Goal: Task Accomplishment & Management: Use online tool/utility

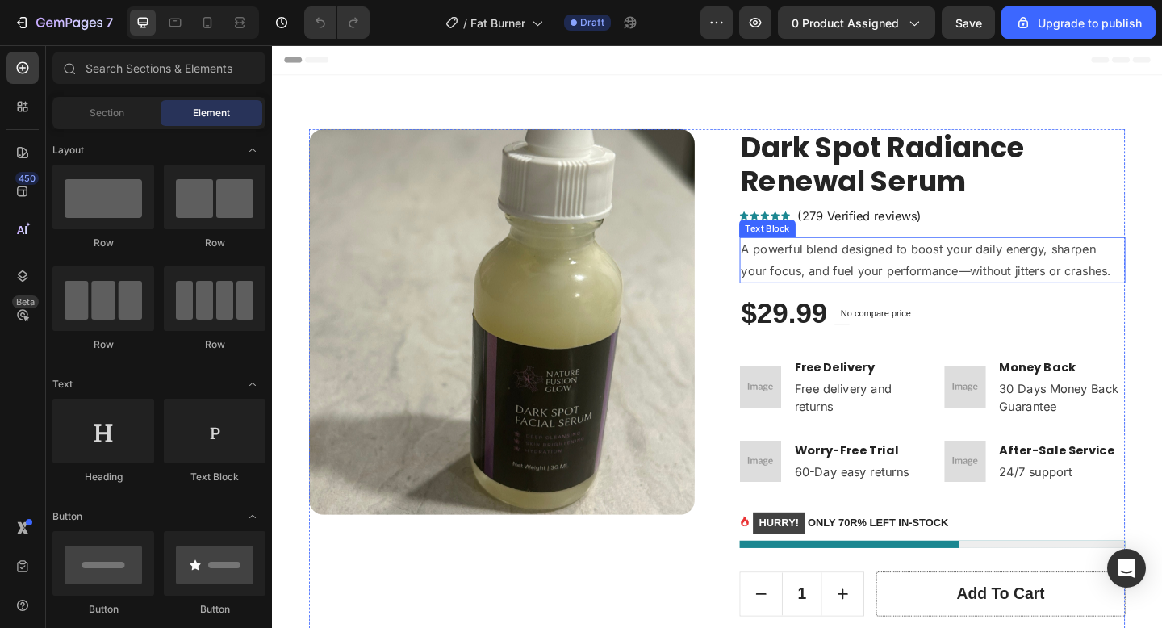
click at [986, 286] on p "A powerful blend designed to boost your daily energy, sharpen your focus, and f…" at bounding box center [990, 279] width 416 height 47
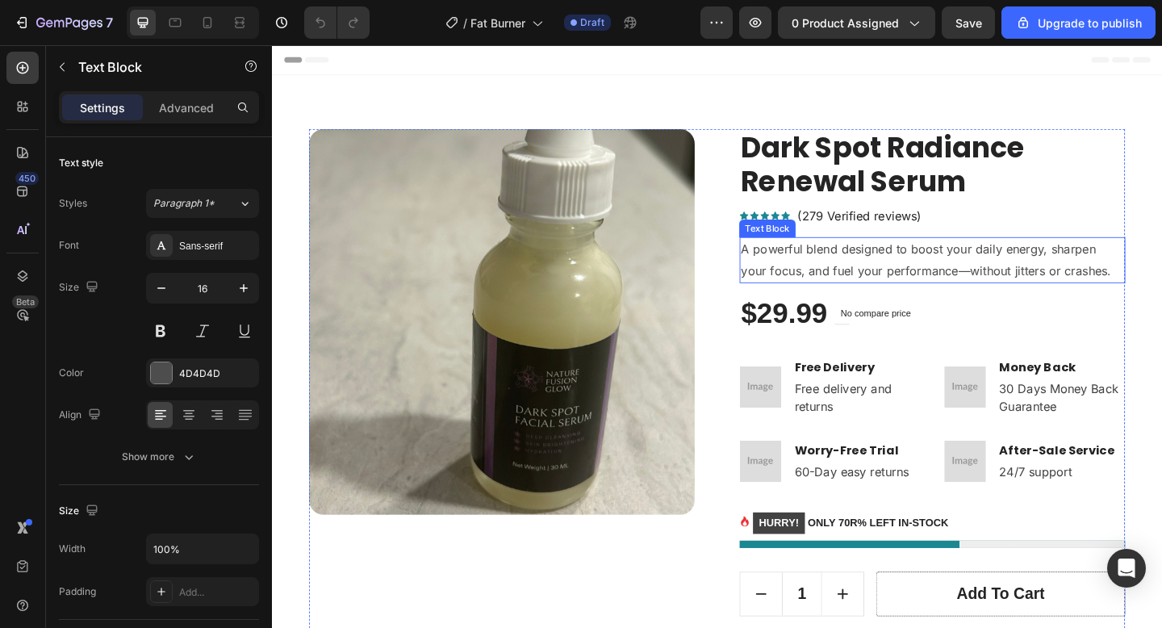
click at [986, 286] on p "A powerful blend designed to boost your daily energy, sharpen your focus, and f…" at bounding box center [990, 279] width 416 height 47
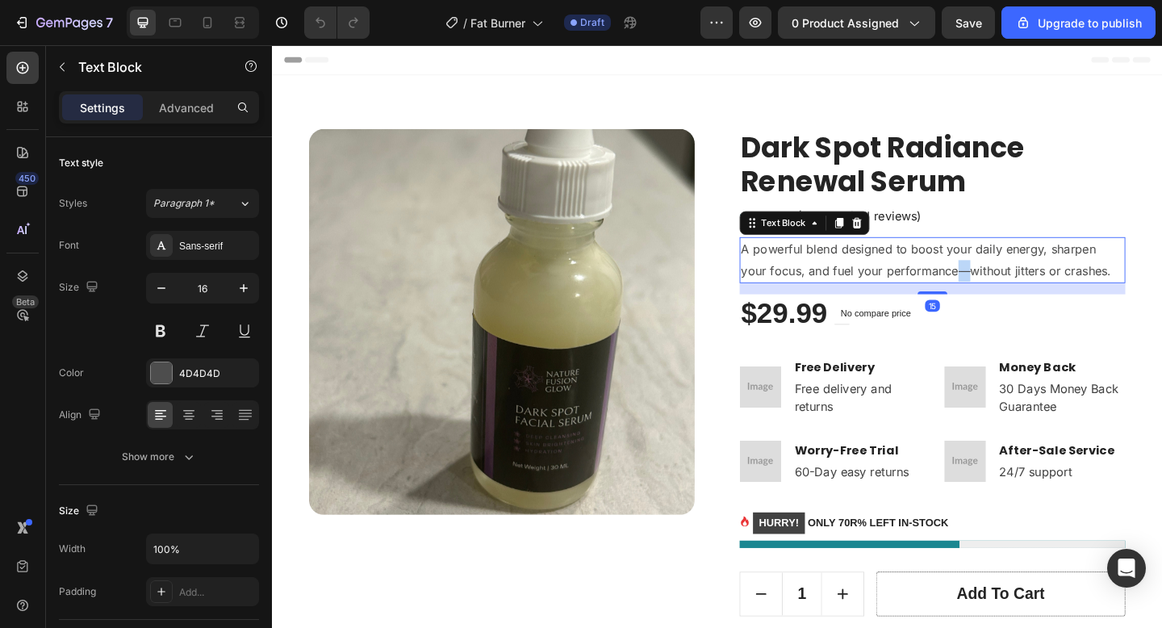
click at [986, 286] on p "A powerful blend designed to boost your daily energy, sharpen your focus, and f…" at bounding box center [990, 279] width 416 height 47
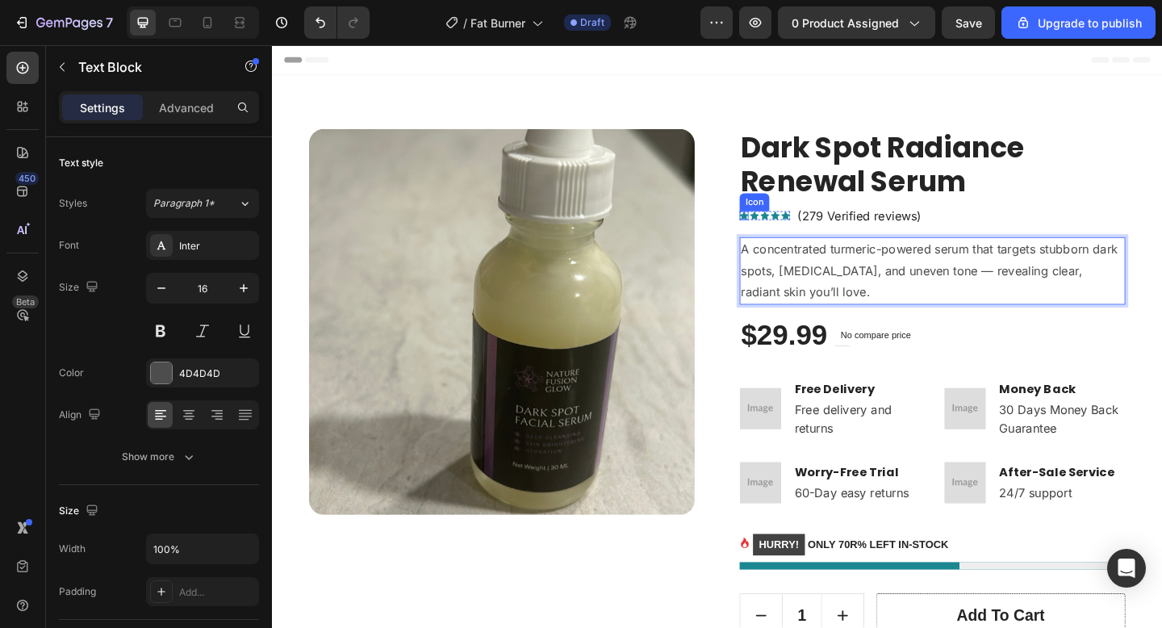
click at [786, 228] on icon at bounding box center [785, 231] width 10 height 10
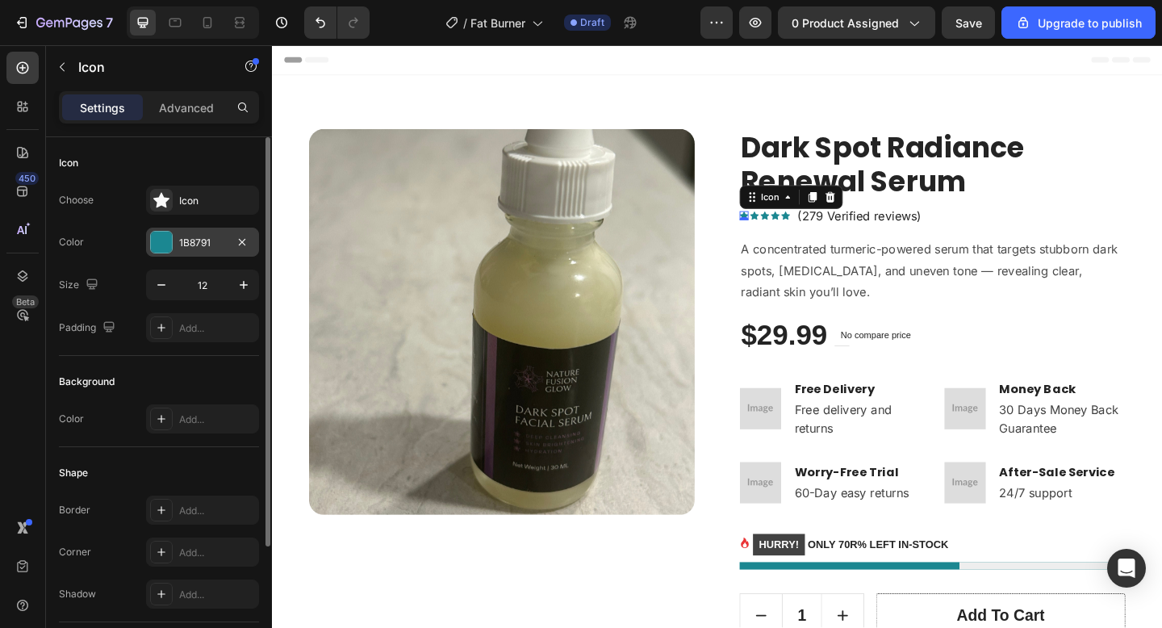
click at [191, 238] on div "1B8791" at bounding box center [202, 243] width 47 height 15
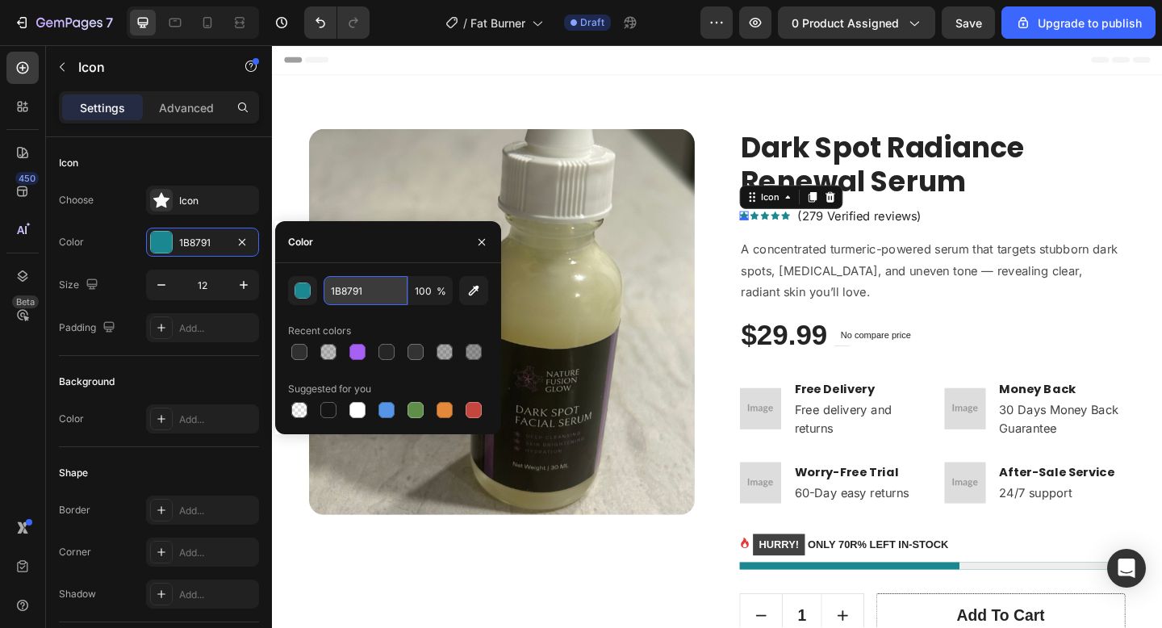
click at [381, 291] on input "1B8791" at bounding box center [366, 290] width 84 height 29
paste input "303030"
type input "303030"
click at [850, 227] on p "(279 Verified reviews)" at bounding box center [910, 230] width 135 height 19
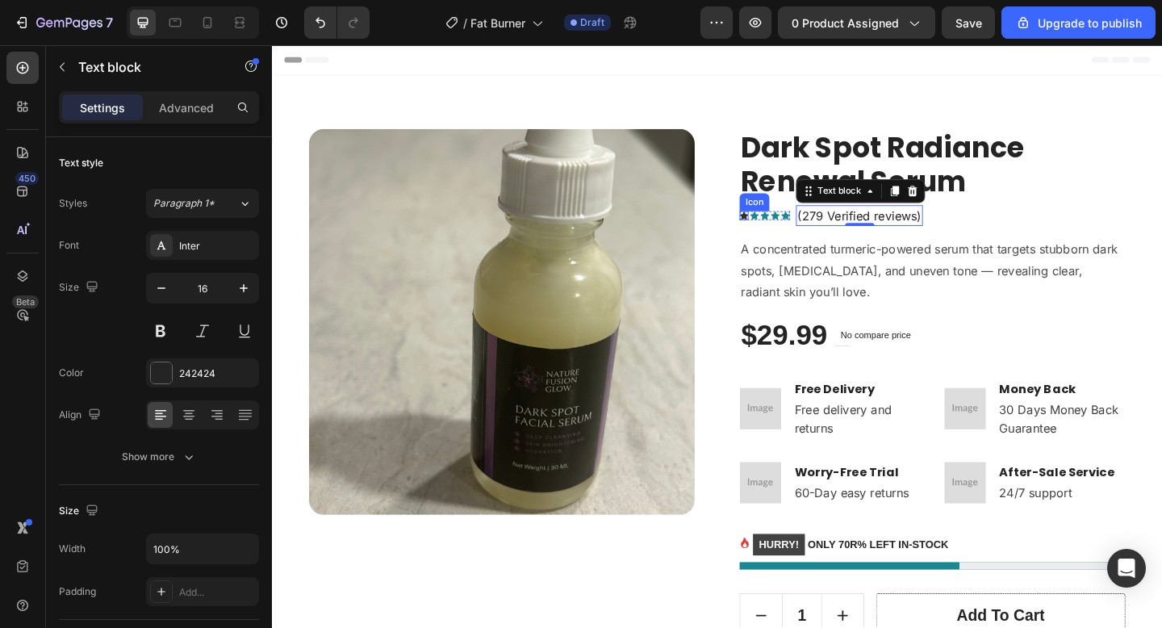
click at [786, 229] on icon at bounding box center [785, 231] width 10 height 9
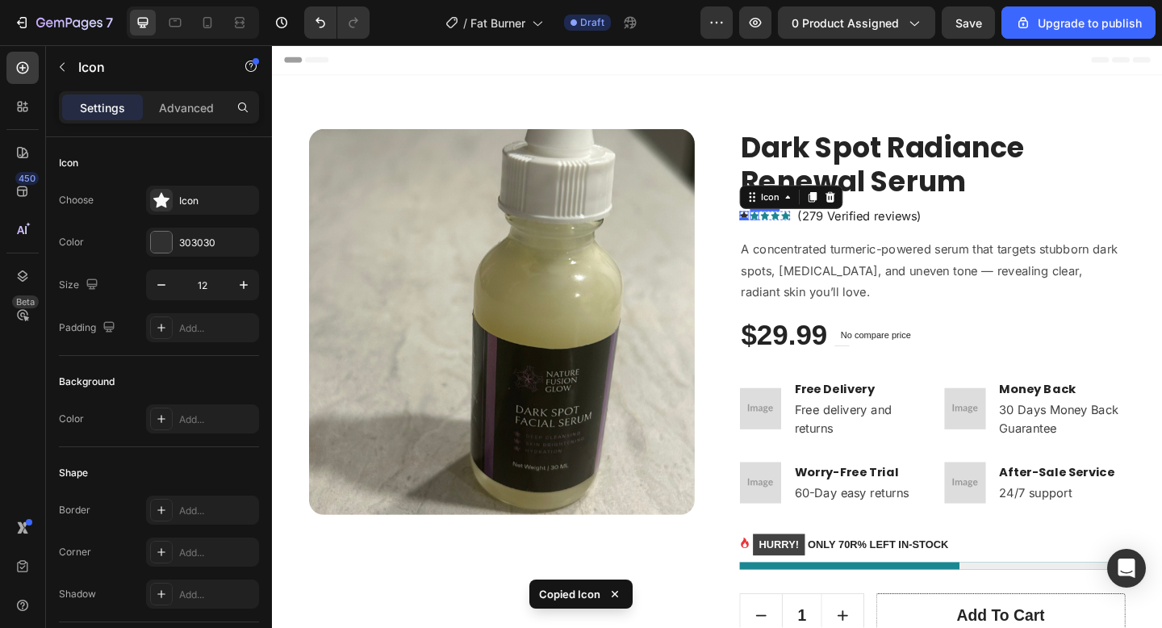
click at [797, 228] on icon at bounding box center [797, 231] width 10 height 10
click at [809, 231] on icon at bounding box center [808, 231] width 10 height 9
click at [822, 228] on icon at bounding box center [819, 231] width 10 height 10
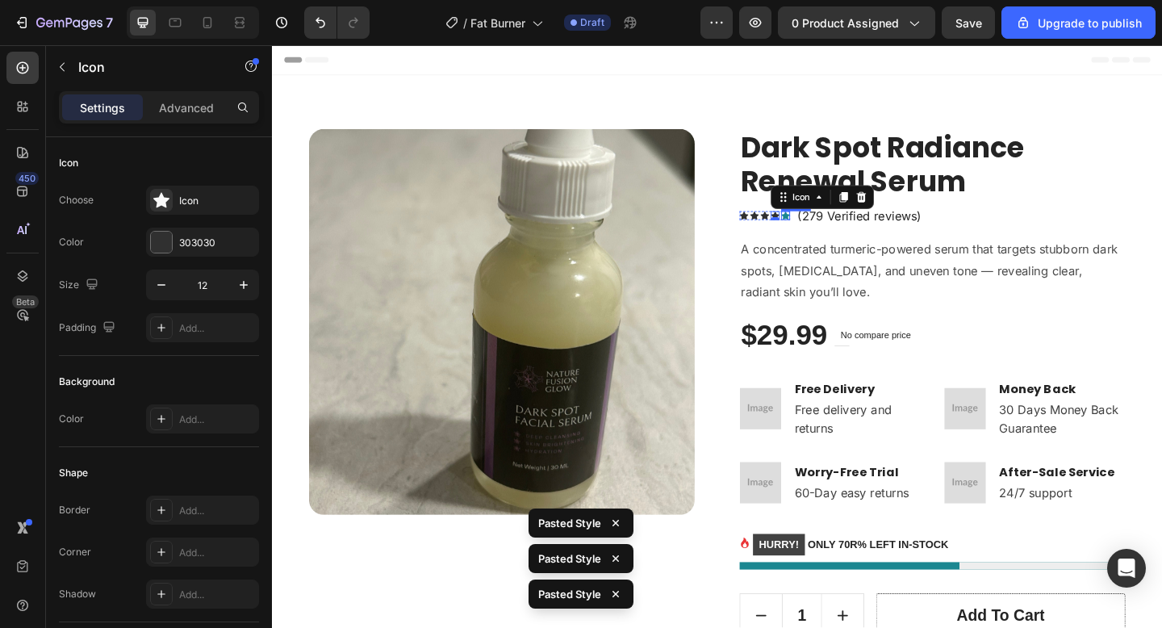
click at [827, 232] on icon at bounding box center [831, 231] width 10 height 9
click at [1014, 610] on div at bounding box center [990, 612] width 420 height 8
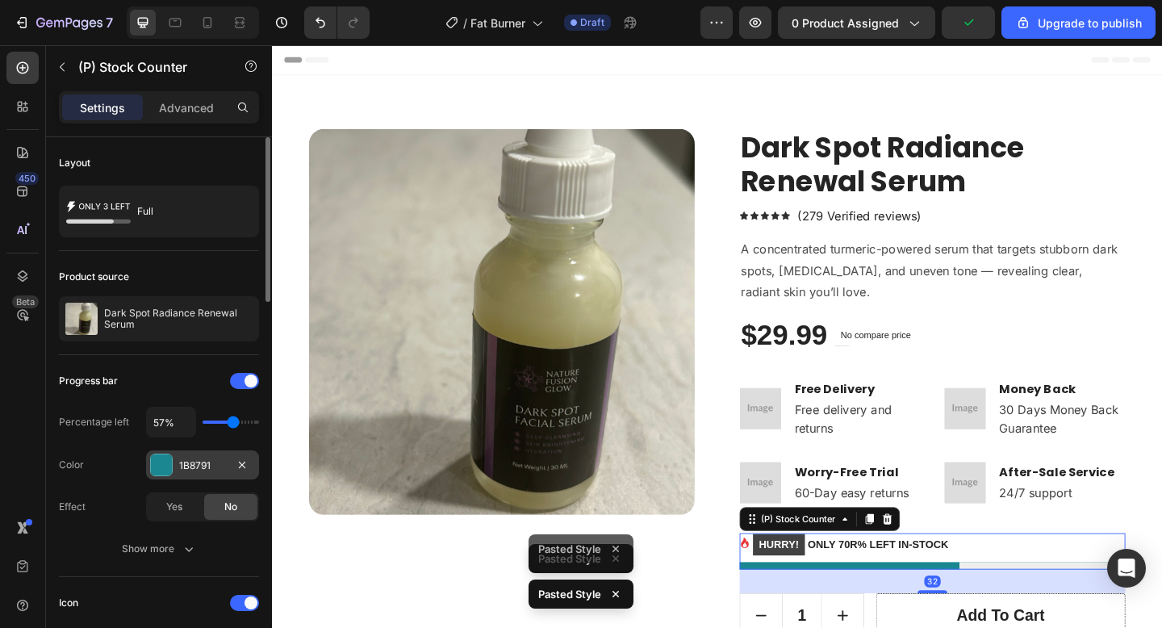
click at [162, 468] on div at bounding box center [161, 464] width 21 height 21
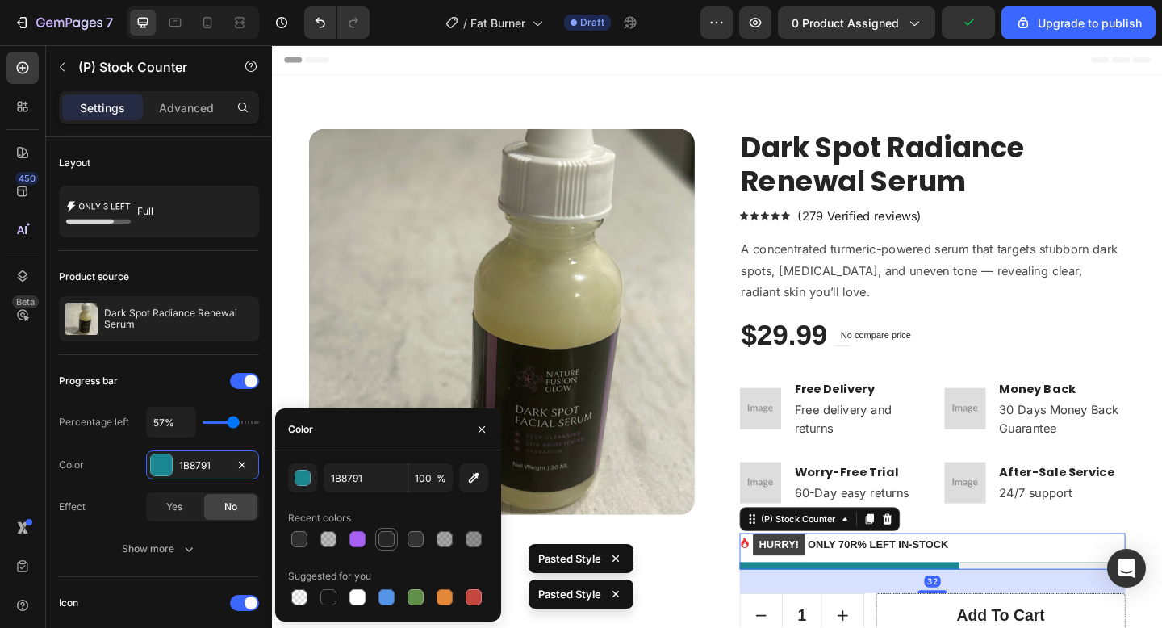
click at [379, 533] on div at bounding box center [387, 539] width 16 height 16
type input "262626"
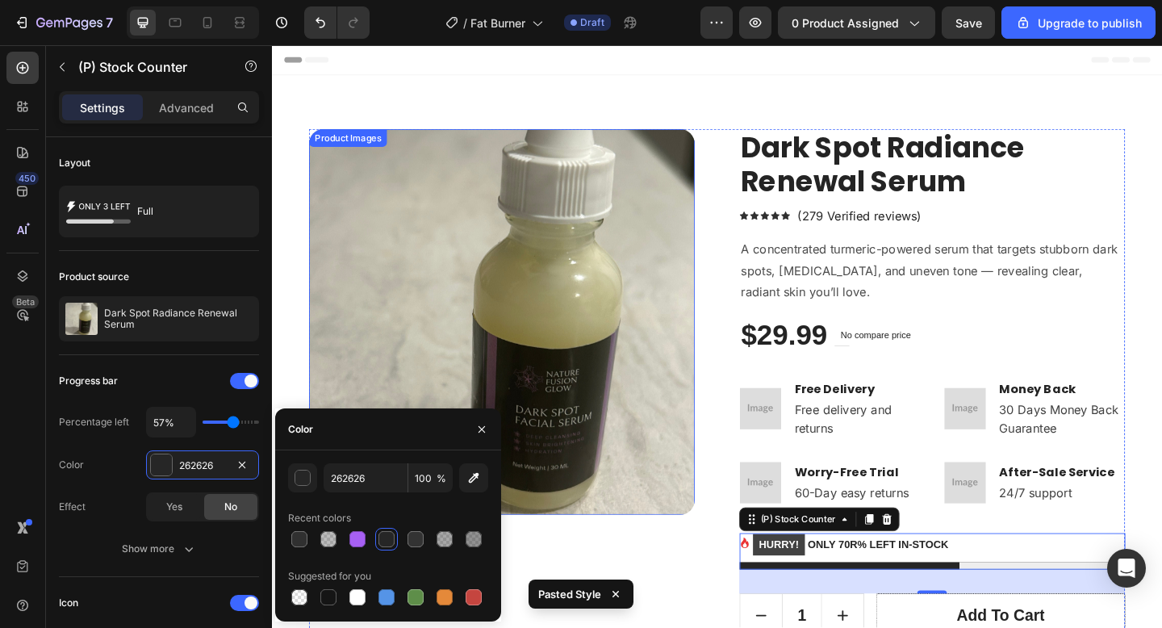
click at [657, 456] on img at bounding box center [522, 346] width 420 height 420
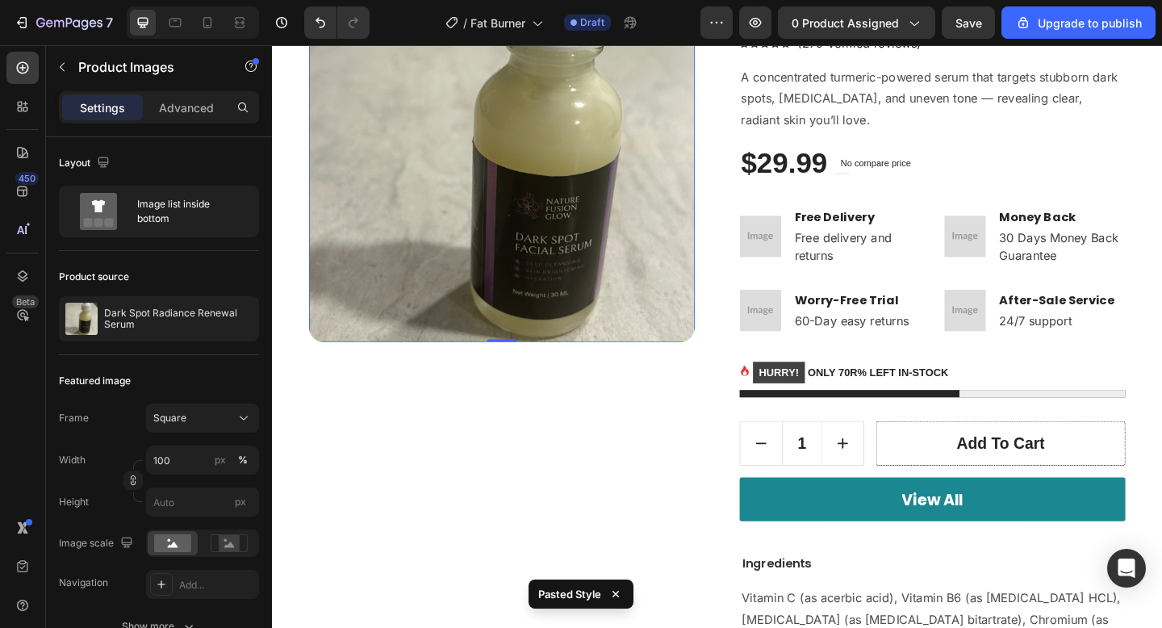
scroll to position [199, 0]
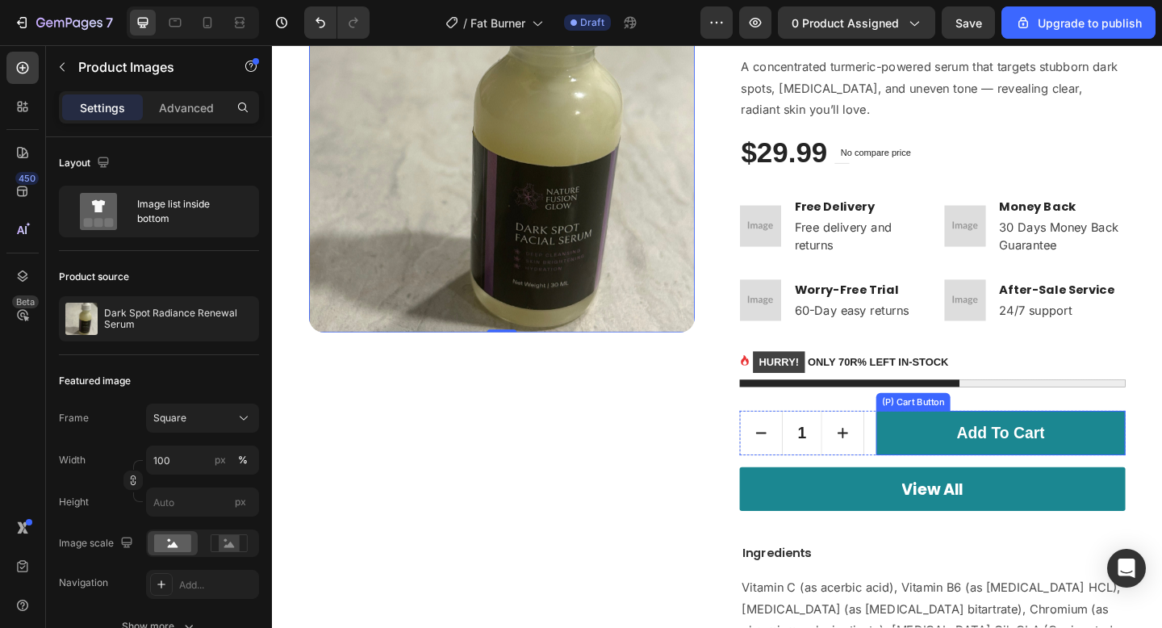
click at [962, 466] on button "Add to cart" at bounding box center [1064, 467] width 271 height 48
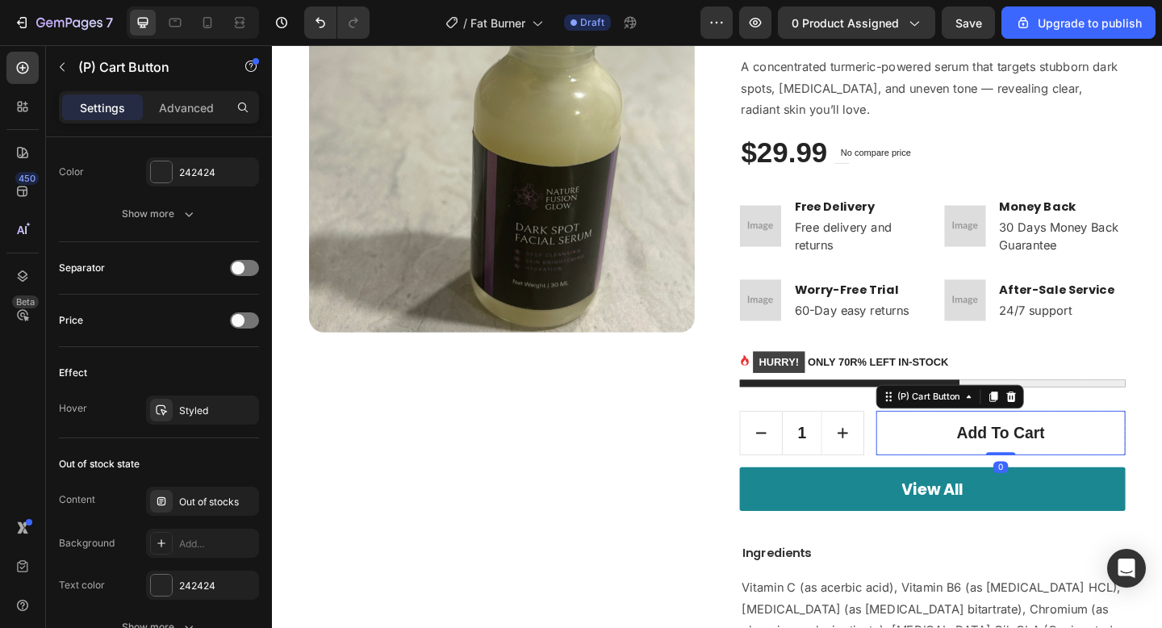
scroll to position [1193, 0]
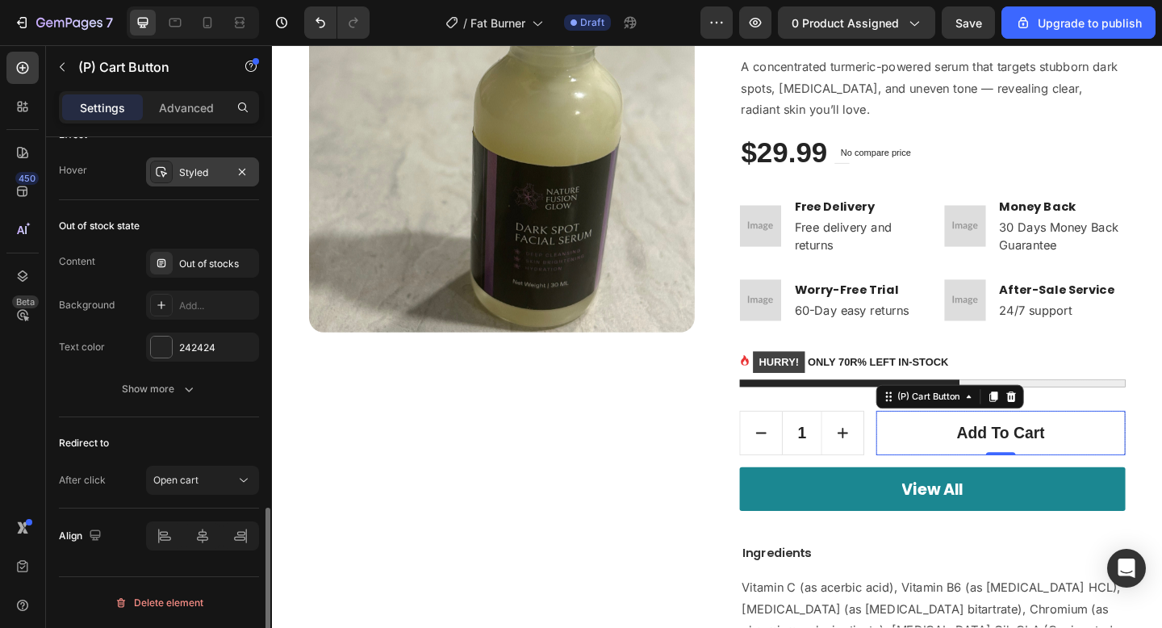
click at [168, 177] on div at bounding box center [161, 172] width 23 height 23
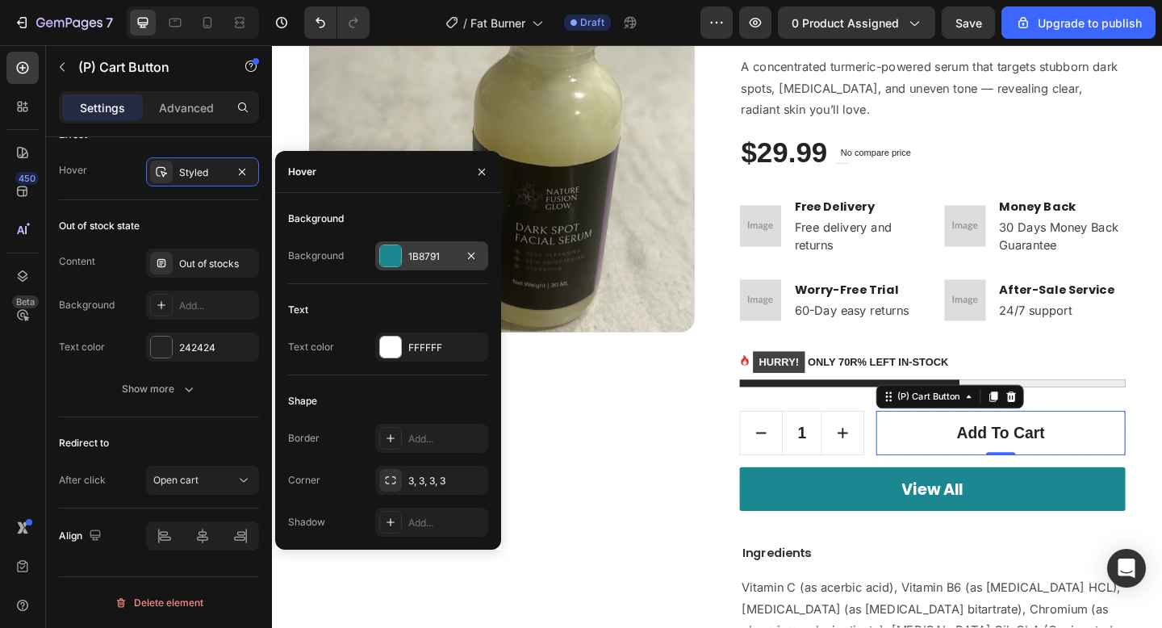
click at [430, 259] on div "1B8791" at bounding box center [431, 256] width 47 height 15
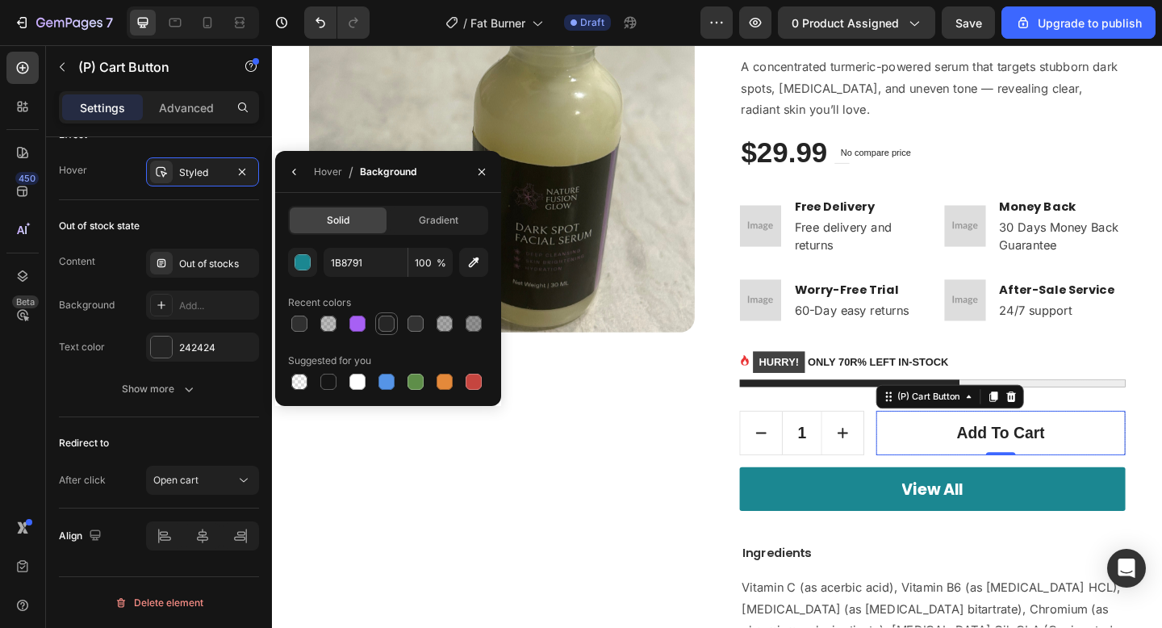
click at [386, 319] on div at bounding box center [387, 324] width 16 height 16
type input "262626"
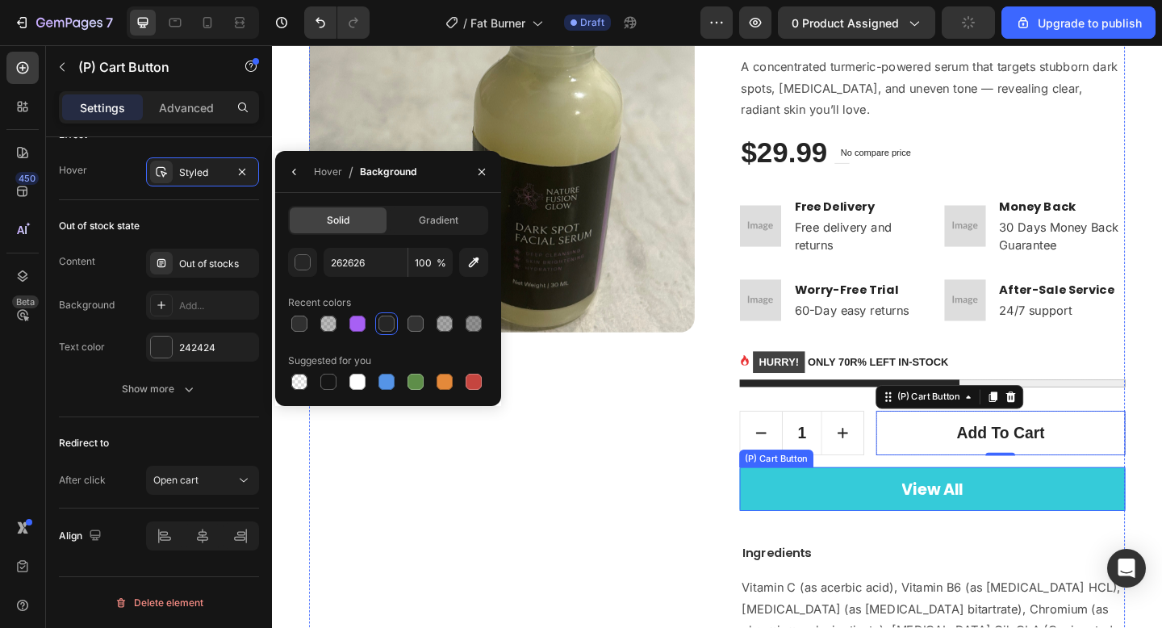
click at [905, 529] on button "View All" at bounding box center [990, 528] width 420 height 48
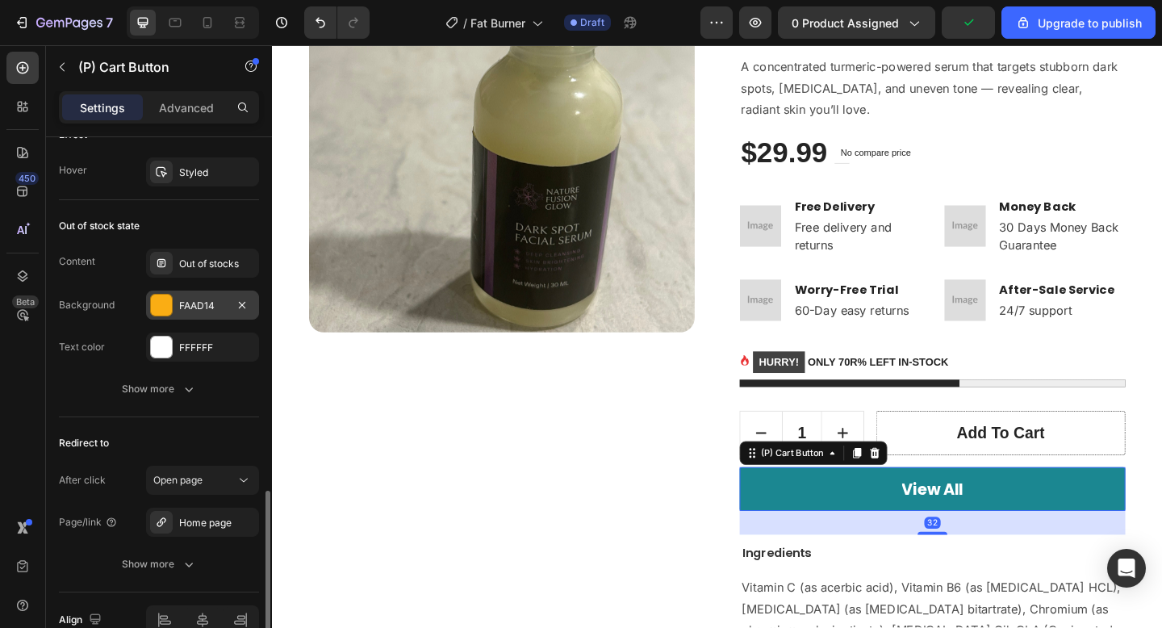
click at [183, 299] on div "FAAD14" at bounding box center [202, 306] width 47 height 15
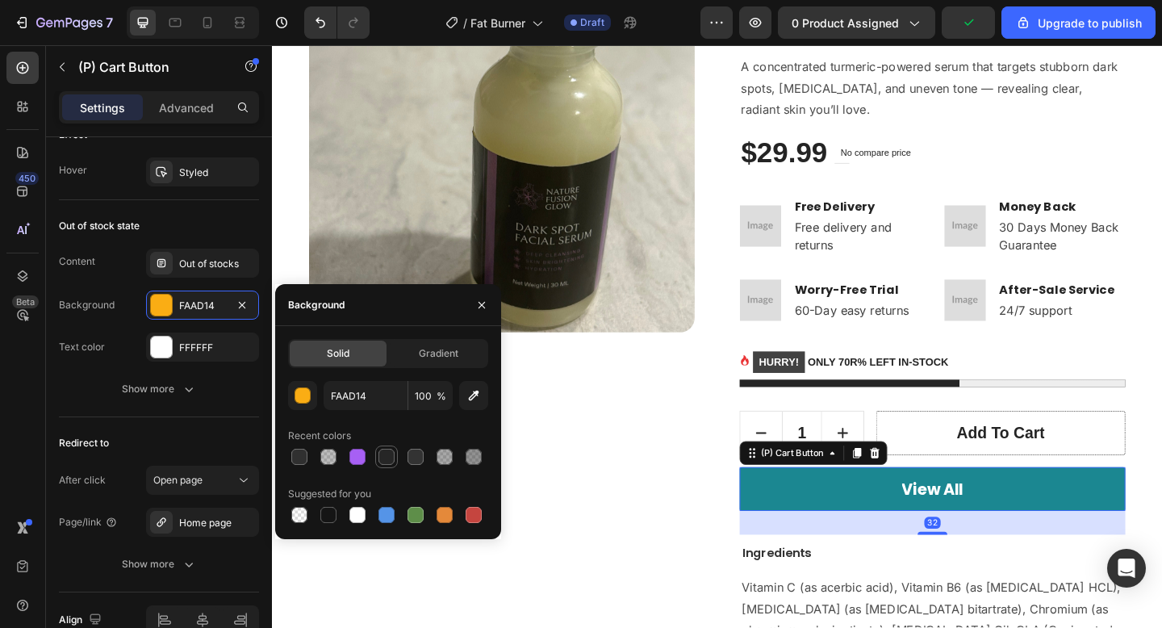
click at [383, 454] on div at bounding box center [387, 457] width 16 height 16
type input "262626"
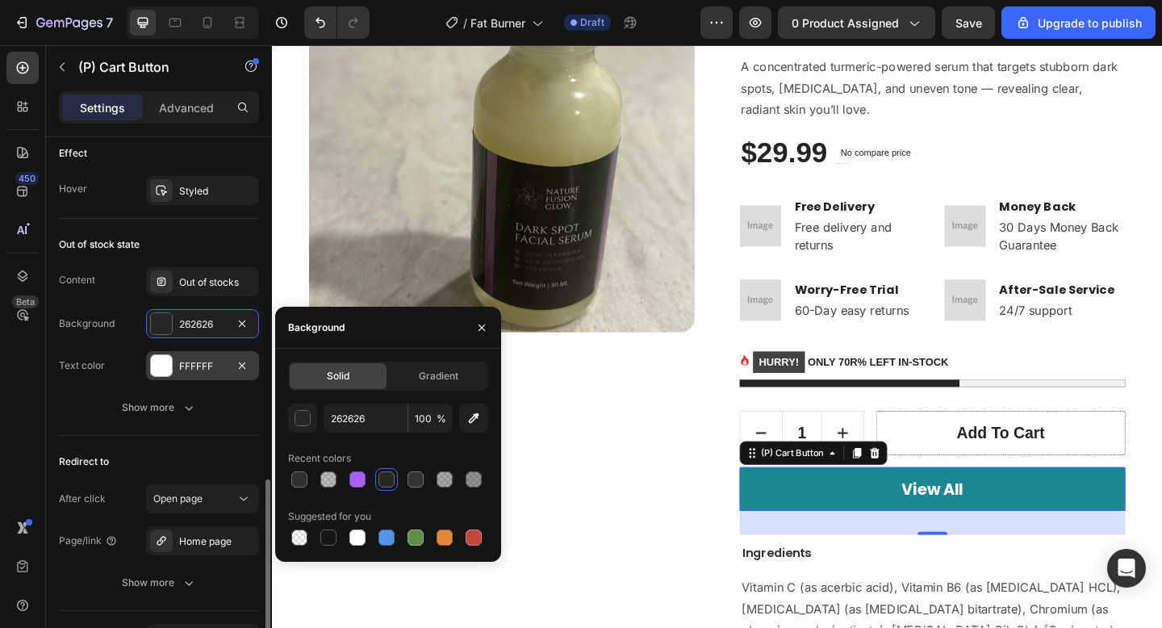
scroll to position [1161, 0]
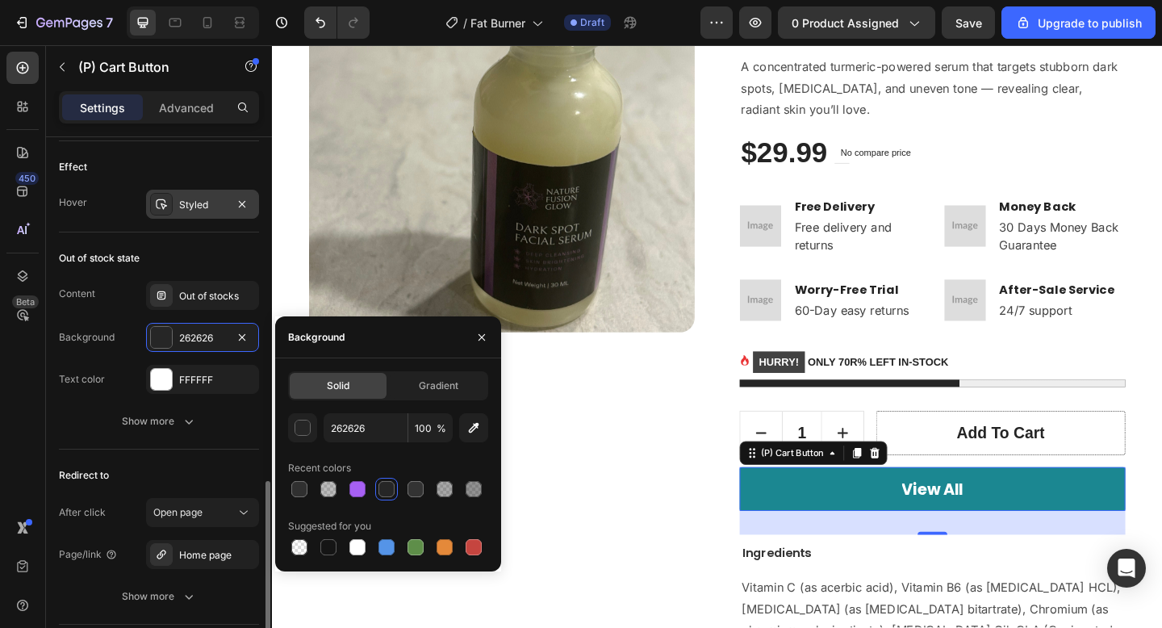
click at [182, 199] on div "Styled" at bounding box center [202, 205] width 47 height 15
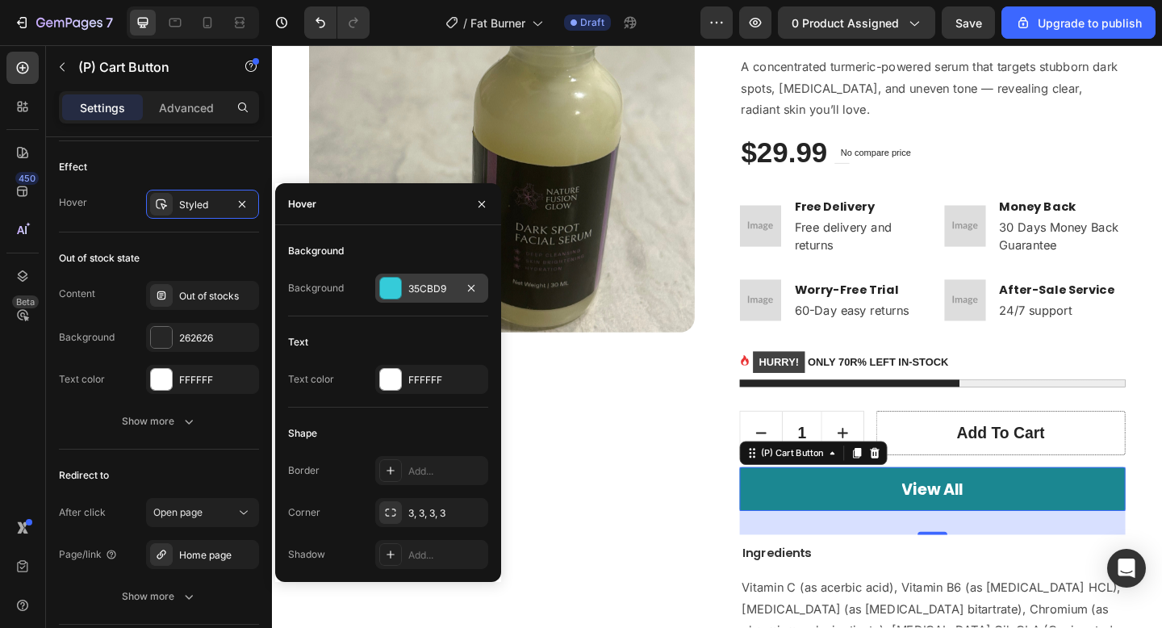
click at [416, 286] on div "35CBD9" at bounding box center [431, 289] width 47 height 15
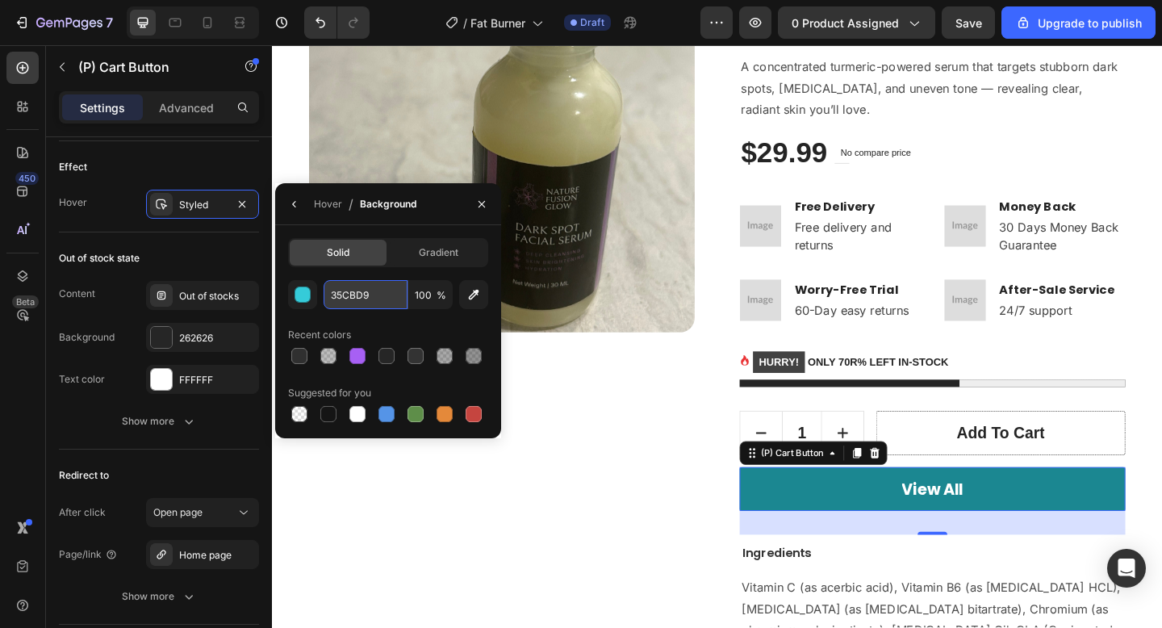
click at [0, 0] on input "35CBD9" at bounding box center [0, 0] width 0 height 0
type input "3333"
click at [784, 348] on div "Dark Spot Radiance Renewal Serum (P) Title Icon Icon Icon Icon Icon Icon List H…" at bounding box center [990, 532] width 420 height 1188
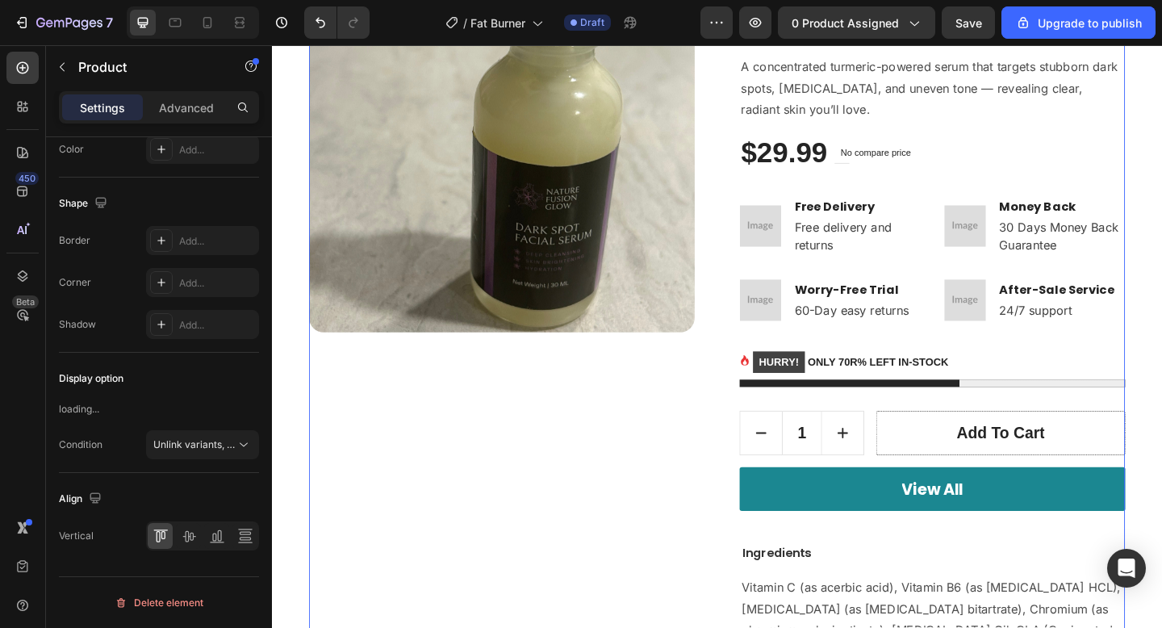
scroll to position [0, 0]
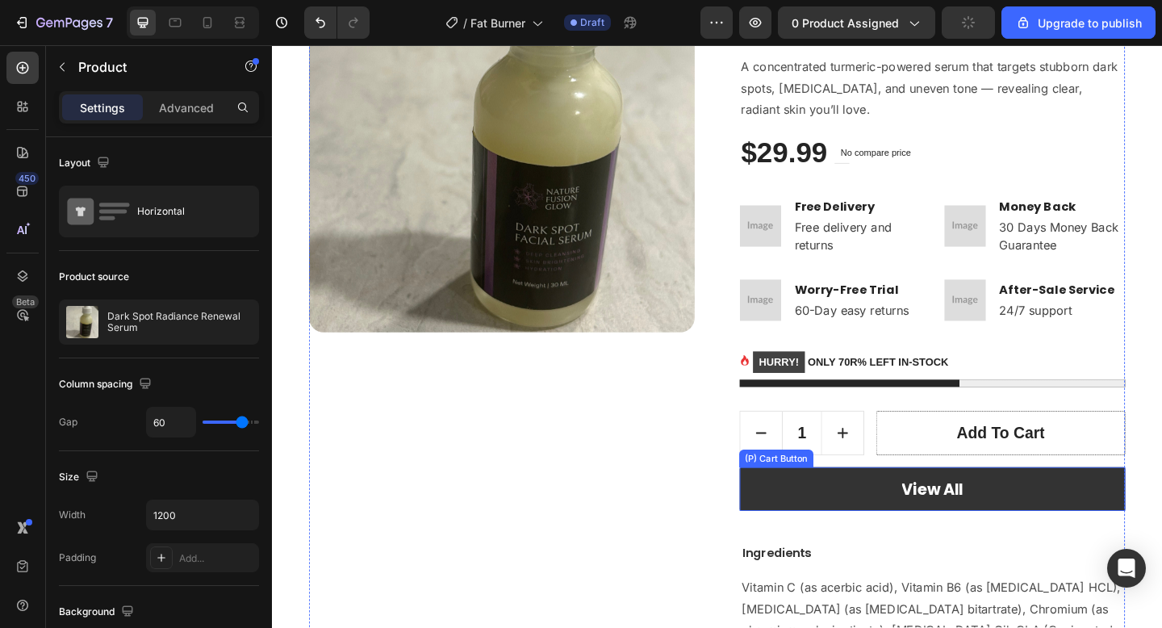
click at [810, 526] on button "View All" at bounding box center [990, 528] width 420 height 48
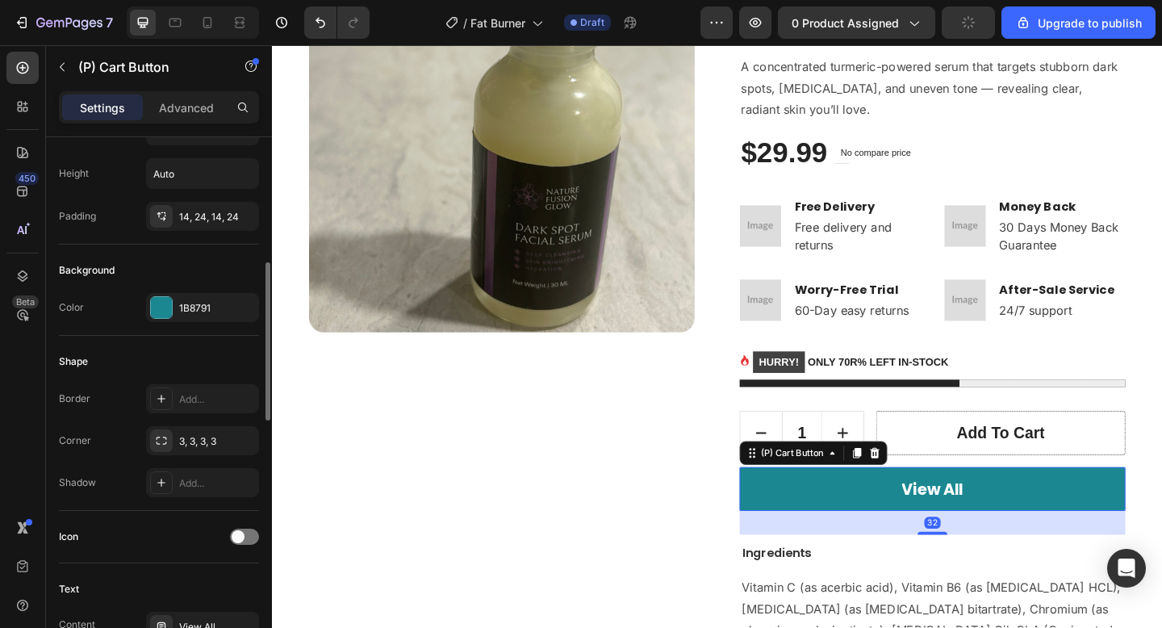
scroll to position [320, 0]
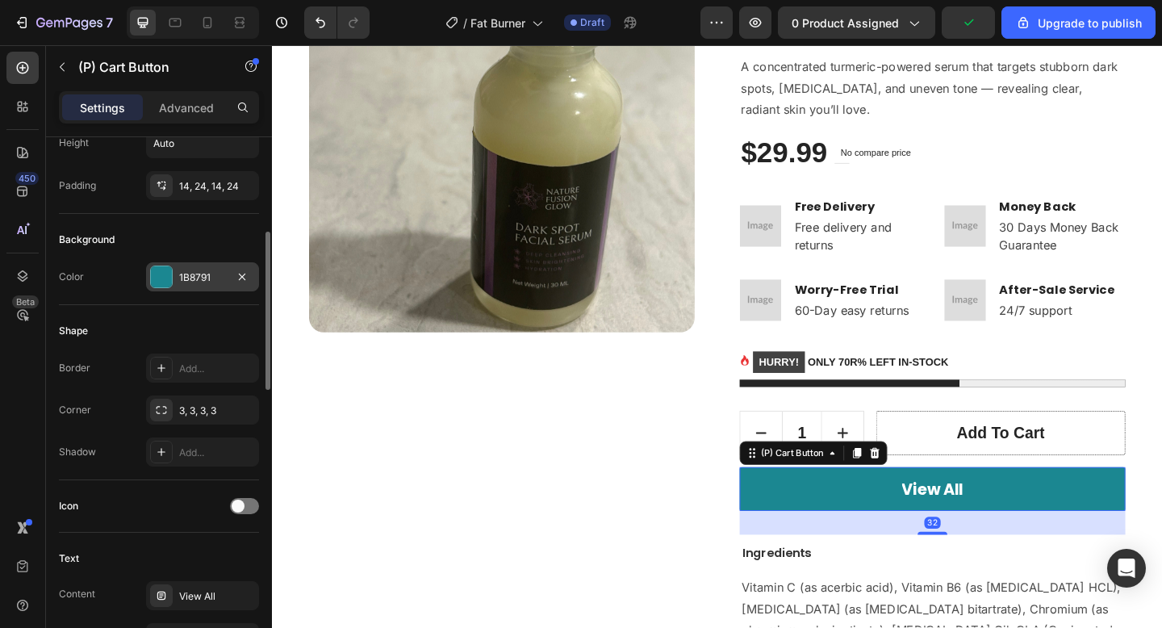
click at [173, 268] on div "1B8791" at bounding box center [202, 276] width 113 height 29
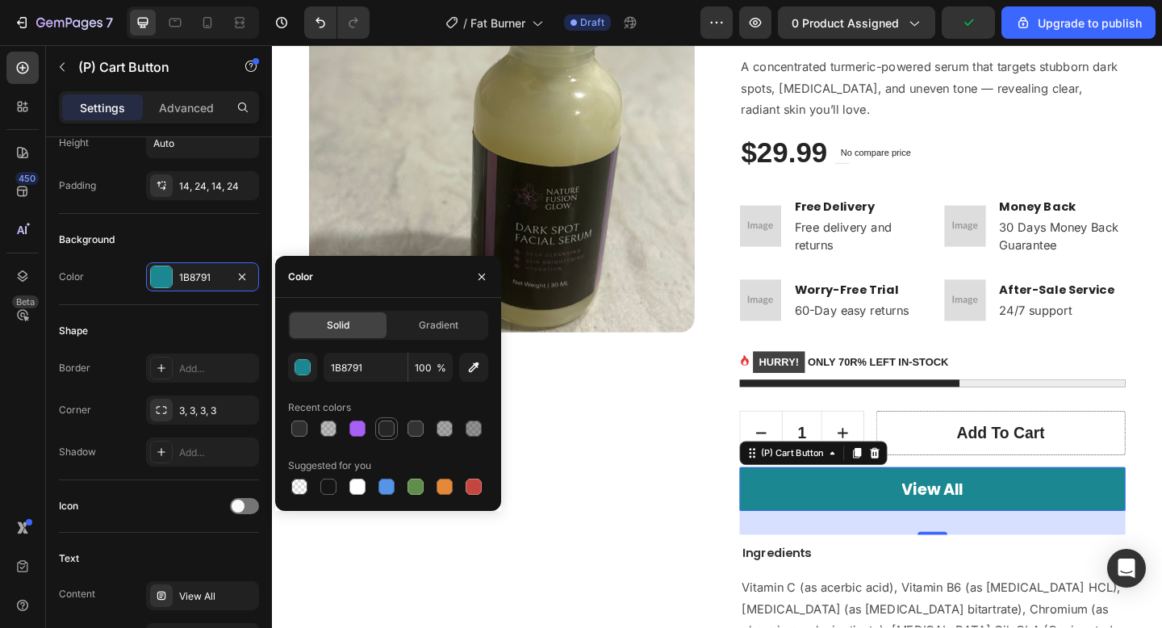
click at [383, 417] on div at bounding box center [386, 428] width 23 height 23
type input "262626"
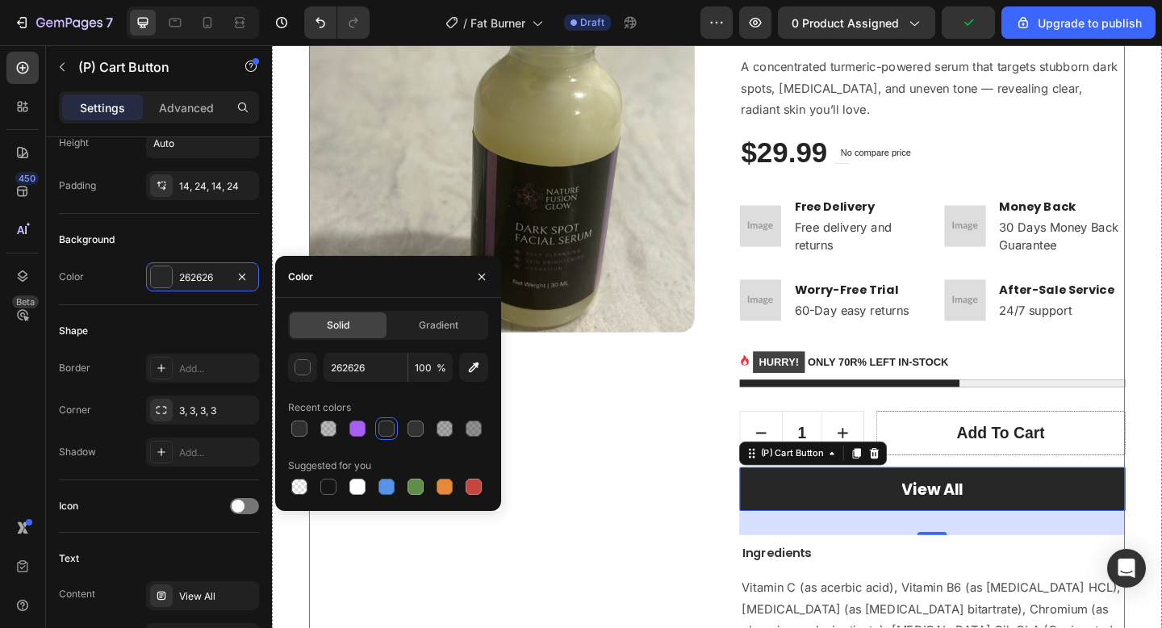
click at [721, 512] on div "Product Images" at bounding box center [522, 532] width 420 height 1188
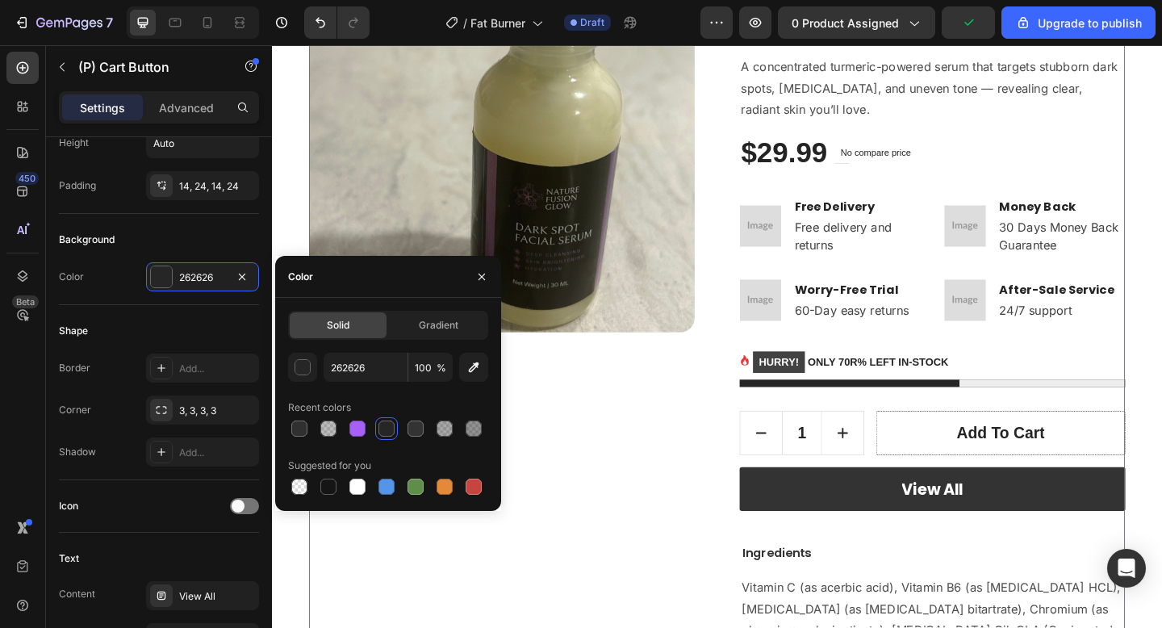
scroll to position [0, 0]
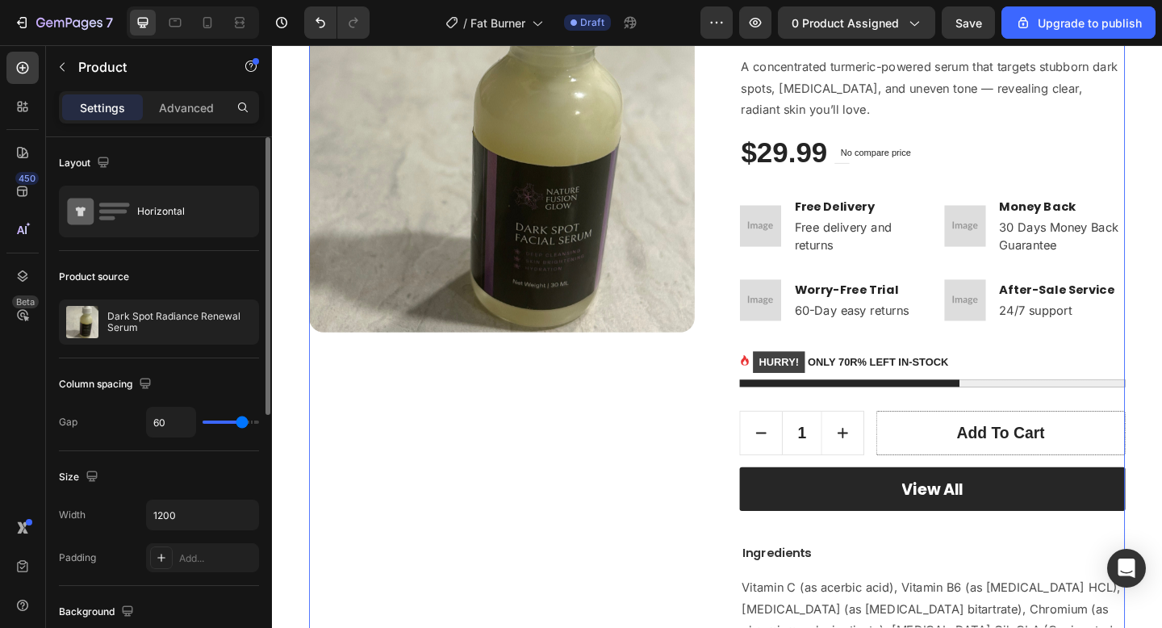
click at [646, 488] on div "Product Images" at bounding box center [522, 532] width 420 height 1188
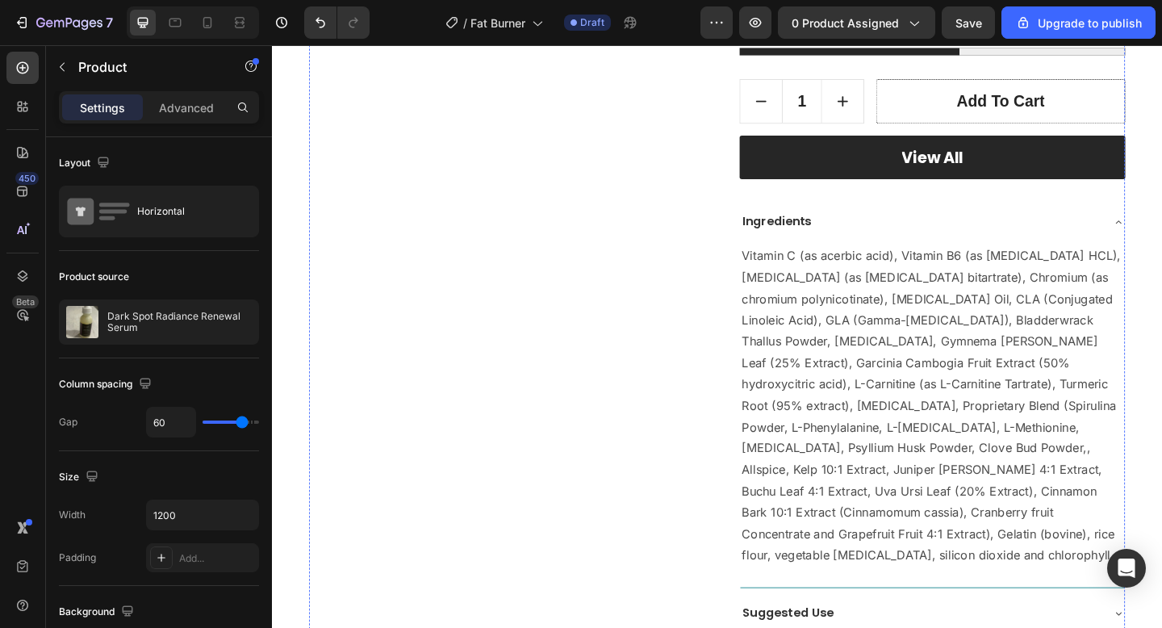
scroll to position [423, 0]
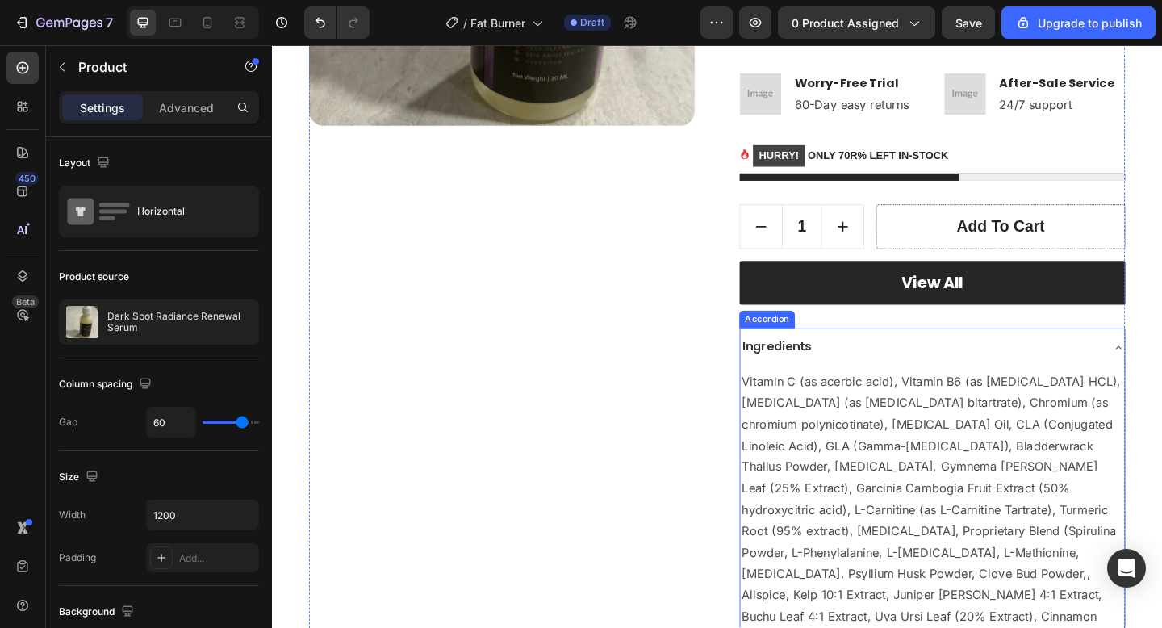
click at [916, 355] on div "Ingredients" at bounding box center [990, 373] width 418 height 41
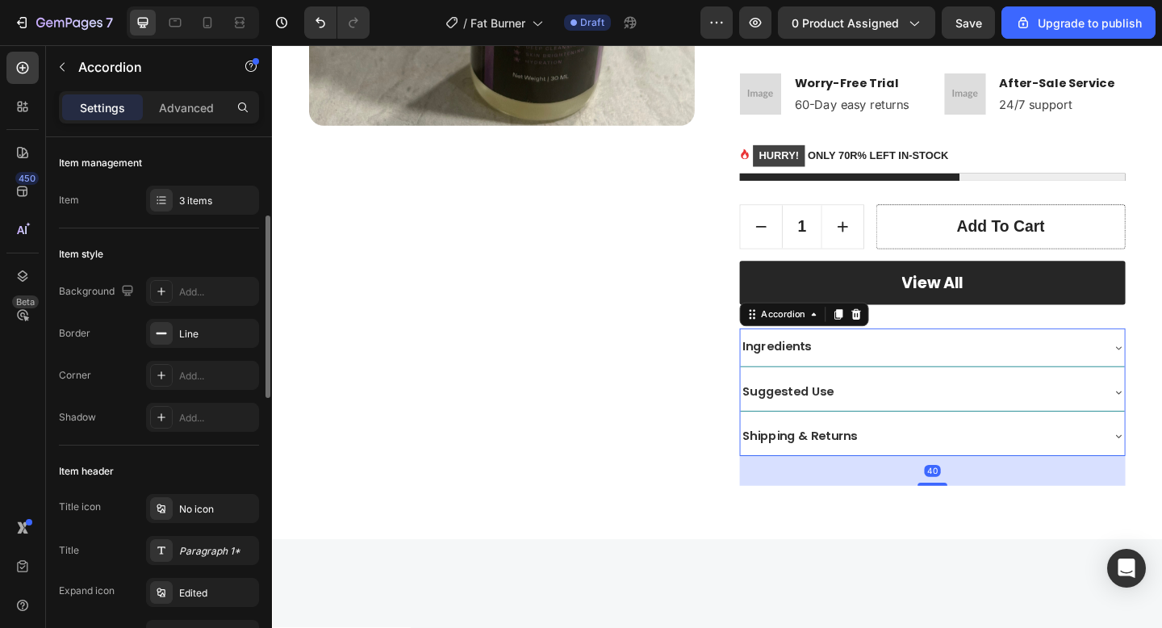
scroll to position [90, 0]
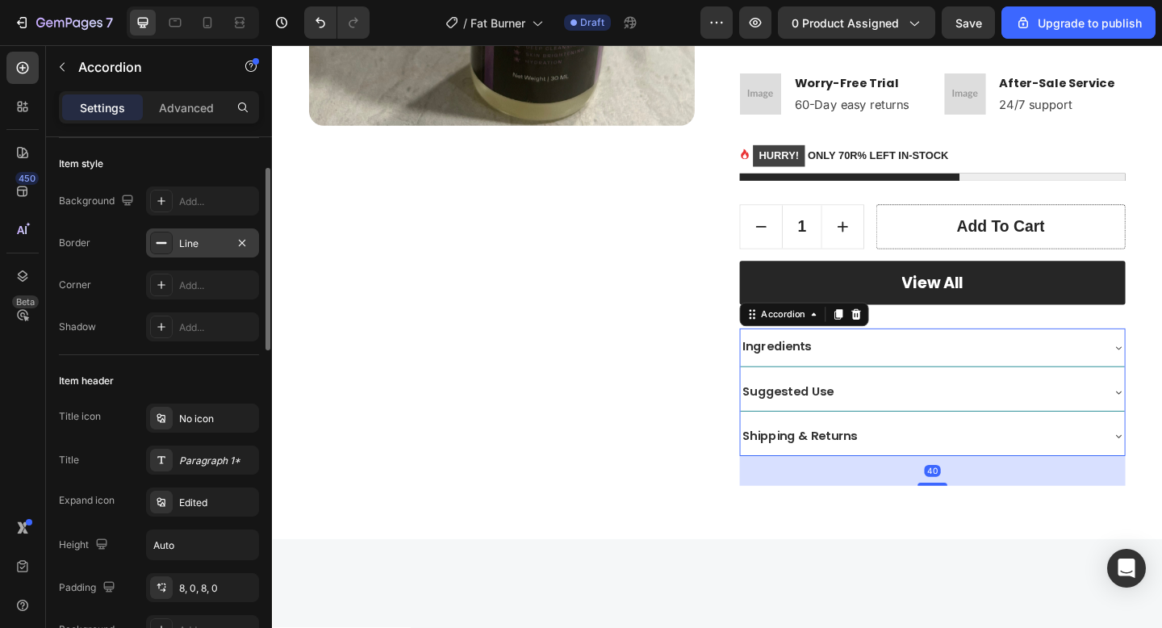
click at [175, 229] on div "Line" at bounding box center [202, 242] width 113 height 29
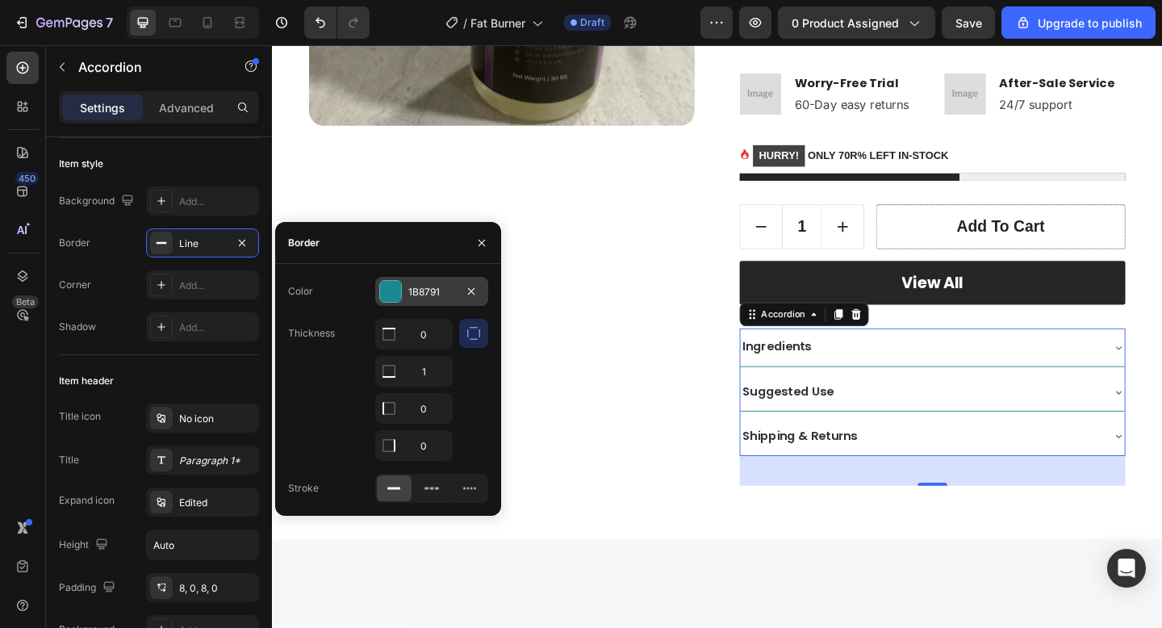
click at [412, 286] on div "1B8791" at bounding box center [431, 292] width 47 height 15
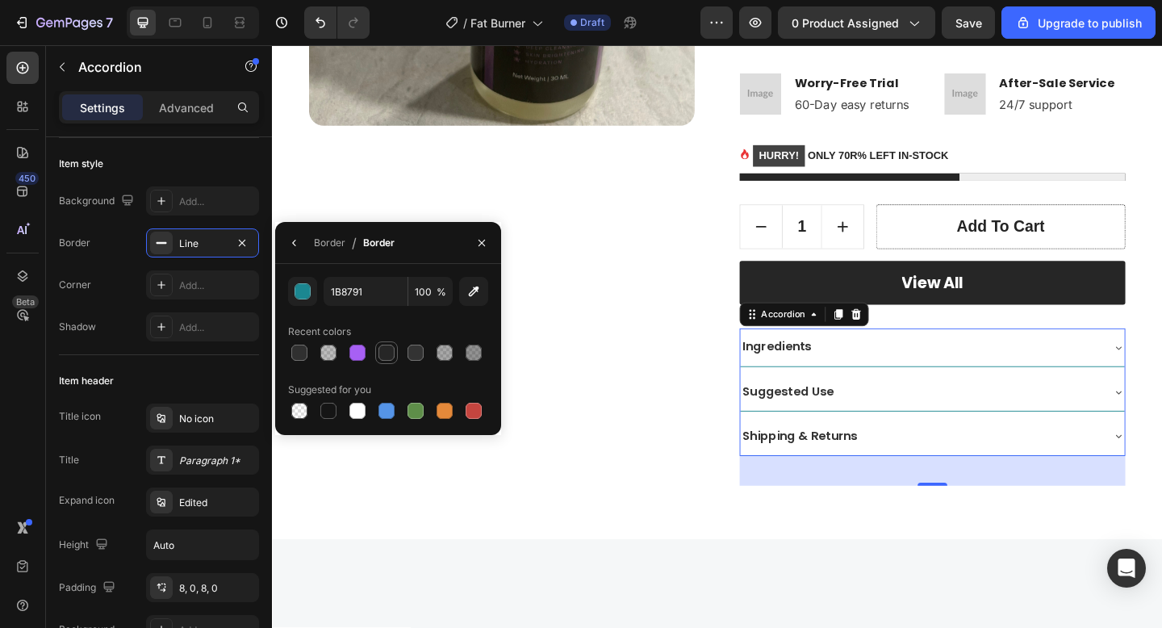
click at [385, 350] on div at bounding box center [387, 353] width 16 height 16
type input "262626"
click at [648, 414] on div "Product Images" at bounding box center [522, 119] width 420 height 811
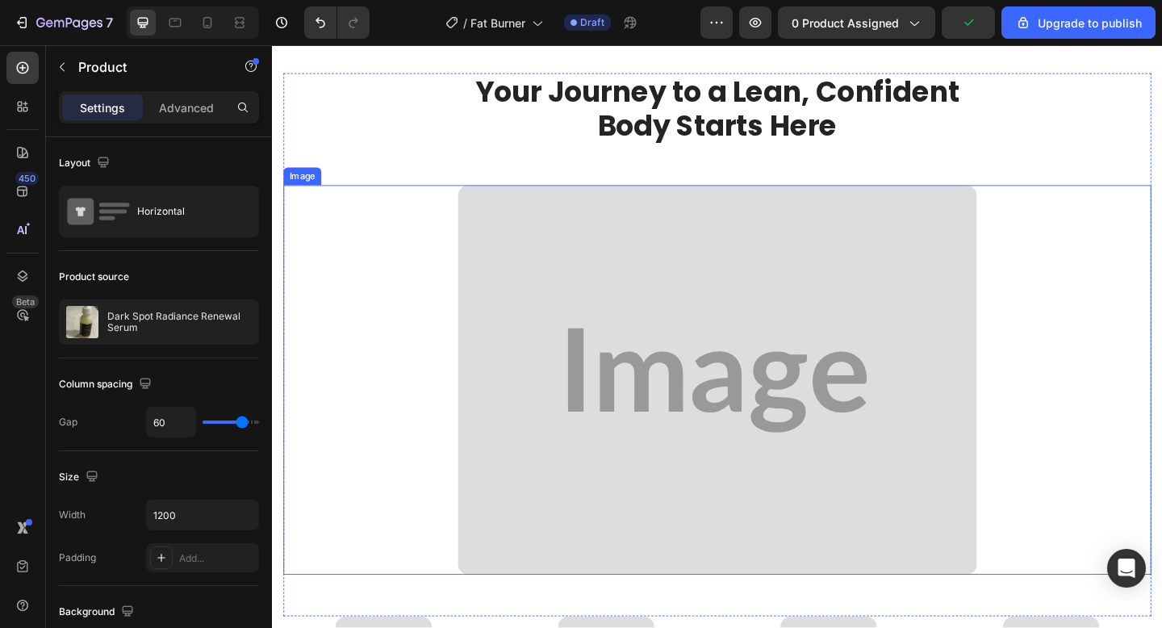
scroll to position [975, 0]
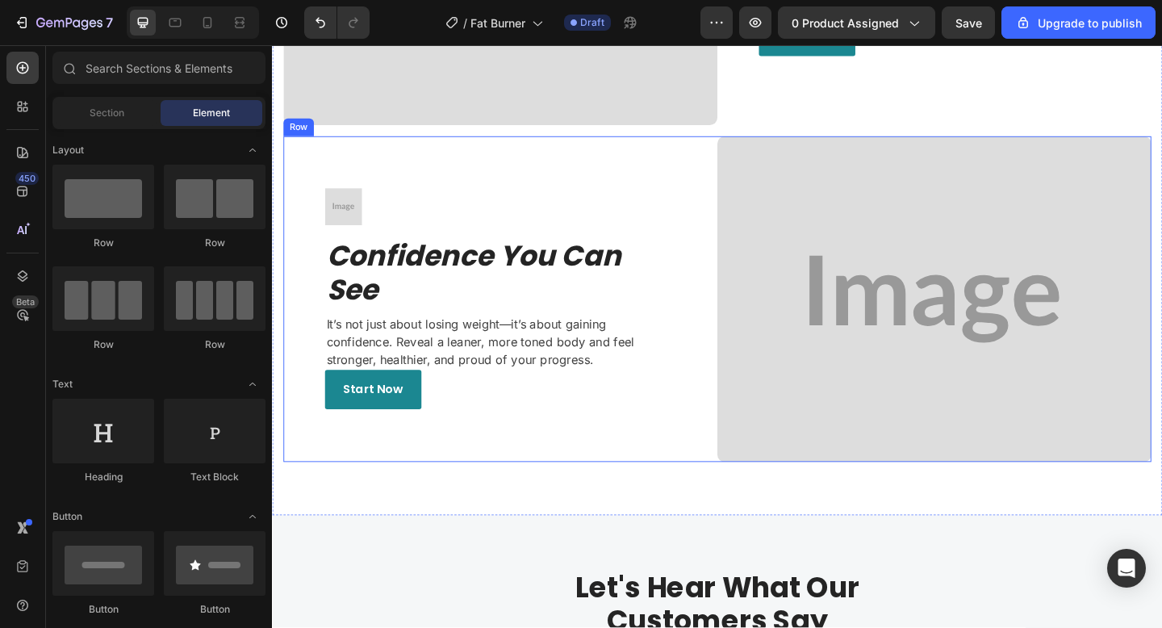
scroll to position [1650, 0]
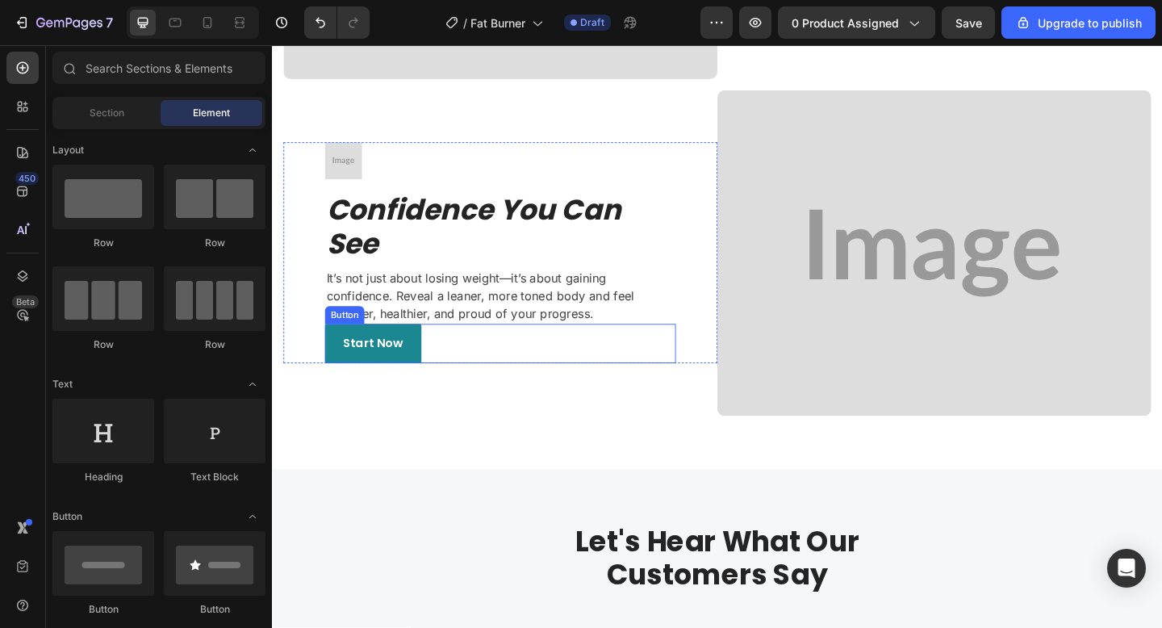
click at [496, 370] on div "Start Now Button" at bounding box center [520, 370] width 382 height 43
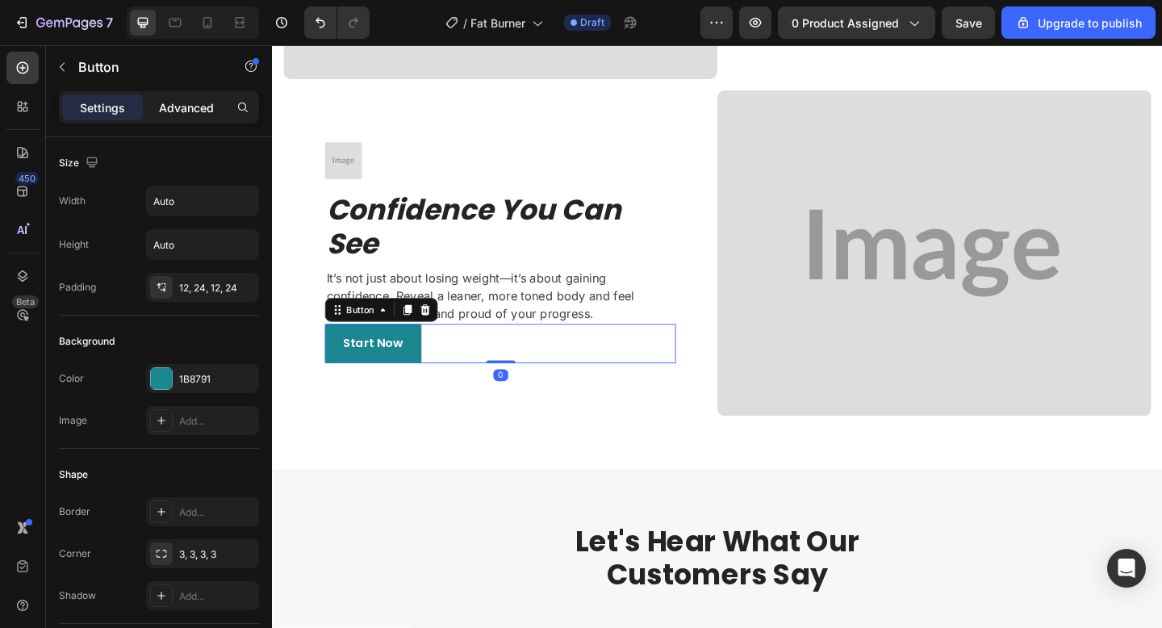
click at [188, 104] on p "Advanced" at bounding box center [186, 107] width 55 height 17
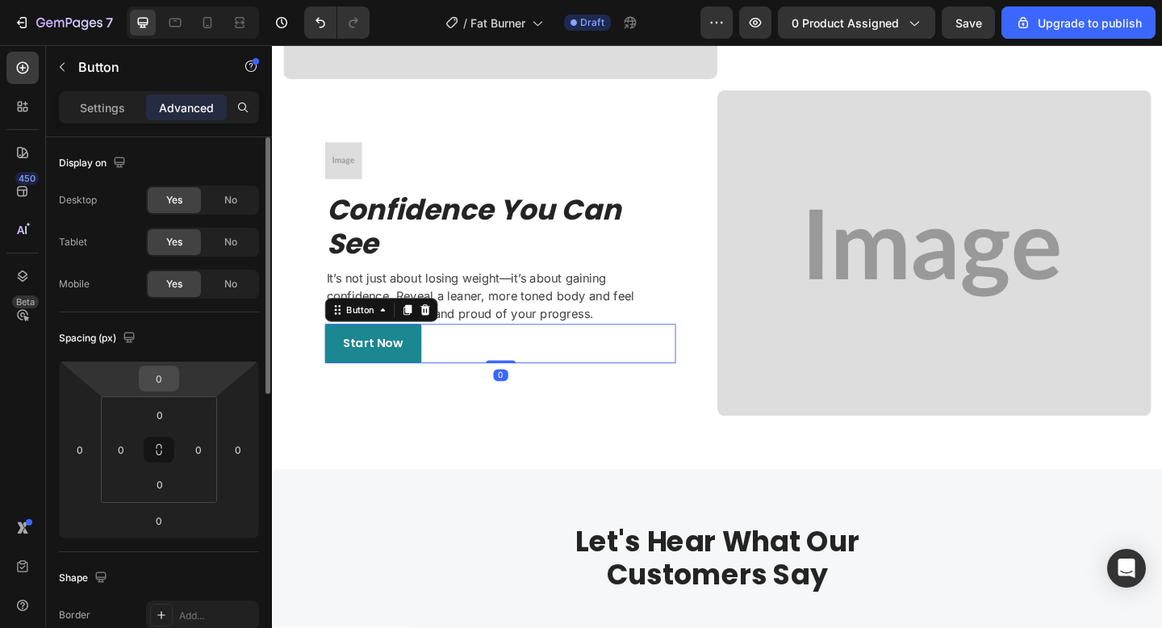
click at [169, 372] on input "0" at bounding box center [159, 378] width 32 height 24
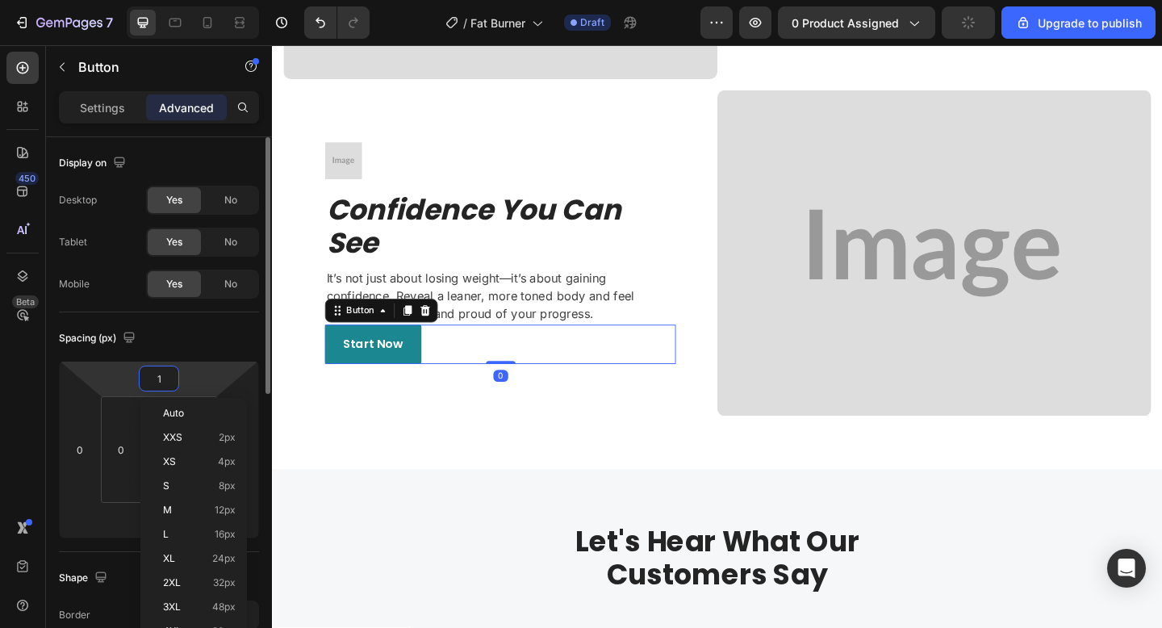
type input "15"
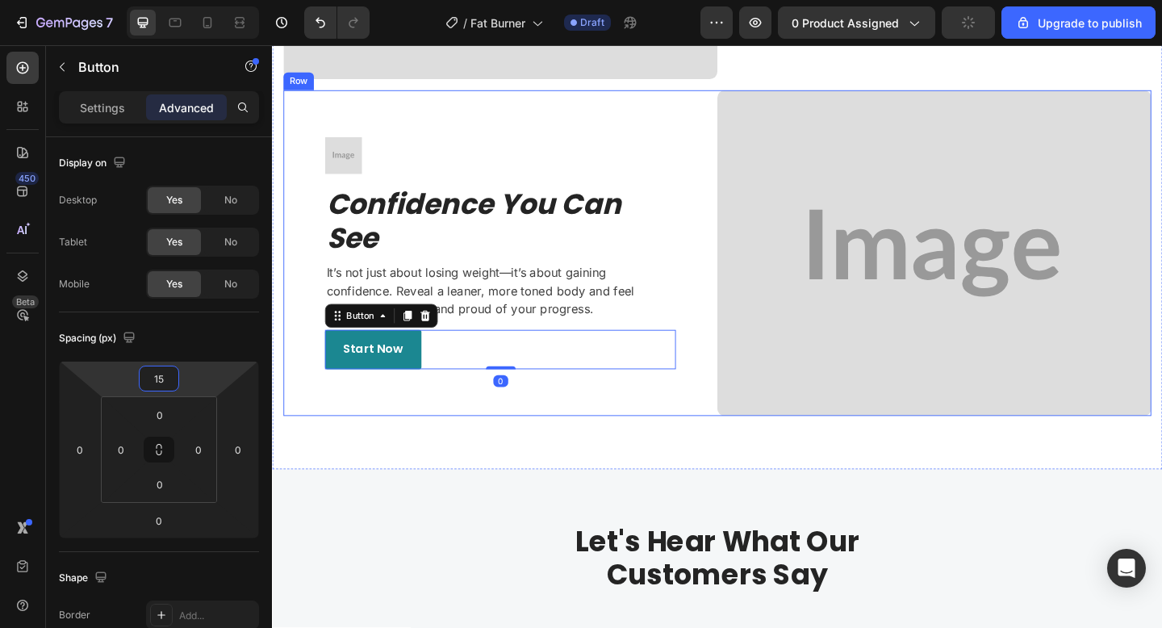
click at [512, 422] on div "Image Confidence You Can See Heading It’s not just about losing weight—it’s abo…" at bounding box center [520, 271] width 472 height 354
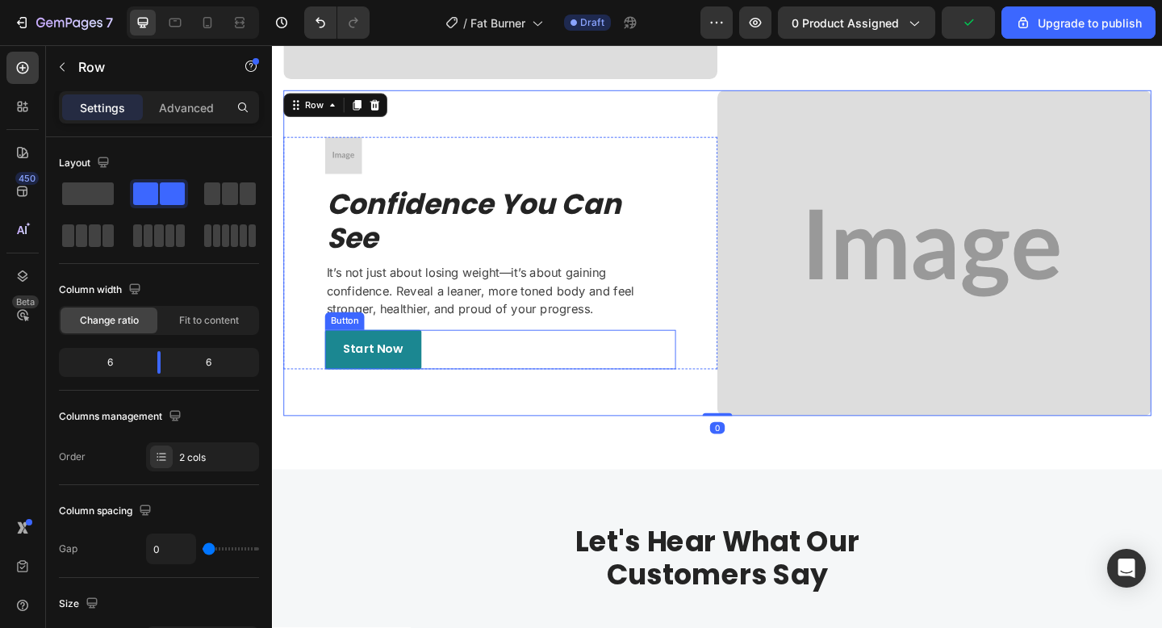
click at [534, 383] on div "Start Now Button" at bounding box center [520, 376] width 382 height 43
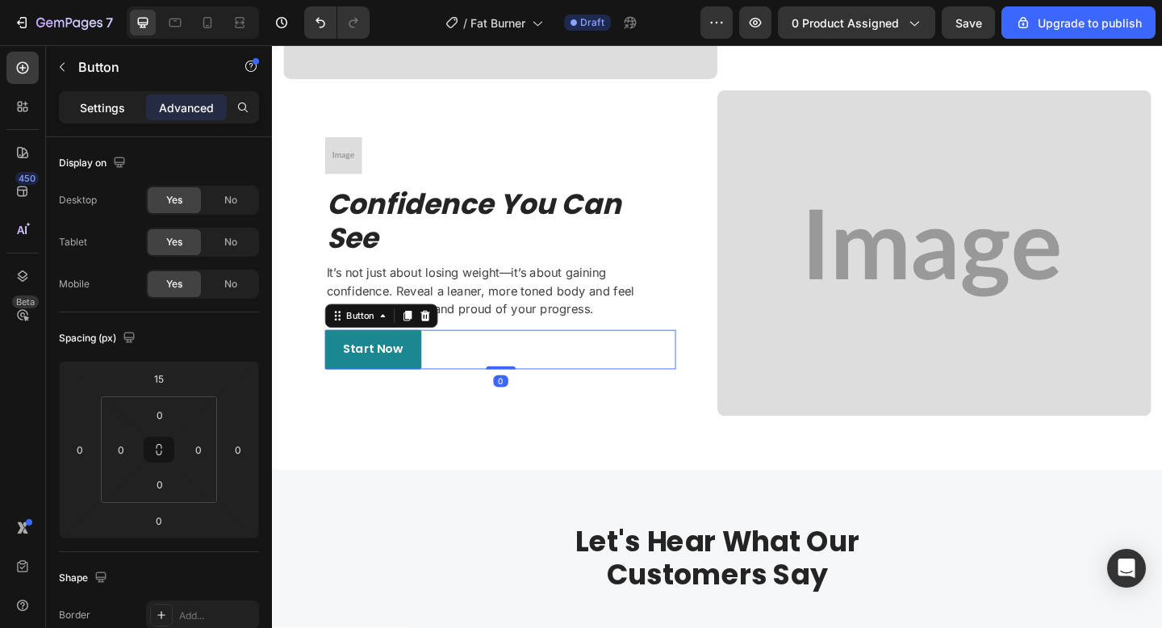
click at [90, 105] on p "Settings" at bounding box center [102, 107] width 45 height 17
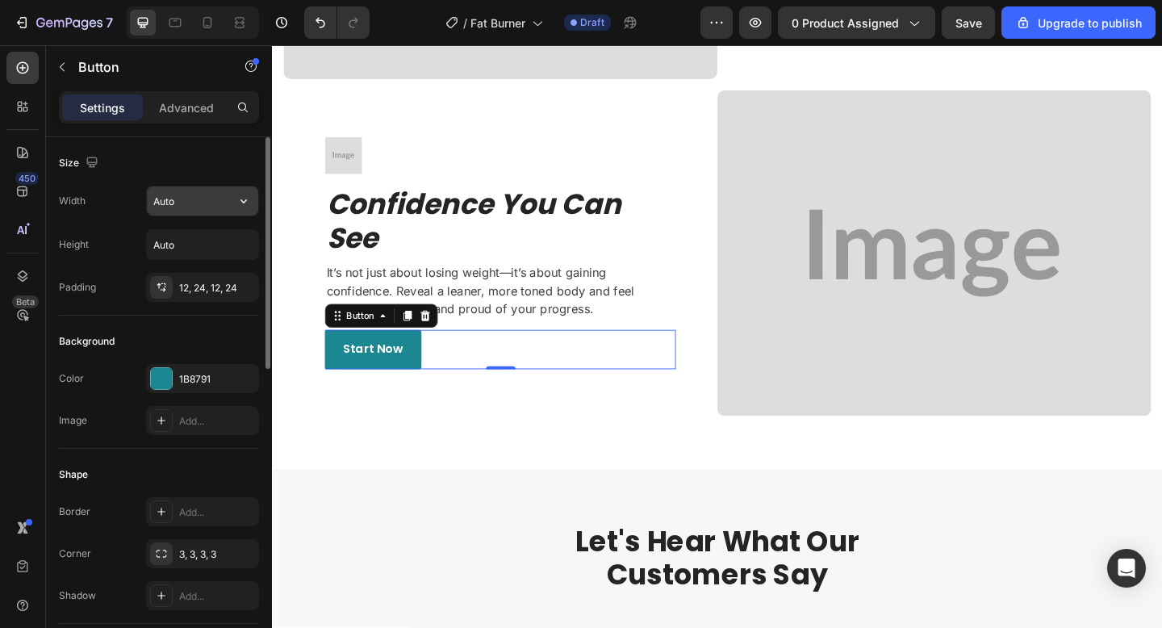
click at [197, 209] on input "Auto" at bounding box center [202, 200] width 111 height 29
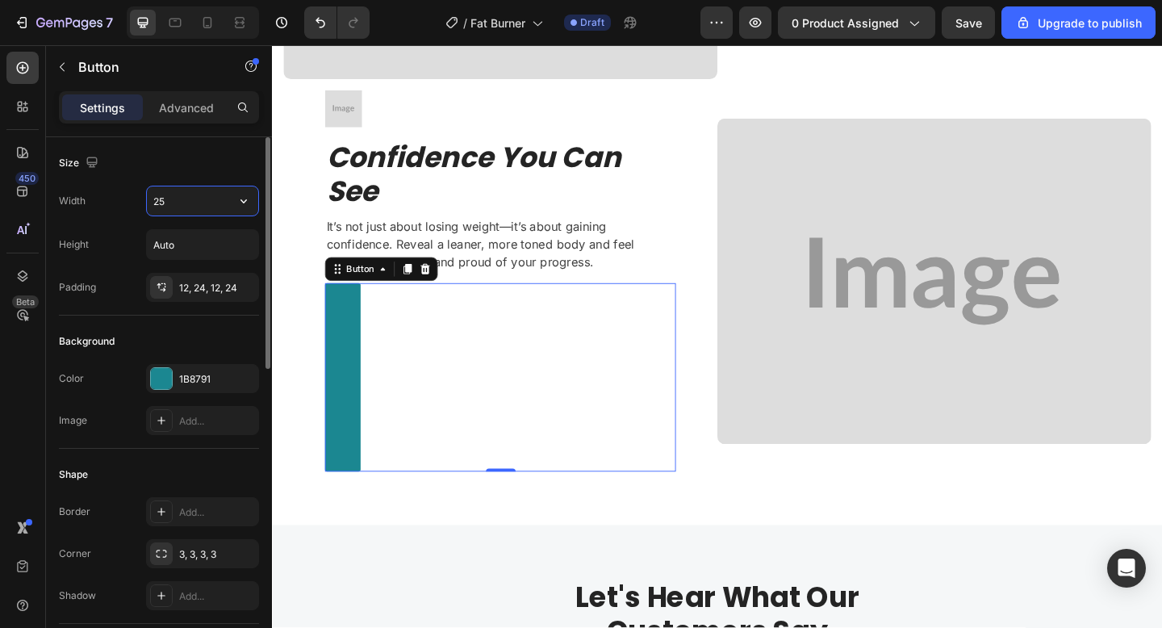
type input "250"
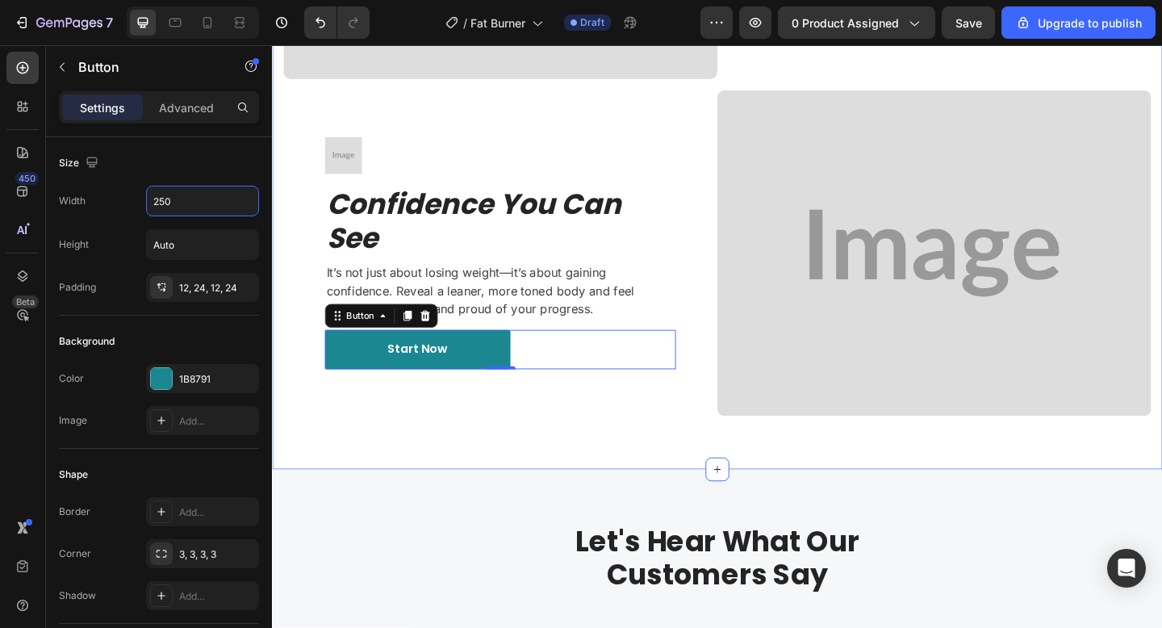
click at [632, 498] on div "Image Image Accelerated Fat Burn Heading Shredboost Fat Burner with MCT helps f…" at bounding box center [756, 88] width 968 height 837
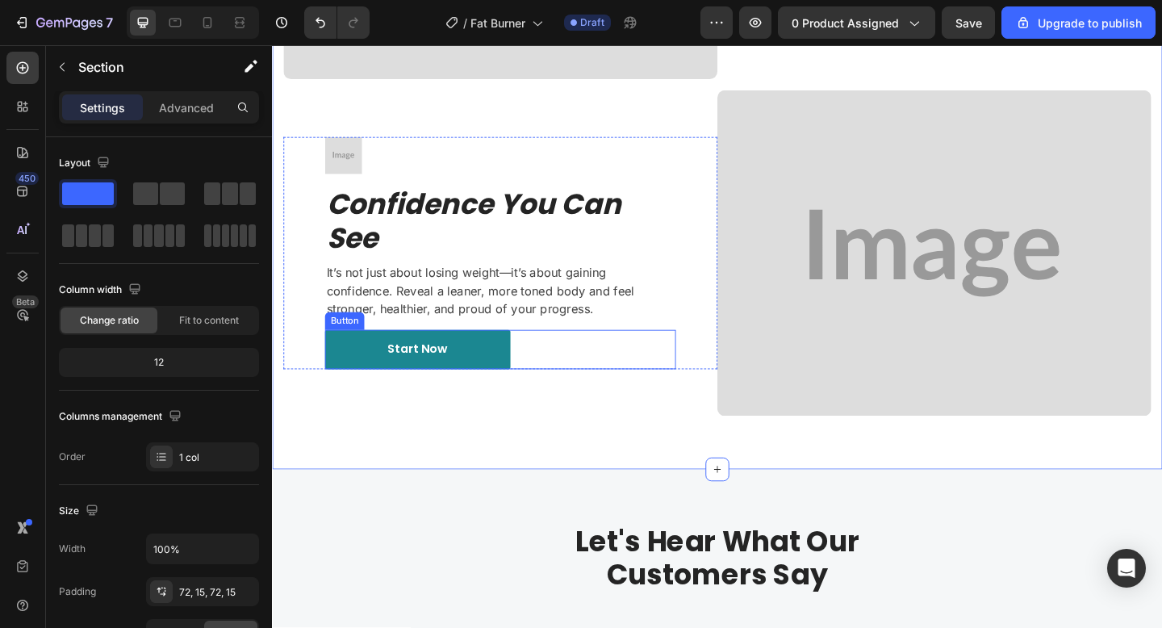
click at [649, 380] on div "Start Now Button" at bounding box center [520, 376] width 382 height 43
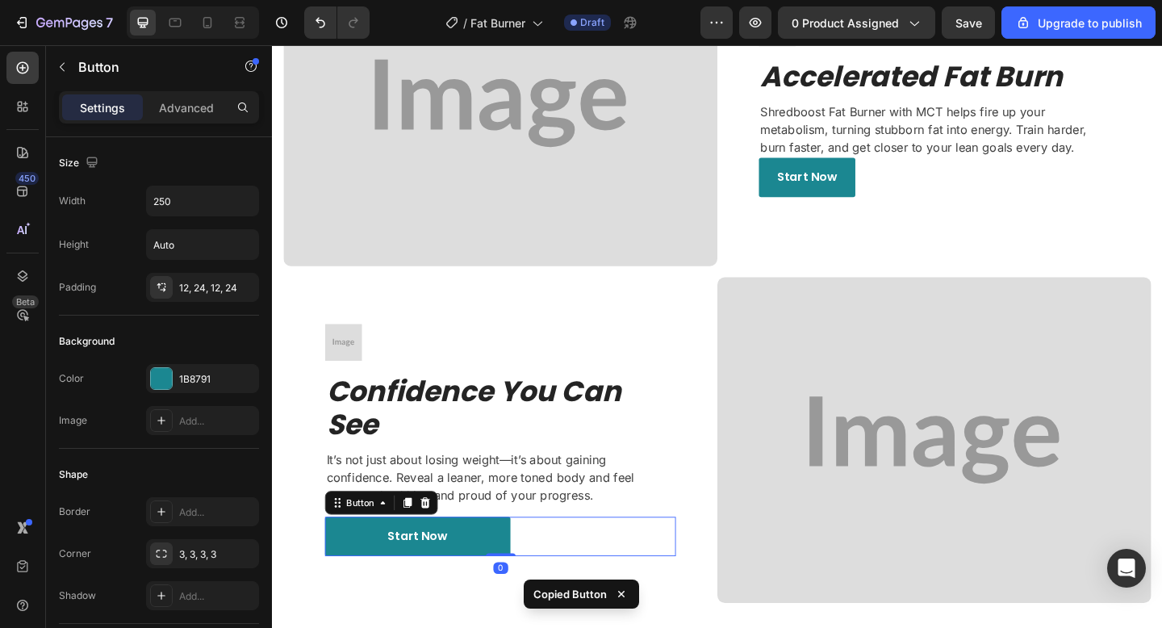
scroll to position [1422, 0]
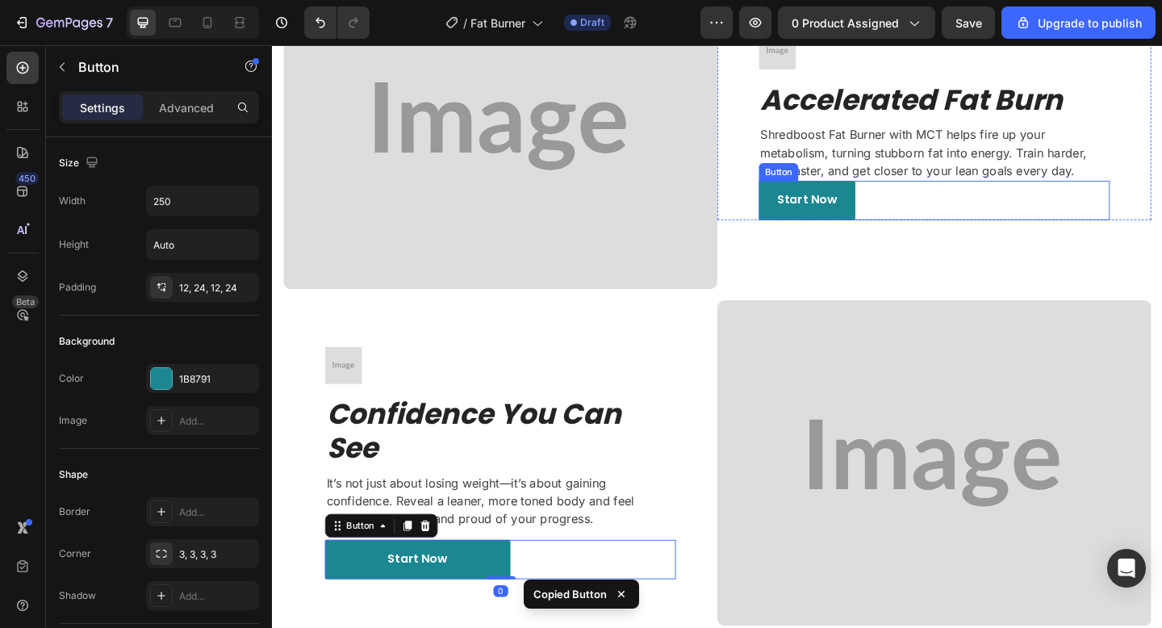
click at [1067, 232] on div "Start Now Button" at bounding box center [992, 214] width 382 height 43
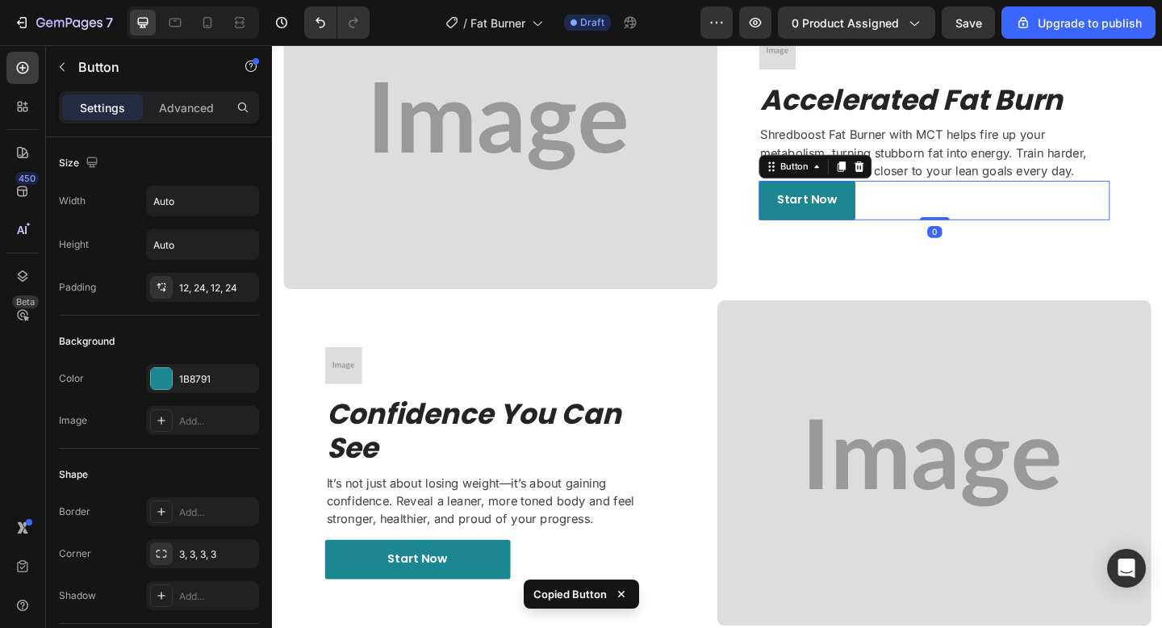
type input "250"
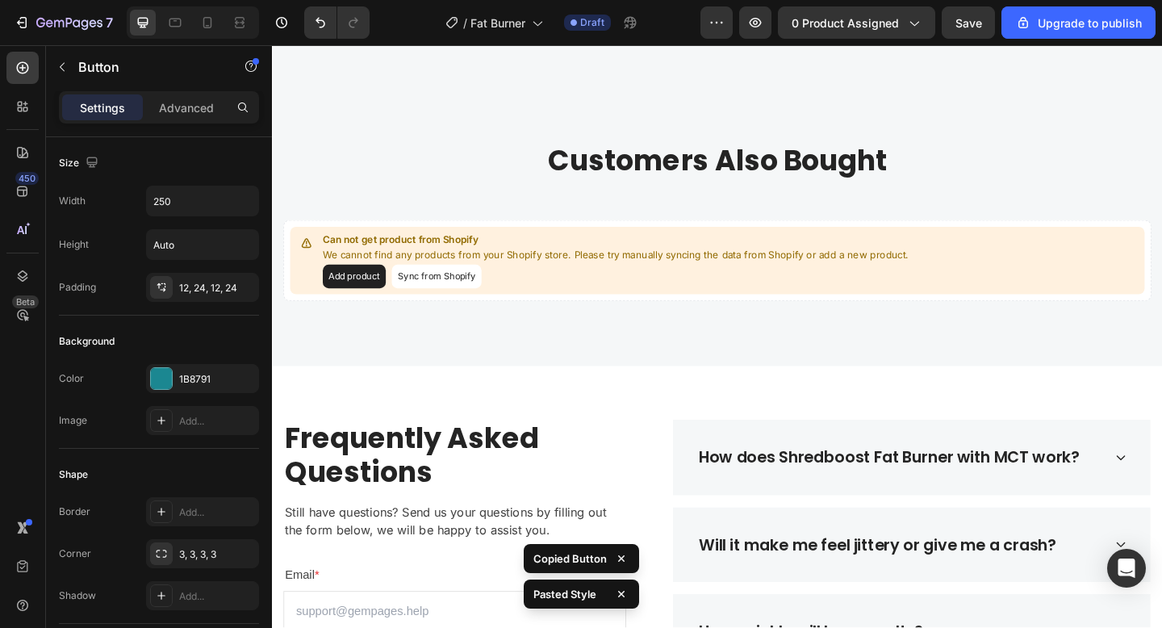
scroll to position [2802, 0]
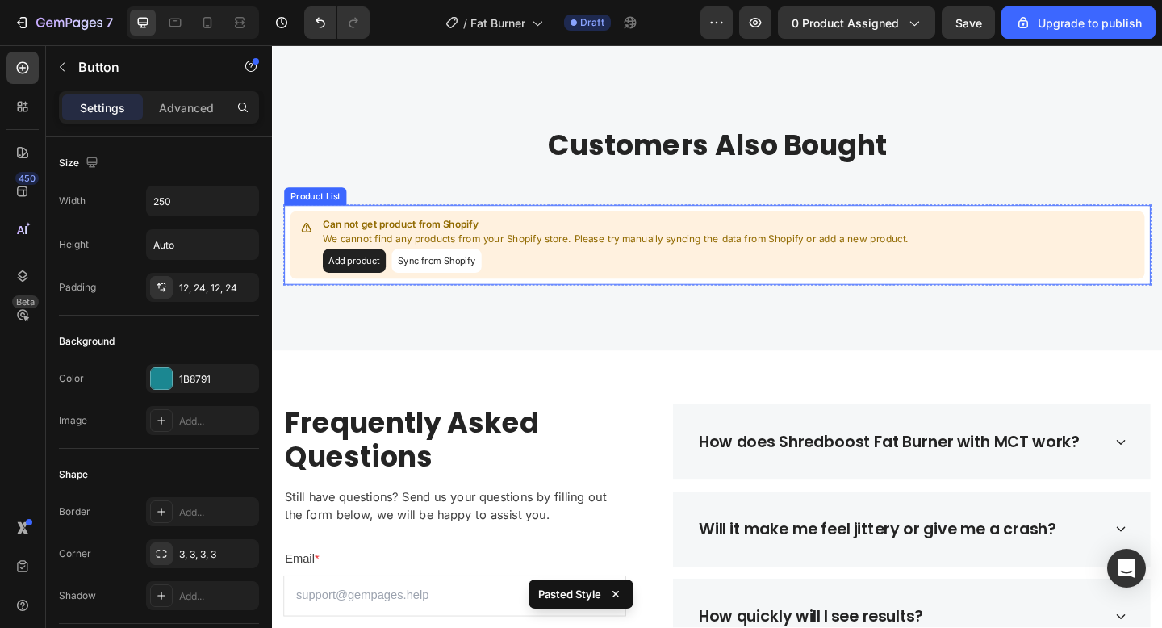
click at [460, 293] on button "Sync from Shopify" at bounding box center [451, 280] width 98 height 26
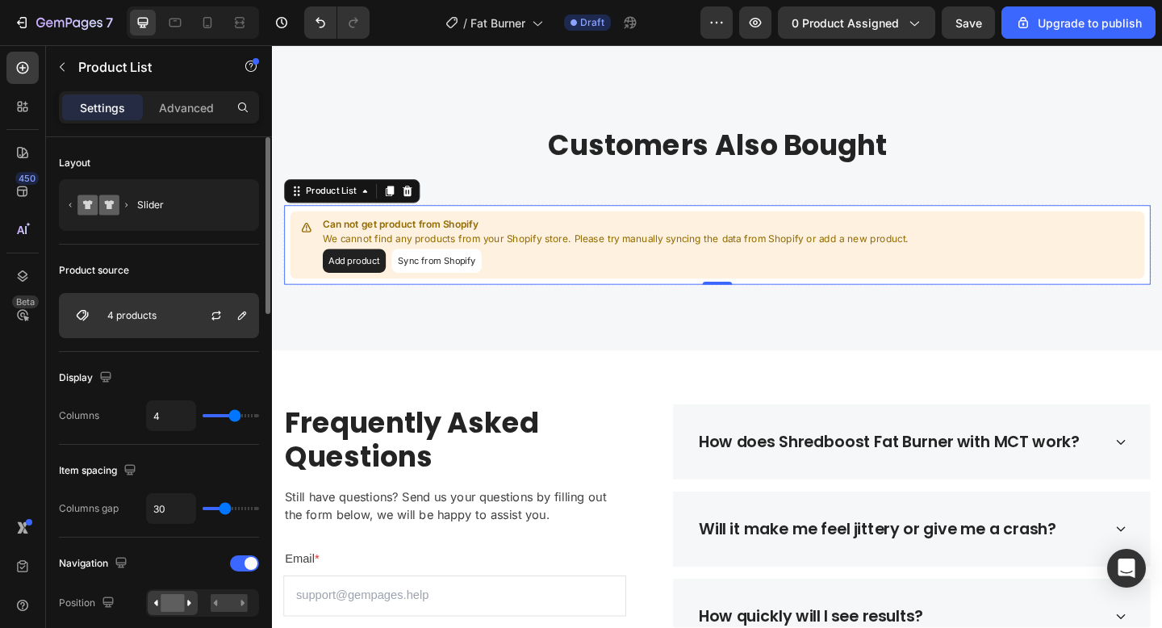
click at [169, 329] on div "4 products" at bounding box center [159, 315] width 200 height 45
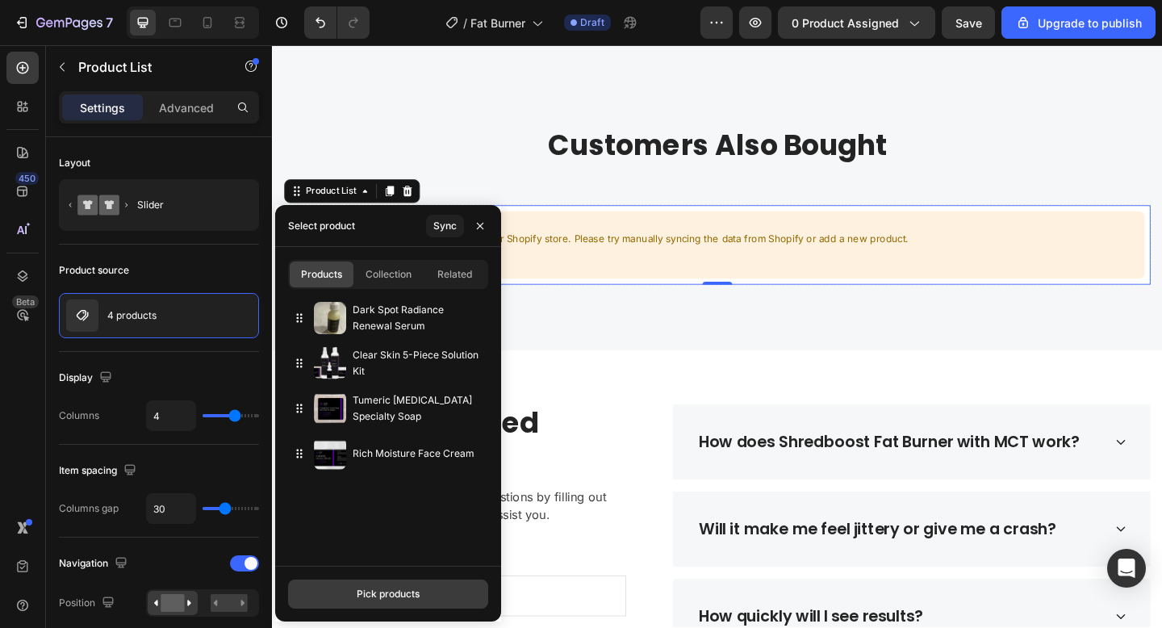
click at [399, 602] on button "Pick products" at bounding box center [388, 593] width 200 height 29
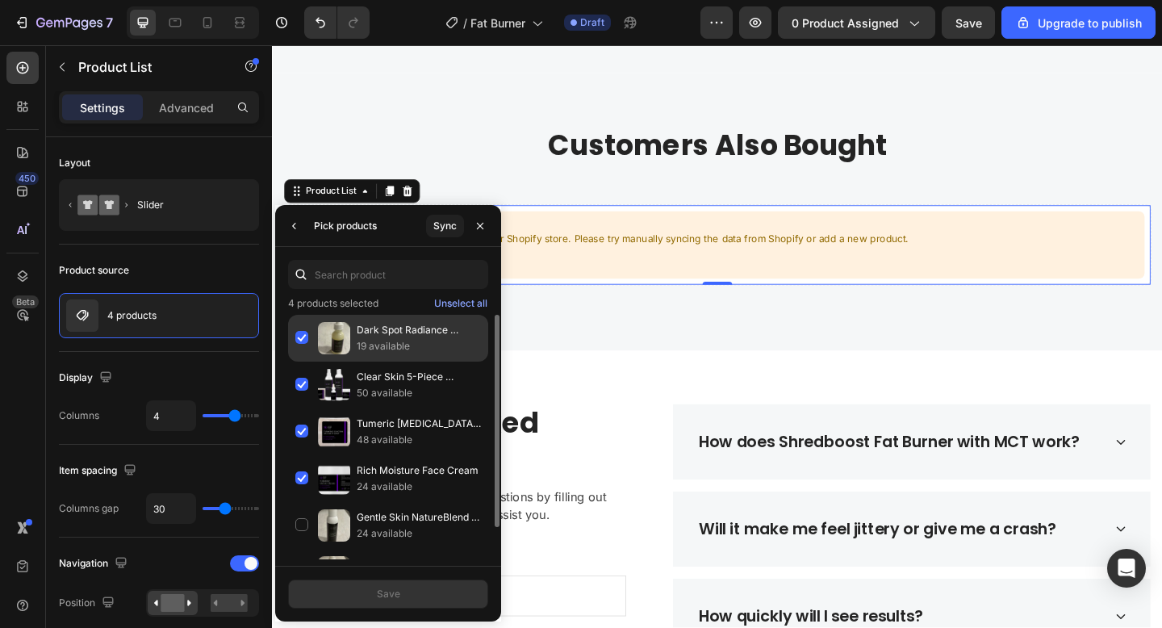
click at [368, 347] on p "19 available" at bounding box center [419, 346] width 124 height 16
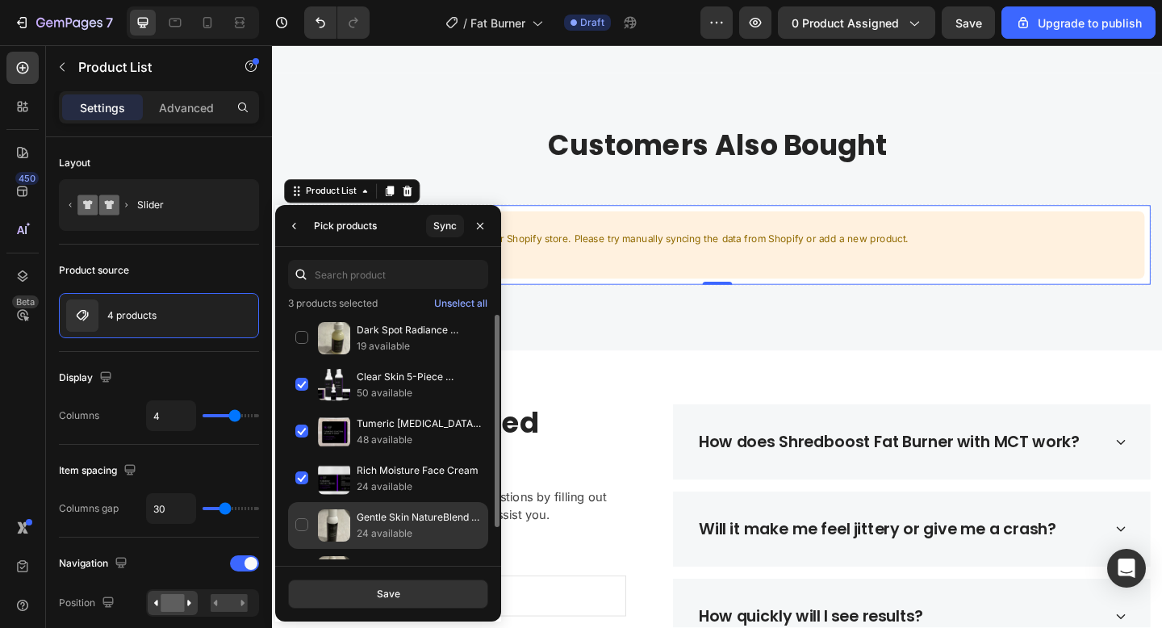
click at [357, 533] on p "24 available" at bounding box center [419, 533] width 124 height 16
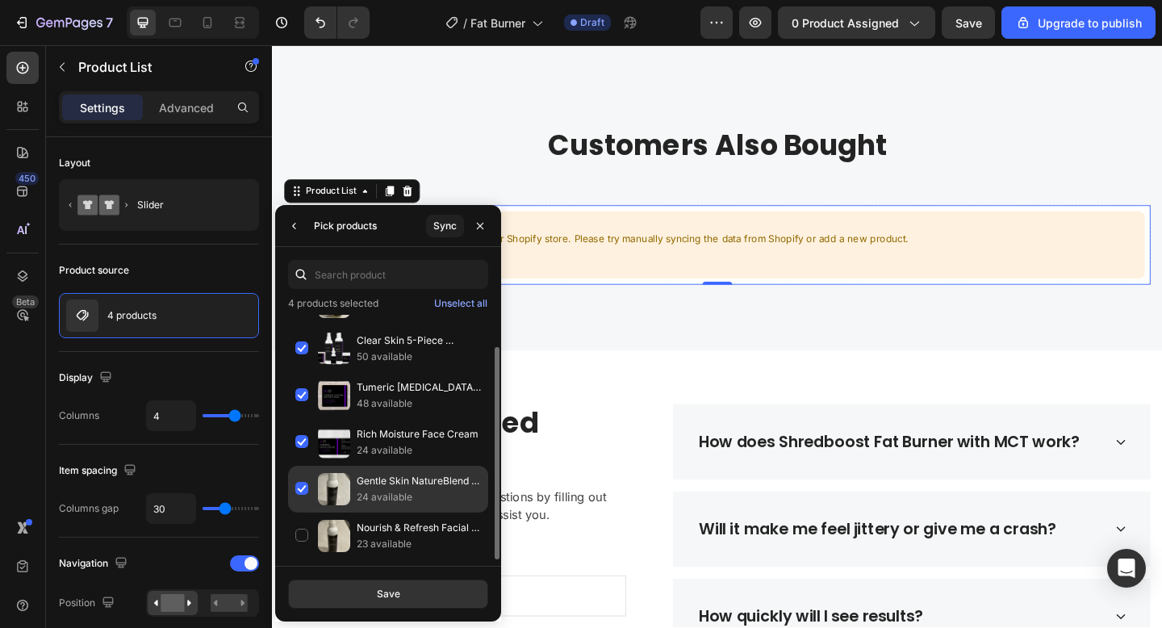
scroll to position [0, 0]
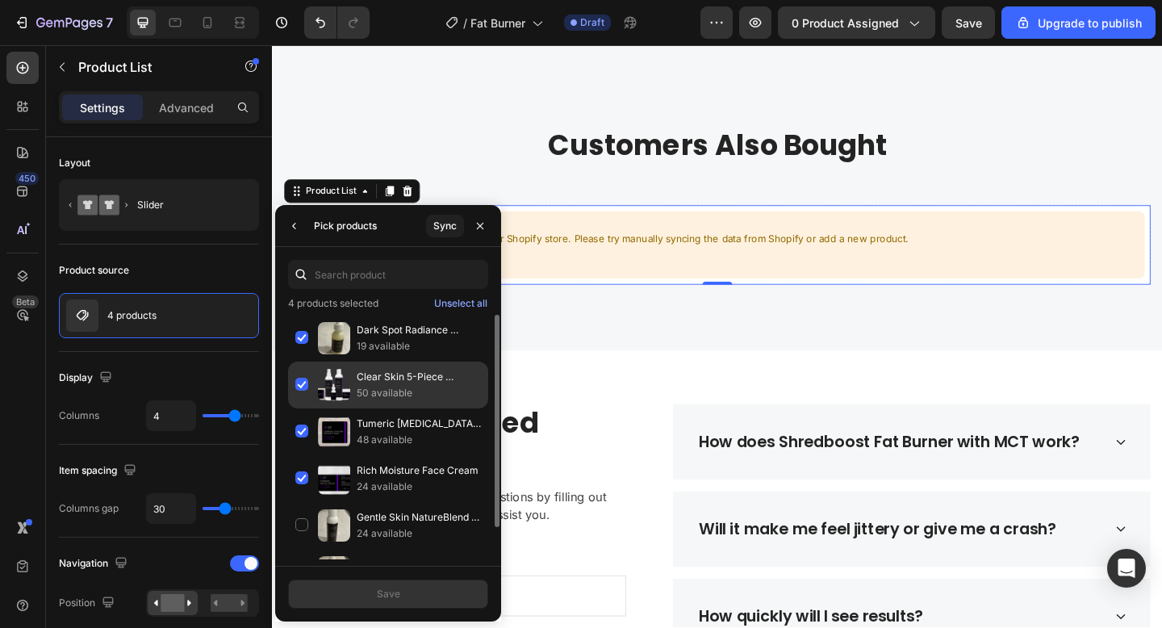
click at [402, 379] on p "Clear Skin 5-Piece Solution Kit" at bounding box center [419, 377] width 124 height 16
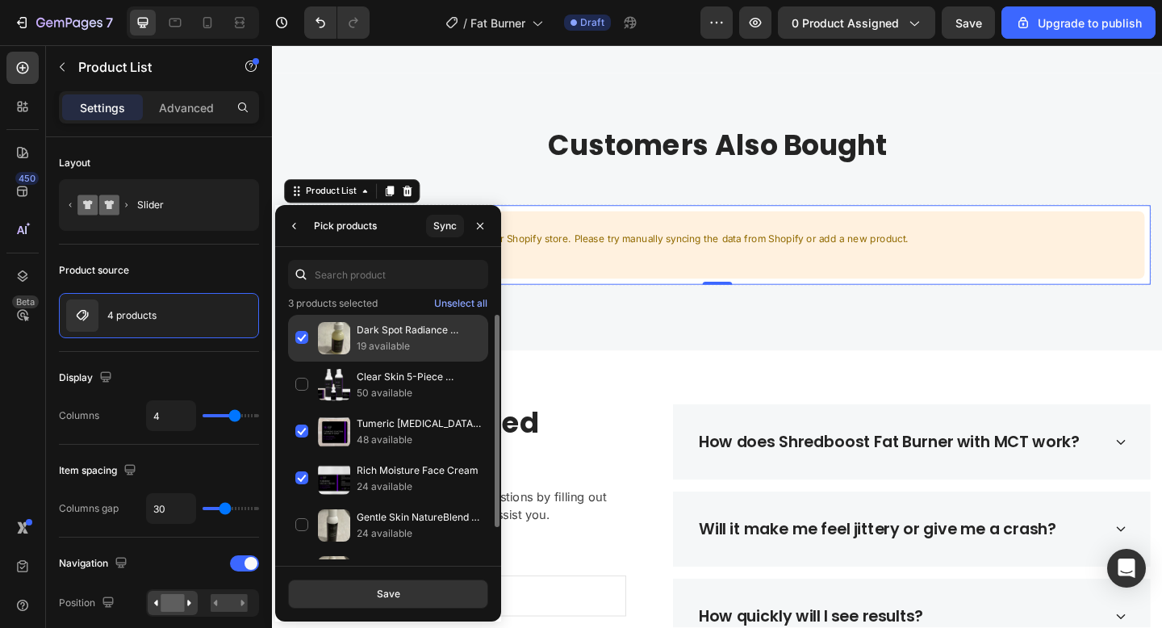
click at [392, 340] on p "19 available" at bounding box center [419, 346] width 124 height 16
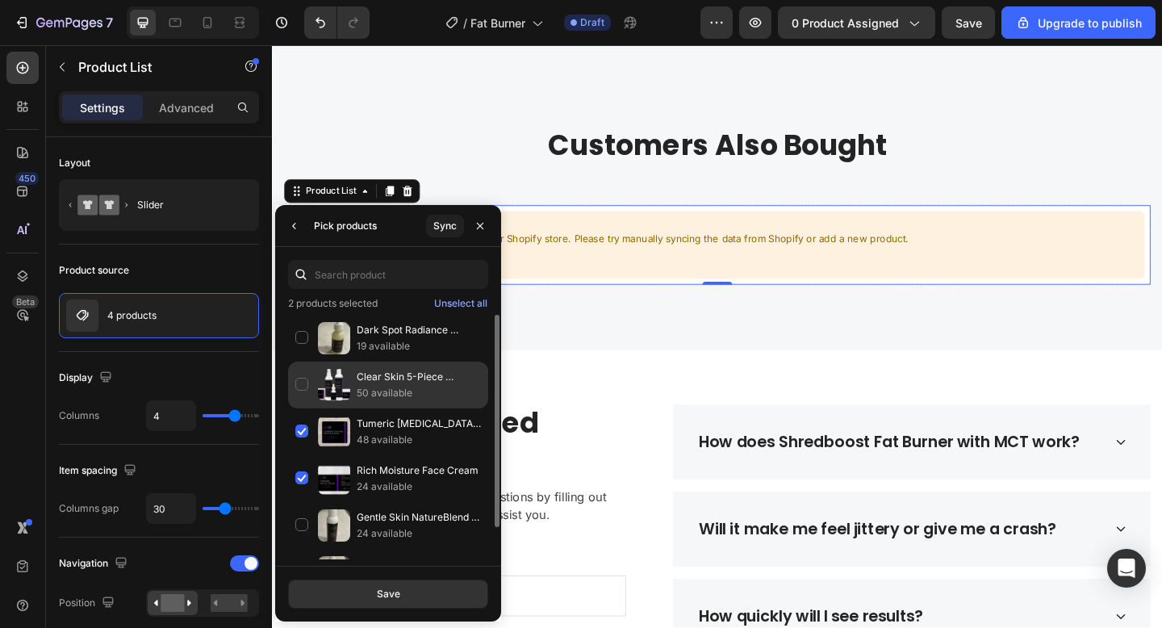
click at [379, 379] on p "Clear Skin 5-Piece Solution Kit" at bounding box center [419, 377] width 124 height 16
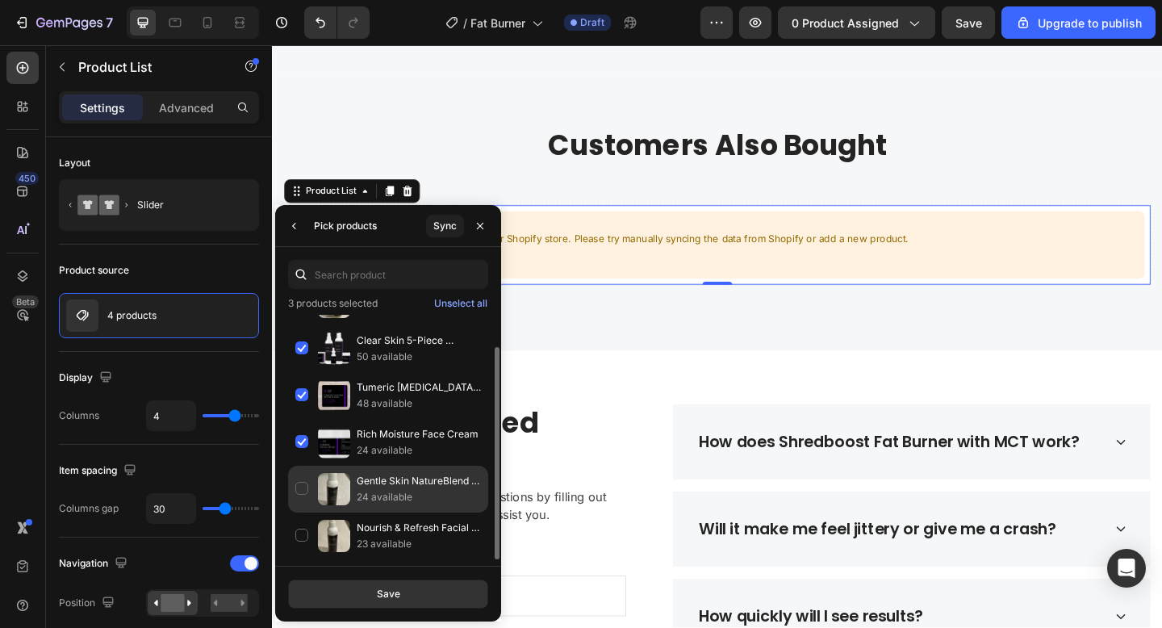
click at [362, 497] on p "24 available" at bounding box center [419, 497] width 124 height 16
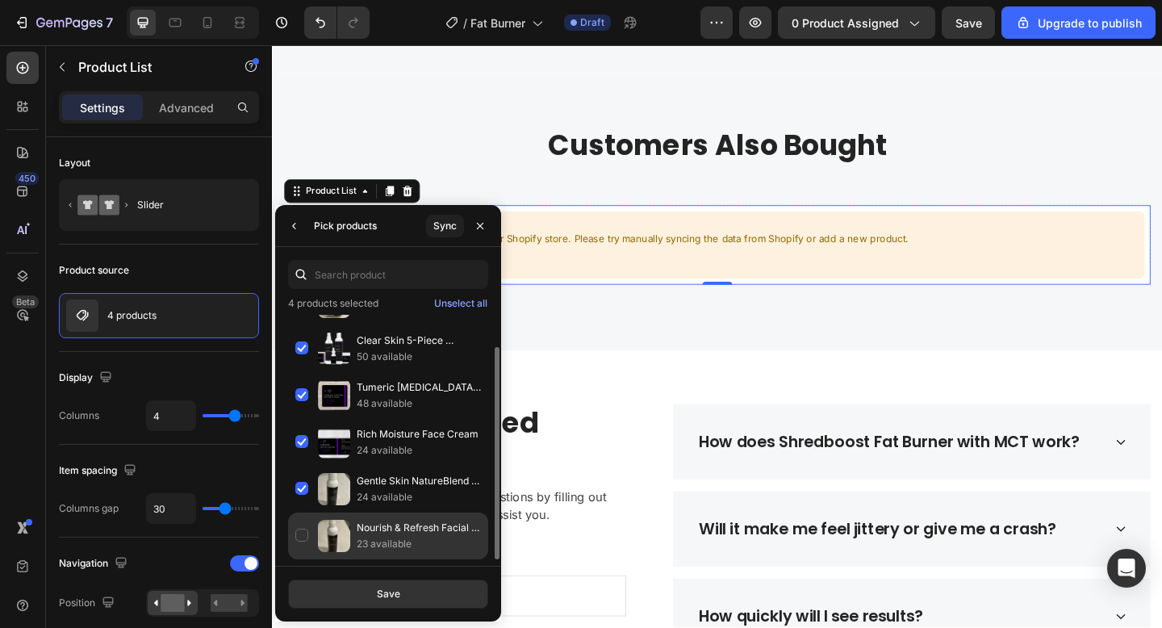
click at [364, 538] on p "23 available" at bounding box center [419, 544] width 124 height 16
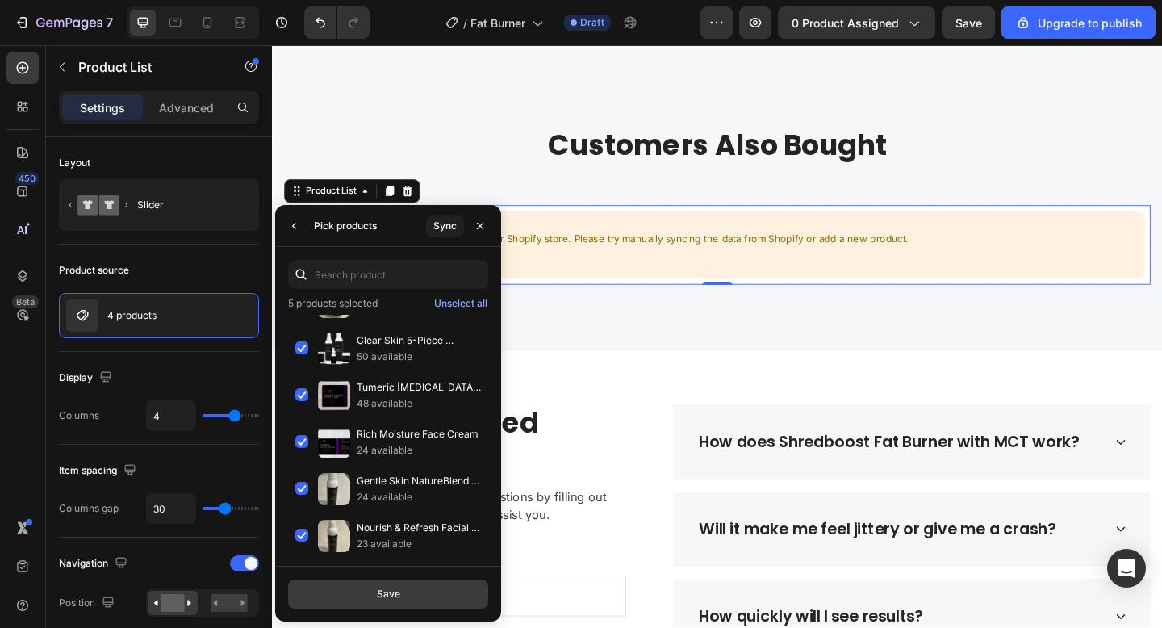
click at [384, 591] on div "Save" at bounding box center [388, 594] width 23 height 15
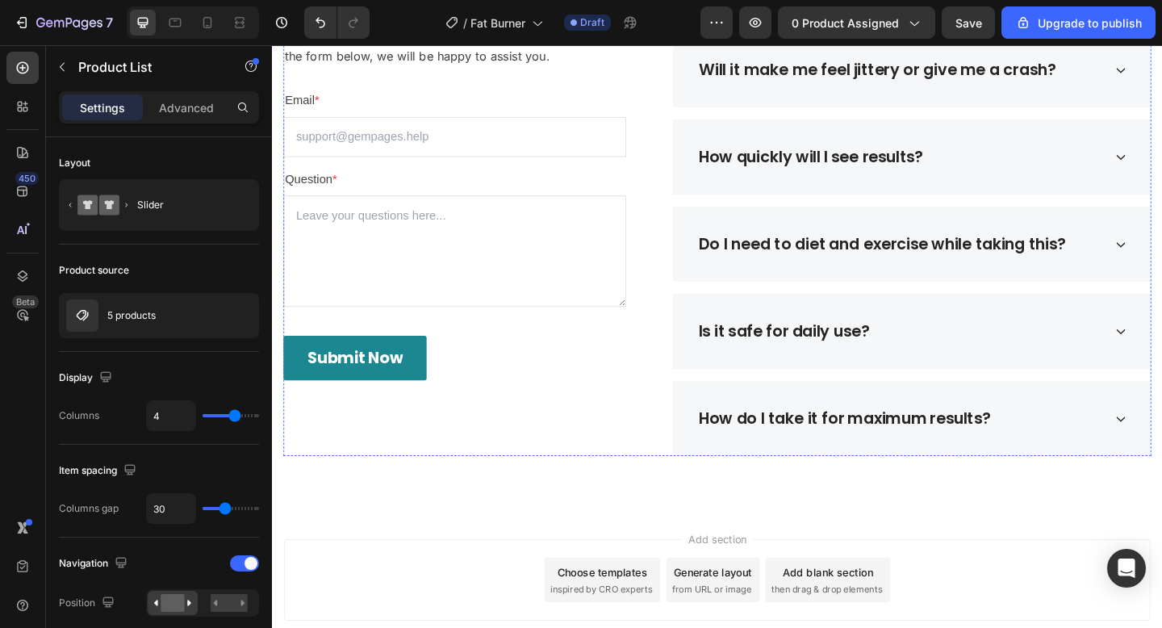
scroll to position [3641, 0]
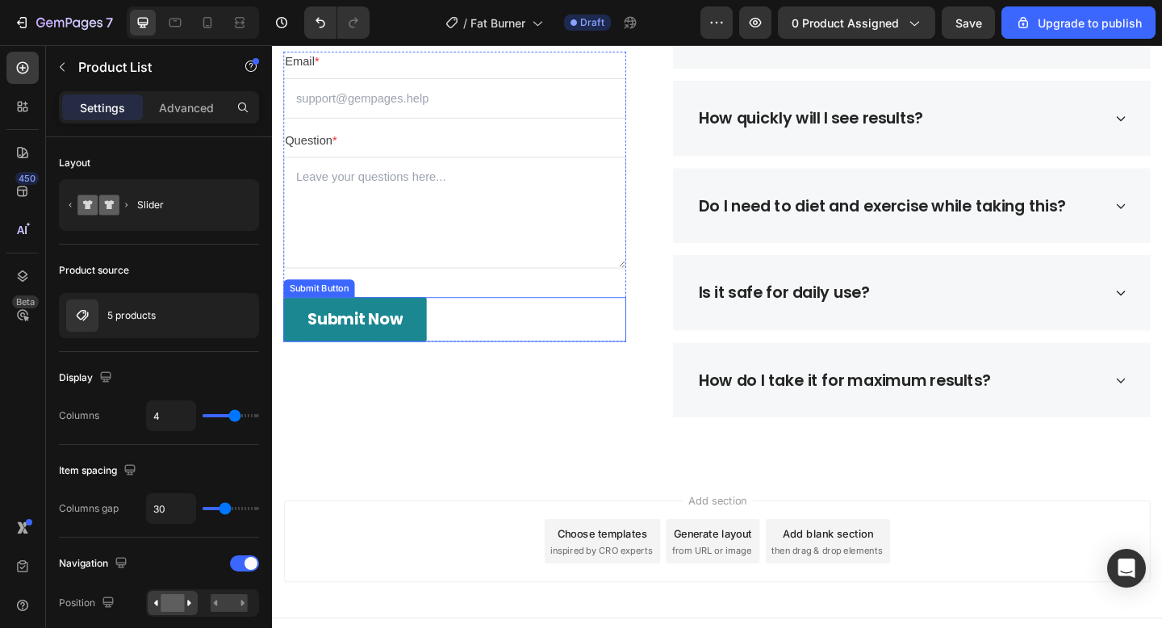
click at [565, 329] on div "Submit Now Submit Button" at bounding box center [470, 344] width 373 height 48
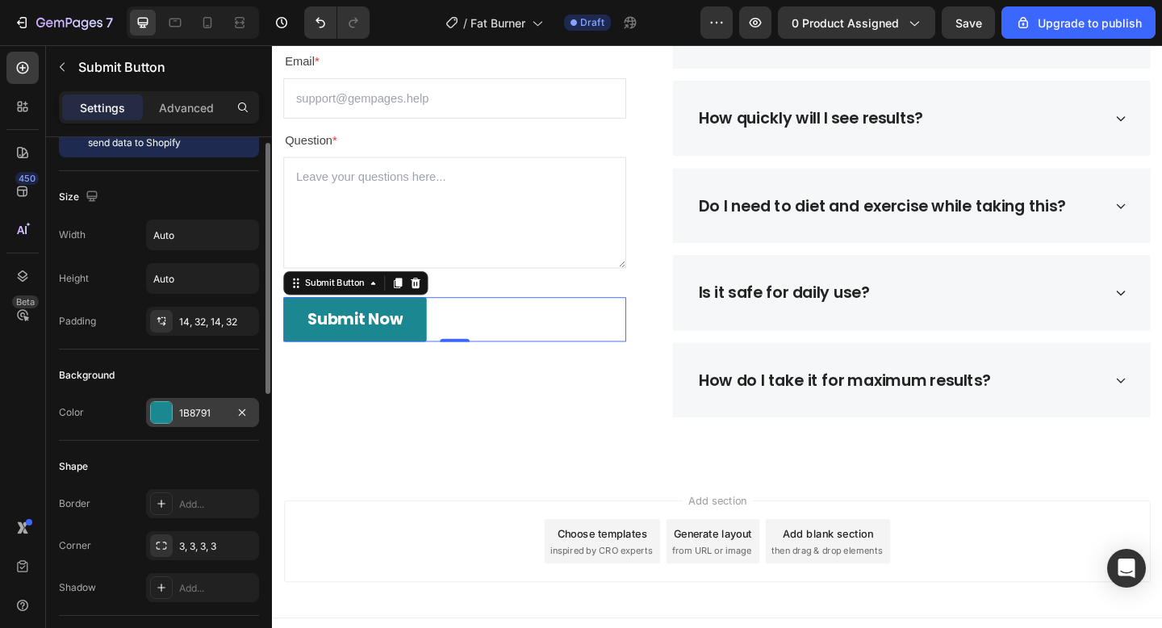
scroll to position [57, 0]
click at [192, 407] on div "1B8791" at bounding box center [202, 410] width 47 height 15
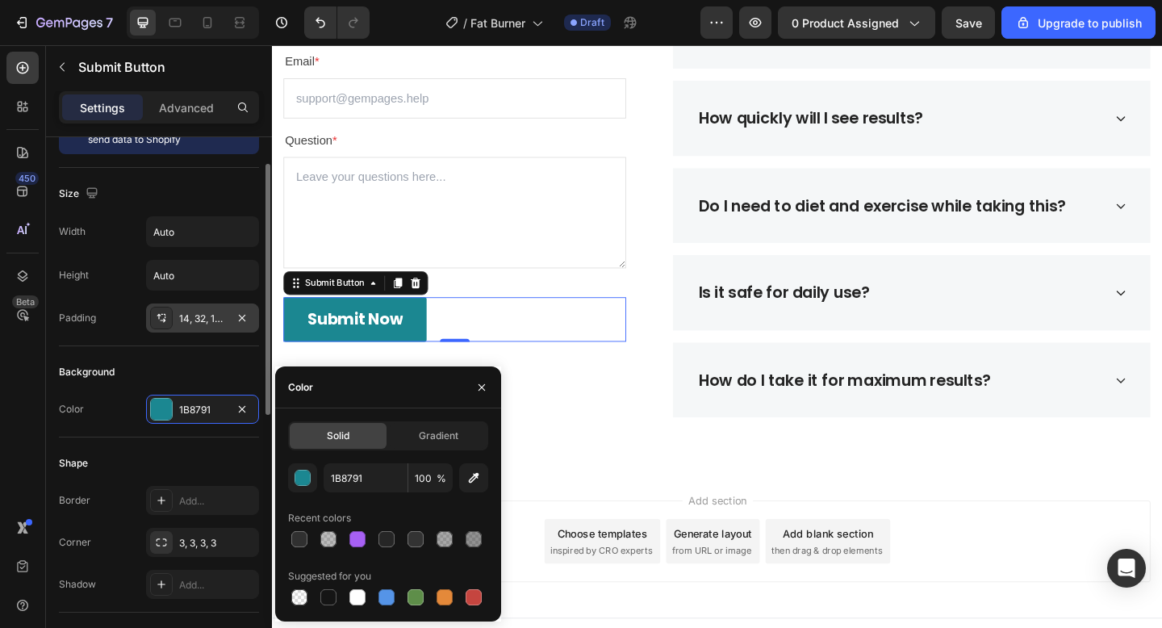
click at [221, 307] on div "14, 32, 14, 32" at bounding box center [202, 317] width 113 height 29
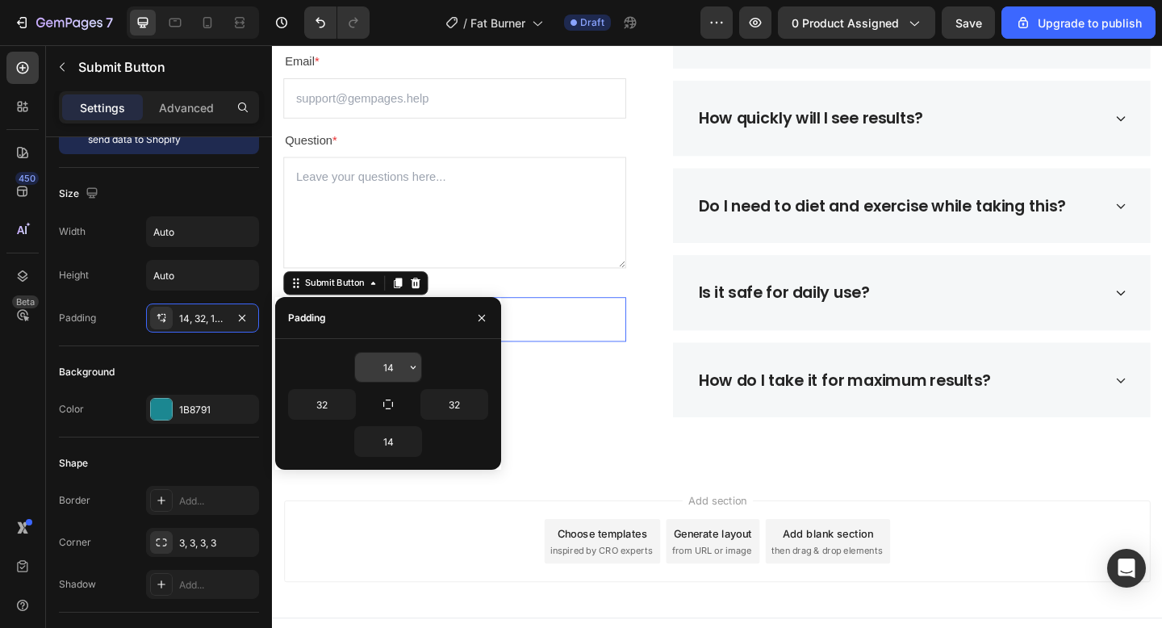
click at [387, 368] on input "14" at bounding box center [388, 367] width 66 height 29
type input "12"
click at [391, 433] on input "14" at bounding box center [388, 441] width 66 height 29
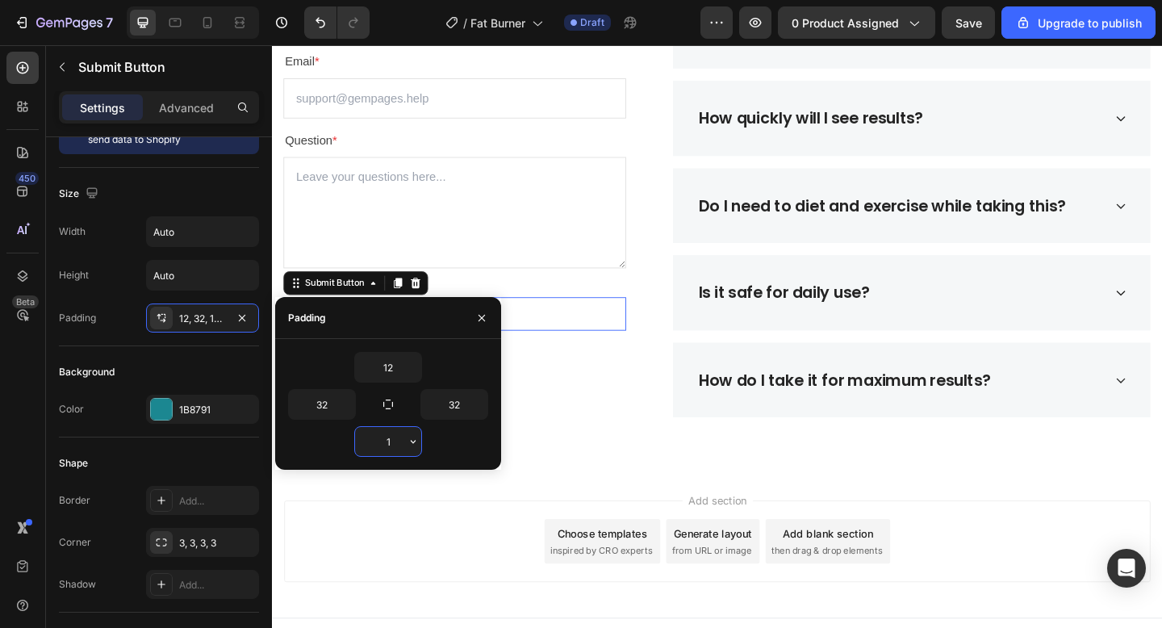
type input "12"
click at [184, 413] on div "1B8791" at bounding box center [202, 410] width 47 height 15
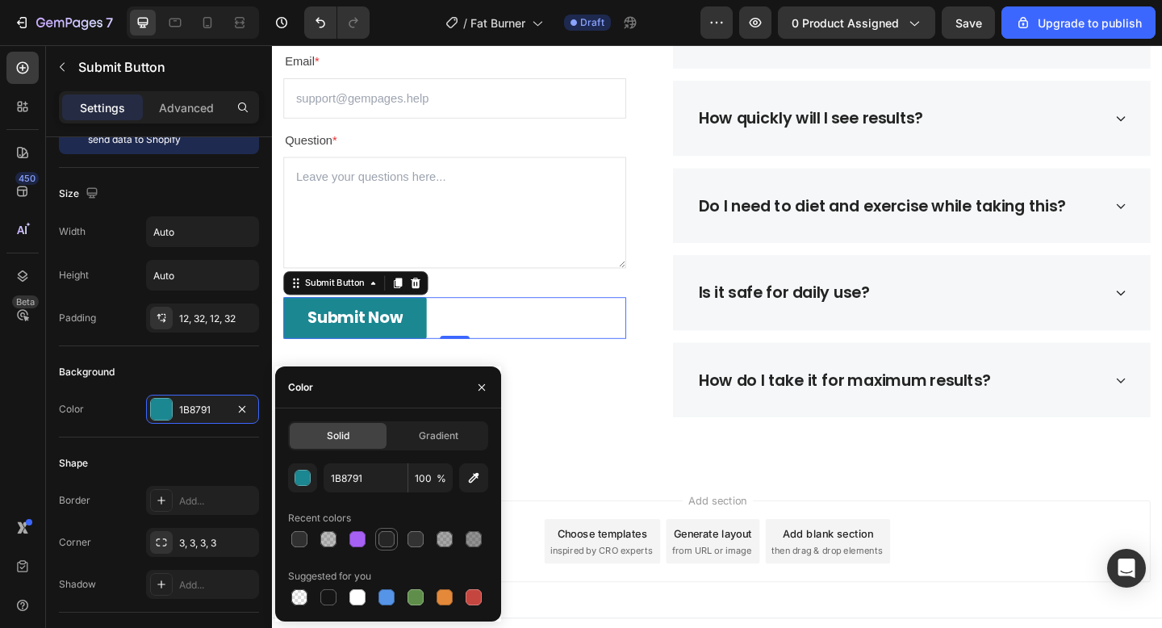
click at [383, 537] on div at bounding box center [387, 539] width 16 height 16
type input "262626"
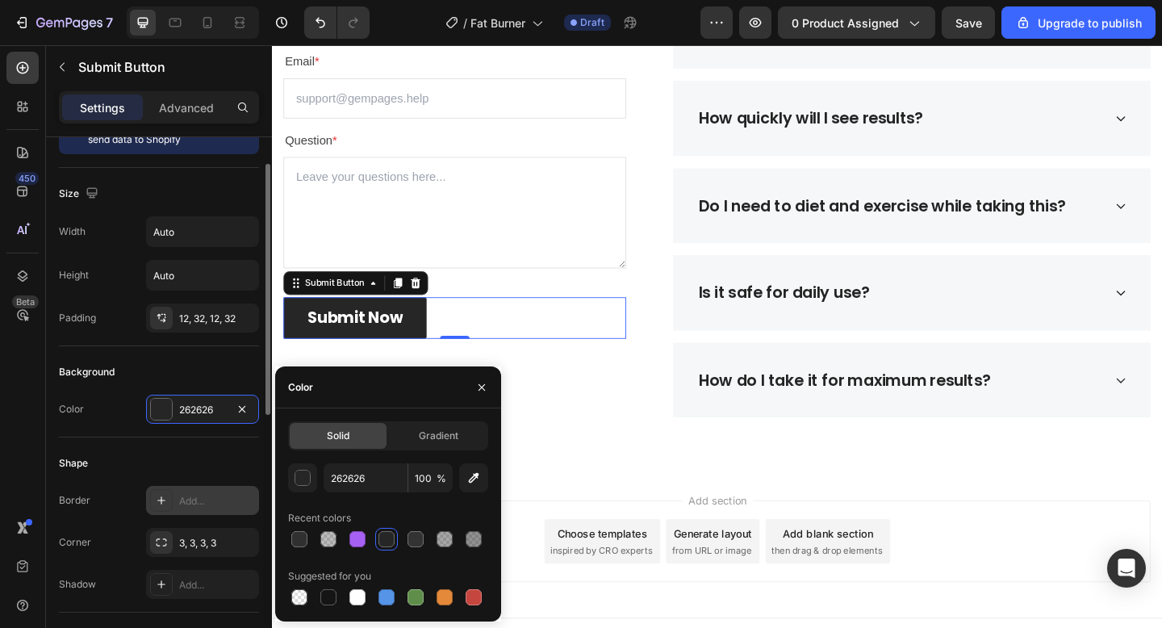
scroll to position [608, 0]
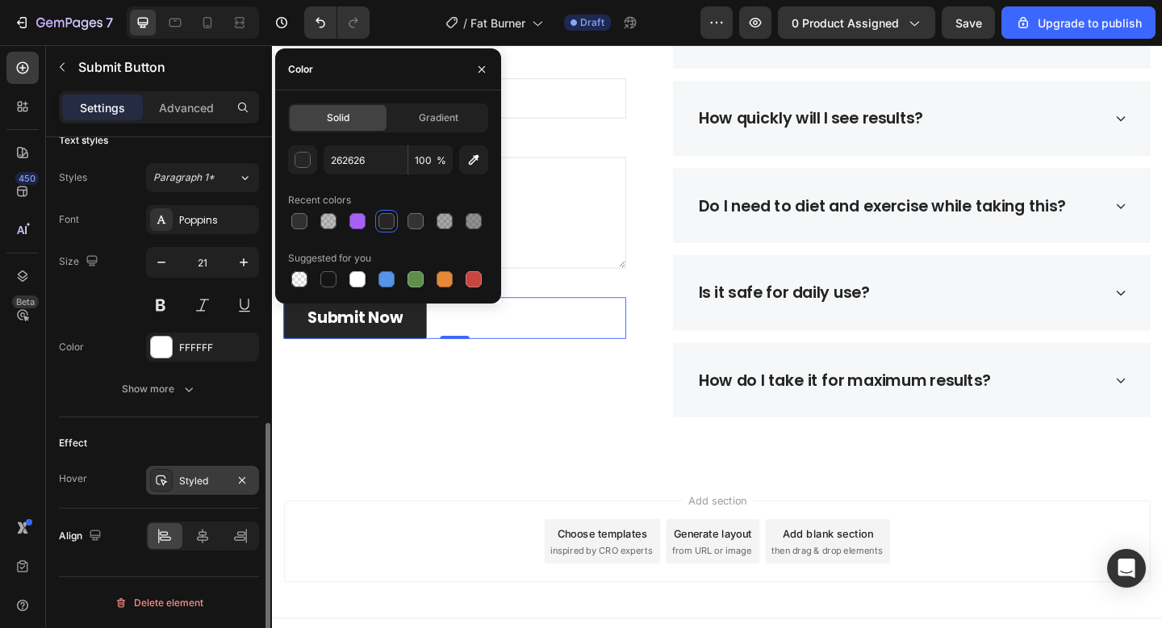
click at [190, 485] on div "Styled" at bounding box center [202, 481] width 47 height 15
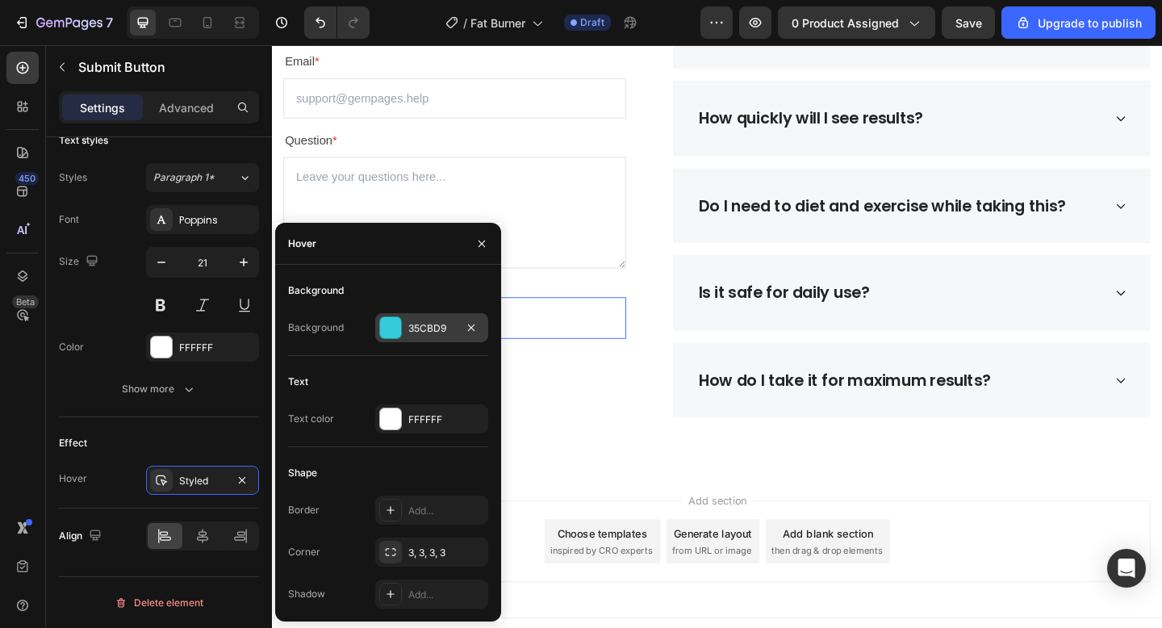
click at [419, 330] on div "35CBD9" at bounding box center [431, 328] width 47 height 15
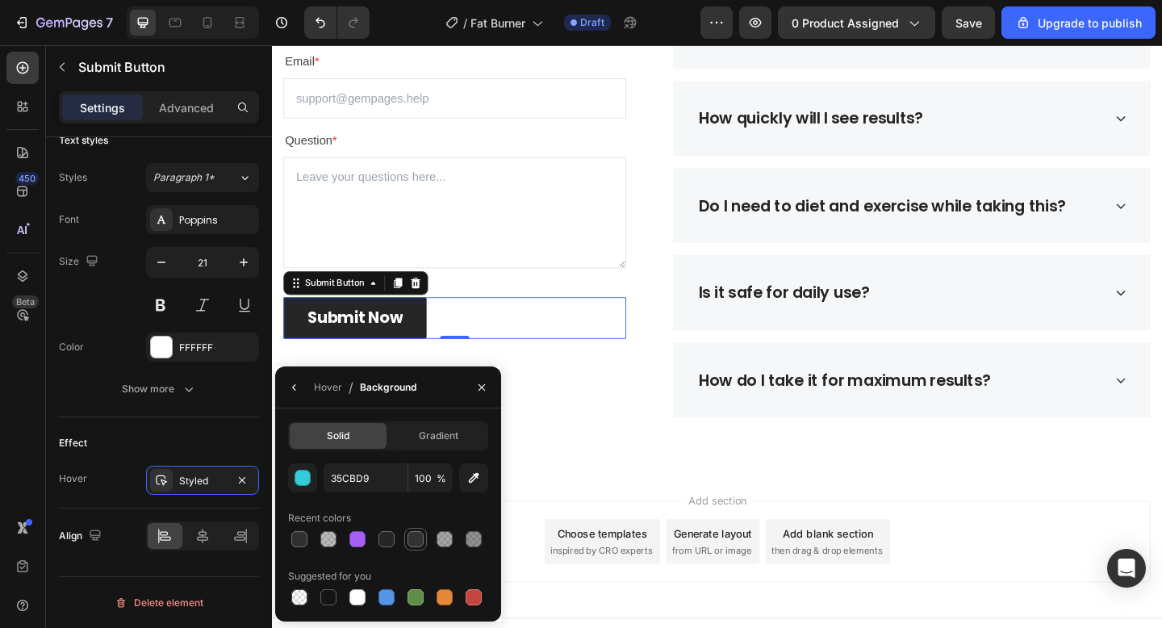
click at [416, 532] on div at bounding box center [416, 539] width 16 height 16
type input "333333"
click at [624, 500] on div "Frequently Asked Questions Heading Still have questions? Send us your questions…" at bounding box center [756, 172] width 968 height 672
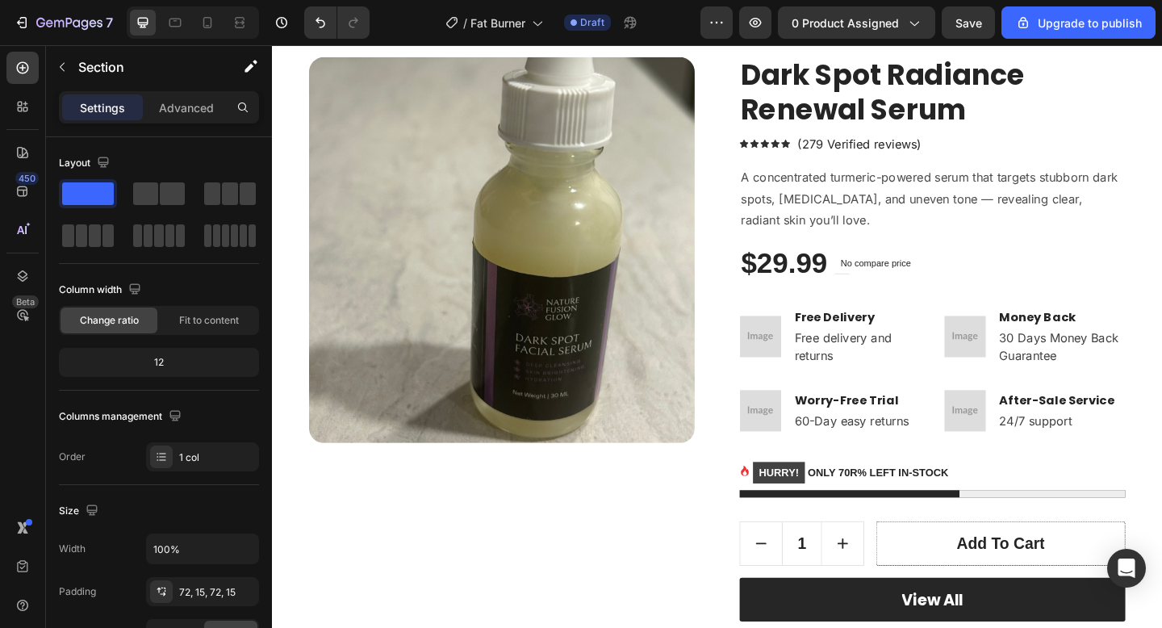
scroll to position [0, 0]
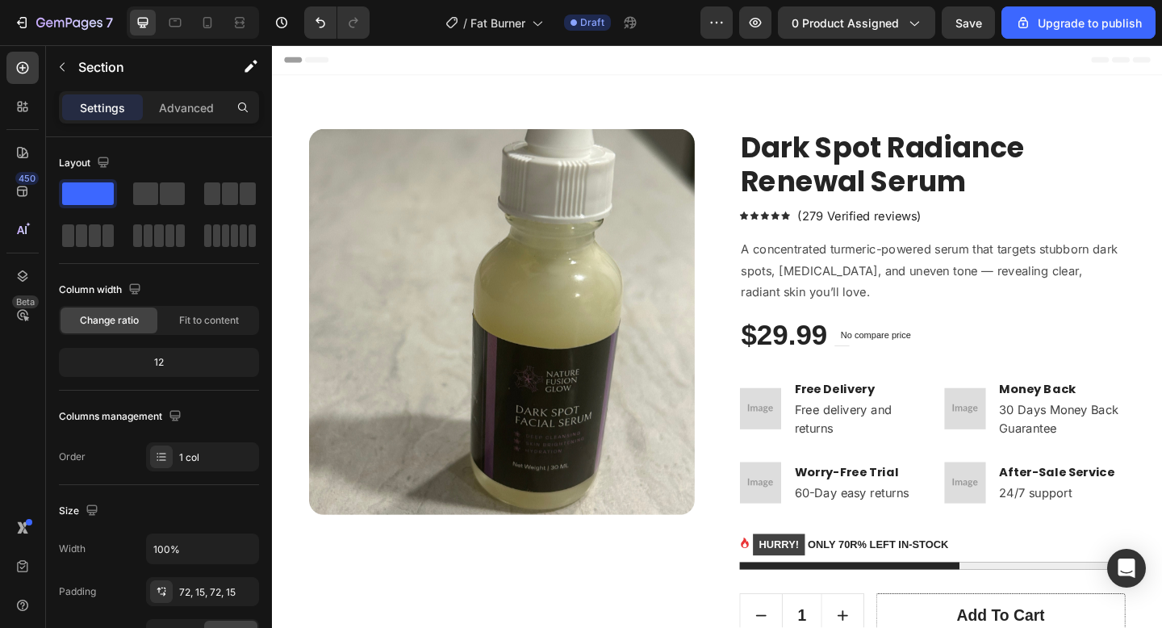
click at [964, 40] on div "7 / Fat Burner Draft Preview 0 product assigned Save Upgrade to publish" at bounding box center [581, 23] width 1162 height 46
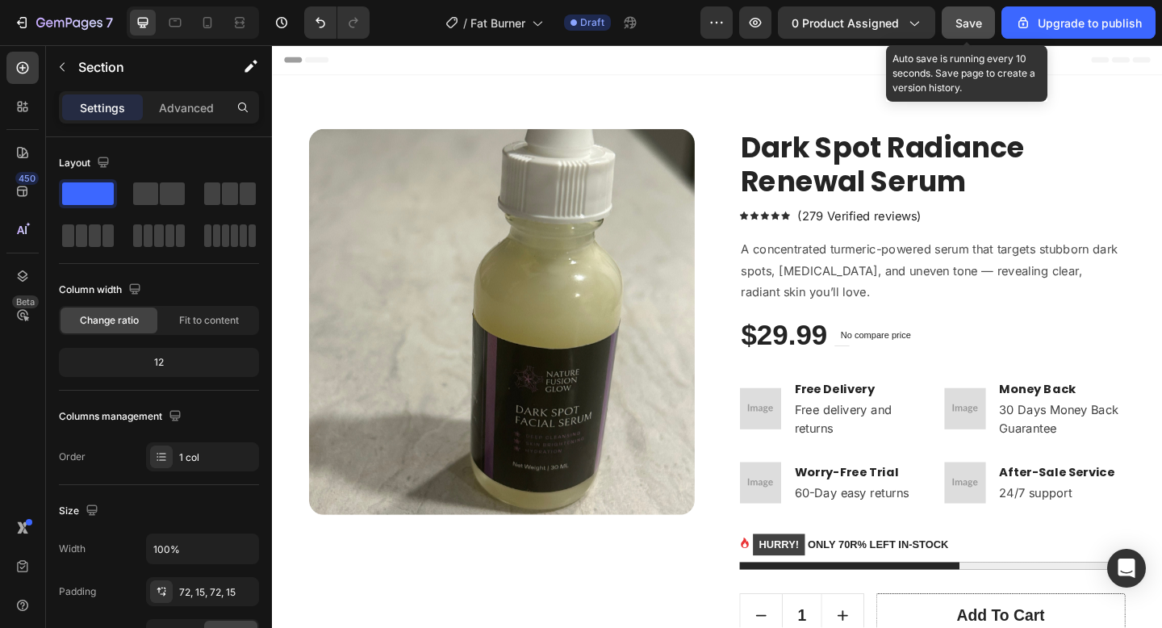
click at [972, 31] on div "Save" at bounding box center [969, 23] width 27 height 17
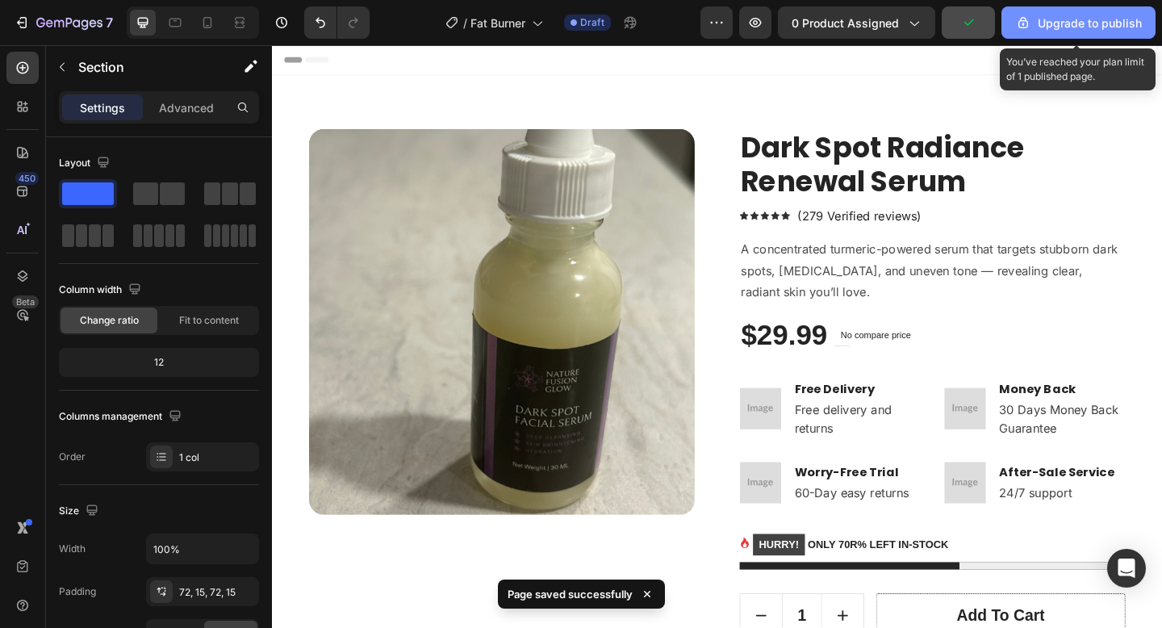
click at [1101, 31] on div "Upgrade to publish" at bounding box center [1078, 23] width 127 height 17
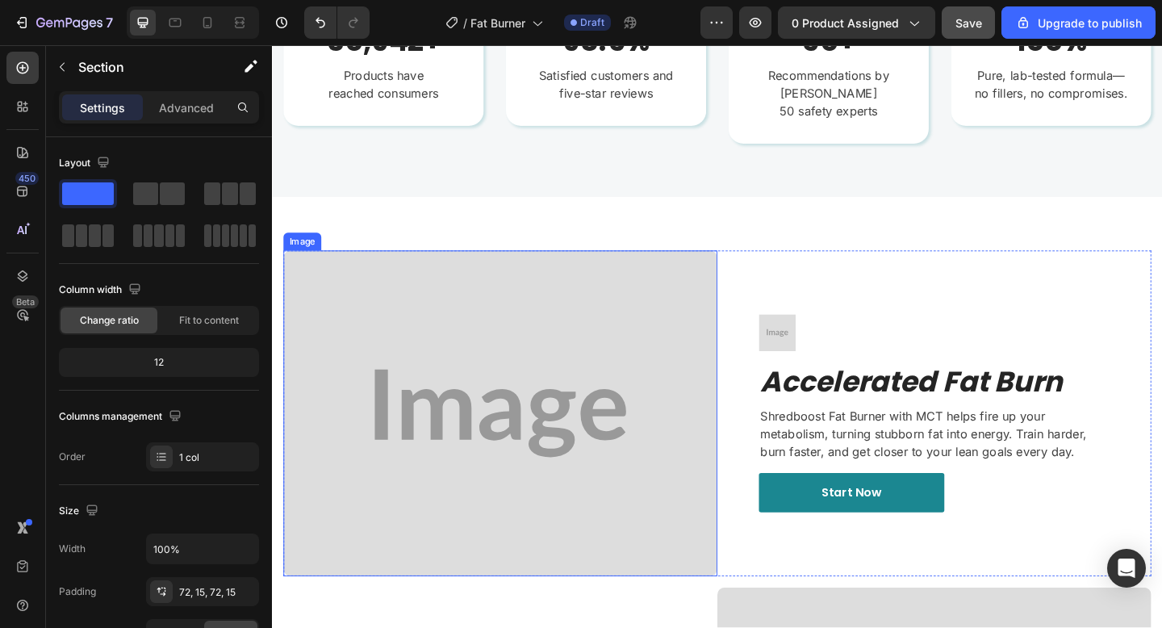
scroll to position [992, 0]
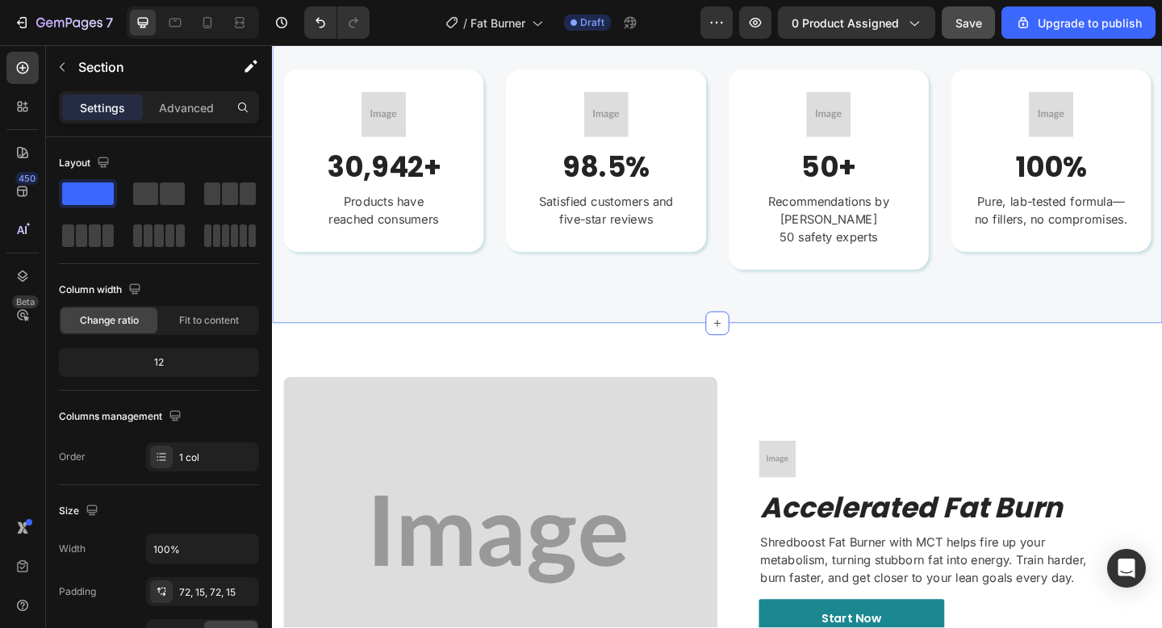
click at [517, 289] on div "Image 30,942+ Heading Products have reached consumers Text block Row Image 98.5…" at bounding box center [756, 181] width 968 height 334
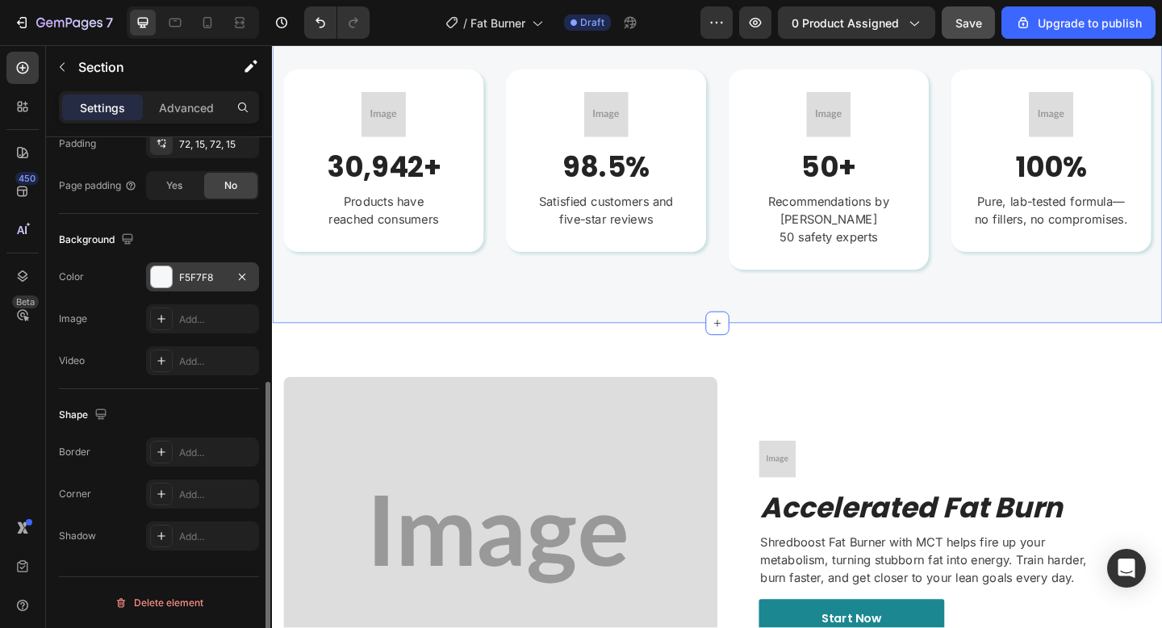
click at [186, 287] on div "F5F7F8" at bounding box center [202, 276] width 113 height 29
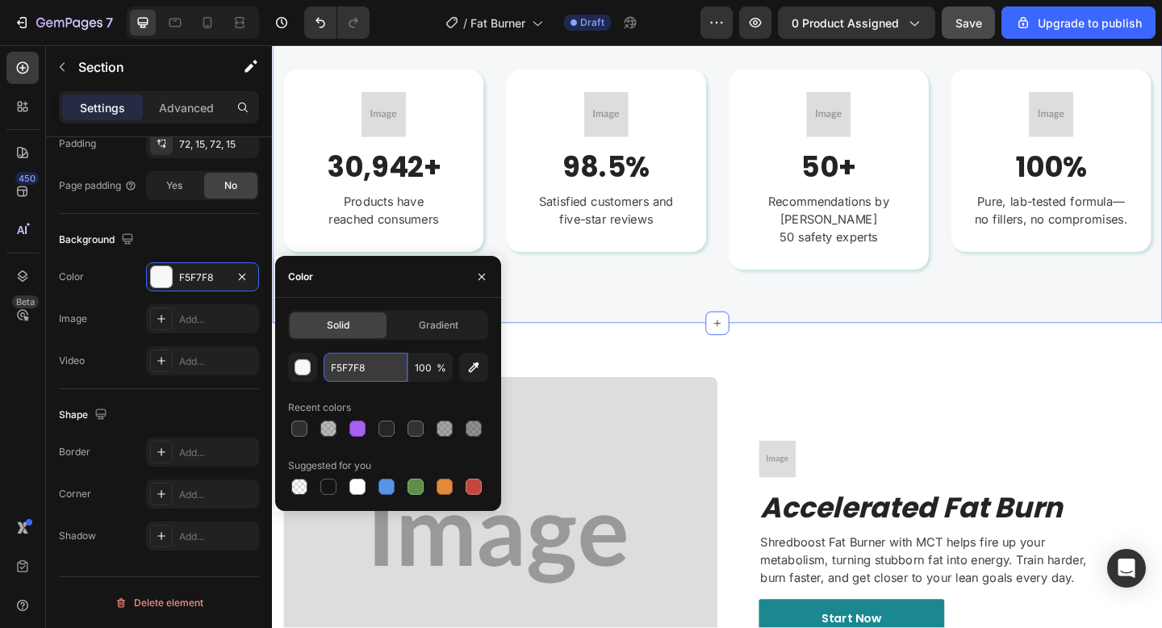
click at [350, 358] on input "F5F7F8" at bounding box center [366, 367] width 84 height 29
paste input "6B6B6B"
type input "6B6B6B"
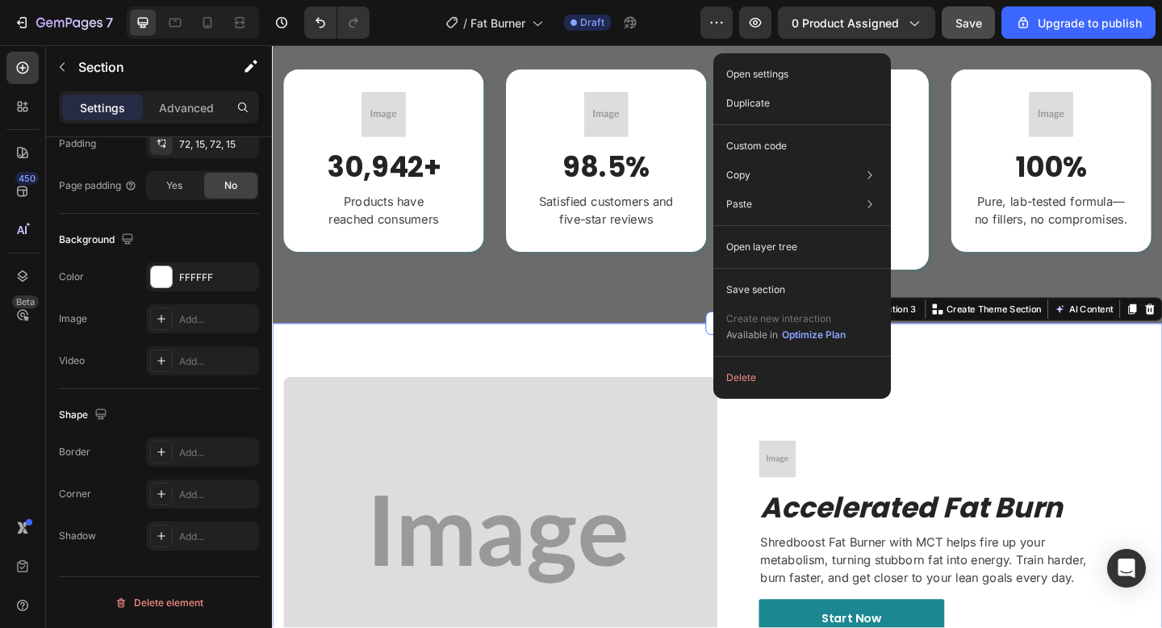
click at [753, 364] on button "Delete" at bounding box center [802, 377] width 165 height 29
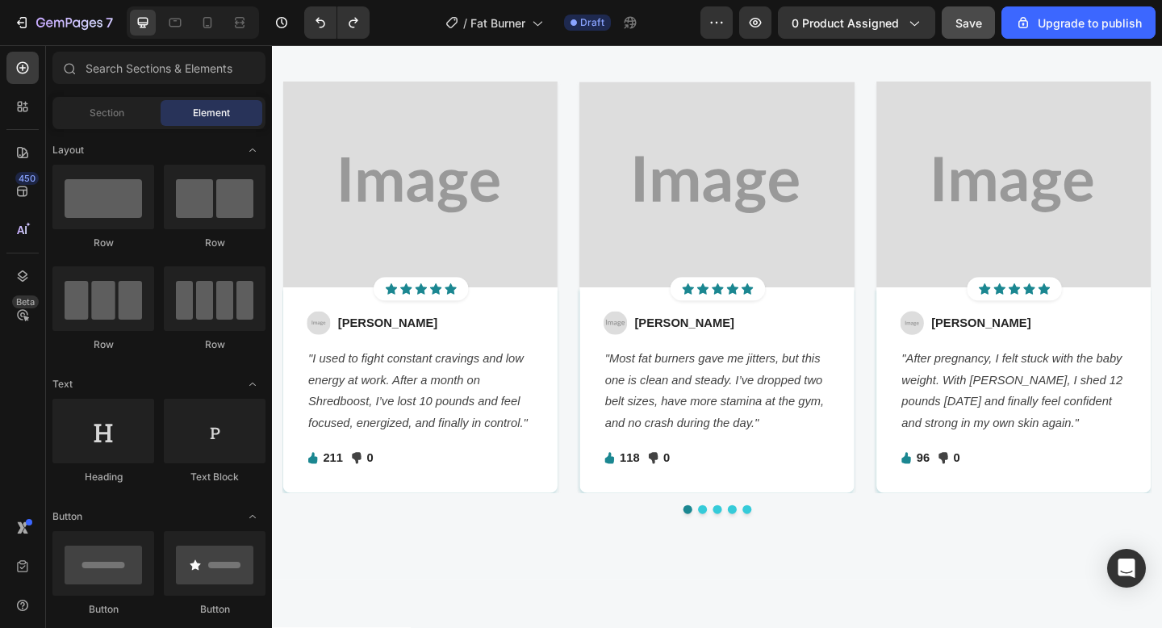
scroll to position [1966, 0]
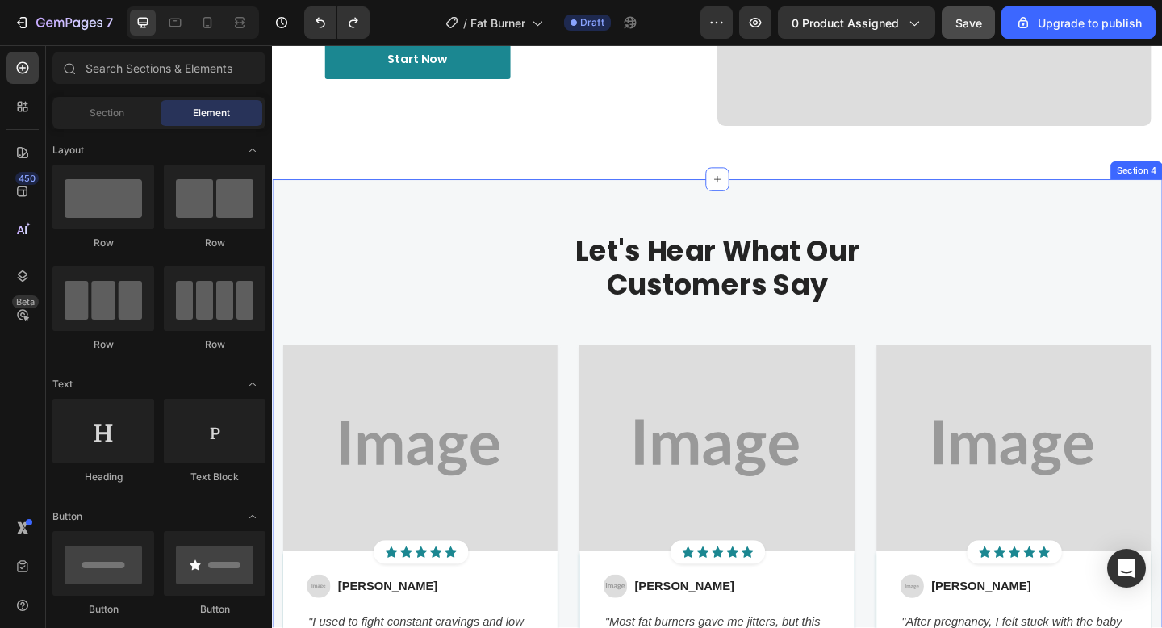
click at [468, 228] on div "Let's Hear What Our Customers Say Heading Row Image Icon Icon Icon Icon Icon Ic…" at bounding box center [756, 551] width 968 height 721
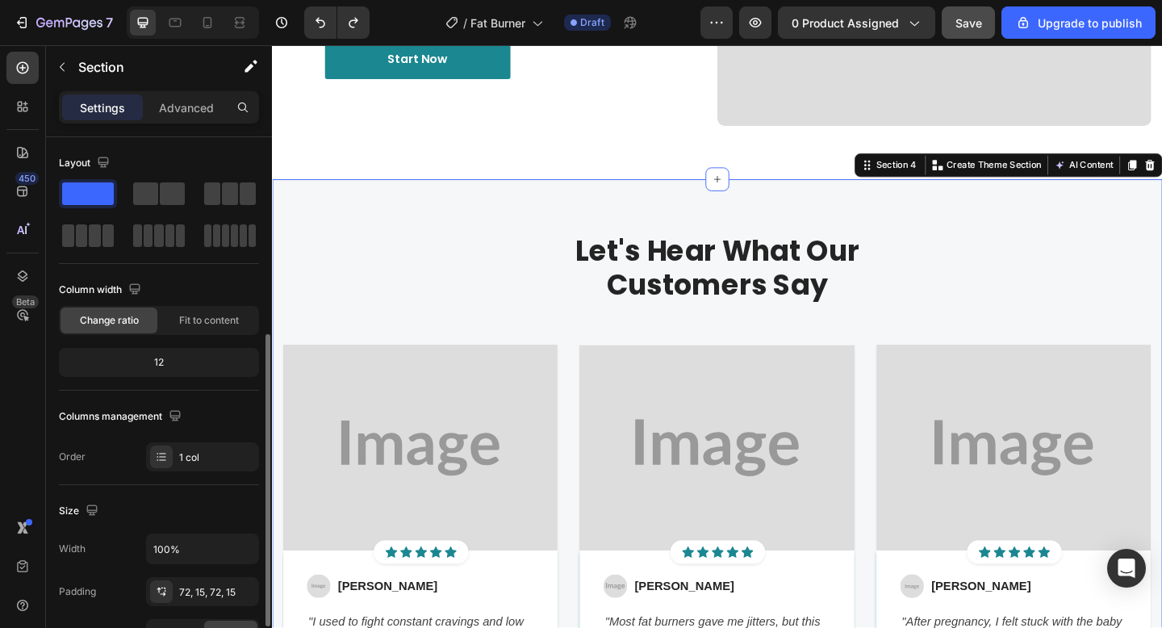
scroll to position [448, 0]
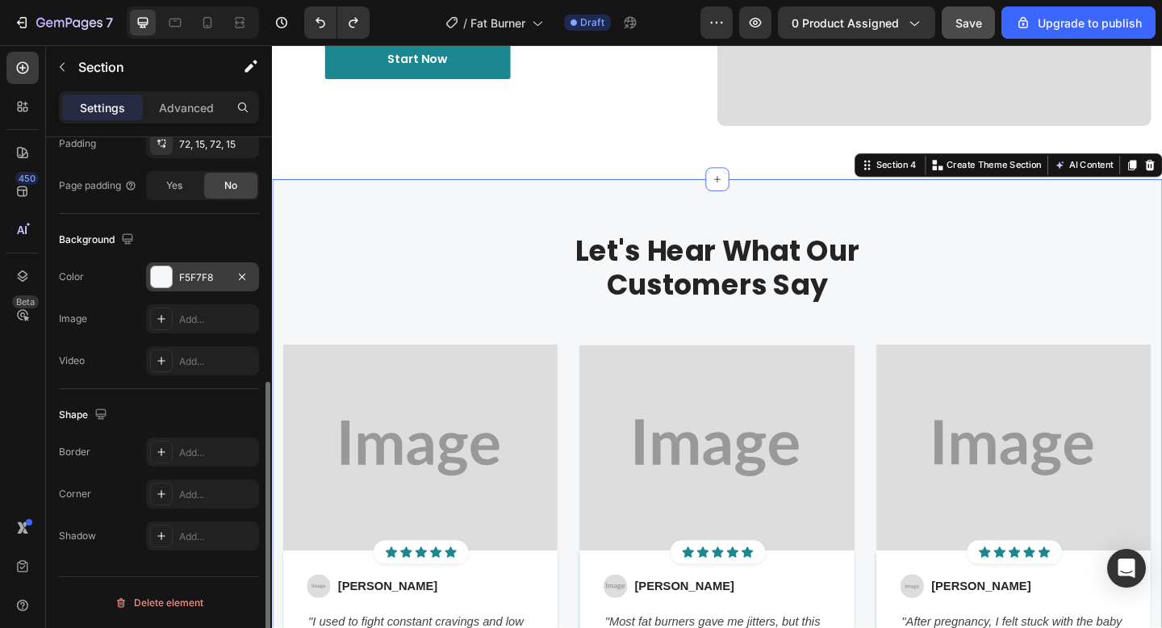
click at [197, 276] on div "F5F7F8" at bounding box center [202, 277] width 47 height 15
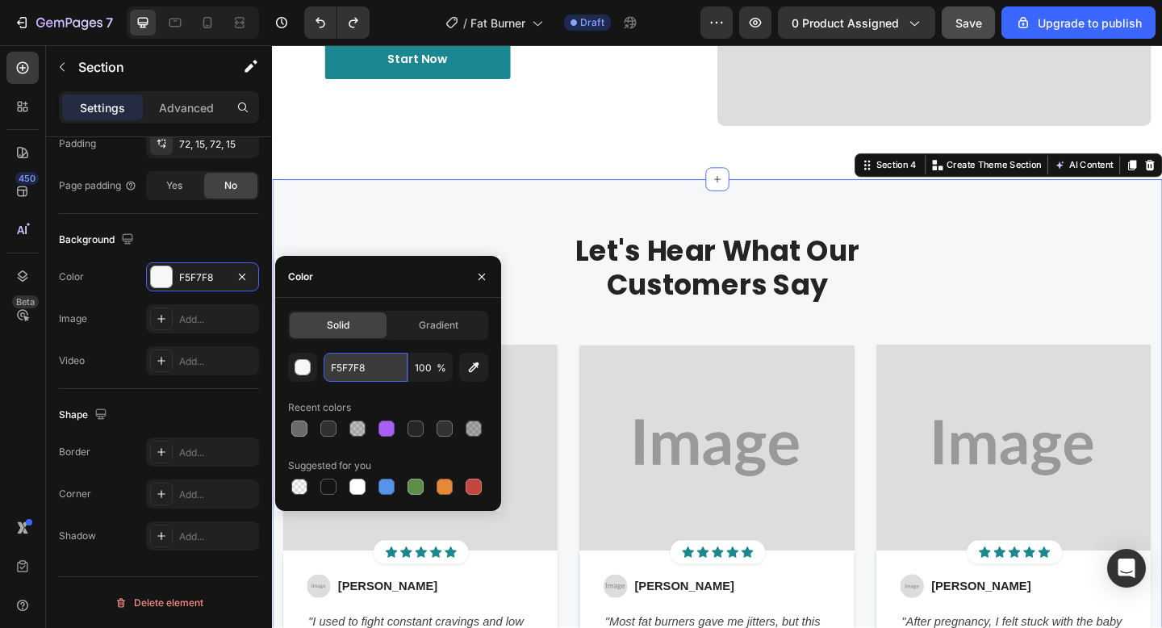
click at [380, 373] on input "F5F7F8" at bounding box center [366, 367] width 84 height 29
paste input "6B6B6B"
type input "6B6B6B"
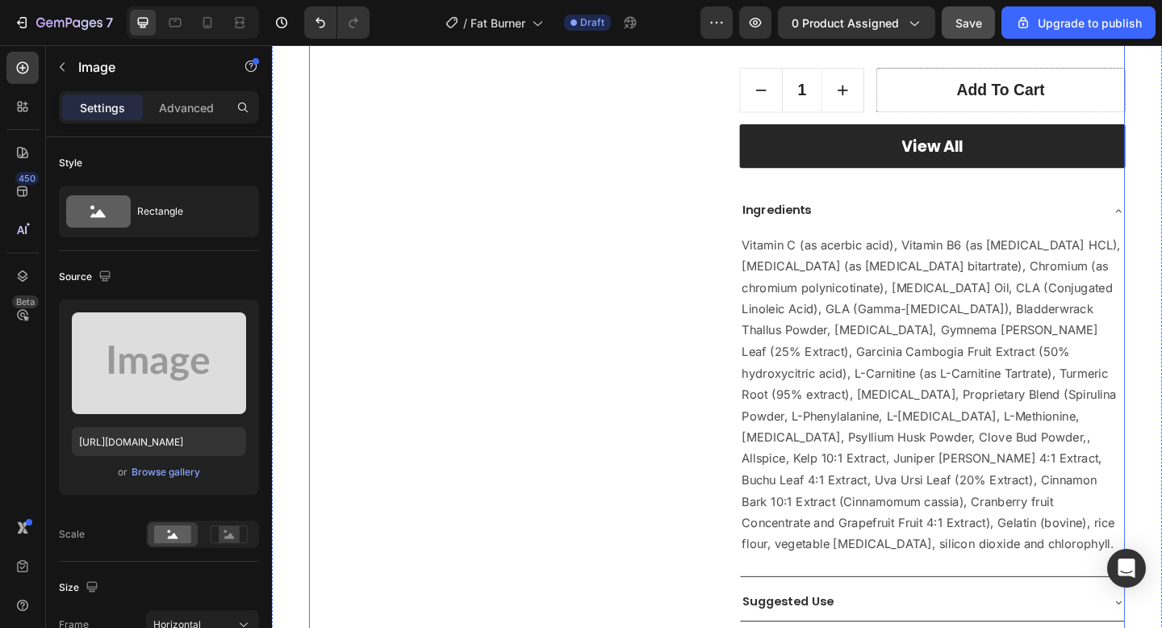
scroll to position [578, 0]
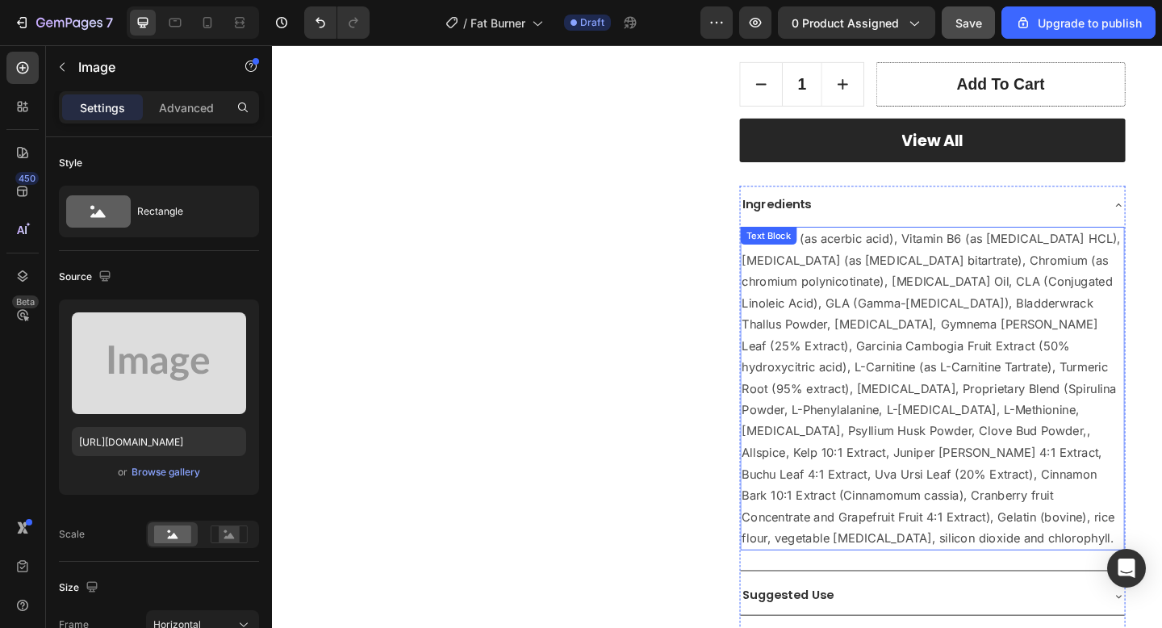
click at [943, 327] on p "Vitamin C (as acerbic acid), Vitamin B6 (as Pyridoxine HCL), Choline (as cholin…" at bounding box center [990, 419] width 415 height 349
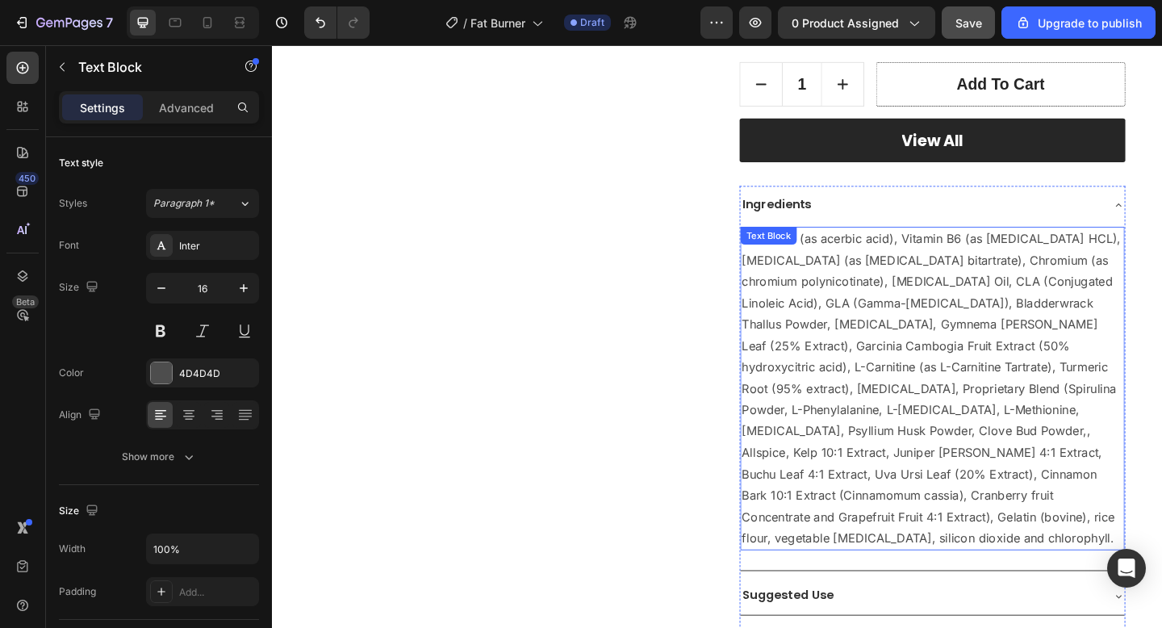
click at [943, 327] on p "Vitamin C (as acerbic acid), Vitamin B6 (as Pyridoxine HCL), Choline (as cholin…" at bounding box center [990, 419] width 415 height 349
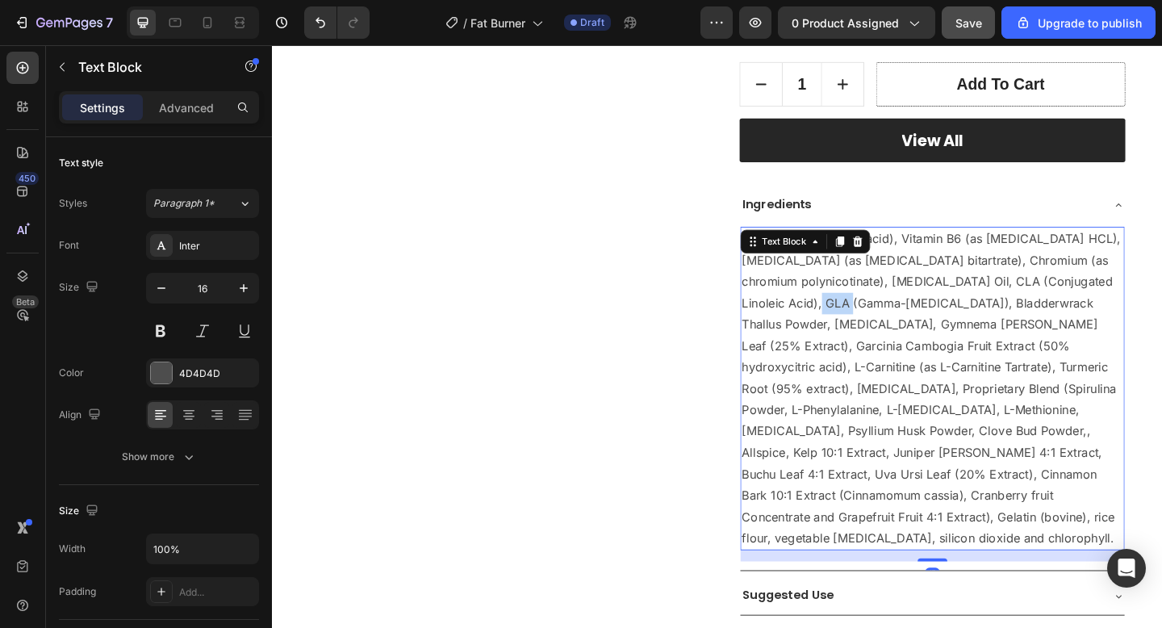
click at [943, 327] on p "Vitamin C (as acerbic acid), Vitamin B6 (as Pyridoxine HCL), Choline (as cholin…" at bounding box center [990, 419] width 415 height 349
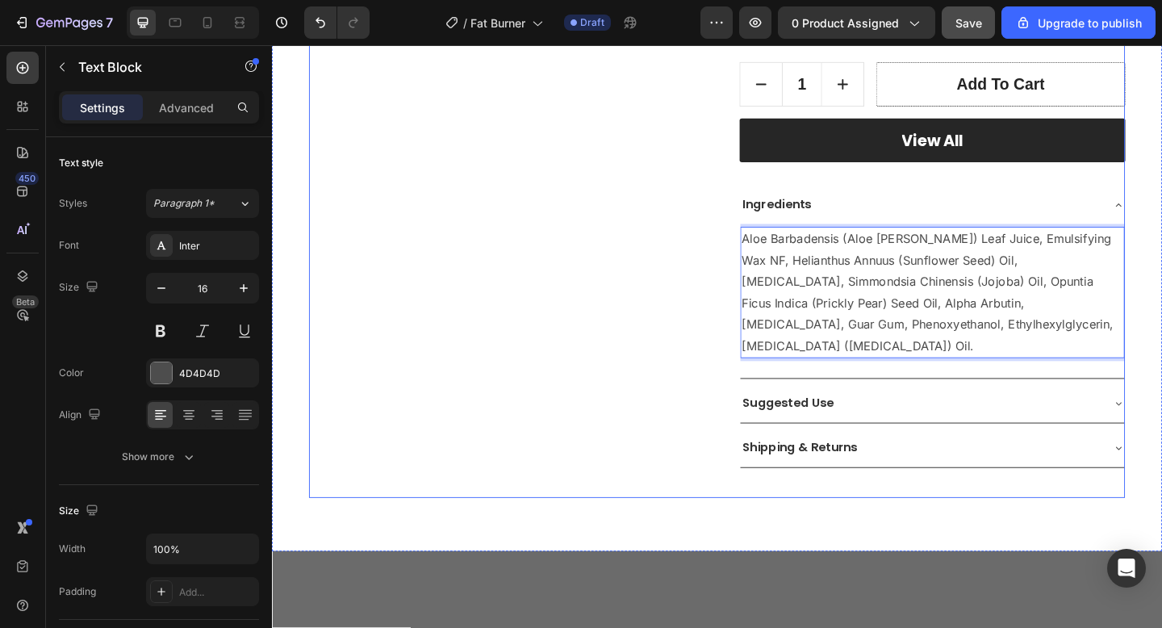
click at [932, 193] on div "View All (P) Cart Button" at bounding box center [990, 162] width 420 height 74
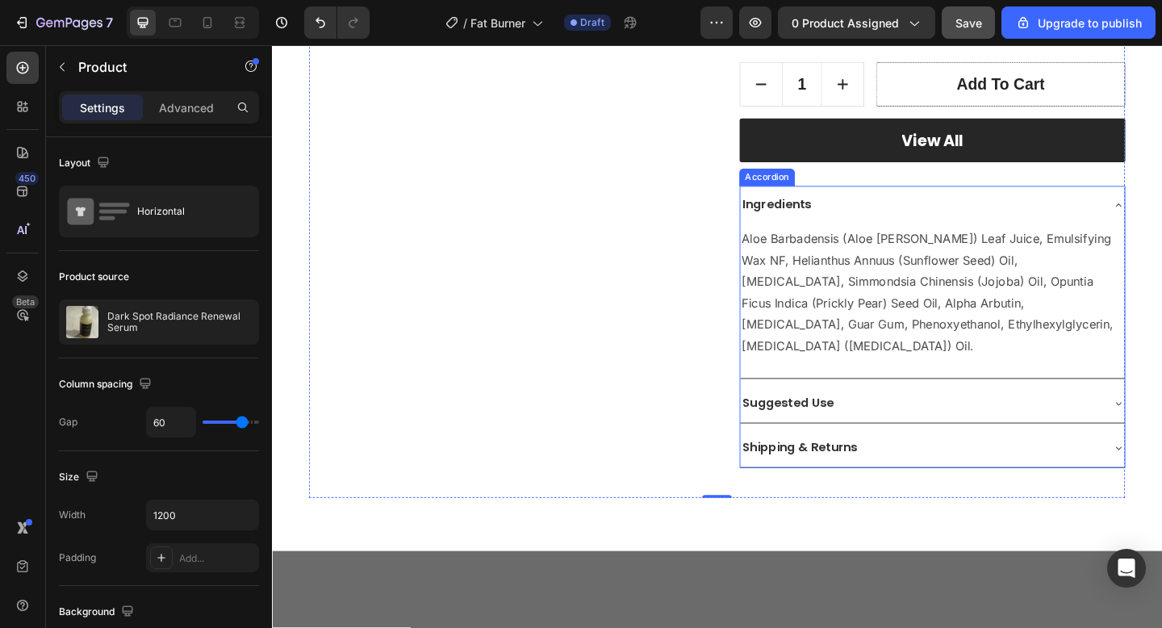
click at [917, 207] on div "Ingredients" at bounding box center [977, 219] width 392 height 28
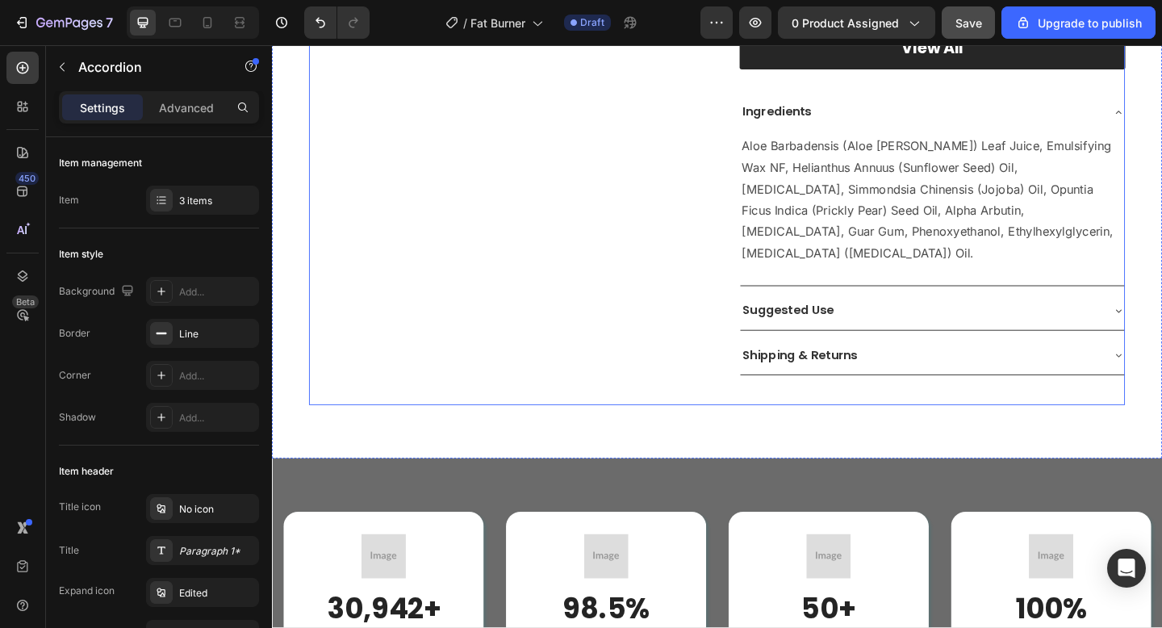
scroll to position [683, 0]
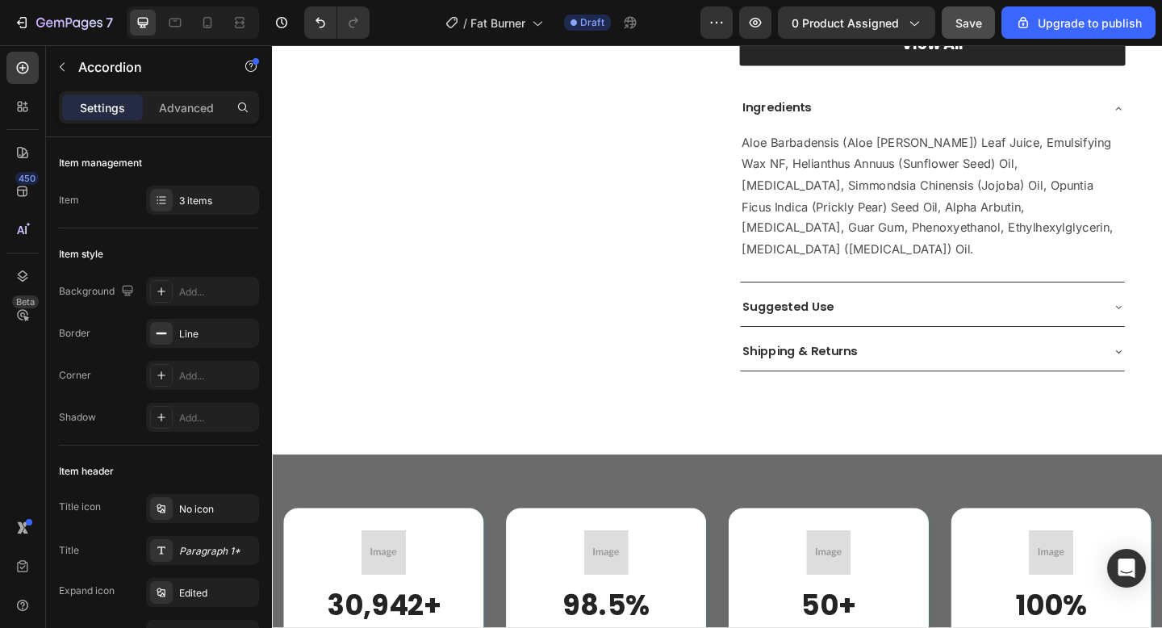
click at [979, 316] on div "Suggested Use" at bounding box center [977, 330] width 392 height 28
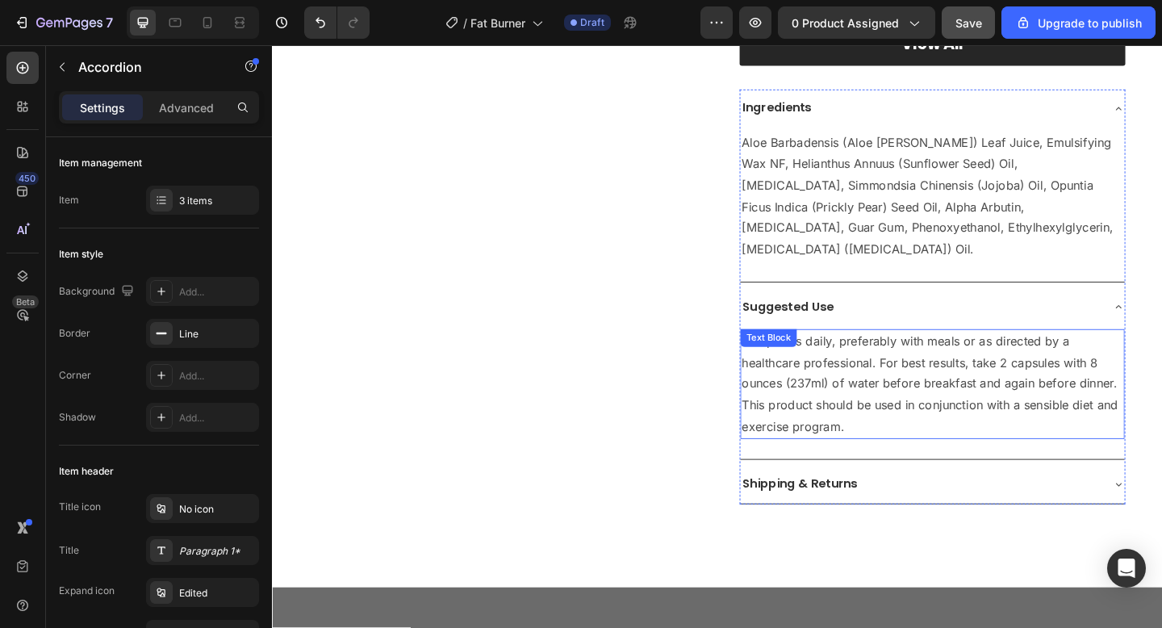
click at [968, 371] on p "4 capsules daily, preferably with meals or as directed by a healthcare professi…" at bounding box center [990, 414] width 415 height 116
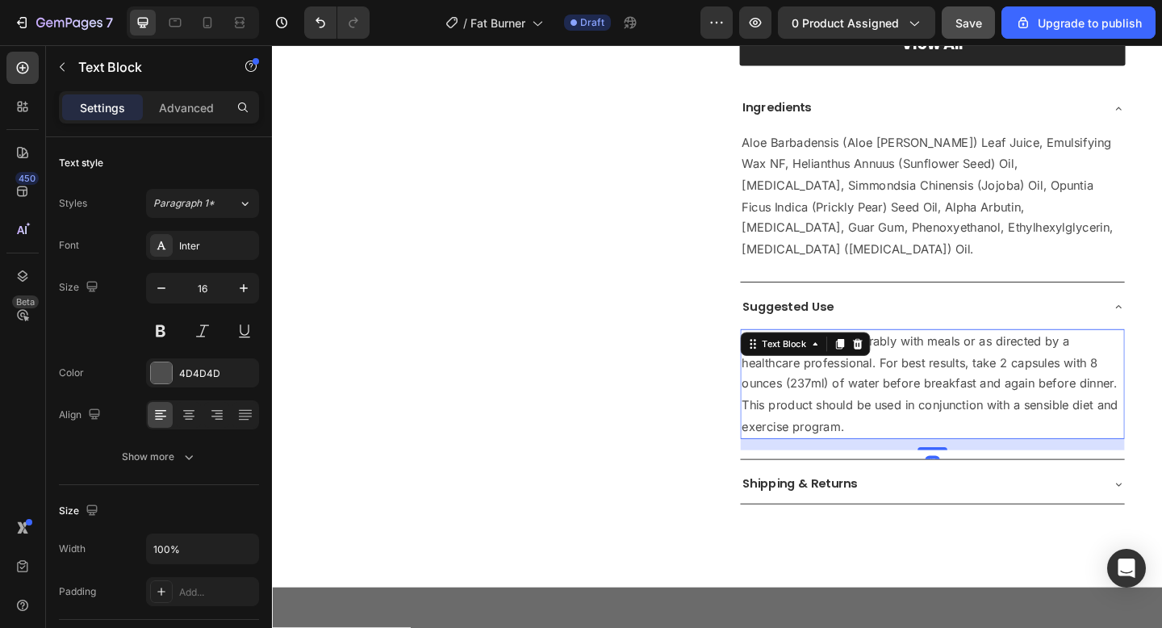
click at [938, 448] on p "4 capsules daily, preferably with meals or as directed by a healthcare professi…" at bounding box center [990, 414] width 415 height 116
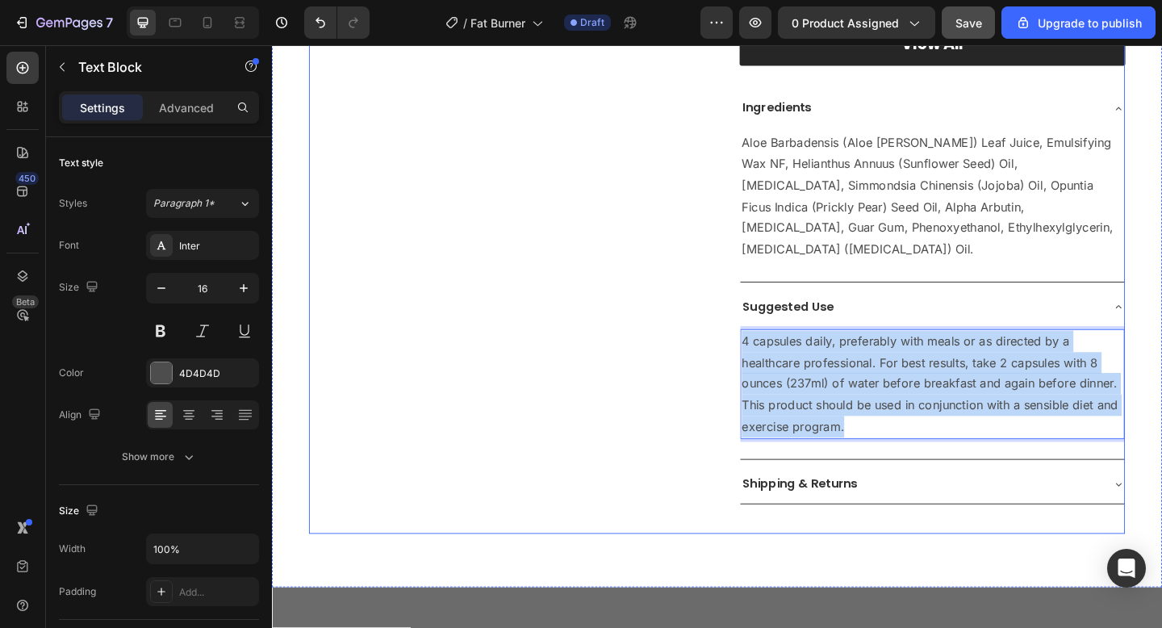
drag, startPoint x: 922, startPoint y: 436, endPoint x: 775, endPoint y: 347, distance: 171.6
click at [775, 347] on div "Product Images Dark Spot Radiance Renewal Serum (P) Title Icon Icon Icon Icon I…" at bounding box center [756, 15] width 888 height 1123
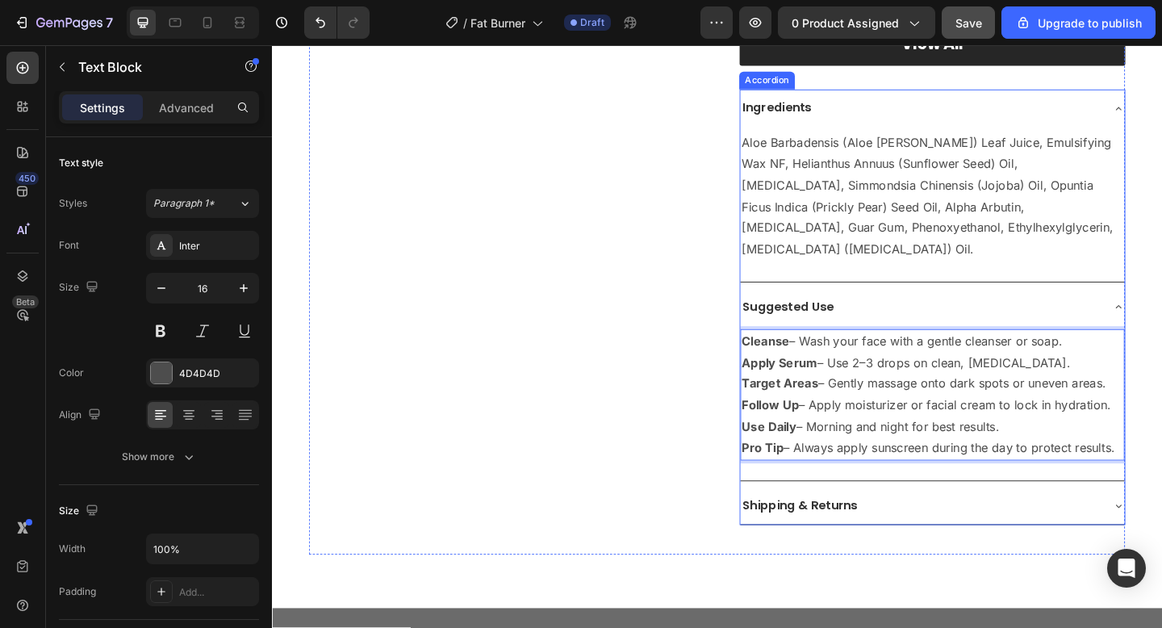
click at [916, 316] on div "Suggested Use" at bounding box center [977, 330] width 392 height 28
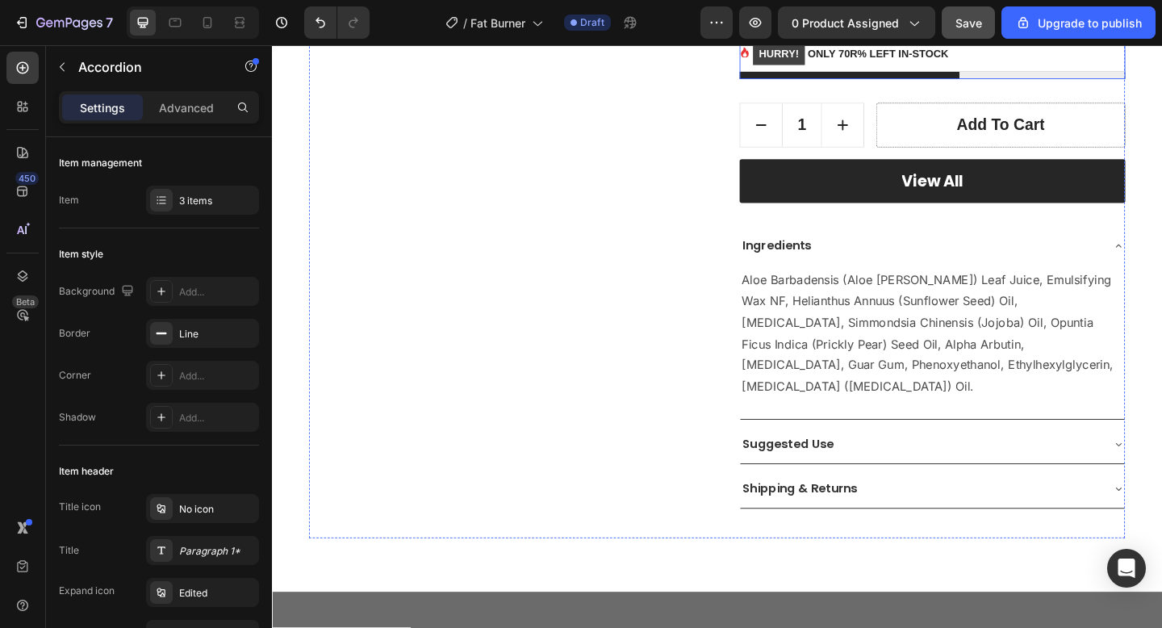
scroll to position [558, 0]
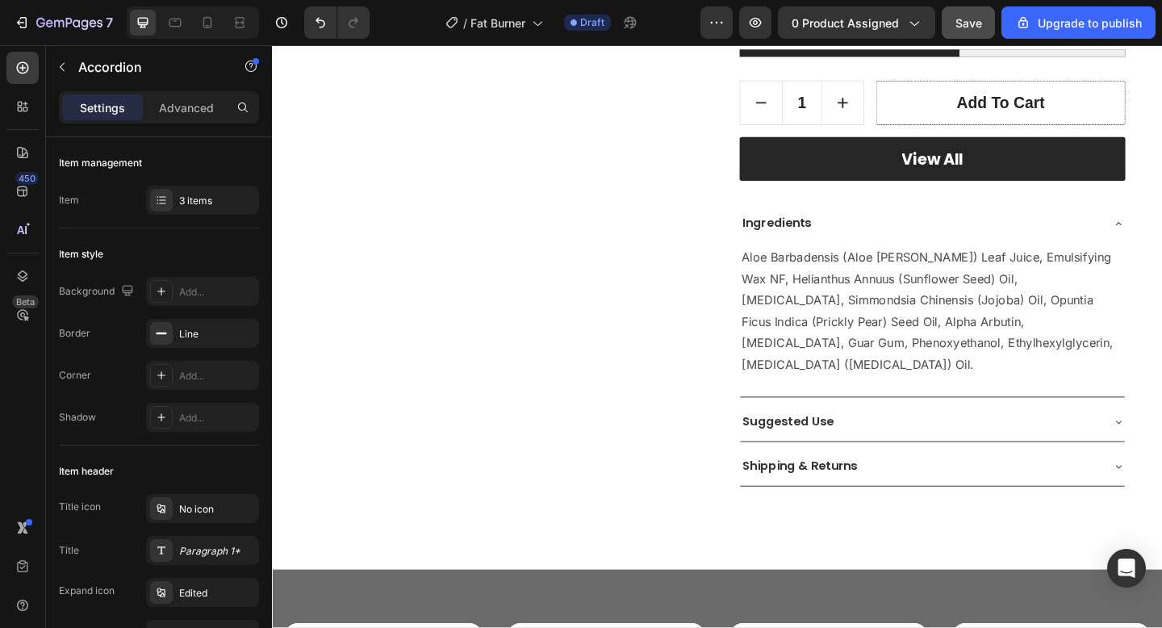
click at [988, 490] on div "Shipping & Returns" at bounding box center [977, 504] width 392 height 28
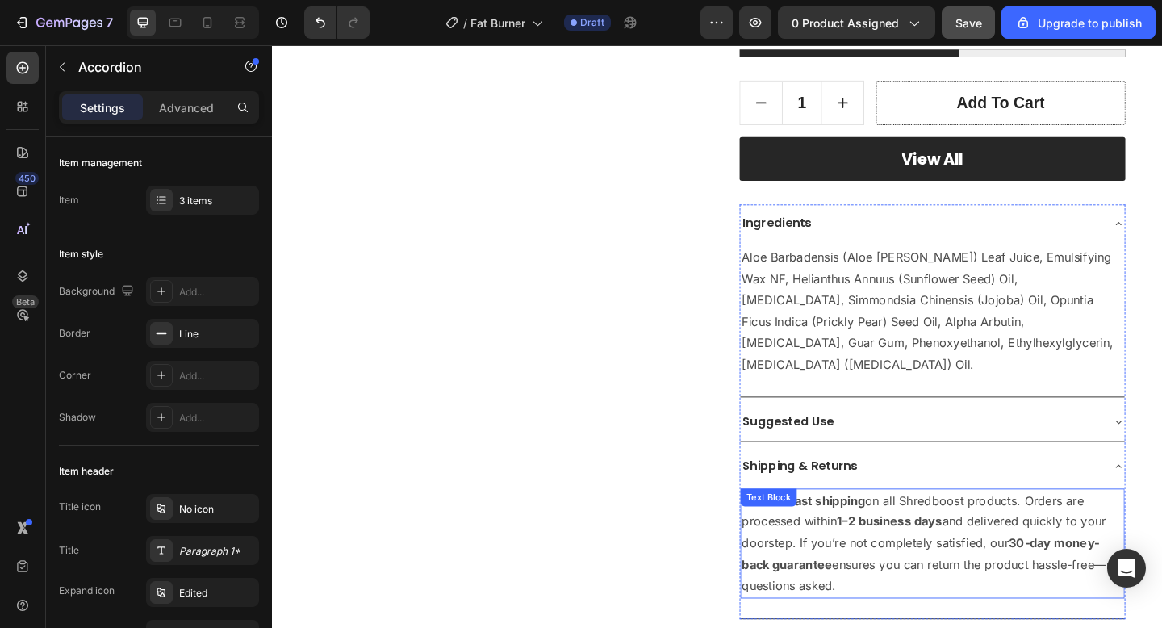
click at [907, 555] on strong "1–2 business days" at bounding box center [943, 563] width 115 height 16
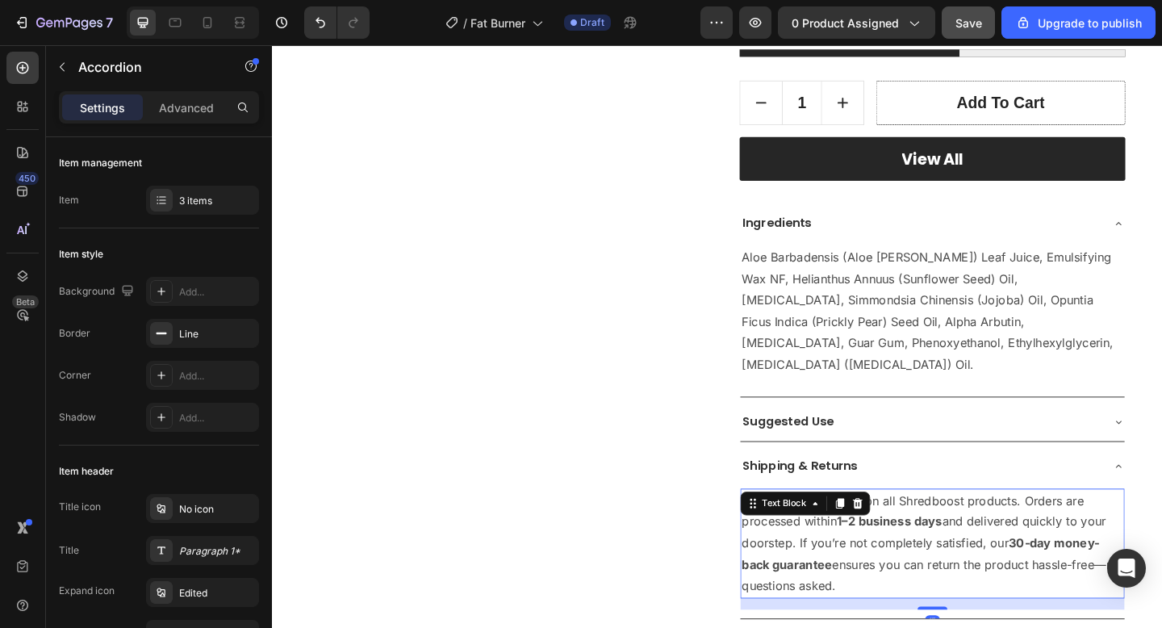
click at [907, 555] on strong "1–2 business days" at bounding box center [943, 563] width 115 height 16
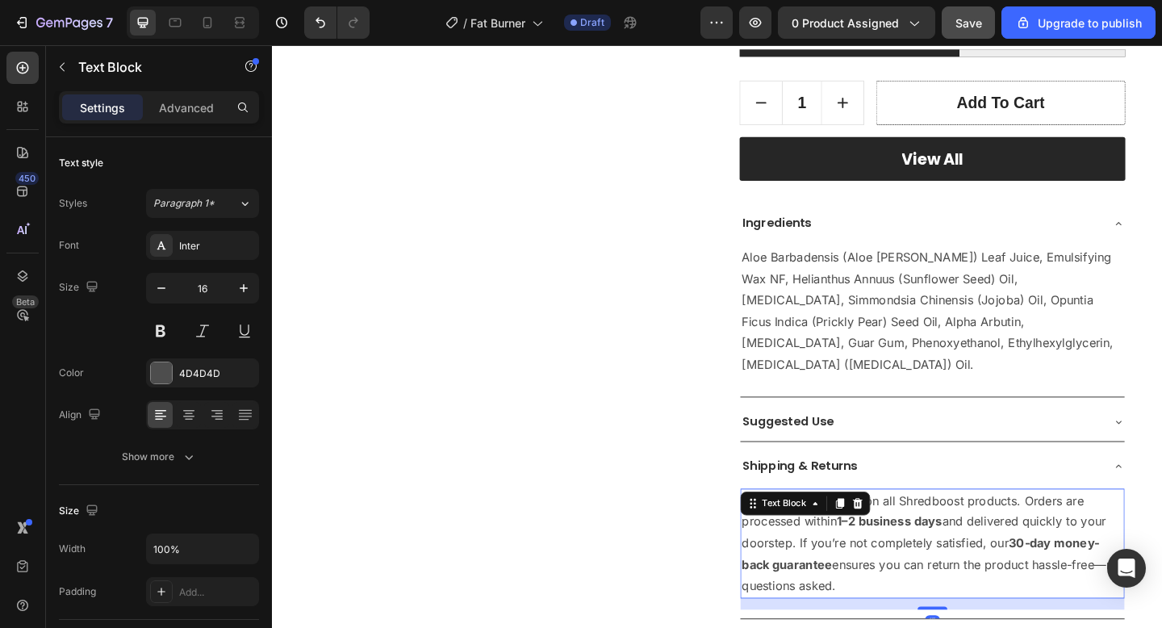
click at [907, 555] on strong "1–2 business days" at bounding box center [943, 563] width 115 height 16
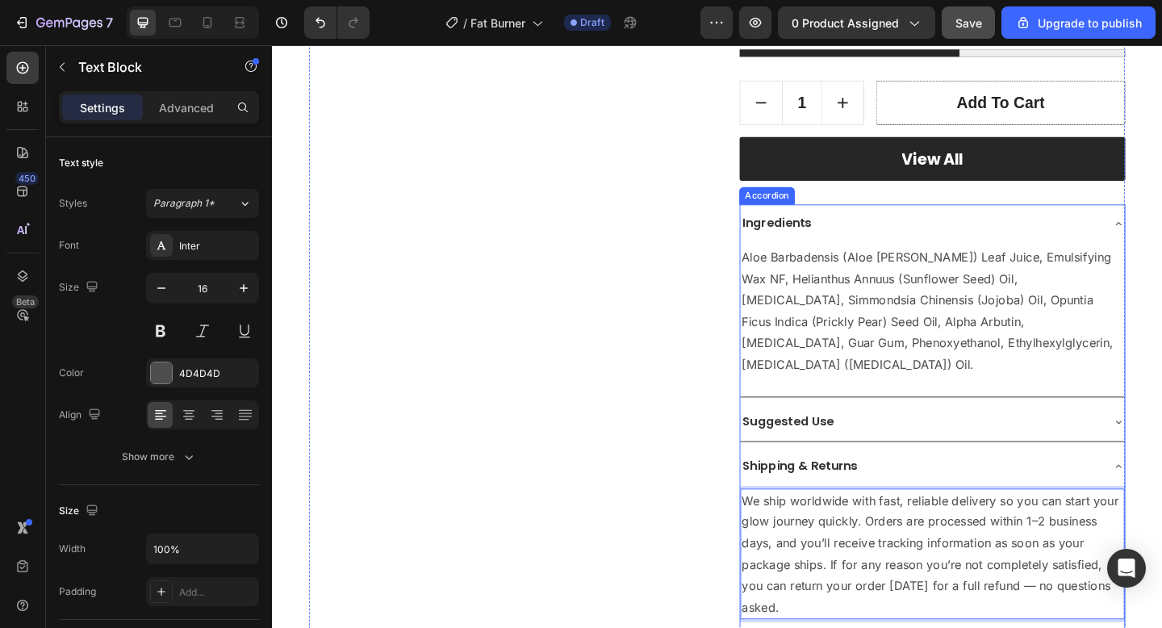
click at [965, 490] on div "Shipping & Returns" at bounding box center [977, 504] width 392 height 28
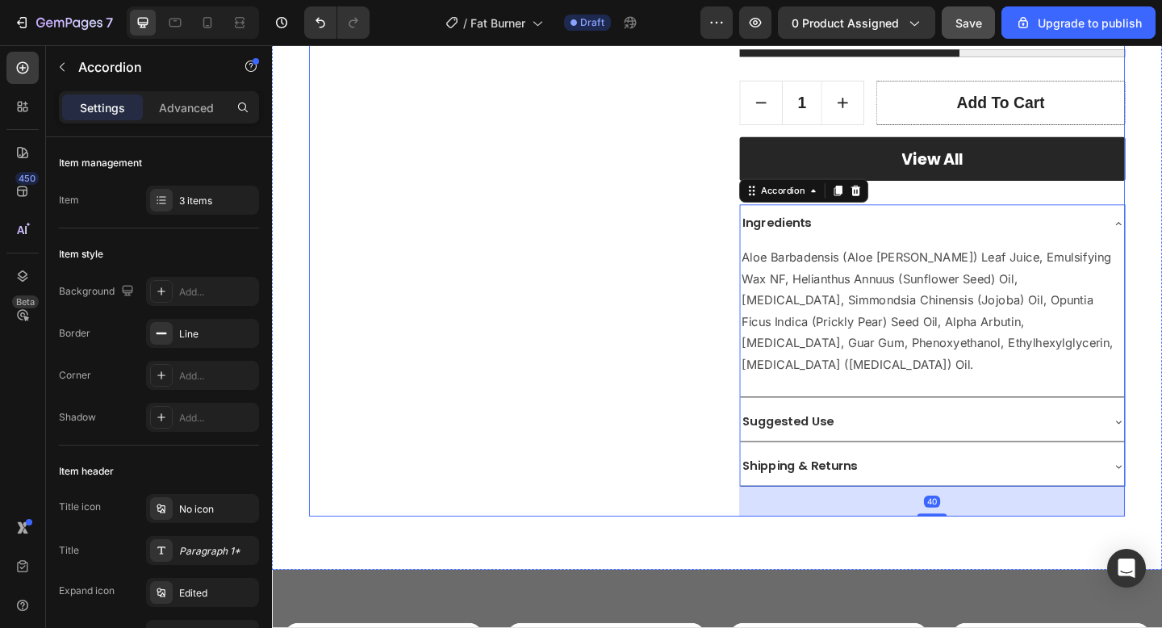
click at [645, 465] on div "Product Images" at bounding box center [522, 68] width 420 height 979
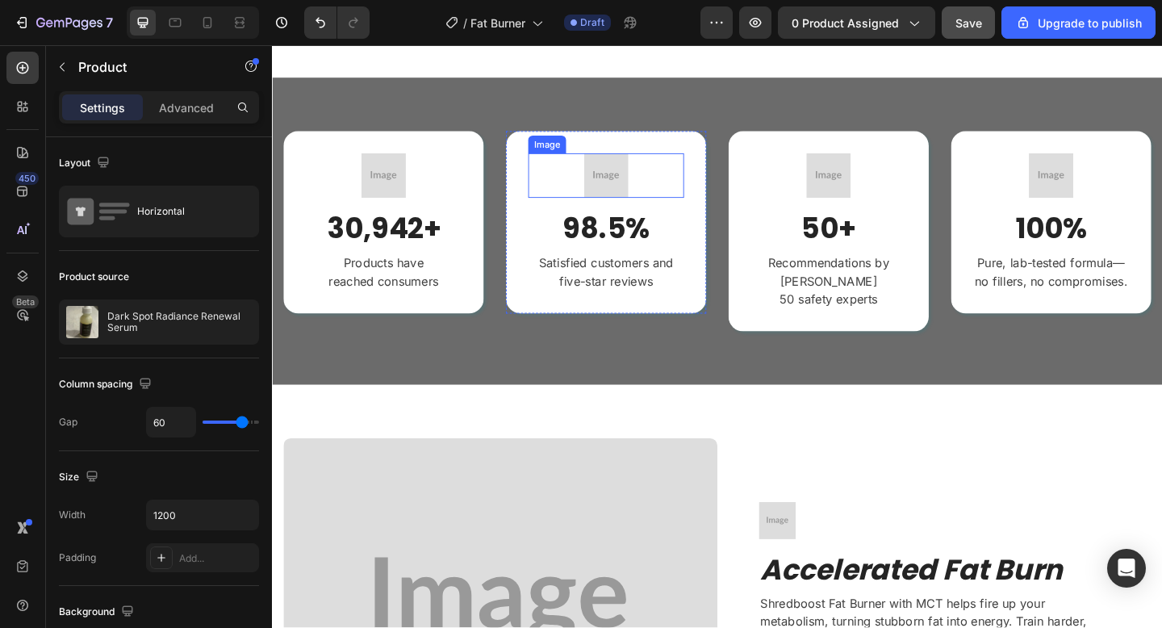
scroll to position [997, 0]
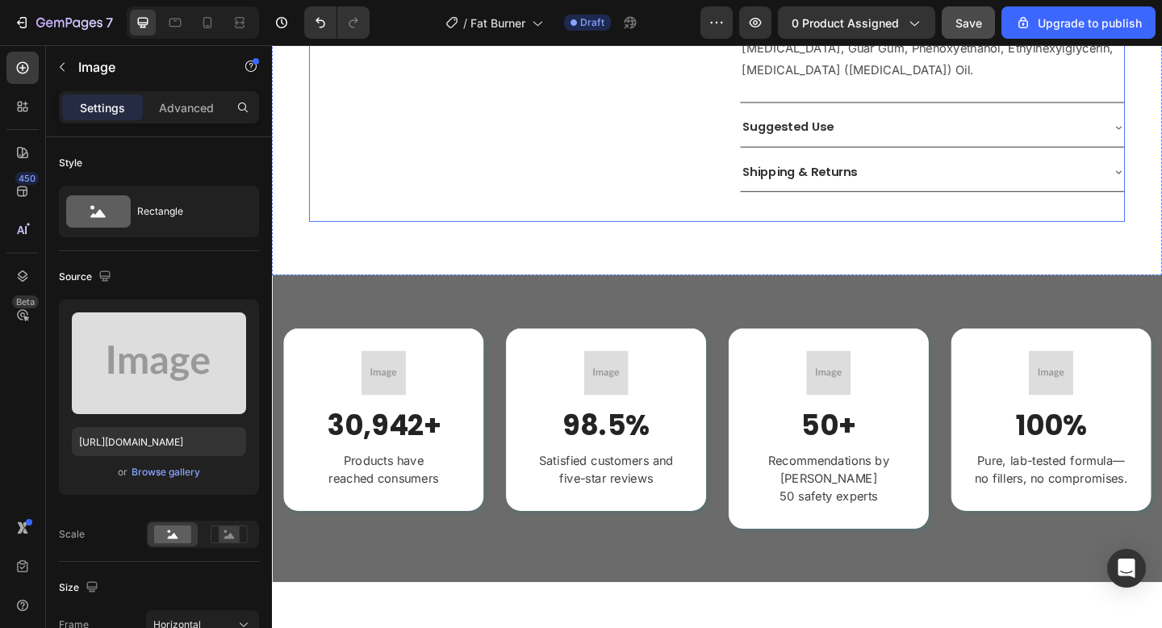
scroll to position [885, 0]
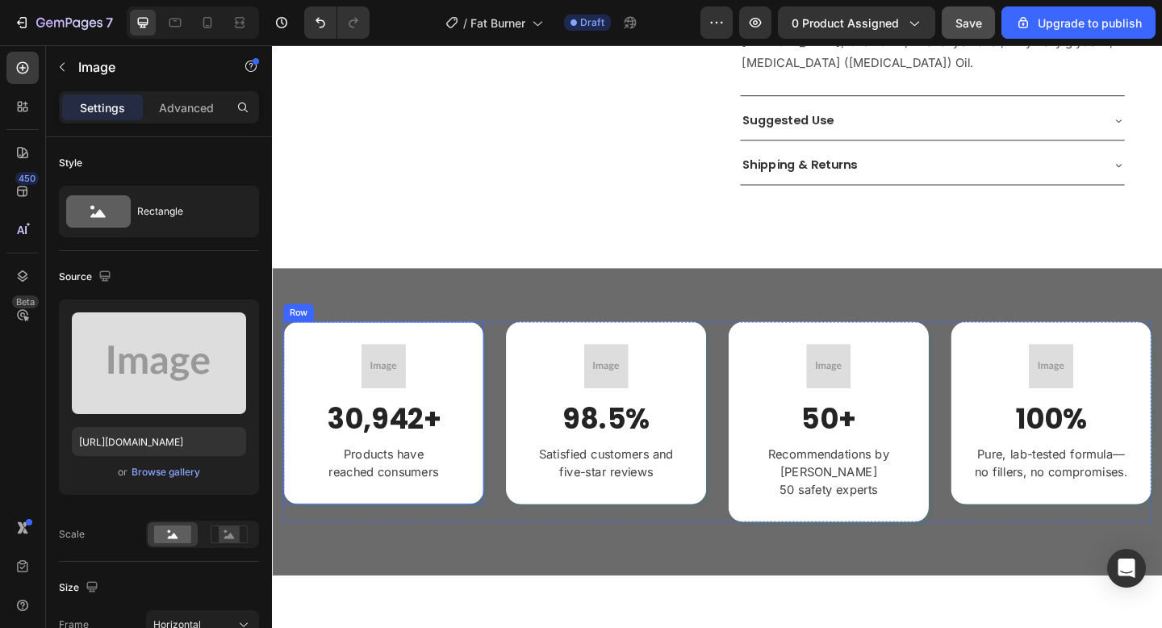
click at [495, 353] on div "Image 30,942+ Heading Products have reached consumers Text block Row" at bounding box center [393, 445] width 218 height 199
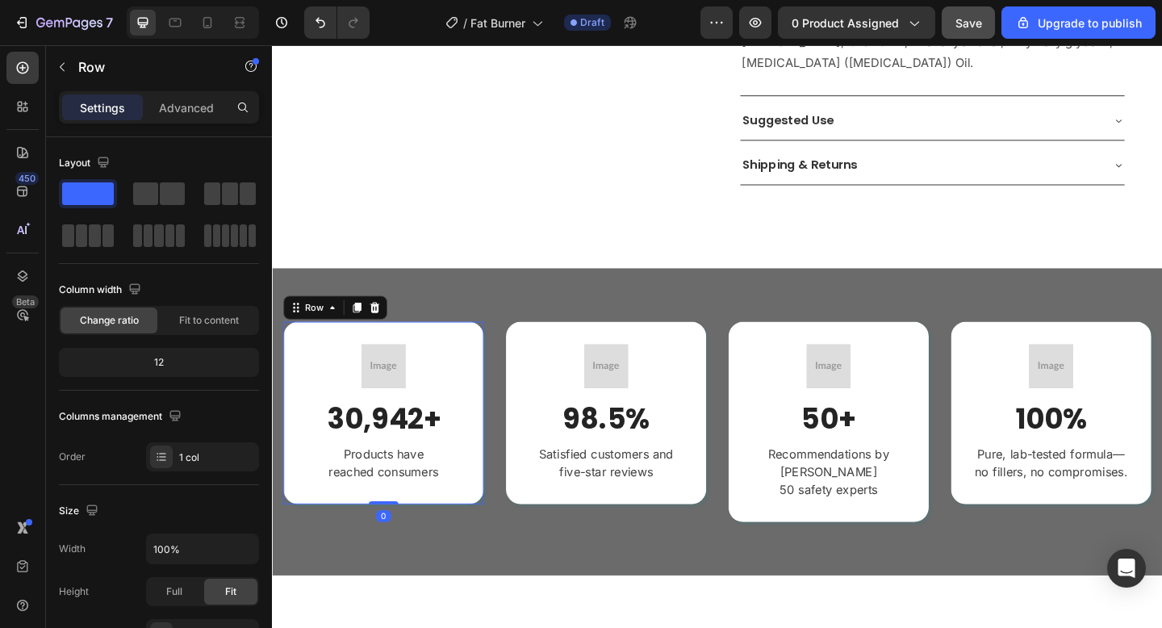
type input "1200"
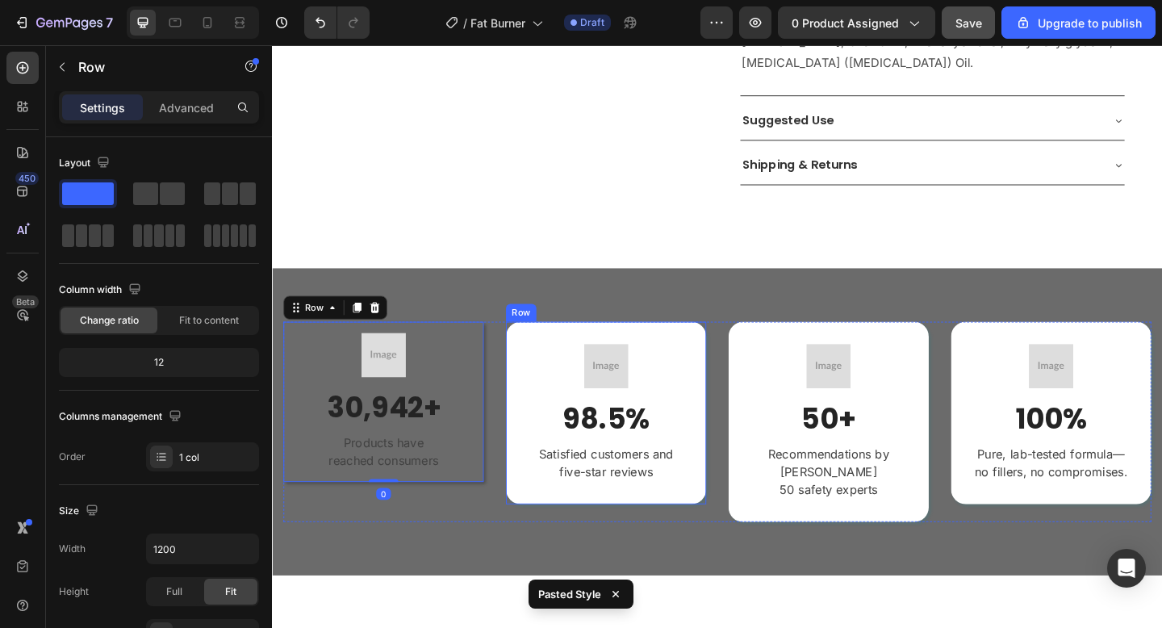
click at [541, 346] on div "Image 98.5% Heading Satisfied customers and five-star reviews Text block Row" at bounding box center [635, 445] width 218 height 199
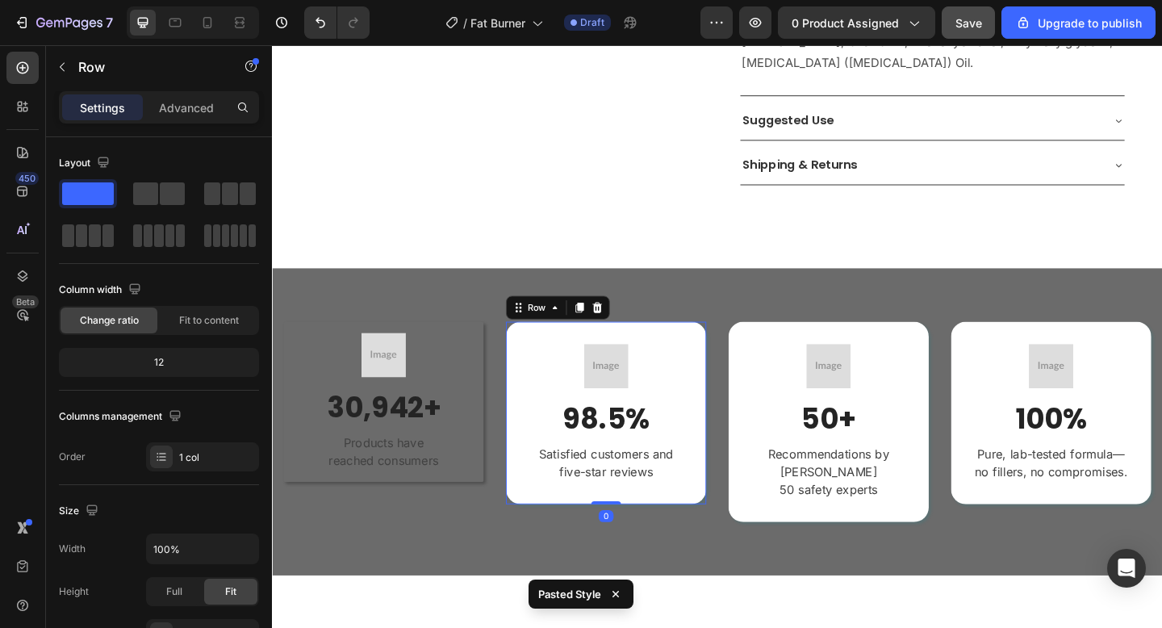
type input "1200"
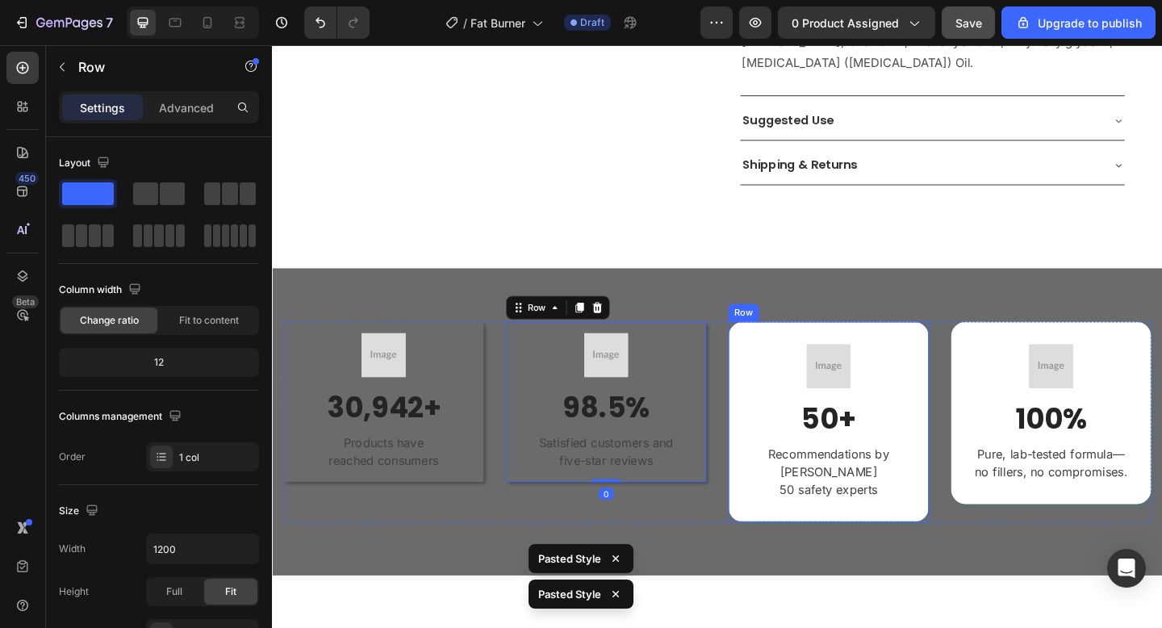
click at [806, 346] on div "Image 50+ Heading Recommendations by over 50 safety experts Text block Row" at bounding box center [877, 455] width 218 height 218
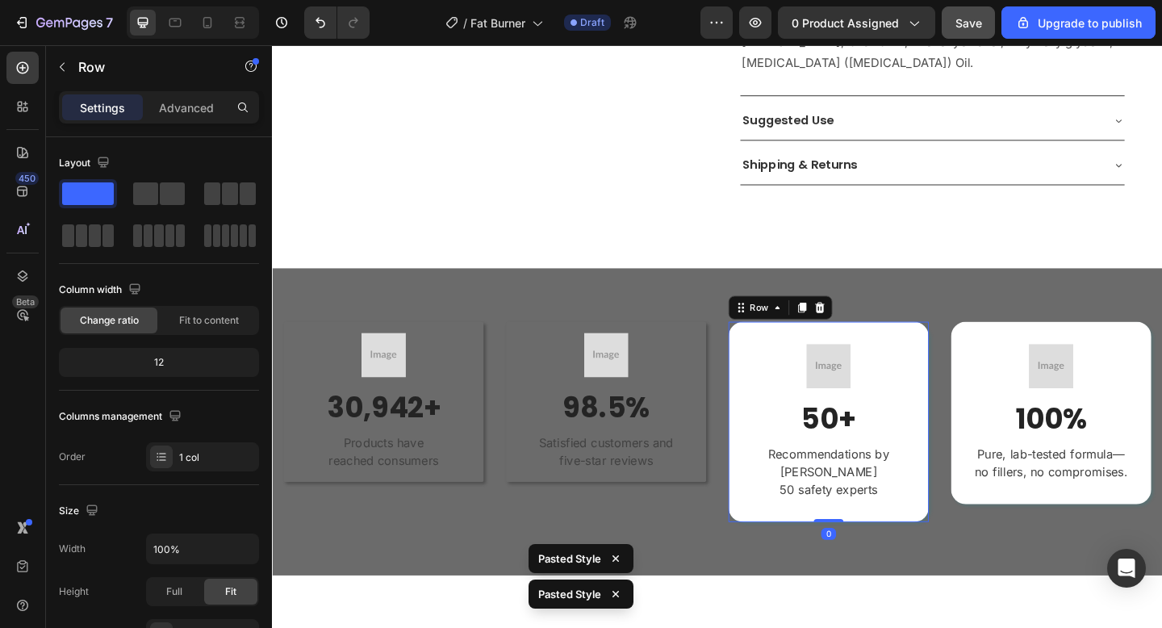
type input "1200"
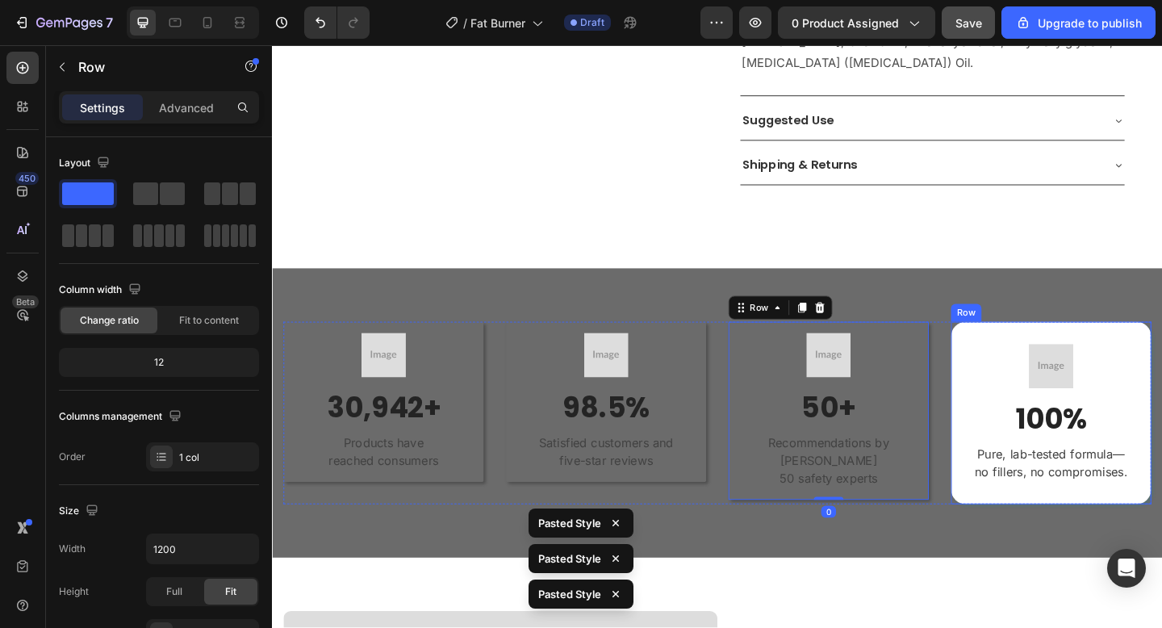
click at [1021, 346] on div "Image 100% Heading Pure, lab-tested formula—no fillers, no compromises. Text bl…" at bounding box center [1119, 445] width 218 height 199
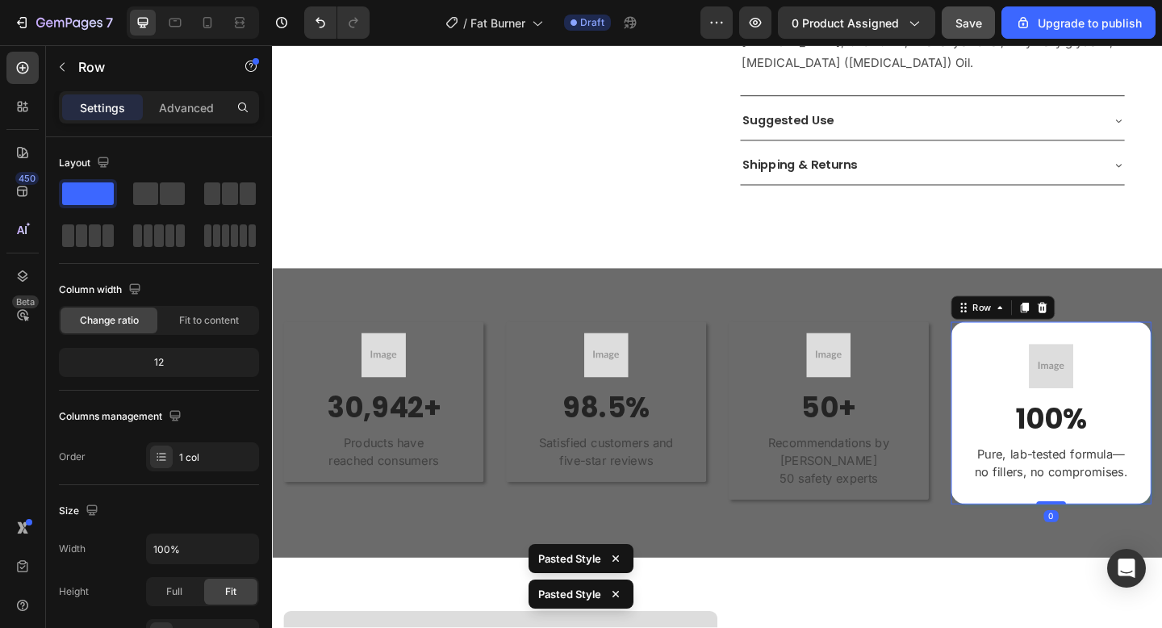
type input "1200"
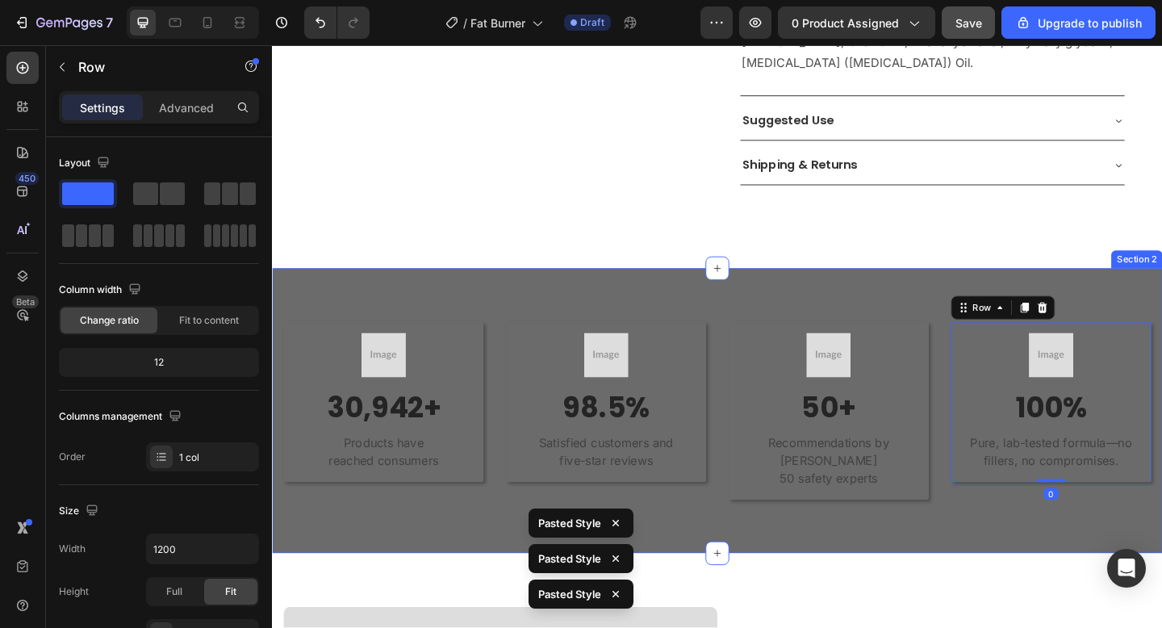
click at [777, 288] on div "Image 30,942+ Heading Products have reached consumers Text block Row Image 98.5…" at bounding box center [756, 443] width 968 height 310
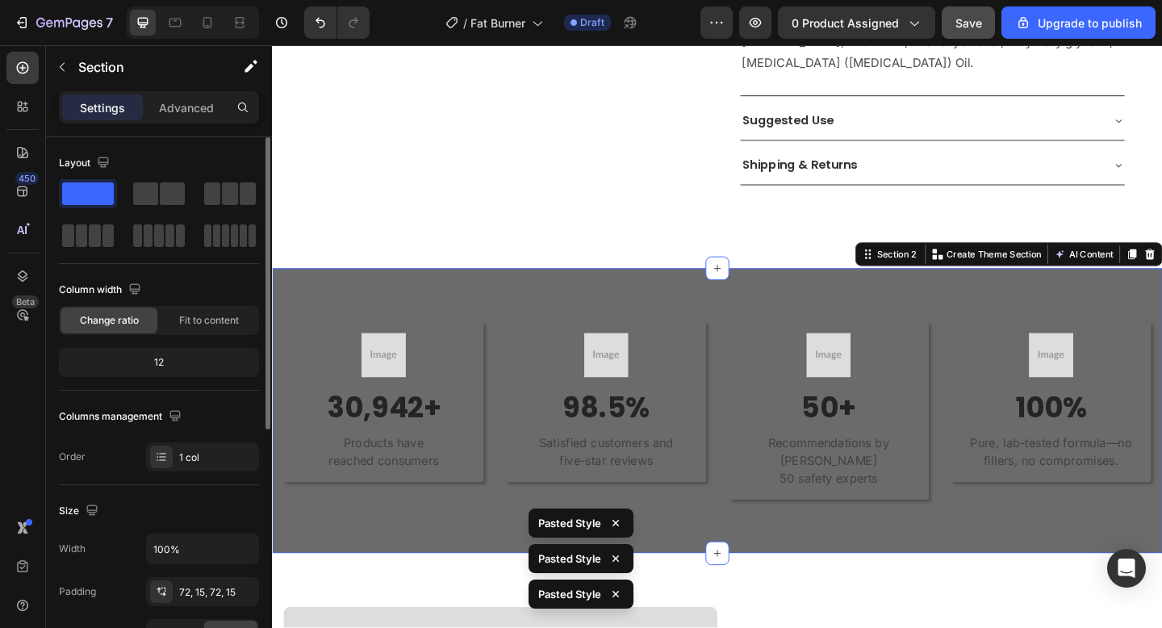
scroll to position [448, 0]
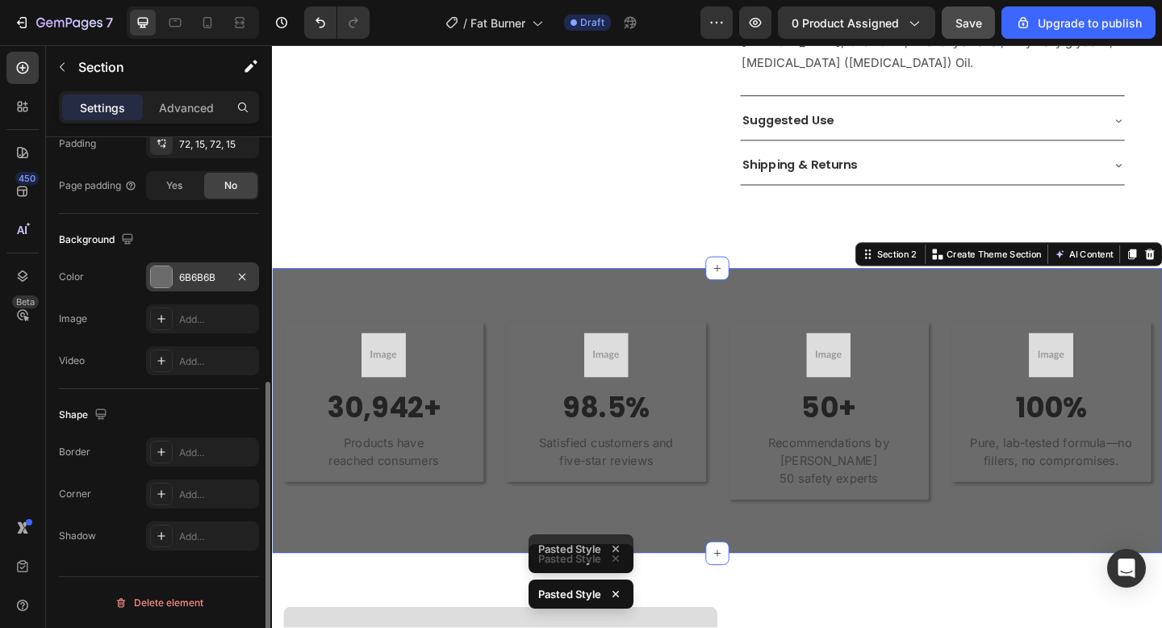
click at [185, 280] on div "6B6B6B" at bounding box center [202, 277] width 47 height 15
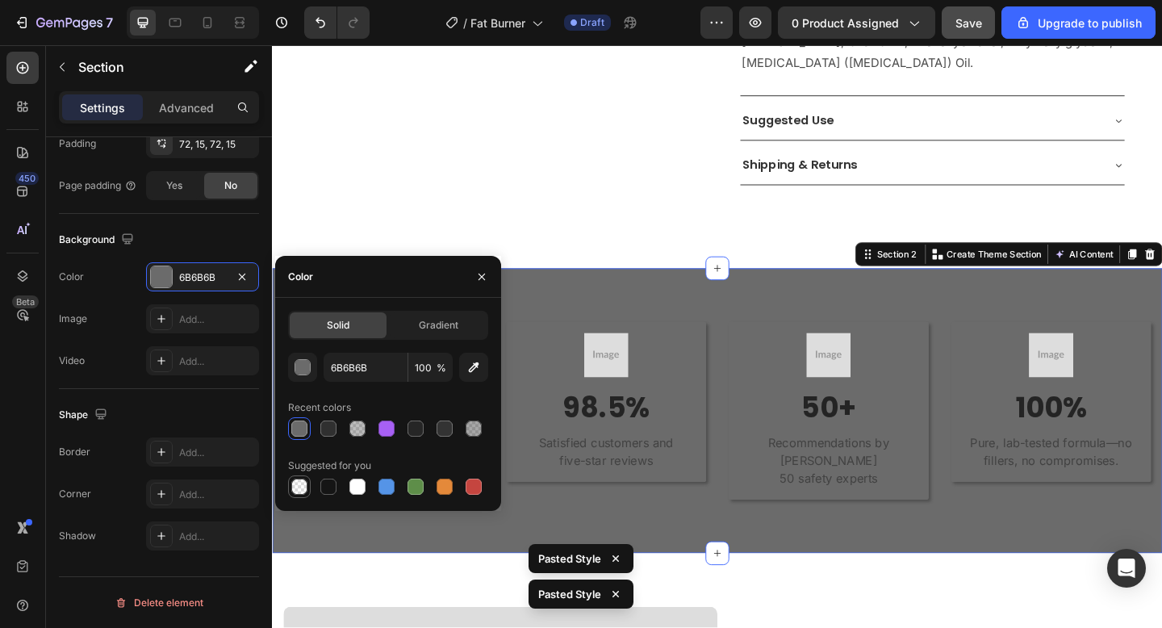
click at [291, 477] on div at bounding box center [299, 486] width 19 height 19
type input "000000"
type input "0"
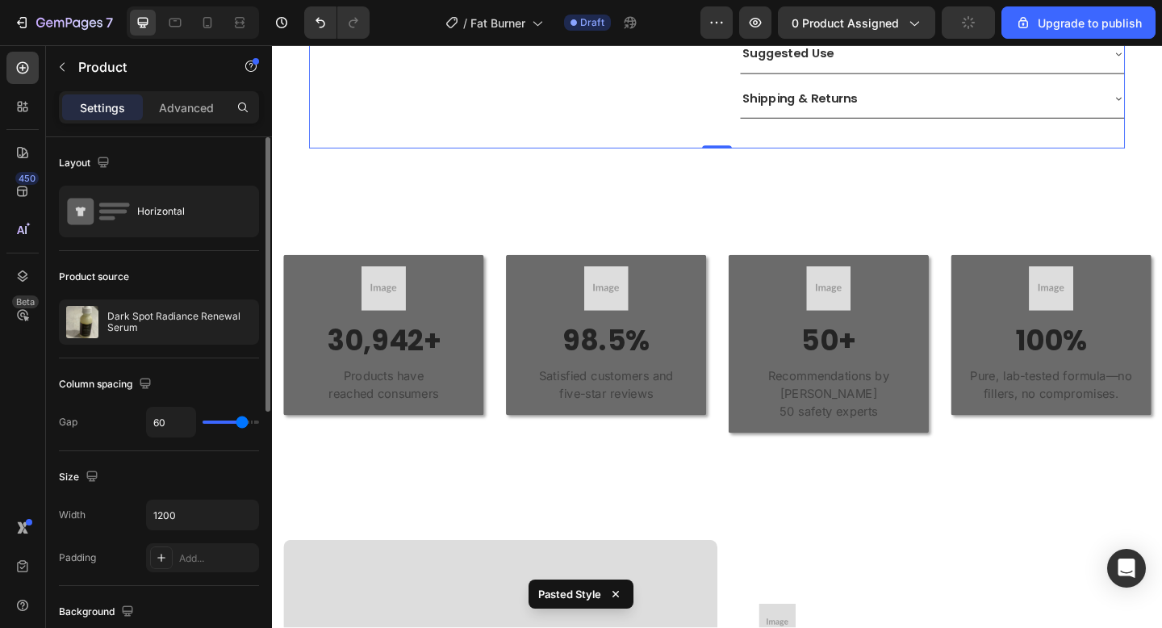
scroll to position [960, 0]
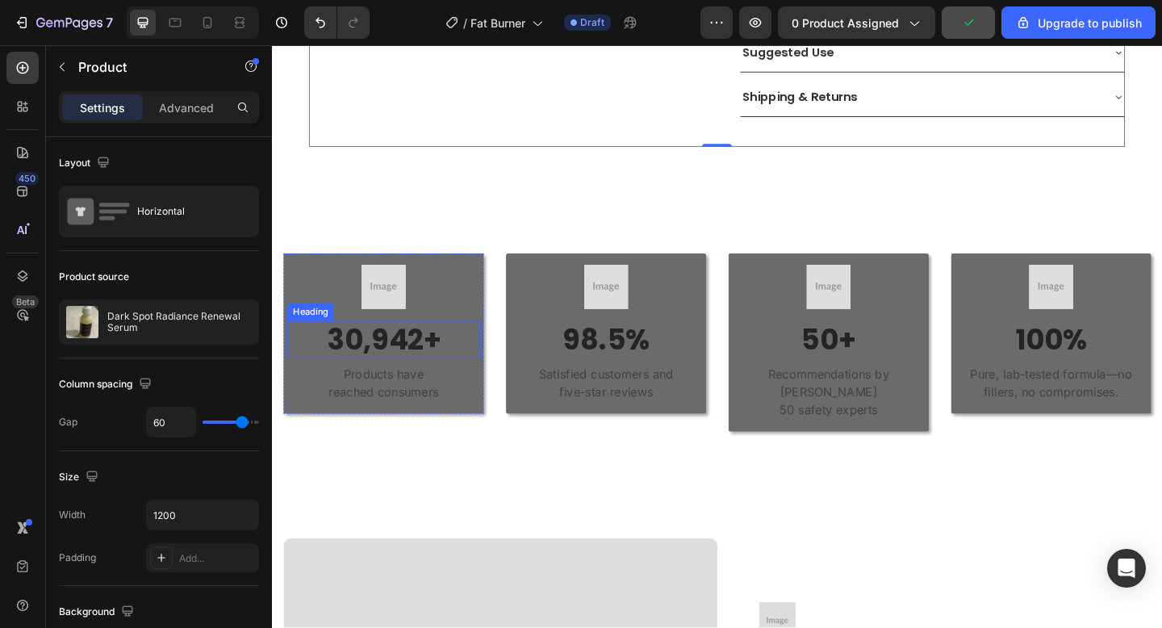
click at [422, 347] on p "30,942+" at bounding box center [393, 365] width 207 height 37
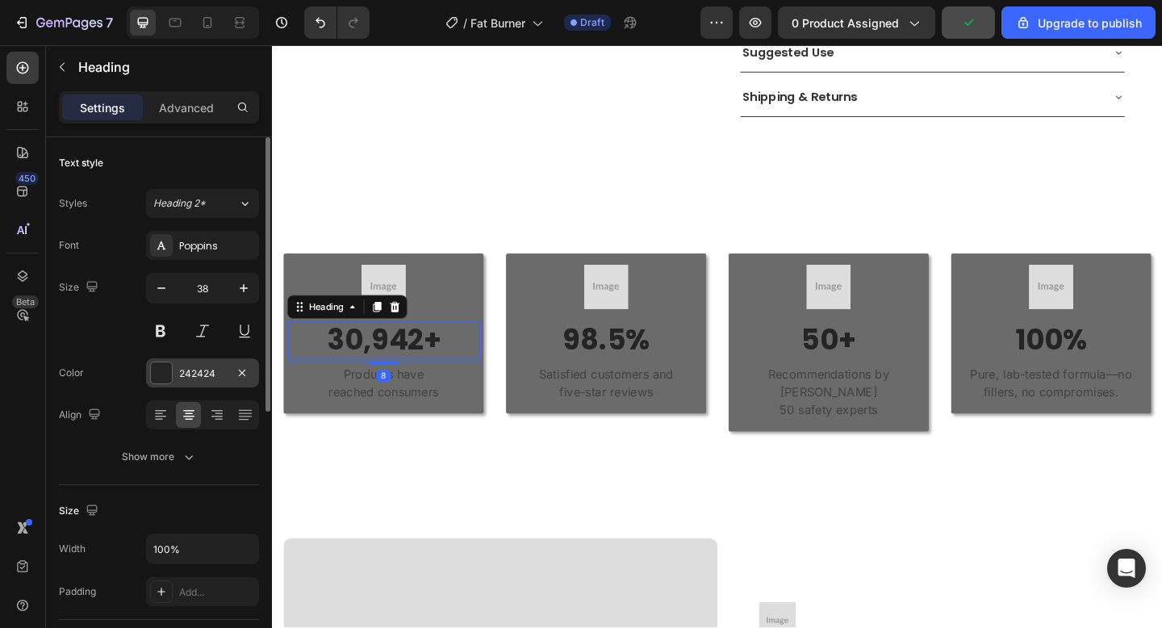
click at [200, 375] on div "242424" at bounding box center [202, 373] width 47 height 15
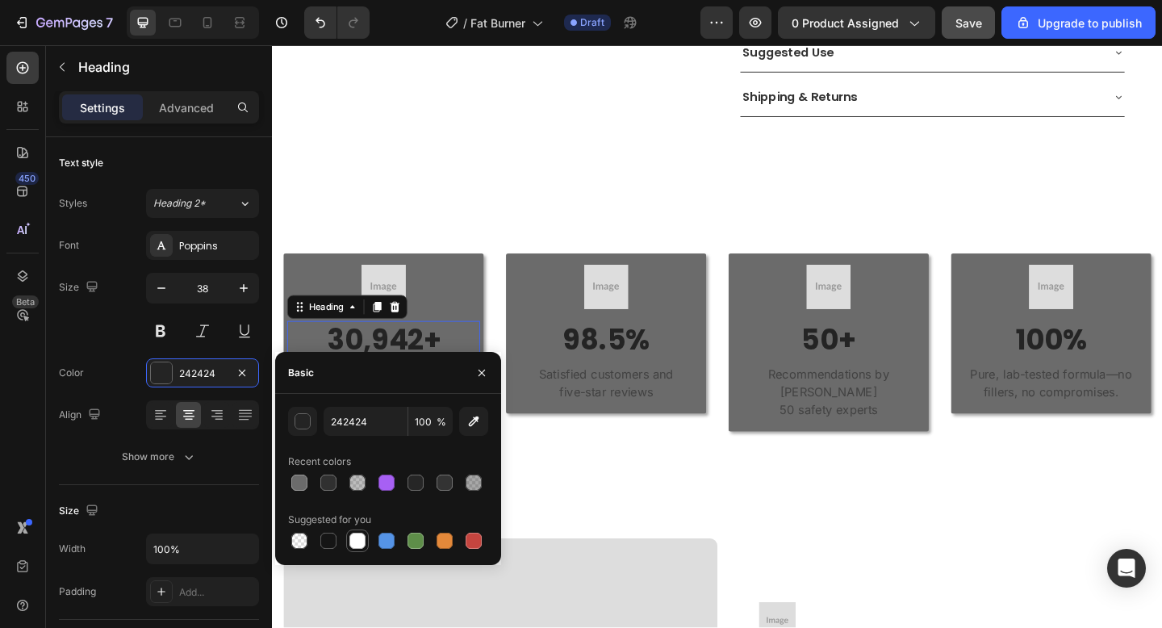
click at [358, 539] on div at bounding box center [357, 541] width 16 height 16
type input "FFFFFF"
click at [546, 347] on p "98.5%" at bounding box center [635, 365] width 207 height 37
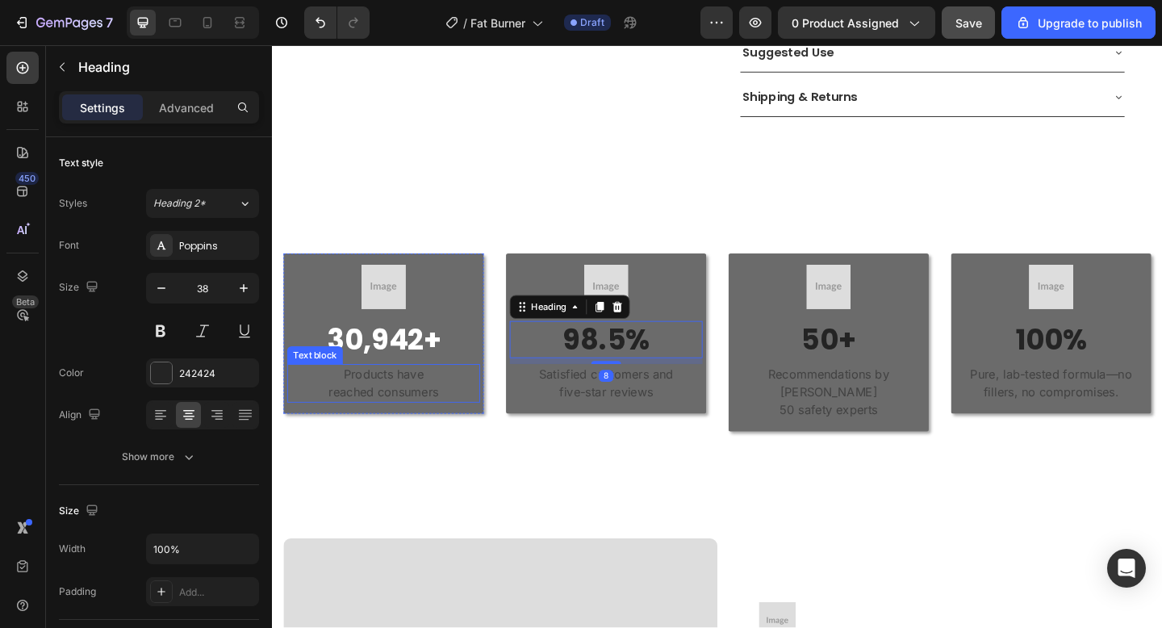
click at [432, 394] on p "Products have reached consumers" at bounding box center [393, 413] width 207 height 39
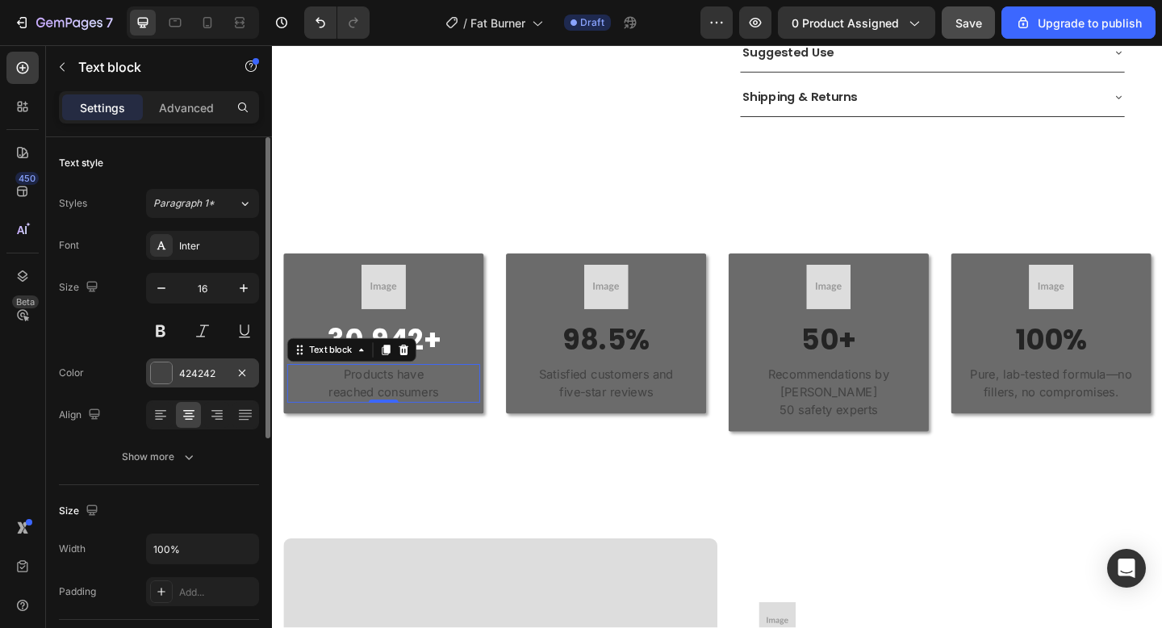
click at [191, 370] on div "424242" at bounding box center [202, 373] width 47 height 15
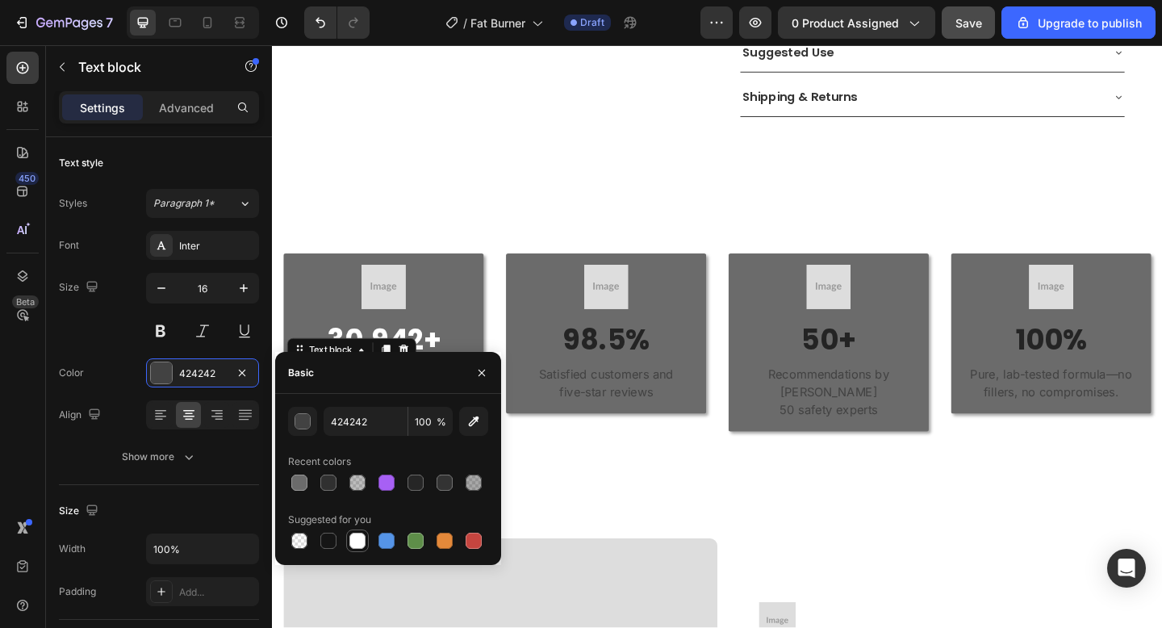
click at [357, 536] on div at bounding box center [357, 541] width 16 height 16
type input "FFFFFF"
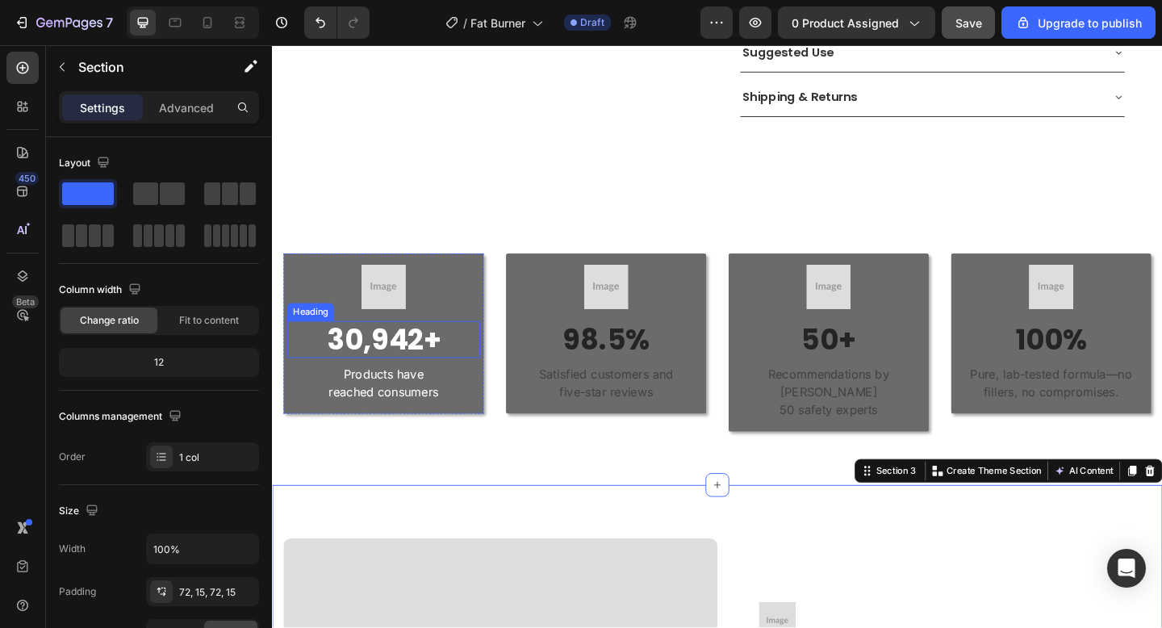
click at [406, 347] on p "30,942+" at bounding box center [393, 365] width 207 height 37
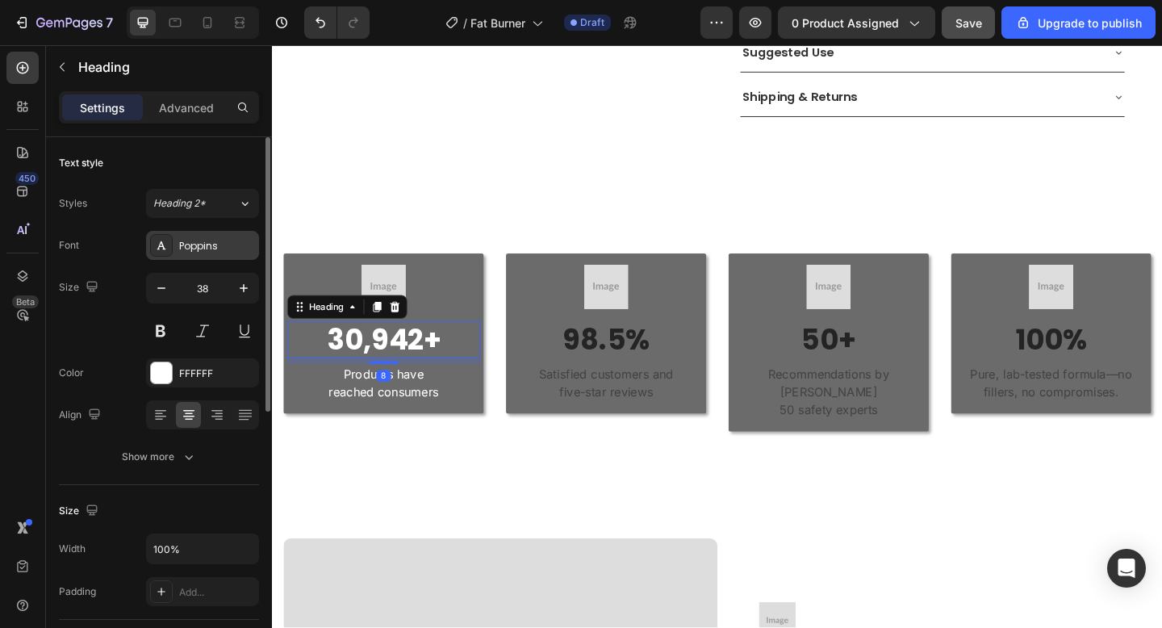
click at [186, 253] on div "Poppins" at bounding box center [202, 245] width 113 height 29
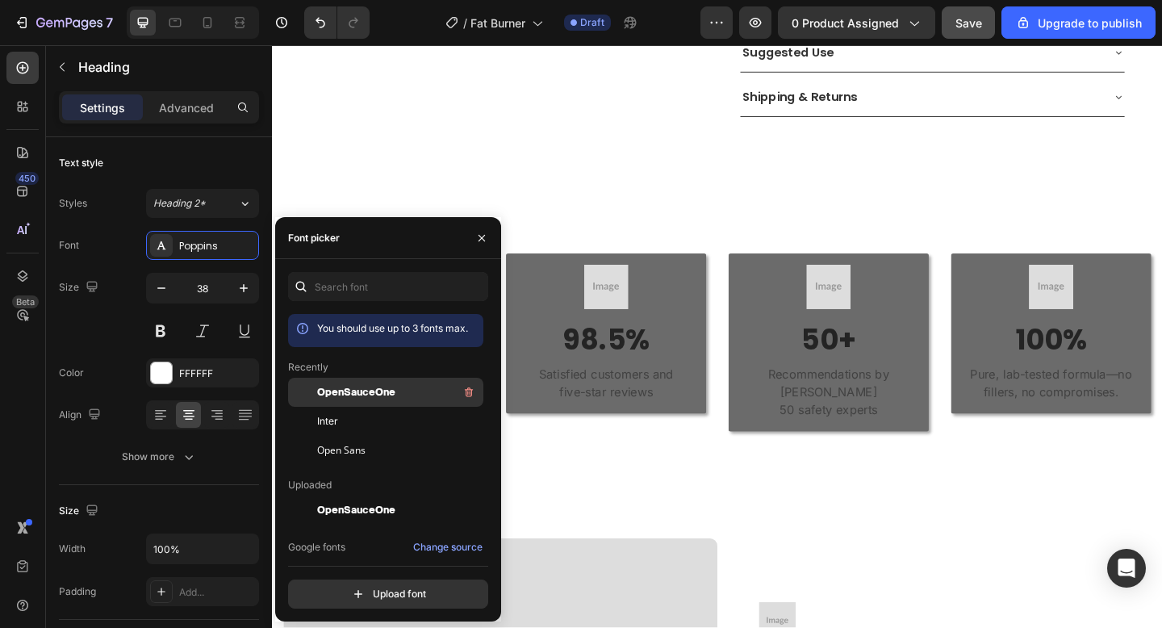
click at [365, 496] on div "OpenSauceOne" at bounding box center [385, 510] width 195 height 29
click at [592, 468] on div "Image 30,942+ Heading 8 Products have reached consumers Text block Row Image 98…" at bounding box center [756, 369] width 968 height 310
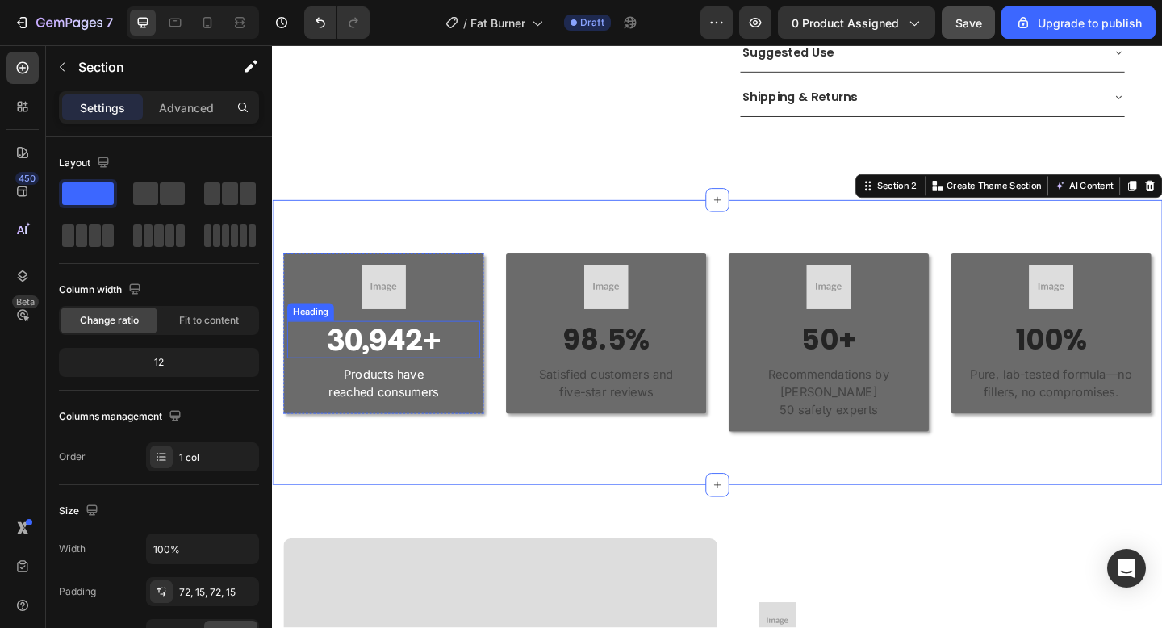
click at [441, 361] on p "30,942+" at bounding box center [393, 365] width 207 height 37
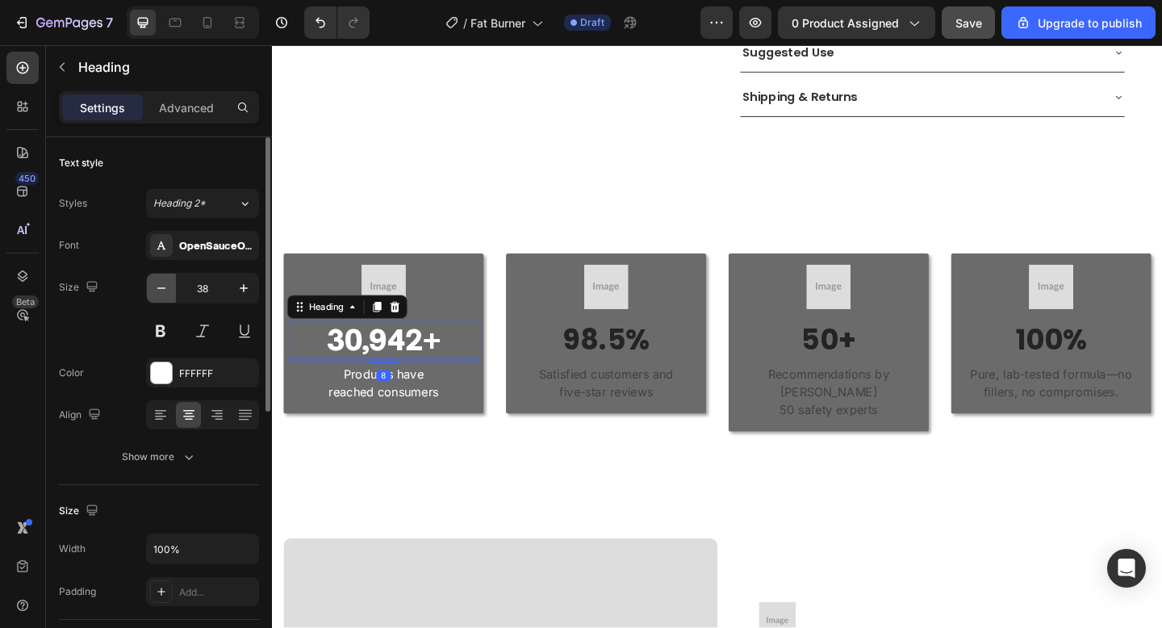
click at [165, 288] on icon "button" at bounding box center [161, 288] width 16 height 16
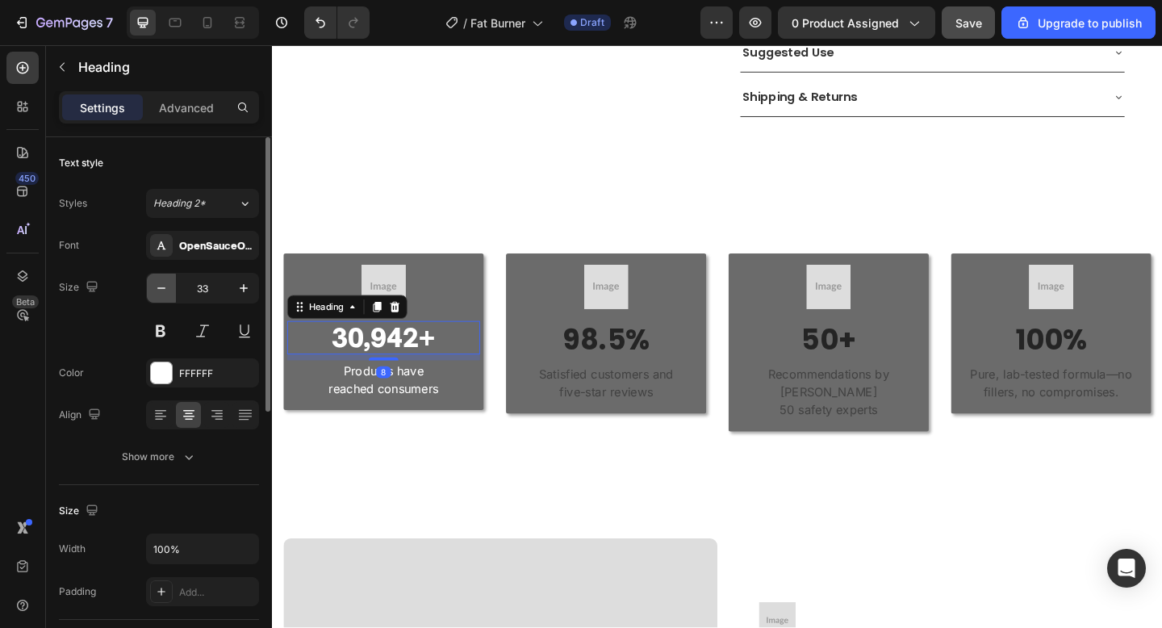
click at [165, 288] on icon "button" at bounding box center [161, 288] width 16 height 16
type input "30"
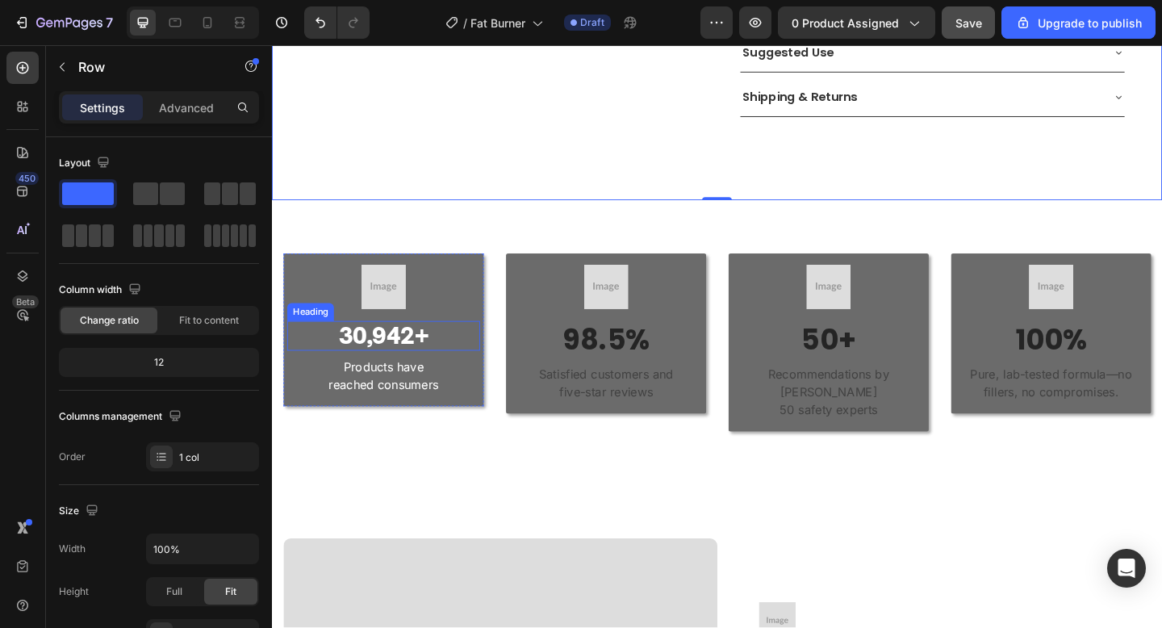
click at [404, 347] on p "30,942+" at bounding box center [393, 361] width 207 height 29
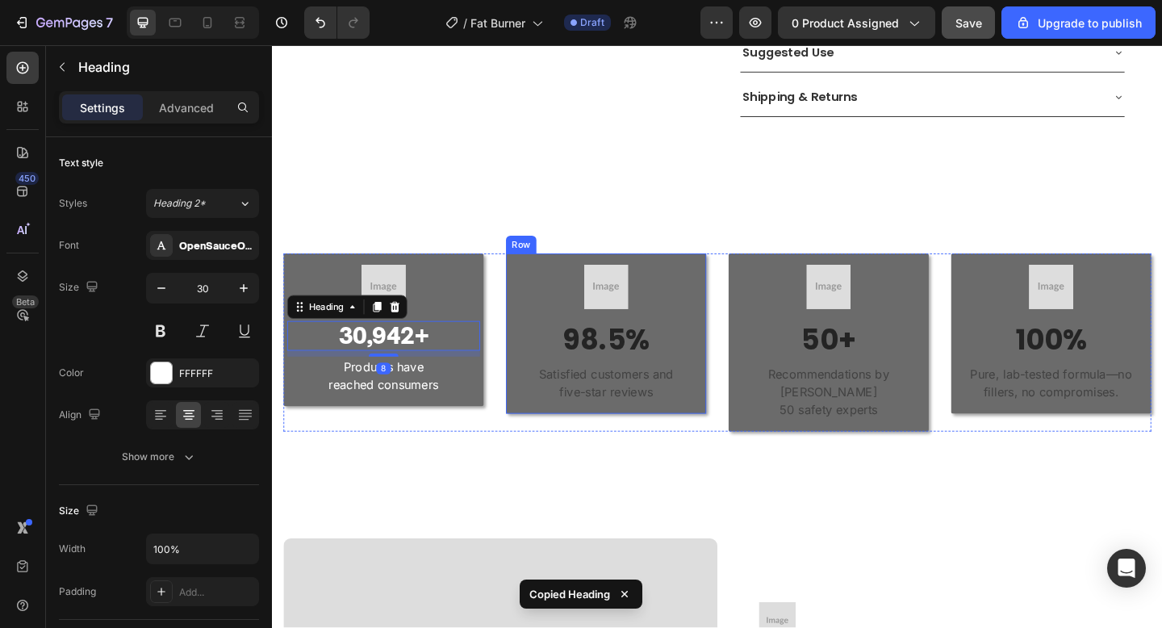
click at [621, 320] on div "Image 98.5% Heading Satisfied customers and five-star reviews Text block" at bounding box center [635, 359] width 210 height 150
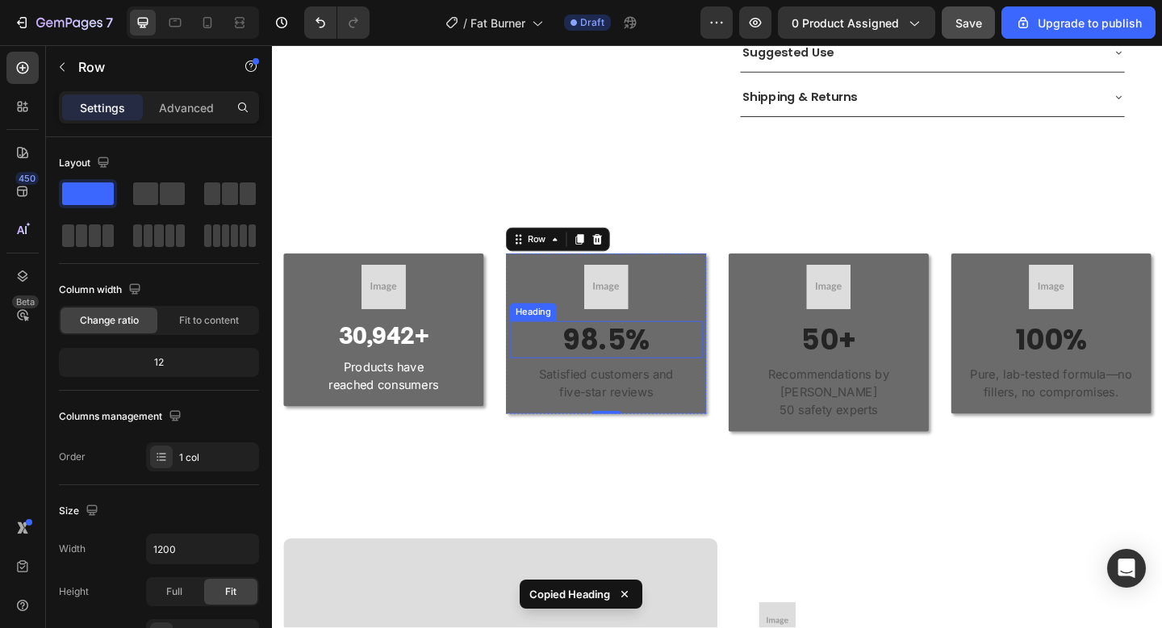
click at [617, 347] on p "98.5%" at bounding box center [635, 365] width 207 height 37
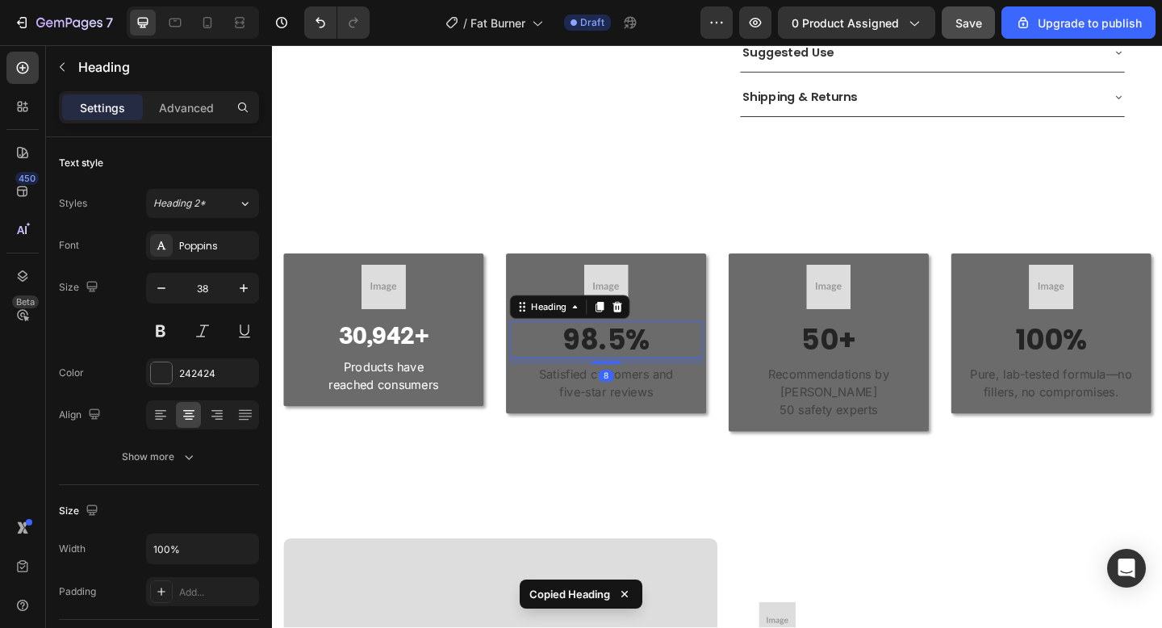
type input "30"
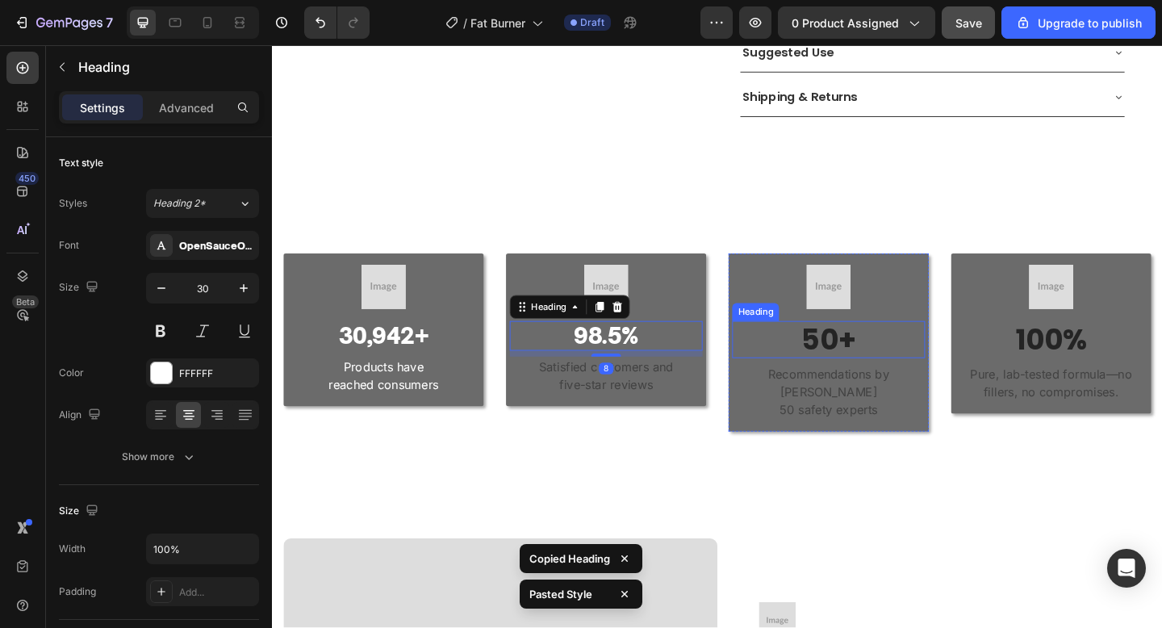
click at [852, 347] on p "50+" at bounding box center [877, 365] width 207 height 37
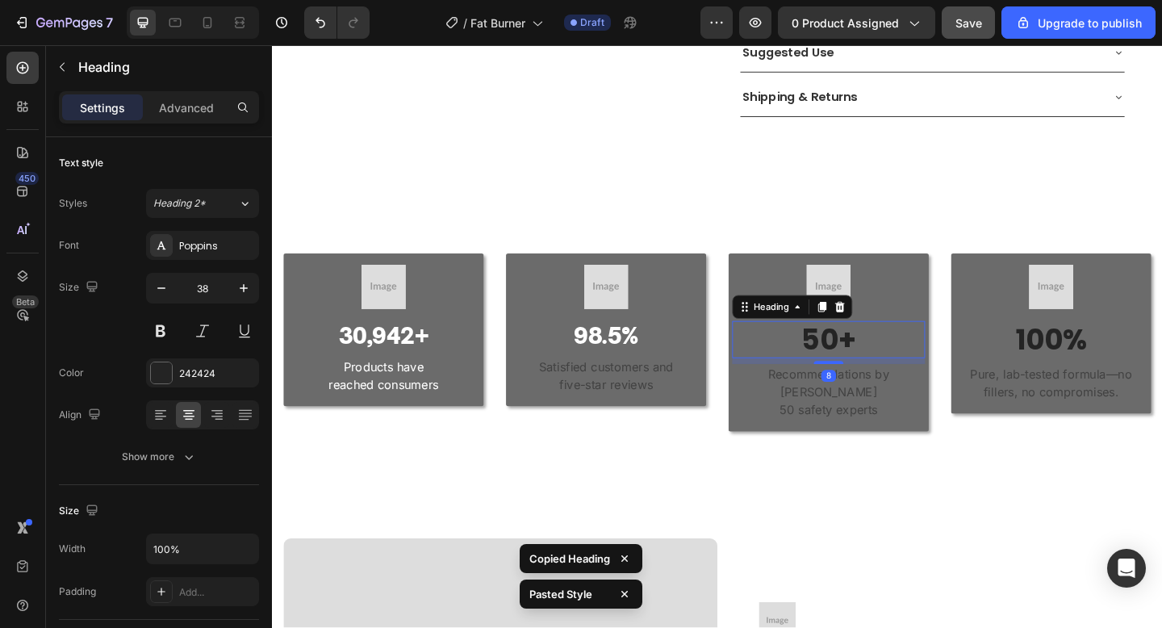
type input "30"
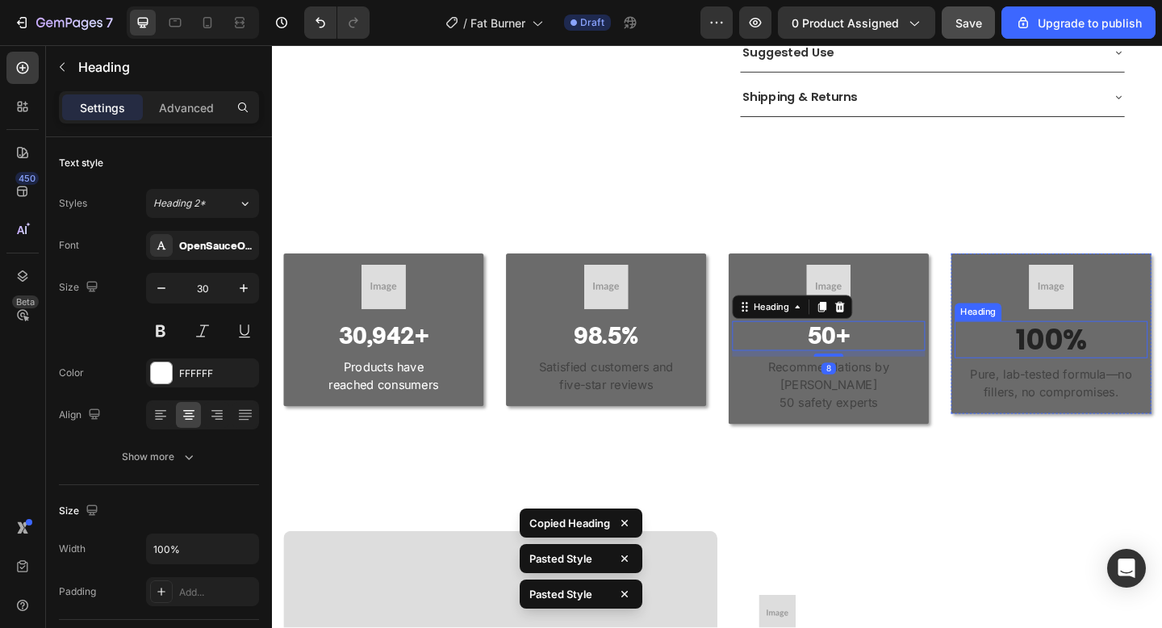
click at [1085, 351] on h3 "100%" at bounding box center [1119, 365] width 210 height 40
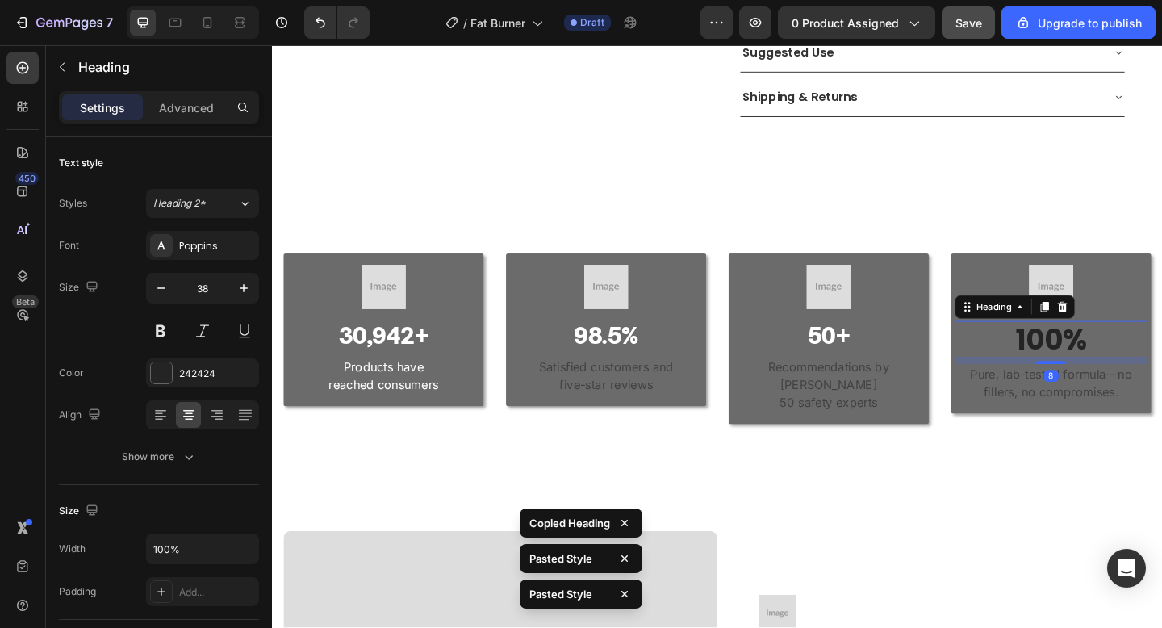
type input "30"
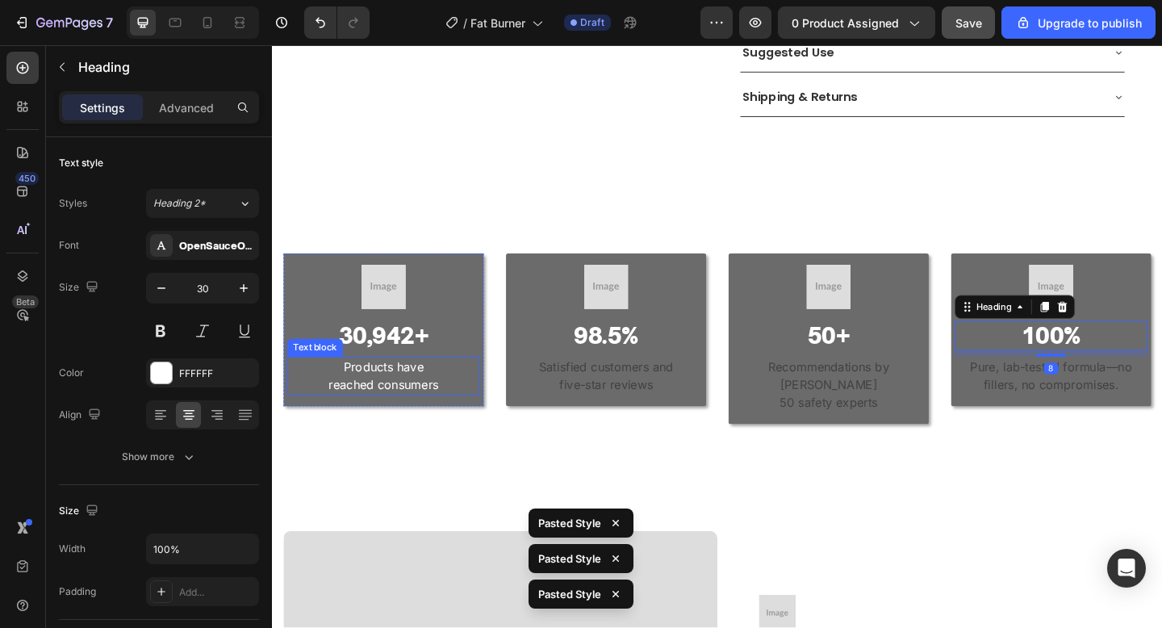
click at [399, 386] on p "Products have reached consumers" at bounding box center [393, 405] width 207 height 39
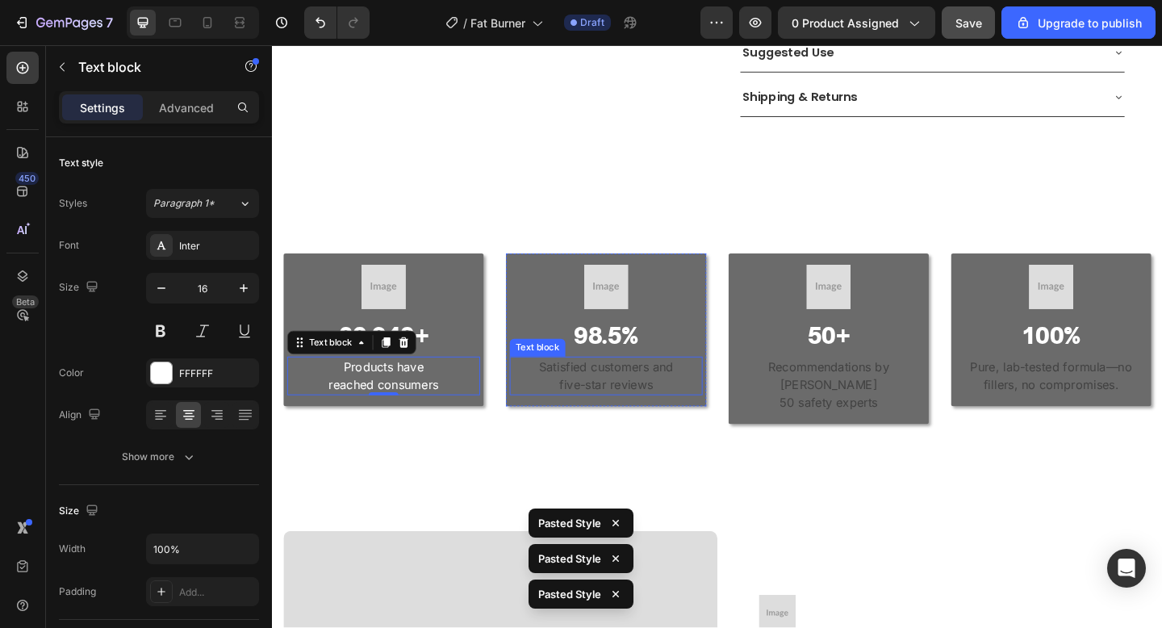
click at [592, 386] on p "Satisfied customers and five-star reviews" at bounding box center [635, 405] width 207 height 39
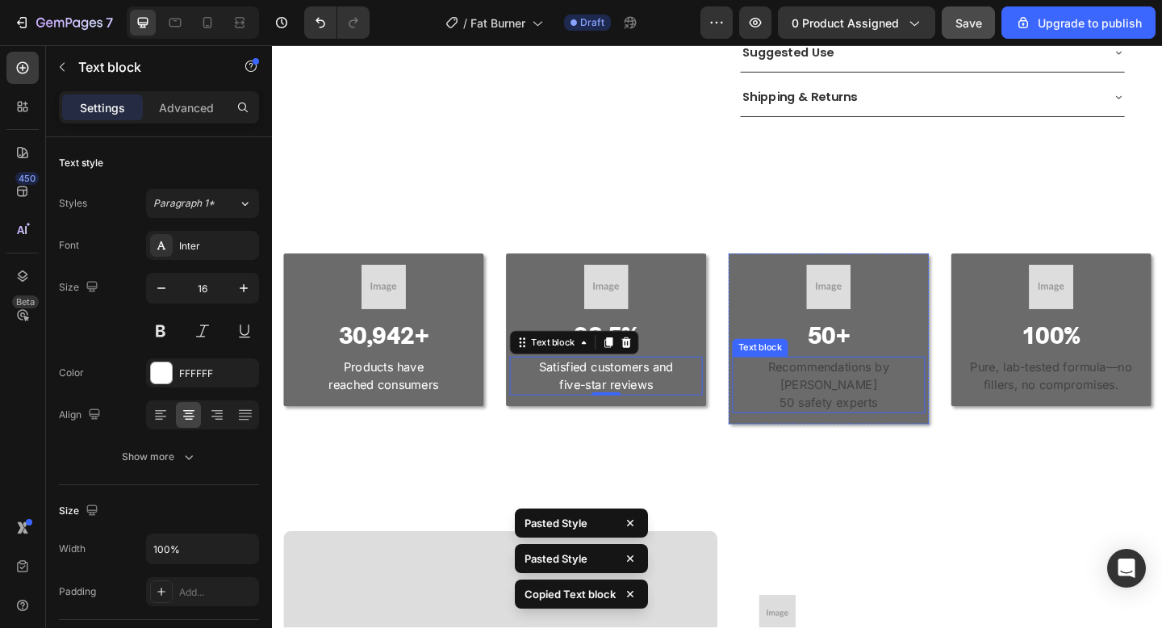
click at [826, 386] on p "Recommendations by over 50 safety experts" at bounding box center [877, 415] width 207 height 58
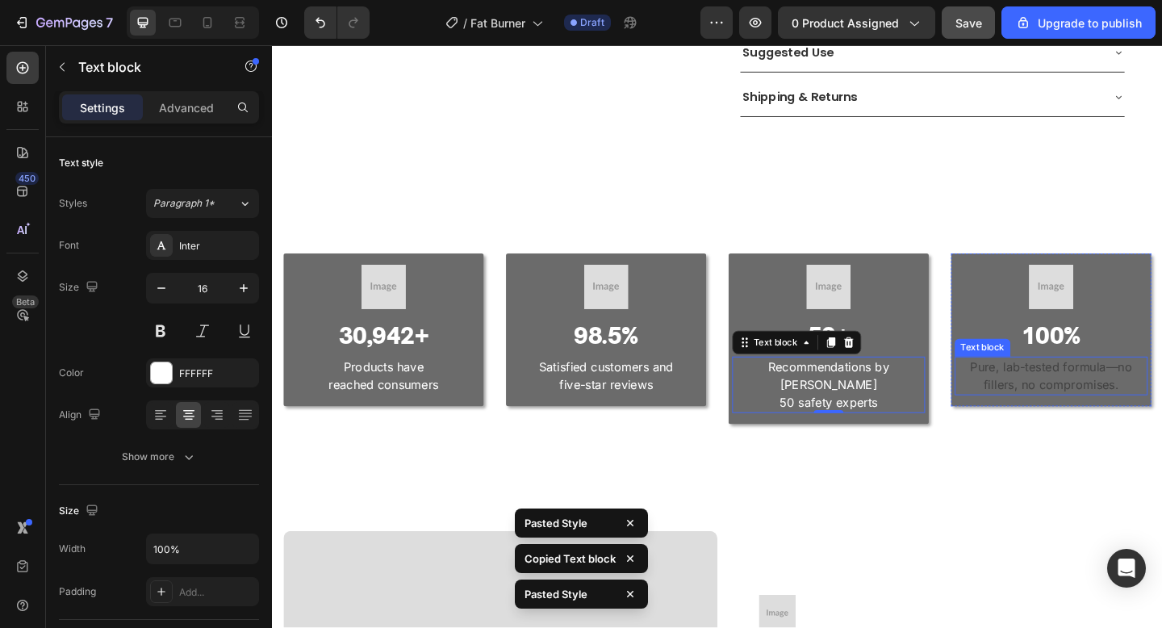
click at [1044, 390] on p "Pure, lab-tested formula—no fillers, no compromises." at bounding box center [1119, 405] width 207 height 39
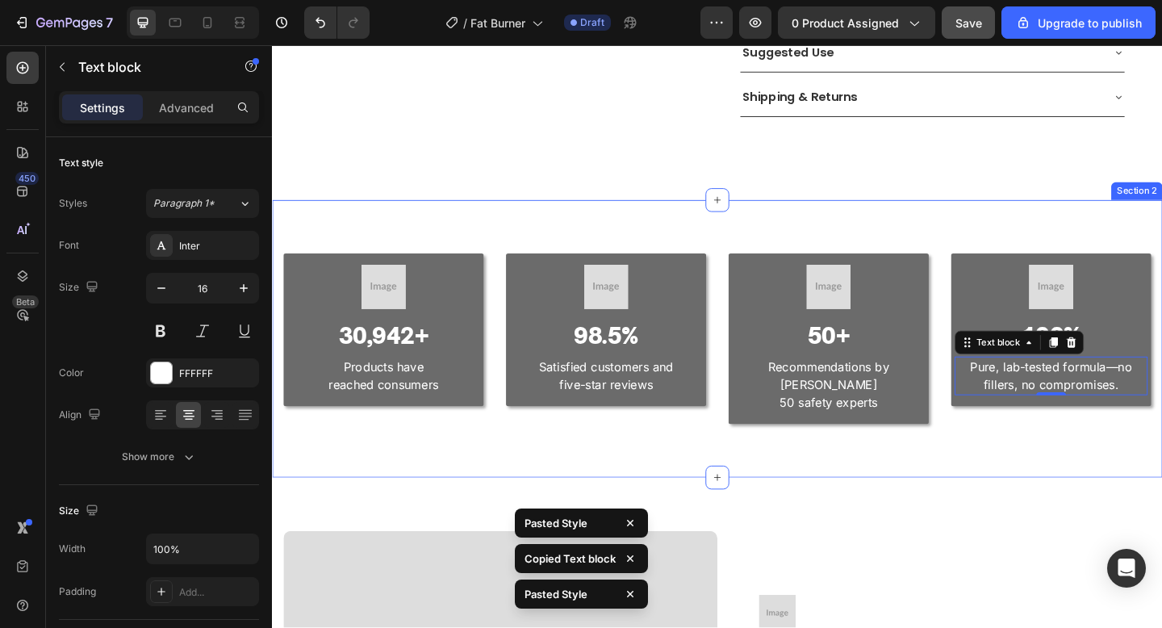
click at [925, 458] on div "Image 30,942+ Heading Products have reached consumers Text block Row Image 98.5…" at bounding box center [756, 365] width 968 height 303
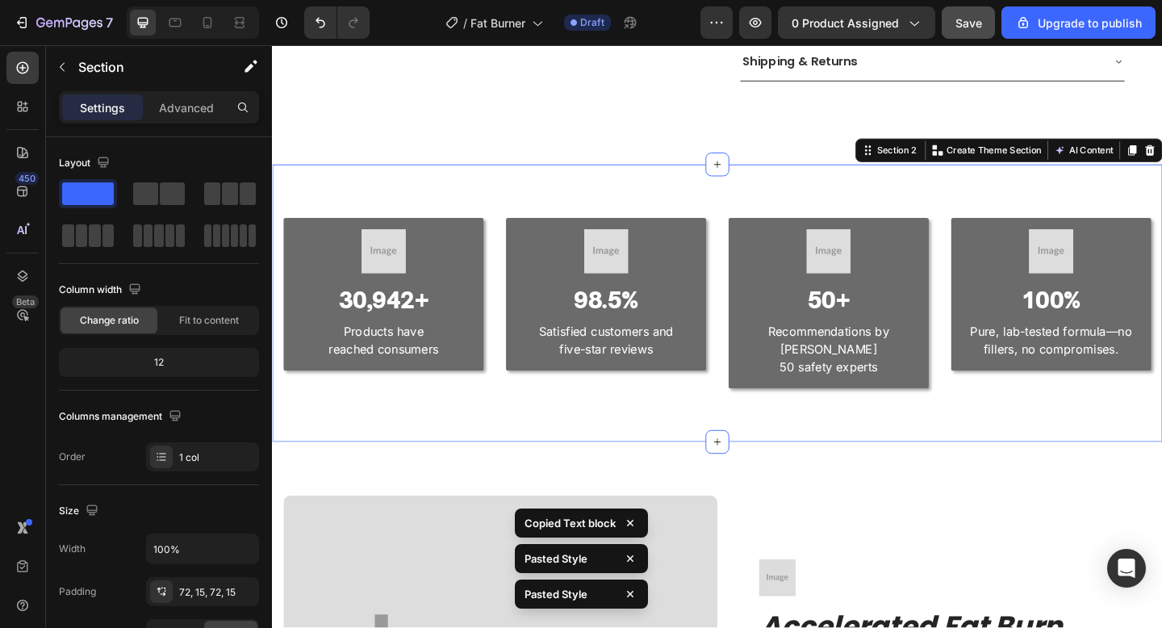
scroll to position [1002, 0]
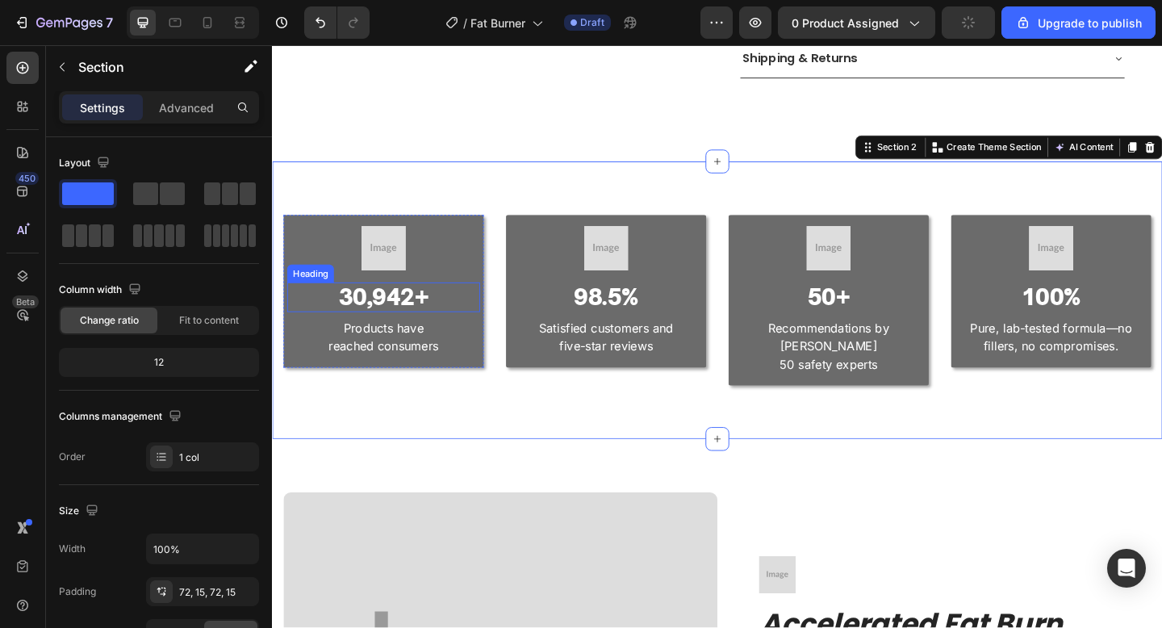
click at [403, 305] on p "30,942+" at bounding box center [393, 319] width 207 height 29
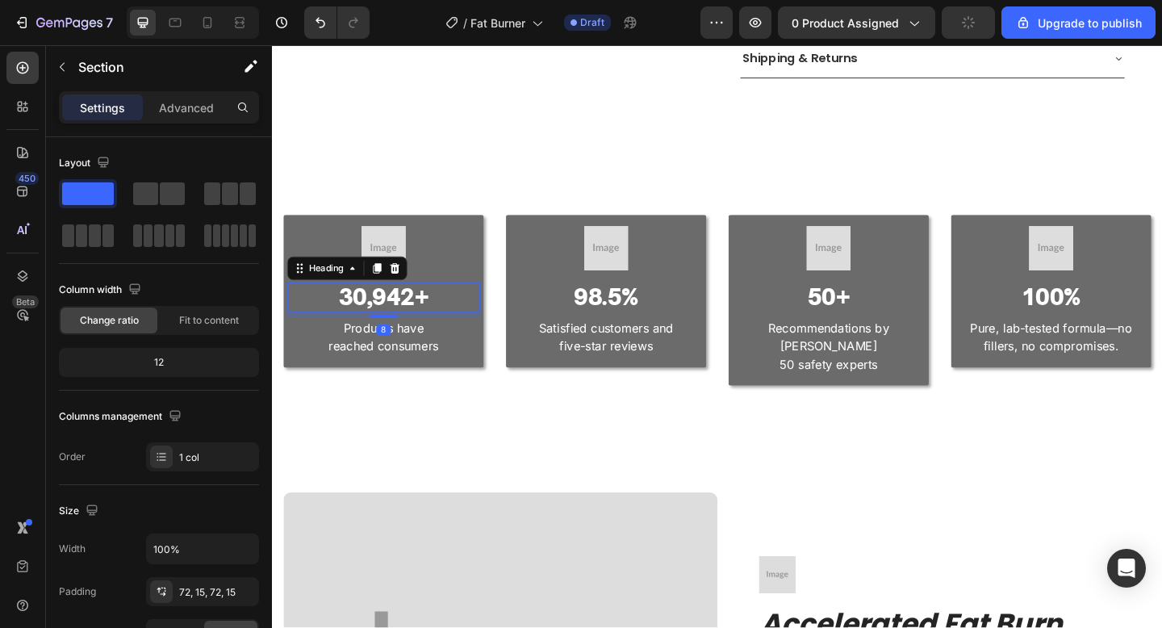
click at [403, 305] on p "30,942+" at bounding box center [393, 319] width 207 height 29
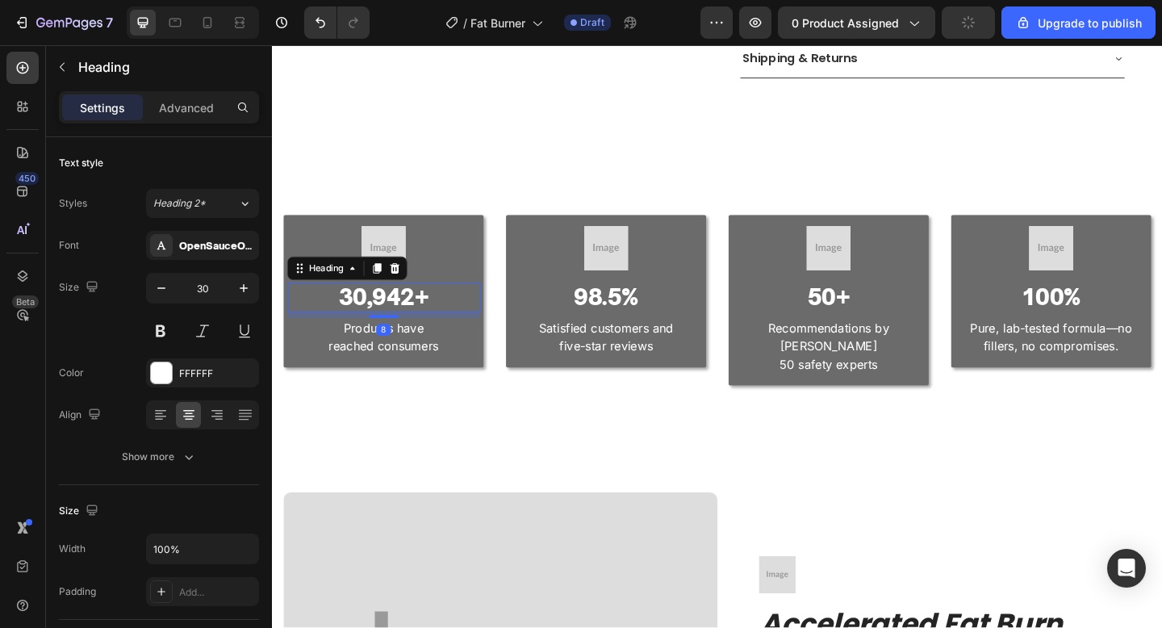
click at [403, 305] on p "30,942+" at bounding box center [393, 319] width 207 height 29
click at [370, 351] on p "Products have reached consumers" at bounding box center [393, 363] width 207 height 39
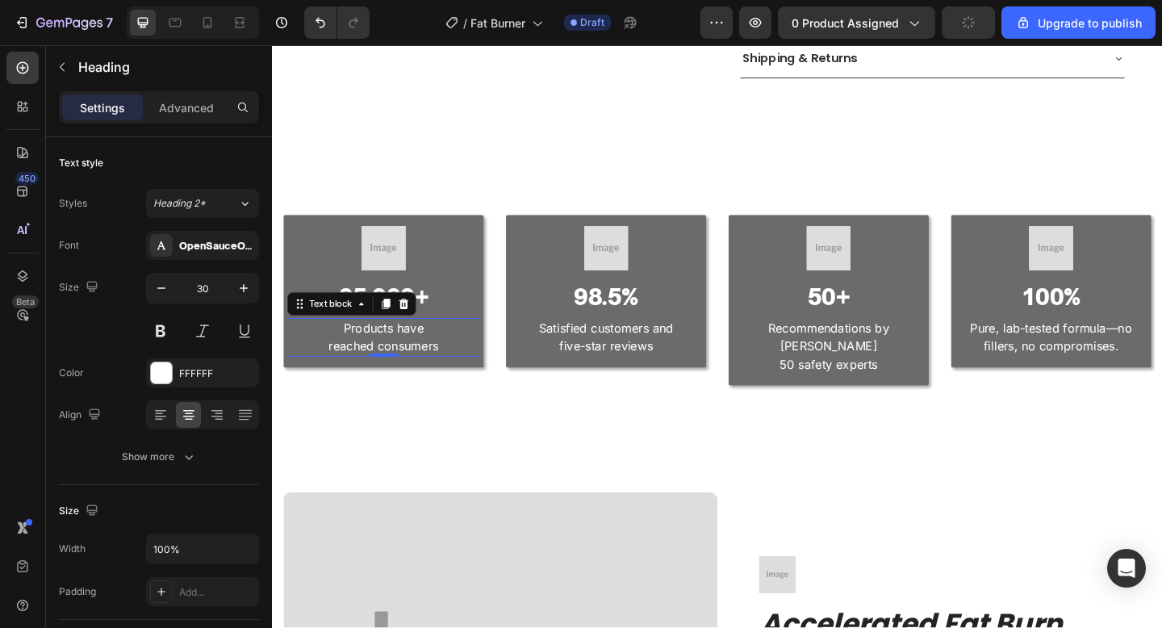
click at [370, 351] on p "Products have reached consumers" at bounding box center [393, 363] width 207 height 39
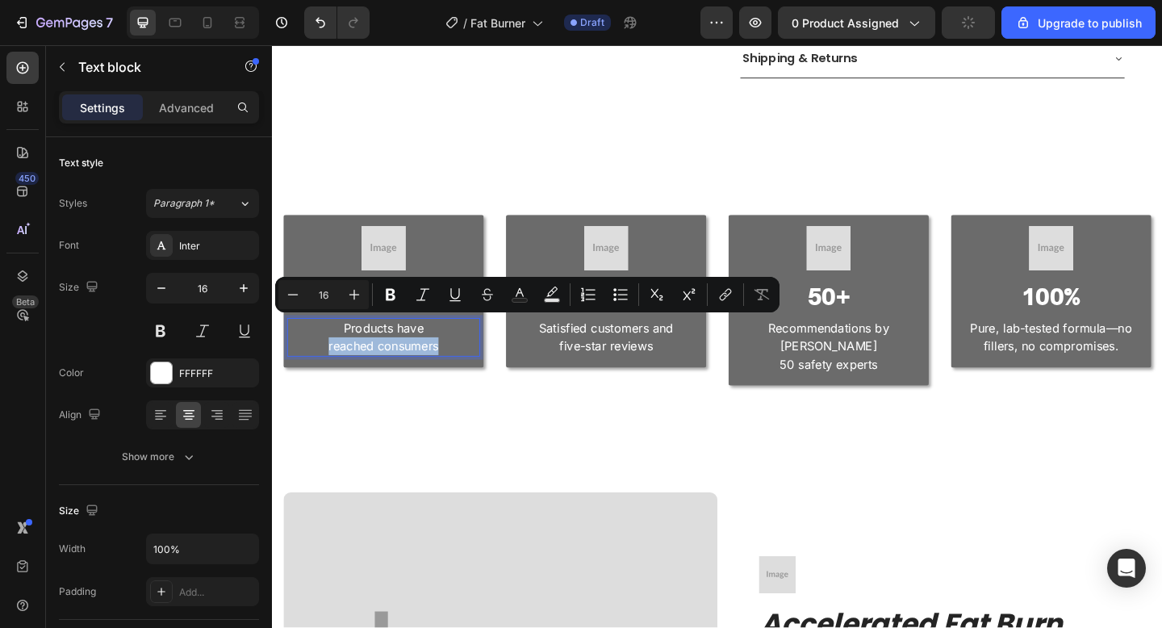
click at [459, 358] on p "Products have reached consumers" at bounding box center [393, 363] width 207 height 39
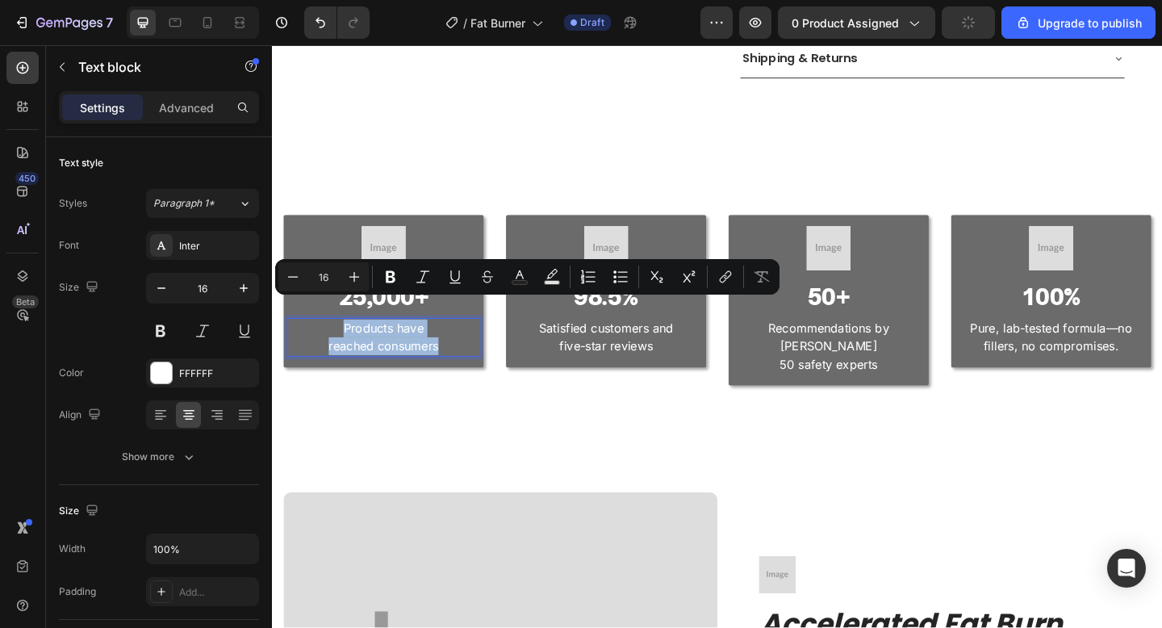
drag, startPoint x: 459, startPoint y: 358, endPoint x: 326, endPoint y: 334, distance: 135.3
click at [326, 344] on p "Products have reached consumers" at bounding box center [393, 363] width 207 height 39
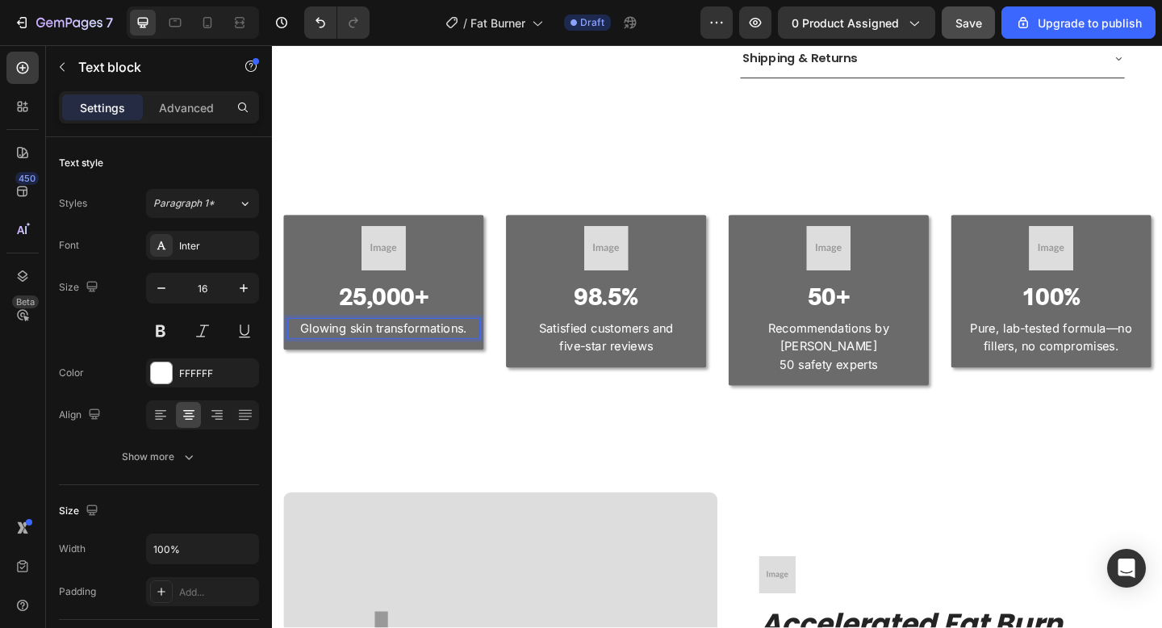
click at [380, 344] on p "Glowing skin transformations." at bounding box center [393, 353] width 207 height 19
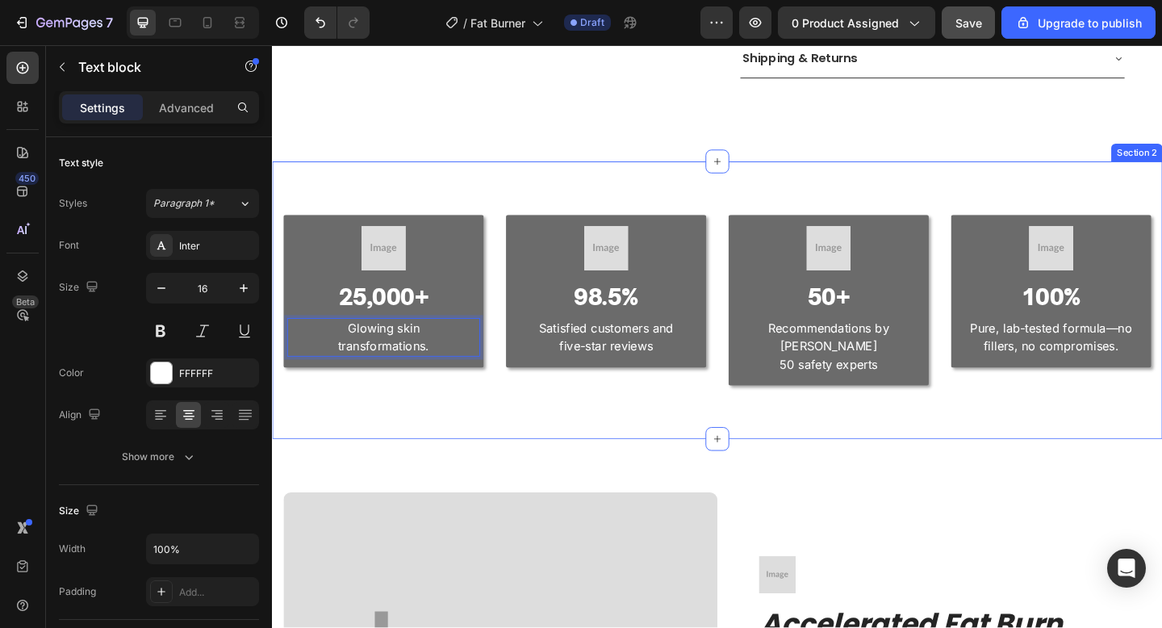
click at [537, 379] on div "Image 25,000+ Heading Glowing skin transformations. Text block 0 Row Image 98.5…" at bounding box center [756, 323] width 968 height 303
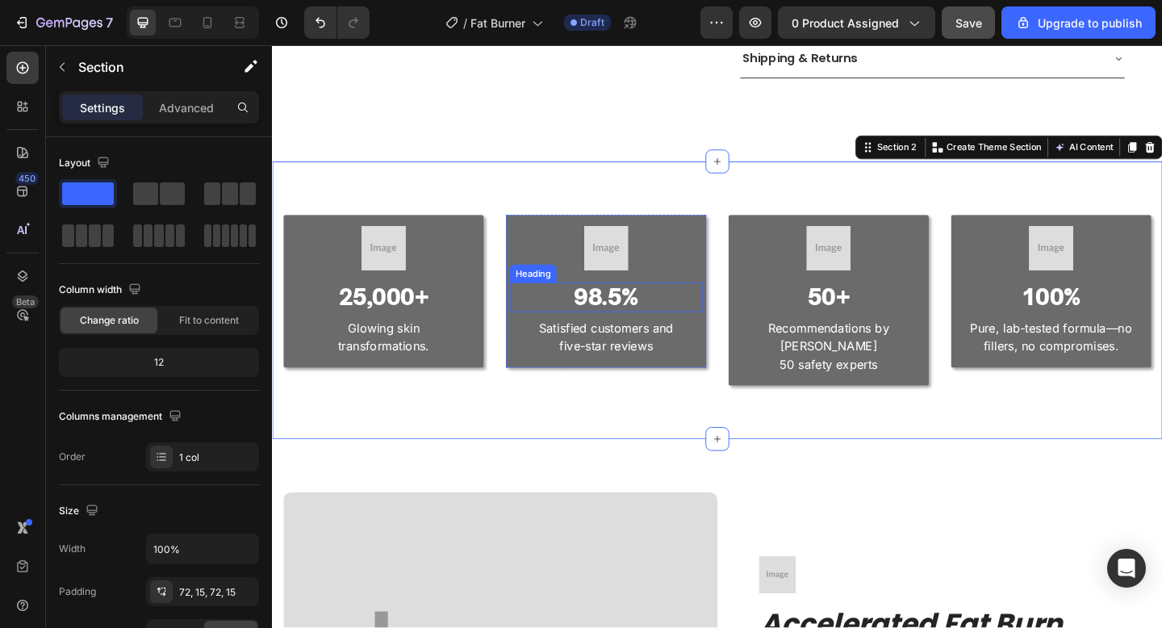
click at [625, 305] on p "98.5%" at bounding box center [635, 319] width 207 height 29
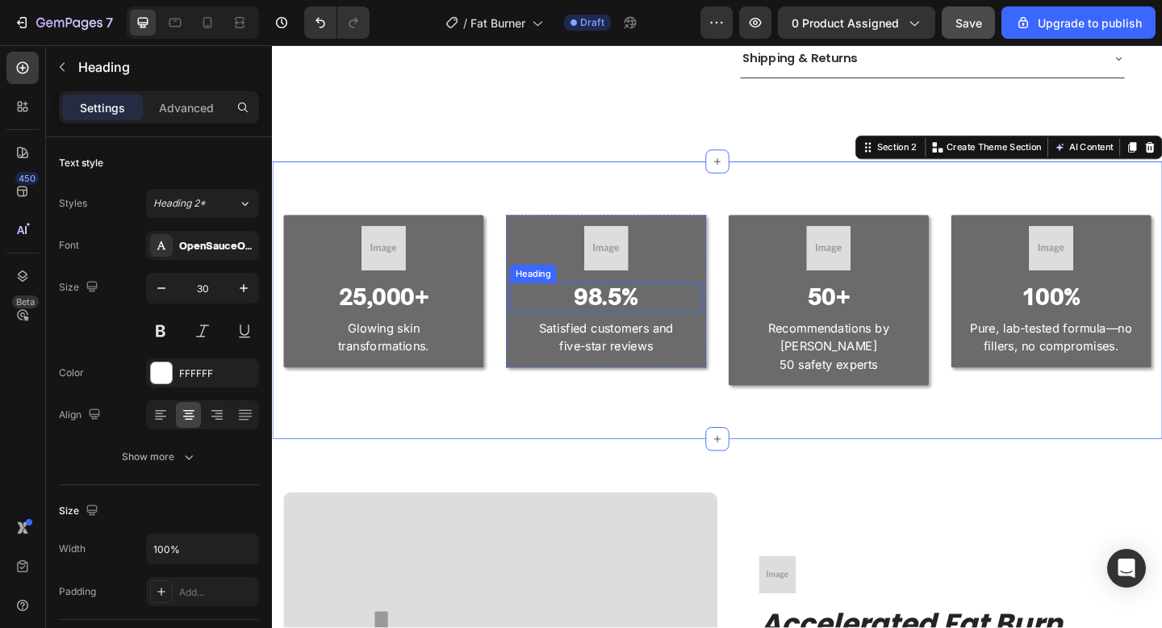
click at [625, 305] on p "98.5%" at bounding box center [635, 319] width 207 height 29
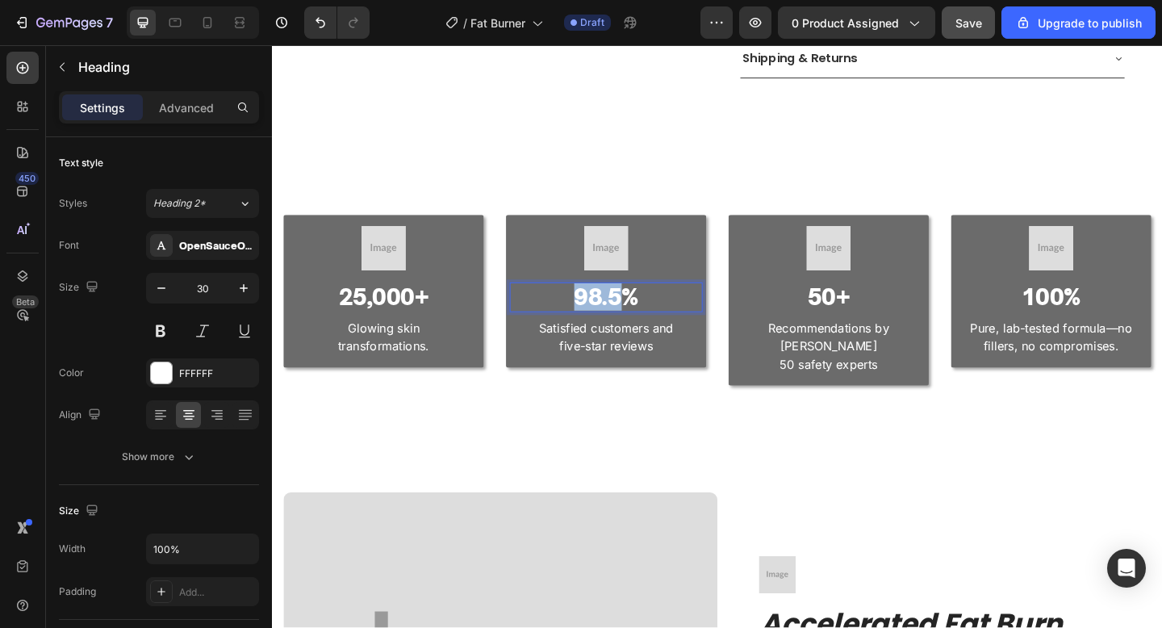
click at [625, 305] on p "98.5%" at bounding box center [635, 319] width 207 height 29
click at [694, 347] on p "Satisfied customers and five-star reviews" at bounding box center [635, 363] width 207 height 39
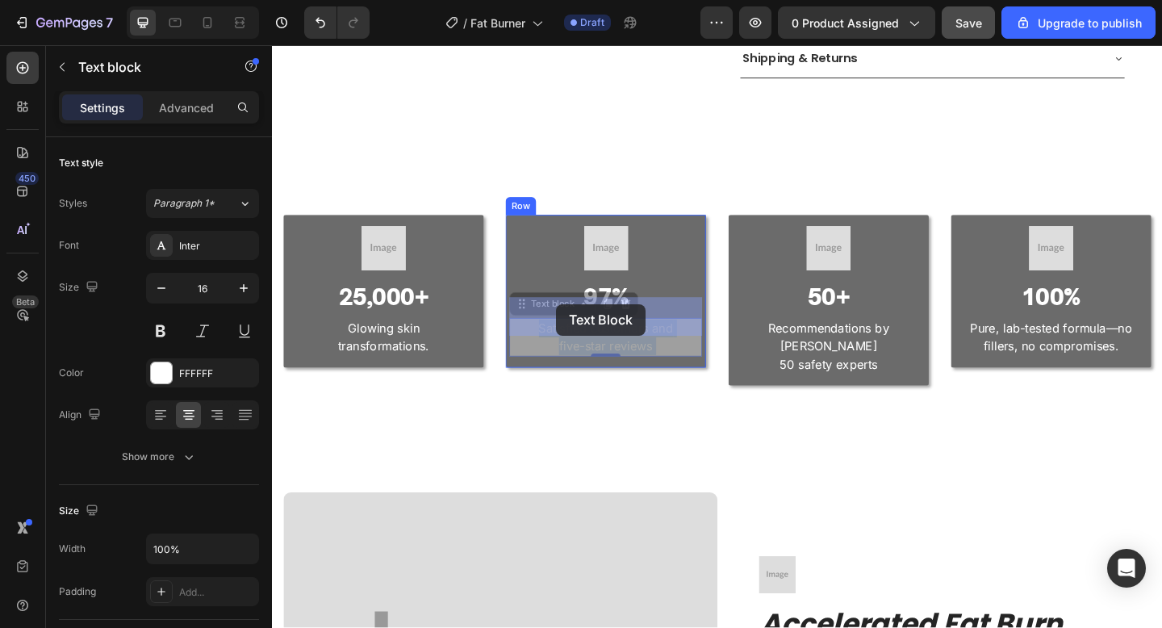
drag, startPoint x: 694, startPoint y: 347, endPoint x: 590, endPoint y: 335, distance: 104.8
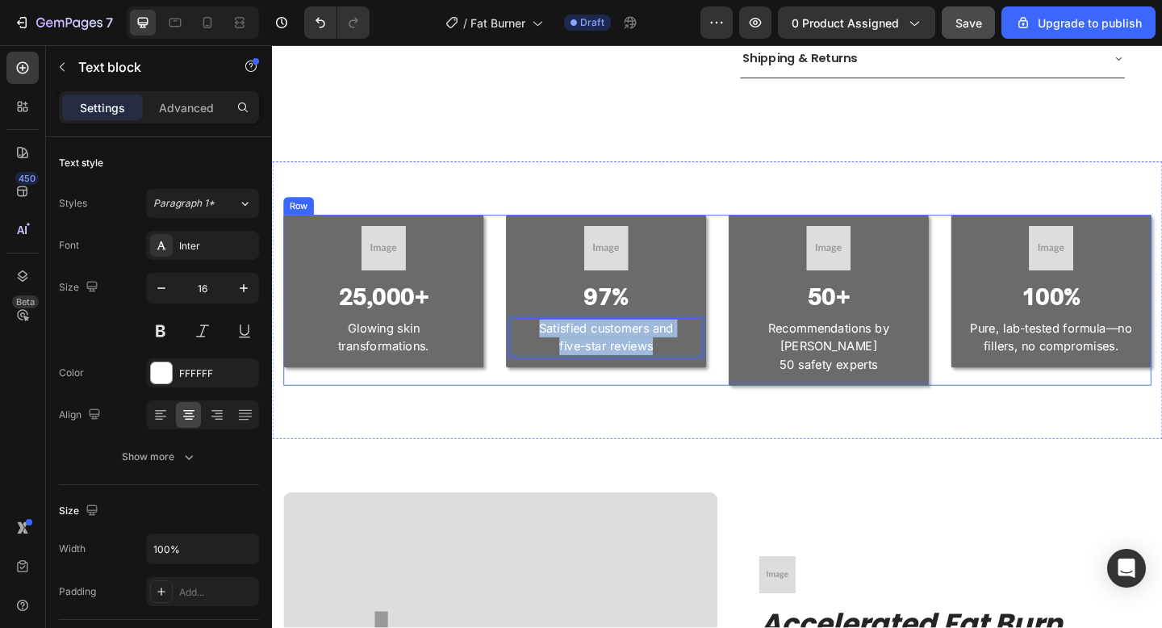
drag, startPoint x: 696, startPoint y: 349, endPoint x: 516, endPoint y: 328, distance: 181.1
click at [516, 328] on div "Image 25,000+ Heading Glowing skin transformations. Text block Row Image 97% He…" at bounding box center [756, 323] width 944 height 186
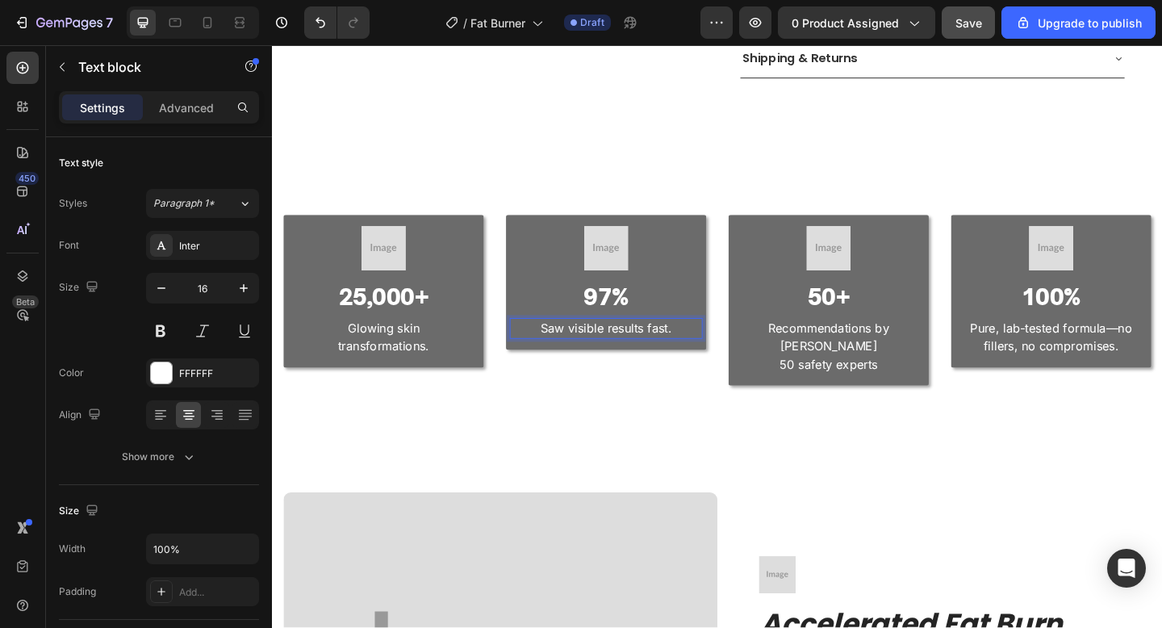
click at [680, 344] on p "Saw visible results fast." at bounding box center [635, 353] width 207 height 19
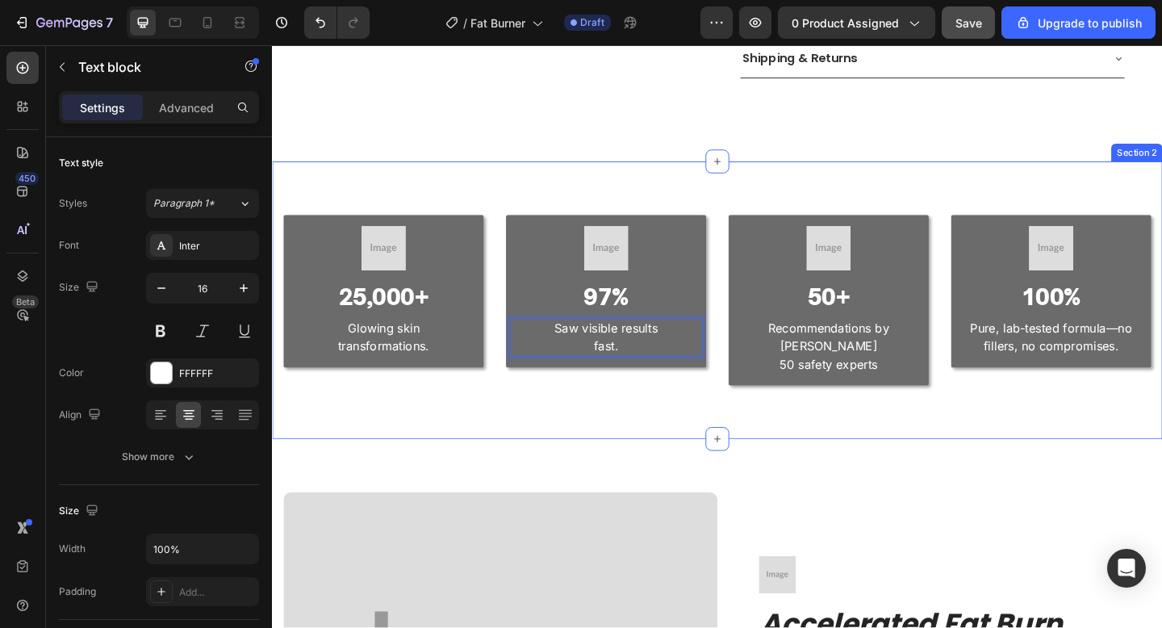
click at [707, 391] on div "Image 25,000+ Heading Glowing skin transformations. Text block Row Image 97% He…" at bounding box center [756, 323] width 968 height 303
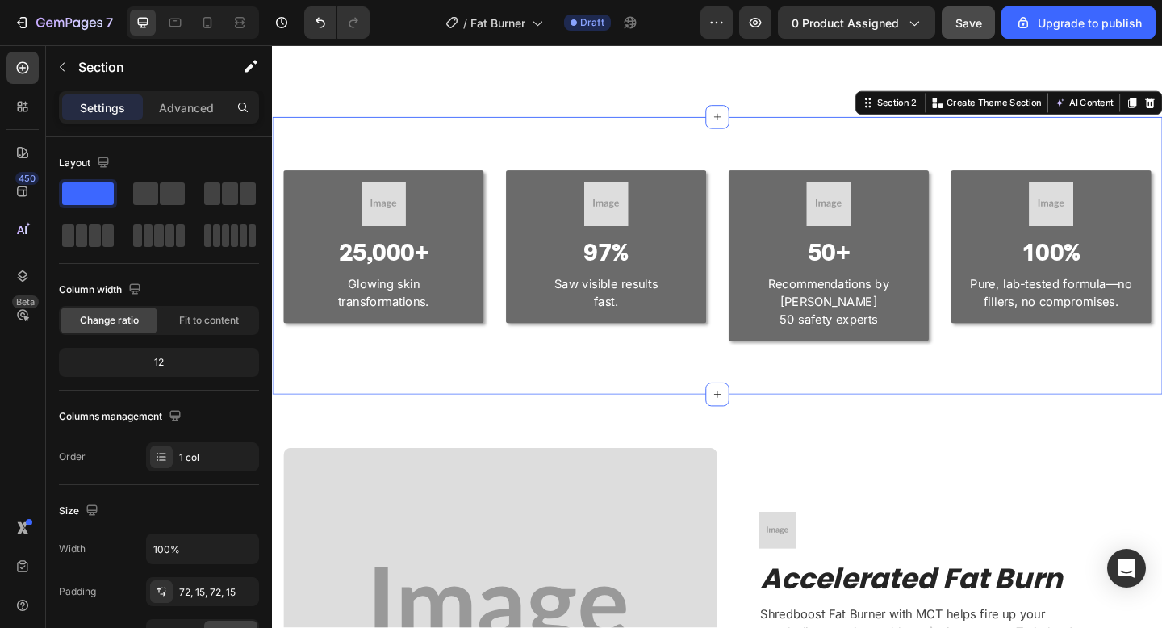
scroll to position [1051, 0]
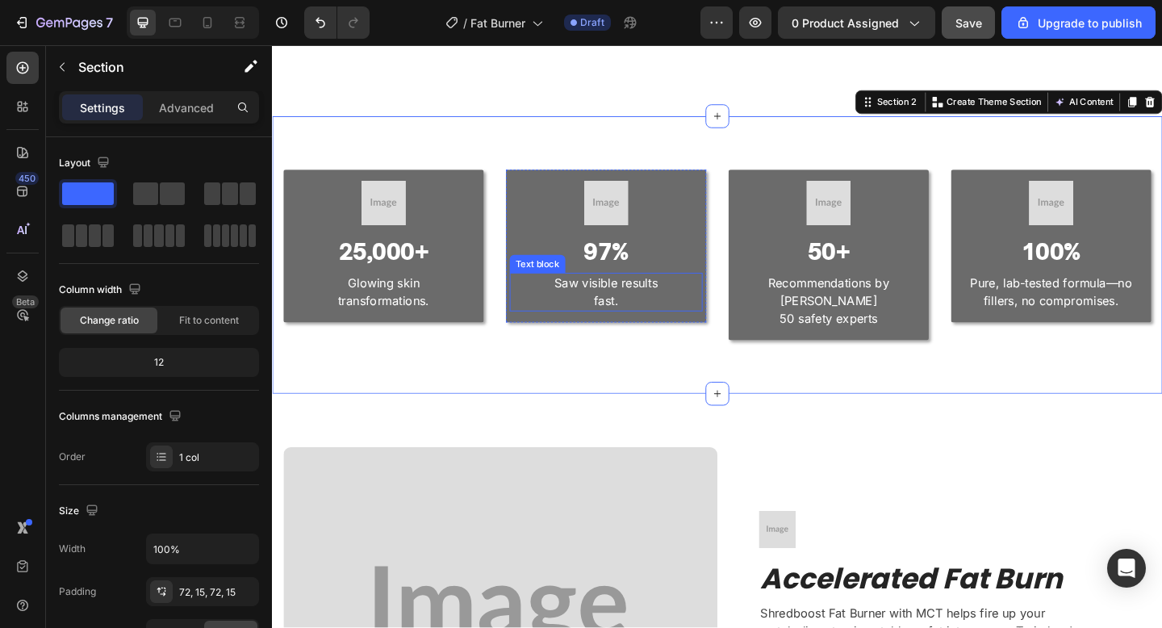
click at [653, 295] on p "Saw visible results" at bounding box center [635, 304] width 207 height 19
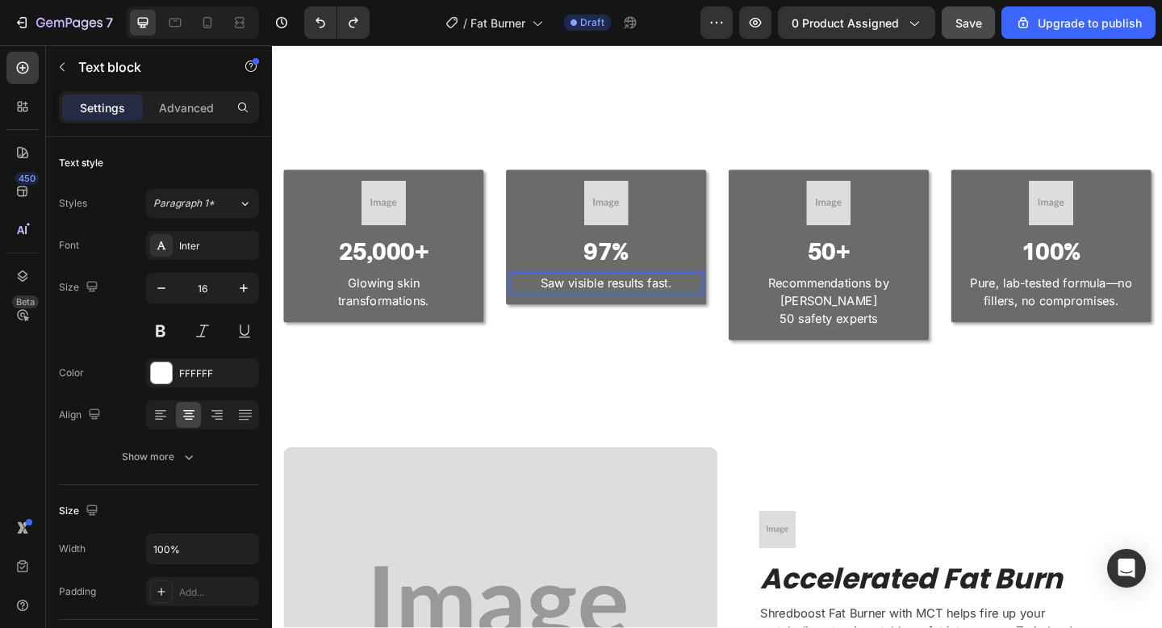
click at [640, 295] on p "Saw visible results fast." at bounding box center [635, 304] width 207 height 19
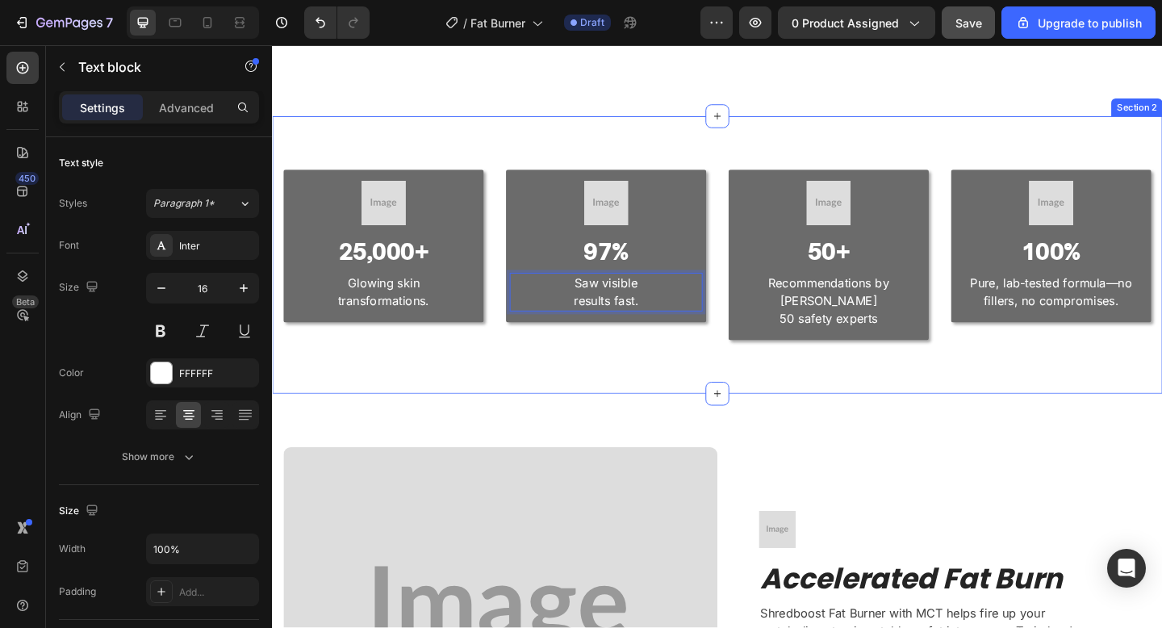
click at [776, 372] on div "Image 25,000+ Heading Glowing skin transformations. Text block Row Image 97% He…" at bounding box center [756, 274] width 968 height 303
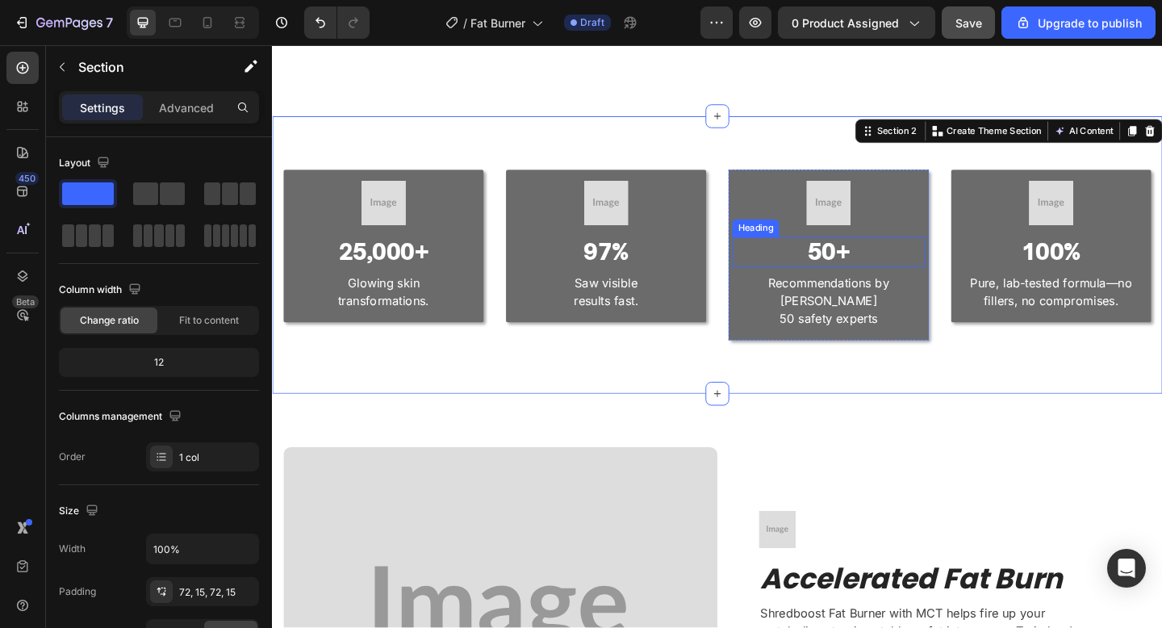
click at [855, 256] on p "50+" at bounding box center [877, 270] width 207 height 29
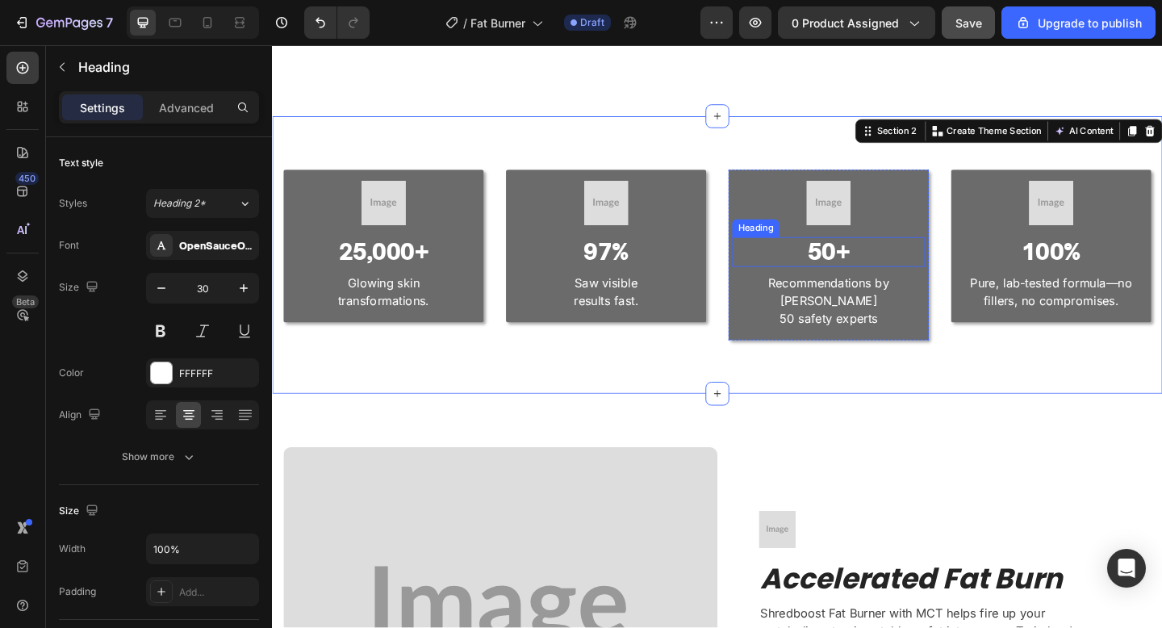
click at [855, 256] on p "50+" at bounding box center [877, 270] width 207 height 29
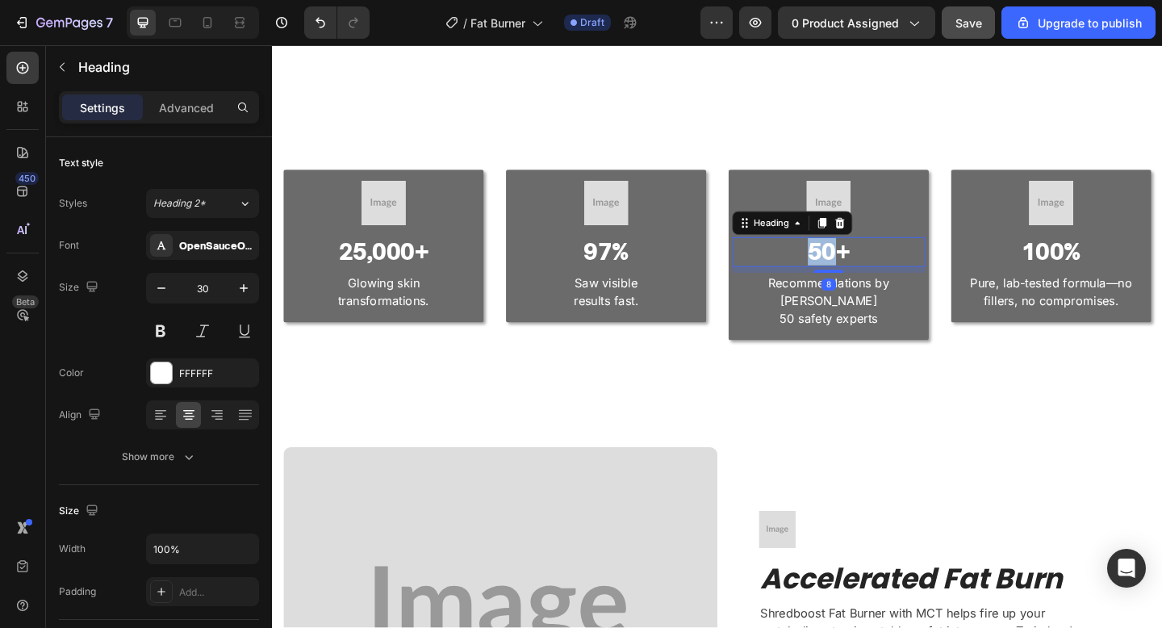
click at [855, 256] on p "50+" at bounding box center [877, 270] width 207 height 29
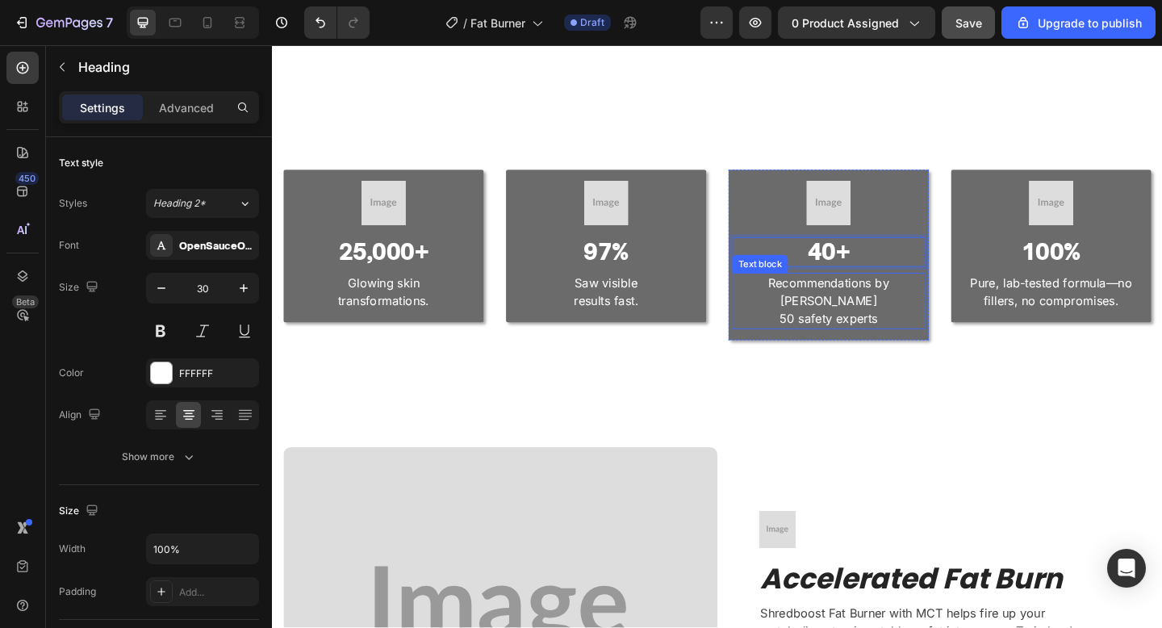
click at [947, 300] on p "Recommendations by over 50 safety experts" at bounding box center [877, 324] width 207 height 58
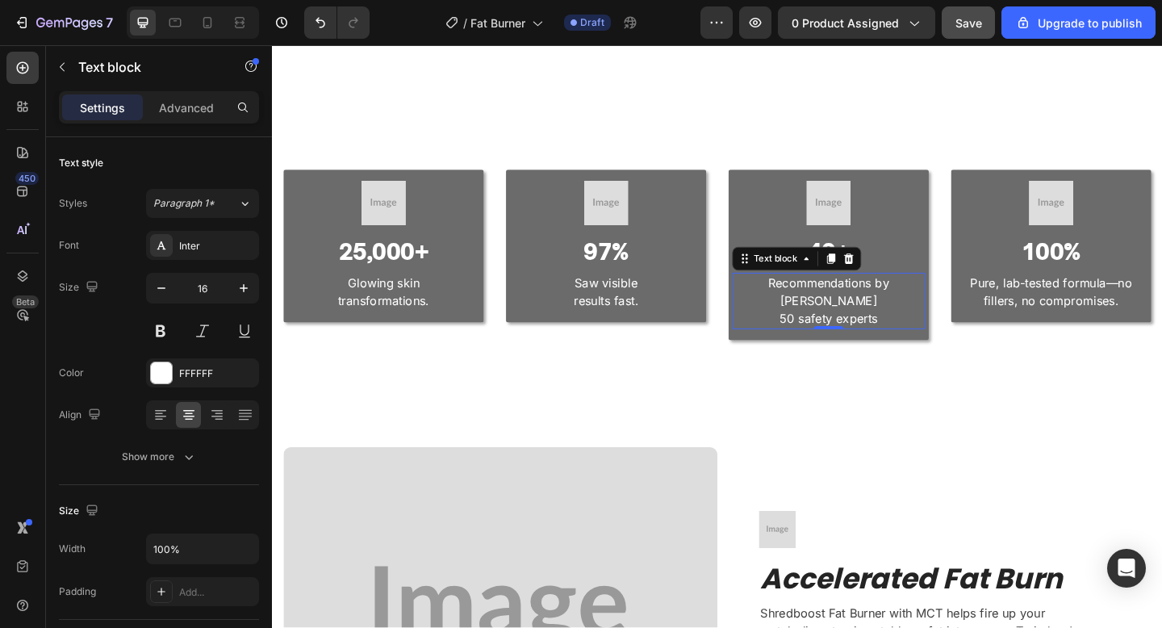
click at [947, 300] on p "Recommendations by over 50 safety experts" at bounding box center [877, 324] width 207 height 58
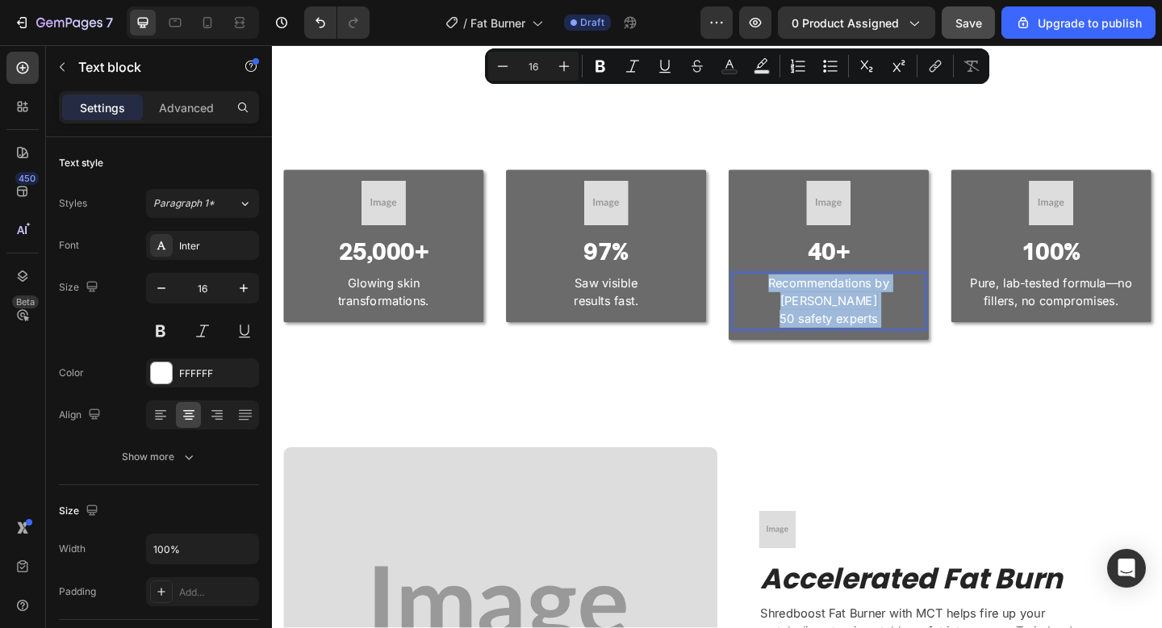
drag, startPoint x: 947, startPoint y: 300, endPoint x: 793, endPoint y: 282, distance: 156.0
click at [793, 295] on p "Recommendations by over 50 safety experts" at bounding box center [877, 324] width 207 height 58
click at [949, 303] on p "Recommendations by over 50 safety experts" at bounding box center [877, 324] width 207 height 58
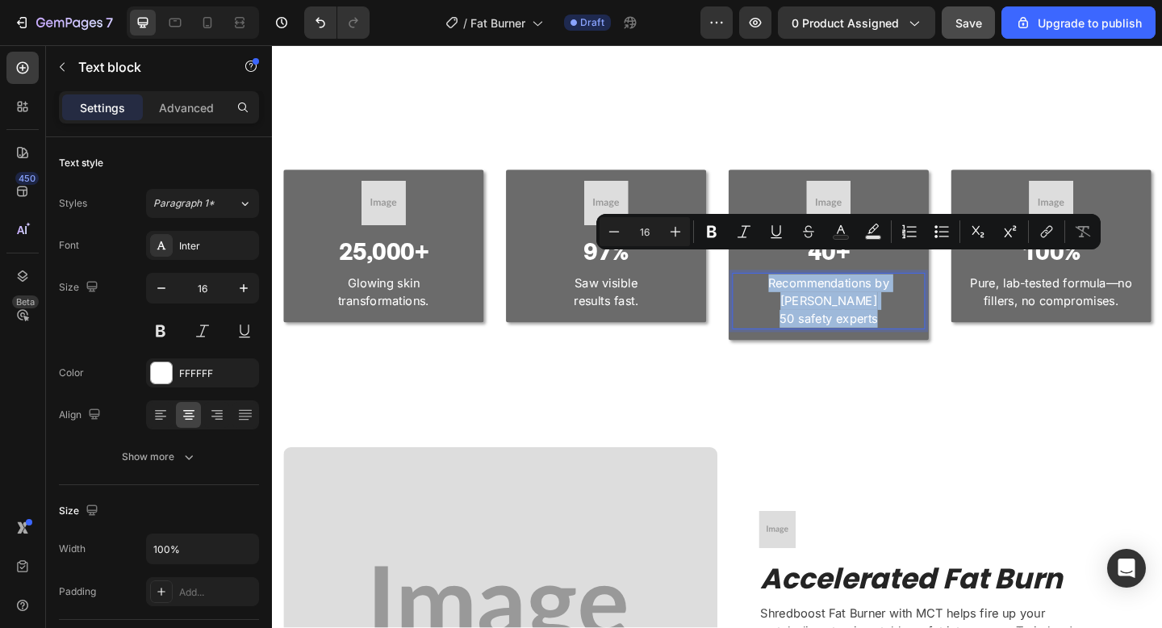
drag, startPoint x: 949, startPoint y: 303, endPoint x: 773, endPoint y: 270, distance: 178.9
click at [773, 293] on div "Recommendations by over 50 safety experts" at bounding box center [877, 323] width 210 height 61
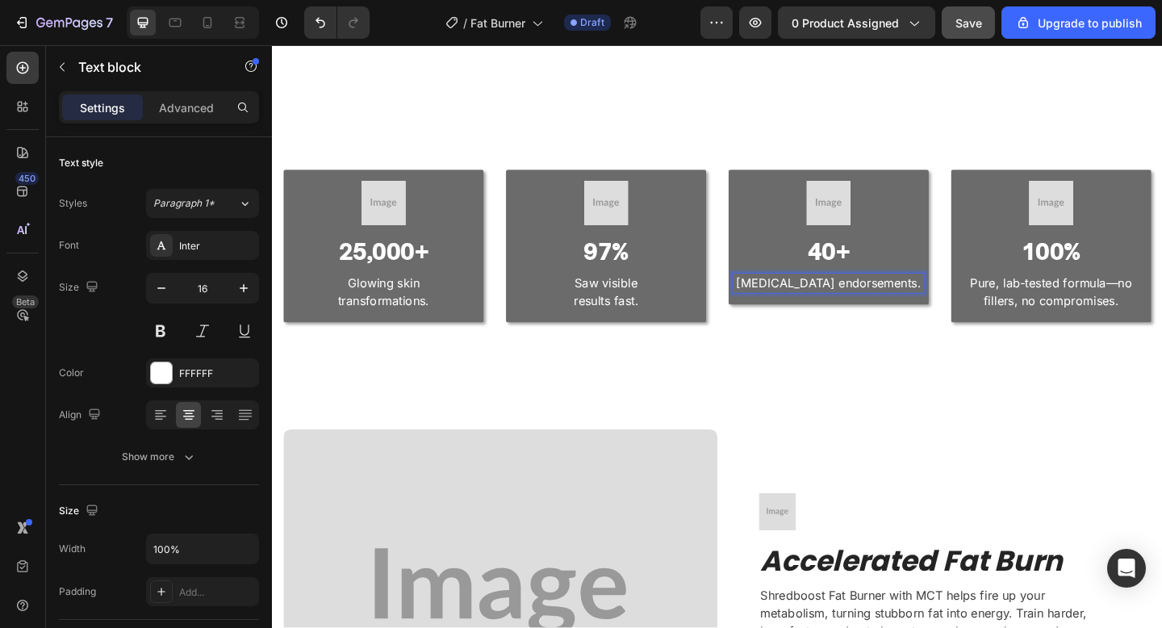
click at [877, 295] on p "Dermatologist endorsements." at bounding box center [877, 304] width 207 height 19
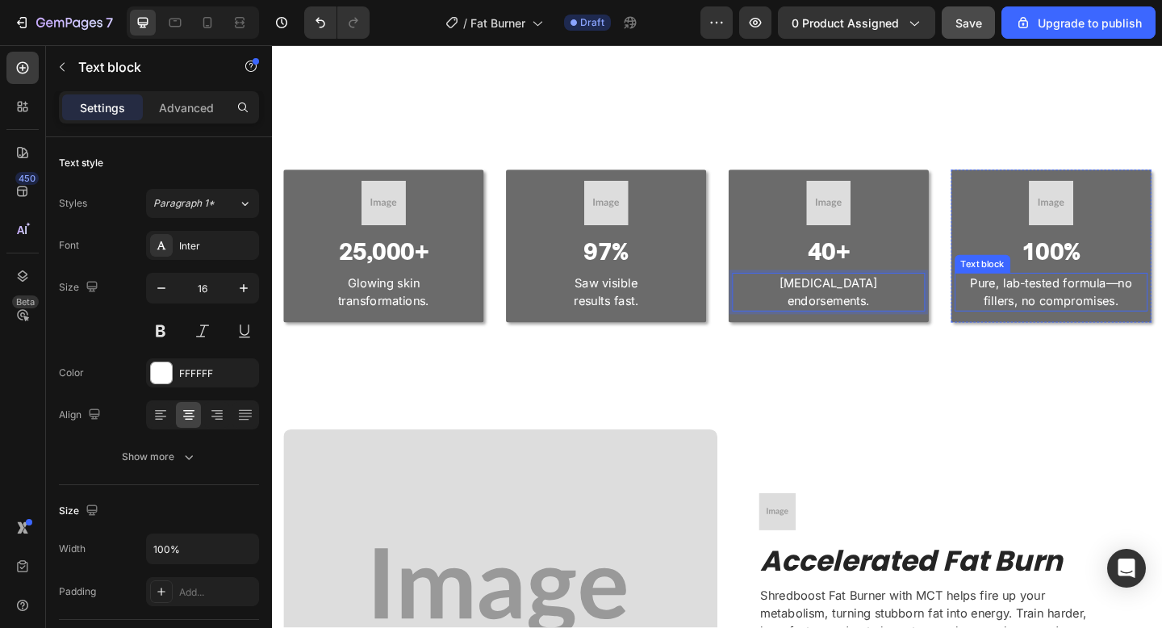
click at [1161, 295] on p "Pure, lab-tested formula—no fillers, no compromises." at bounding box center [1119, 314] width 207 height 39
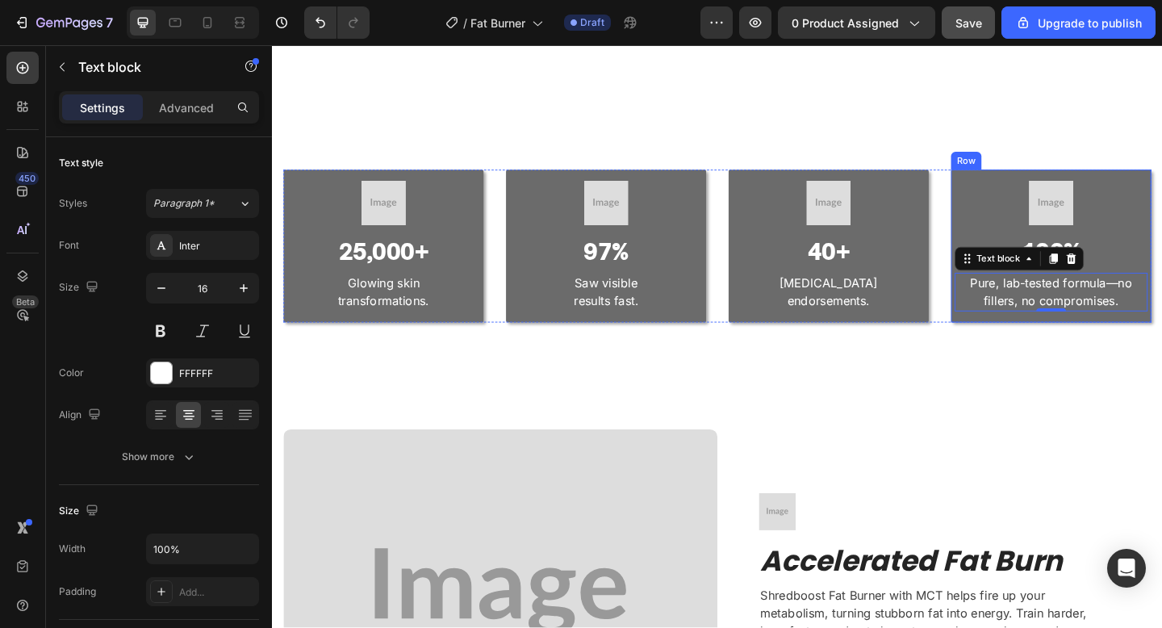
click at [1161, 312] on div "Image 100% Heading Pure, lab-tested formula—no fillers, no compromises. Text bl…" at bounding box center [1119, 264] width 218 height 167
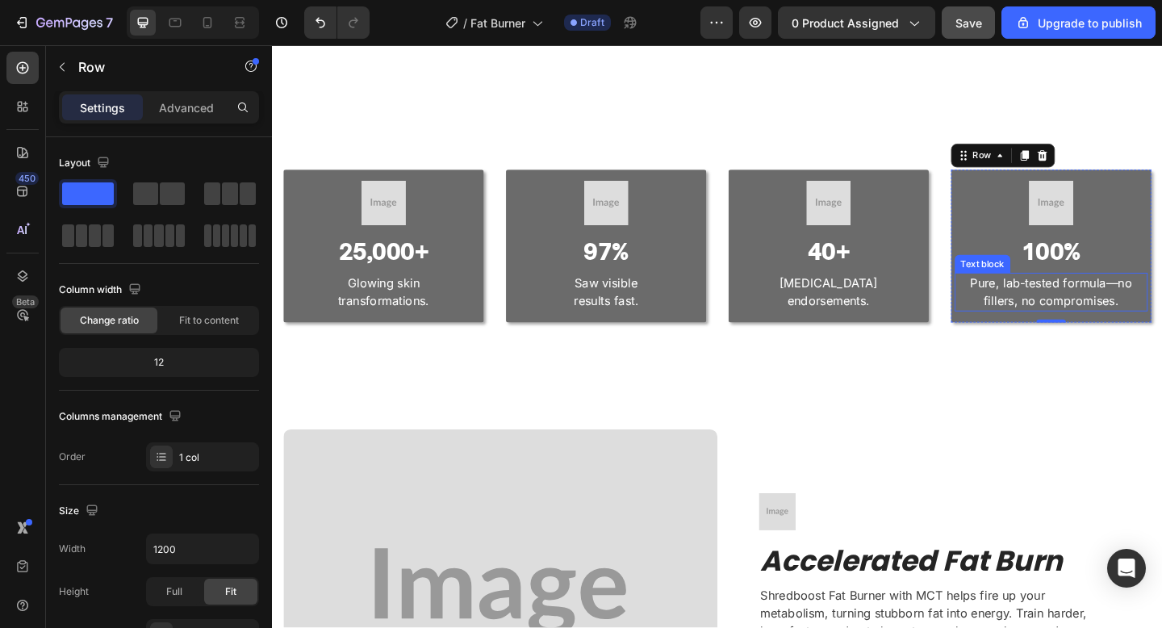
click at [1161, 308] on p "Pure, lab-tested formula—no fillers, no compromises." at bounding box center [1119, 314] width 207 height 39
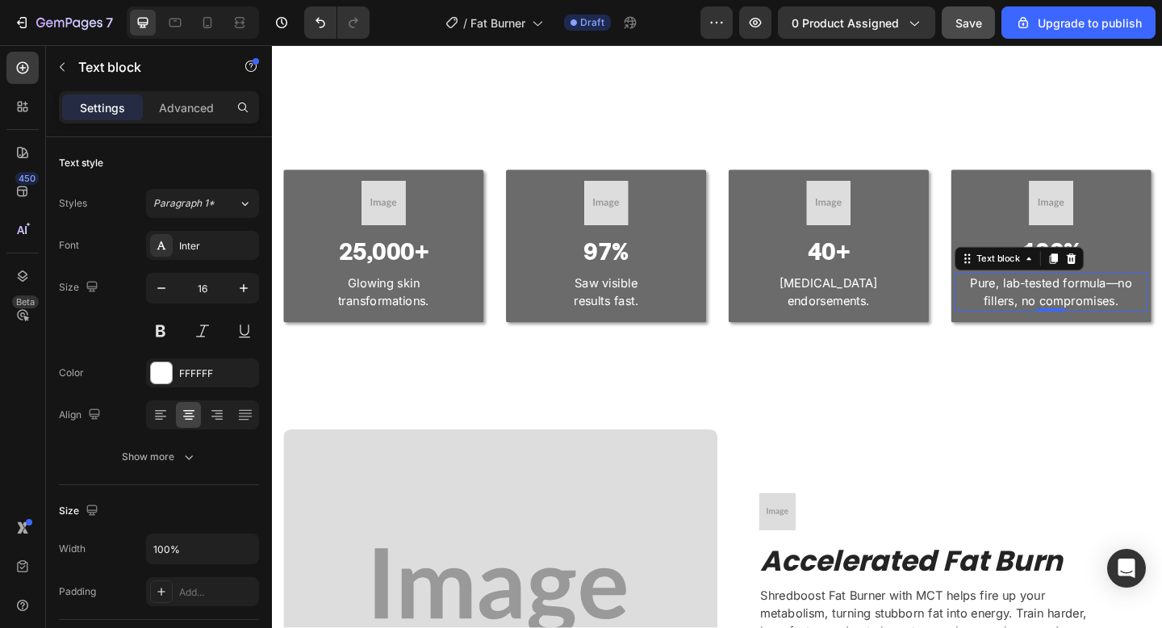
click at [1161, 308] on p "Pure, lab-tested formula—no fillers, no compromises." at bounding box center [1119, 314] width 207 height 39
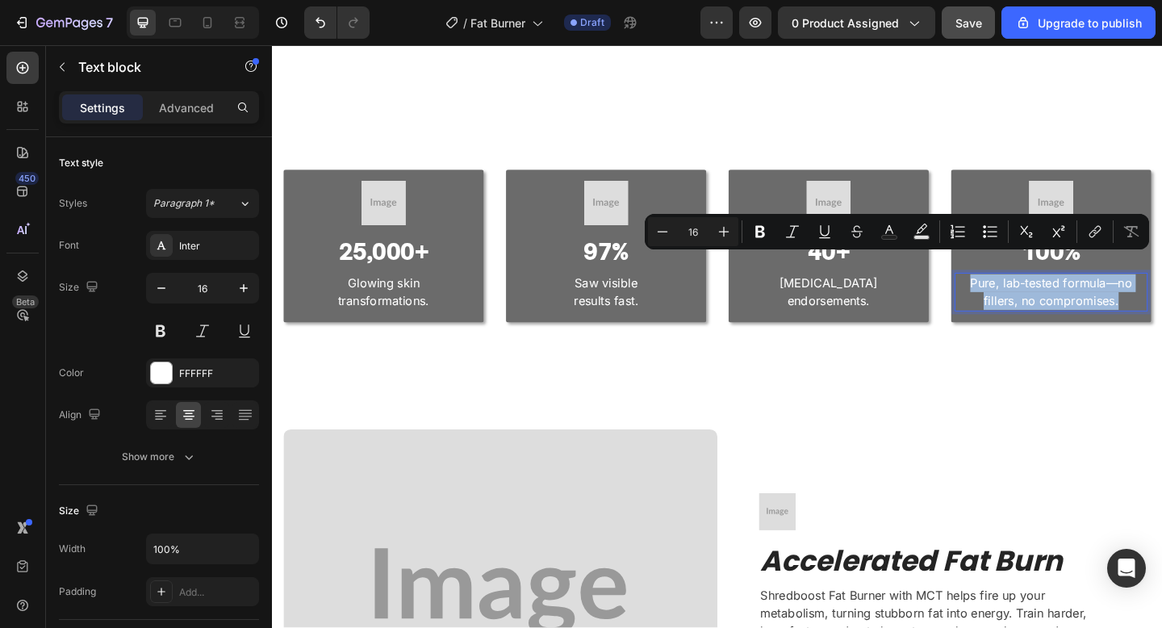
drag, startPoint x: 1204, startPoint y: 308, endPoint x: 1031, endPoint y: 278, distance: 175.4
click at [1031, 295] on p "Pure, lab-tested formula—no fillers, no compromises." at bounding box center [1119, 314] width 207 height 39
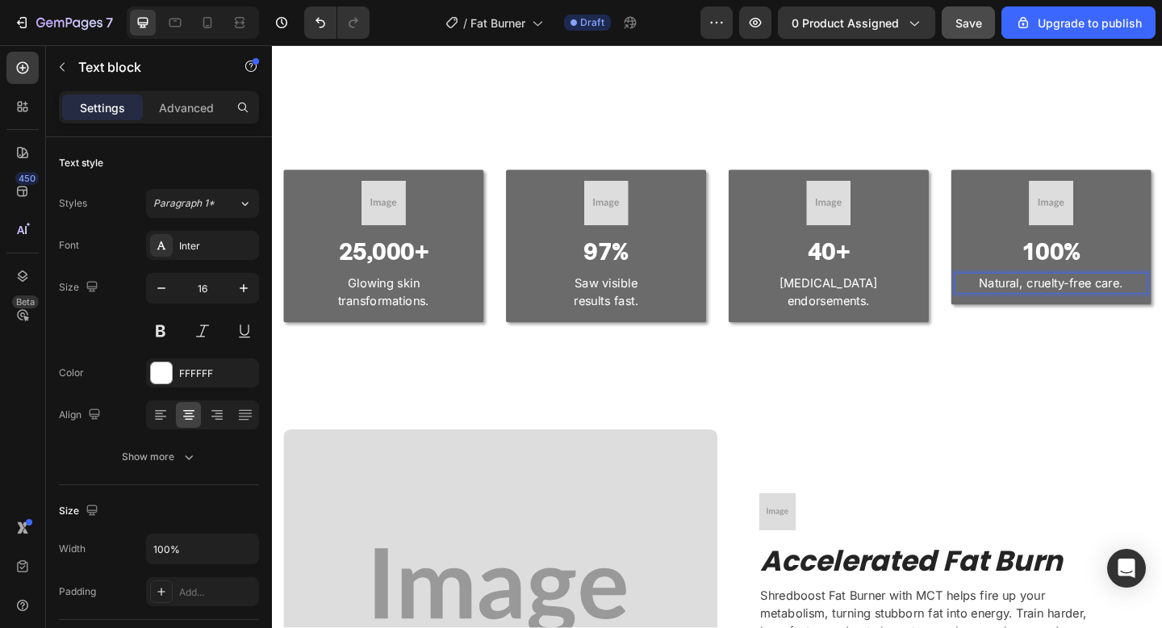
click at [1141, 295] on p "Natural, cruelty-free care." at bounding box center [1119, 304] width 207 height 19
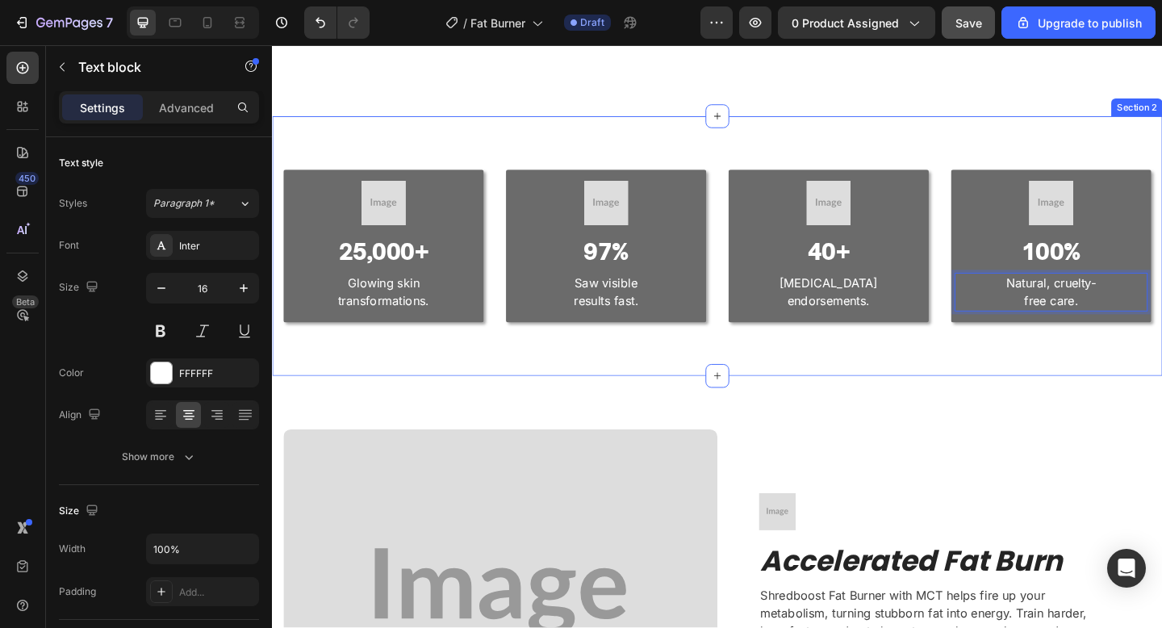
click at [1119, 349] on div "Image 25,000+ Heading Glowing skin transformations. Text block Row Image 97% He…" at bounding box center [756, 264] width 968 height 283
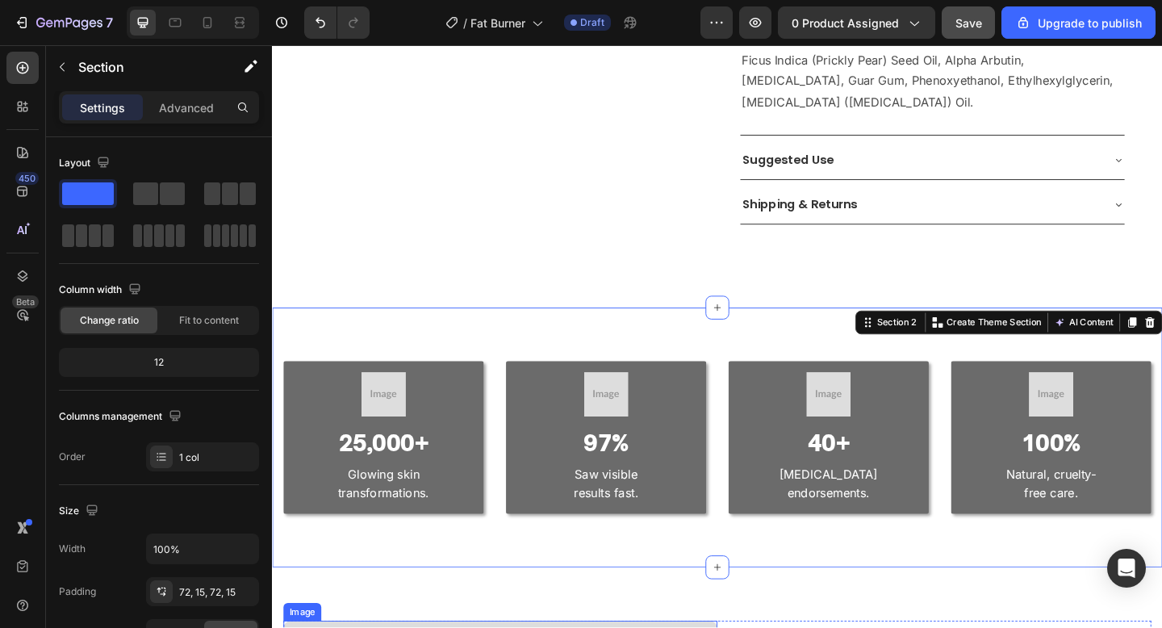
scroll to position [851, 0]
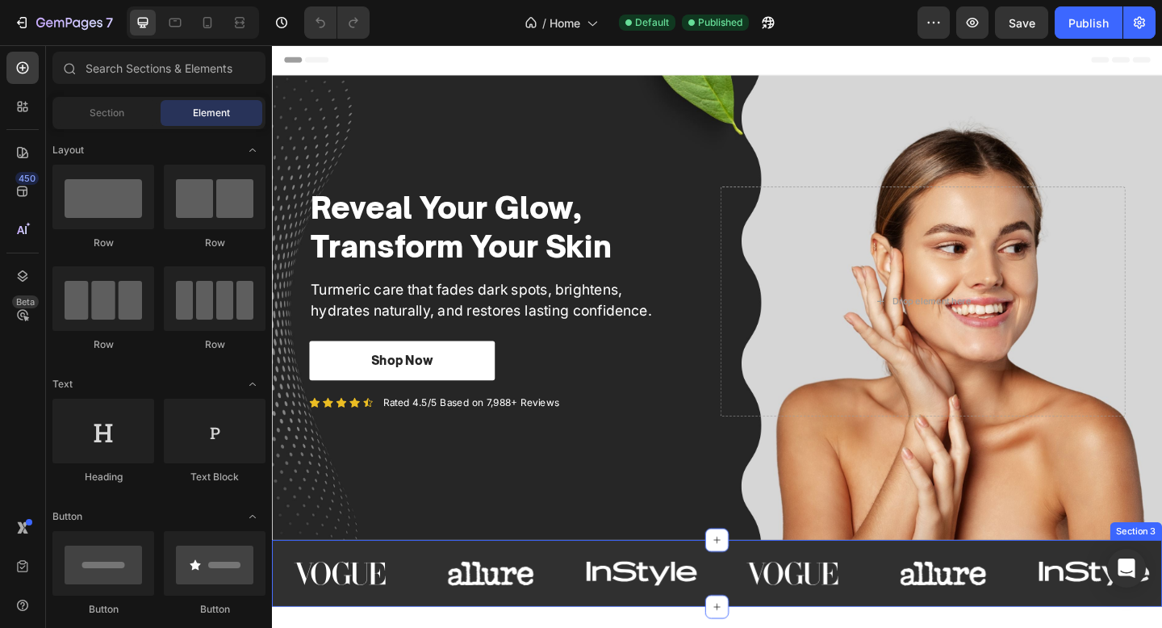
click at [579, 627] on div "Image Image Image Image Image Image Carousel" at bounding box center [756, 626] width 968 height 61
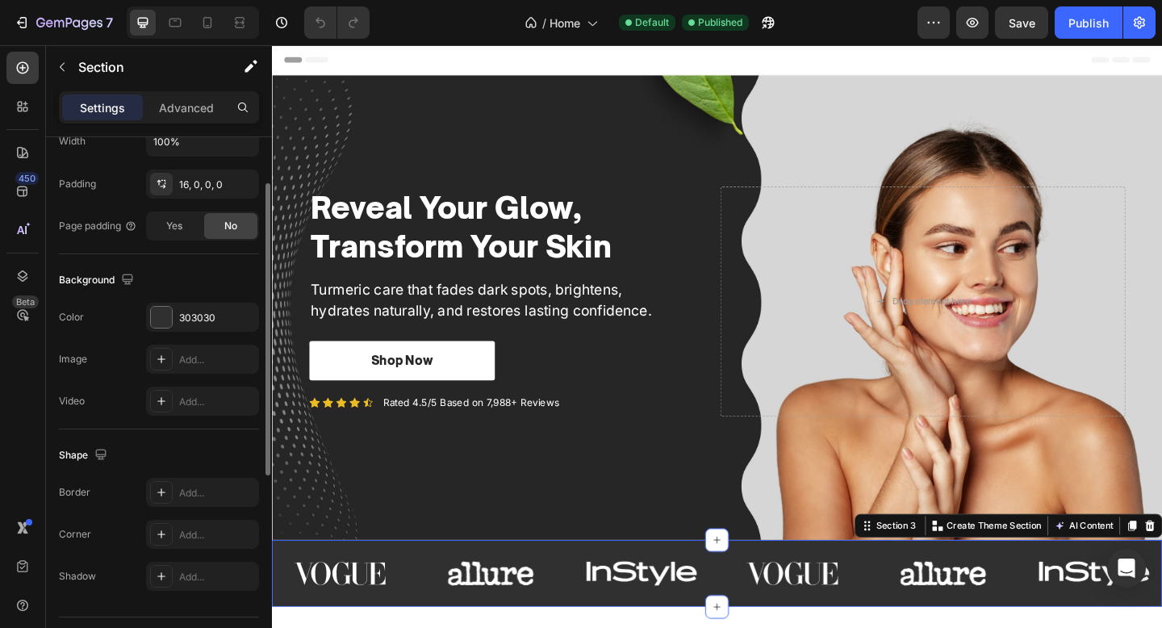
scroll to position [448, 0]
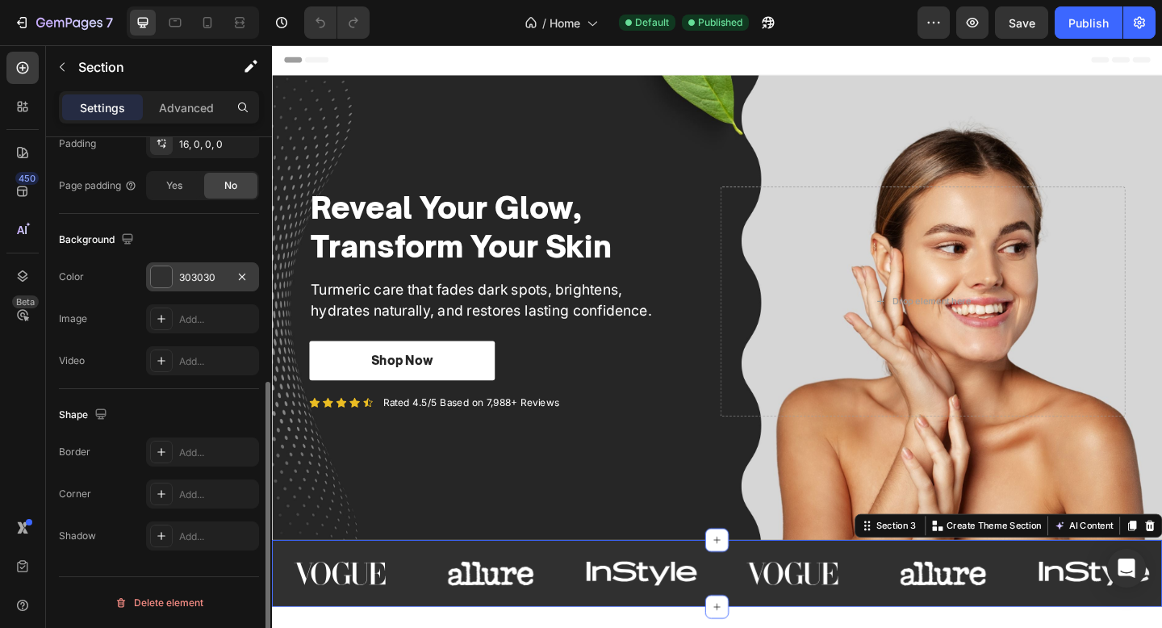
click at [211, 273] on div "303030" at bounding box center [202, 277] width 47 height 15
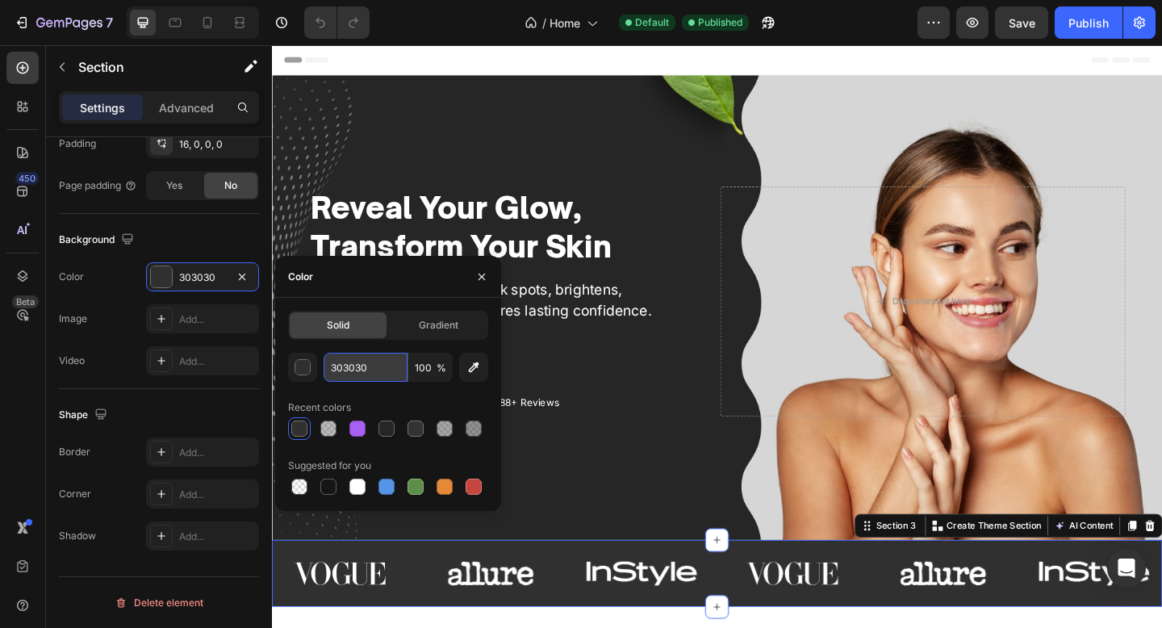
click at [384, 379] on input "303030" at bounding box center [366, 367] width 84 height 29
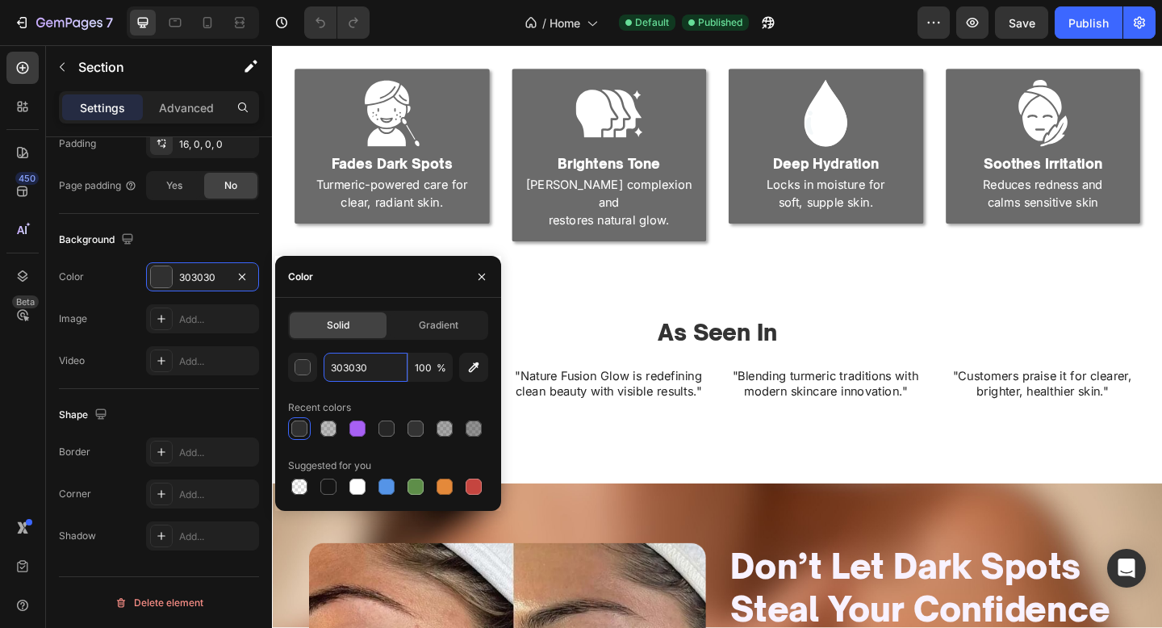
scroll to position [1597, 0]
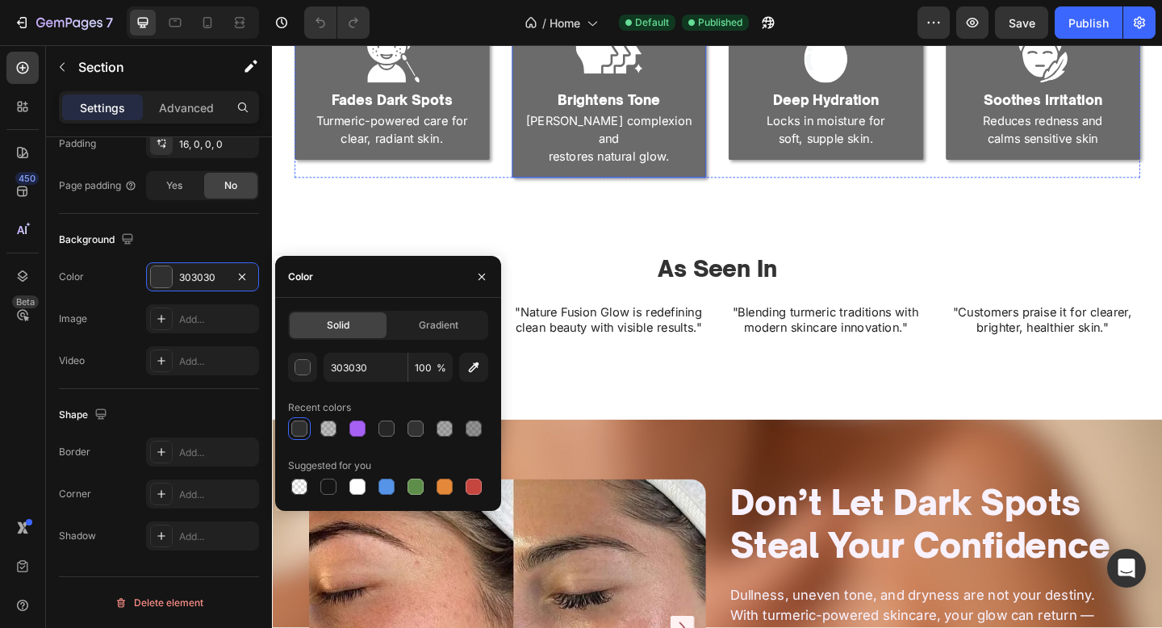
click at [643, 164] on div "Image Brightens Tone Heading Evens complexion and restores natural glow. Text B…" at bounding box center [639, 96] width 212 height 188
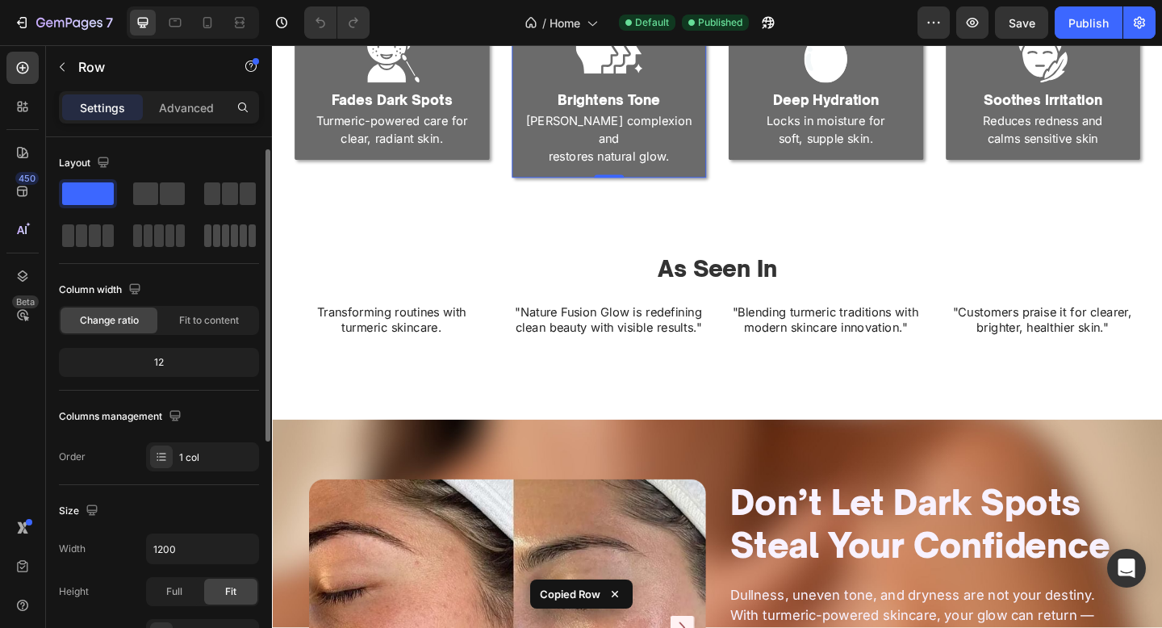
scroll to position [448, 0]
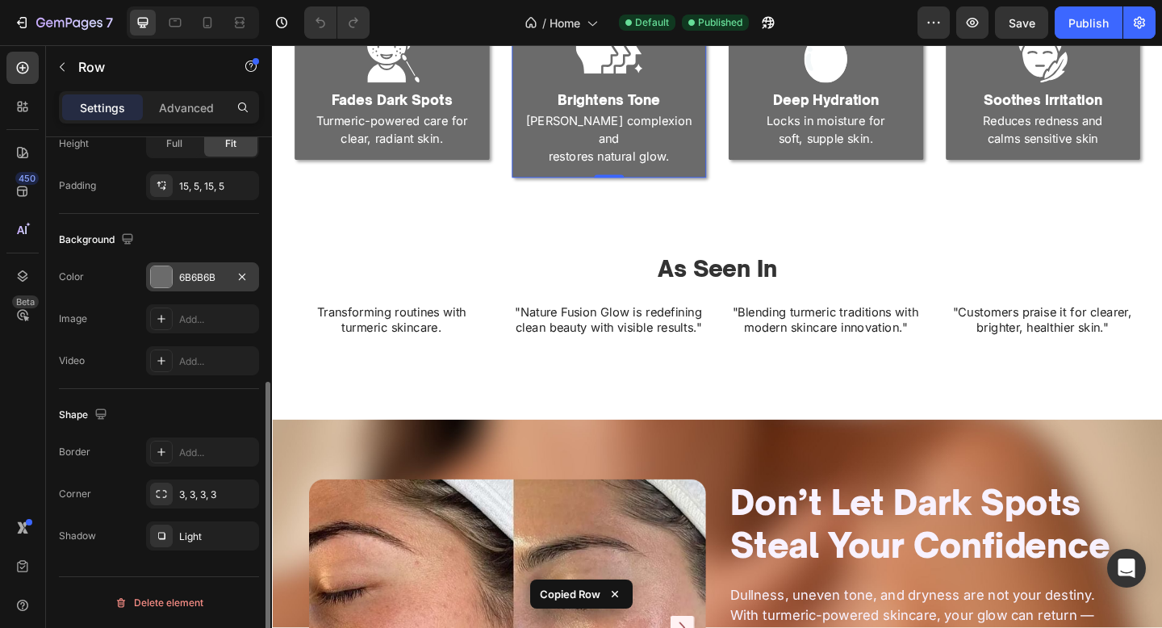
click at [205, 265] on div "6B6B6B" at bounding box center [202, 276] width 113 height 29
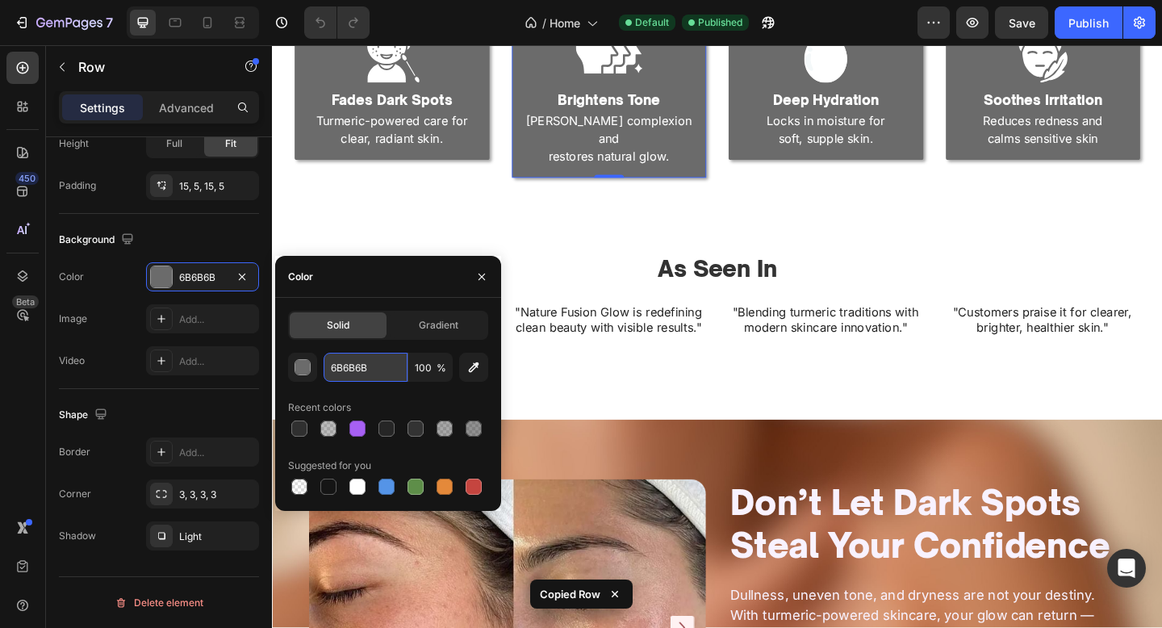
click at [383, 369] on input "6B6B6B" at bounding box center [366, 367] width 84 height 29
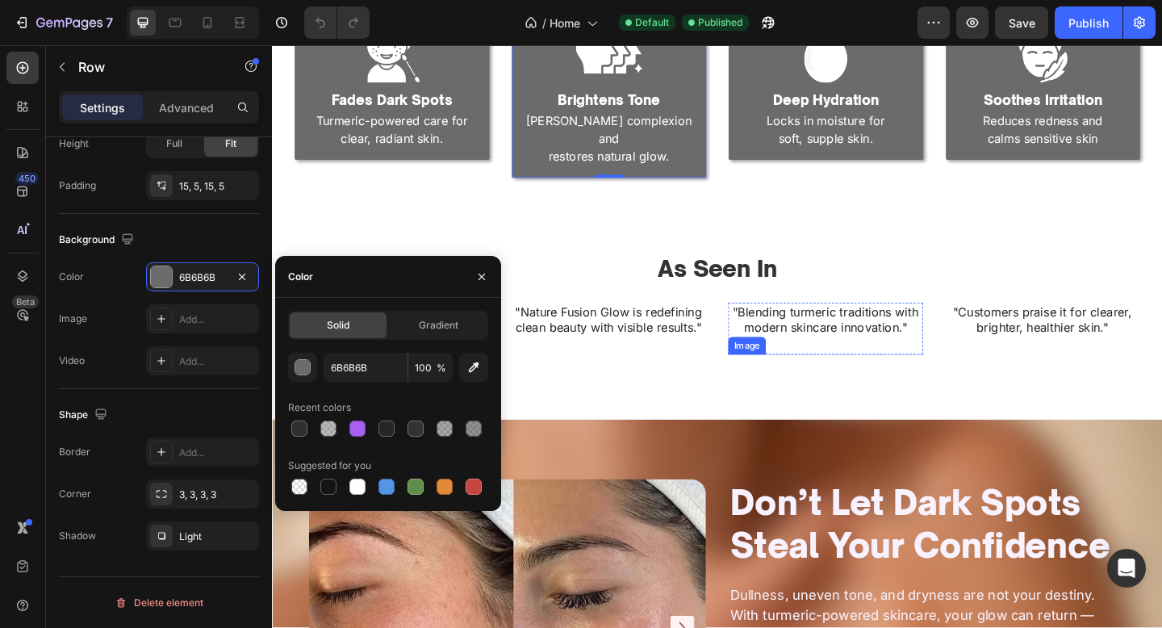
click at [884, 350] on div ""Blending turmeric traditions with modern skincare innovation." Text Block Image" at bounding box center [874, 353] width 212 height 56
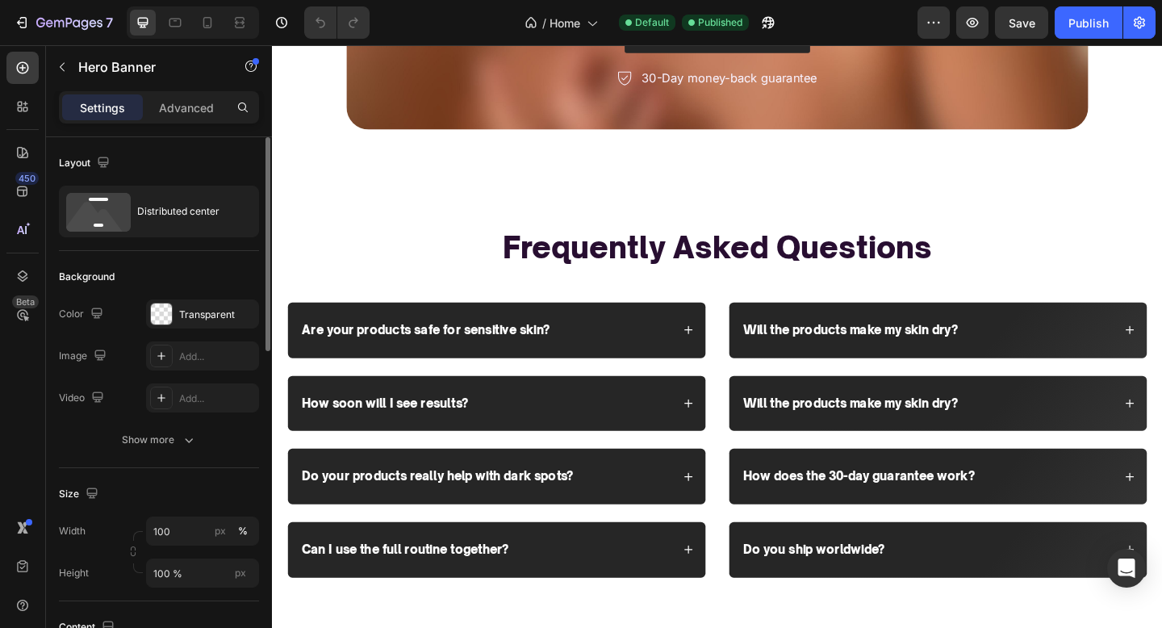
scroll to position [3763, 0]
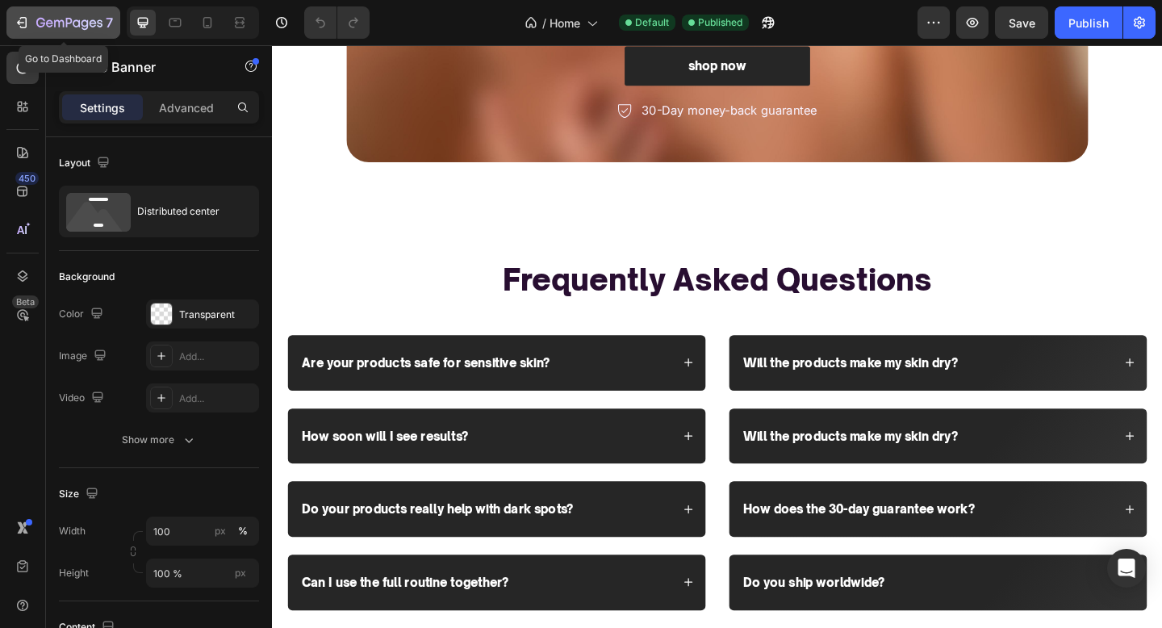
click at [37, 15] on div "7" at bounding box center [74, 22] width 77 height 19
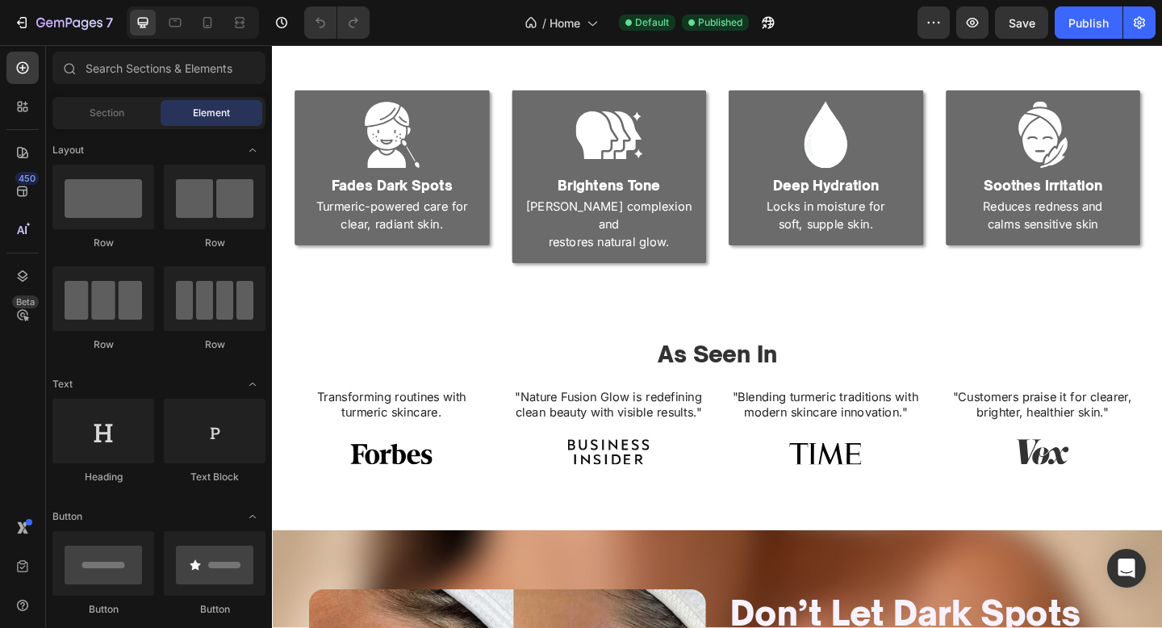
scroll to position [1483, 0]
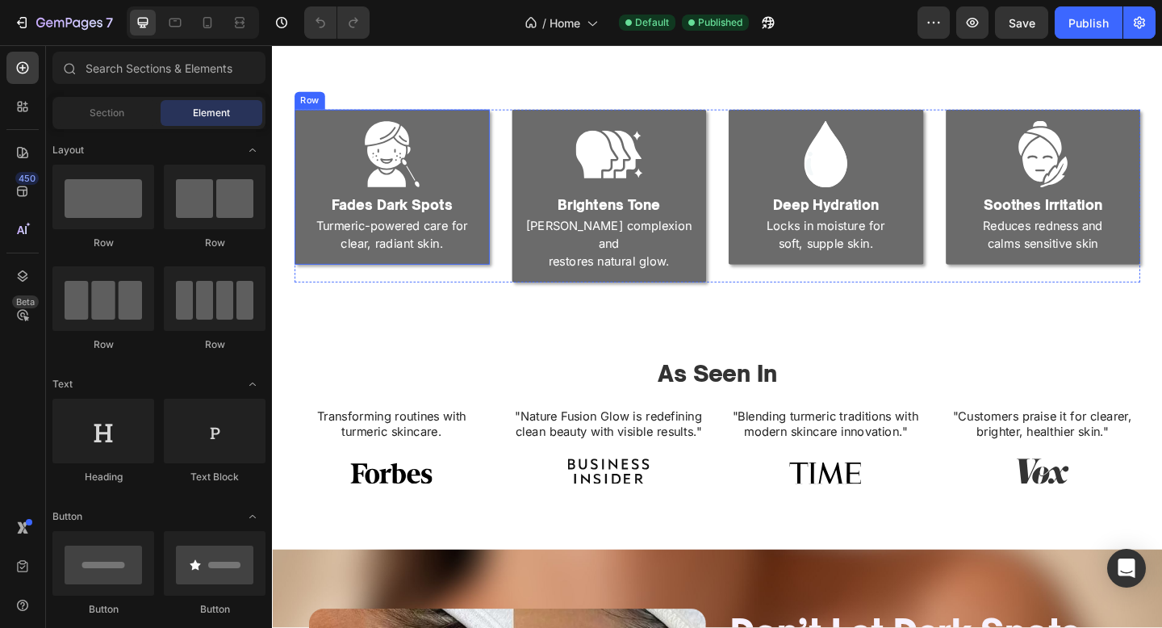
click at [476, 282] on div "Image Fades Dark Spots Heading Turmeric-powered care for radiant skin. Text Blo…" at bounding box center [402, 199] width 212 height 169
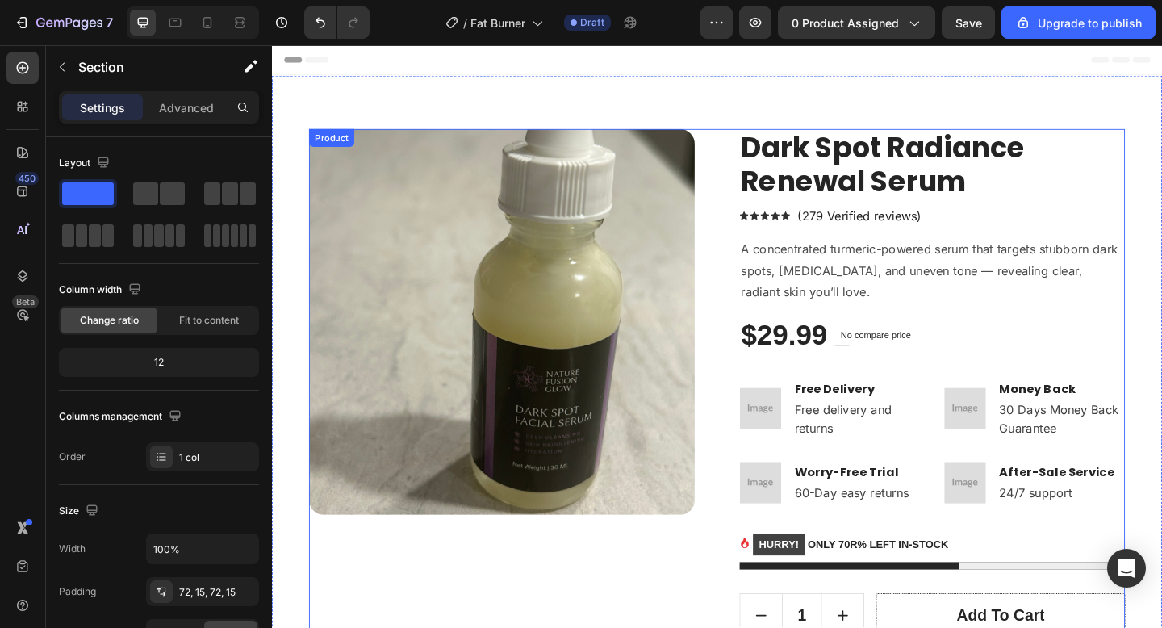
scroll to position [851, 0]
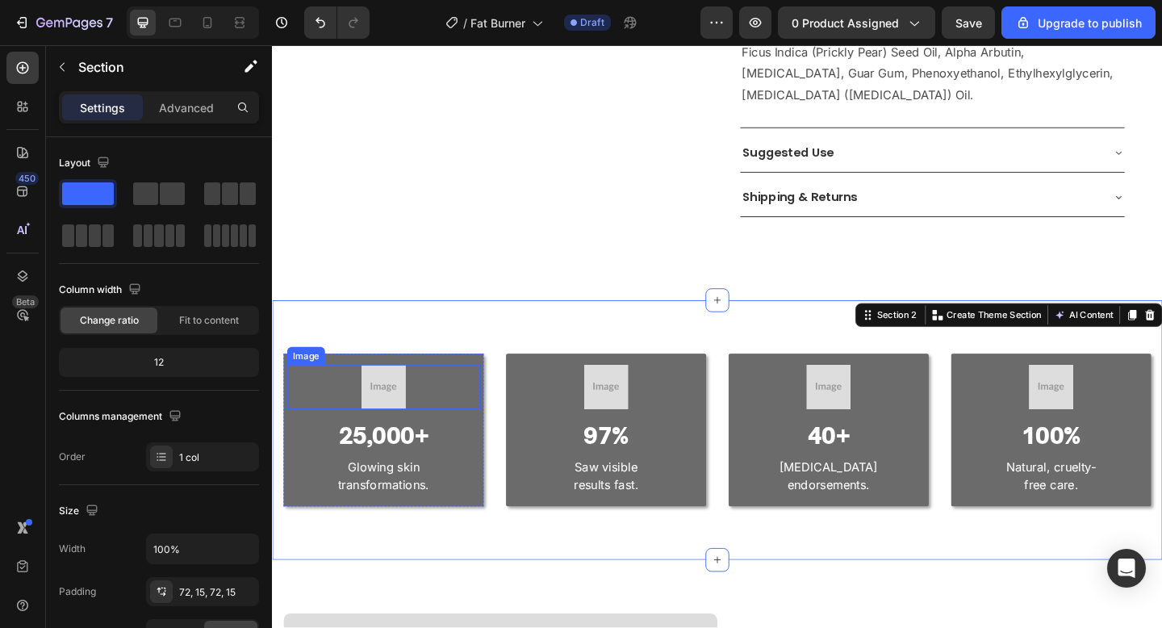
click at [381, 407] on img at bounding box center [393, 417] width 48 height 49
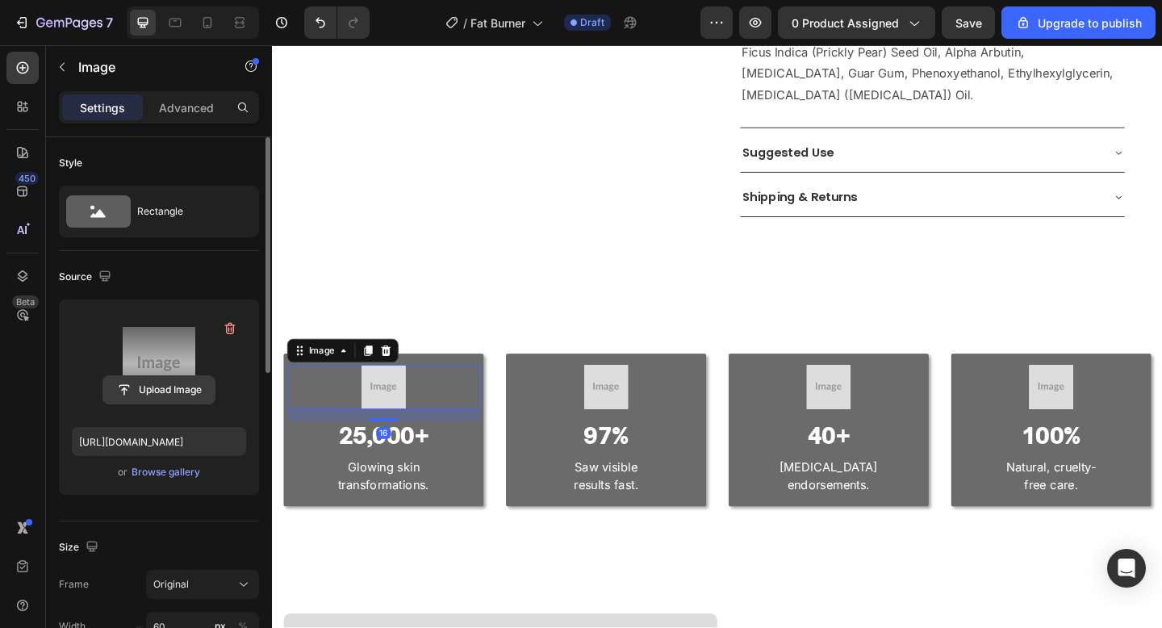
click at [156, 385] on input "file" at bounding box center [158, 389] width 111 height 27
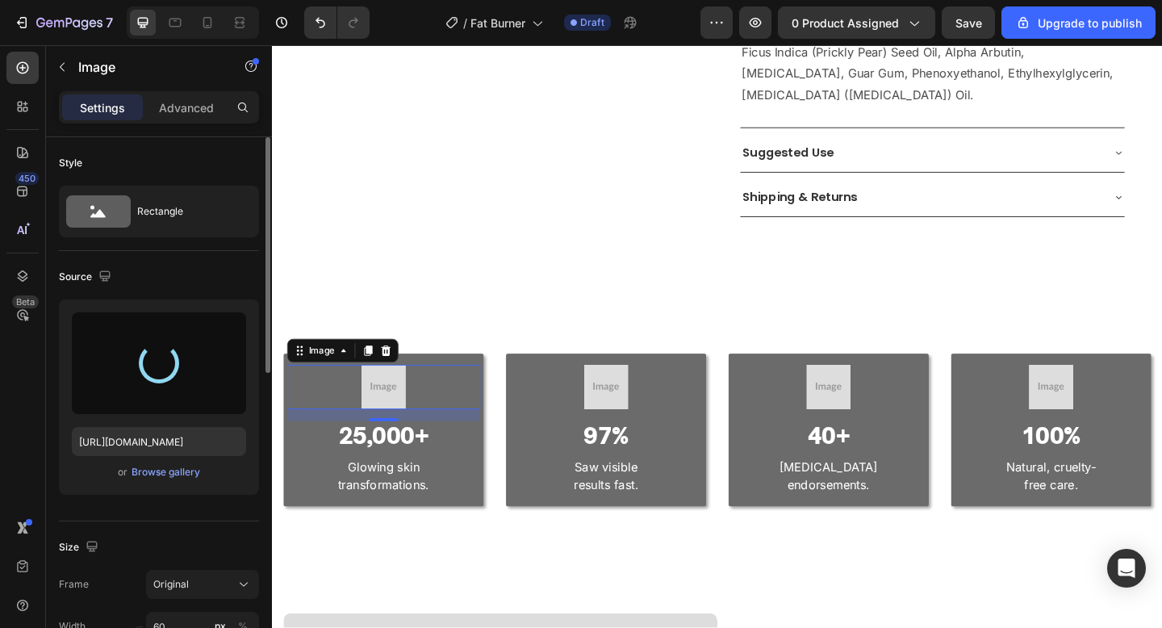
type input "https://cdn.shopify.com/s/files/1/0652/6065/0668/files/gempages_581515696211493…"
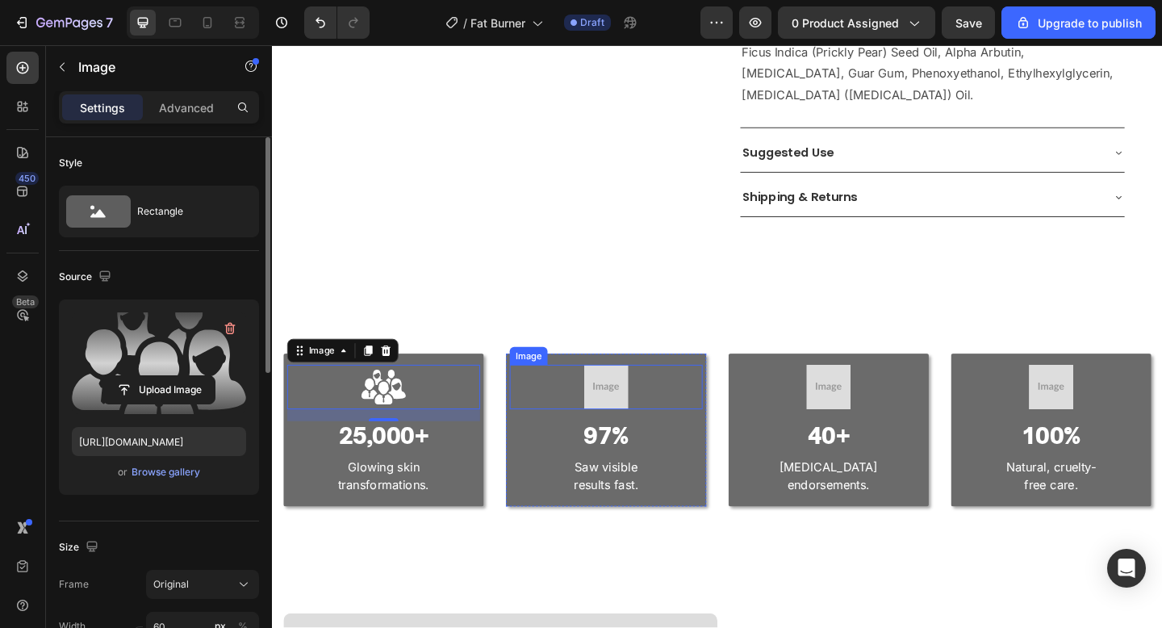
click at [631, 401] on img at bounding box center [635, 417] width 48 height 49
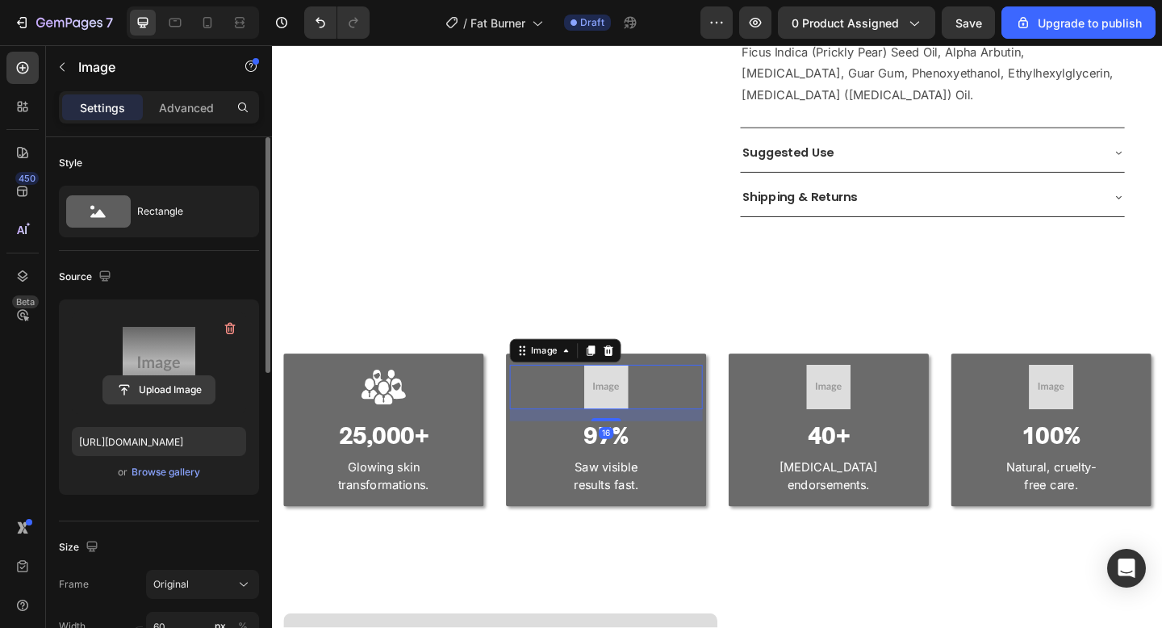
click at [123, 387] on input "file" at bounding box center [158, 389] width 111 height 27
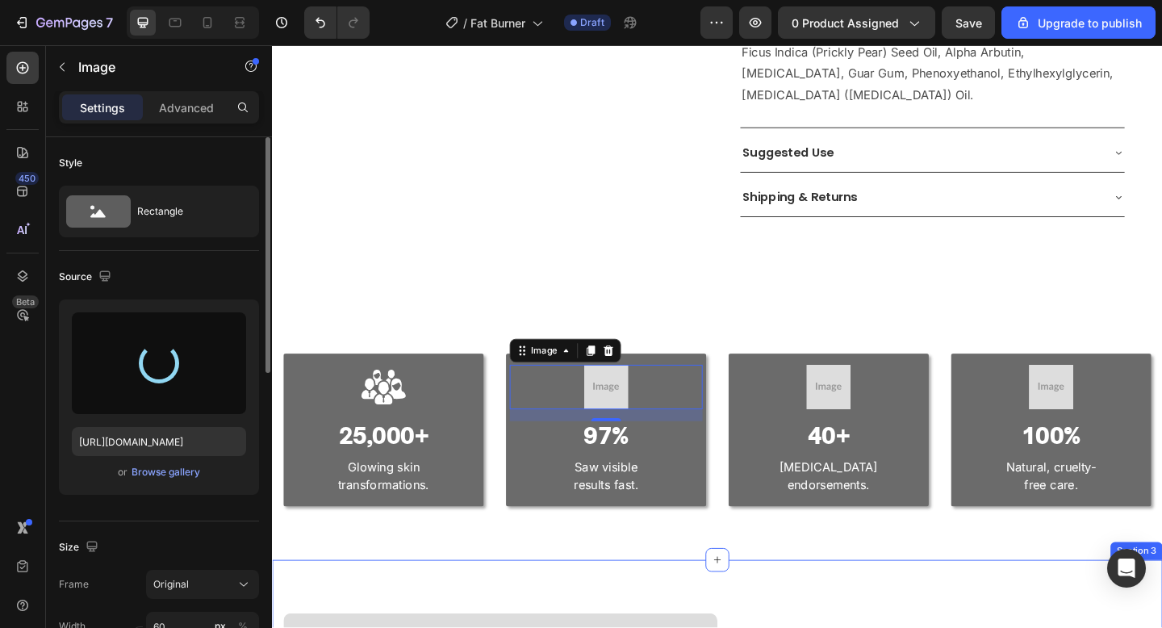
type input "https://cdn.shopify.com/s/files/1/0652/6065/0668/files/gempages_581515696211493…"
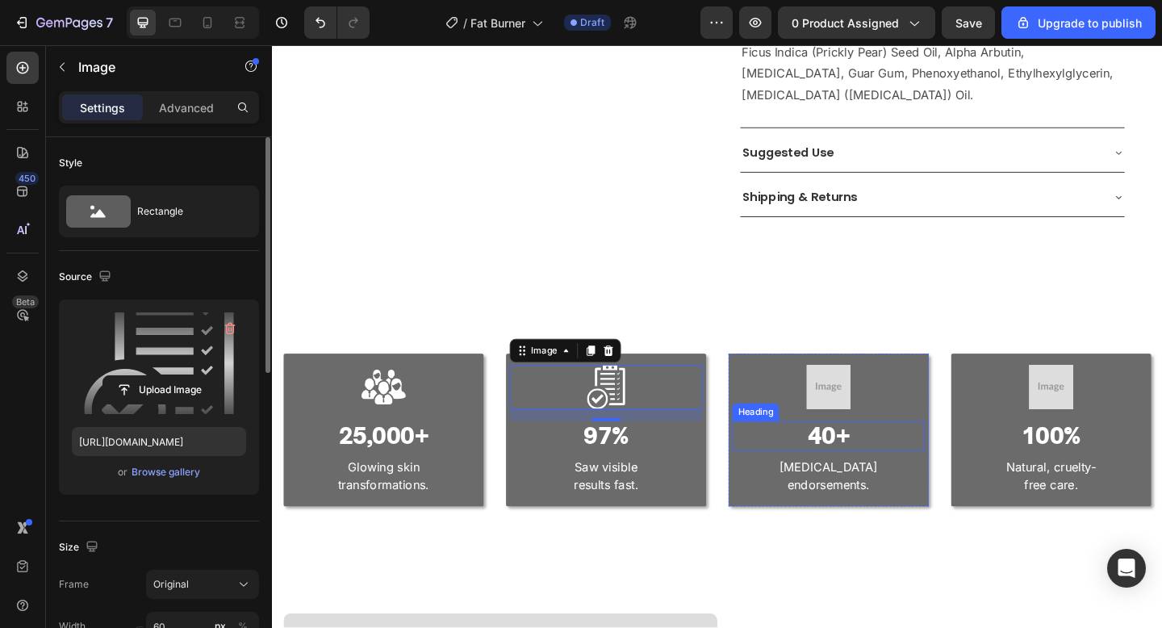
click at [926, 454] on h3 "40+" at bounding box center [877, 470] width 210 height 32
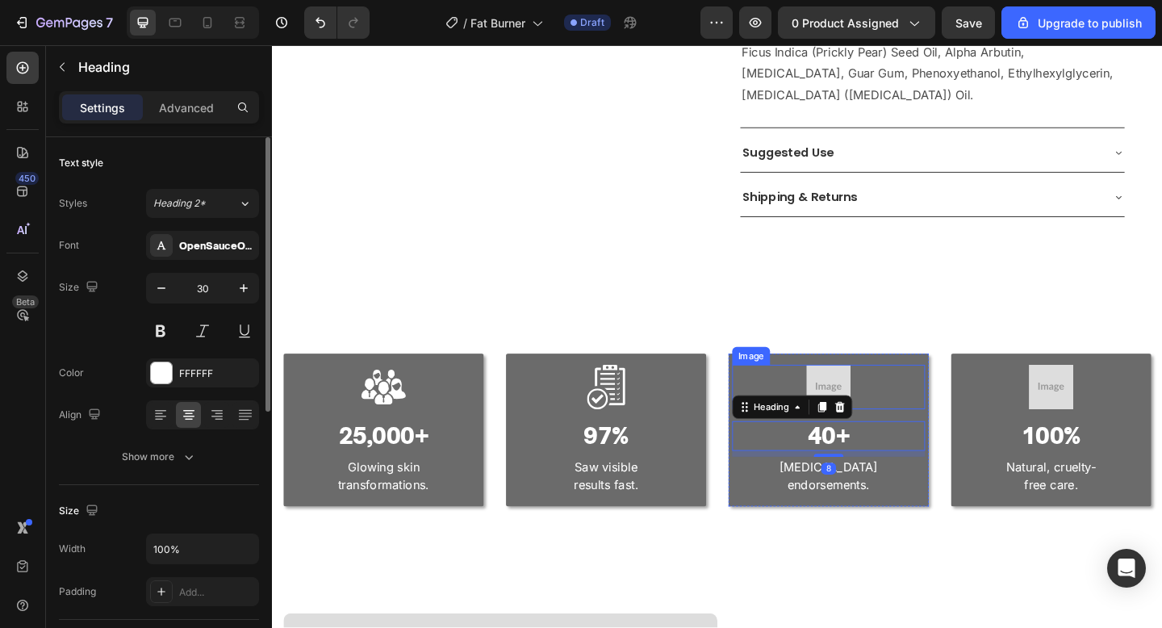
click at [888, 393] on img at bounding box center [877, 417] width 48 height 49
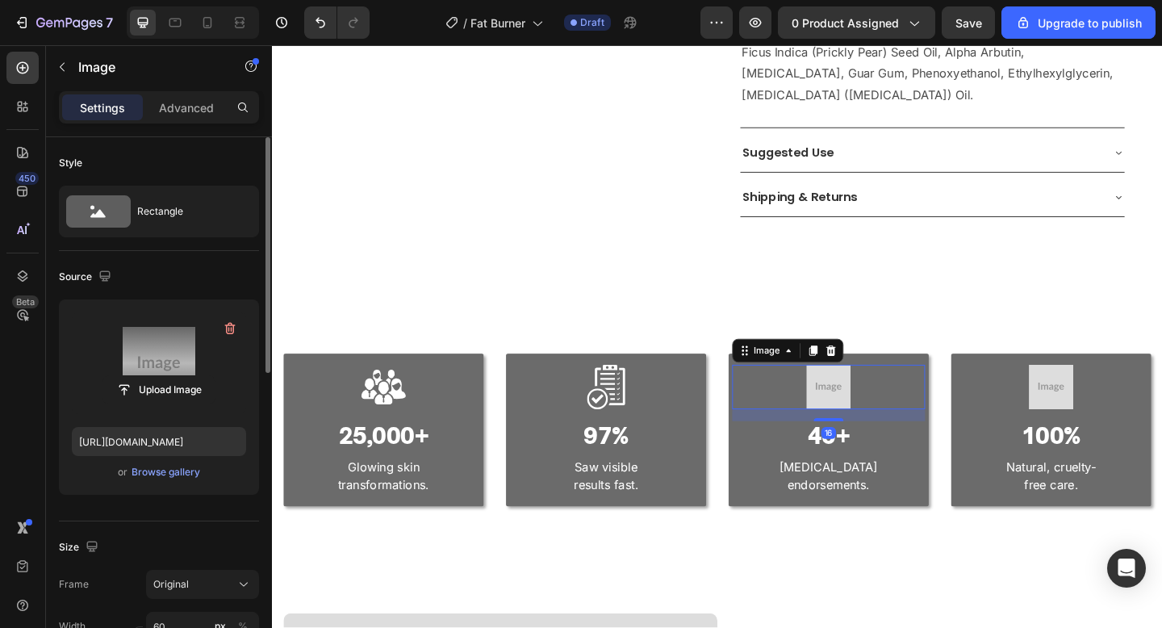
click at [179, 374] on label at bounding box center [159, 363] width 174 height 102
click at [179, 376] on input "file" at bounding box center [158, 389] width 111 height 27
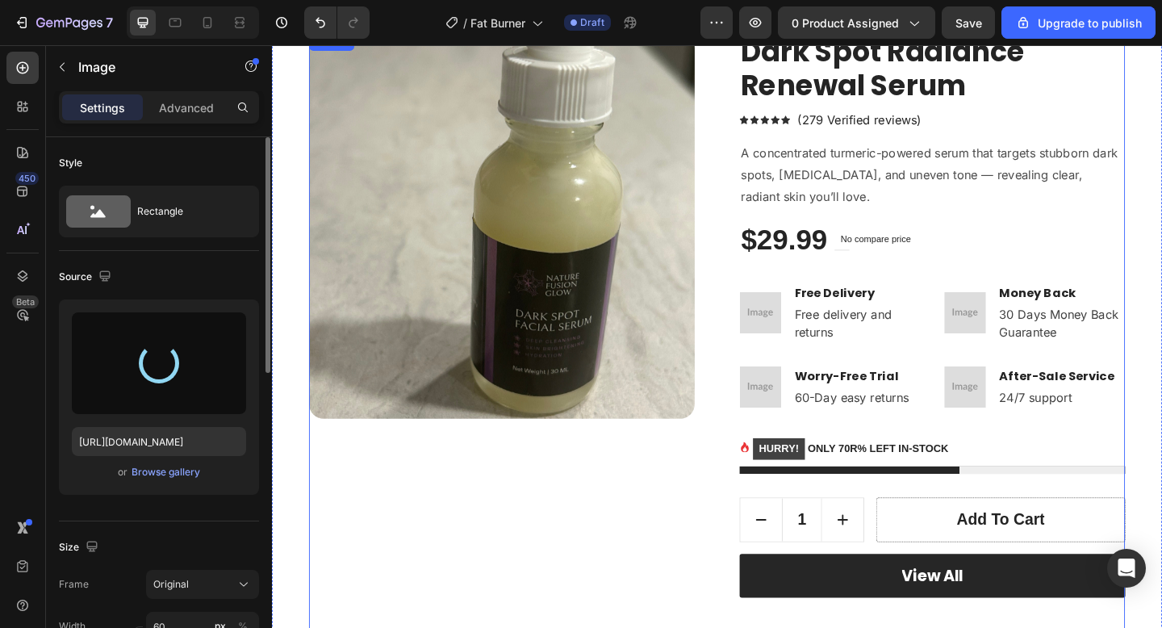
scroll to position [0, 0]
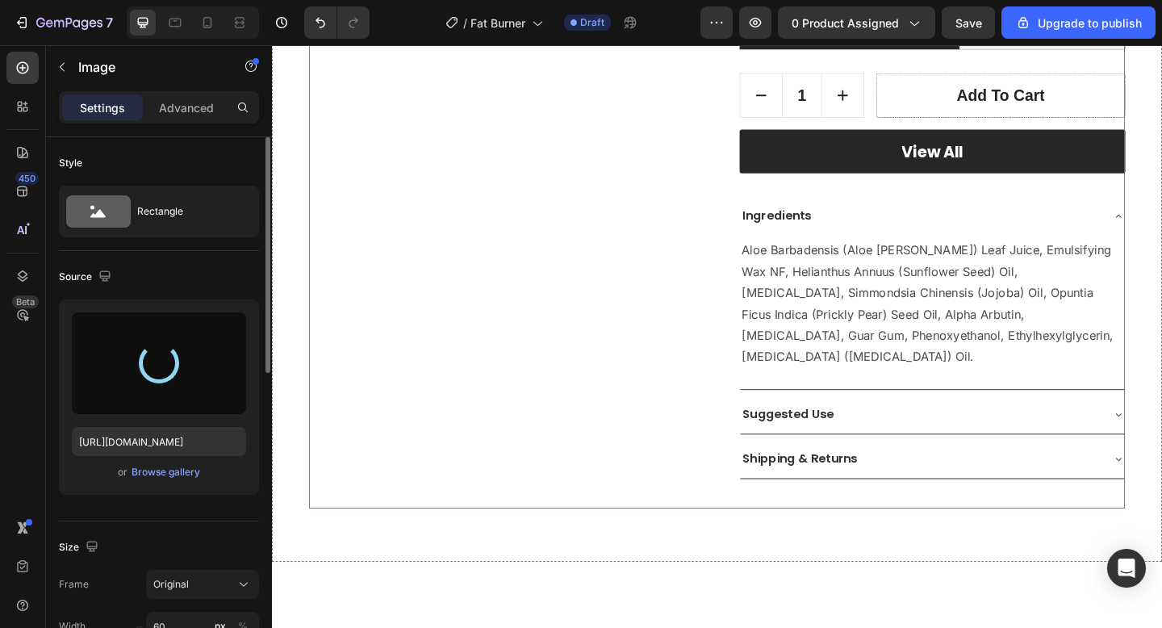
type input "https://cdn.shopify.com/s/files/1/0652/6065/0668/files/gempages_581515696211493…"
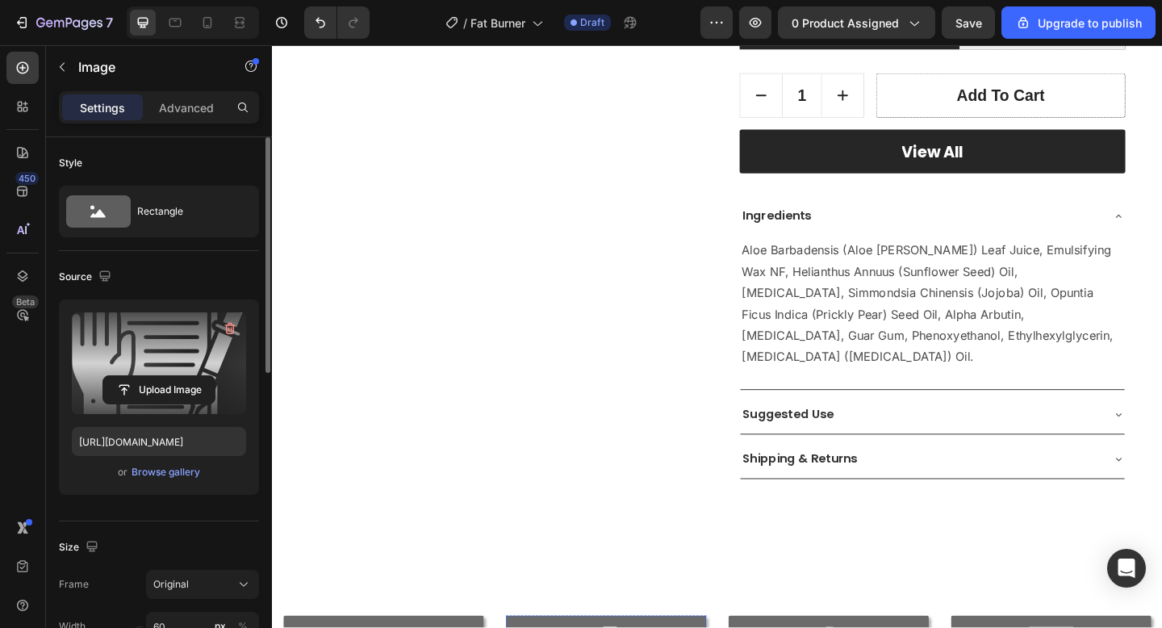
scroll to position [826, 0]
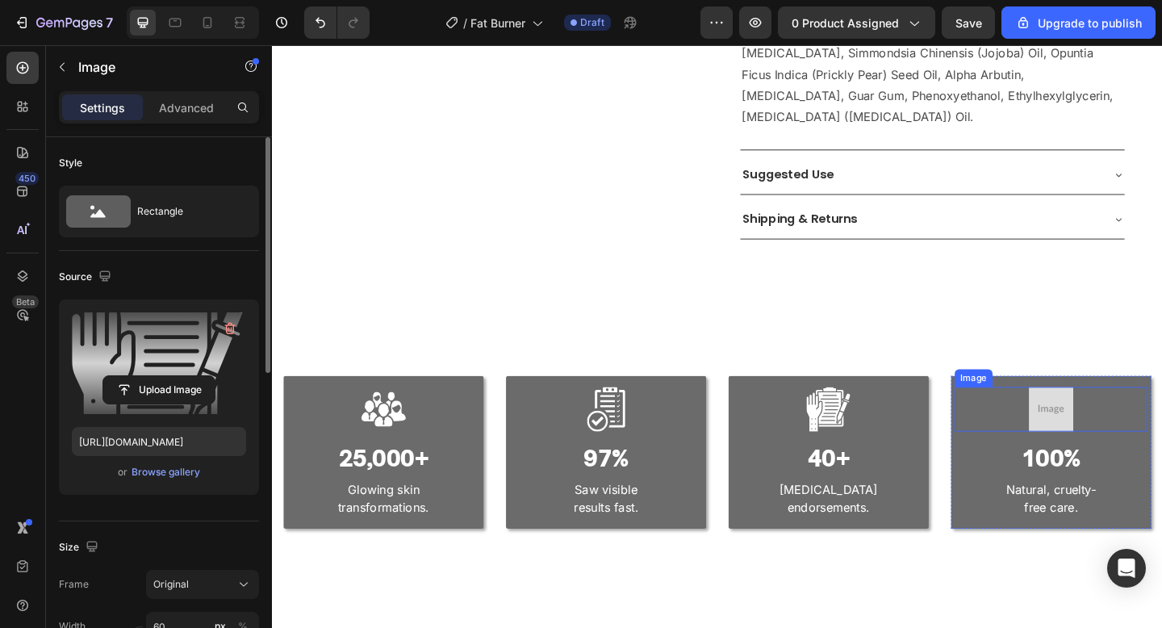
click at [1129, 417] on img at bounding box center [1119, 441] width 48 height 49
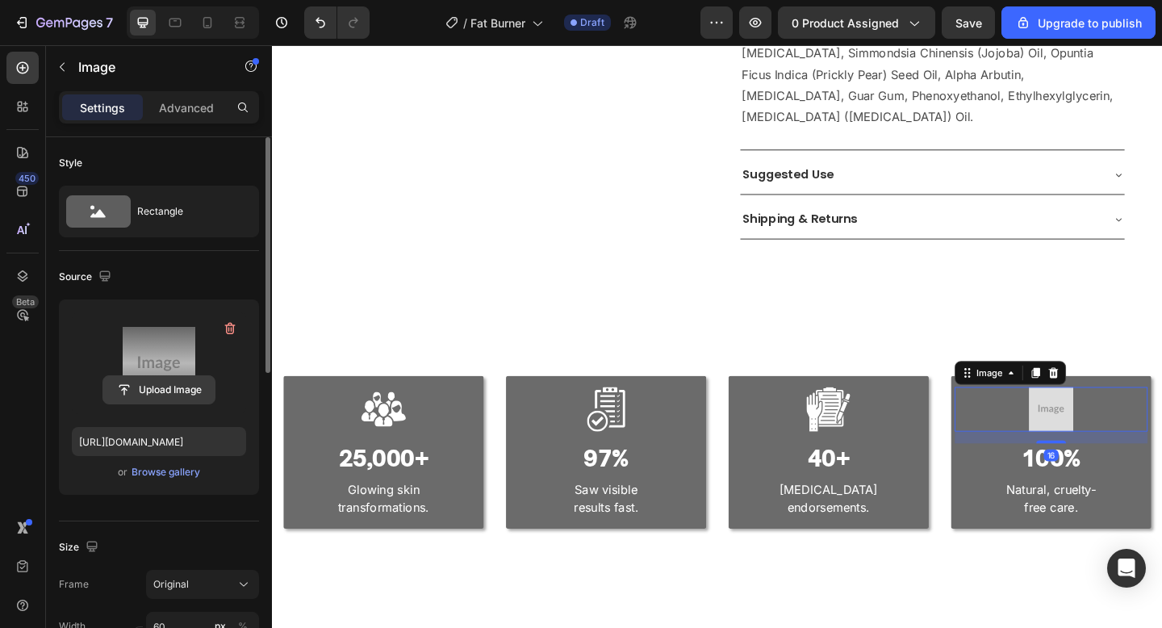
click at [158, 384] on input "file" at bounding box center [158, 389] width 111 height 27
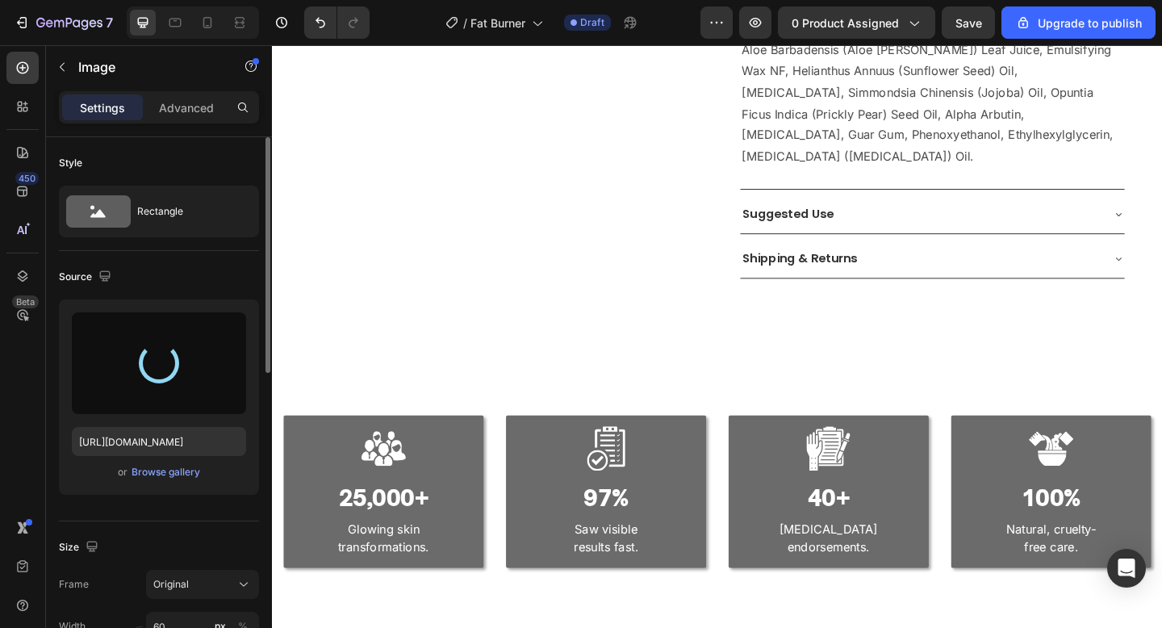
type input "[URL][DOMAIN_NAME]"
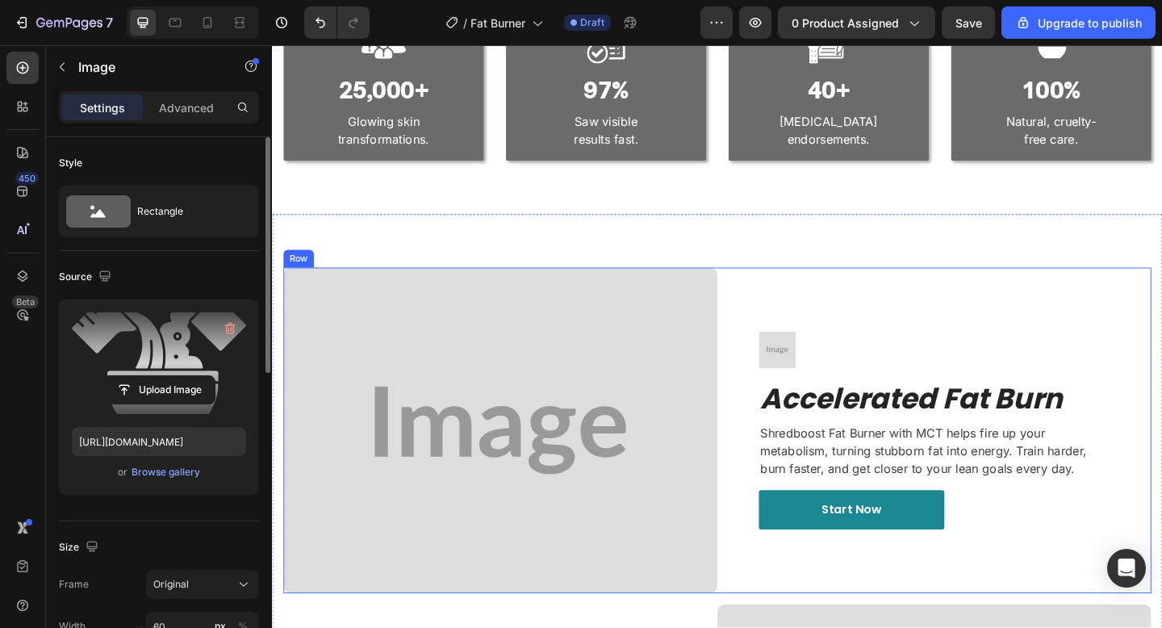
scroll to position [1359, 0]
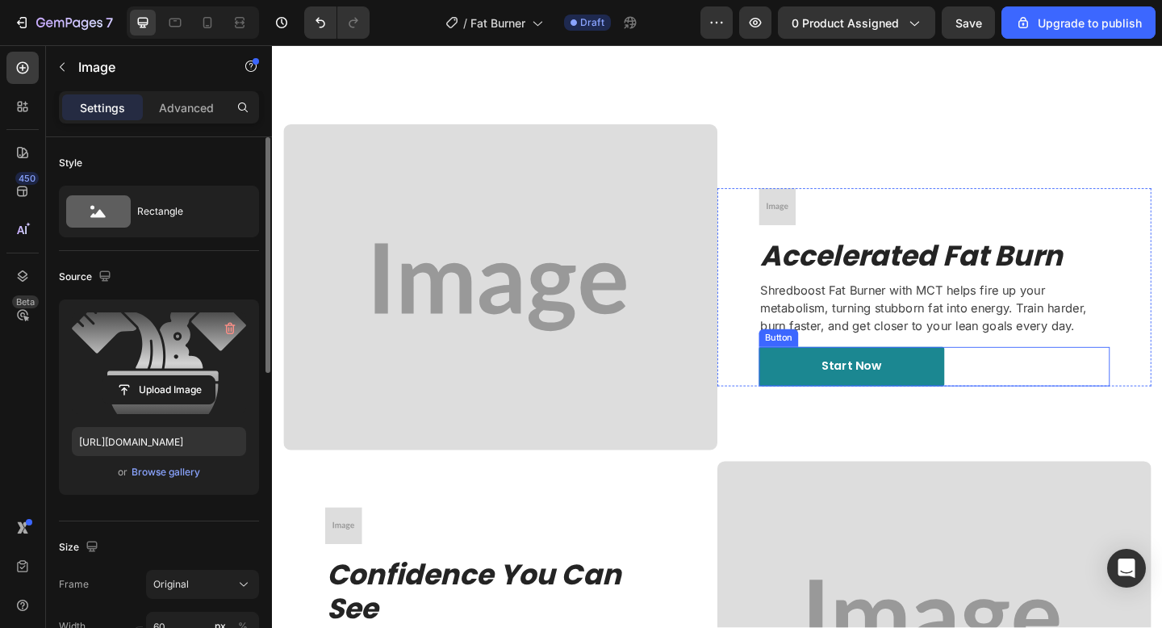
click at [1052, 412] on div "Start Now Button" at bounding box center [992, 395] width 382 height 43
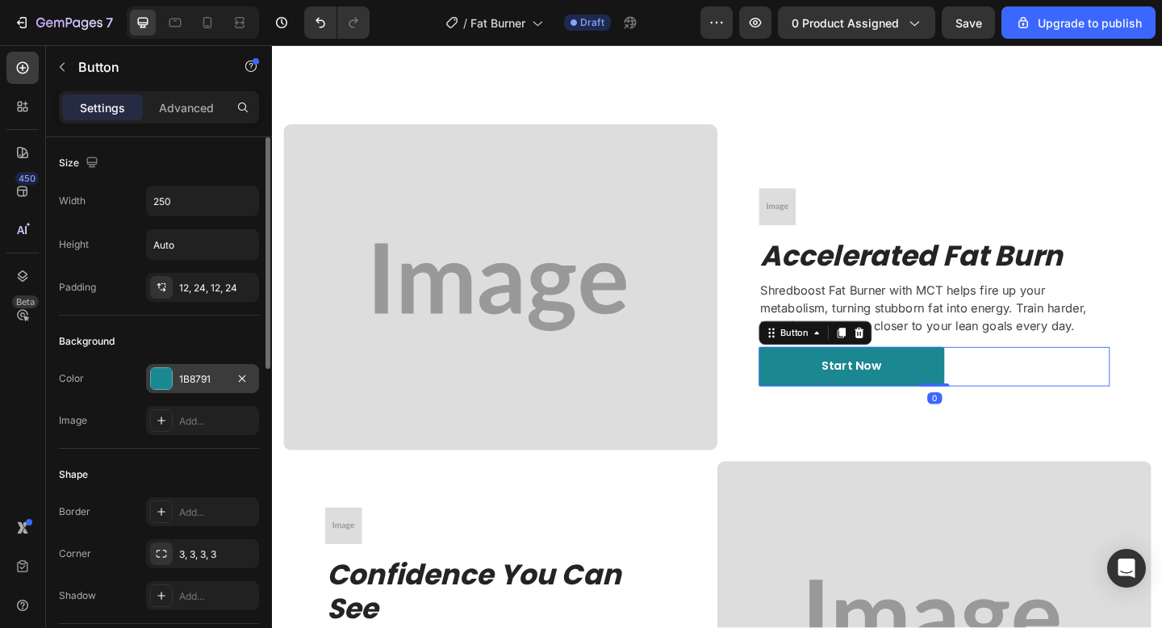
click at [194, 379] on div "1B8791" at bounding box center [202, 379] width 47 height 15
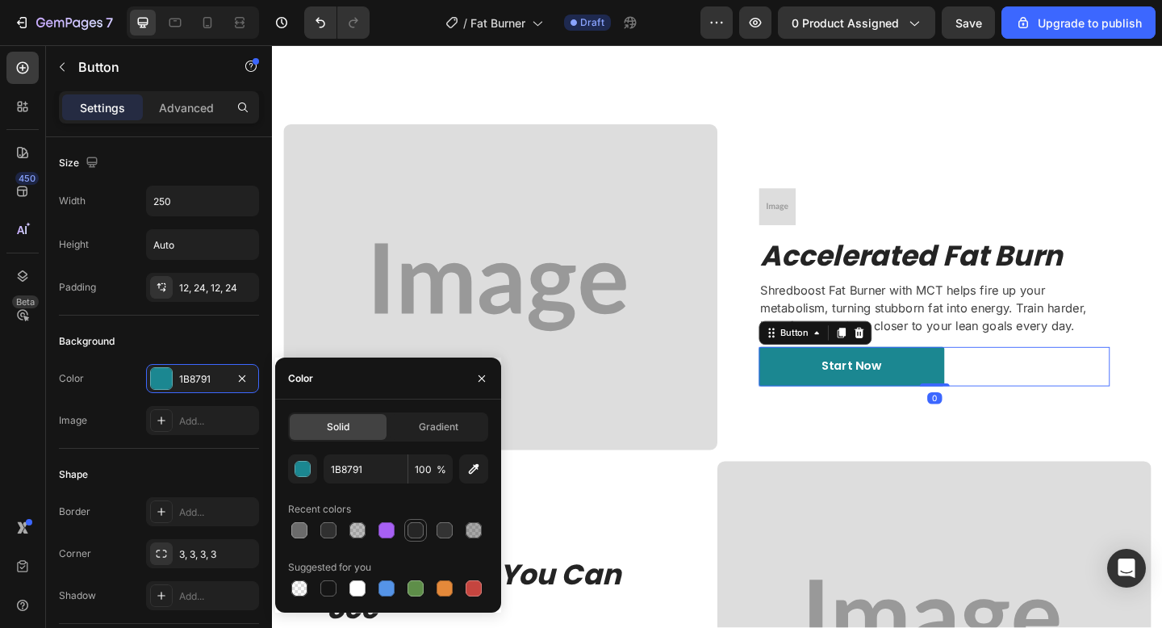
click at [409, 522] on div at bounding box center [416, 530] width 16 height 16
type input "262626"
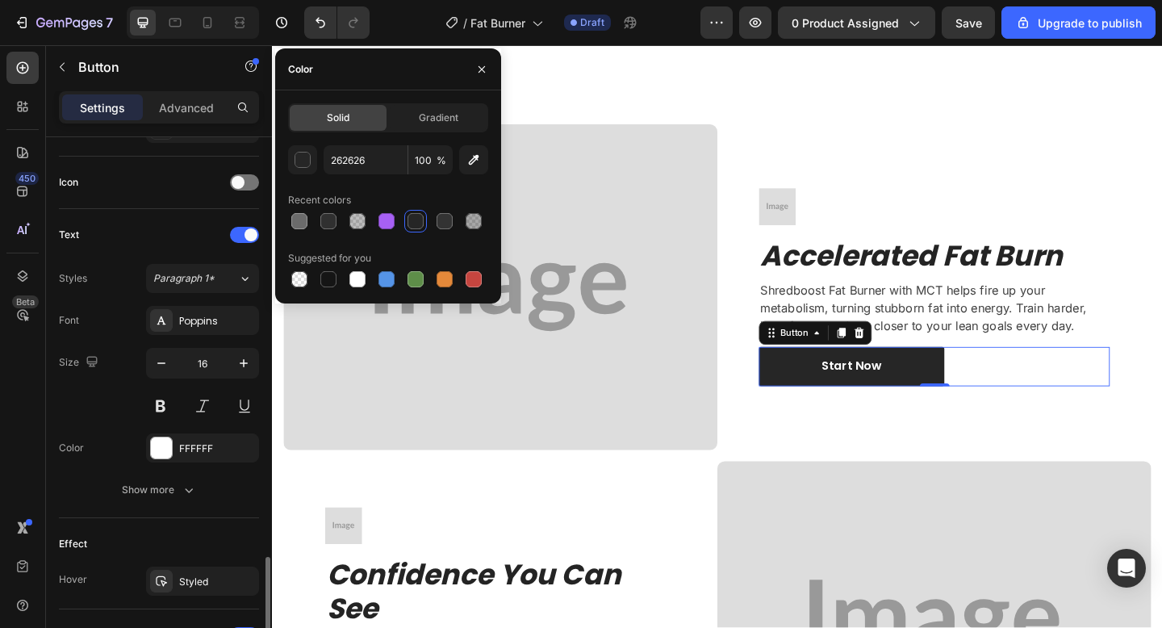
scroll to position [705, 0]
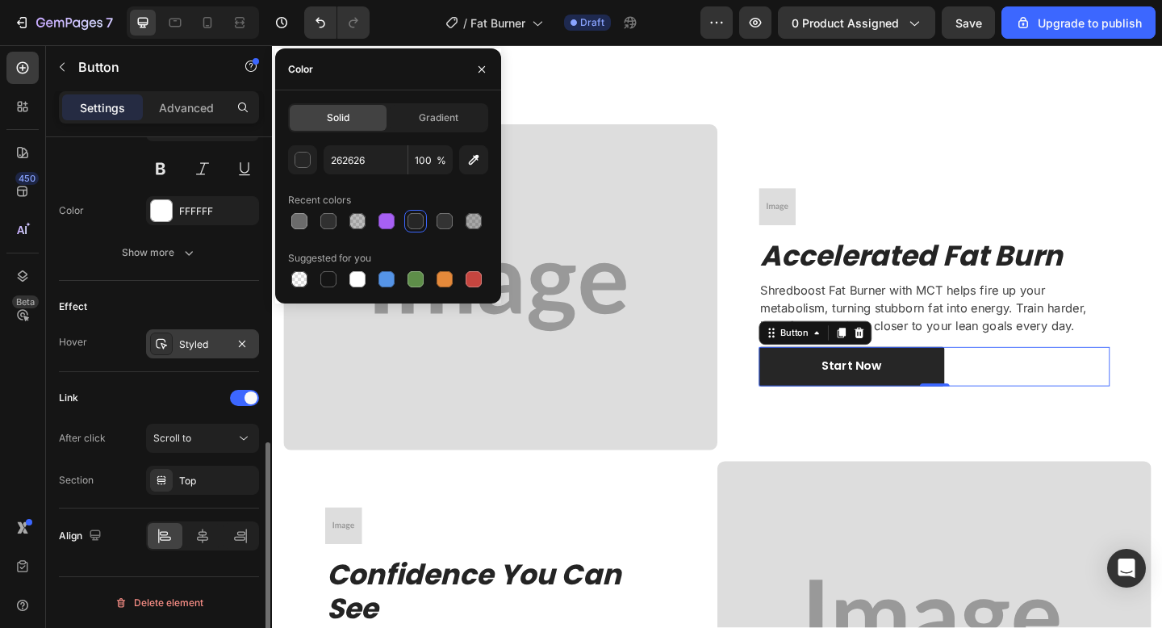
click at [200, 330] on div "Styled" at bounding box center [202, 343] width 113 height 29
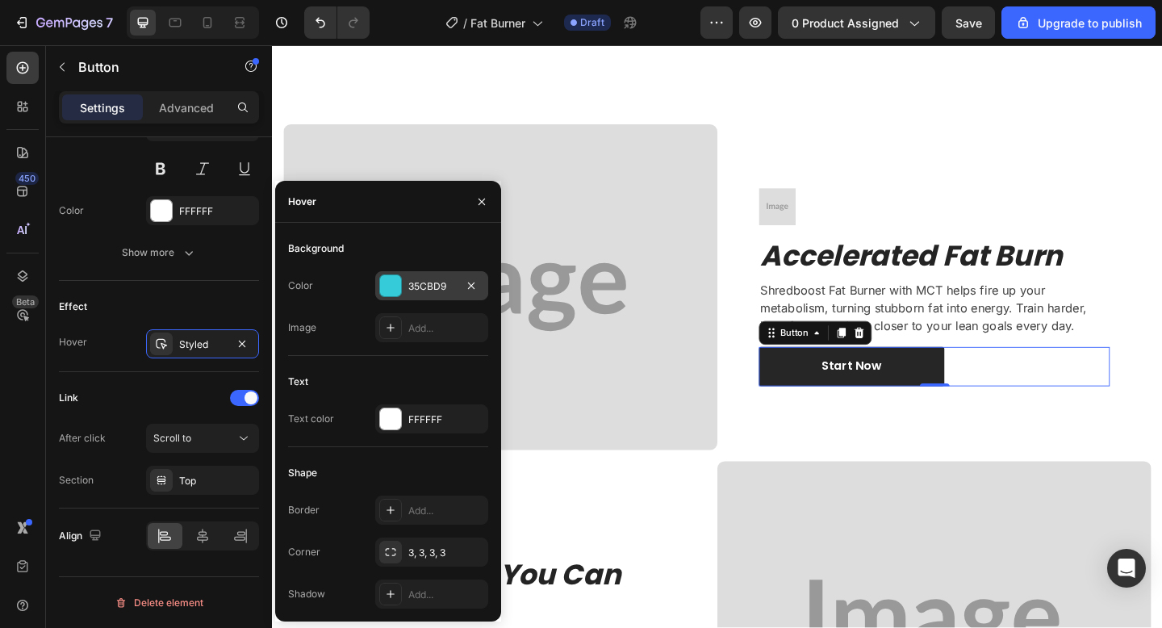
click at [416, 274] on div "35CBD9" at bounding box center [431, 285] width 113 height 29
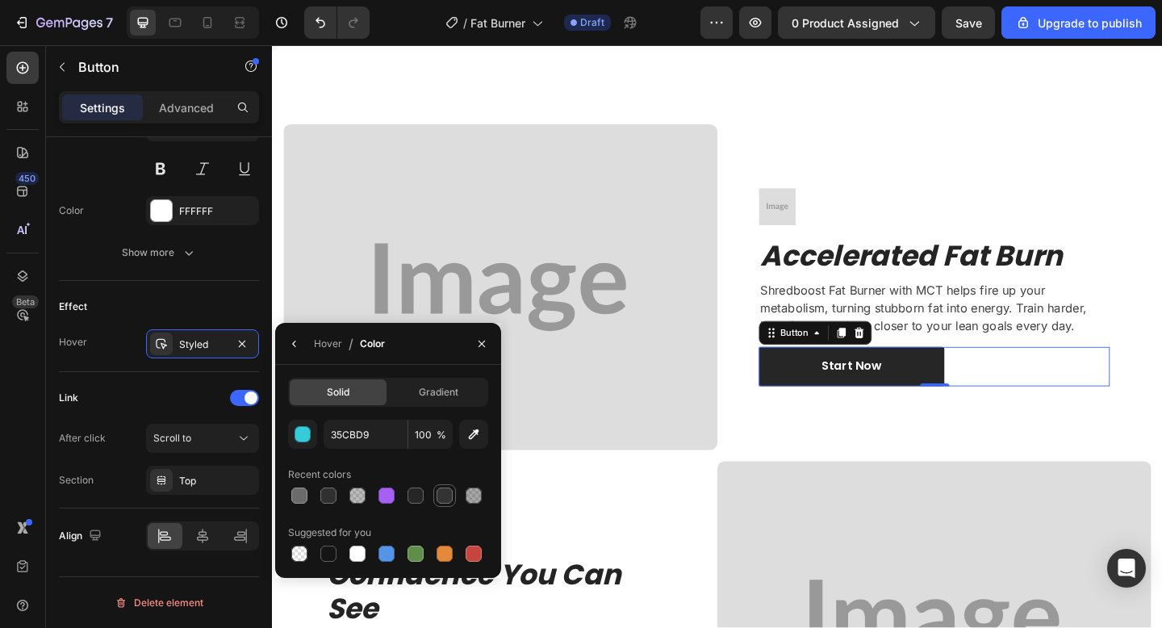
click at [438, 494] on div at bounding box center [445, 495] width 16 height 16
type input "333333"
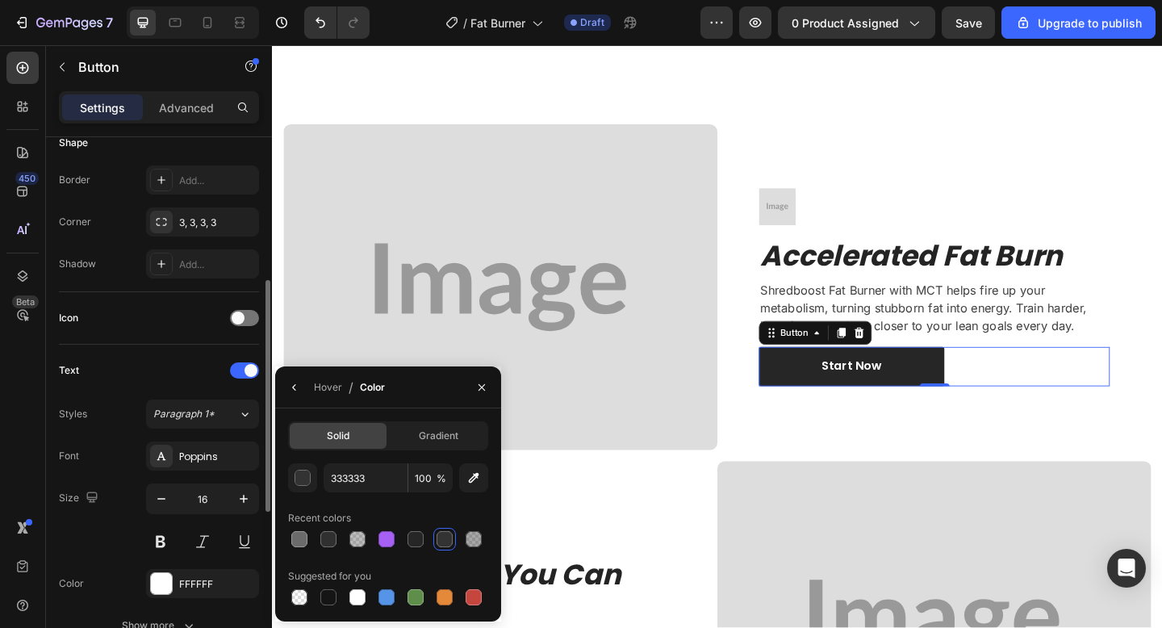
scroll to position [383, 0]
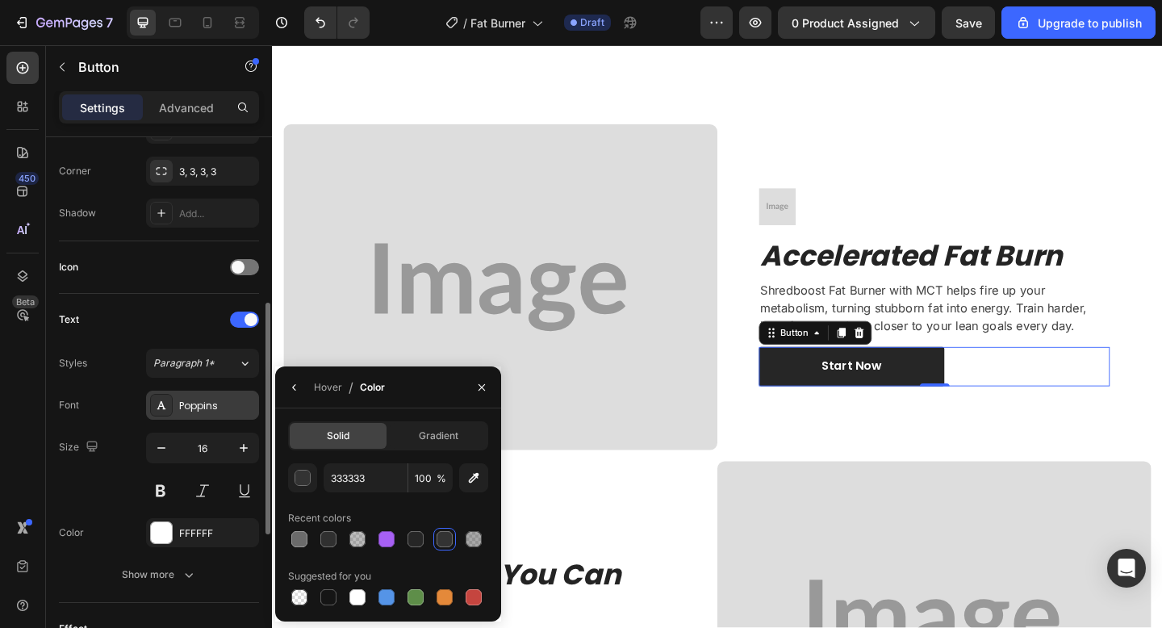
click at [189, 417] on div "Poppins" at bounding box center [202, 405] width 113 height 29
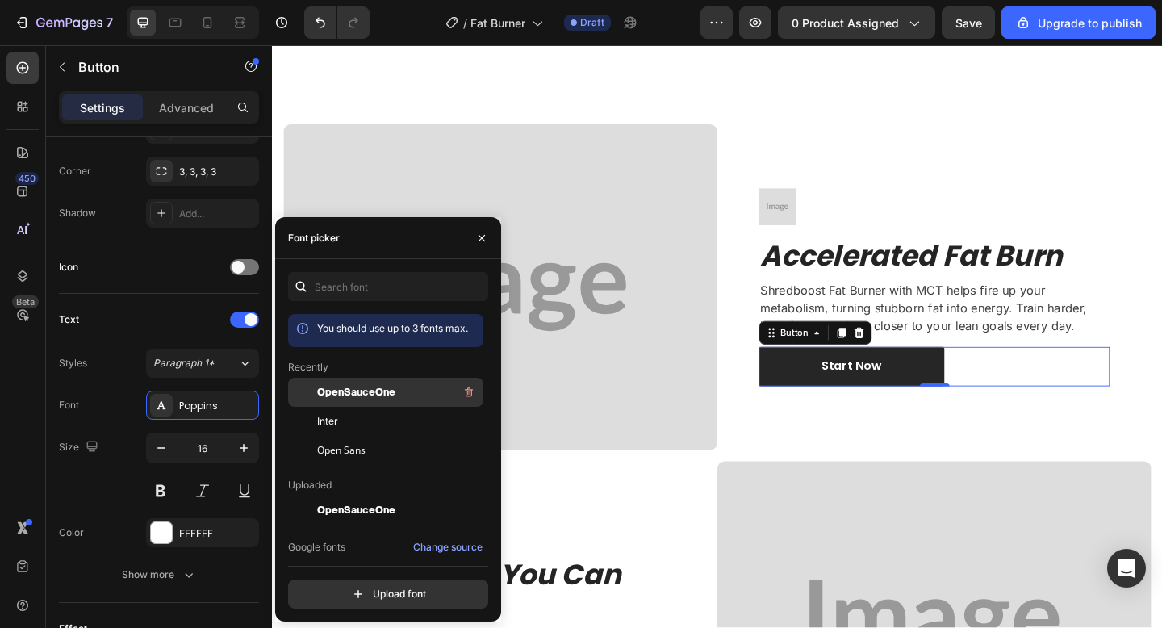
click at [402, 387] on div "OpenSauceOne" at bounding box center [398, 392] width 163 height 19
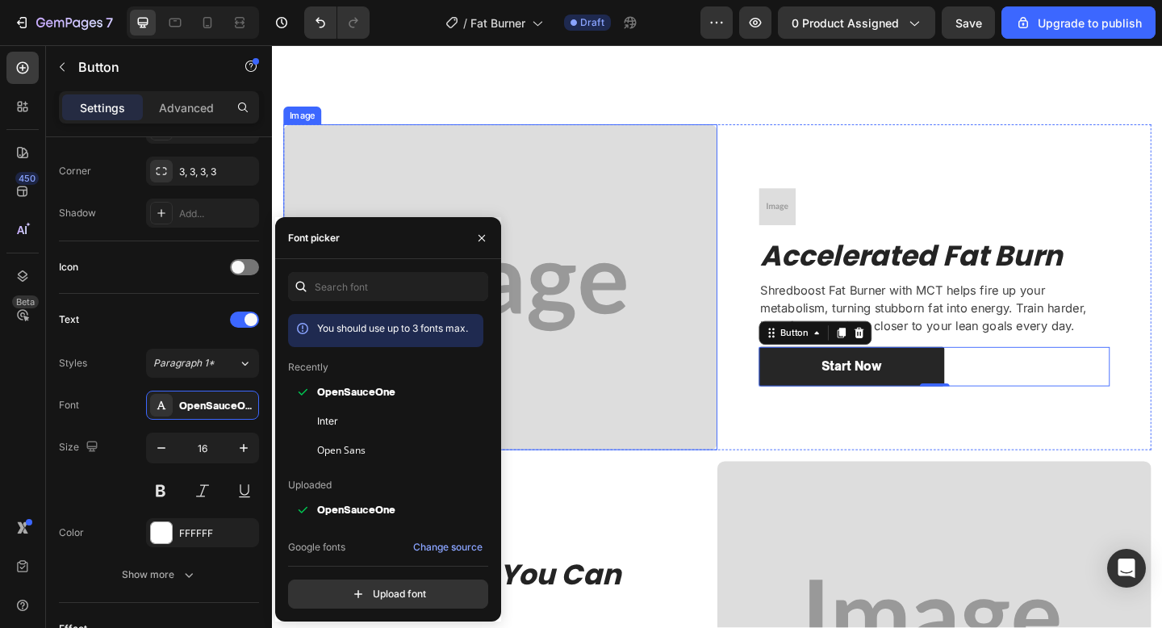
click at [747, 458] on img at bounding box center [520, 309] width 472 height 354
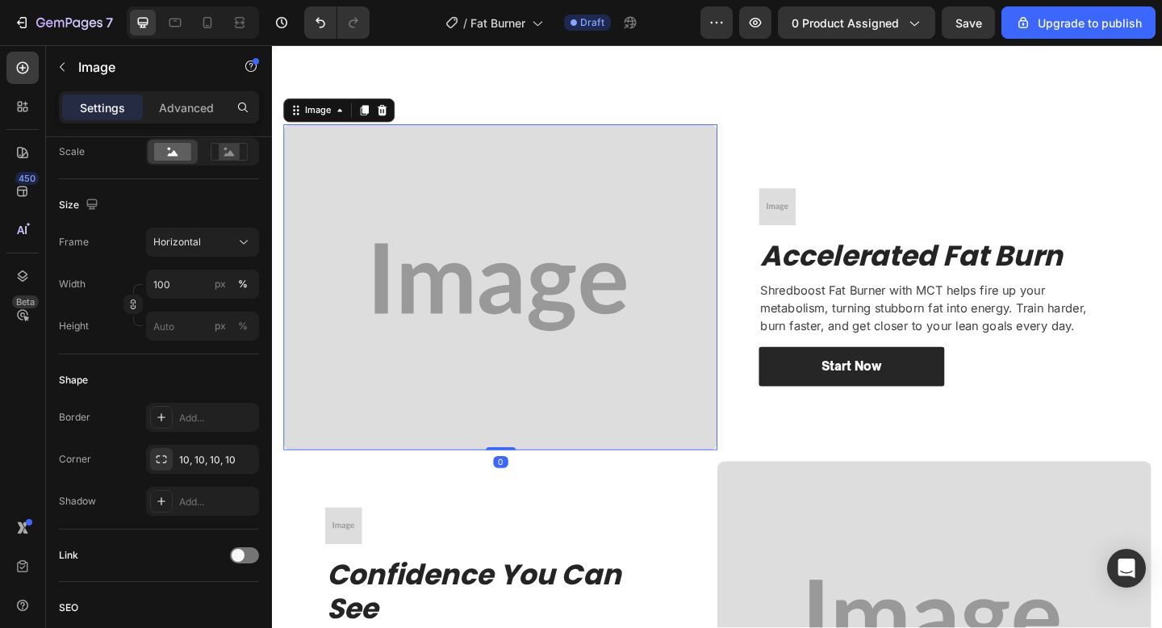
scroll to position [0, 0]
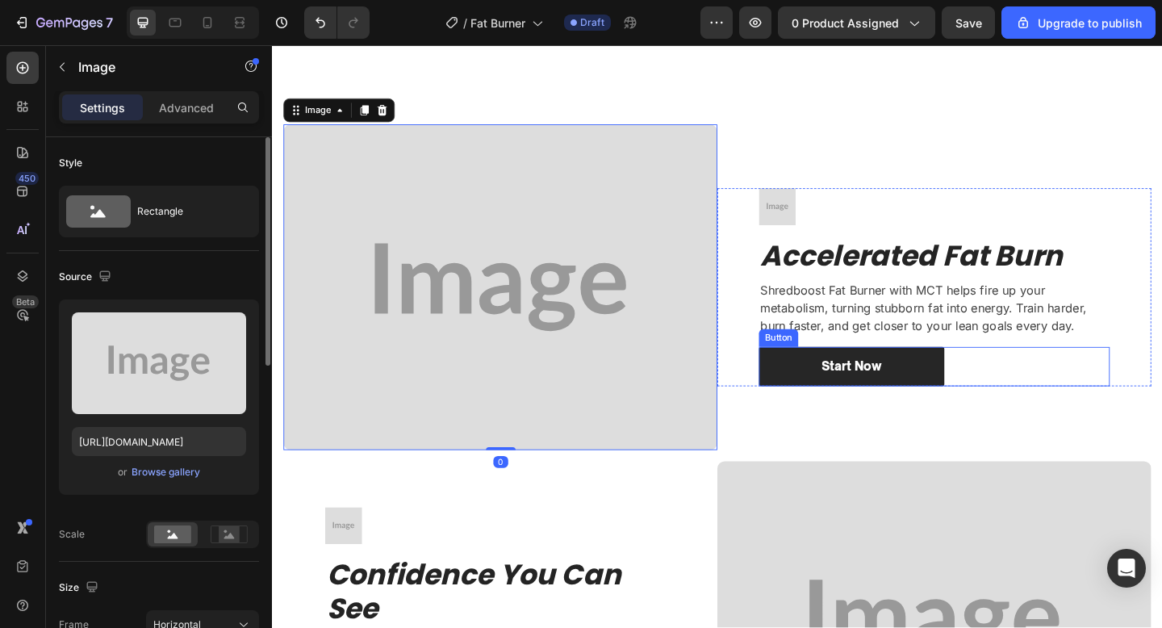
click at [1042, 396] on div "Start Now Button" at bounding box center [992, 395] width 382 height 43
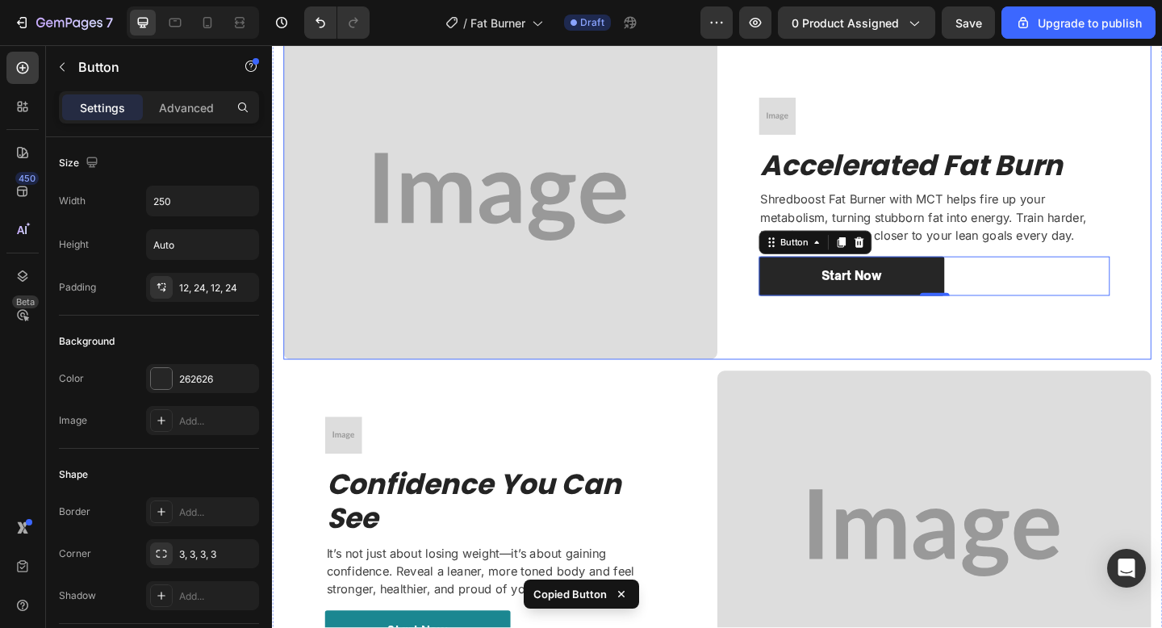
scroll to position [1799, 0]
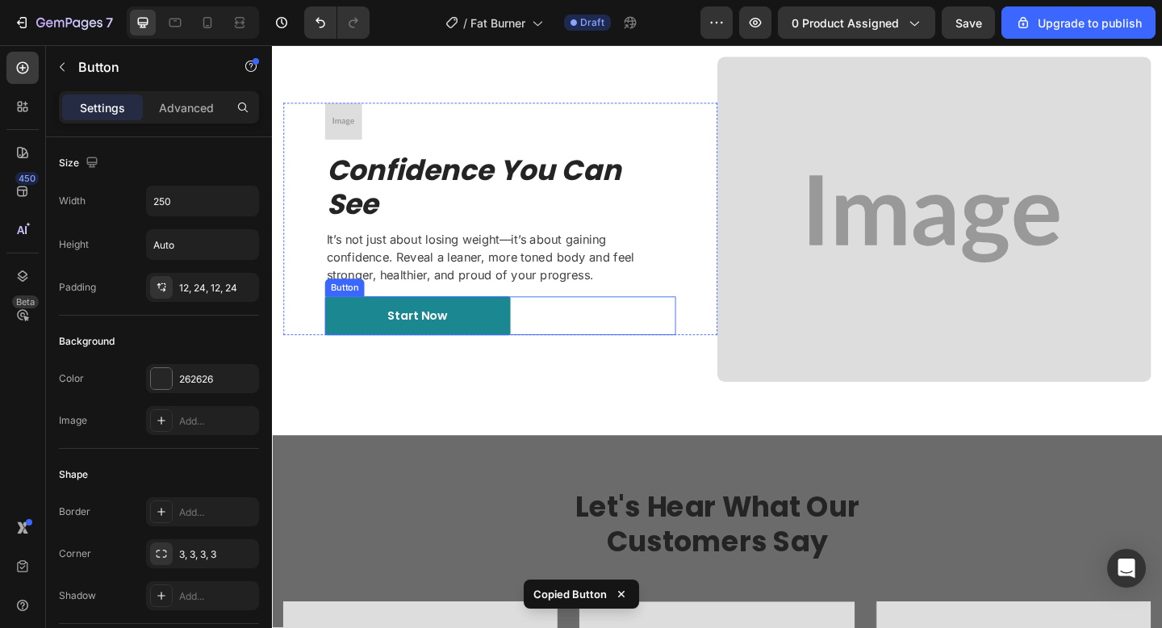
click at [693, 353] on div "Start Now Button" at bounding box center [520, 340] width 382 height 43
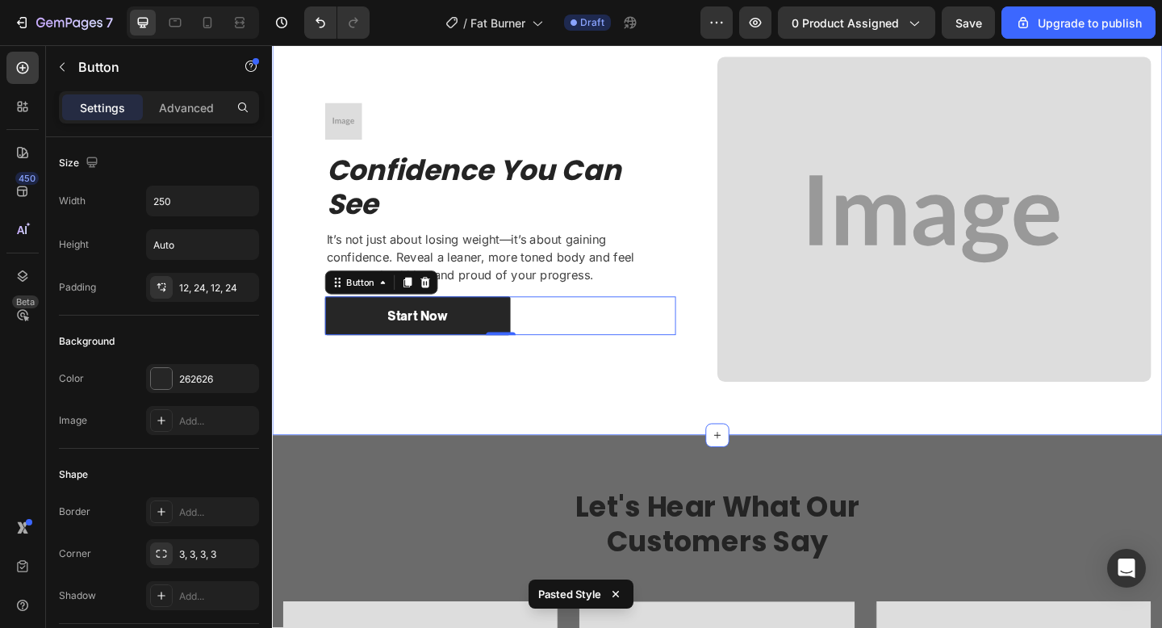
click at [643, 446] on div "Image Image Accelerated Fat Burn Heading Shredboost Fat Burner with MCT helps f…" at bounding box center [756, 52] width 968 height 837
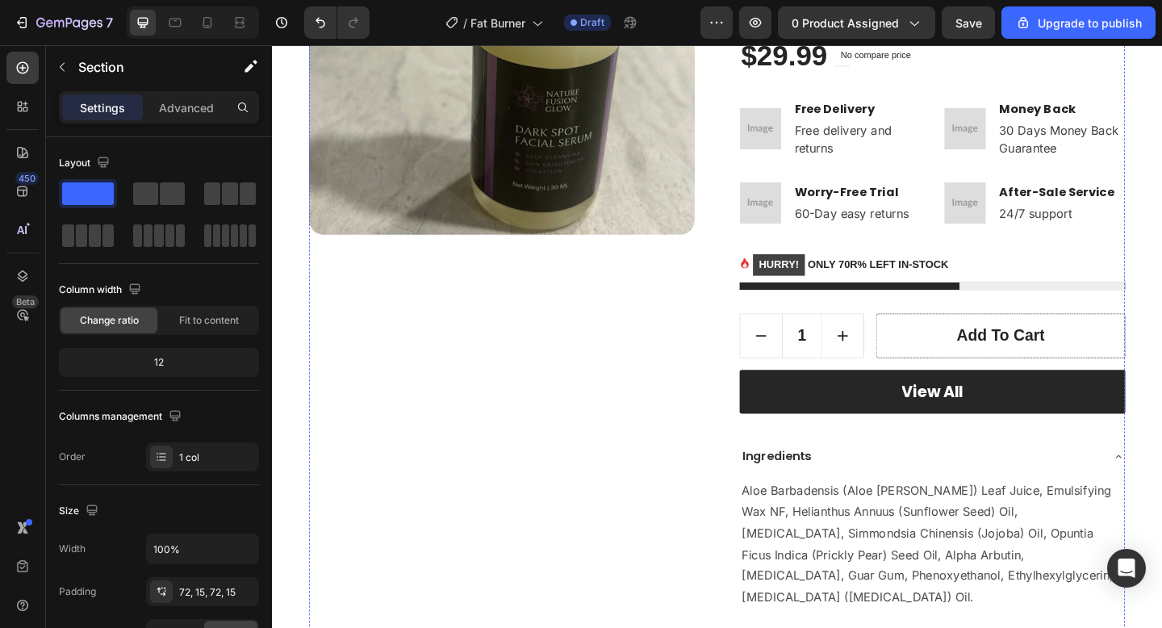
scroll to position [406, 0]
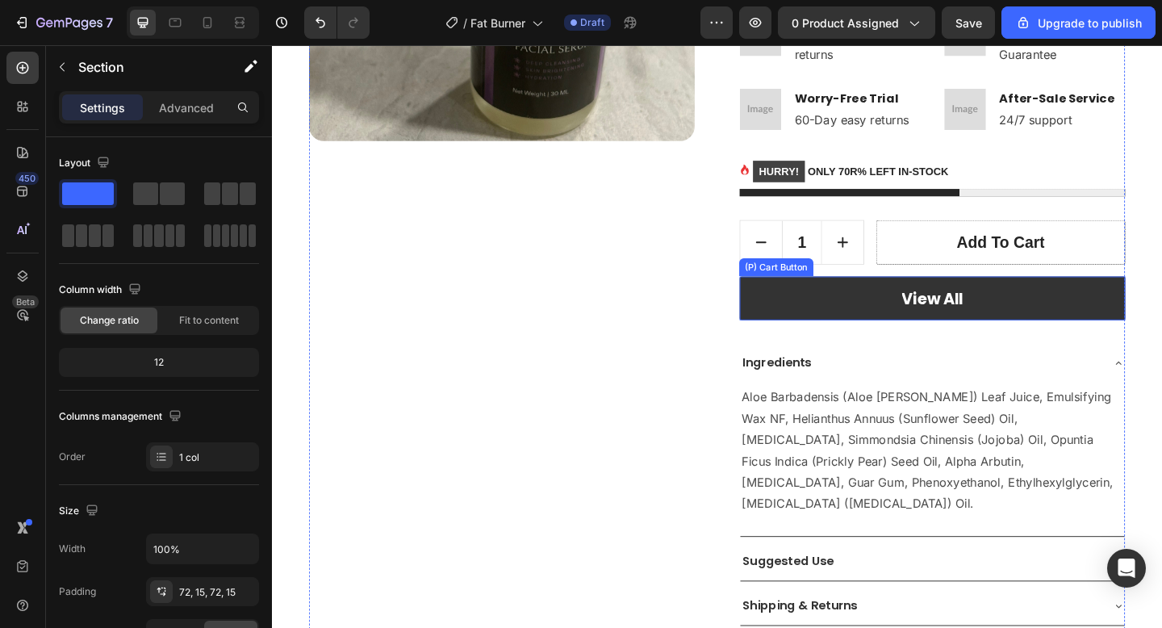
click at [885, 323] on button "View All" at bounding box center [990, 321] width 420 height 48
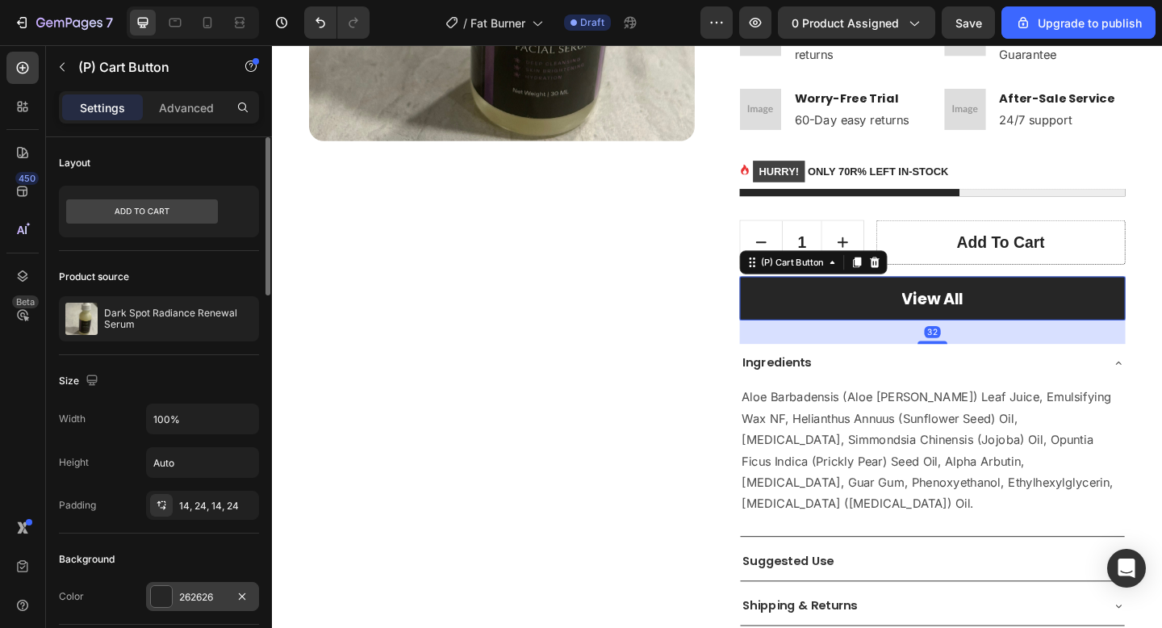
click at [189, 598] on div "262626" at bounding box center [202, 597] width 47 height 15
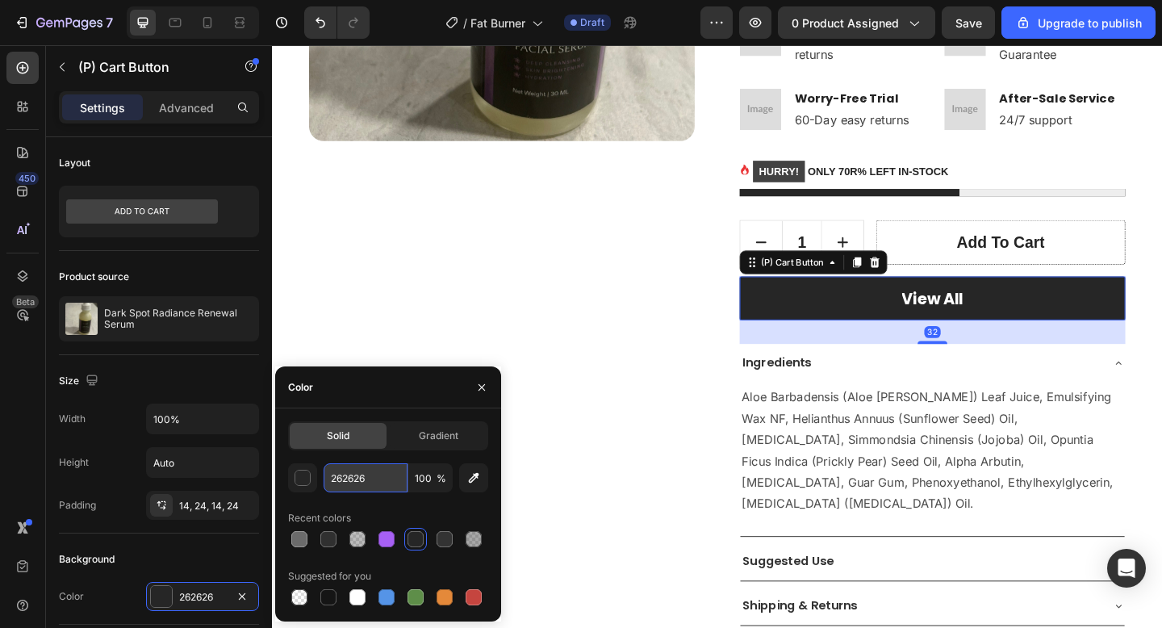
click at [345, 487] on input "262626" at bounding box center [366, 477] width 84 height 29
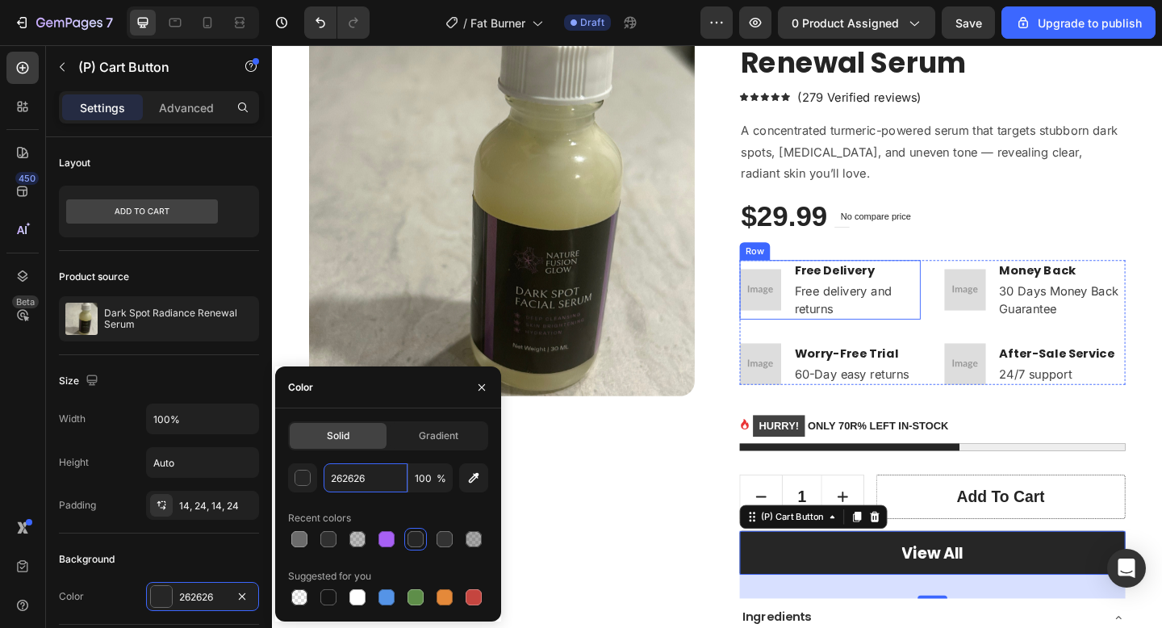
scroll to position [128, 0]
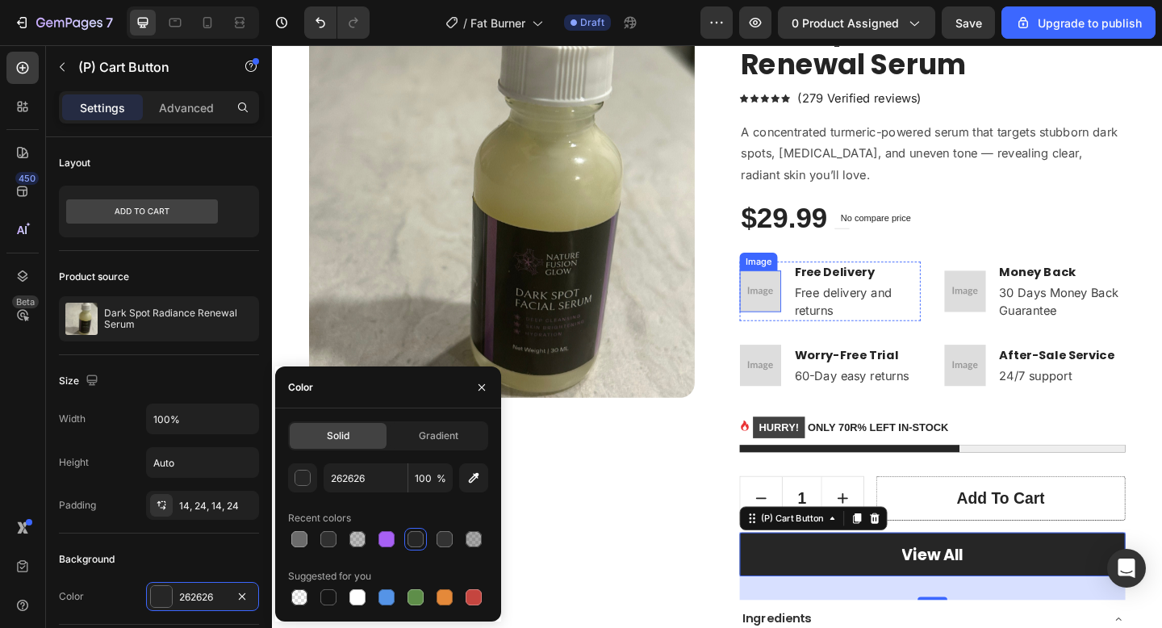
click at [799, 308] on img at bounding box center [802, 313] width 45 height 45
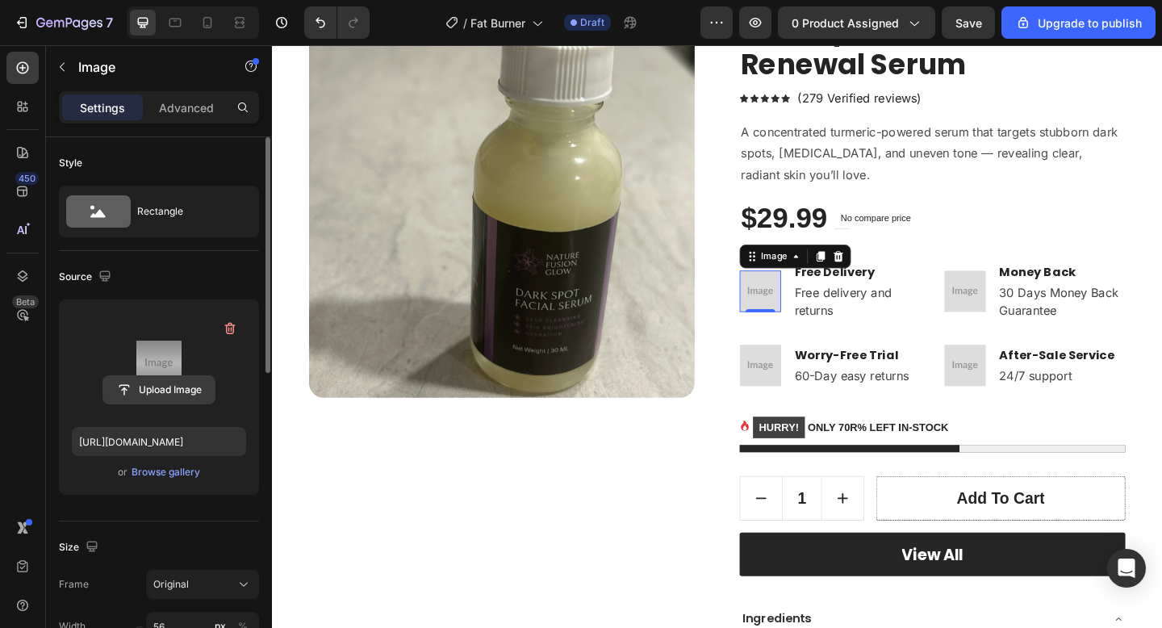
click at [151, 395] on input "file" at bounding box center [158, 389] width 111 height 27
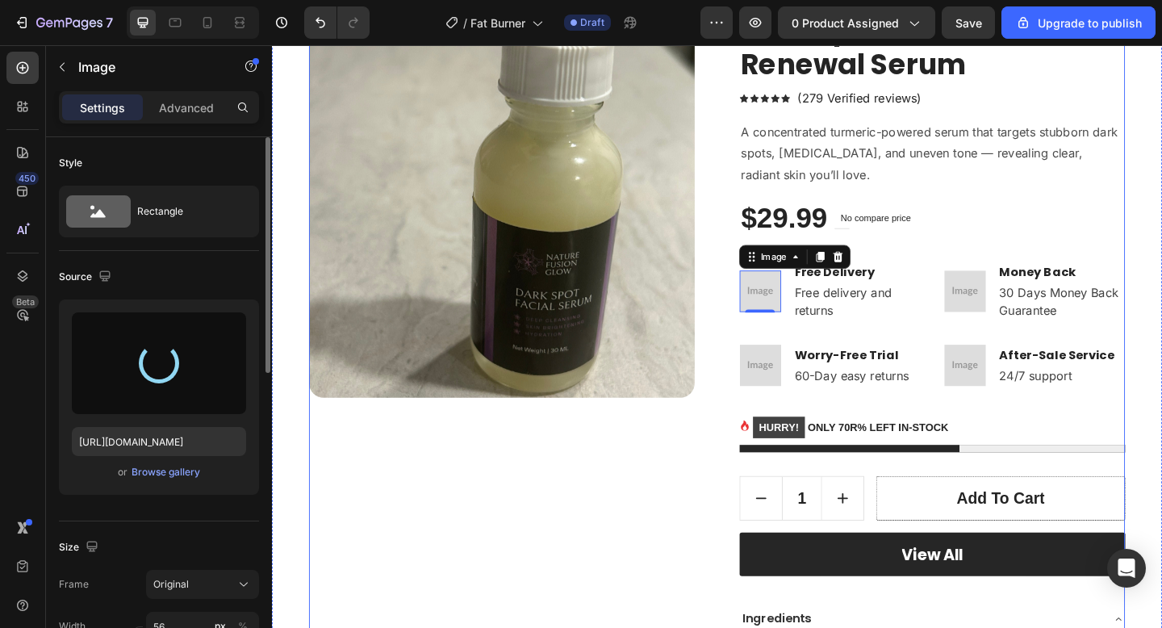
type input "https://cdn.shopify.com/s/files/1/0652/6065/0668/files/gempages_581515696211493…"
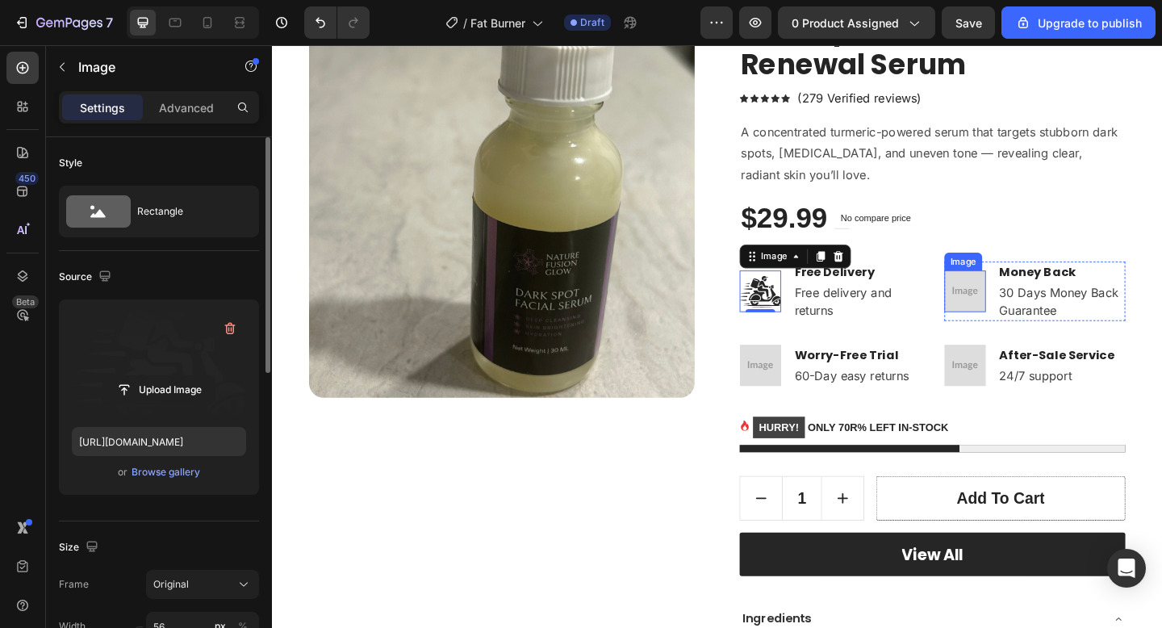
click at [1022, 326] on img at bounding box center [1025, 313] width 45 height 45
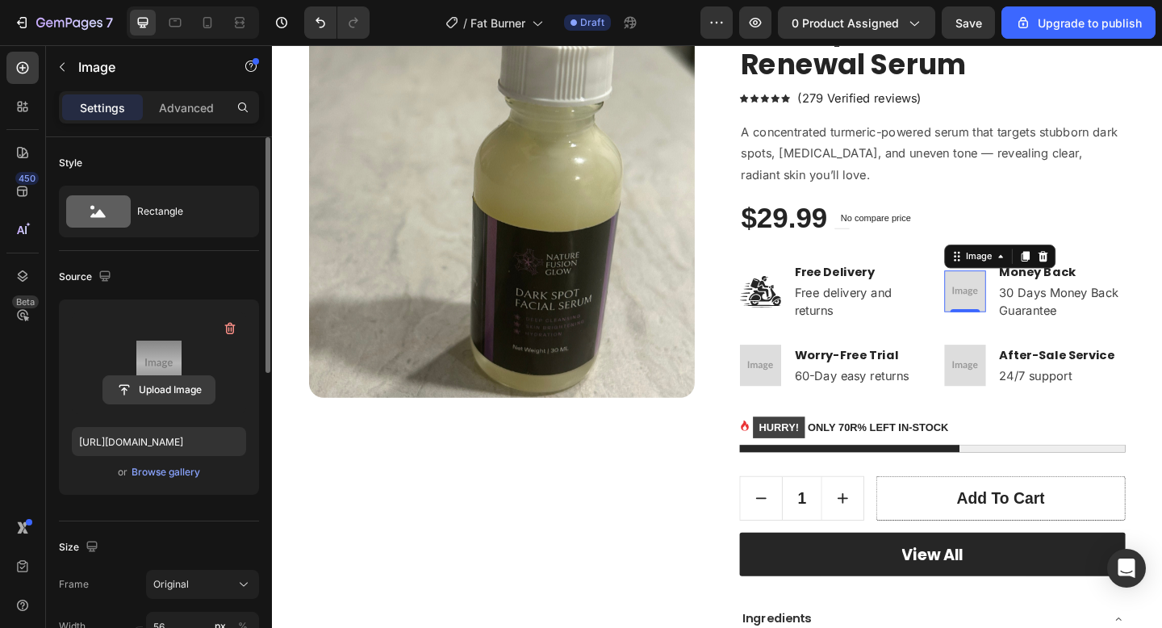
click at [161, 390] on input "file" at bounding box center [158, 389] width 111 height 27
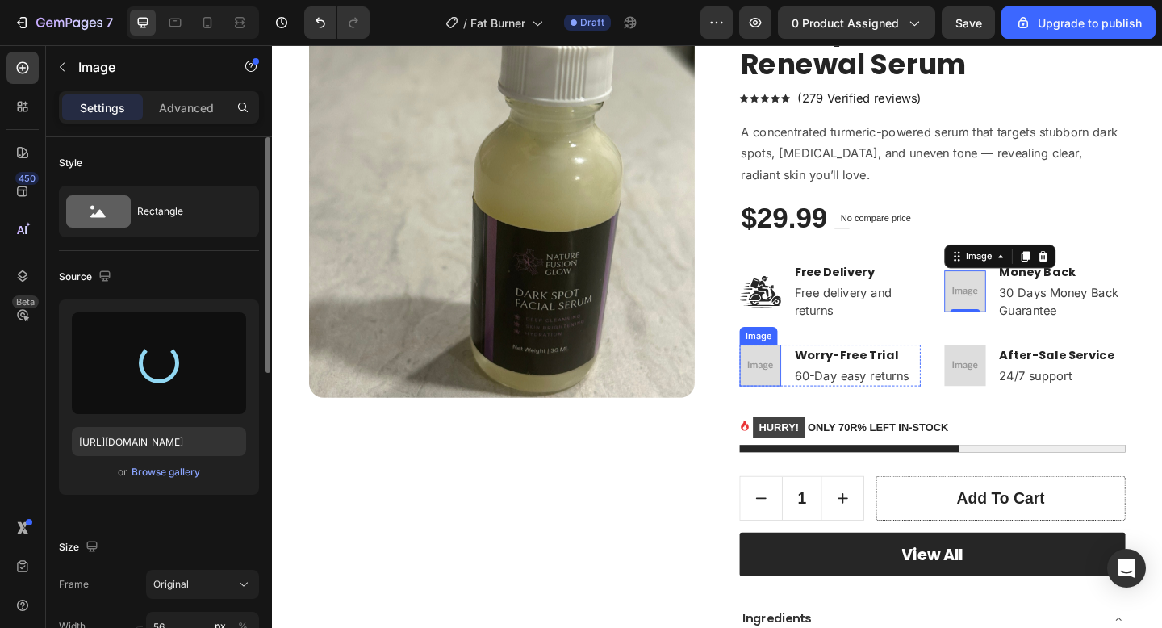
type input "https://cdn.shopify.com/s/files/1/0652/6065/0668/files/gempages_581515696211493…"
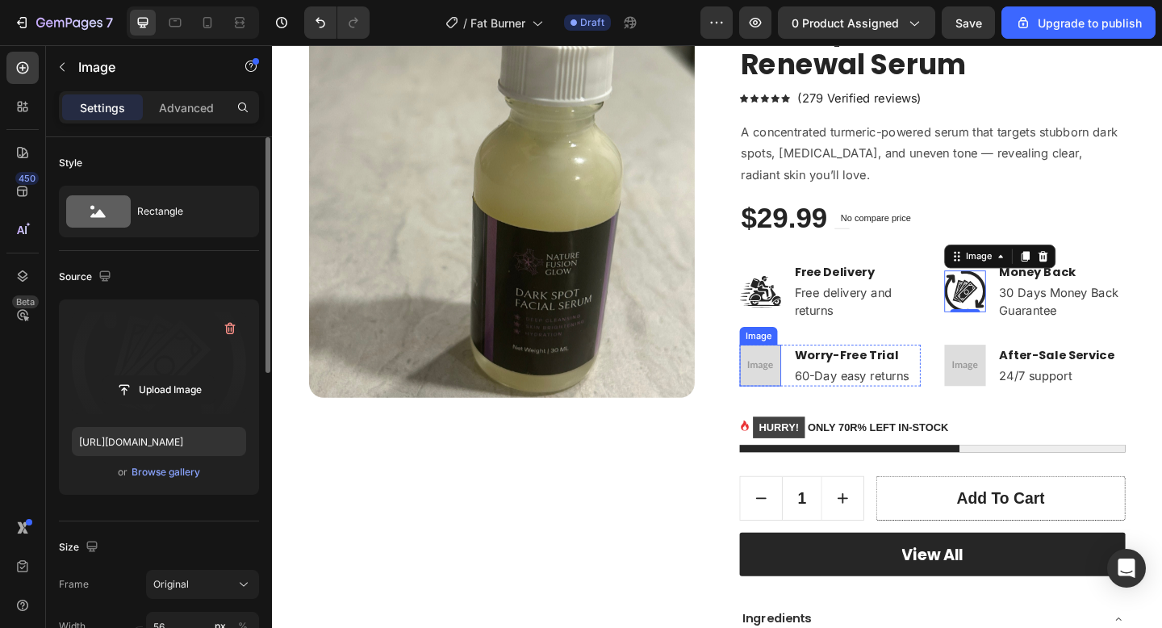
click at [797, 389] on img at bounding box center [802, 393] width 45 height 45
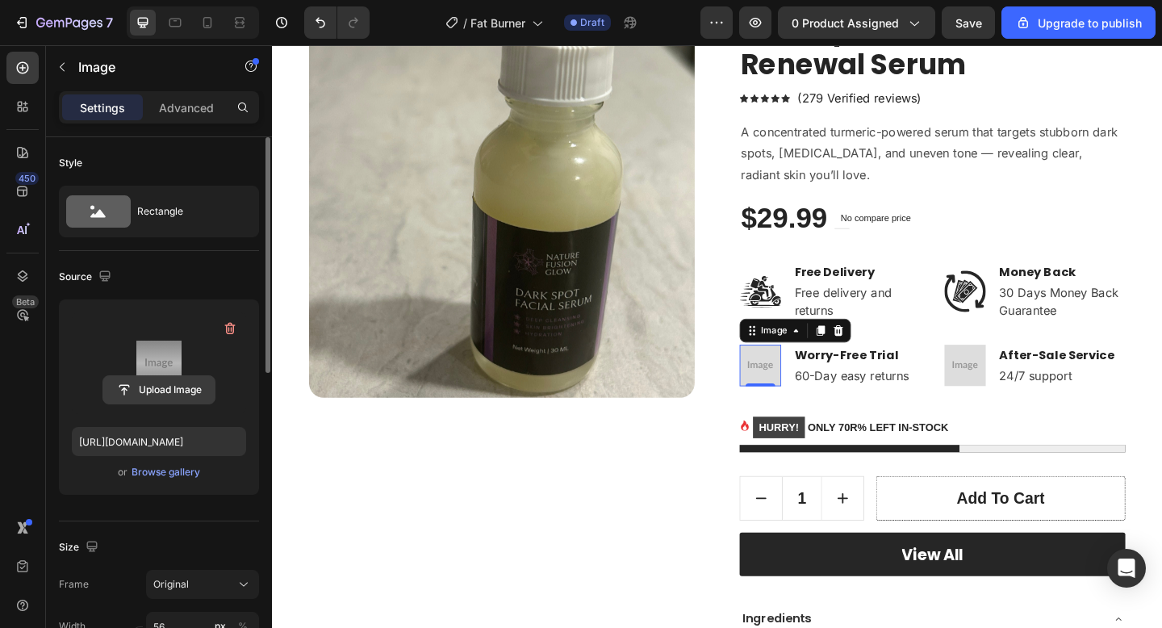
click at [115, 379] on input "file" at bounding box center [158, 389] width 111 height 27
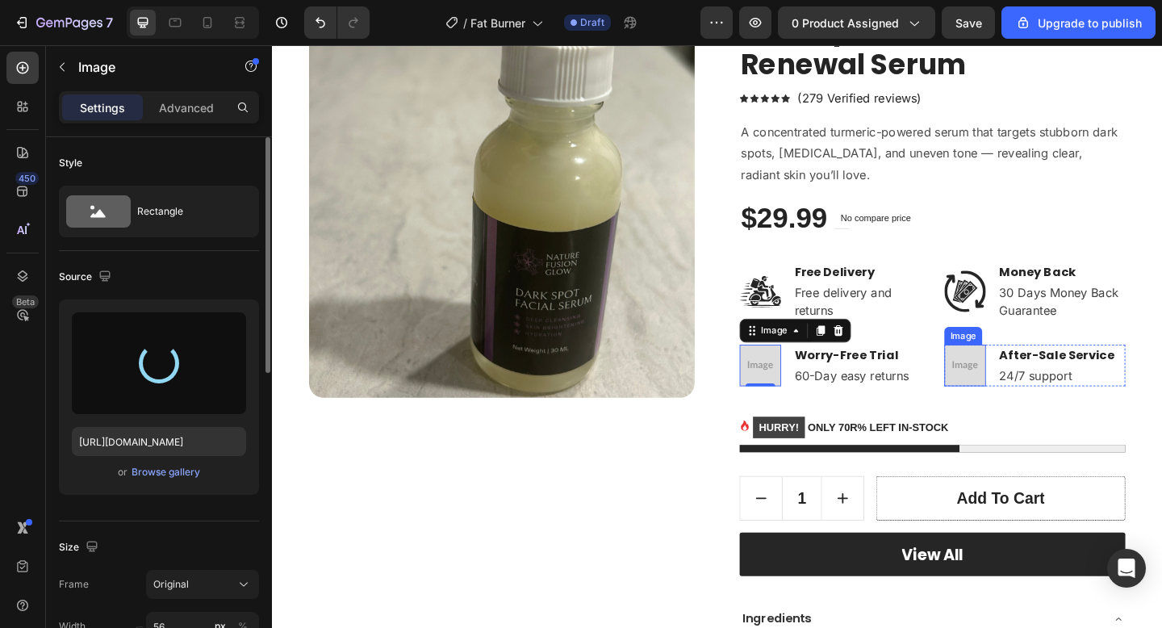
type input "https://cdn.shopify.com/s/files/1/0652/6065/0668/files/gempages_581515696211493…"
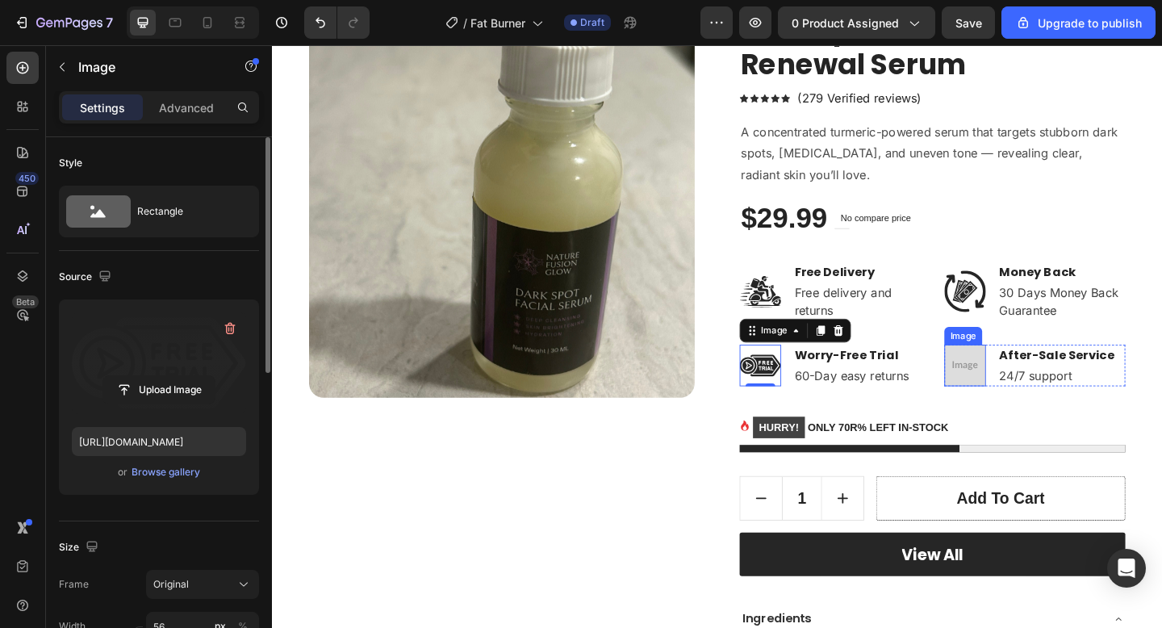
click at [1041, 404] on img at bounding box center [1025, 393] width 45 height 45
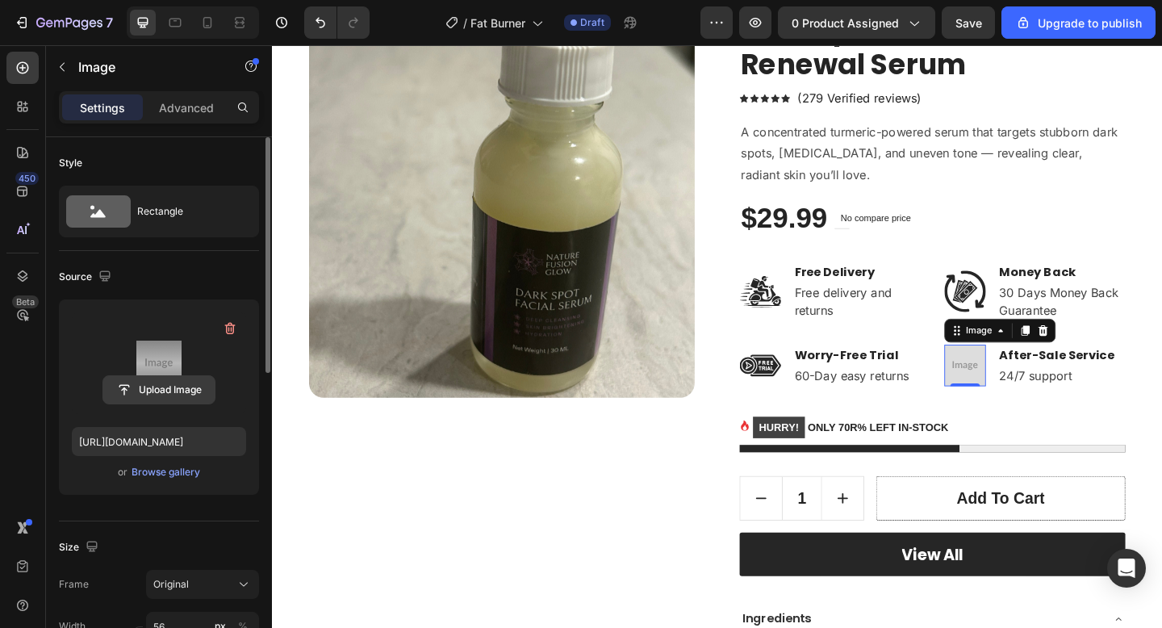
click at [134, 398] on input "file" at bounding box center [158, 389] width 111 height 27
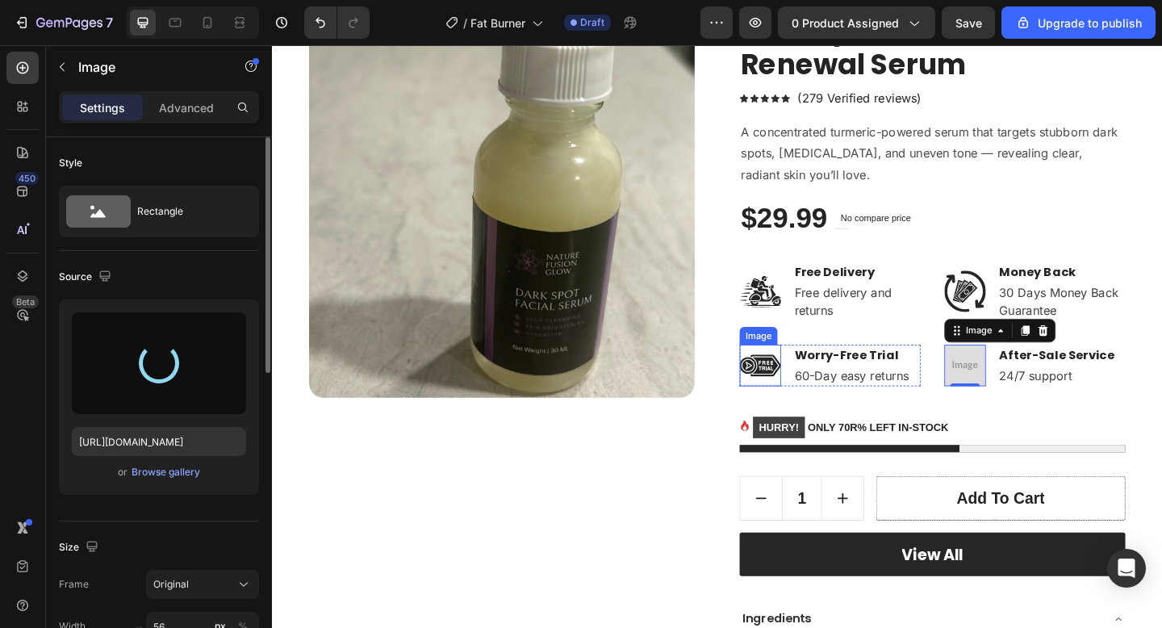
scroll to position [408, 0]
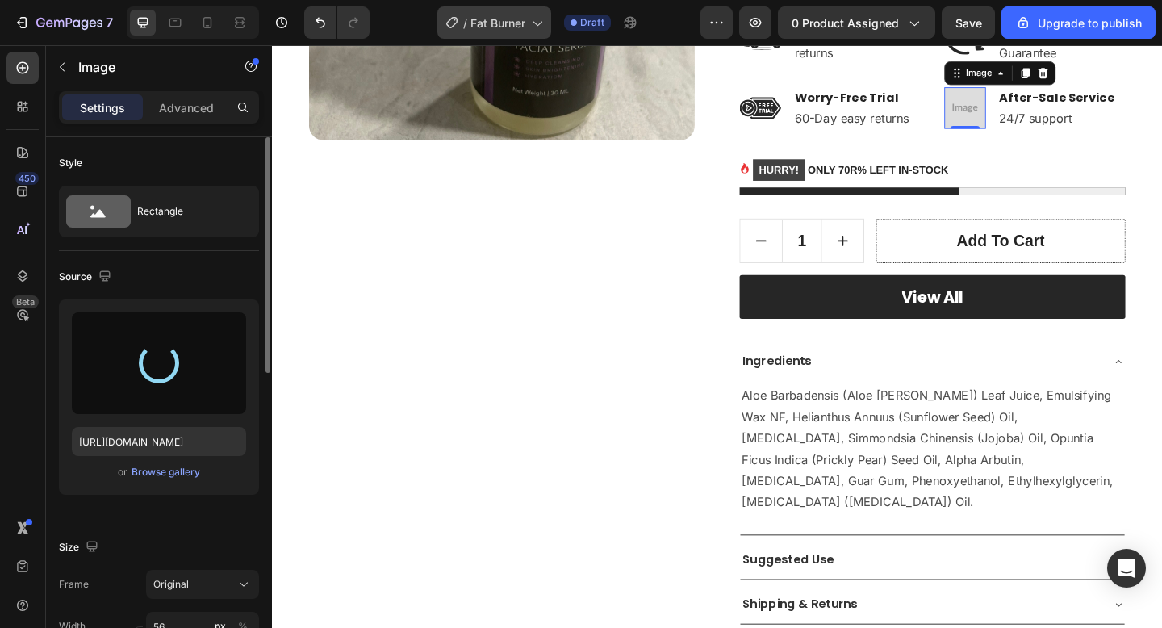
type input "https://cdn.shopify.com/s/files/1/0652/6065/0668/files/gempages_581515696211493…"
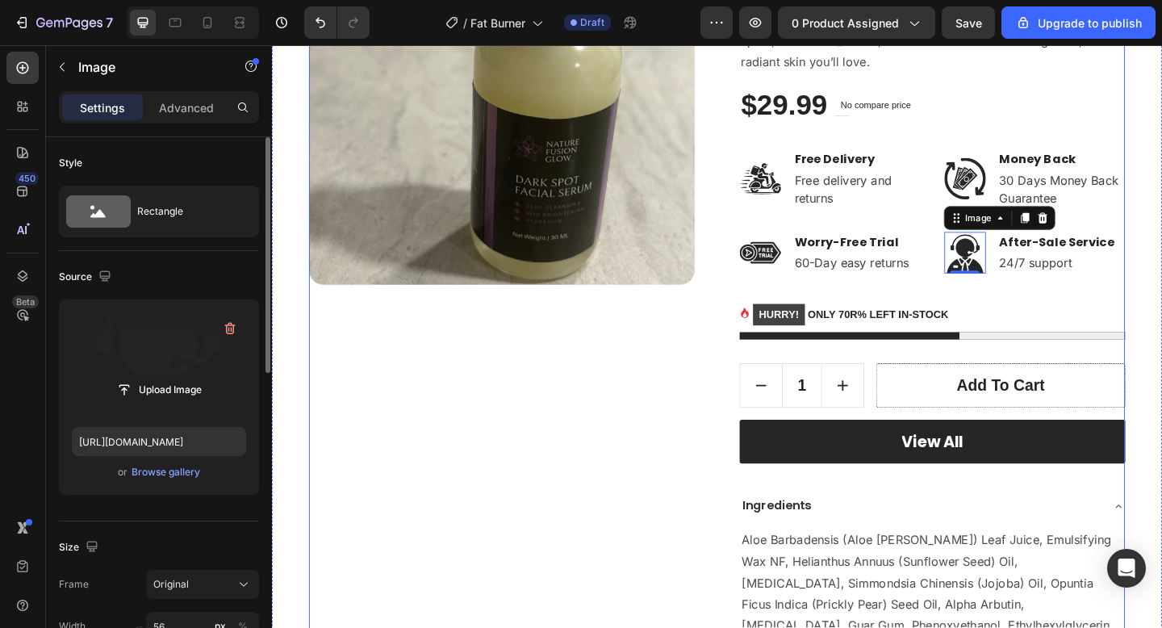
scroll to position [28, 0]
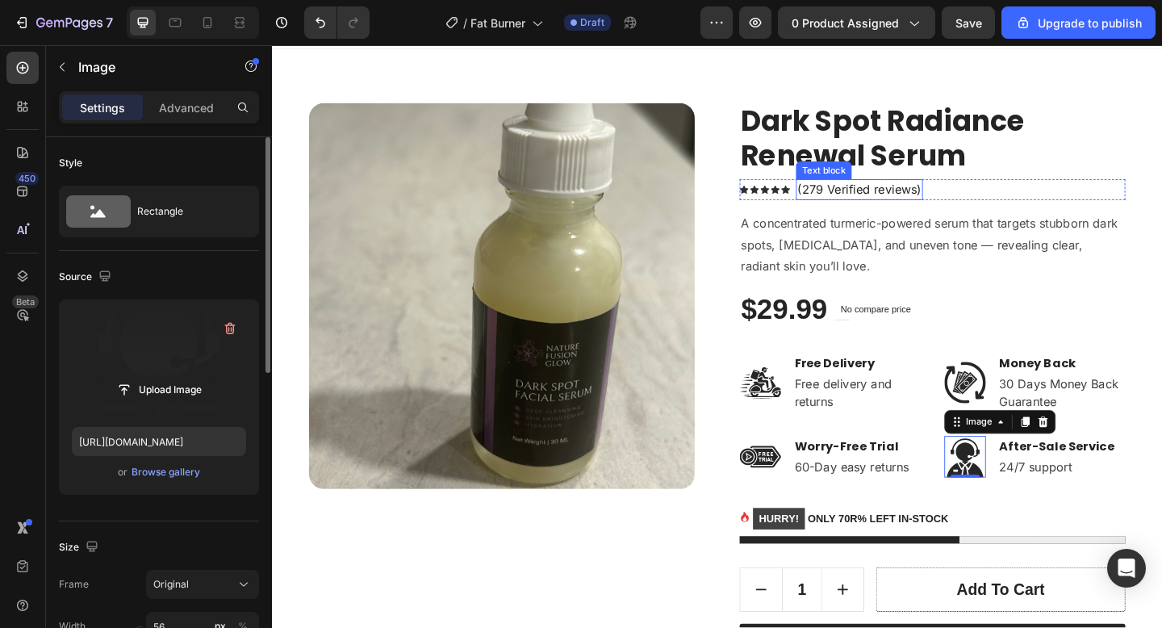
click at [865, 199] on p "(279 Verified reviews)" at bounding box center [910, 202] width 135 height 19
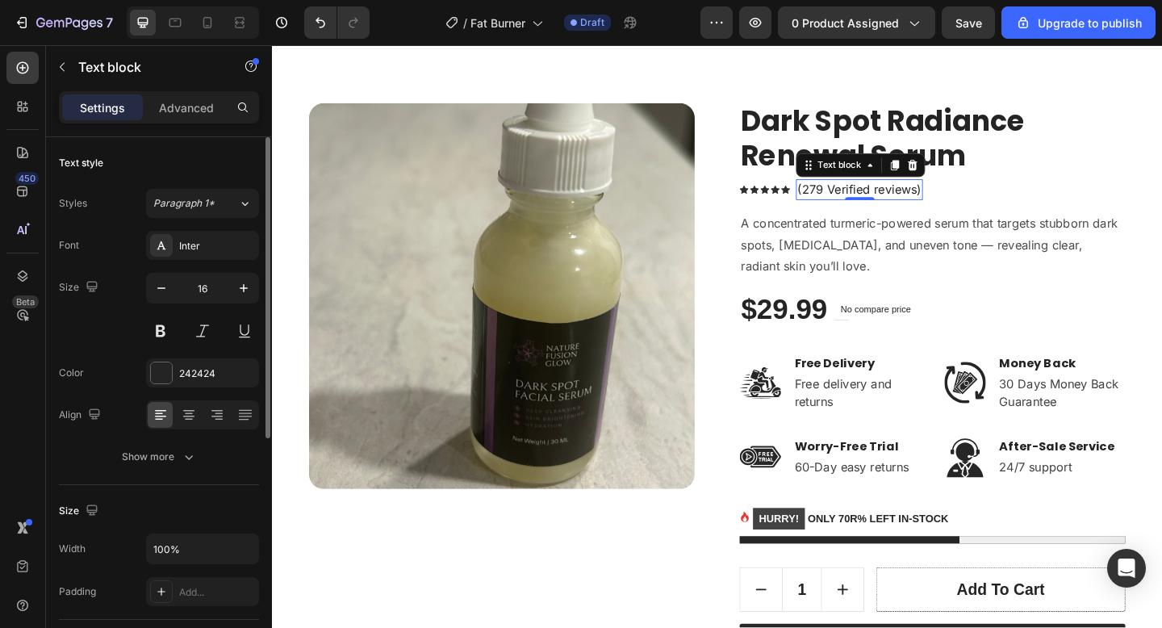
click at [865, 199] on p "(279 Verified reviews)" at bounding box center [910, 202] width 135 height 19
click at [871, 204] on p "(279 Verified reviews)" at bounding box center [910, 202] width 135 height 19
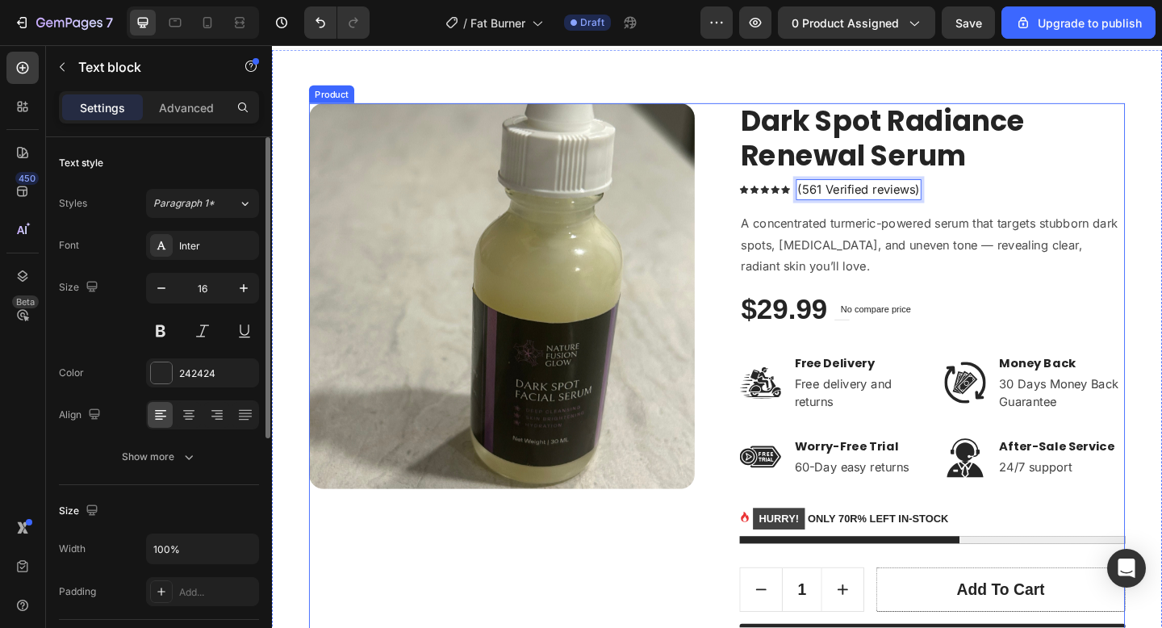
click at [687, 283] on img at bounding box center [522, 318] width 420 height 420
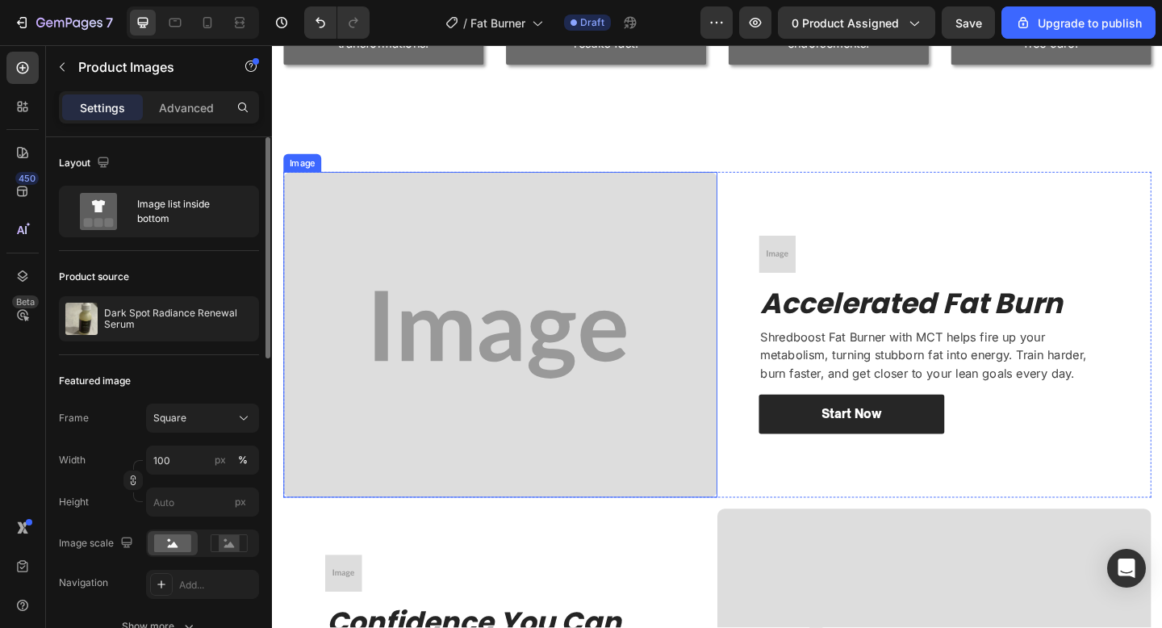
scroll to position [1227, 0]
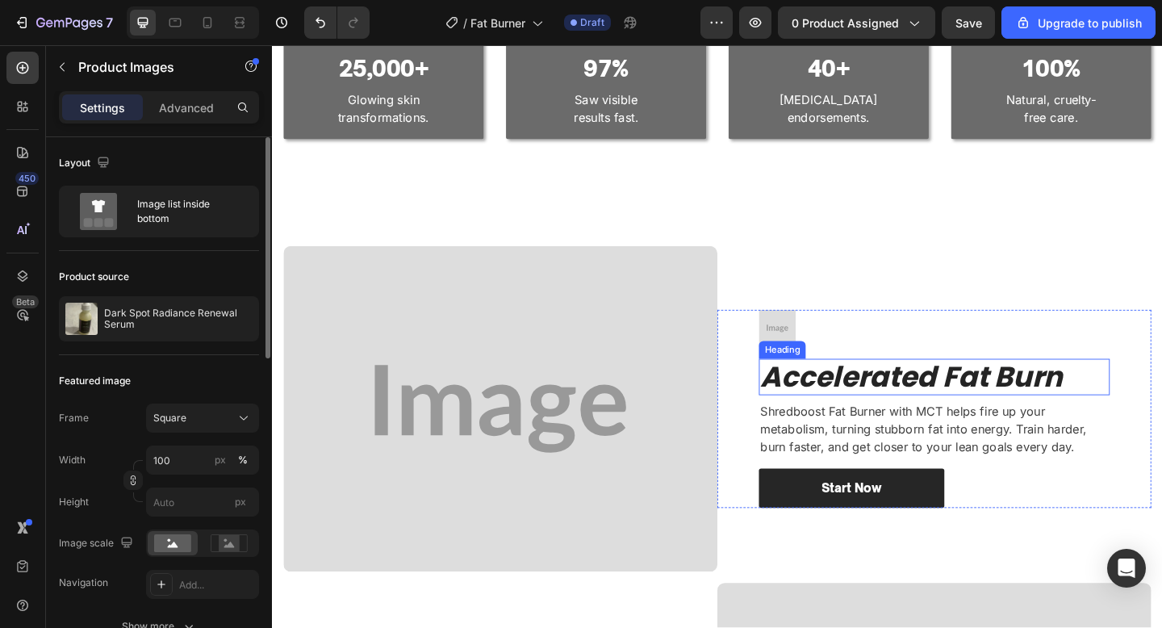
click at [918, 391] on icon "Accelerated Fat Burn" at bounding box center [967, 406] width 329 height 43
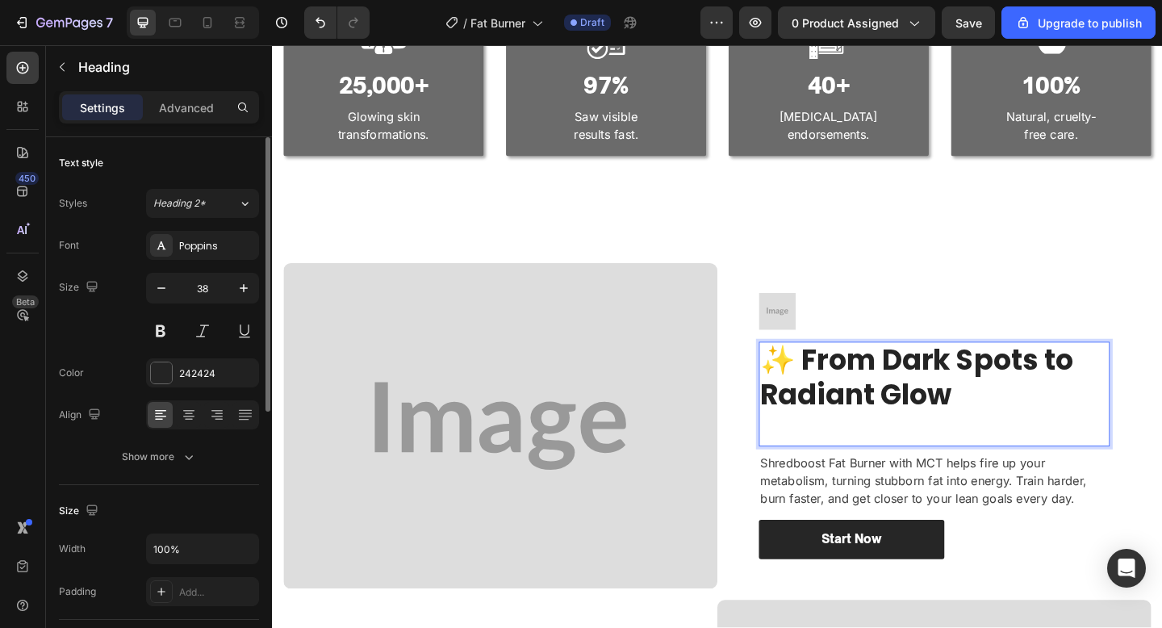
scroll to position [2, 0]
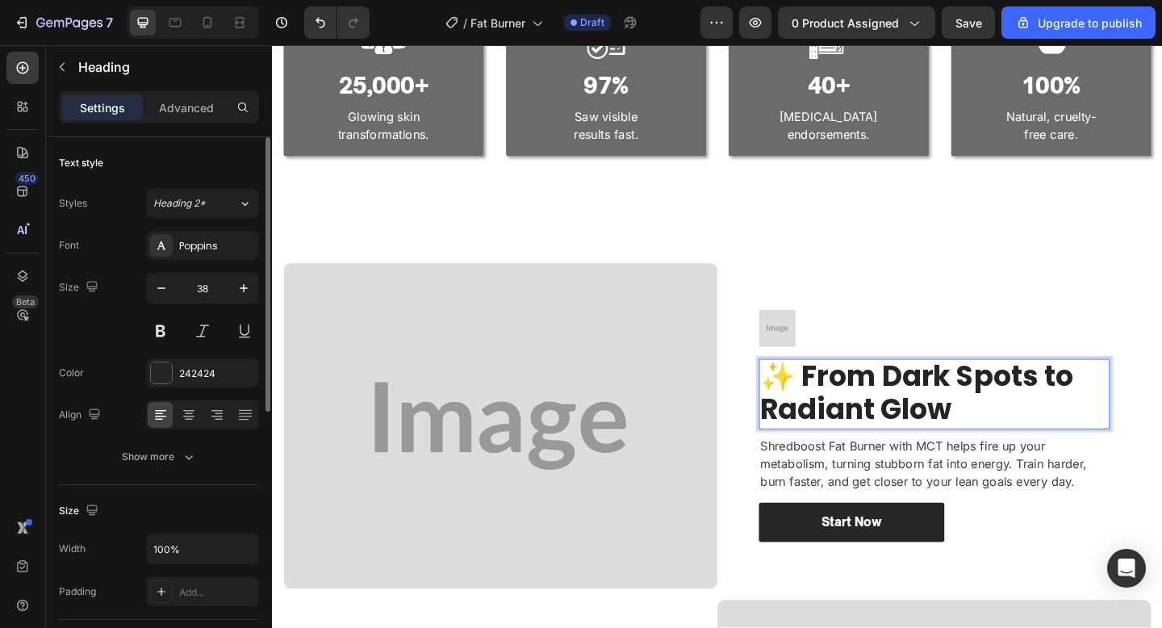
click at [847, 395] on p "✨ From Dark Spots to Radiant Glow" at bounding box center [992, 423] width 379 height 73
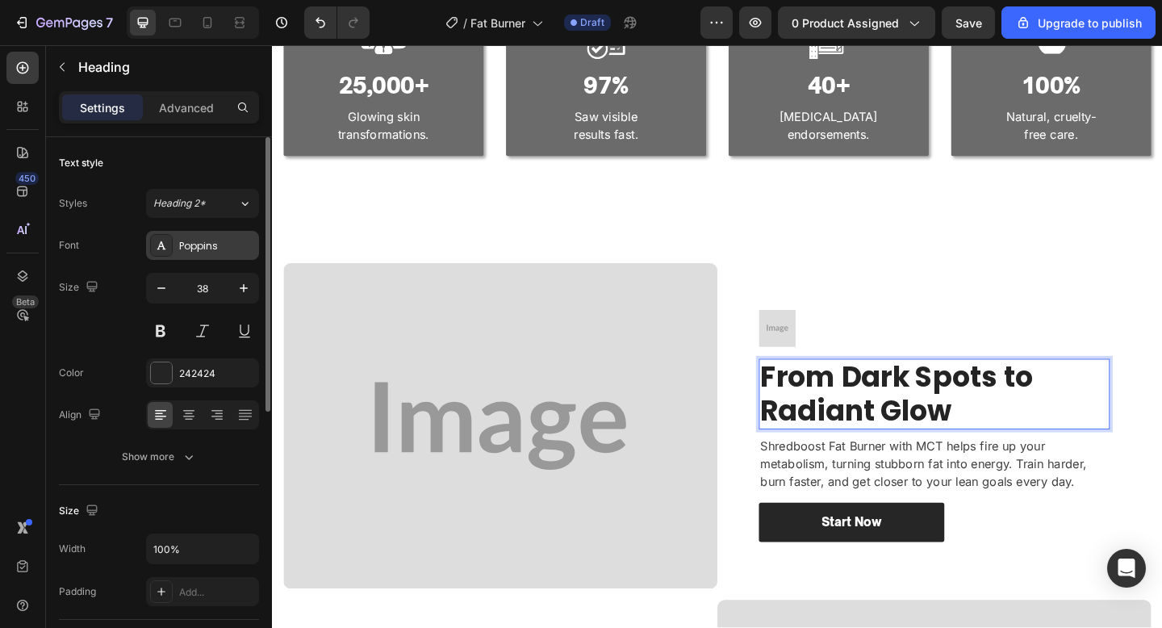
click at [165, 252] on div at bounding box center [161, 245] width 23 height 23
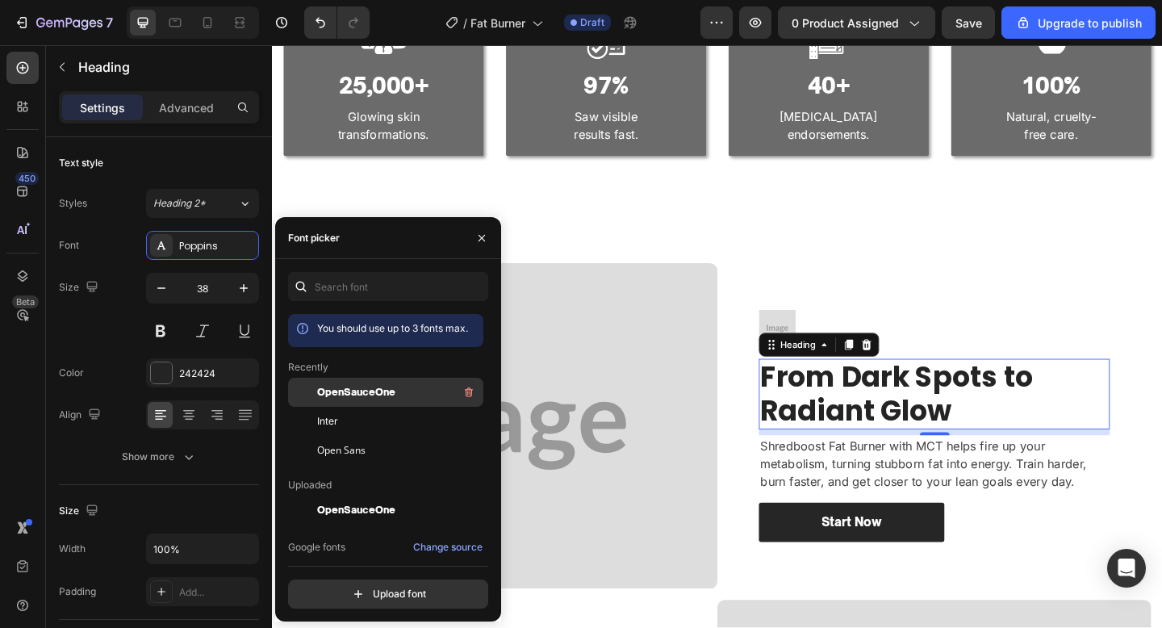
click at [376, 400] on div "OpenSauceOne" at bounding box center [398, 392] width 163 height 19
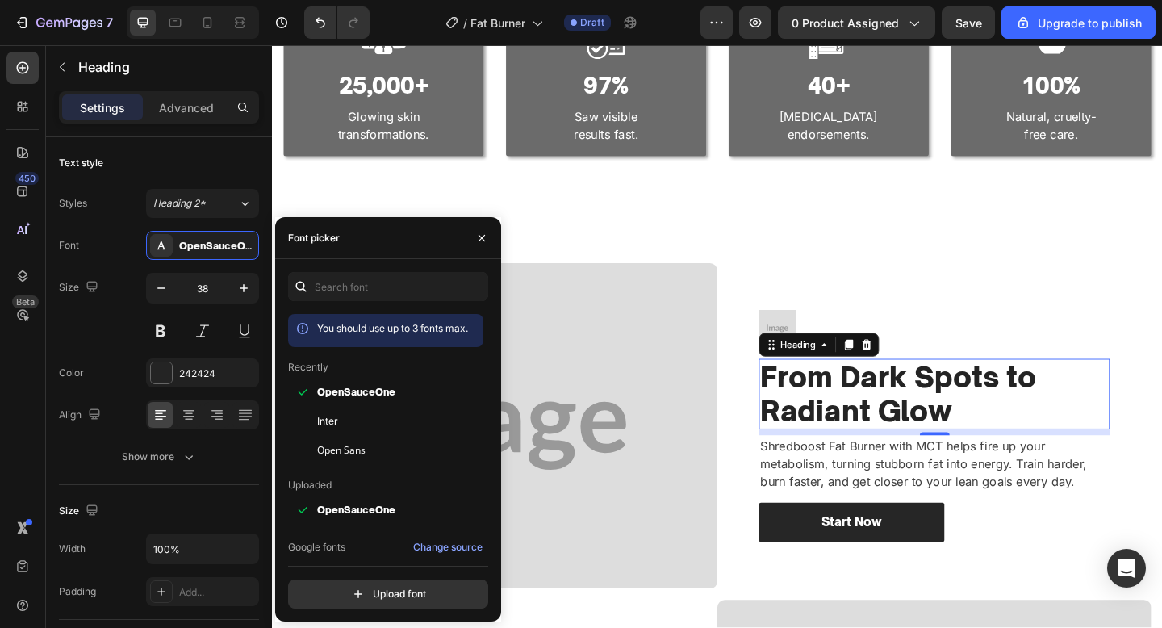
click at [747, 453] on img at bounding box center [520, 459] width 472 height 354
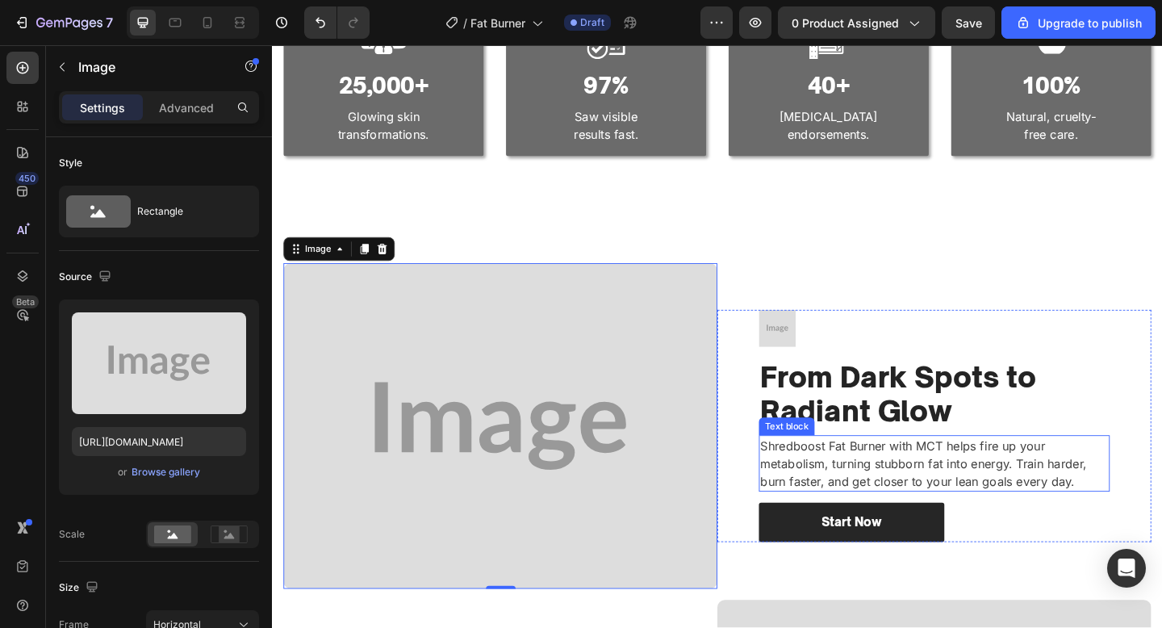
click at [894, 524] on p "Shredboost Fat Burner with MCT helps fire up your metabolism, turning stubborn …" at bounding box center [992, 500] width 379 height 58
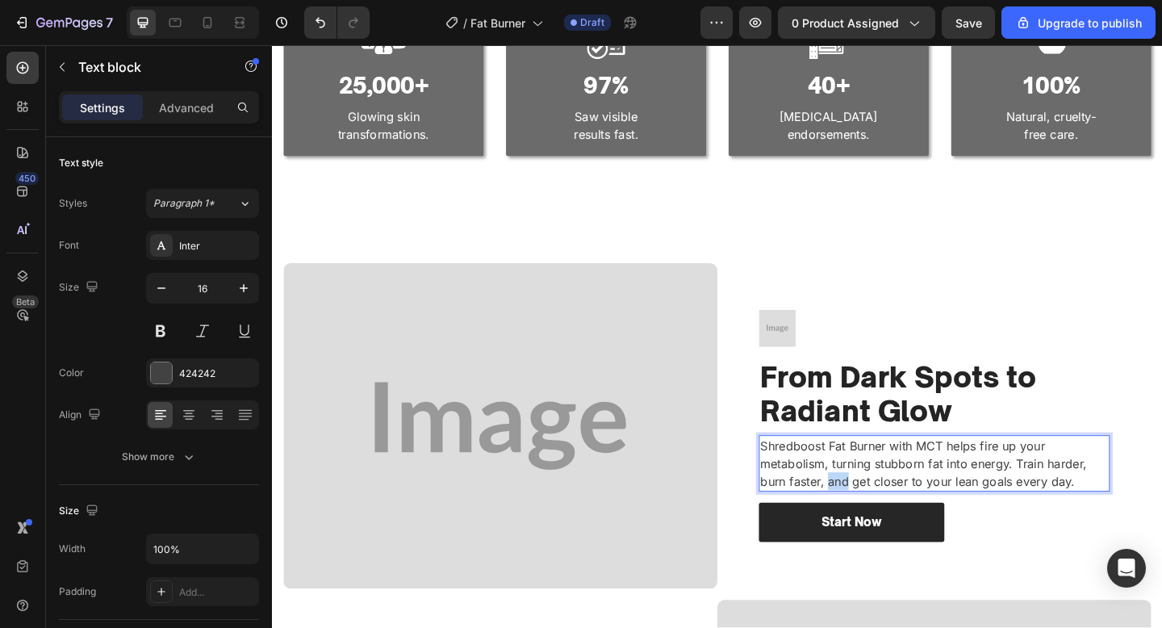
click at [894, 524] on p "Shredboost Fat Burner with MCT helps fire up your metabolism, turning stubborn …" at bounding box center [992, 500] width 379 height 58
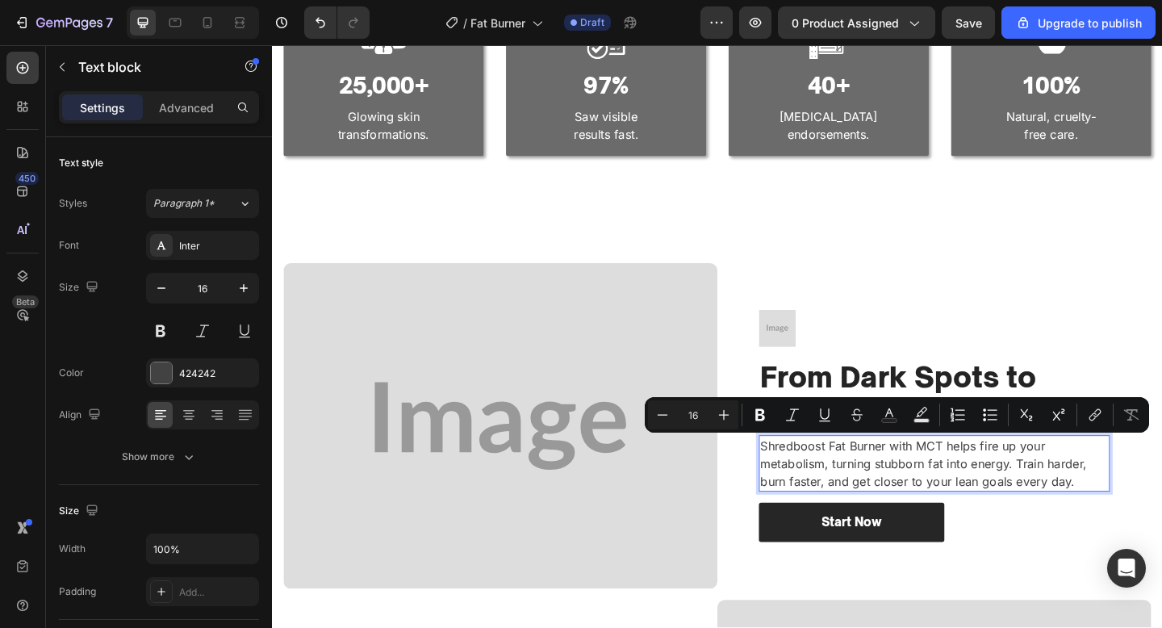
scroll to position [1189, 0]
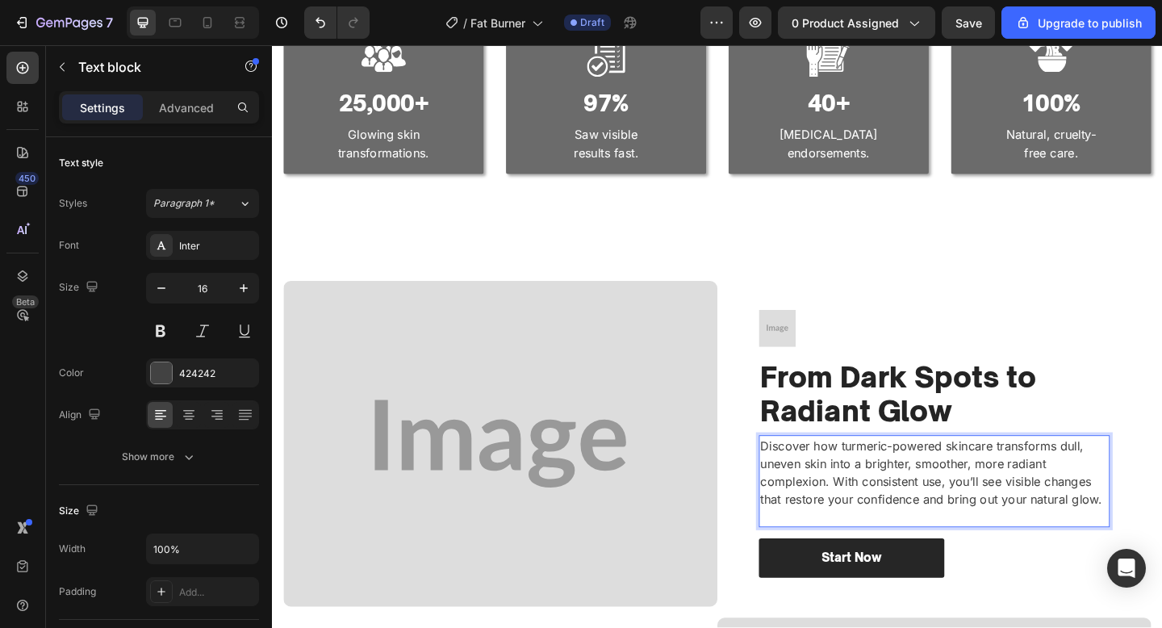
click at [954, 501] on p "Discover how turmeric-powered skincare transforms dull, uneven skin into a brig…" at bounding box center [992, 509] width 379 height 77
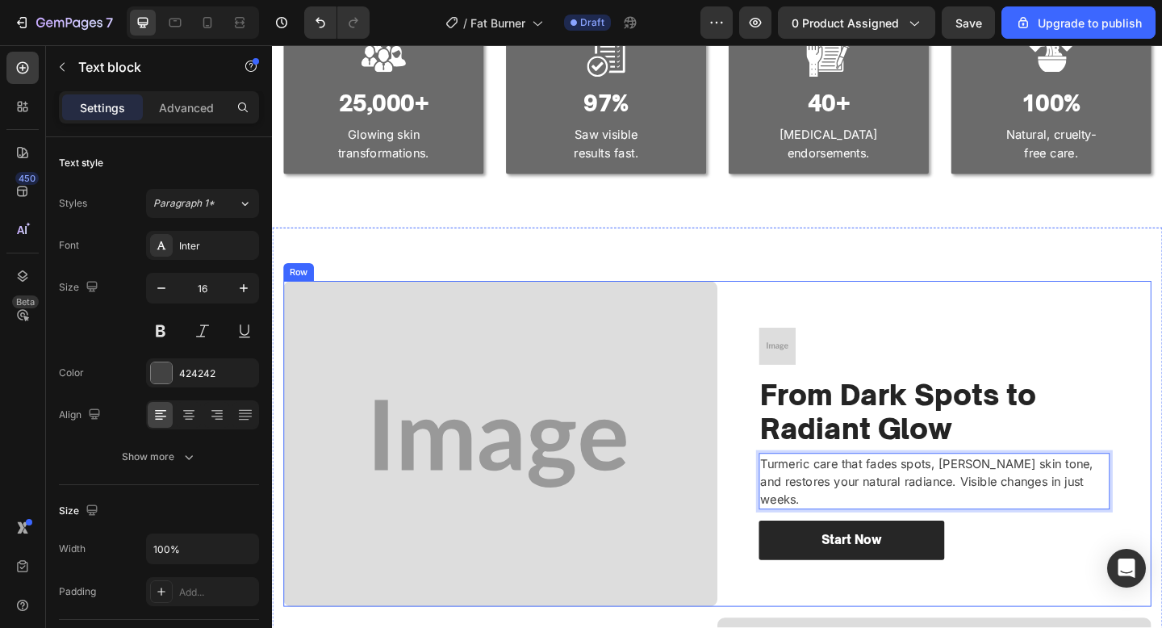
click at [1080, 311] on div "Image From Dark Spots to Radiant Glow Heading Turmeric care that fades spots, e…" at bounding box center [992, 479] width 472 height 354
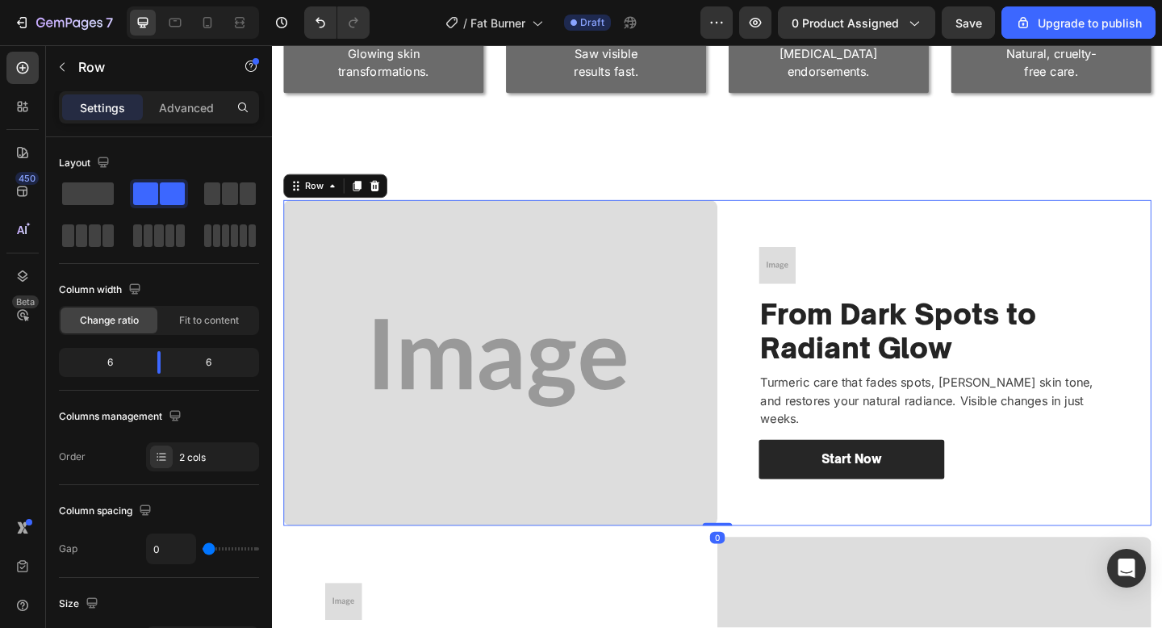
scroll to position [1278, 0]
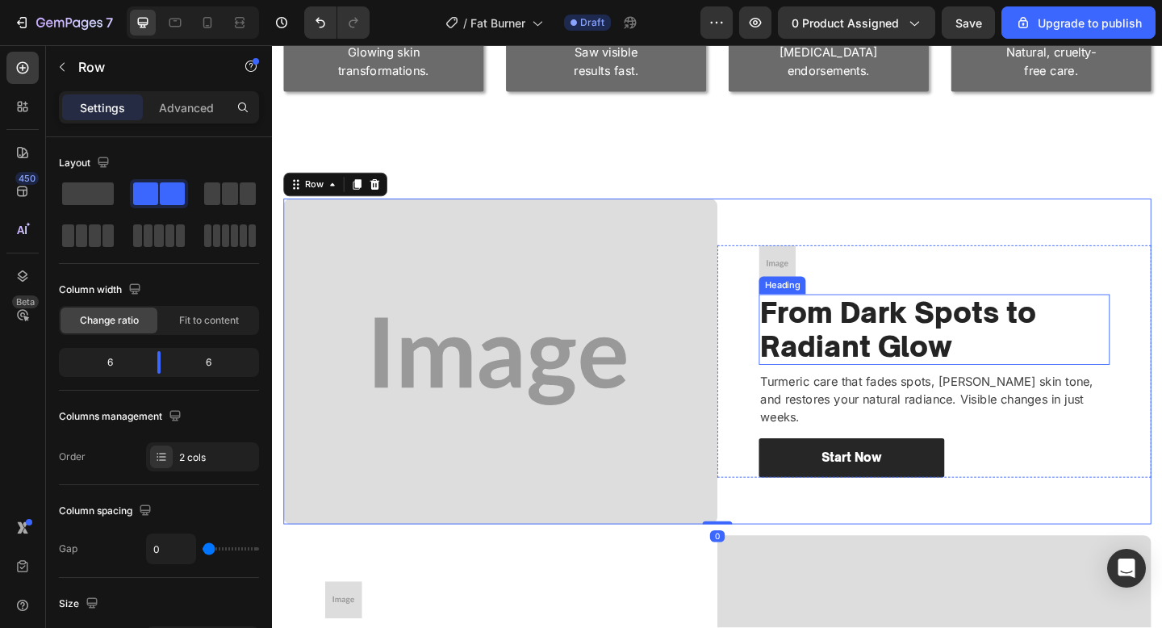
click at [1062, 390] on p "From Dark Spots to Radiant Glow" at bounding box center [992, 354] width 379 height 73
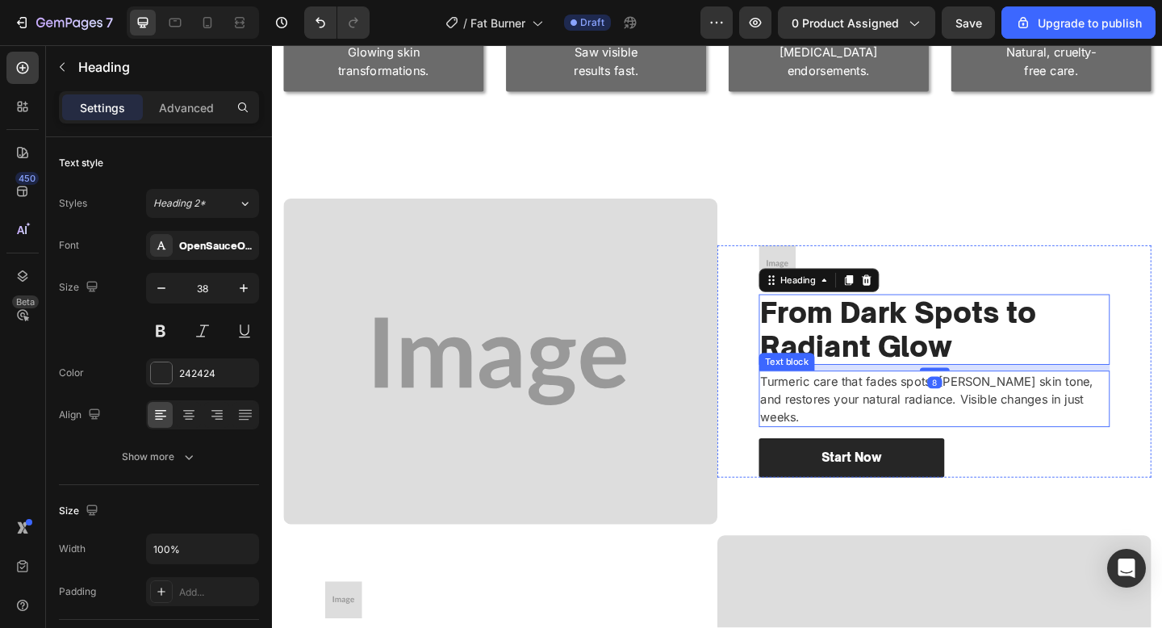
click at [1059, 425] on p "Turmeric care that fades spots, [PERSON_NAME] skin tone, and restores your natu…" at bounding box center [992, 430] width 379 height 58
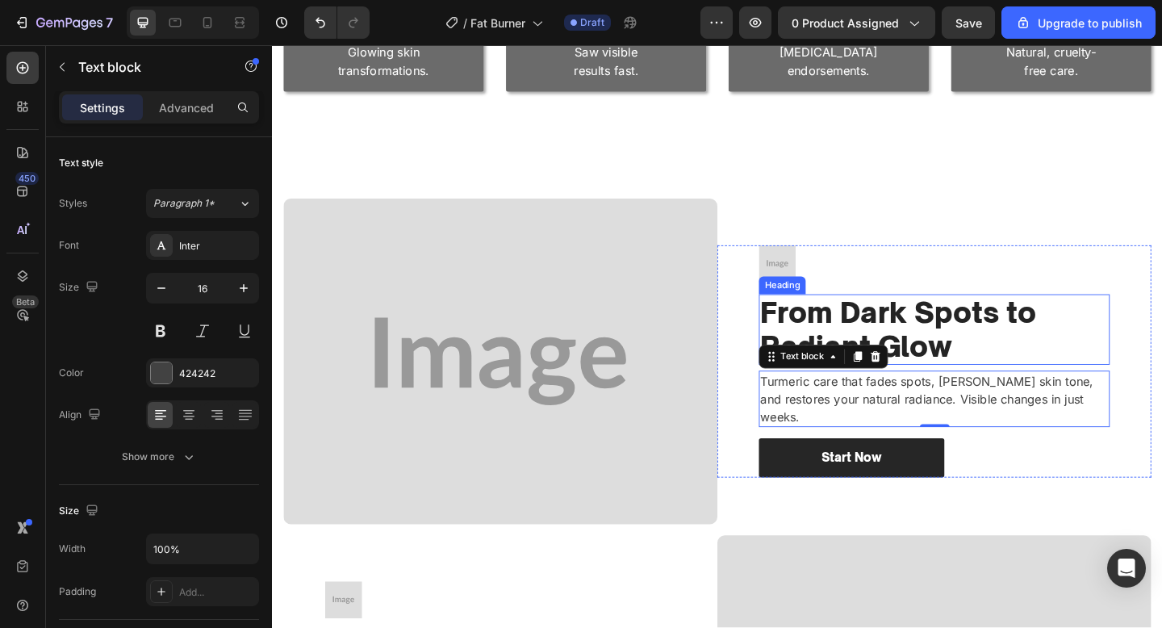
click at [1044, 380] on p "From Dark Spots to Radiant Glow" at bounding box center [992, 354] width 379 height 73
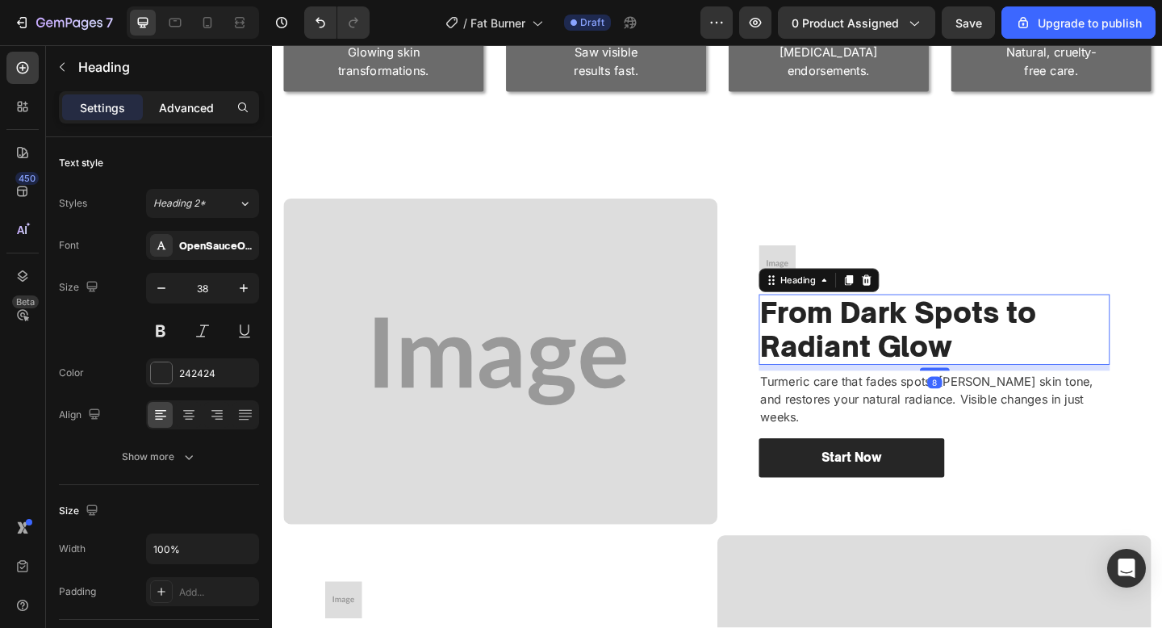
click at [194, 108] on p "Advanced" at bounding box center [186, 107] width 55 height 17
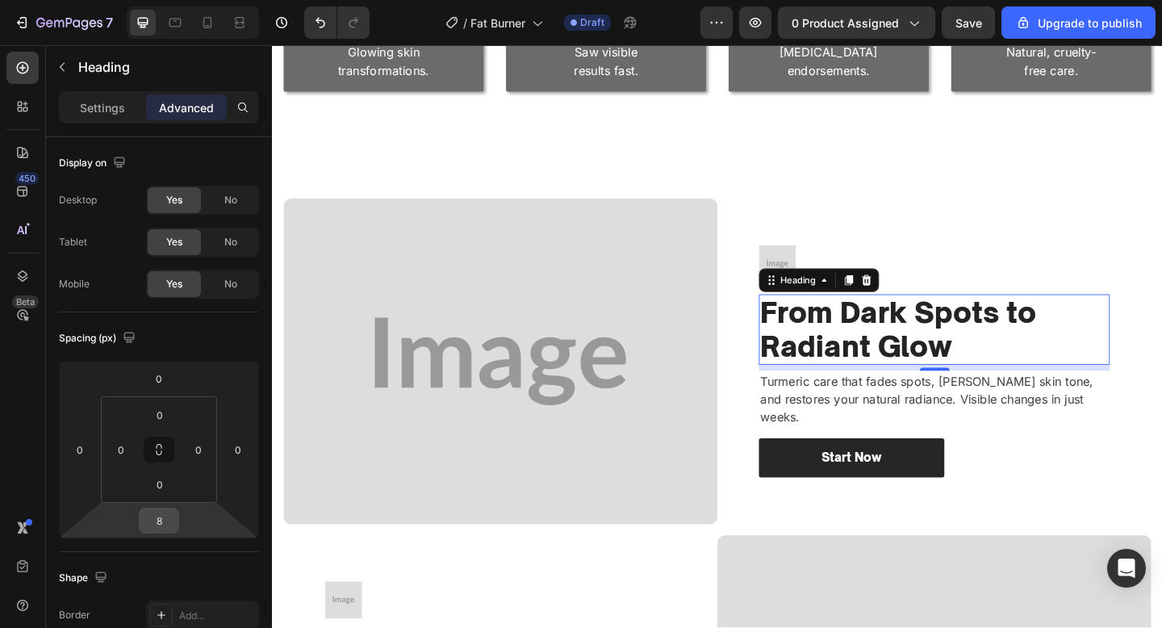
click at [176, 509] on div "8" at bounding box center [159, 521] width 40 height 26
click at [162, 513] on input "8" at bounding box center [159, 520] width 32 height 24
type input "0"
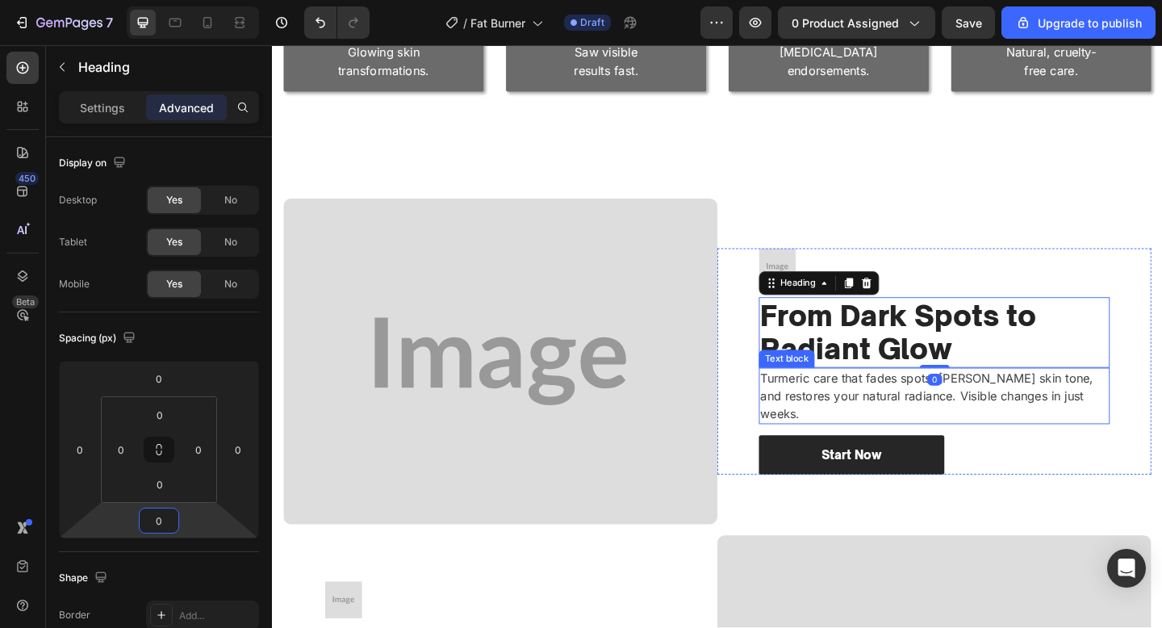
click at [964, 435] on p "Turmeric care that fades spots, evens skin tone, and restores your natural radi…" at bounding box center [992, 427] width 379 height 58
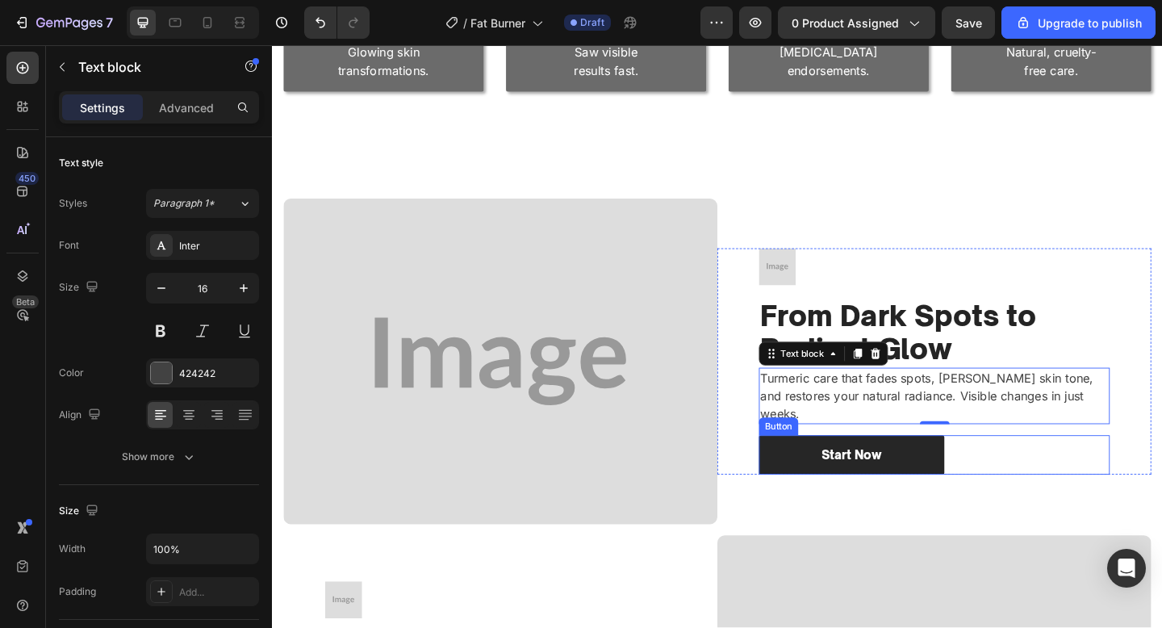
click at [1063, 491] on div "Start Now Button" at bounding box center [992, 491] width 382 height 43
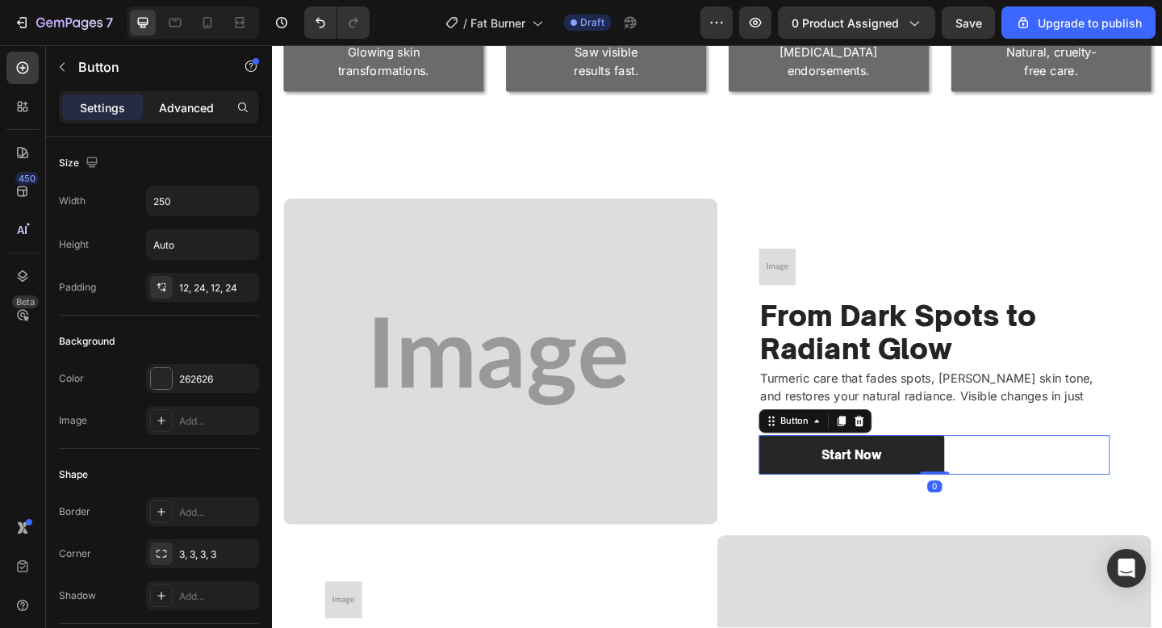
click at [195, 119] on div "Advanced" at bounding box center [186, 107] width 81 height 26
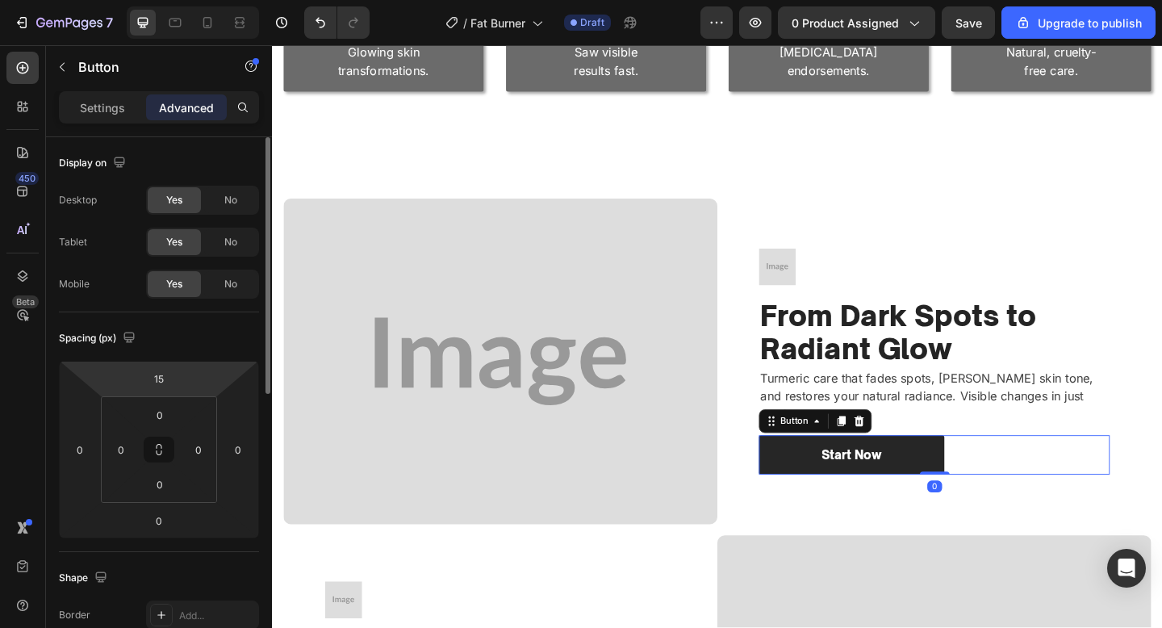
click at [164, 0] on html "7 / Fat Burner Draft Preview 0 product assigned Save Upgrade to publish 450 Bet…" at bounding box center [581, 0] width 1162 height 0
click at [150, 383] on input "15" at bounding box center [159, 378] width 32 height 24
type input "0"
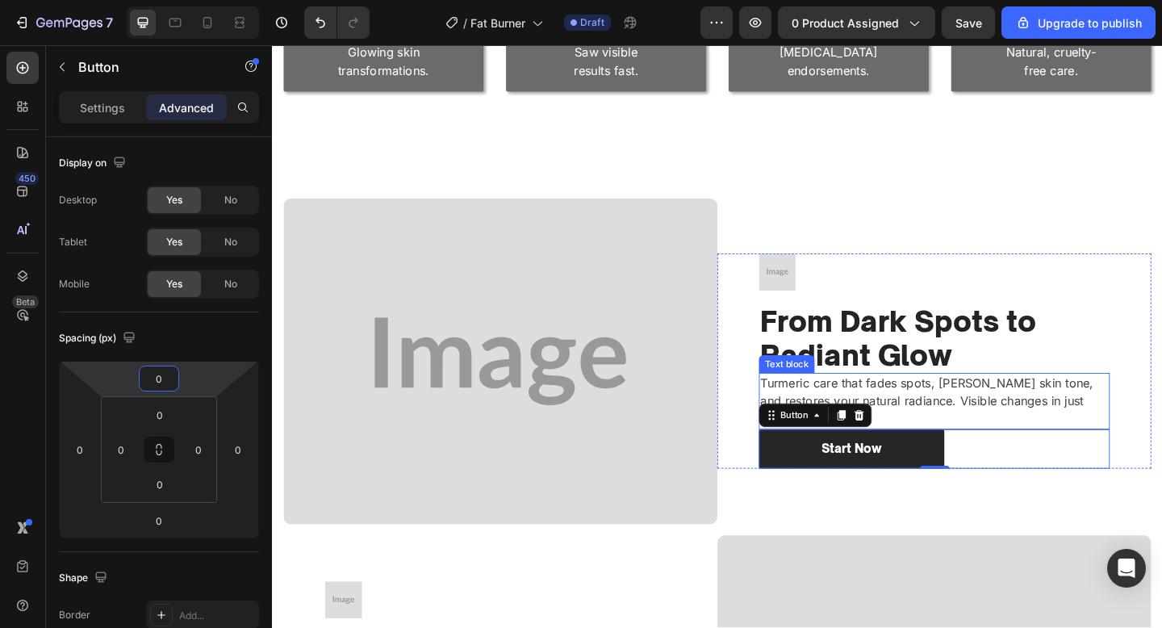
click at [1131, 423] on p "Turmeric care that fades spots, [PERSON_NAME] skin tone, and restores your natu…" at bounding box center [992, 433] width 379 height 58
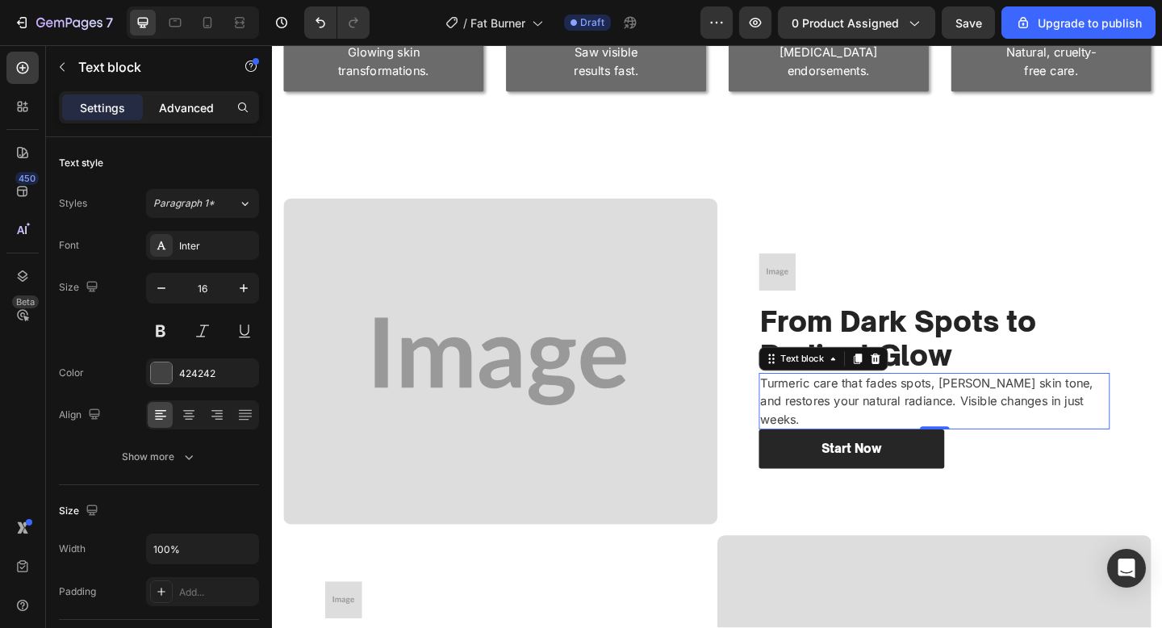
click at [194, 106] on p "Advanced" at bounding box center [186, 107] width 55 height 17
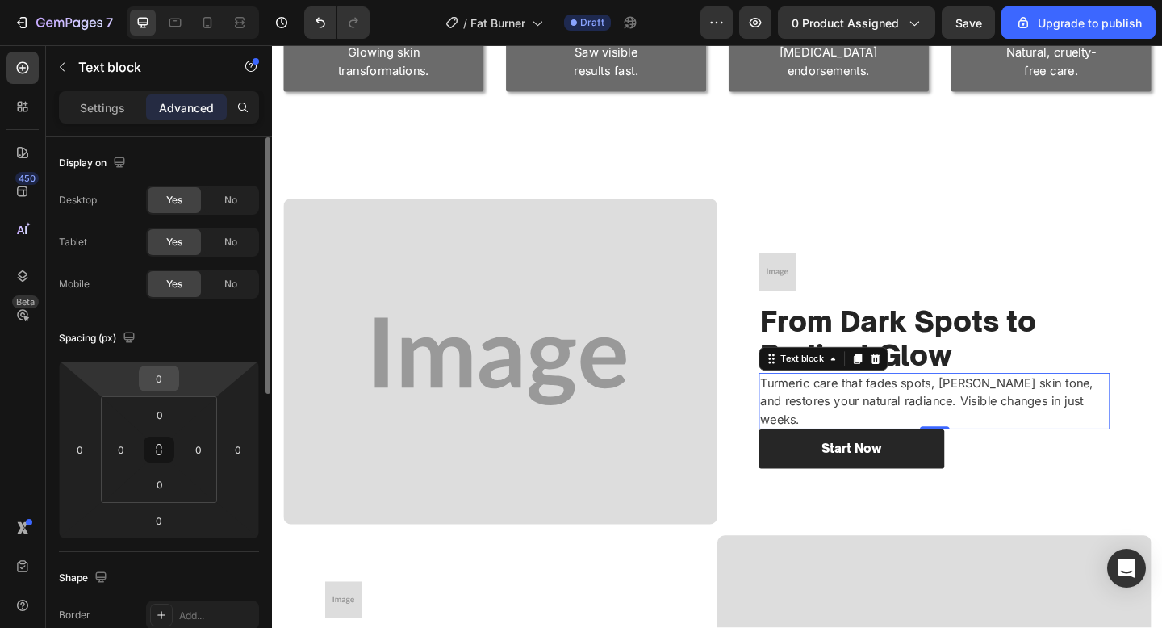
click at [163, 381] on input "0" at bounding box center [159, 378] width 32 height 24
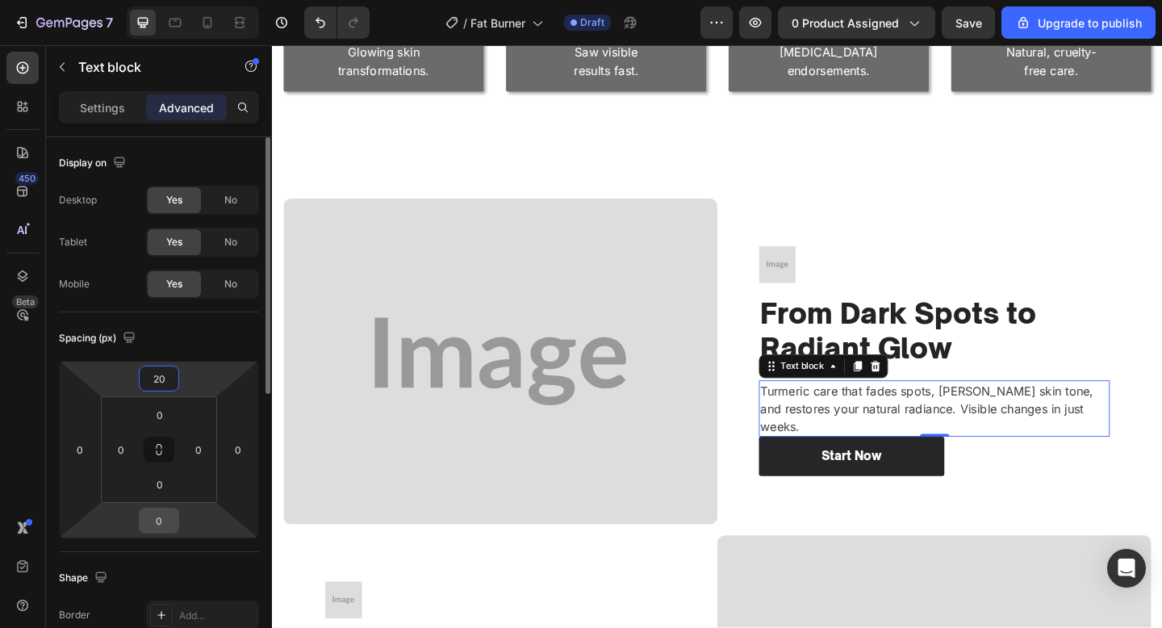
type input "20"
click at [164, 512] on input "0" at bounding box center [159, 520] width 32 height 24
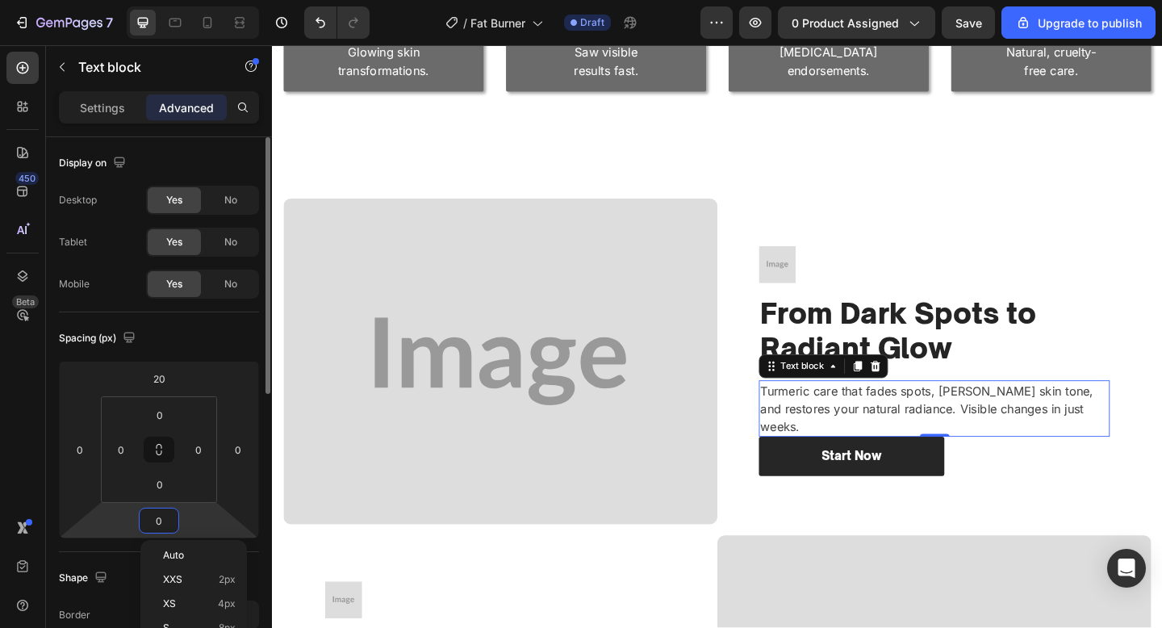
click at [164, 512] on input "0" at bounding box center [159, 520] width 32 height 24
type input "20"
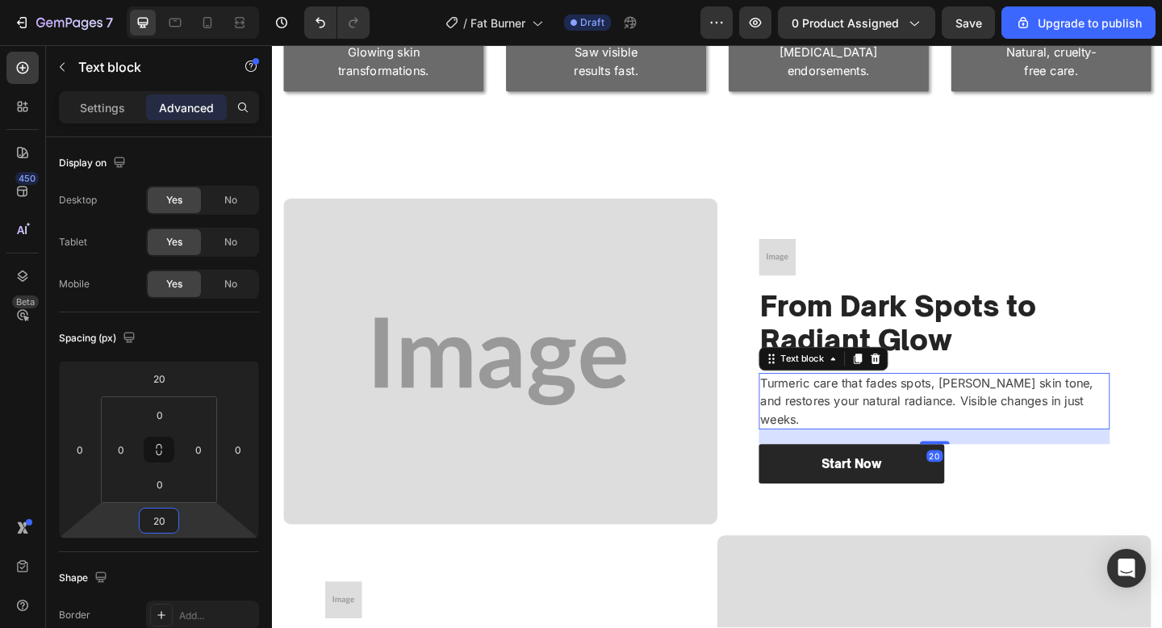
click at [557, 441] on img at bounding box center [520, 389] width 472 height 354
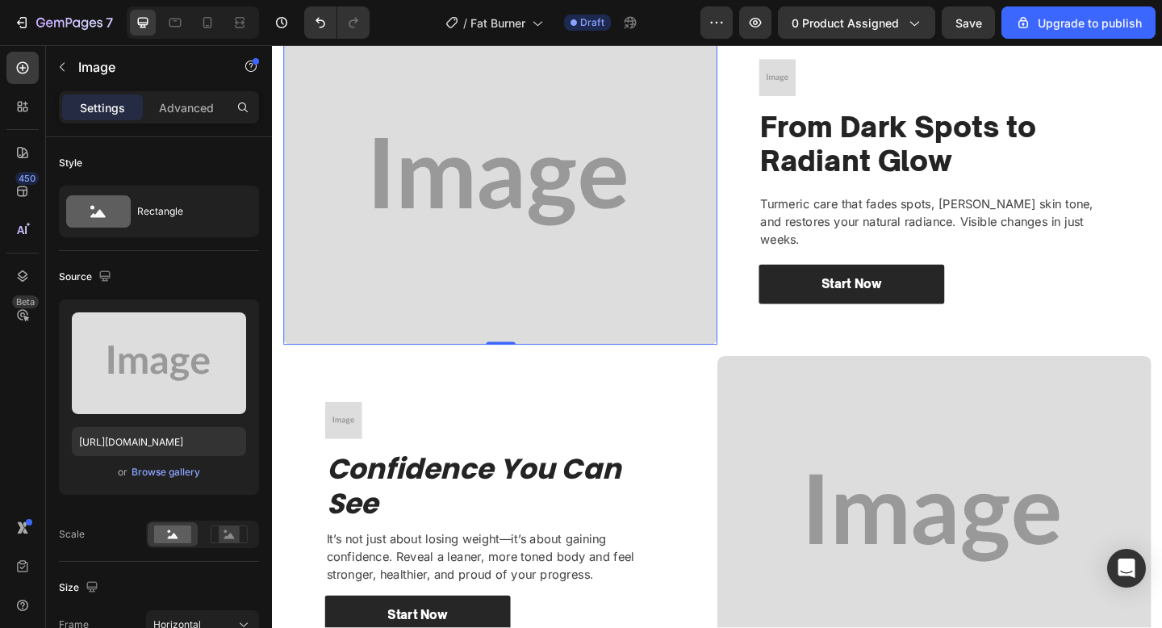
scroll to position [1815, 0]
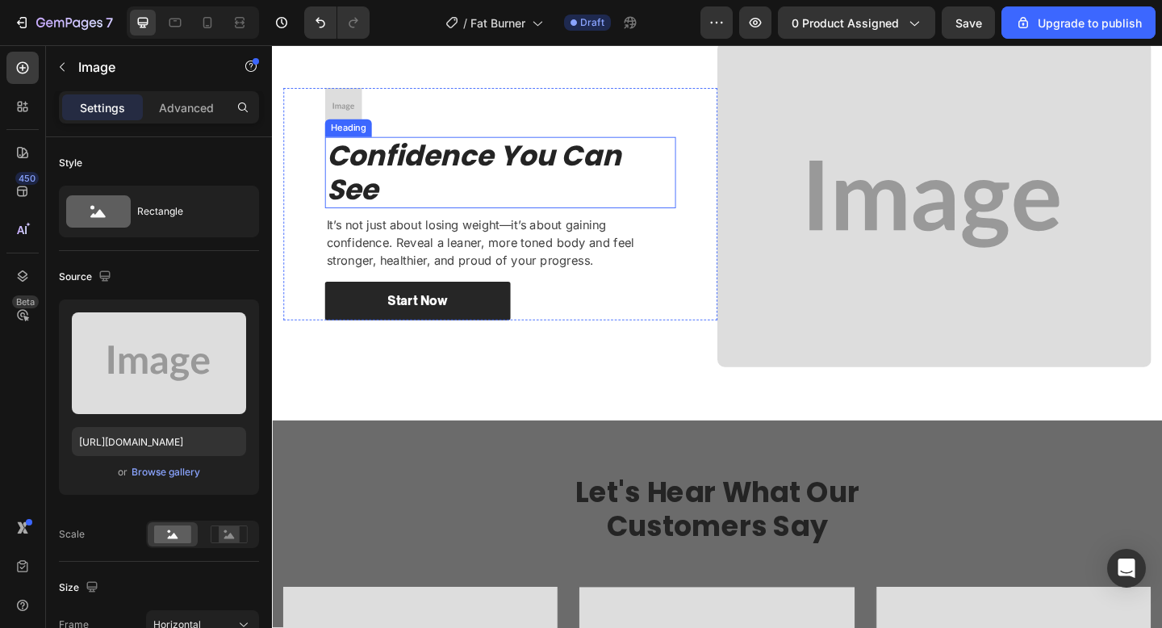
click at [501, 177] on icon "Confidence You Can See" at bounding box center [491, 184] width 320 height 80
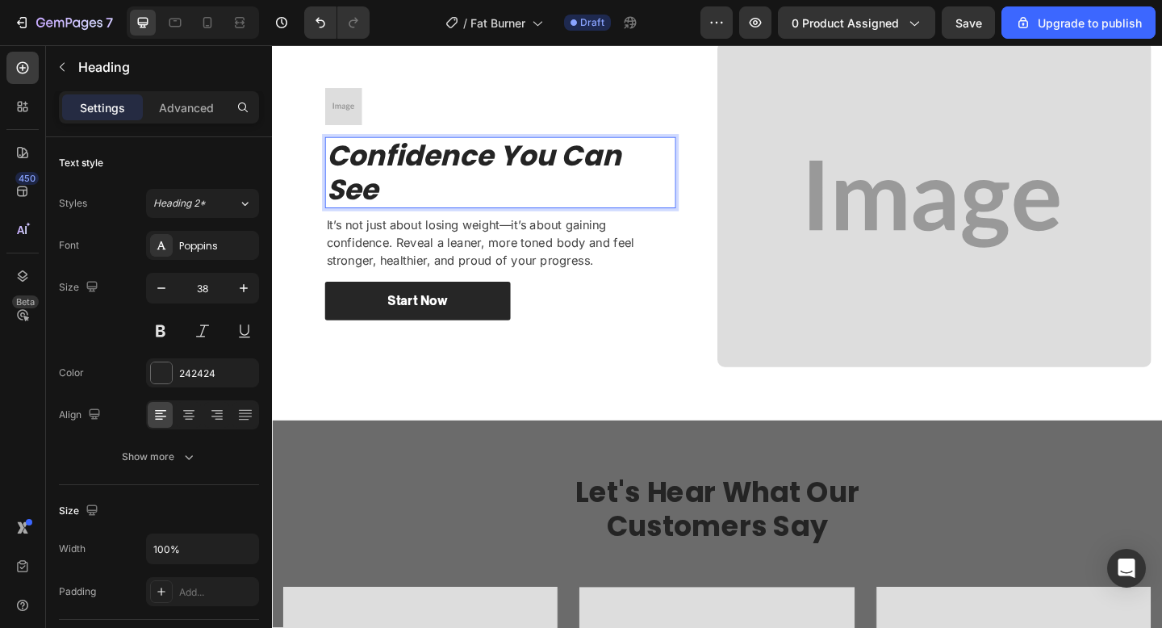
click at [501, 177] on icon "Confidence You Can See" at bounding box center [491, 184] width 320 height 80
click at [373, 156] on p "🌿 Skincare You Can Trust" at bounding box center [520, 181] width 379 height 73
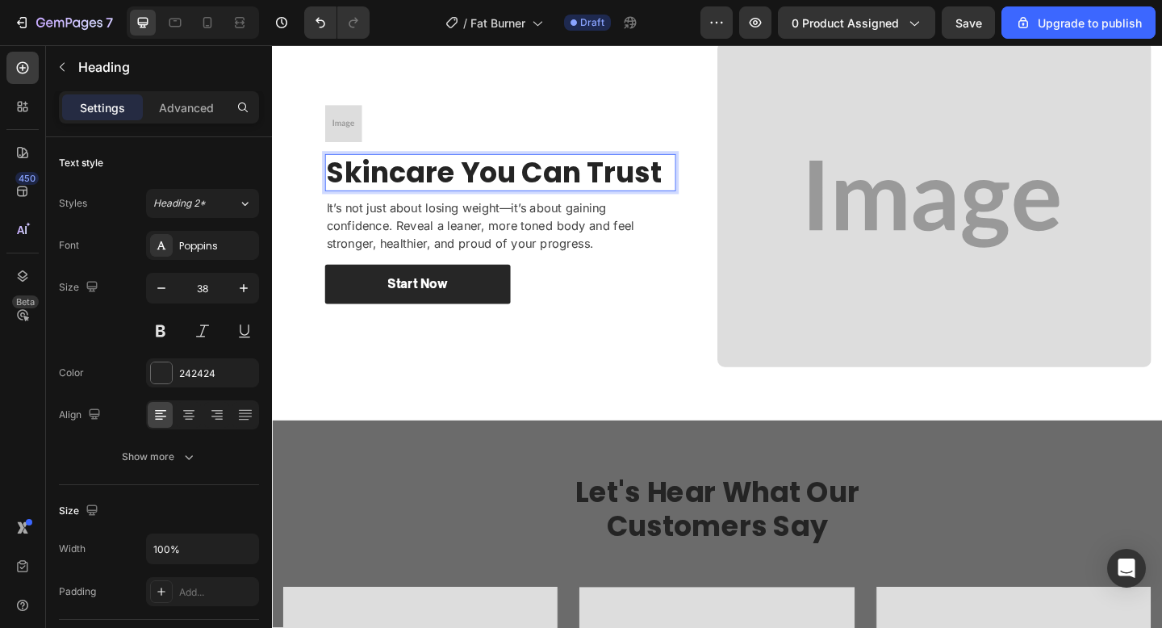
scroll to position [1834, 0]
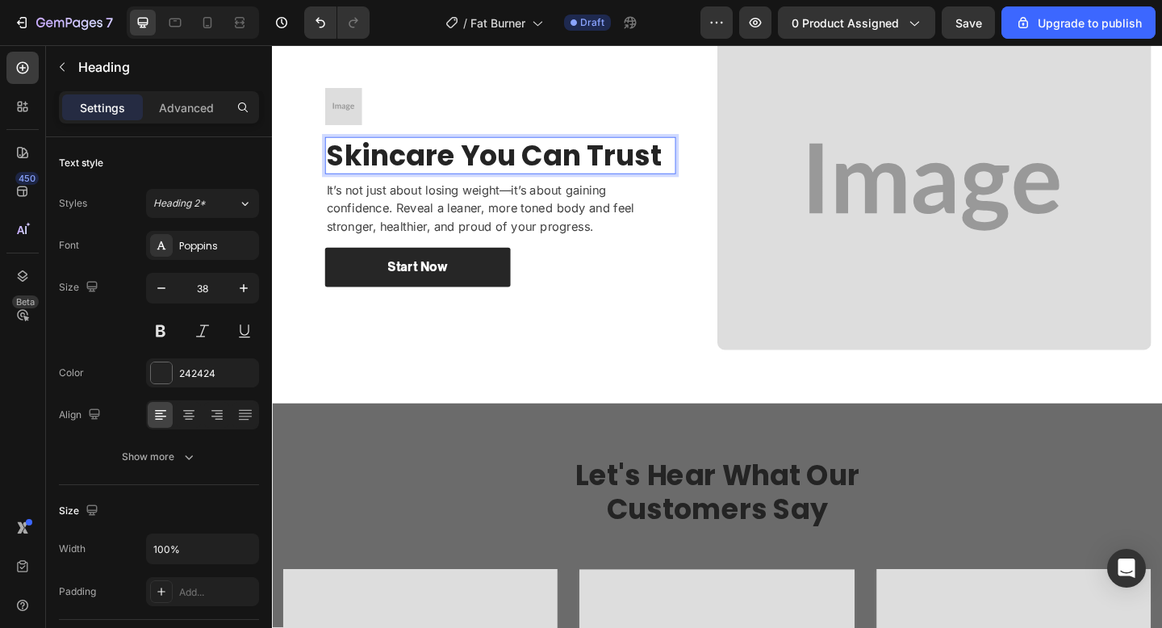
click at [555, 168] on p "Skincare You Can Trust" at bounding box center [520, 165] width 379 height 37
click at [614, 172] on p "Skincare You Can Trust" at bounding box center [520, 165] width 379 height 37
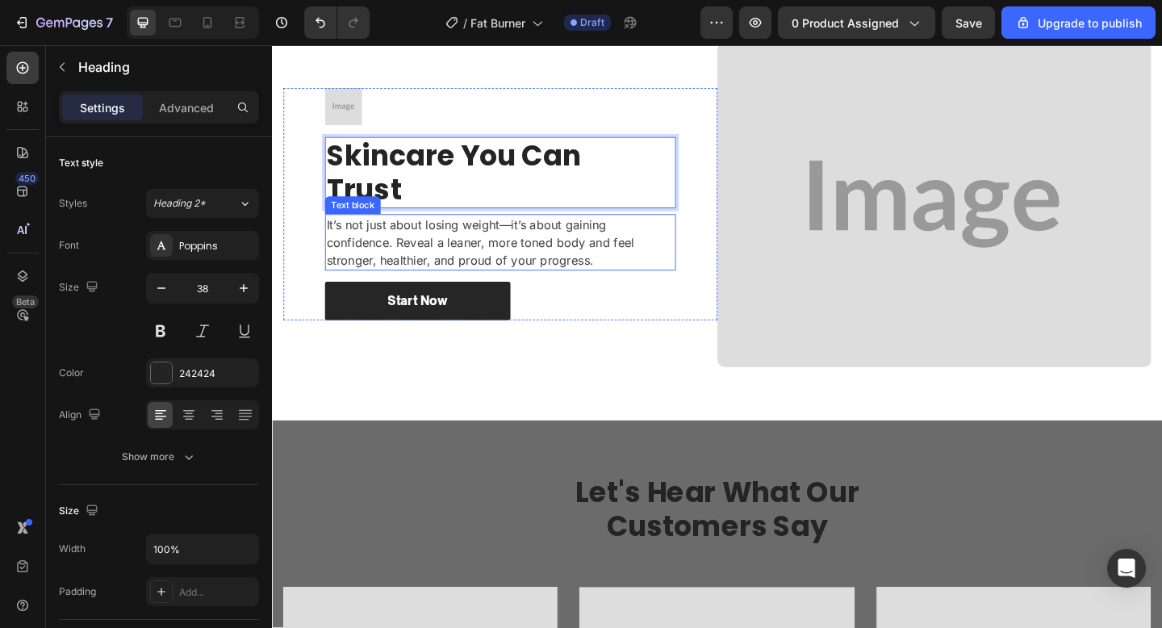
click at [559, 244] on p "It’s not just about losing weight—it’s about gaining confidence. Reveal a leane…" at bounding box center [520, 260] width 379 height 58
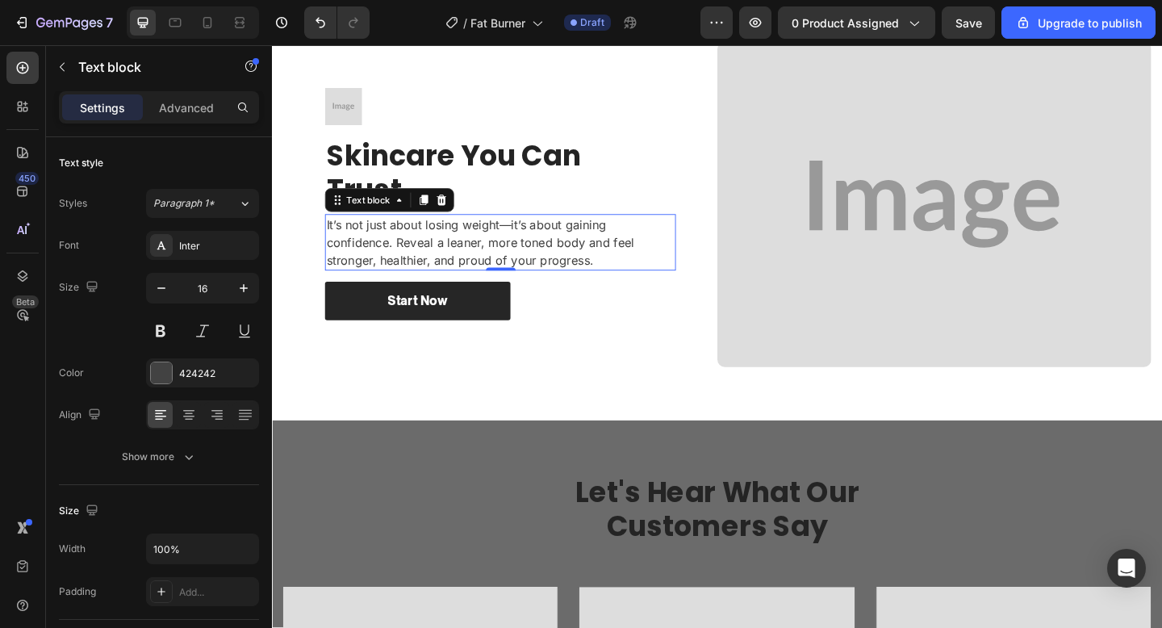
click at [559, 244] on p "It’s not just about losing weight—it’s about gaining confidence. Reveal a leane…" at bounding box center [520, 260] width 379 height 58
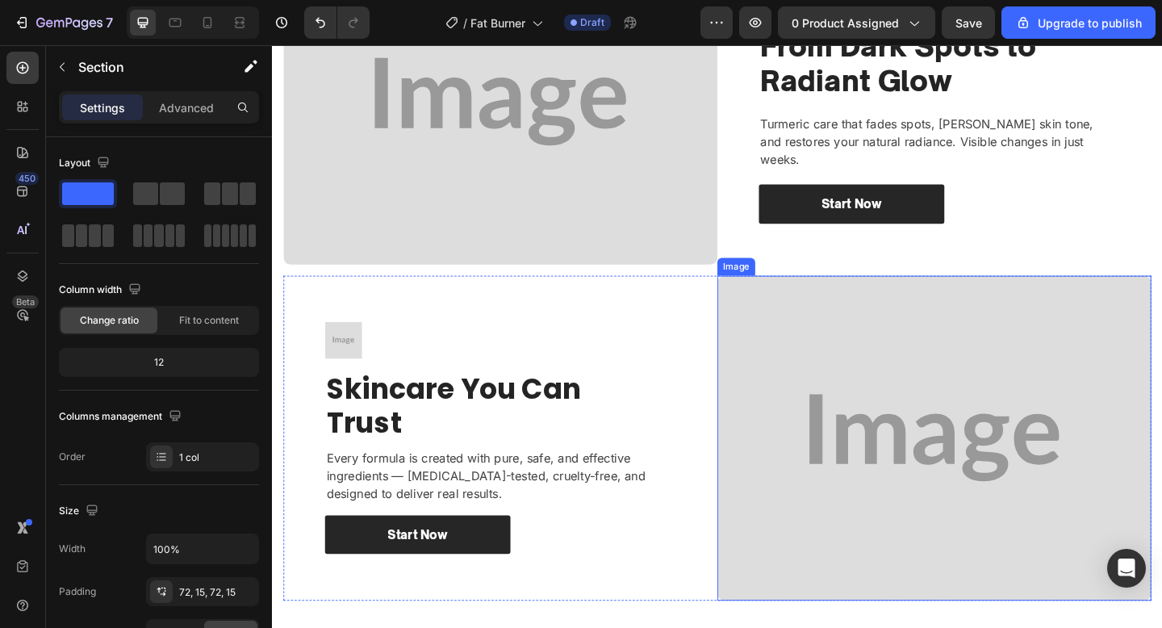
scroll to position [1520, 0]
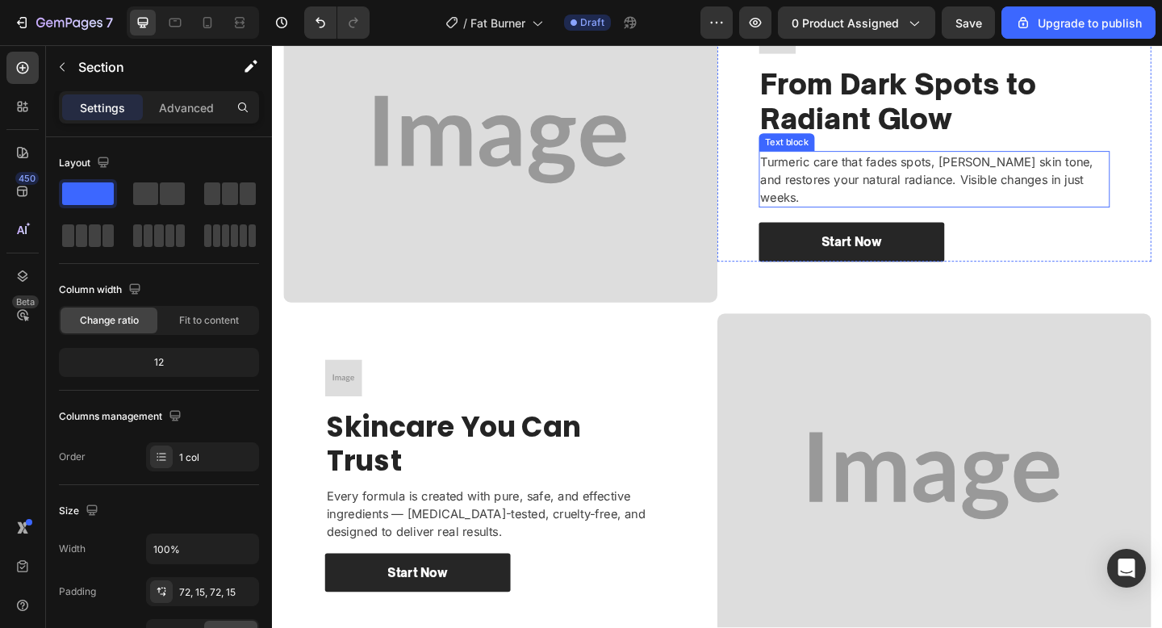
click at [914, 185] on p "Turmeric care that fades spots, [PERSON_NAME] skin tone, and restores your natu…" at bounding box center [992, 191] width 379 height 58
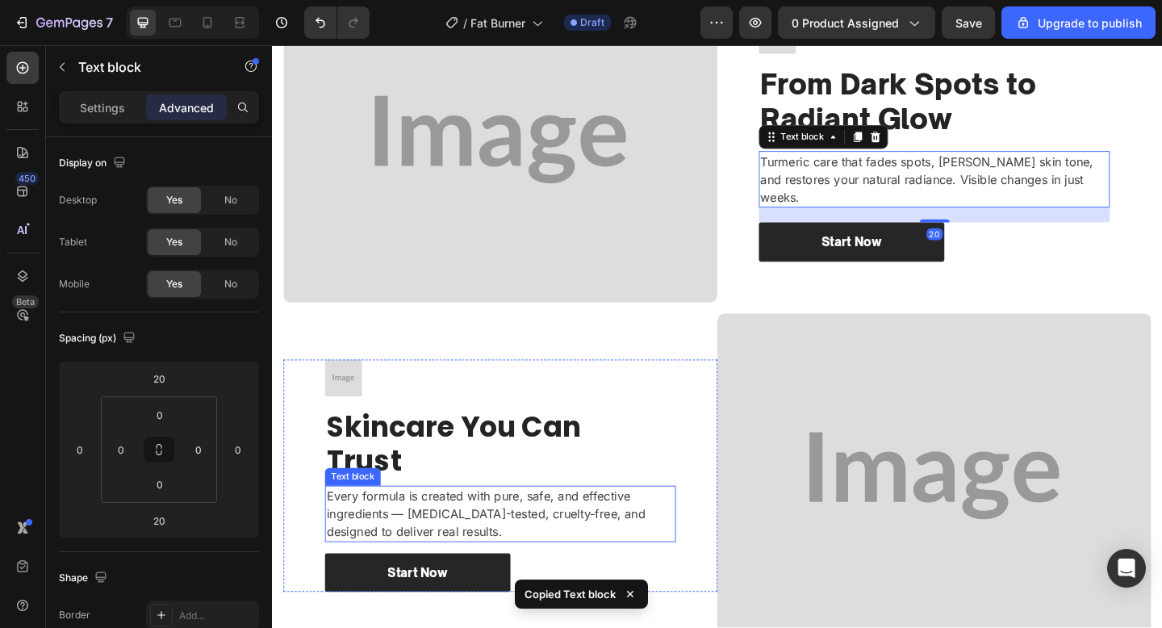
click at [557, 542] on p "Every formula is created with pure, safe, and effective ingredients — [MEDICAL_…" at bounding box center [520, 555] width 379 height 58
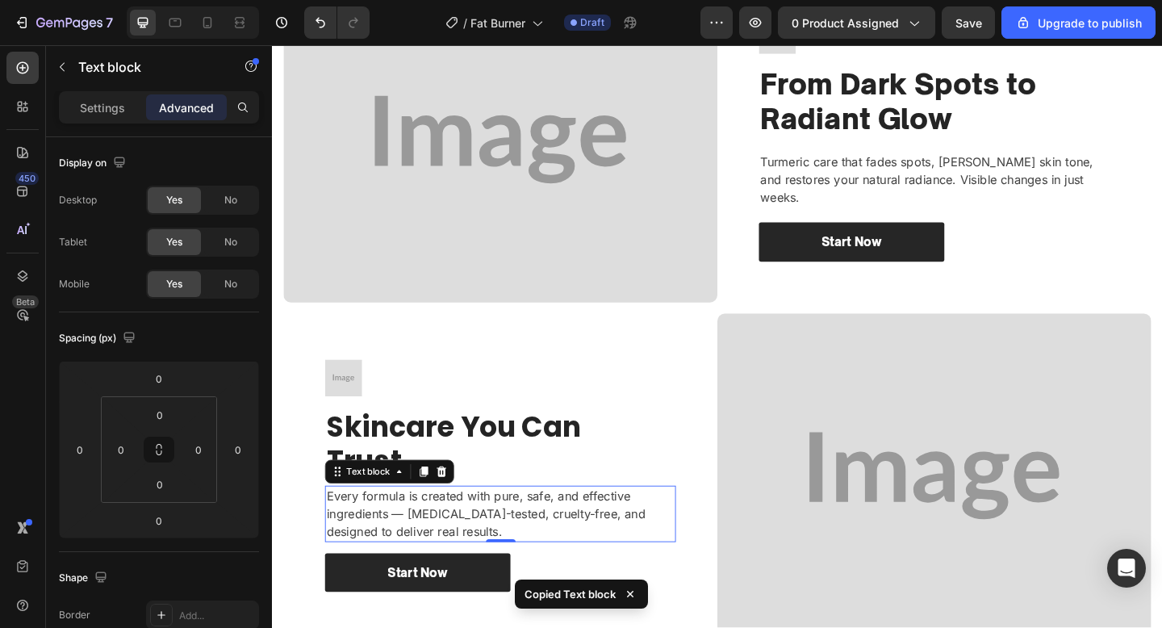
type input "20"
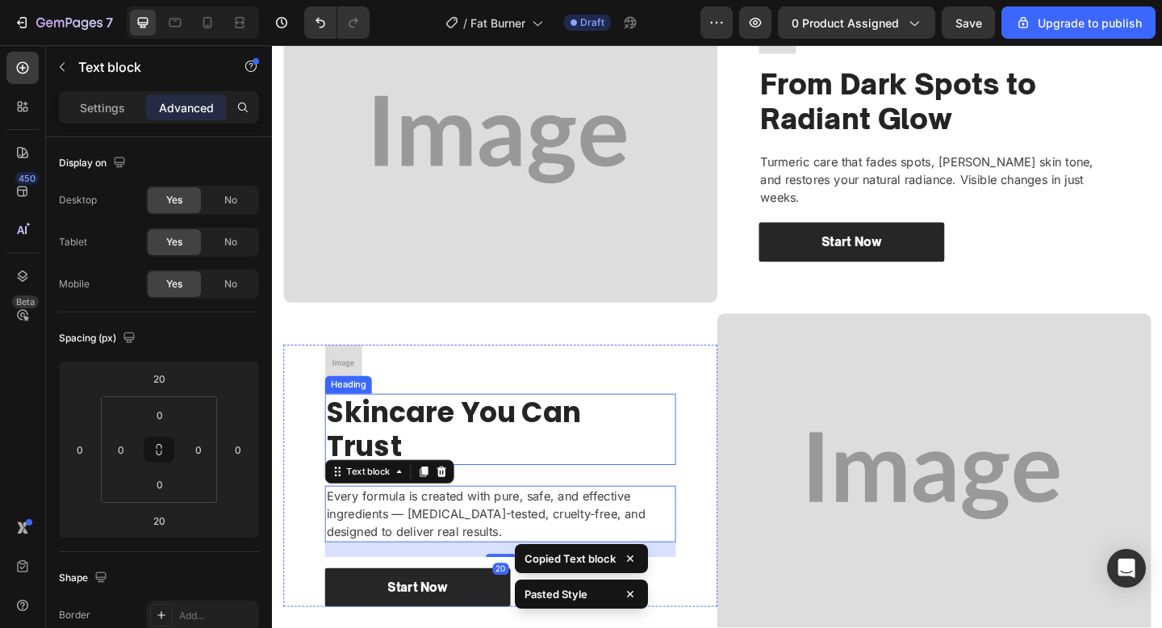
click at [572, 475] on p "Skincare You Can Trust" at bounding box center [520, 462] width 379 height 73
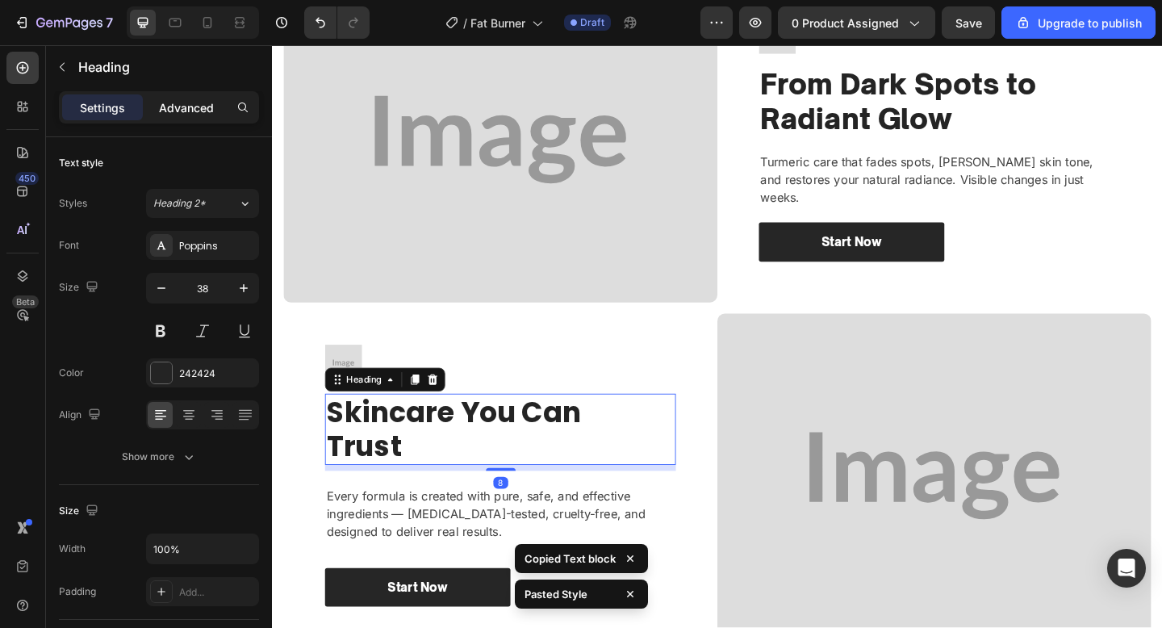
click at [182, 107] on p "Advanced" at bounding box center [186, 107] width 55 height 17
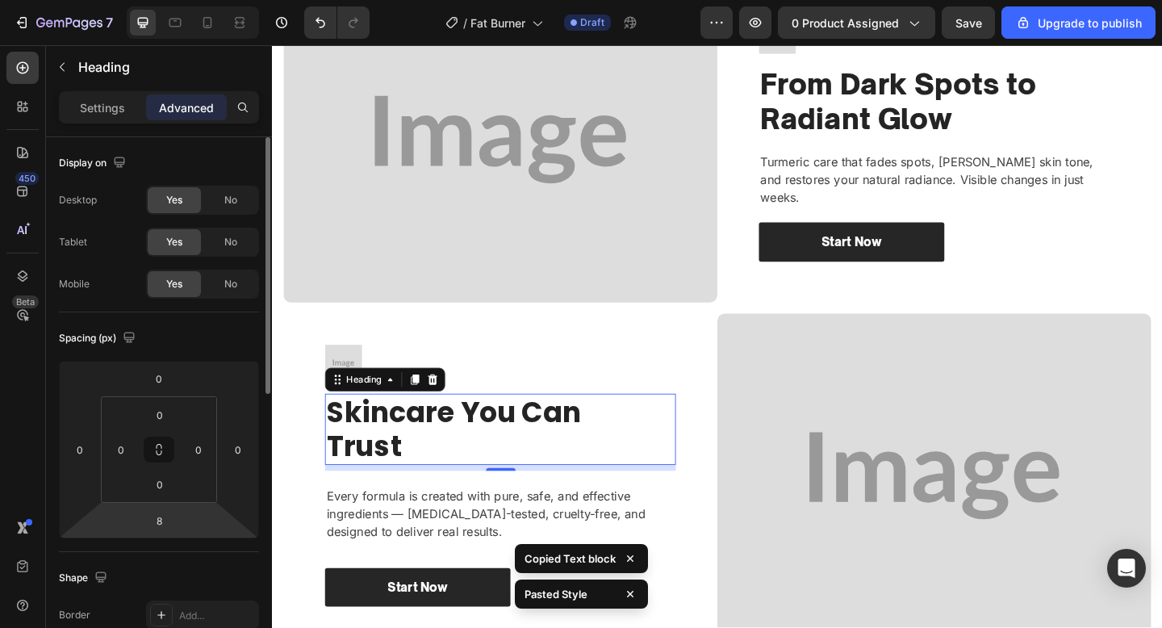
click at [159, 0] on html "7 / Fat Burner Draft Preview 0 product assigned Save Upgrade to publish 450 Bet…" at bounding box center [581, 0] width 1162 height 0
click at [156, 512] on input "8" at bounding box center [159, 520] width 32 height 24
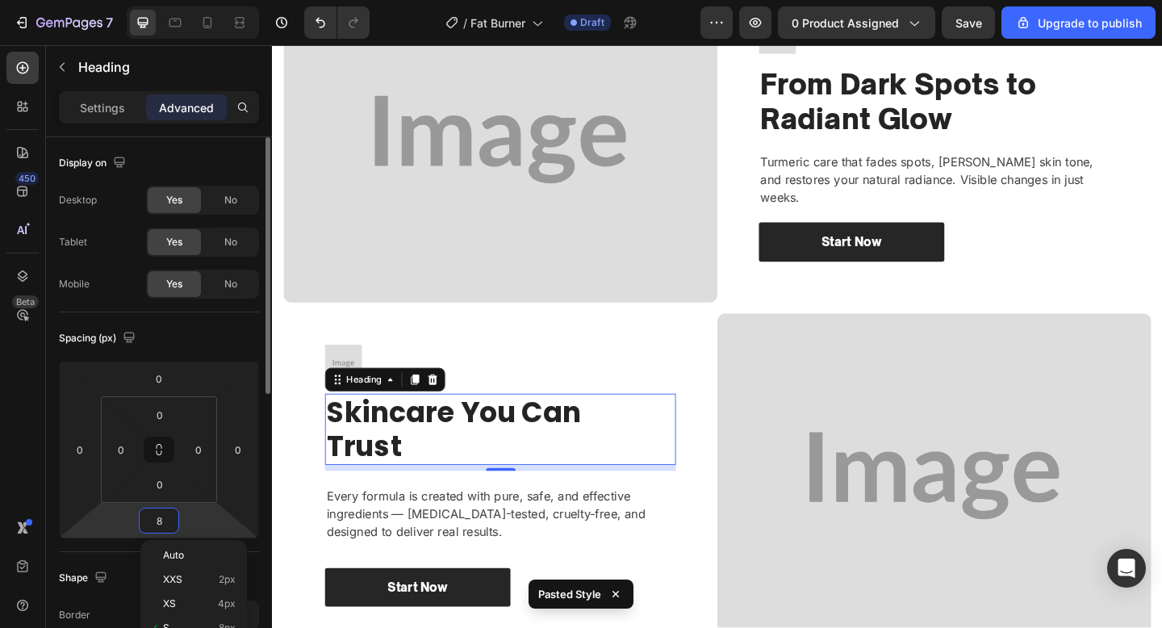
click at [156, 512] on input "8" at bounding box center [159, 520] width 32 height 24
type input "0"
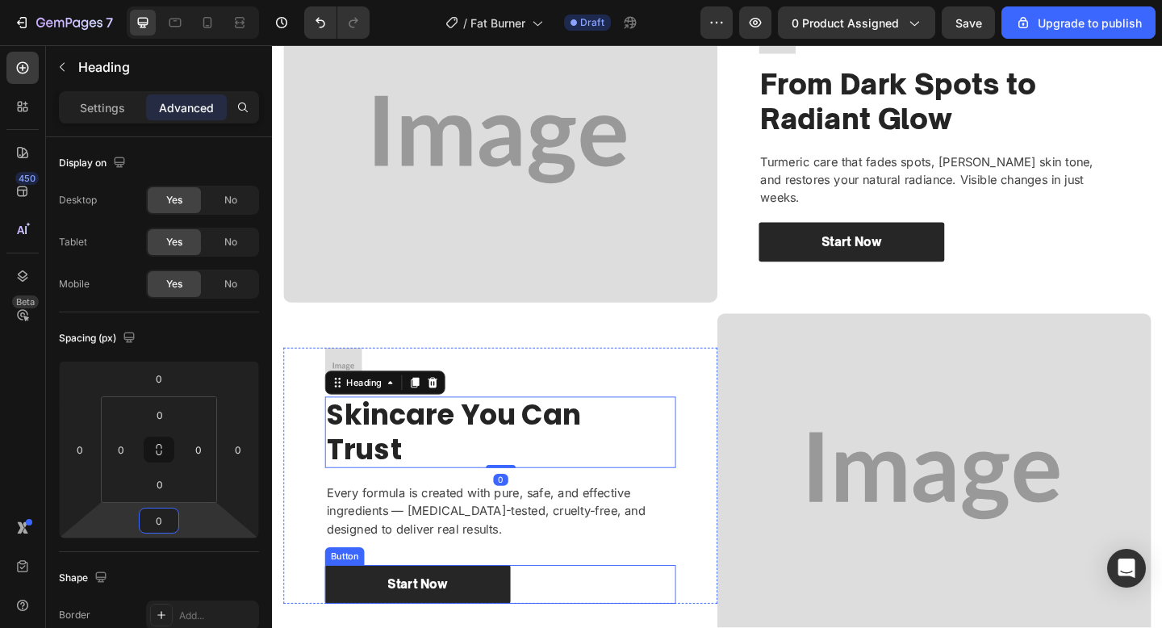
click at [682, 626] on div "Start Now Button" at bounding box center [520, 632] width 382 height 43
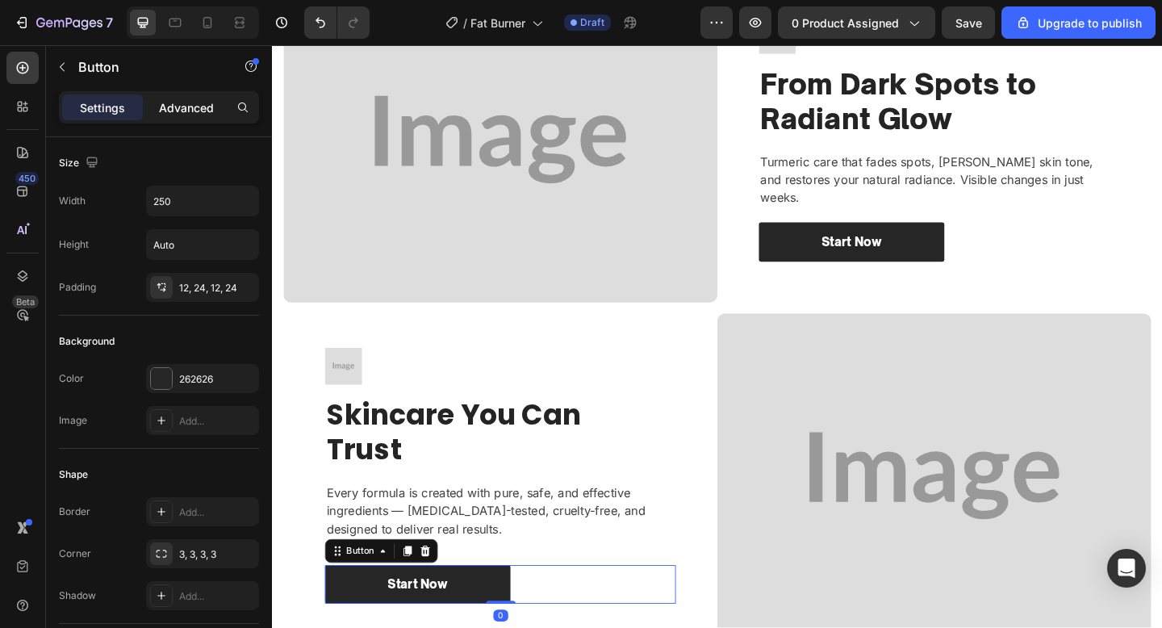
click at [181, 109] on p "Advanced" at bounding box center [186, 107] width 55 height 17
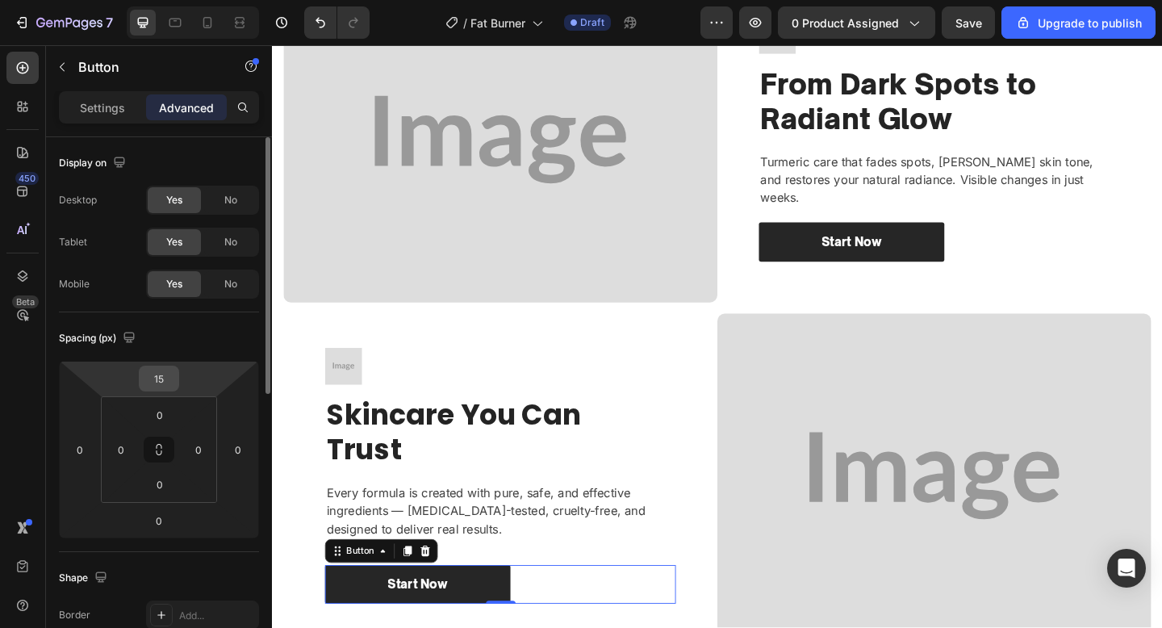
click at [155, 368] on input "15" at bounding box center [159, 378] width 32 height 24
type input "0"
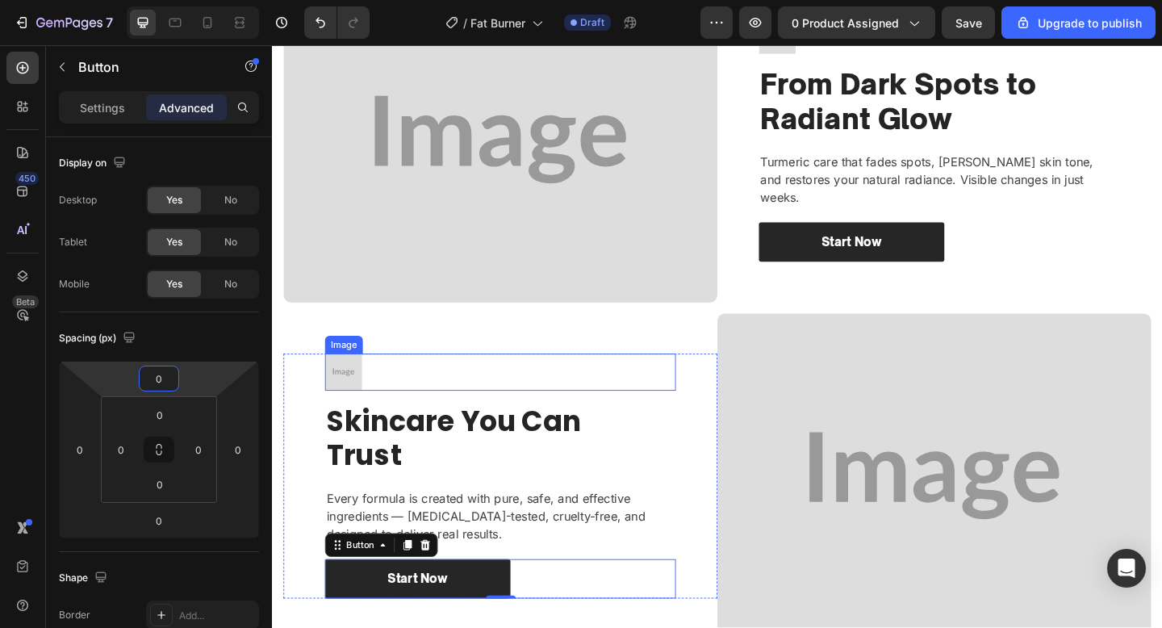
click at [389, 419] on div at bounding box center [520, 401] width 382 height 40
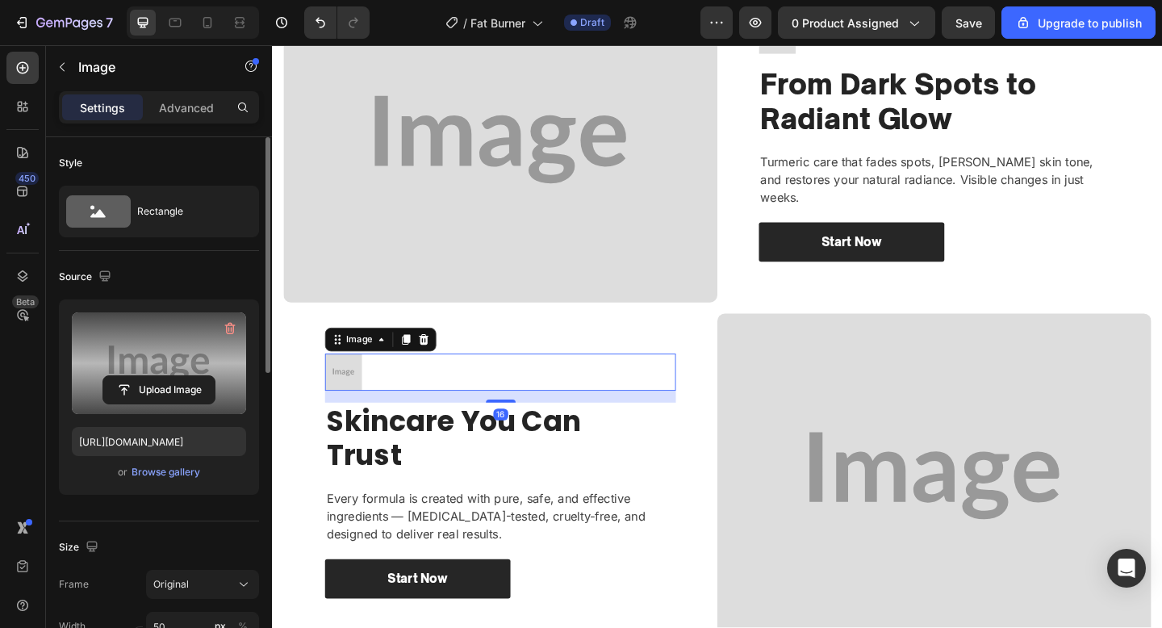
click at [153, 369] on label at bounding box center [159, 363] width 174 height 102
click at [153, 376] on input "file" at bounding box center [158, 389] width 111 height 27
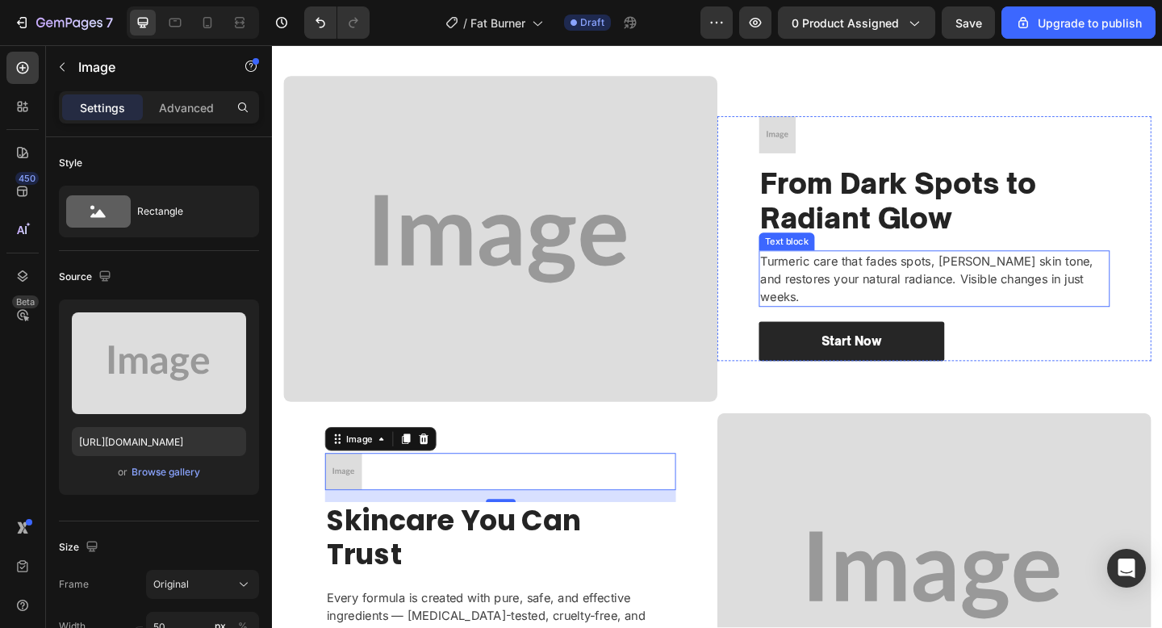
scroll to position [1372, 0]
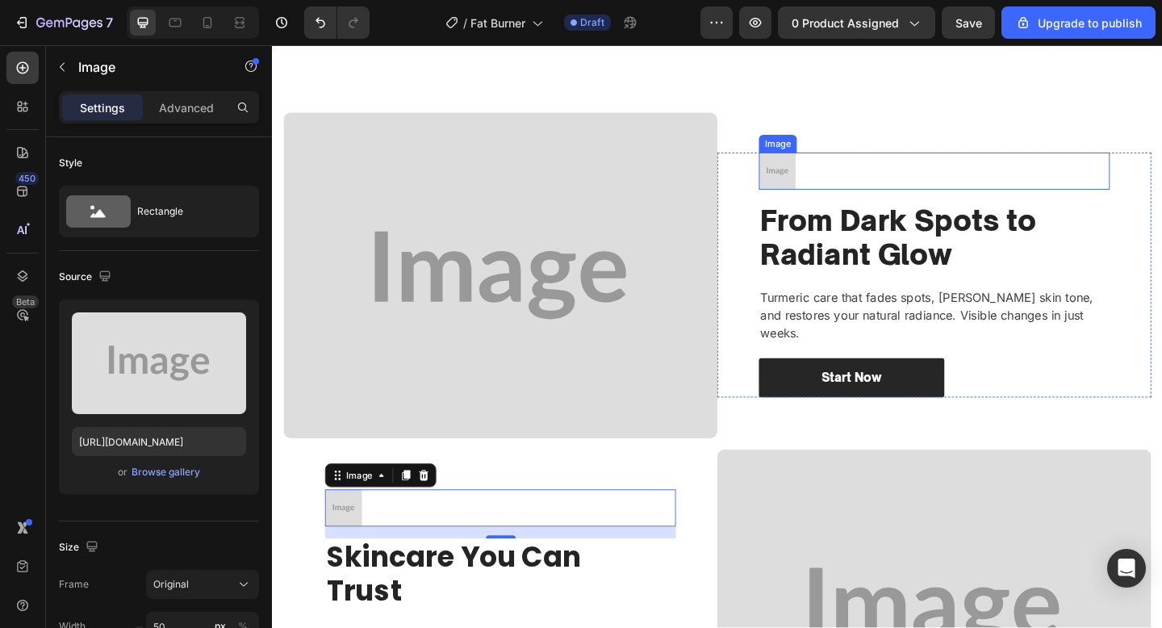
click at [796, 200] on div "Image From Dark Spots to Radiant Glow Heading Turmeric care that fades spots, e…" at bounding box center [992, 295] width 472 height 266
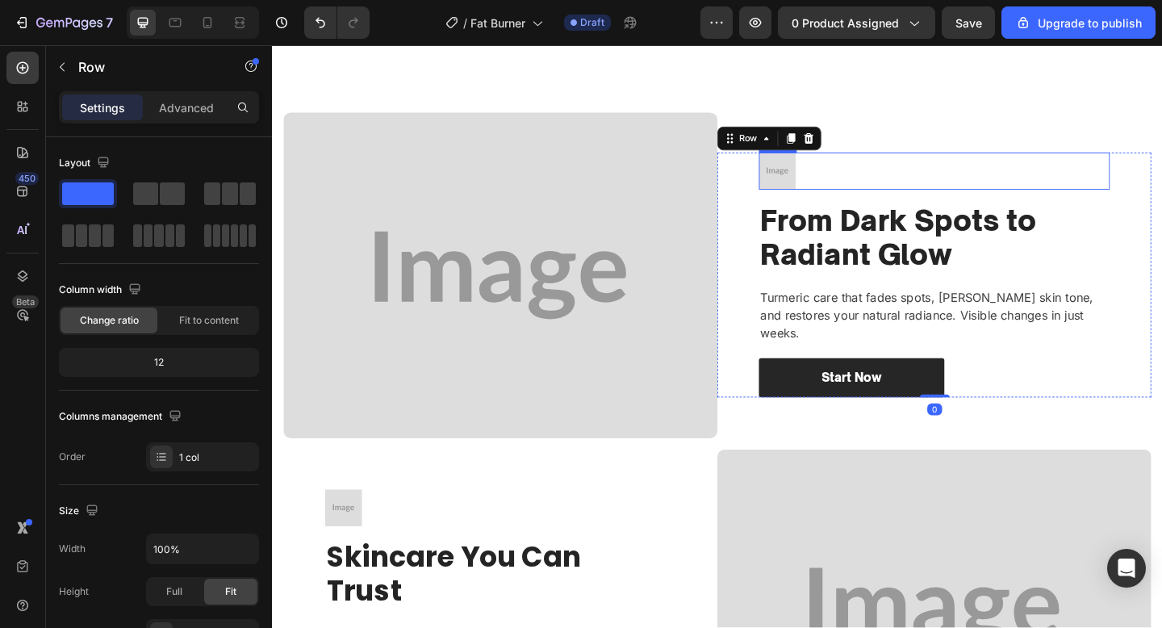
click at [868, 200] on div at bounding box center [992, 182] width 382 height 40
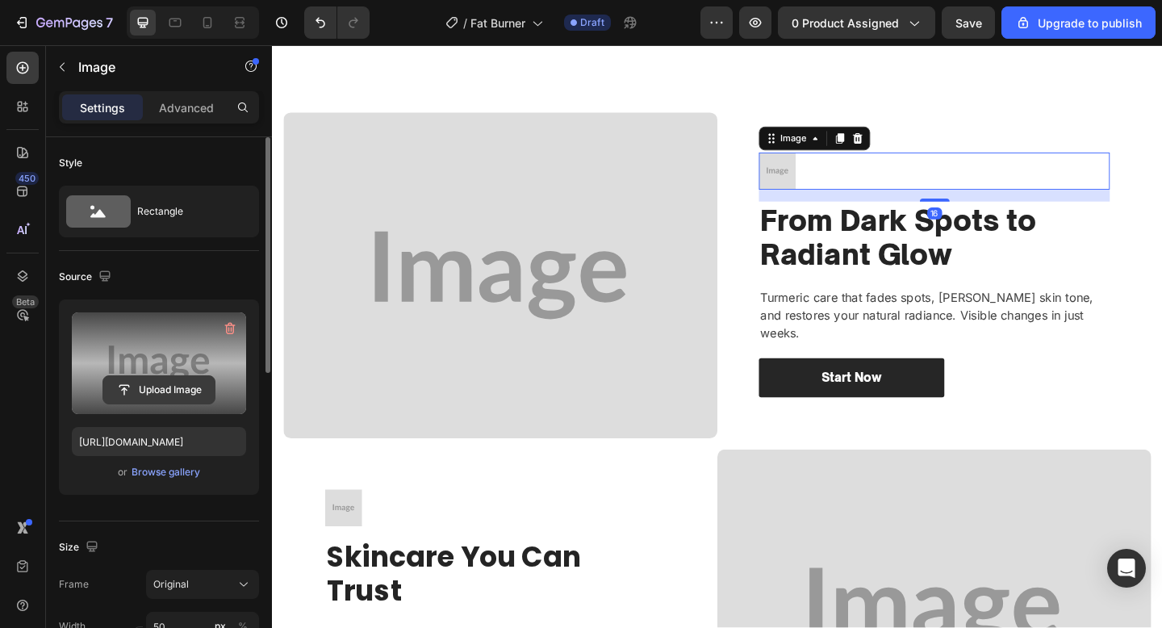
click at [170, 383] on input "file" at bounding box center [158, 389] width 111 height 27
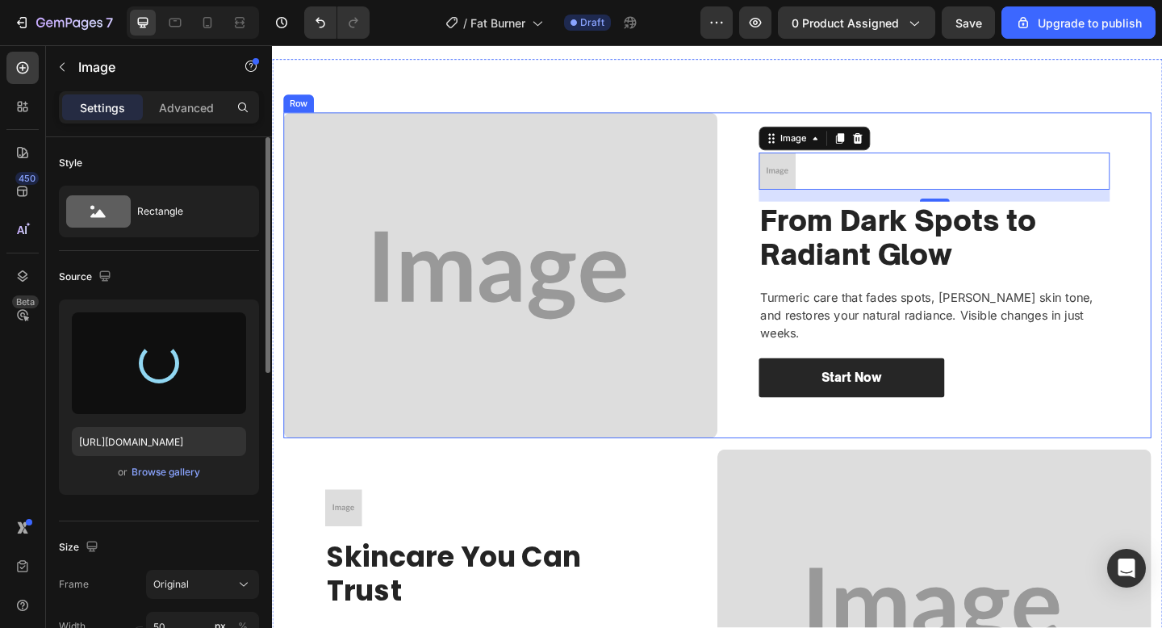
type input "https://cdn.shopify.com/s/files/1/0652/6065/0668/files/gempages_581515696211493…"
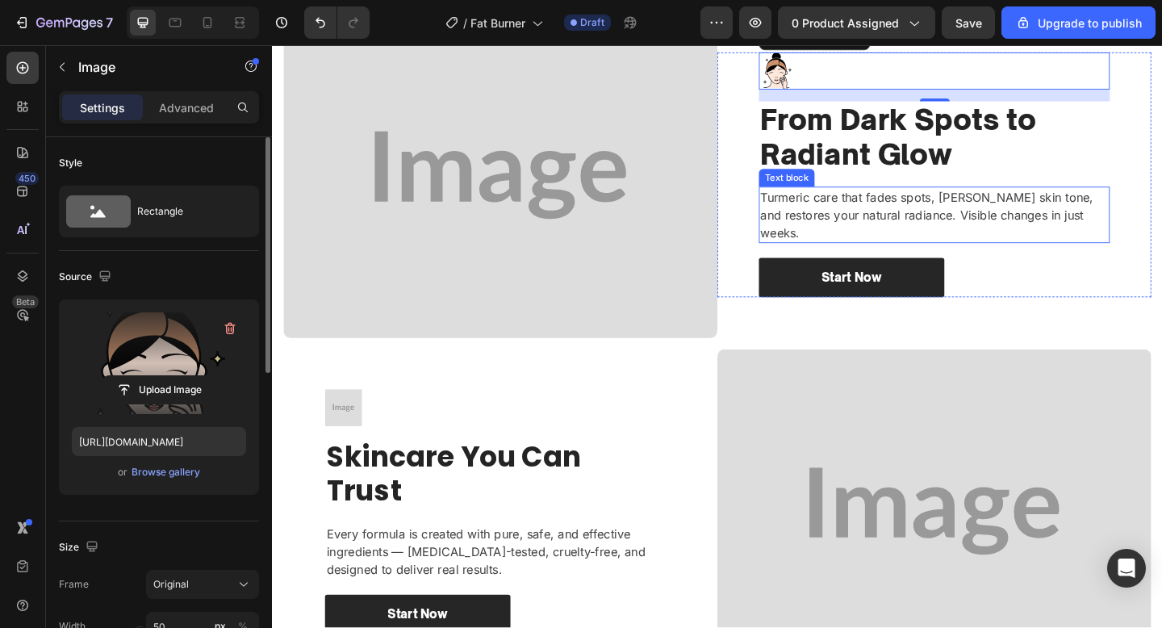
scroll to position [1494, 0]
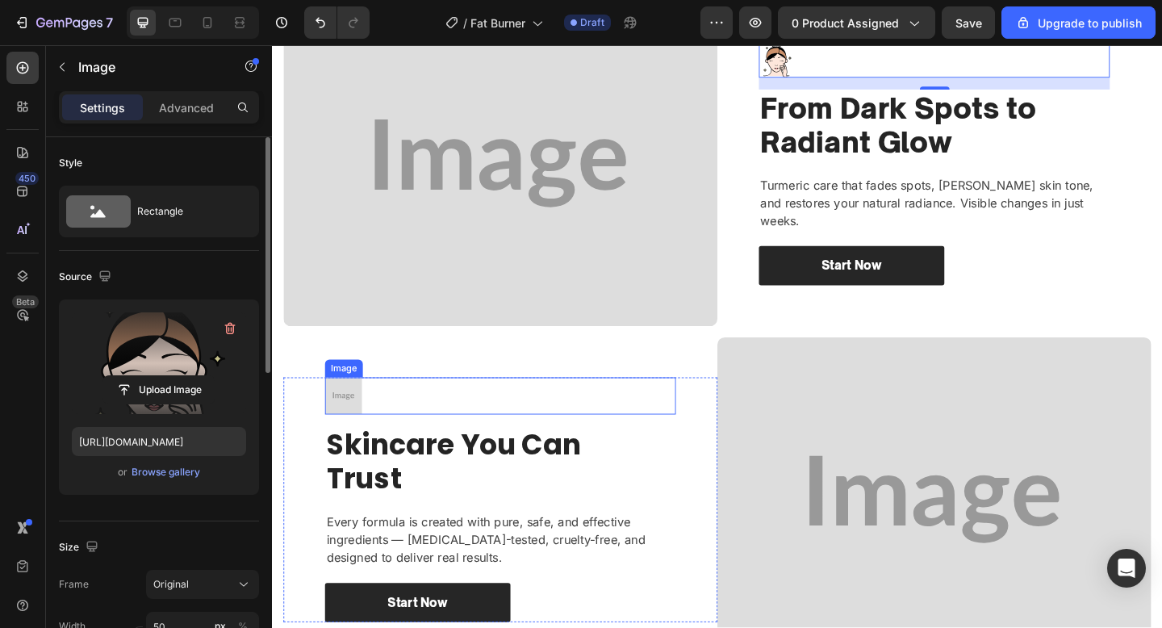
click at [489, 417] on div at bounding box center [520, 427] width 382 height 40
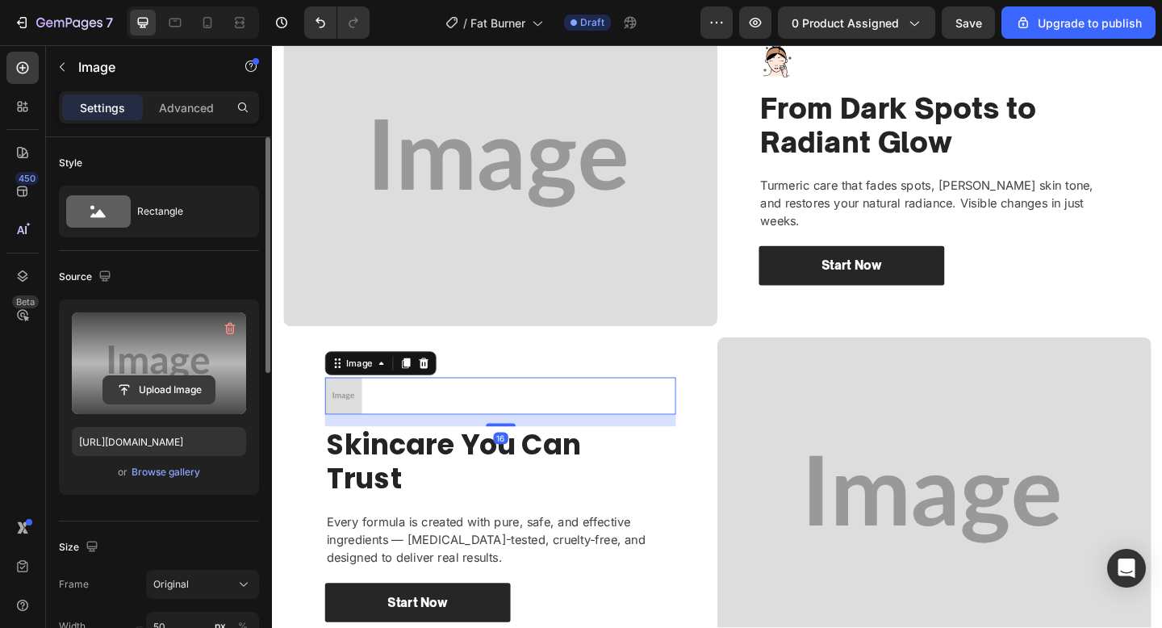
click at [181, 391] on input "file" at bounding box center [158, 389] width 111 height 27
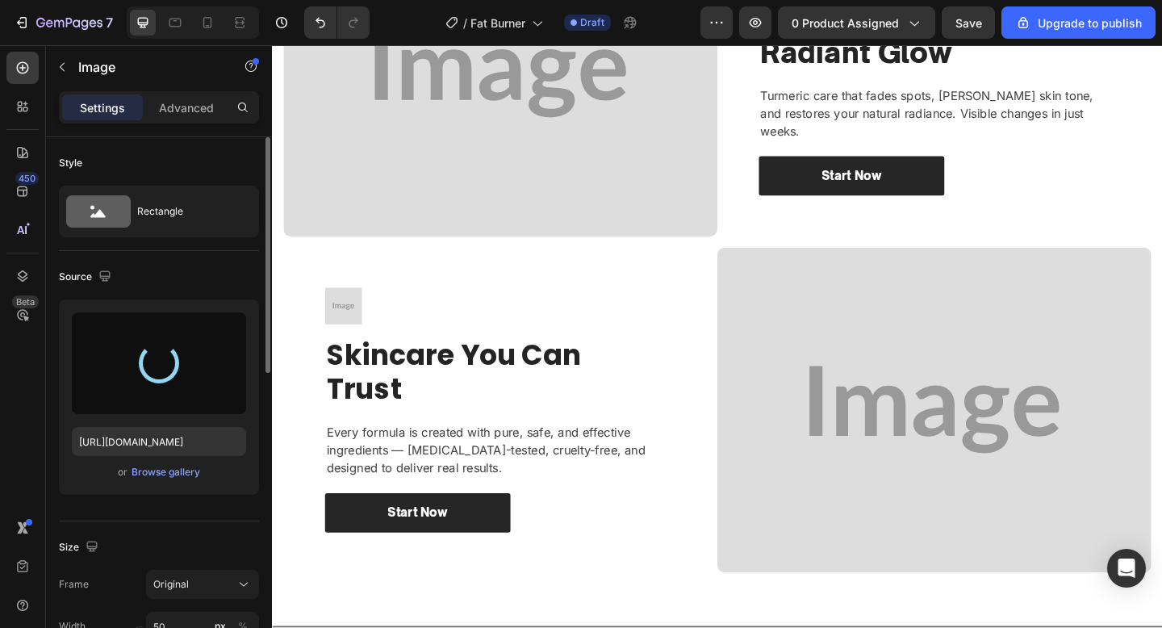
scroll to position [1642, 0]
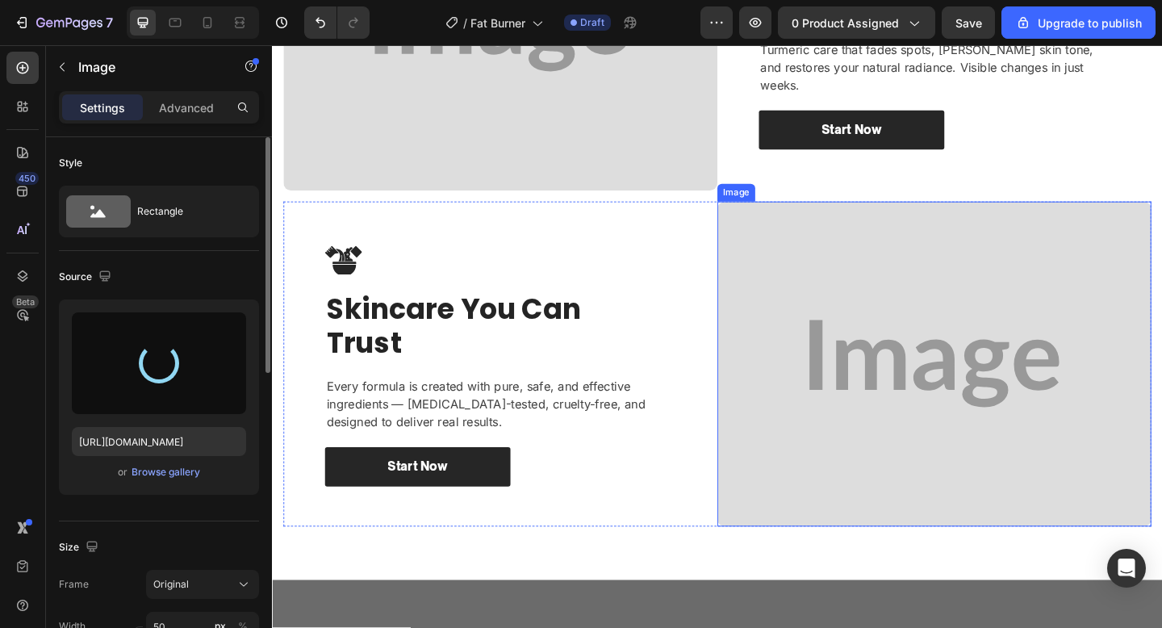
type input "https://cdn.shopify.com/s/files/1/0652/6065/0668/files/gempages_581515696211493…"
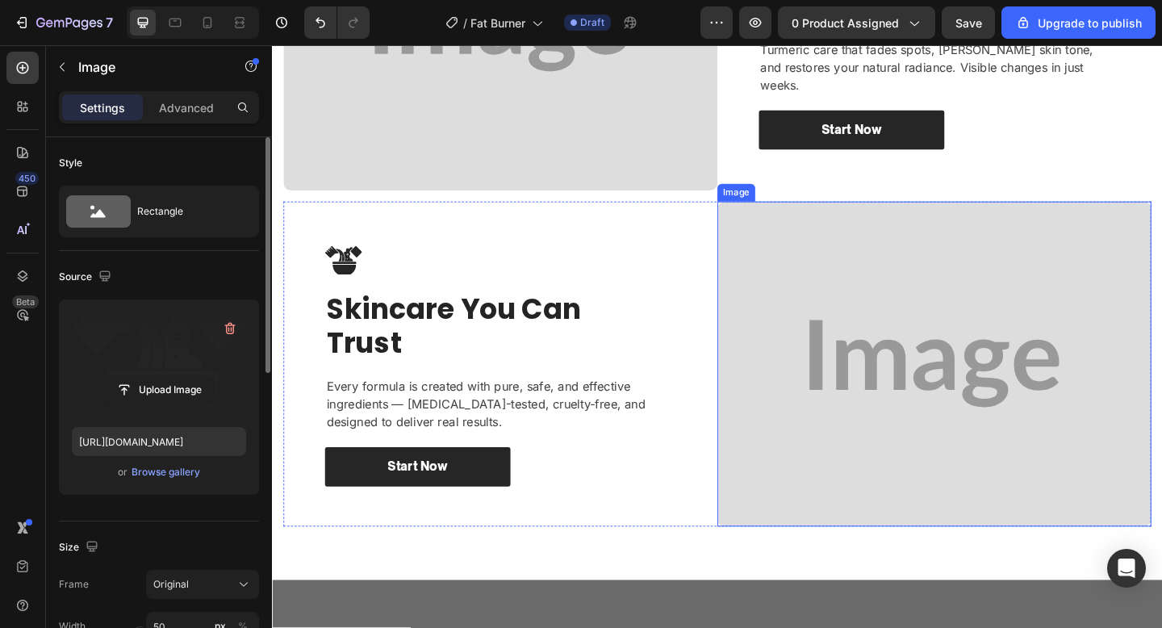
click at [826, 342] on img at bounding box center [992, 392] width 472 height 354
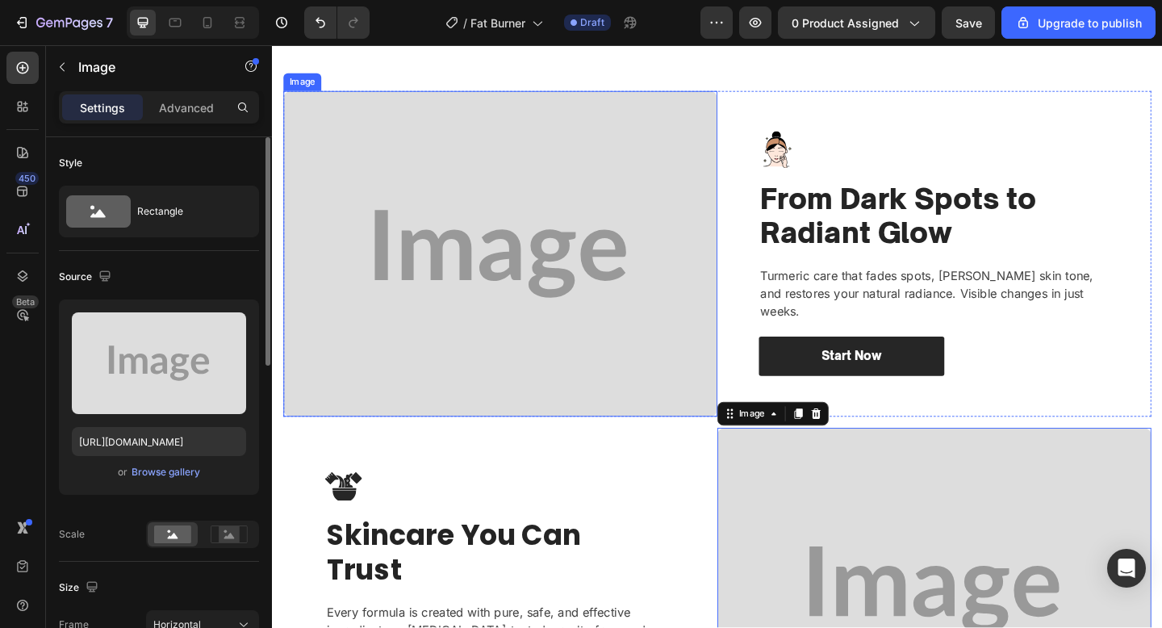
click at [627, 309] on img at bounding box center [520, 272] width 472 height 354
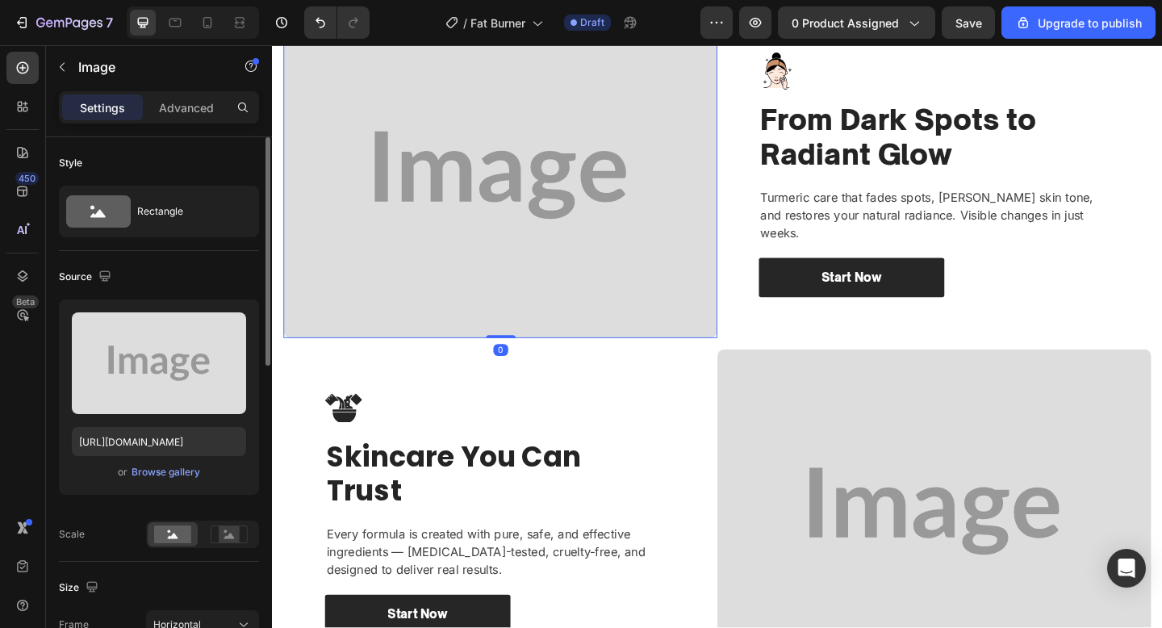
scroll to position [1493, 0]
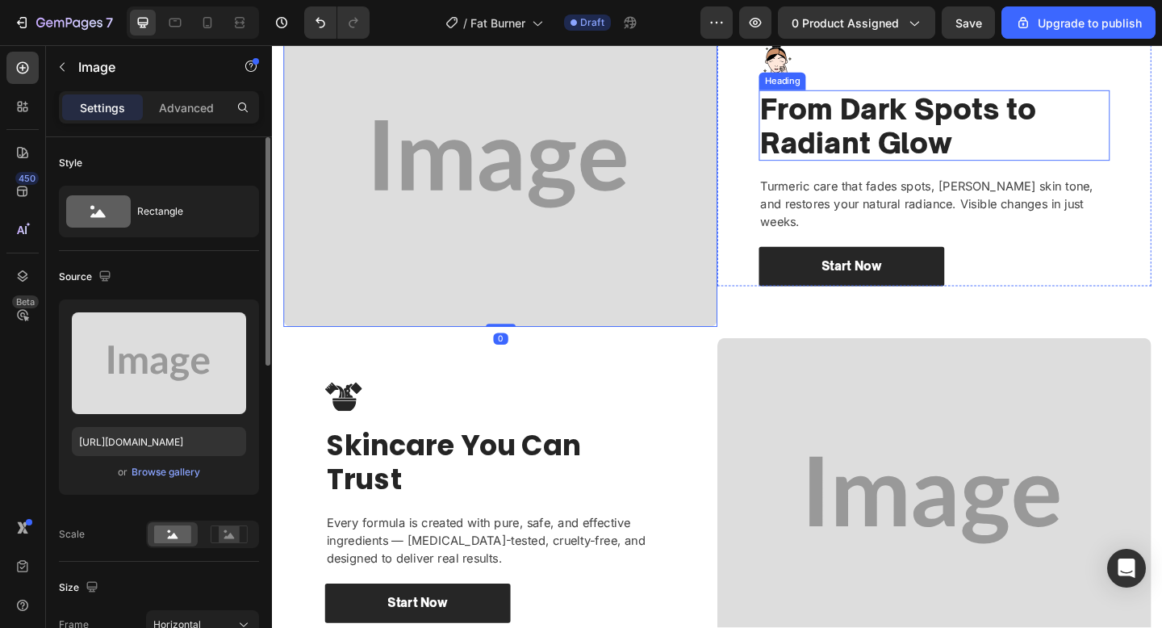
click at [873, 145] on h2 "From Dark Spots to Radiant Glow" at bounding box center [992, 132] width 382 height 77
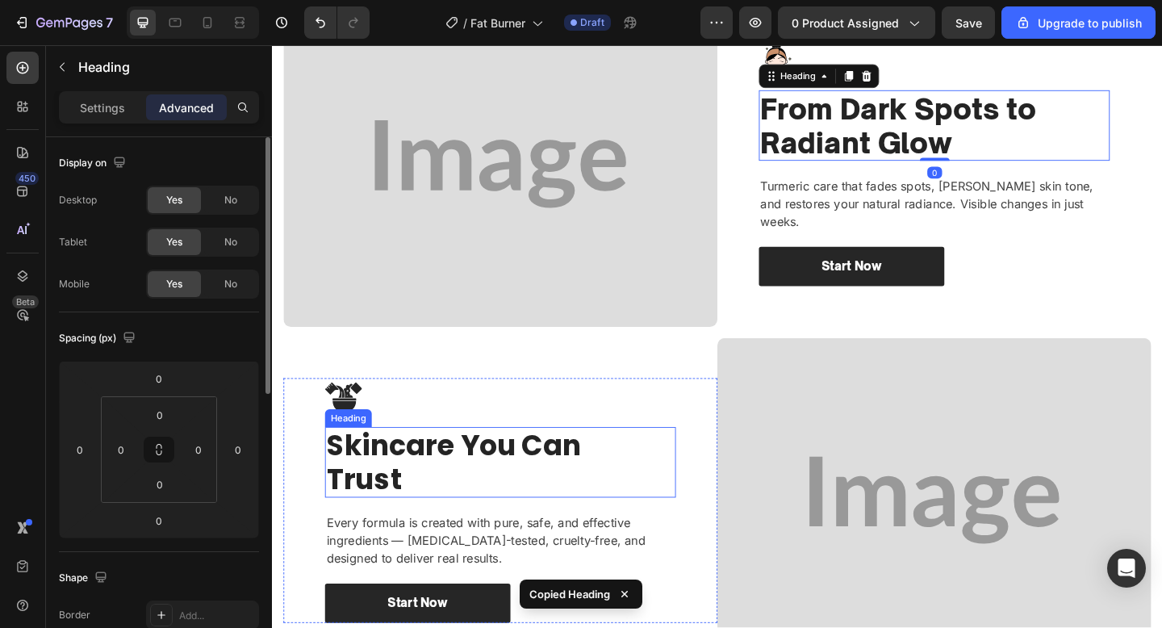
click at [491, 493] on h2 "Skincare You Can Trust" at bounding box center [520, 499] width 382 height 77
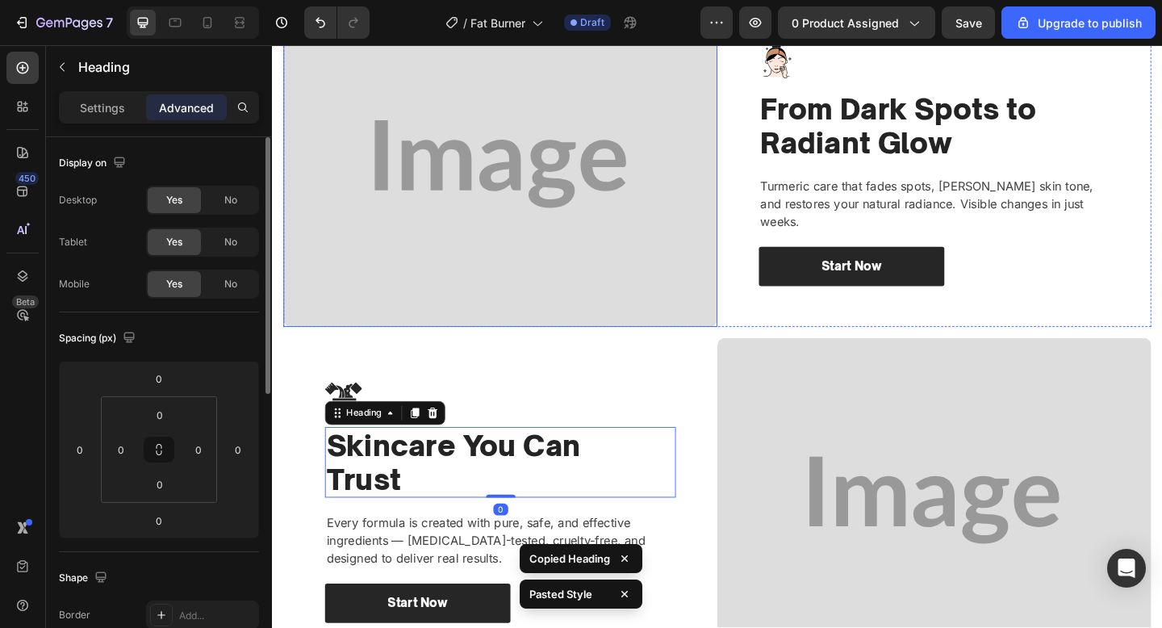
click at [669, 303] on img at bounding box center [520, 175] width 472 height 354
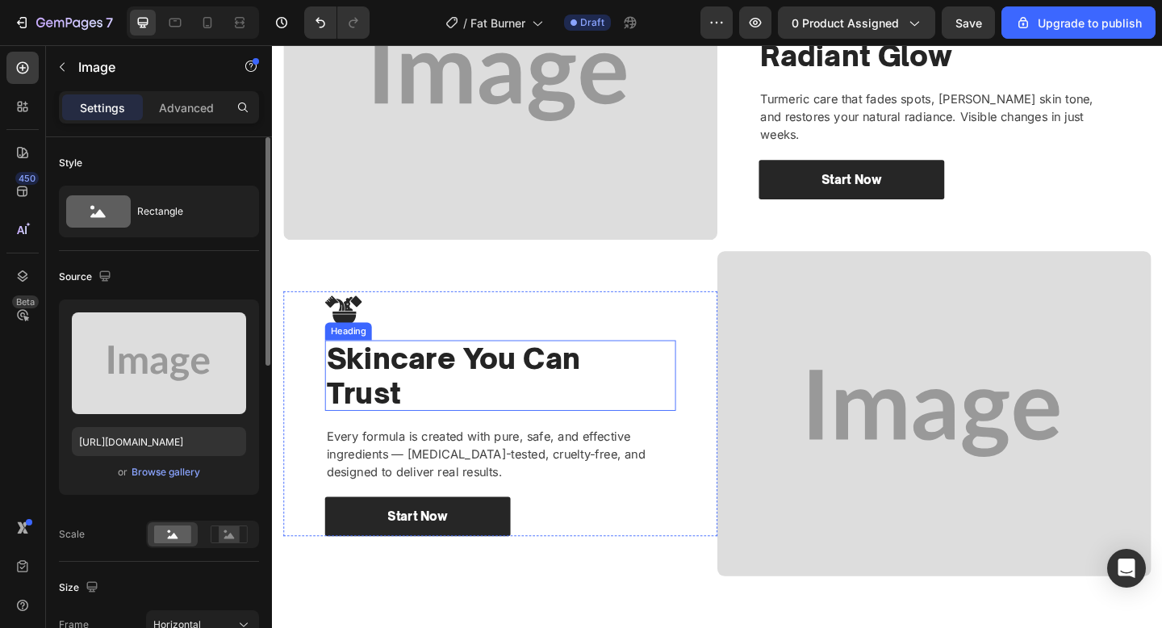
scroll to position [1453, 0]
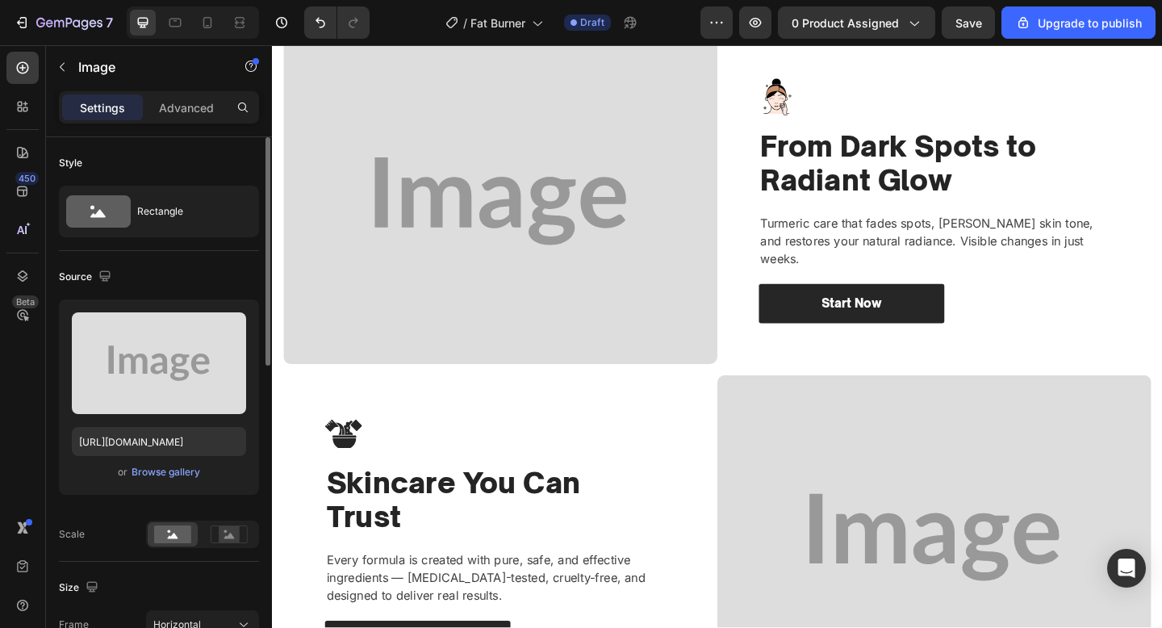
click at [471, 261] on img at bounding box center [520, 215] width 472 height 354
click at [487, 324] on img at bounding box center [520, 215] width 472 height 354
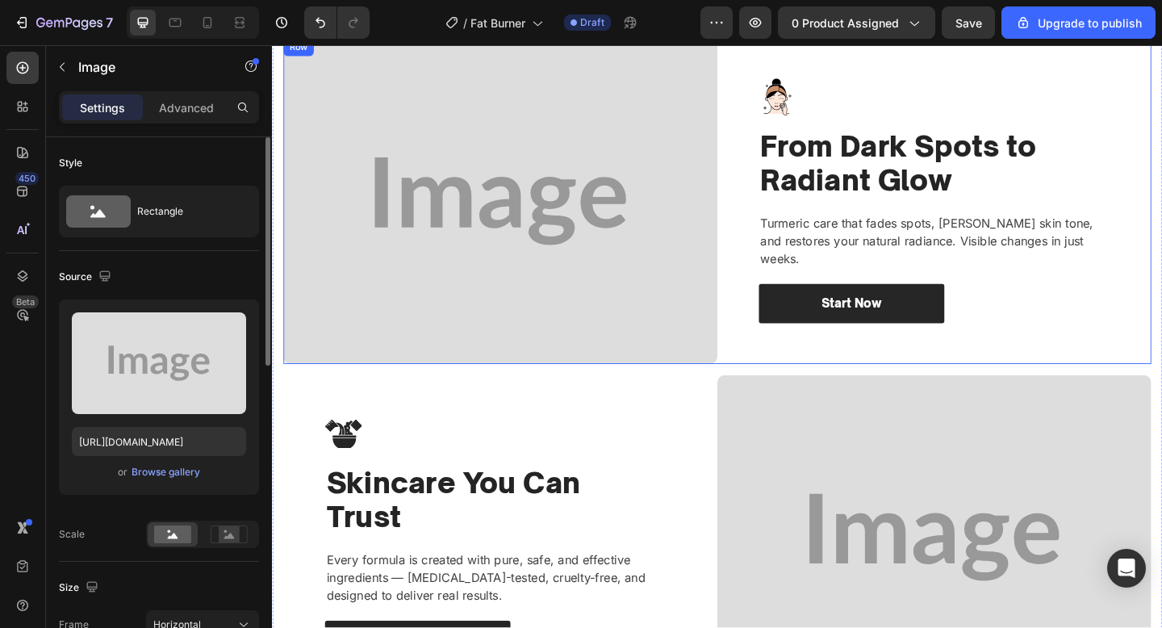
click at [851, 353] on div "Image From Dark Spots to Radiant Glow Heading Turmeric care that fades spots, e…" at bounding box center [992, 215] width 472 height 354
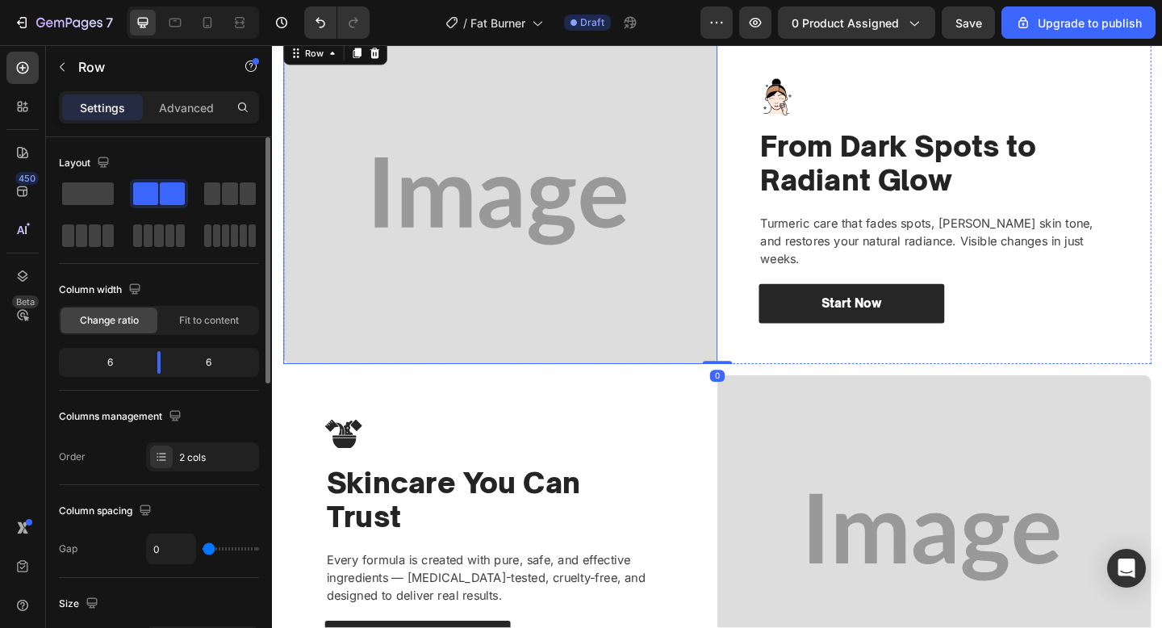
click at [638, 297] on img at bounding box center [520, 215] width 472 height 354
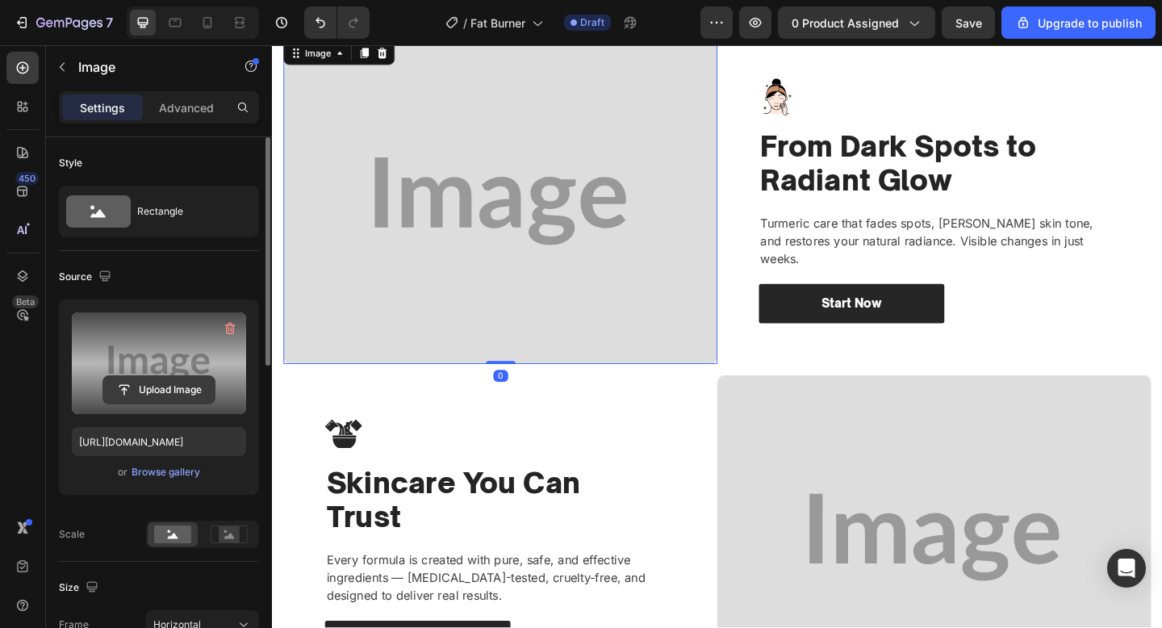
click at [157, 379] on input "file" at bounding box center [158, 389] width 111 height 27
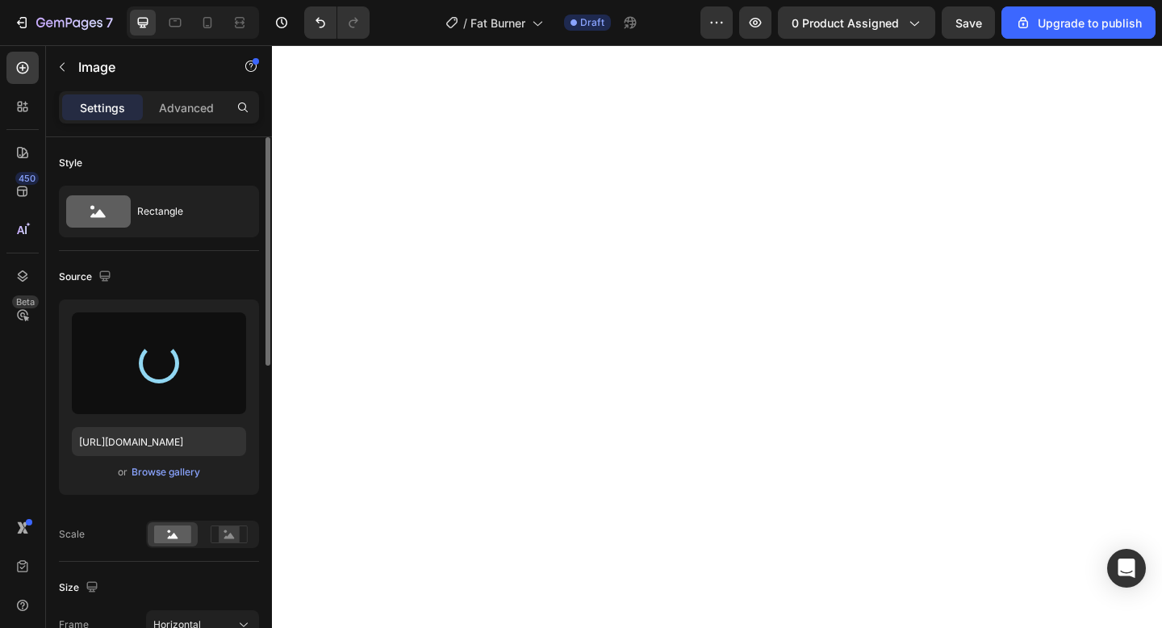
type input "[URL][DOMAIN_NAME]"
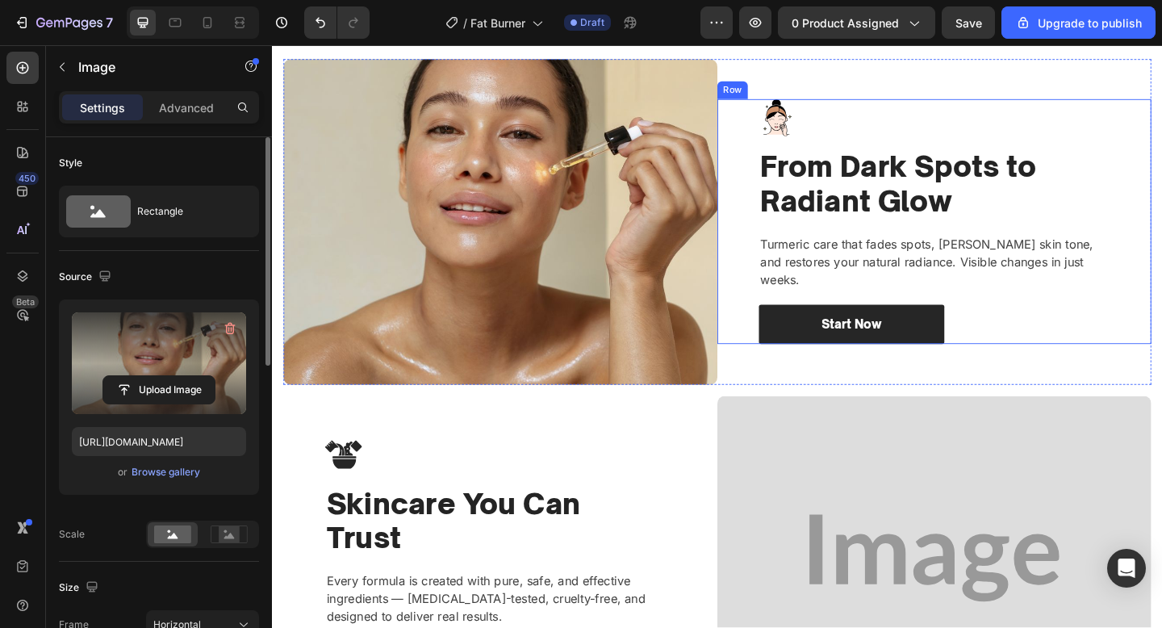
scroll to position [1527, 0]
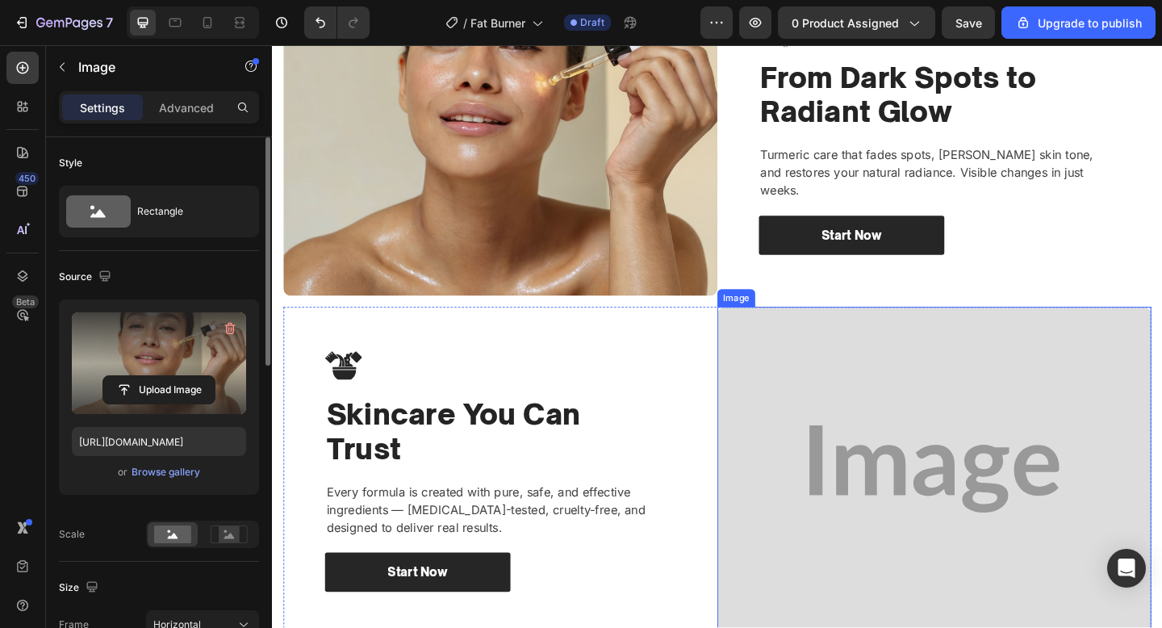
click at [993, 483] on img at bounding box center [992, 507] width 472 height 354
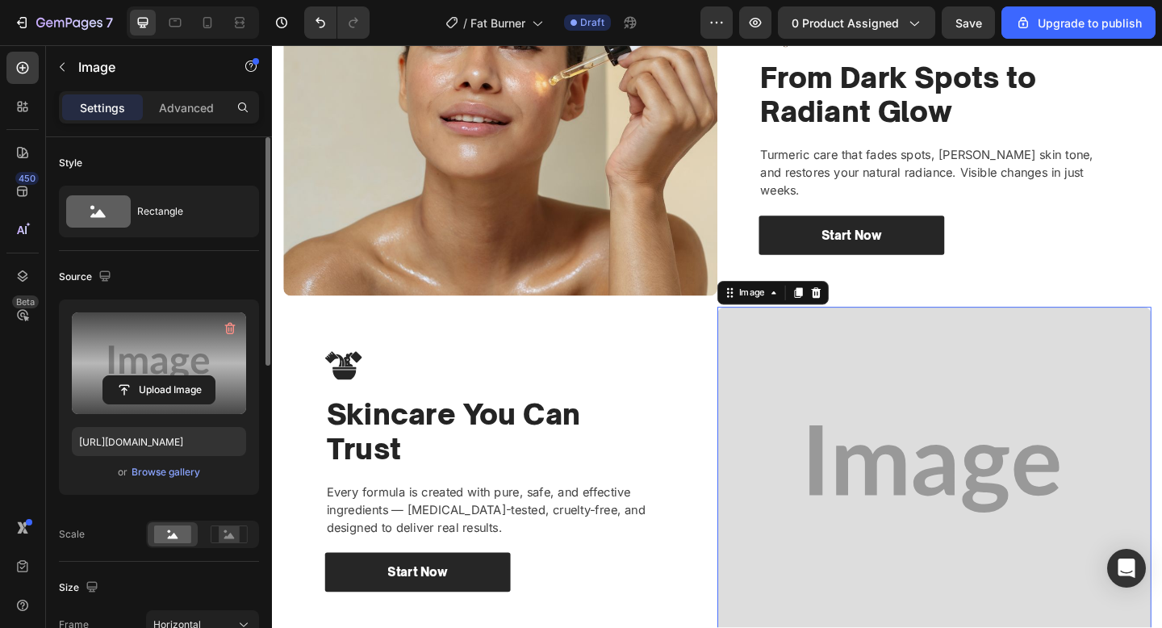
click at [130, 367] on label at bounding box center [159, 363] width 174 height 102
click at [130, 376] on input "file" at bounding box center [158, 389] width 111 height 27
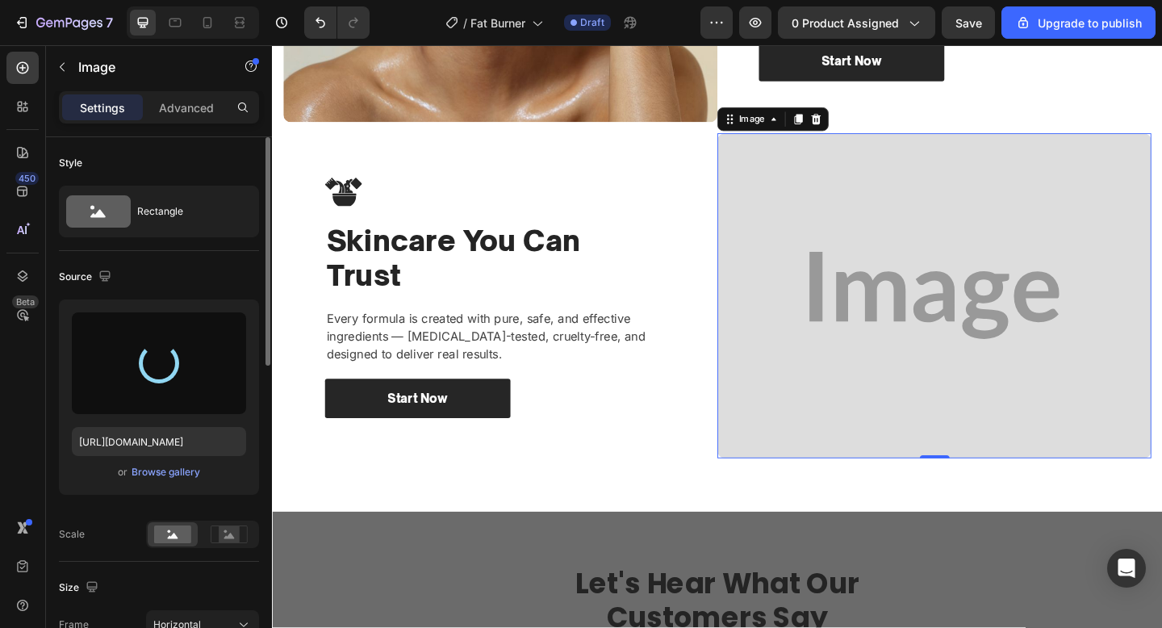
scroll to position [1760, 0]
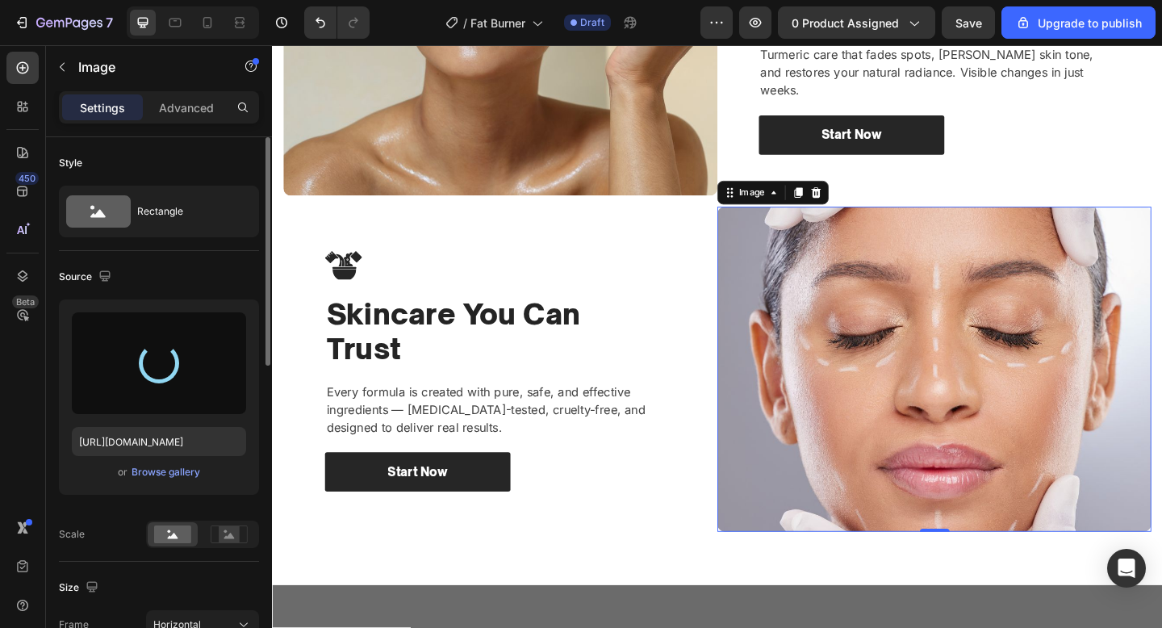
type input "[URL][DOMAIN_NAME]"
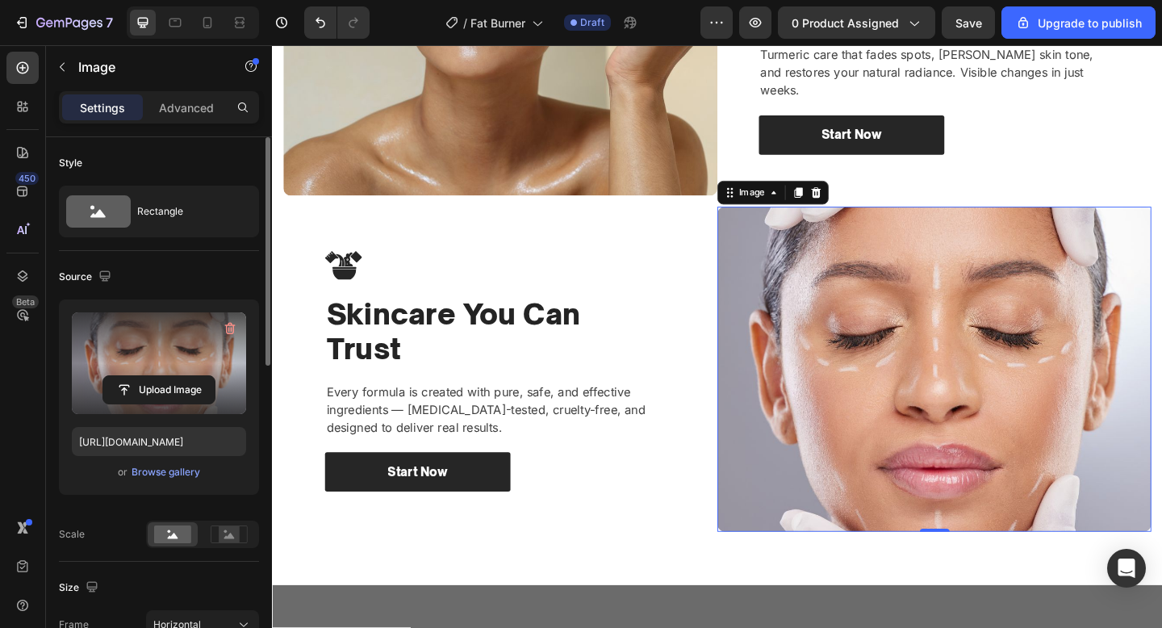
scroll to position [1715, 0]
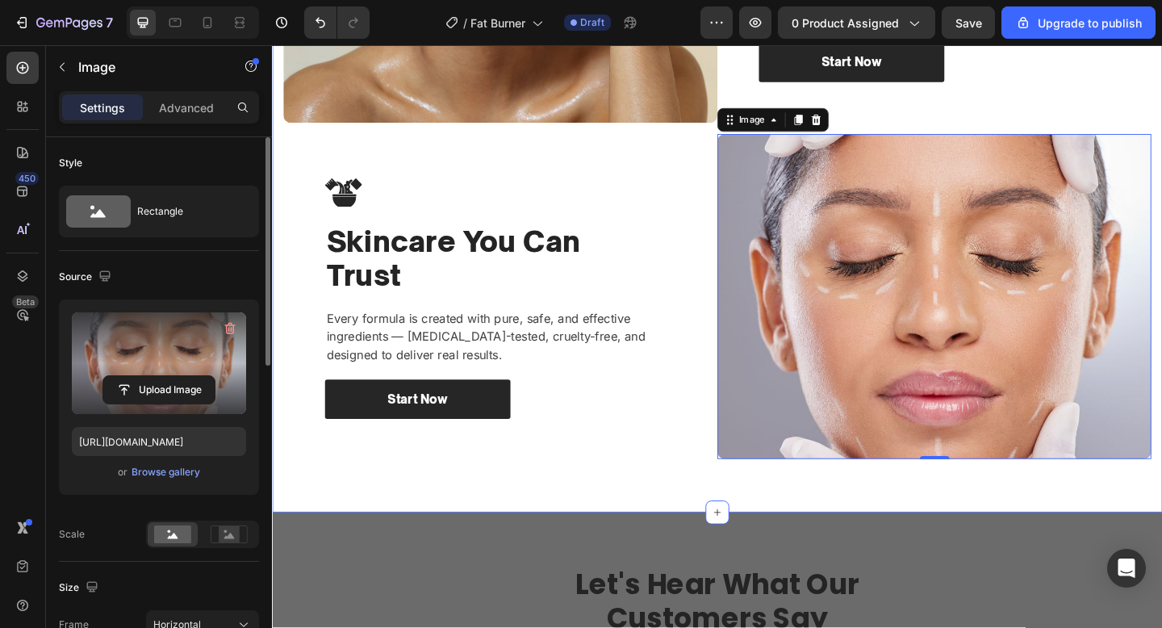
click at [629, 496] on div "Image Image From Dark Spots to Radiant Glow Heading Turmeric care that fades sp…" at bounding box center [756, 136] width 968 height 837
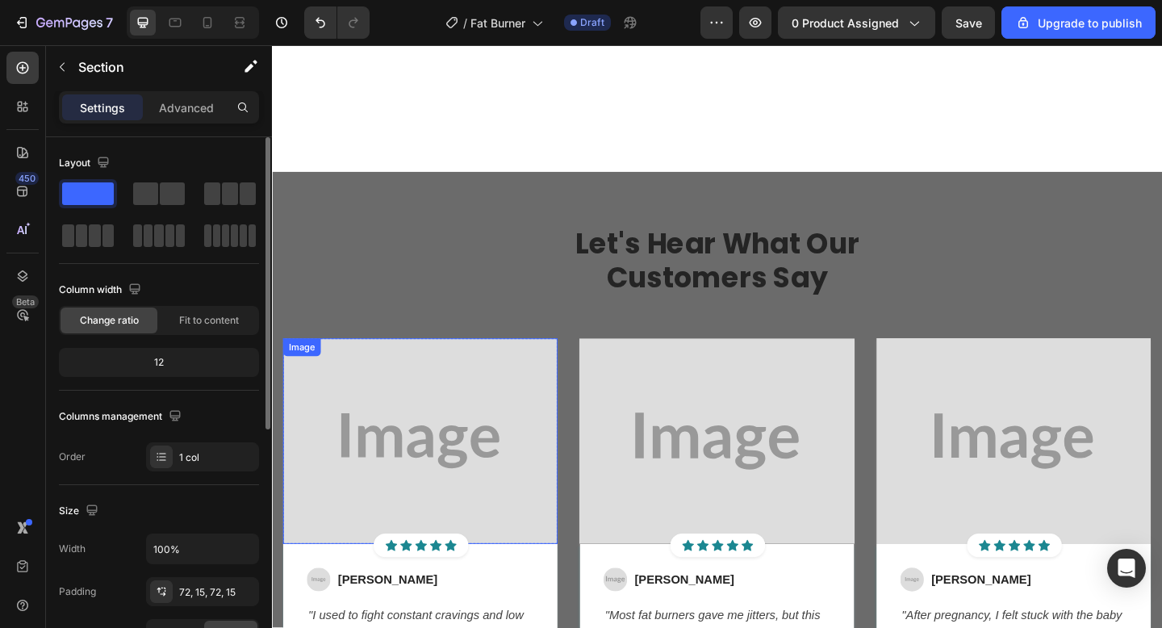
scroll to position [2238, 0]
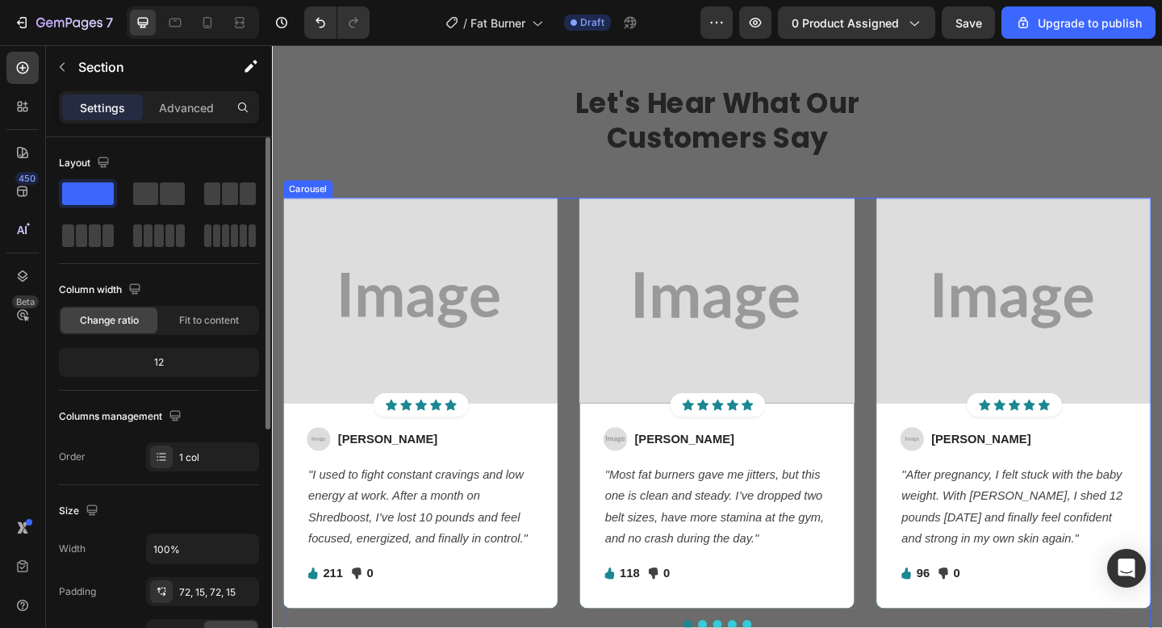
click at [592, 627] on div "Image Icon Icon Icon Icon Icon Icon List Hoz Row Row Image Jessica M. Text bloc…" at bounding box center [756, 434] width 944 height 447
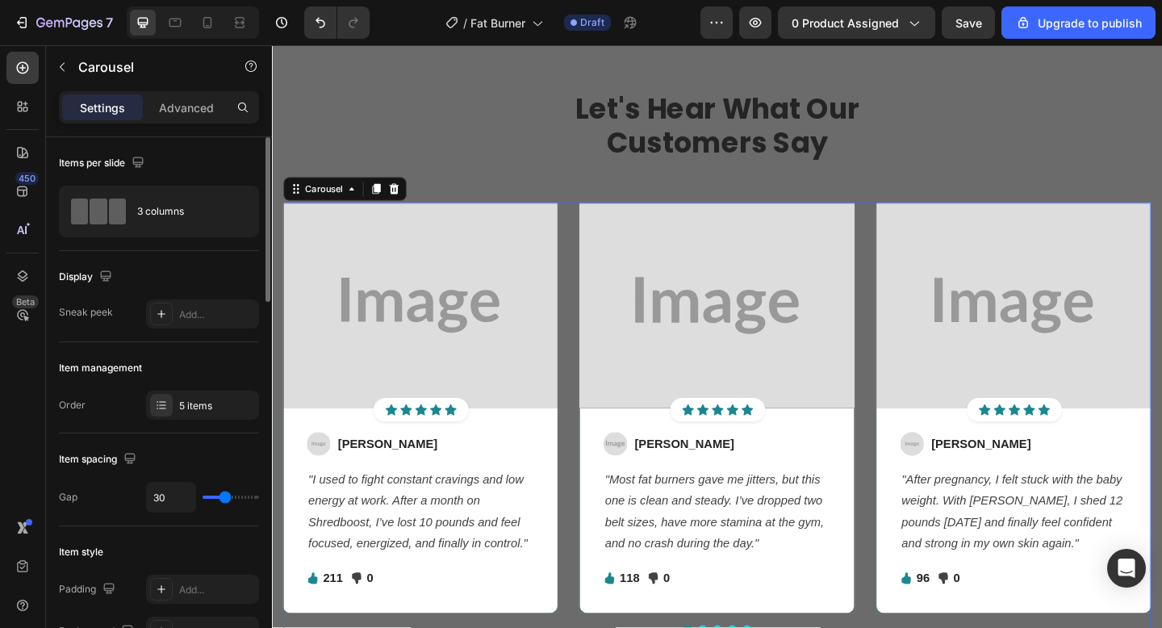
scroll to position [2211, 0]
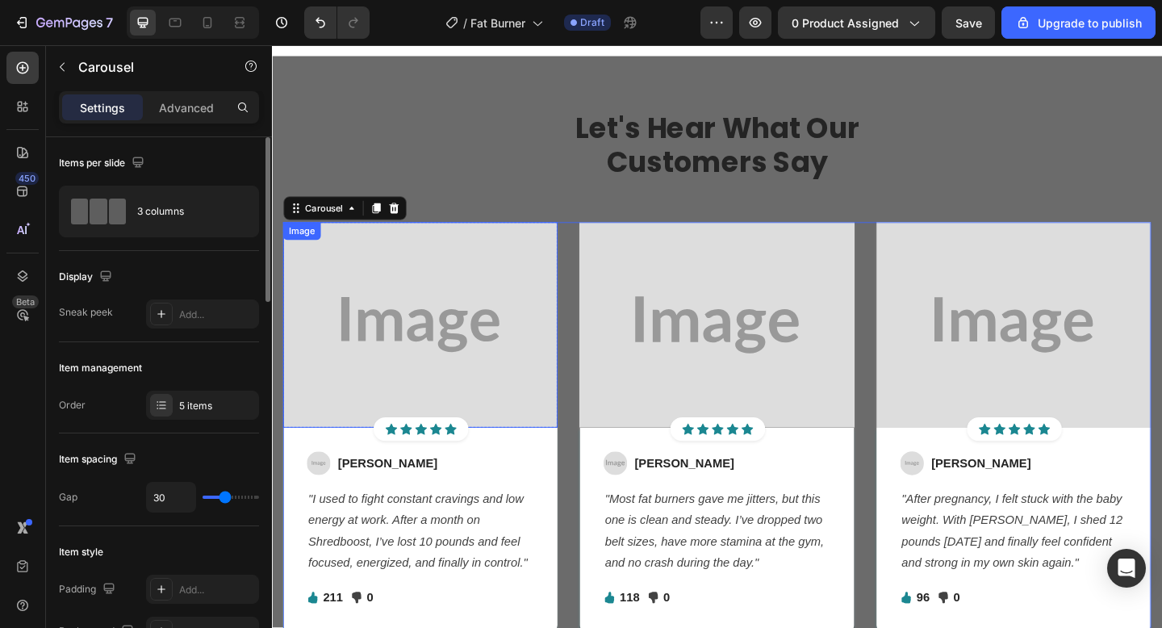
click at [547, 359] on img at bounding box center [433, 350] width 299 height 224
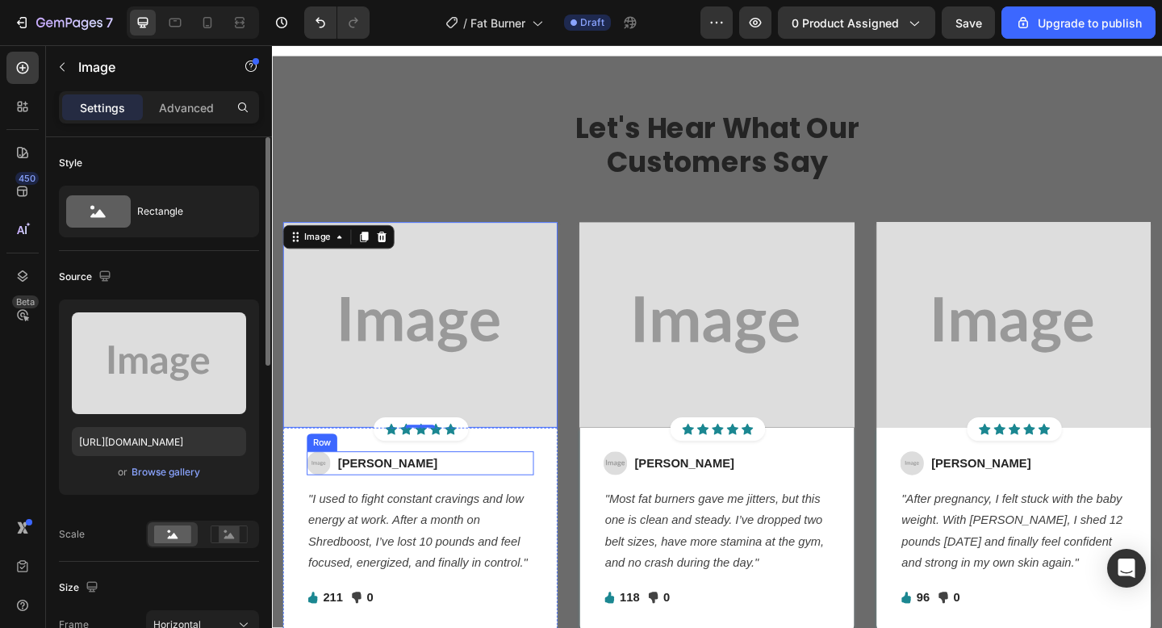
click at [536, 500] on div "Image Jessica M. Text block Row" at bounding box center [433, 500] width 247 height 26
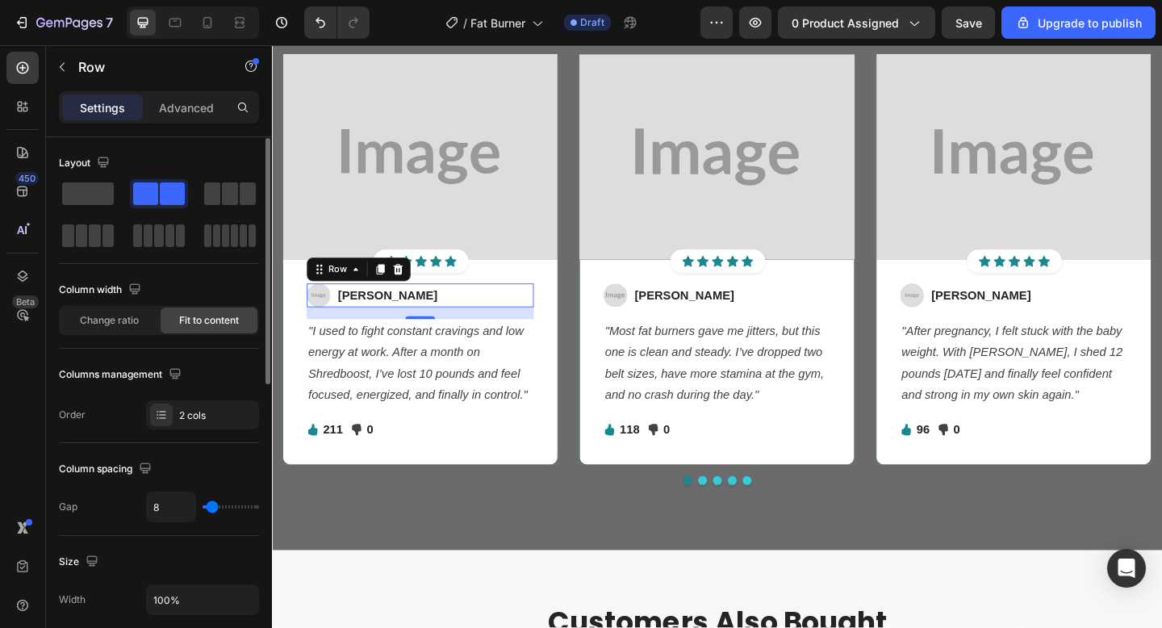
scroll to position [632, 0]
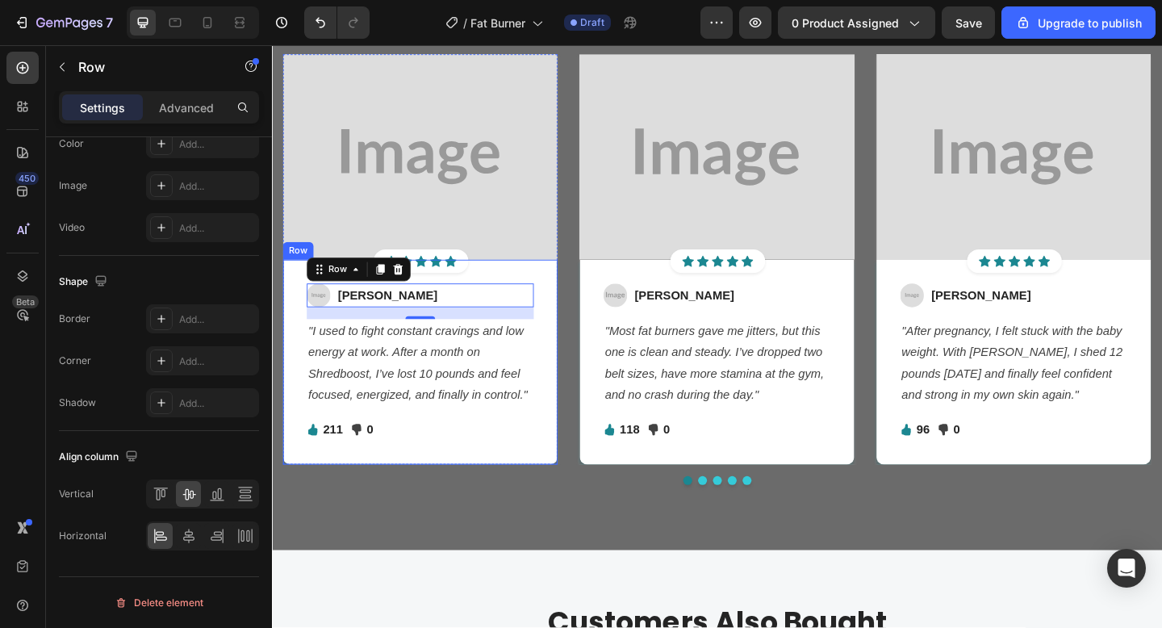
click at [379, 488] on div "Image Jessica M. Text block Row 16 "I used to fight constant cravings and low e…" at bounding box center [433, 389] width 299 height 223
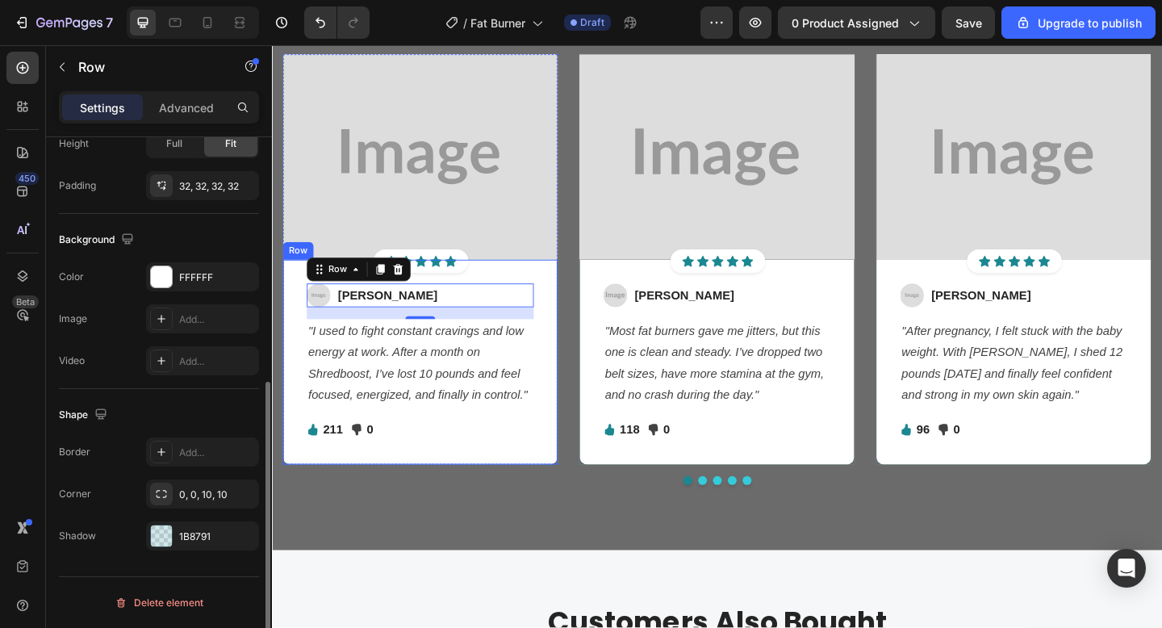
scroll to position [448, 0]
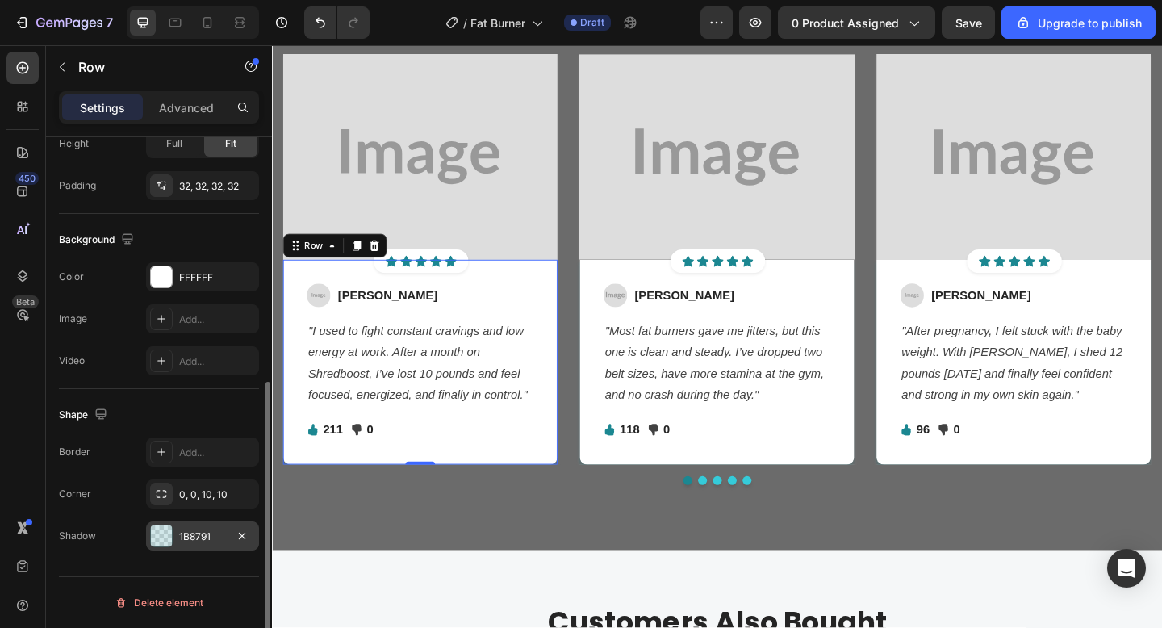
click at [162, 537] on div at bounding box center [161, 535] width 21 height 21
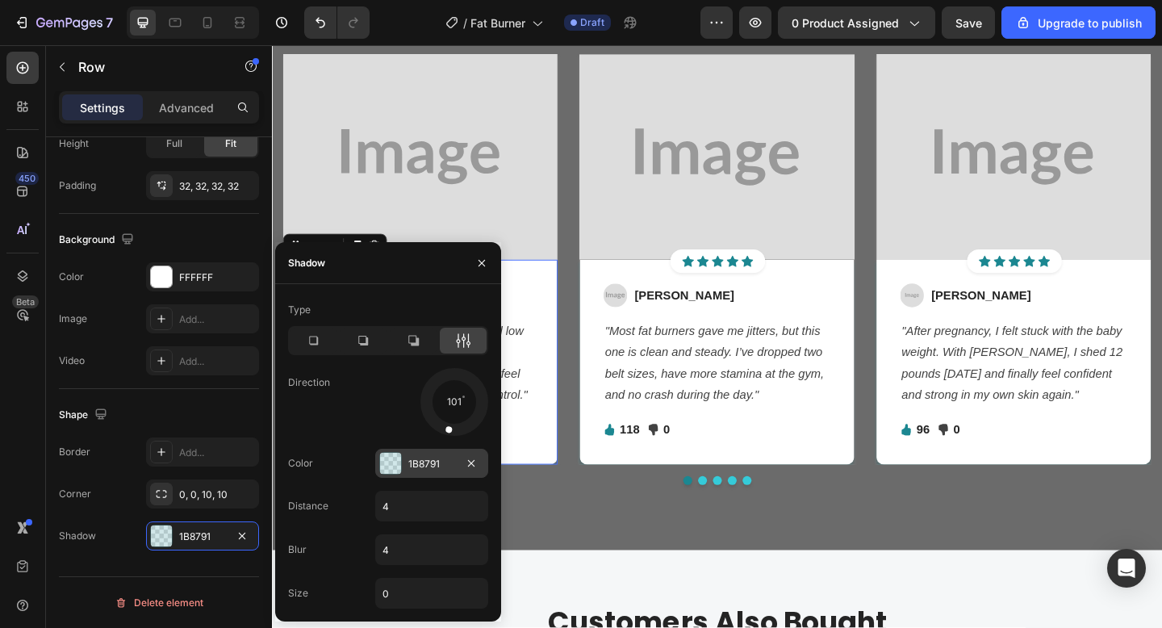
click at [423, 455] on div "1B8791" at bounding box center [431, 463] width 113 height 29
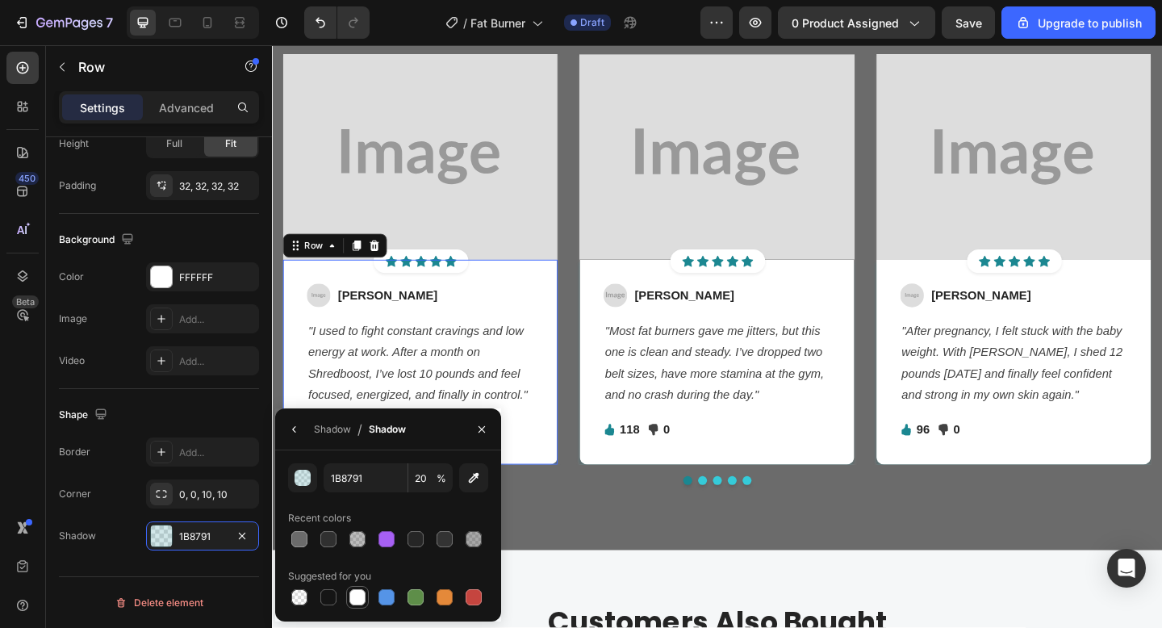
click at [362, 592] on div at bounding box center [357, 597] width 16 height 16
type input "FFFFFF"
type input "100"
click at [643, 592] on div "Let's Hear What Our Customers Say Heading Row Image Icon Icon Icon Icon Icon Ic…" at bounding box center [756, 234] width 968 height 721
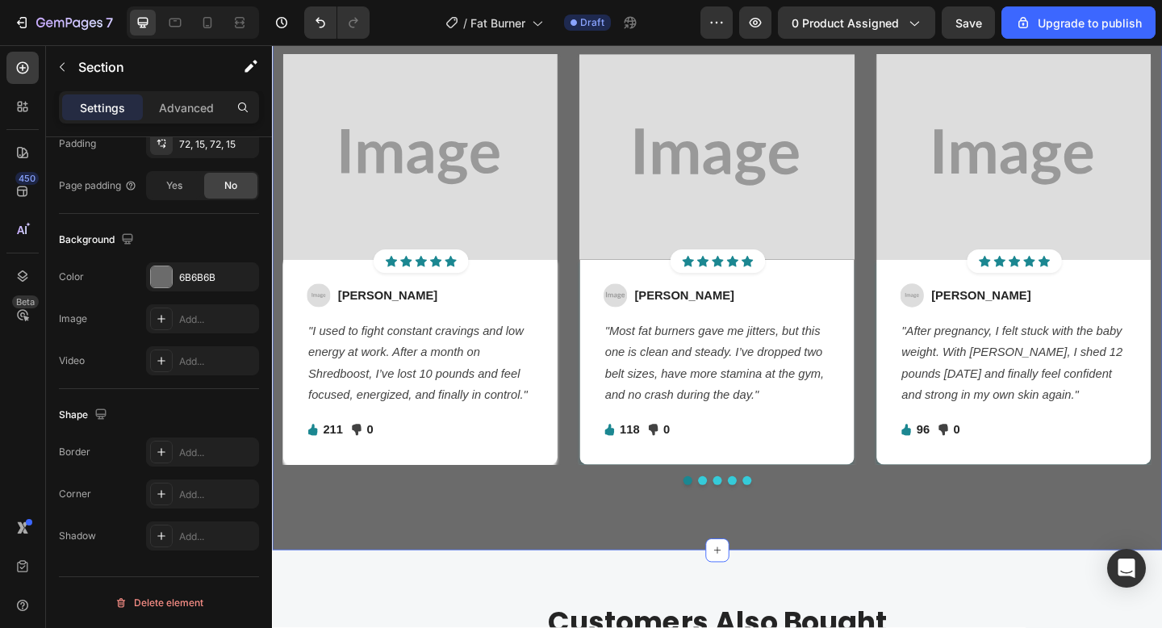
scroll to position [0, 0]
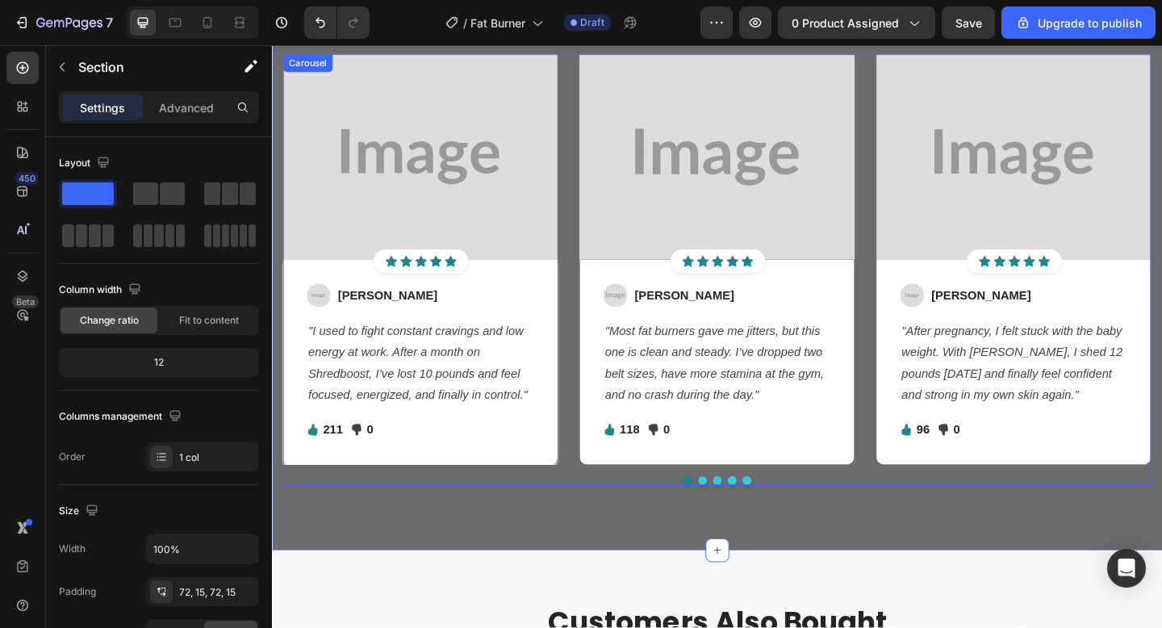
click at [475, 524] on div at bounding box center [756, 519] width 944 height 10
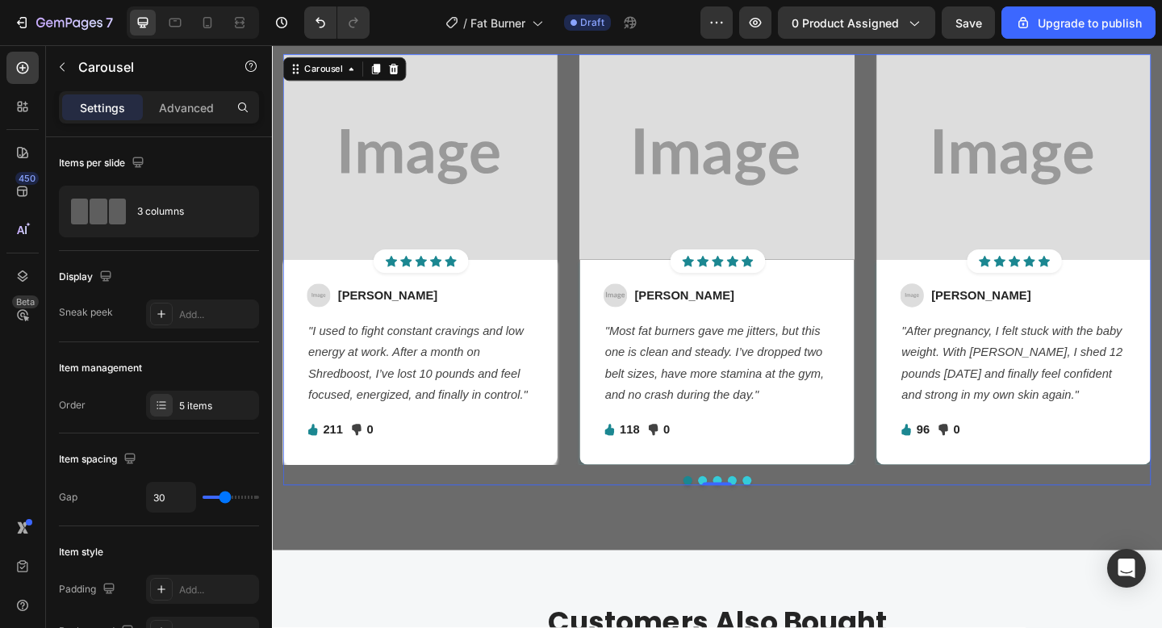
click at [475, 524] on div at bounding box center [756, 519] width 944 height 10
click at [471, 573] on div "Let's Hear What Our Customers Say Heading Row Image Icon Icon Icon Icon Icon Ic…" at bounding box center [756, 234] width 968 height 721
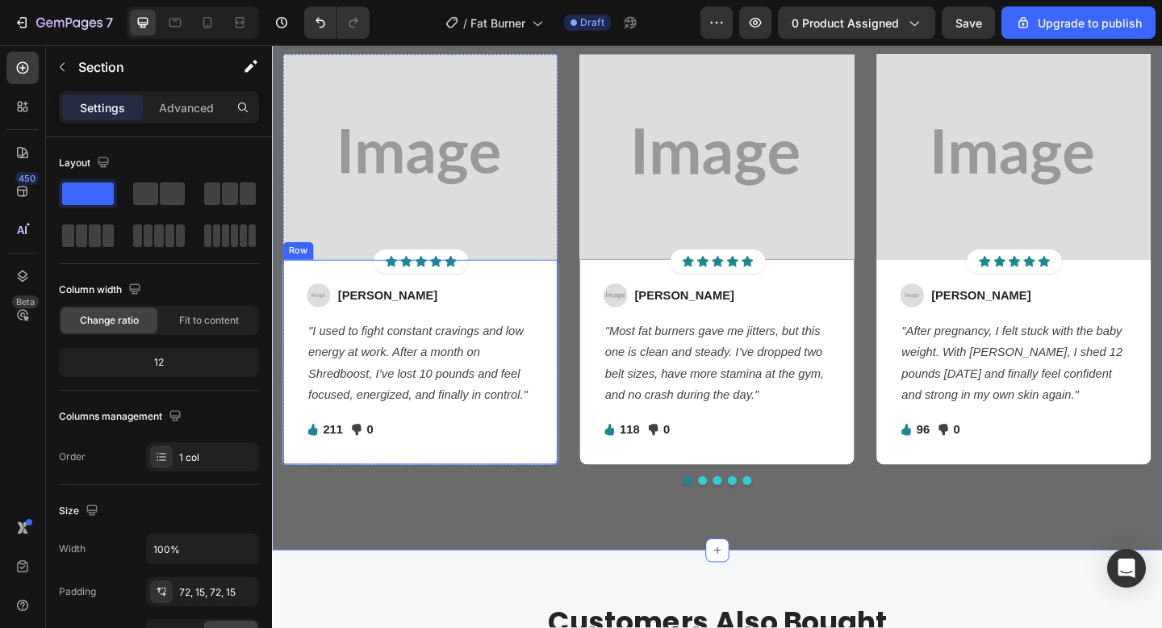
click at [529, 491] on div "Image Jessica M. Text block Row "I used to fight constant cravings and low ener…" at bounding box center [433, 389] width 299 height 223
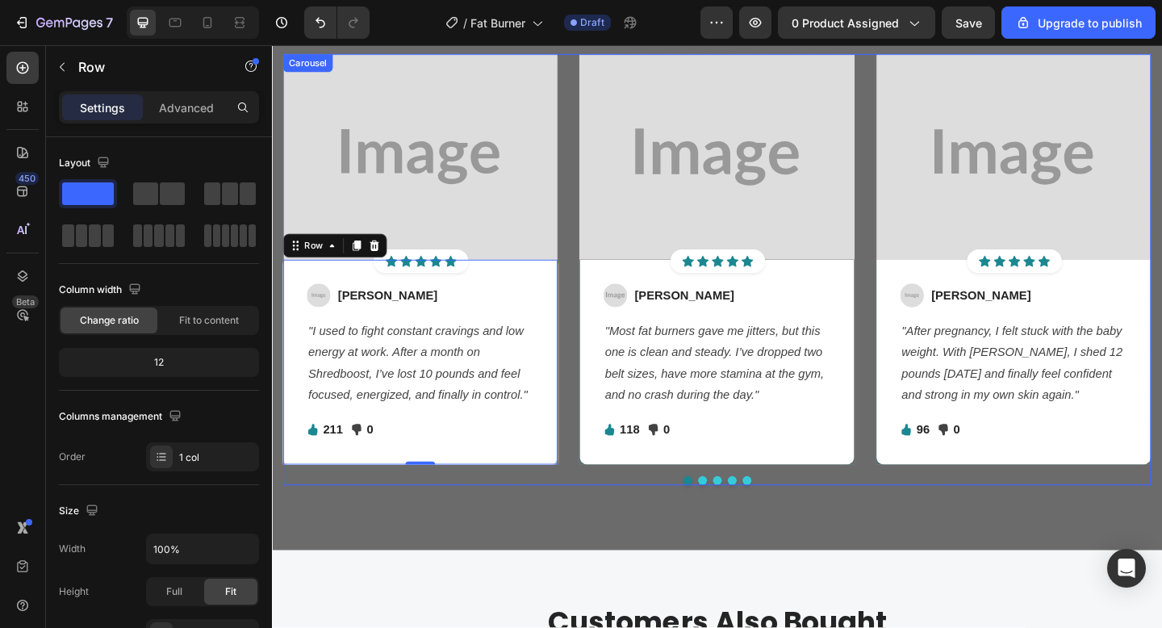
click at [542, 502] on div "Image Icon Icon Icon Icon Icon Icon List Hoz Row Row Image Jessica M. Text bloc…" at bounding box center [433, 278] width 299 height 447
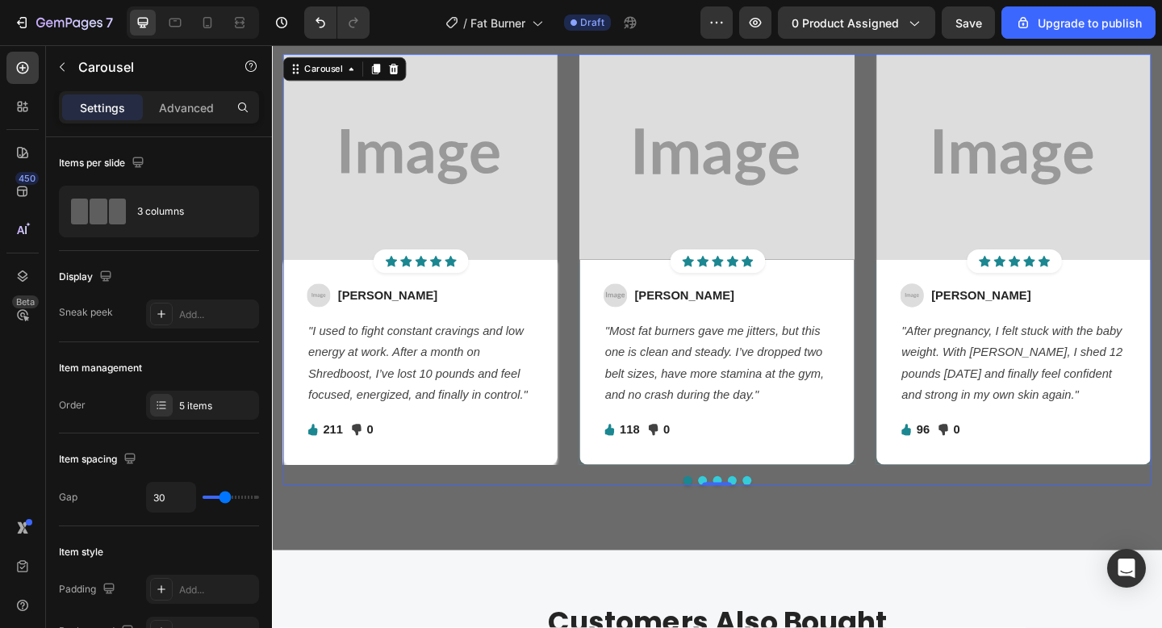
click at [538, 502] on div "Image Icon Icon Icon Icon Icon Icon List Hoz Row Row Image Jessica M. Text bloc…" at bounding box center [433, 278] width 299 height 447
click at [527, 537] on div "Let's Hear What Our Customers Say Heading Row Image Icon Icon Icon Icon Icon Ic…" at bounding box center [756, 234] width 944 height 604
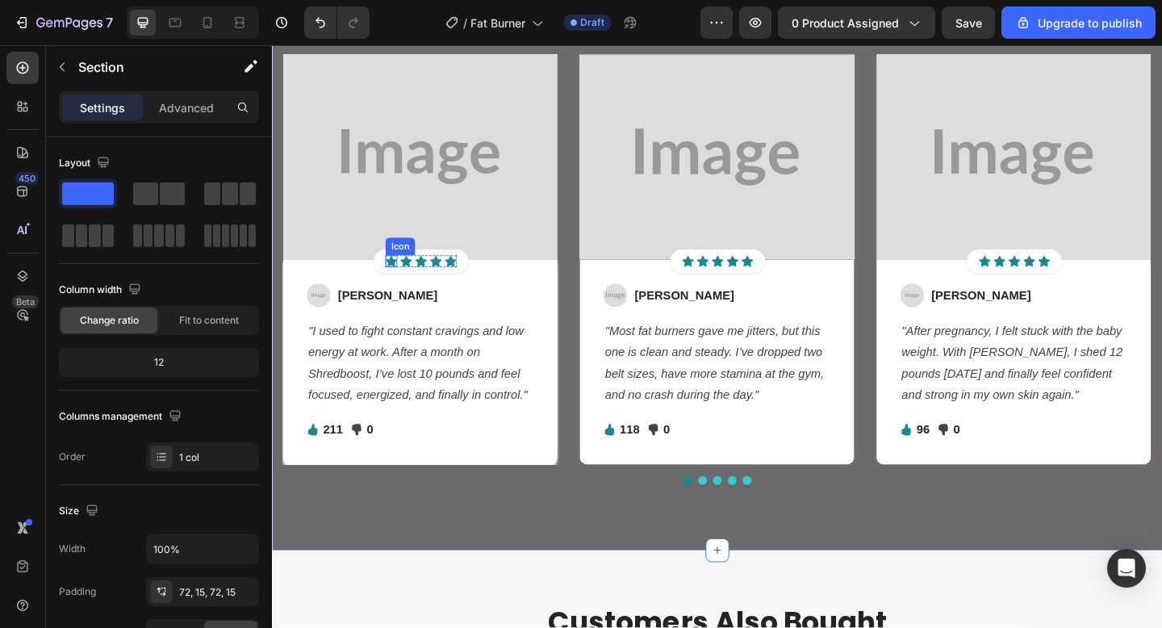
click at [406, 278] on icon at bounding box center [401, 280] width 13 height 12
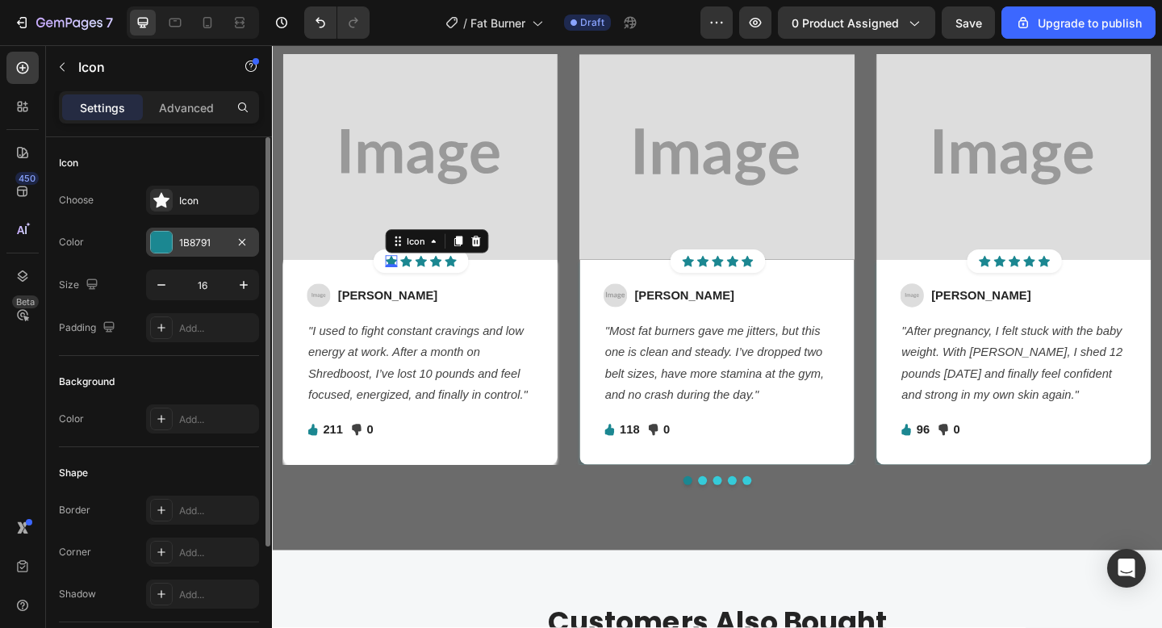
click at [195, 253] on div "1B8791" at bounding box center [202, 242] width 113 height 29
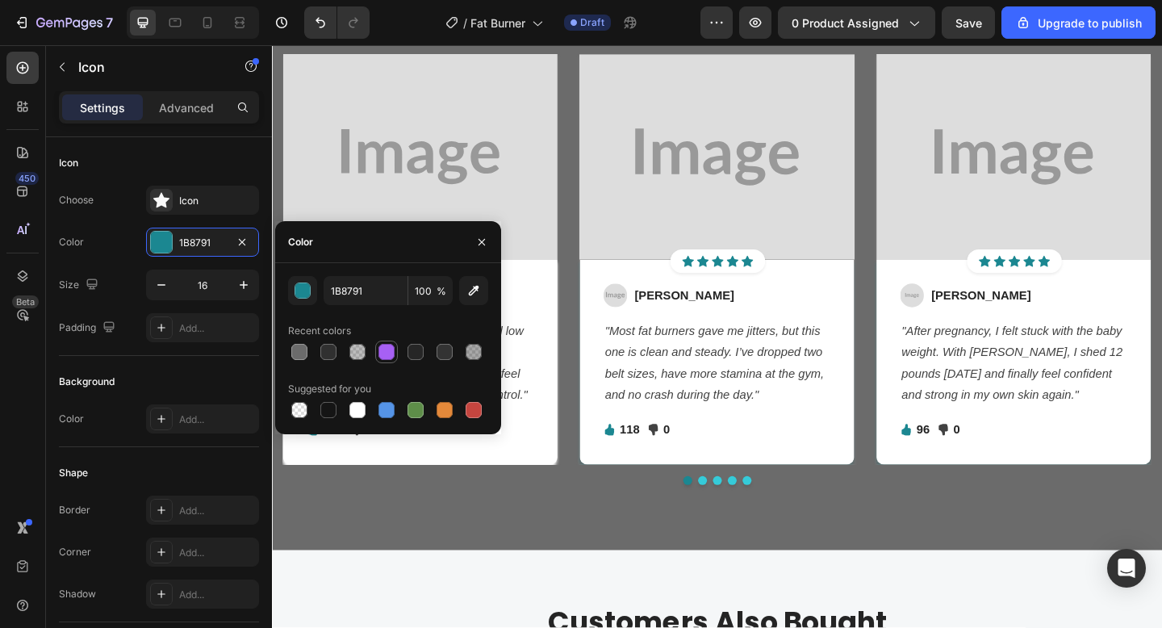
click at [397, 345] on div at bounding box center [386, 352] width 23 height 23
click at [405, 347] on div at bounding box center [415, 352] width 23 height 23
type input "262626"
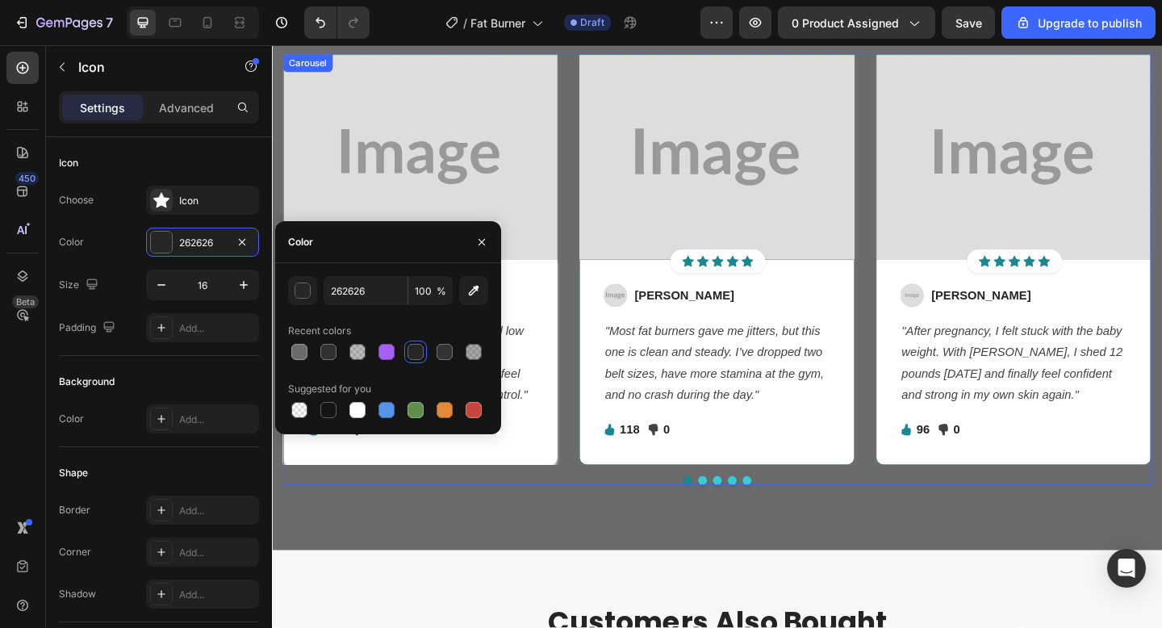
click at [437, 525] on div "Image Icon 0 Icon Icon Icon Icon Icon List Hoz Row Row Image Jessica M. Text bl…" at bounding box center [756, 290] width 944 height 470
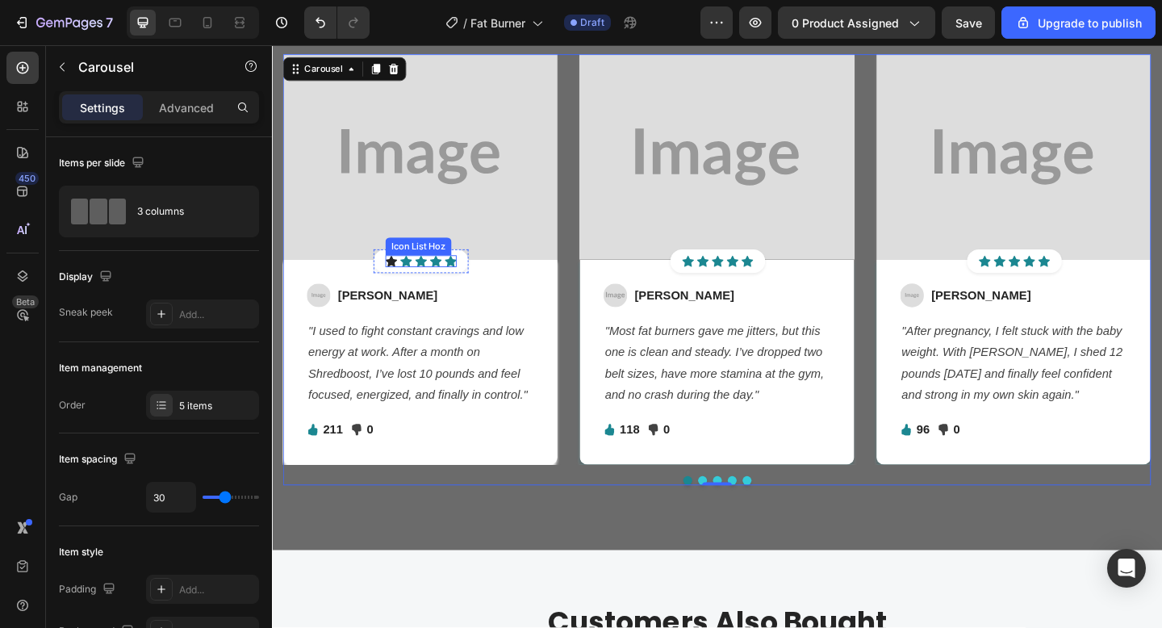
click at [410, 276] on div "Icon Icon Icon Icon Icon" at bounding box center [433, 280] width 77 height 13
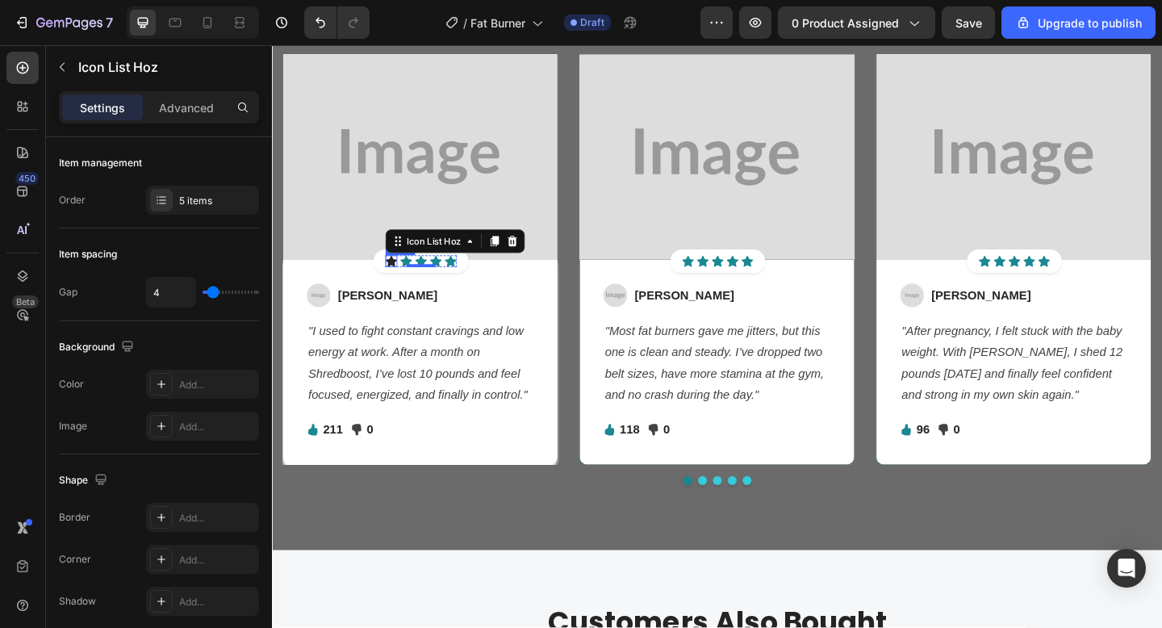
click at [404, 276] on icon at bounding box center [401, 280] width 13 height 13
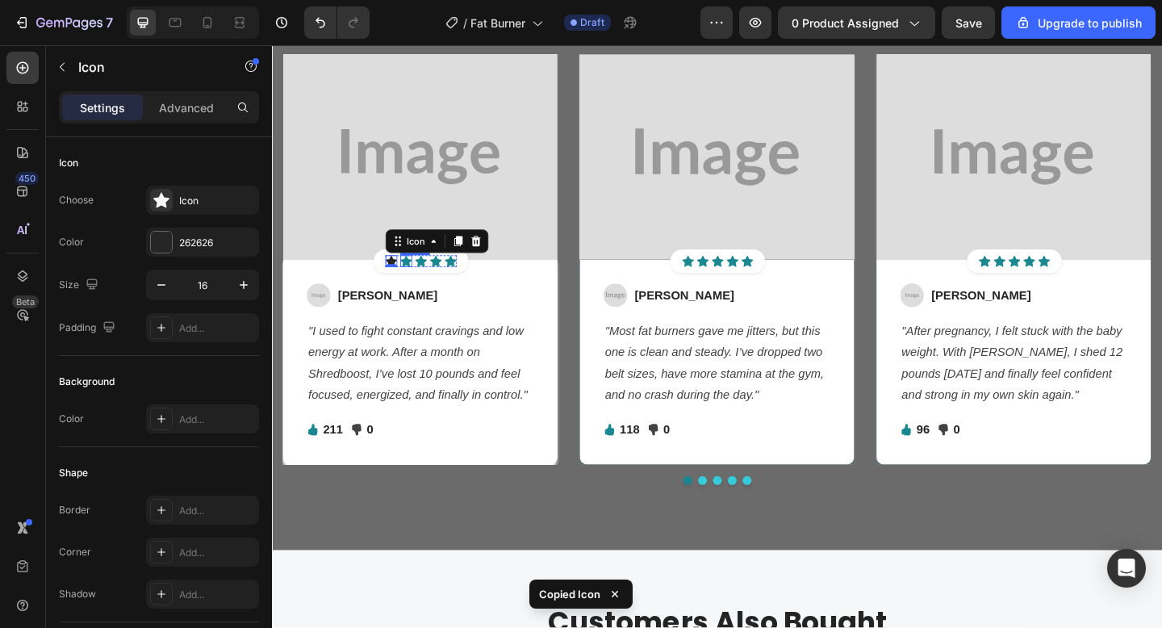
click at [420, 277] on icon at bounding box center [418, 280] width 13 height 13
click at [433, 278] on icon at bounding box center [434, 280] width 13 height 12
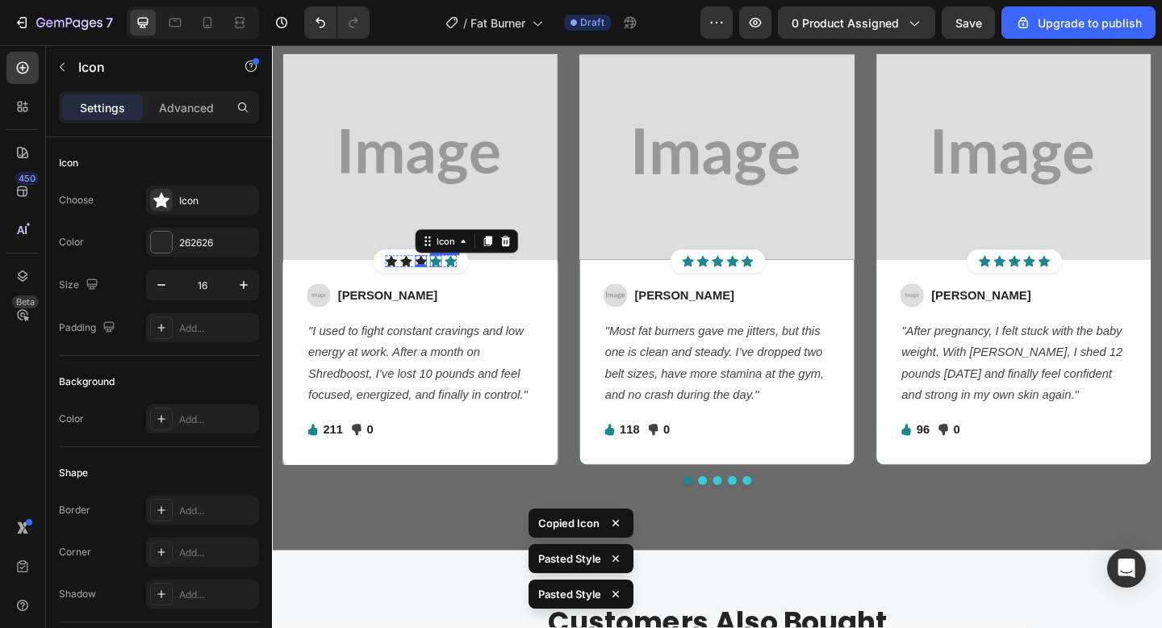
click at [454, 278] on icon at bounding box center [450, 280] width 13 height 13
click at [461, 279] on icon at bounding box center [466, 280] width 13 height 12
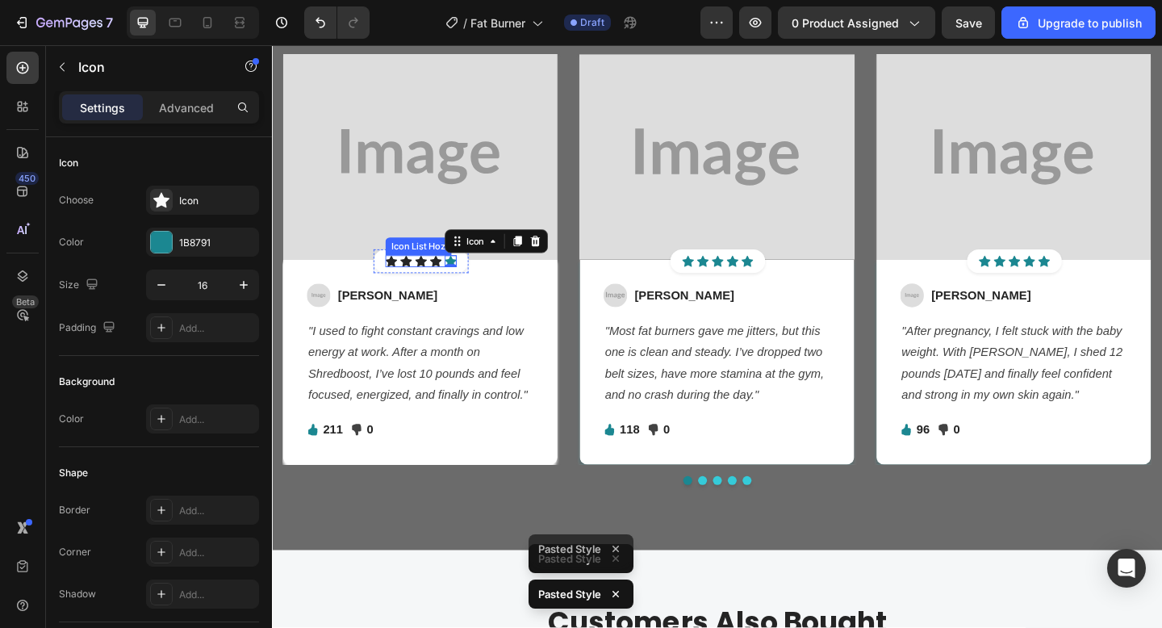
click at [449, 285] on icon at bounding box center [450, 280] width 13 height 13
click at [465, 275] on icon at bounding box center [466, 280] width 13 height 13
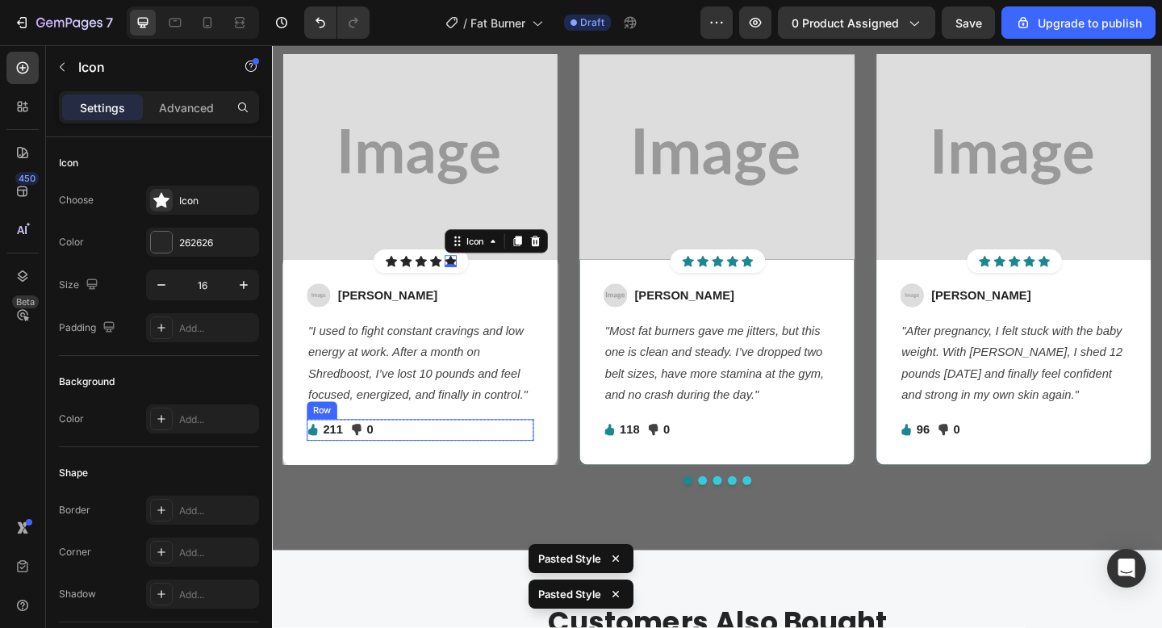
click at [467, 479] on div "Image Jessica M. Text block Row "I used to fight constant cravings and low ener…" at bounding box center [433, 389] width 299 height 223
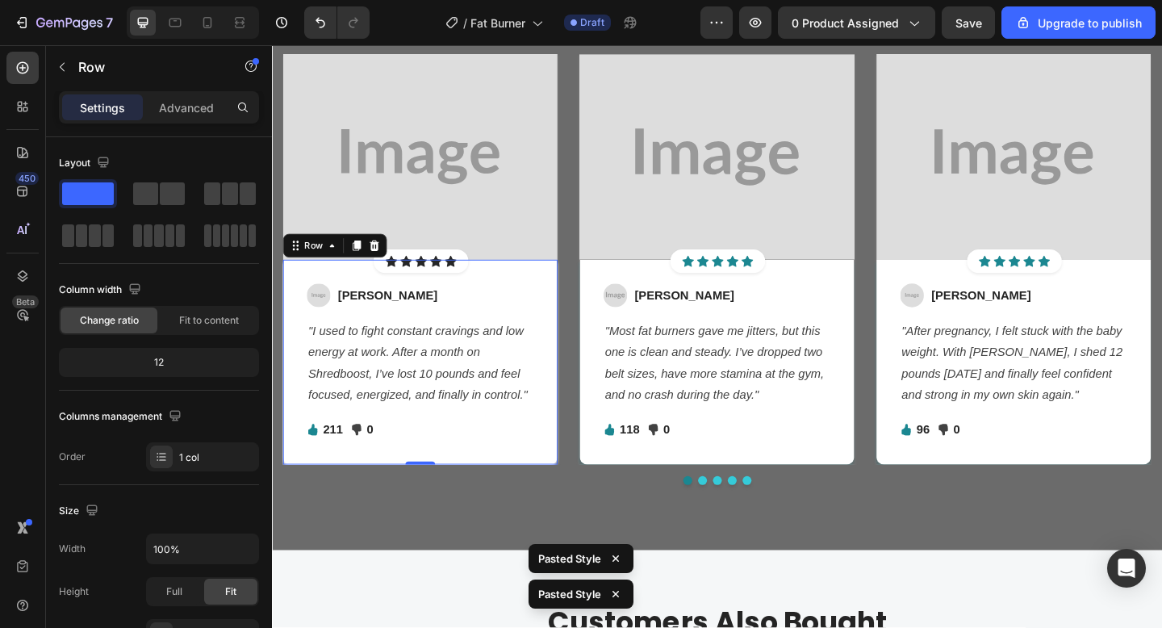
scroll to position [2401, 0]
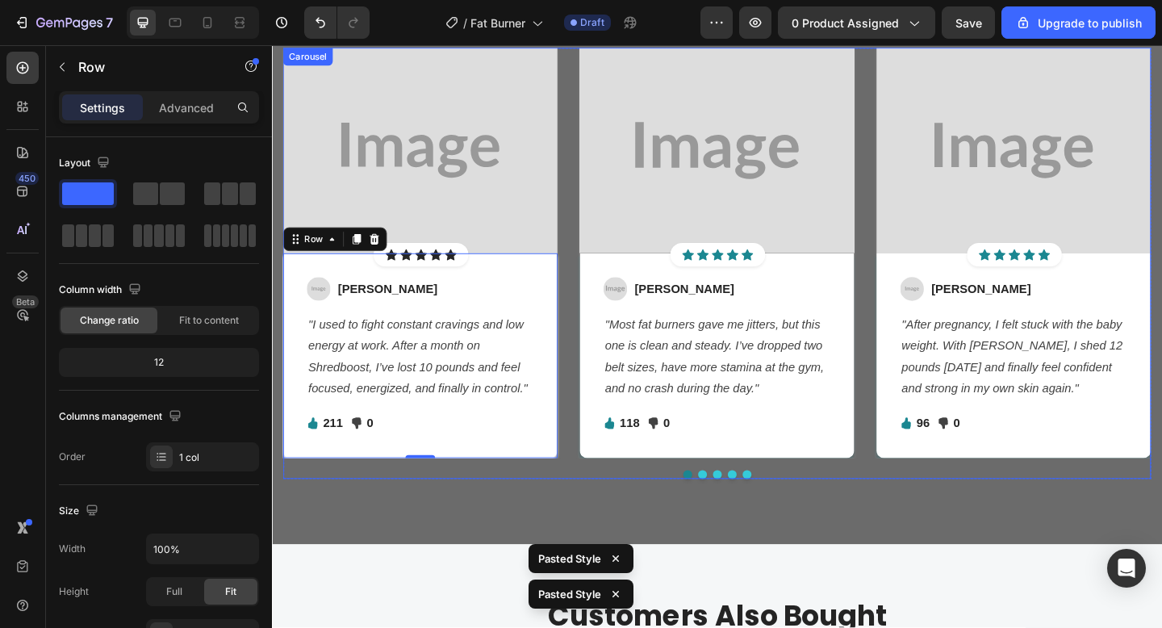
click at [473, 530] on div "Let's Hear What Our Customers Say Heading Row Image Icon Icon Icon Icon Icon Ic…" at bounding box center [756, 228] width 944 height 604
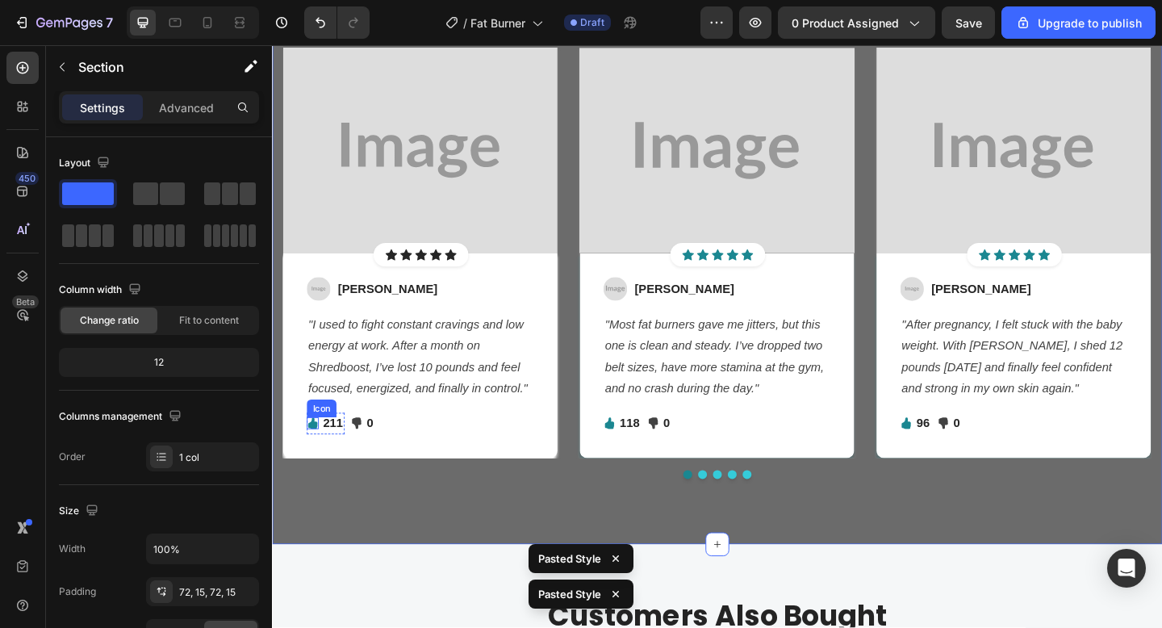
click at [321, 457] on icon at bounding box center [317, 457] width 10 height 13
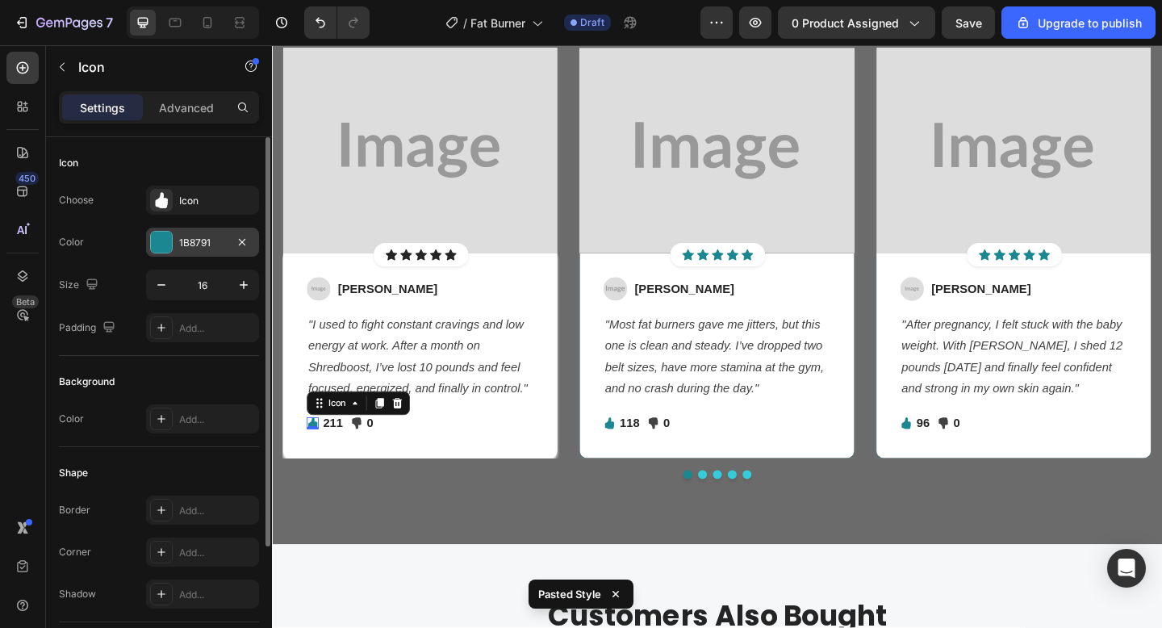
click at [180, 236] on div "1B8791" at bounding box center [202, 243] width 47 height 15
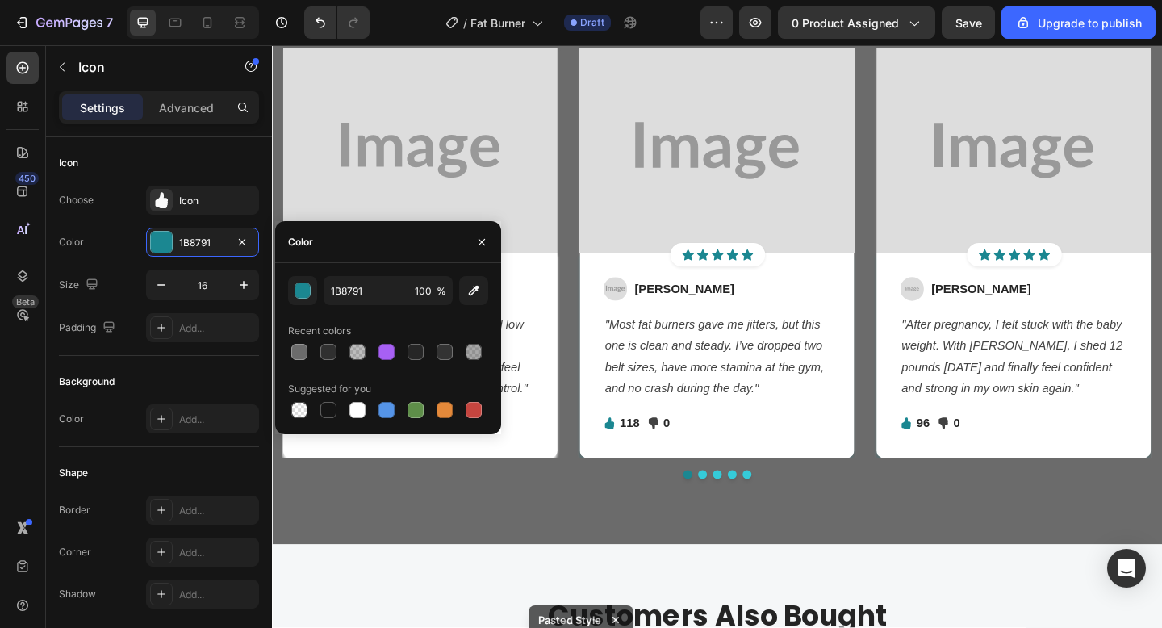
click at [393, 496] on div "Image Icon Icon Icon Icon Icon Icon List Hoz Row Row Image Jessica M. Text bloc…" at bounding box center [433, 271] width 299 height 447
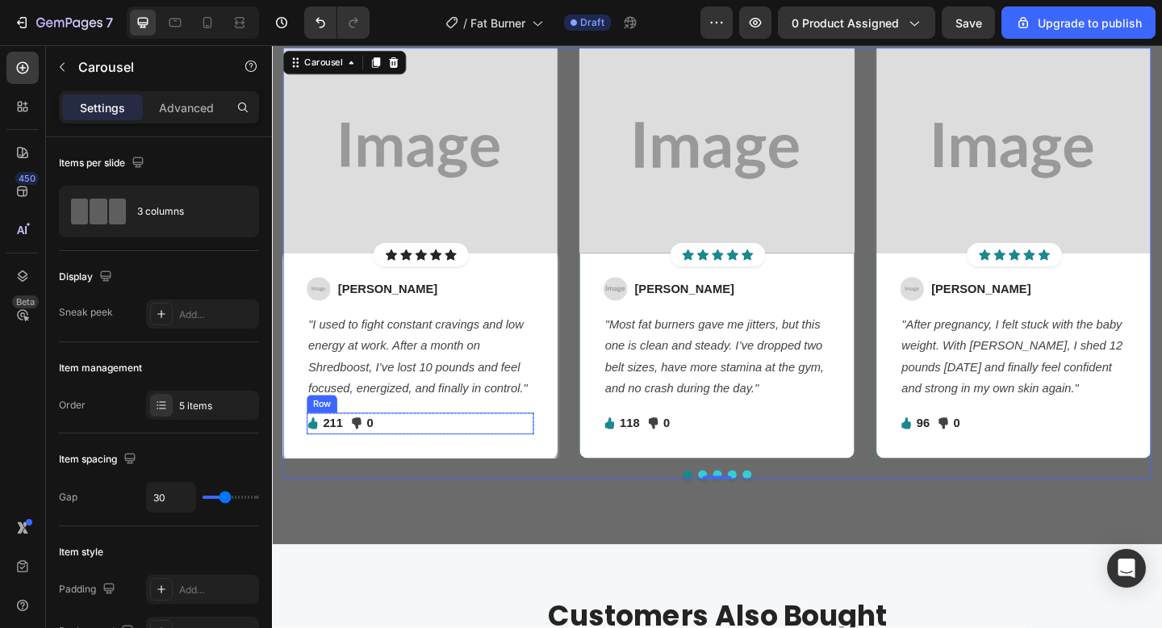
click at [425, 462] on div "Icon 211 Text block Icon List Icon 0 Text block Icon List Row" at bounding box center [433, 456] width 247 height 23
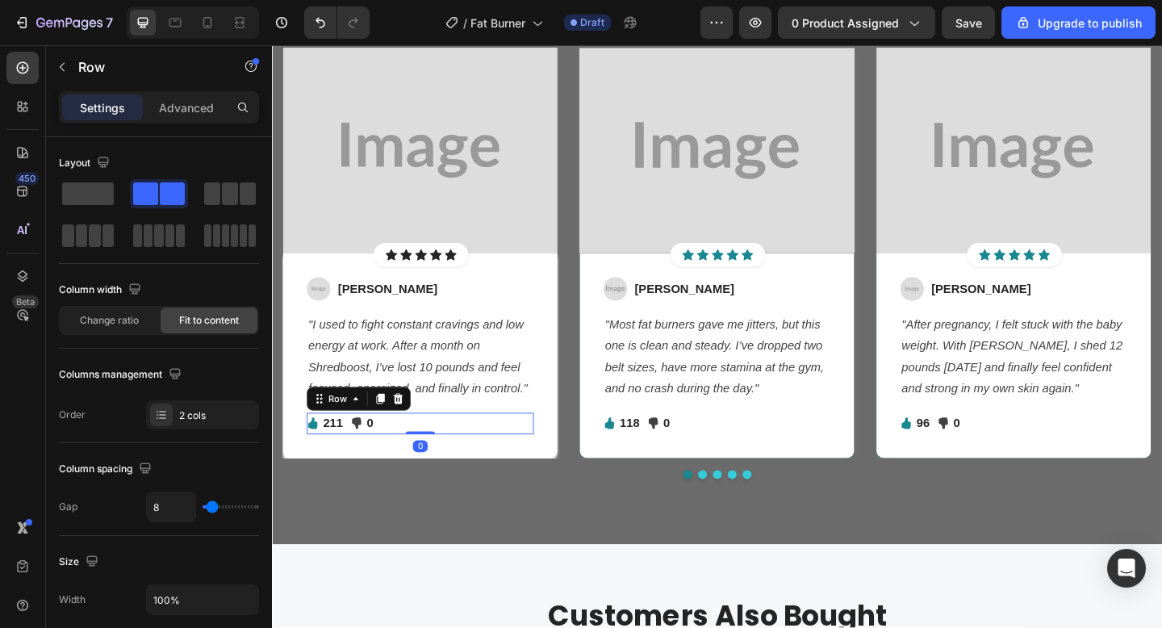
click at [414, 418] on div "Row" at bounding box center [366, 430] width 113 height 26
click at [412, 428] on icon at bounding box center [409, 430] width 10 height 11
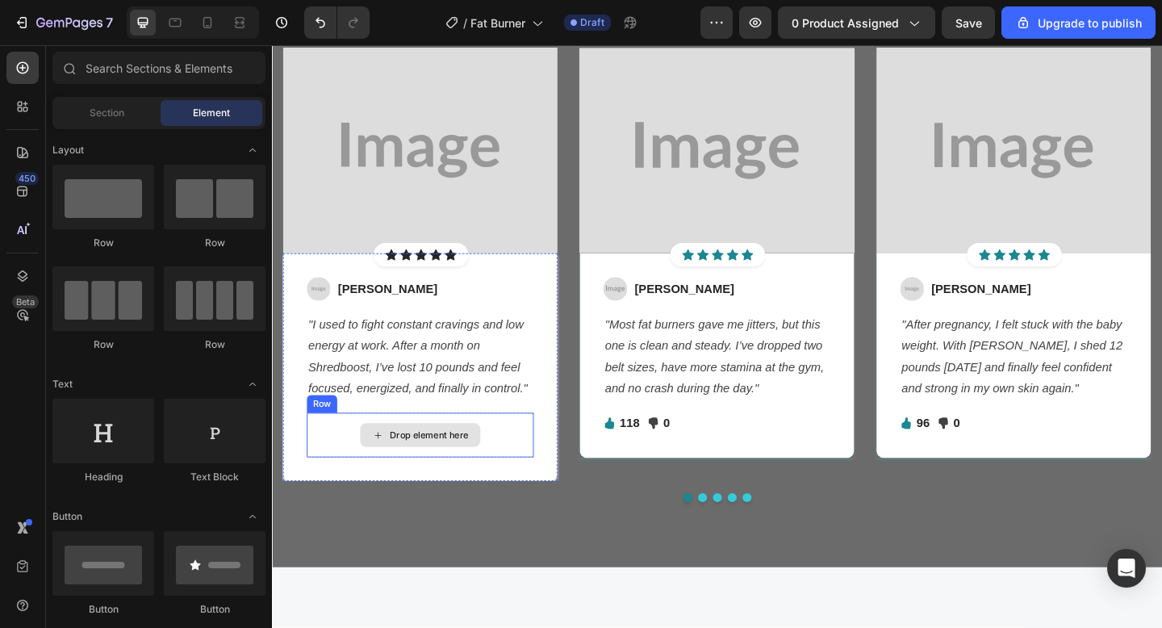
click at [525, 470] on div "Drop element here" at bounding box center [433, 469] width 247 height 48
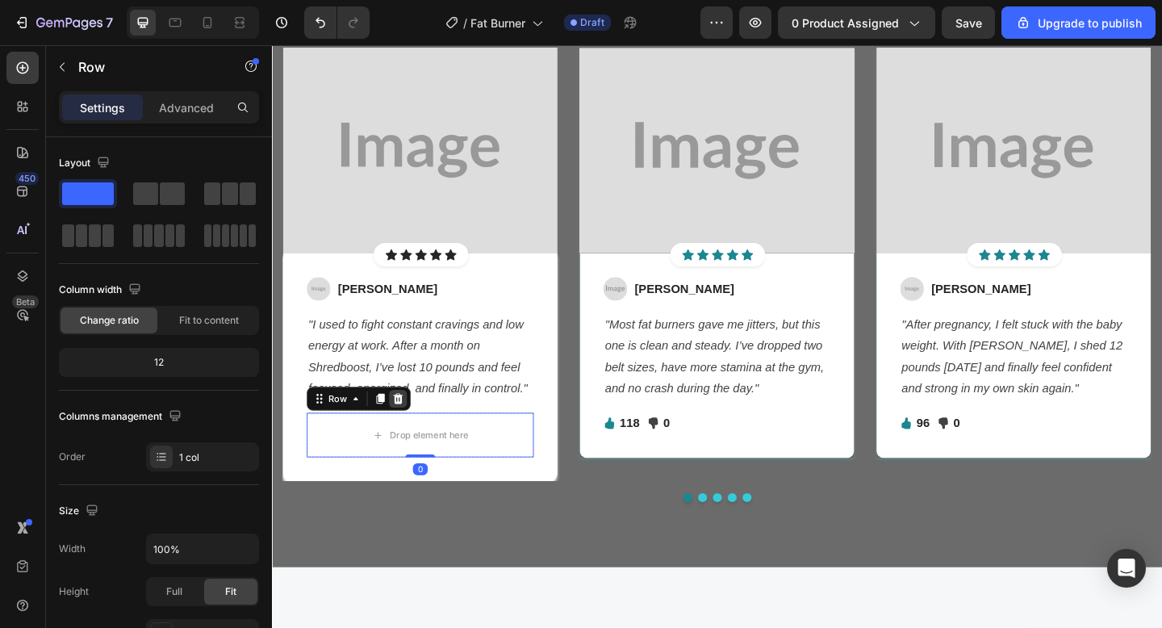
click at [408, 428] on icon at bounding box center [409, 430] width 10 height 11
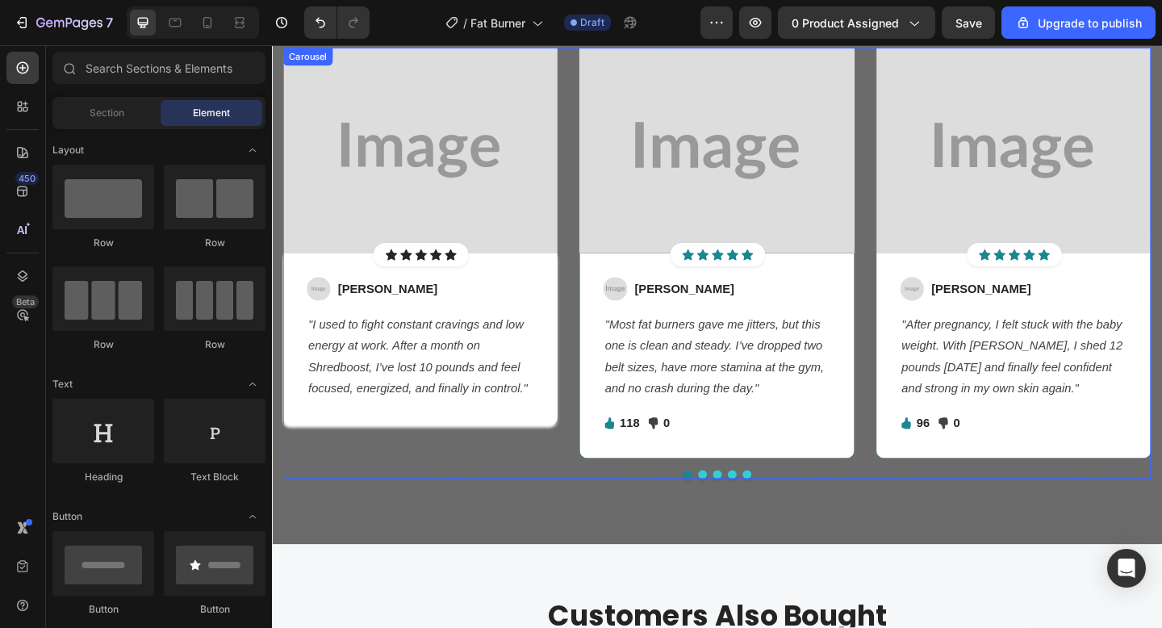
click at [595, 399] on div "Image Icon Icon Icon Icon Icon Icon List Hoz Row Row Image Jessica M. Text bloc…" at bounding box center [756, 271] width 944 height 447
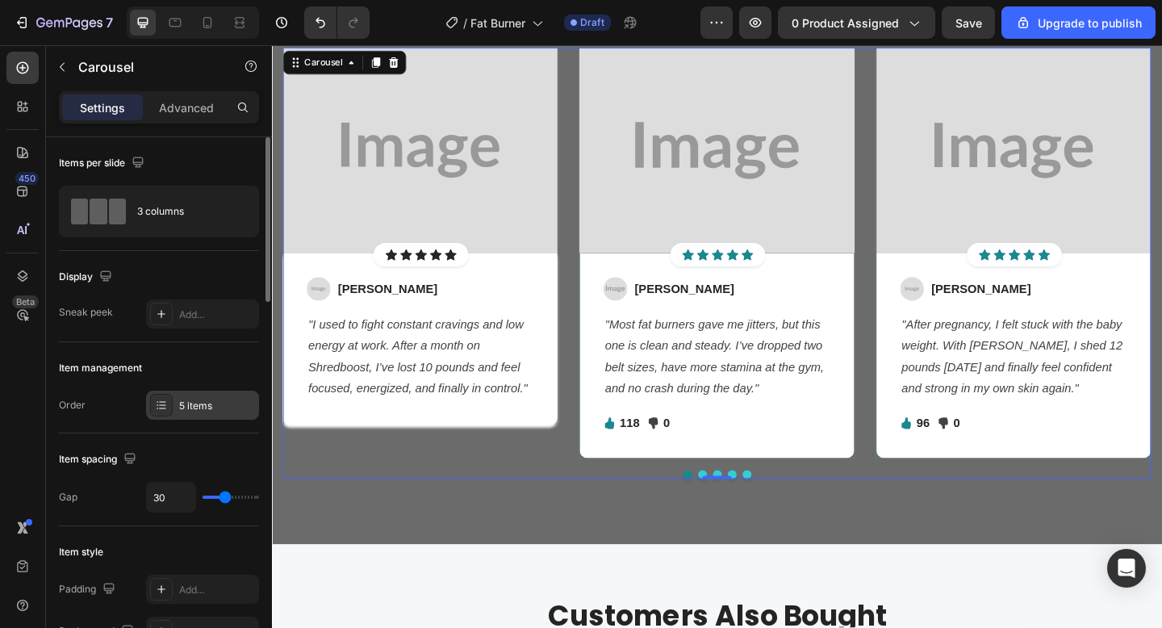
click at [191, 412] on div "5 items" at bounding box center [217, 406] width 76 height 15
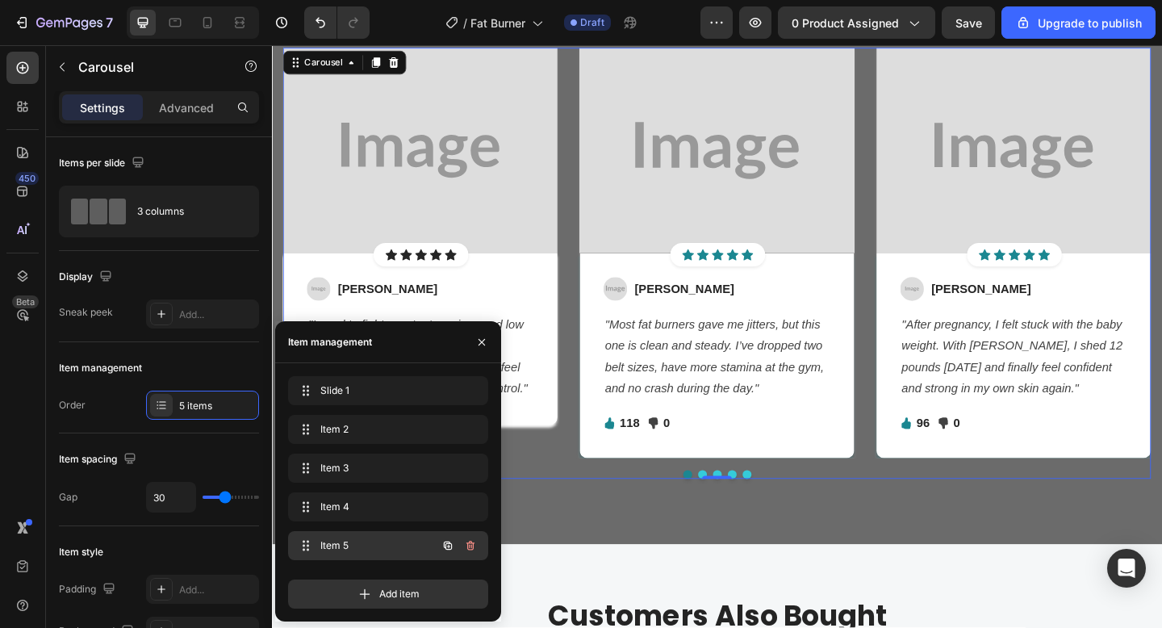
click at [464, 559] on div at bounding box center [459, 545] width 45 height 29
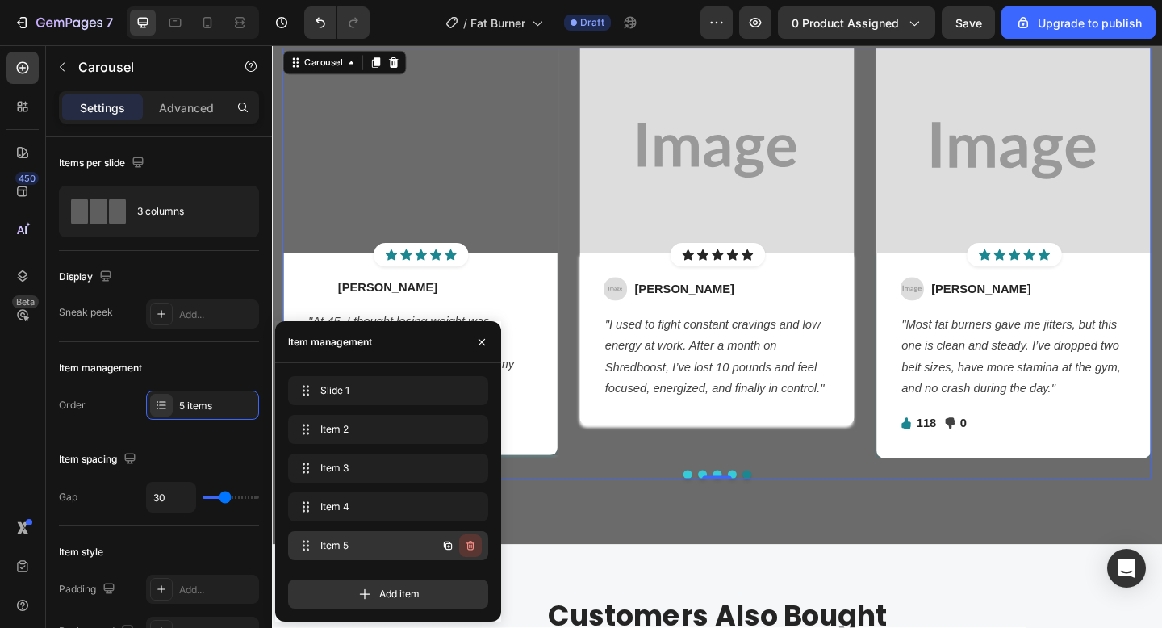
click at [468, 550] on icon "button" at bounding box center [470, 545] width 13 height 13
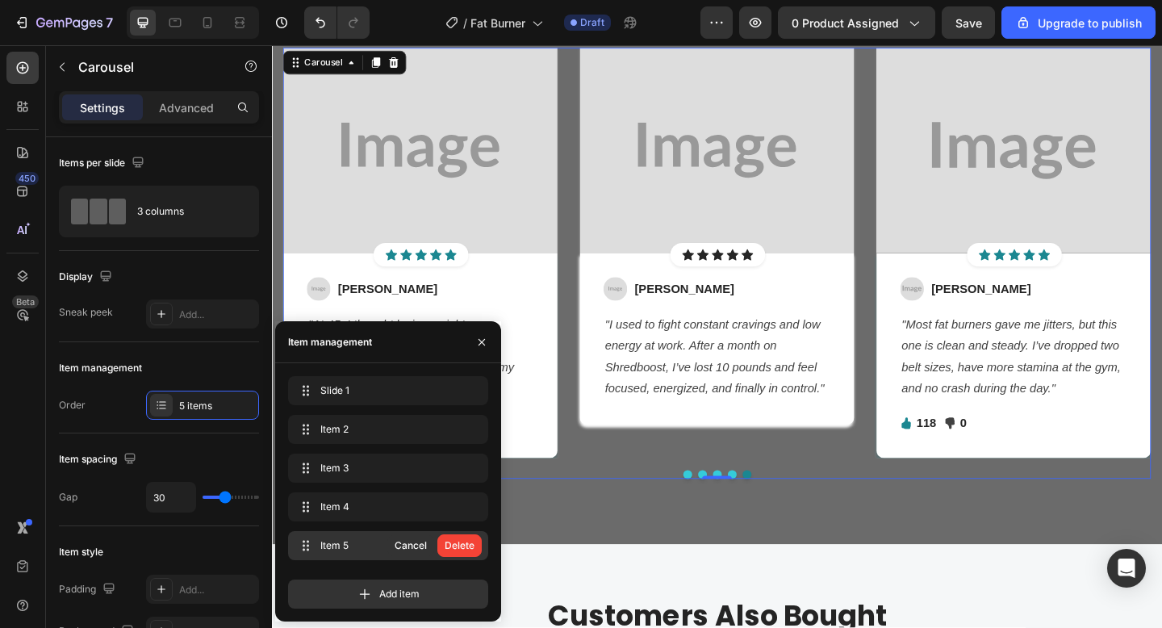
click at [468, 550] on div "Delete" at bounding box center [460, 545] width 30 height 15
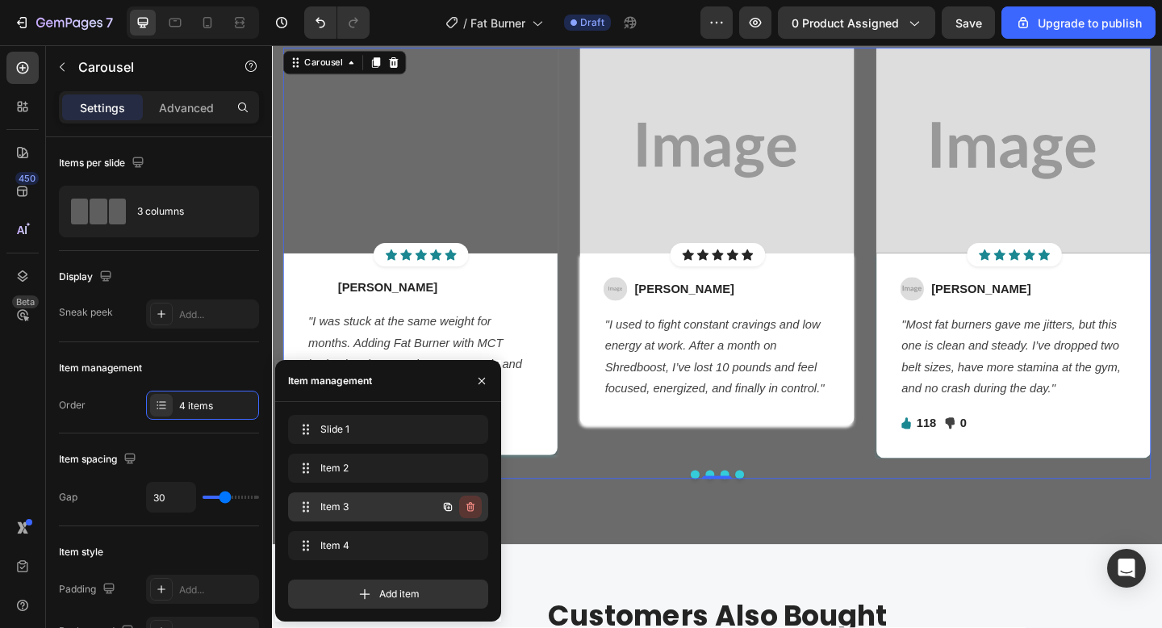
click at [475, 506] on icon "button" at bounding box center [470, 506] width 13 height 13
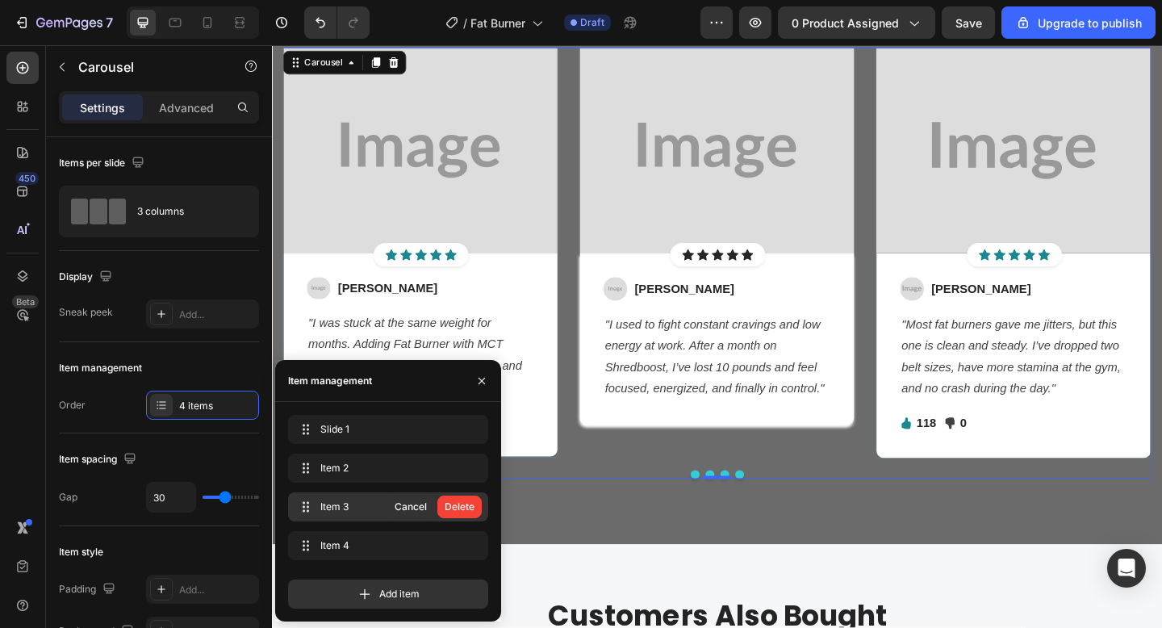
click at [475, 506] on button "Delete" at bounding box center [459, 507] width 44 height 23
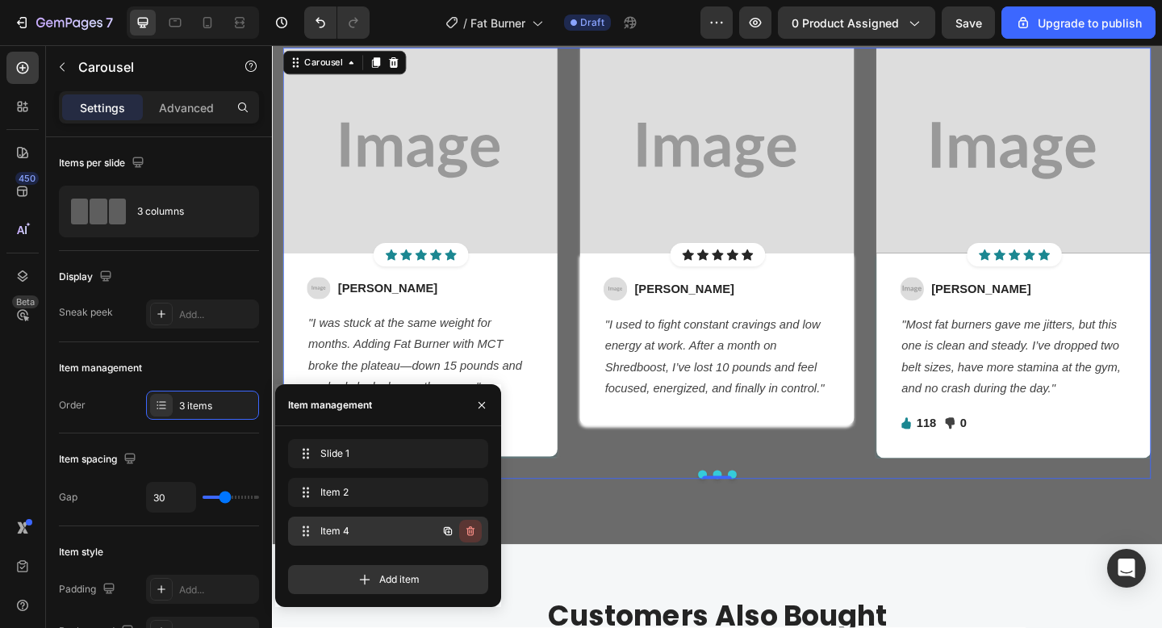
click at [470, 531] on icon "button" at bounding box center [469, 532] width 1 height 4
click at [470, 531] on div "Delete" at bounding box center [460, 531] width 30 height 15
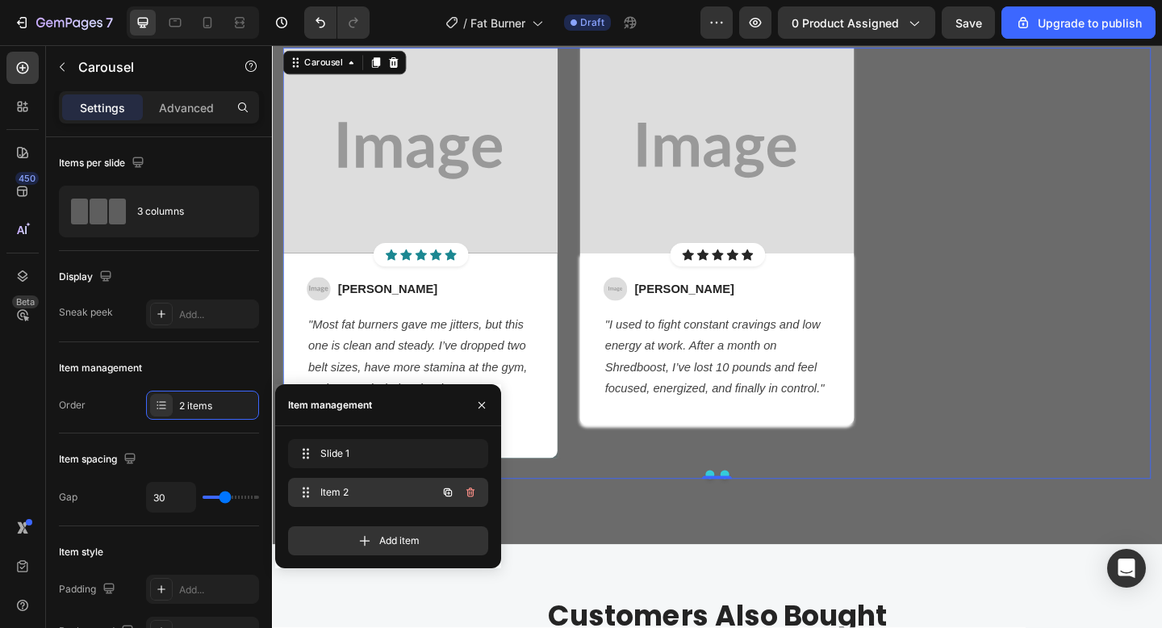
click at [477, 491] on button "button" at bounding box center [470, 492] width 23 height 23
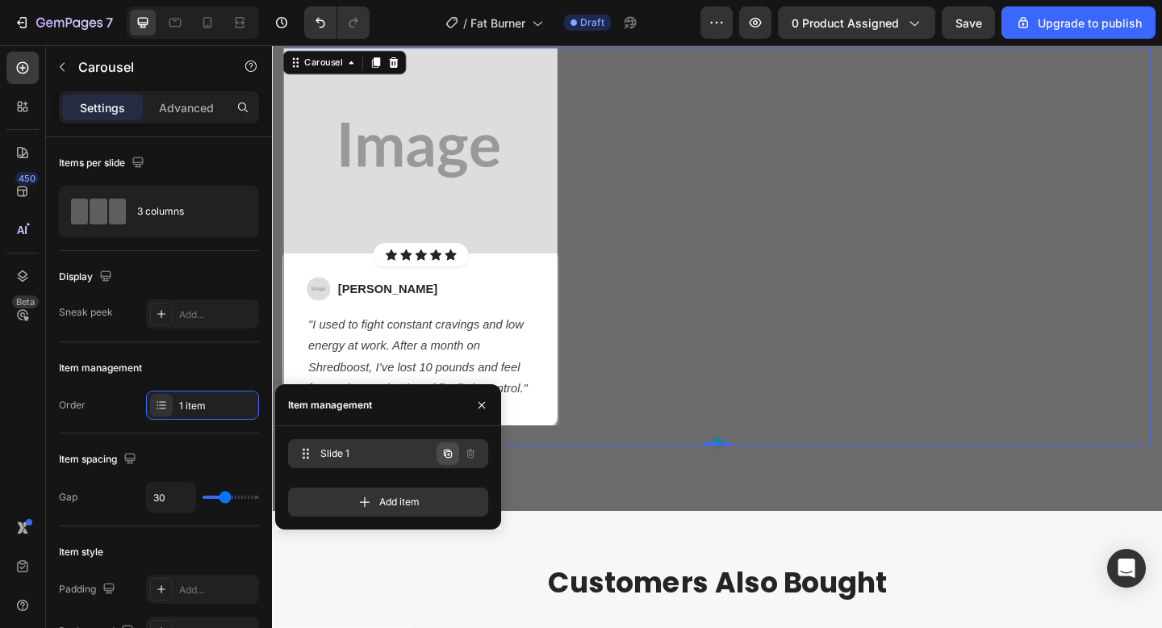
click at [441, 458] on button "button" at bounding box center [448, 453] width 23 height 23
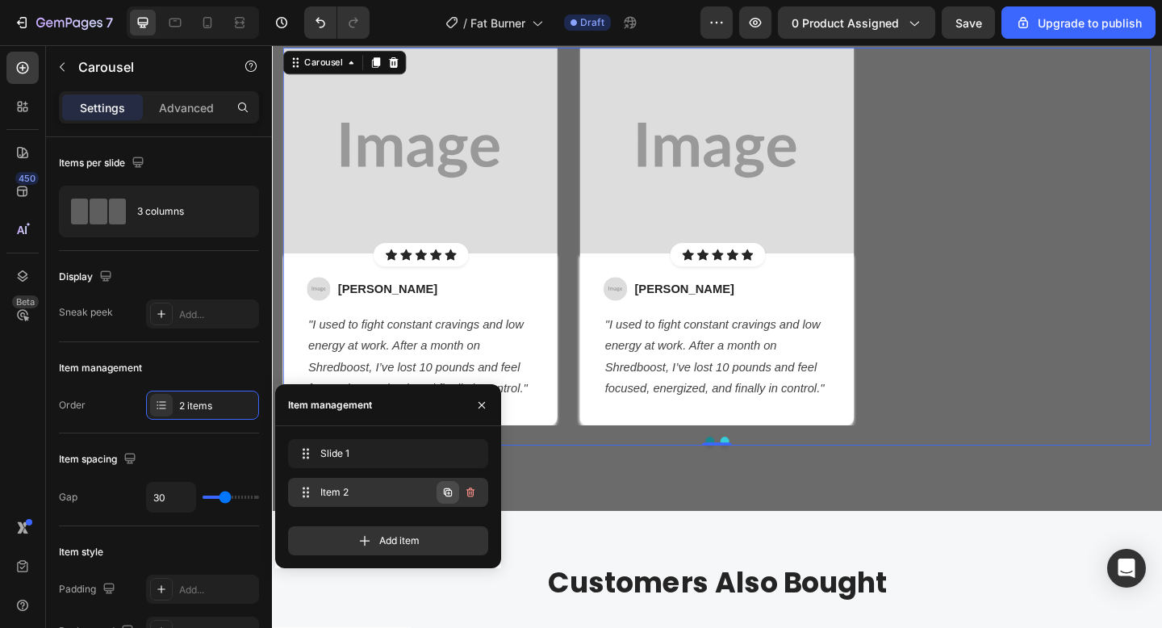
click at [444, 493] on icon "button" at bounding box center [448, 492] width 8 height 8
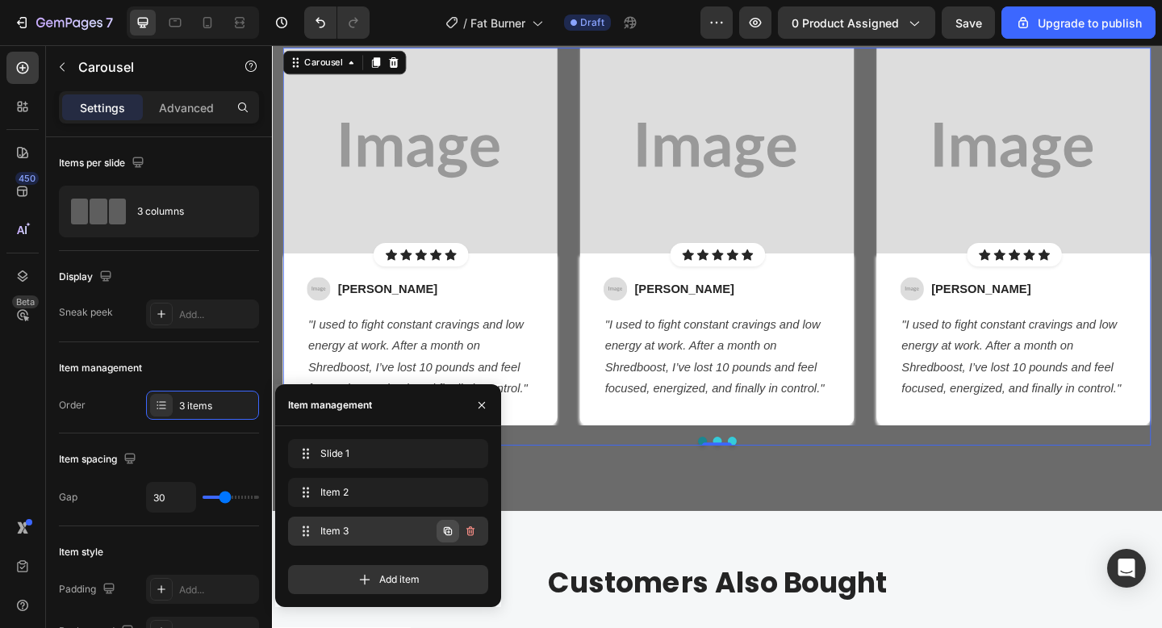
click at [445, 537] on icon "button" at bounding box center [447, 531] width 13 height 13
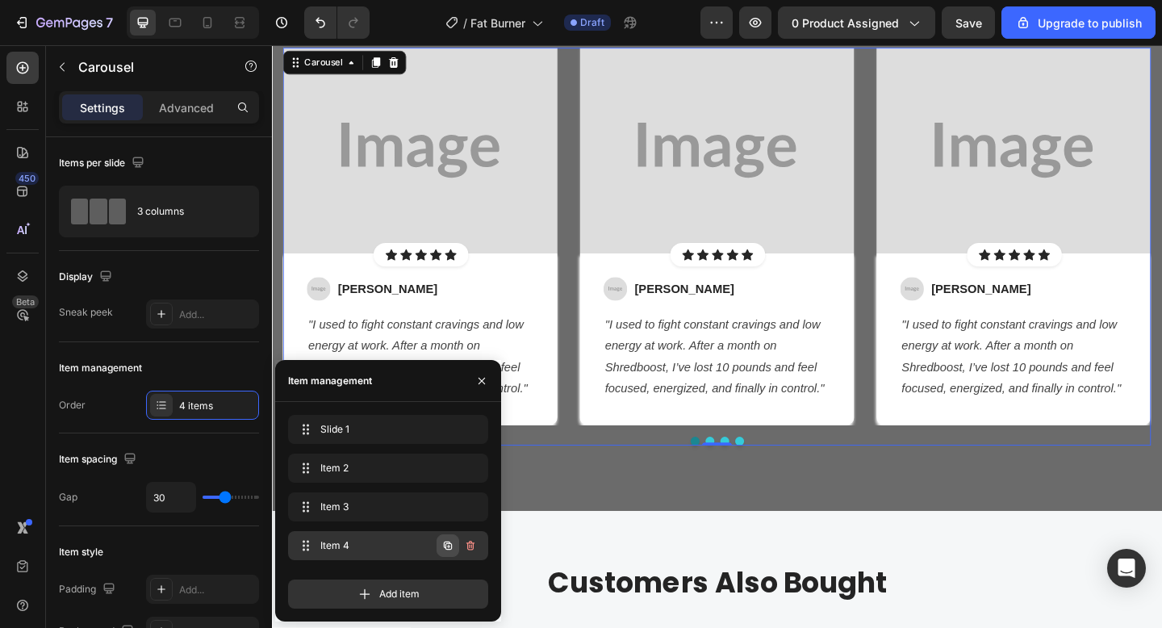
click at [445, 546] on icon "button" at bounding box center [448, 546] width 8 height 8
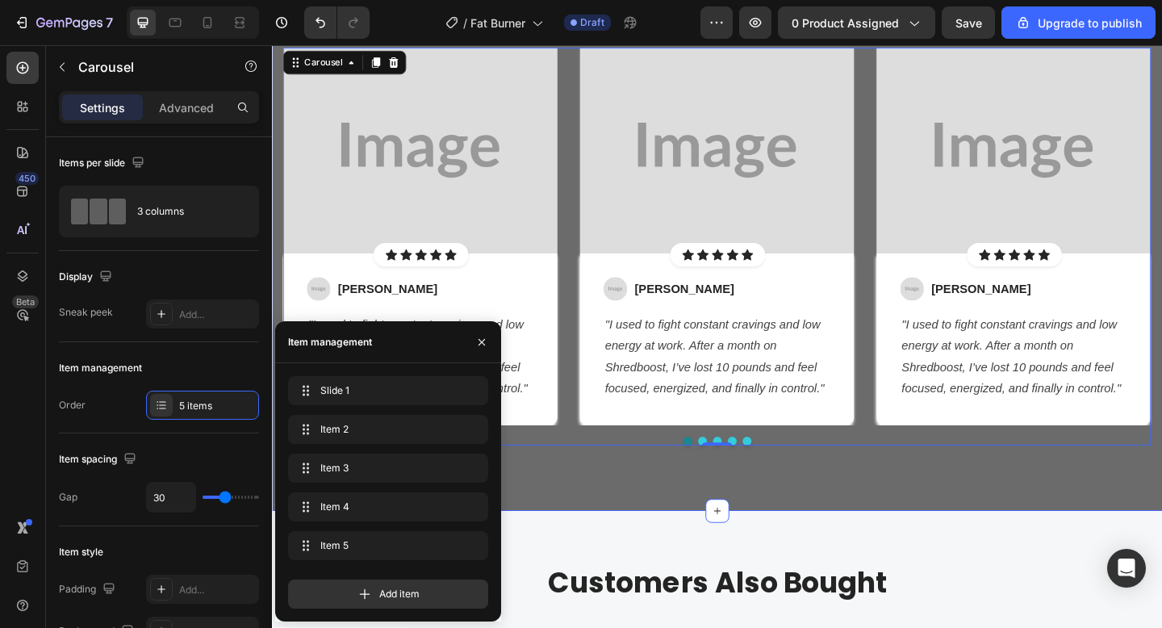
click at [571, 541] on div "Let's Hear What Our Customers Say Heading Row Image Icon Icon Icon Icon Icon Ic…" at bounding box center [756, 210] width 968 height 684
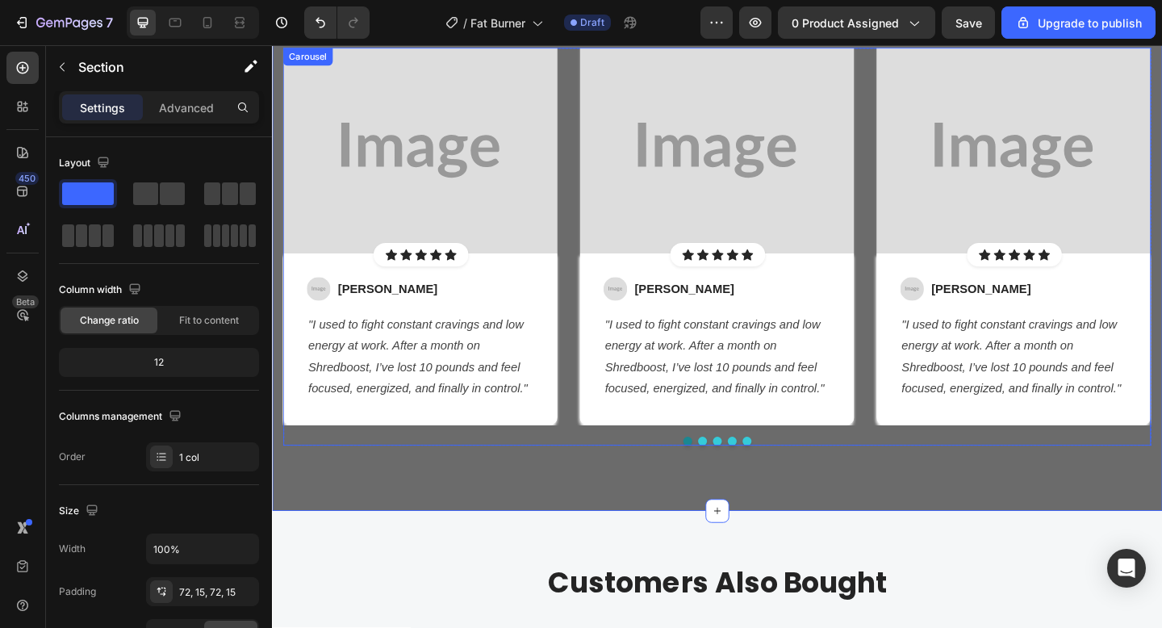
click at [604, 463] on div "Image Icon Icon Icon Icon Icon Icon List Hoz Row Row Image Jessica M. Text bloc…" at bounding box center [756, 264] width 944 height 433
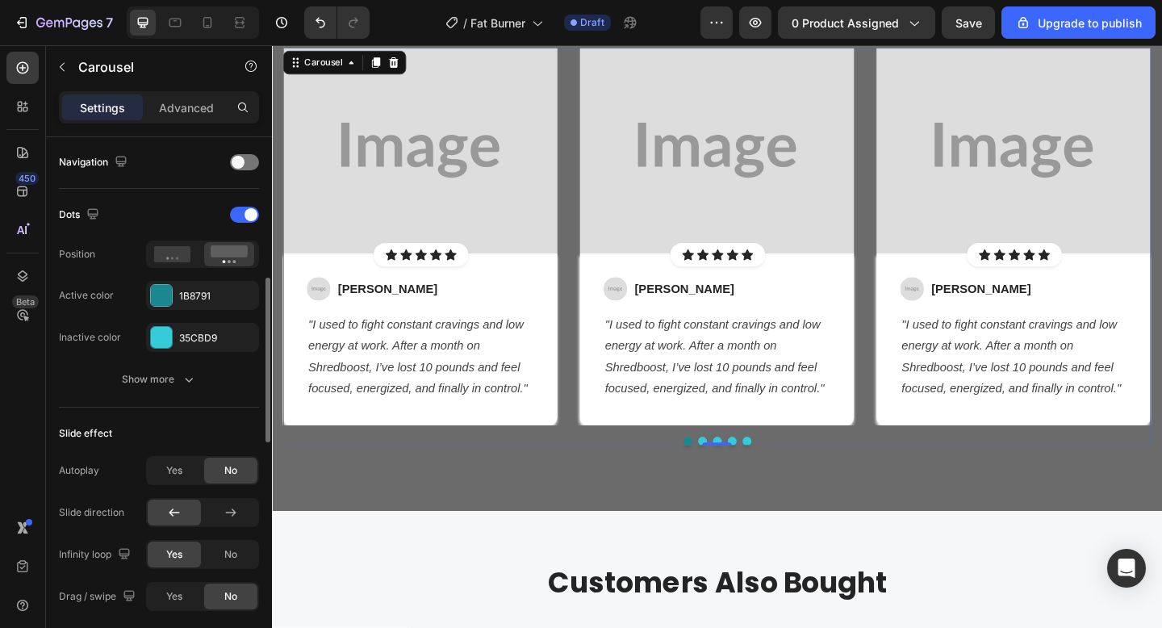
scroll to position [521, 0]
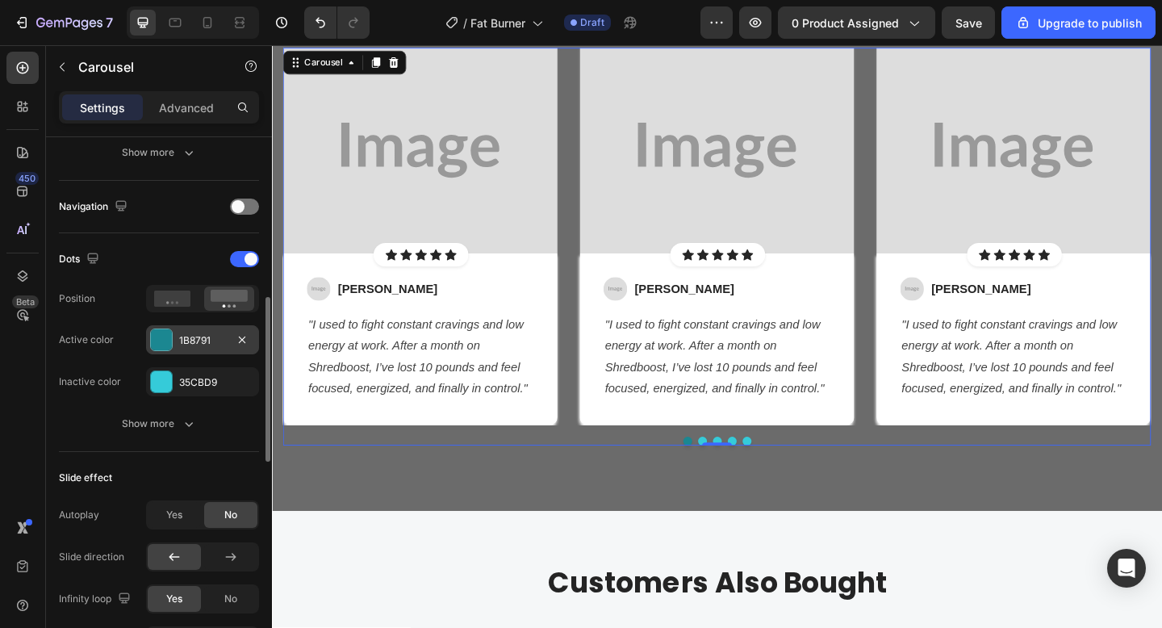
click at [211, 338] on div "1B8791" at bounding box center [202, 340] width 47 height 15
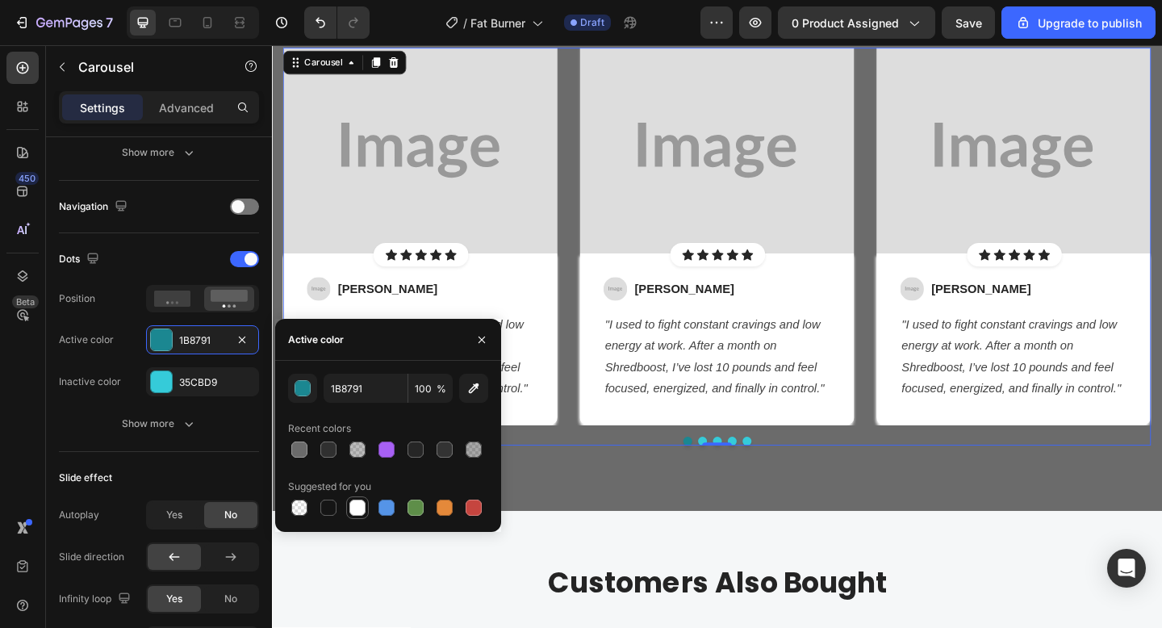
click at [349, 509] on div at bounding box center [357, 508] width 16 height 16
type input "FFFFFF"
click at [203, 377] on div "35CBD9" at bounding box center [202, 382] width 47 height 15
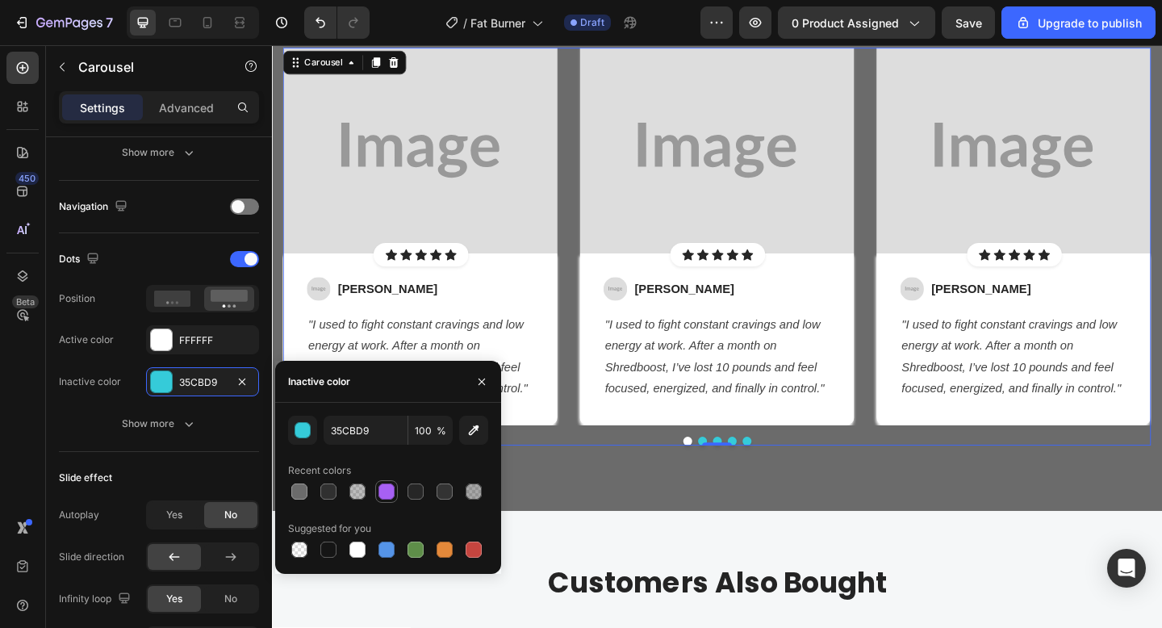
click at [380, 483] on div at bounding box center [386, 491] width 19 height 19
type input "A760F4"
click at [563, 548] on div "Let's Hear What Our Customers Say Heading Row Image Icon Icon Icon Icon Icon Ic…" at bounding box center [756, 210] width 968 height 684
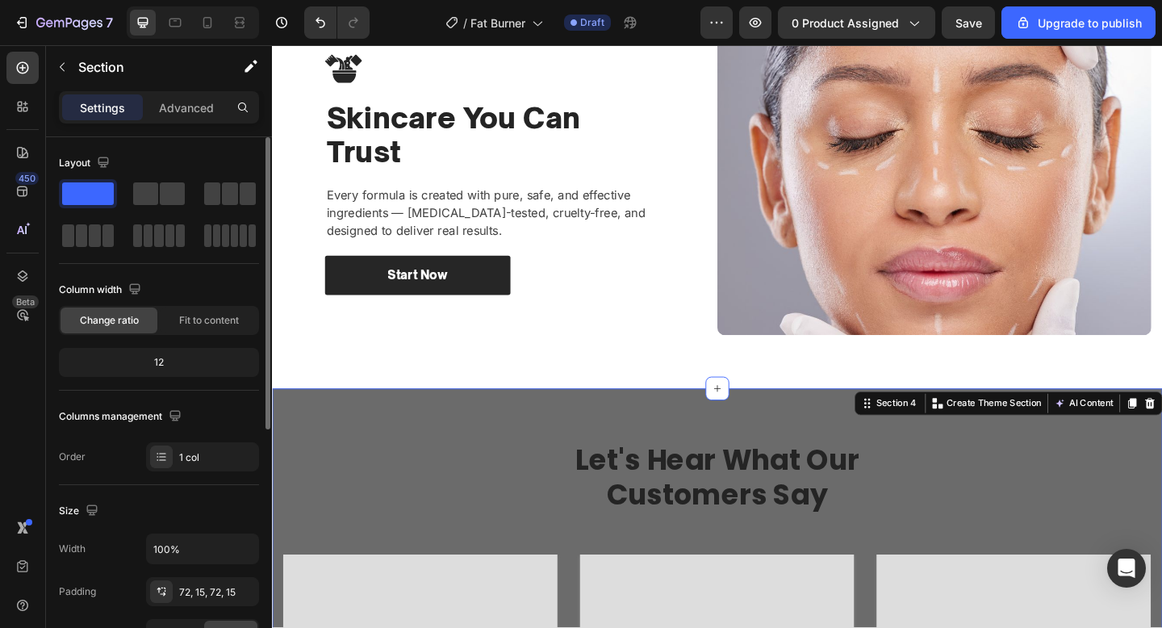
scroll to position [1933, 0]
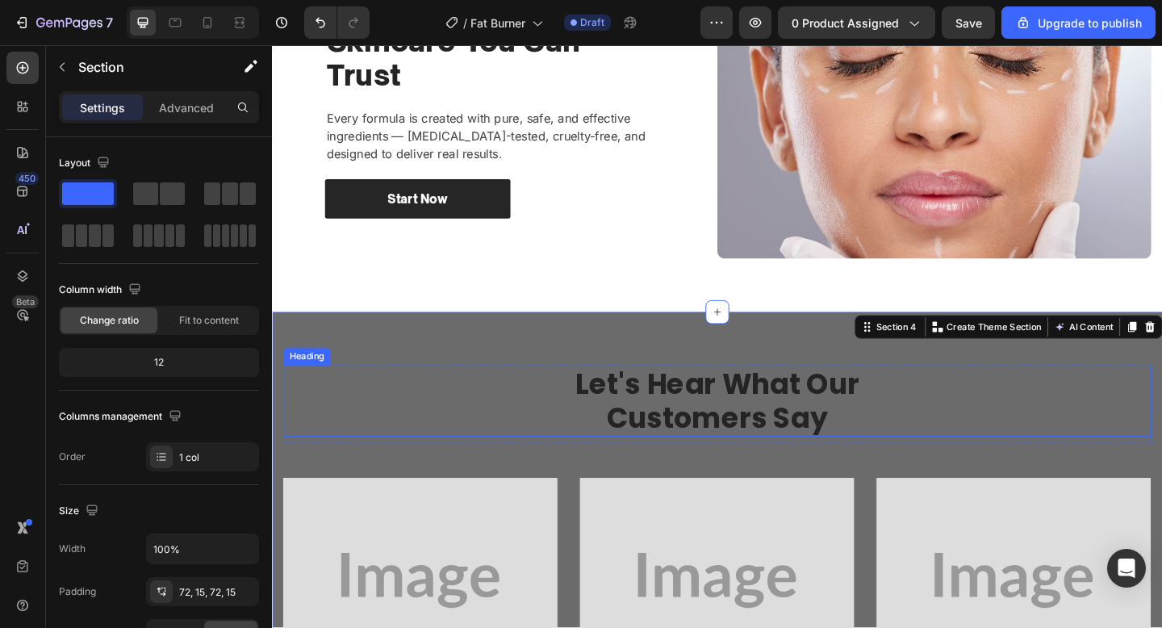
click at [689, 454] on p "Let's Hear What Our Customers Say" at bounding box center [756, 431] width 941 height 73
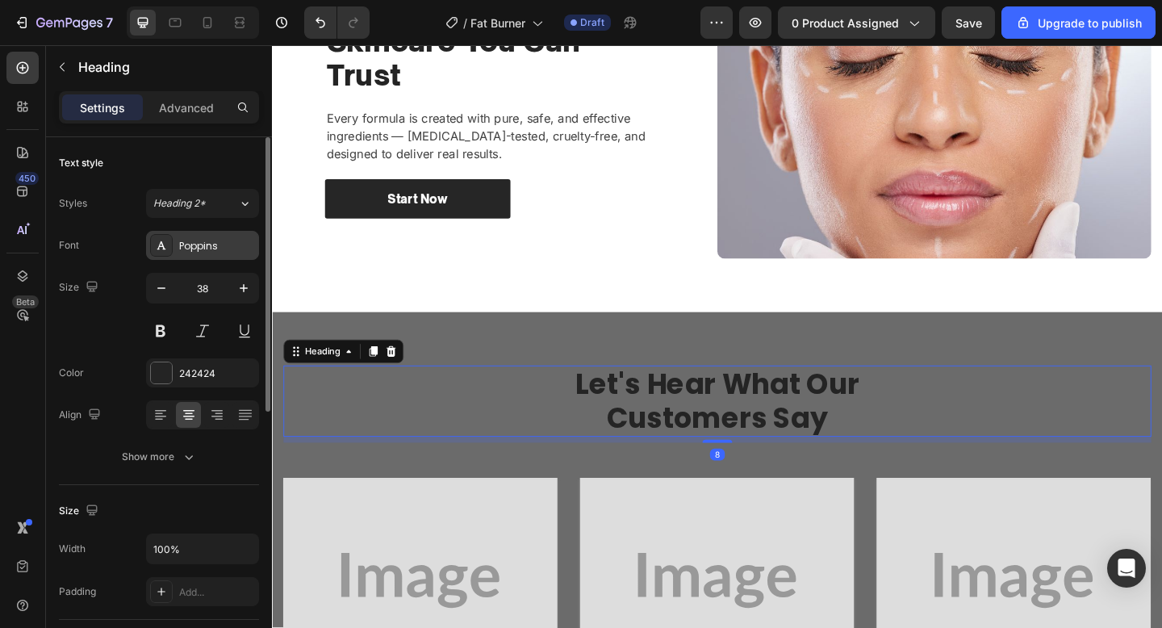
click at [188, 247] on div "Poppins" at bounding box center [217, 246] width 76 height 15
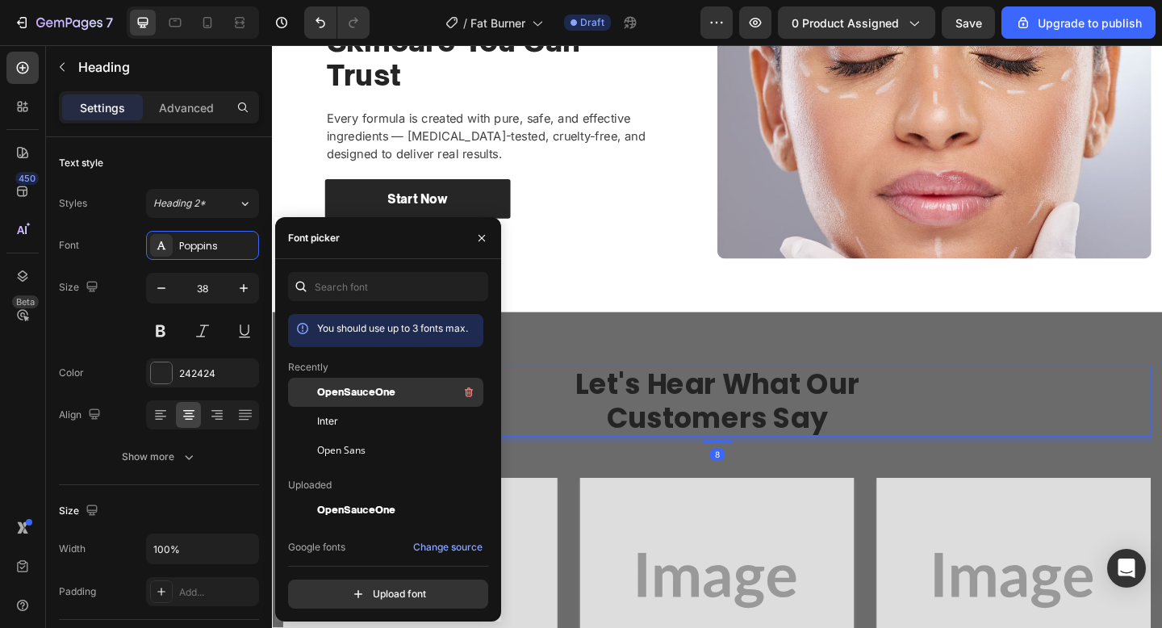
click at [351, 387] on span "OpenSauceOne" at bounding box center [356, 392] width 78 height 15
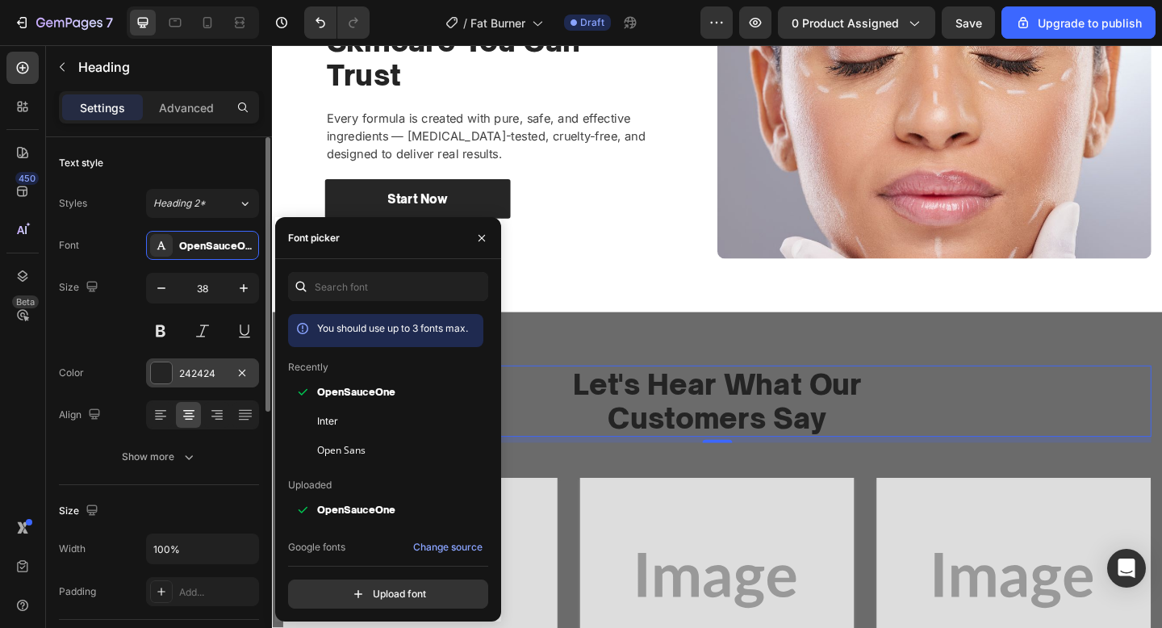
click at [195, 372] on div "242424" at bounding box center [202, 373] width 47 height 15
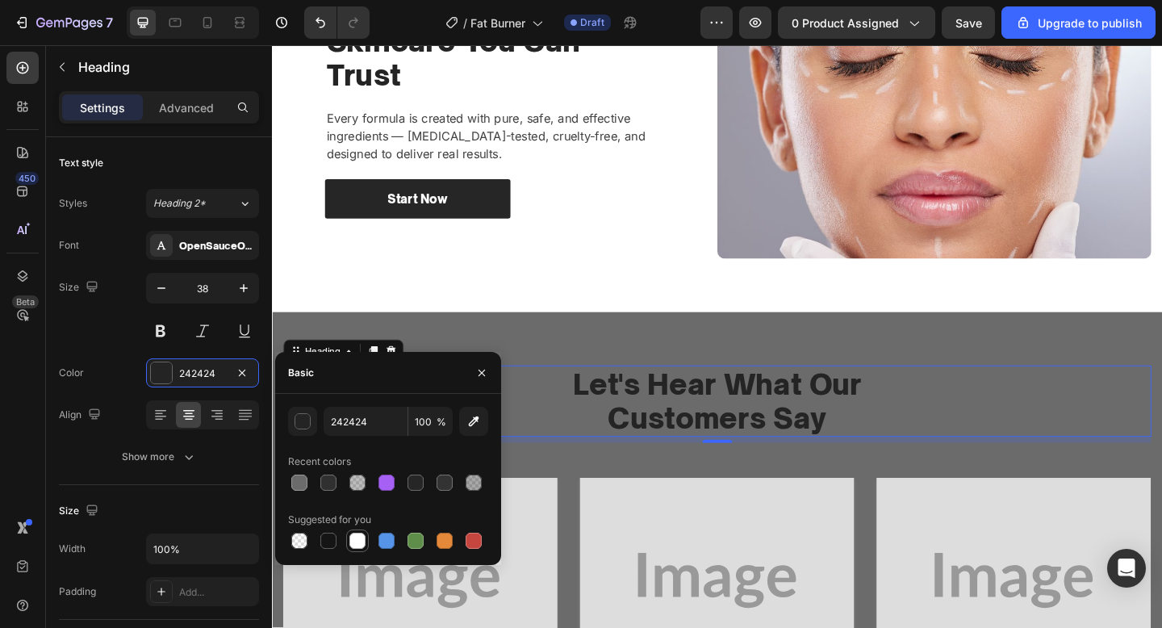
click at [356, 534] on div at bounding box center [357, 541] width 16 height 16
type input "FFFFFF"
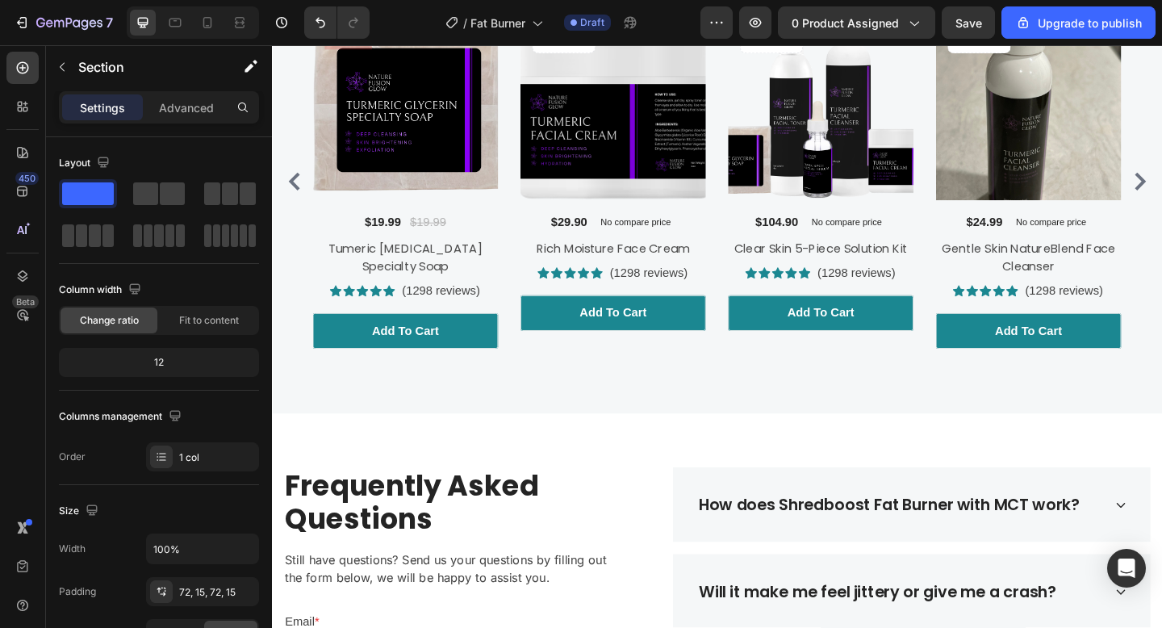
scroll to position [3022, 0]
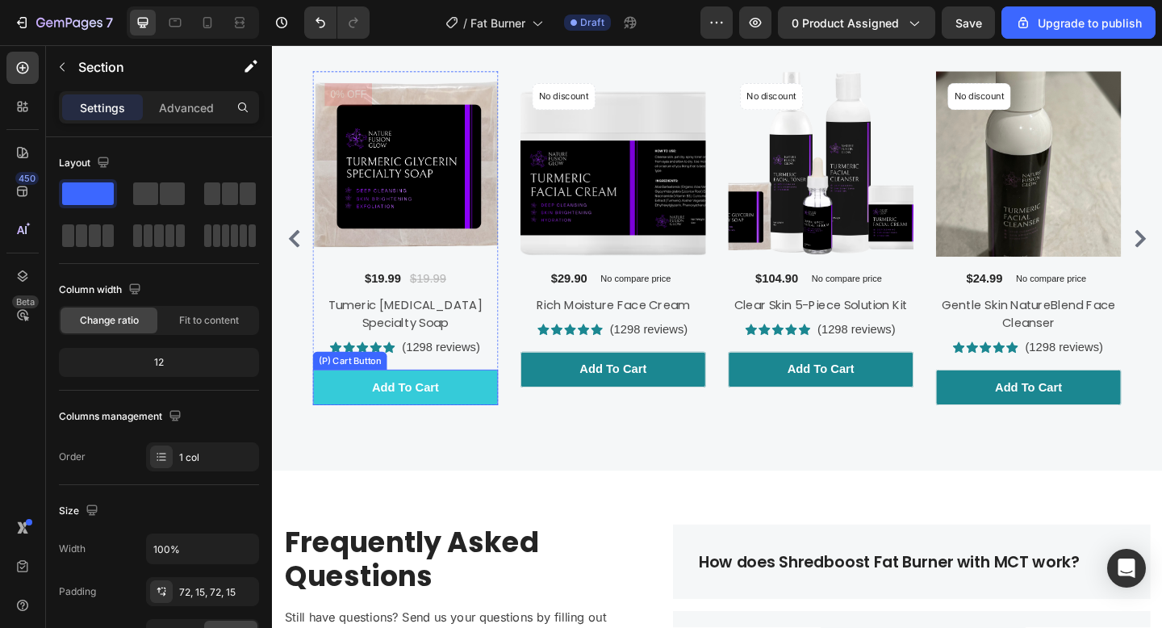
click at [487, 422] on button "Add To cart" at bounding box center [417, 418] width 202 height 39
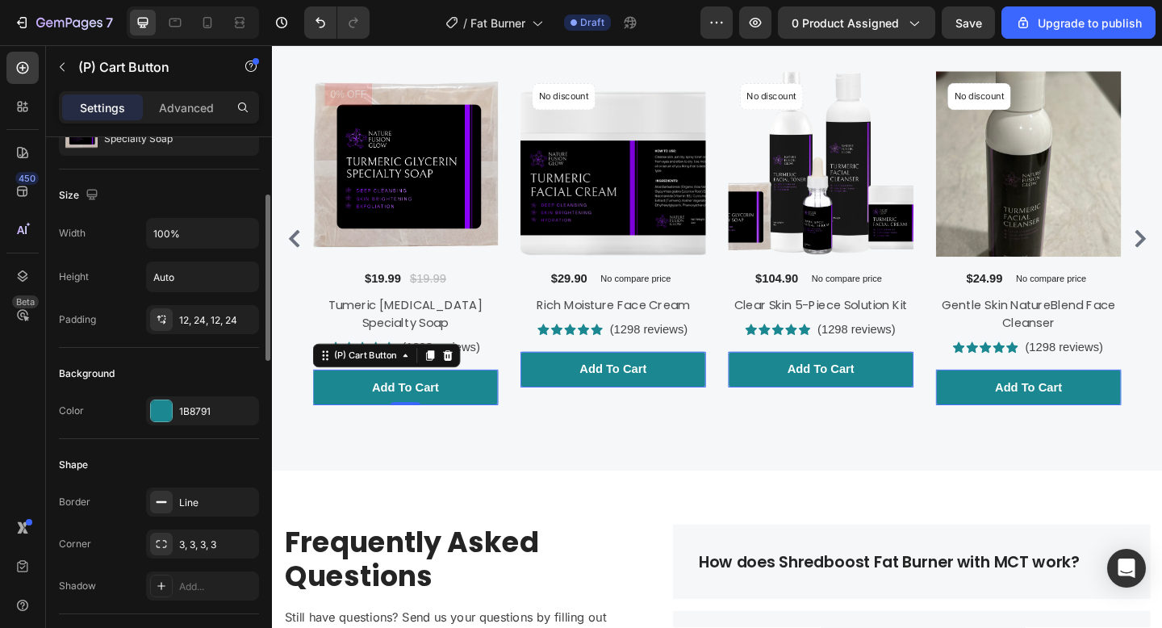
scroll to position [196, 0]
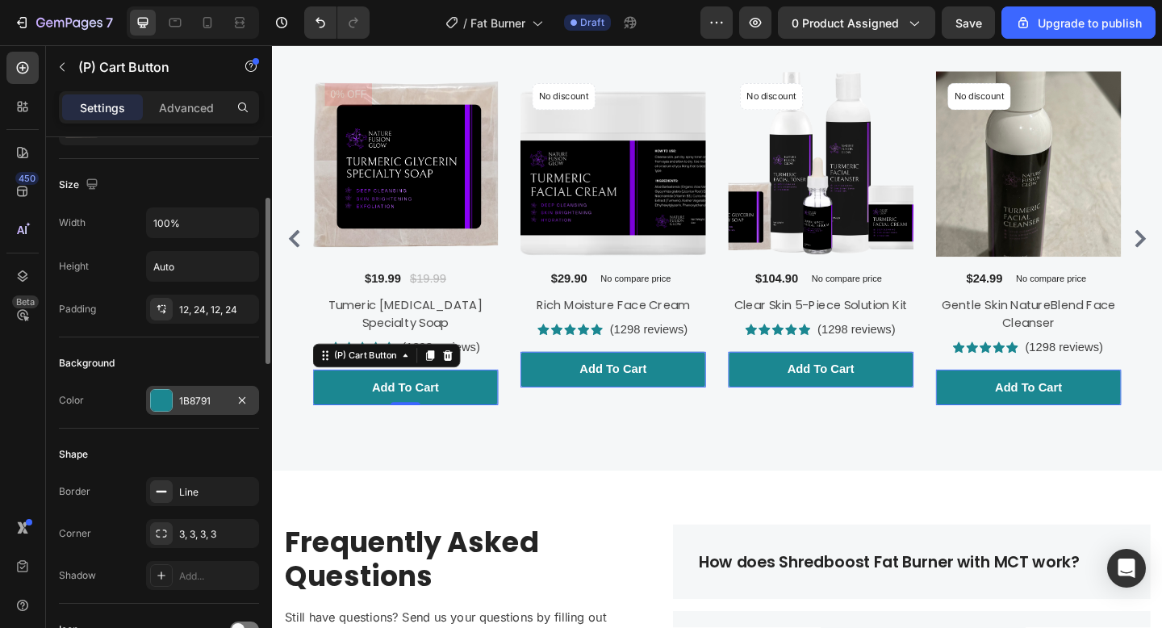
click at [183, 388] on div "1B8791" at bounding box center [202, 400] width 113 height 29
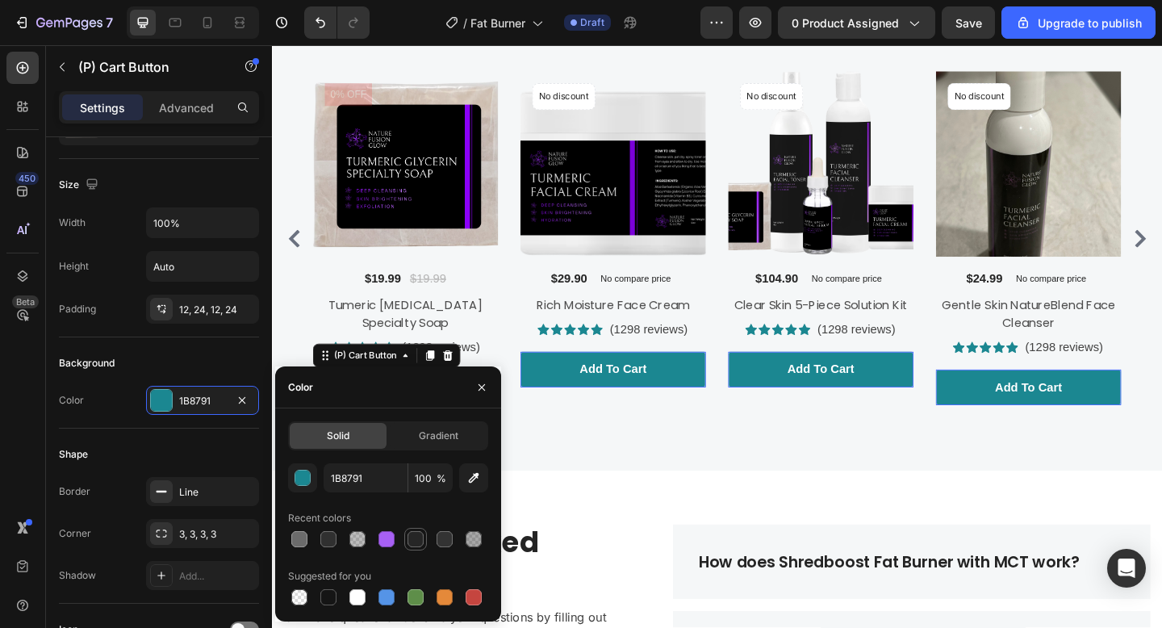
click at [406, 541] on div at bounding box center [415, 538] width 19 height 19
type input "262626"
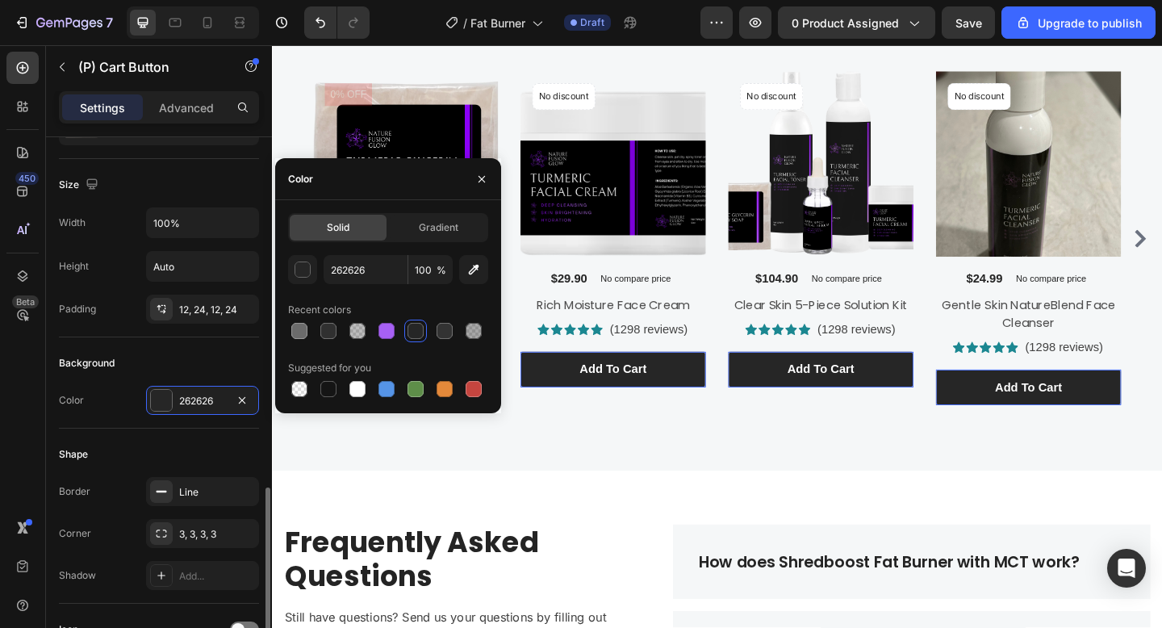
scroll to position [1193, 0]
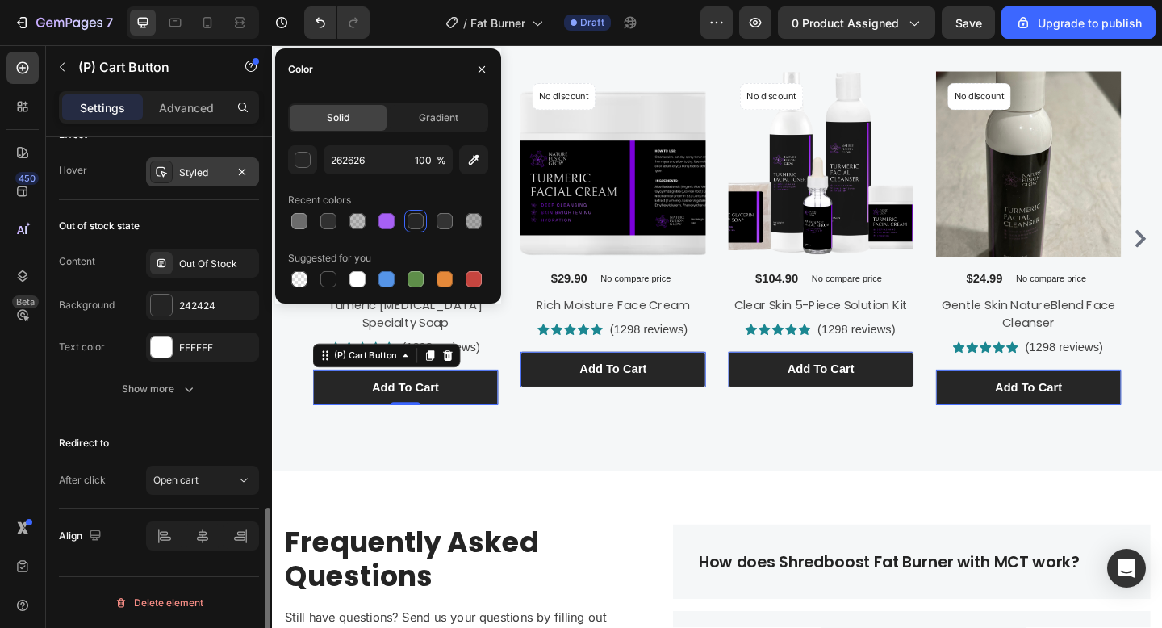
click at [182, 175] on div "Styled" at bounding box center [202, 172] width 47 height 15
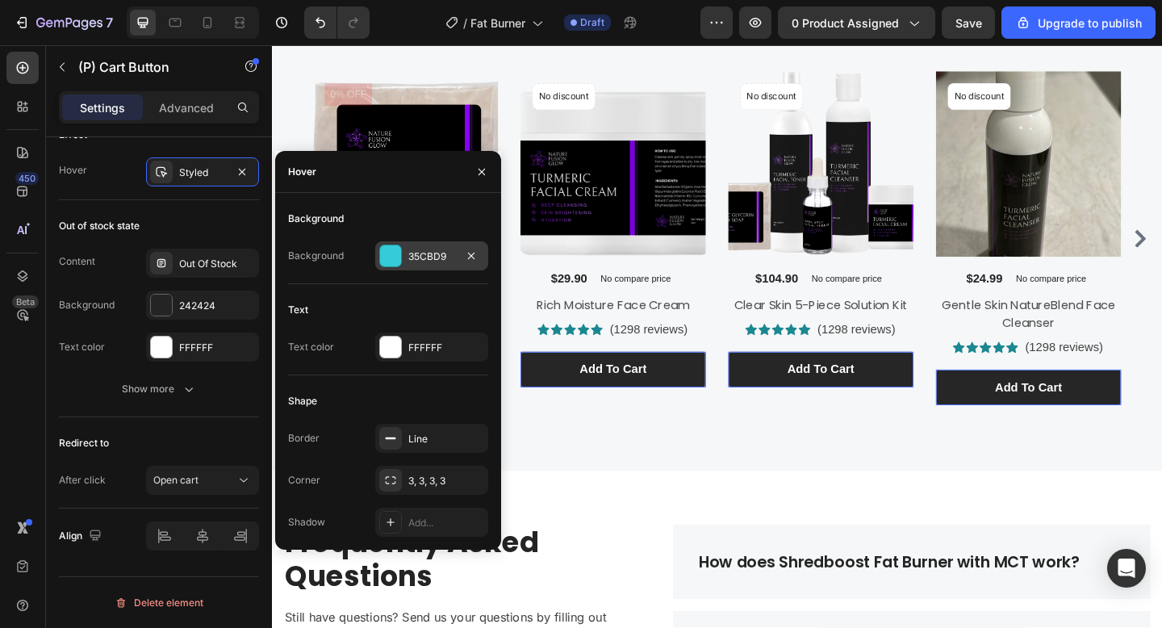
click at [410, 259] on div "35CBD9" at bounding box center [431, 256] width 47 height 15
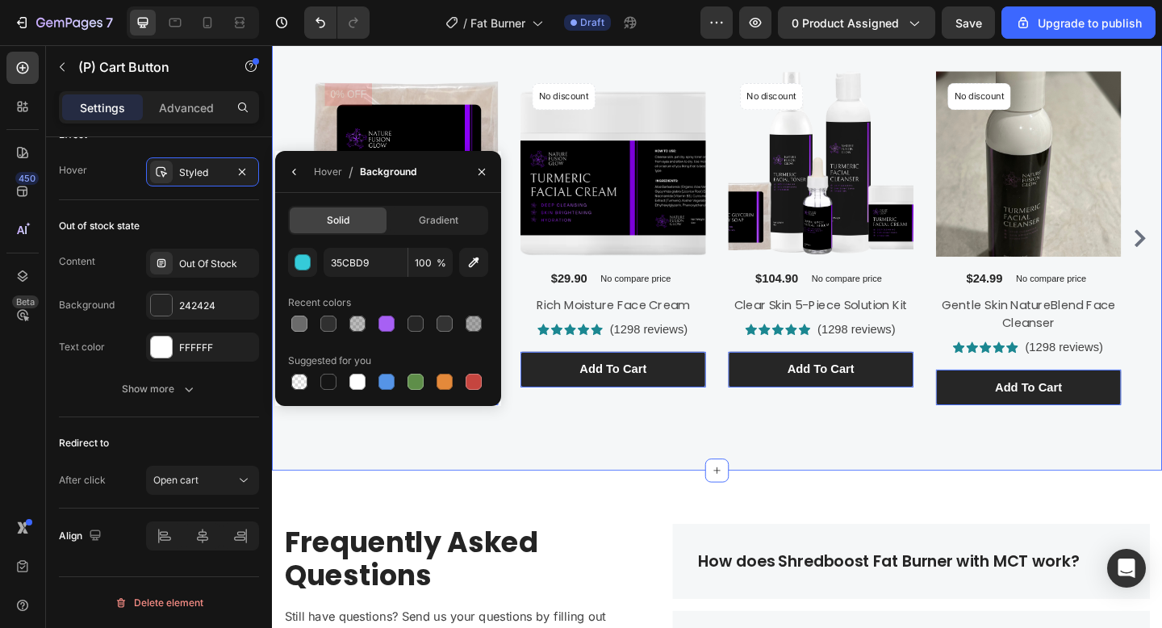
click at [604, 505] on div "Customers Also Bought Heading Row Product Images 0% off Product Badge $19.99 (P…" at bounding box center [756, 220] width 968 height 578
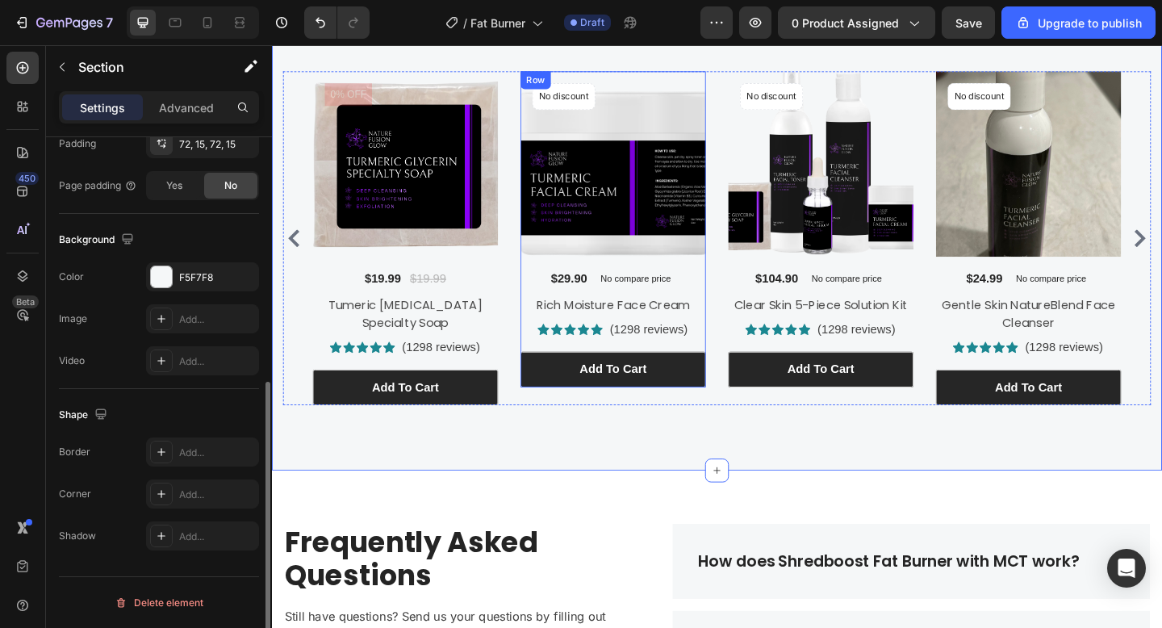
scroll to position [0, 0]
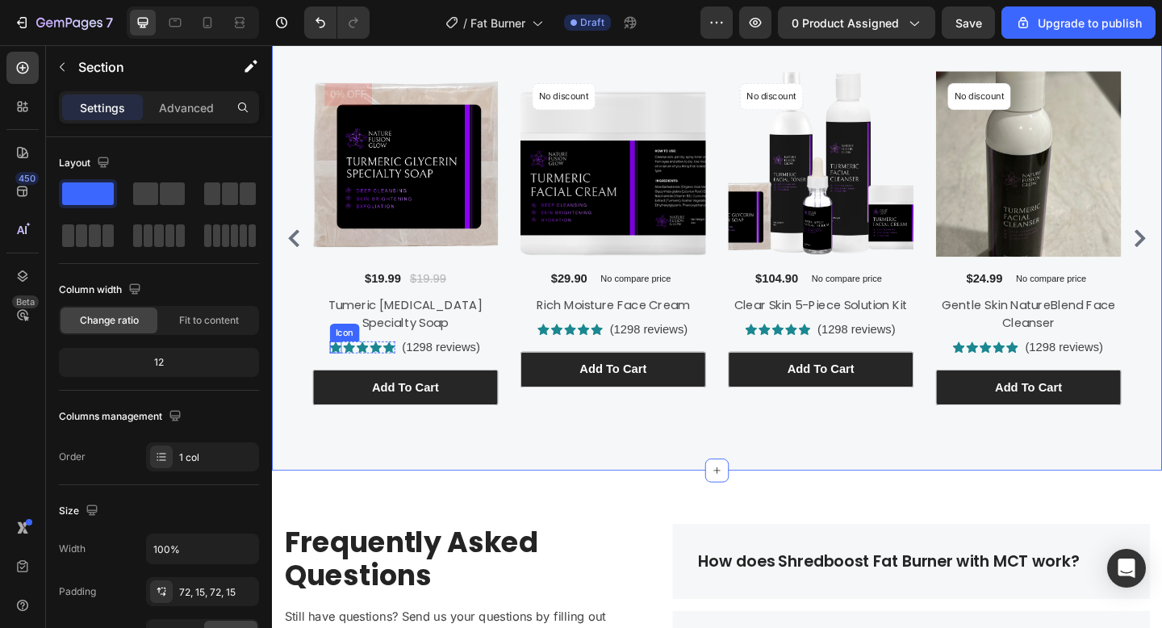
click at [341, 375] on icon at bounding box center [341, 374] width 13 height 12
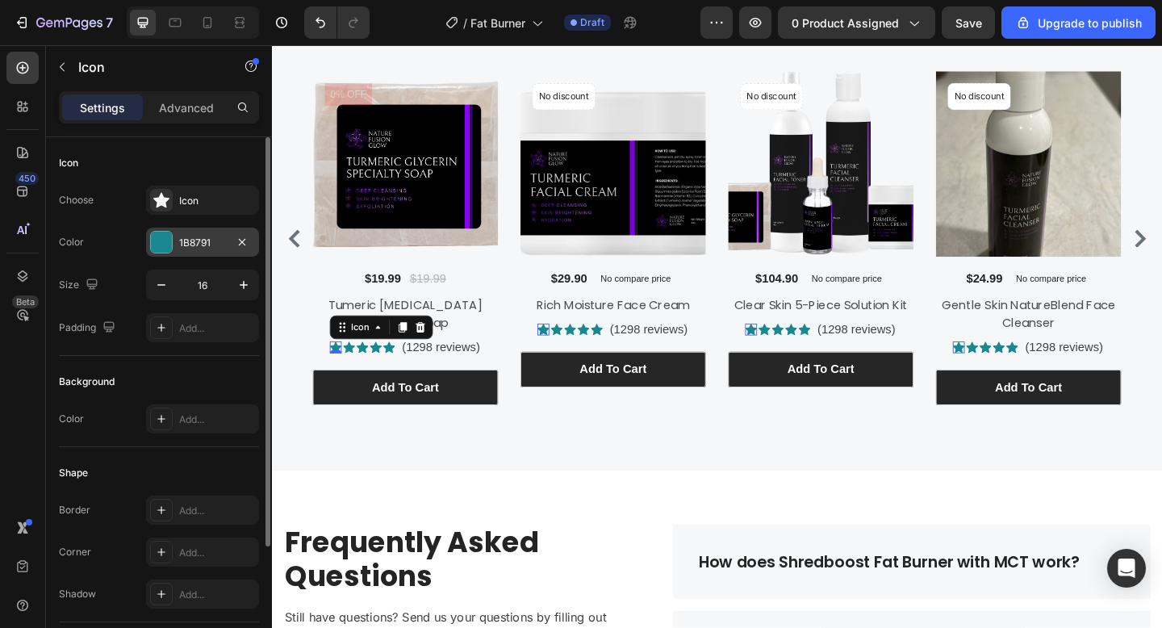
click at [178, 255] on div "1B8791" at bounding box center [202, 242] width 113 height 29
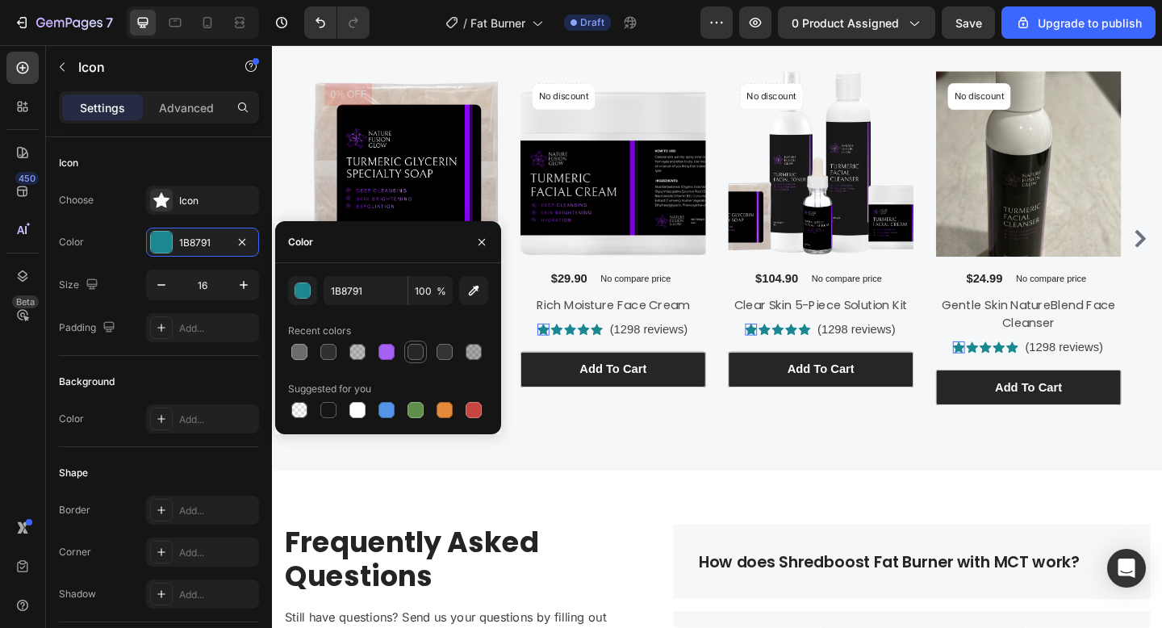
click at [405, 354] on div at bounding box center [415, 352] width 23 height 23
type input "262626"
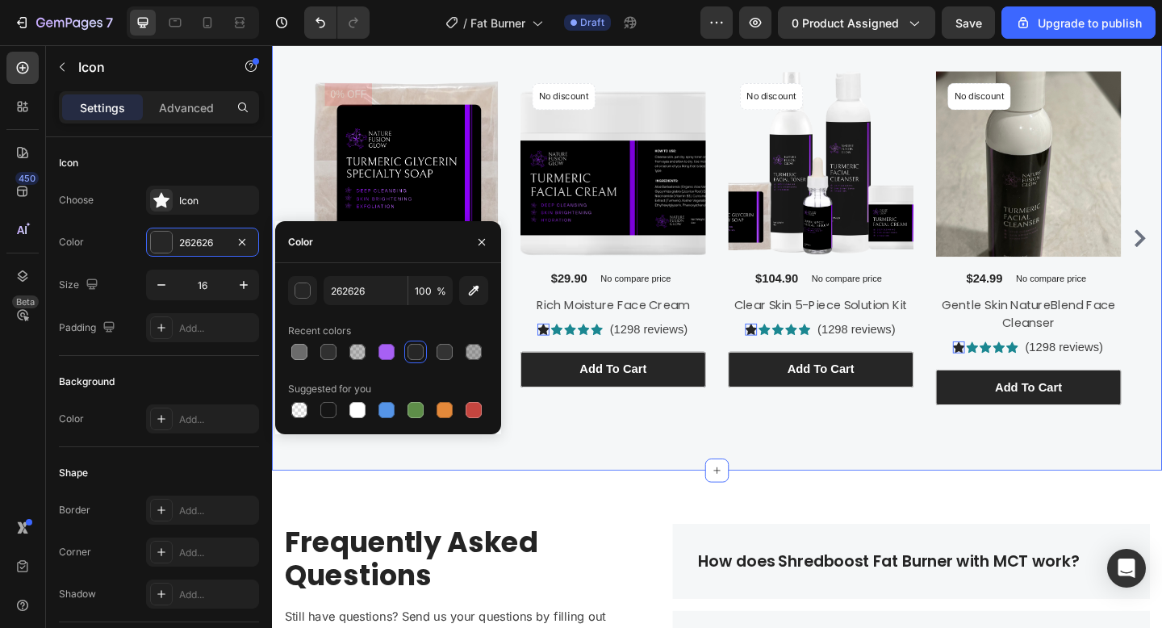
click at [572, 462] on div "Customers Also Bought Heading Row Product Images 0% off Product Badge $19.99 (P…" at bounding box center [756, 220] width 968 height 578
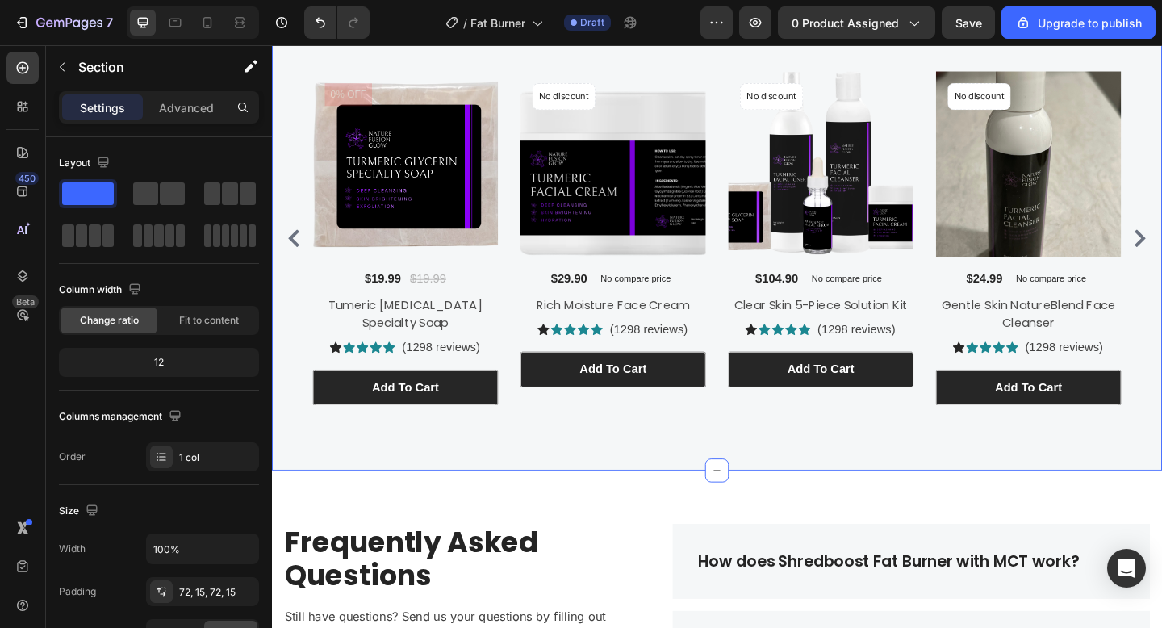
click at [571, 457] on div "Customers Also Bought Heading Row Product Images 0% off Product Badge $19.99 (P…" at bounding box center [756, 220] width 968 height 578
click at [341, 377] on icon at bounding box center [341, 374] width 13 height 12
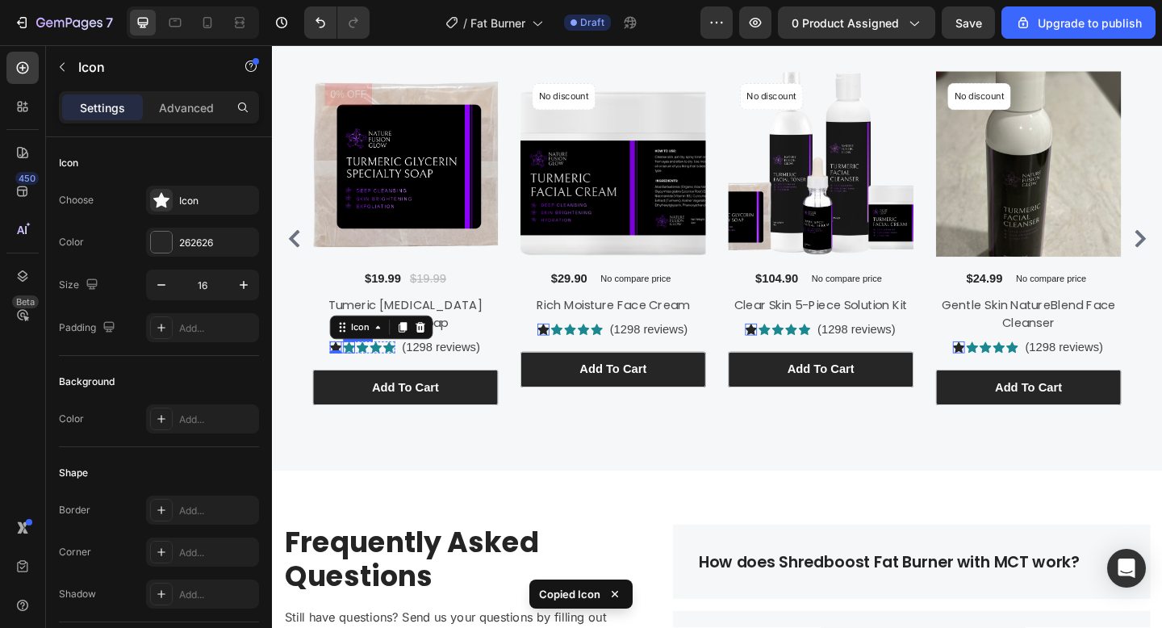
click at [353, 374] on icon at bounding box center [355, 374] width 13 height 12
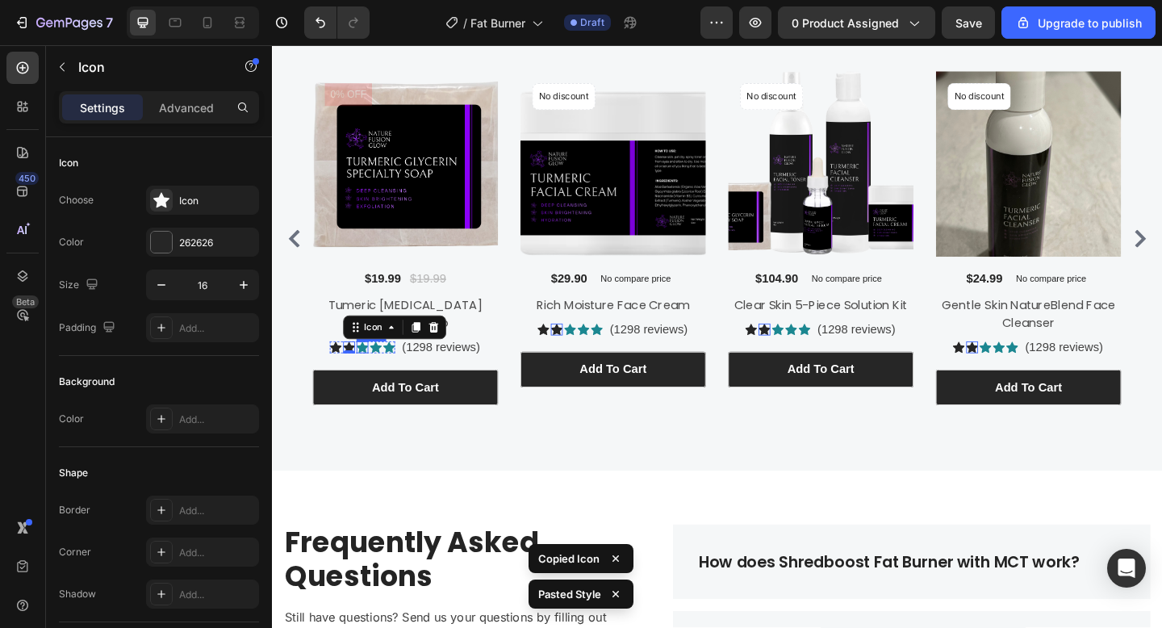
click at [372, 374] on icon at bounding box center [370, 374] width 13 height 12
click at [383, 374] on icon at bounding box center [385, 374] width 13 height 12
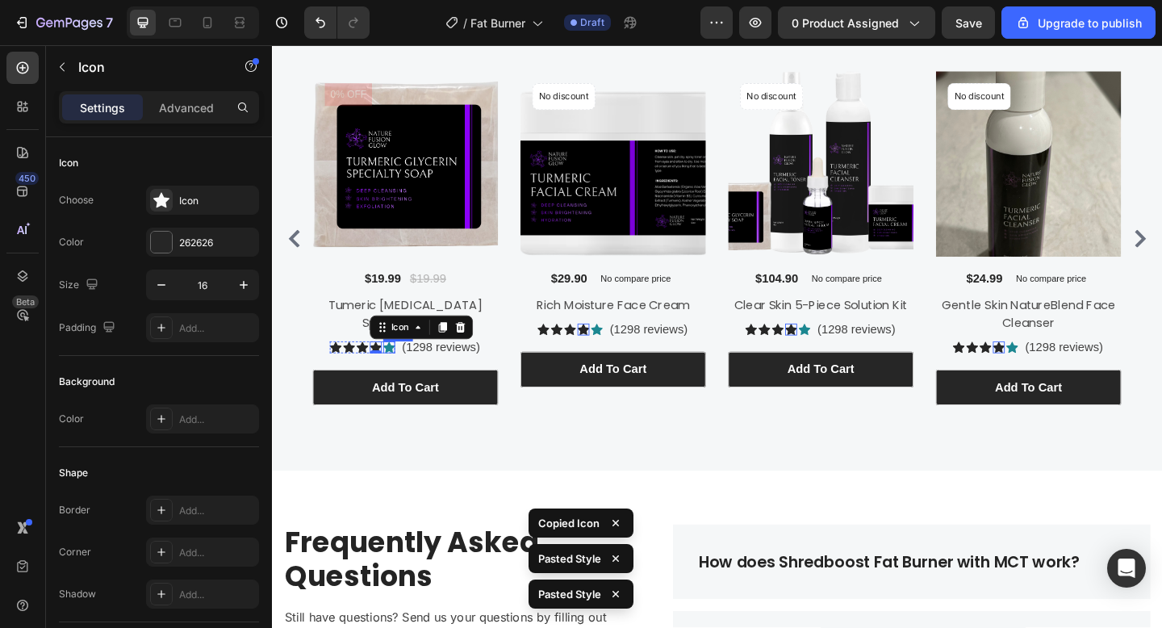
click at [402, 374] on icon at bounding box center [399, 374] width 13 height 12
click at [446, 376] on p "(1298 reviews)" at bounding box center [456, 374] width 85 height 19
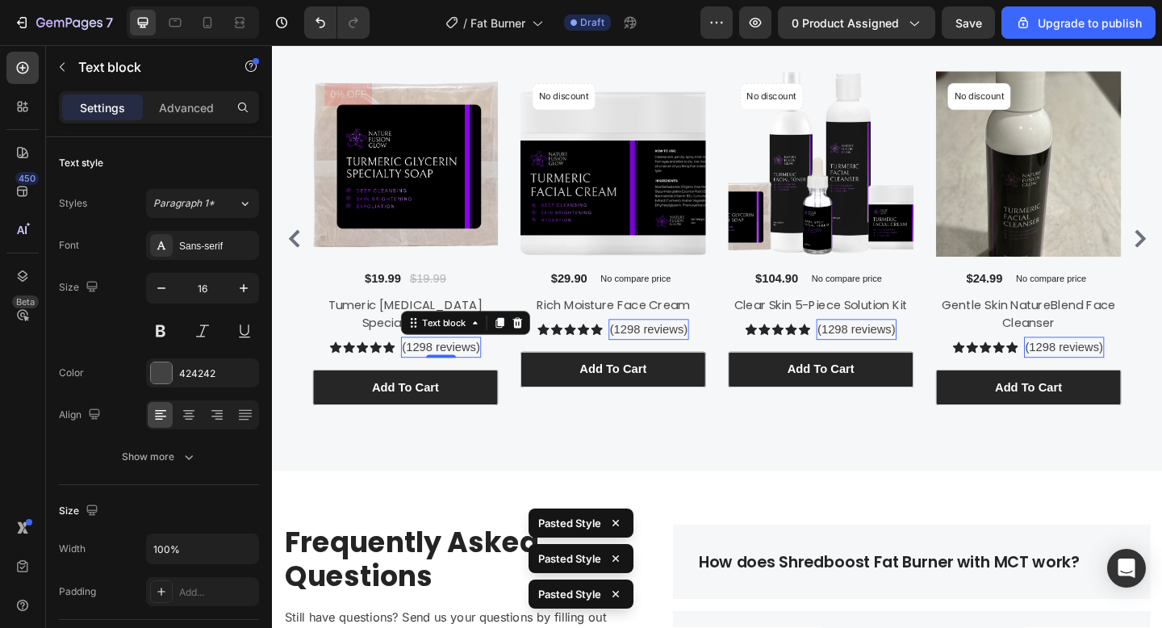
click at [446, 376] on p "(1298 reviews)" at bounding box center [456, 374] width 85 height 19
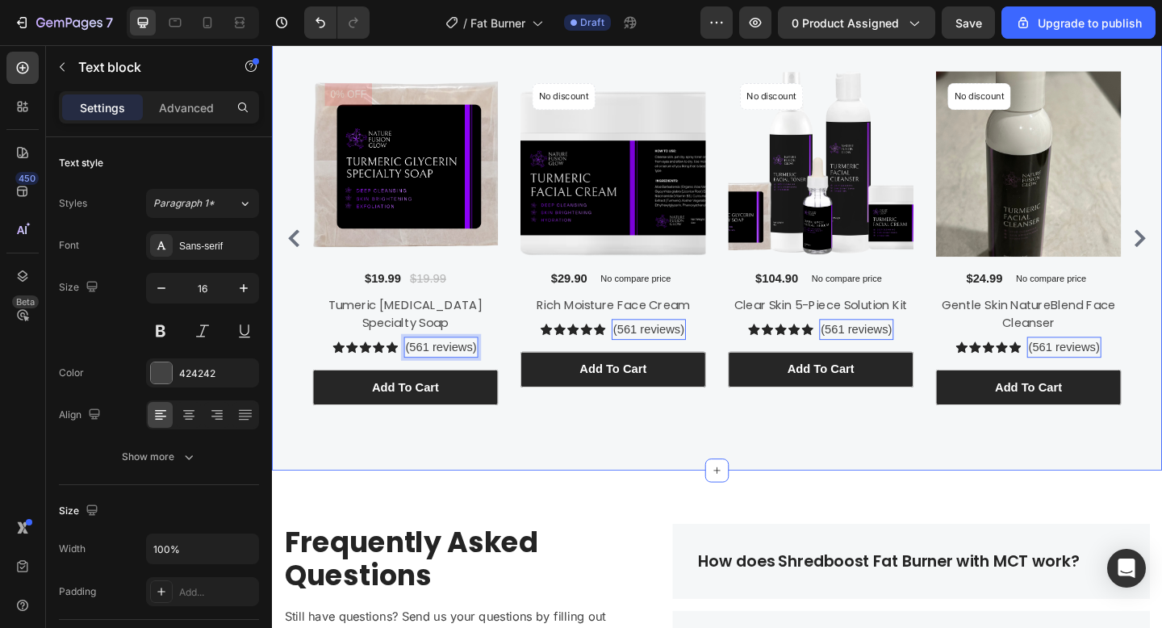
click at [547, 483] on div "Customers Also Bought Heading Row Product Images 0% off Product Badge $19.99 (P…" at bounding box center [756, 220] width 968 height 578
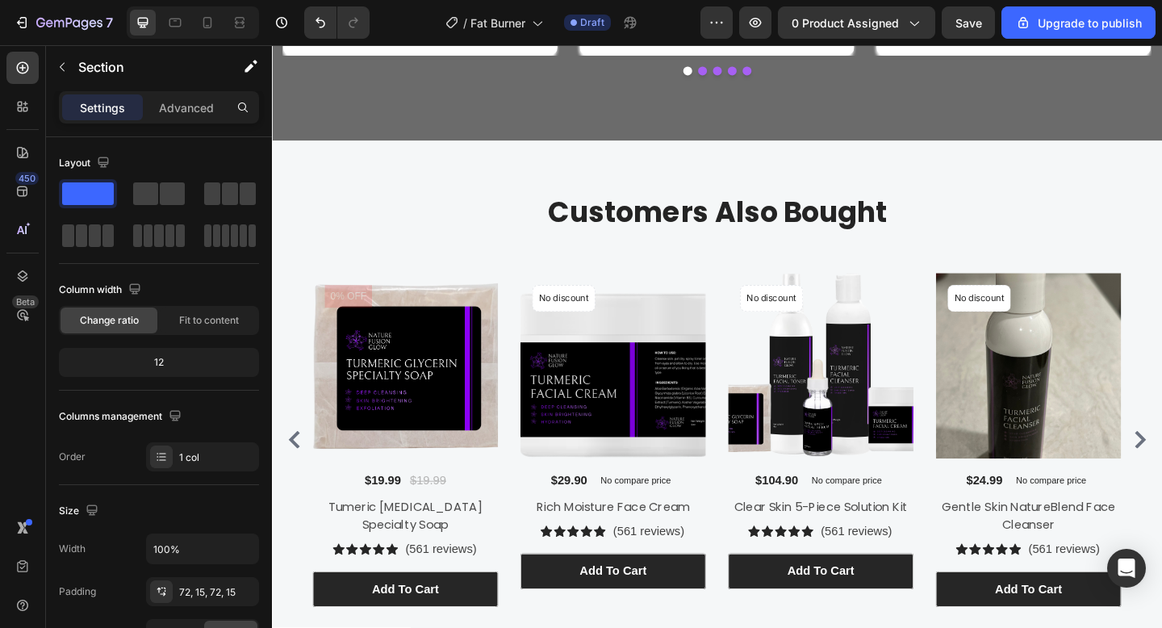
scroll to position [2897, 0]
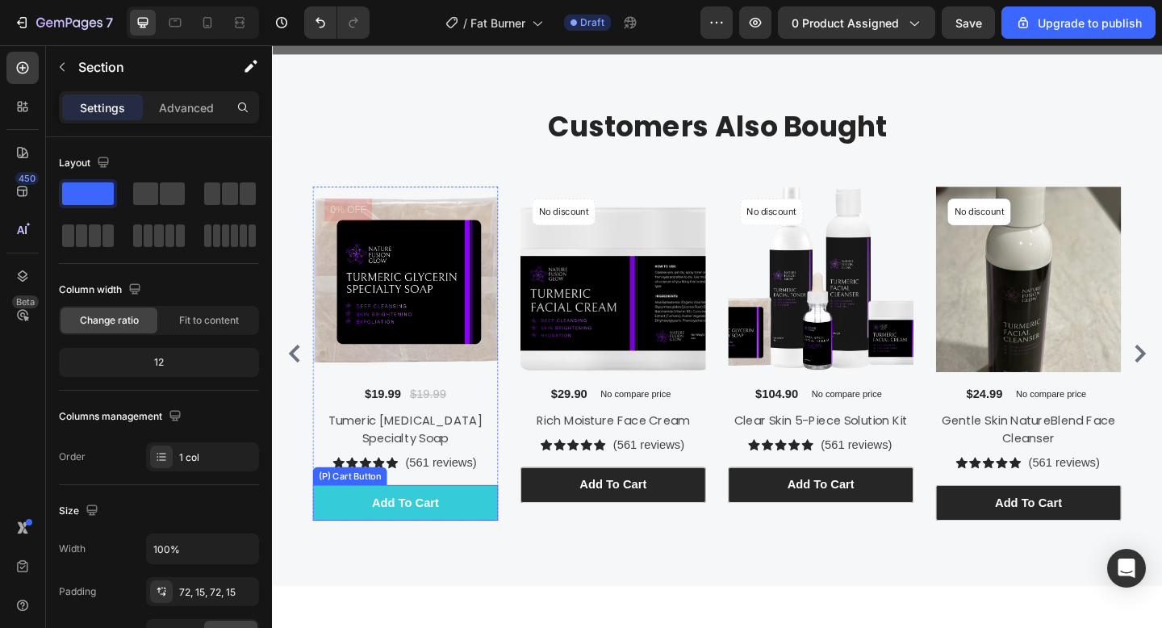
click at [415, 528] on button "Add To cart" at bounding box center [417, 543] width 202 height 39
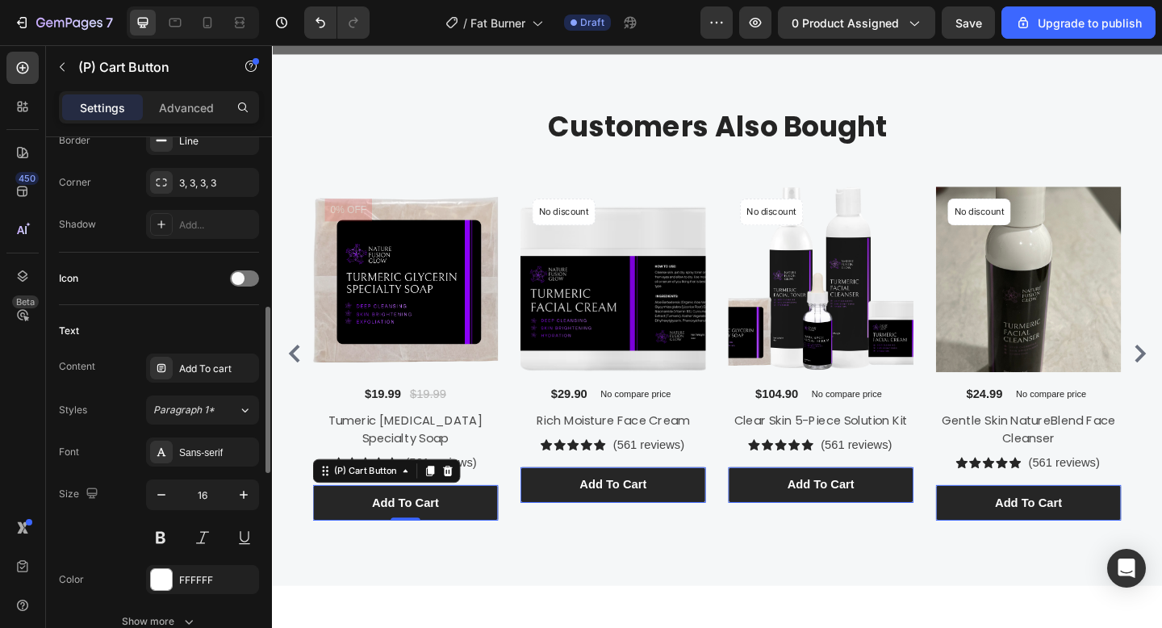
scroll to position [1193, 0]
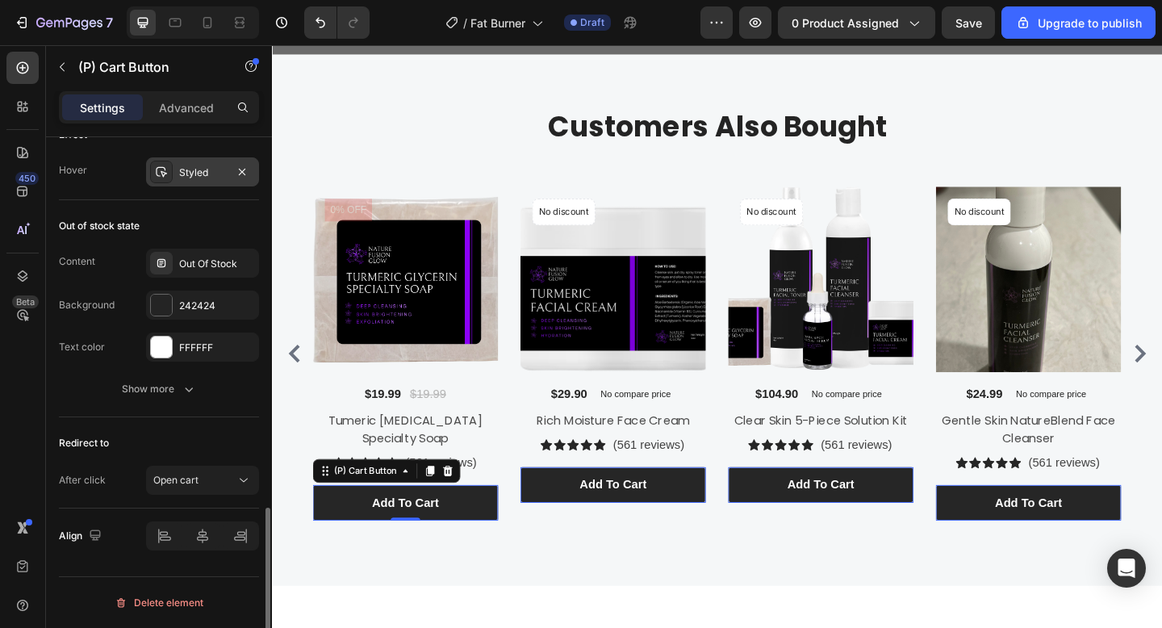
click at [164, 168] on icon at bounding box center [161, 171] width 13 height 13
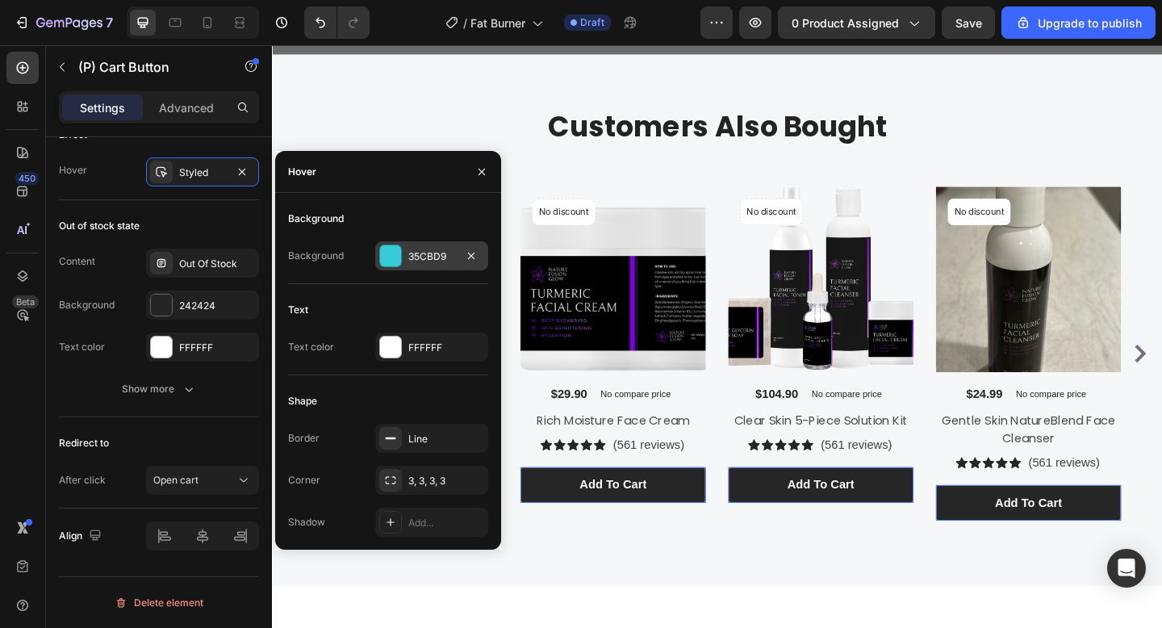
click at [423, 252] on div "35CBD9" at bounding box center [431, 256] width 47 height 15
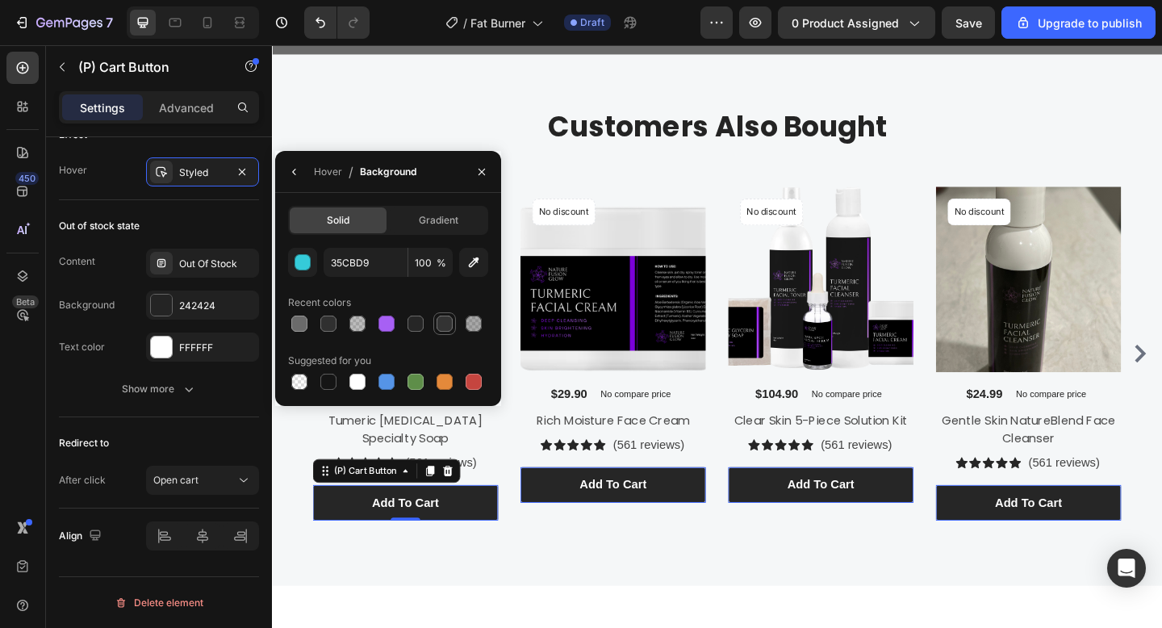
click at [437, 330] on div at bounding box center [445, 324] width 16 height 16
type input "333333"
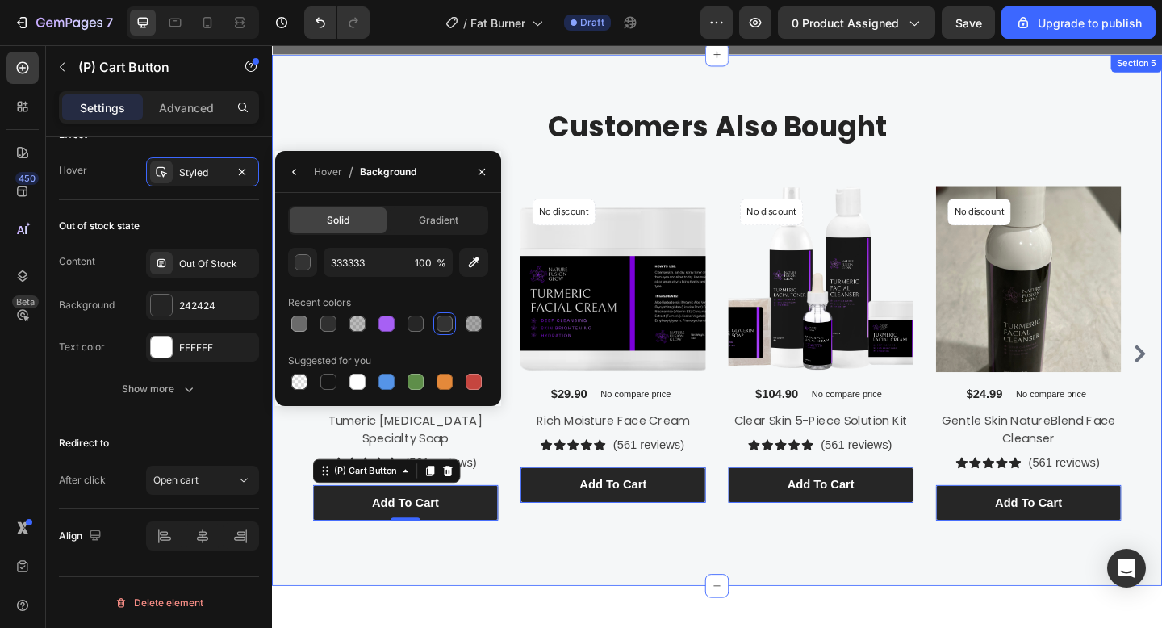
click at [631, 617] on div "Customers Also Bought Heading Row Product Images 0% off Product Badge $19.99 (P…" at bounding box center [756, 345] width 968 height 578
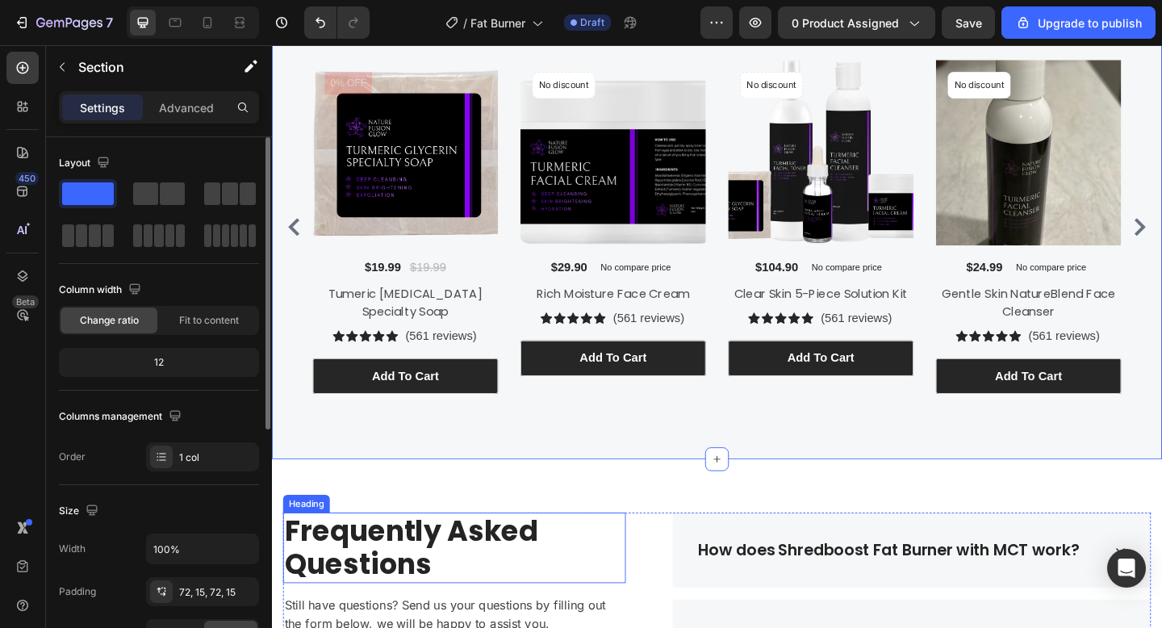
scroll to position [2735, 0]
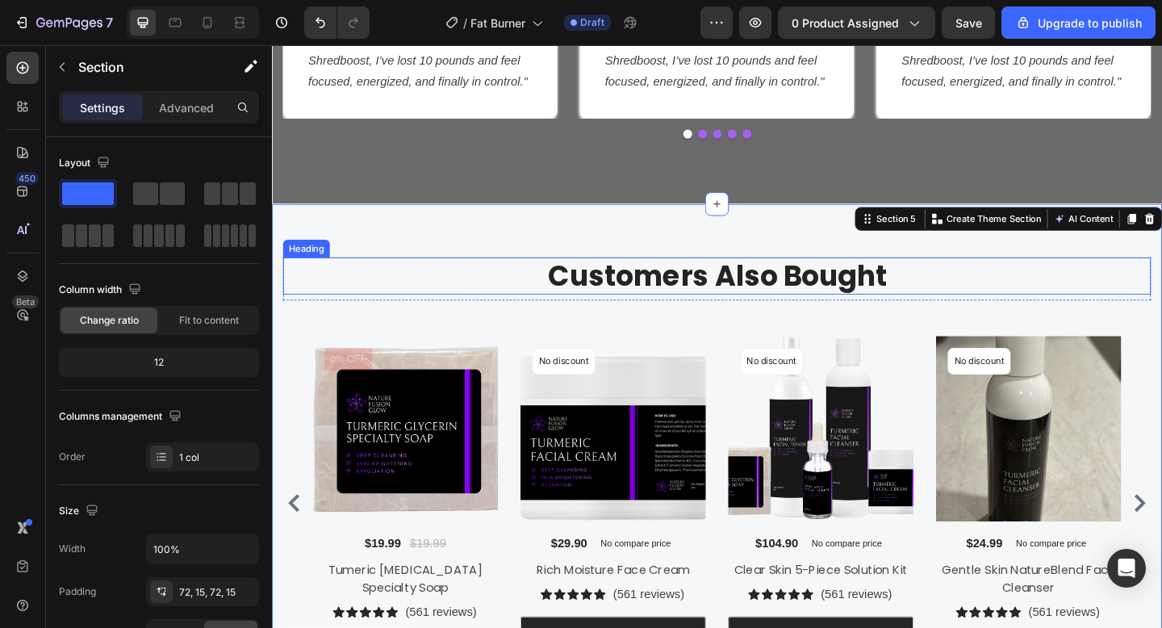
click at [721, 285] on p "Customers Also Bought" at bounding box center [756, 296] width 941 height 37
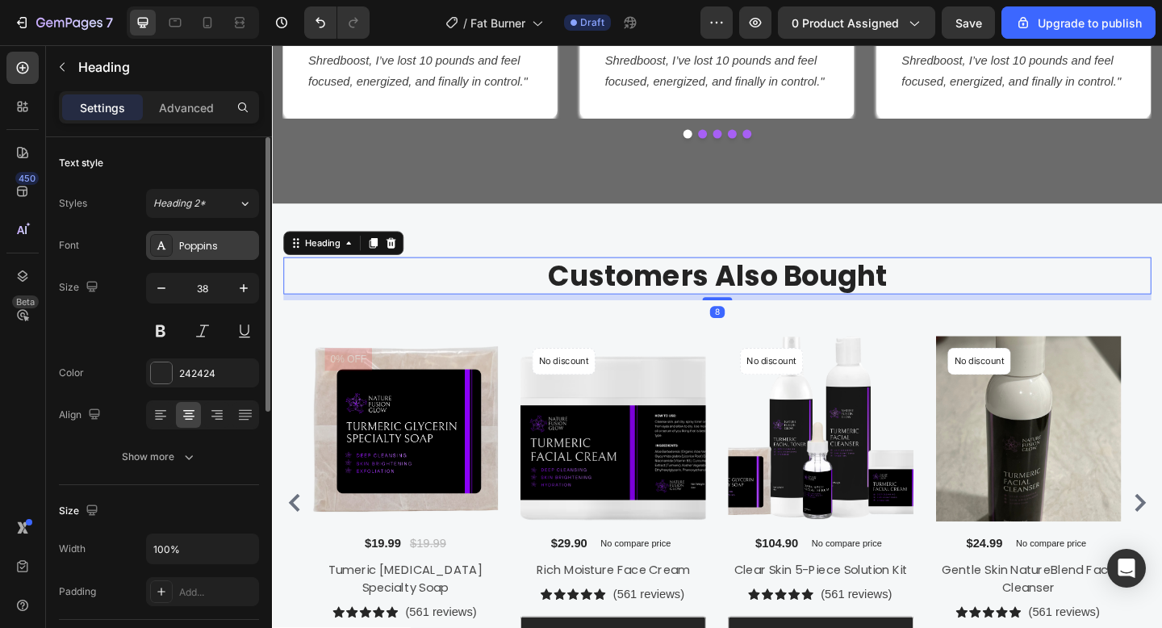
click at [196, 231] on div "Poppins" at bounding box center [202, 245] width 113 height 29
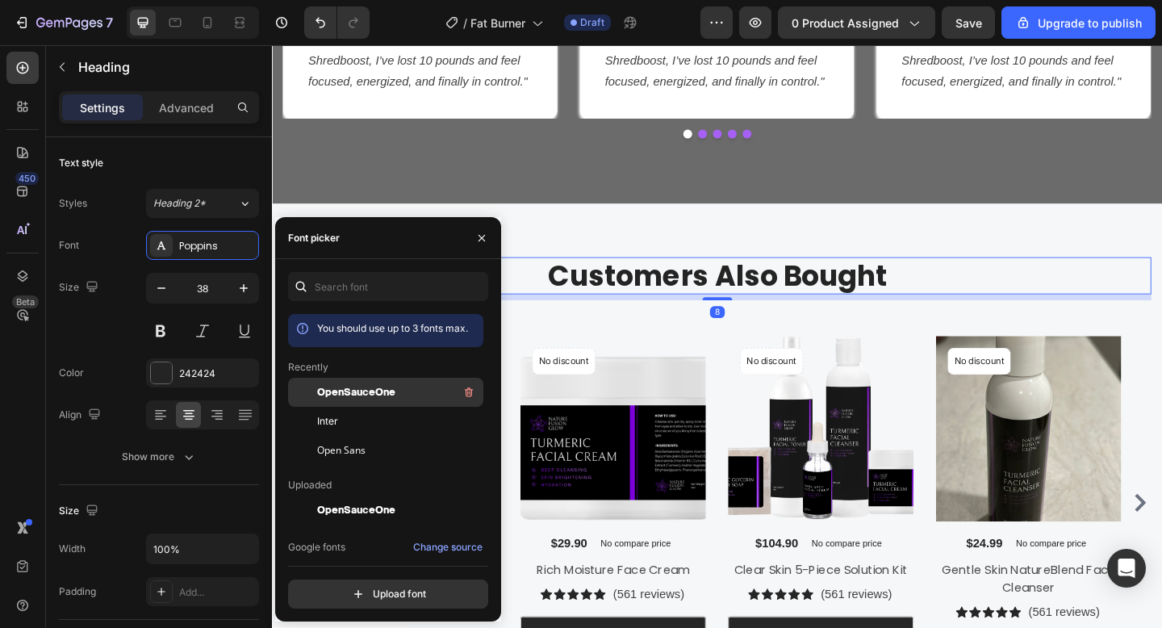
click at [342, 496] on div "OpenSauceOne" at bounding box center [385, 510] width 195 height 29
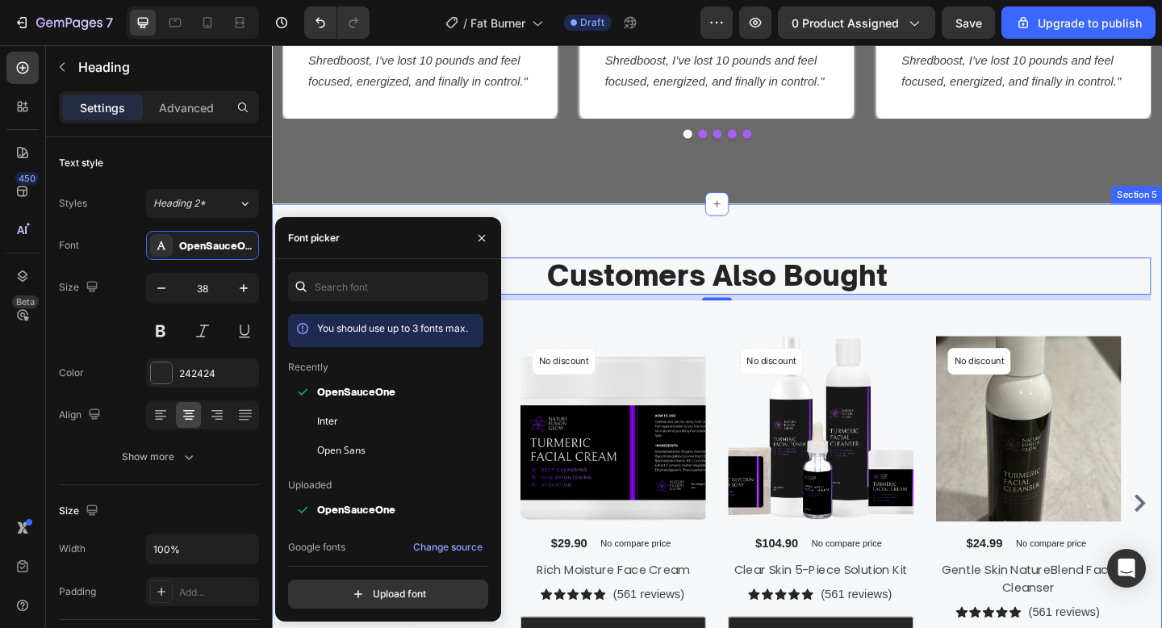
click at [659, 262] on div "Customers Also Bought Heading 8 Row Product Images 0% off Product Badge $19.99 …" at bounding box center [756, 507] width 968 height 578
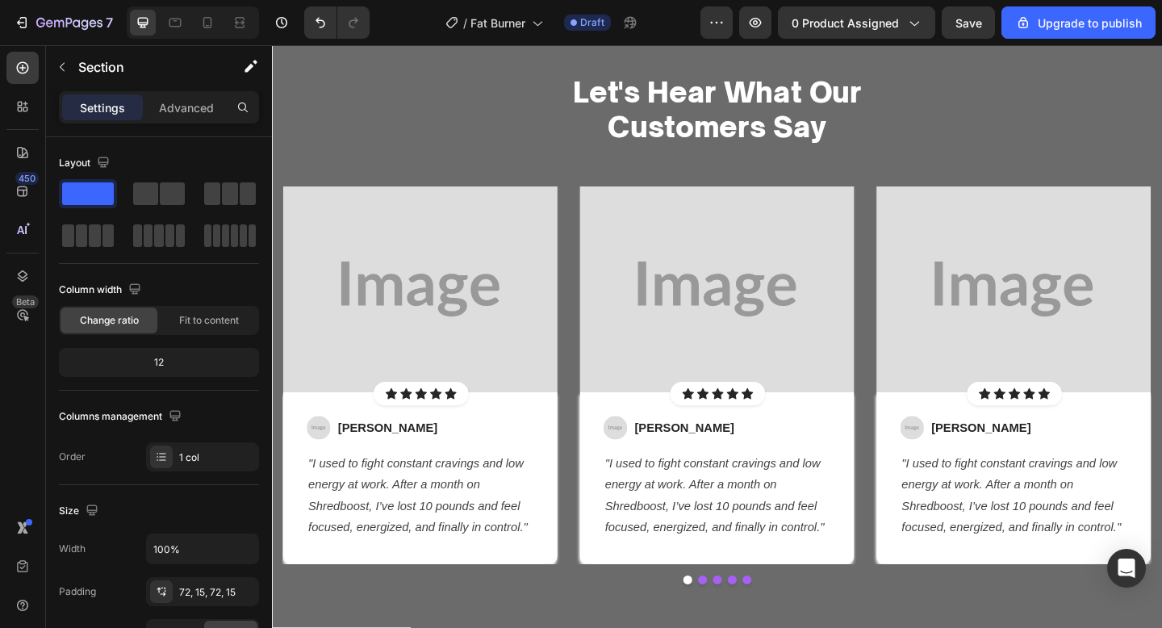
scroll to position [2201, 0]
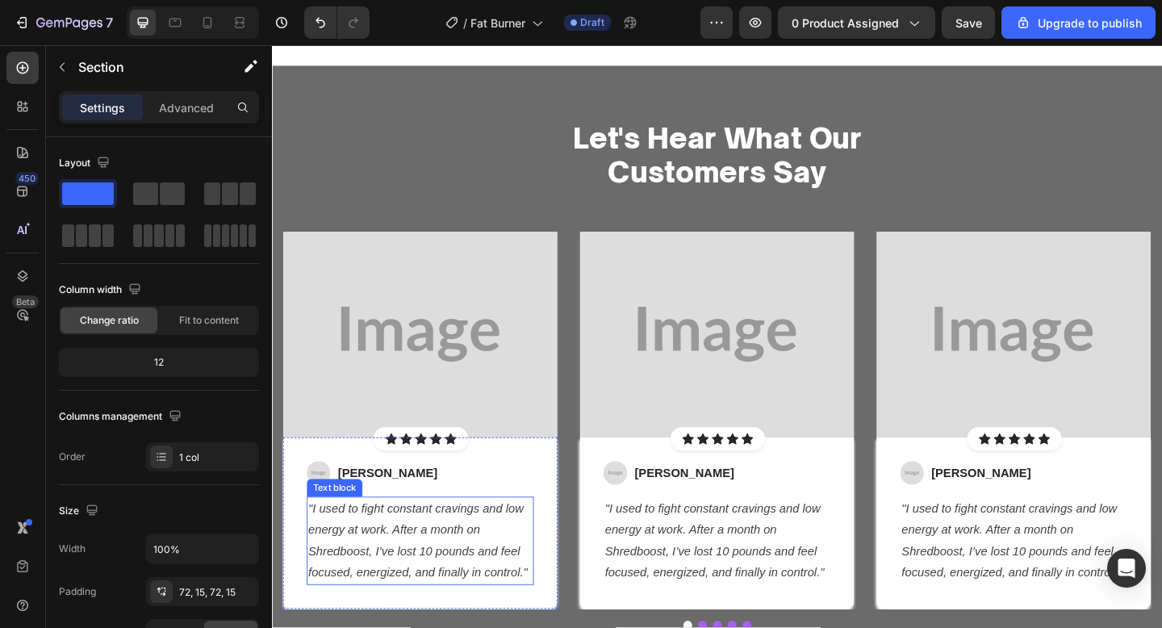
click at [408, 576] on icon ""I used to fight constant cravings and low energy at work. After a month on Shr…" at bounding box center [431, 583] width 239 height 83
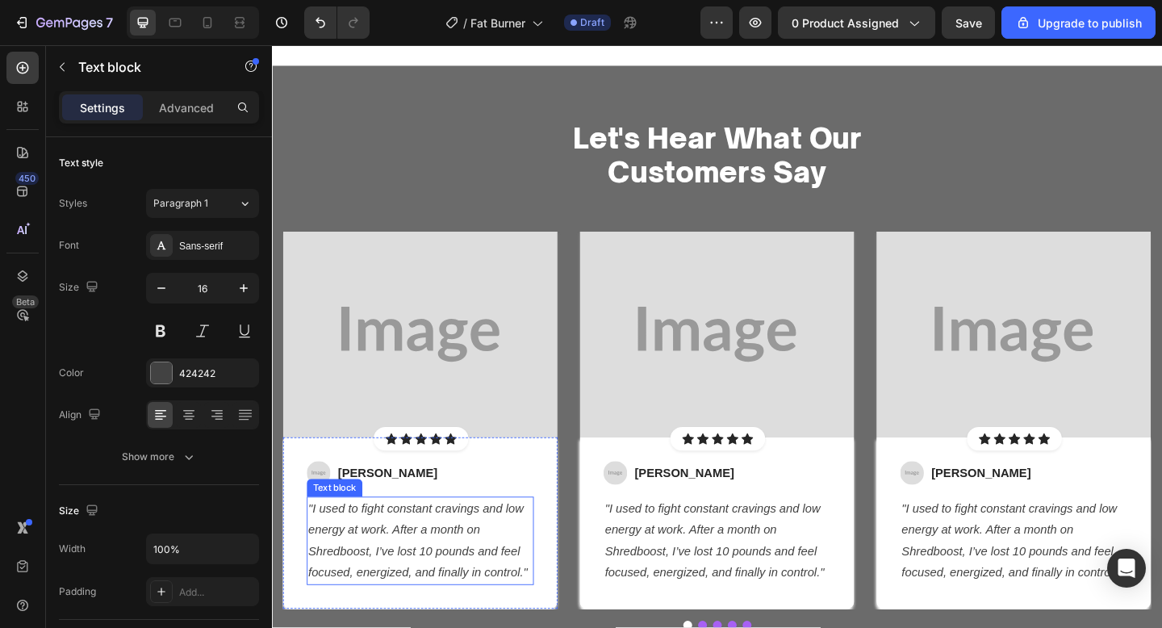
click at [408, 576] on icon ""I used to fight constant cravings and low energy at work. After a month on Shr…" at bounding box center [431, 583] width 239 height 83
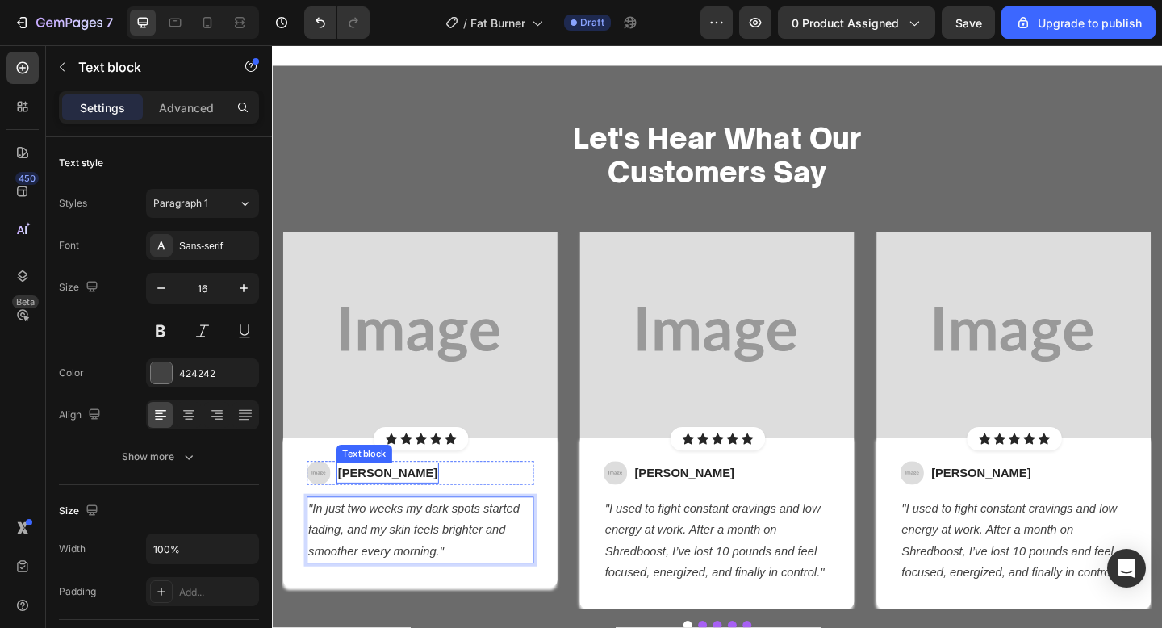
click at [369, 500] on div "Jessica M. Text block" at bounding box center [397, 511] width 111 height 23
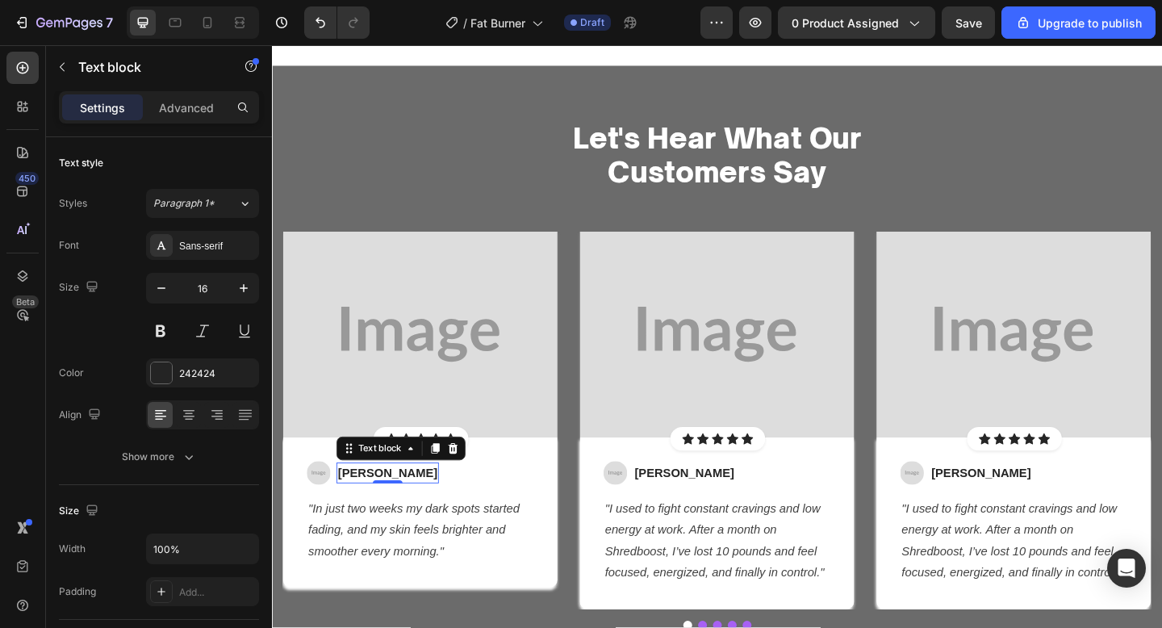
click at [369, 500] on div "Jessica M." at bounding box center [397, 511] width 111 height 23
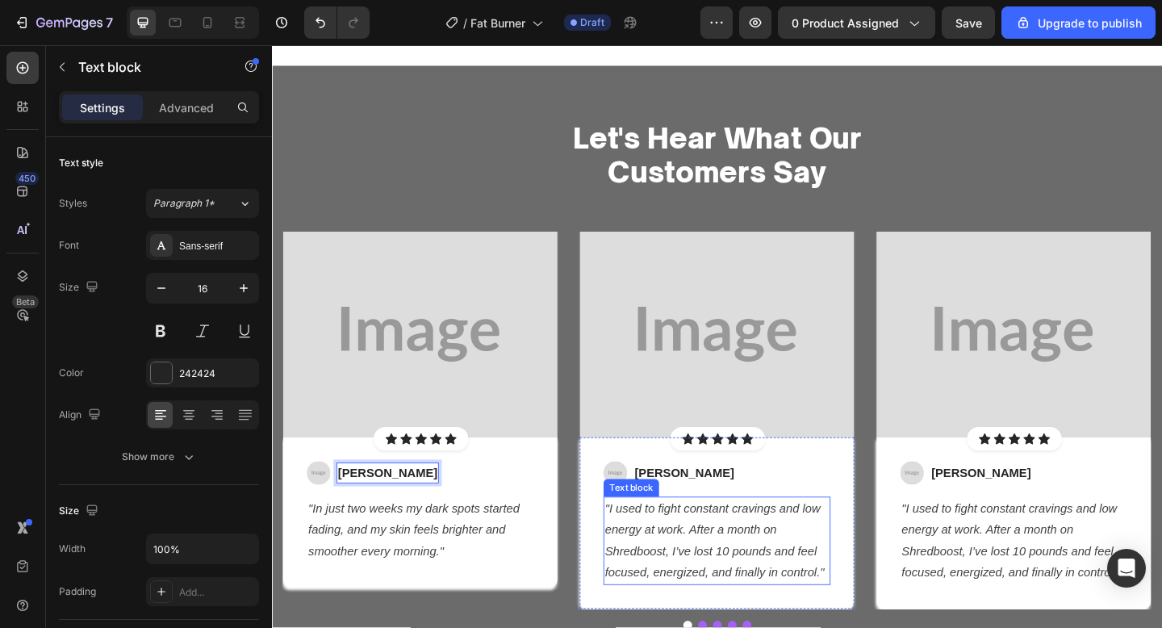
click at [742, 617] on icon ""I used to fight constant cravings and low energy at work. After a month on Shr…" at bounding box center [753, 583] width 239 height 83
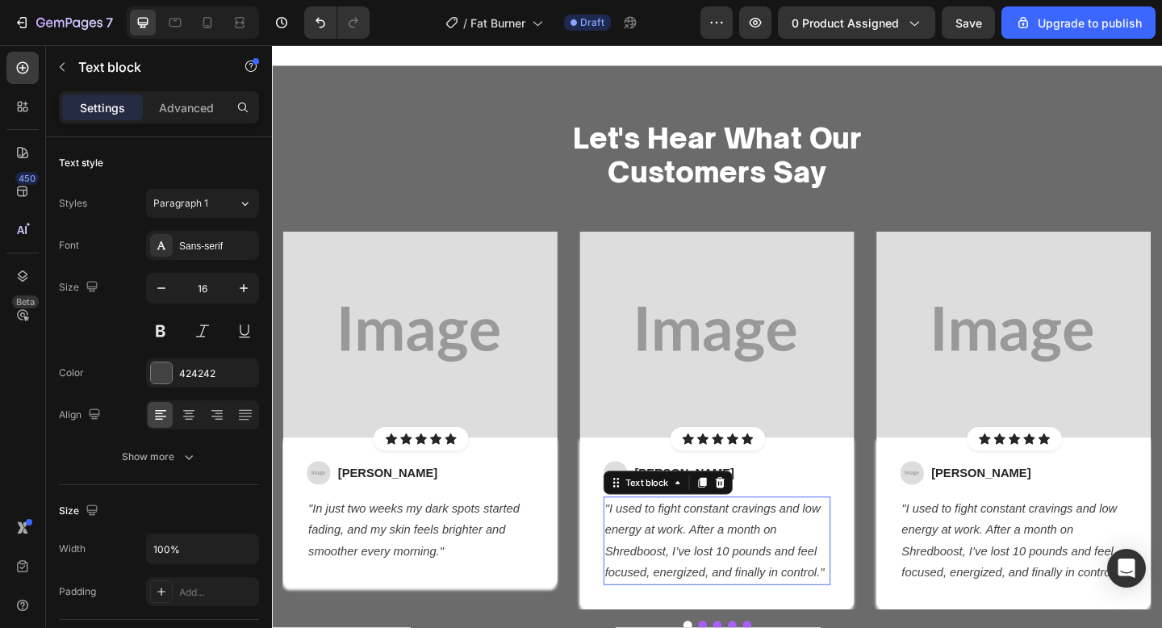
click at [742, 617] on icon ""I used to fight constant cravings and low energy at work. After a month on Shr…" at bounding box center [753, 583] width 239 height 83
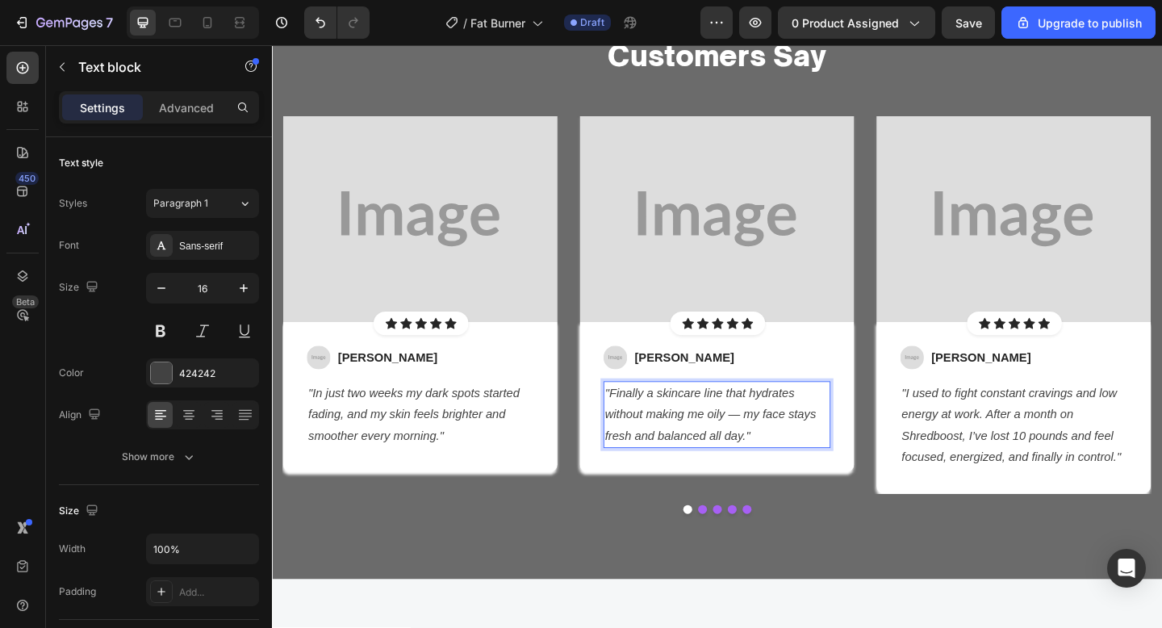
scroll to position [2339, 0]
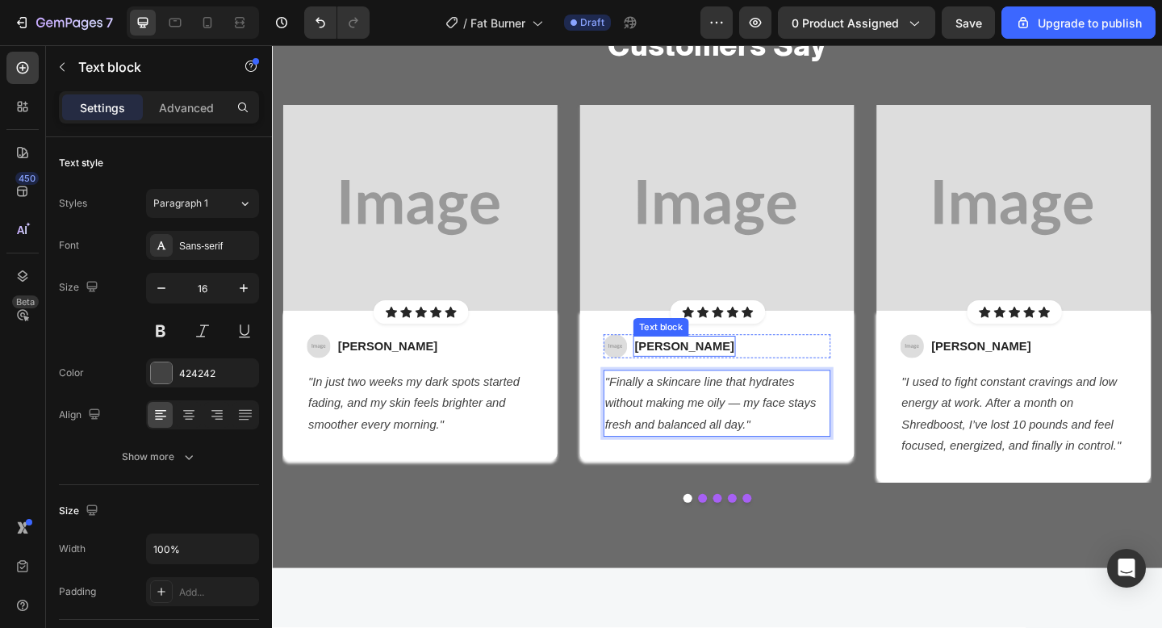
click at [692, 370] on p "Jessica M." at bounding box center [721, 372] width 108 height 19
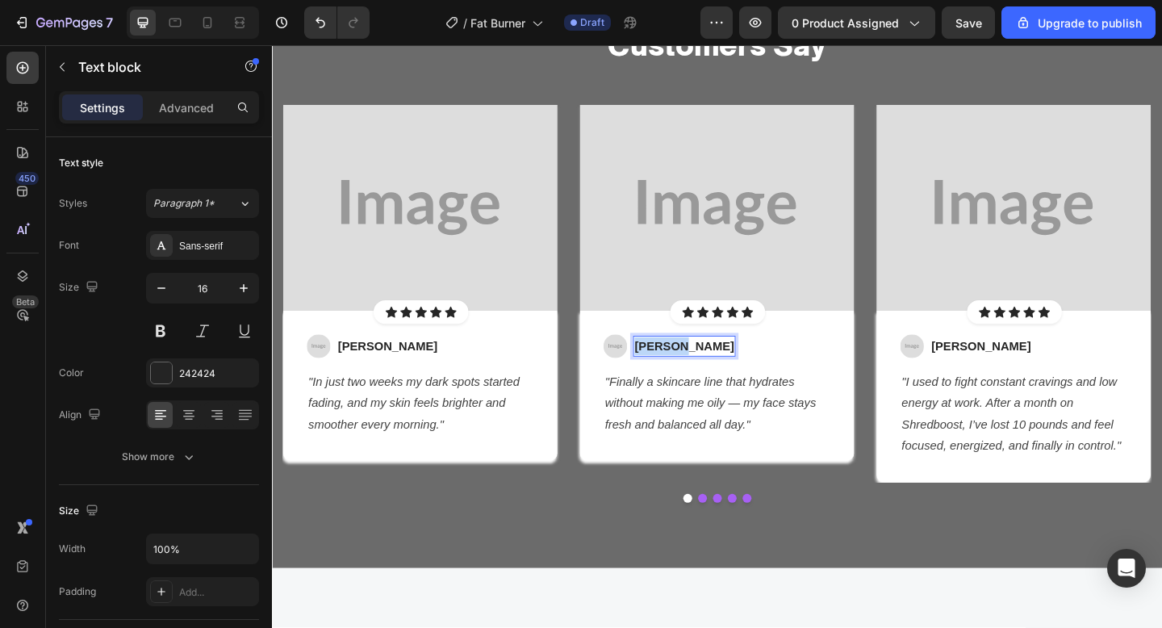
click at [692, 370] on p "Jessica M." at bounding box center [721, 372] width 108 height 19
click at [987, 458] on icon ""I used to fight constant cravings and low energy at work. After a month on Shr…" at bounding box center [1076, 445] width 239 height 83
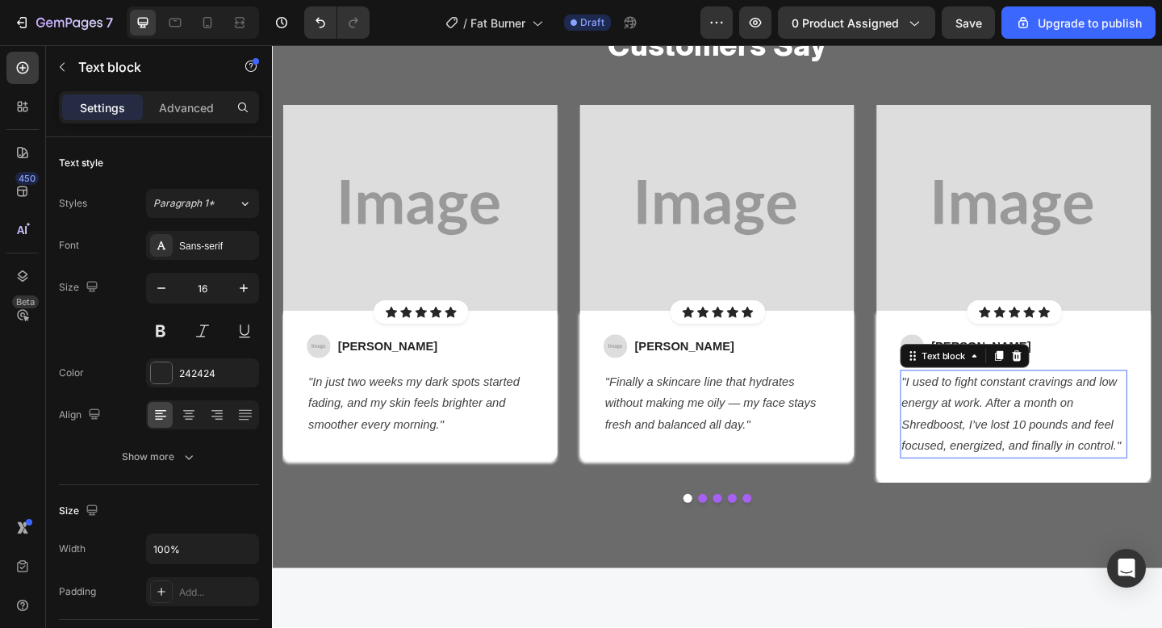
click at [987, 458] on icon ""I used to fight constant cravings and low energy at work. After a month on Shr…" at bounding box center [1076, 445] width 239 height 83
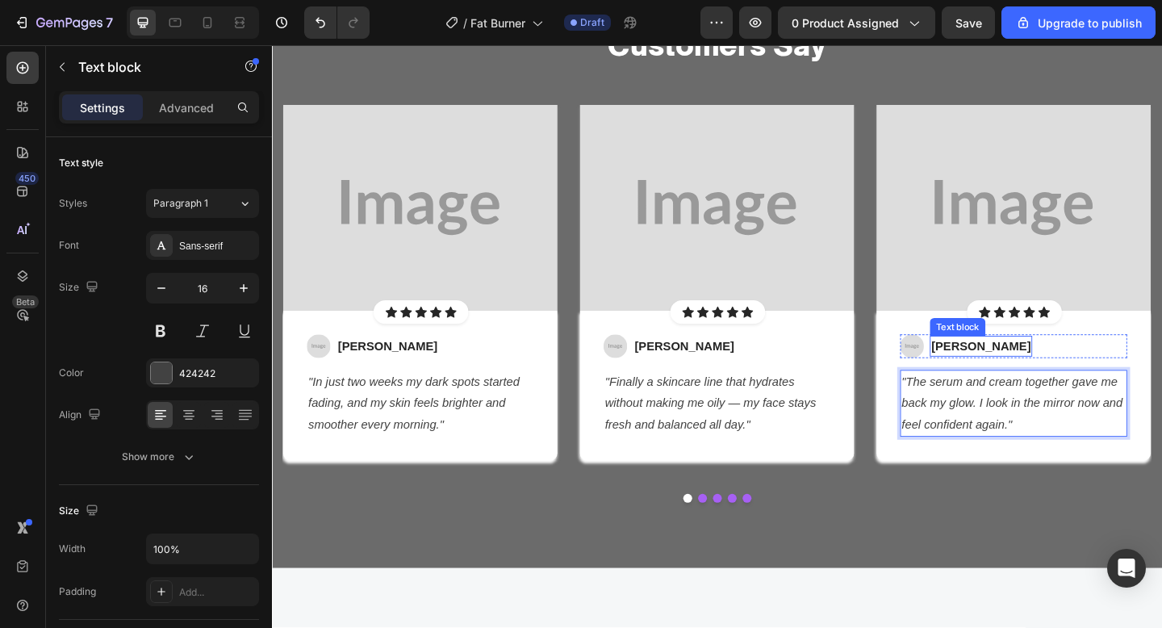
click at [1018, 371] on p "Jessica M." at bounding box center [1043, 372] width 108 height 19
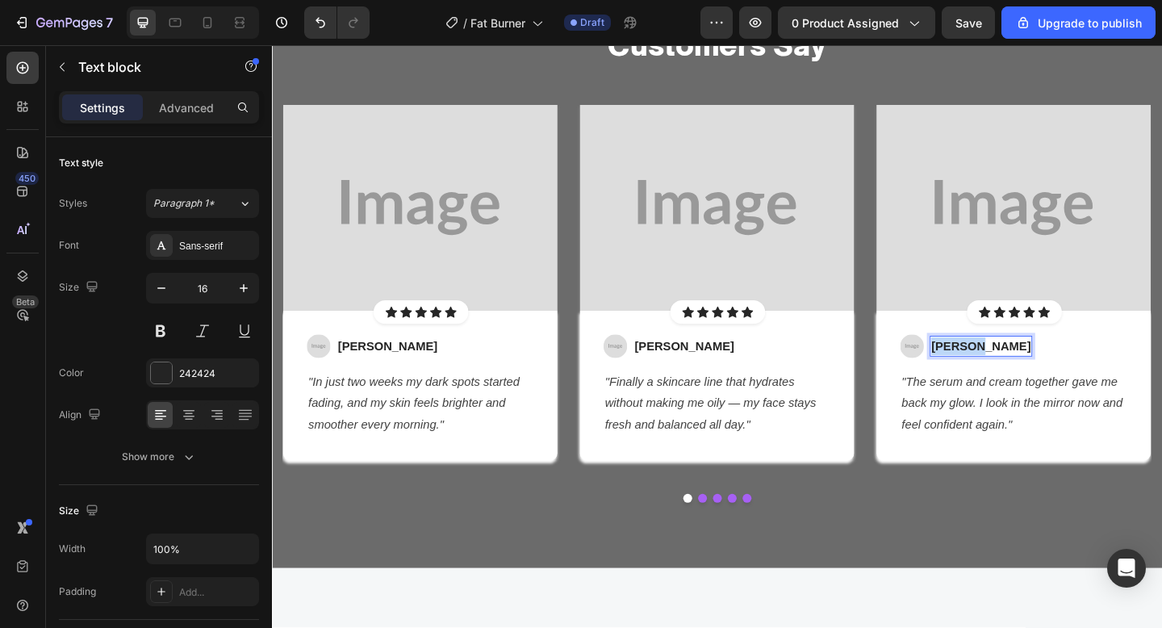
click at [1018, 371] on p "Jessica M." at bounding box center [1043, 372] width 108 height 19
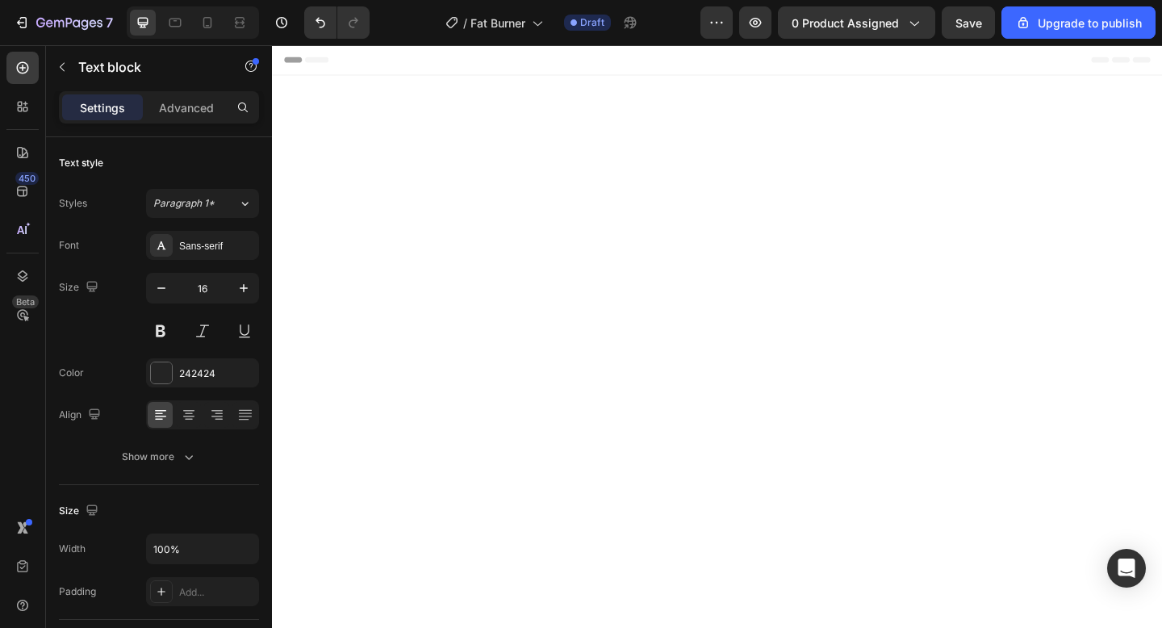
scroll to position [2339, 0]
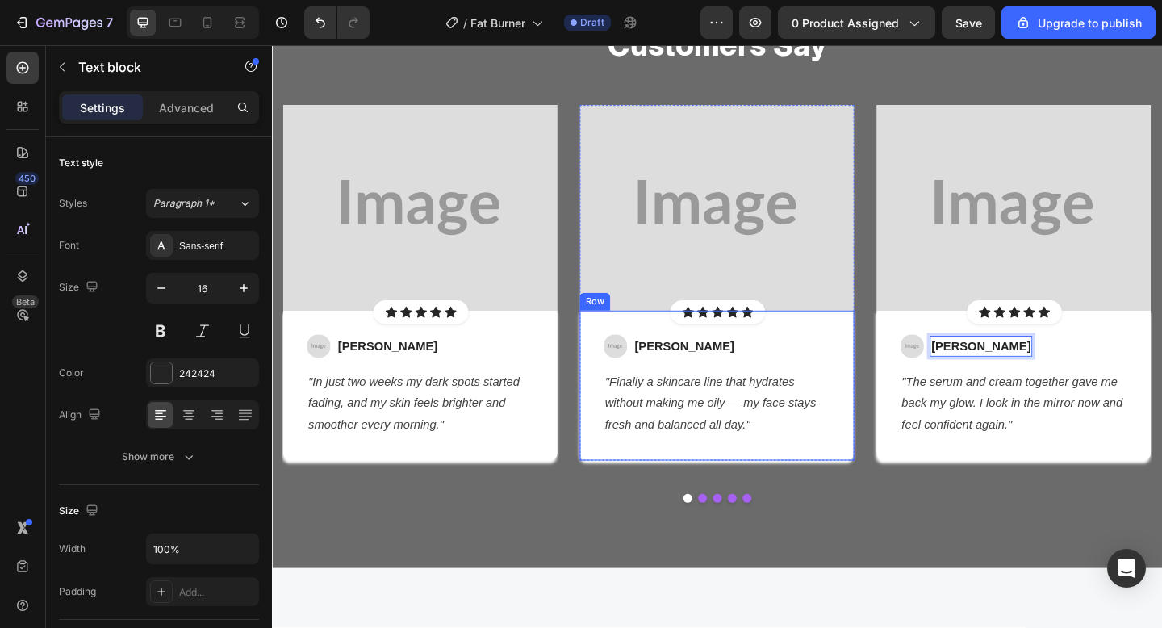
click at [697, 483] on div "Image [PERSON_NAME] Text block Row "Finally a skincare line that hydrates witho…" at bounding box center [756, 415] width 299 height 163
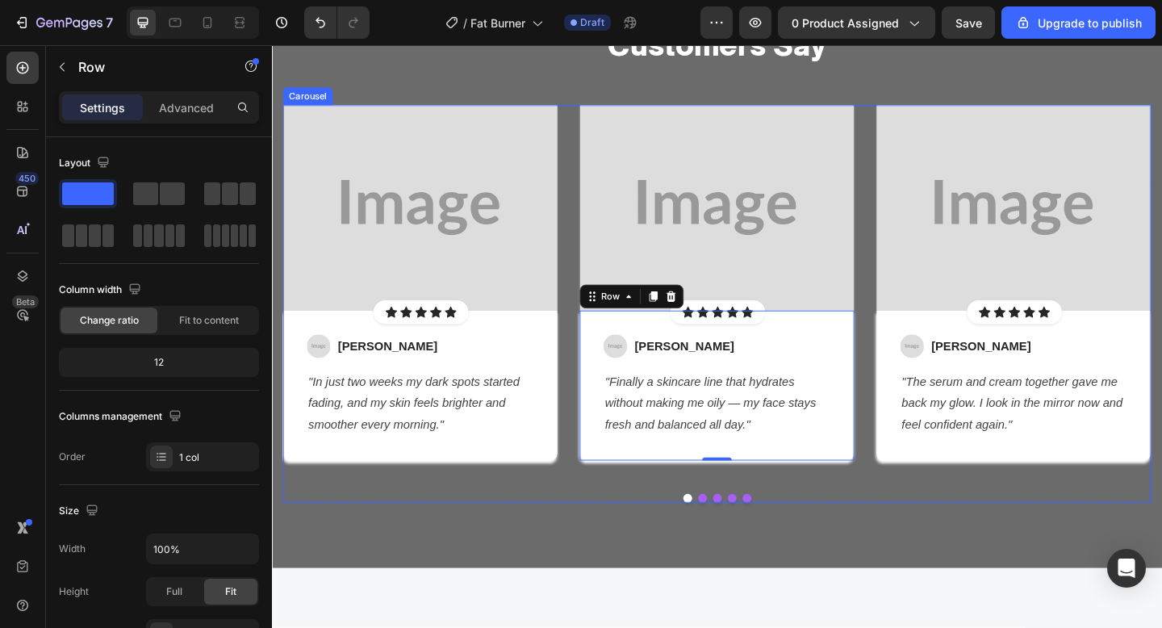
click at [676, 519] on div "Image Icon Icon Icon Icon Icon Icon List Hoz Row Row Image [PERSON_NAME] Text b…" at bounding box center [756, 316] width 299 height 411
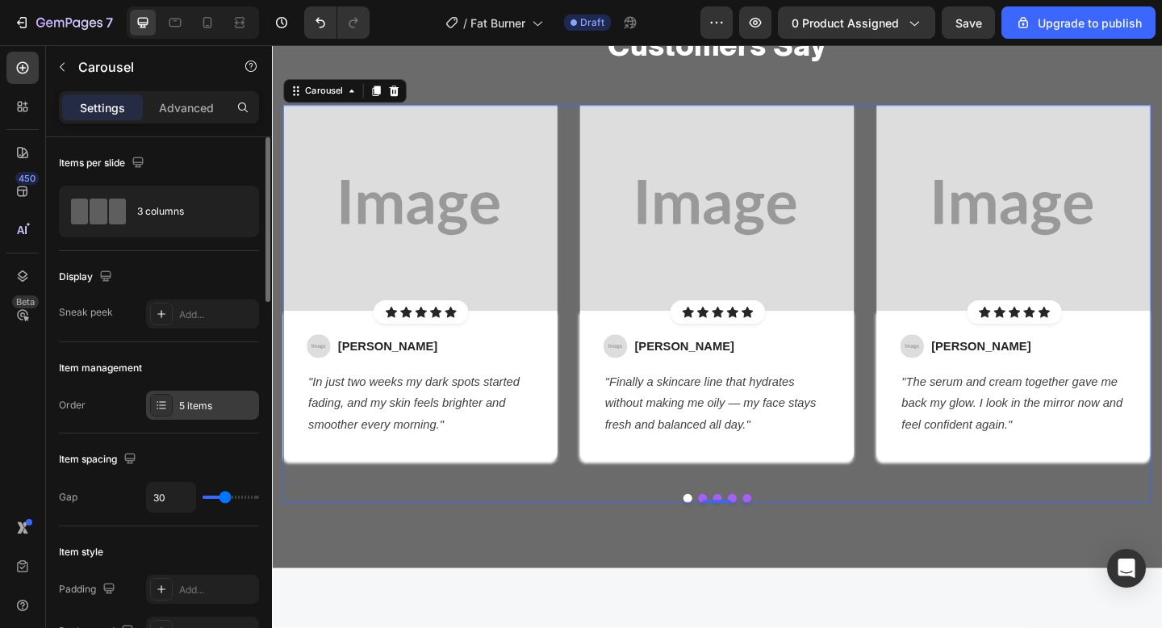
click at [199, 411] on div "5 items" at bounding box center [217, 406] width 76 height 15
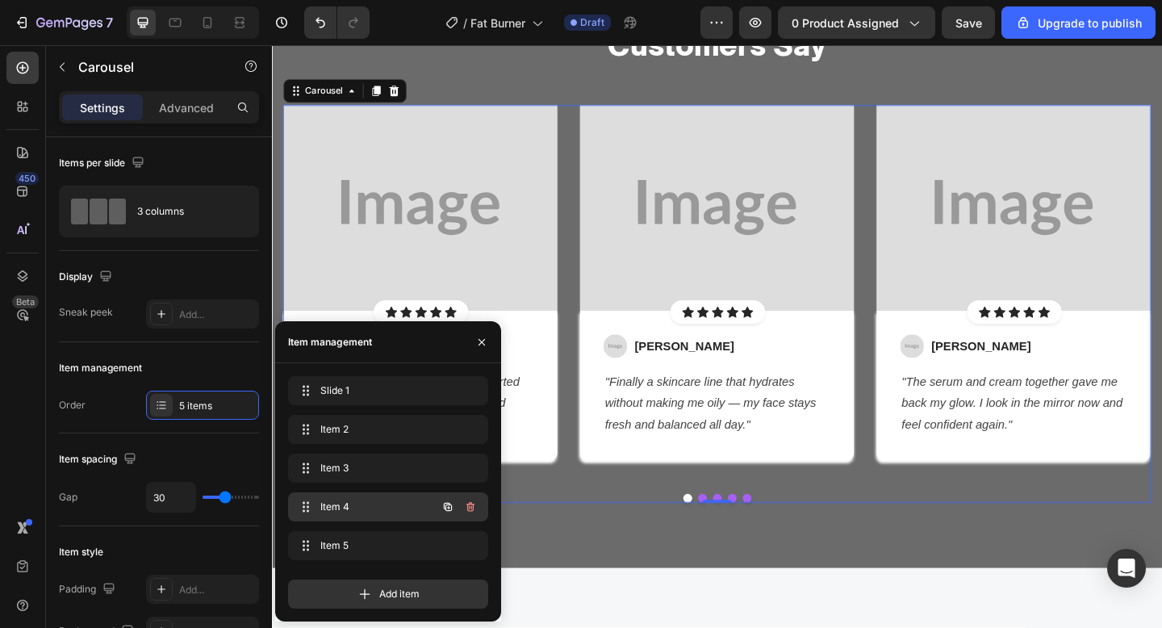
click at [347, 497] on div "Item 4 Item 4" at bounding box center [366, 507] width 142 height 23
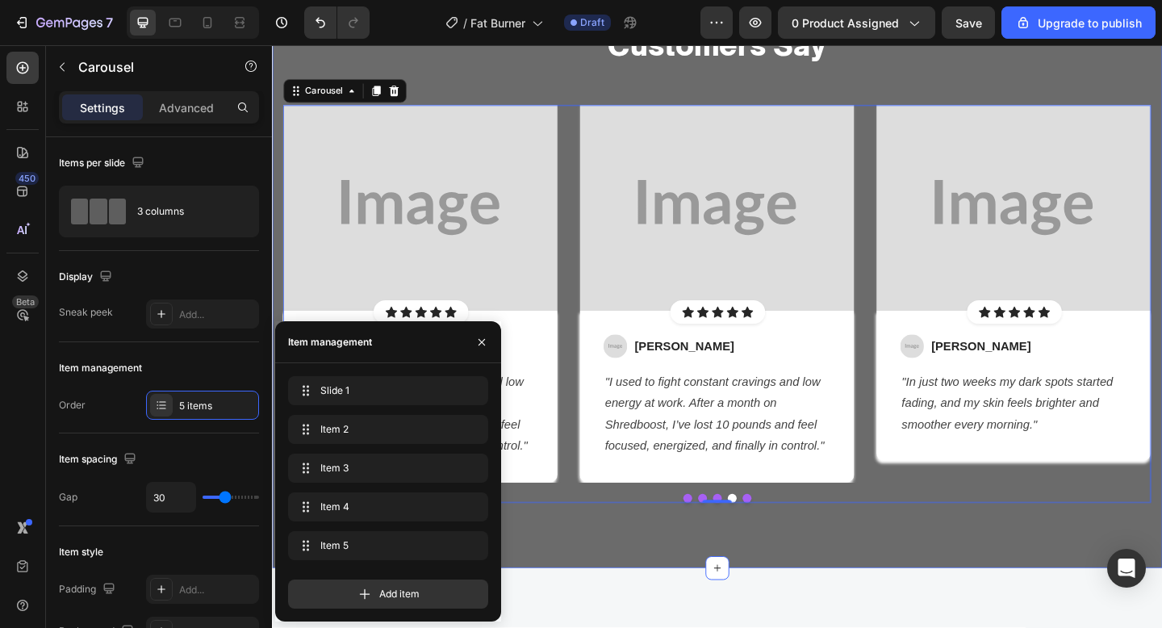
click at [542, 555] on div "Let's Hear What Our Customers Say Heading Row Image Icon Icon Icon Icon Icon Ic…" at bounding box center [756, 272] width 944 height 568
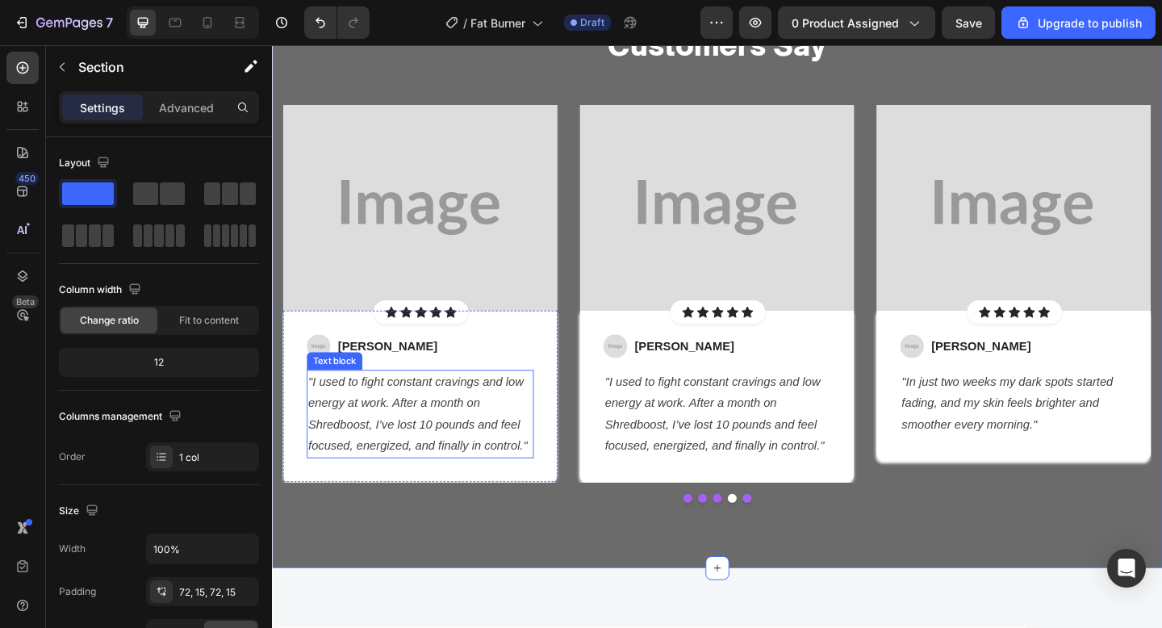
click at [447, 467] on p ""I used to fight constant cravings and low energy at work. After a month on Shr…" at bounding box center [434, 446] width 244 height 93
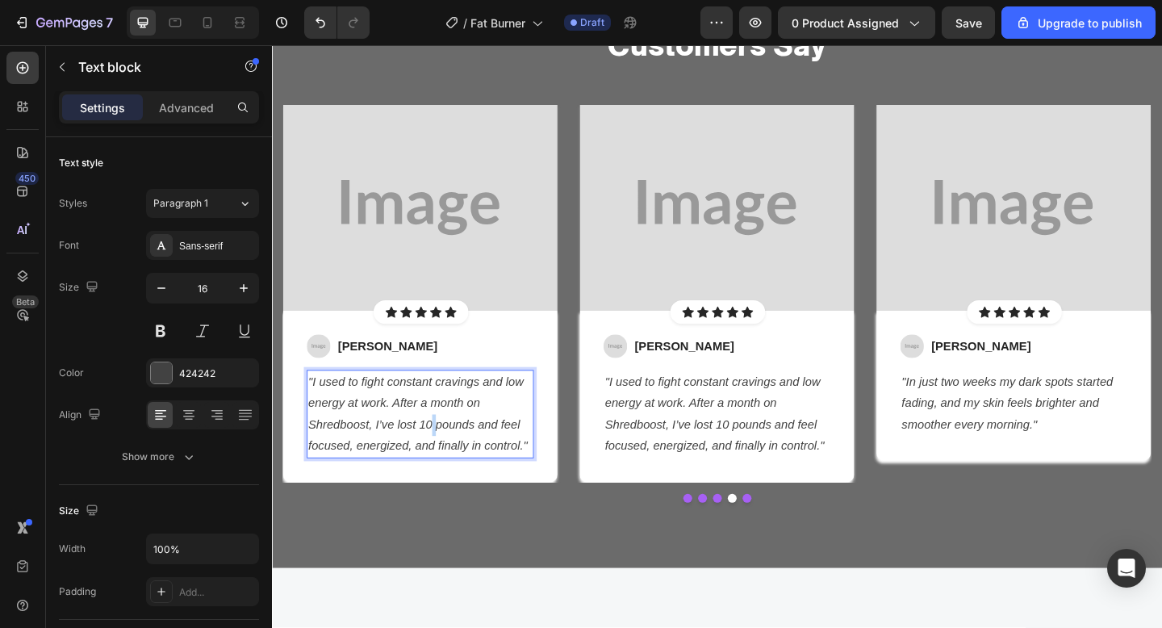
click at [447, 467] on p ""I used to fight constant cravings and low energy at work. After a month on Shr…" at bounding box center [434, 446] width 244 height 93
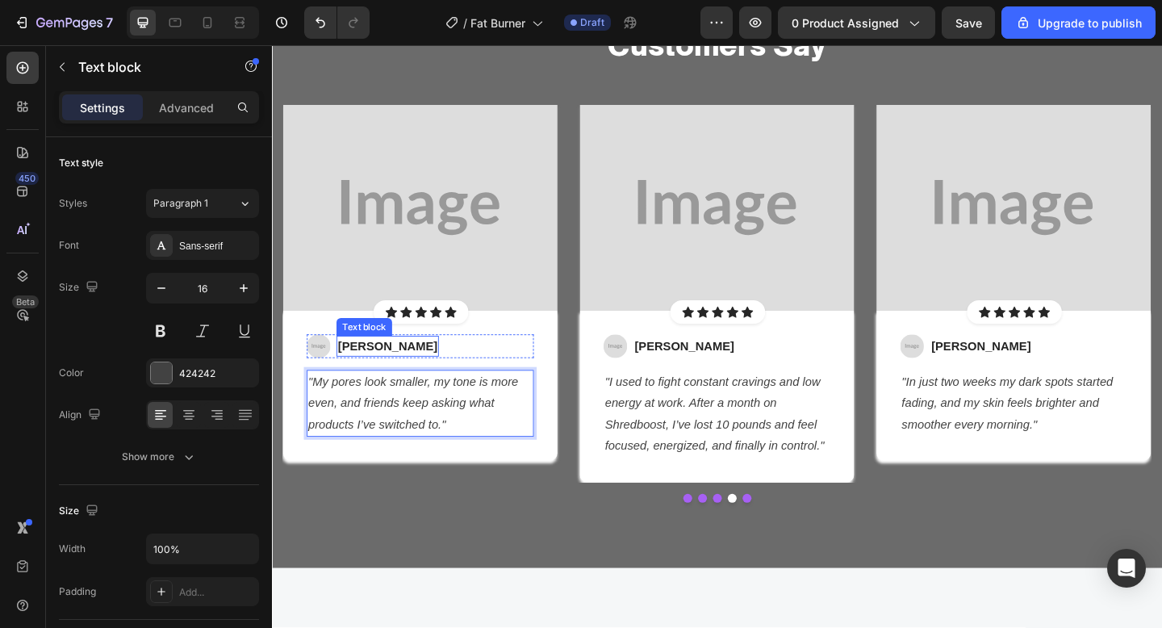
click at [366, 362] on div "Jessica M." at bounding box center [397, 373] width 111 height 23
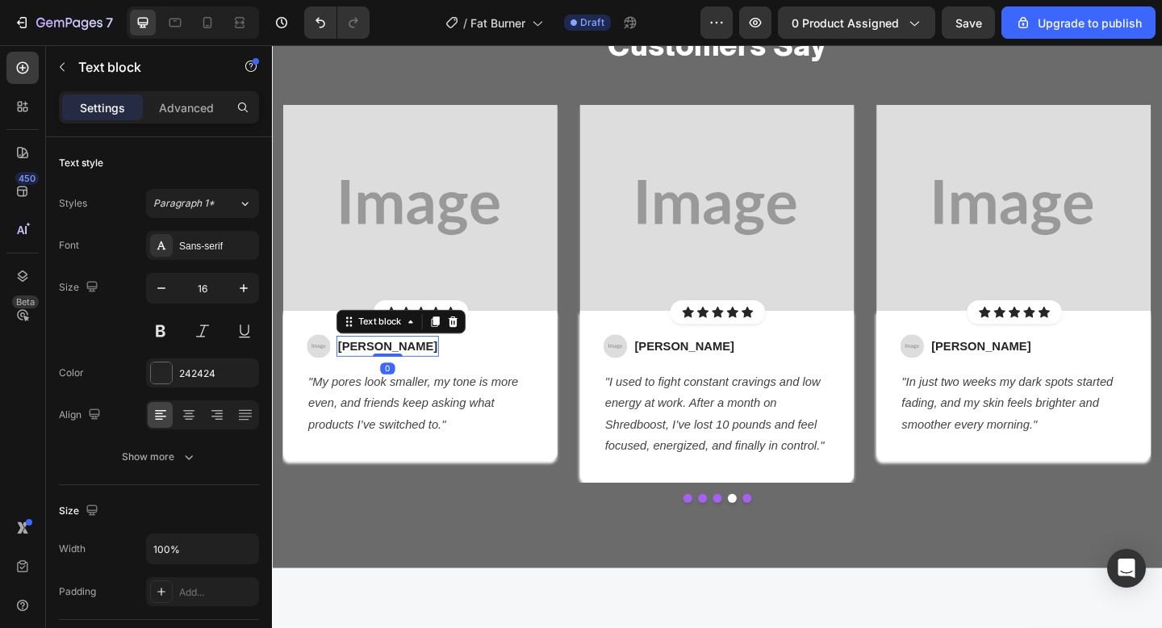
click at [360, 370] on p "Jessica M." at bounding box center [398, 372] width 108 height 19
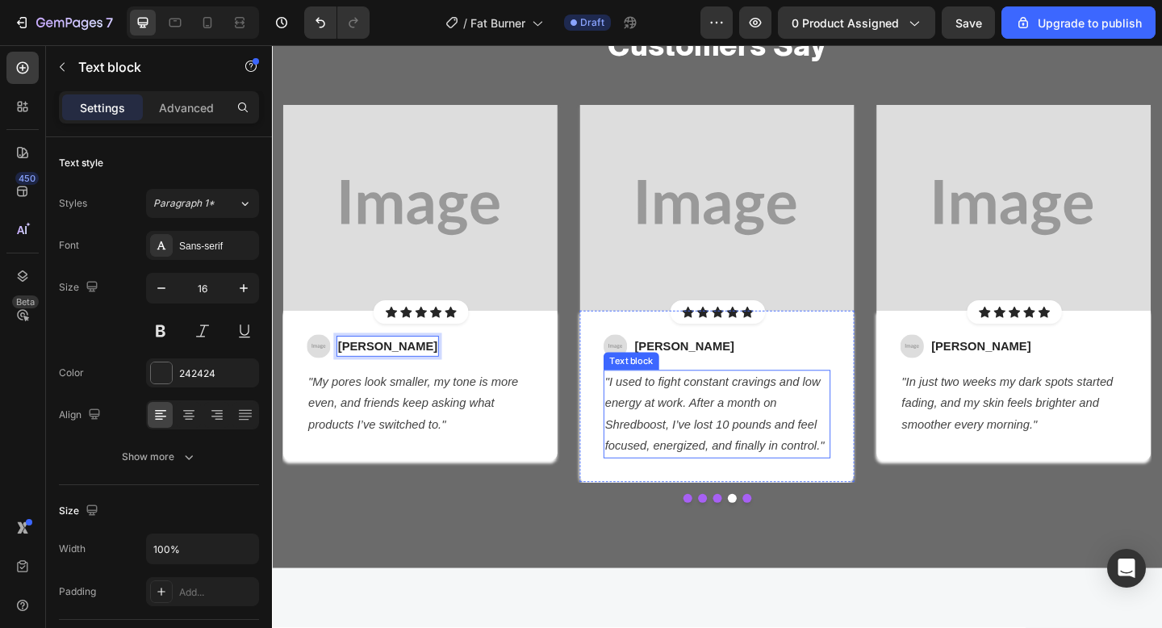
click at [799, 445] on p ""I used to fight constant cravings and low energy at work. After a month on Shr…" at bounding box center [756, 446] width 244 height 93
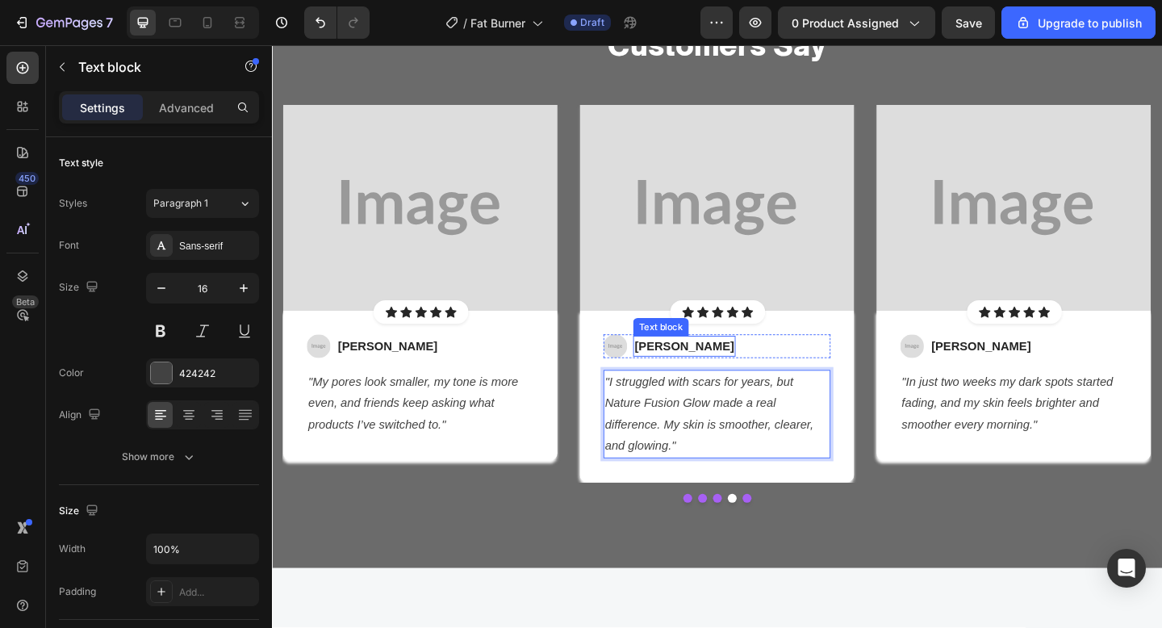
click at [684, 379] on p "Jessica M." at bounding box center [721, 372] width 108 height 19
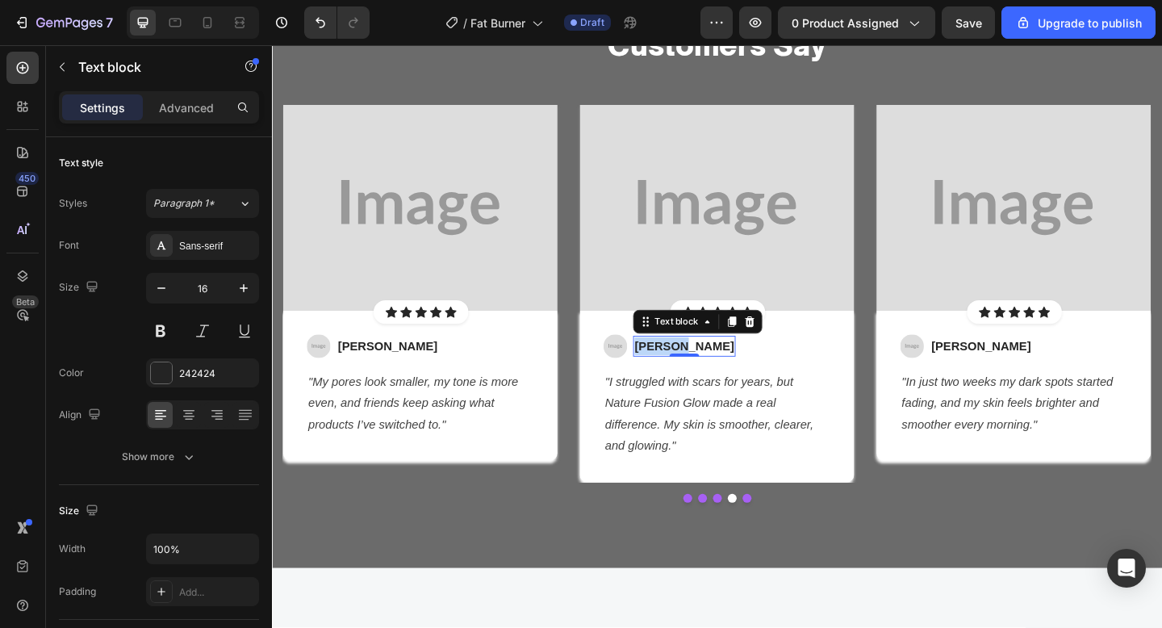
click at [684, 379] on p "Jessica M." at bounding box center [721, 372] width 108 height 19
click at [910, 553] on div "Let's Hear What Our Customers Say Heading Row Image Icon Icon Icon Icon Icon Ic…" at bounding box center [756, 272] width 944 height 568
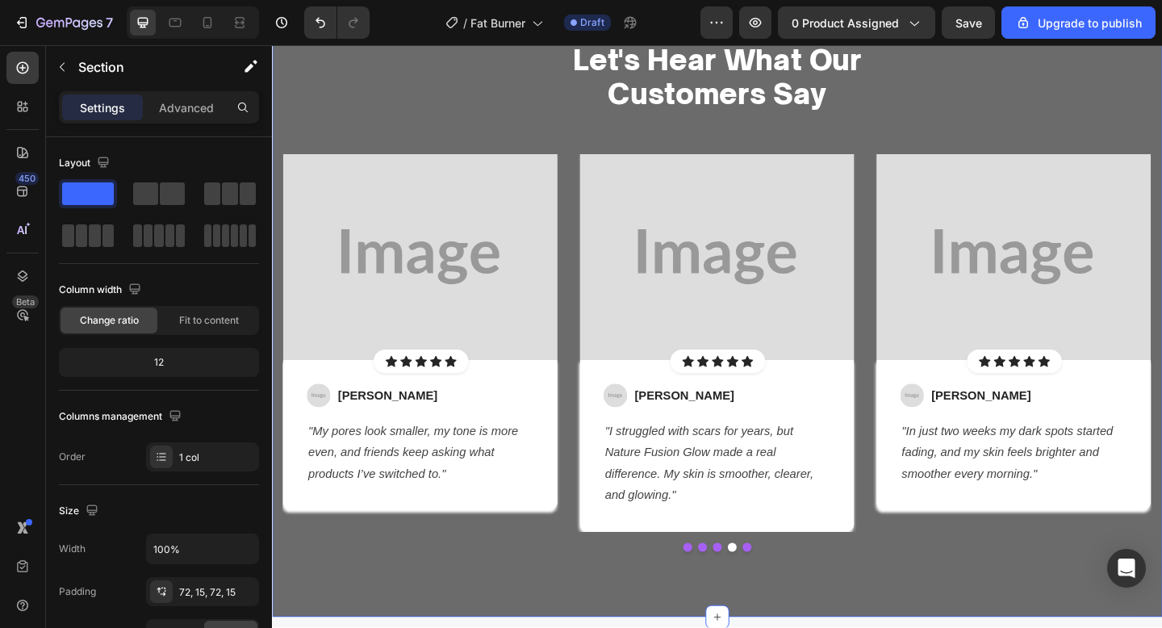
scroll to position [2314, 0]
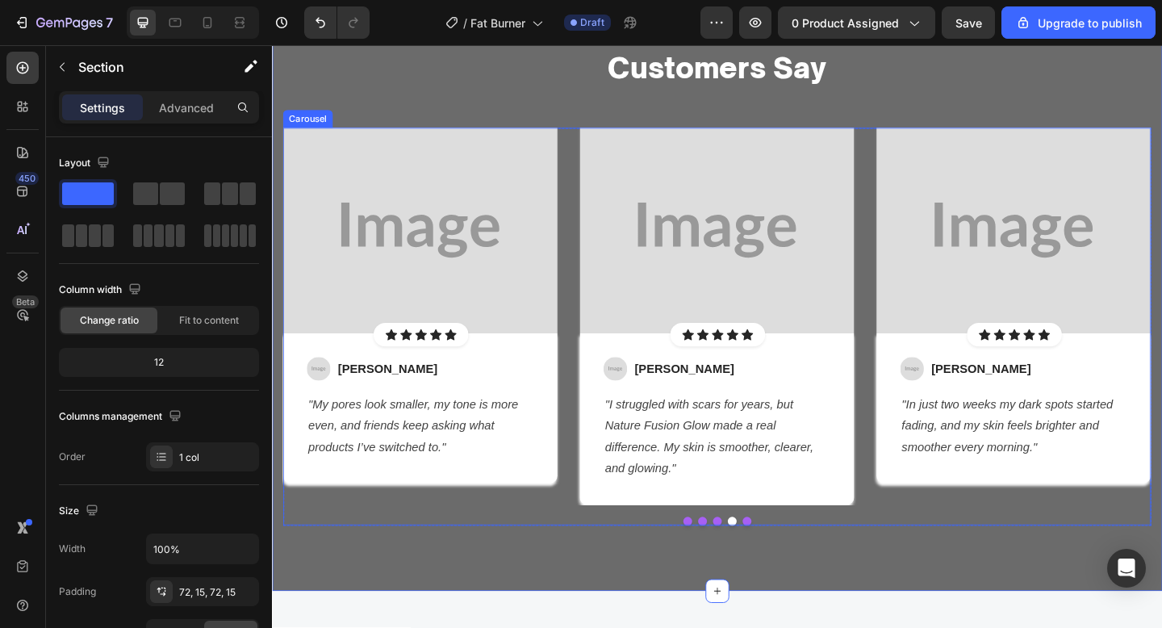
click at [594, 275] on div "Image Icon Icon Icon Icon Icon Icon List Hoz Row Row Image Sarah L. Text block …" at bounding box center [756, 341] width 944 height 411
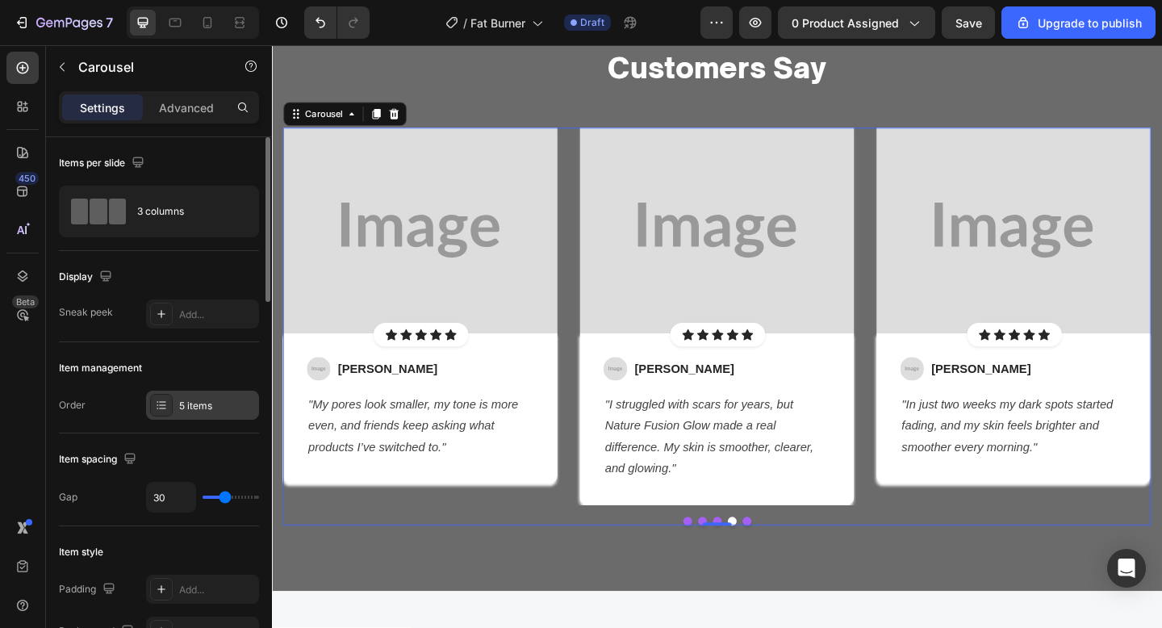
click at [186, 413] on div "5 items" at bounding box center [202, 405] width 113 height 29
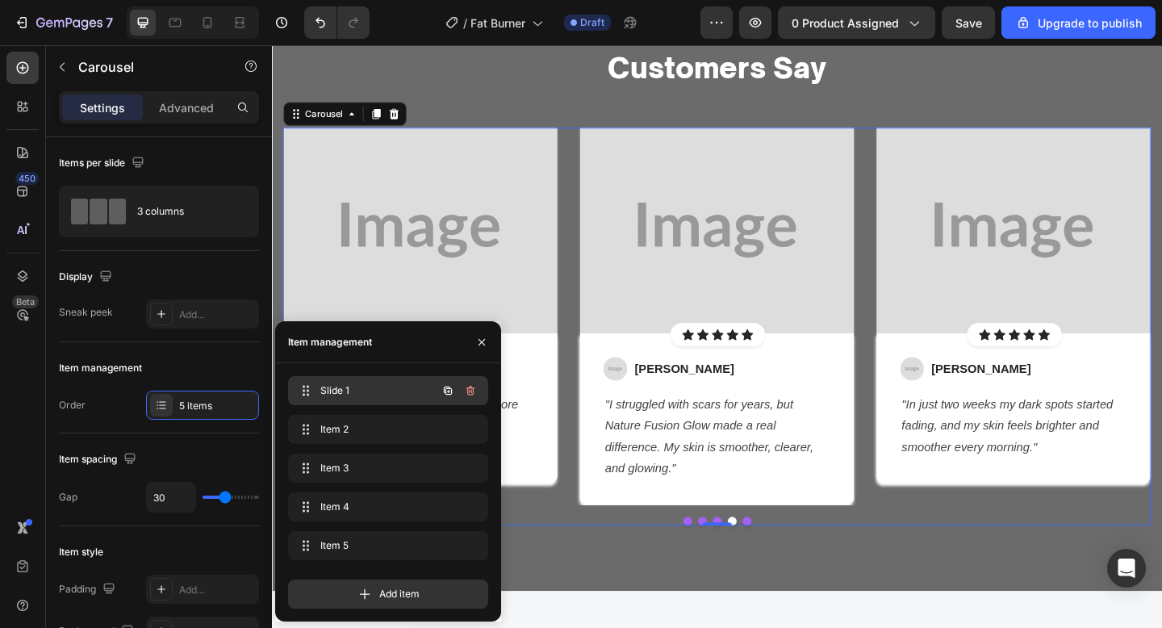
click at [348, 389] on span "Slide 1" at bounding box center [365, 390] width 91 height 15
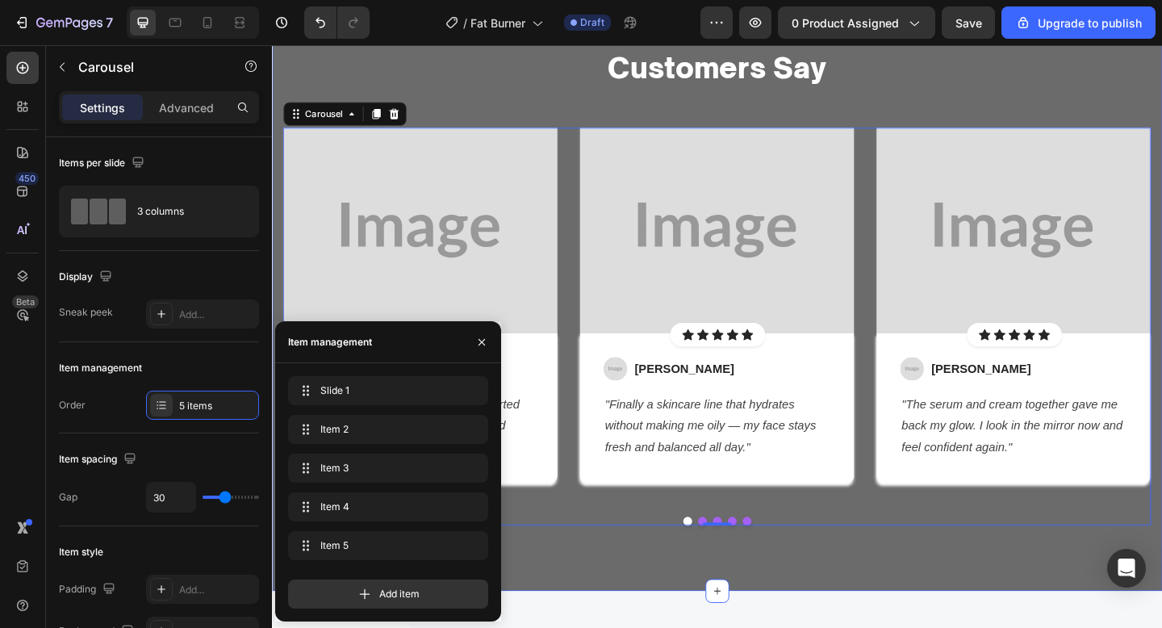
click at [643, 600] on div "Let's Hear What Our Customers Say Heading Row Image Icon Icon Icon Icon Icon Ic…" at bounding box center [756, 297] width 968 height 684
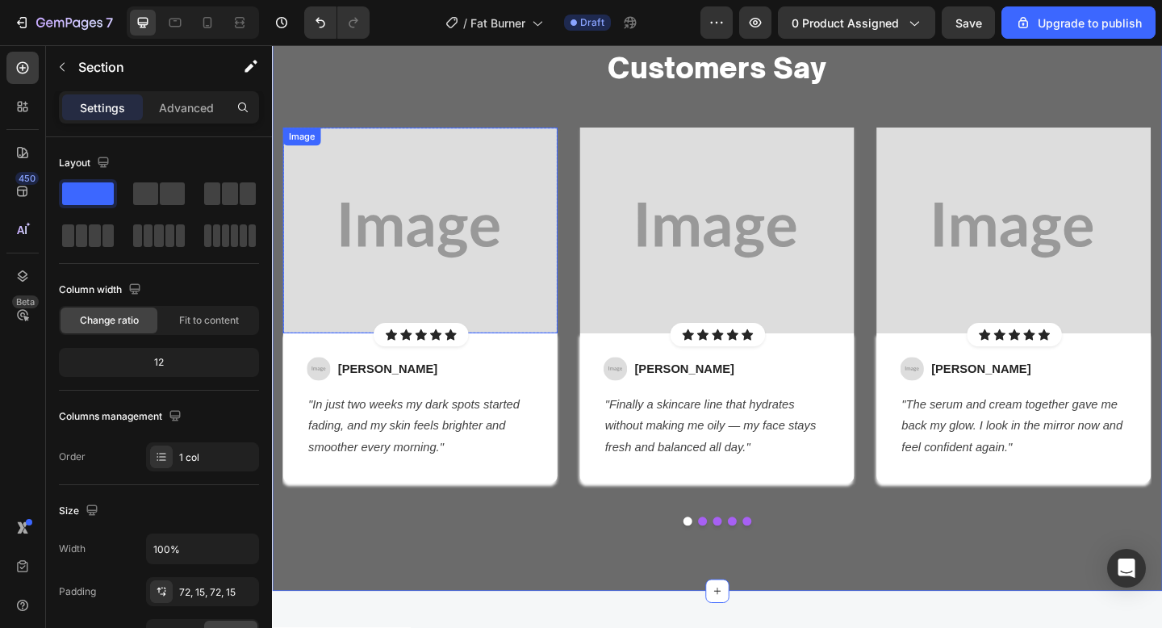
click at [447, 211] on img at bounding box center [433, 248] width 299 height 224
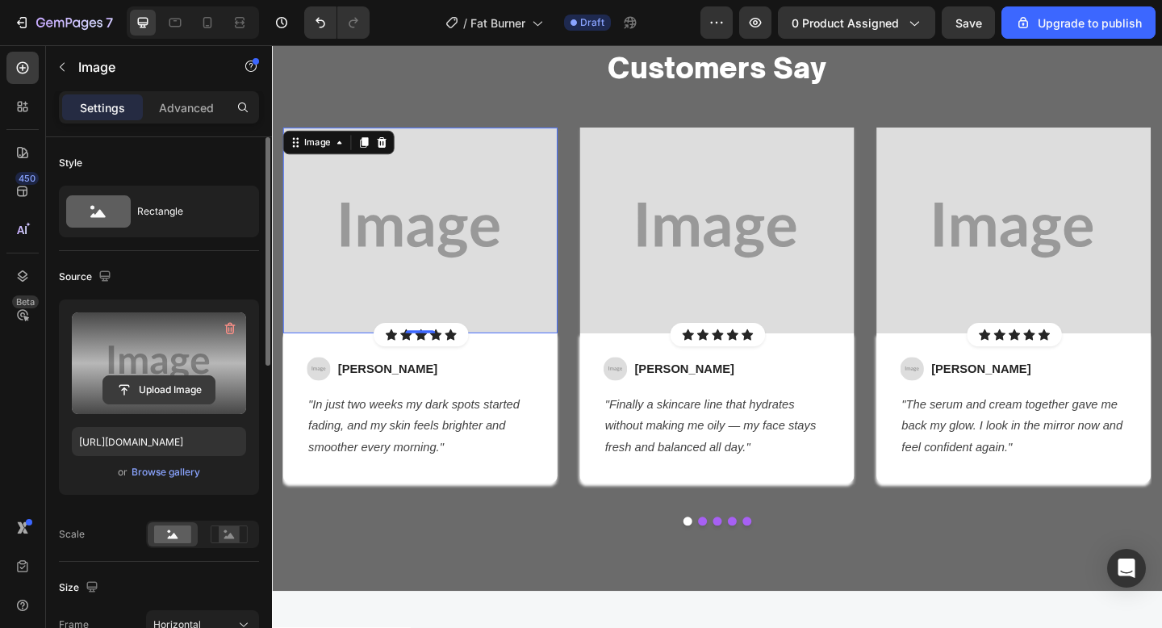
click at [178, 387] on input "file" at bounding box center [158, 389] width 111 height 27
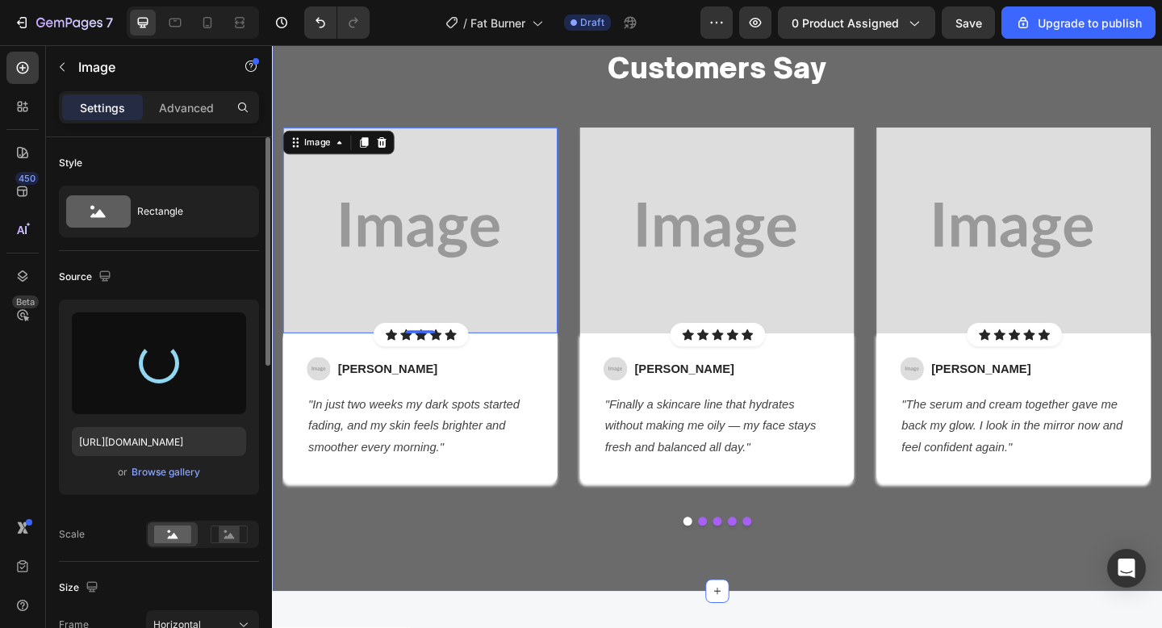
type input "https://cdn.shopify.com/s/files/1/0652/6065/0668/files/gempages_581515696211493…"
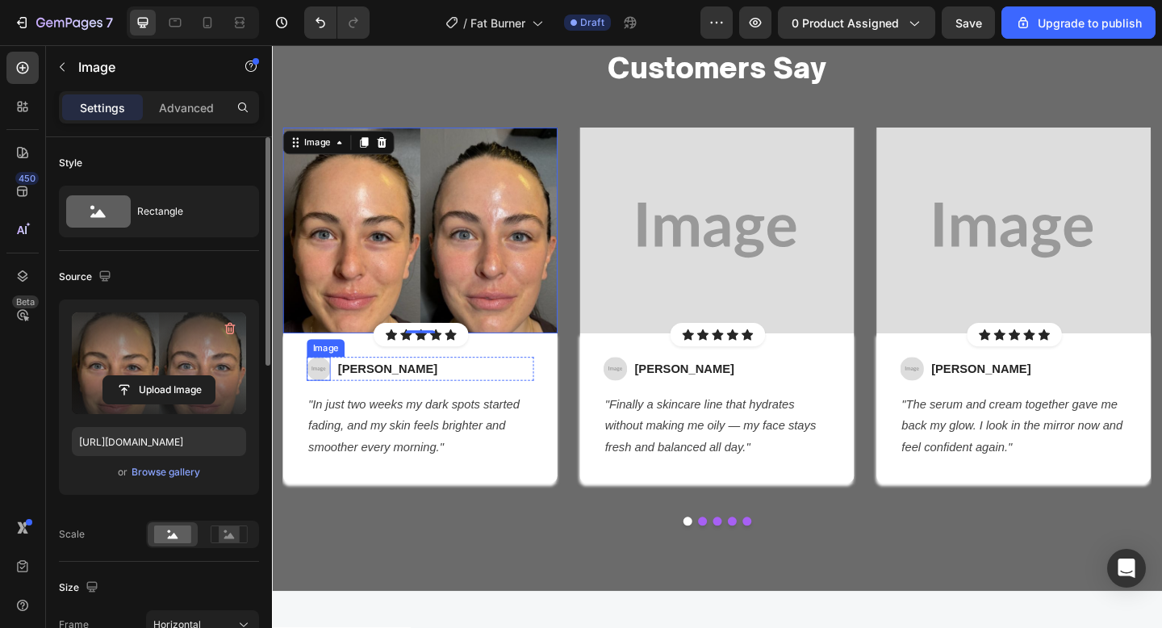
click at [326, 407] on img at bounding box center [323, 398] width 26 height 26
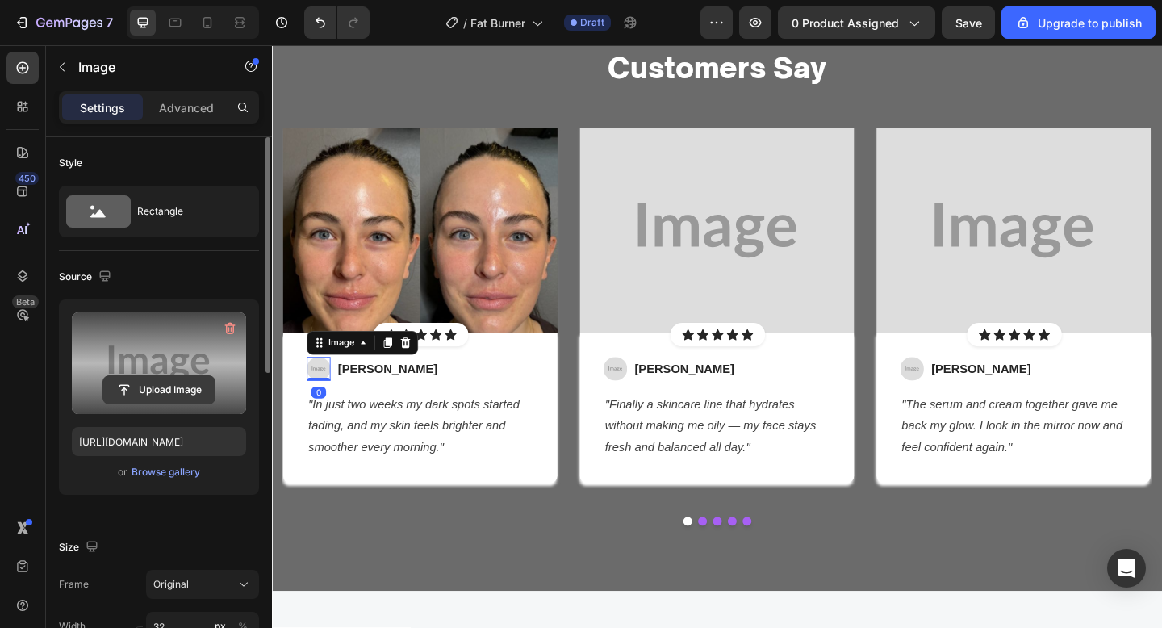
click at [123, 392] on input "file" at bounding box center [158, 389] width 111 height 27
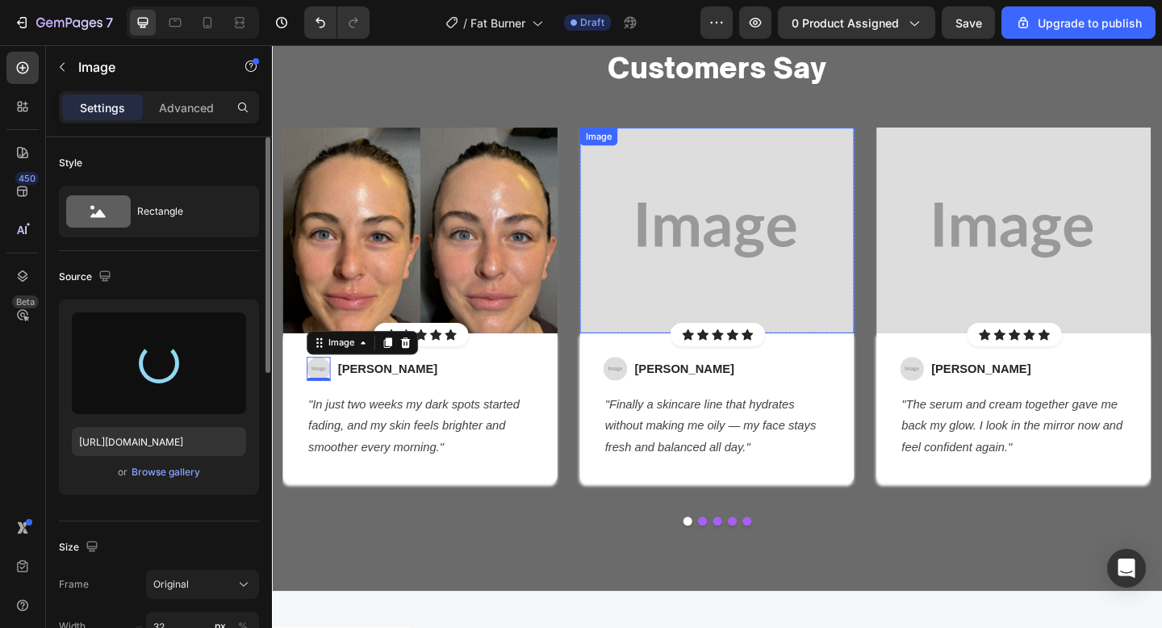
type input "https://cdn.shopify.com/s/files/1/0652/6065/0668/files/gempages_581515696211493…"
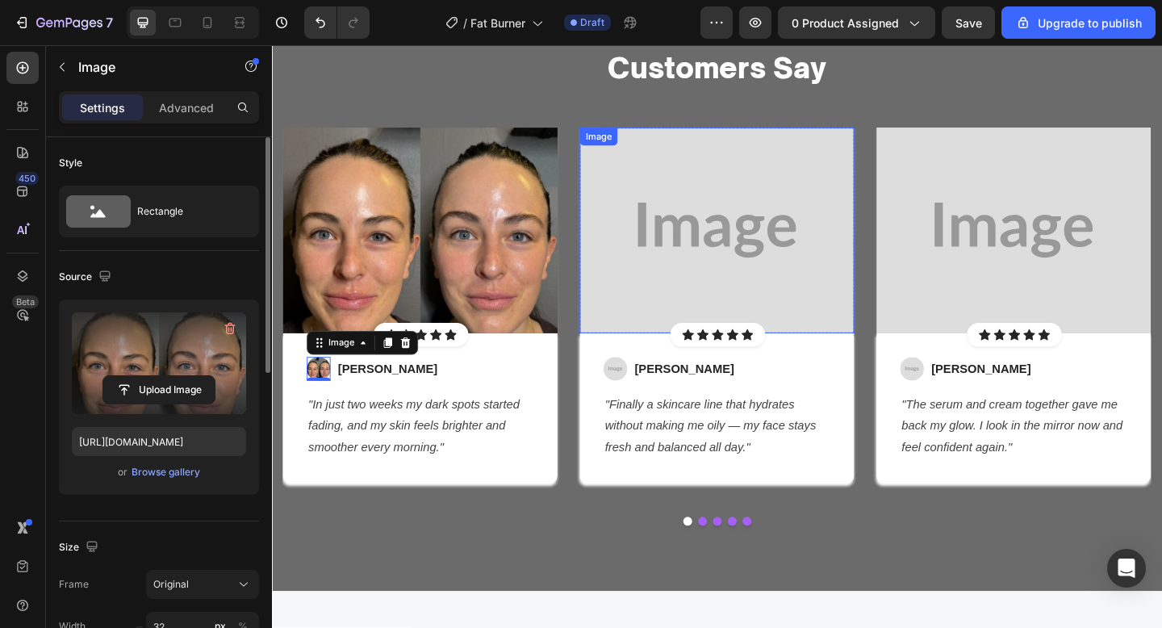
click at [754, 264] on img at bounding box center [756, 248] width 299 height 224
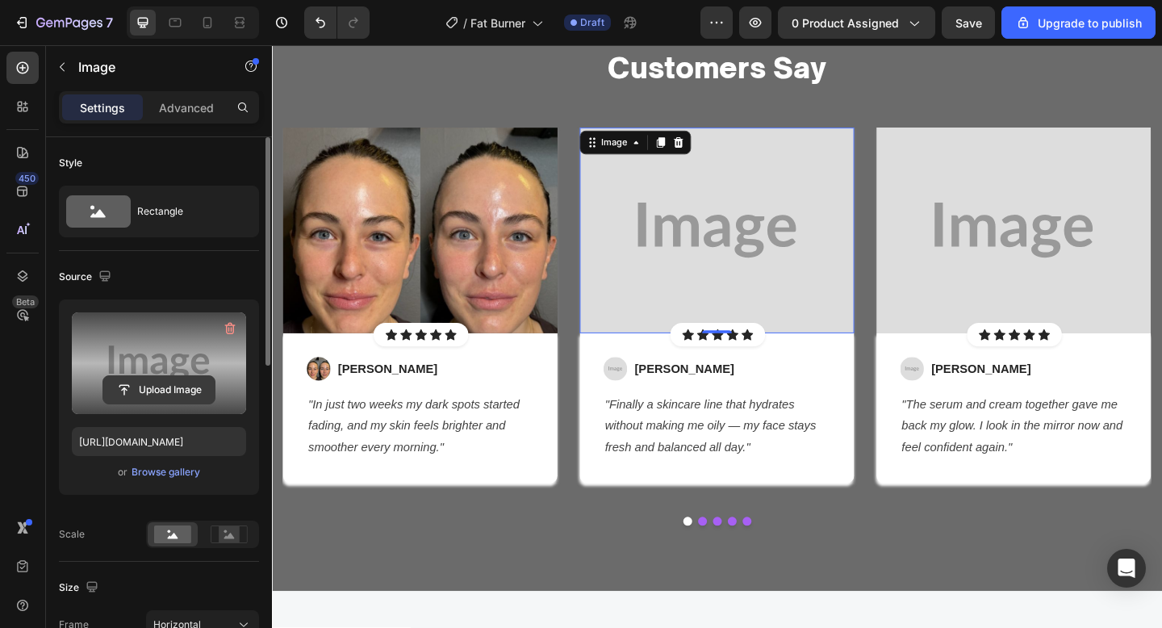
click at [145, 380] on input "file" at bounding box center [158, 389] width 111 height 27
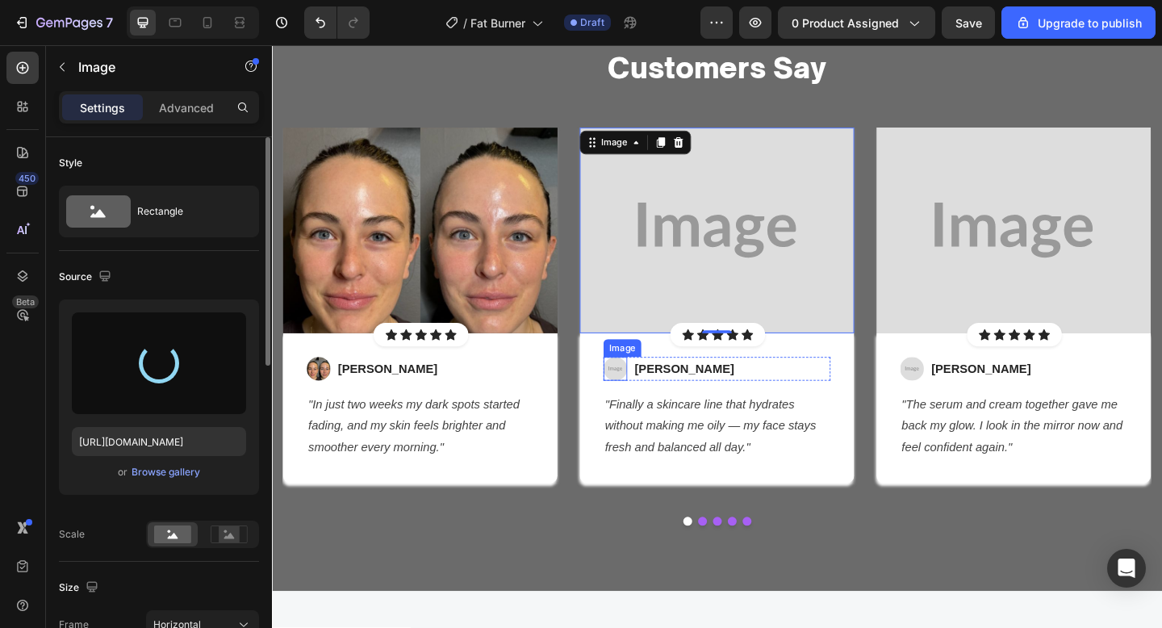
type input "https://cdn.shopify.com/s/files/1/0652/6065/0668/files/gempages_581515696211493…"
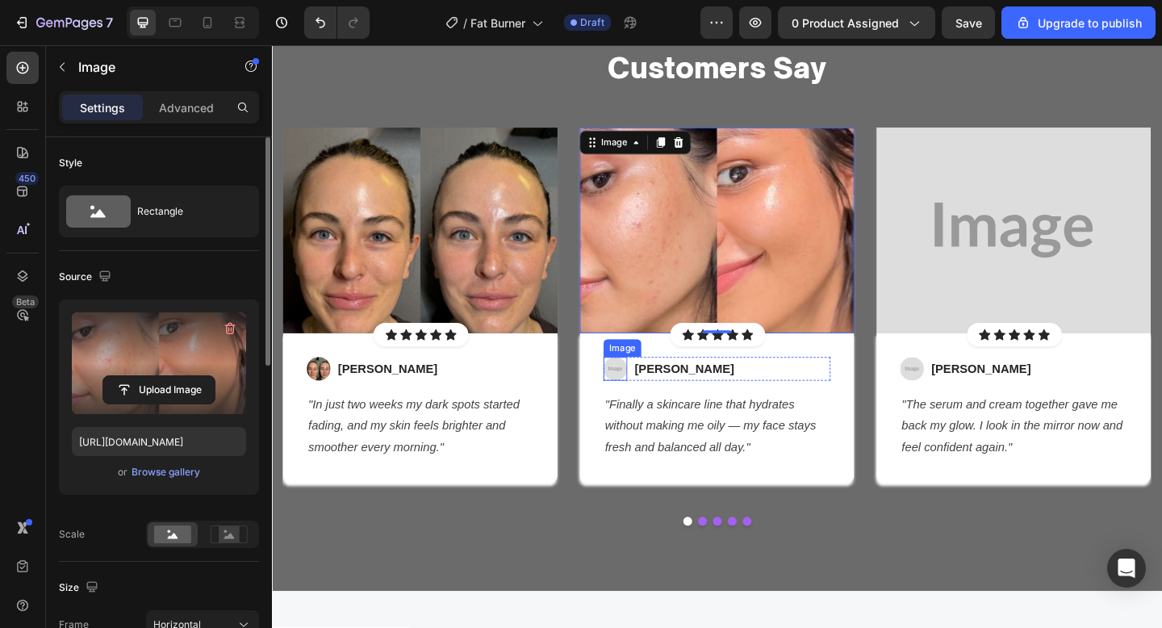
click at [645, 396] on img at bounding box center [646, 398] width 26 height 26
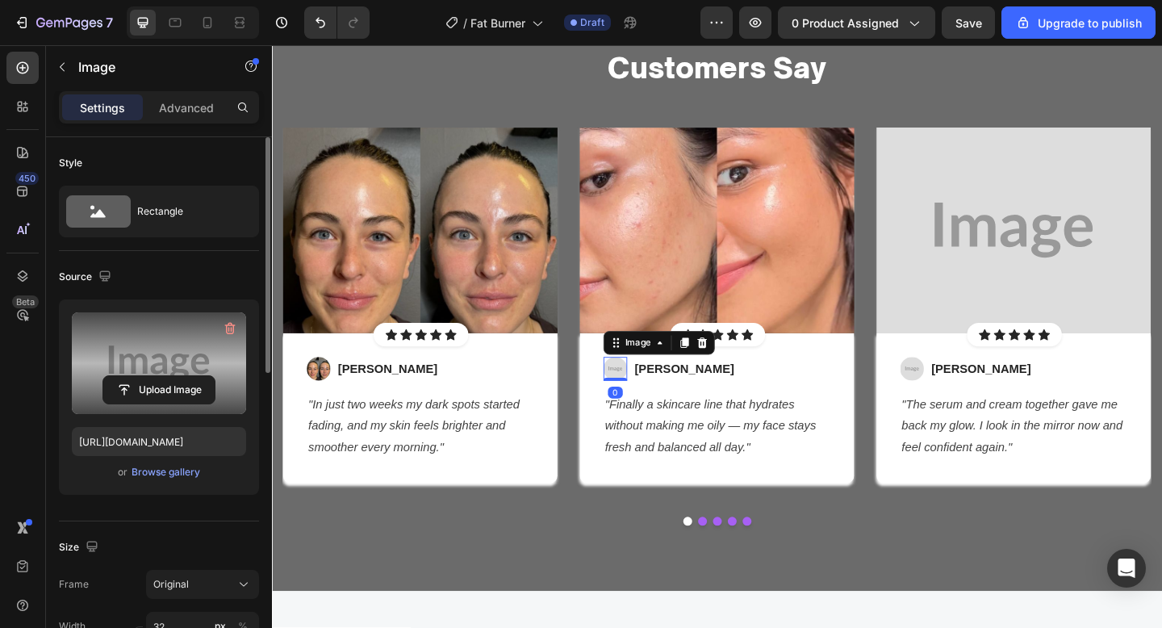
click at [129, 369] on label at bounding box center [159, 363] width 174 height 102
click at [129, 376] on input "file" at bounding box center [158, 389] width 111 height 27
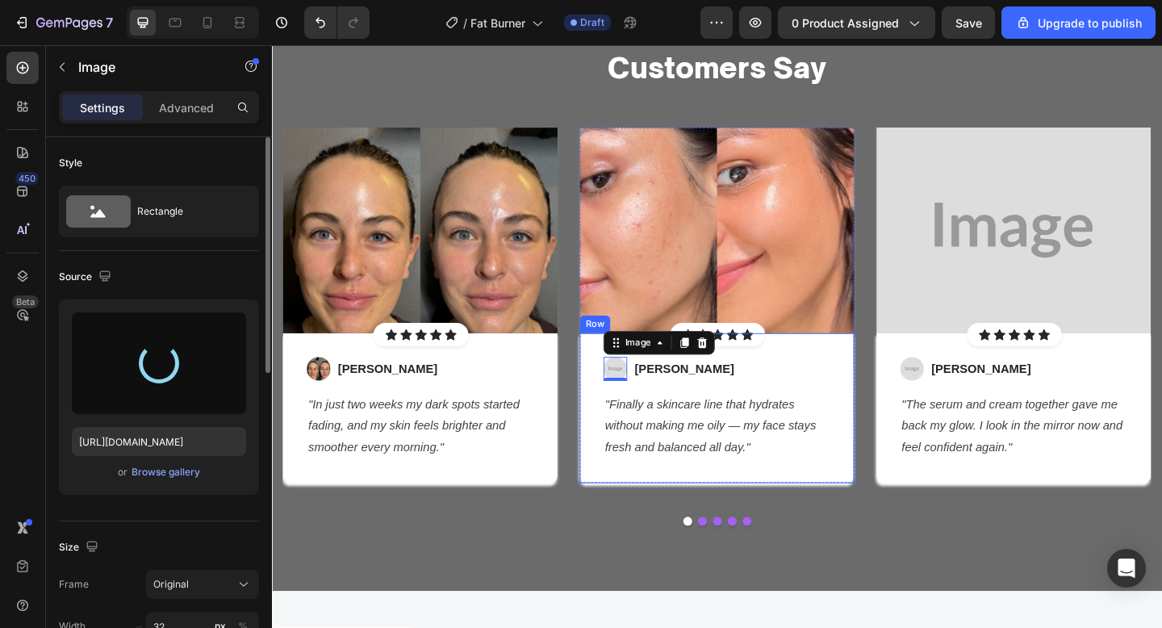
type input "https://cdn.shopify.com/s/files/1/0652/6065/0668/files/gempages_581515696211493…"
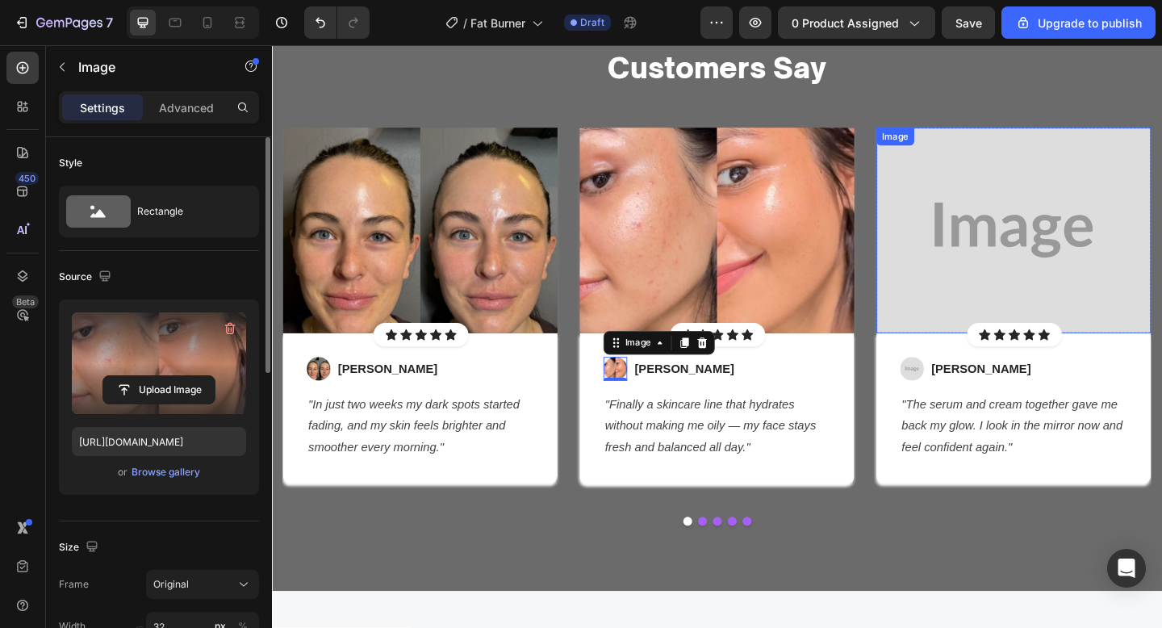
click at [1023, 247] on img at bounding box center [1079, 248] width 299 height 224
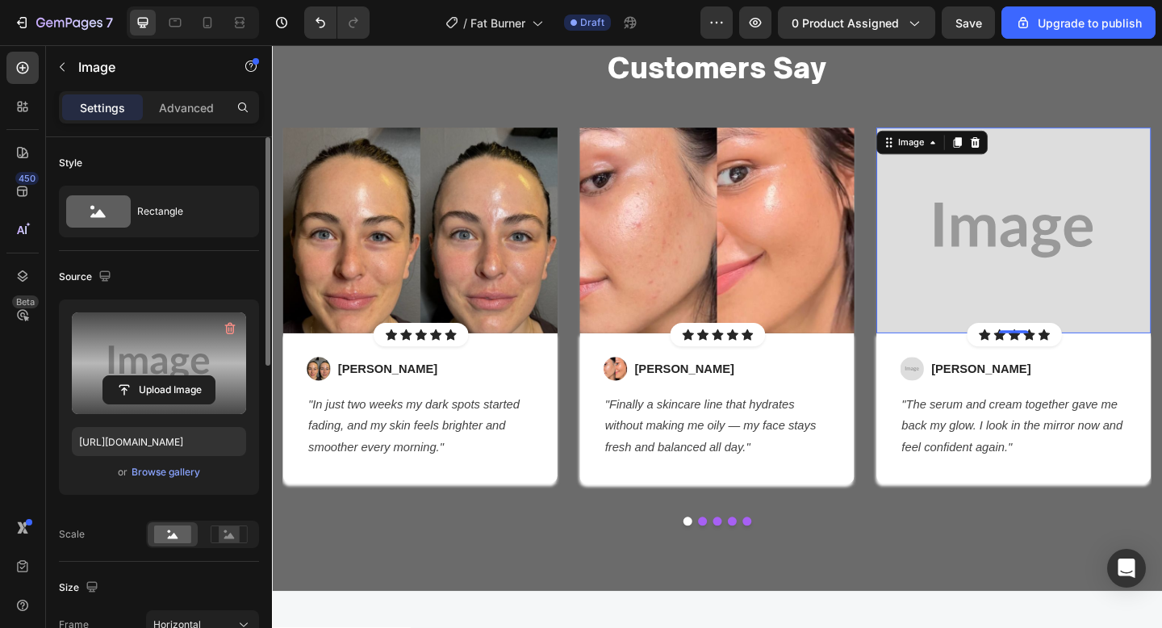
click at [178, 370] on label at bounding box center [159, 363] width 174 height 102
click at [178, 376] on input "file" at bounding box center [158, 389] width 111 height 27
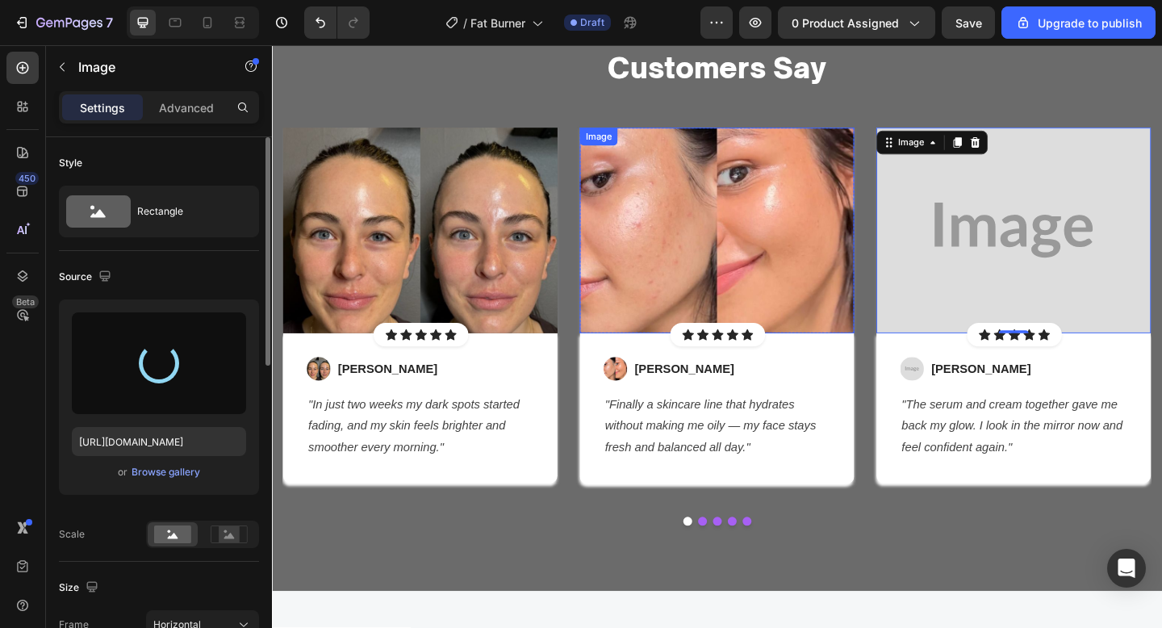
type input "https://cdn.shopify.com/s/files/1/0652/6065/0668/files/gempages_581515696211493…"
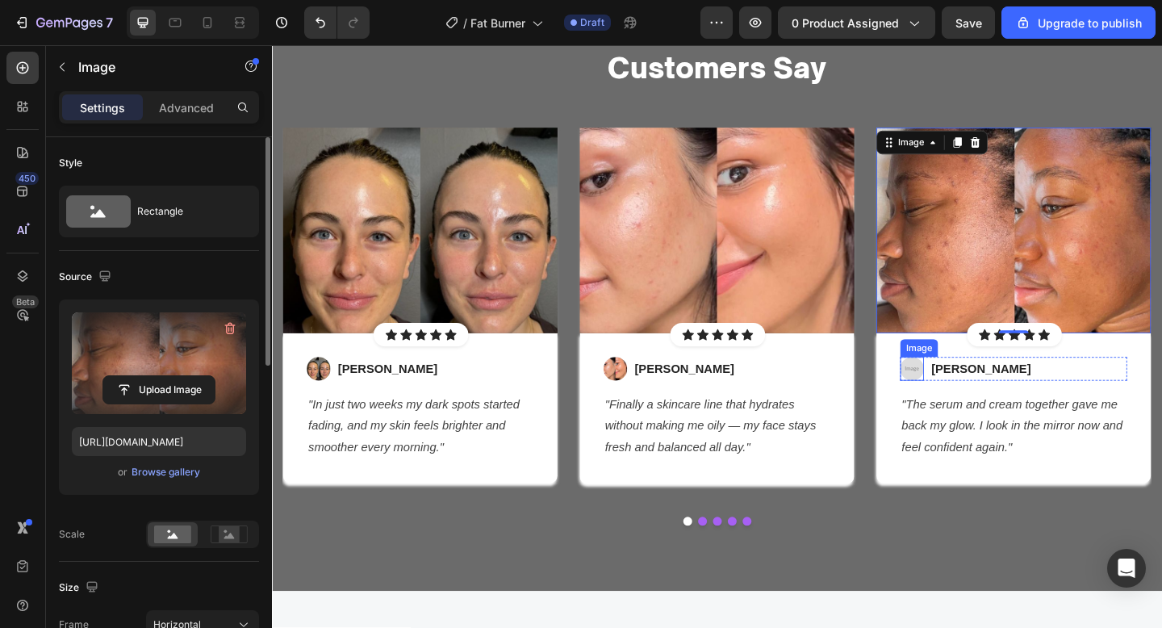
click at [972, 406] on img at bounding box center [969, 398] width 26 height 26
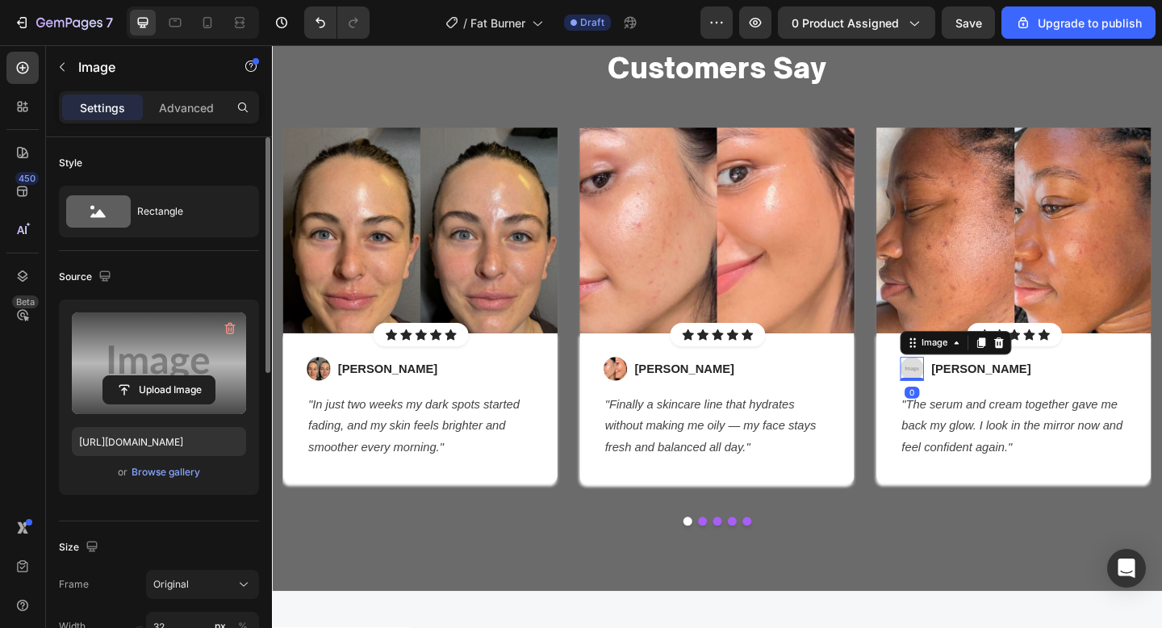
click at [153, 371] on label at bounding box center [159, 363] width 174 height 102
click at [153, 376] on input "file" at bounding box center [158, 389] width 111 height 27
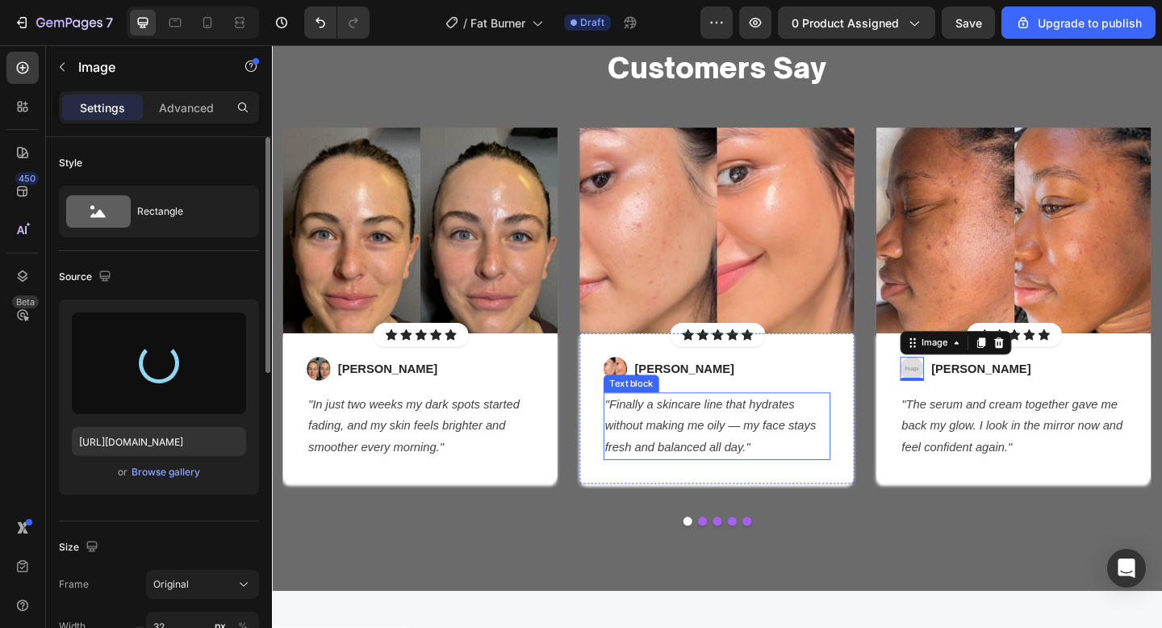
type input "https://cdn.shopify.com/s/files/1/0652/6065/0668/files/gempages_581515696211493…"
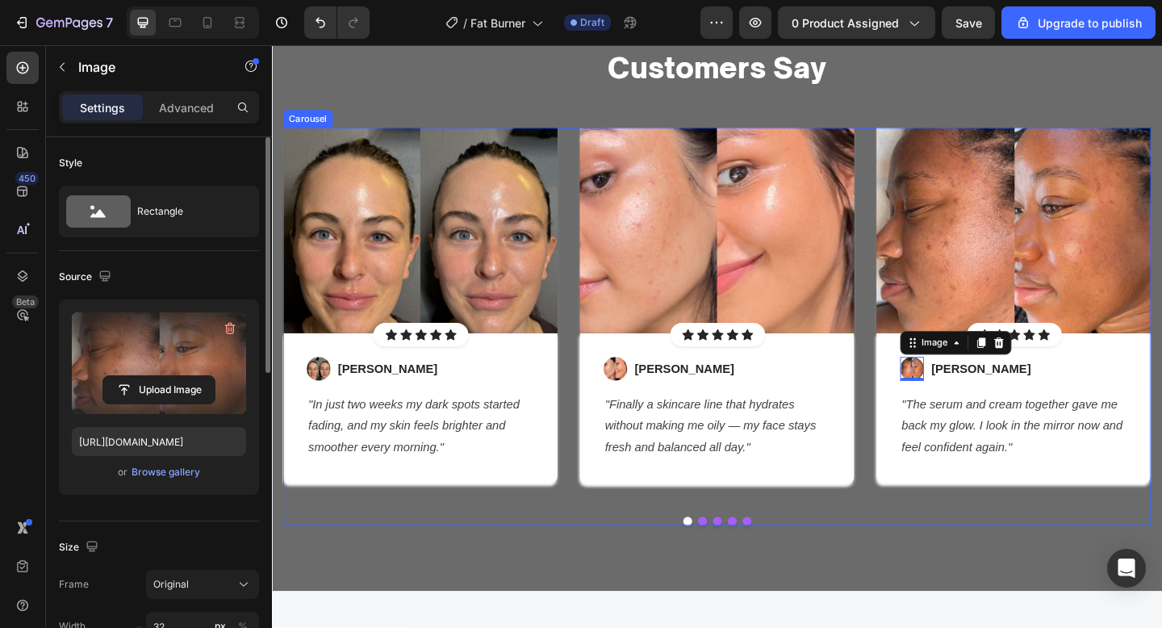
click at [871, 550] on div "Image Icon Icon Icon Icon Icon Icon List Hoz Row Row Image Sarah L. Text block …" at bounding box center [756, 352] width 944 height 433
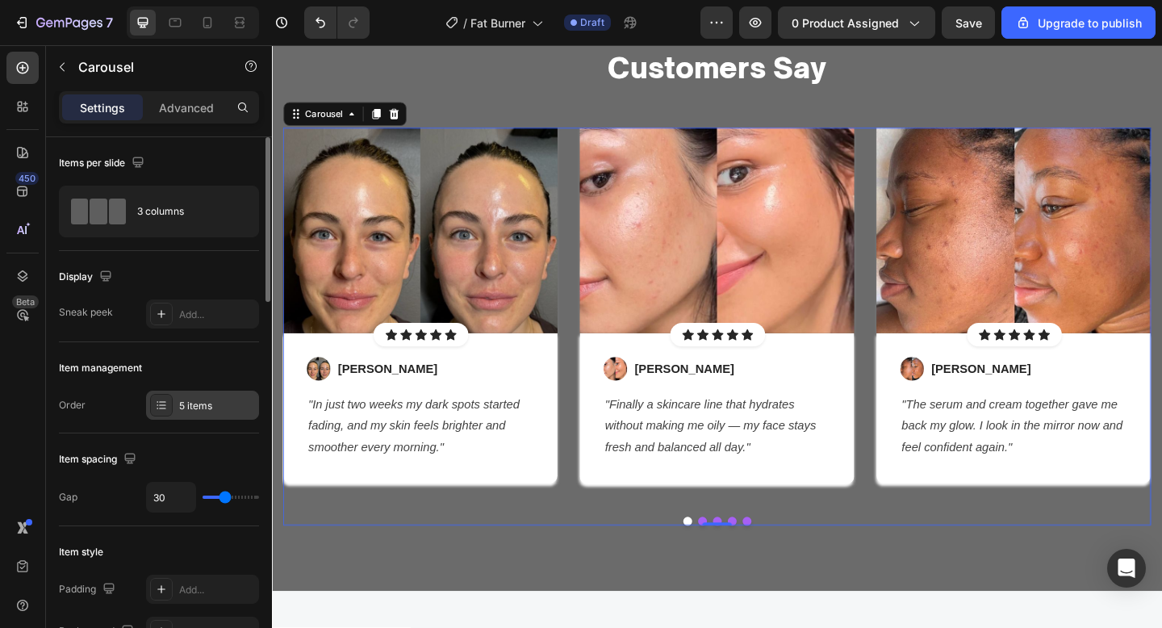
click at [186, 395] on div "5 items" at bounding box center [202, 405] width 113 height 29
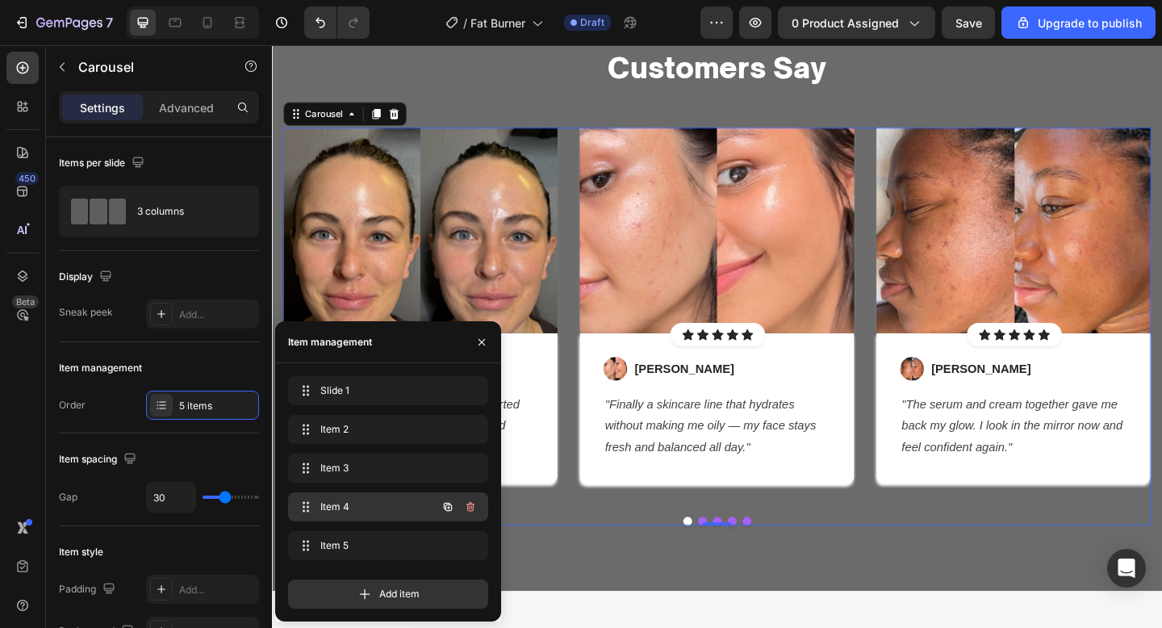
click at [328, 500] on span "Item 4" at bounding box center [365, 507] width 91 height 15
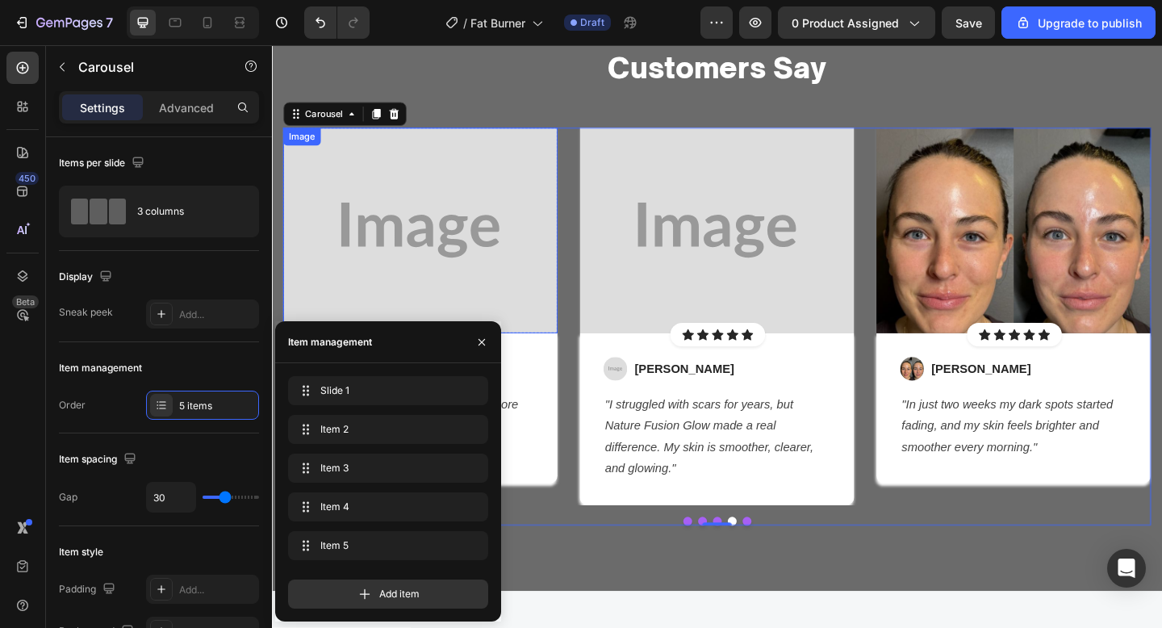
click at [501, 207] on img at bounding box center [433, 248] width 299 height 224
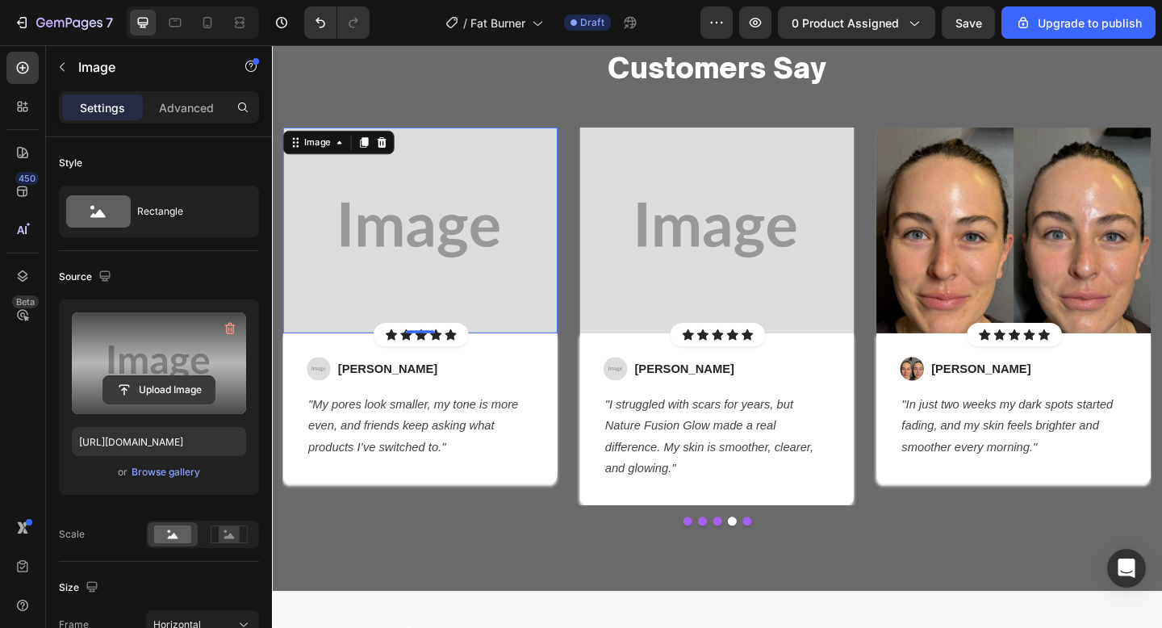
click at [163, 379] on input "file" at bounding box center [158, 389] width 111 height 27
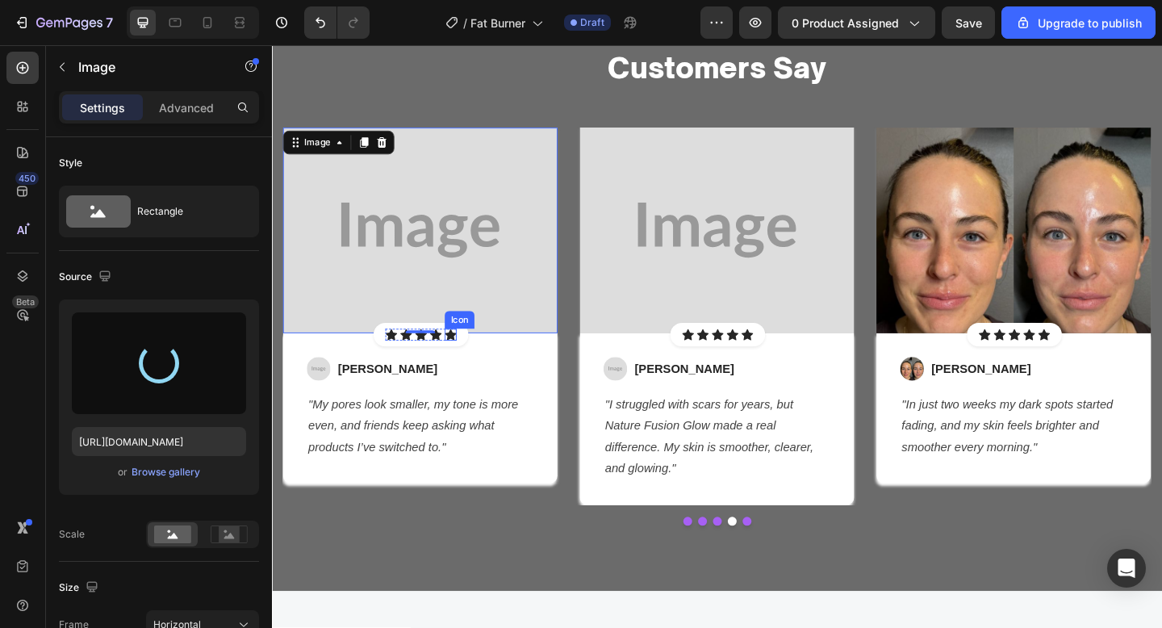
type input "https://cdn.shopify.com/s/files/1/0652/6065/0668/files/gempages_581515696211493…"
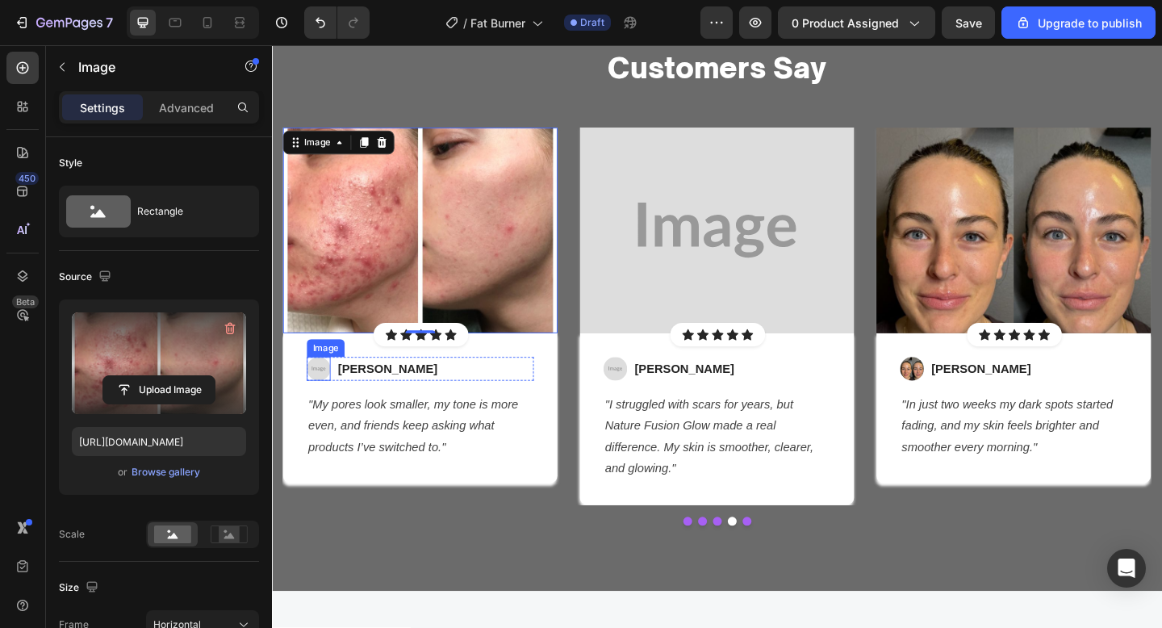
click at [327, 399] on img at bounding box center [323, 398] width 26 height 26
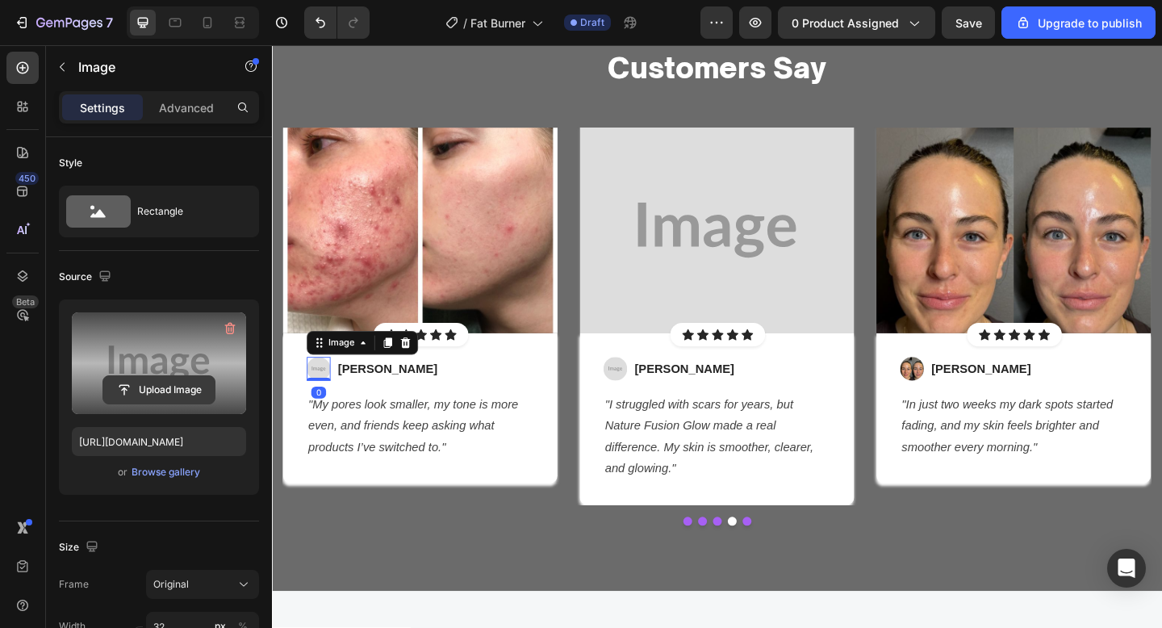
click at [161, 380] on input "file" at bounding box center [158, 389] width 111 height 27
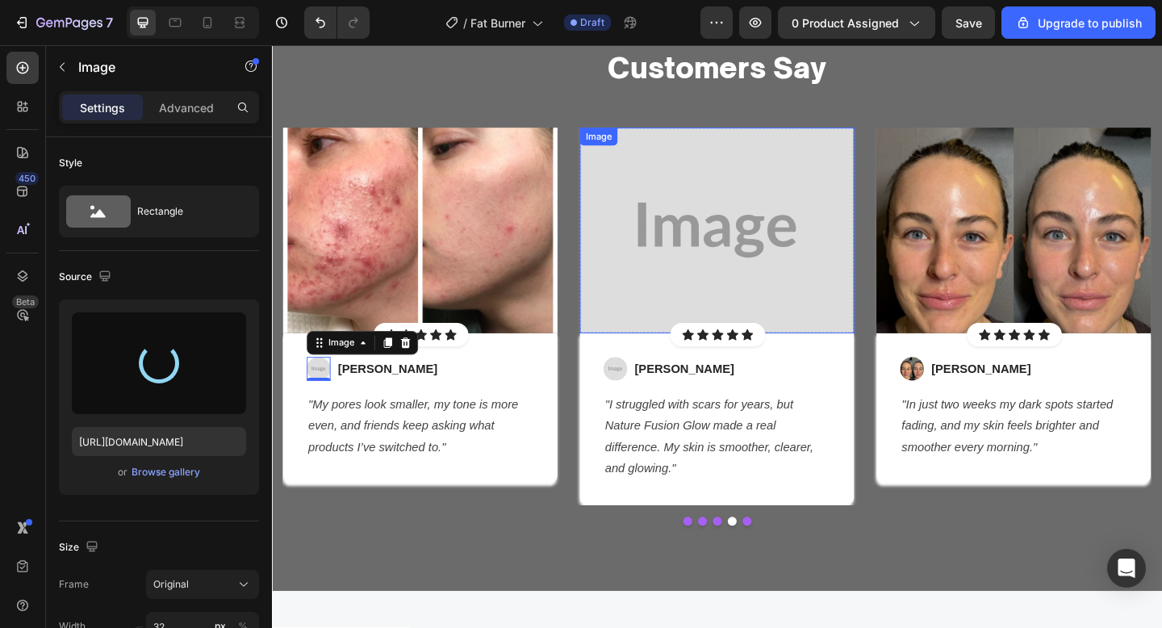
type input "https://cdn.shopify.com/s/files/1/0652/6065/0668/files/gempages_581515696211493…"
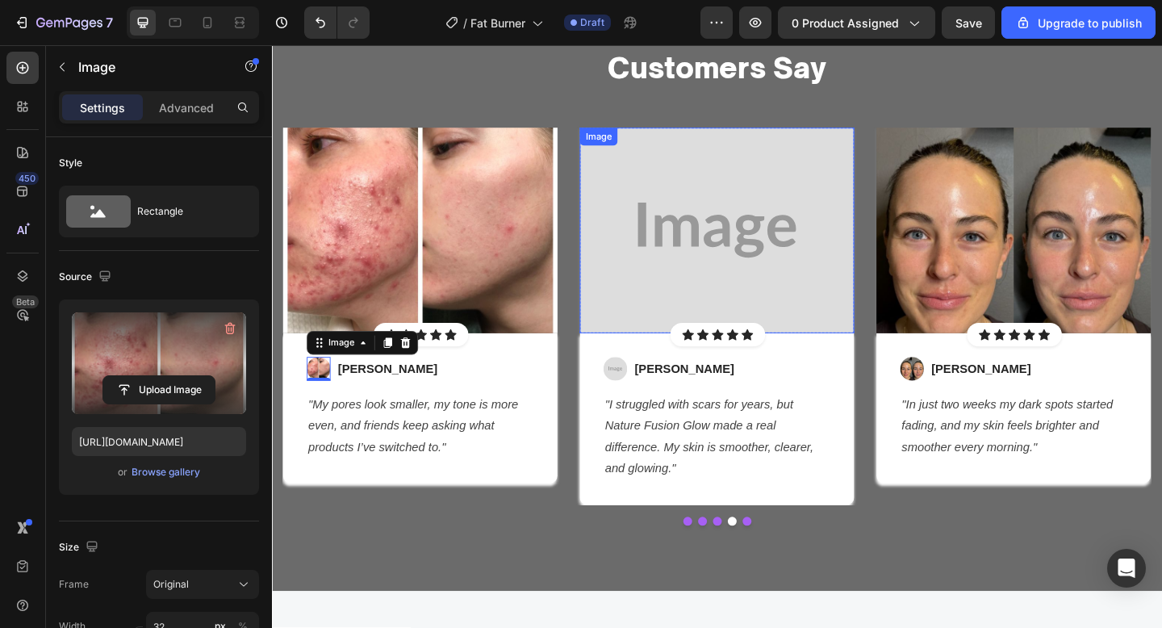
click at [766, 304] on img at bounding box center [756, 248] width 299 height 224
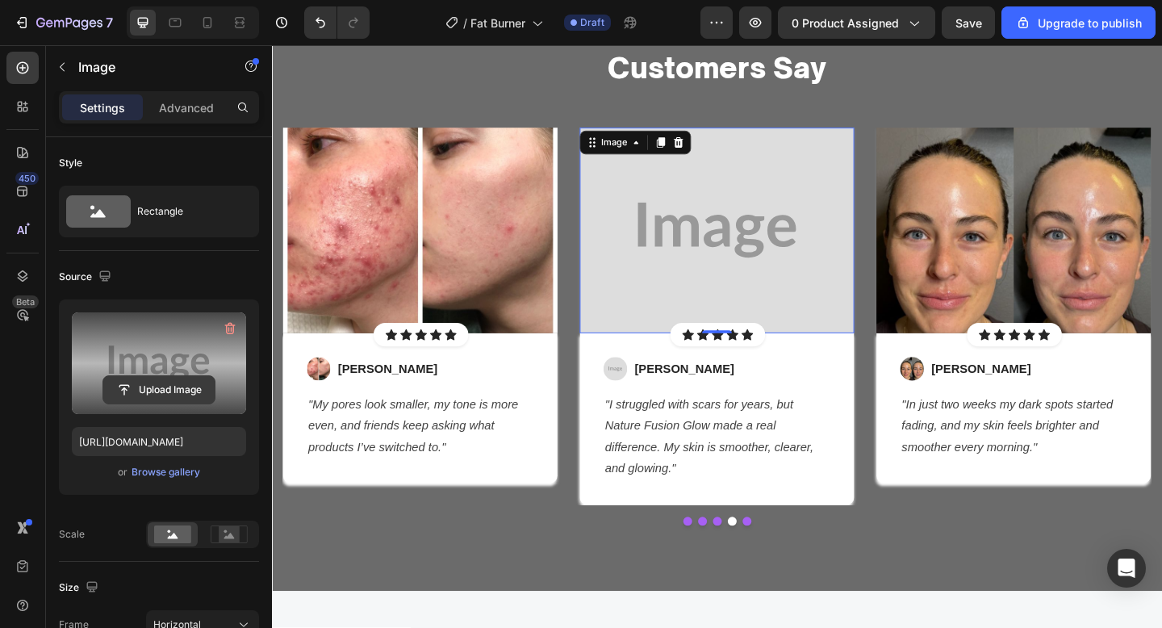
click at [185, 379] on input "file" at bounding box center [158, 389] width 111 height 27
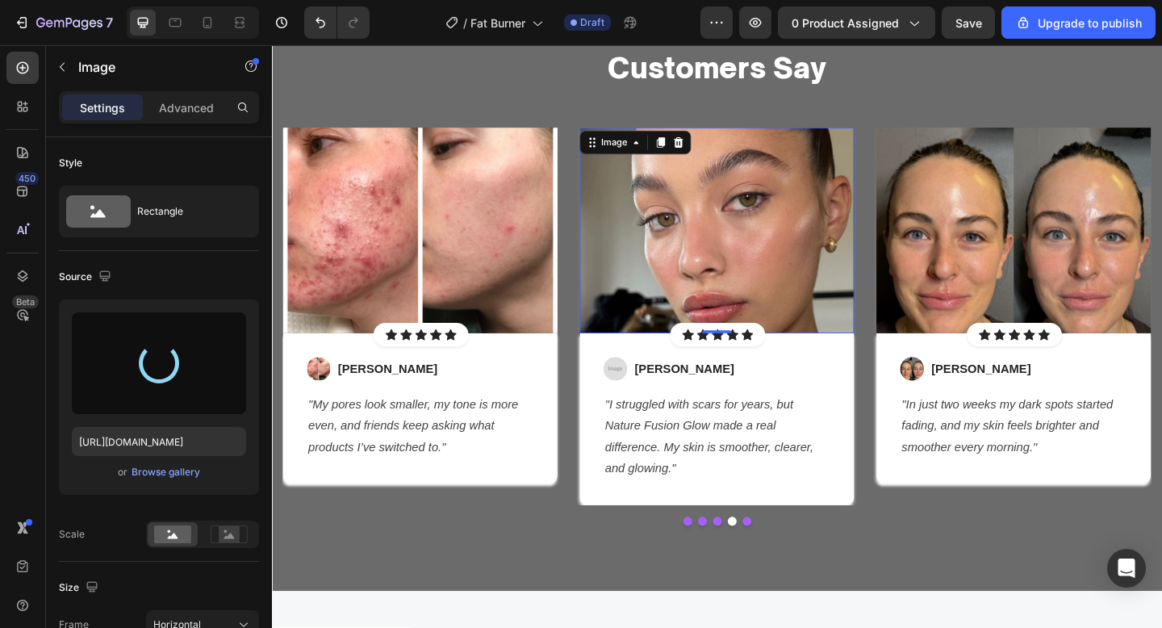
type input "https://cdn.shopify.com/s/files/1/0652/6065/0668/files/gempages_581515696211493…"
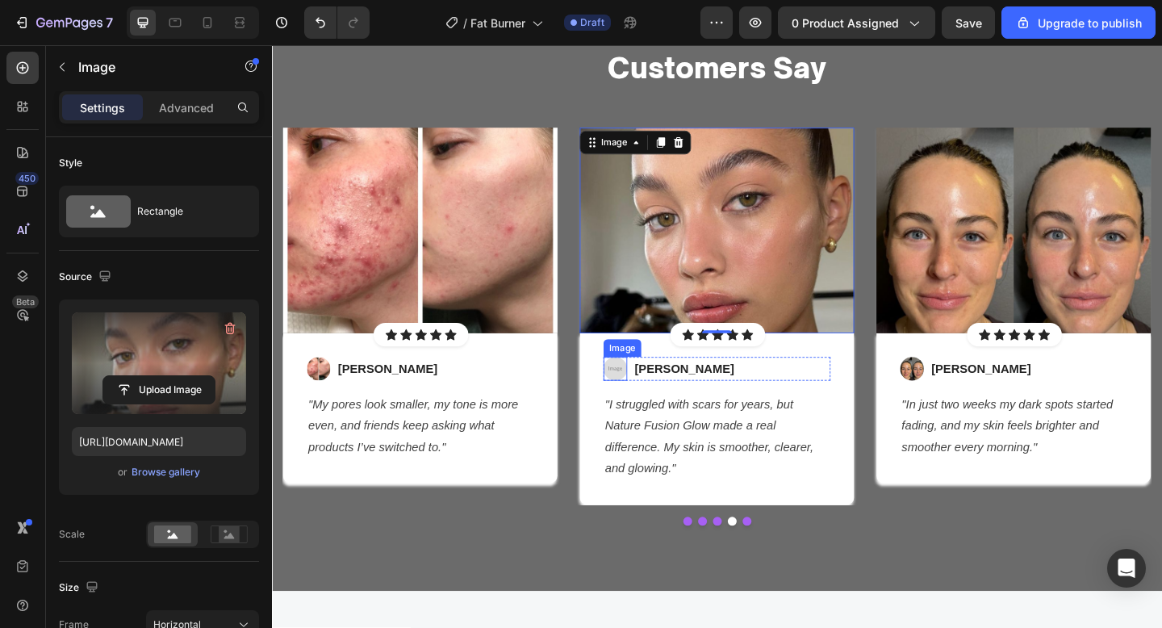
click at [641, 401] on img at bounding box center [646, 398] width 26 height 26
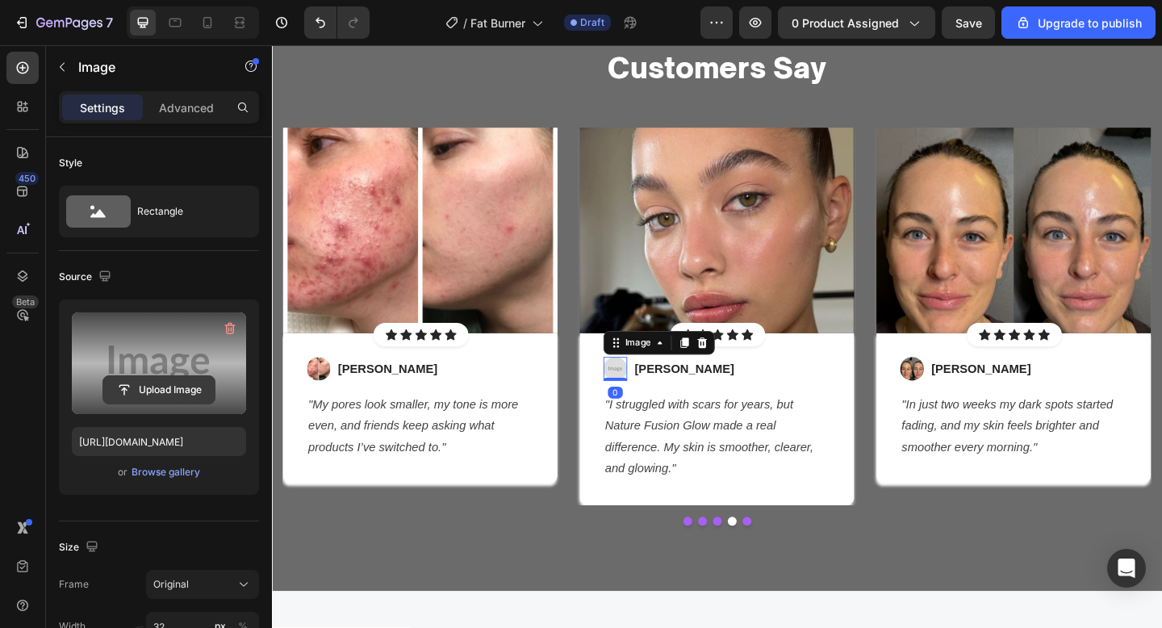
click at [115, 386] on input "file" at bounding box center [158, 389] width 111 height 27
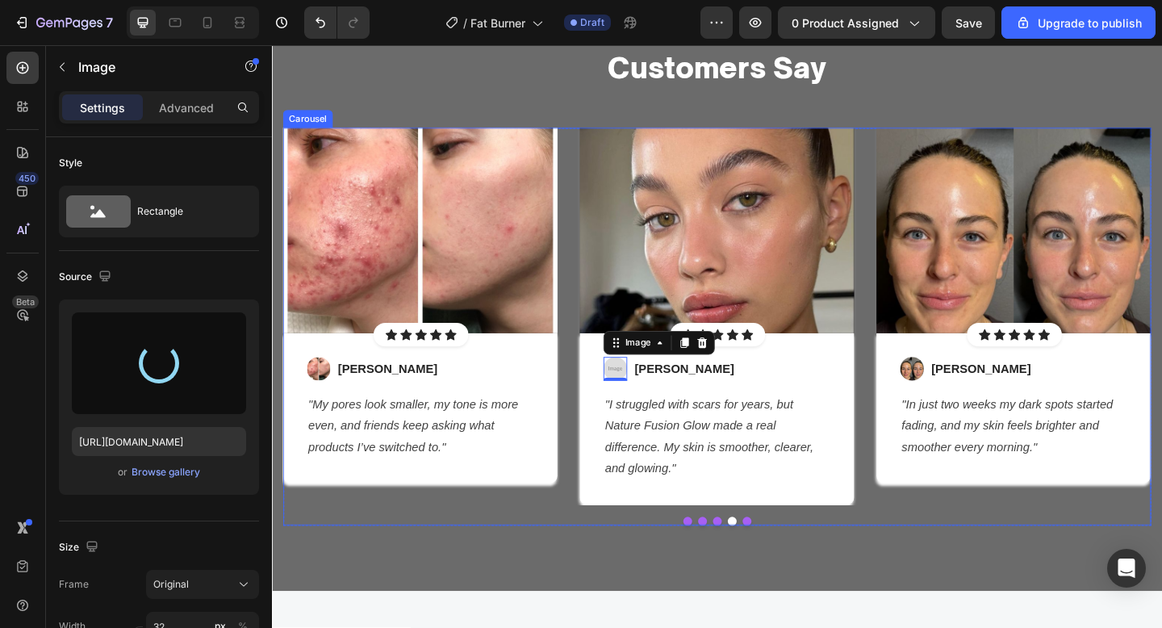
type input "https://cdn.shopify.com/s/files/1/0652/6065/0668/files/gempages_581515696211493…"
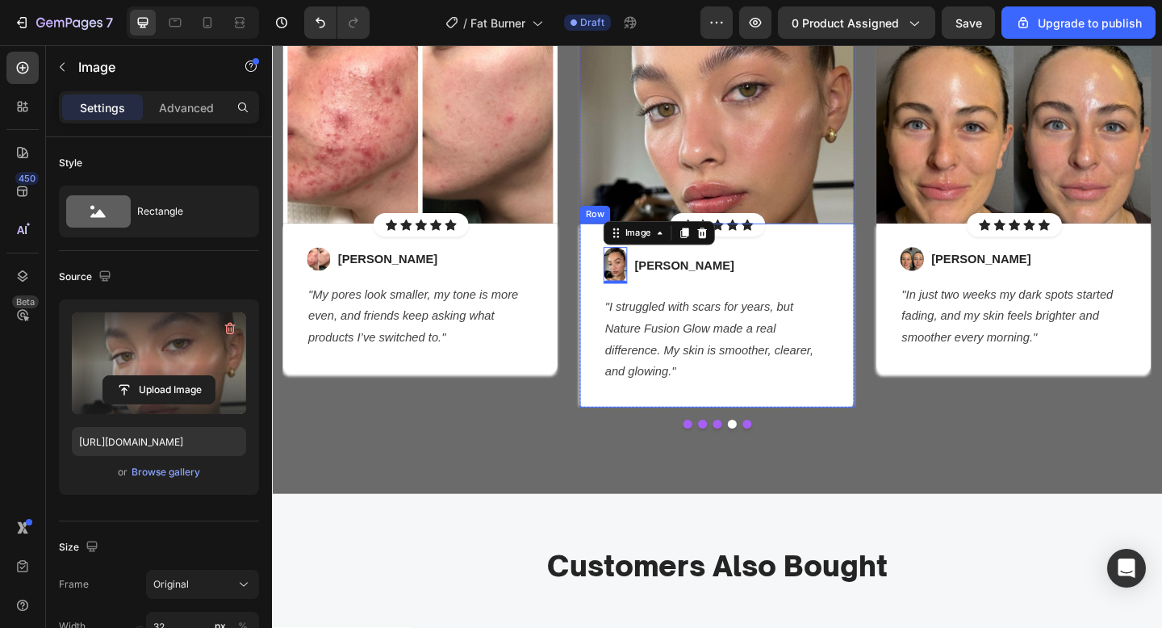
scroll to position [2436, 0]
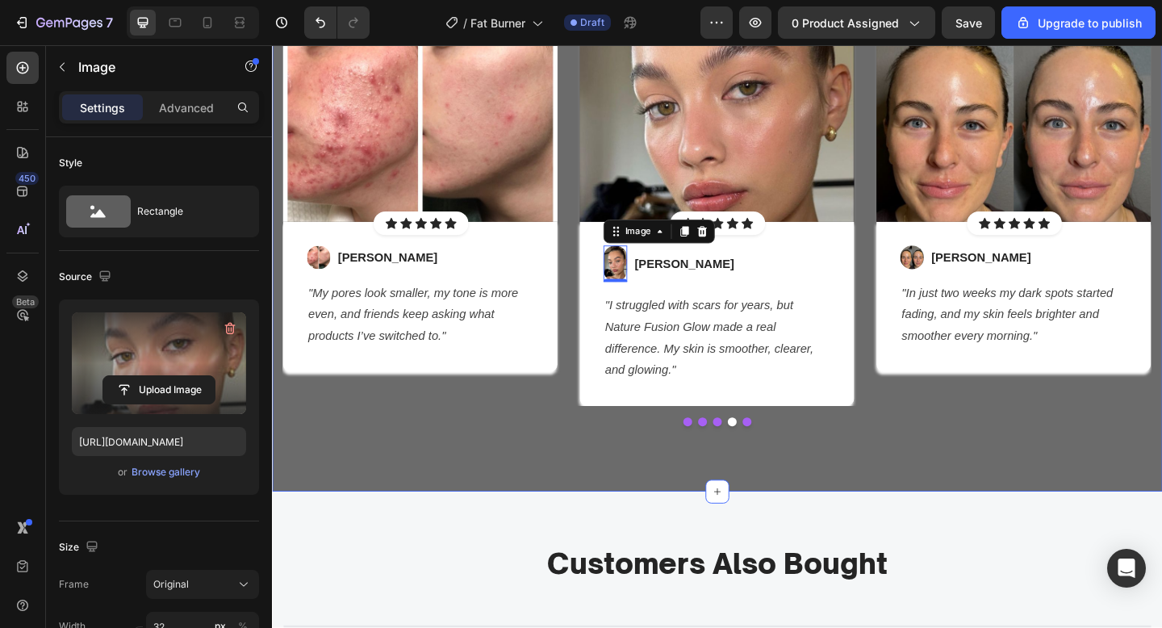
click at [857, 495] on div "Let's Hear What Our Customers Say Heading Row Image Icon Icon Icon Icon Icon Ic…" at bounding box center [756, 182] width 968 height 698
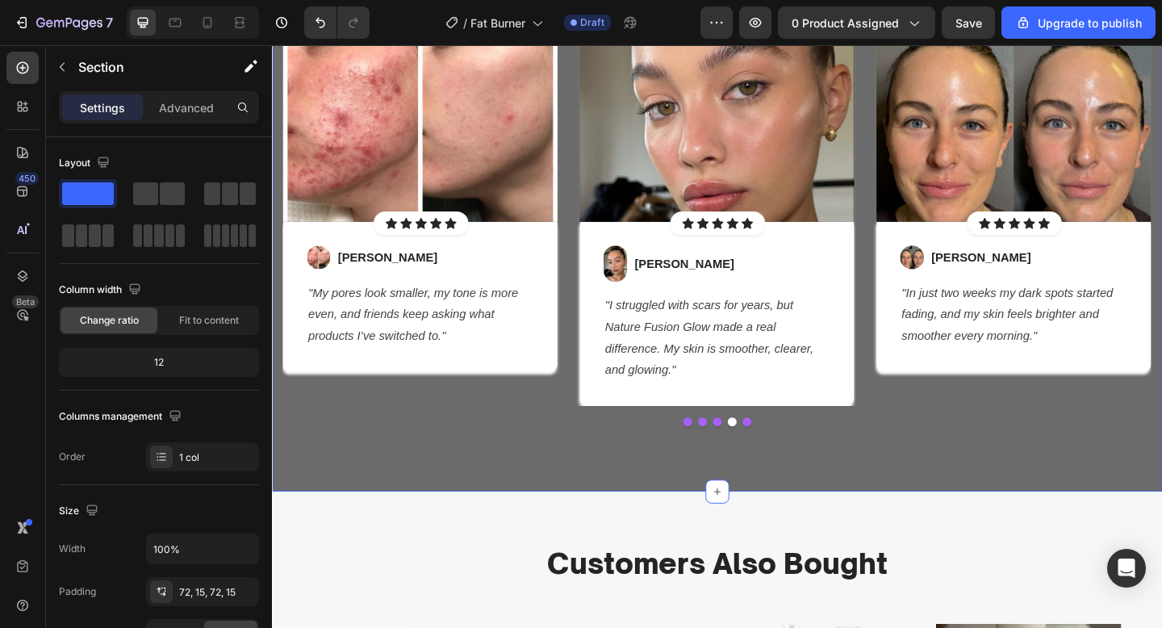
scroll to position [2495, 0]
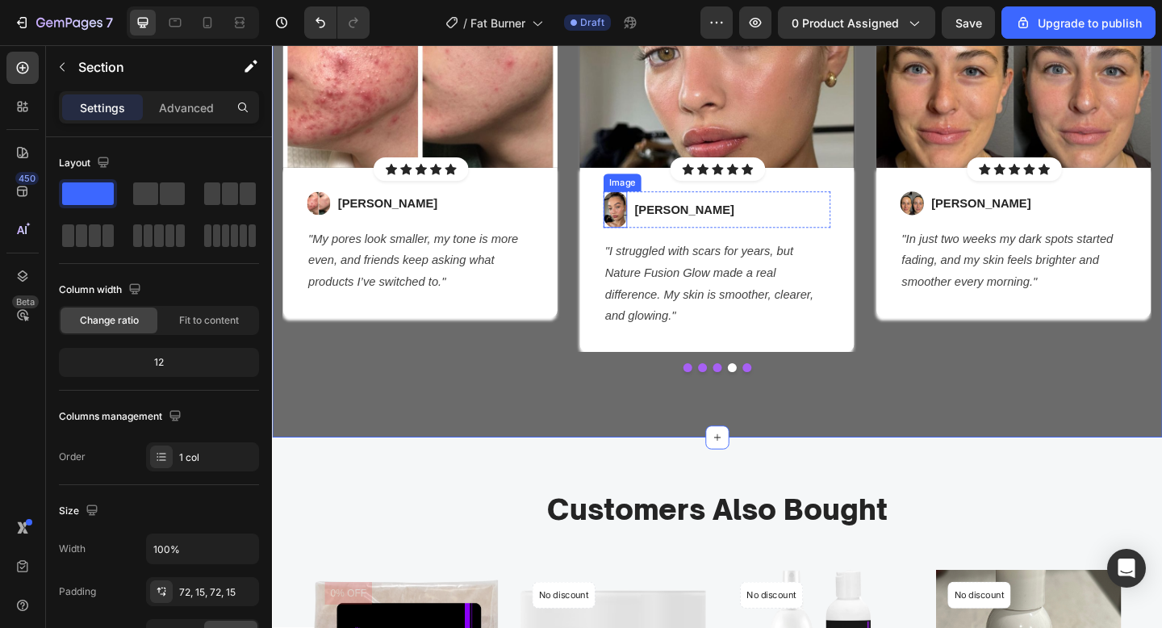
click at [641, 236] on img at bounding box center [646, 224] width 26 height 40
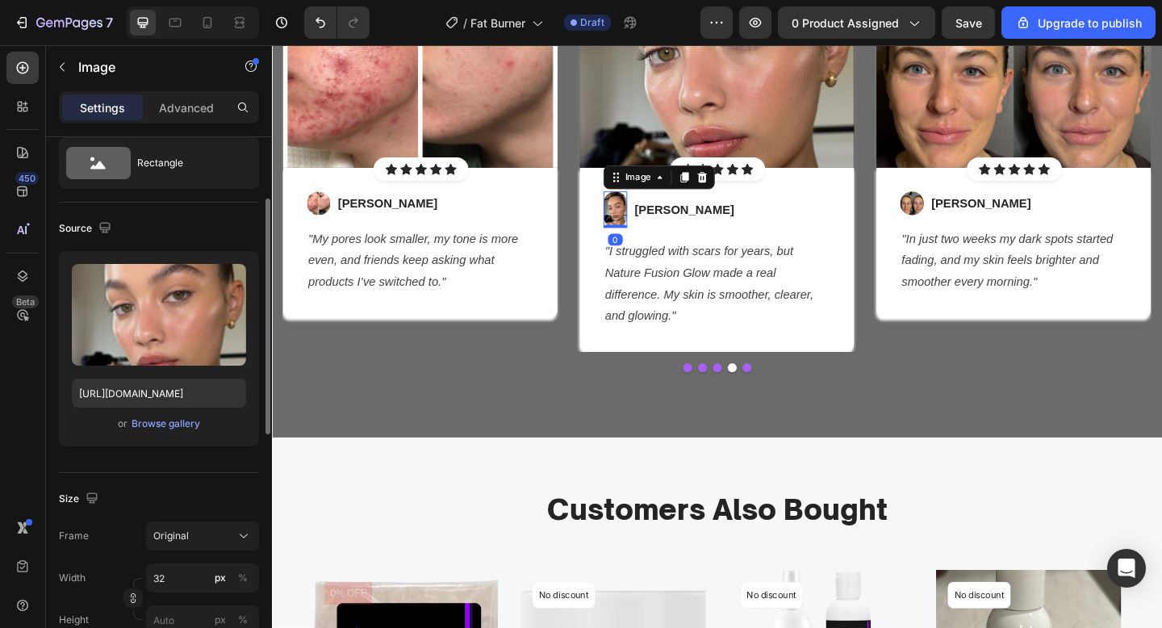
scroll to position [107, 0]
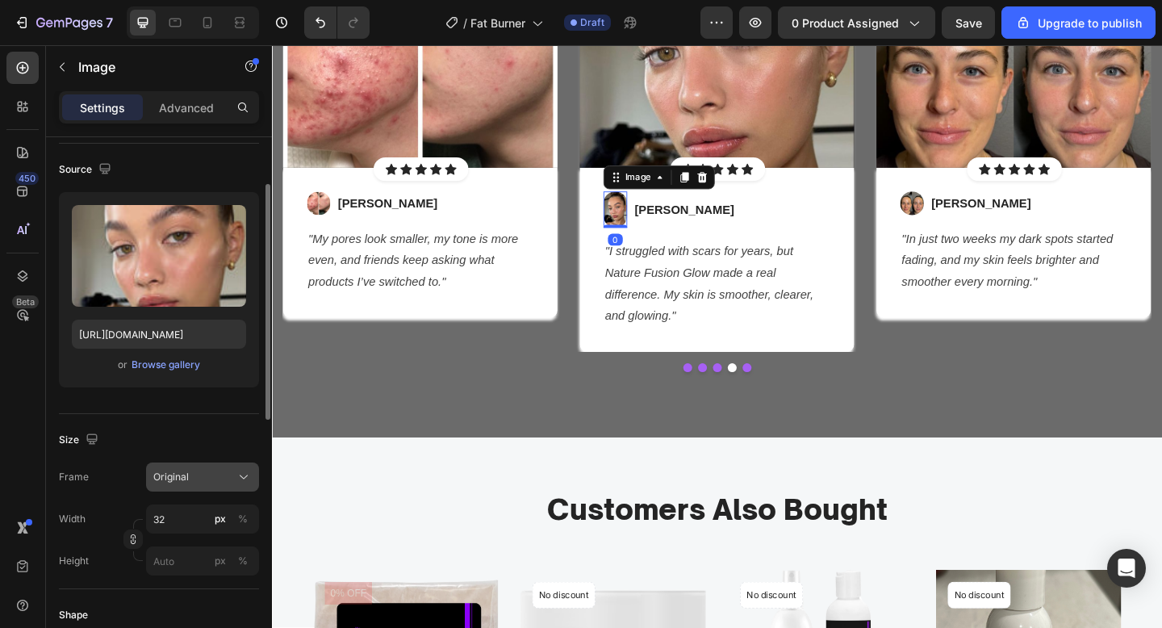
click at [179, 472] on span "Original" at bounding box center [171, 477] width 36 height 15
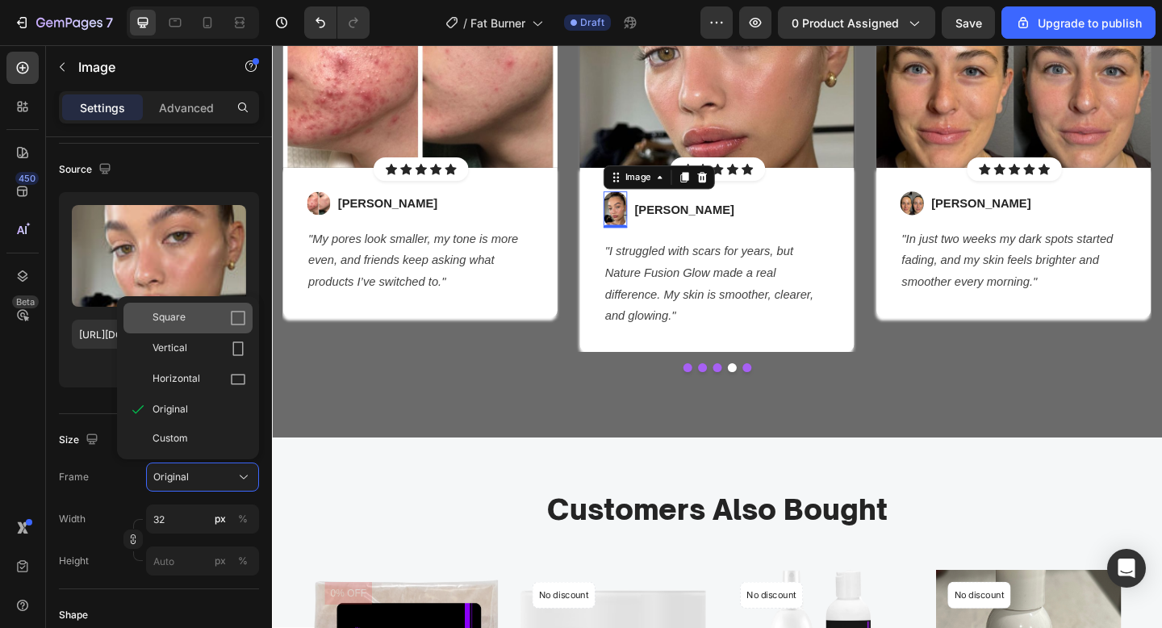
click at [181, 317] on span "Square" at bounding box center [169, 318] width 33 height 16
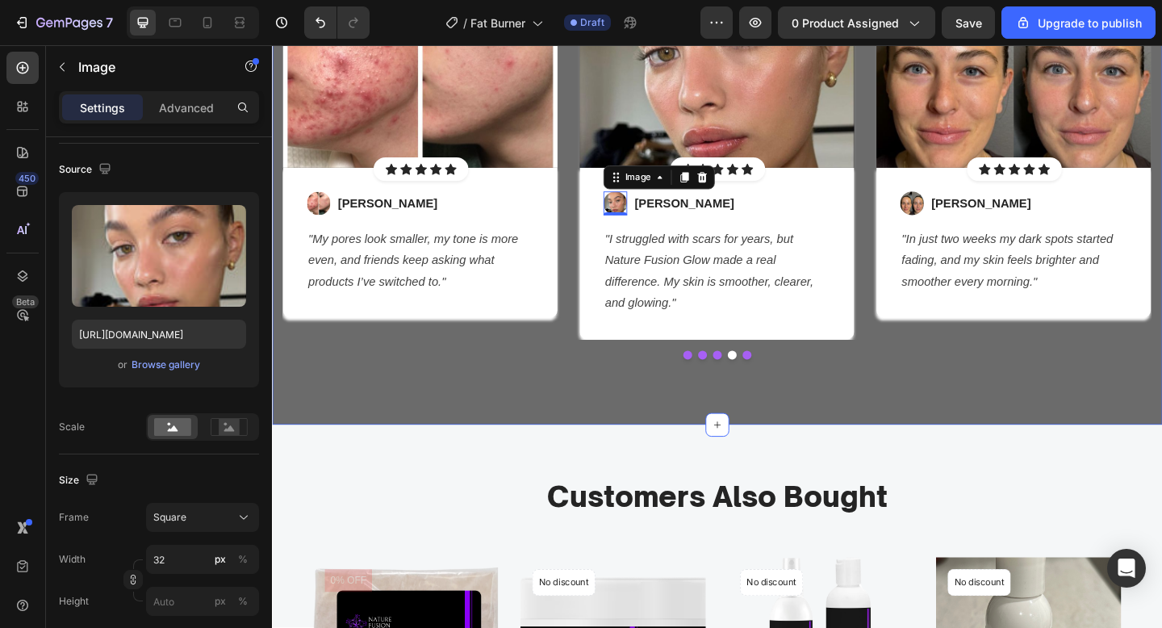
click at [433, 415] on div "Let's Hear What Our Customers Say Heading Row Image Icon Icon Icon Icon Icon Ic…" at bounding box center [756, 116] width 968 height 684
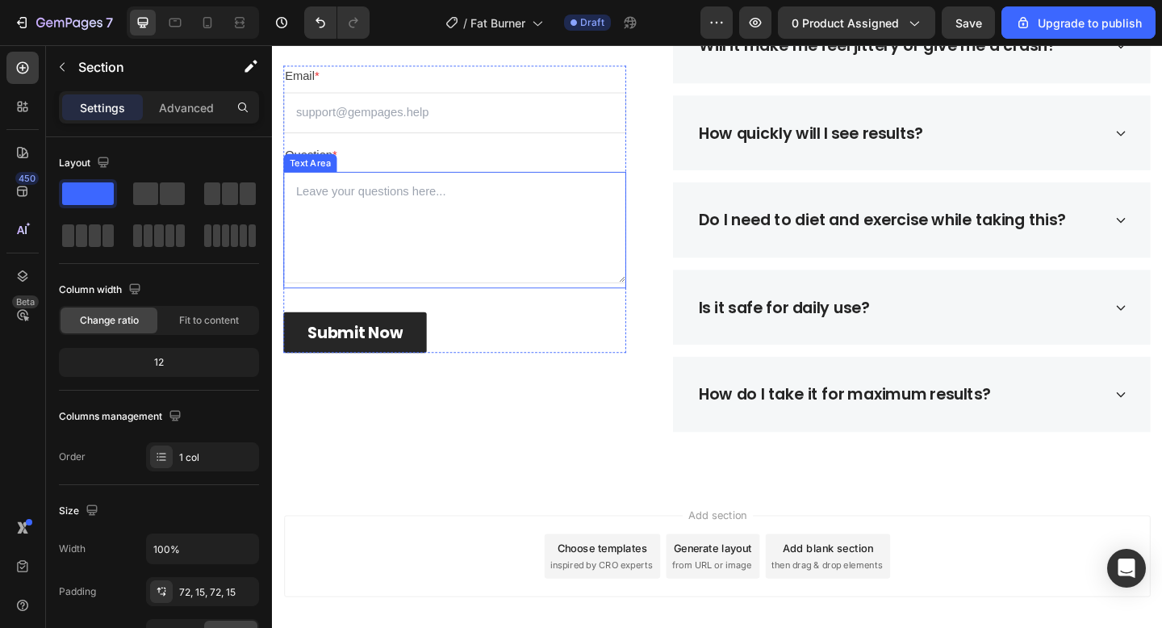
scroll to position [3367, 0]
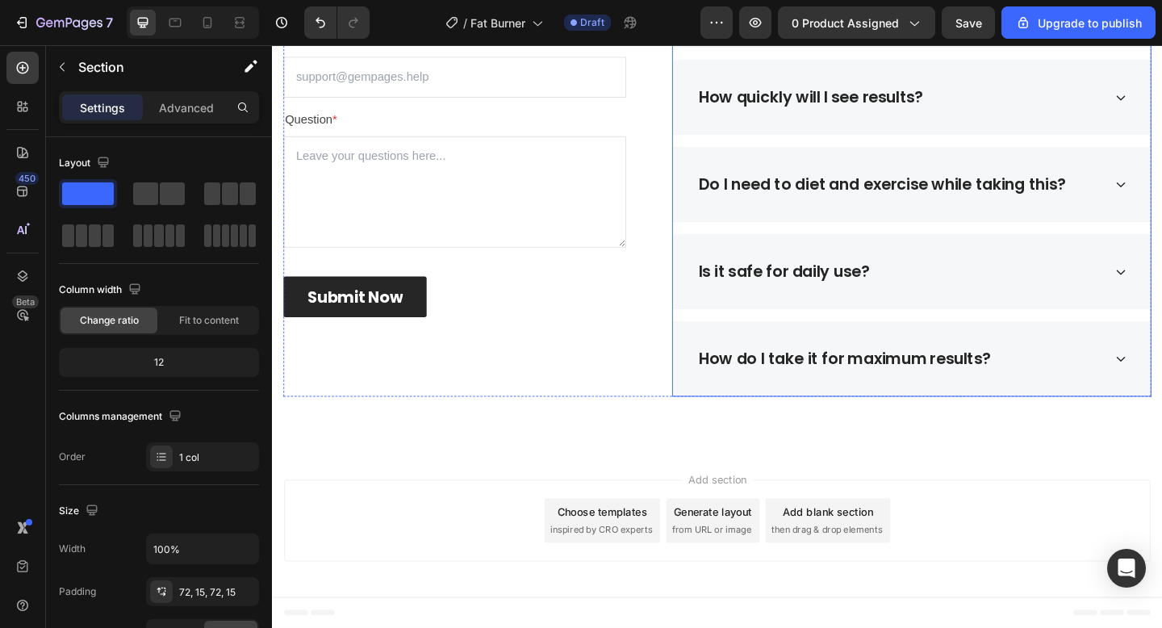
click at [876, 245] on div "How does Shredboost Fat Burner with MCT work? Will it make me feel jittery or g…" at bounding box center [967, 150] width 521 height 556
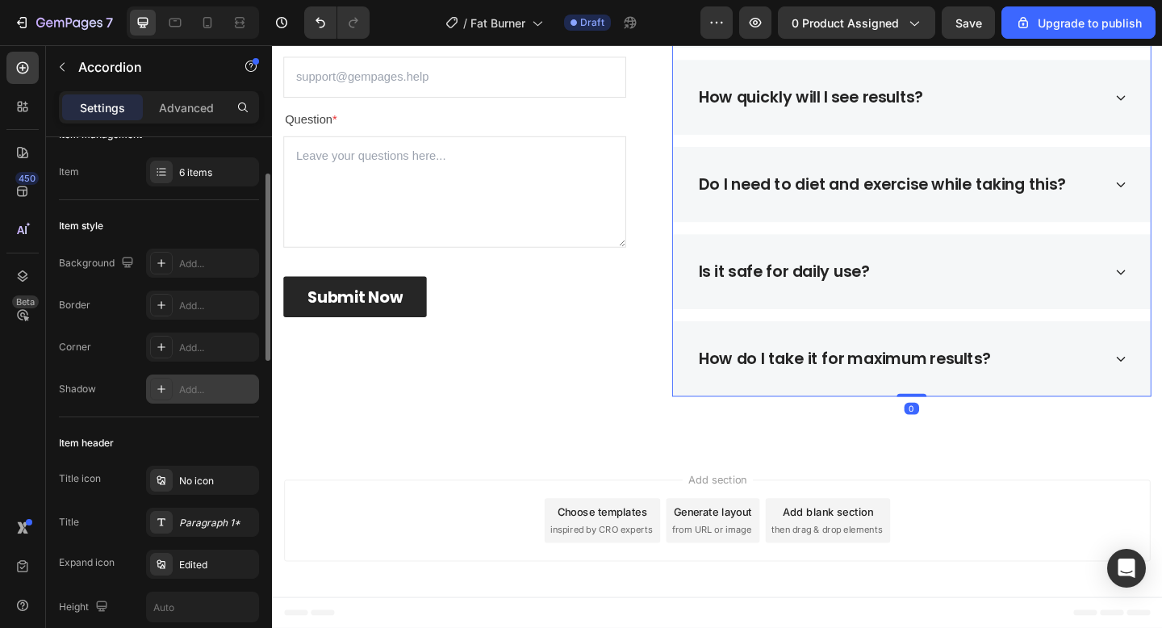
scroll to position [0, 0]
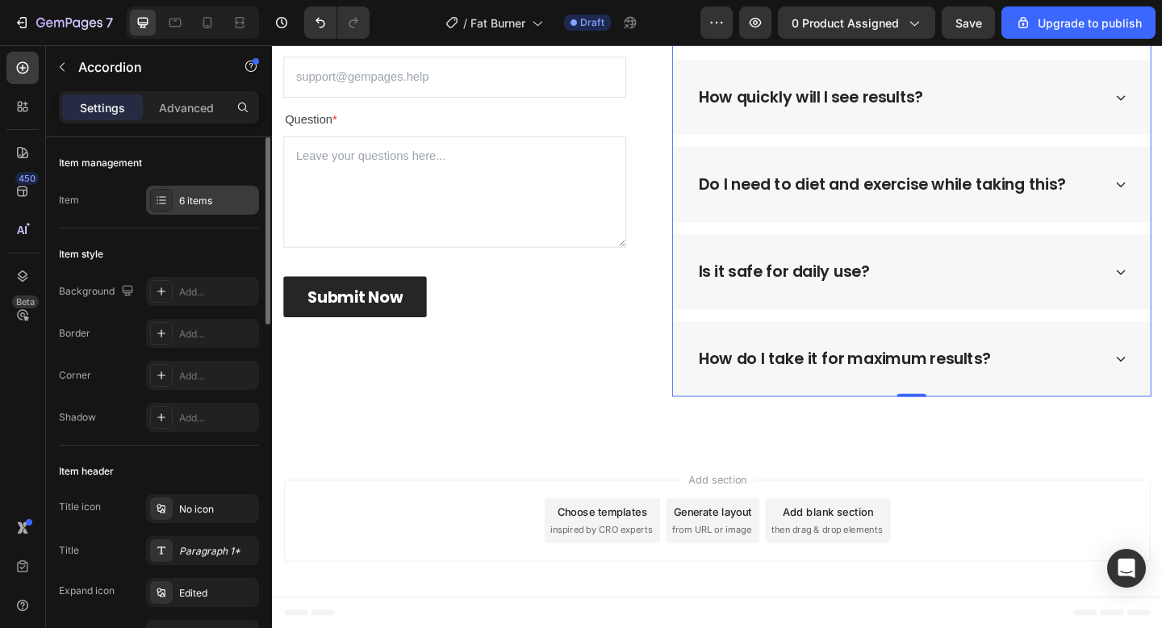
click at [206, 202] on div "6 items" at bounding box center [217, 201] width 76 height 15
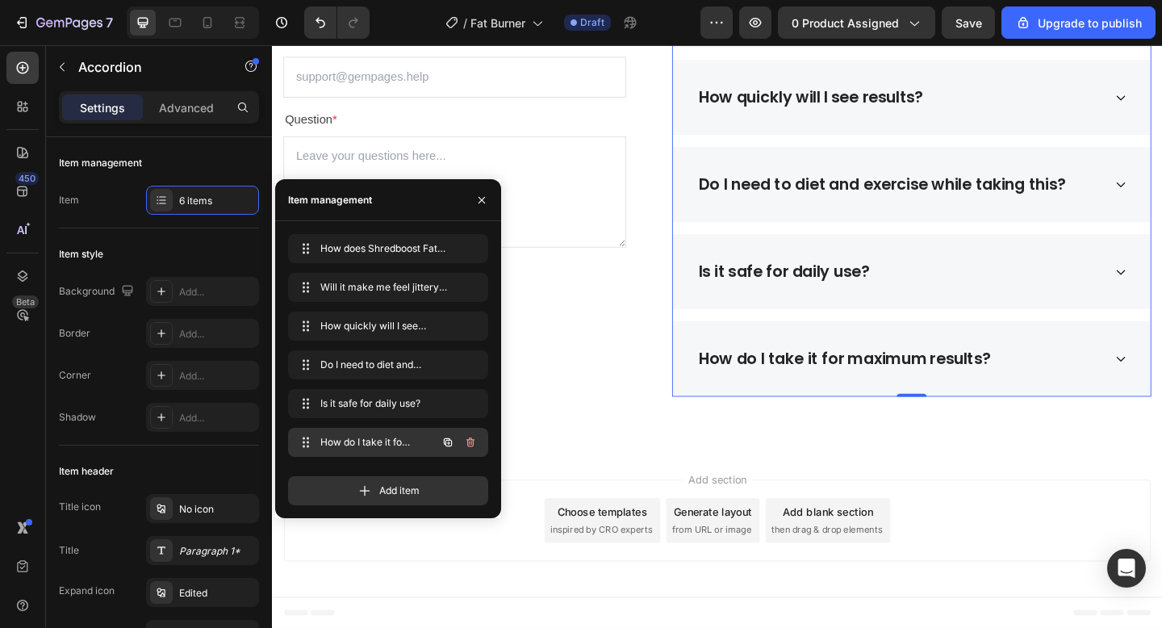
click at [474, 448] on icon "button" at bounding box center [470, 442] width 13 height 13
click at [474, 448] on div "Delete" at bounding box center [460, 442] width 30 height 15
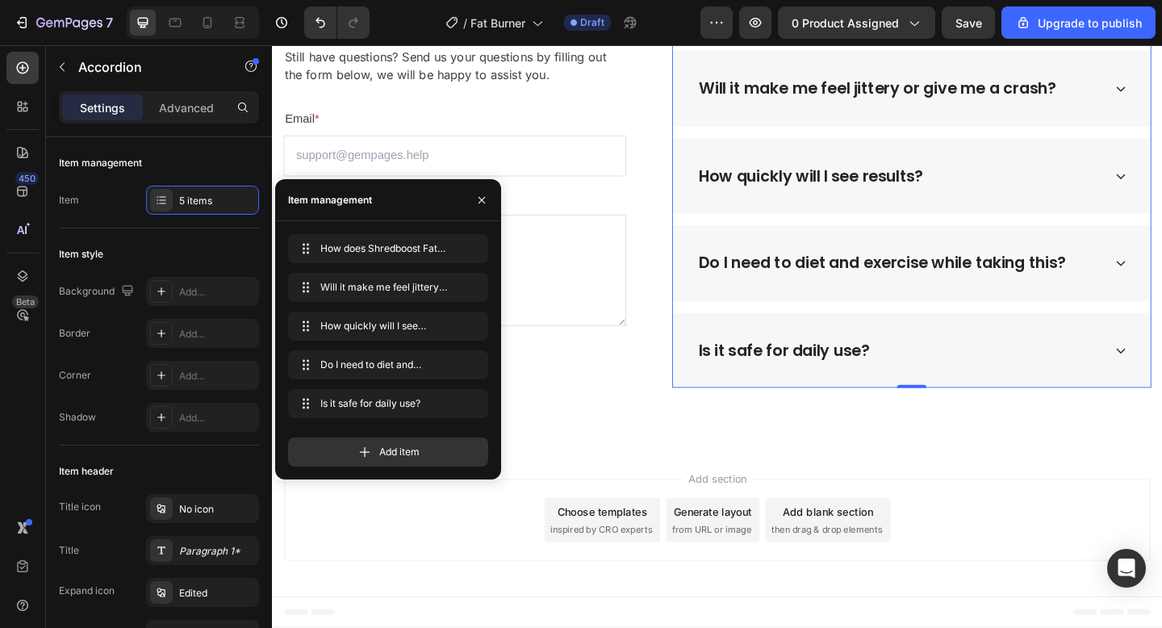
scroll to position [3281, 0]
click at [475, 199] on icon "button" at bounding box center [481, 200] width 13 height 13
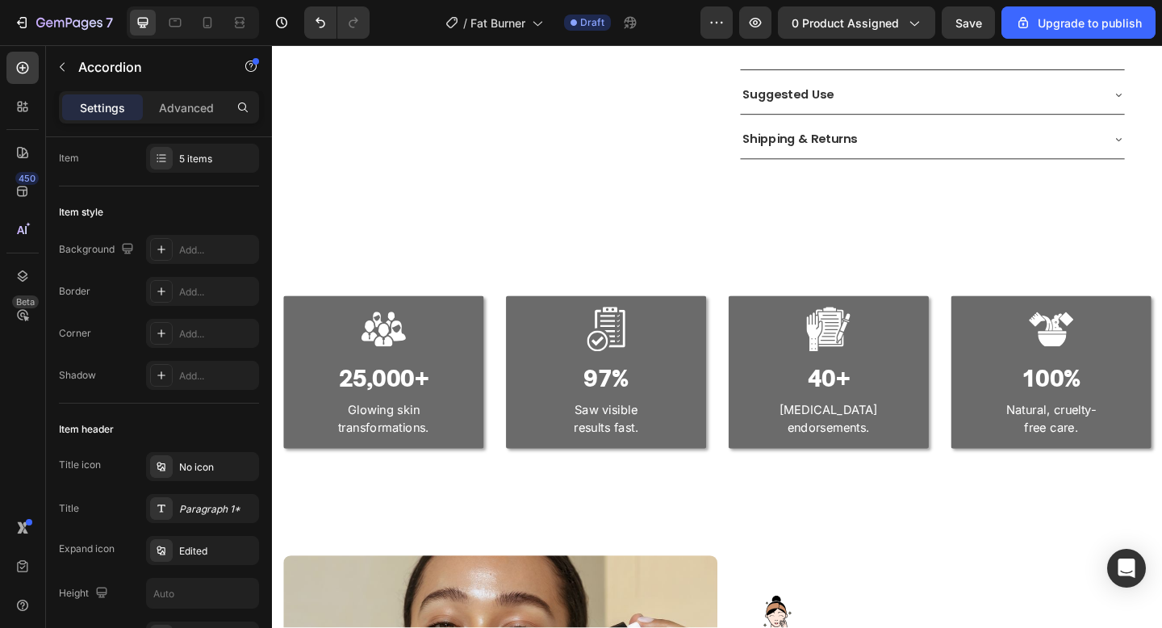
scroll to position [956, 0]
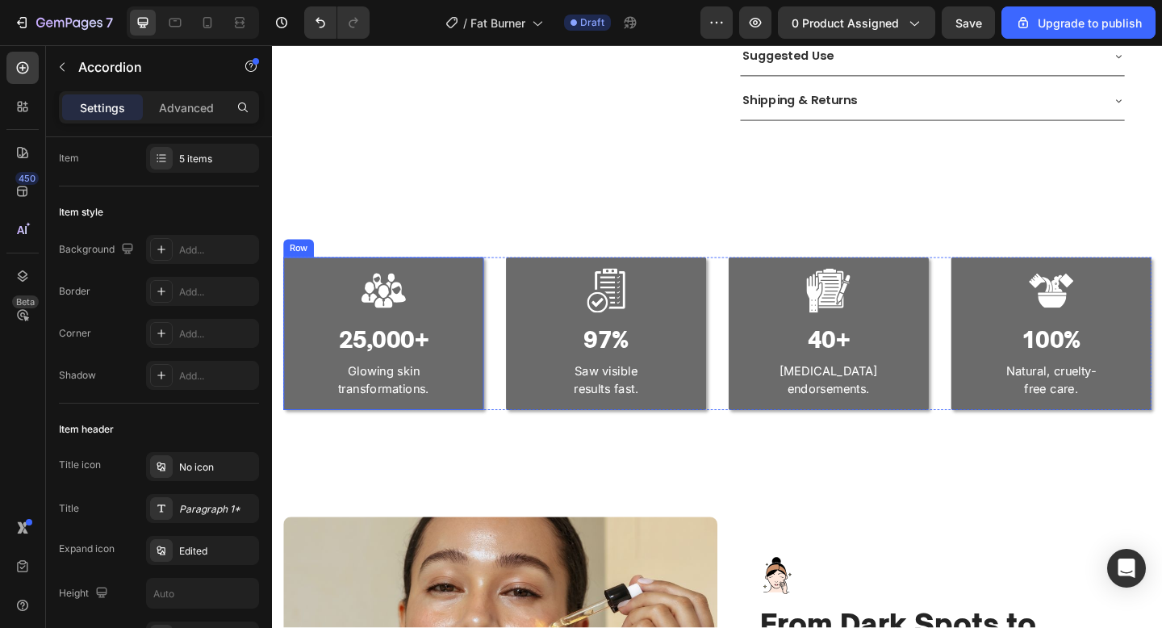
click at [461, 276] on div "Image 25,000+ Heading Glowing skin transformations. Text block Row" at bounding box center [393, 359] width 218 height 166
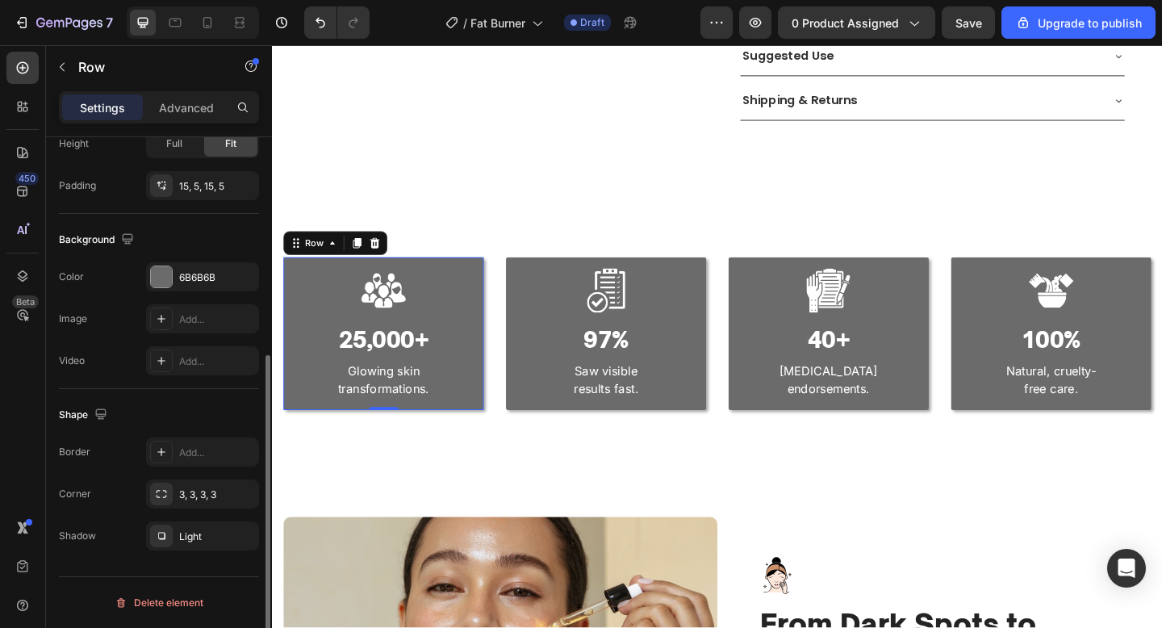
scroll to position [267, 0]
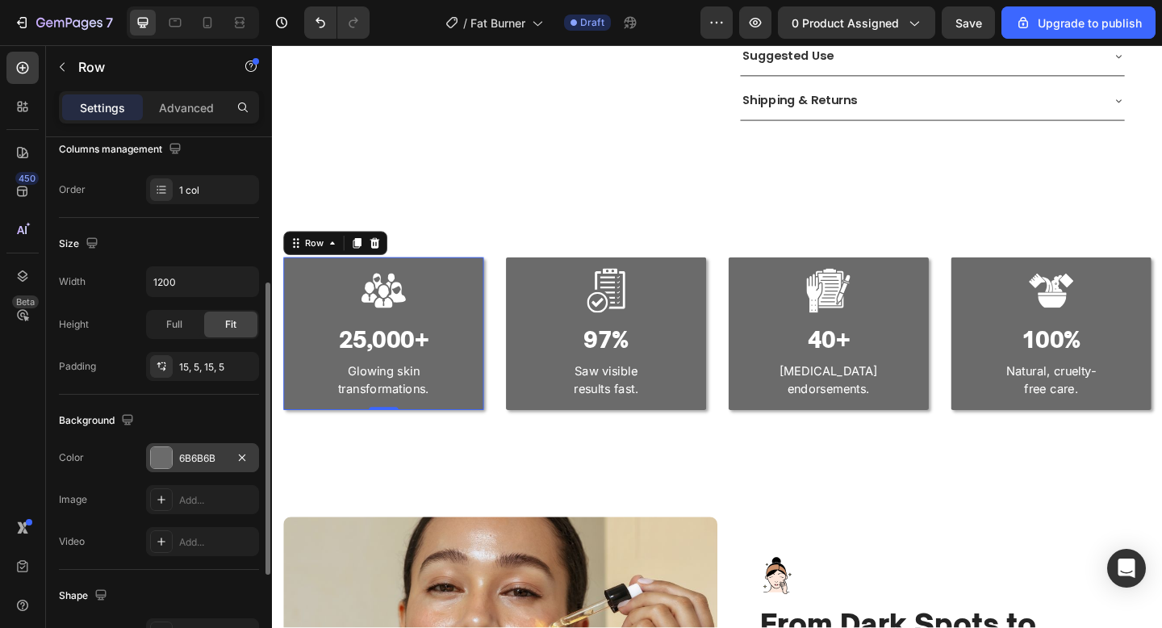
click at [200, 458] on div "6B6B6B" at bounding box center [202, 458] width 47 height 15
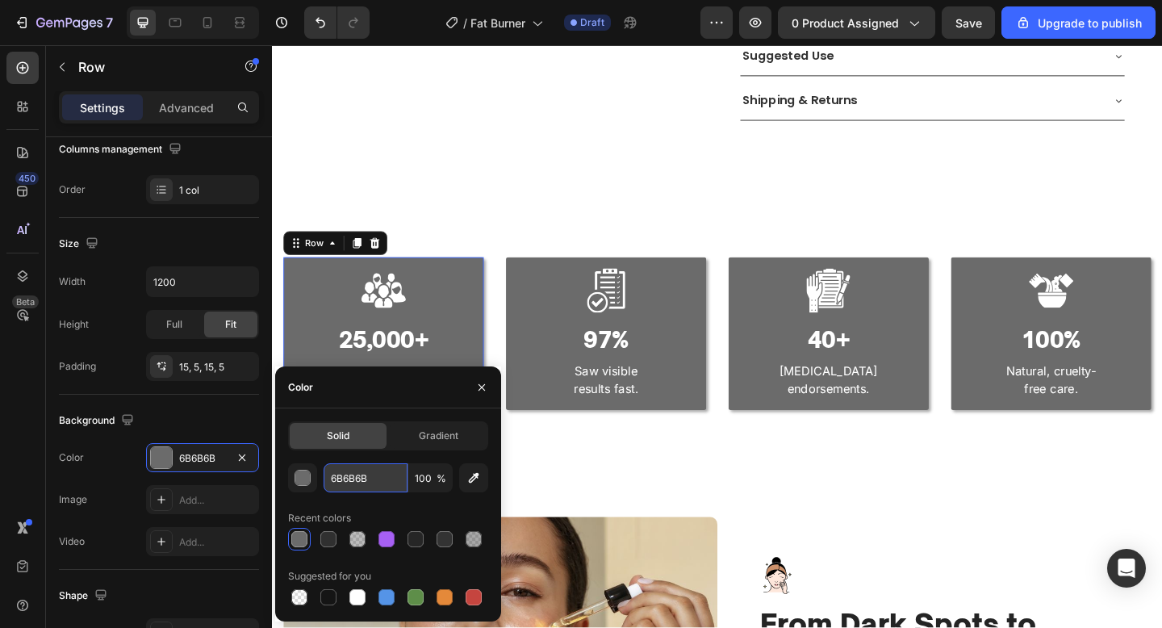
click at [355, 464] on input "6B6B6B" at bounding box center [366, 477] width 84 height 29
click at [834, 474] on div "Image 25,000+ Heading Glowing skin transformations. Text block Row 0 Image 97% …" at bounding box center [756, 359] width 968 height 282
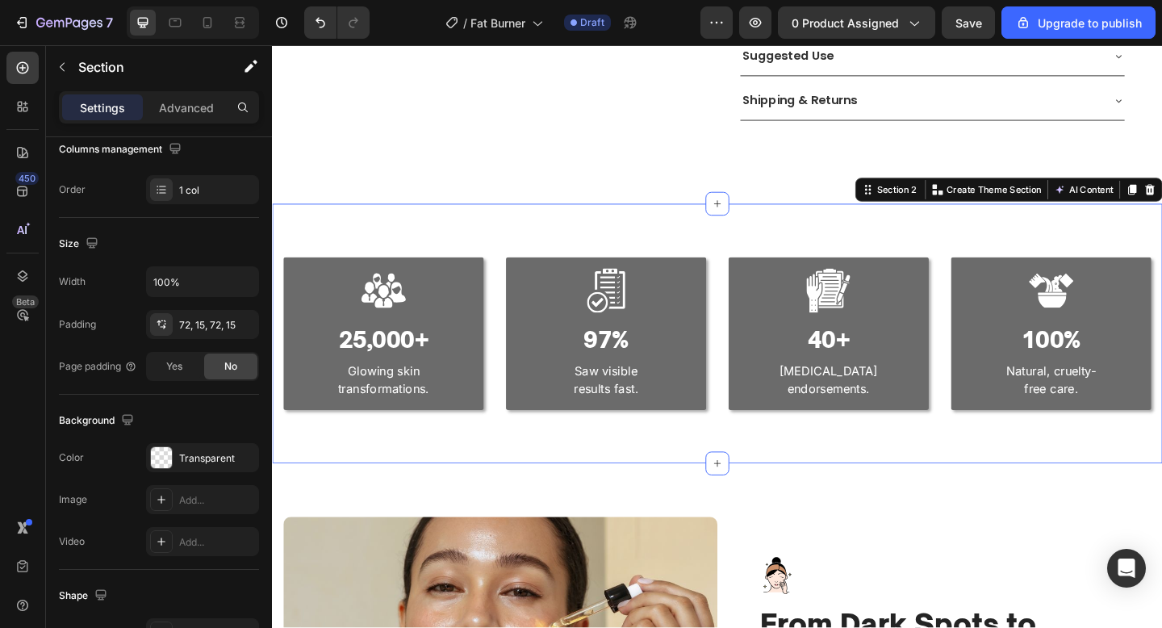
scroll to position [3631, 0]
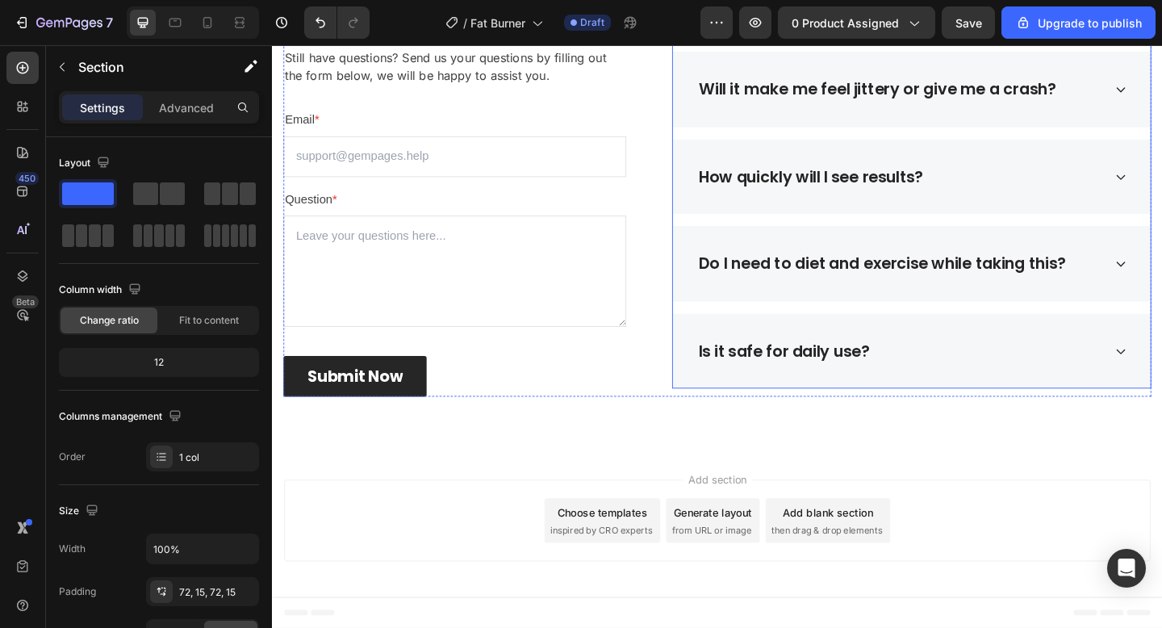
click at [872, 326] on div "How does Shredboost Fat Burner with MCT work? Will it make me feel jittery or g…" at bounding box center [967, 189] width 521 height 462
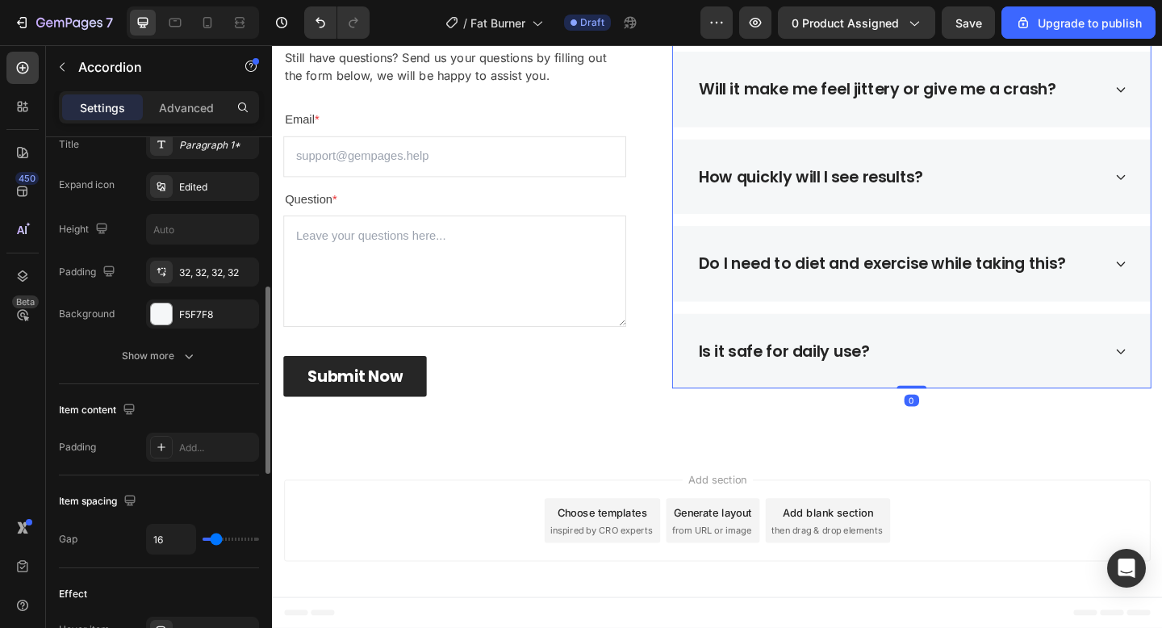
scroll to position [446, 0]
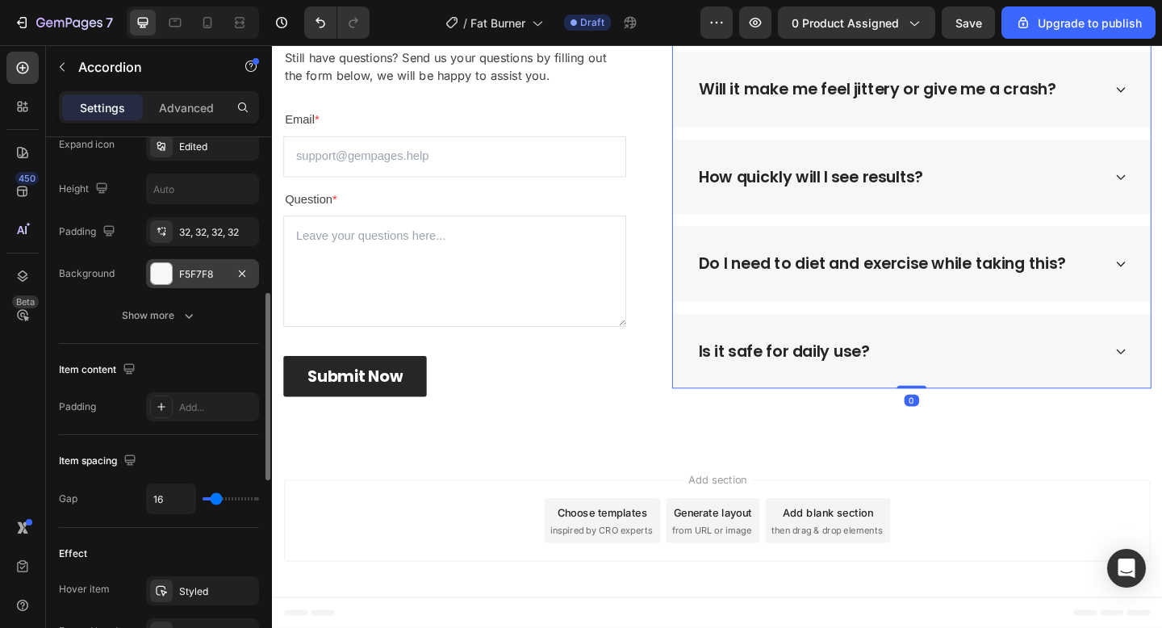
click at [189, 287] on div "F5F7F8" at bounding box center [202, 273] width 113 height 29
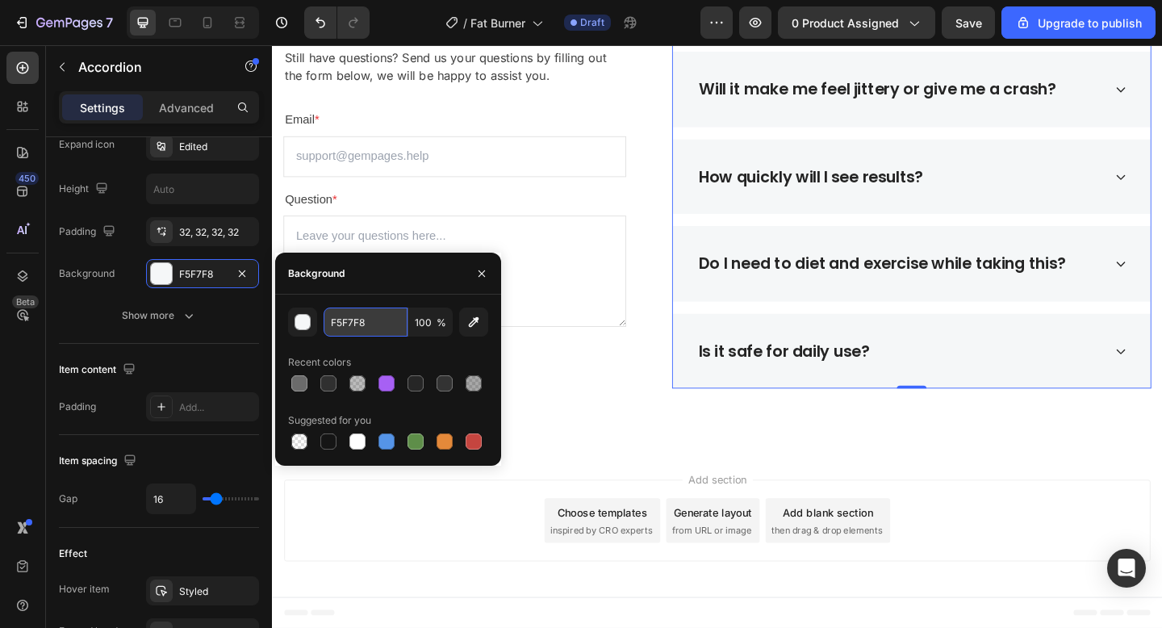
click at [350, 336] on input "F5F7F8" at bounding box center [366, 321] width 84 height 29
paste input "6B6B6B"
type input "6B6B6B"
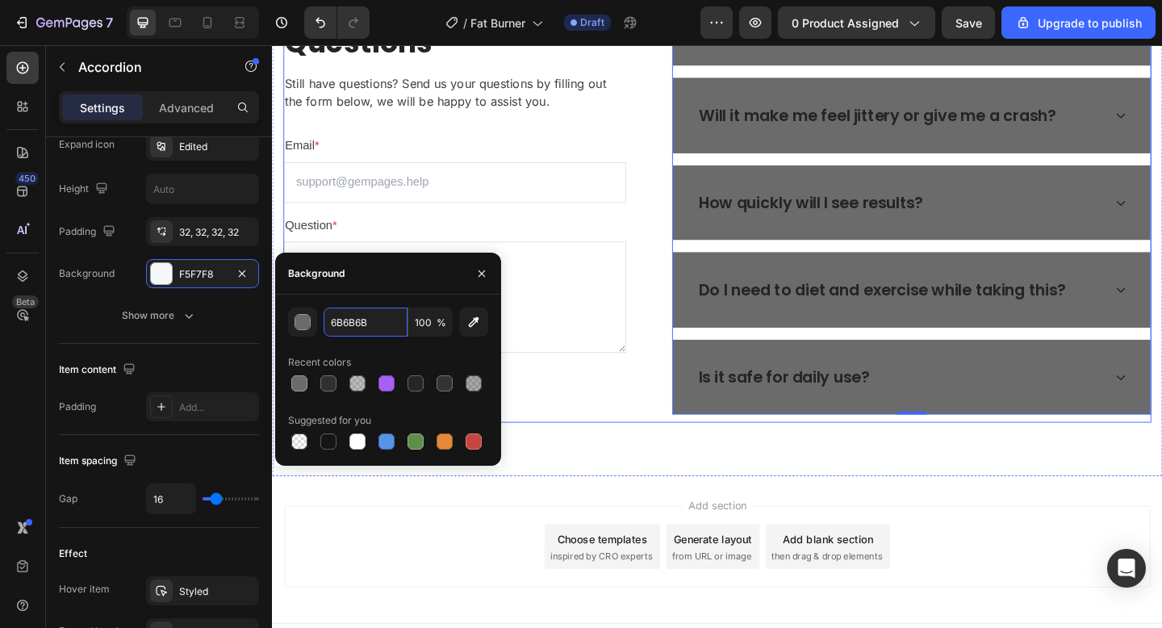
scroll to position [3601, 0]
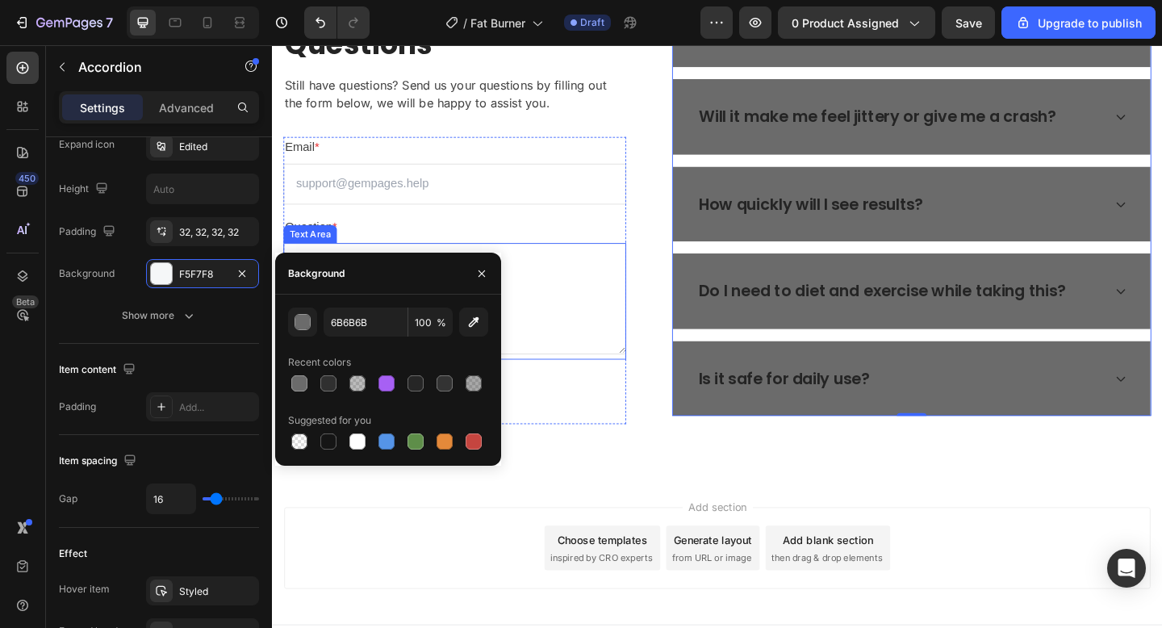
click at [653, 305] on textarea at bounding box center [470, 321] width 373 height 121
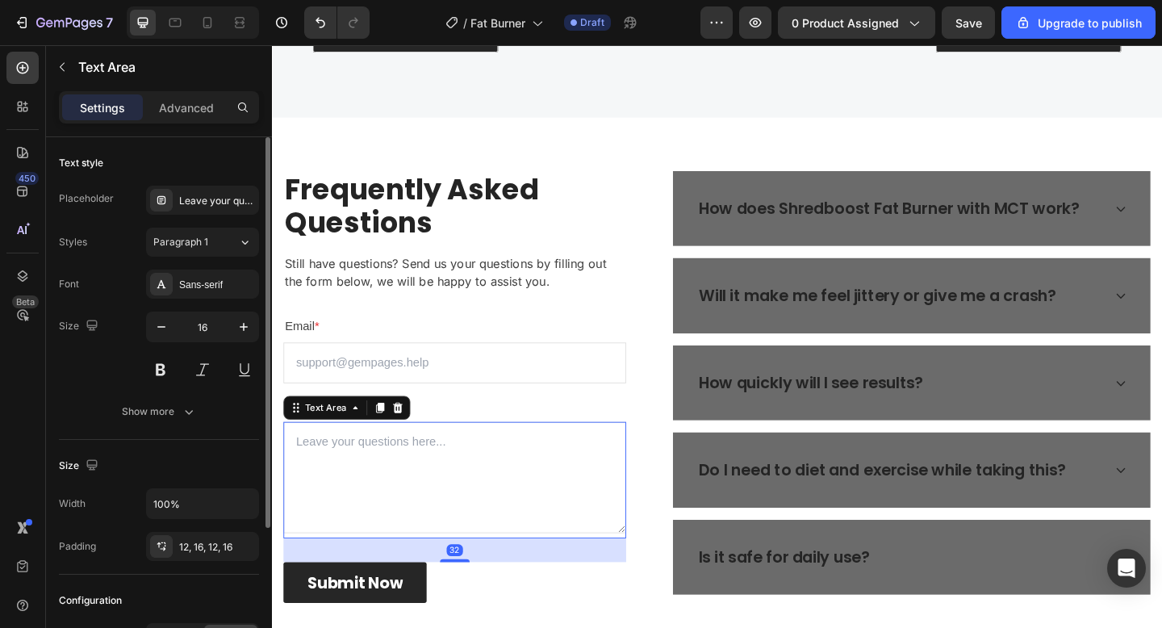
scroll to position [3409, 0]
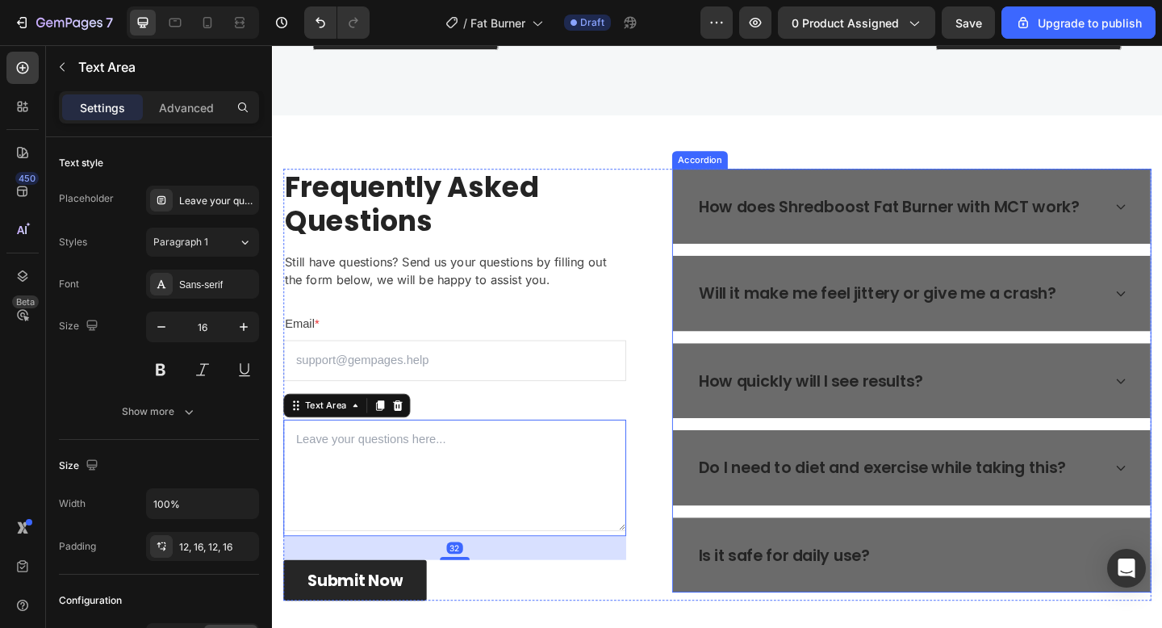
click at [725, 255] on div "How does Shredboost Fat Burner with MCT work?" at bounding box center [968, 221] width 520 height 82
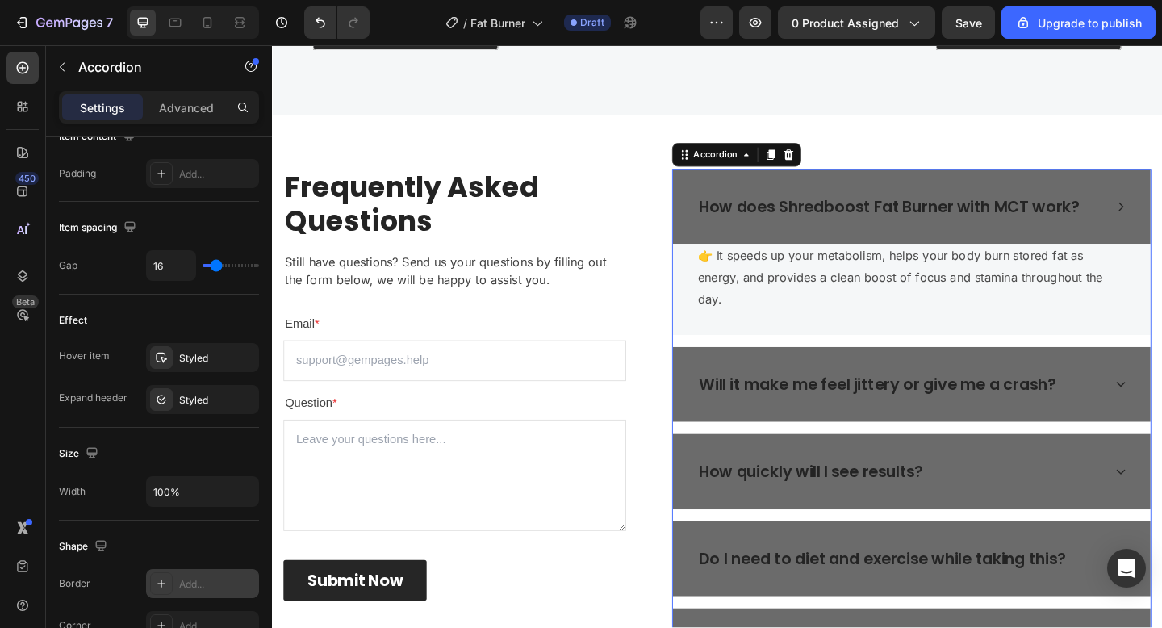
scroll to position [0, 0]
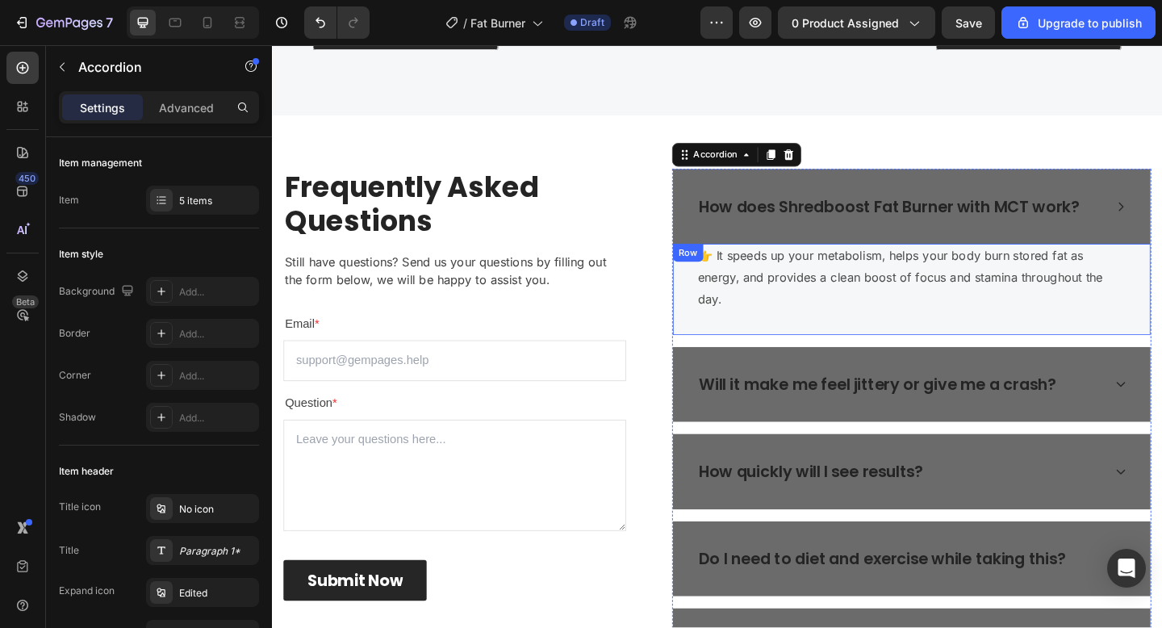
click at [733, 324] on div "👉 It speeds up your metabolism, helps your body burn stored fat as energy, and …" at bounding box center [968, 310] width 520 height 98
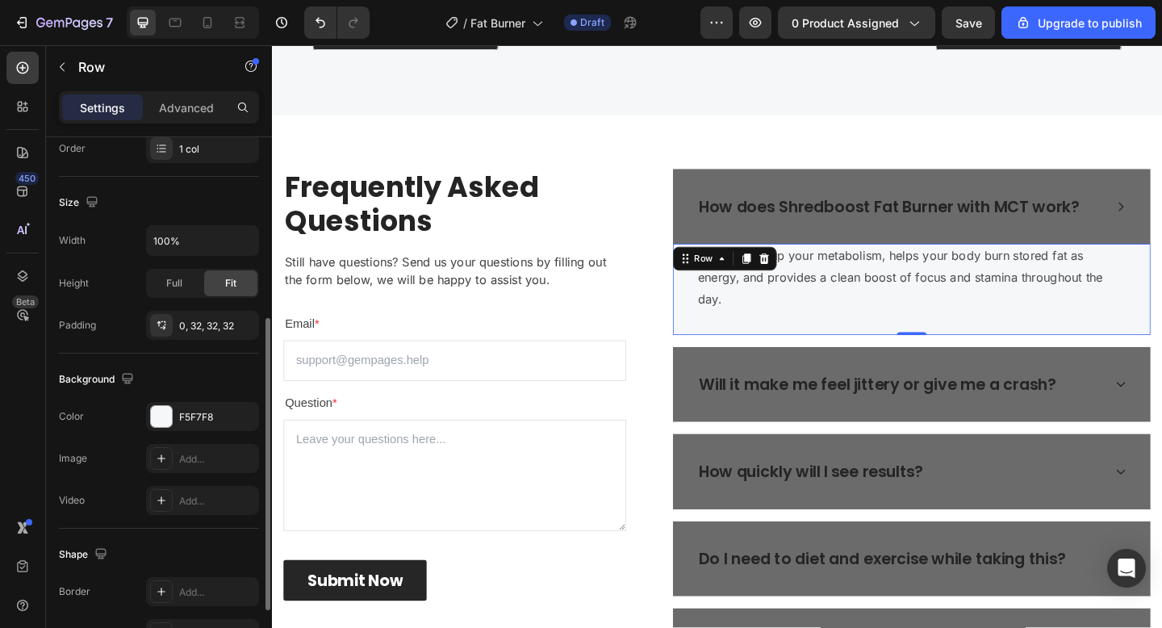
scroll to position [362, 0]
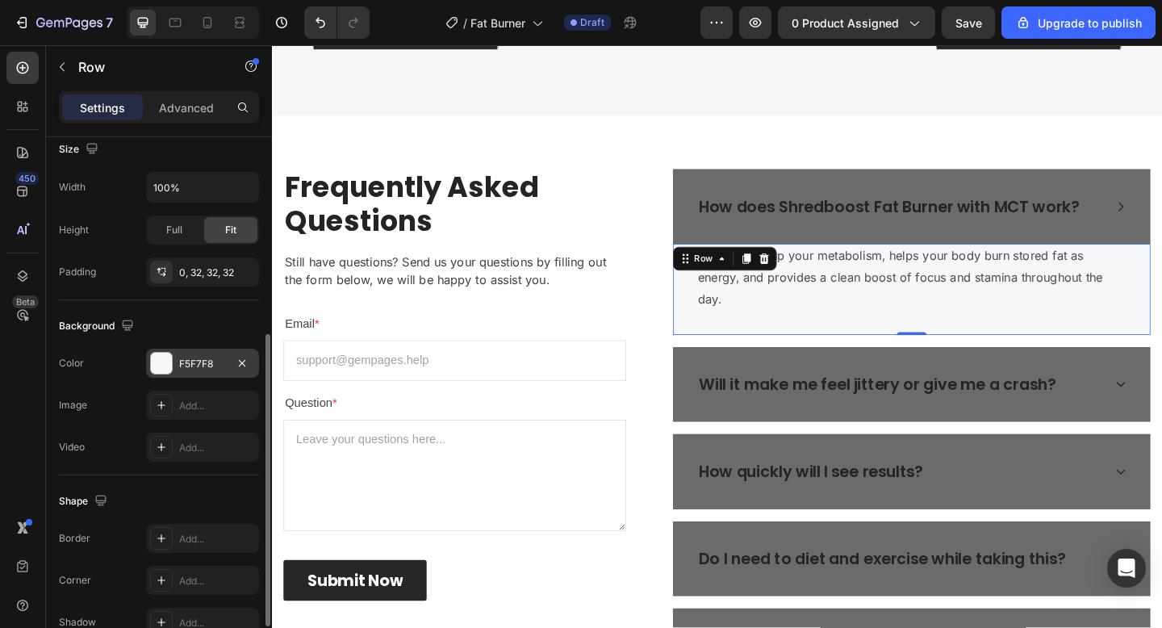
click at [201, 362] on div "F5F7F8" at bounding box center [202, 364] width 47 height 15
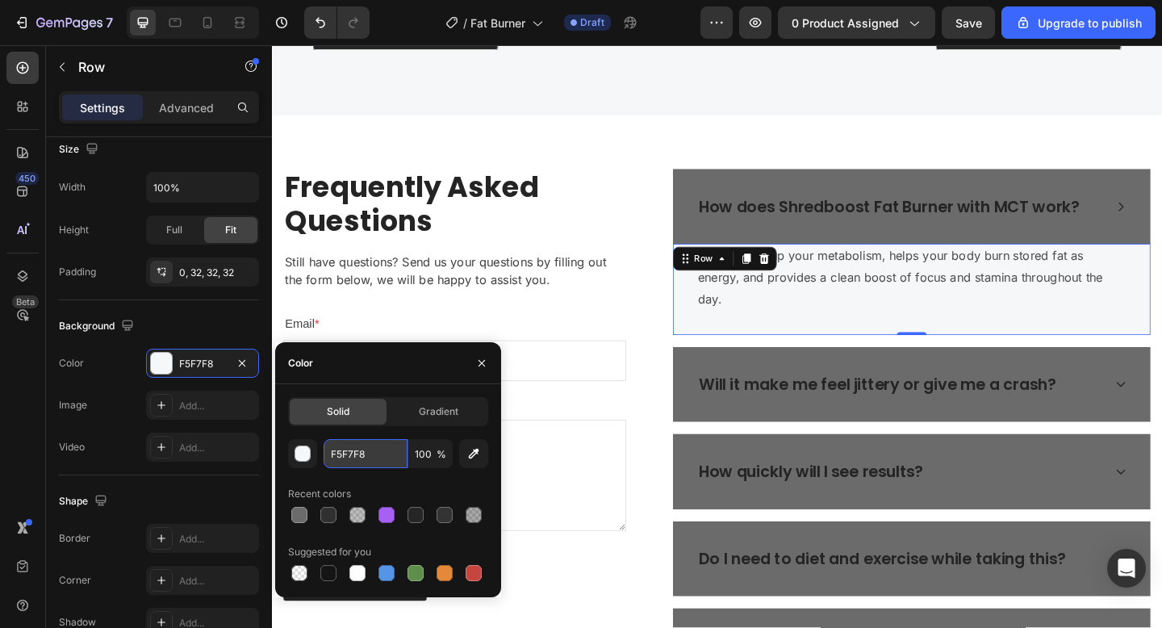
click at [366, 455] on input "F5F7F8" at bounding box center [366, 453] width 84 height 29
paste input "6B6B6B"
type input "6B6B6B"
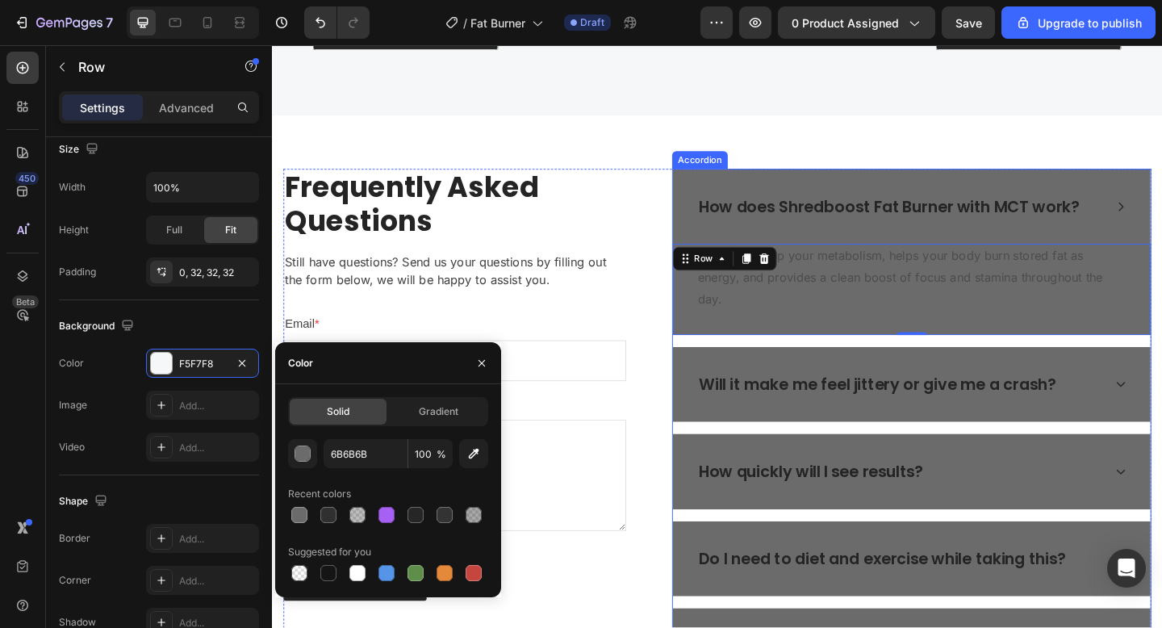
click at [905, 219] on p "How does Shredboost Fat Burner with MCT work?" at bounding box center [943, 221] width 415 height 26
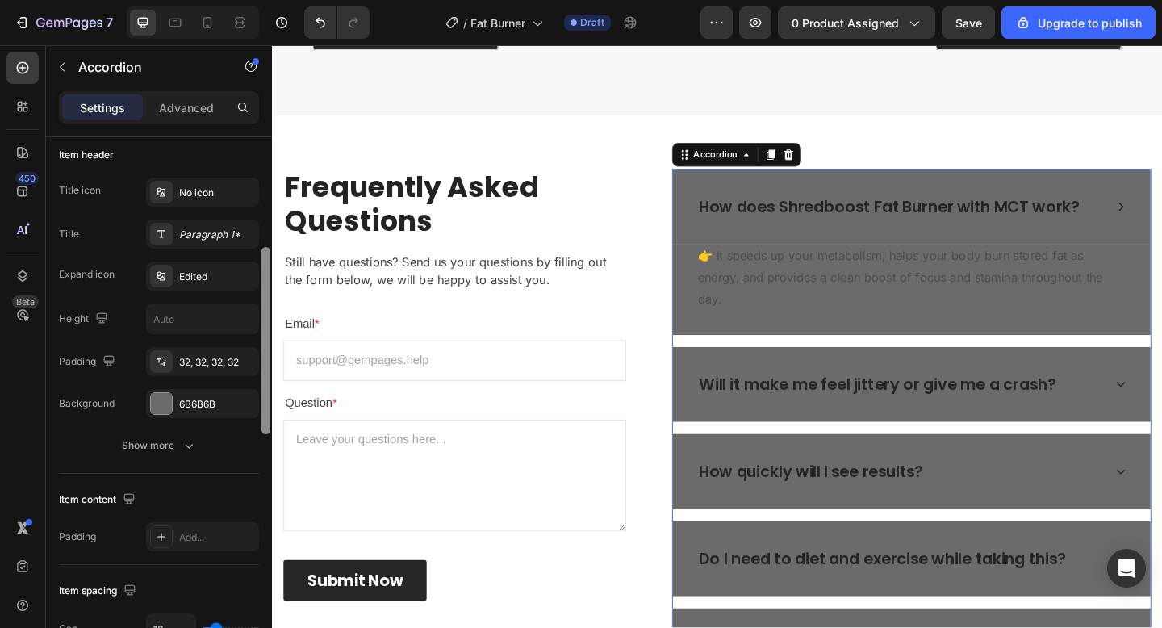
scroll to position [328, 0]
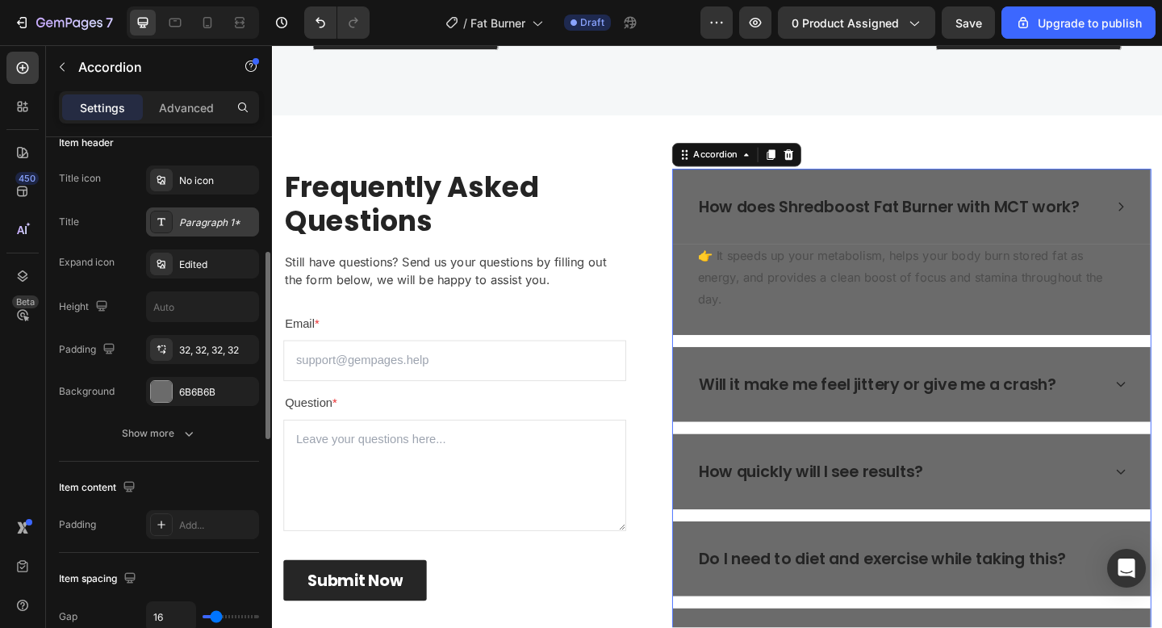
click at [210, 215] on div "Paragraph 1*" at bounding box center [217, 222] width 76 height 15
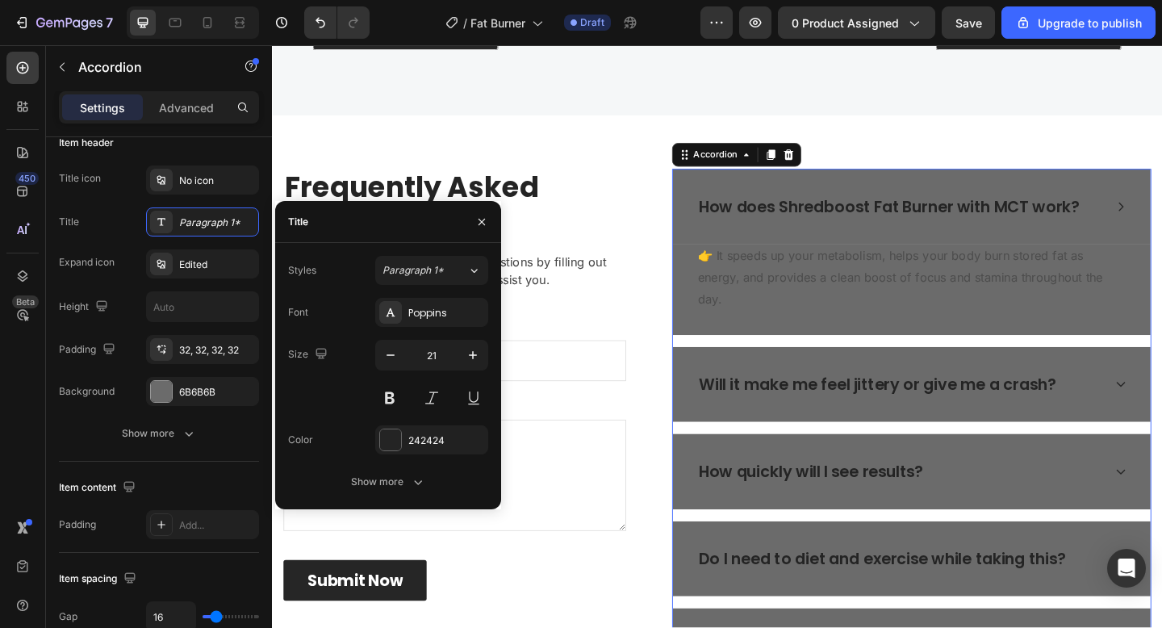
click at [435, 454] on div "Font Poppins Size 21 Color 242424 Show more" at bounding box center [388, 397] width 200 height 199
click at [414, 435] on div "242424" at bounding box center [431, 440] width 47 height 15
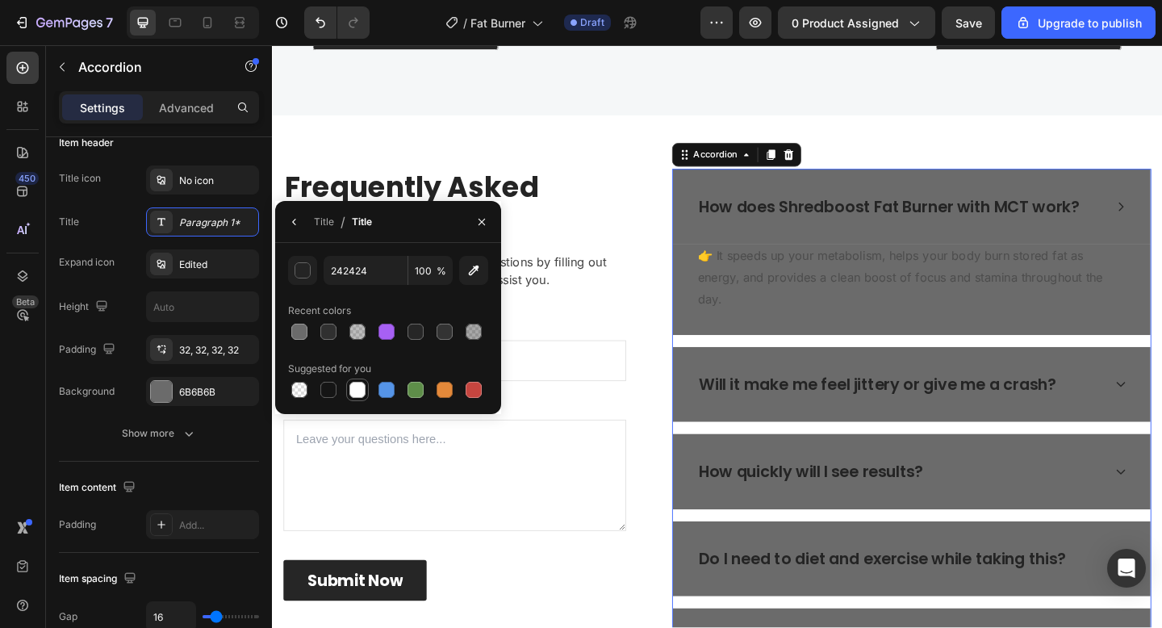
click at [351, 392] on div at bounding box center [357, 390] width 16 height 16
type input "FFFFFF"
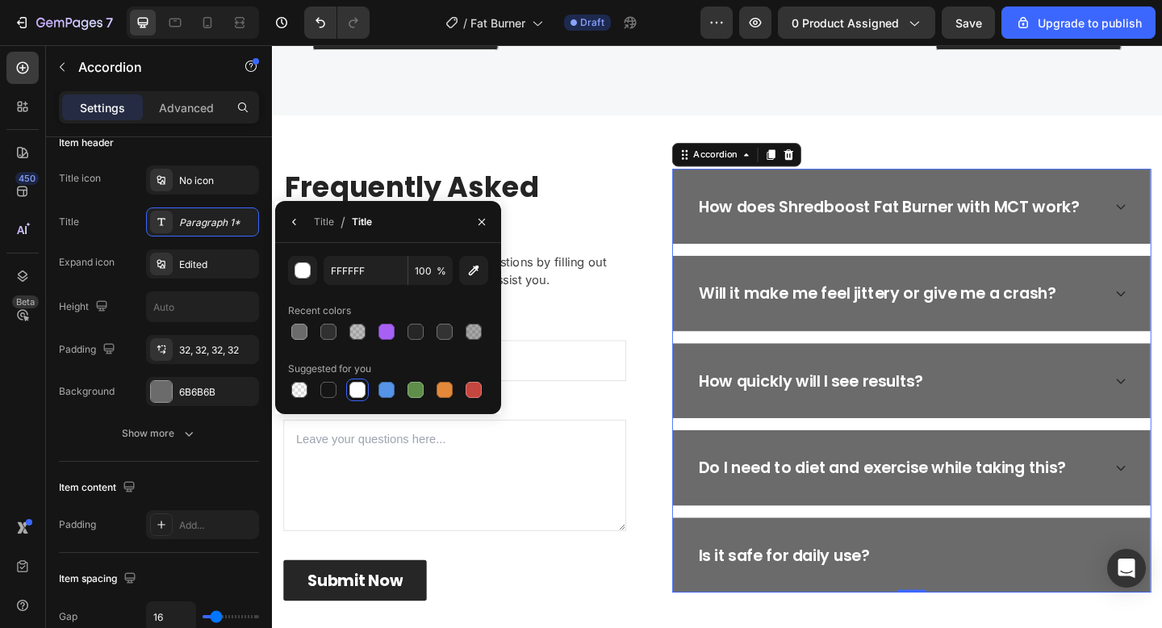
click at [1161, 301] on div "Will it make me feel jittery or give me a crash?" at bounding box center [968, 315] width 520 height 82
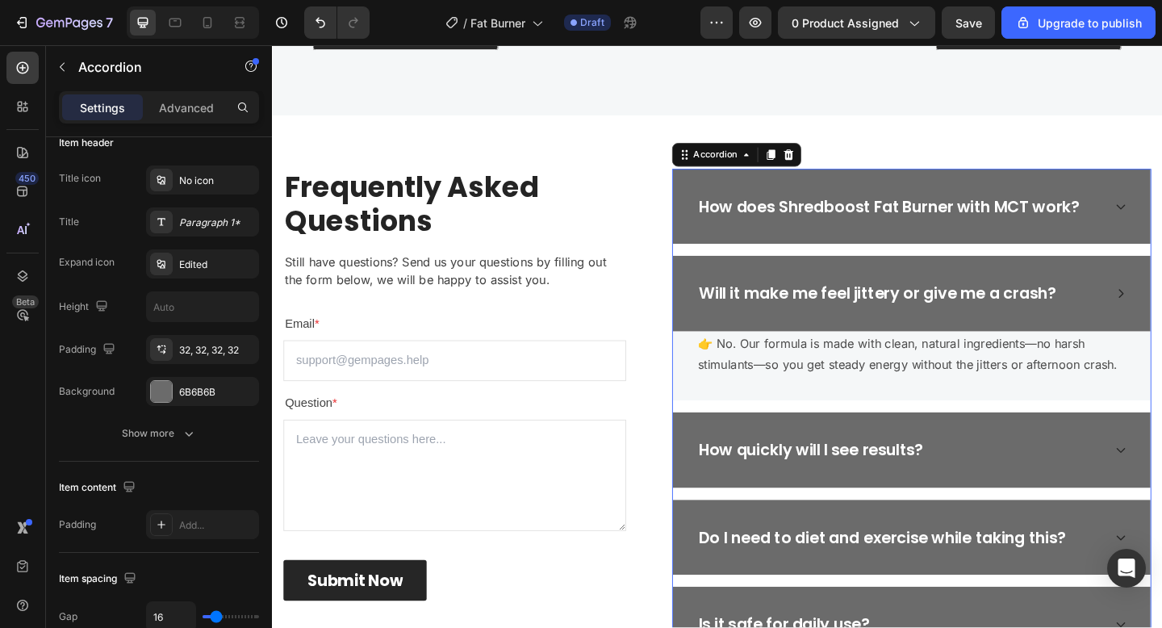
click at [1161, 301] on div "Will it make me feel jittery or give me a crash?" at bounding box center [968, 315] width 520 height 82
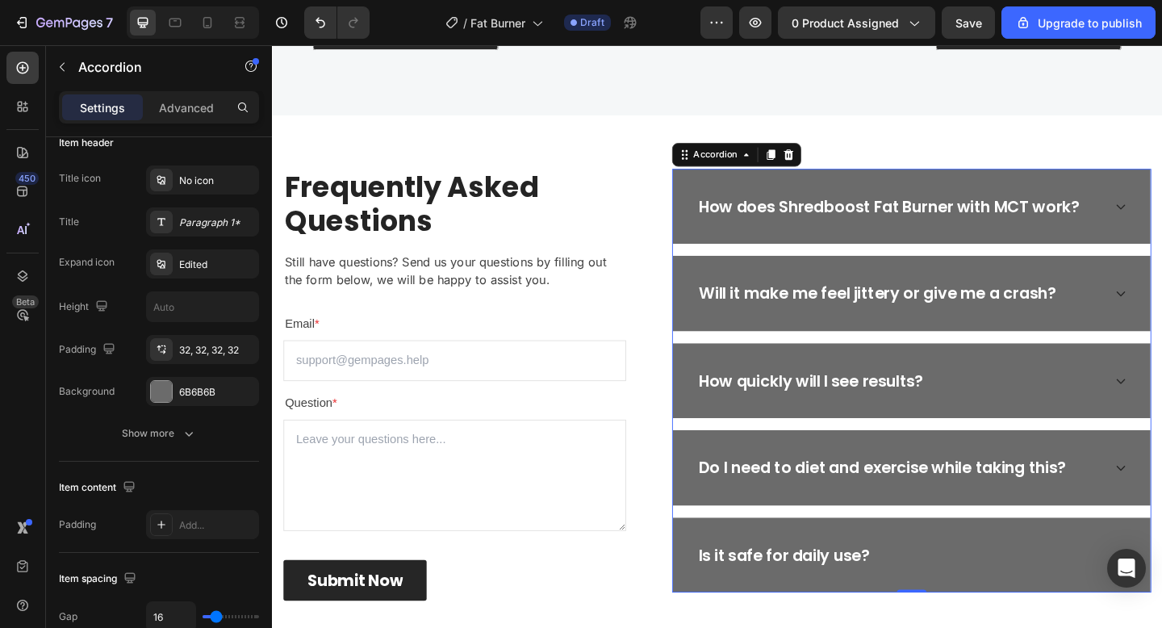
click at [919, 224] on p "How does Shredboost Fat Burner with MCT work?" at bounding box center [943, 221] width 415 height 26
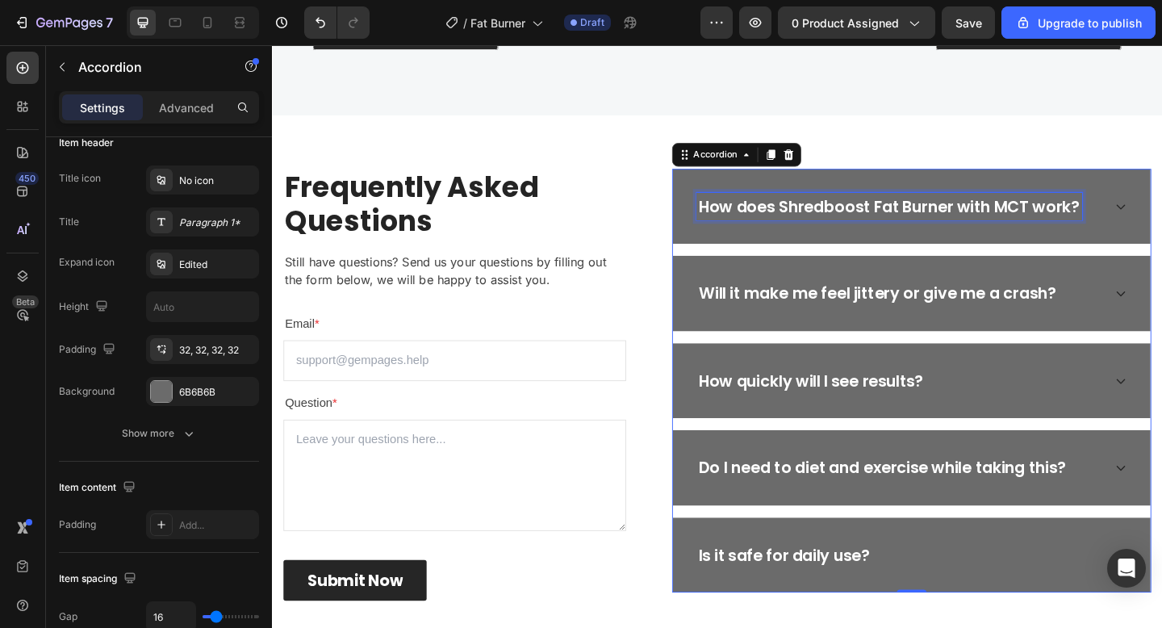
click at [919, 224] on p "How does Shredboost Fat Burner with MCT work?" at bounding box center [943, 221] width 415 height 26
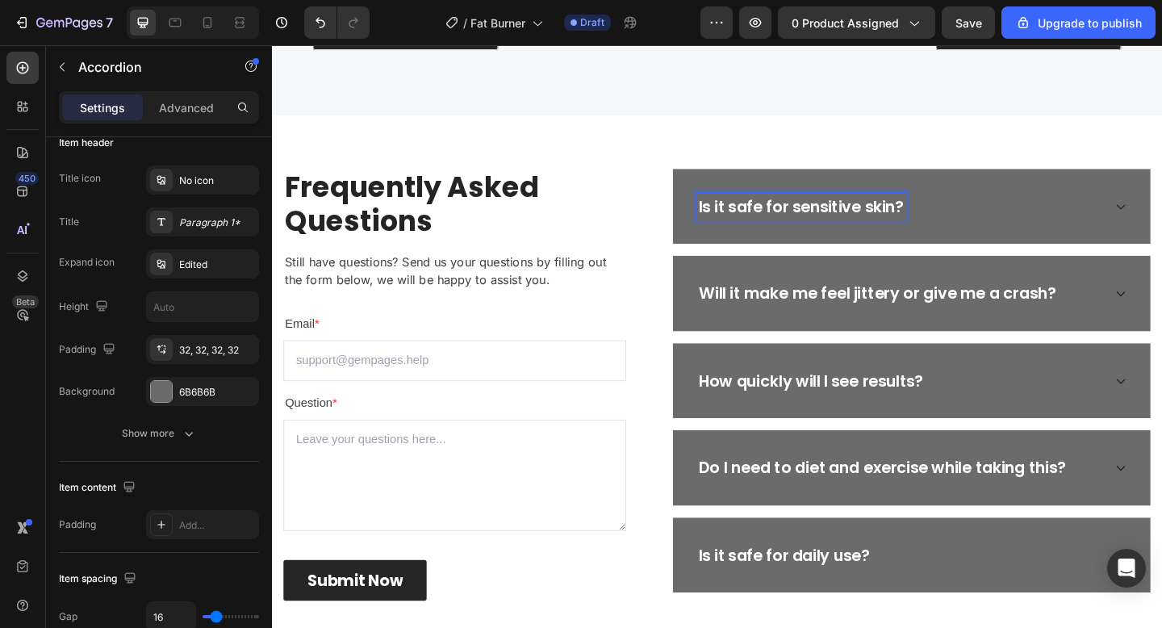
click at [1051, 243] on div "Is it safe for sensitive skin?" at bounding box center [968, 221] width 520 height 82
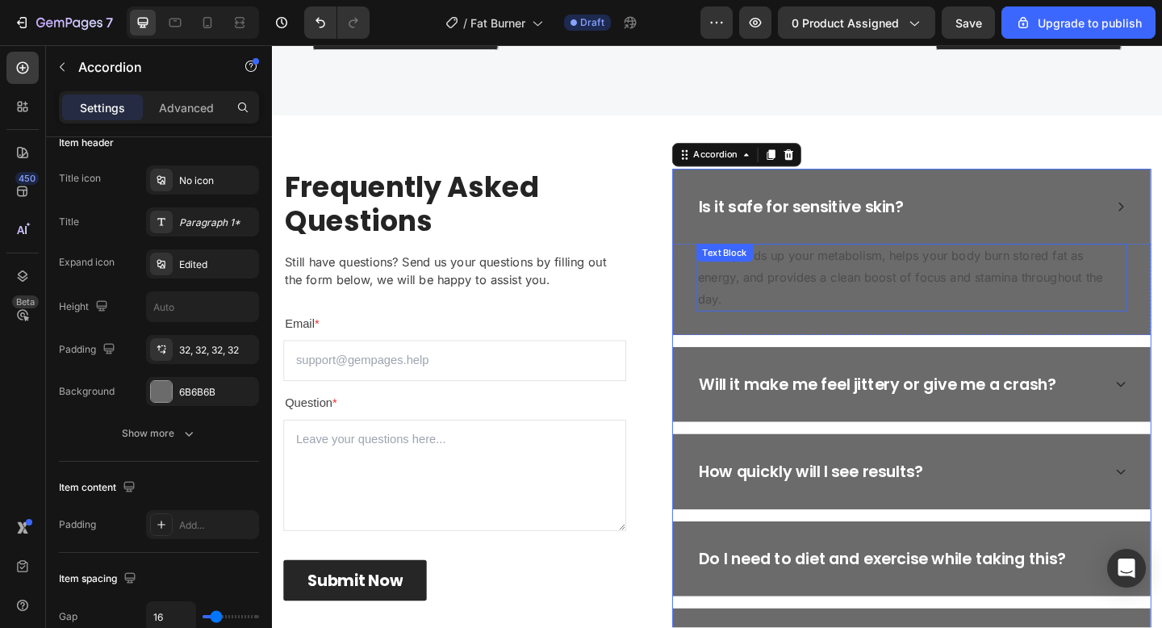
click at [998, 283] on p "👉 It speeds up your metabolism, helps your body burn stored fat as energy, and …" at bounding box center [967, 297] width 465 height 69
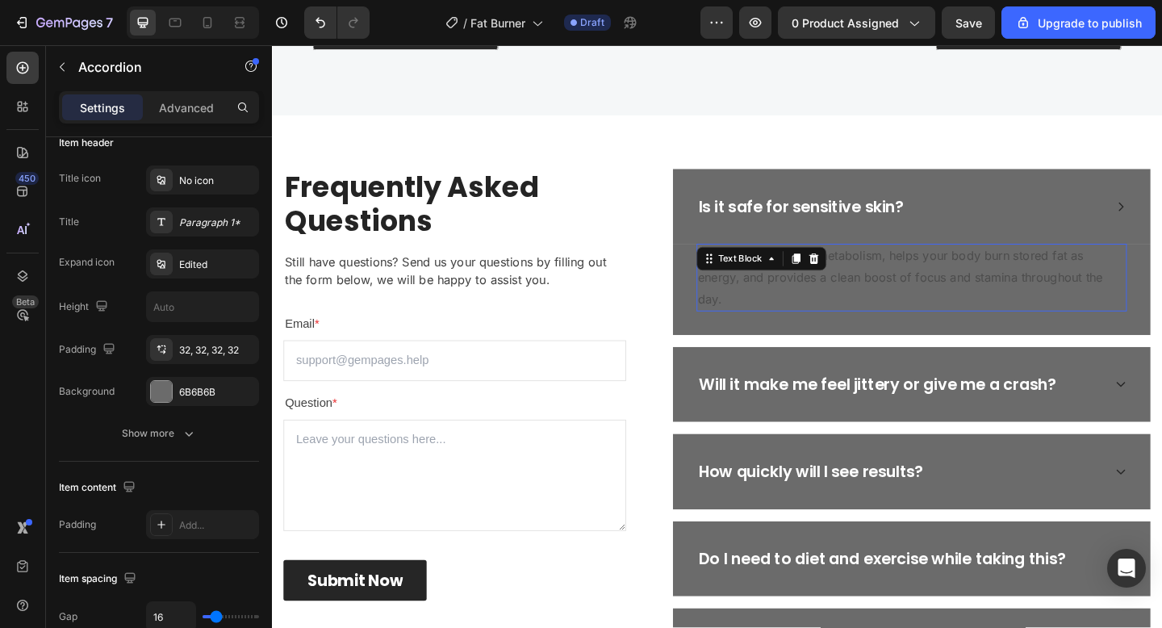
click at [998, 283] on p "👉 It speeds up your metabolism, helps your body burn stored fat as energy, and …" at bounding box center [967, 297] width 465 height 69
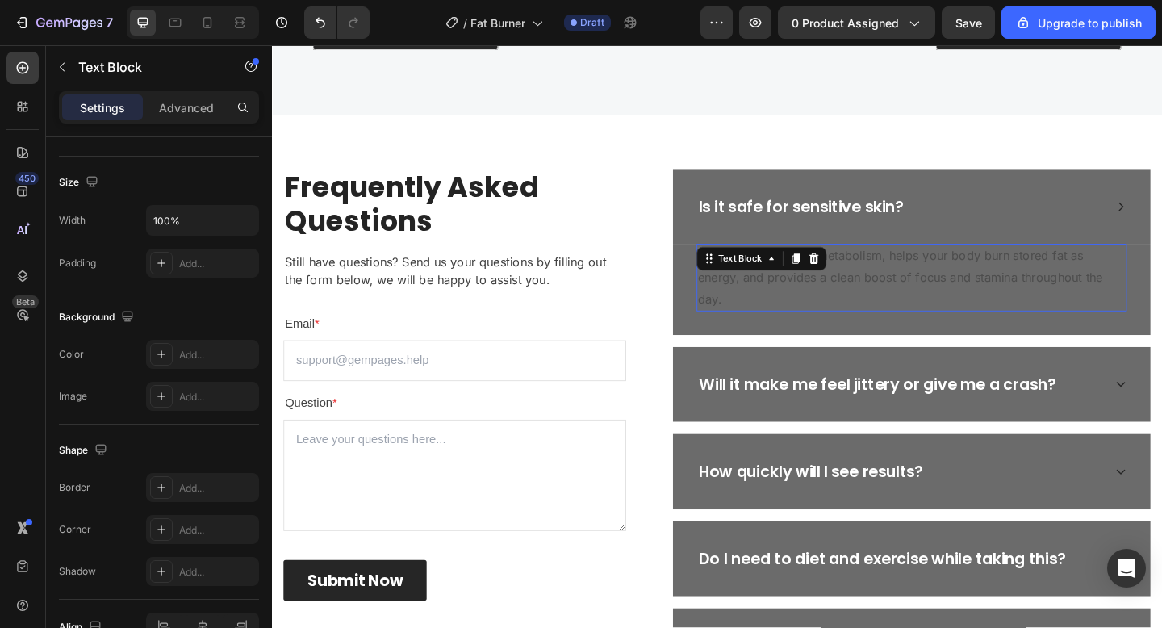
click at [998, 283] on p "👉 It speeds up your metabolism, helps your body burn stored fat as energy, and …" at bounding box center [967, 297] width 465 height 69
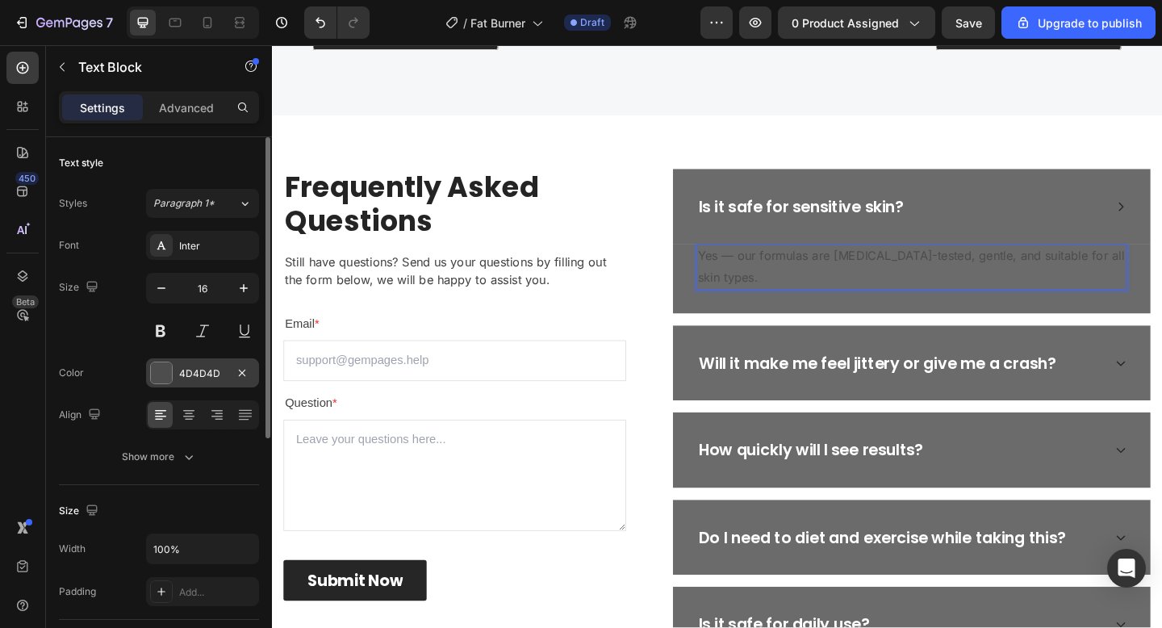
click at [180, 366] on div "4D4D4D" at bounding box center [202, 373] width 47 height 15
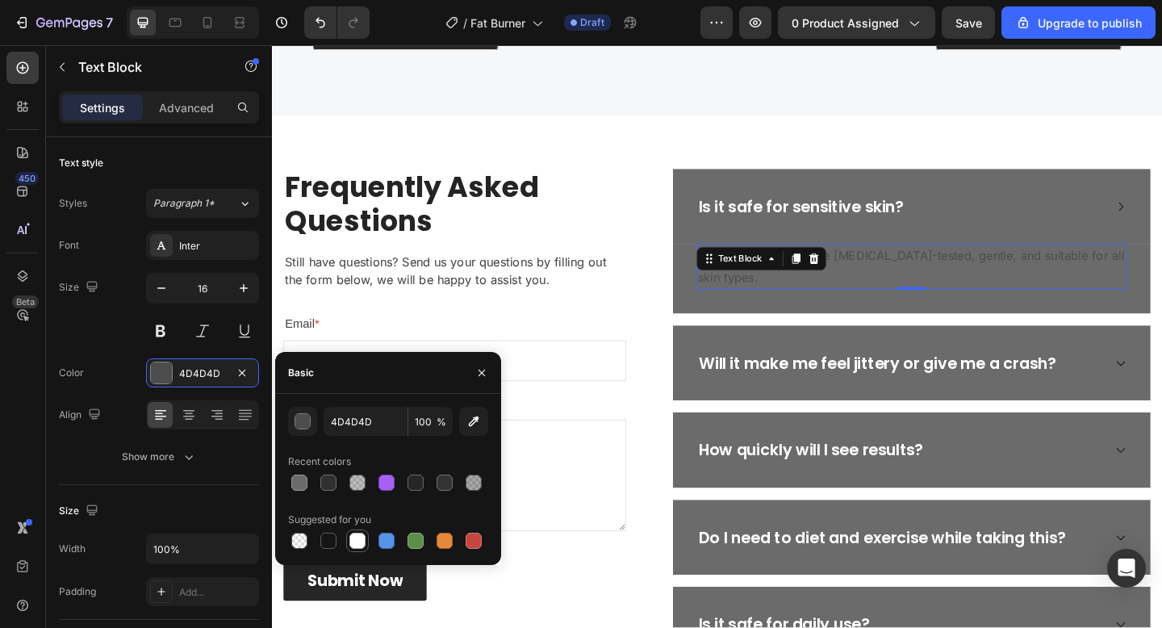
click at [355, 542] on div at bounding box center [357, 541] width 16 height 16
type input "FFFFFF"
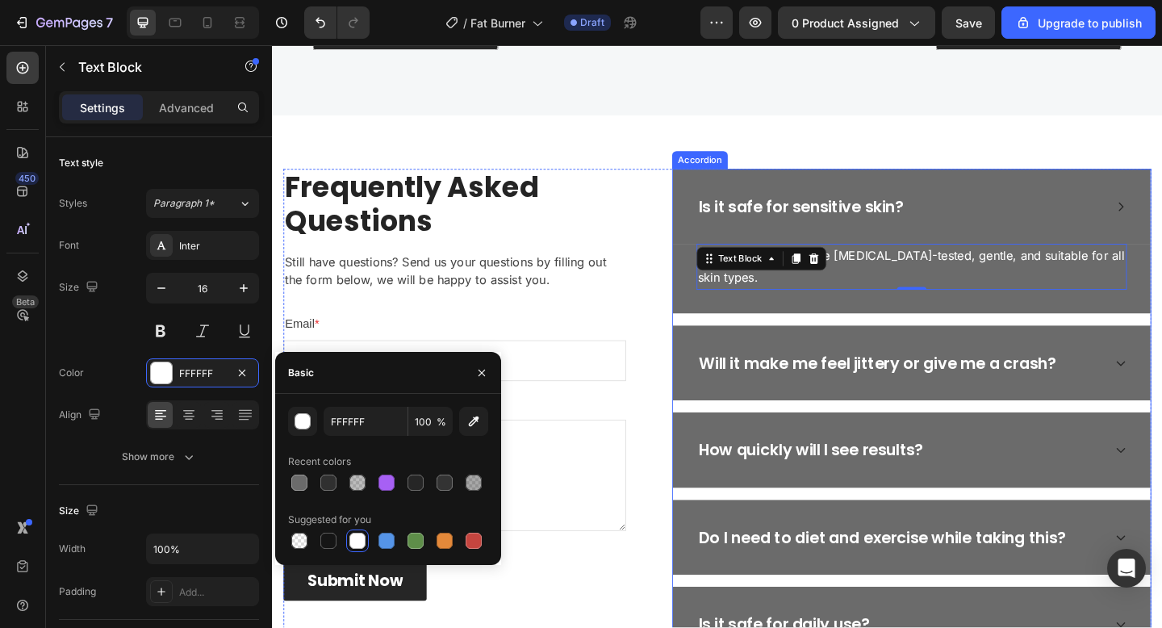
click at [1160, 379] on div "Will it make me feel jittery or give me a crash?" at bounding box center [955, 391] width 442 height 31
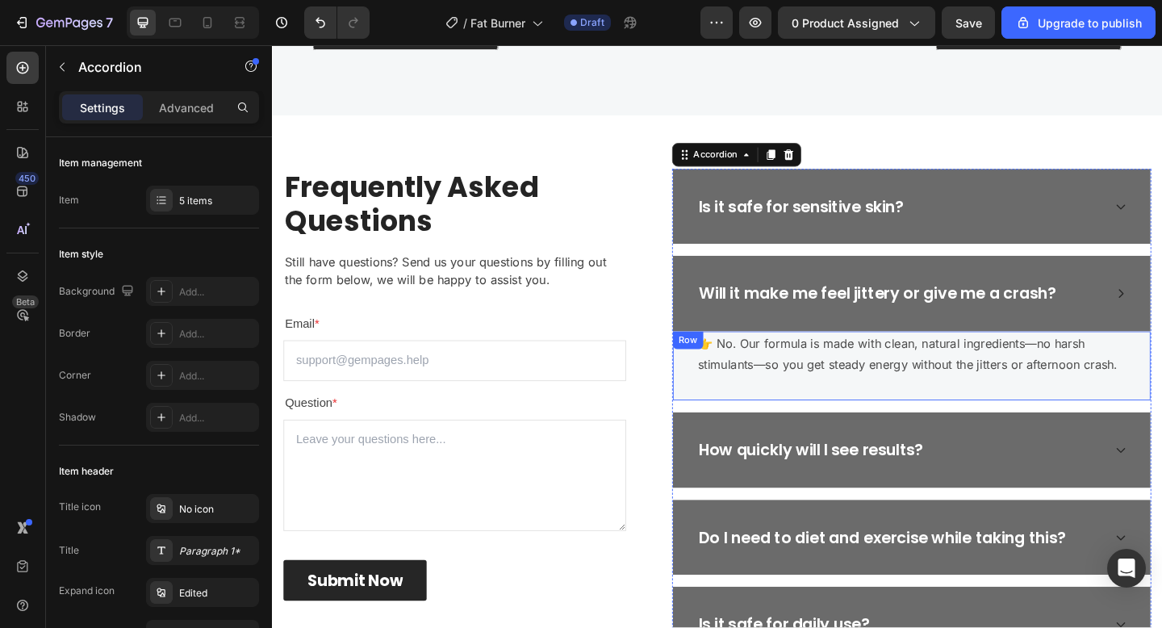
click at [905, 411] on div "👉 No. Our formula is made with clean, natural ingredients—no harsh stimulants—s…" at bounding box center [968, 395] width 520 height 76
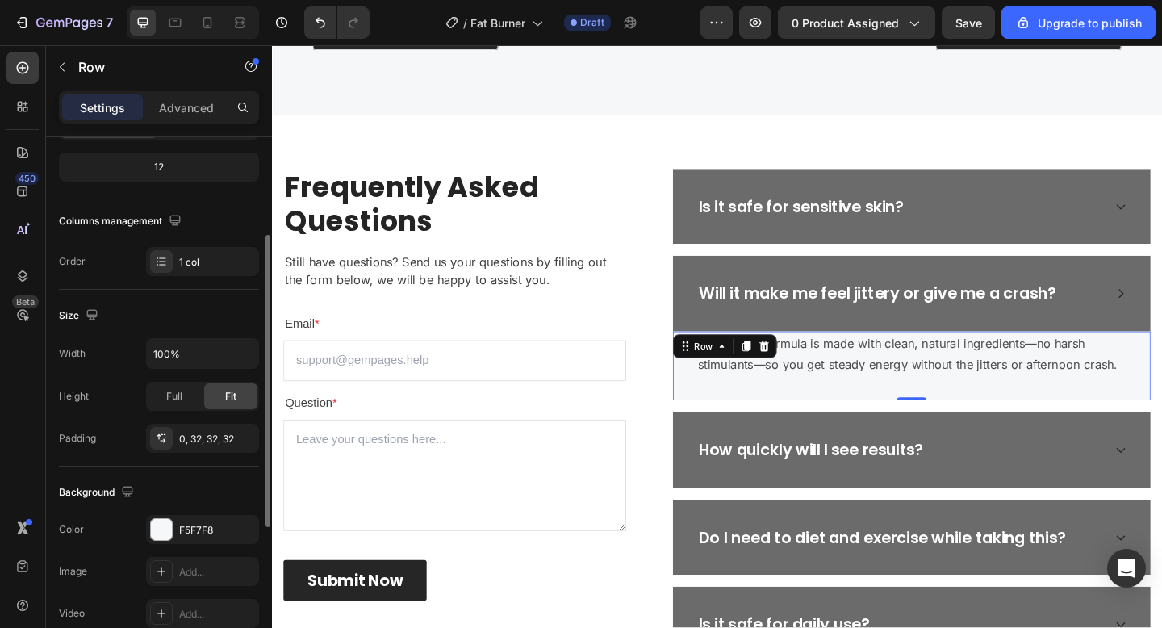
scroll to position [196, 0]
click at [190, 523] on div "F5F7F8" at bounding box center [202, 529] width 47 height 15
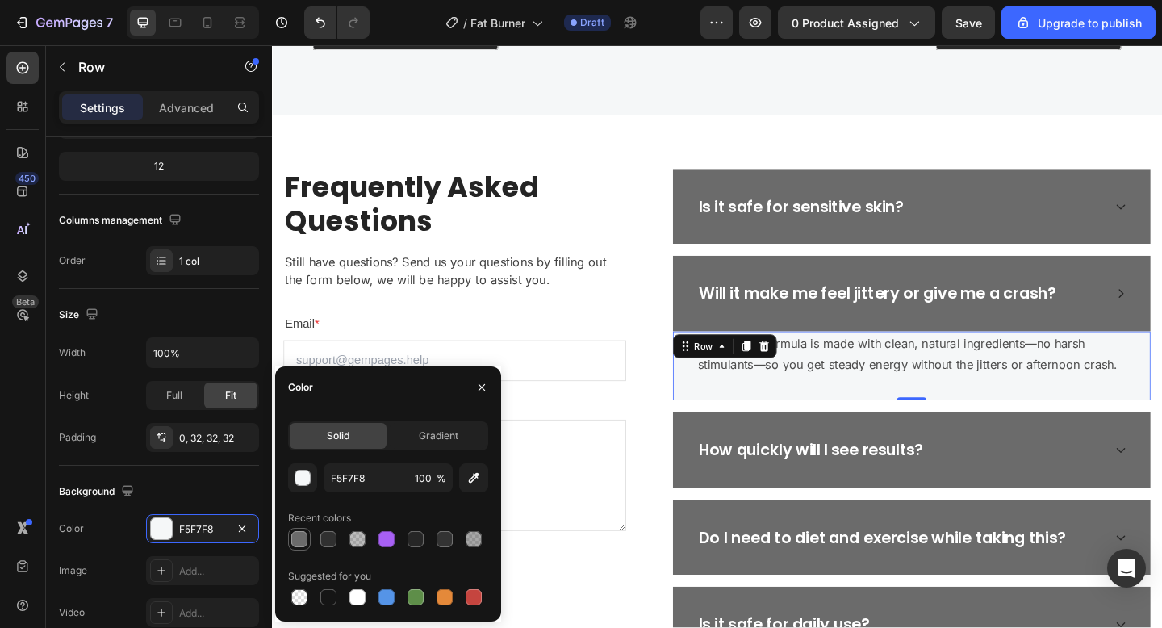
click at [296, 537] on div at bounding box center [299, 539] width 16 height 16
type input "6B6B6B"
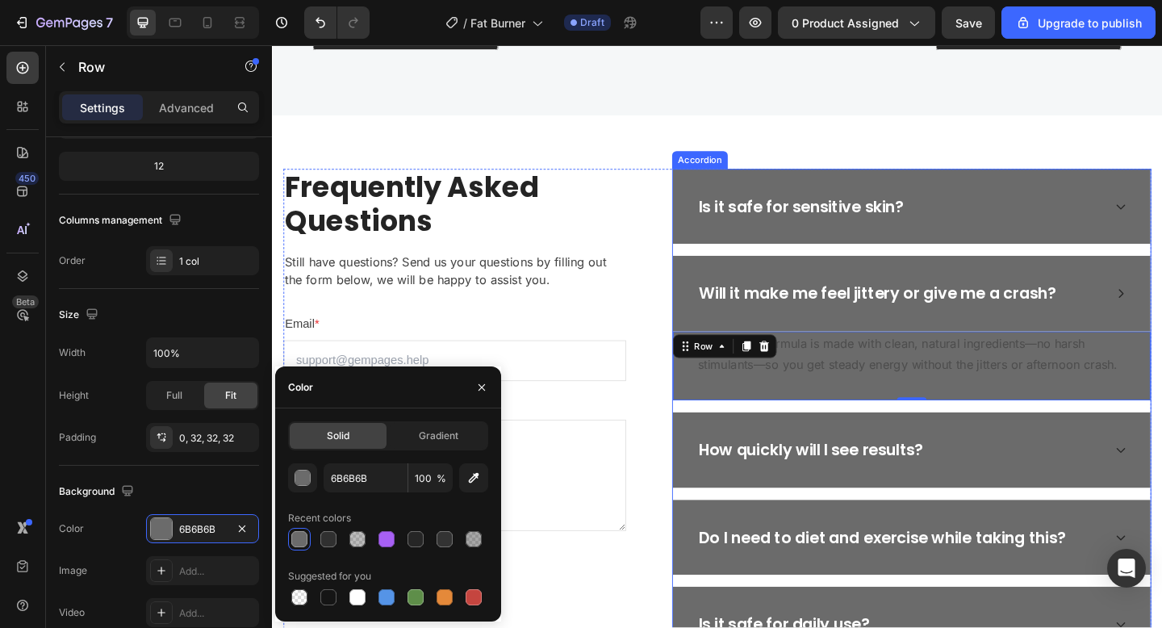
click at [1105, 479] on div "How quickly will I see results?" at bounding box center [955, 486] width 442 height 31
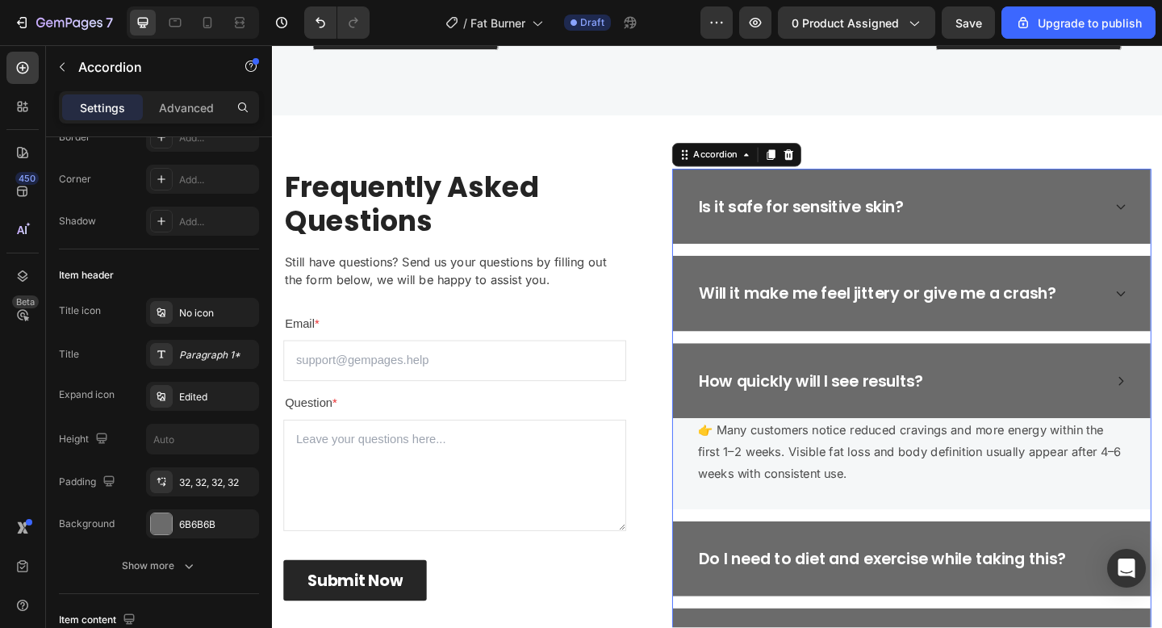
scroll to position [0, 0]
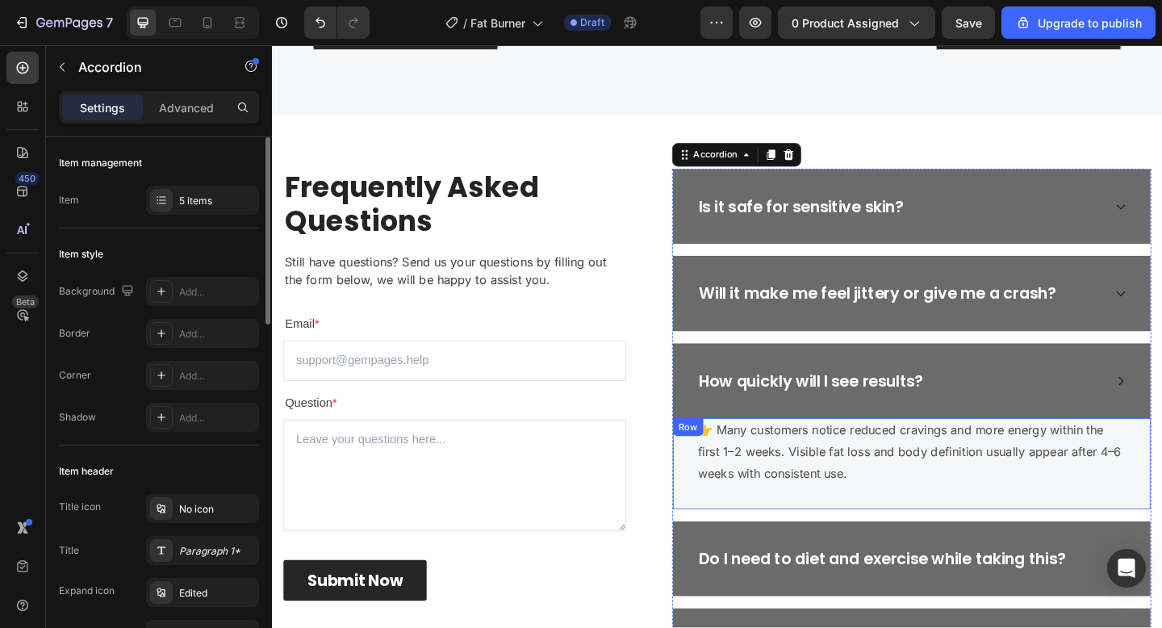
click at [940, 537] on div "👉 Many customers notice reduced cravings and more energy within the first 1–2 w…" at bounding box center [968, 500] width 520 height 98
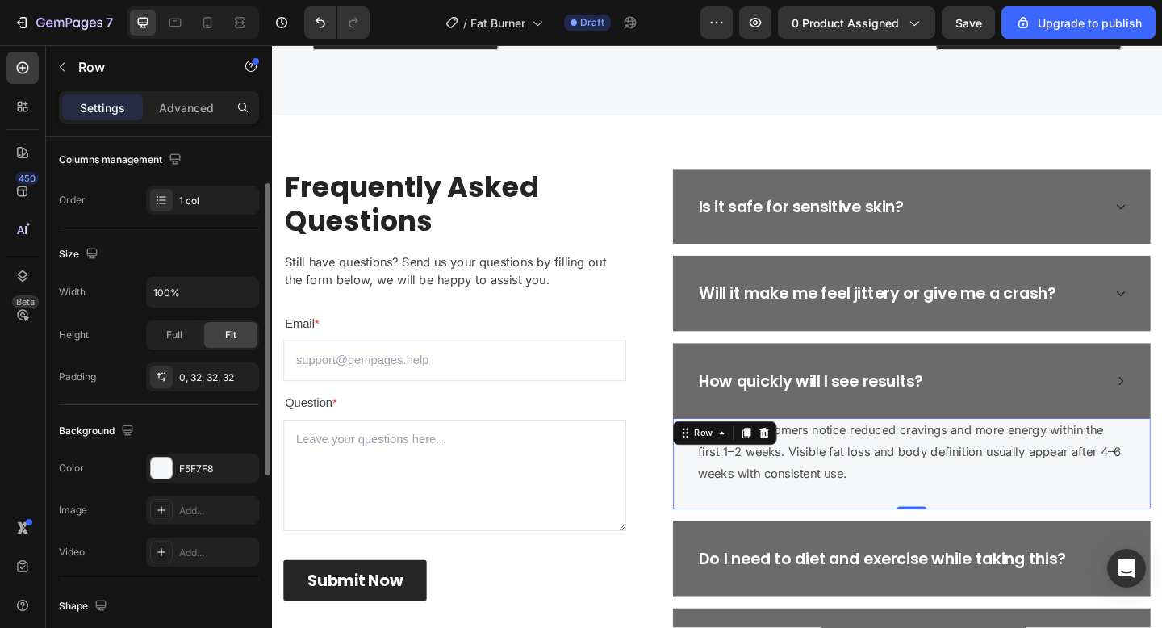
scroll to position [305, 0]
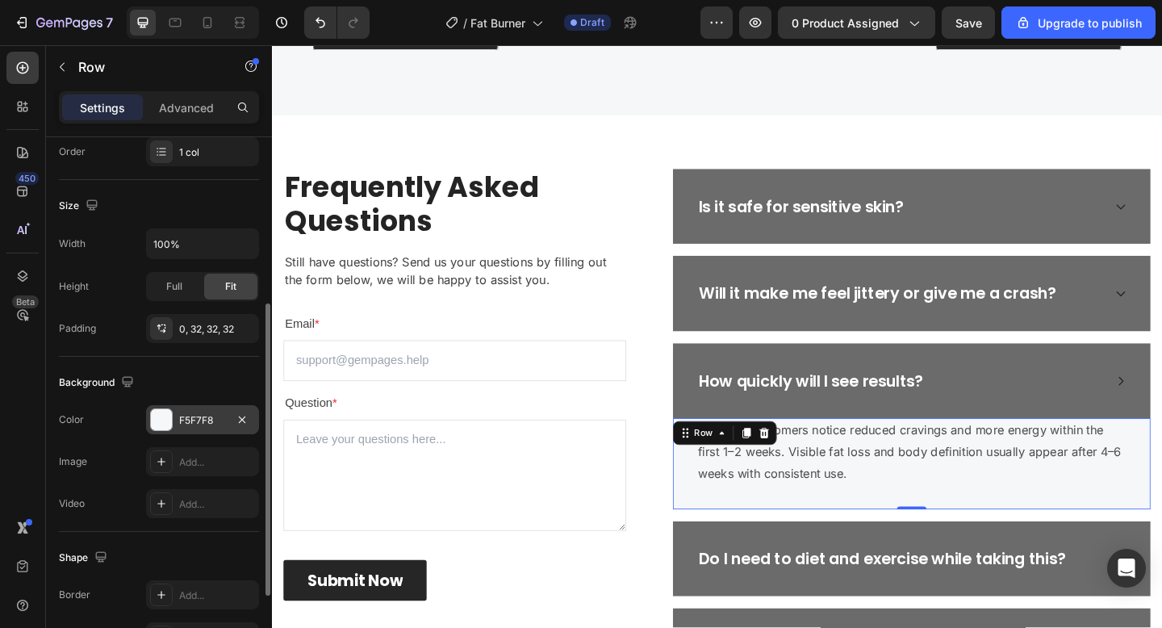
click at [199, 421] on div "F5F7F8" at bounding box center [202, 420] width 47 height 15
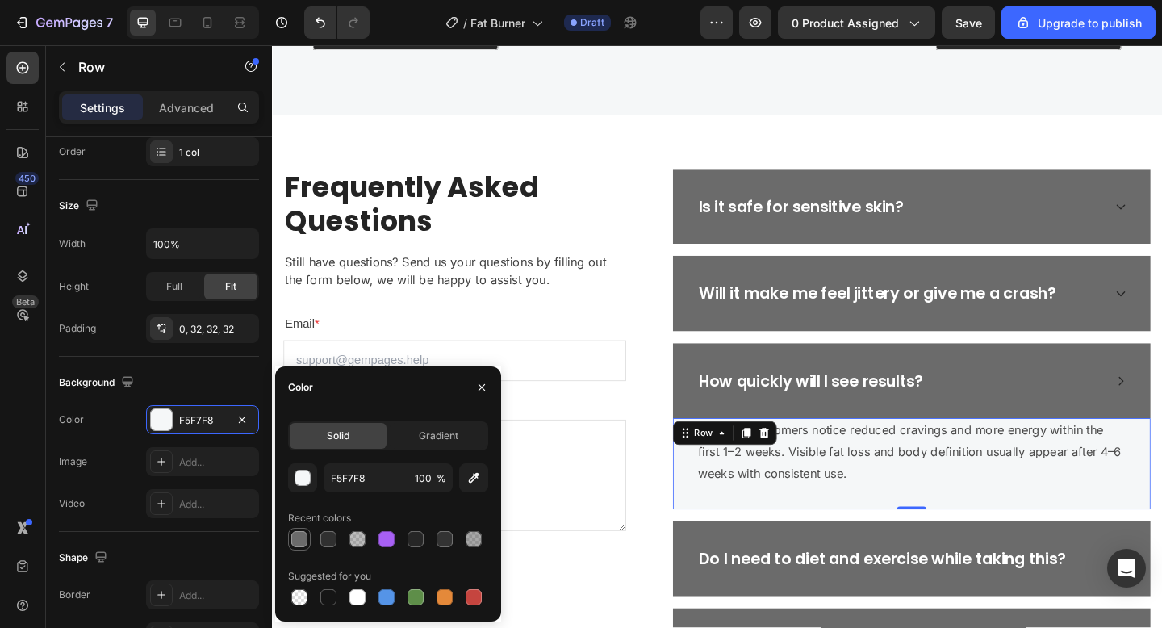
click at [297, 546] on div at bounding box center [299, 539] width 16 height 16
type input "6B6B6B"
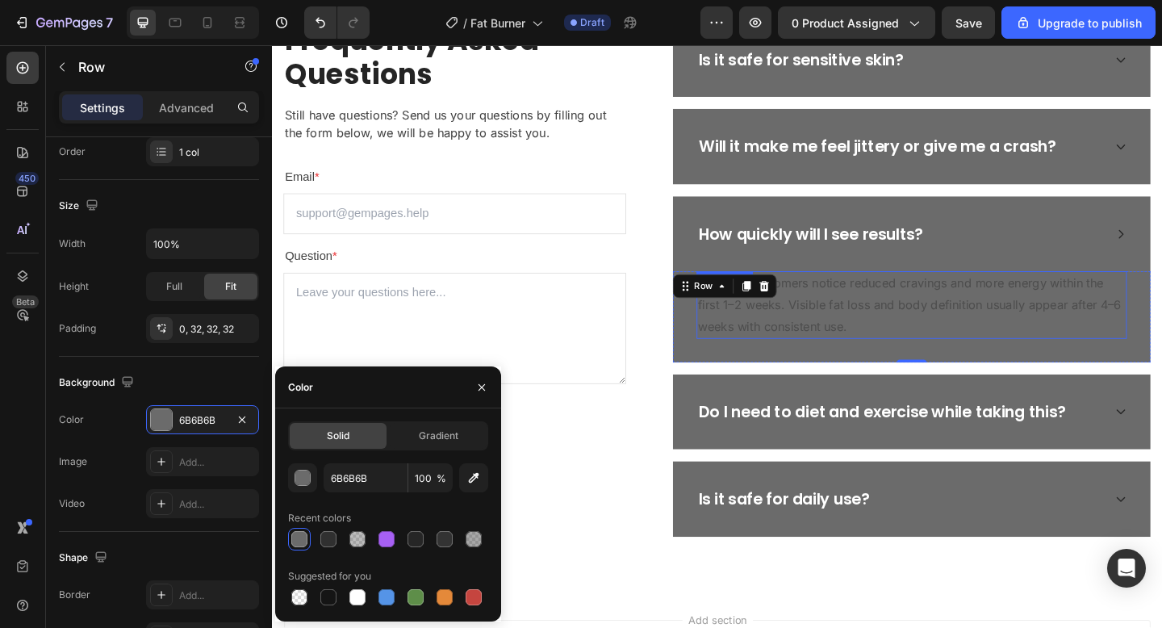
scroll to position [3628, 0]
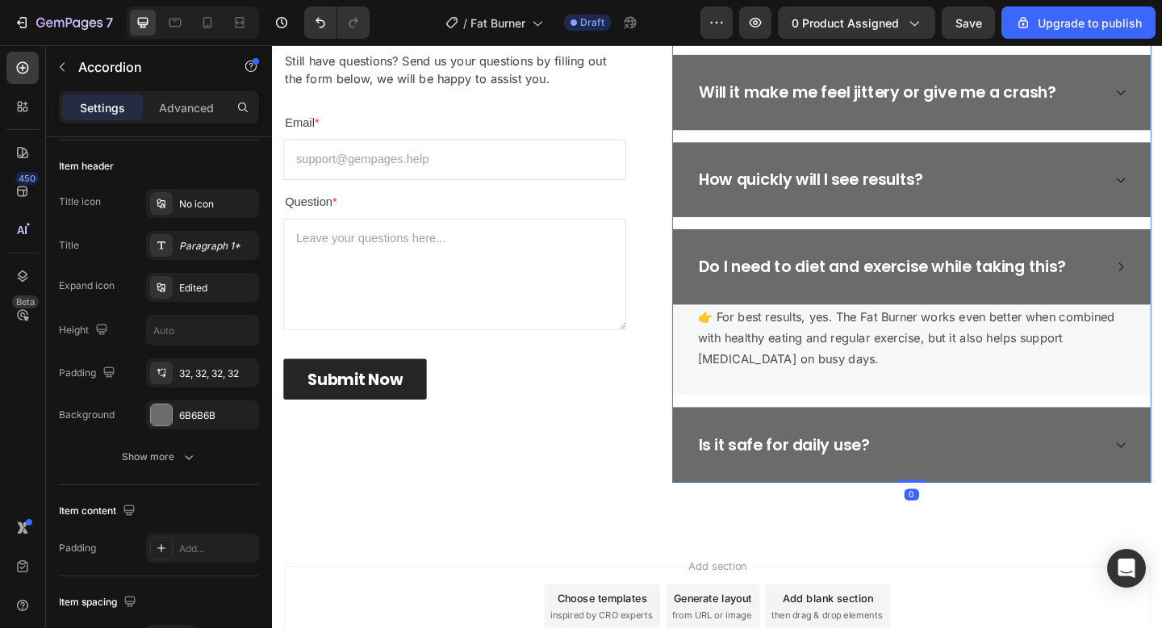
scroll to position [0, 0]
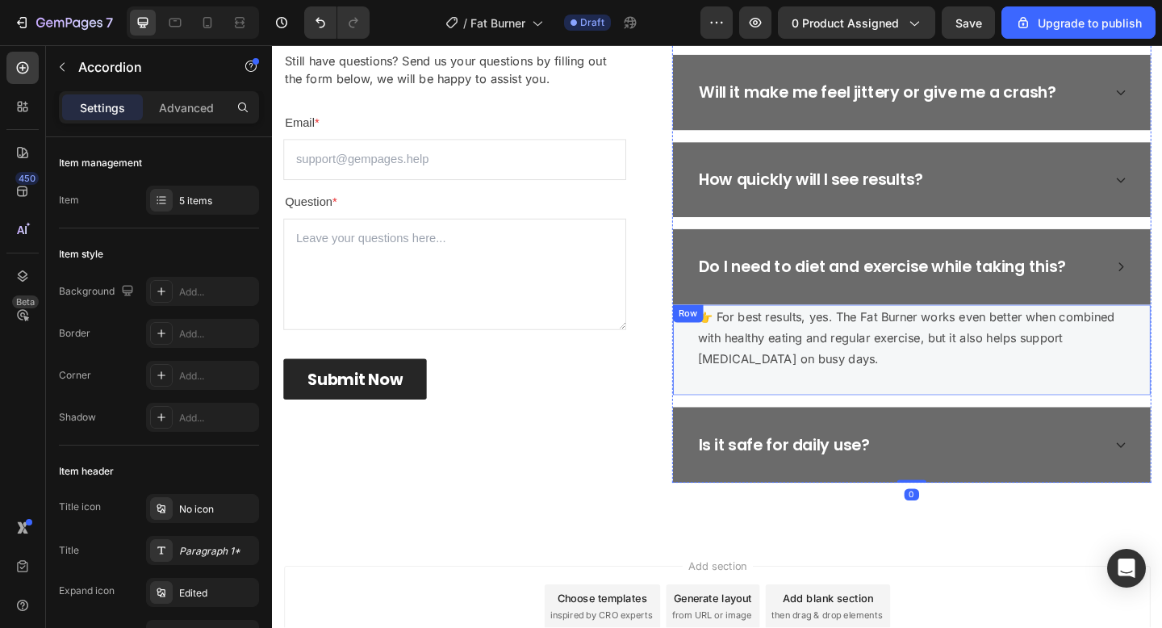
click at [828, 404] on div "👉 For best results, yes. The Fat Burner works even better when combined with he…" at bounding box center [968, 377] width 520 height 98
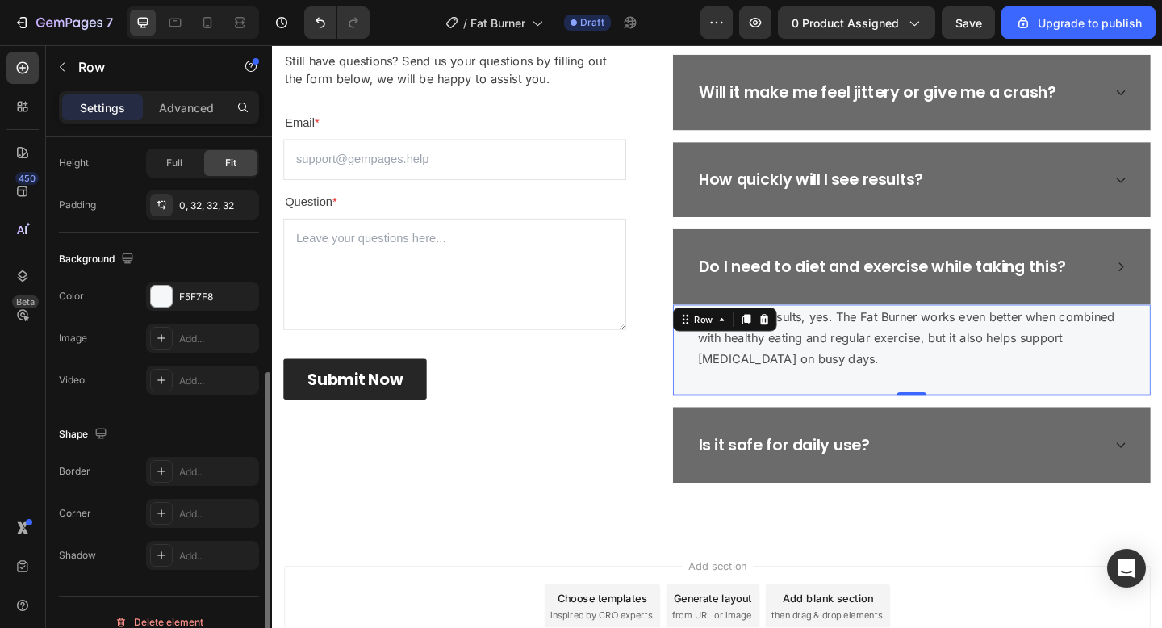
scroll to position [429, 0]
click at [184, 290] on div "F5F7F8" at bounding box center [202, 296] width 47 height 15
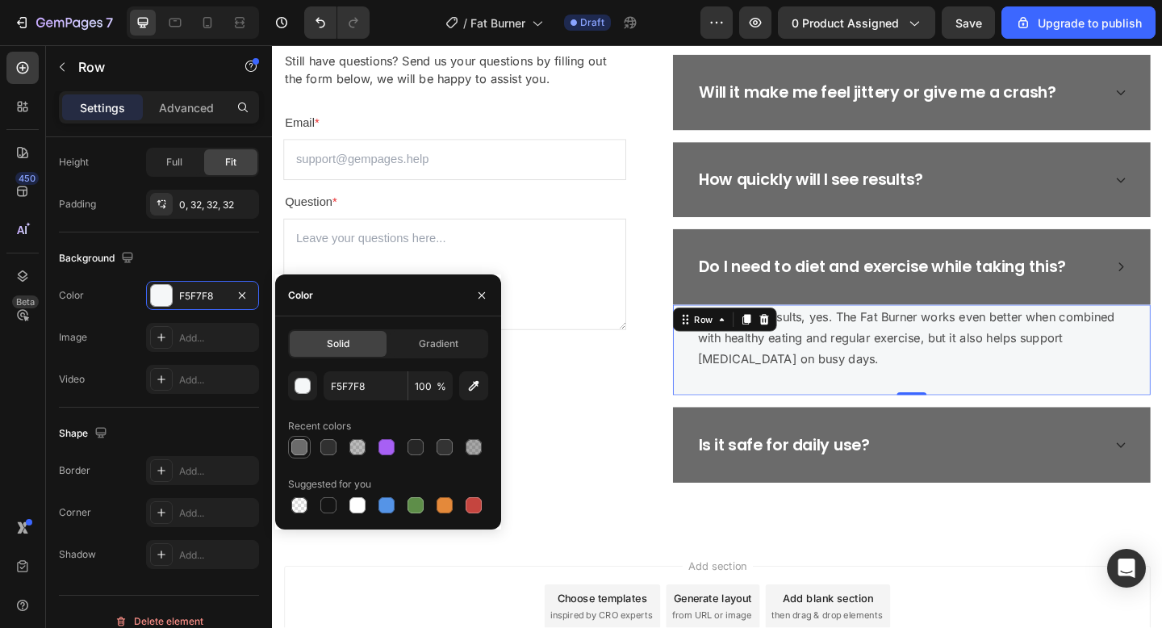
click at [292, 437] on div at bounding box center [299, 446] width 19 height 19
type input "6B6B6B"
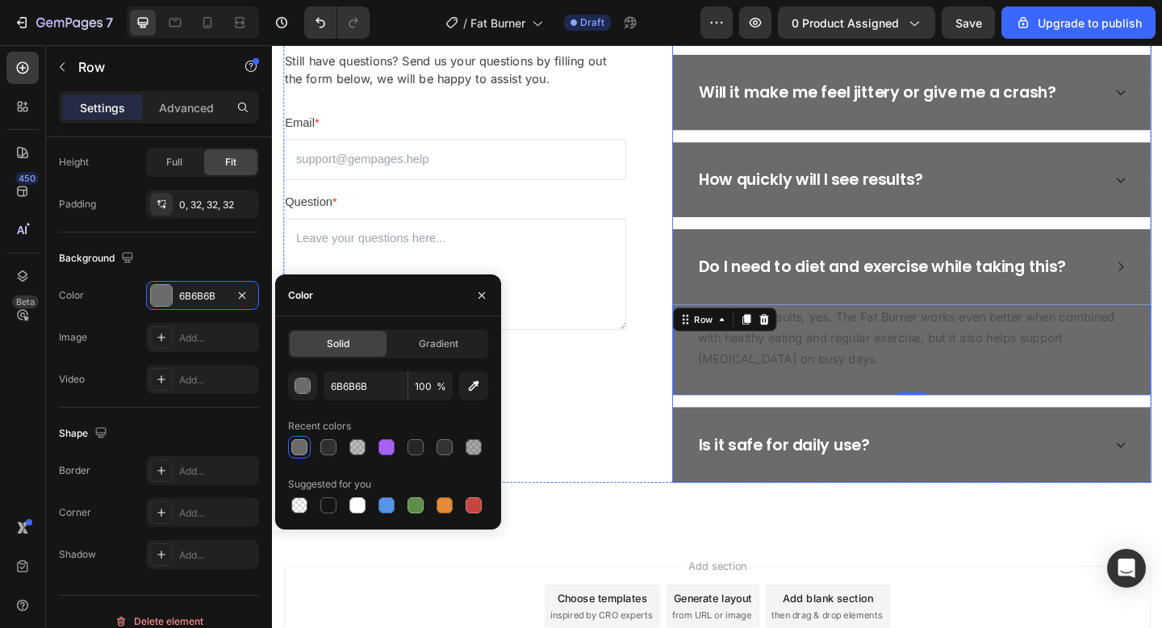
click at [981, 465] on div "Is it safe for daily use?" at bounding box center [955, 480] width 442 height 31
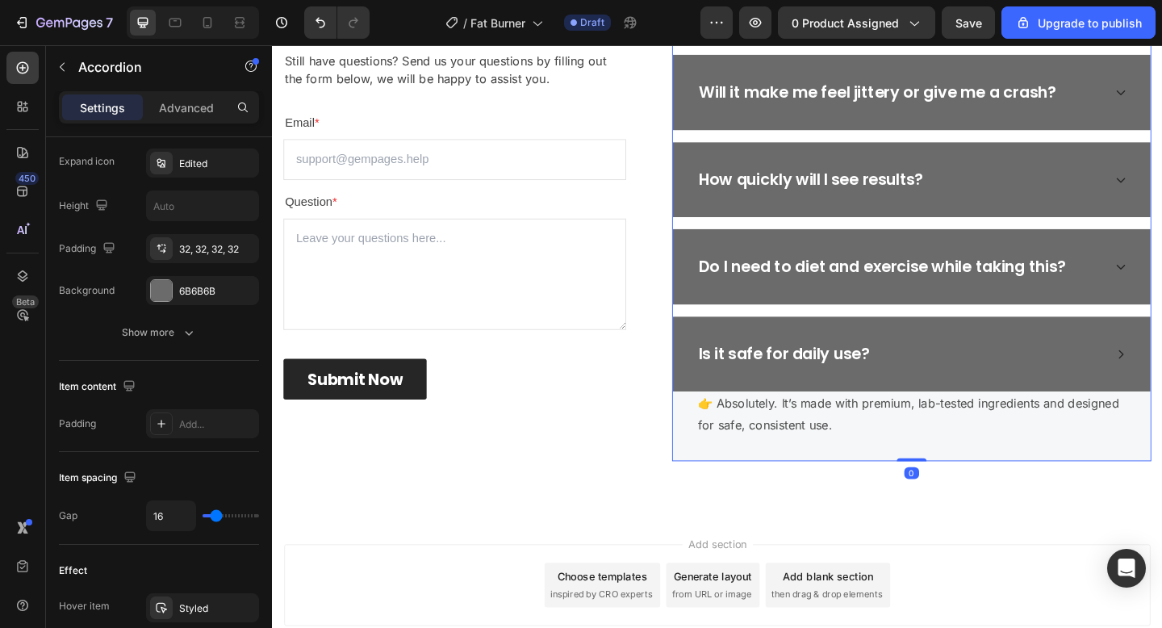
scroll to position [0, 0]
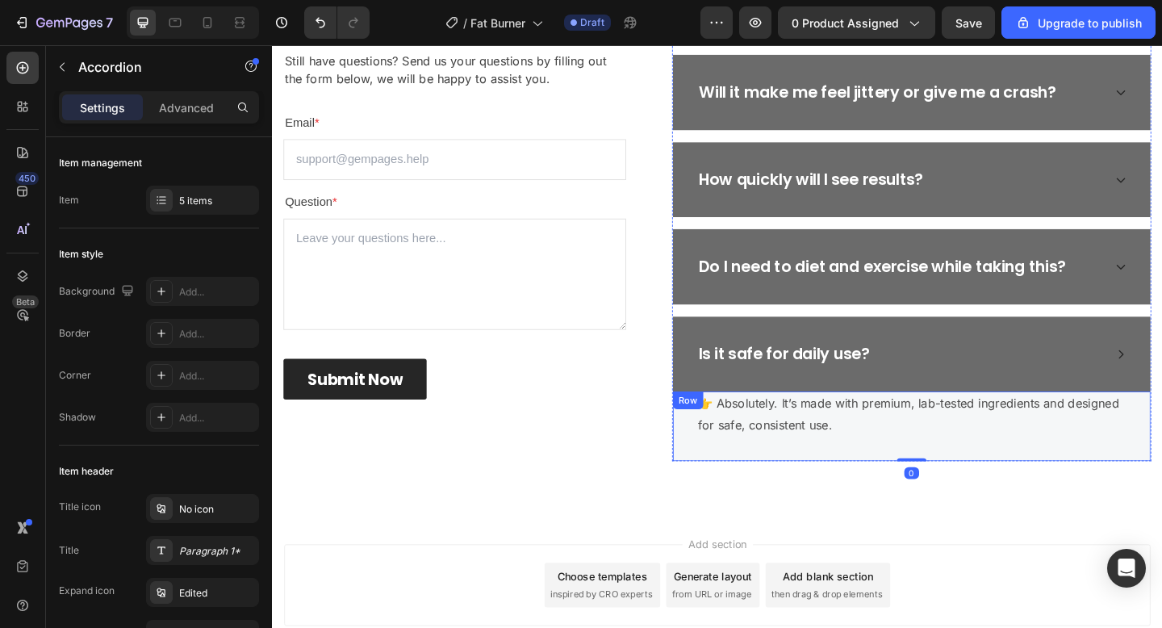
click at [849, 481] on div "👉 Absolutely. It’s made with premium, lab-tested ingredients and designed for s…" at bounding box center [968, 460] width 520 height 76
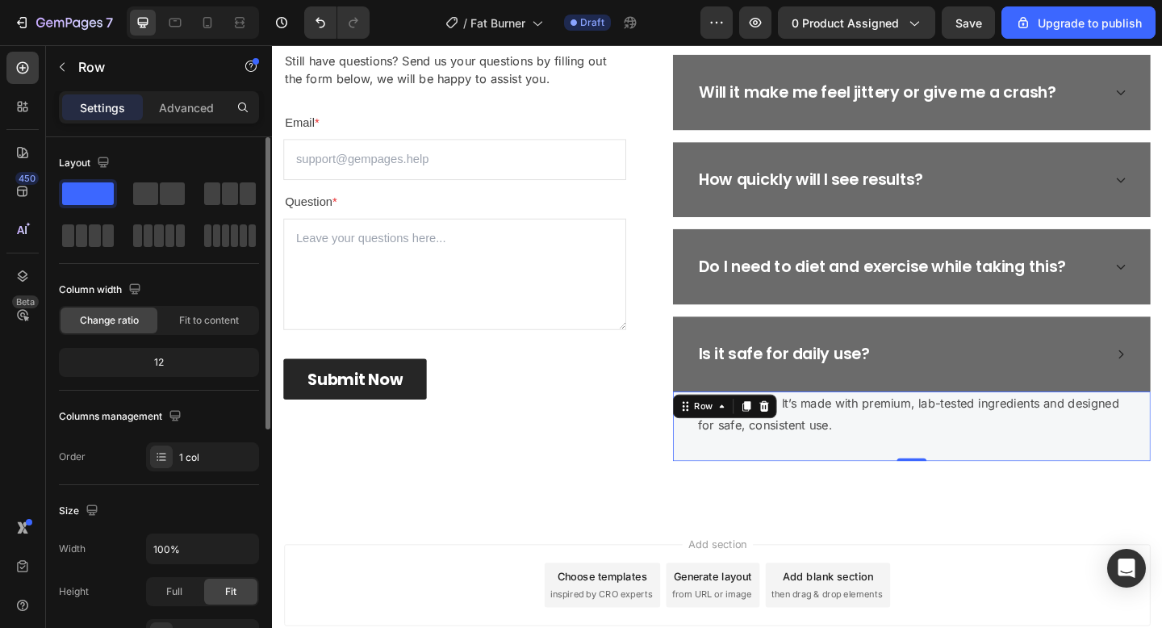
scroll to position [448, 0]
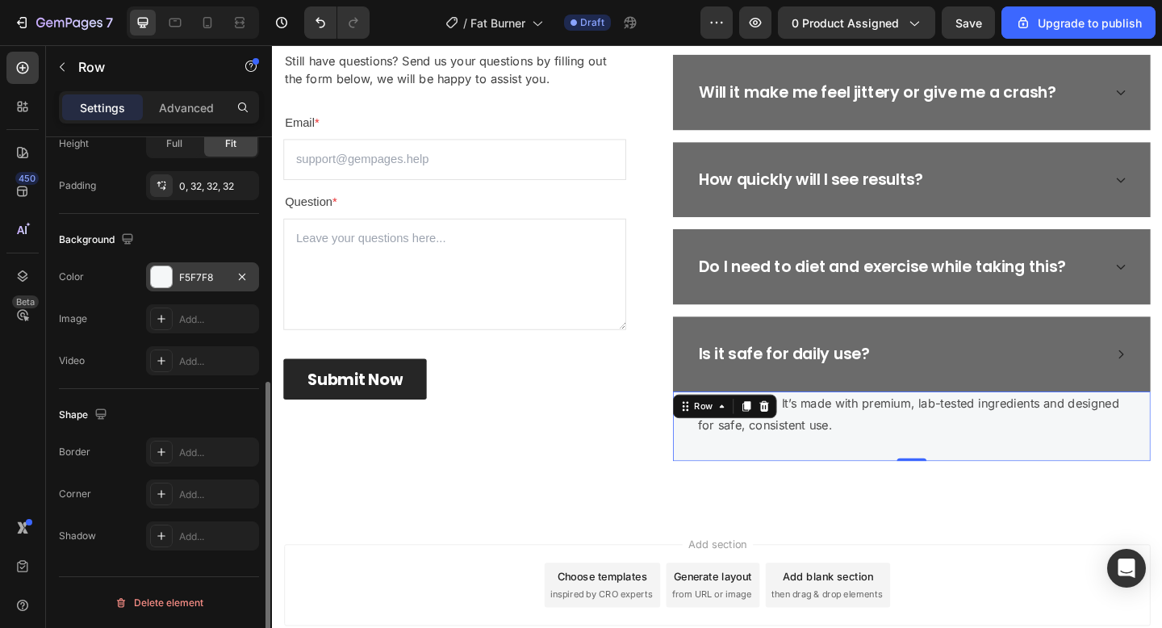
click at [205, 281] on div "F5F7F8" at bounding box center [202, 277] width 47 height 15
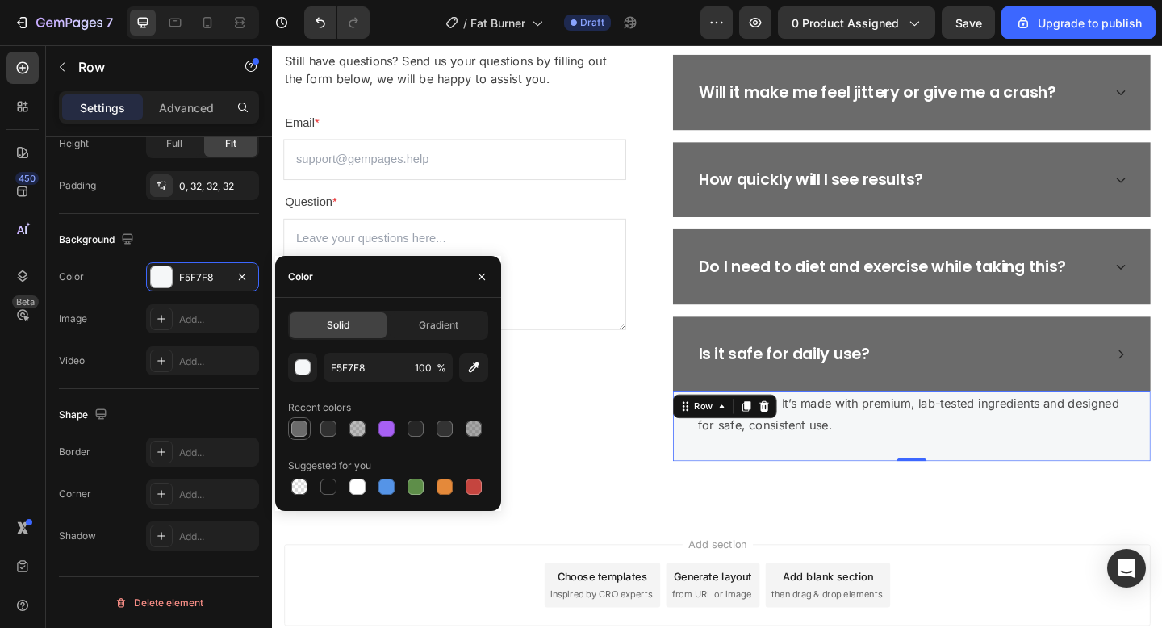
click at [299, 434] on div at bounding box center [299, 428] width 16 height 16
type input "6B6B6B"
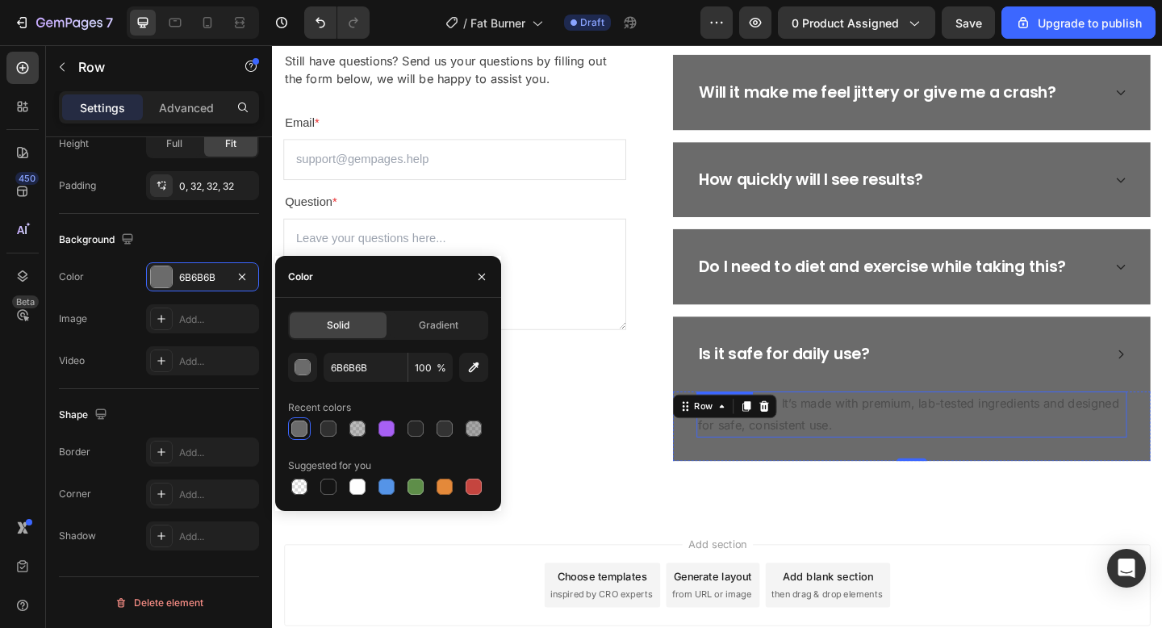
click at [848, 458] on p "👉 Absolutely. It’s made with premium, lab-tested ingredients and designed for s…" at bounding box center [967, 447] width 465 height 47
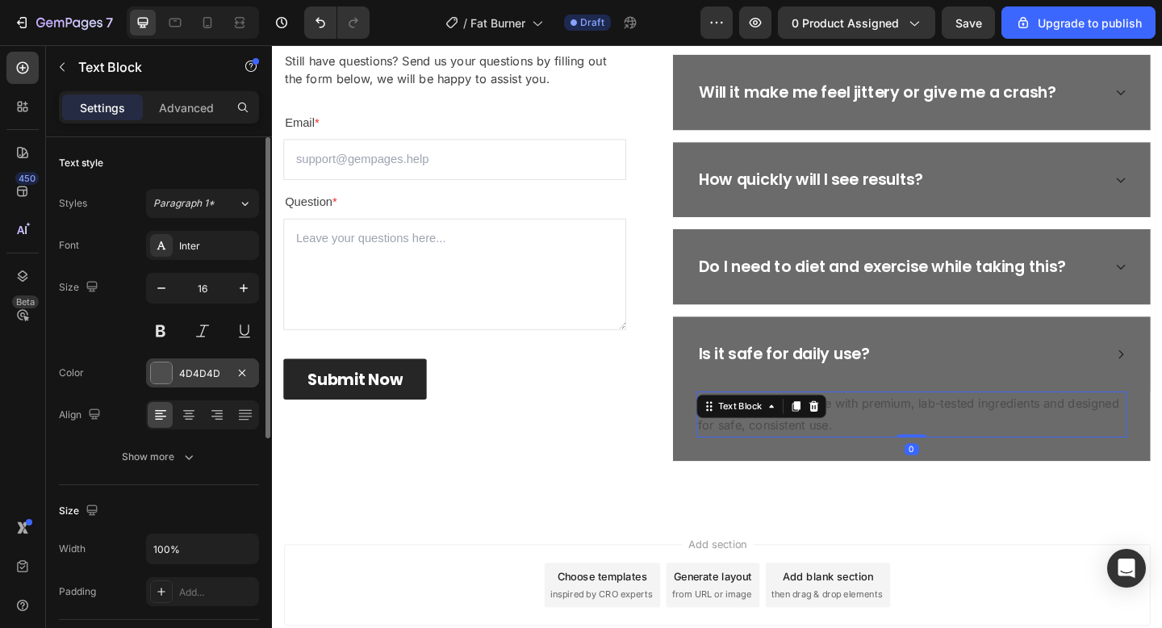
click at [212, 379] on div "4D4D4D" at bounding box center [202, 373] width 47 height 15
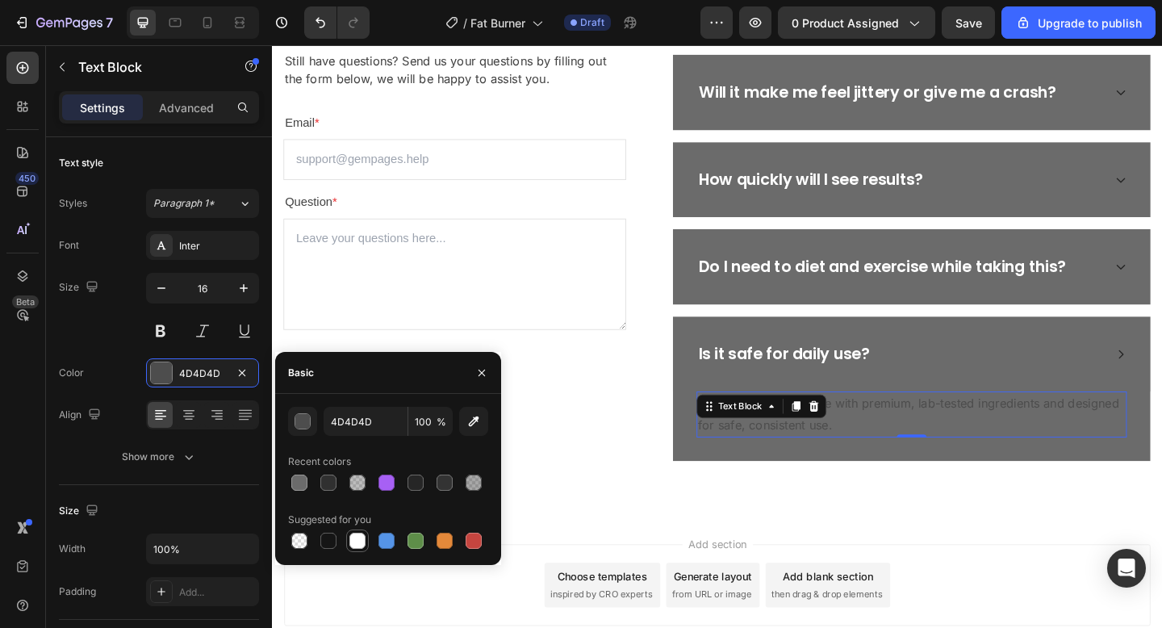
click at [355, 529] on div at bounding box center [357, 540] width 23 height 23
type input "FFFFFF"
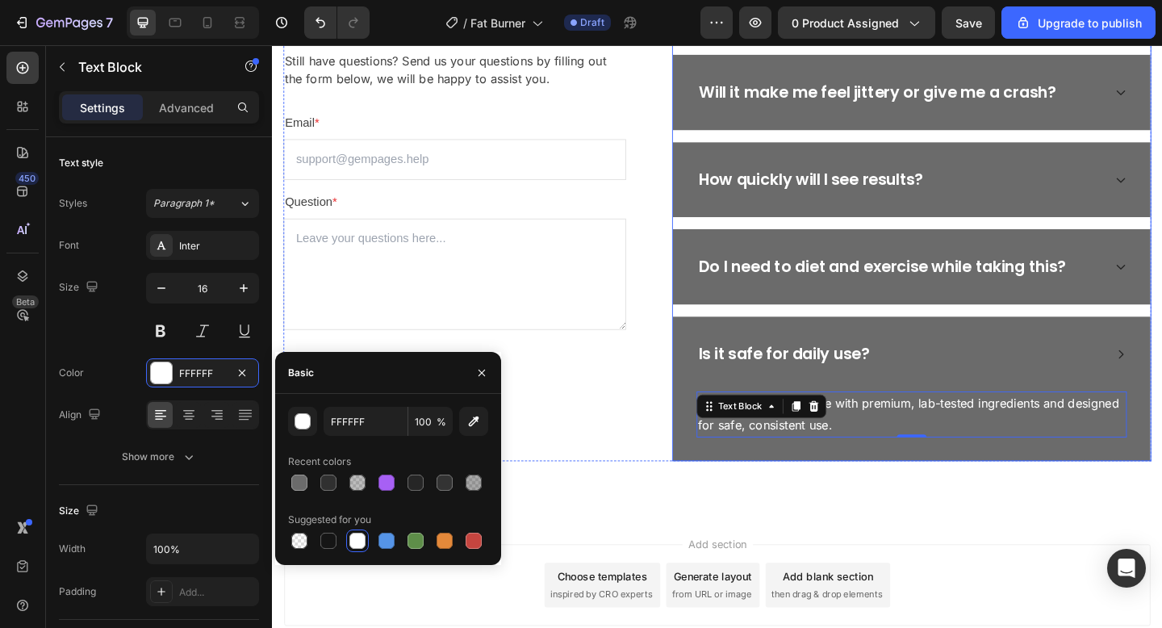
click at [1161, 285] on div "Do I need to diet and exercise while taking this?" at bounding box center [955, 286] width 442 height 31
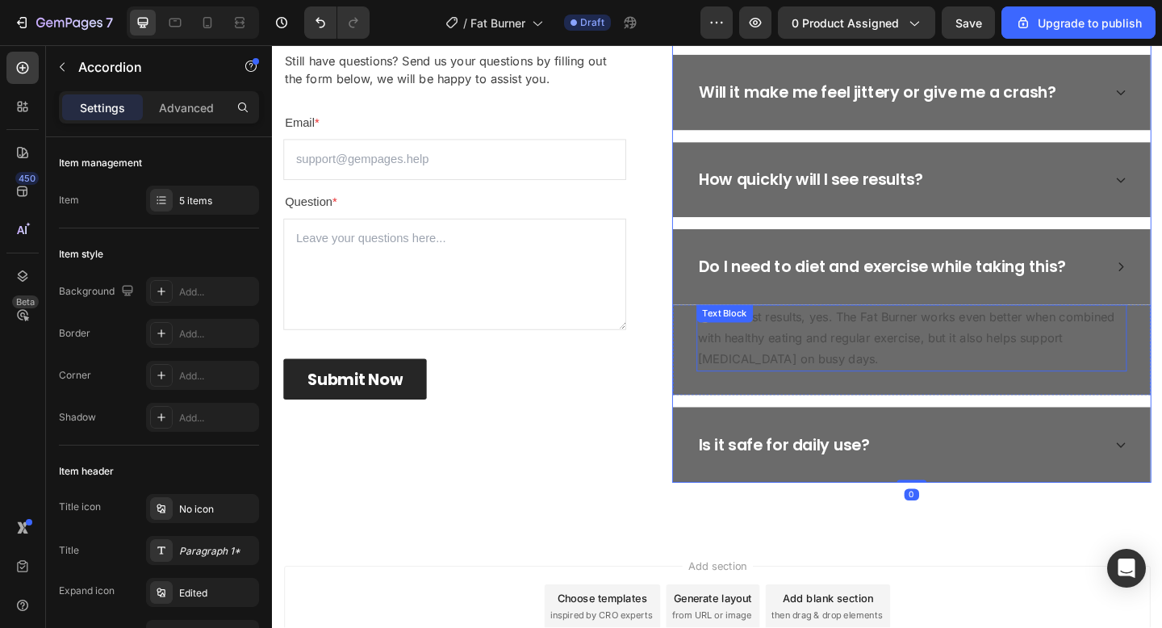
click at [978, 351] on p "👉 For best results, yes. The Fat Burner works even better when combined with he…" at bounding box center [967, 363] width 465 height 69
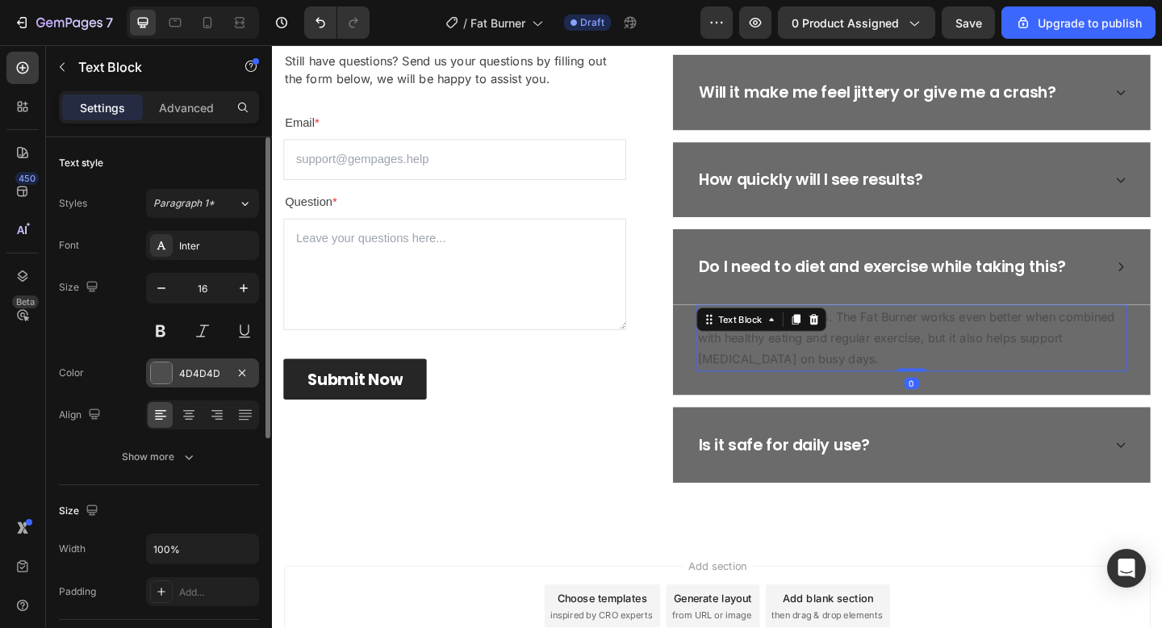
click at [202, 374] on div "4D4D4D" at bounding box center [202, 373] width 47 height 15
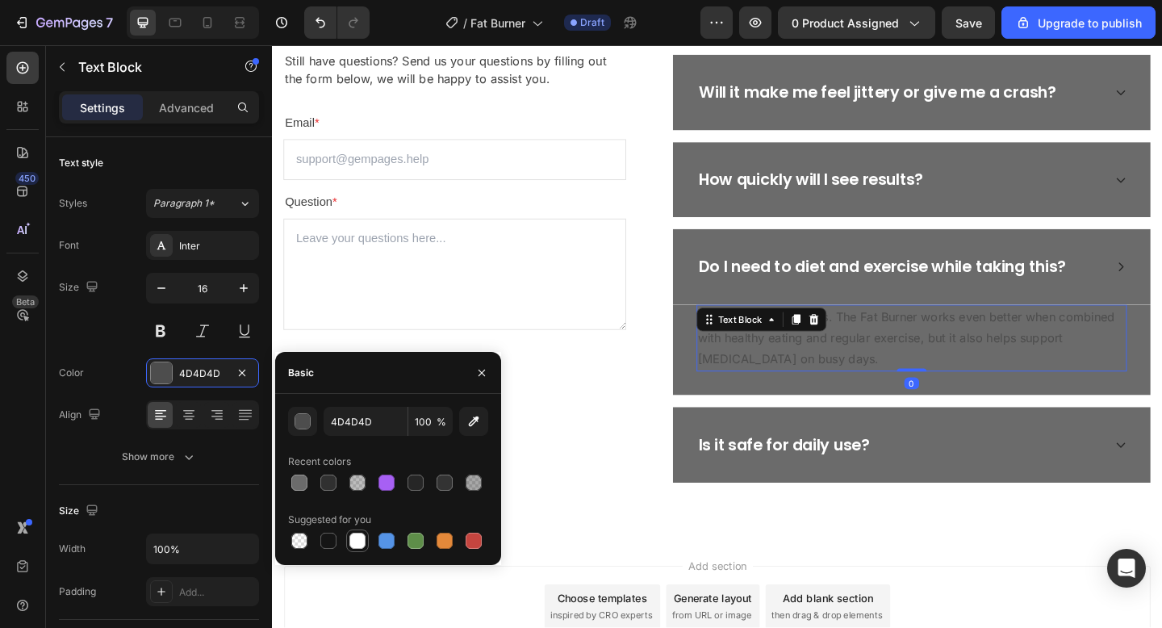
click at [356, 531] on div at bounding box center [357, 540] width 19 height 19
type input "FFFFFF"
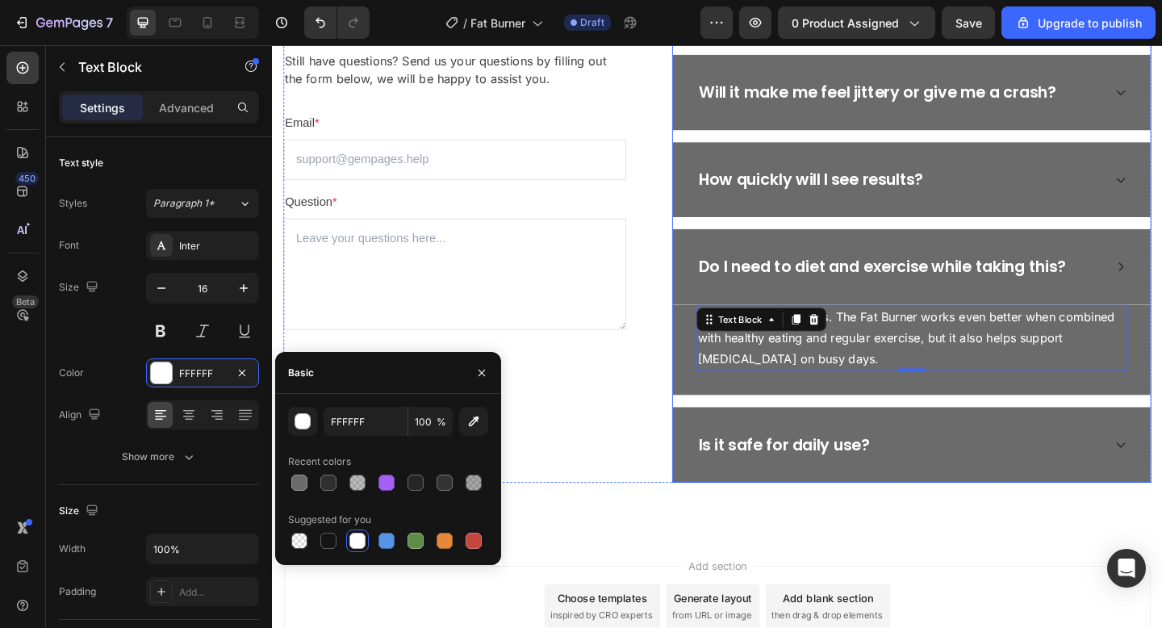
click at [1094, 192] on div "How quickly will I see results?" at bounding box center [955, 192] width 442 height 31
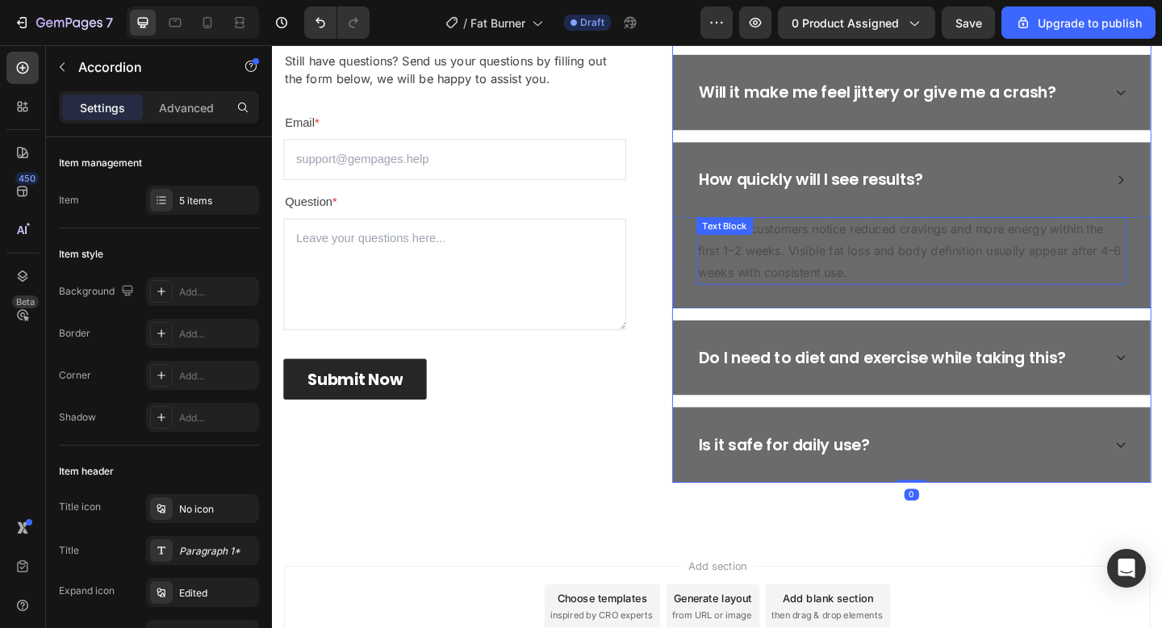
click at [947, 271] on p "👉 Many customers notice reduced cravings and more energy within the first 1–2 w…" at bounding box center [967, 268] width 465 height 69
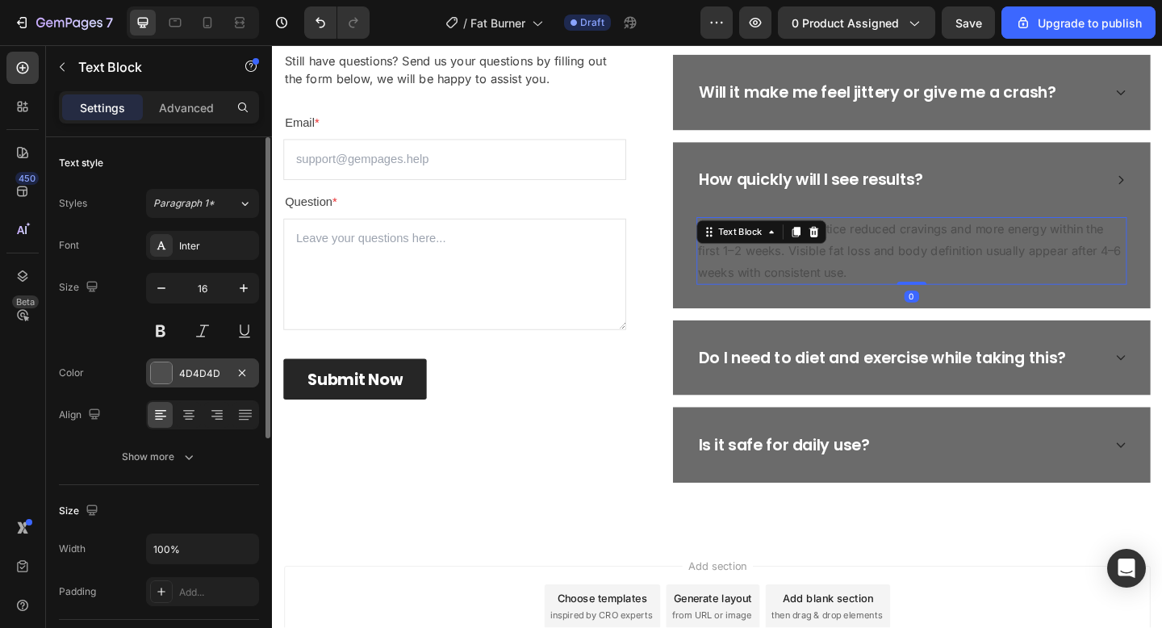
click at [203, 379] on div "4D4D4D" at bounding box center [202, 373] width 47 height 15
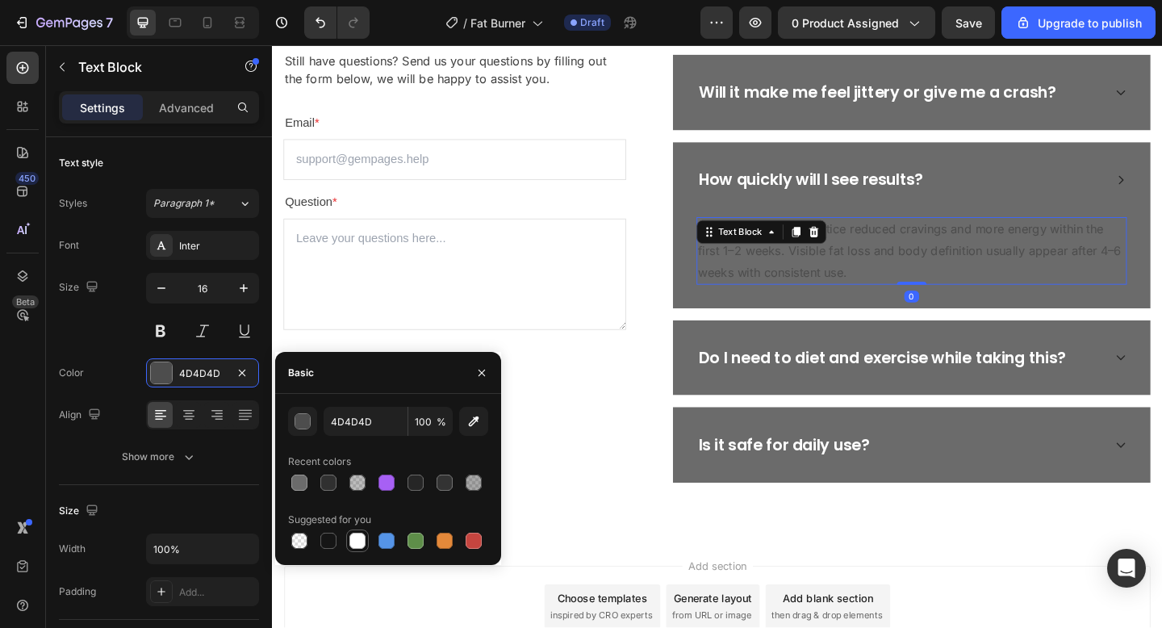
click at [355, 535] on div at bounding box center [357, 541] width 16 height 16
type input "FFFFFF"
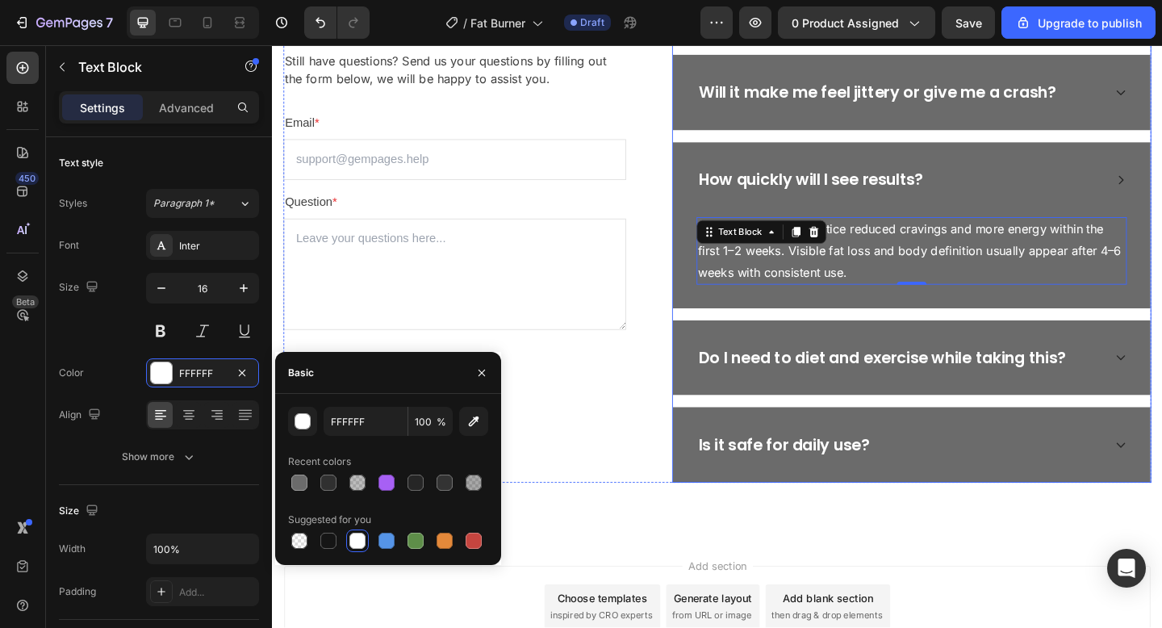
click at [1152, 79] on div "Will it make me feel jittery or give me a crash?" at bounding box center [968, 97] width 520 height 82
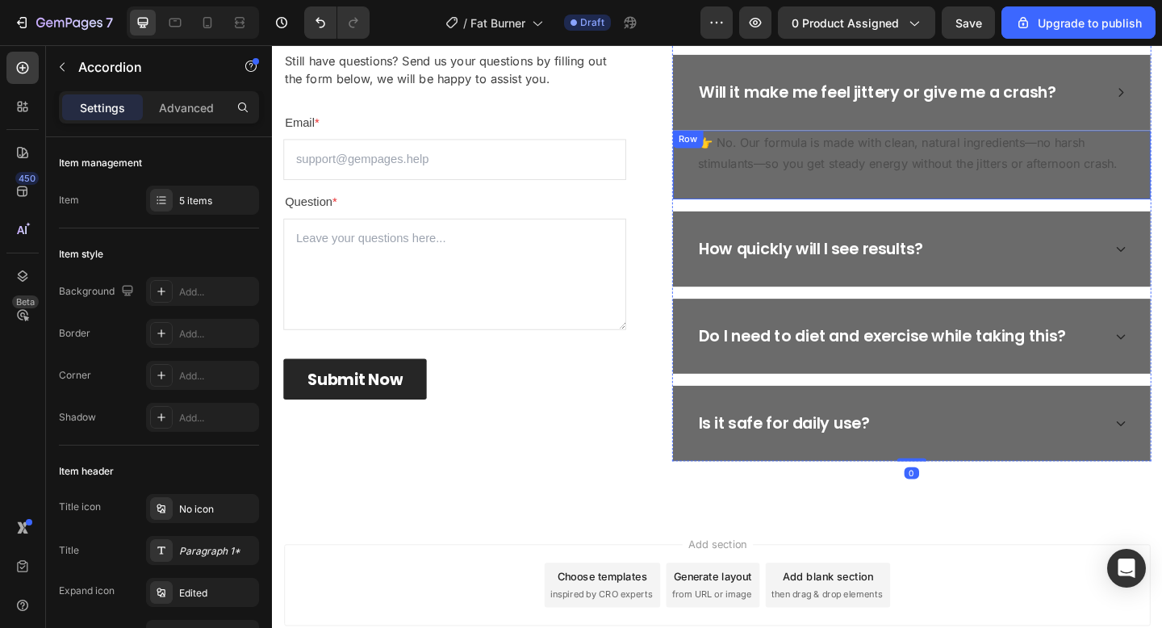
click at [846, 195] on div "👉 No. Our formula is made with clean, natural ingredients—no harsh stimulants—s…" at bounding box center [968, 176] width 520 height 76
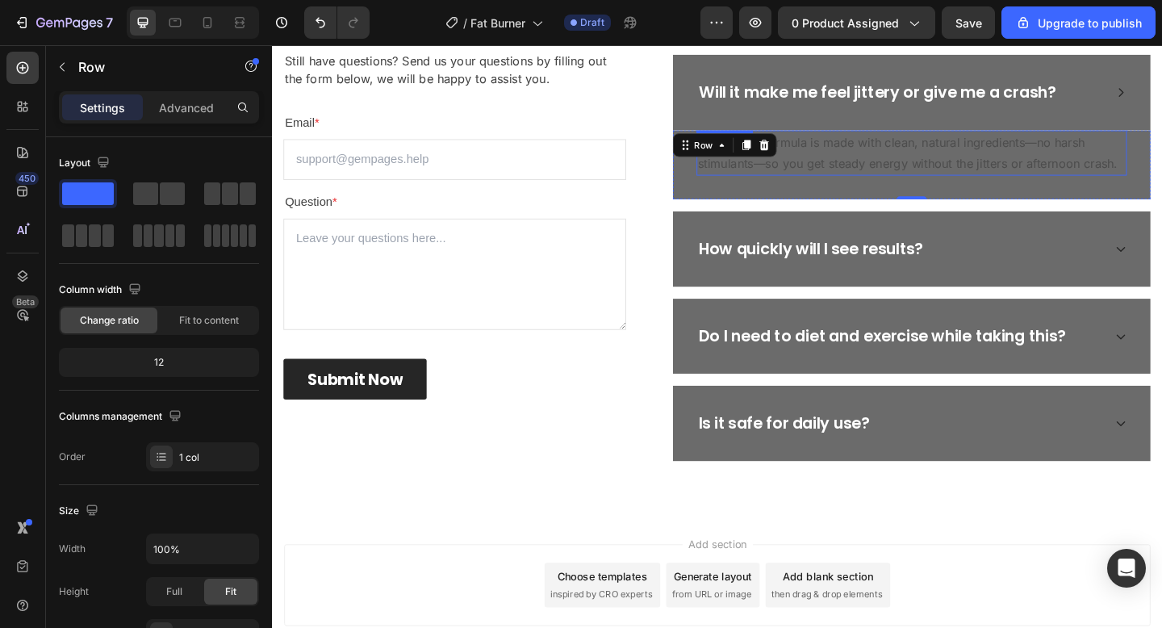
click at [877, 166] on p "👉 No. Our formula is made with clean, natural ingredients—no harsh stimulants—s…" at bounding box center [967, 163] width 465 height 47
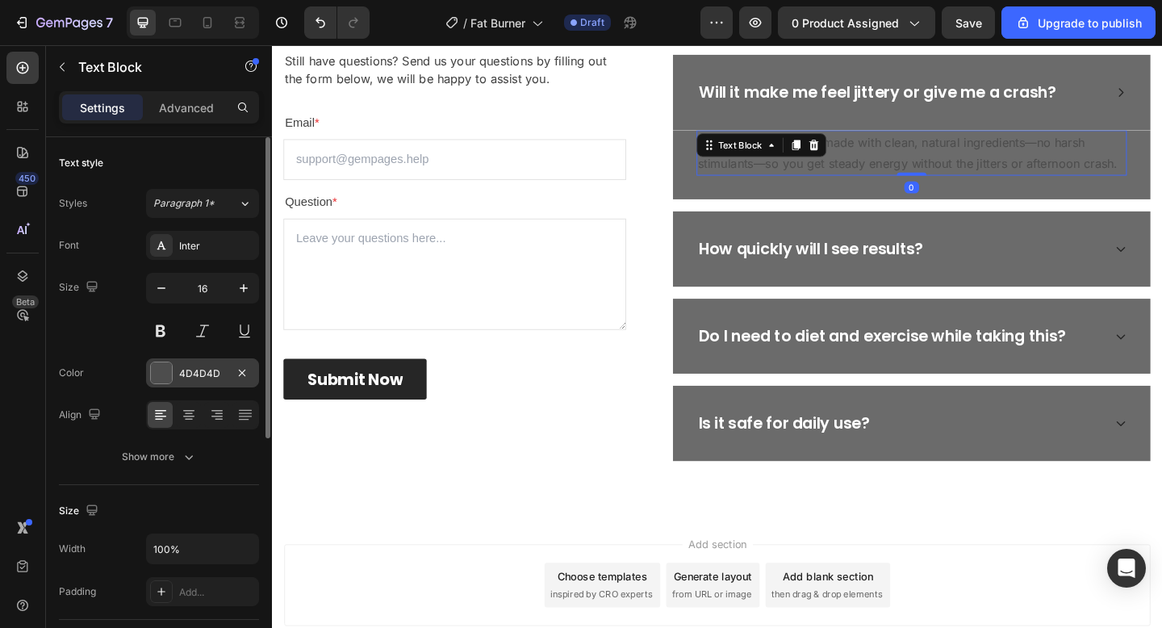
click at [200, 382] on div "4D4D4D" at bounding box center [202, 372] width 113 height 29
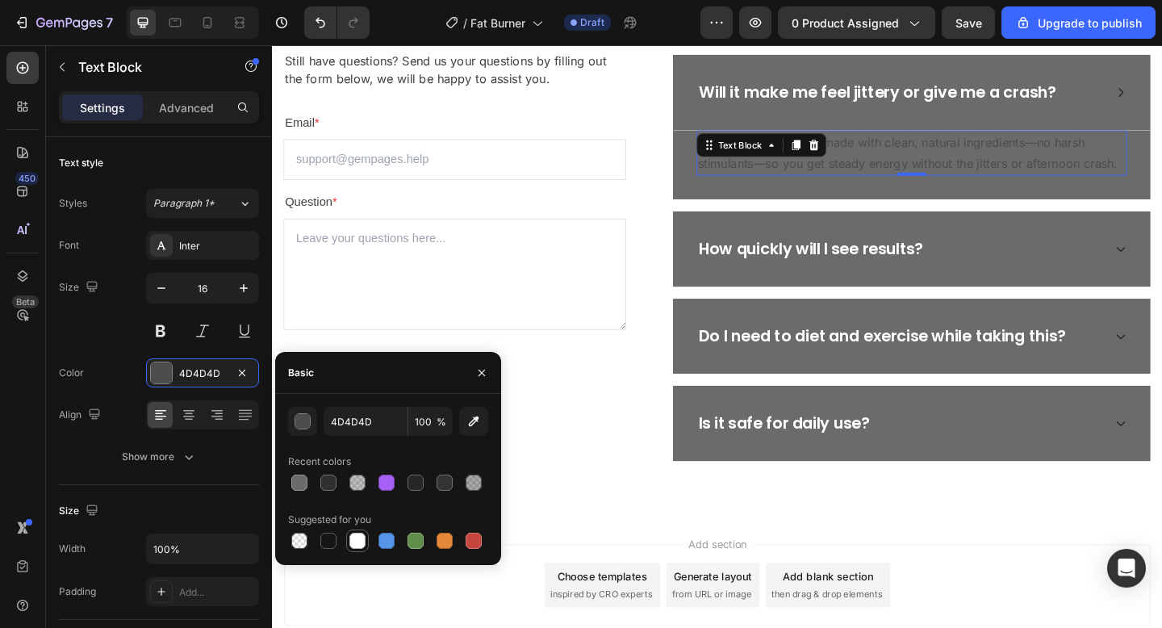
click at [358, 543] on div at bounding box center [357, 541] width 16 height 16
type input "FFFFFF"
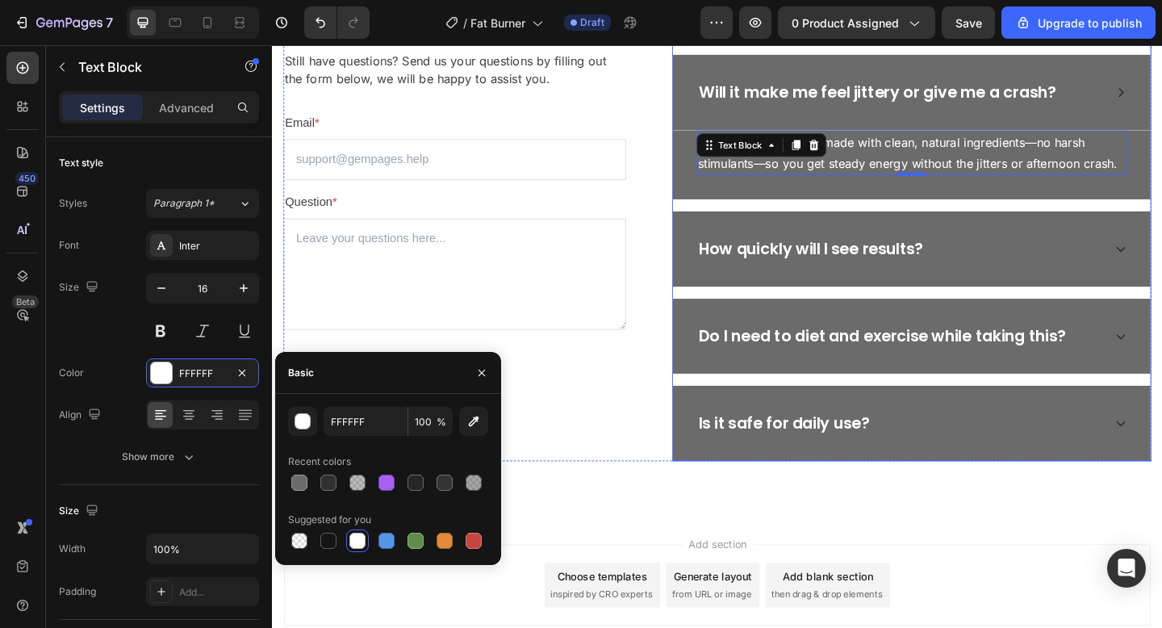
click at [1136, 67] on div "Will it make me feel jittery or give me a crash?" at bounding box center [968, 97] width 520 height 82
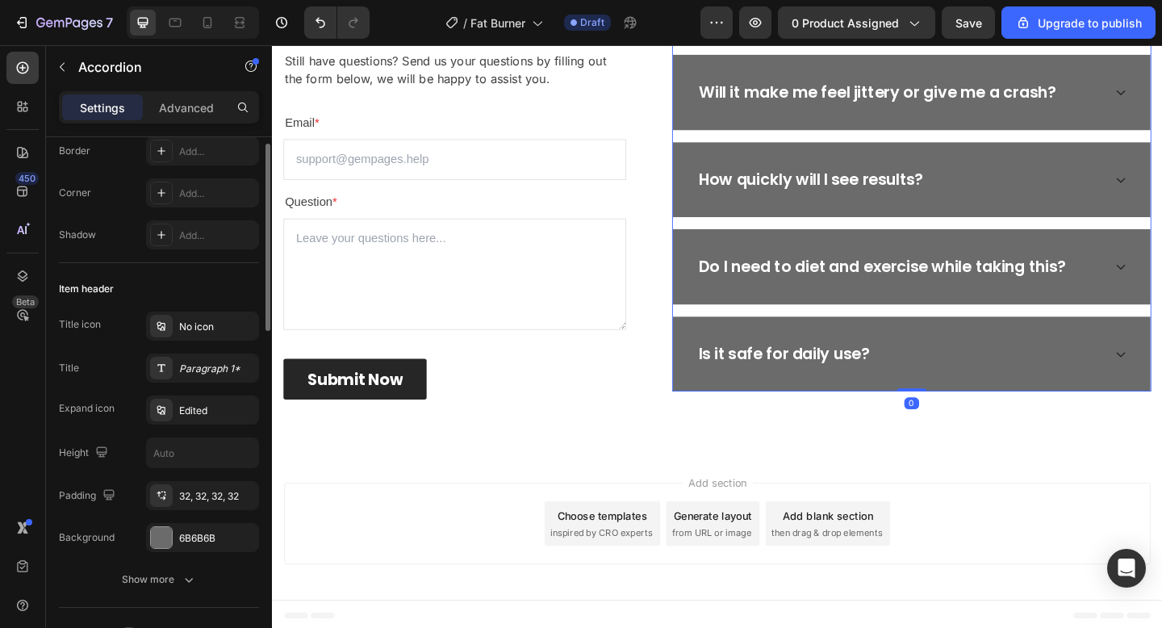
scroll to position [192, 0]
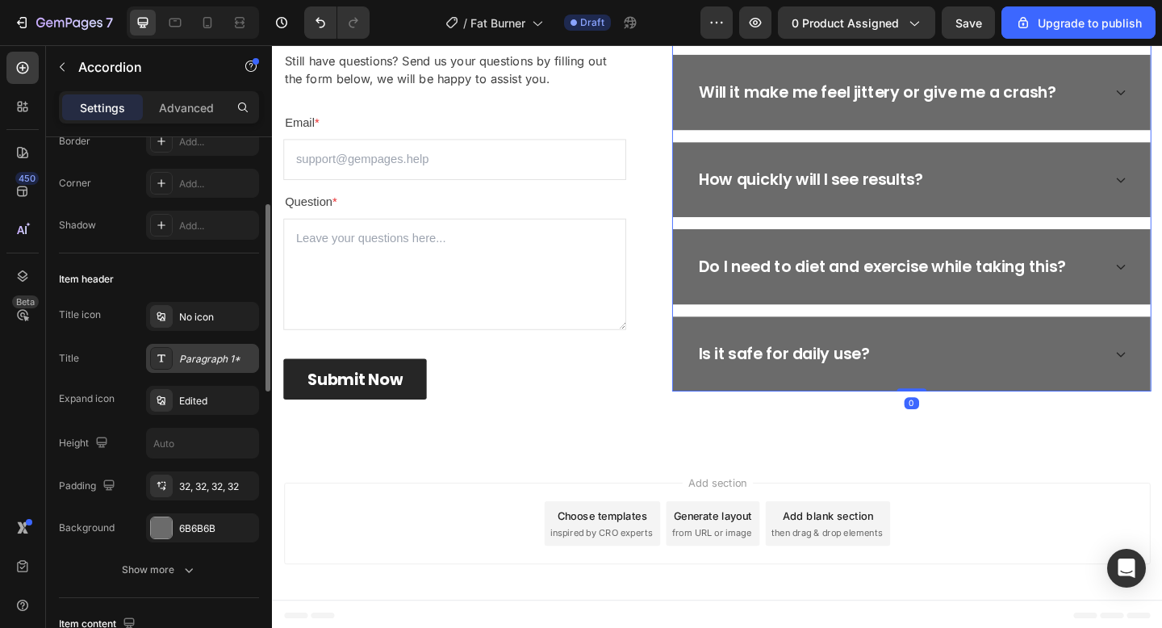
click at [209, 350] on div "Paragraph 1*" at bounding box center [202, 358] width 113 height 29
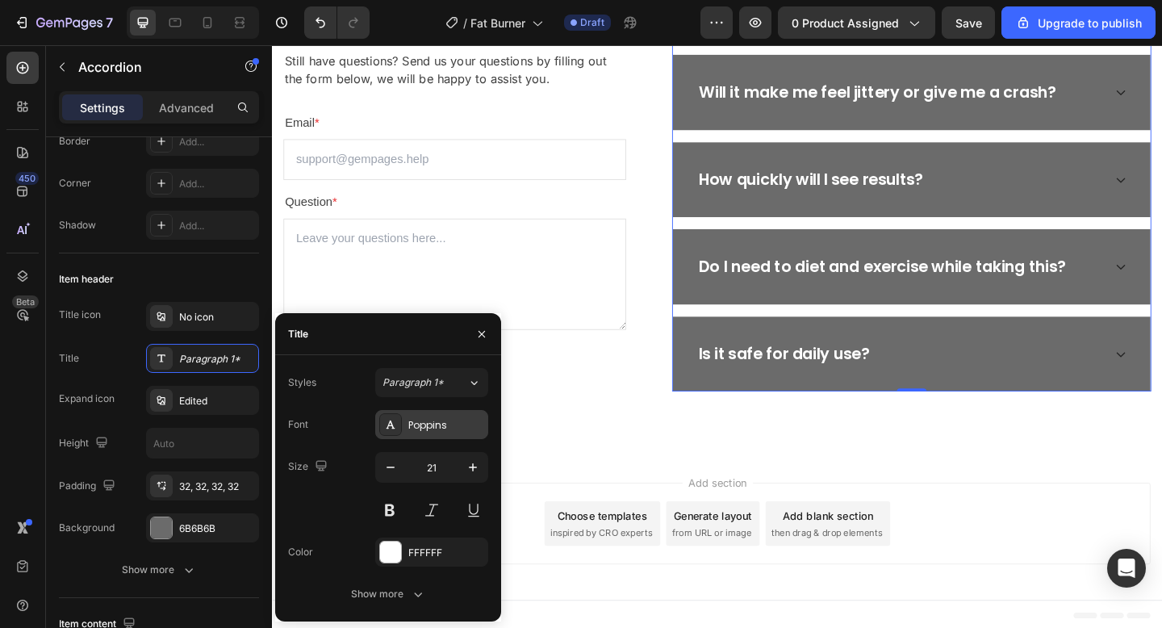
click at [416, 413] on div "Poppins" at bounding box center [431, 424] width 113 height 29
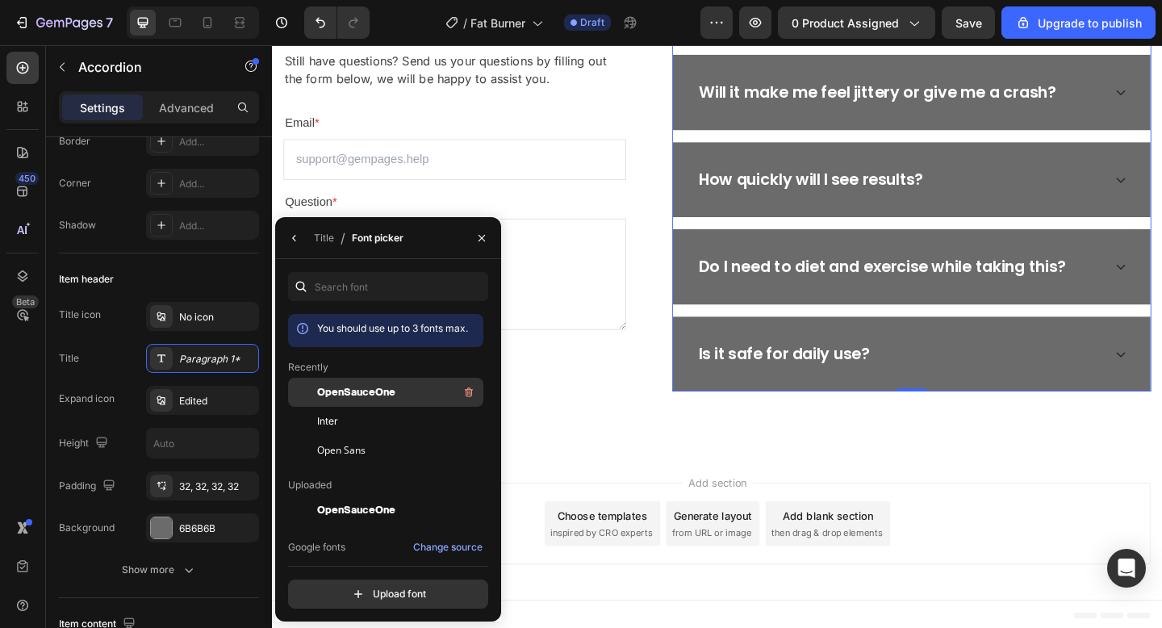
click at [374, 390] on span "OpenSauceOne" at bounding box center [356, 392] width 78 height 15
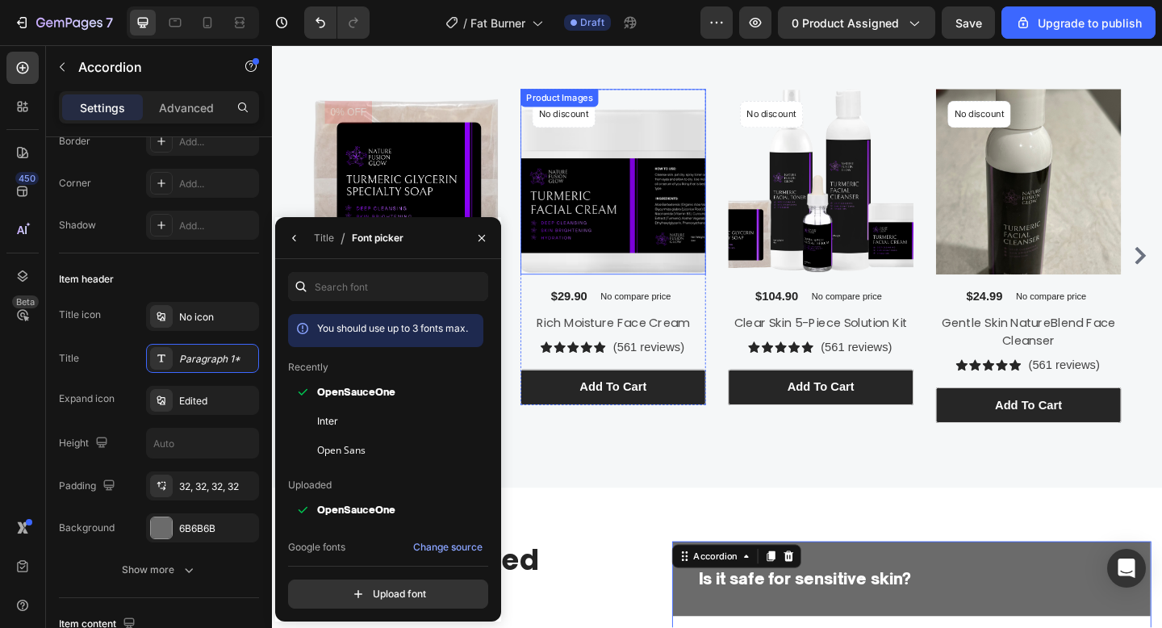
scroll to position [3356, 0]
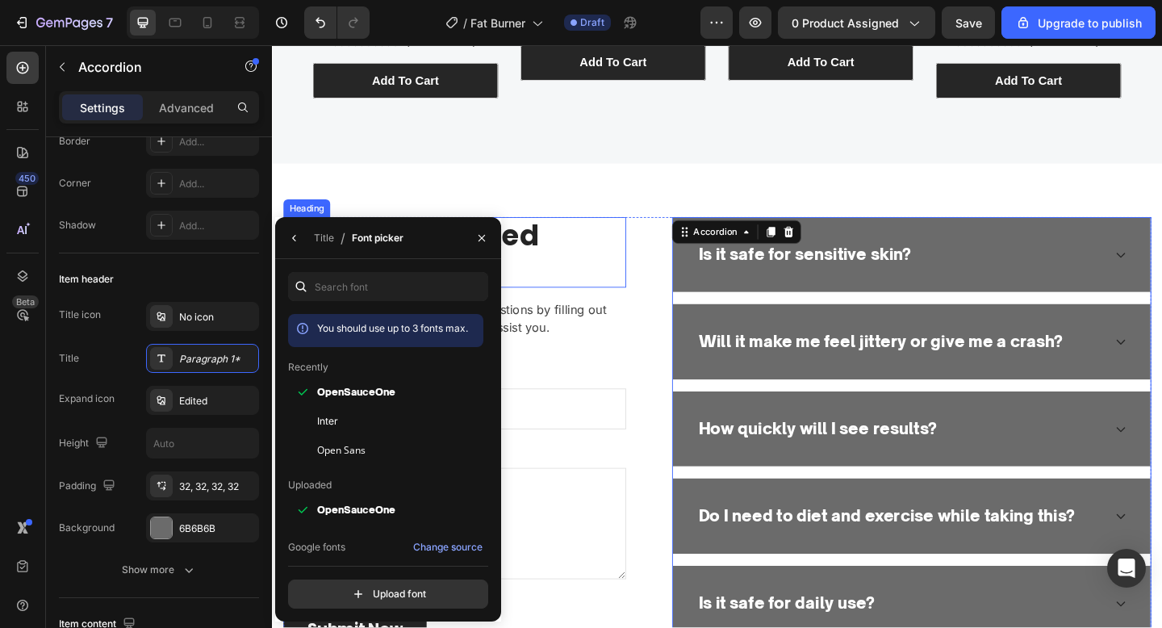
click at [554, 270] on p "Frequently Asked Questions" at bounding box center [471, 270] width 370 height 73
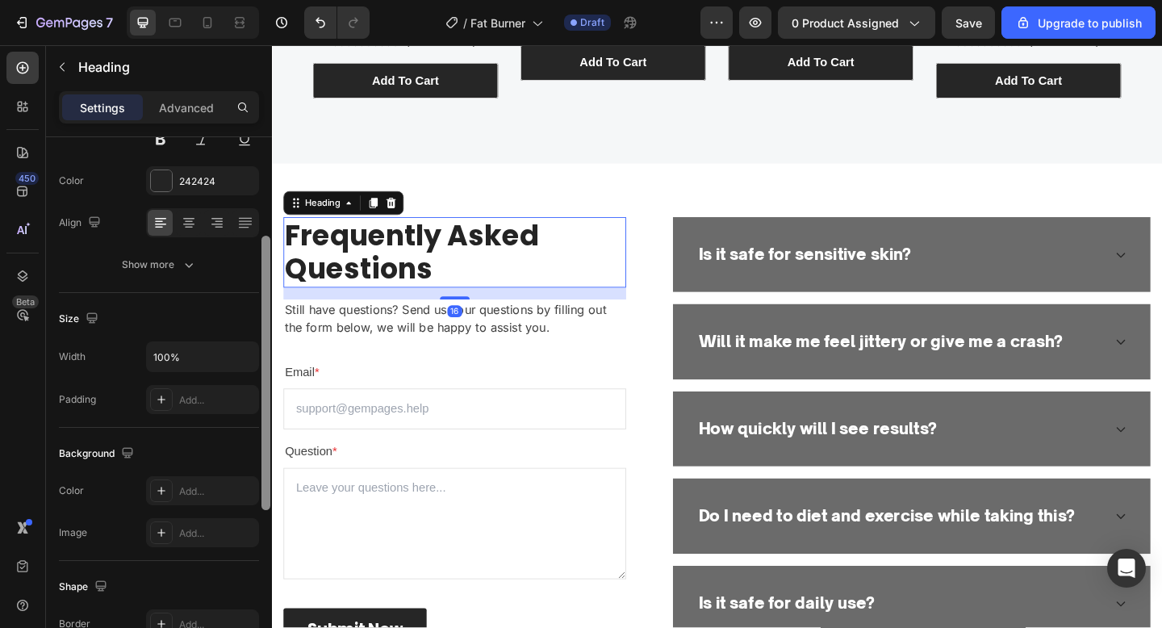
scroll to position [0, 0]
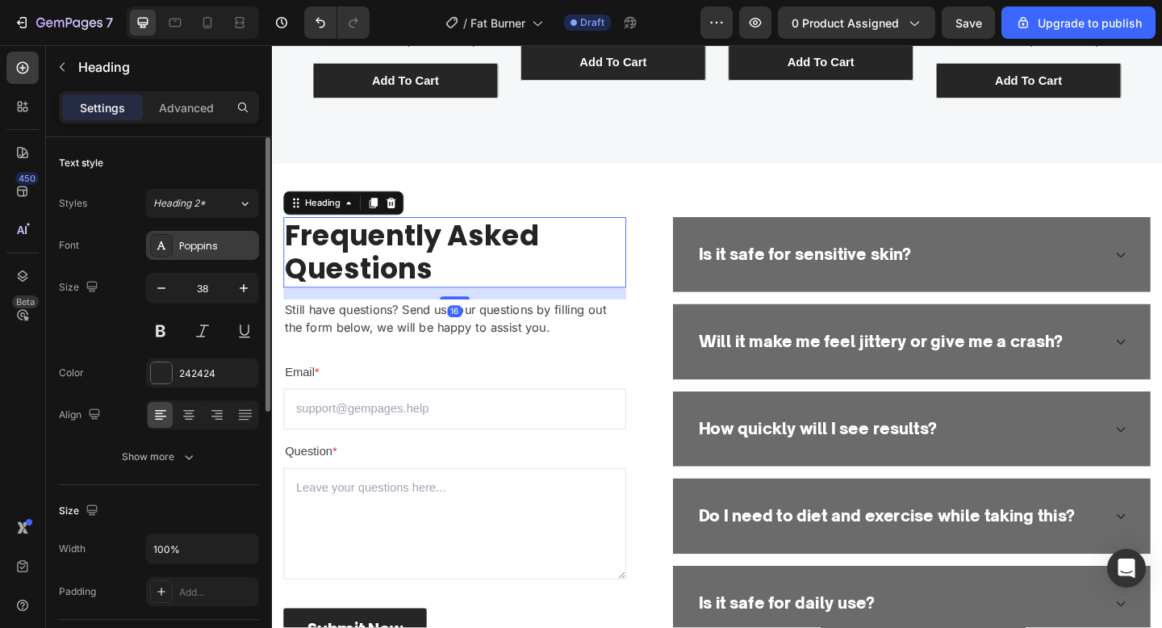
click at [179, 235] on div "Poppins" at bounding box center [202, 245] width 113 height 29
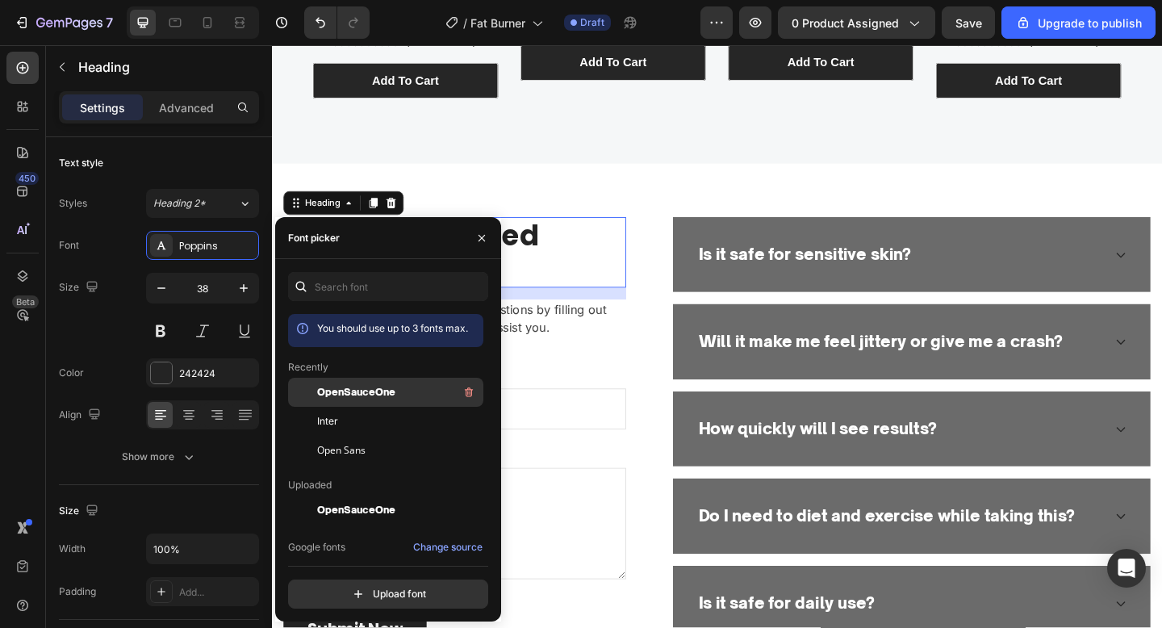
click at [391, 496] on div "OpenSauceOne" at bounding box center [385, 510] width 195 height 29
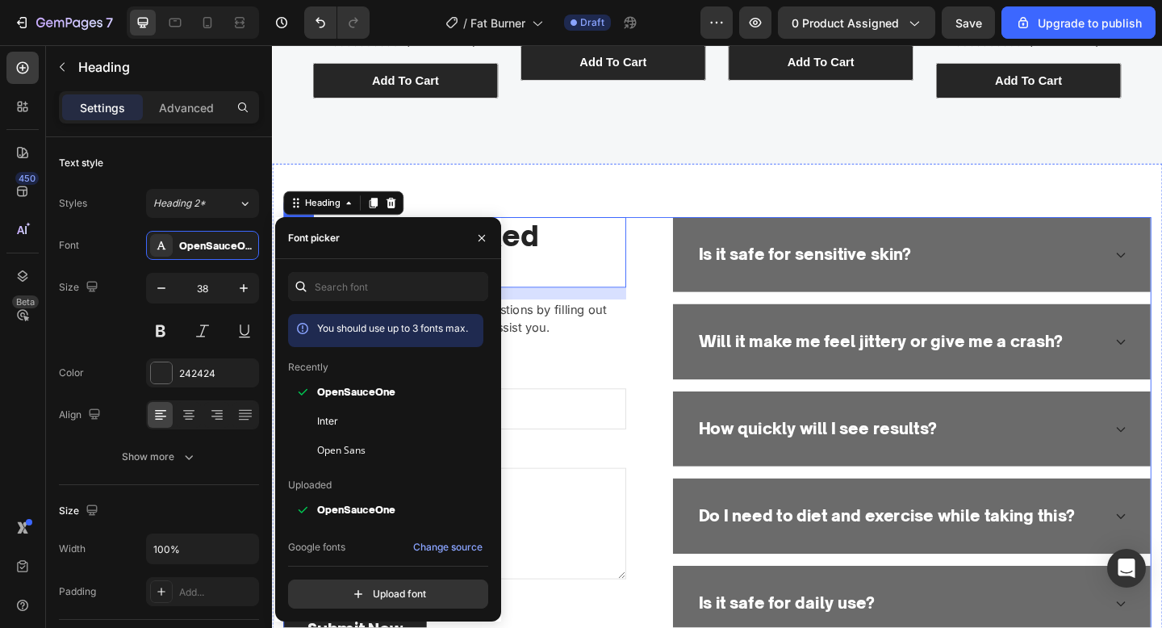
click at [671, 383] on div "Frequently Asked Questions Heading 16 Still have questions? Send us your questi…" at bounding box center [756, 467] width 944 height 470
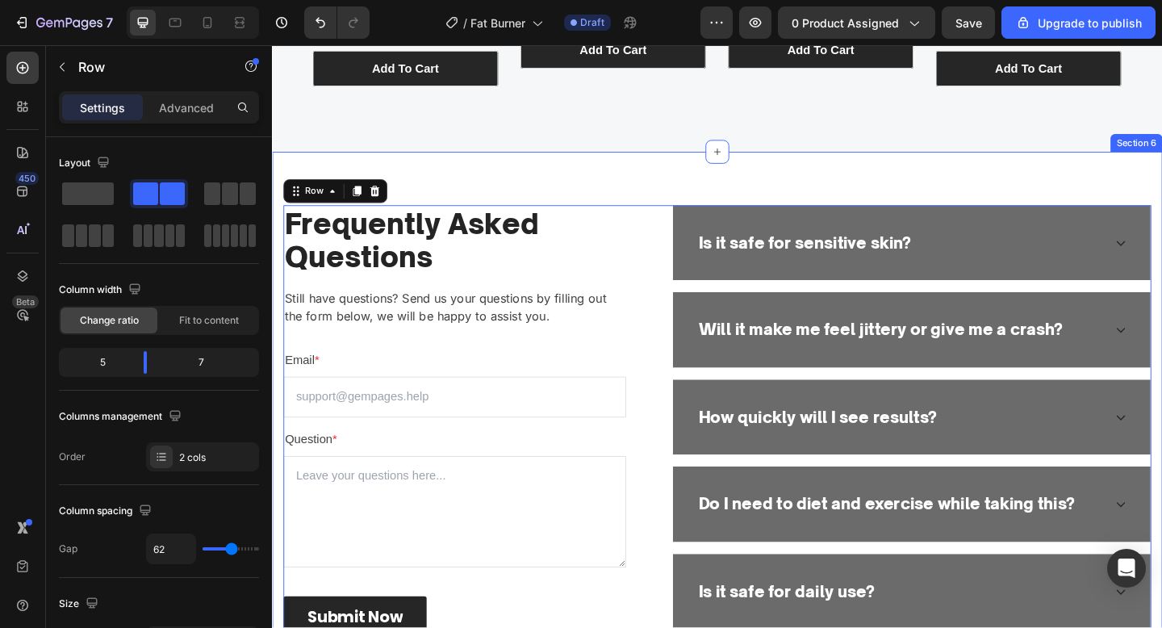
scroll to position [3366, 0]
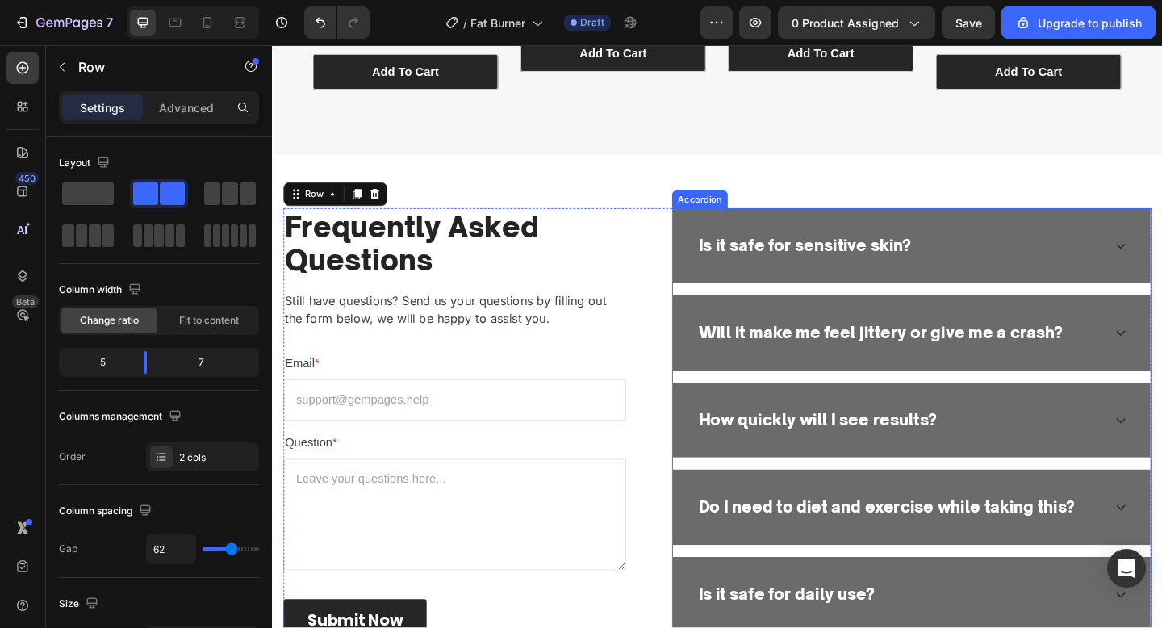
click at [865, 370] on div "Will it make me feel jittery or give me a crash?" at bounding box center [934, 358] width 401 height 31
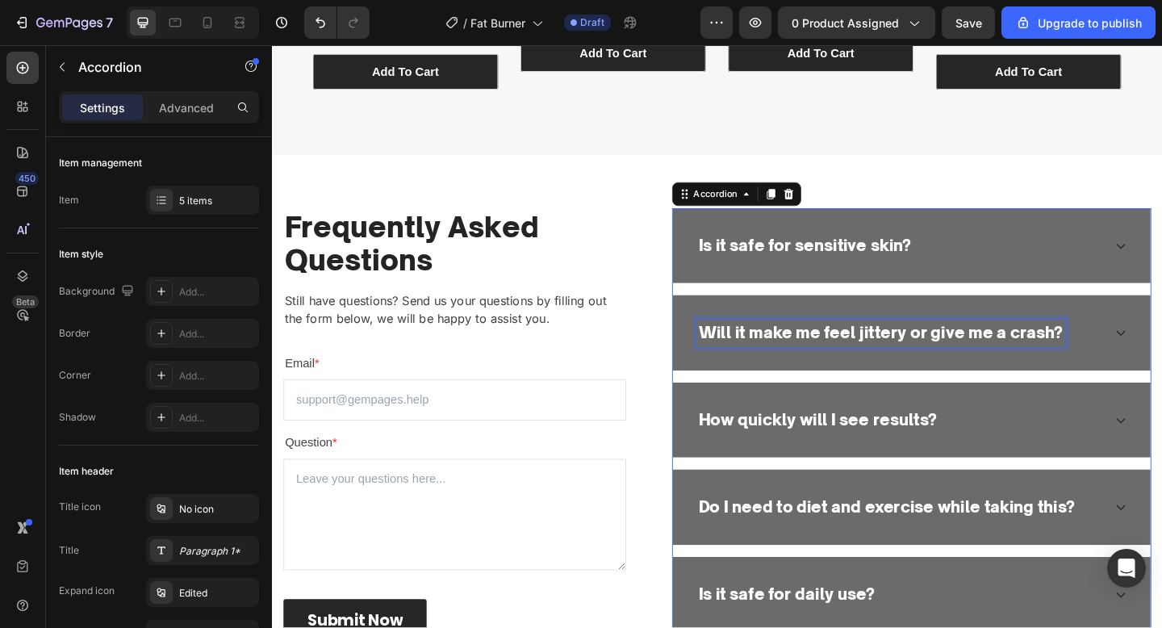
click at [865, 370] on div "Will it make me feel jittery or give me a crash?" at bounding box center [934, 358] width 401 height 31
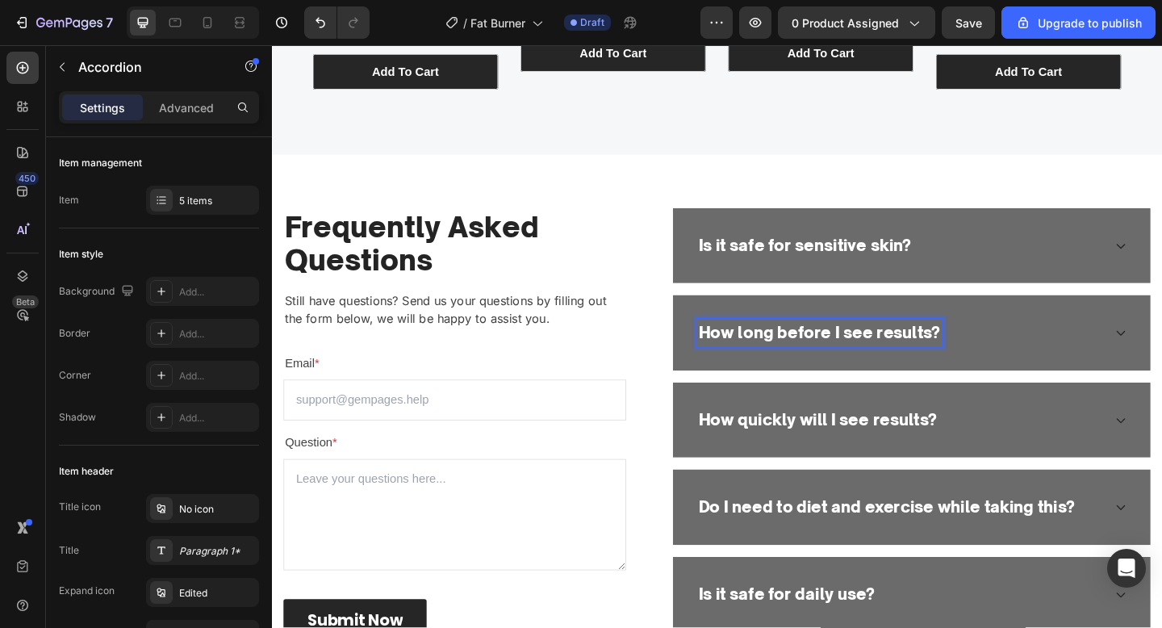
click at [1061, 367] on div "How long before I see results?" at bounding box center [955, 358] width 442 height 31
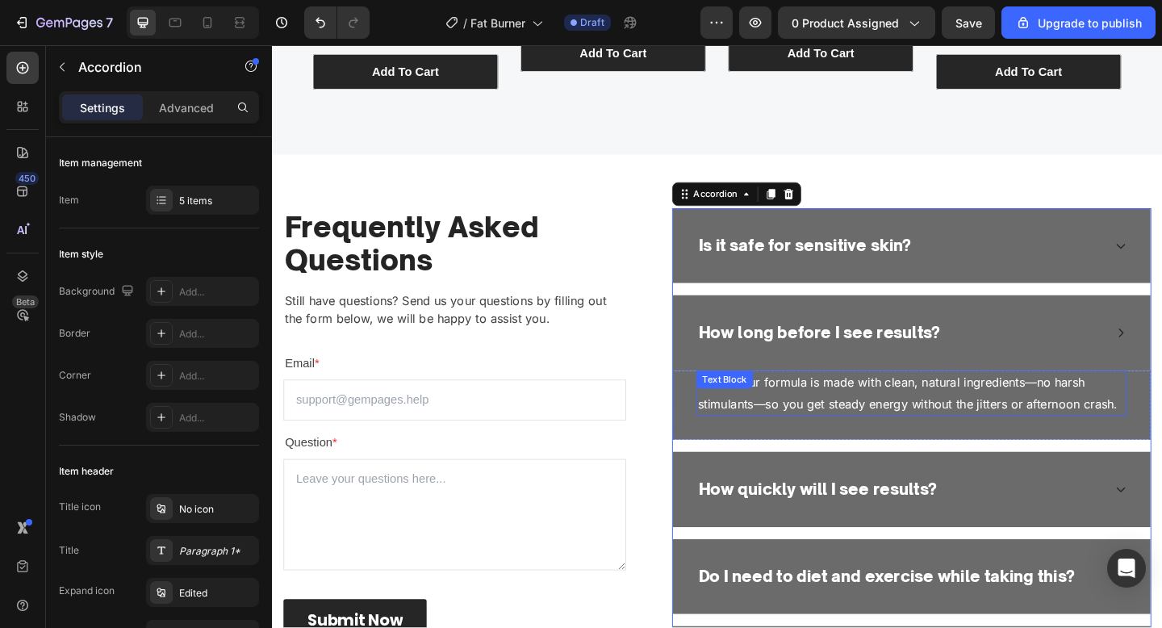
click at [950, 421] on p "👉 No. Our formula is made with clean, natural ingredients—no harsh stimulants—s…" at bounding box center [967, 424] width 465 height 47
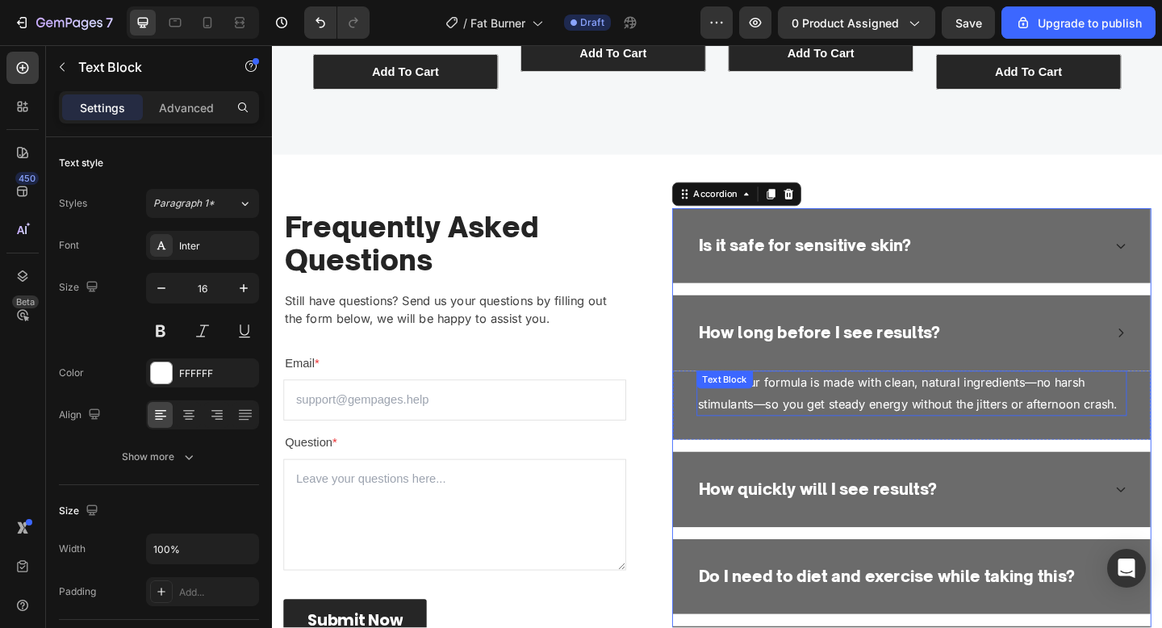
click at [950, 421] on p "👉 No. Our formula is made with clean, natural ingredients—no harsh stimulants—s…" at bounding box center [967, 424] width 465 height 47
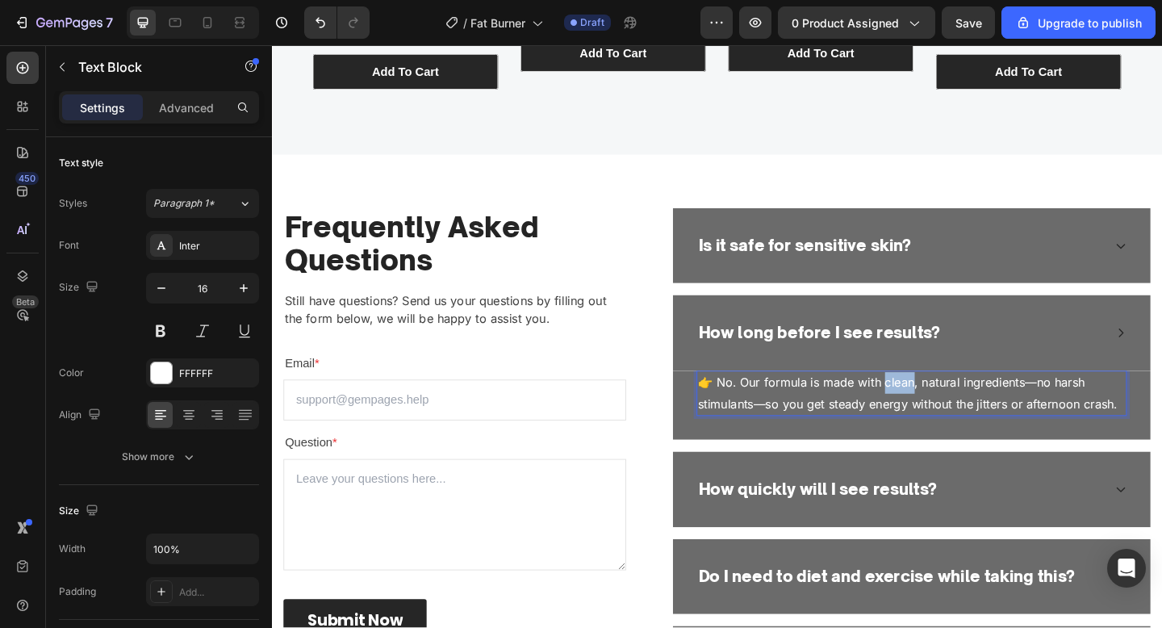
click at [950, 421] on p "👉 No. Our formula is made with clean, natural ingredients—no harsh stimulants—s…" at bounding box center [967, 424] width 465 height 47
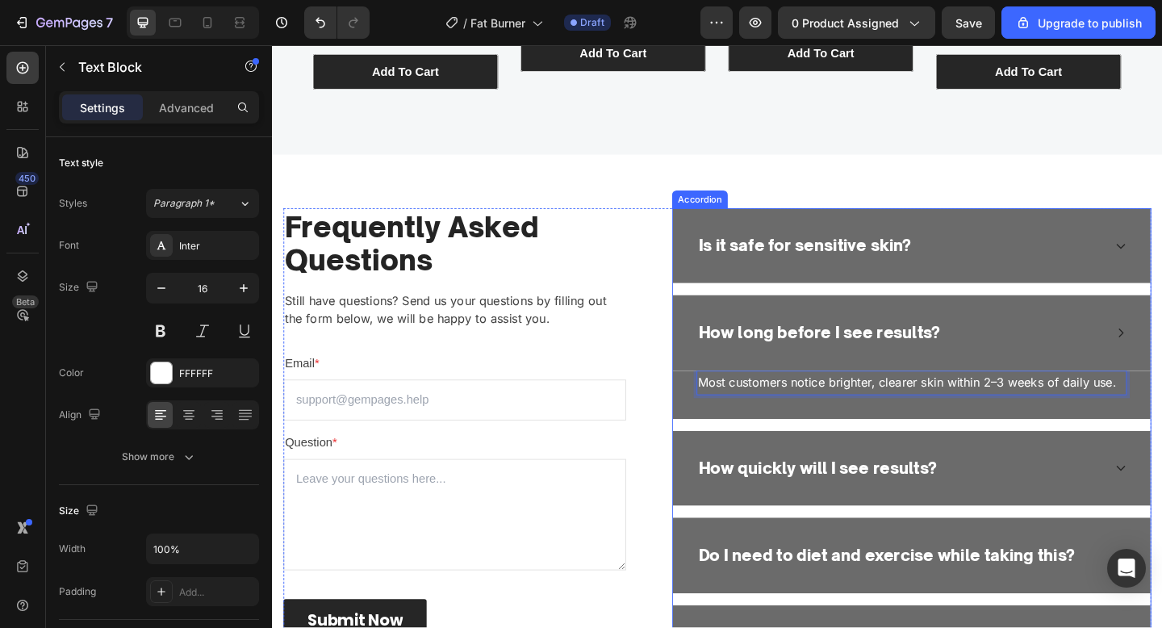
click at [906, 512] on p "How quickly will I see results?" at bounding box center [865, 506] width 259 height 26
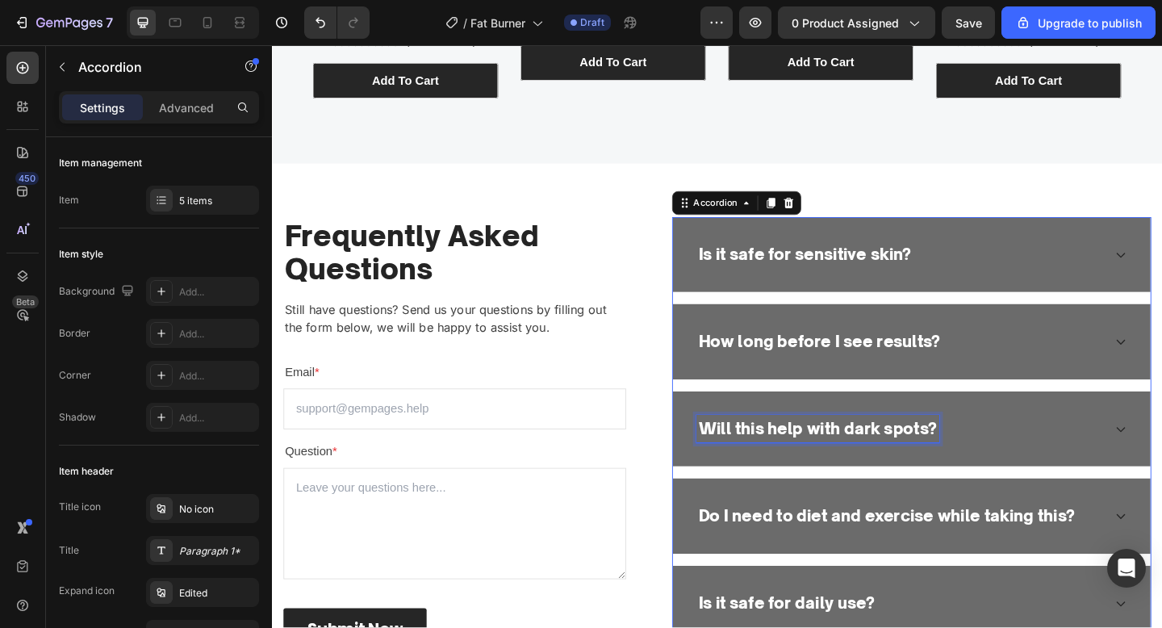
scroll to position [3315, 0]
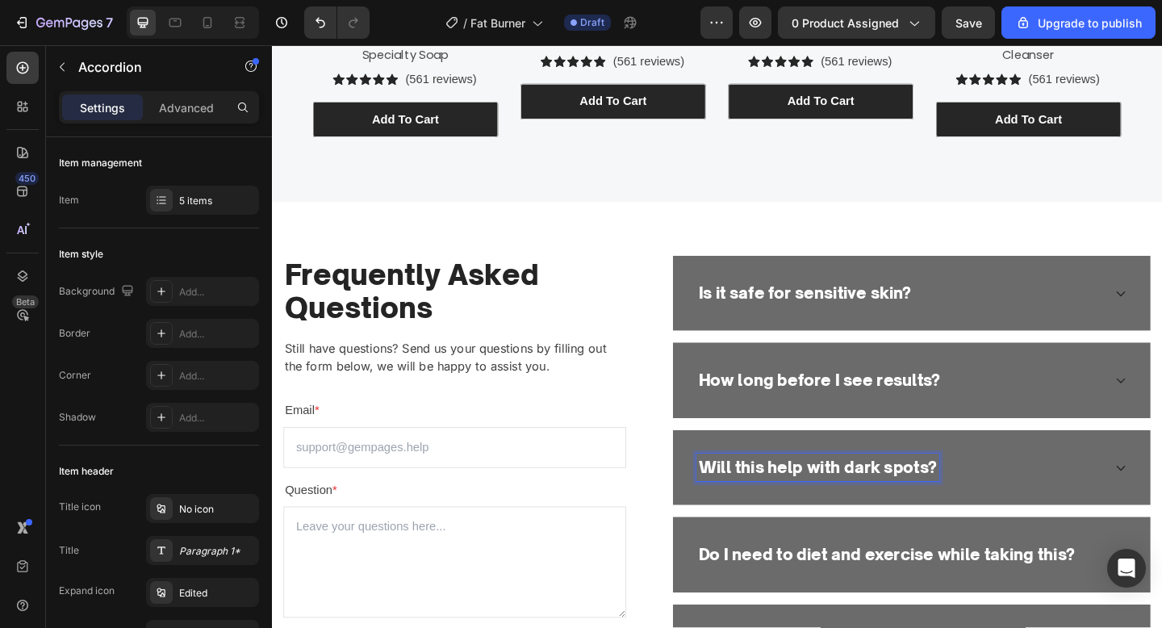
click at [1038, 490] on div "Will this help with dark spots?" at bounding box center [955, 505] width 442 height 31
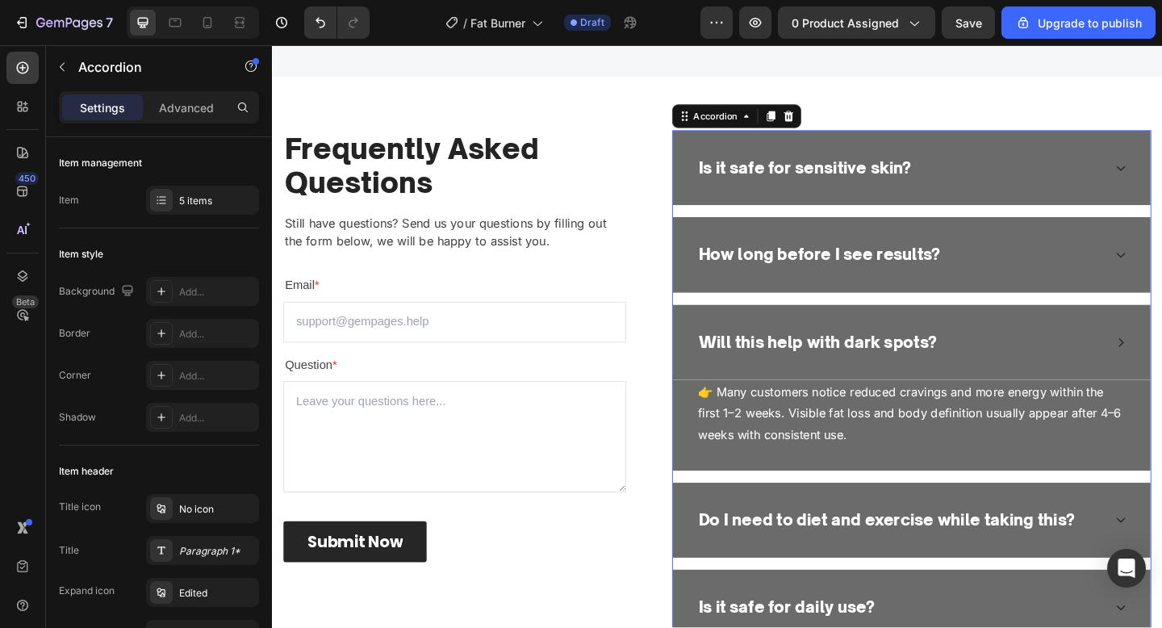
scroll to position [3468, 0]
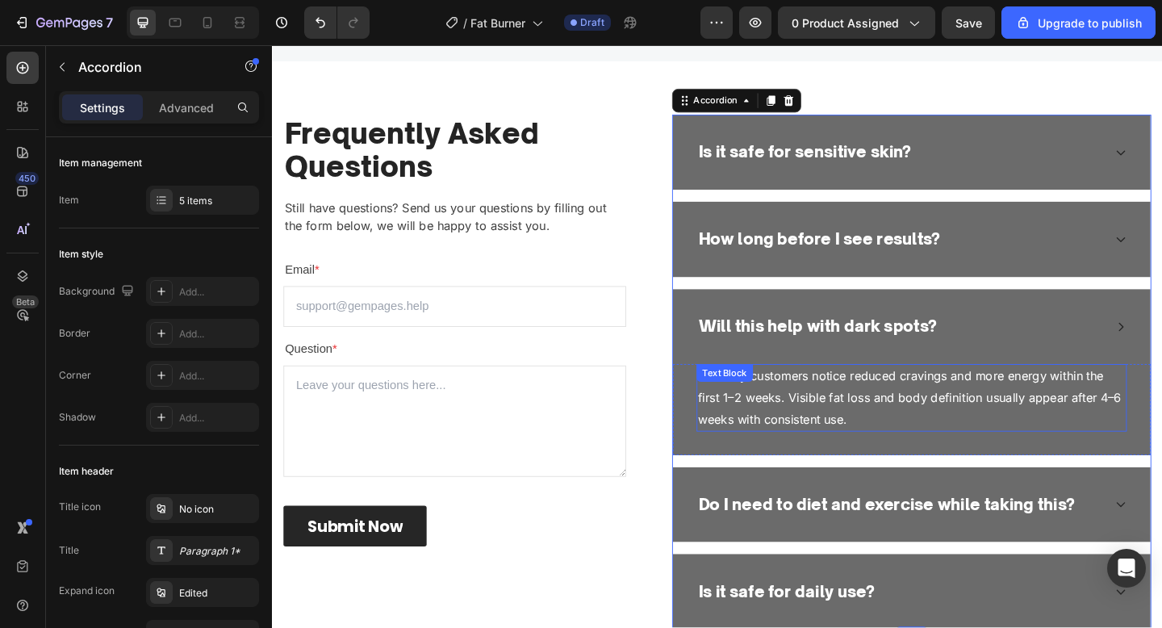
click at [1044, 408] on p "👉 Many customers notice reduced cravings and more energy within the first 1–2 w…" at bounding box center [967, 428] width 465 height 69
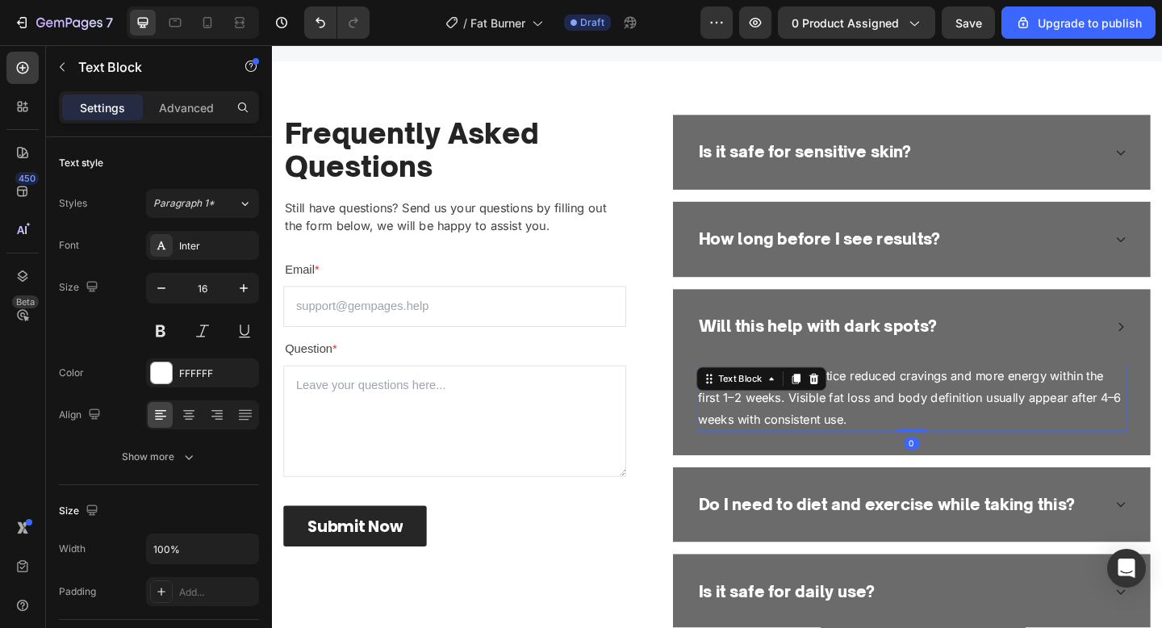
click at [1044, 408] on p "👉 Many customers notice reduced cravings and more energy within the first 1–2 w…" at bounding box center [967, 428] width 465 height 69
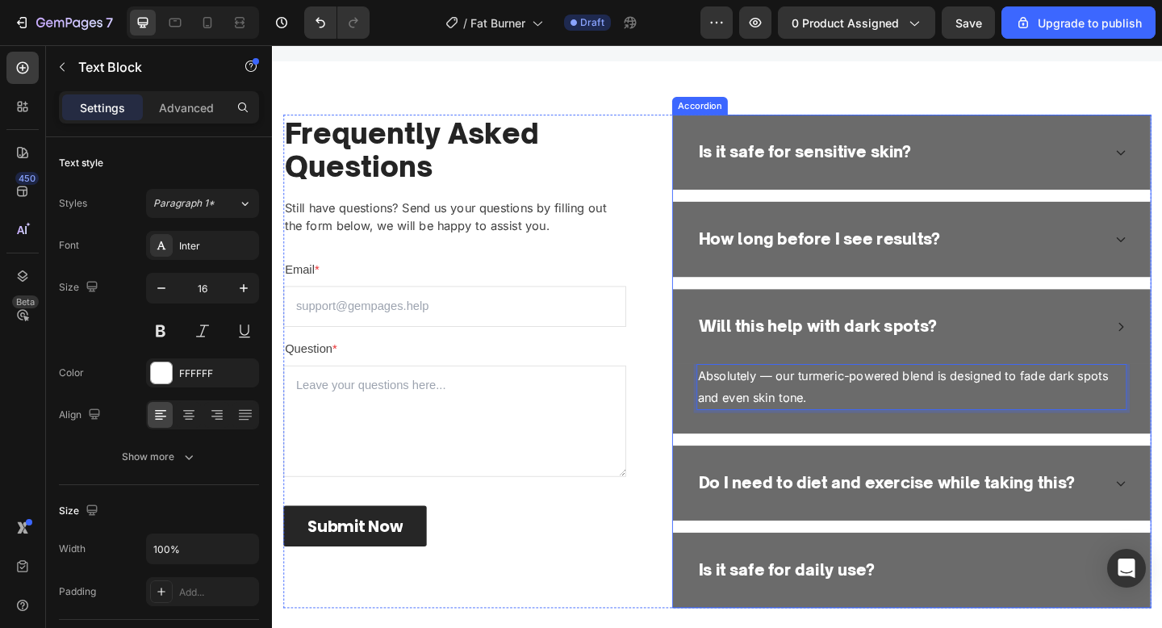
click at [1058, 364] on div "Will this help with dark spots?" at bounding box center [955, 352] width 442 height 31
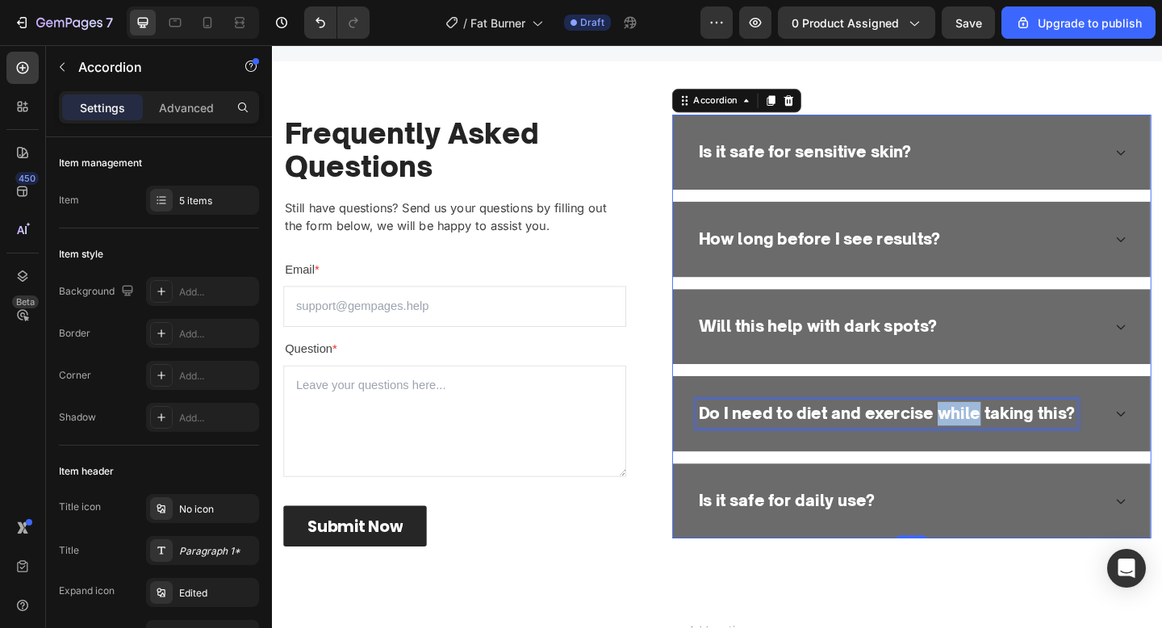
click at [993, 446] on p "Do I need to diet and exercise while taking this?" at bounding box center [940, 446] width 409 height 26
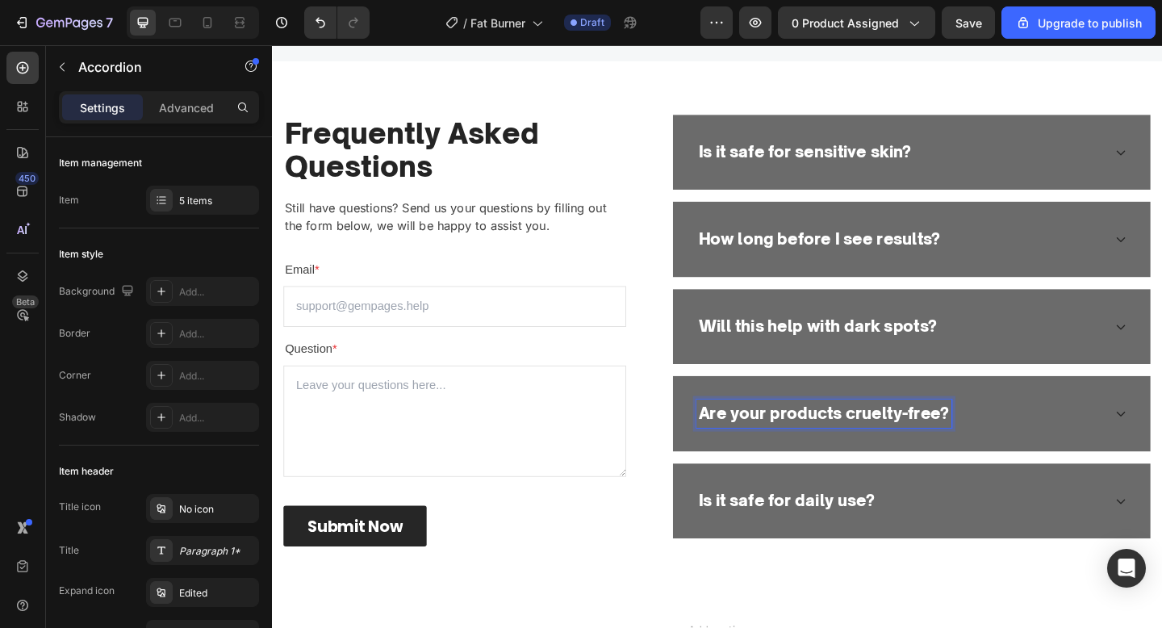
click at [1102, 450] on div "Are your products cruelty-free?" at bounding box center [955, 446] width 442 height 31
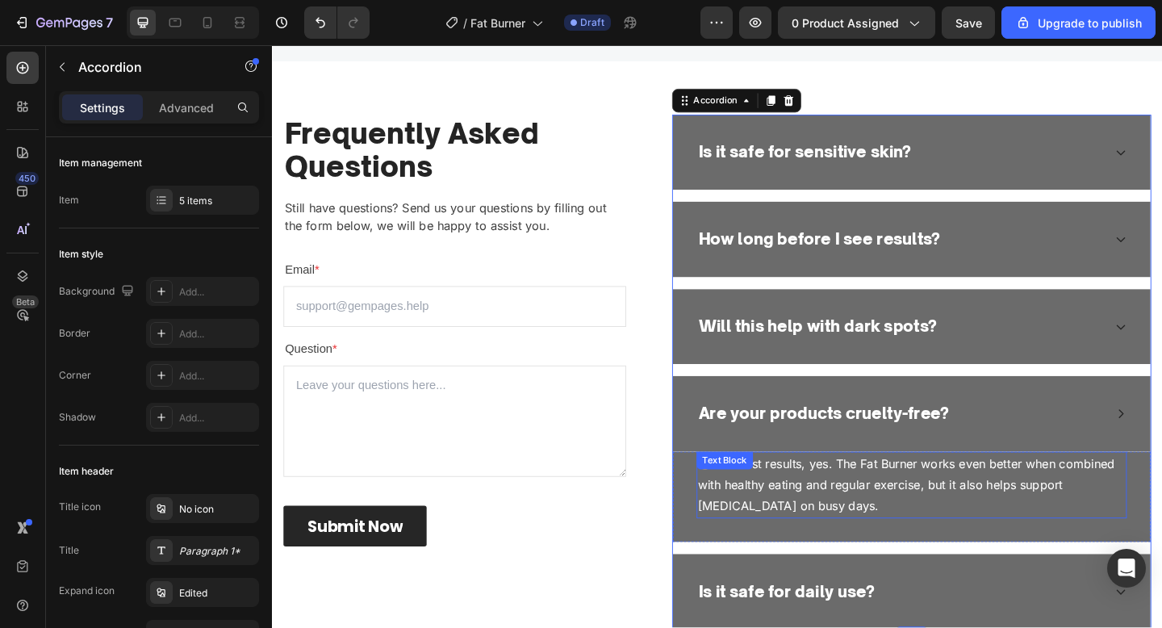
click at [1013, 495] on p "👉 For best results, yes. The Fat Burner works even better when combined with he…" at bounding box center [967, 523] width 465 height 69
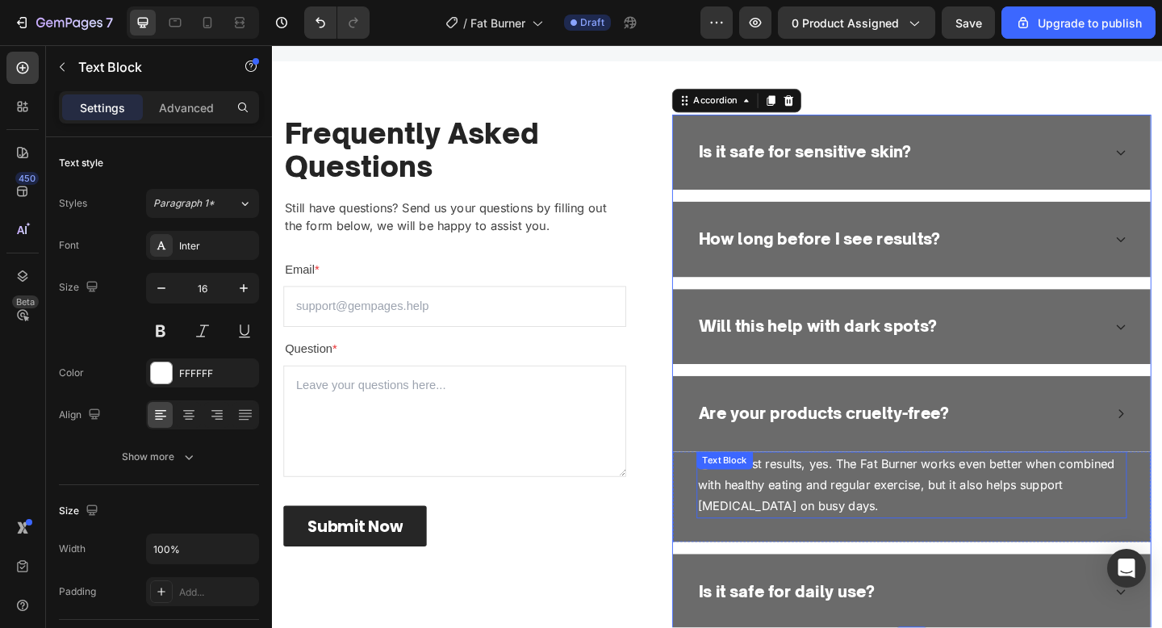
click at [1013, 495] on p "👉 For best results, yes. The Fat Burner works even better when combined with he…" at bounding box center [967, 523] width 465 height 69
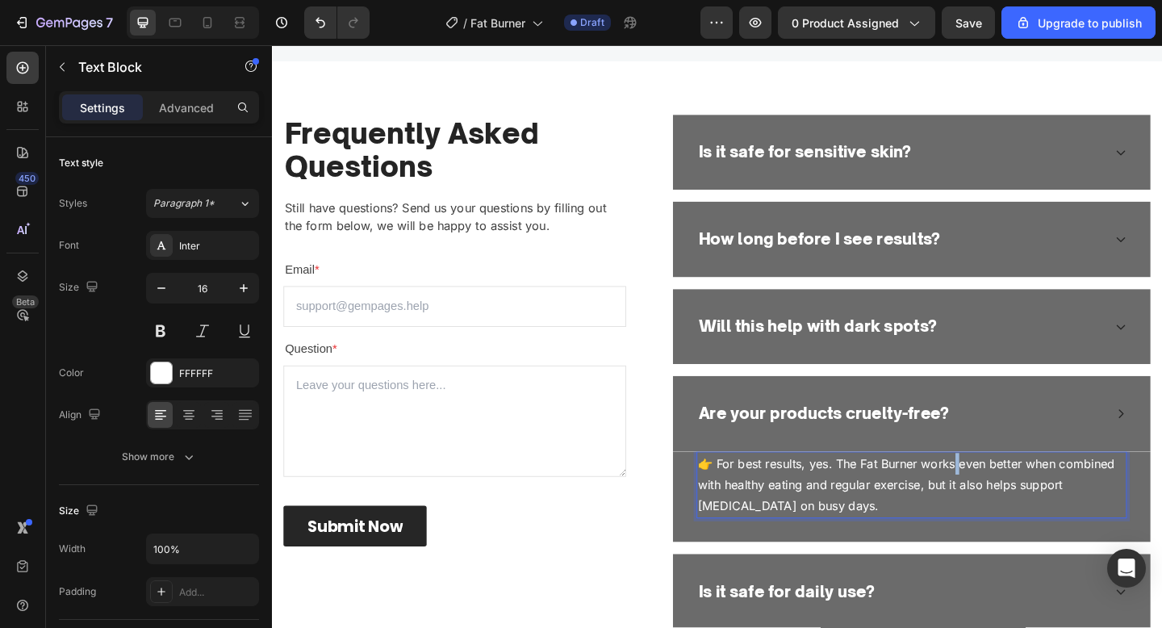
click at [1013, 495] on p "👉 For best results, yes. The Fat Burner works even better when combined with he…" at bounding box center [967, 523] width 465 height 69
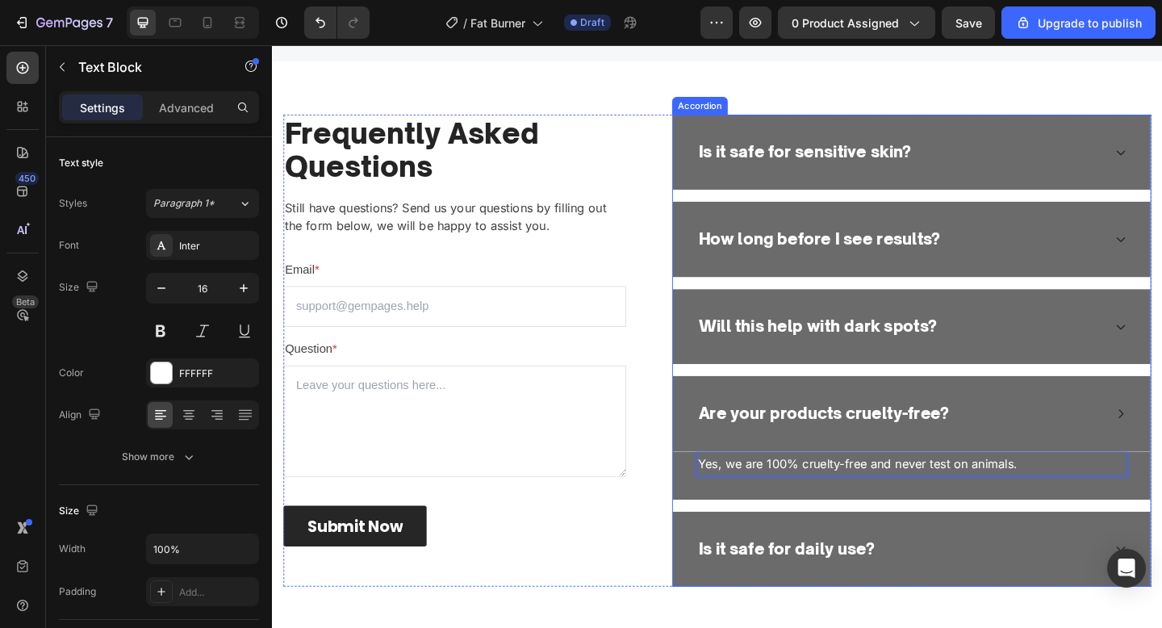
click at [862, 592] on p "Is it safe for daily use?" at bounding box center [831, 594] width 191 height 26
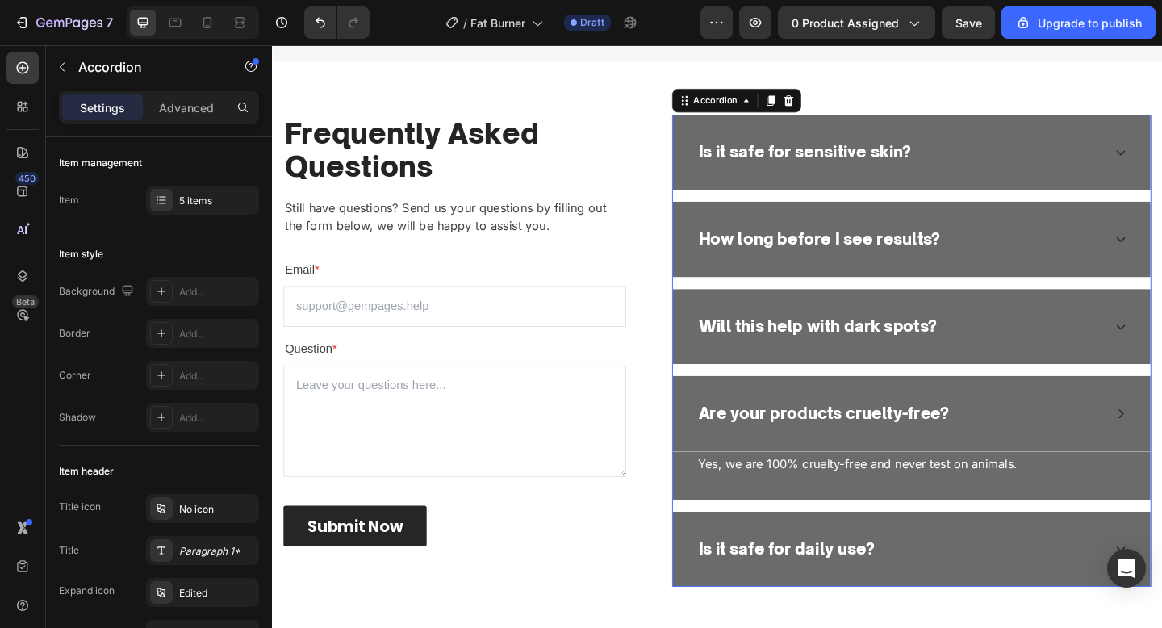
click at [862, 592] on p "Is it safe for daily use?" at bounding box center [831, 594] width 191 height 26
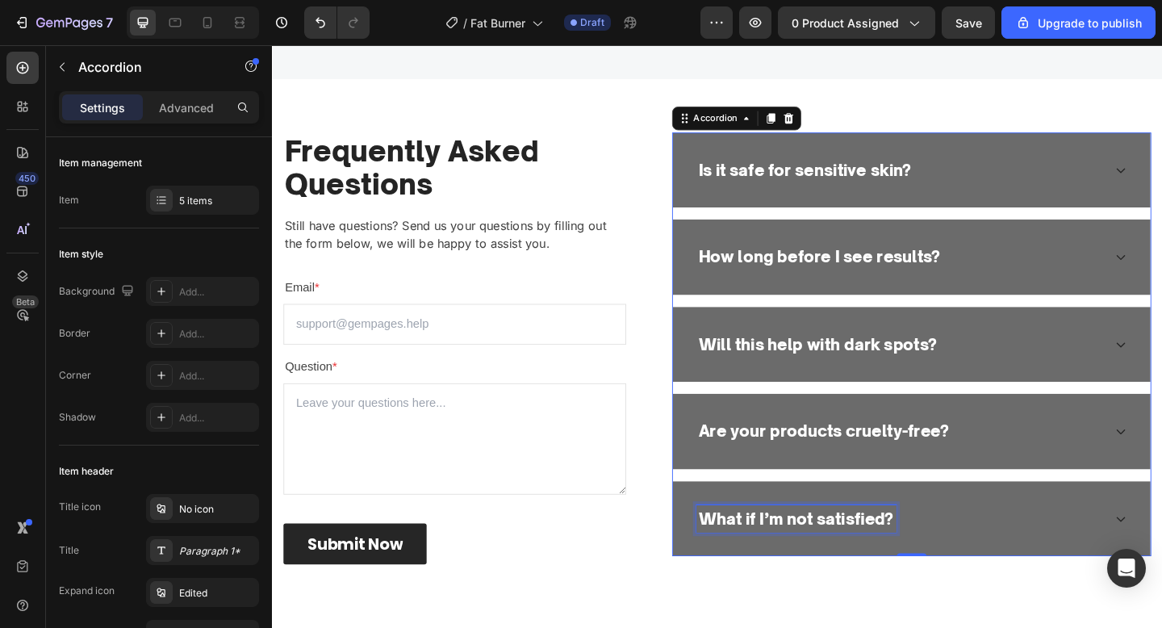
scroll to position [3415, 0]
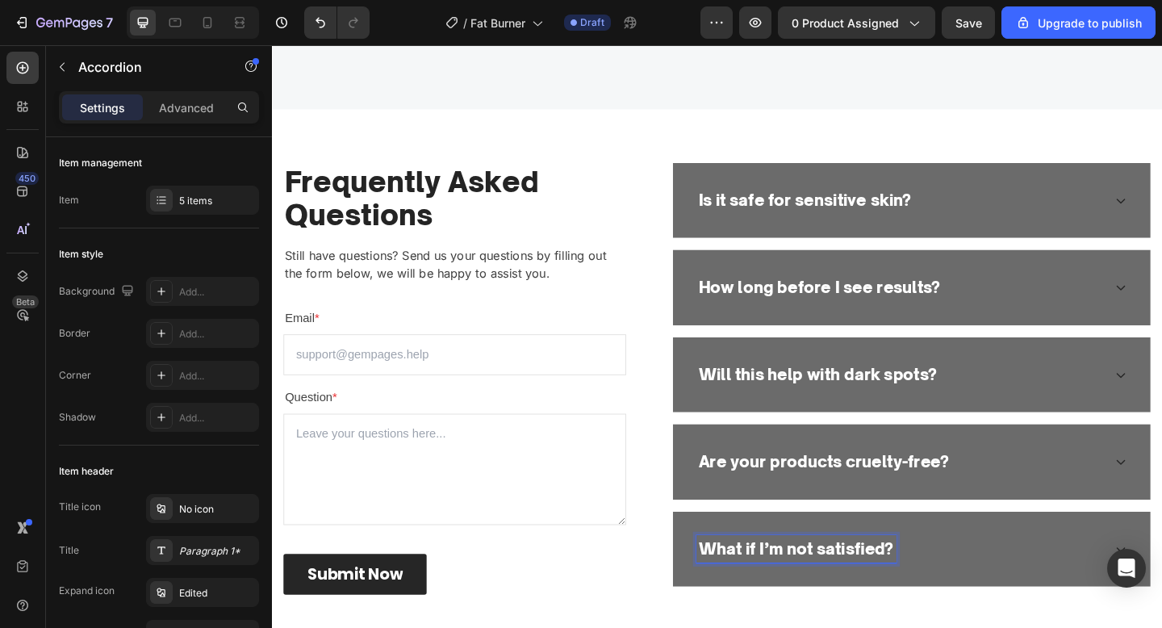
click at [1060, 587] on div "What if I’m not satisfied?" at bounding box center [955, 594] width 442 height 31
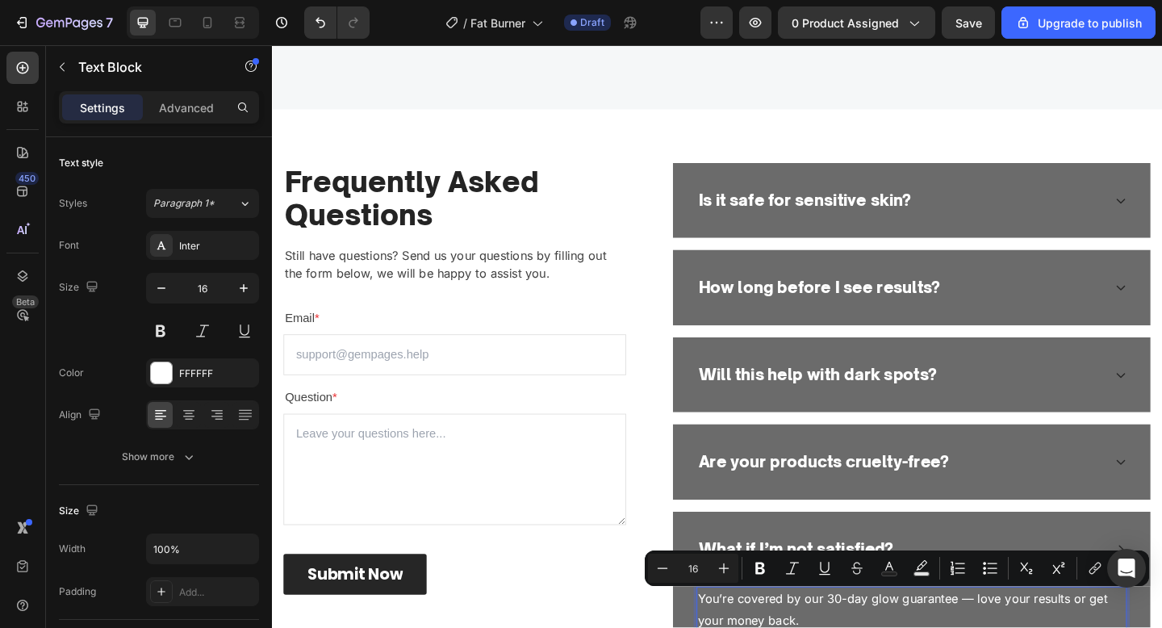
scroll to position [3432, 0]
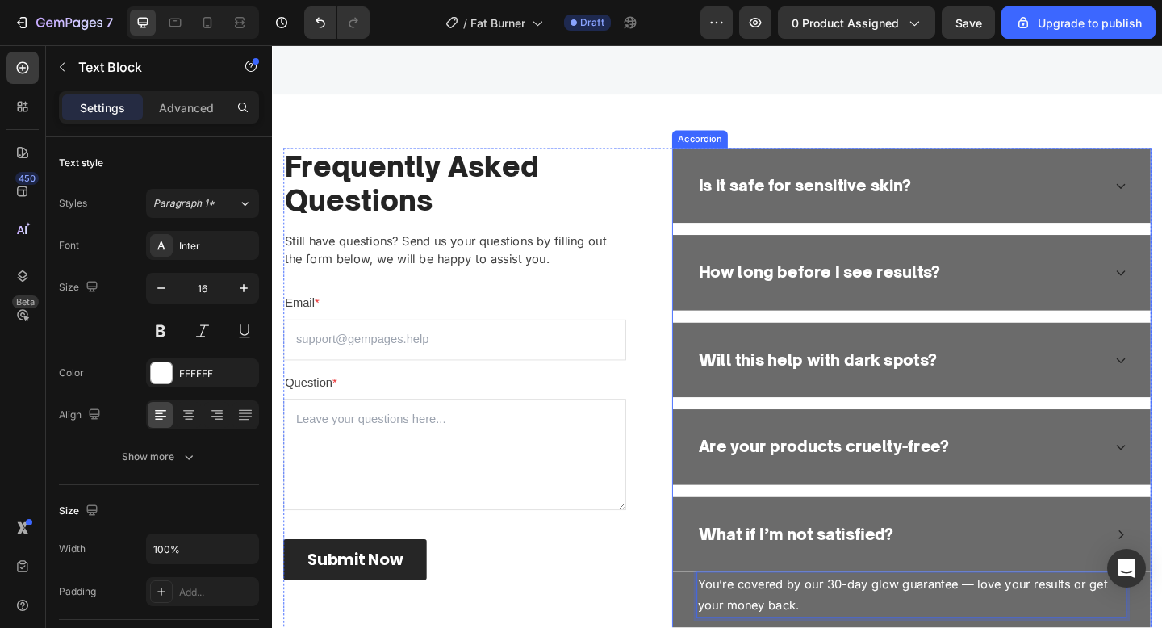
click at [1024, 571] on div "What if I’m not satisfied?" at bounding box center [955, 578] width 442 height 31
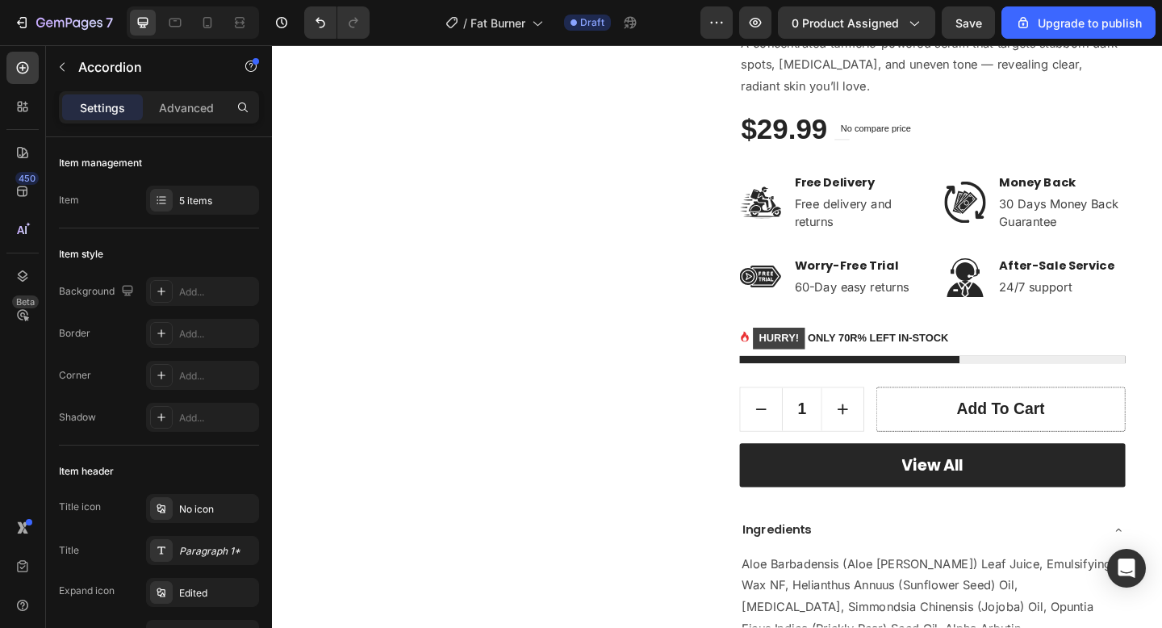
scroll to position [142, 0]
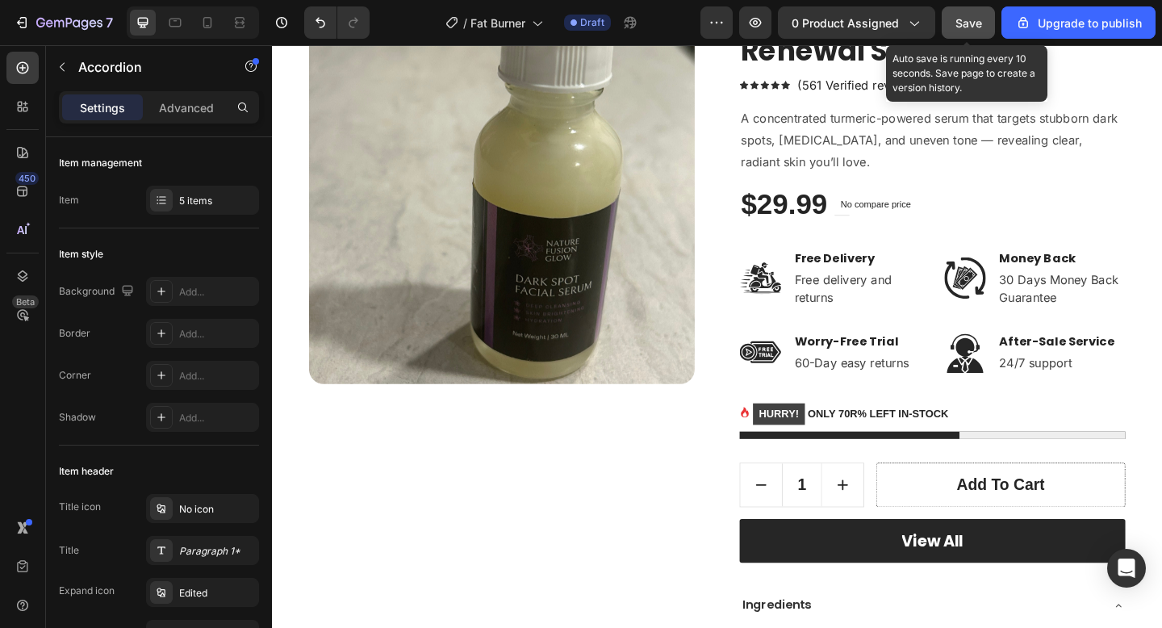
click at [968, 27] on span "Save" at bounding box center [969, 23] width 27 height 14
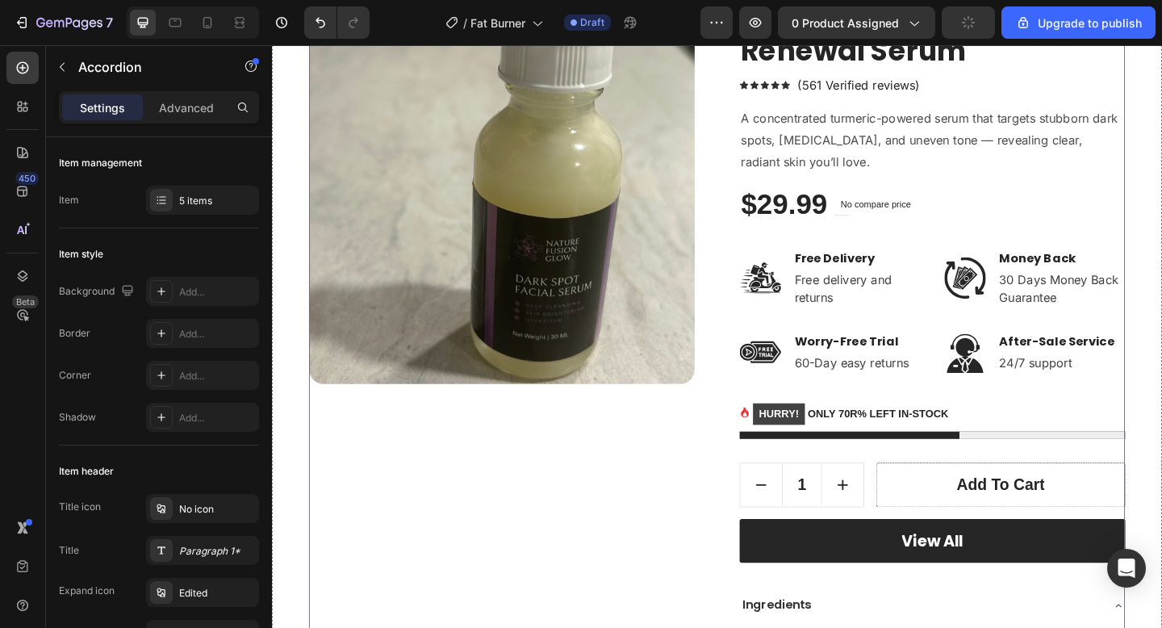
click at [736, 213] on div "Product Images Dark Spot Radiance Renewal Serum (P) Title Icon Icon Icon Icon I…" at bounding box center [756, 483] width 888 height 979
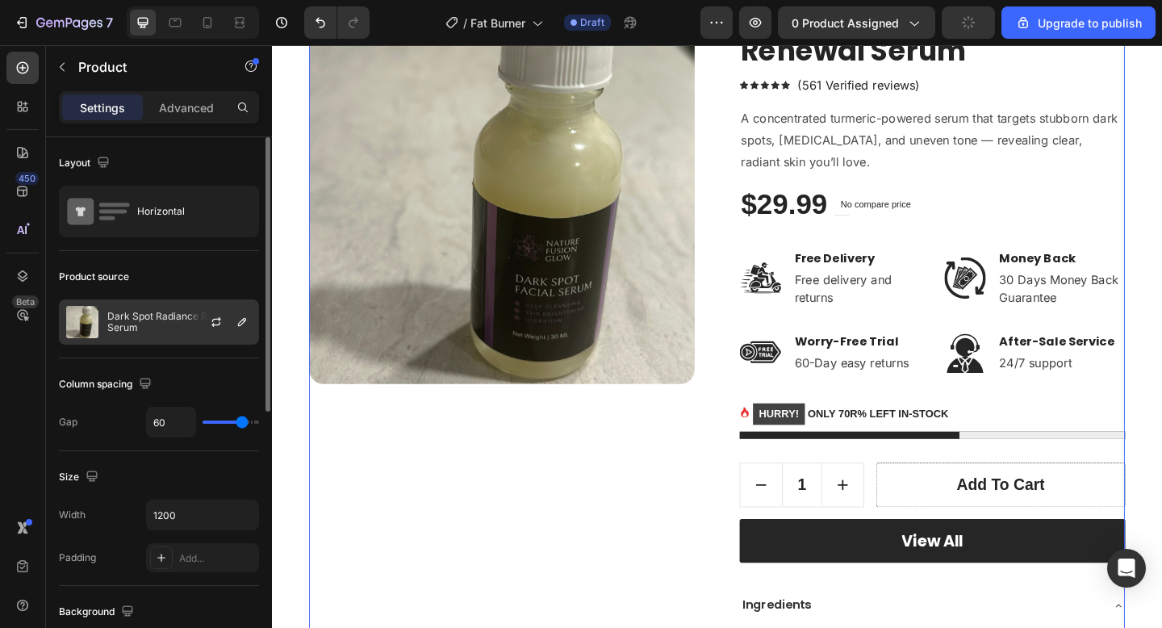
click at [137, 331] on p "Dark Spot Radiance Renewal Serum" at bounding box center [179, 322] width 144 height 23
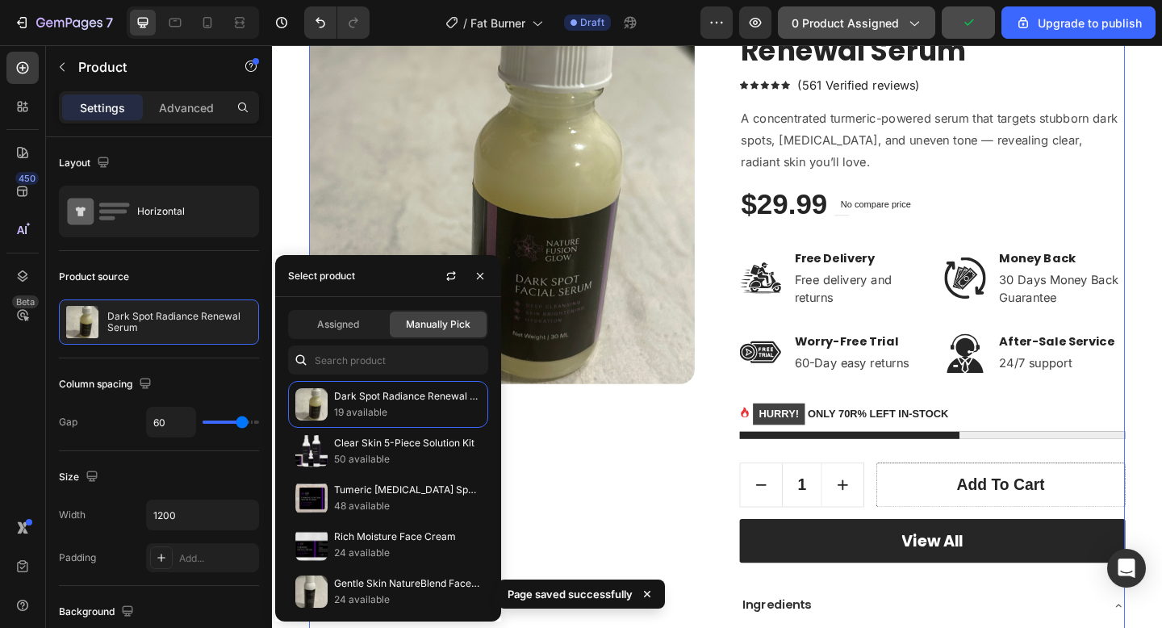
click at [835, 15] on span "0 product assigned" at bounding box center [845, 23] width 107 height 17
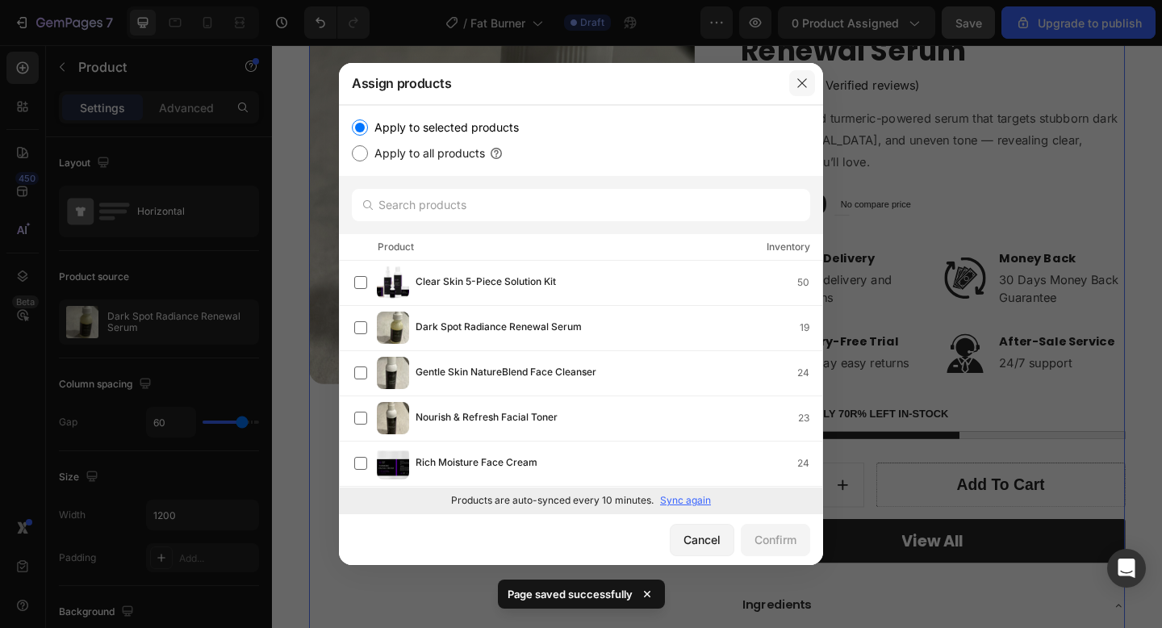
click at [809, 81] on button "button" at bounding box center [802, 83] width 26 height 26
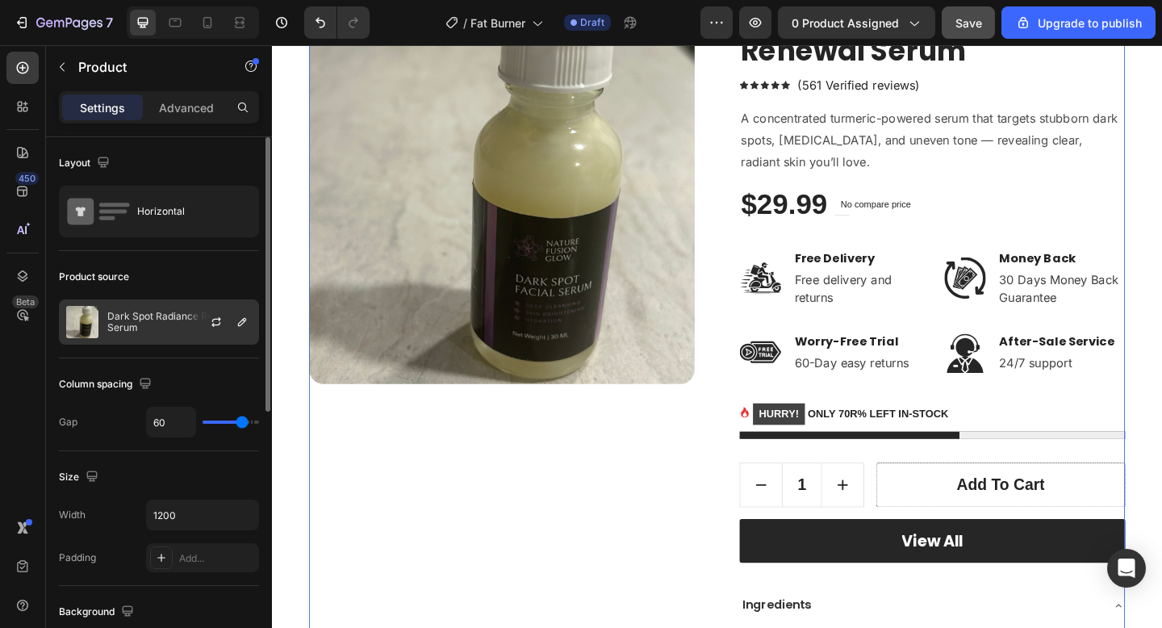
click at [134, 341] on div "Dark Spot Radiance Renewal Serum" at bounding box center [159, 321] width 200 height 45
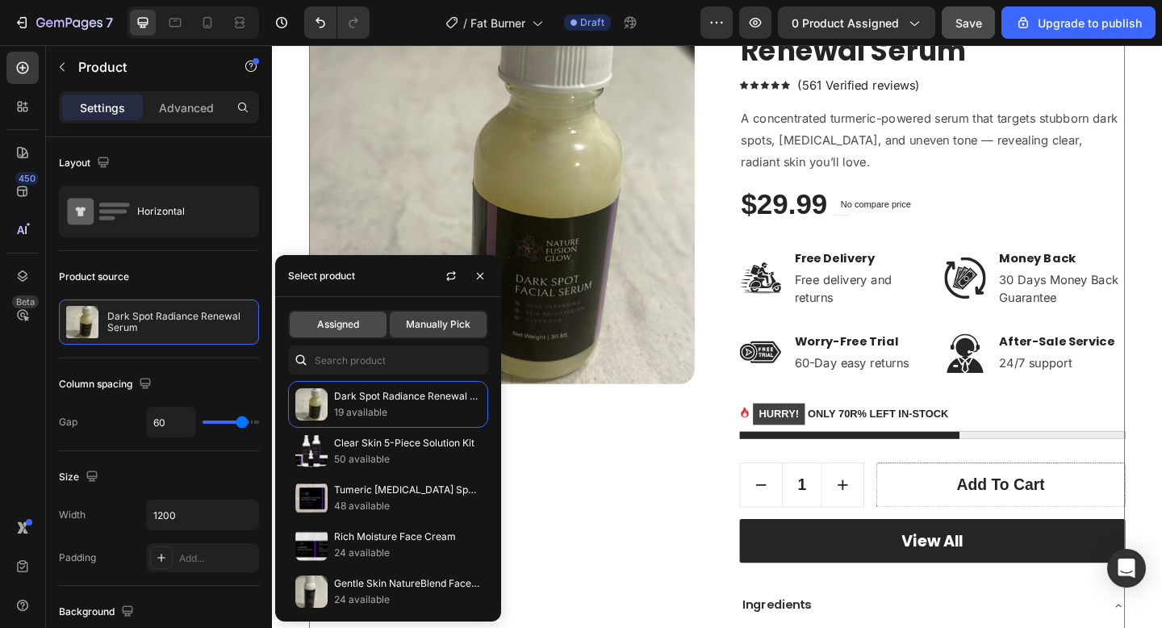
click at [332, 319] on span "Assigned" at bounding box center [338, 324] width 42 height 15
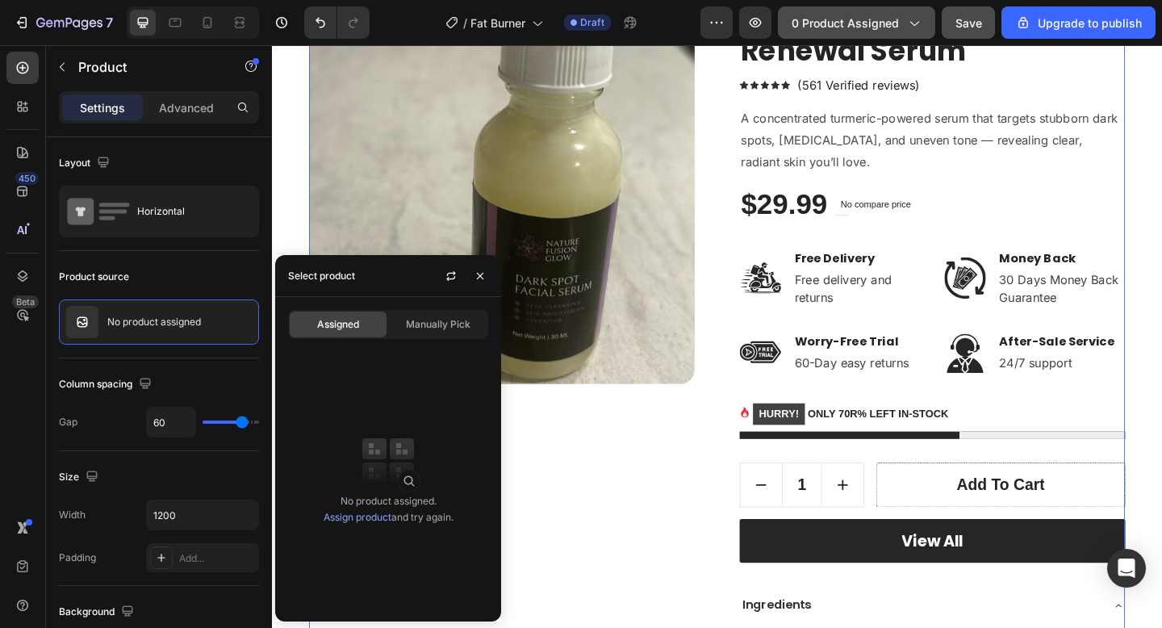
click at [847, 17] on span "0 product assigned" at bounding box center [845, 23] width 107 height 17
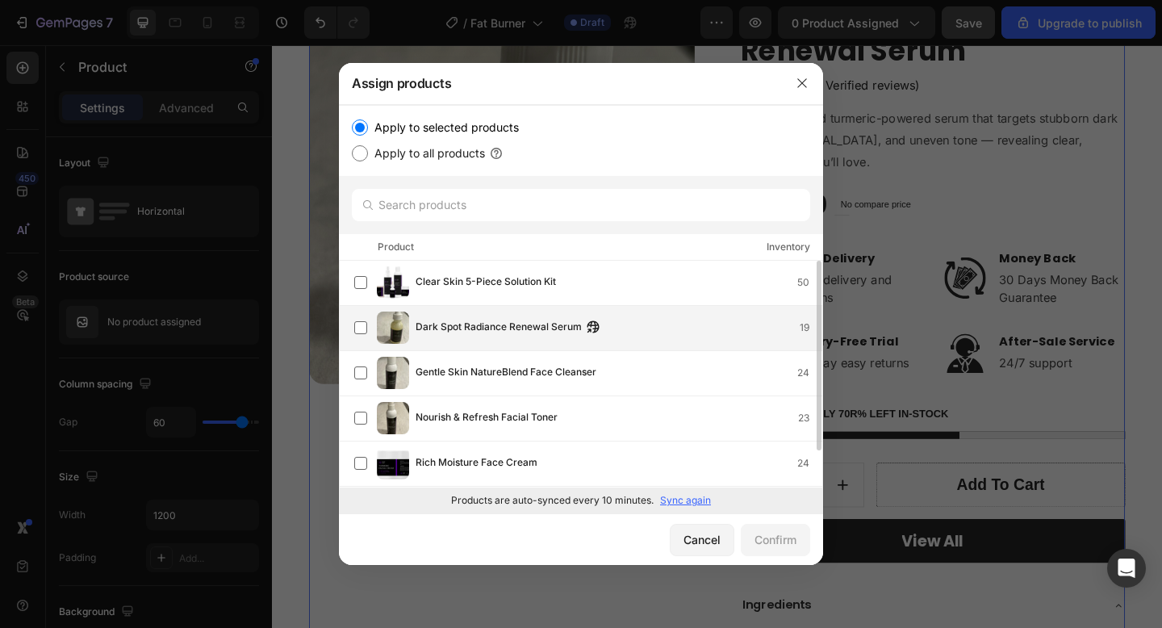
click at [692, 334] on div "Dark Spot Radiance Renewal Serum 19" at bounding box center [619, 328] width 407 height 18
click at [759, 540] on div "Confirm" at bounding box center [776, 539] width 42 height 17
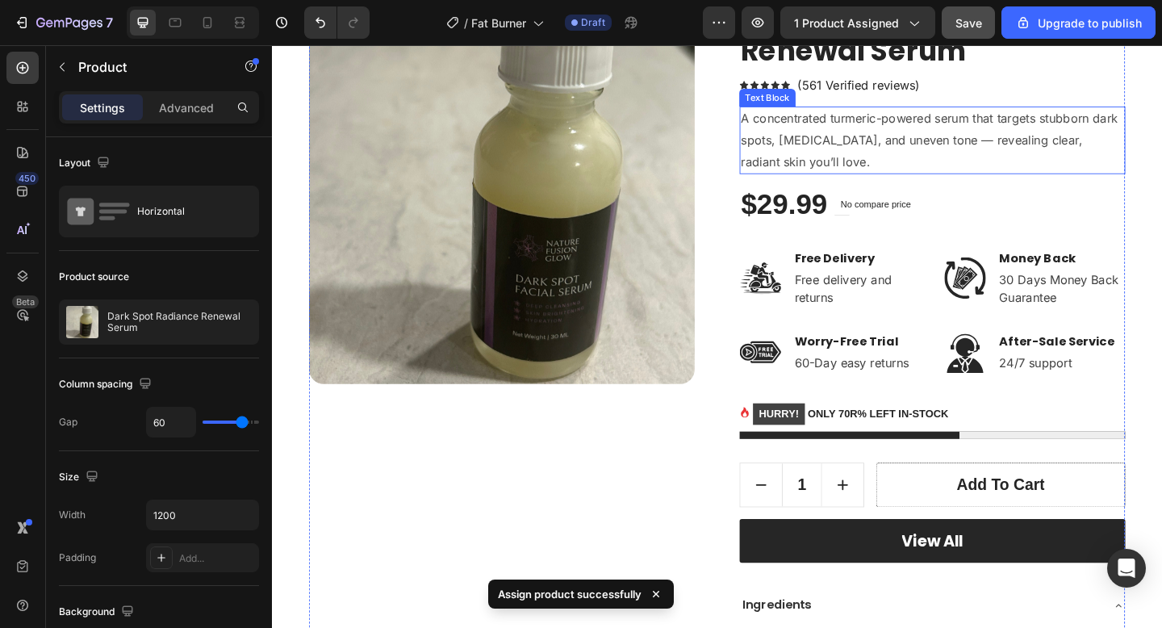
click at [1005, 133] on p "A concentrated turmeric-powered serum that targets stubborn dark spots, acne sc…" at bounding box center [990, 148] width 416 height 69
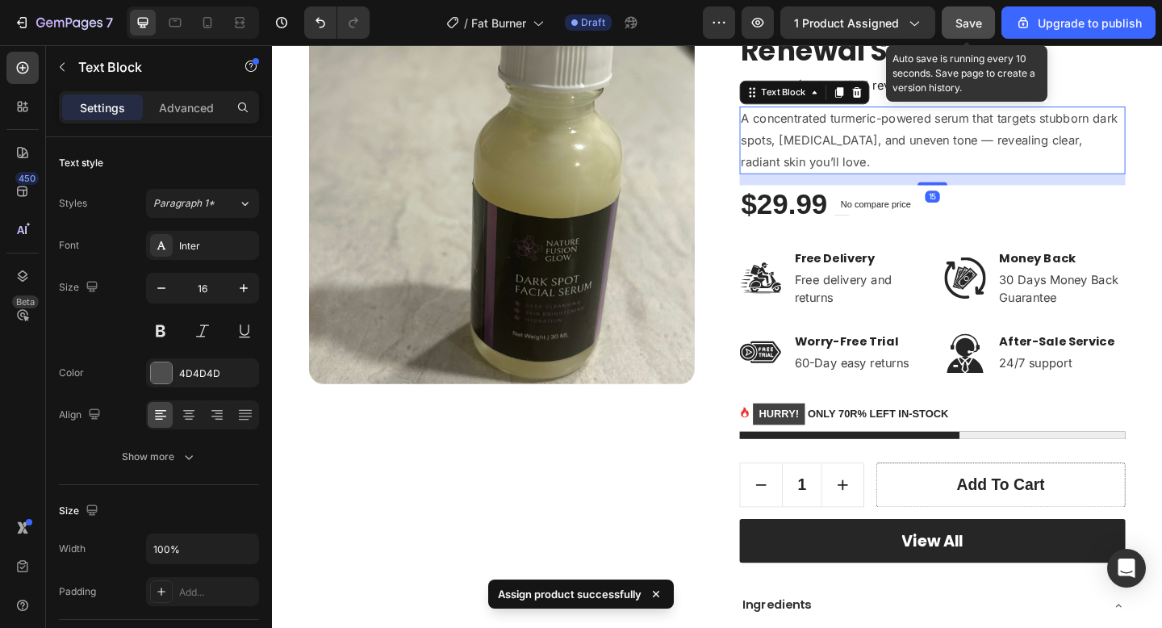
click at [964, 25] on span "Save" at bounding box center [969, 23] width 27 height 14
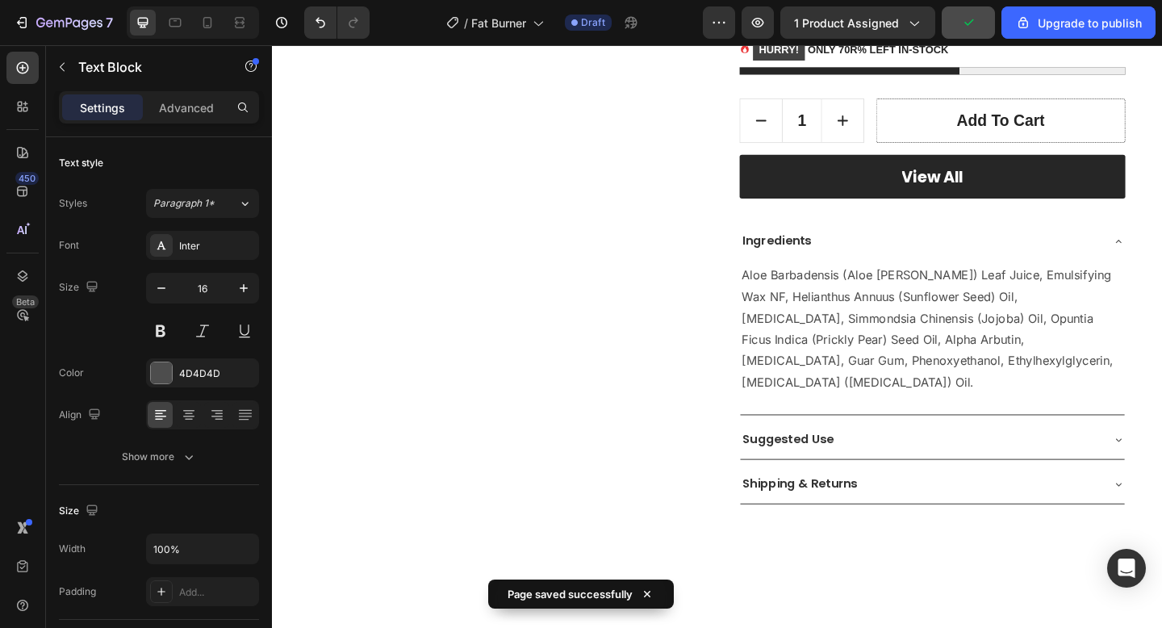
scroll to position [634, 0]
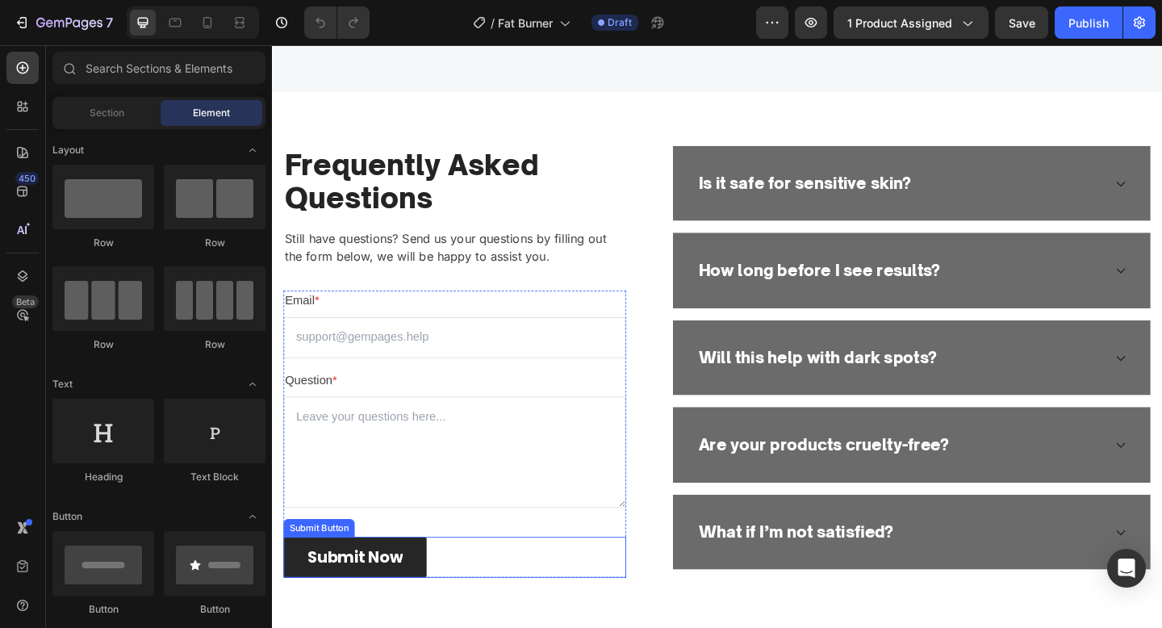
scroll to position [3516, 0]
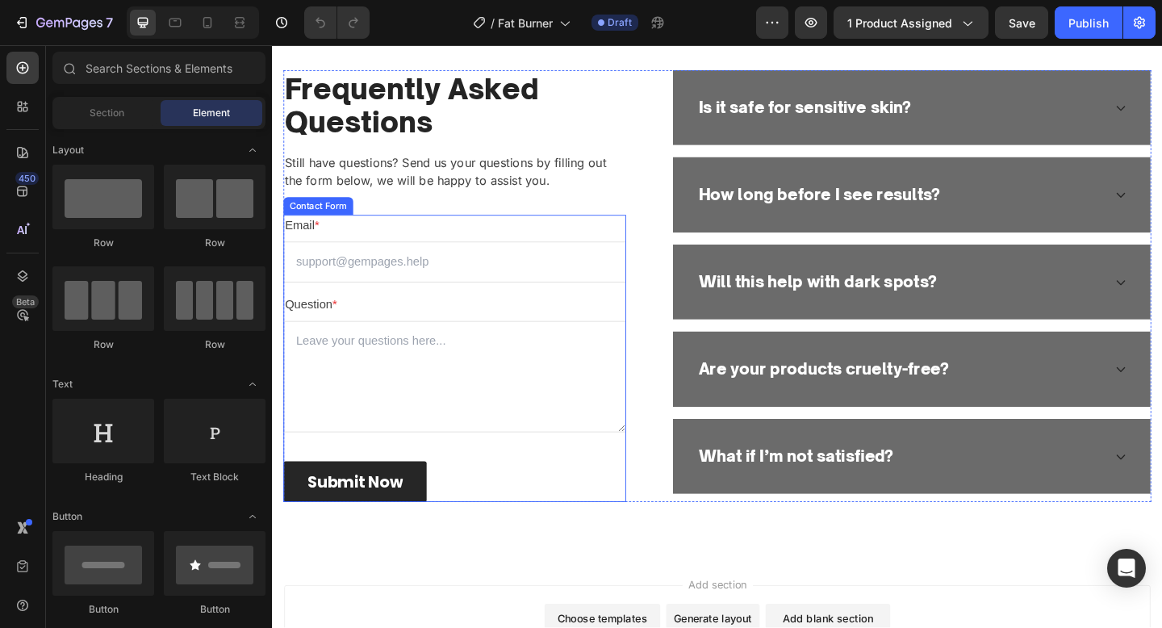
click at [537, 495] on div "Email * Text block Email Field Question * Text block Text Area Submit Now Submi…" at bounding box center [470, 386] width 373 height 312
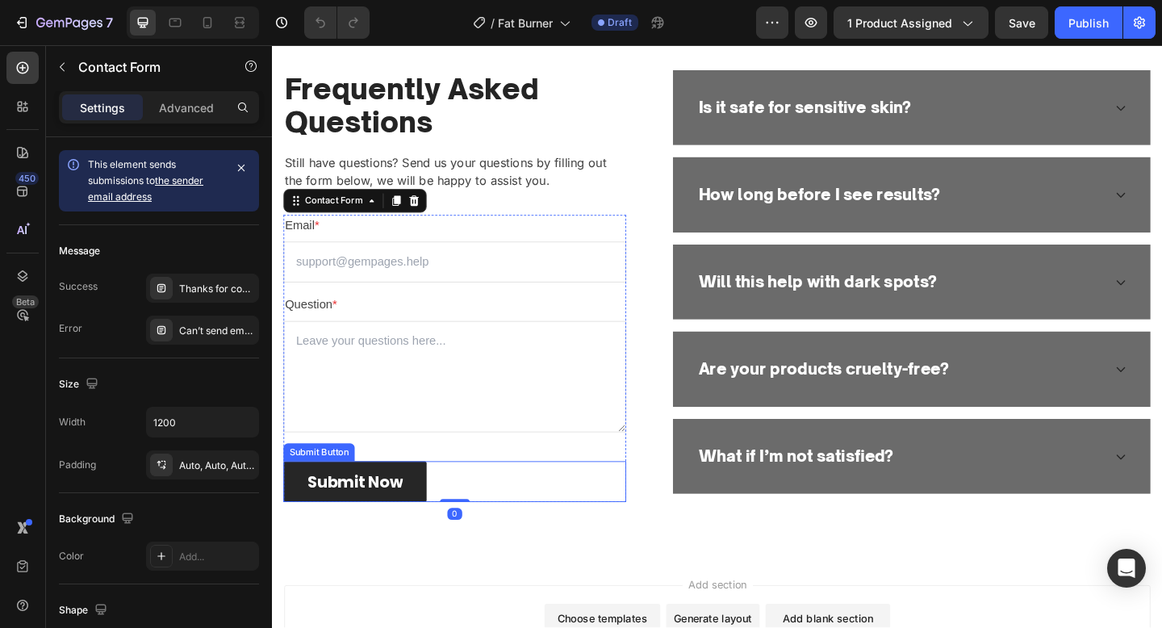
click at [506, 529] on div "Submit Now Submit Button" at bounding box center [470, 520] width 373 height 45
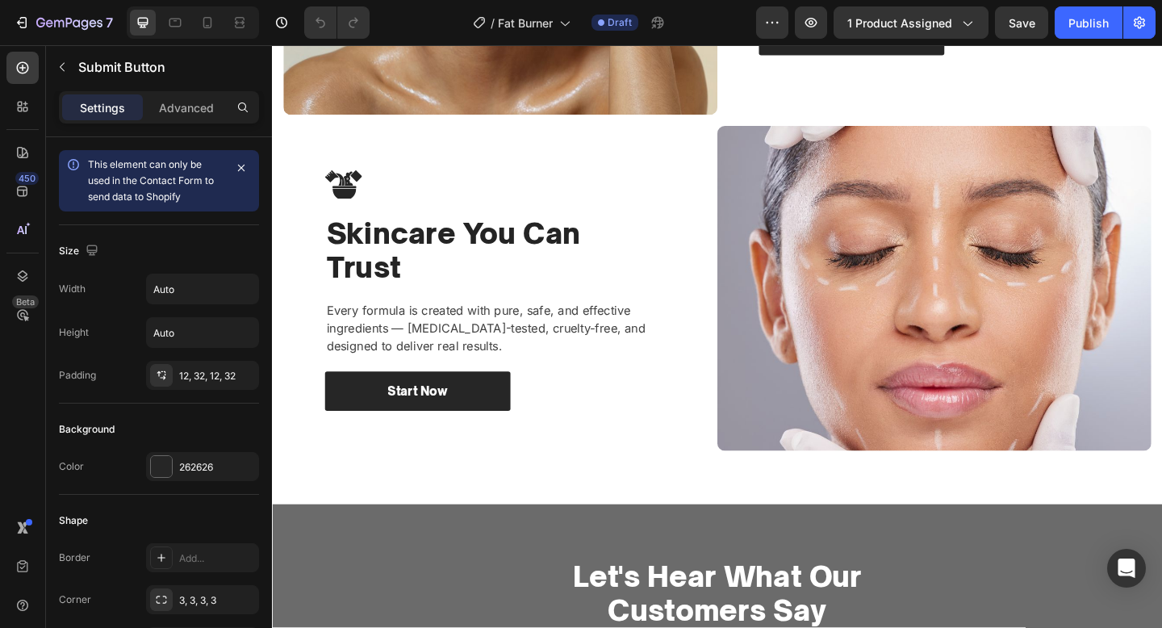
scroll to position [1700, 0]
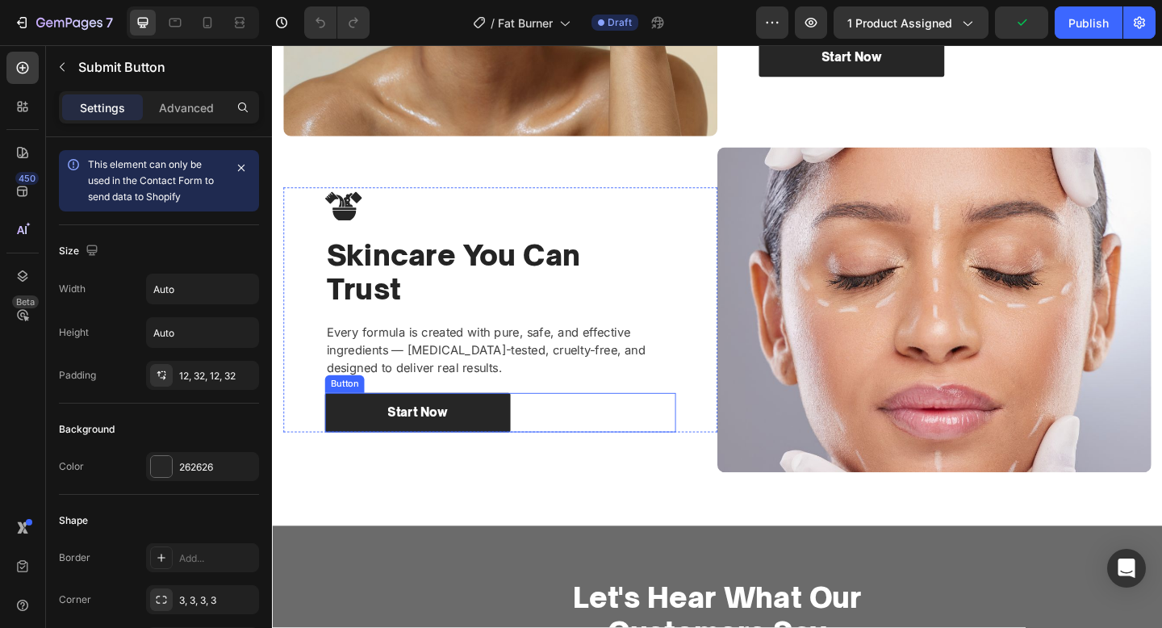
click at [593, 455] on div "Start Now Button" at bounding box center [520, 445] width 382 height 43
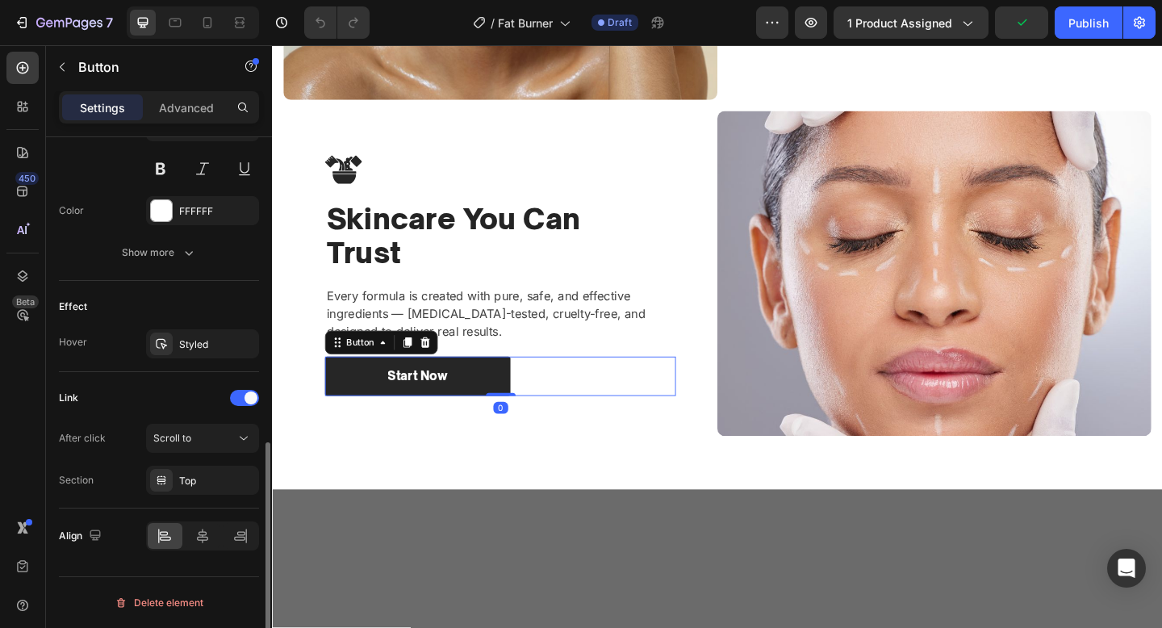
scroll to position [1146, 0]
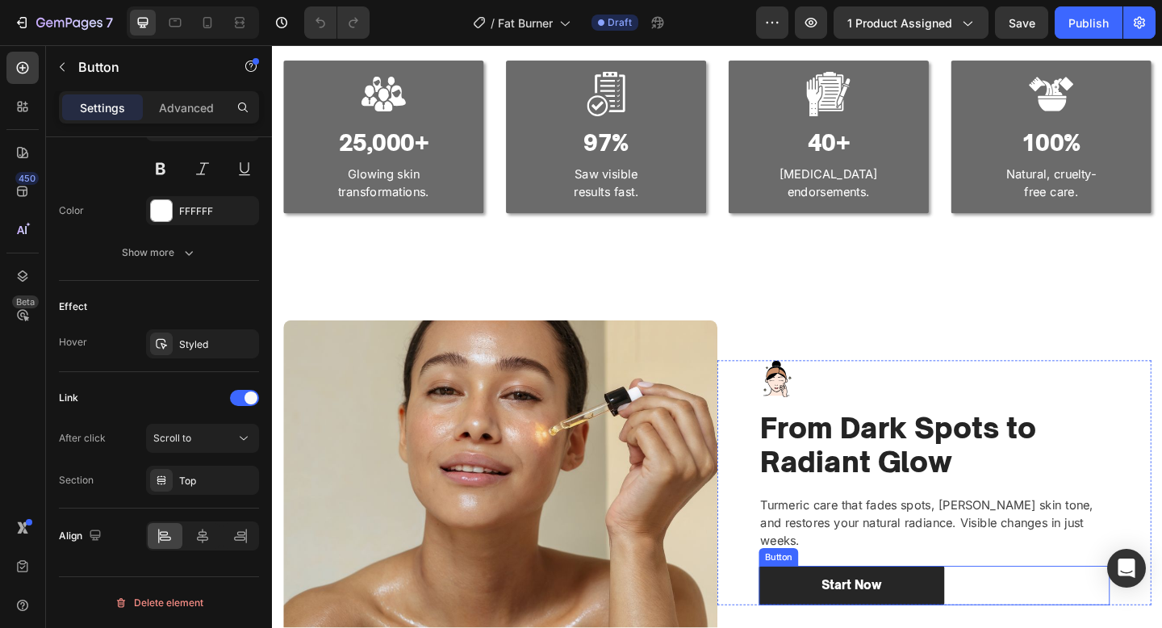
click at [1064, 621] on div "Start Now Button" at bounding box center [992, 633] width 382 height 43
click at [208, 22] on icon at bounding box center [207, 23] width 16 height 16
type input "270"
type input "14"
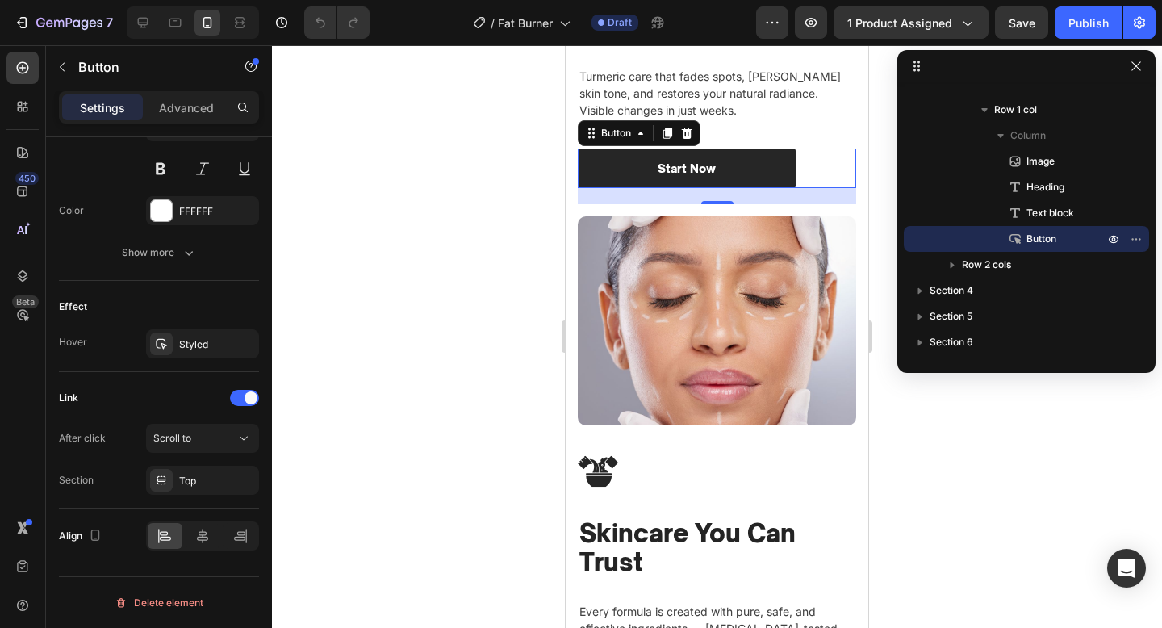
scroll to position [1972, 0]
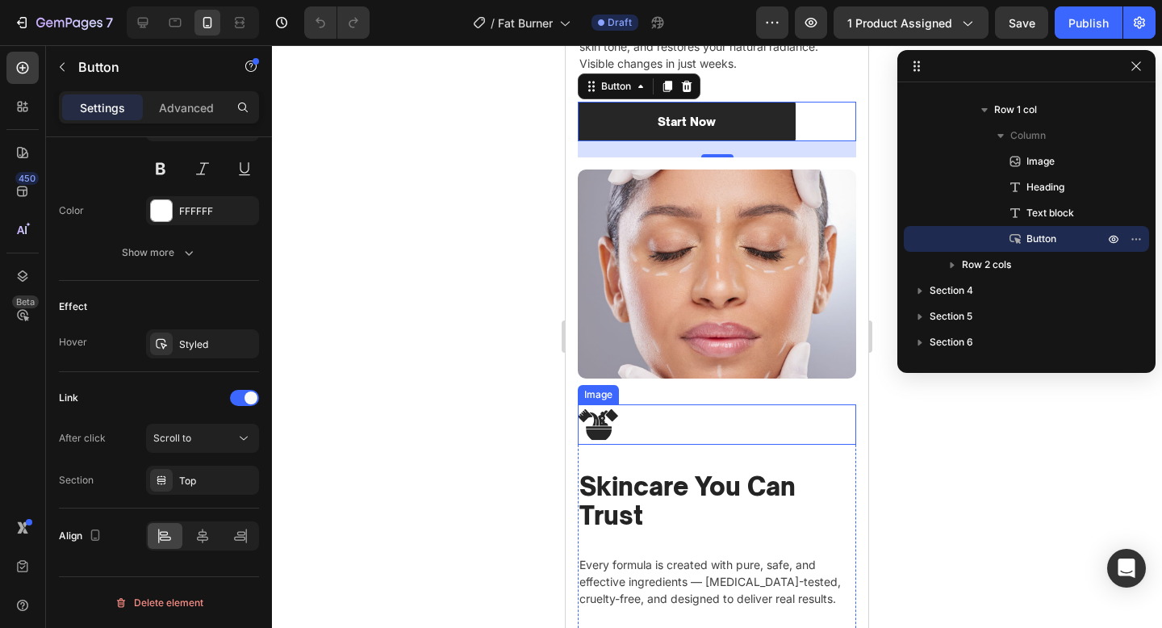
click at [680, 438] on div at bounding box center [717, 424] width 278 height 40
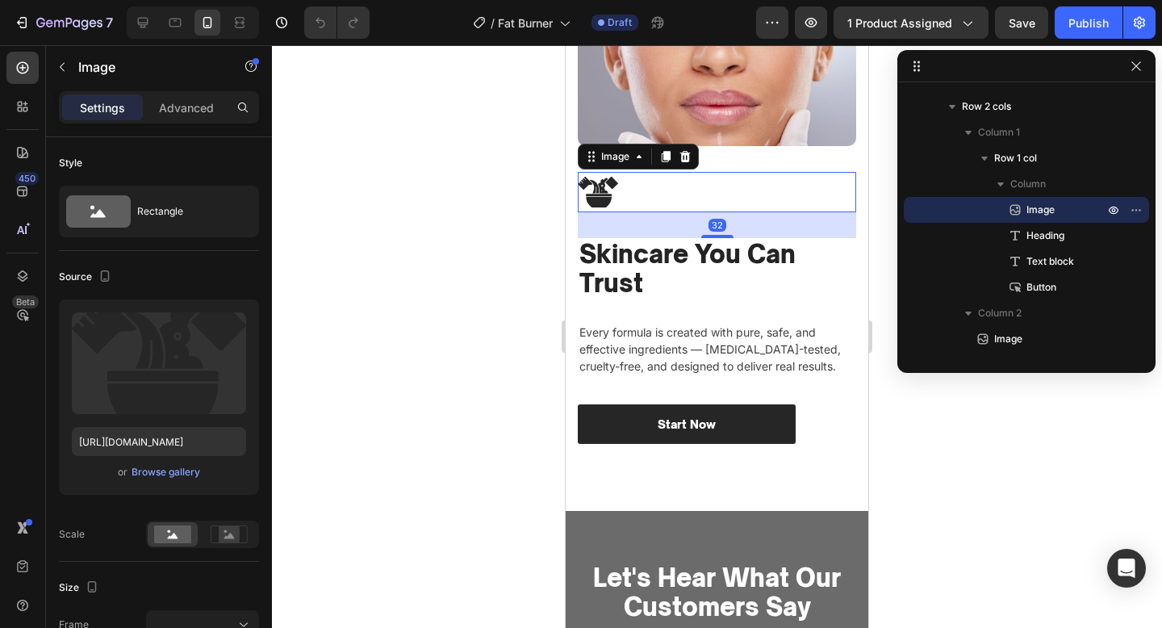
scroll to position [2216, 0]
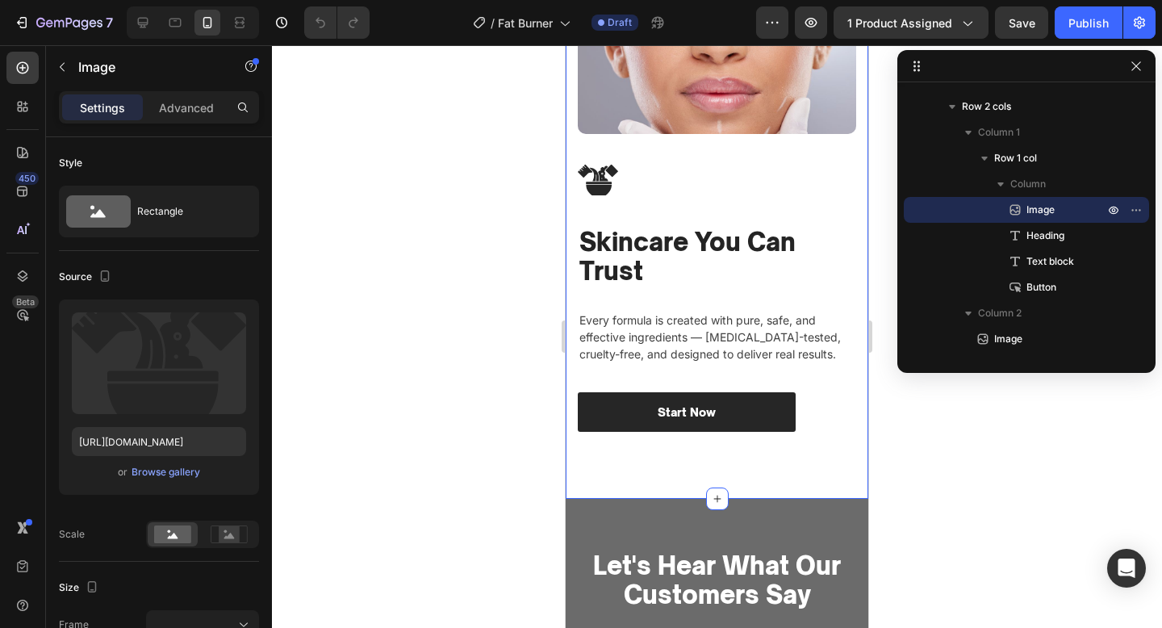
scroll to position [0, 0]
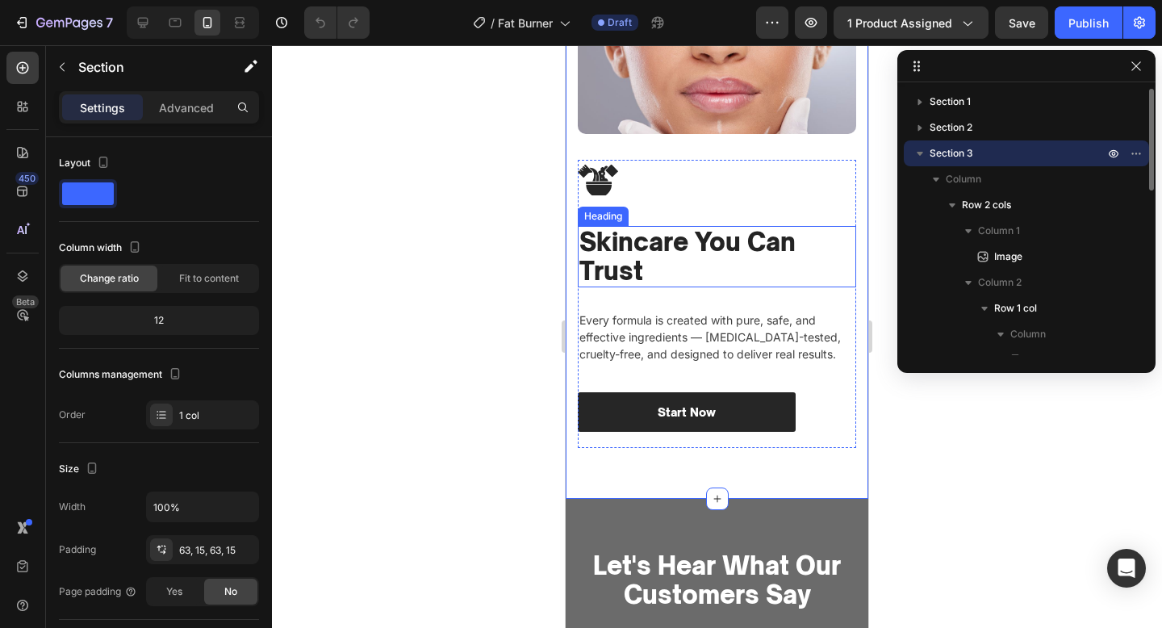
click at [686, 258] on h2 "Skincare You Can Trust" at bounding box center [717, 256] width 278 height 61
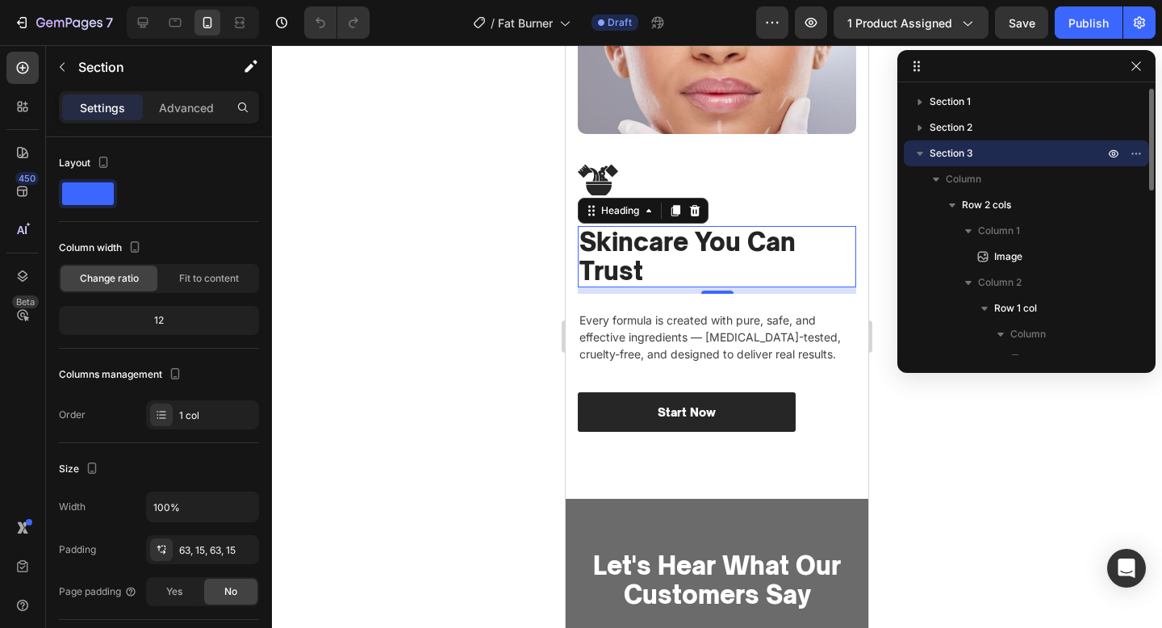
scroll to position [383, 0]
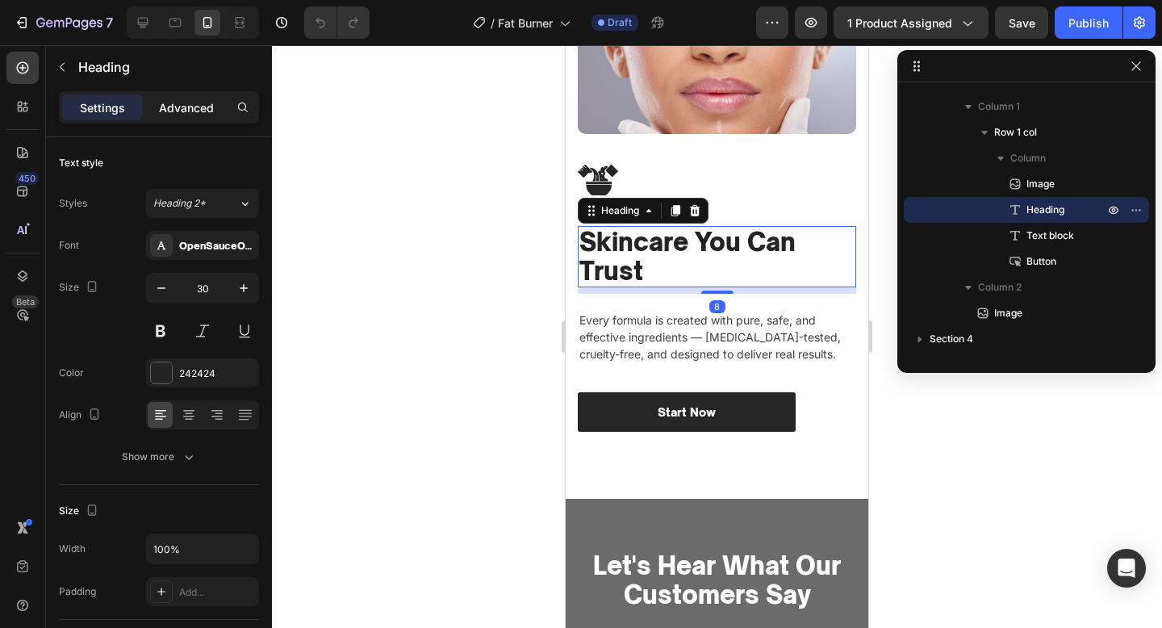
click at [178, 117] on div "Advanced" at bounding box center [186, 107] width 81 height 26
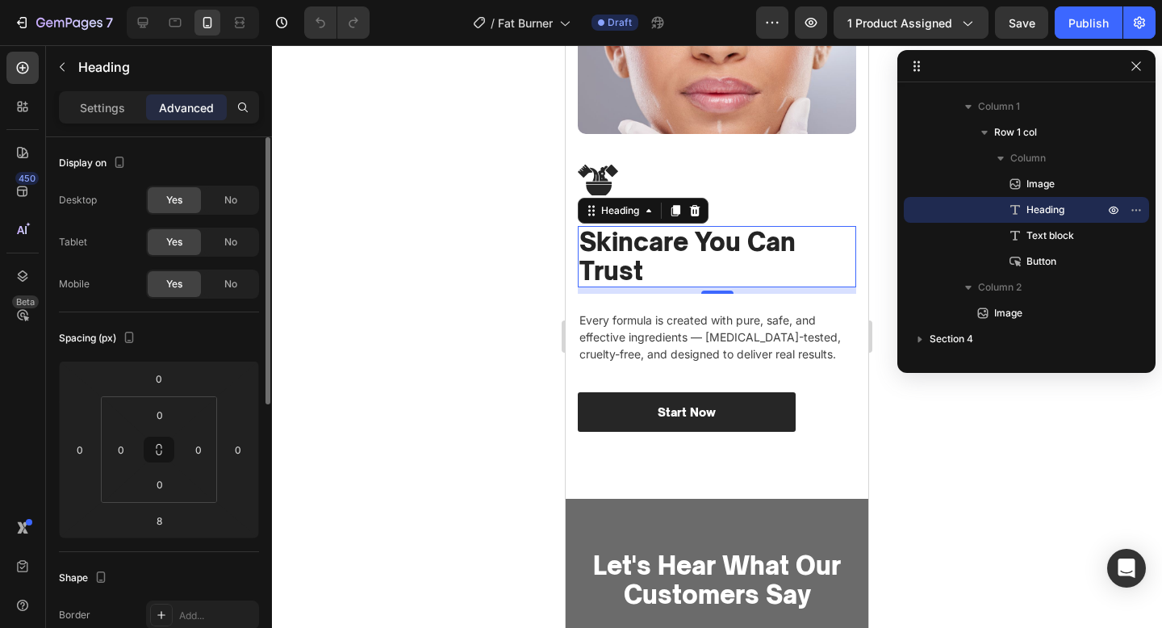
click at [165, 537] on icon at bounding box center [159, 450] width 200 height 178
click at [154, 521] on input "8" at bounding box center [159, 520] width 32 height 24
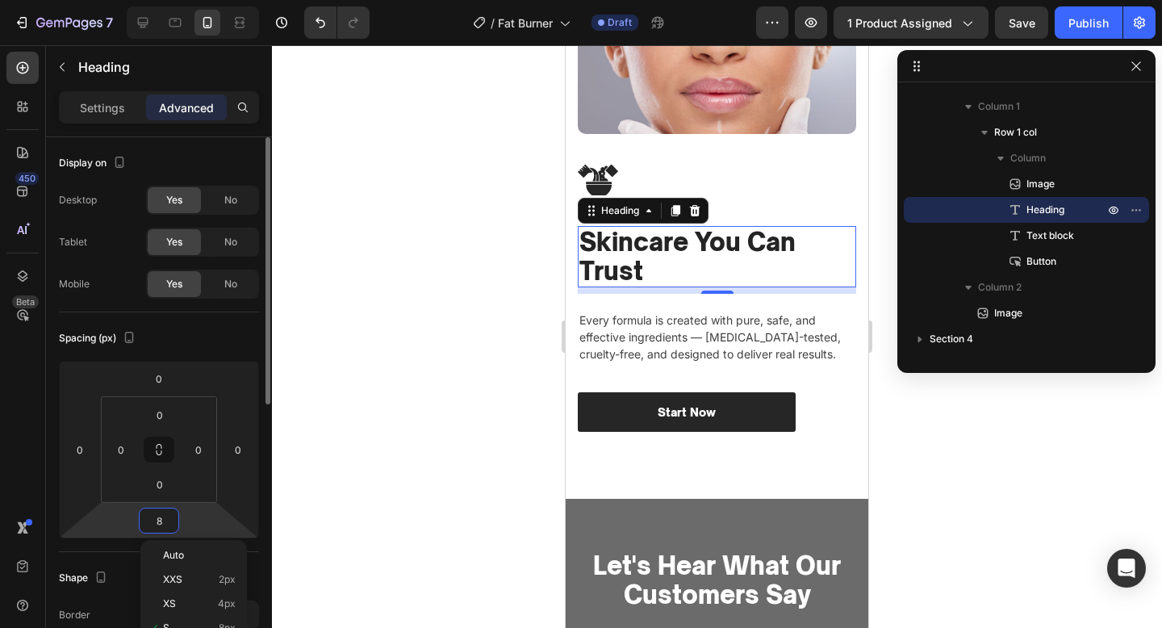
type input "0"
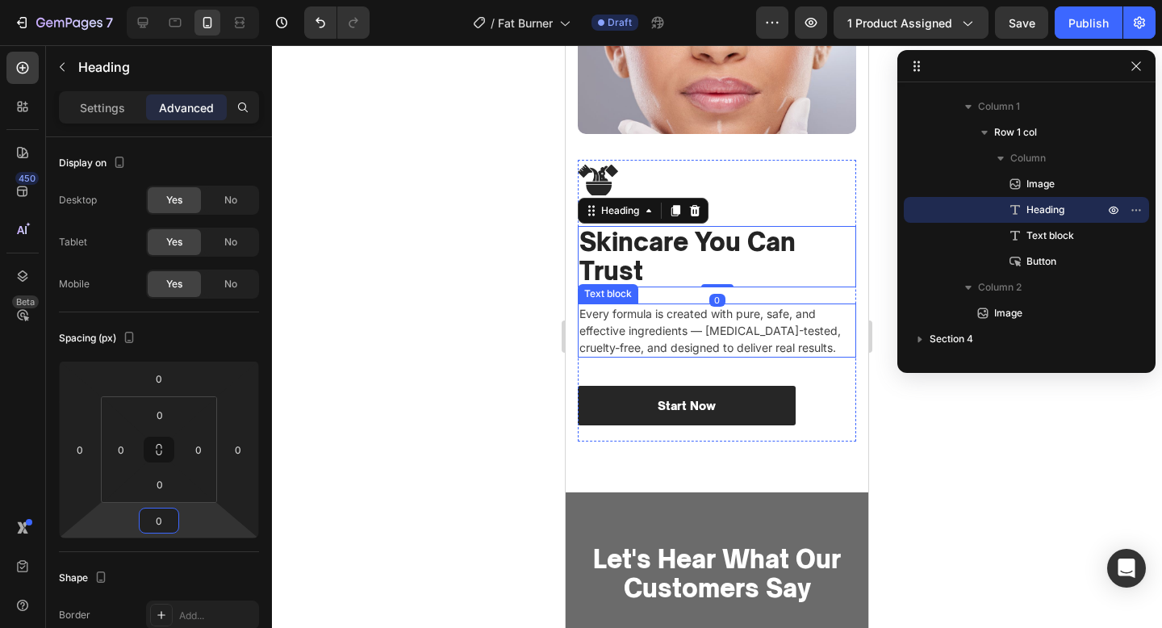
click at [811, 330] on p "Every formula is created with pure, safe, and effective ingredients — [MEDICAL_…" at bounding box center [716, 330] width 275 height 51
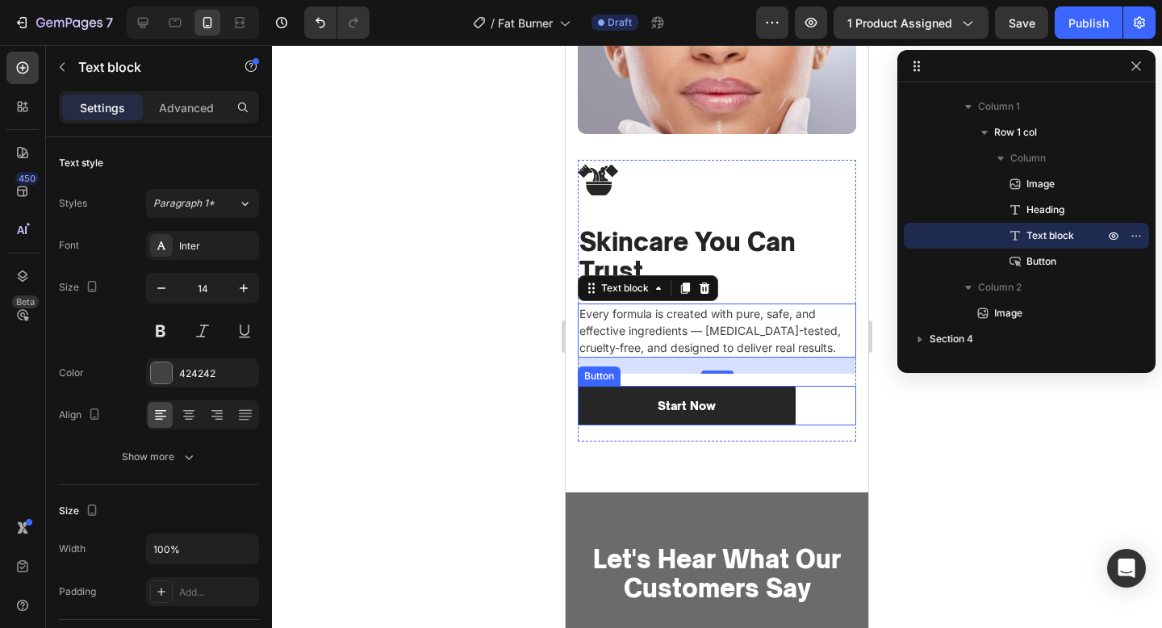
click at [822, 391] on div "Start Now Button" at bounding box center [717, 406] width 278 height 40
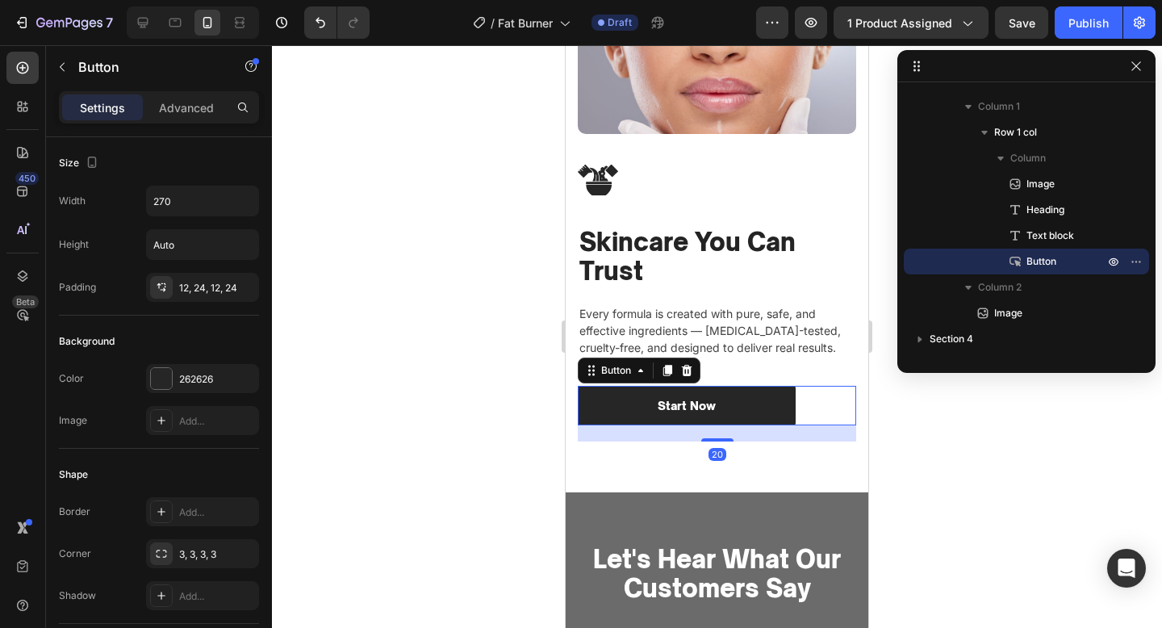
click at [190, 91] on div "Settings Advanced" at bounding box center [159, 107] width 200 height 32
click at [189, 118] on div "Advanced" at bounding box center [186, 107] width 81 height 26
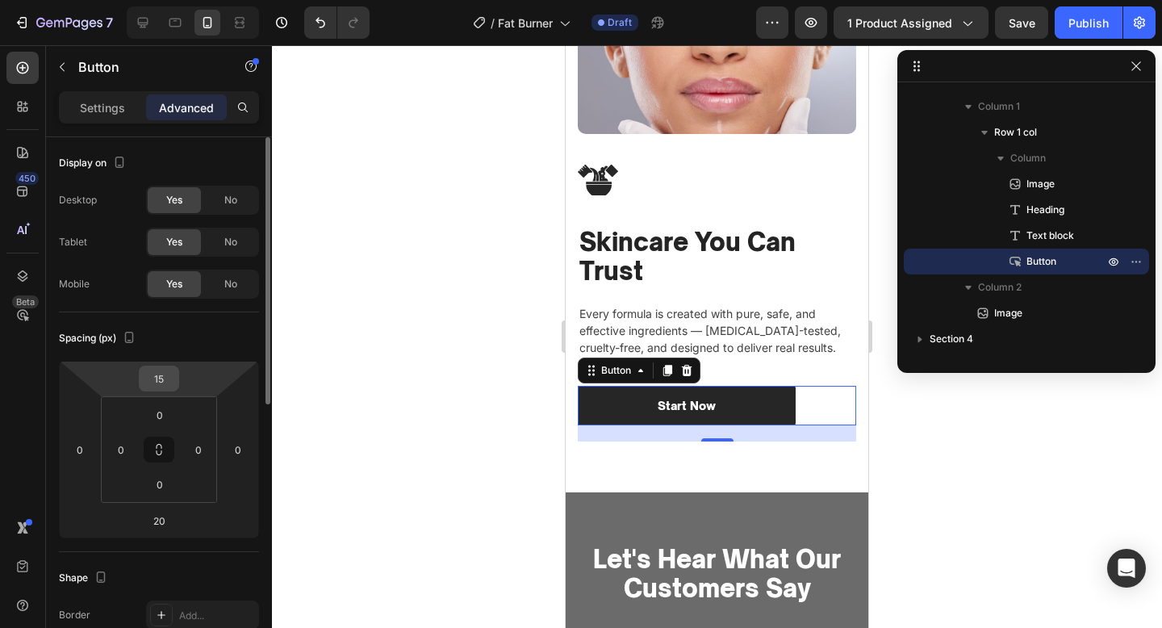
click at [147, 379] on input "15" at bounding box center [159, 378] width 32 height 24
type input "0"
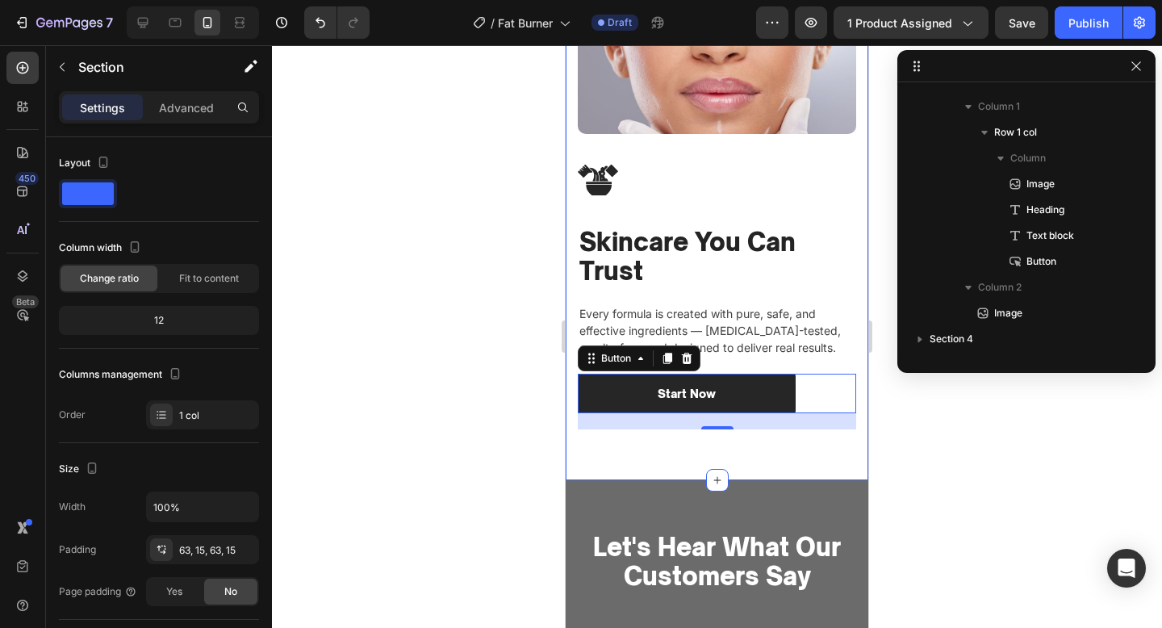
scroll to position [0, 0]
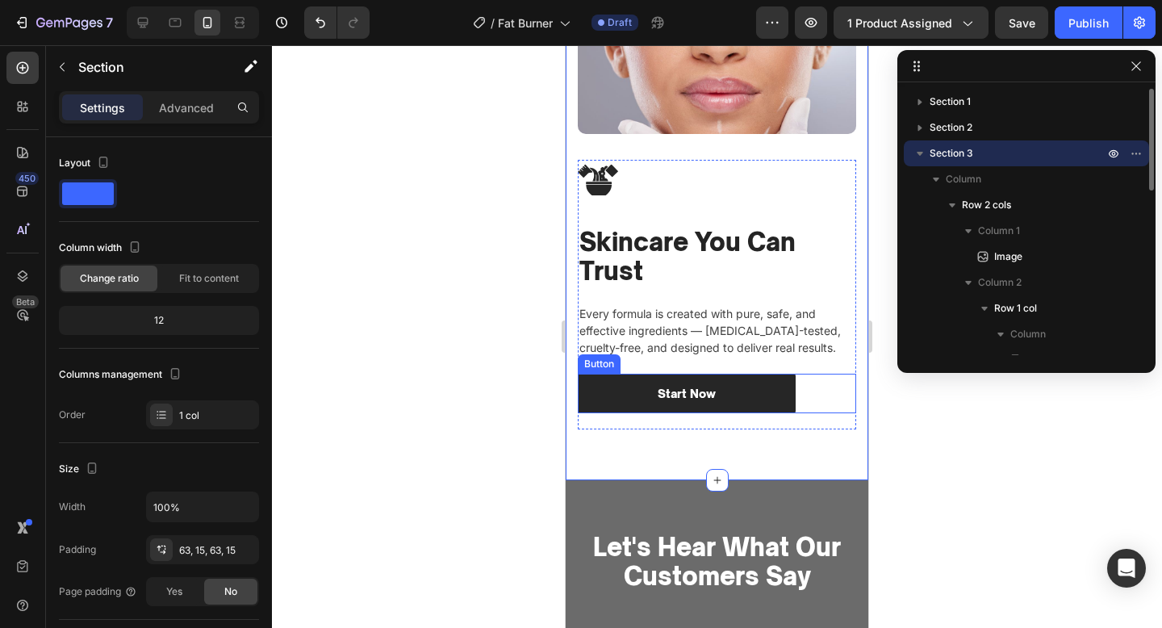
click at [837, 389] on div "Start Now Button" at bounding box center [717, 394] width 278 height 40
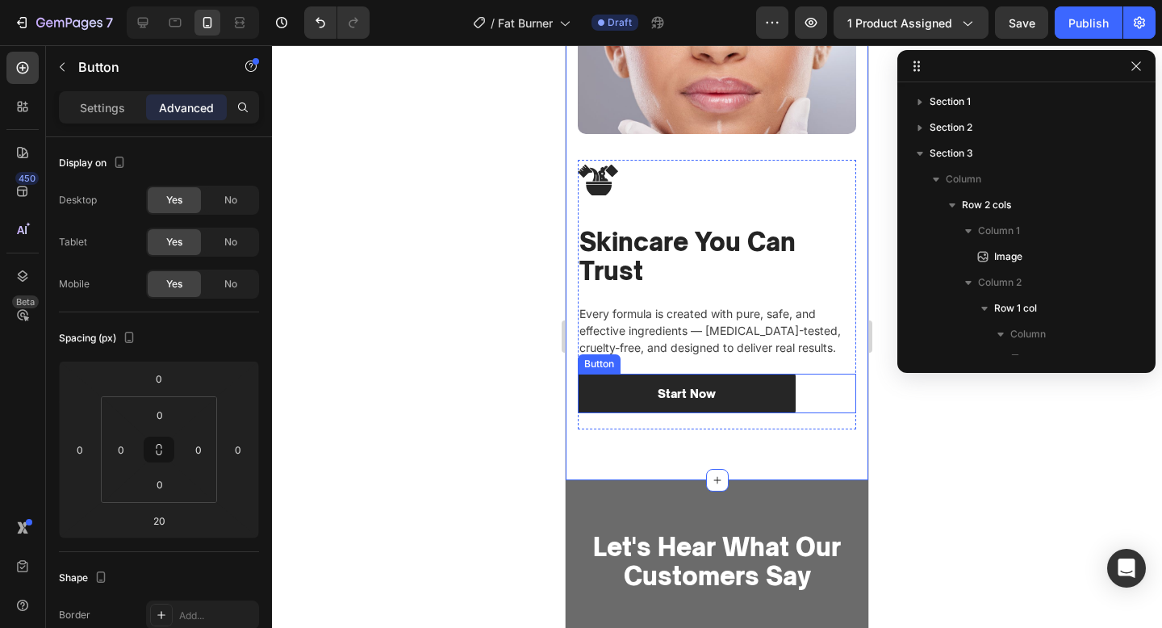
scroll to position [431, 0]
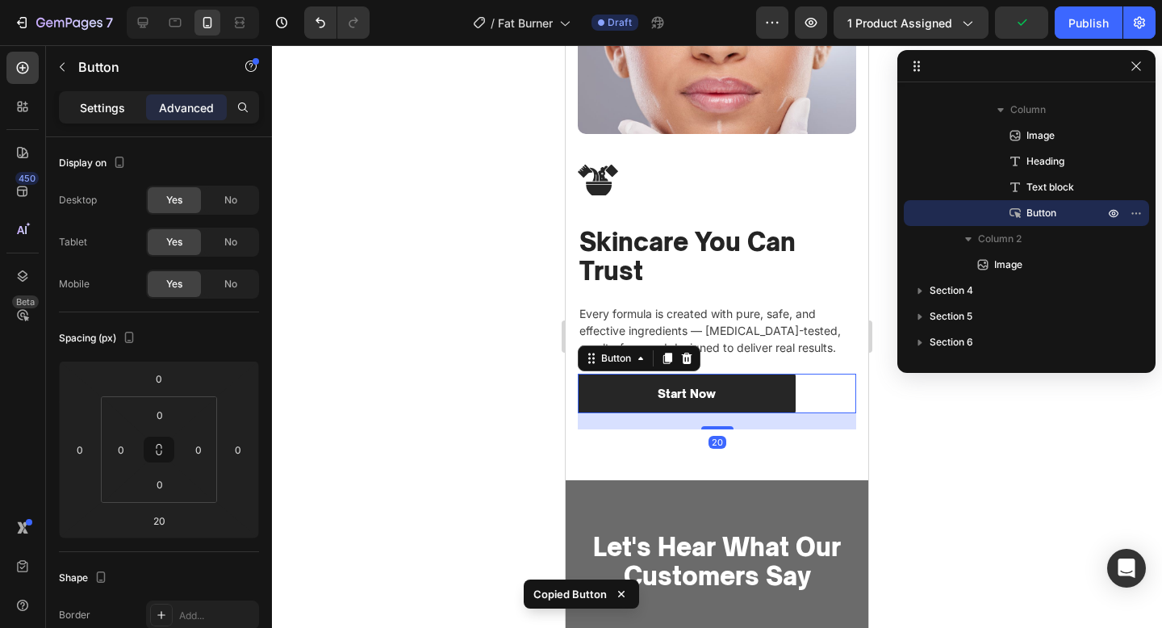
click at [92, 118] on div "Settings" at bounding box center [102, 107] width 81 height 26
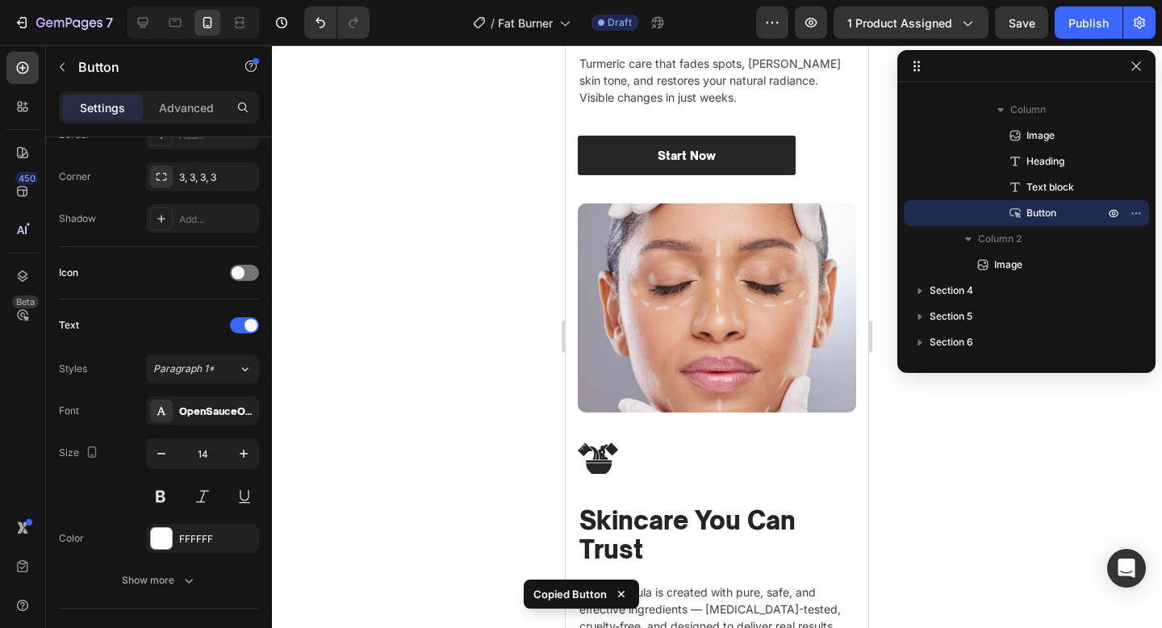
scroll to position [1640, 0]
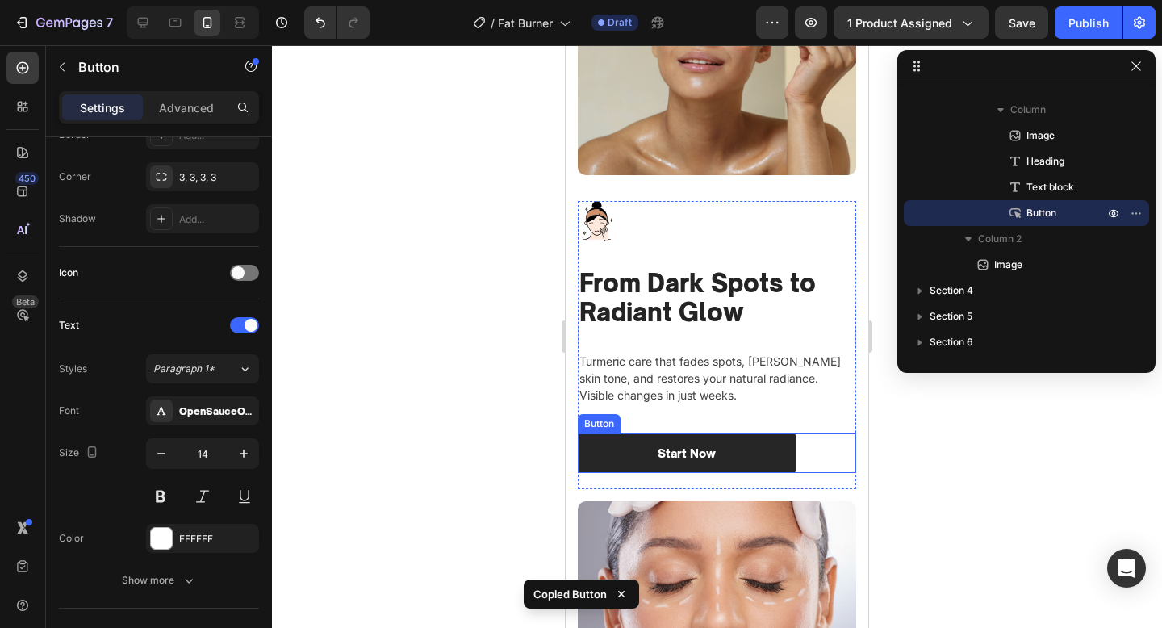
click at [805, 439] on div "Start Now Button" at bounding box center [717, 453] width 278 height 40
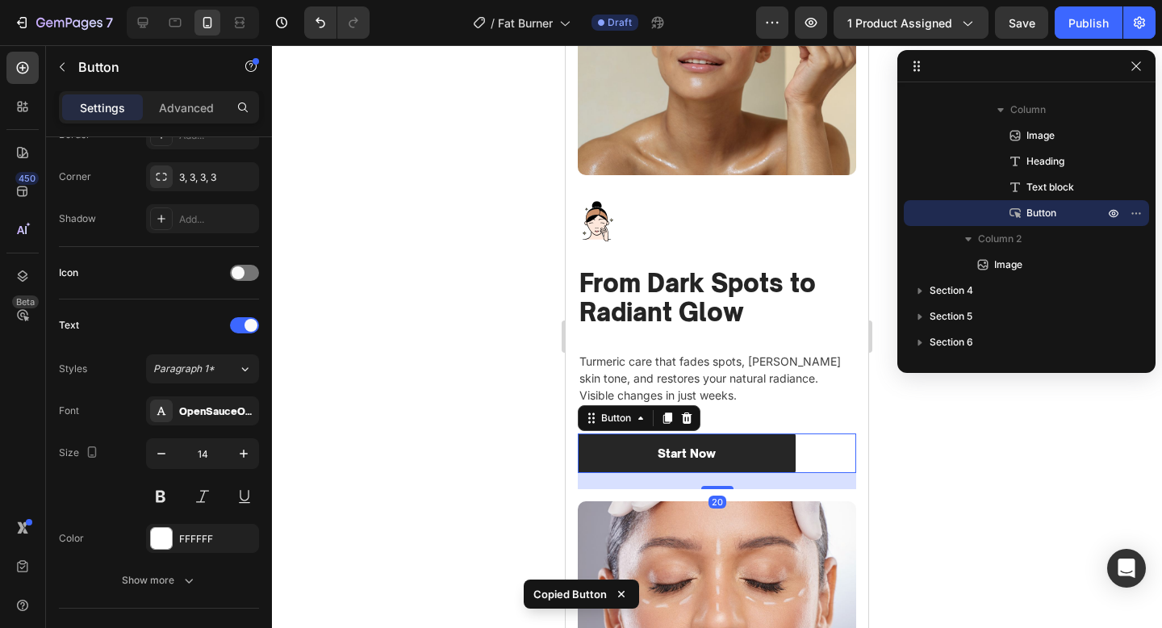
scroll to position [228, 0]
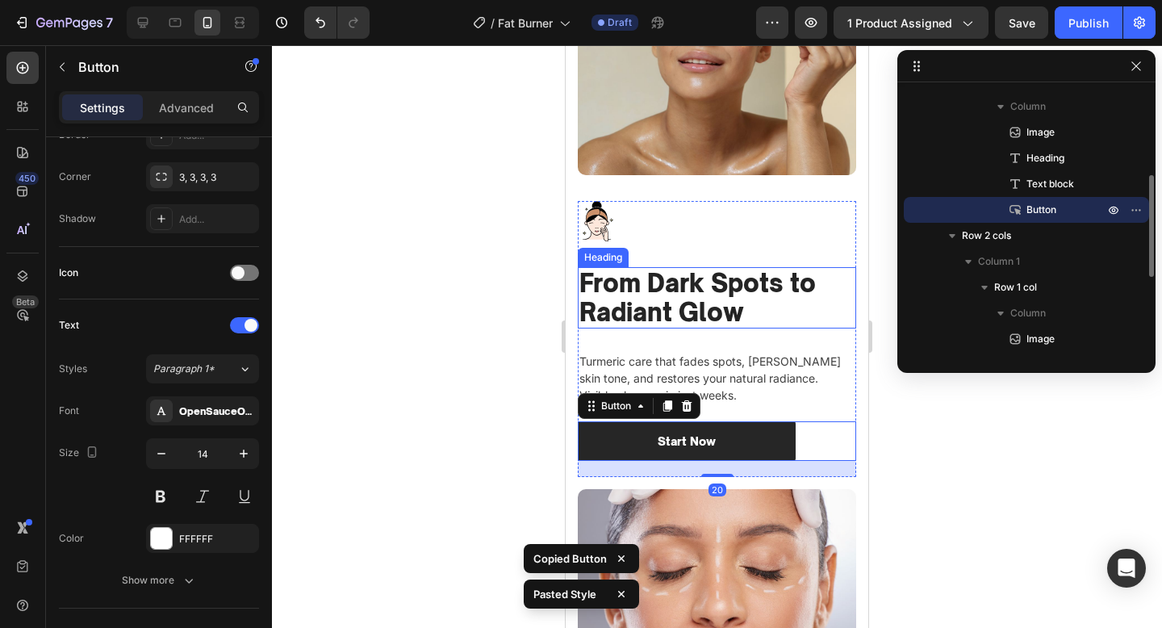
click at [791, 311] on h2 "From Dark Spots to Radiant Glow" at bounding box center [717, 297] width 278 height 61
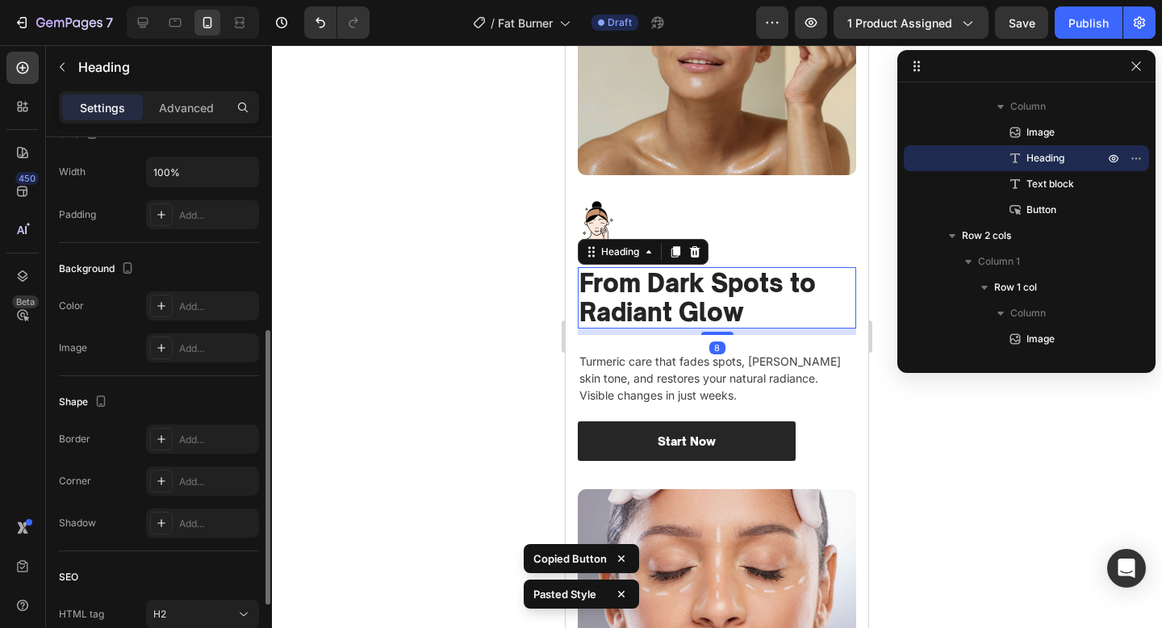
scroll to position [0, 0]
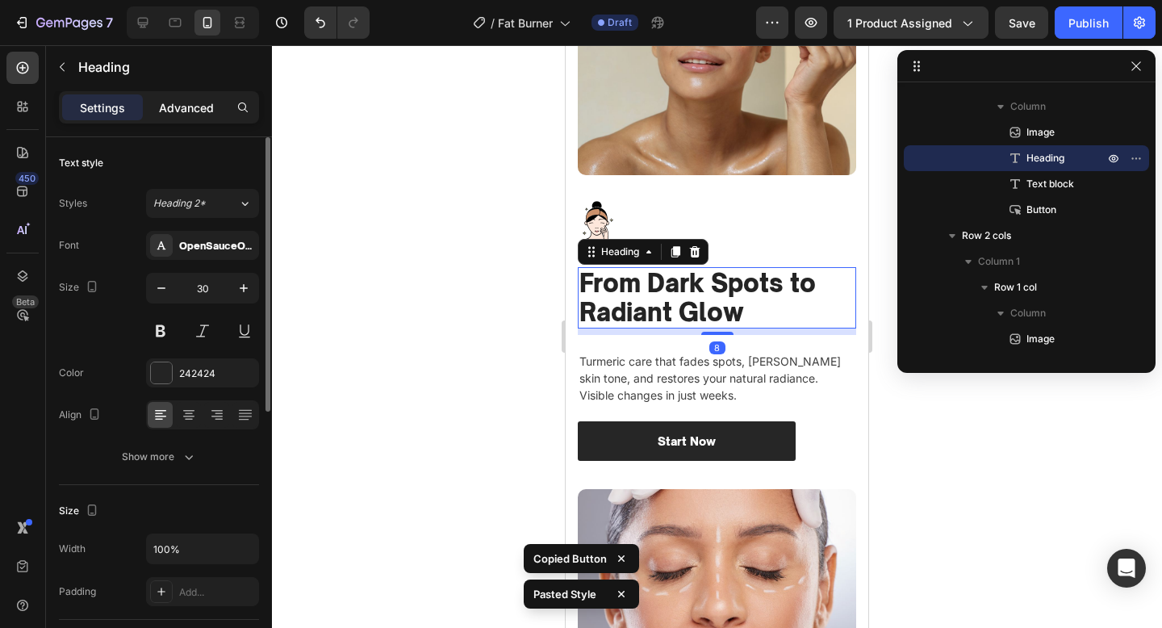
click at [180, 94] on div "Advanced" at bounding box center [186, 107] width 81 height 26
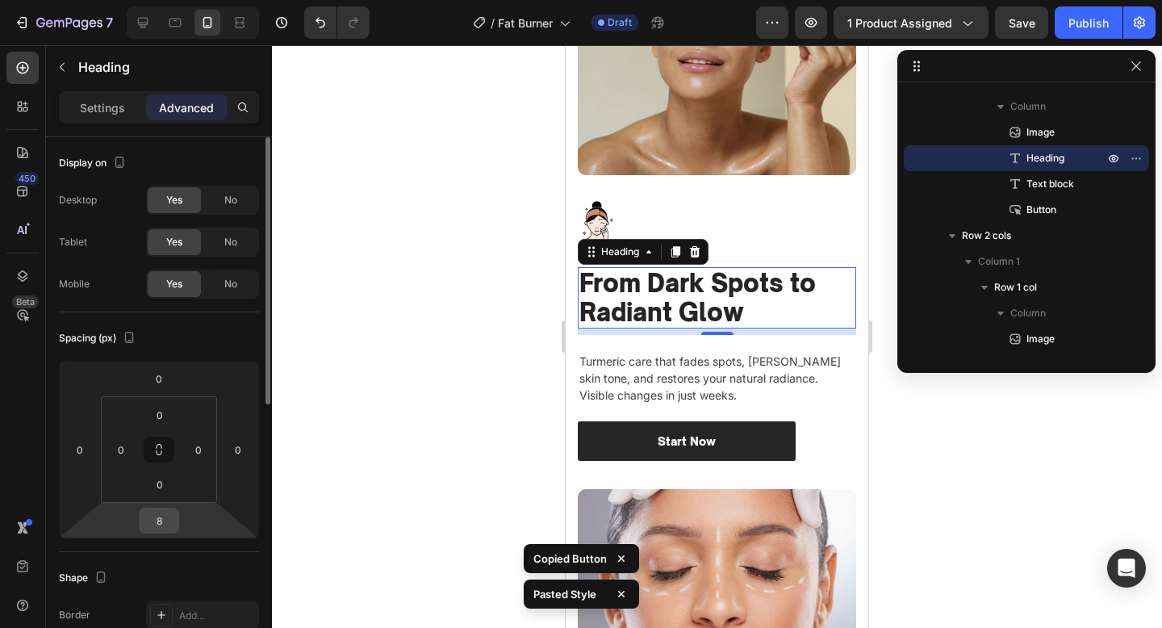
click at [165, 508] on div "8" at bounding box center [159, 521] width 40 height 26
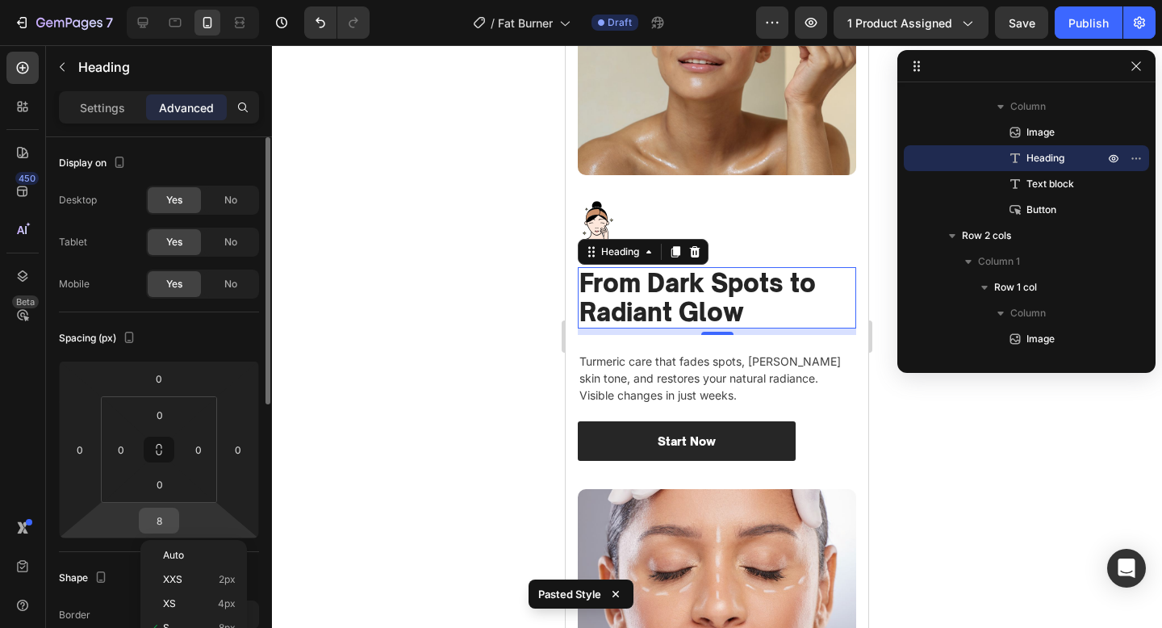
click at [148, 530] on input "8" at bounding box center [159, 520] width 32 height 24
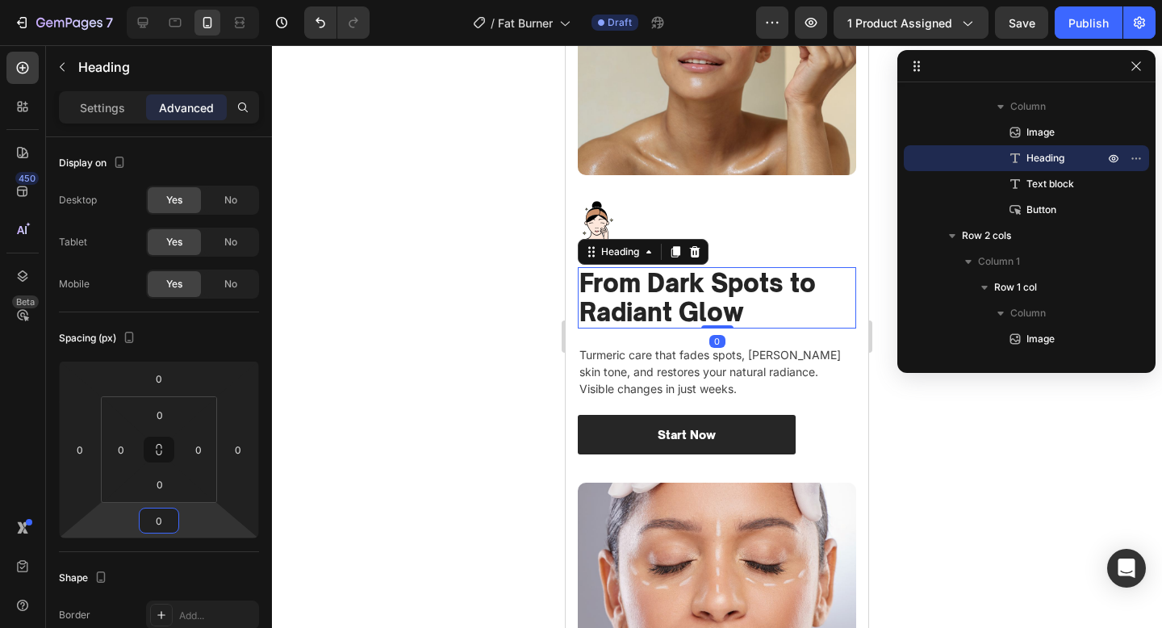
type input "0"
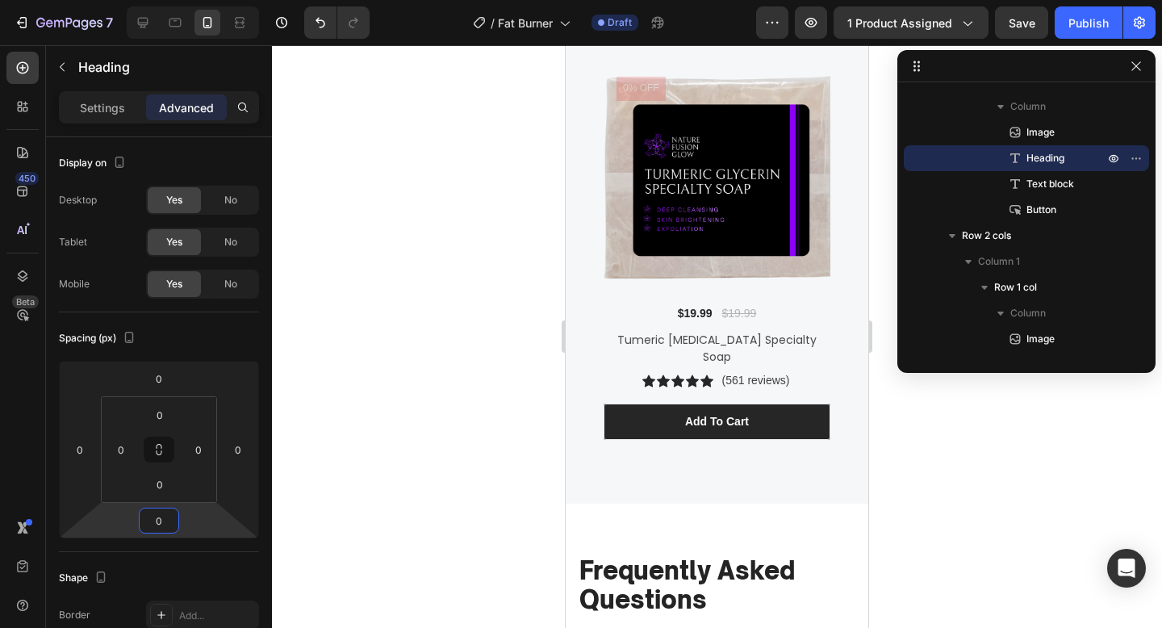
scroll to position [3404, 0]
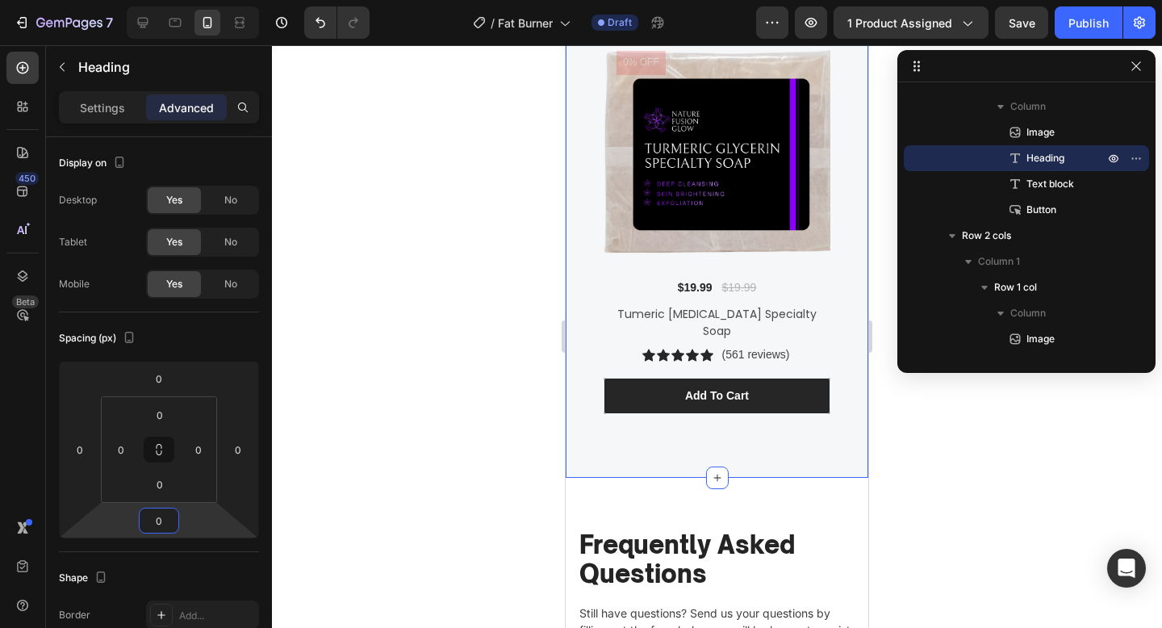
click at [696, 411] on div "Customers Also Bought Heading Row Product Images 0% off Product Badge $19.99 (P…" at bounding box center [717, 179] width 278 height 496
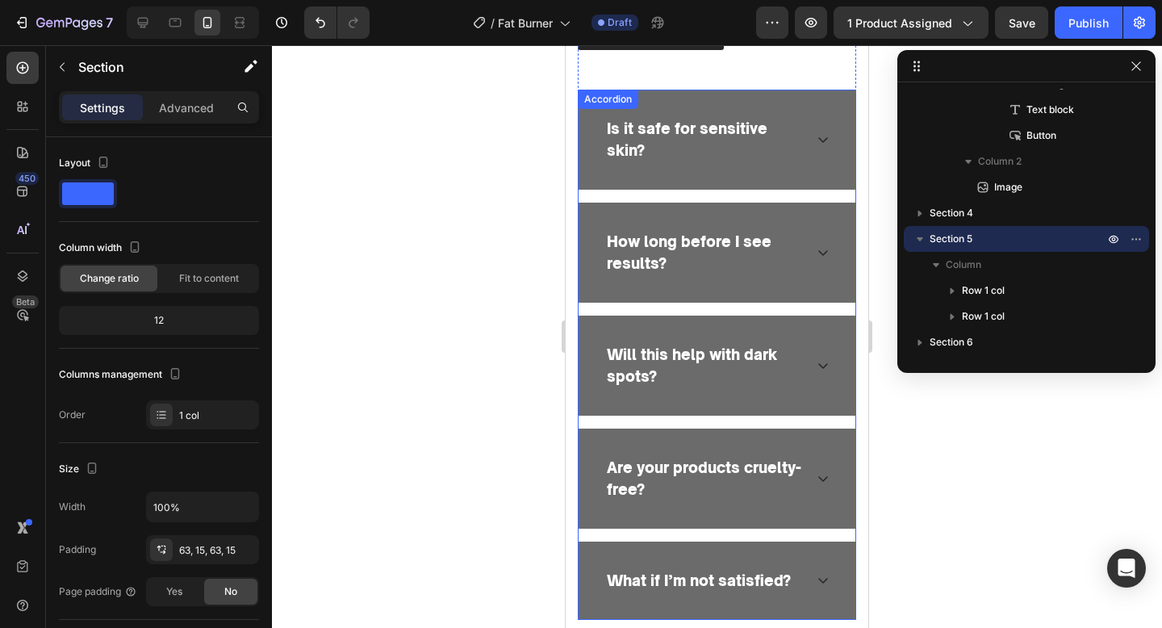
scroll to position [4202, 0]
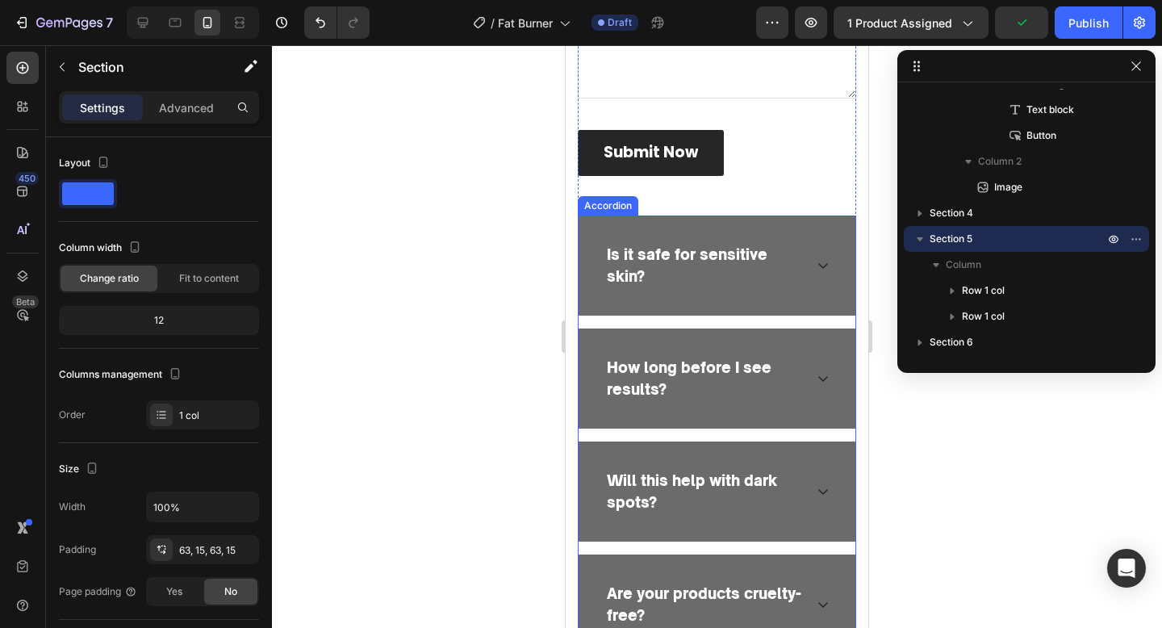
click at [774, 228] on div "Is it safe for sensitive skin?" at bounding box center [717, 265] width 277 height 100
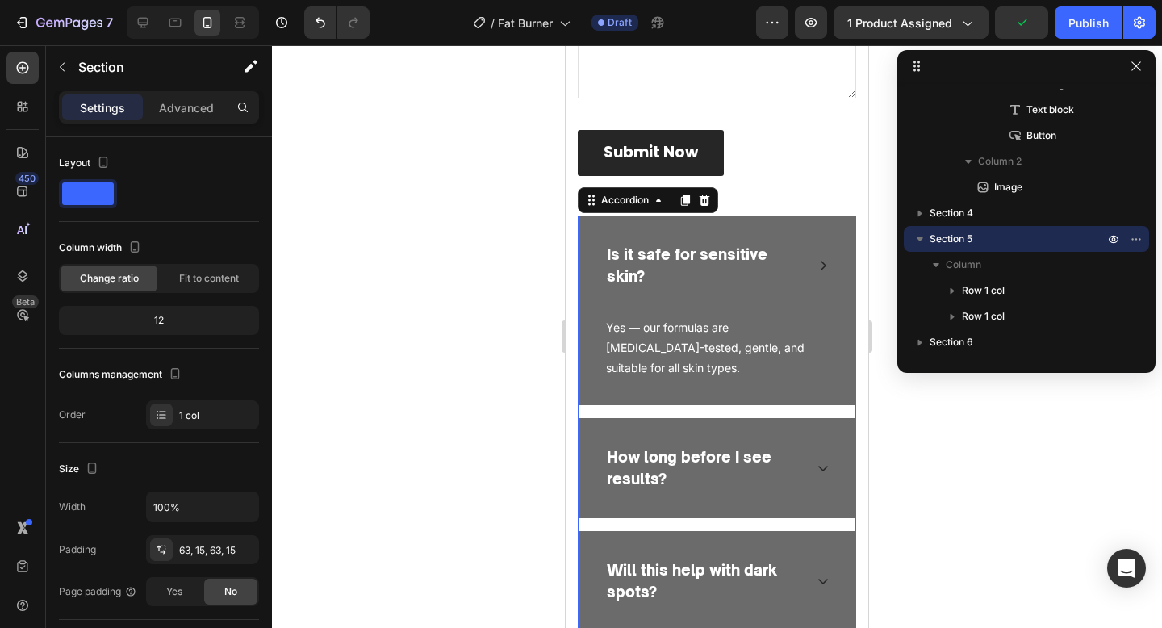
scroll to position [715, 0]
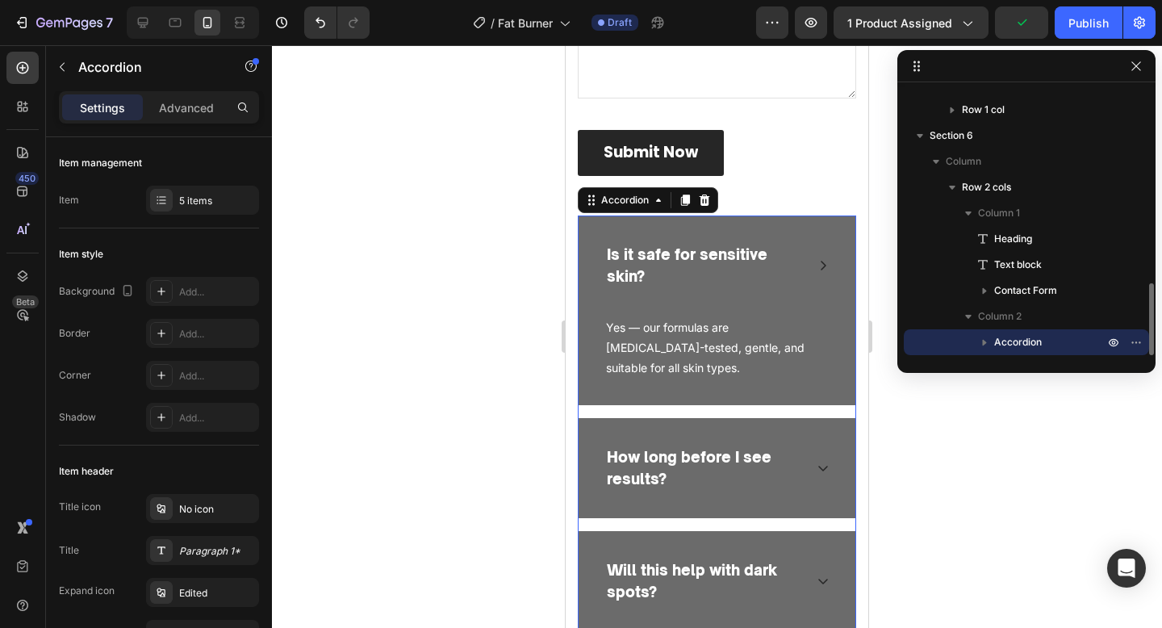
click at [806, 237] on div "Is it safe for sensitive skin?" at bounding box center [717, 265] width 277 height 100
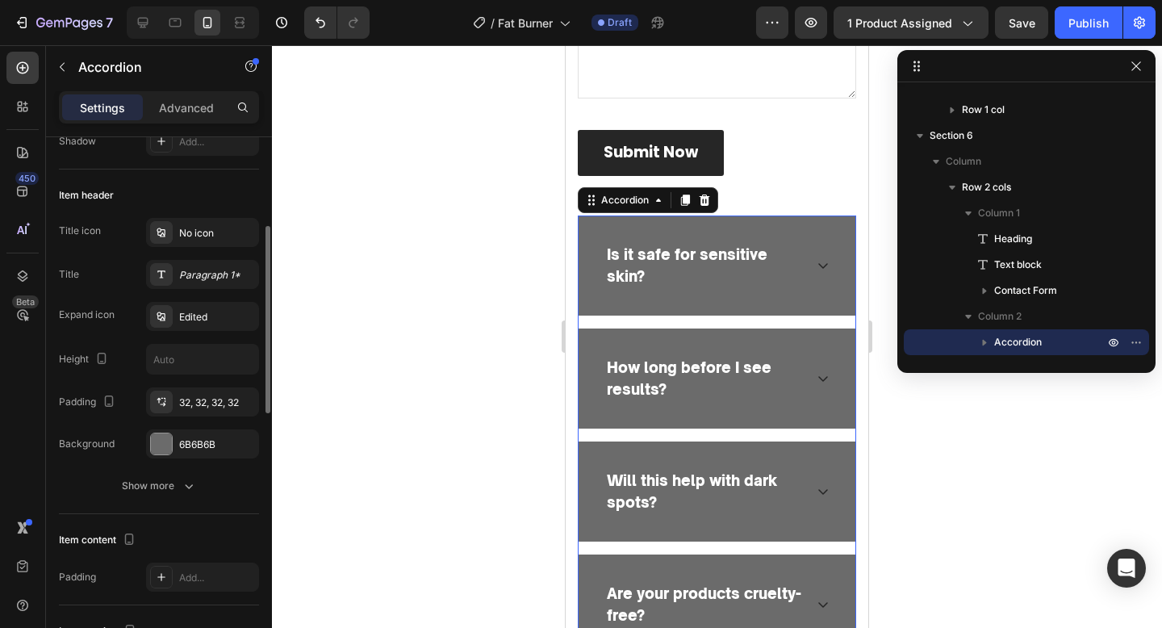
scroll to position [282, 0]
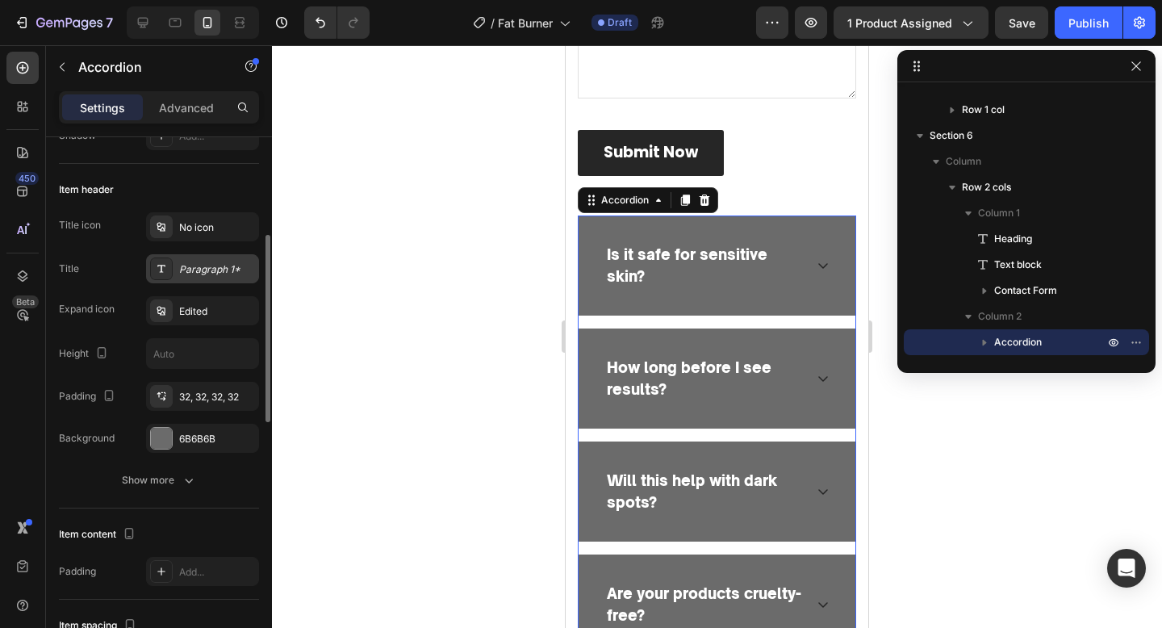
click at [207, 280] on div "Paragraph 1*" at bounding box center [202, 268] width 113 height 29
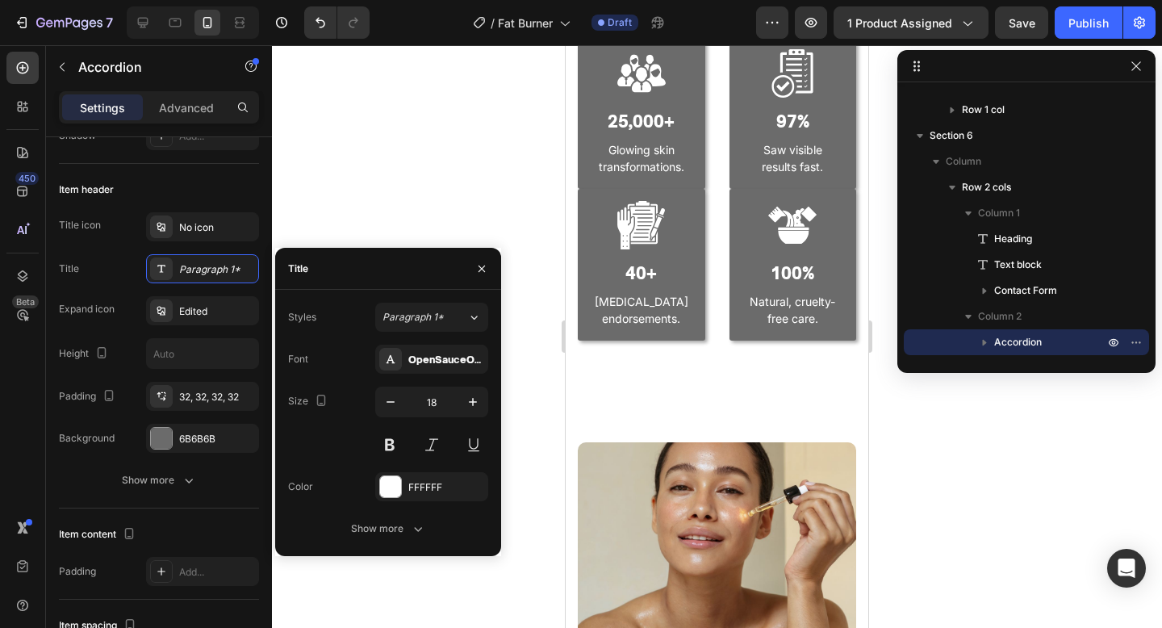
scroll to position [1541, 0]
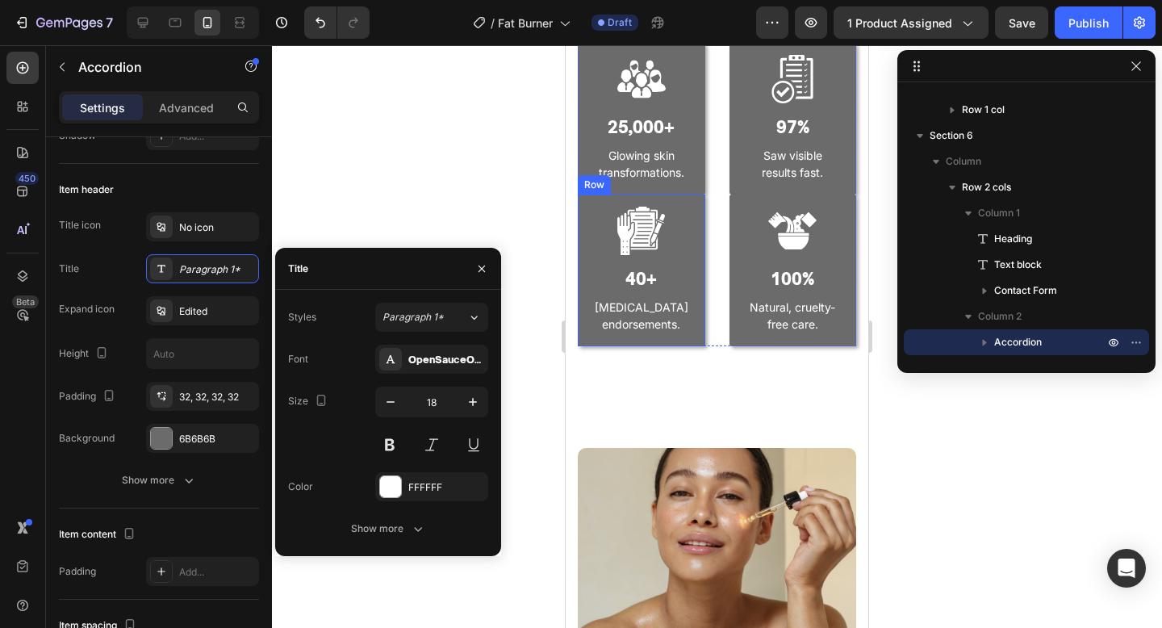
click at [699, 201] on div "Image 40+ Heading [MEDICAL_DATA] endorsements. Text block Row" at bounding box center [642, 270] width 128 height 152
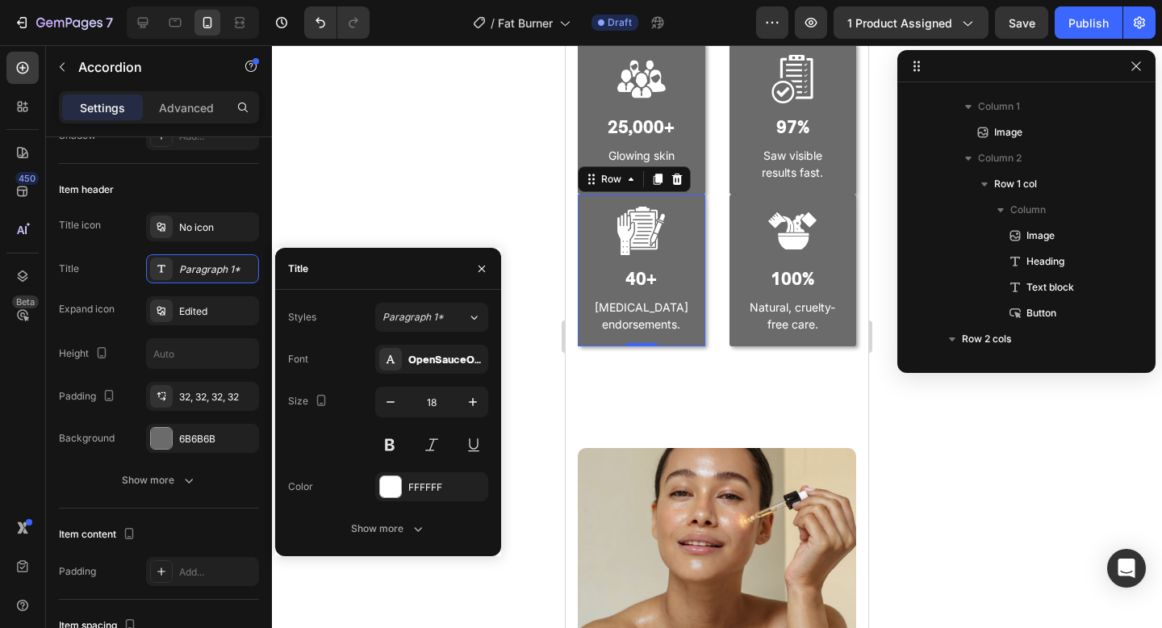
scroll to position [0, 0]
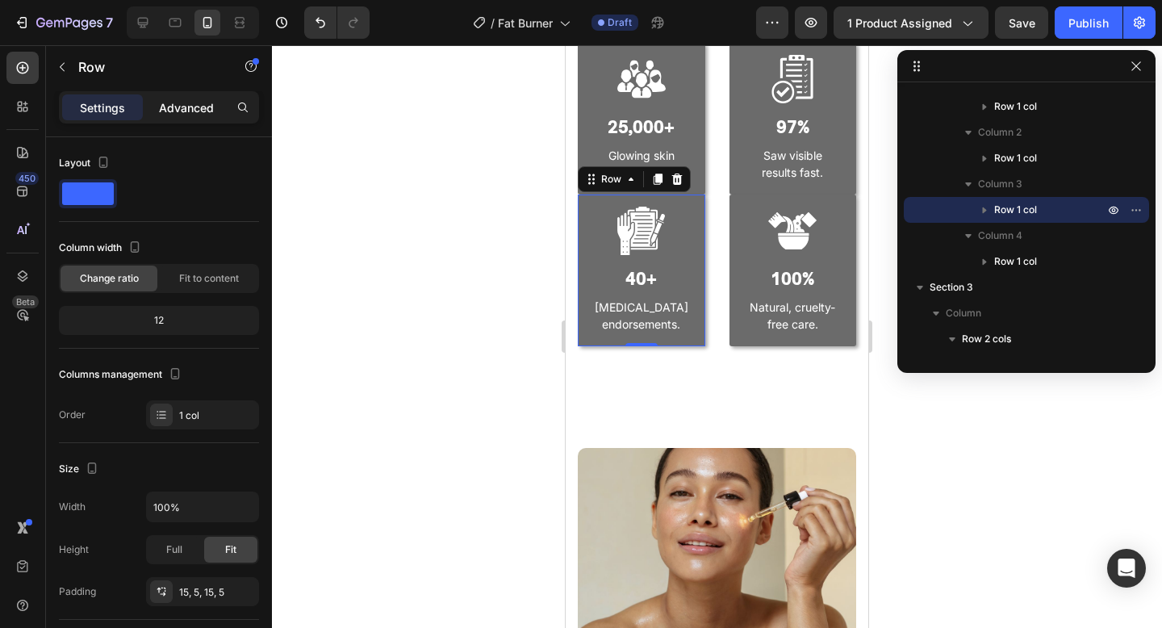
click at [201, 106] on p "Advanced" at bounding box center [186, 107] width 55 height 17
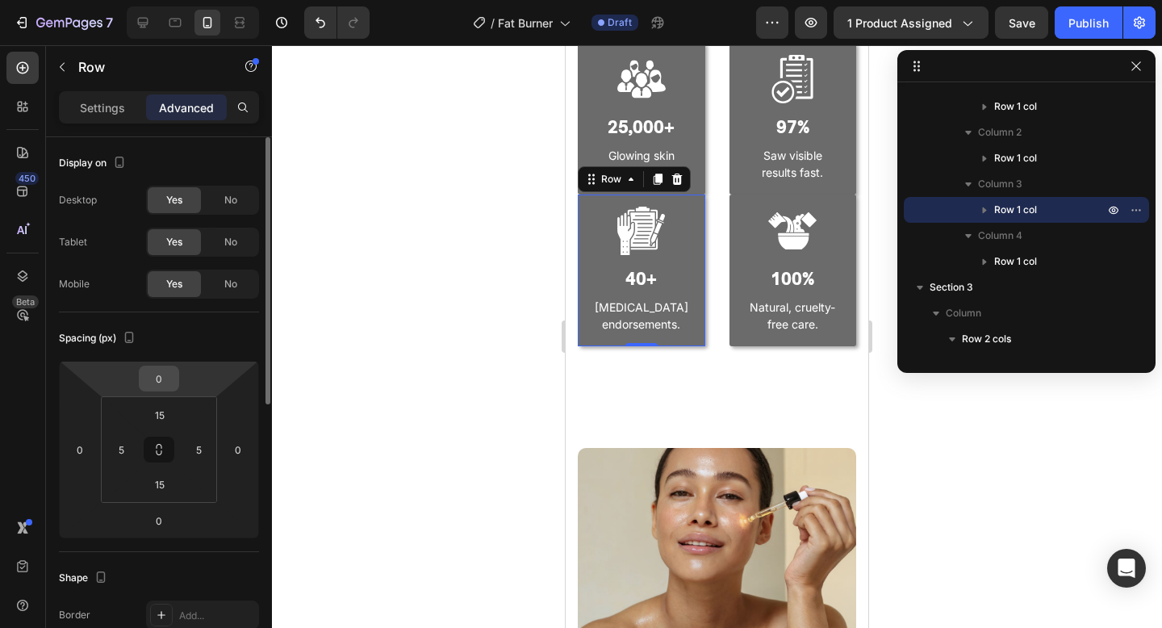
click at [157, 387] on input "0" at bounding box center [159, 378] width 32 height 24
type input "15"
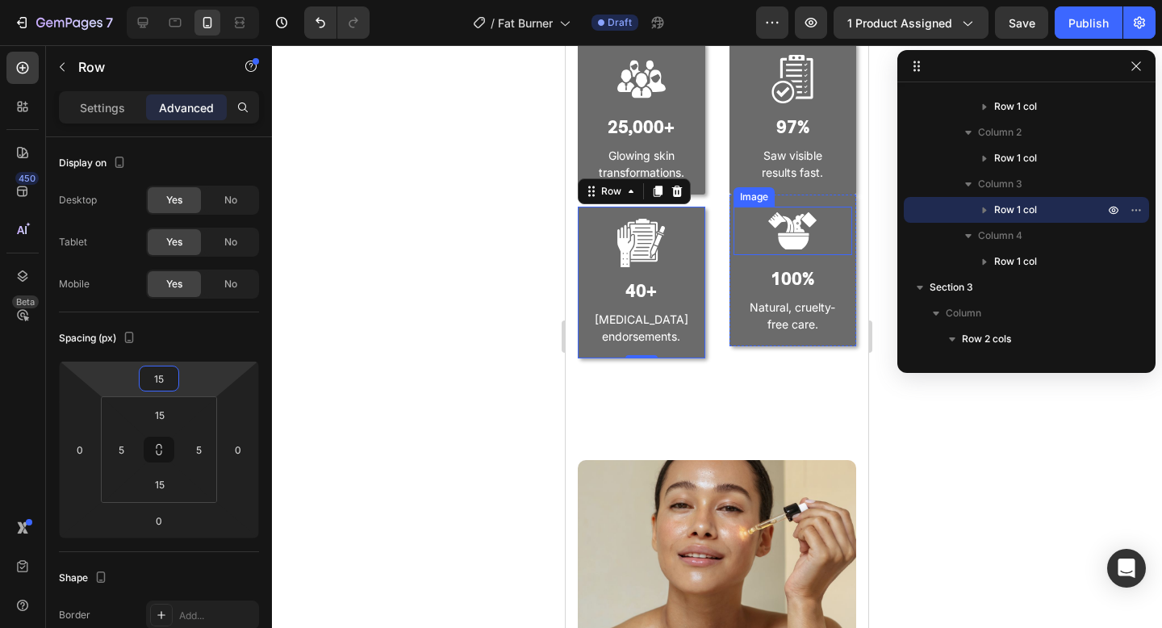
click at [750, 200] on div "Image" at bounding box center [754, 197] width 35 height 15
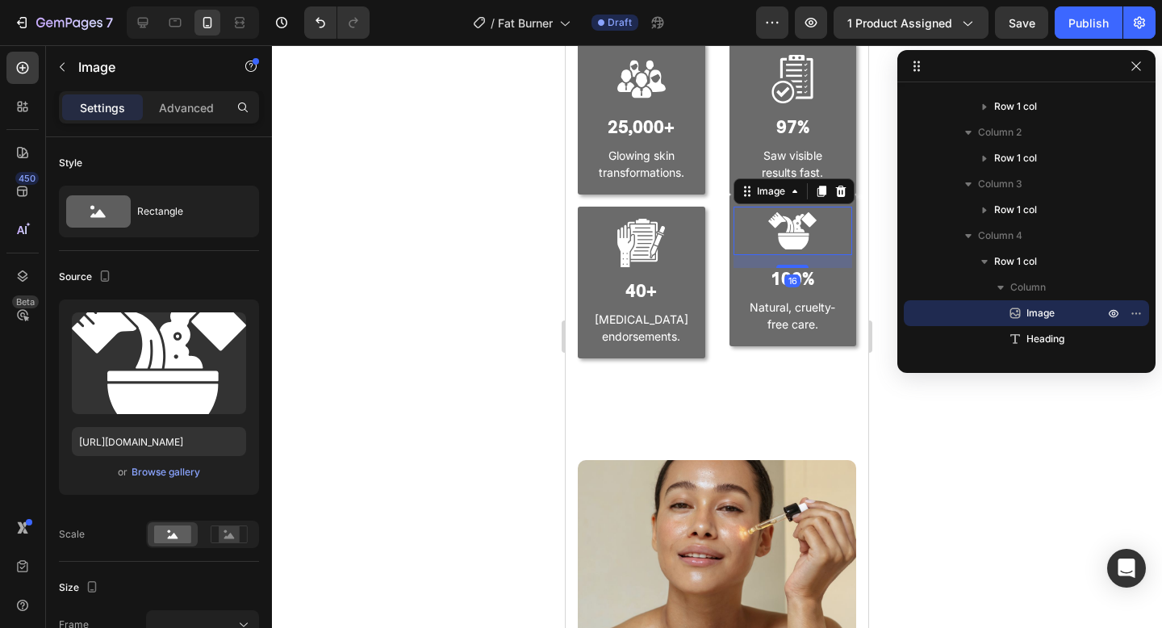
click at [734, 199] on div "Image" at bounding box center [794, 191] width 121 height 26
click at [741, 340] on div "Image 16 100% Heading Natural, cruelty- free care. Text block Row" at bounding box center [794, 270] width 128 height 152
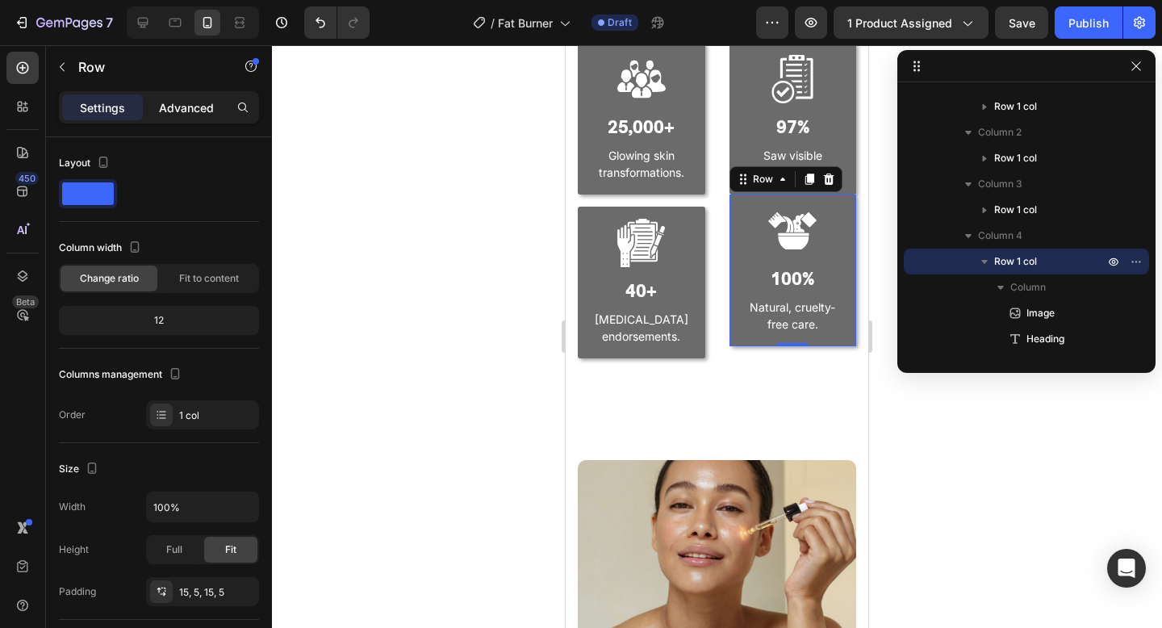
click at [181, 107] on p "Advanced" at bounding box center [186, 107] width 55 height 17
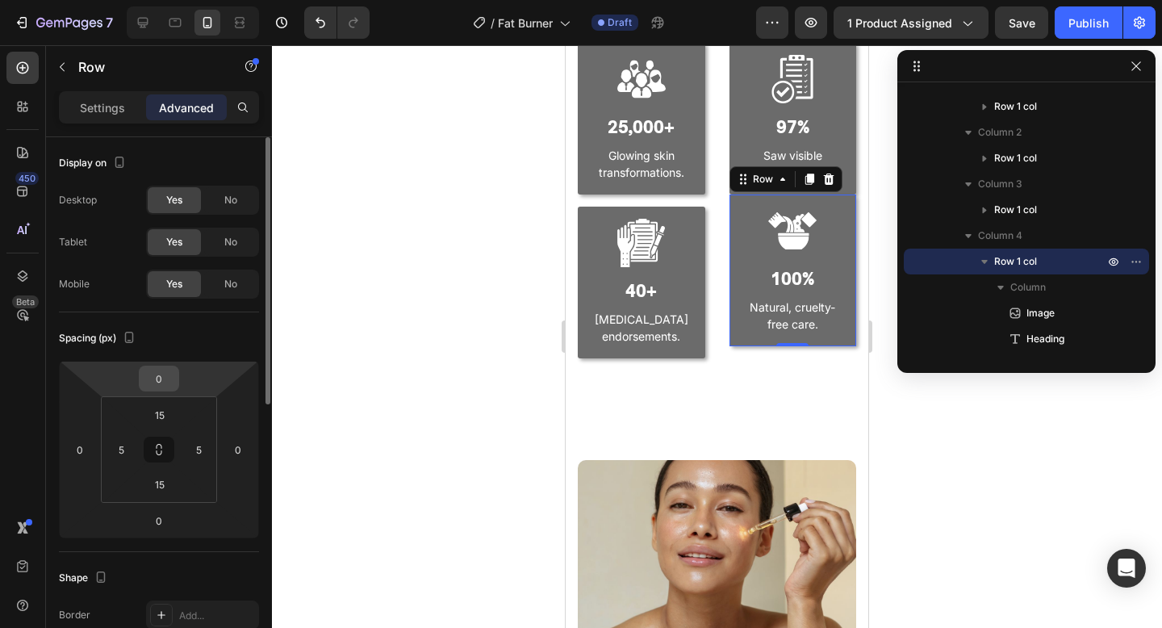
click at [164, 379] on input "0" at bounding box center [159, 378] width 32 height 24
type input "15"
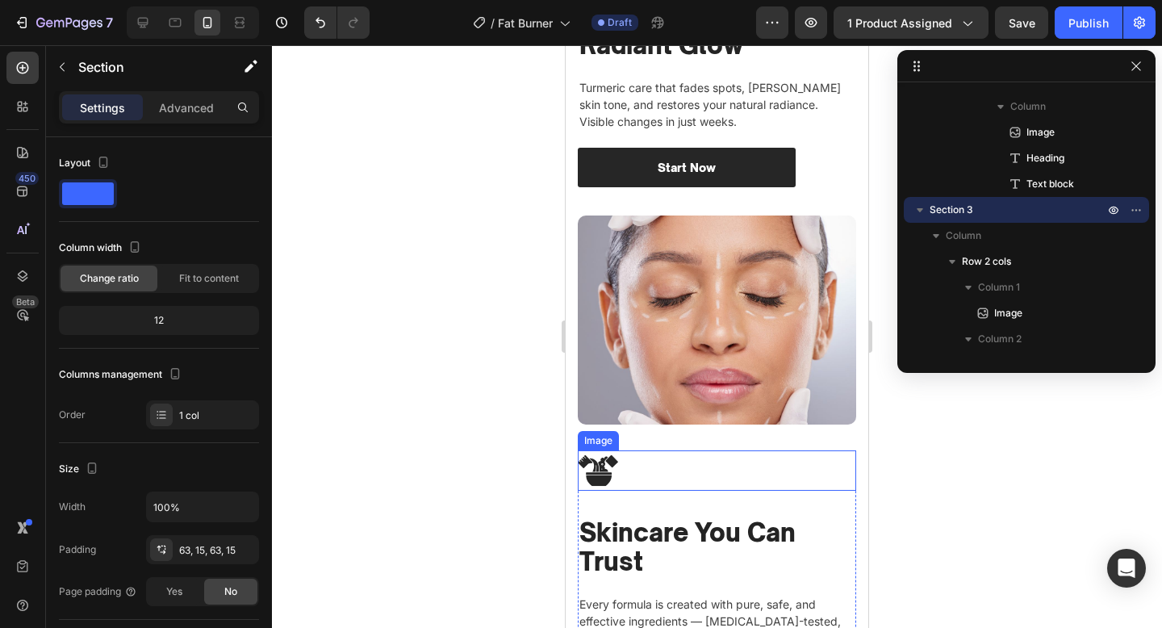
scroll to position [2408, 0]
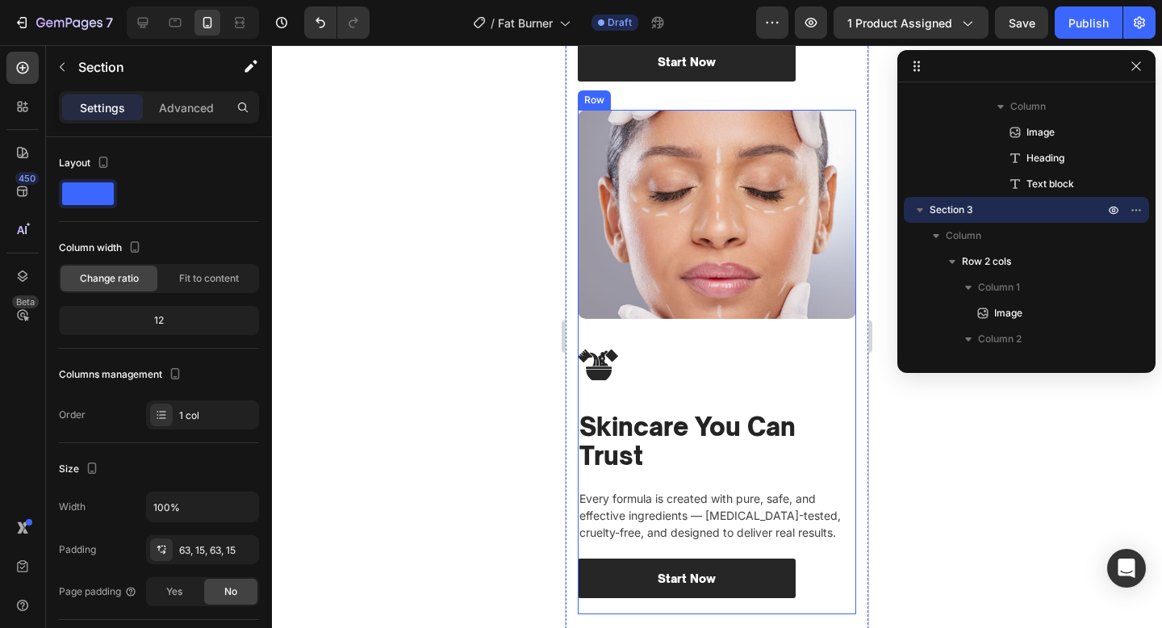
click at [710, 334] on div "Image" at bounding box center [717, 227] width 278 height 235
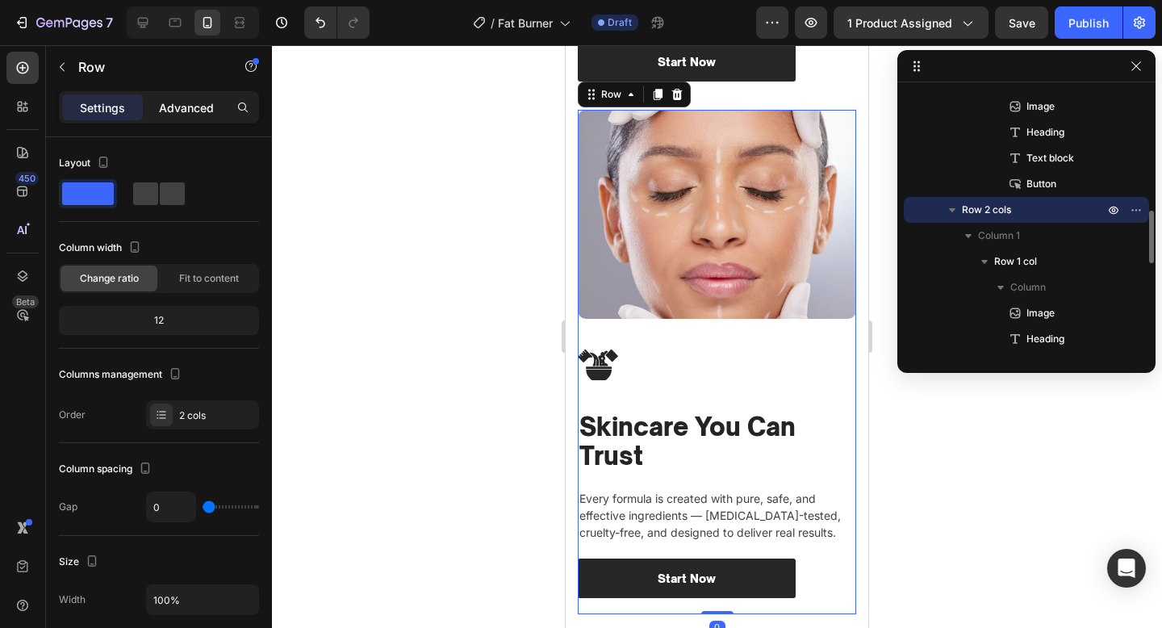
click at [178, 119] on div "Advanced" at bounding box center [186, 107] width 81 height 26
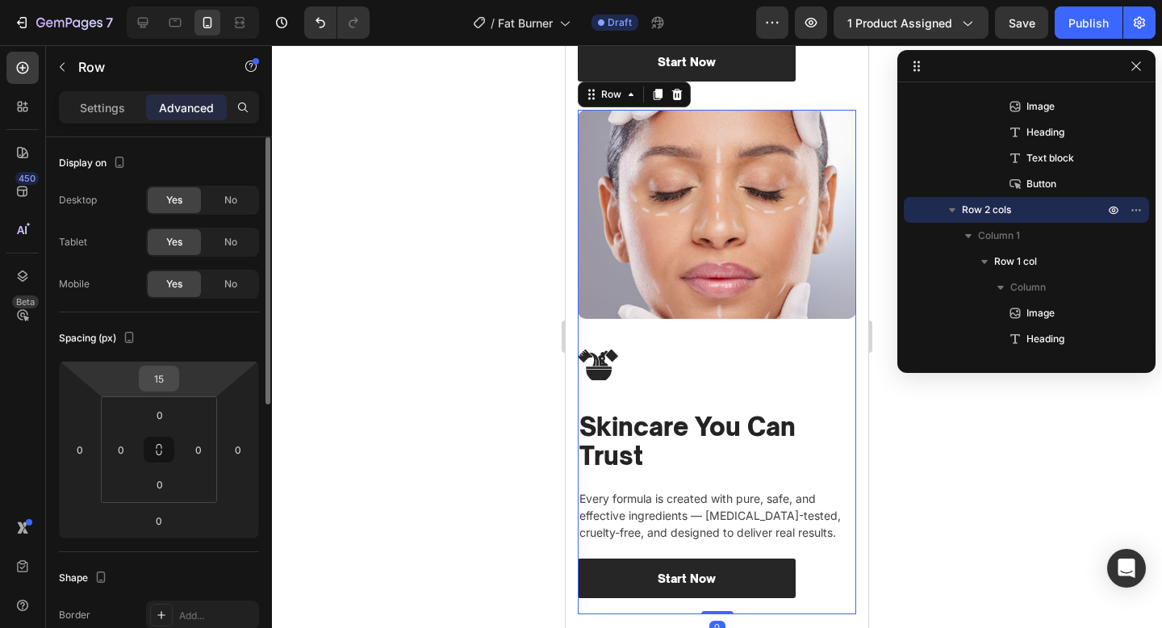
click at [165, 376] on input "15" at bounding box center [159, 378] width 32 height 24
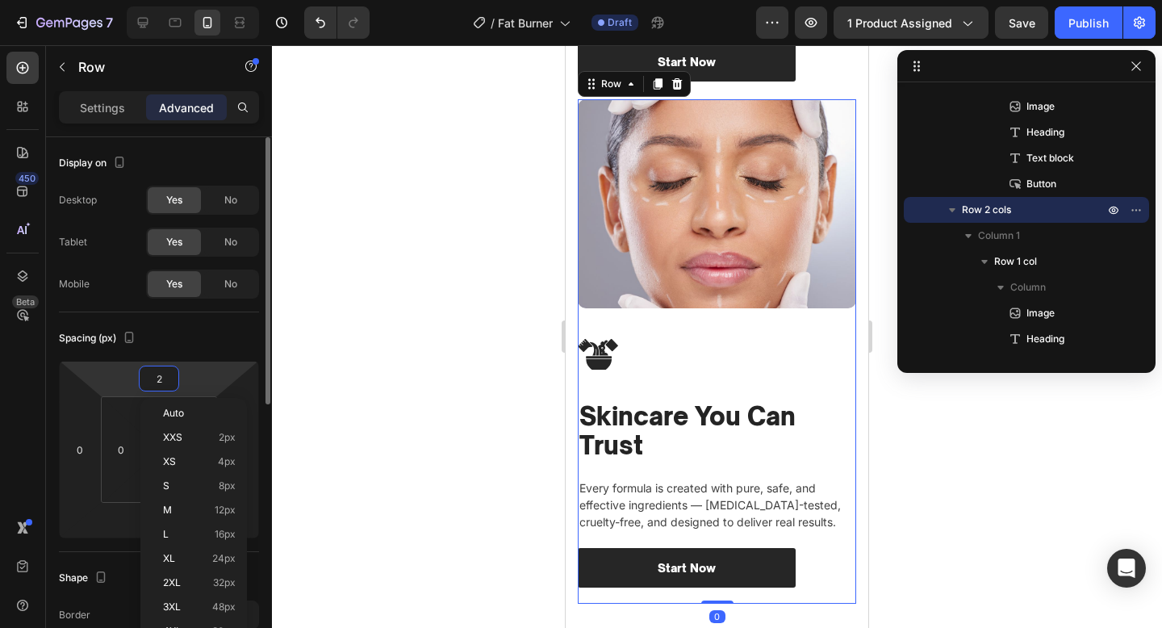
type input "20"
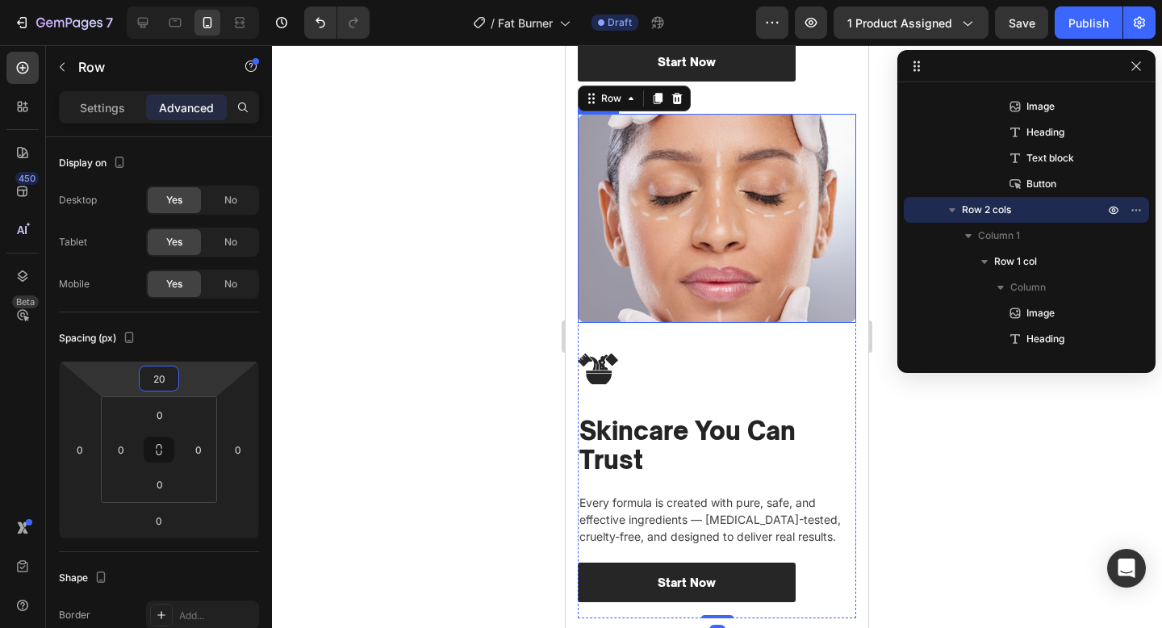
click at [831, 244] on img at bounding box center [717, 218] width 278 height 209
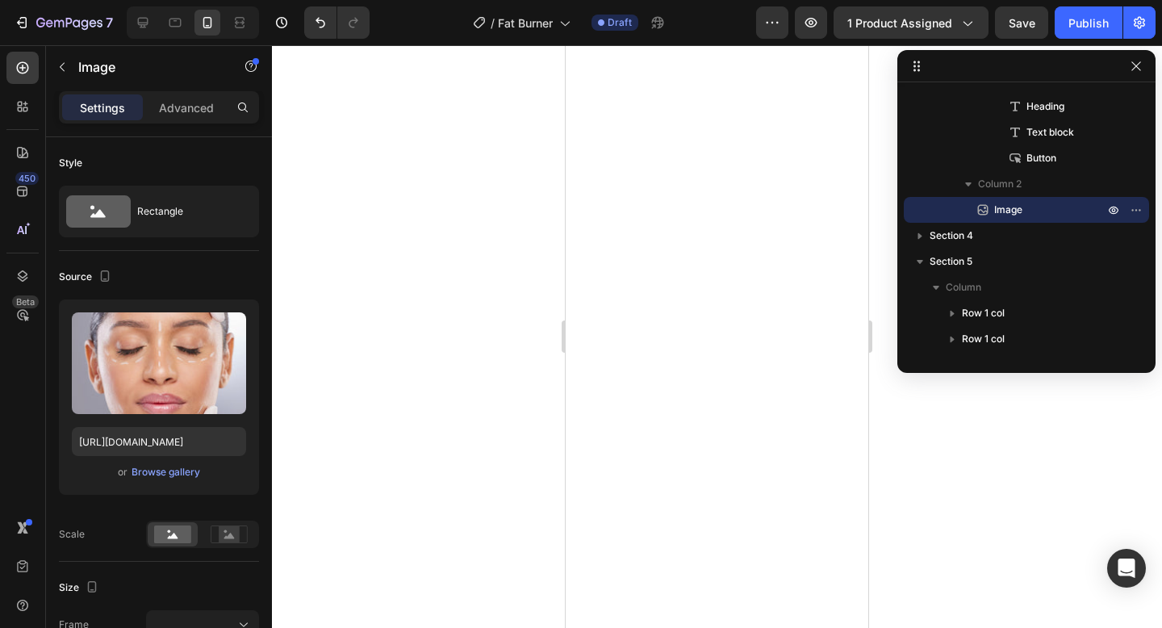
scroll to position [0, 0]
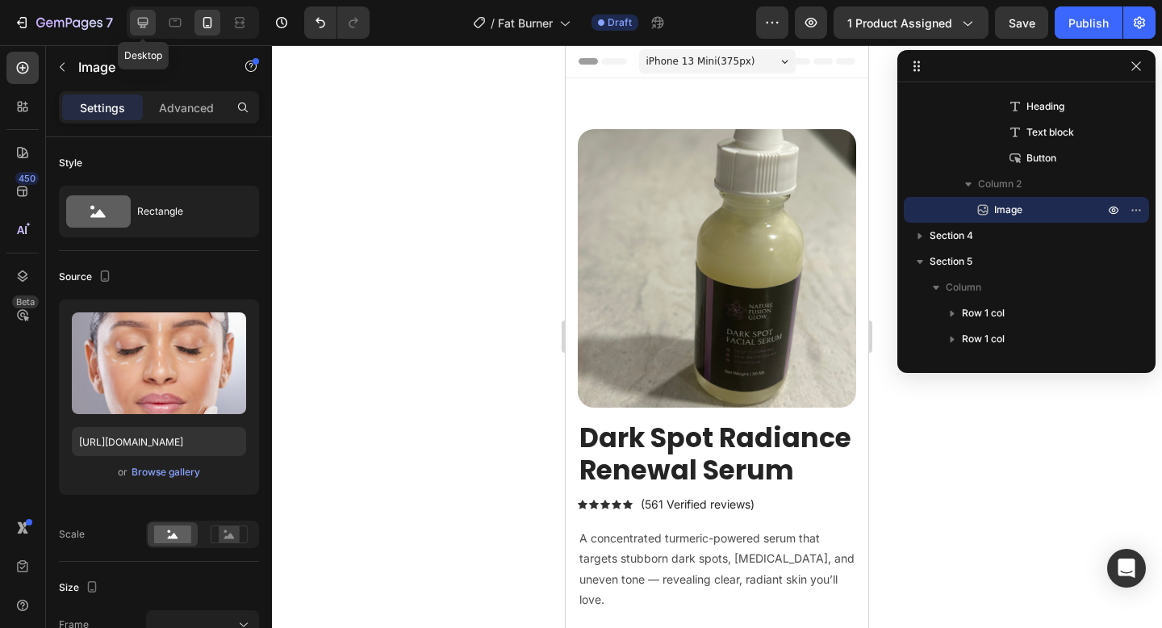
click at [148, 23] on icon at bounding box center [143, 23] width 16 height 16
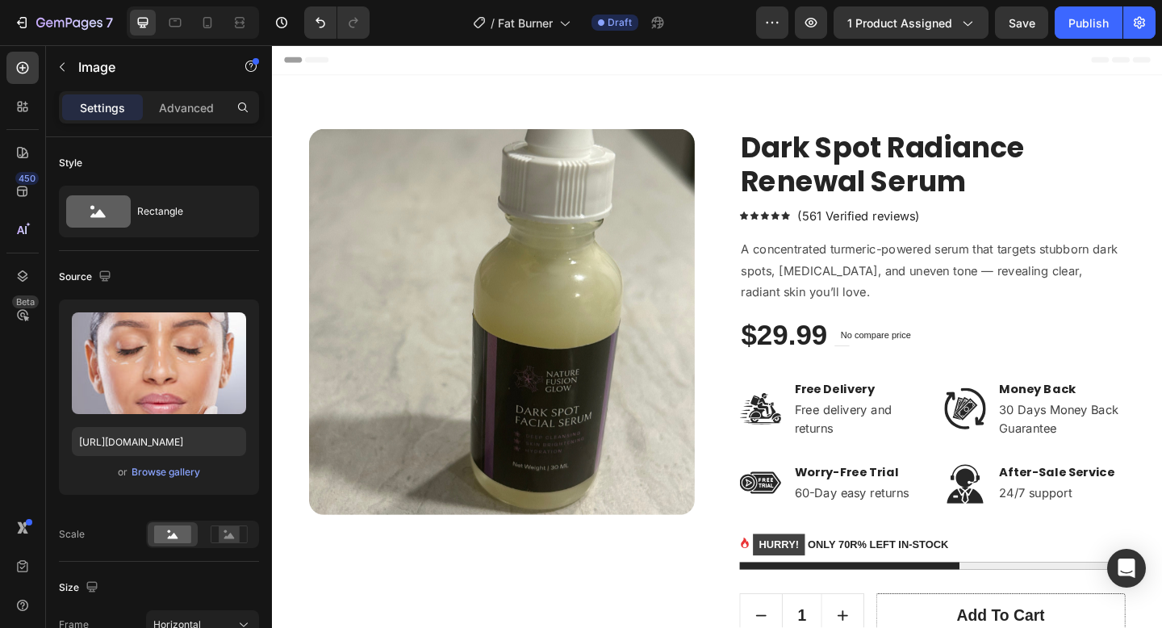
scroll to position [433, 0]
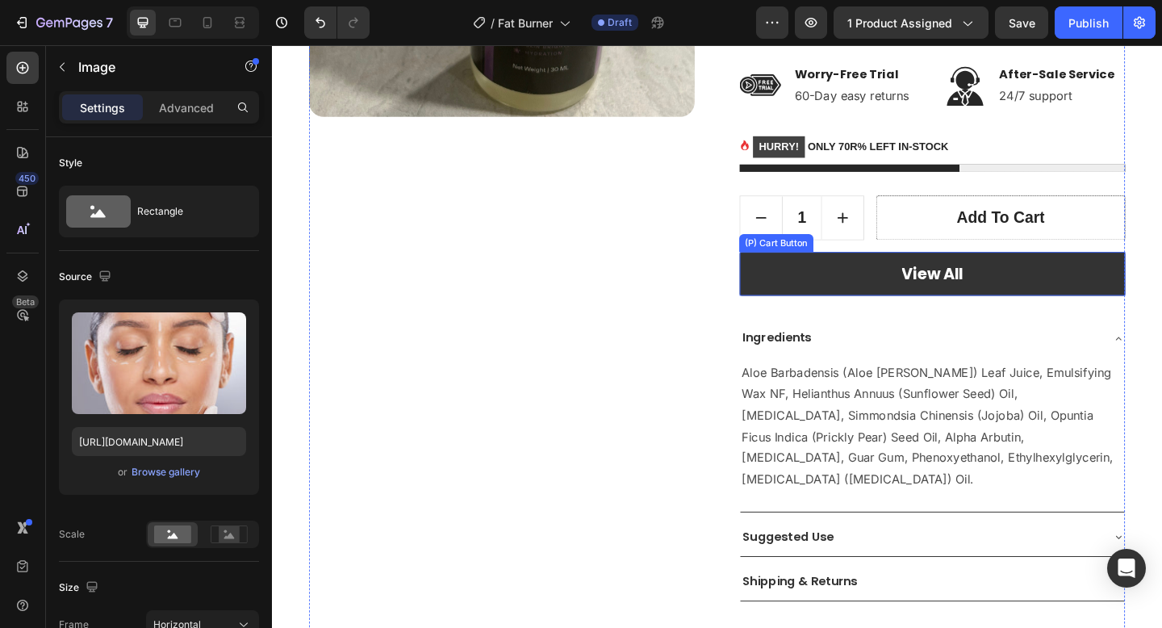
click at [850, 308] on button "View All" at bounding box center [990, 294] width 420 height 48
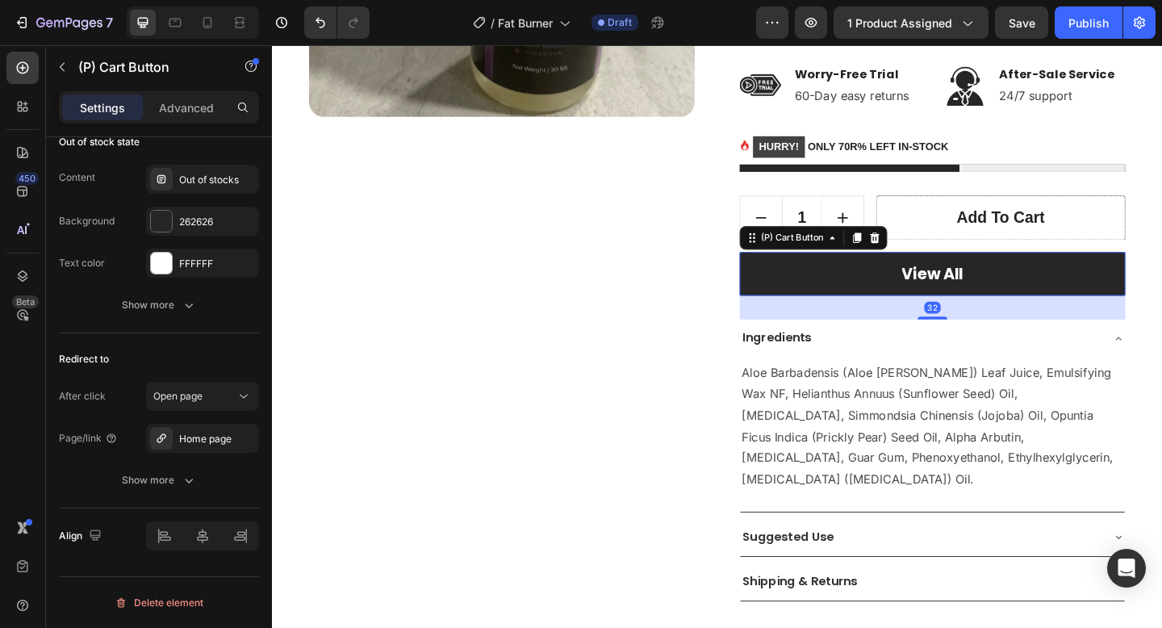
scroll to position [0, 0]
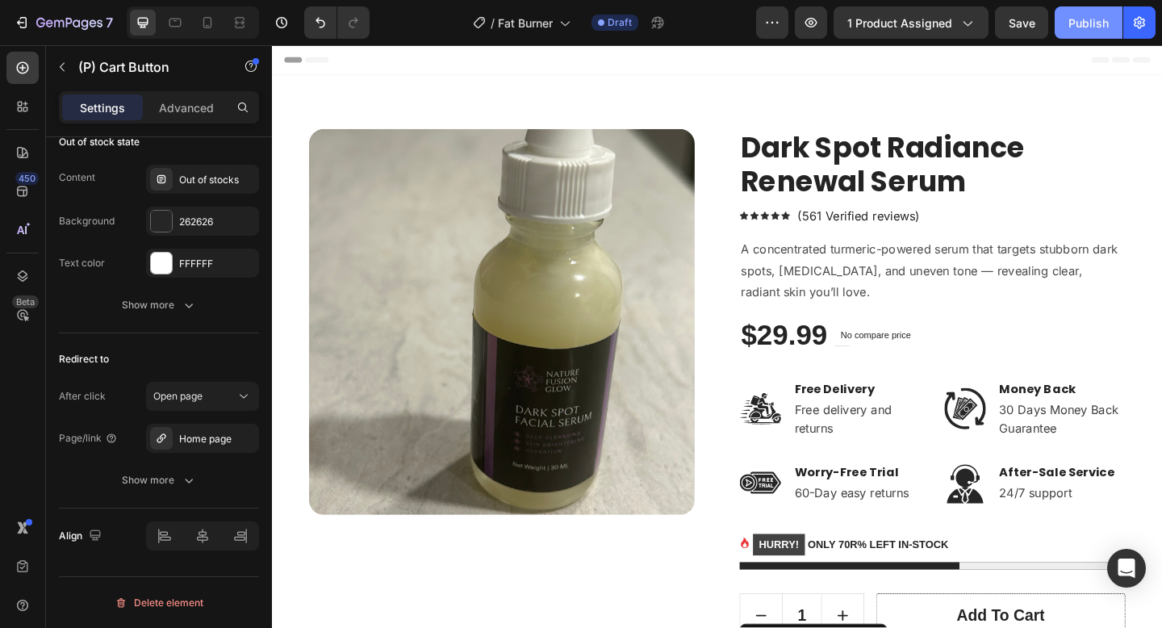
click at [1074, 10] on button "Publish" at bounding box center [1089, 22] width 68 height 32
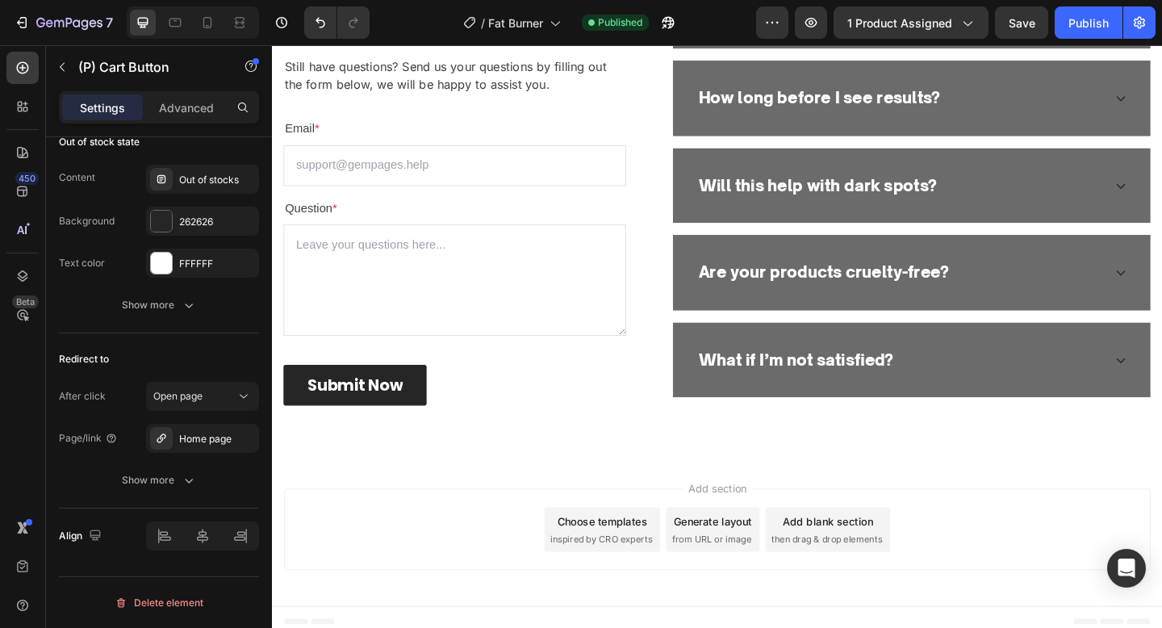
scroll to position [3631, 0]
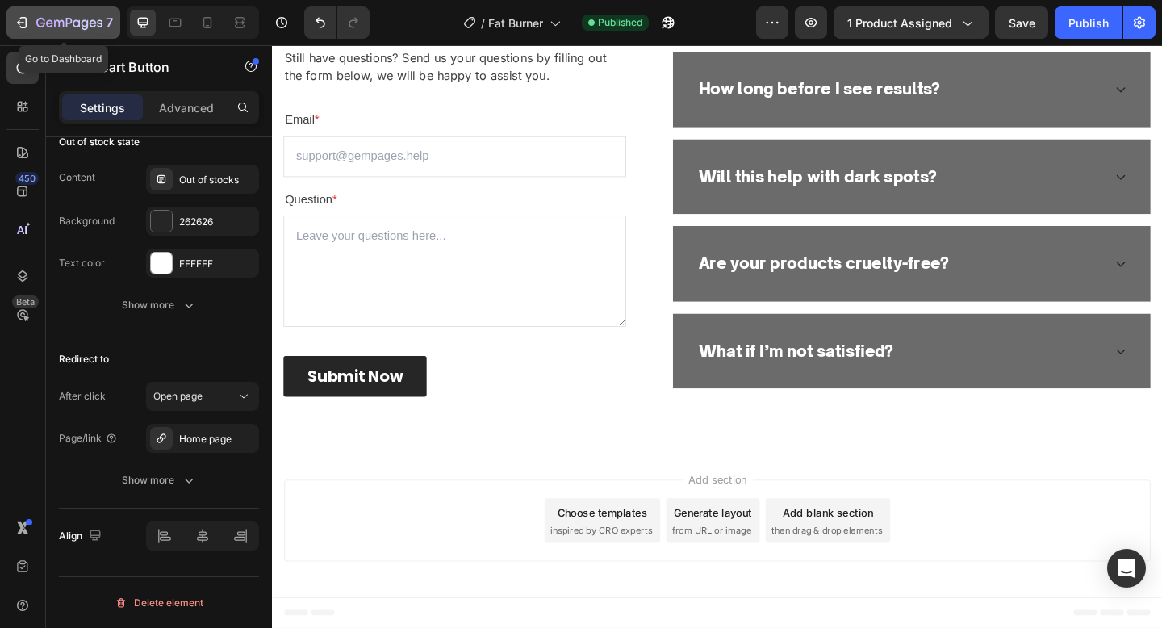
click at [71, 19] on icon "button" at bounding box center [69, 23] width 6 height 10
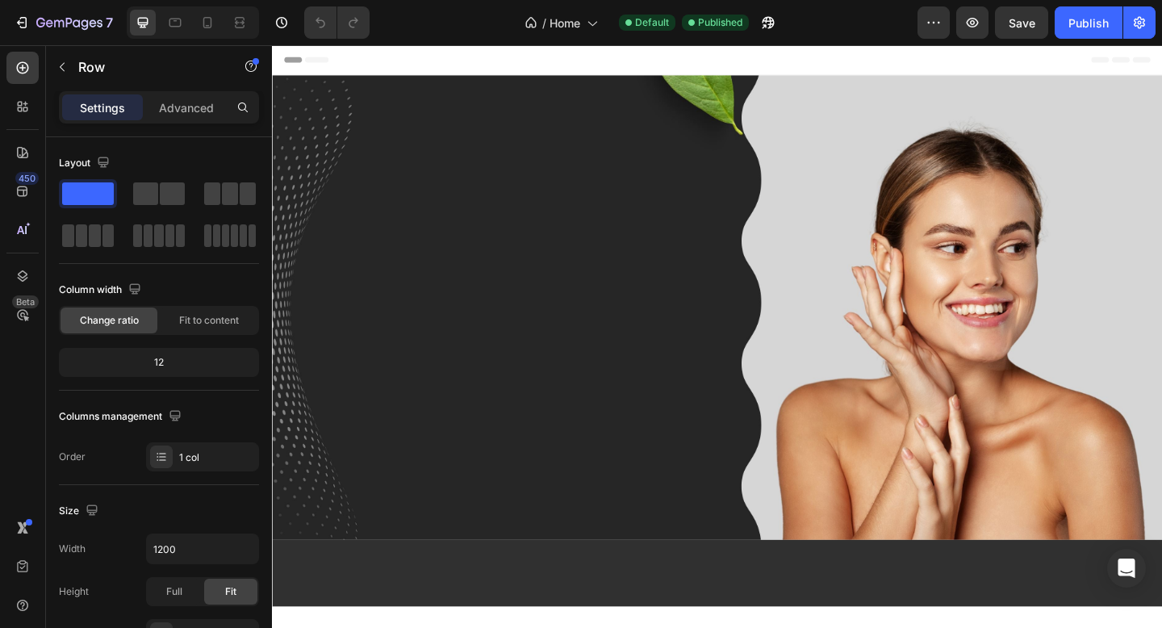
scroll to position [1483, 0]
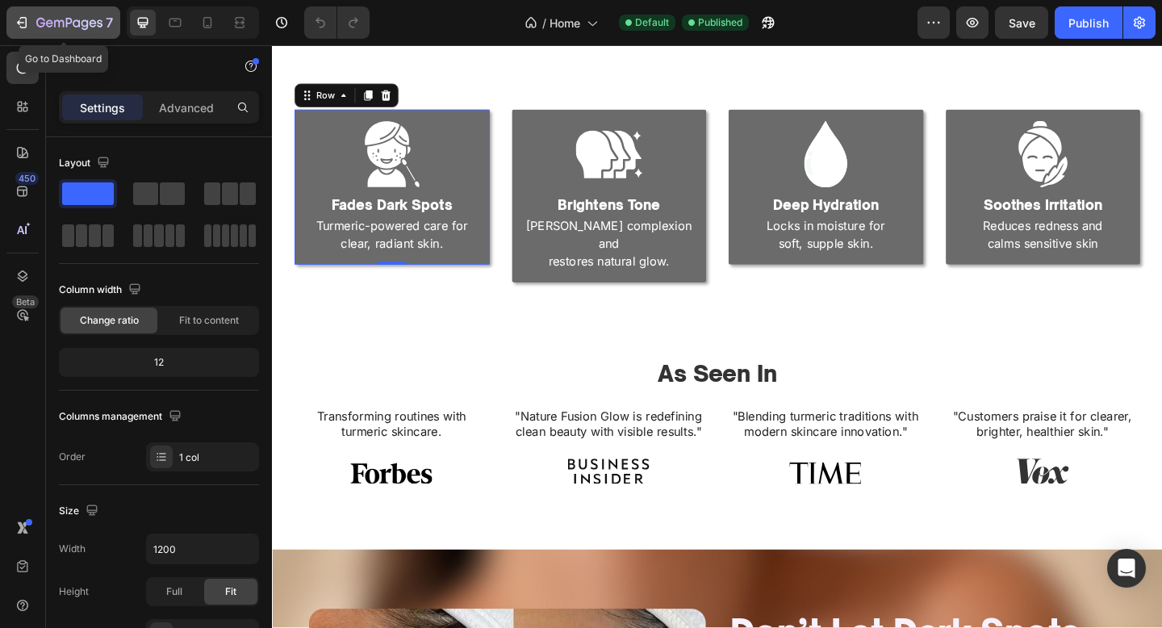
click at [82, 17] on icon "button" at bounding box center [69, 24] width 66 height 14
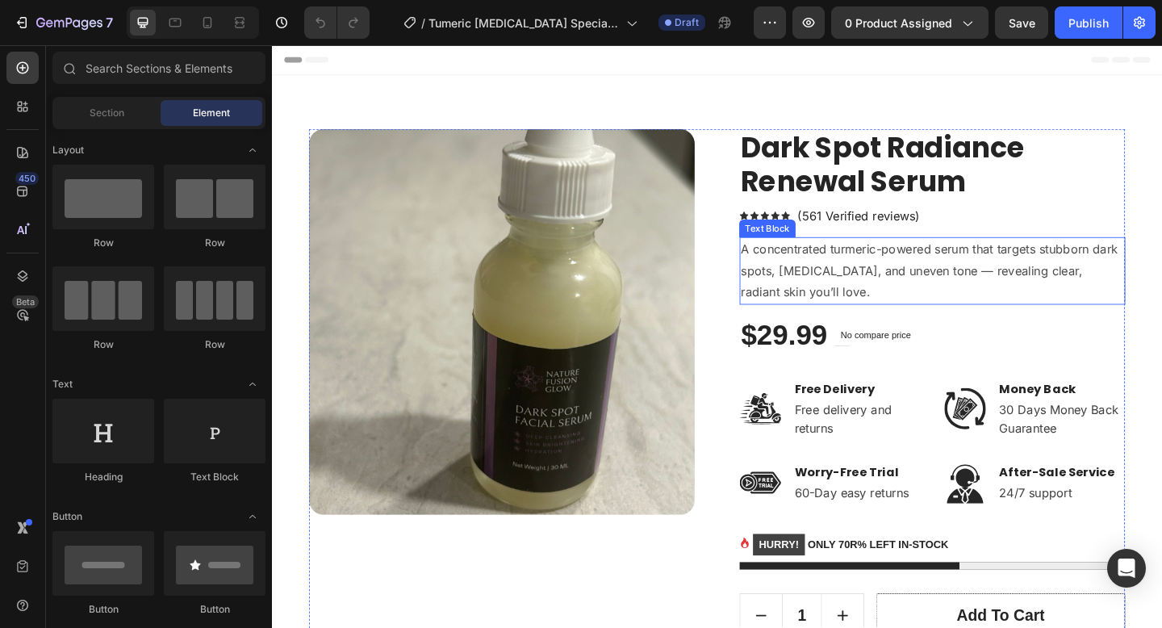
click at [898, 282] on p "A concentrated turmeric-powered serum that targets stubborn dark spots, [MEDICA…" at bounding box center [990, 290] width 416 height 69
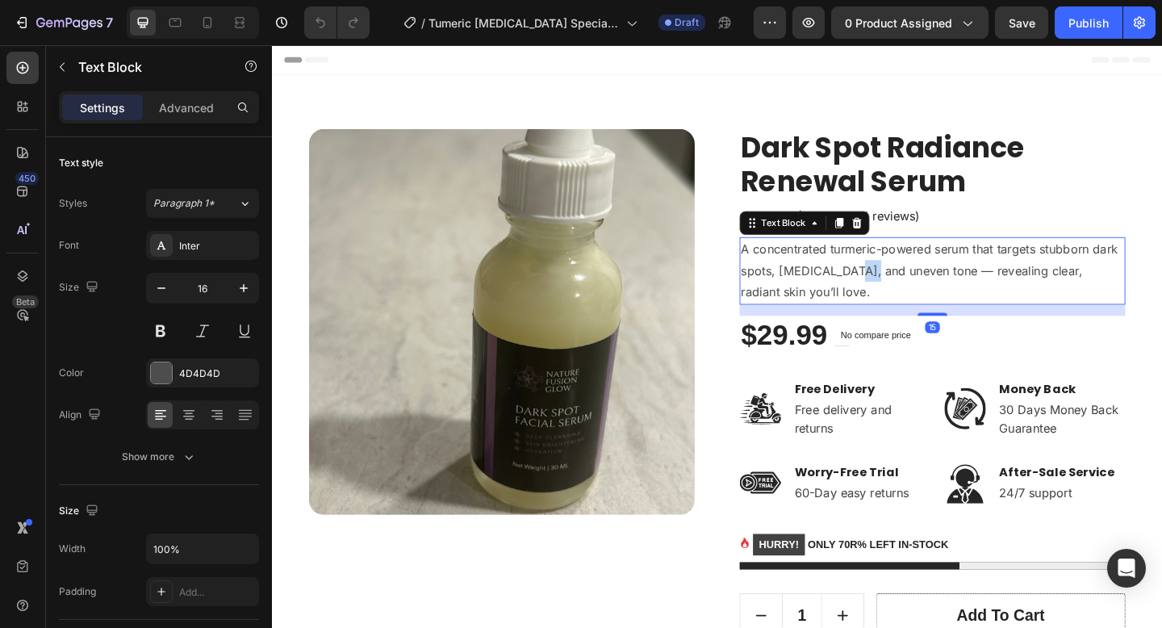
click at [898, 282] on p "A concentrated turmeric-powered serum that targets stubborn dark spots, [MEDICA…" at bounding box center [990, 290] width 416 height 69
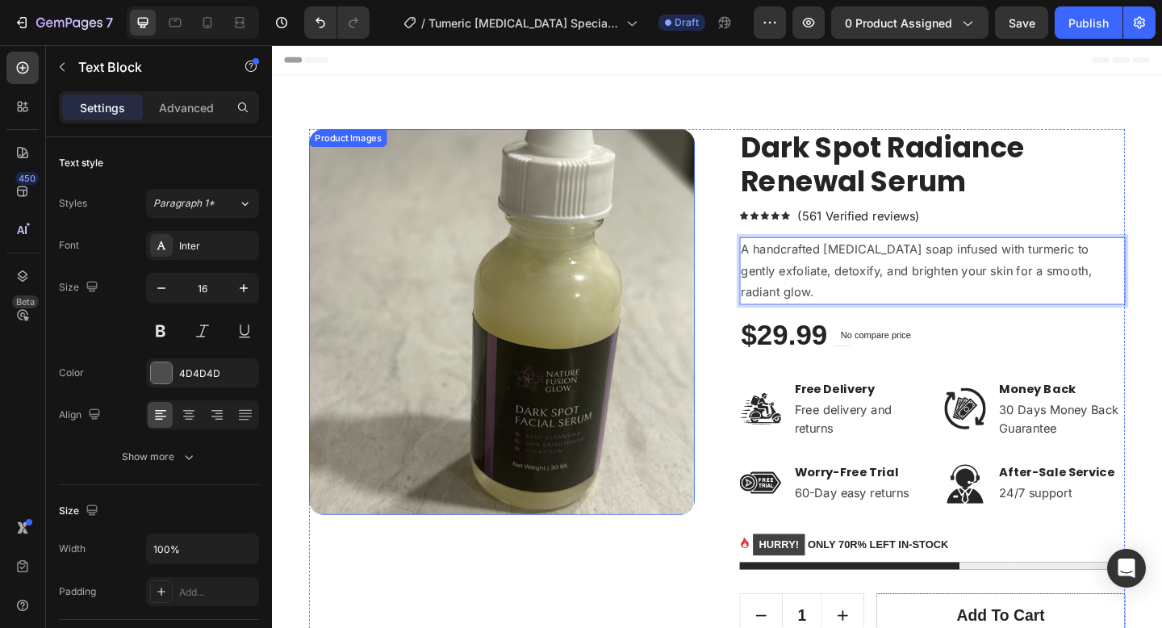
click at [516, 224] on img at bounding box center [522, 346] width 420 height 420
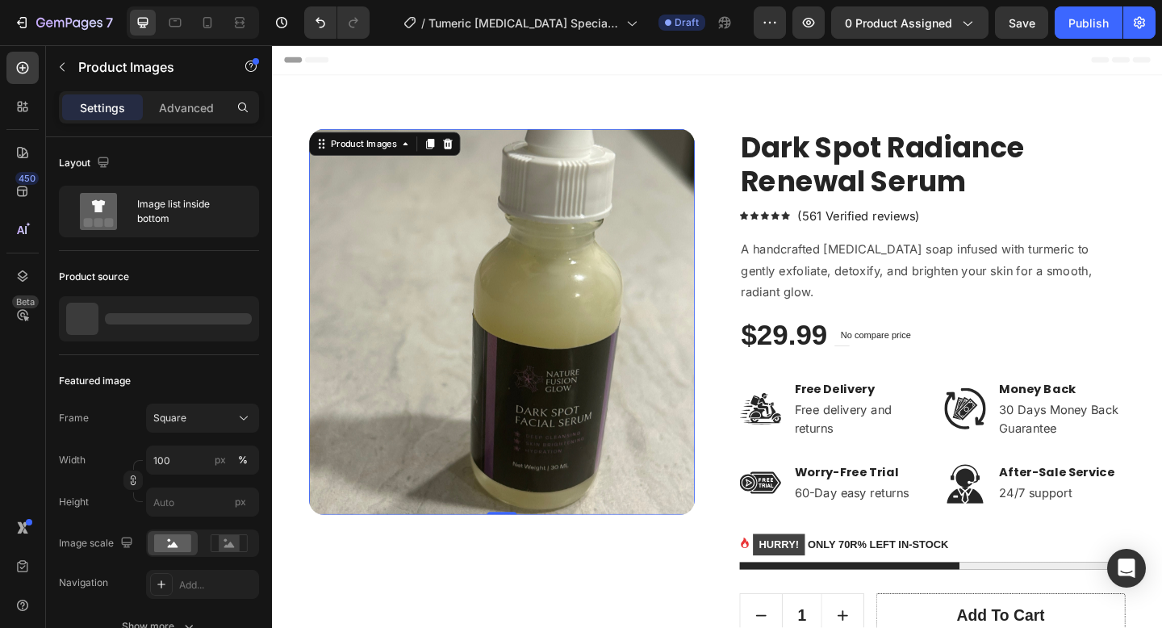
click at [729, 77] on div "Header" at bounding box center [756, 61] width 943 height 32
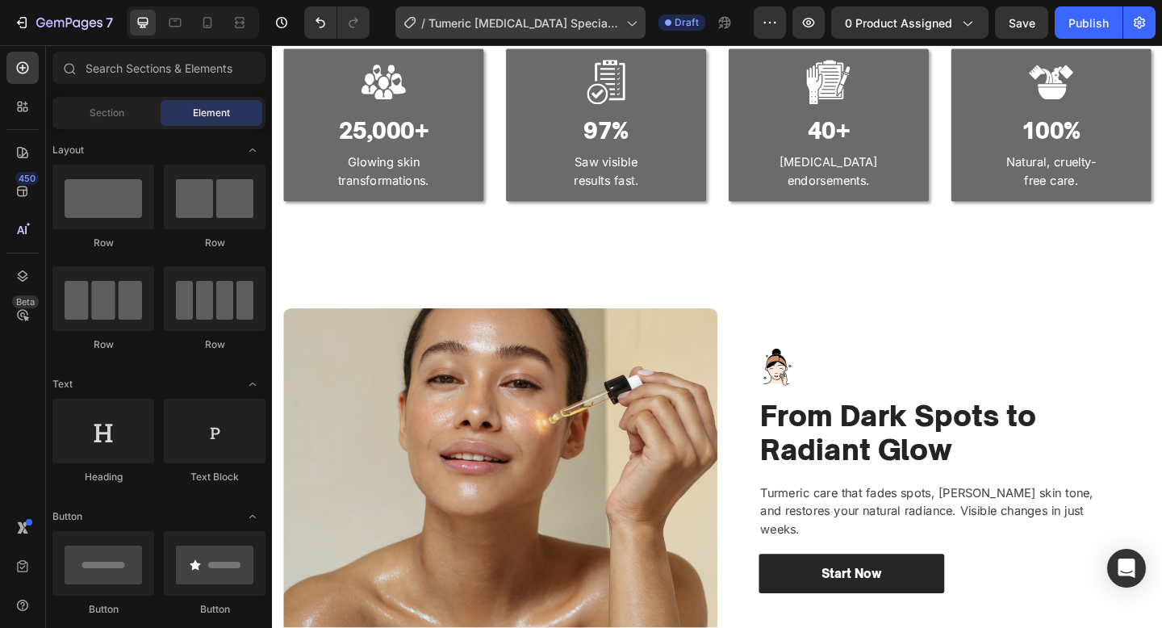
scroll to position [1125, 0]
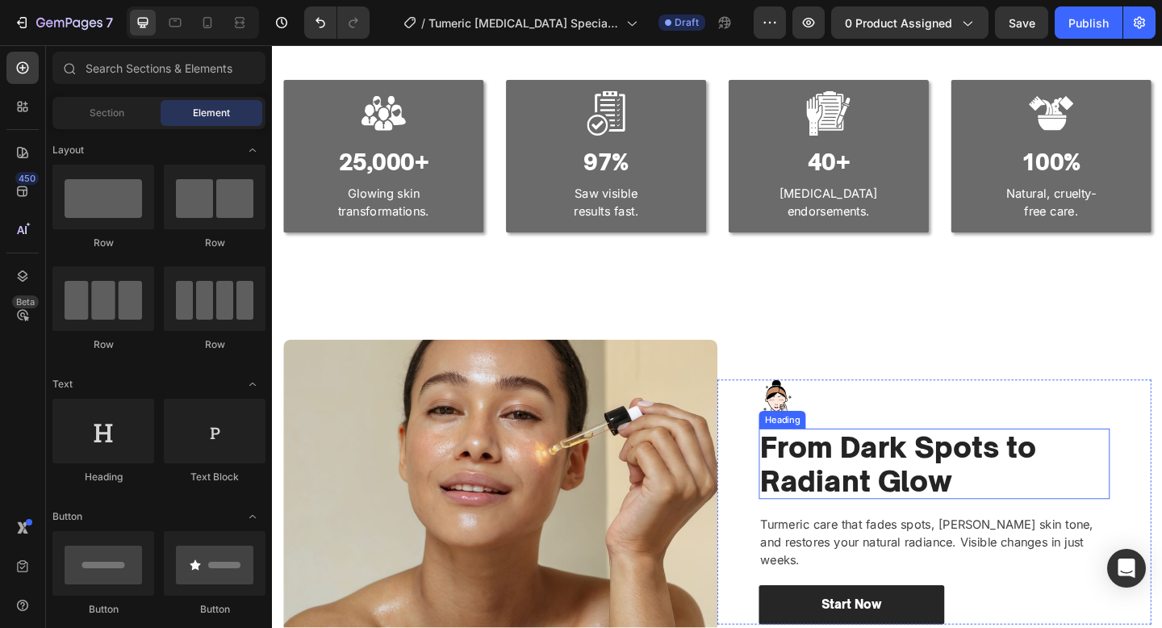
click at [902, 501] on h2 "From Dark Spots to Radiant Glow" at bounding box center [992, 500] width 382 height 77
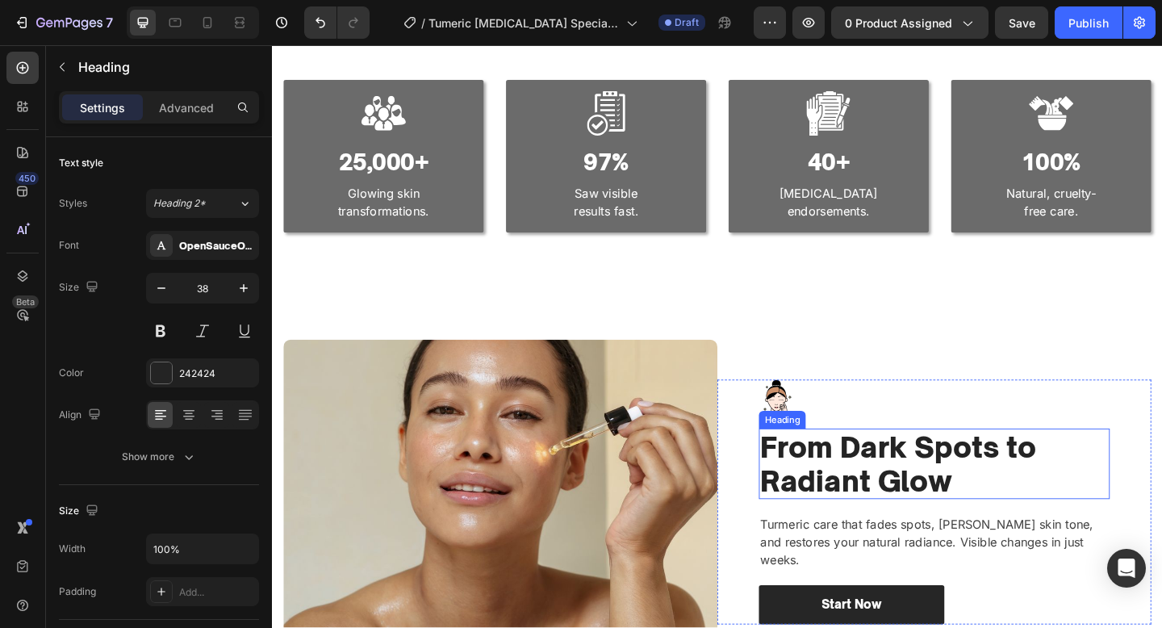
click at [902, 501] on h2 "From Dark Spots to Radiant Glow" at bounding box center [992, 500] width 382 height 77
click at [902, 501] on p "From Dark Spots to Radiant Glow" at bounding box center [992, 500] width 379 height 73
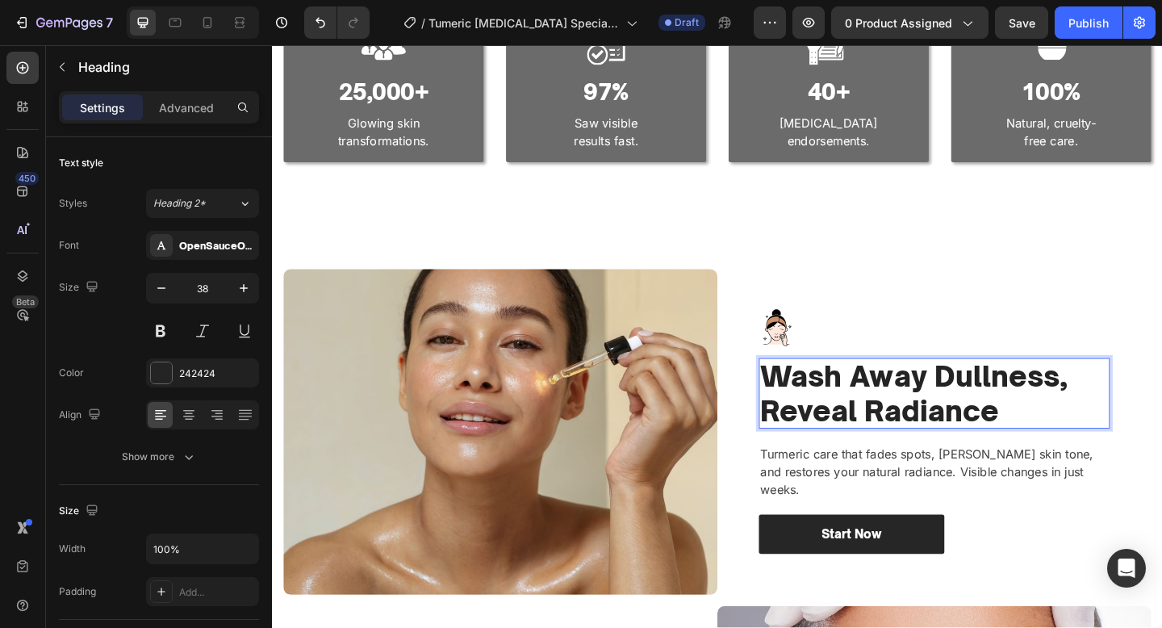
scroll to position [1295, 0]
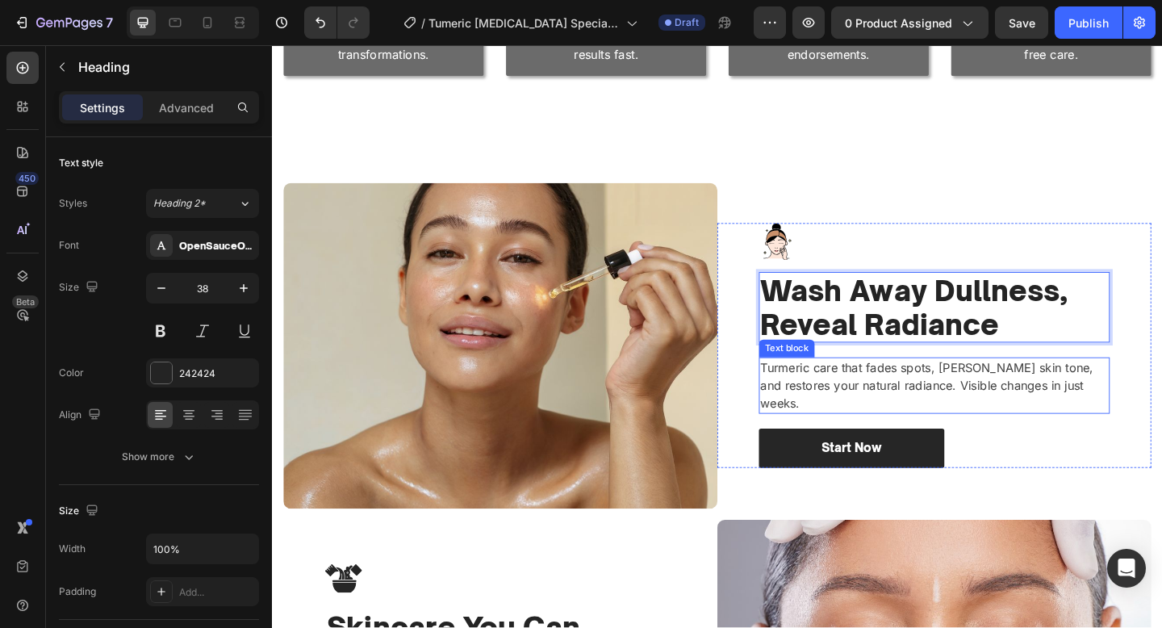
click at [949, 410] on p "Turmeric care that fades spots, [PERSON_NAME] skin tone, and restores your natu…" at bounding box center [992, 416] width 379 height 58
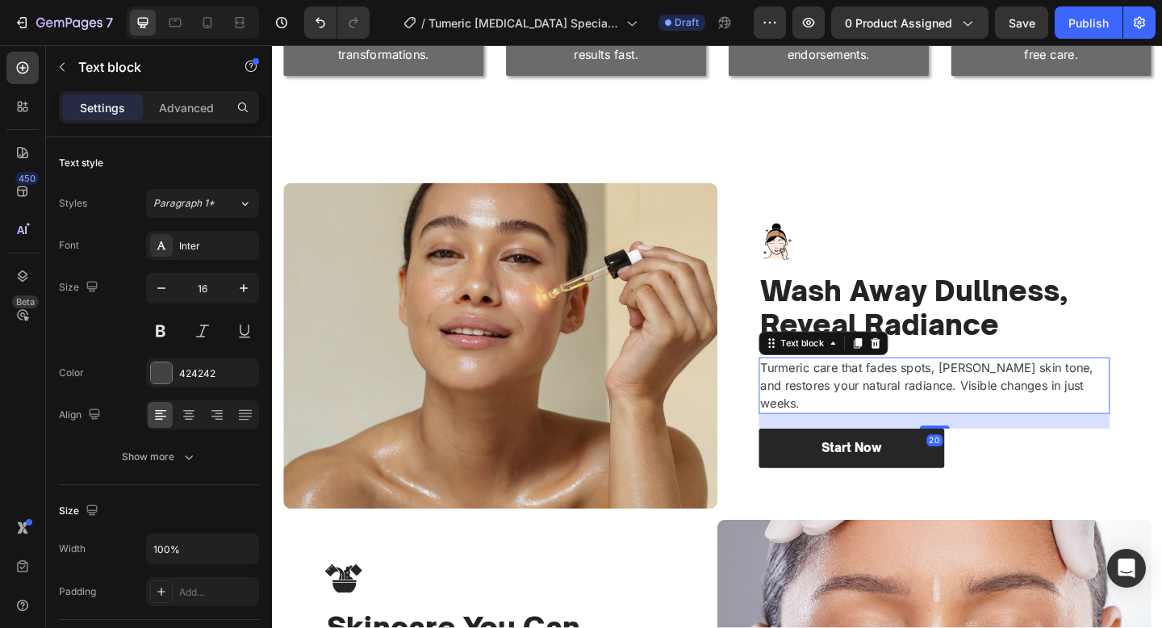
click at [949, 410] on p "Turmeric care that fades spots, [PERSON_NAME] skin tone, and restores your natu…" at bounding box center [992, 416] width 379 height 58
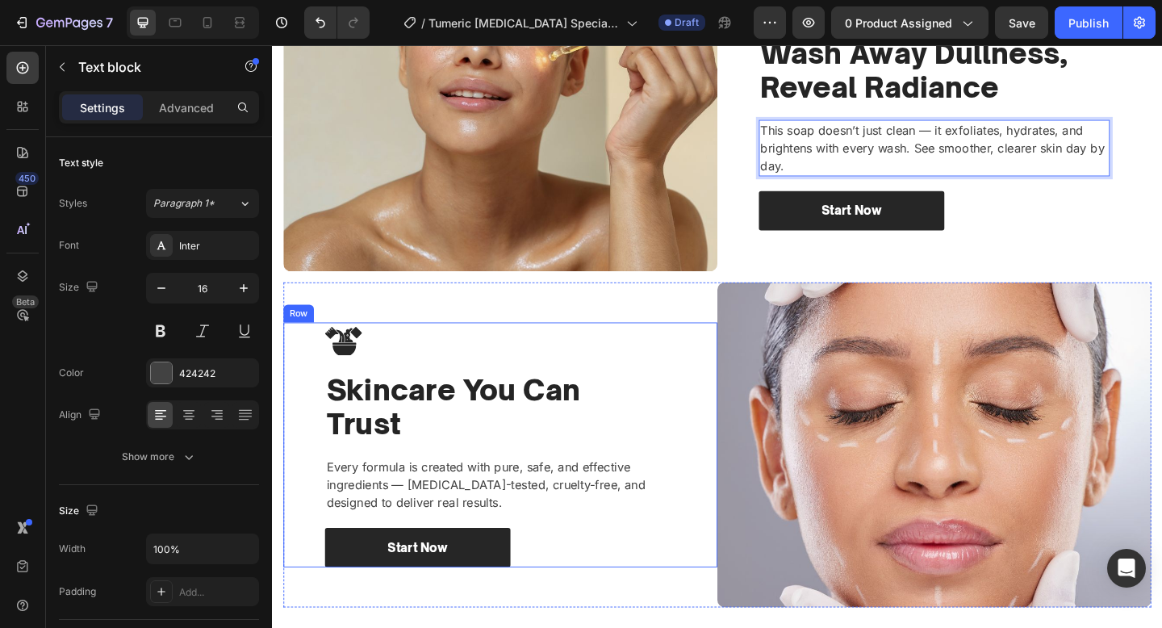
scroll to position [1571, 0]
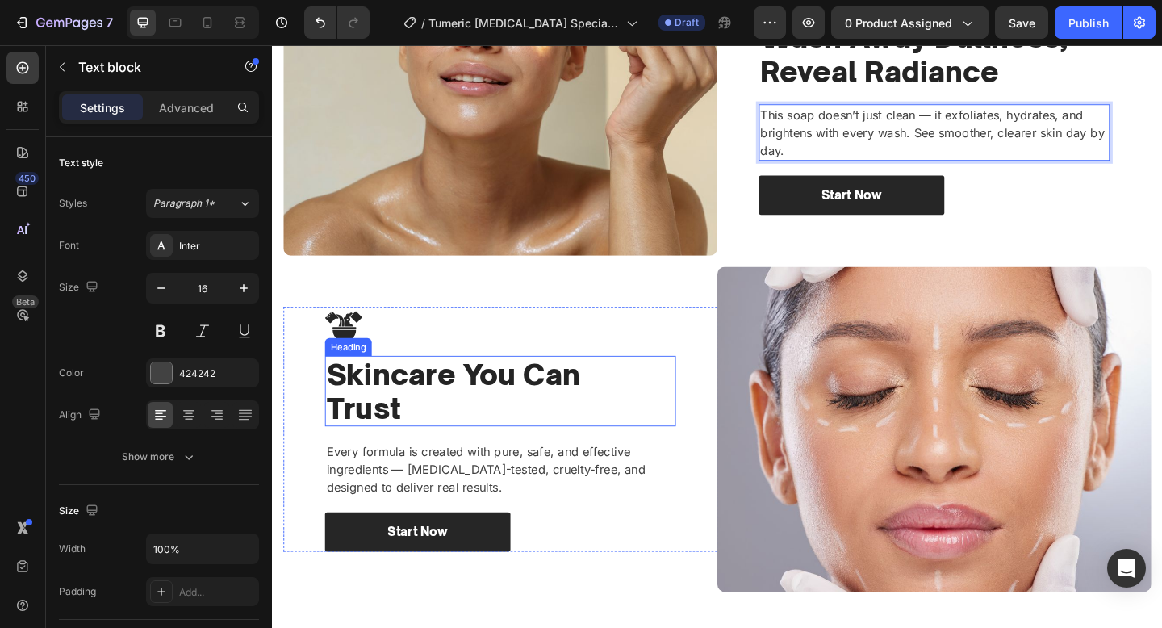
click at [480, 420] on h2 "Skincare You Can Trust" at bounding box center [520, 421] width 382 height 77
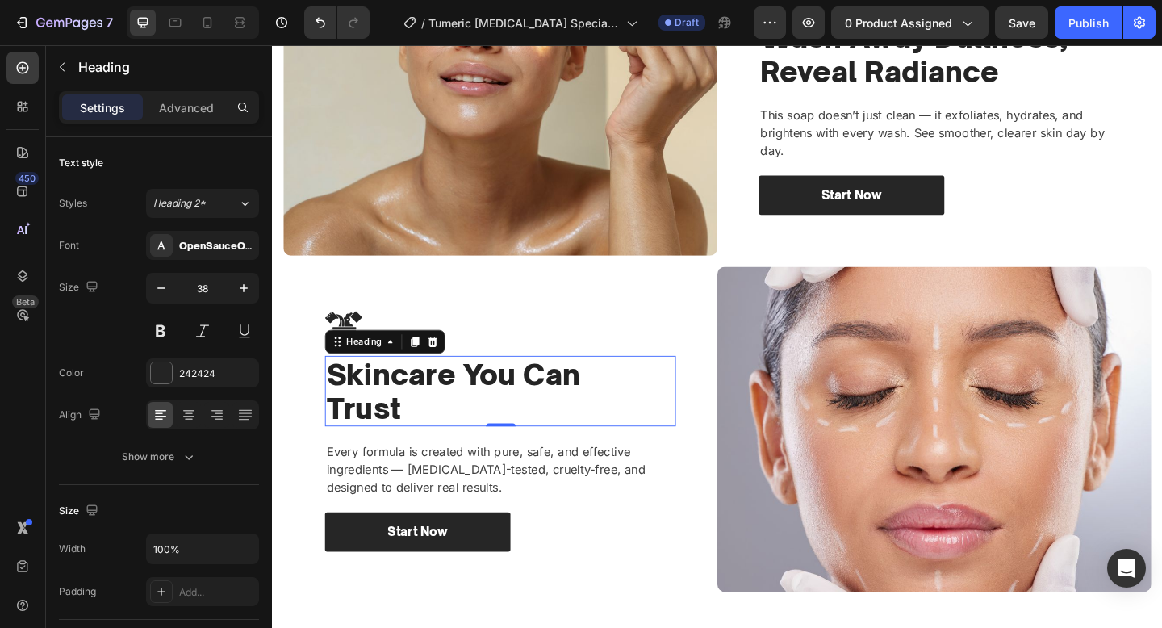
click at [480, 420] on h2 "Skincare You Can Trust" at bounding box center [520, 421] width 382 height 77
click at [480, 420] on p "Skincare You Can Trust" at bounding box center [520, 421] width 379 height 73
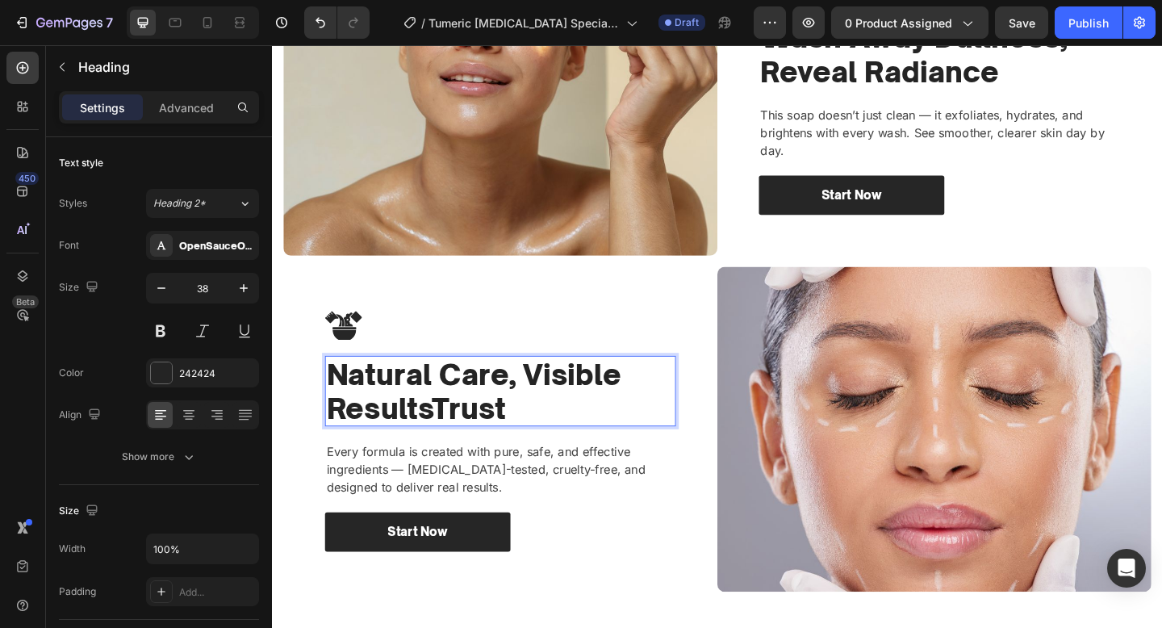
click at [523, 383] on h2 "Natural Care, Visible ResultsTrust" at bounding box center [520, 421] width 382 height 77
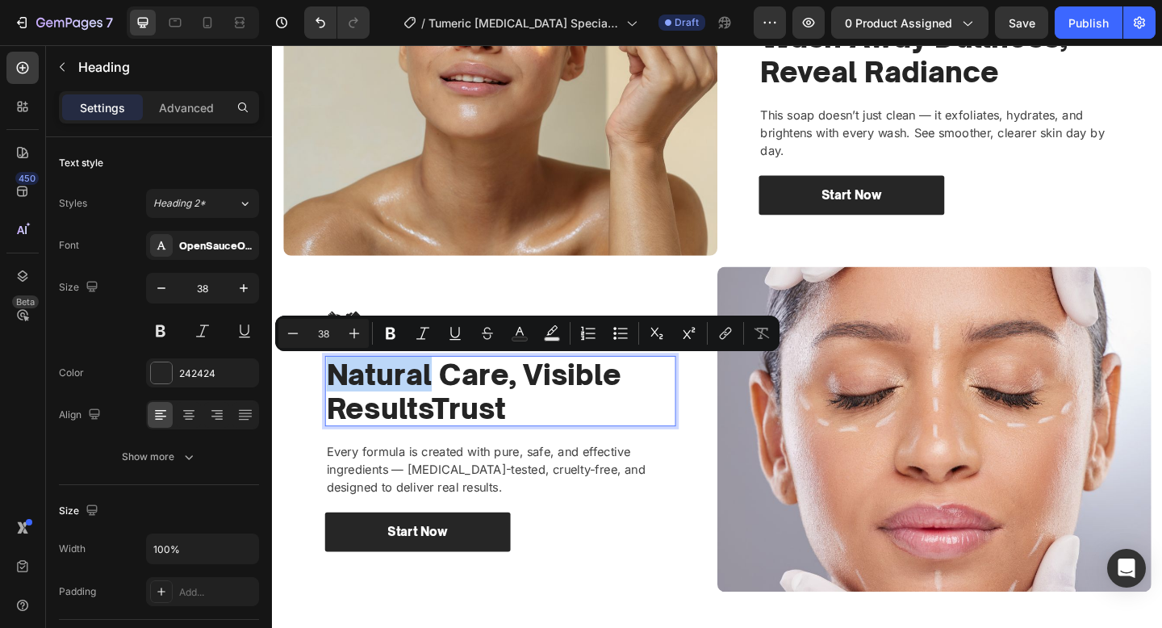
click at [512, 395] on p "Natural Care, Visible ResultsTrust" at bounding box center [520, 421] width 379 height 73
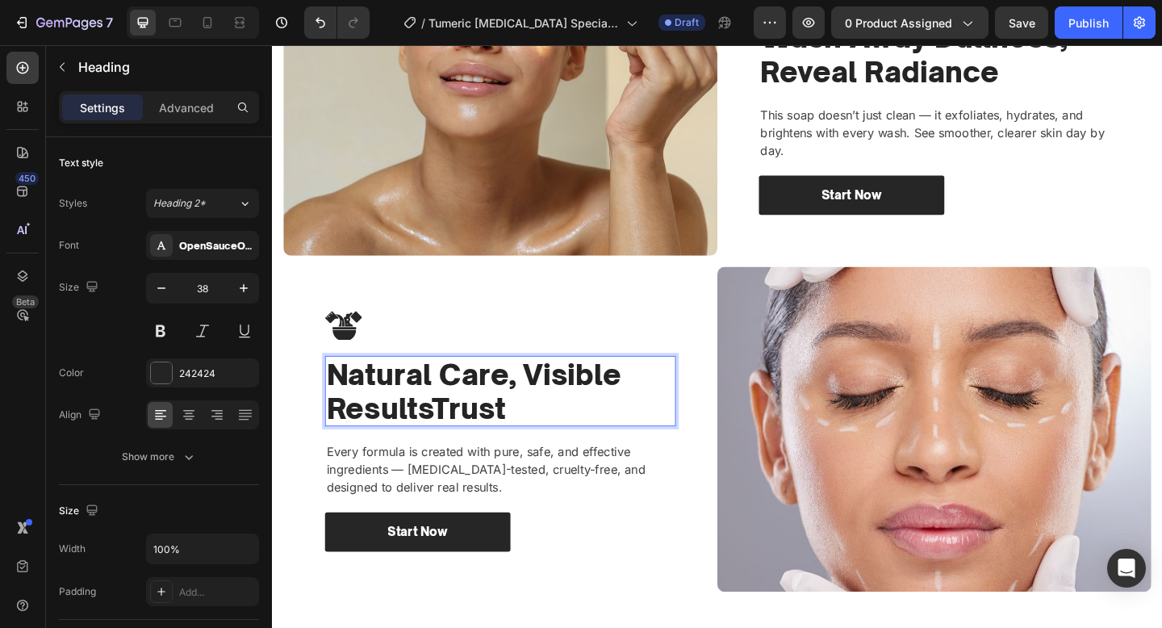
click at [512, 395] on p "Natural Care, Visible ResultsTrust" at bounding box center [520, 421] width 379 height 73
click at [479, 521] on p "Every formula is created with pure, safe, and effective ingredients — [MEDICAL_…" at bounding box center [520, 507] width 379 height 58
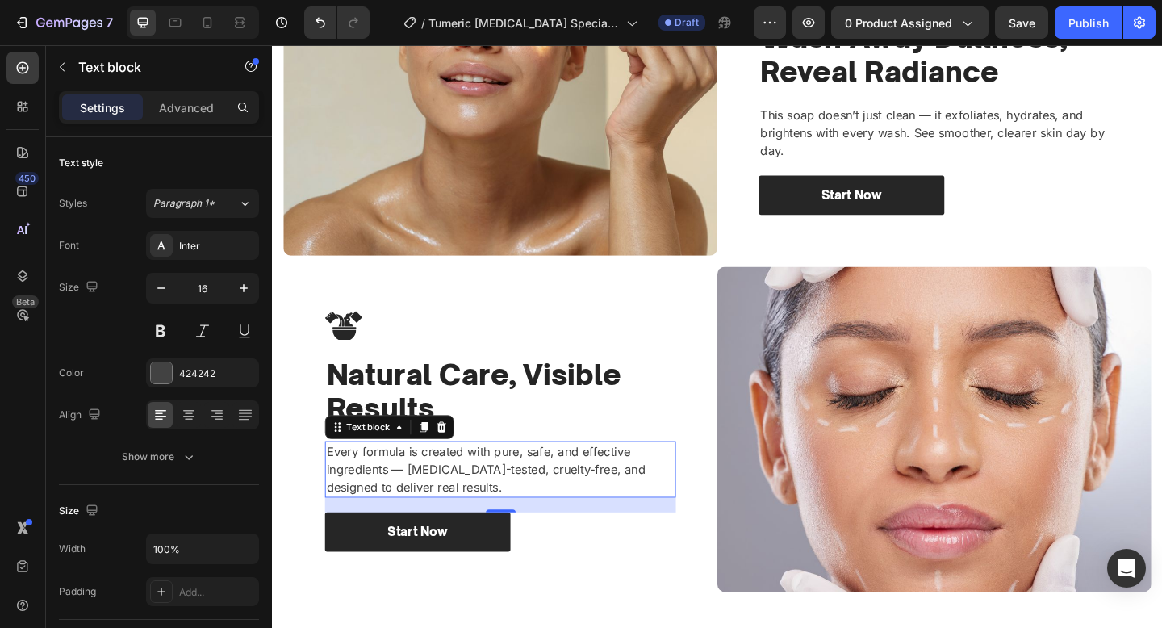
click at [479, 521] on p "Every formula is created with pure, safe, and effective ingredients — [MEDICAL_…" at bounding box center [520, 507] width 379 height 58
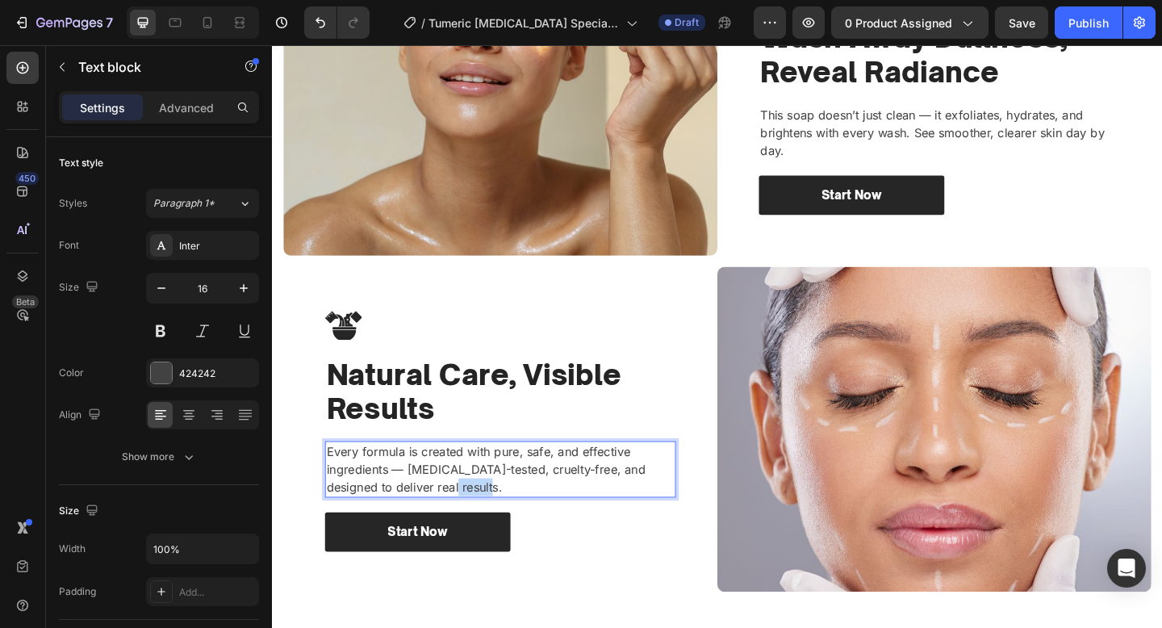
click at [479, 521] on p "Every formula is created with pure, safe, and effective ingredients — [MEDICAL_…" at bounding box center [520, 507] width 379 height 58
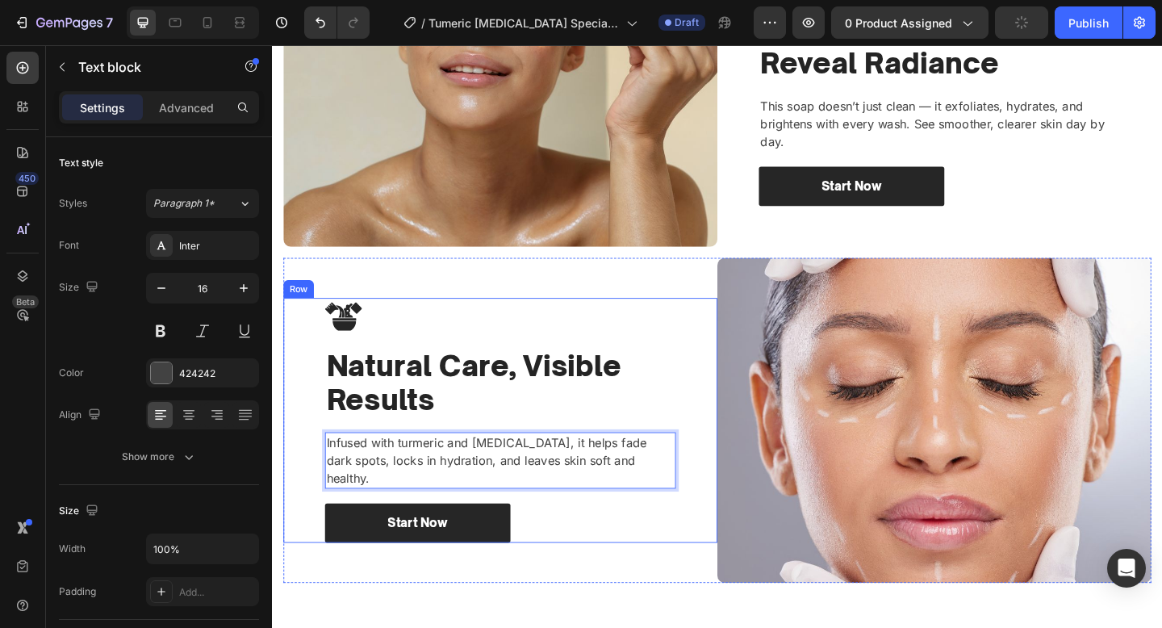
click at [722, 365] on div "Image Natural Care, Visible Results Heading Infused with turmeric and [MEDICAL_…" at bounding box center [520, 453] width 472 height 266
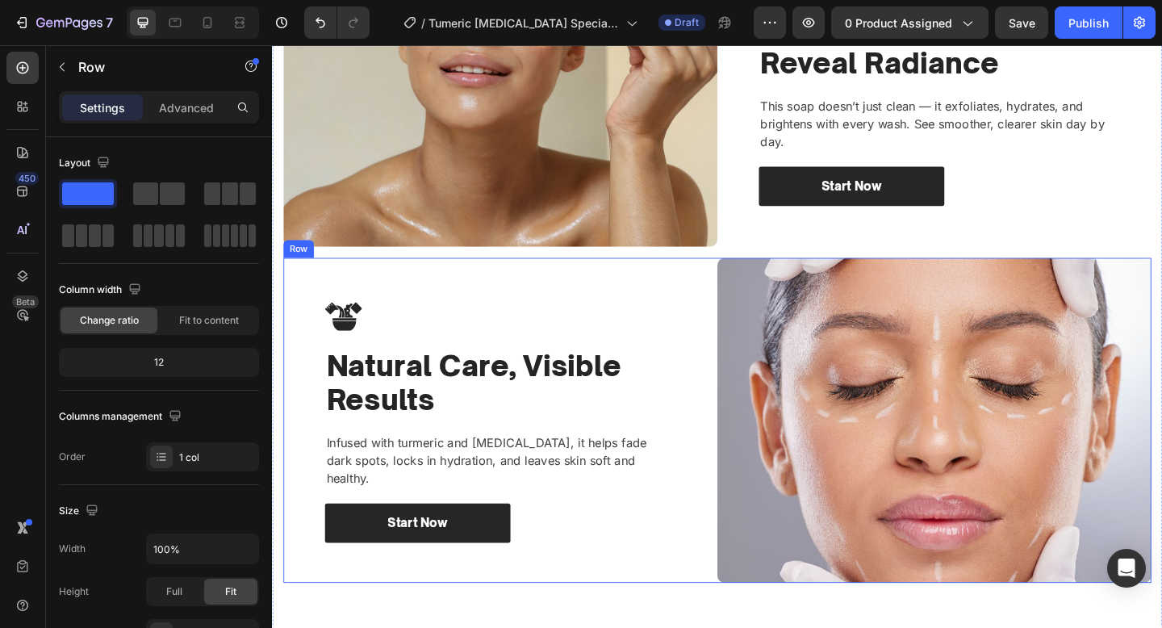
click at [702, 307] on div "Image Natural Care, Visible Results Heading Infused with turmeric and [MEDICAL_…" at bounding box center [520, 454] width 472 height 354
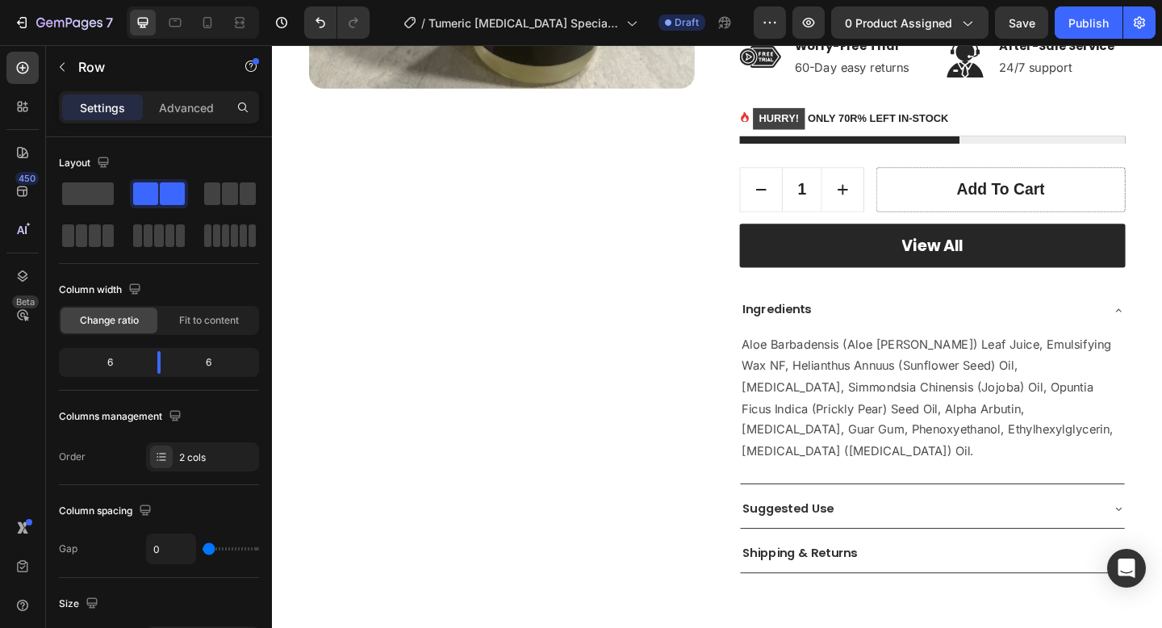
scroll to position [0, 0]
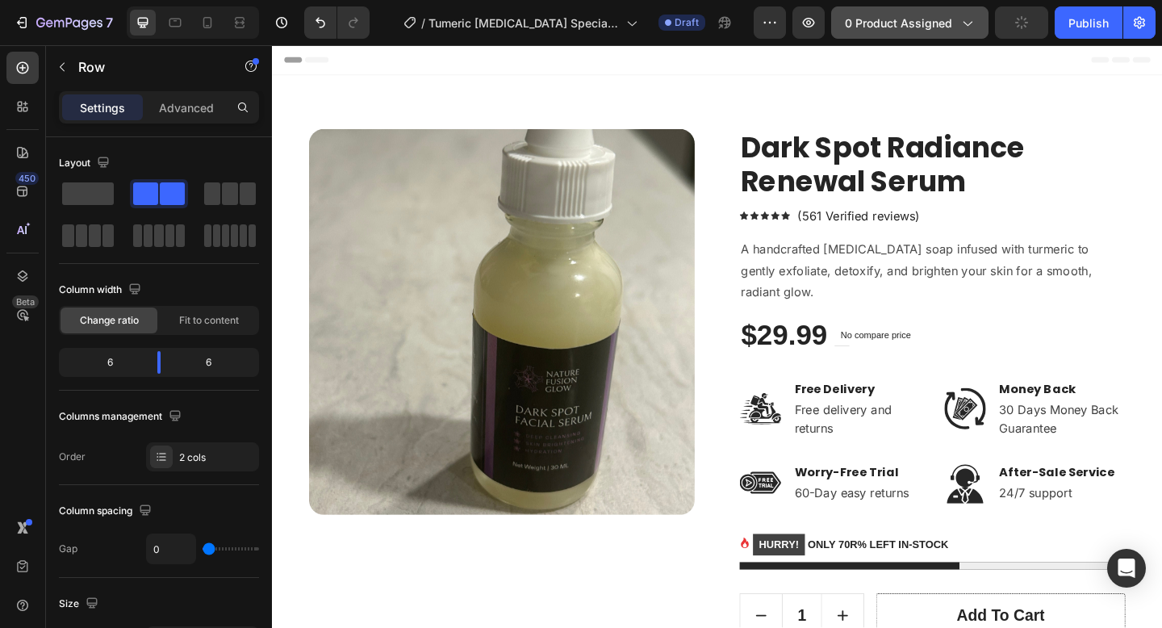
click at [874, 28] on span "0 product assigned" at bounding box center [898, 23] width 107 height 17
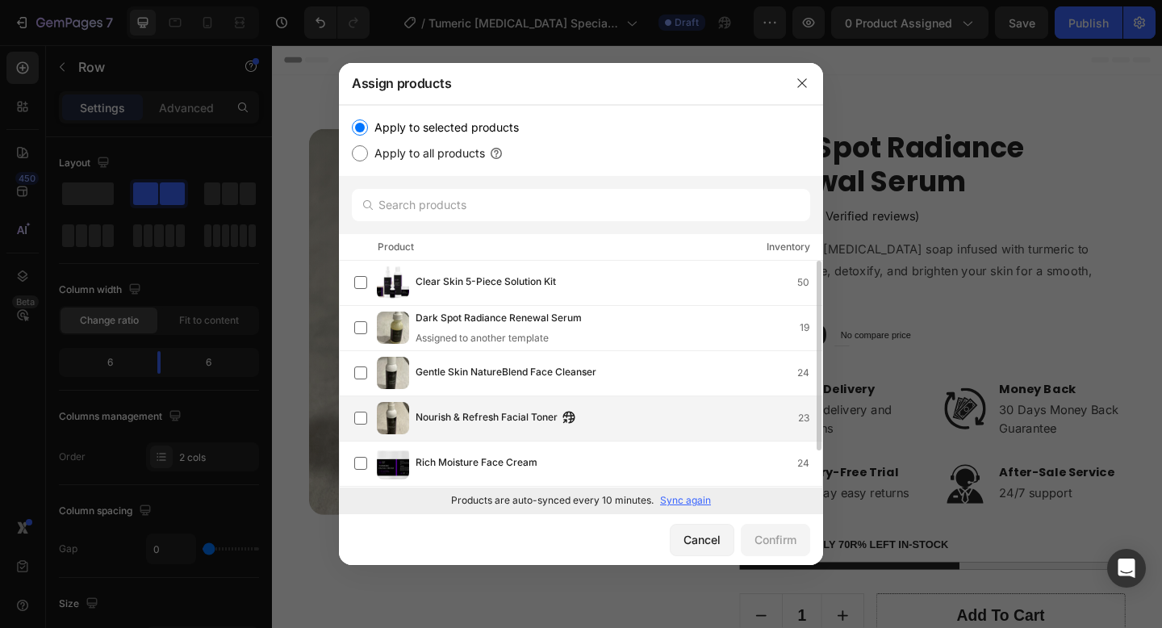
scroll to position [44, 0]
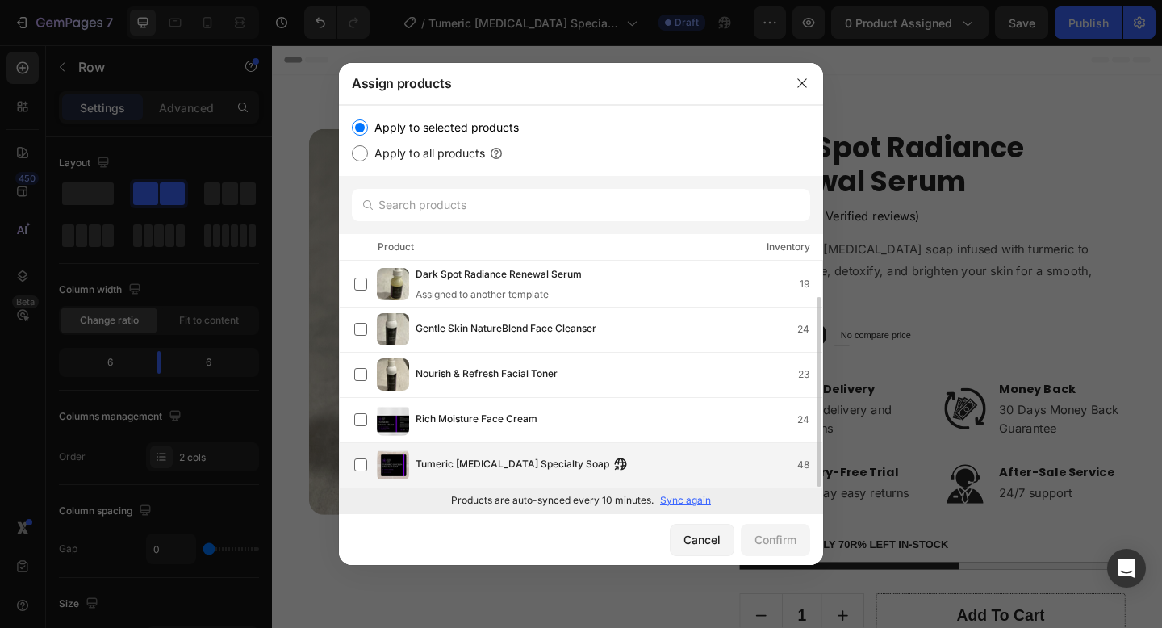
click at [649, 463] on div "Tumeric [MEDICAL_DATA] Specialty Soap 48" at bounding box center [619, 465] width 407 height 18
click at [755, 545] on div "Confirm" at bounding box center [776, 539] width 42 height 17
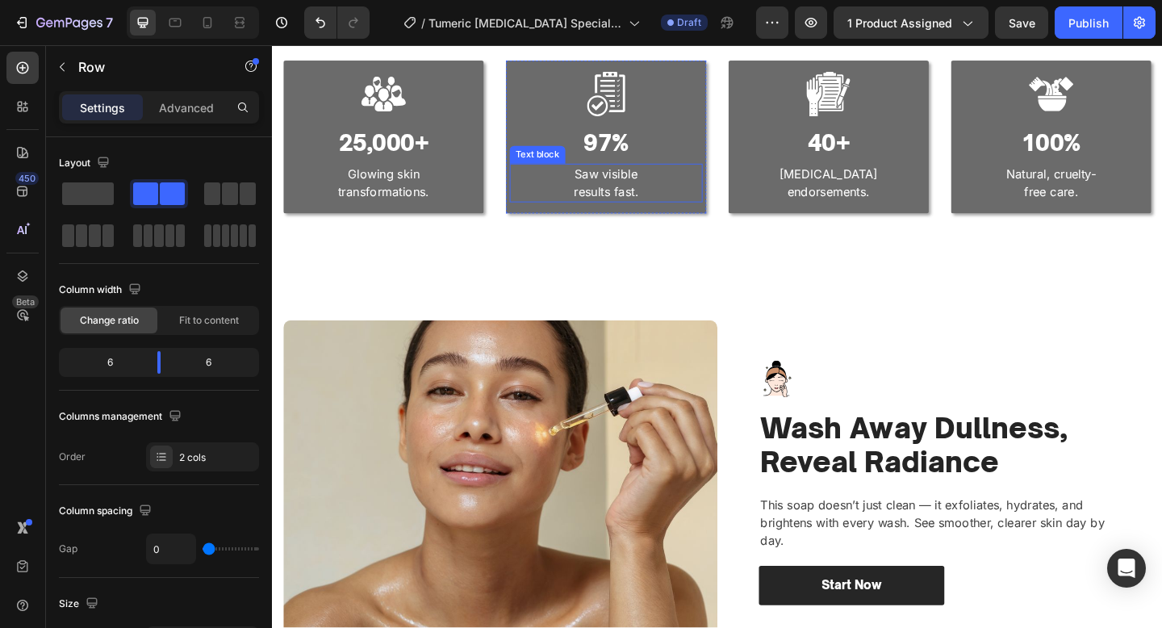
scroll to position [1365, 0]
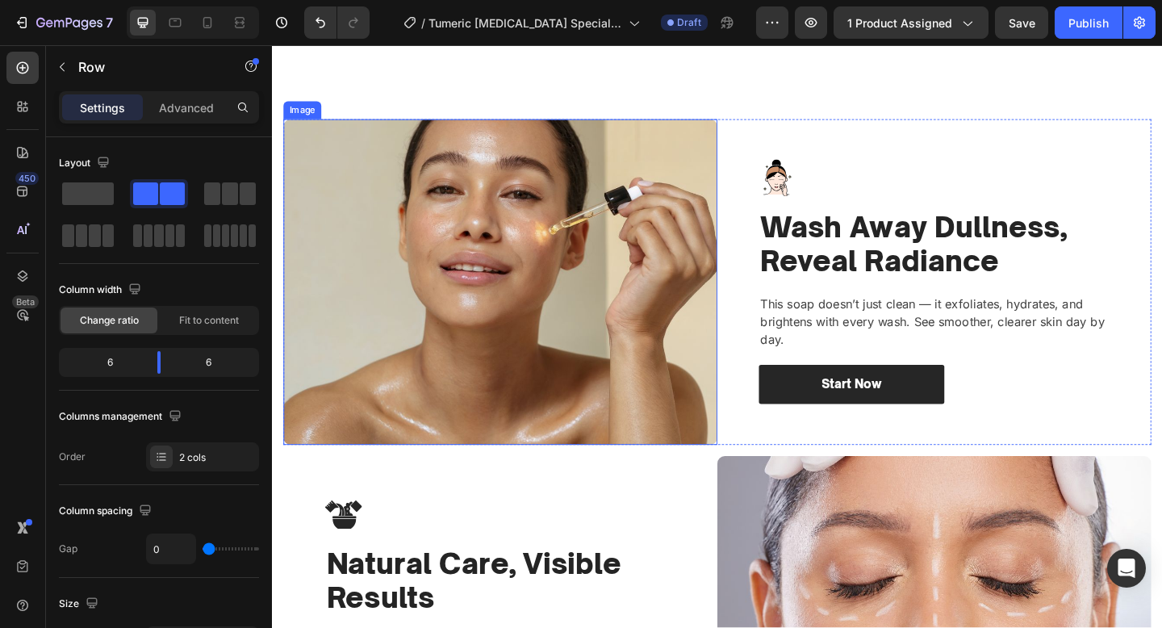
click at [545, 270] on img at bounding box center [520, 303] width 472 height 354
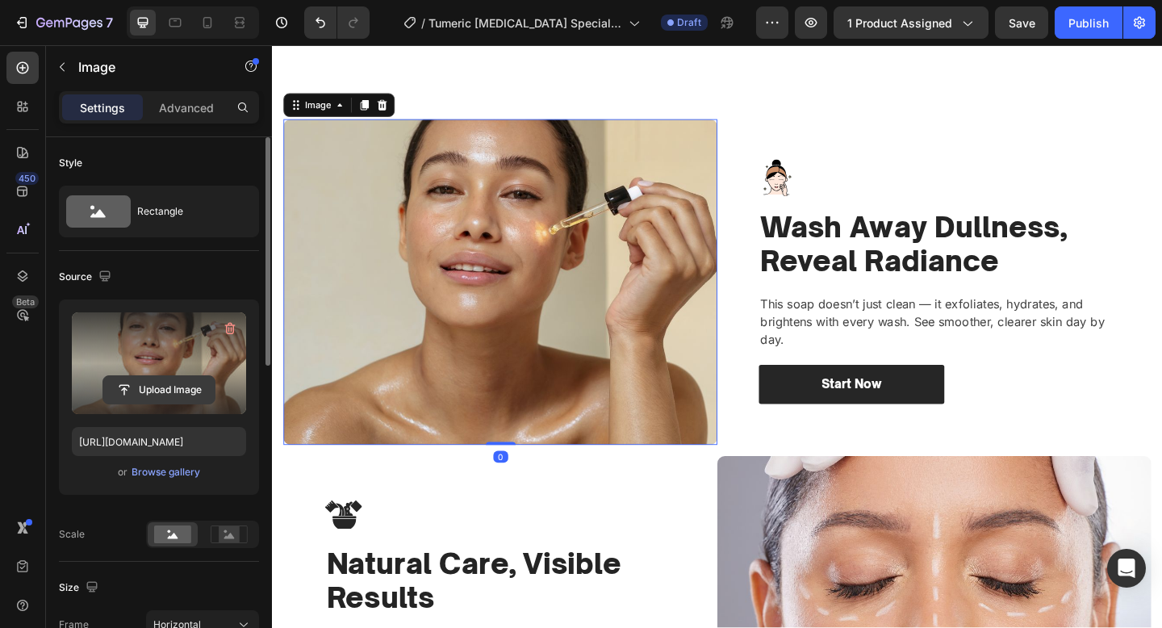
click at [164, 387] on input "file" at bounding box center [158, 389] width 111 height 27
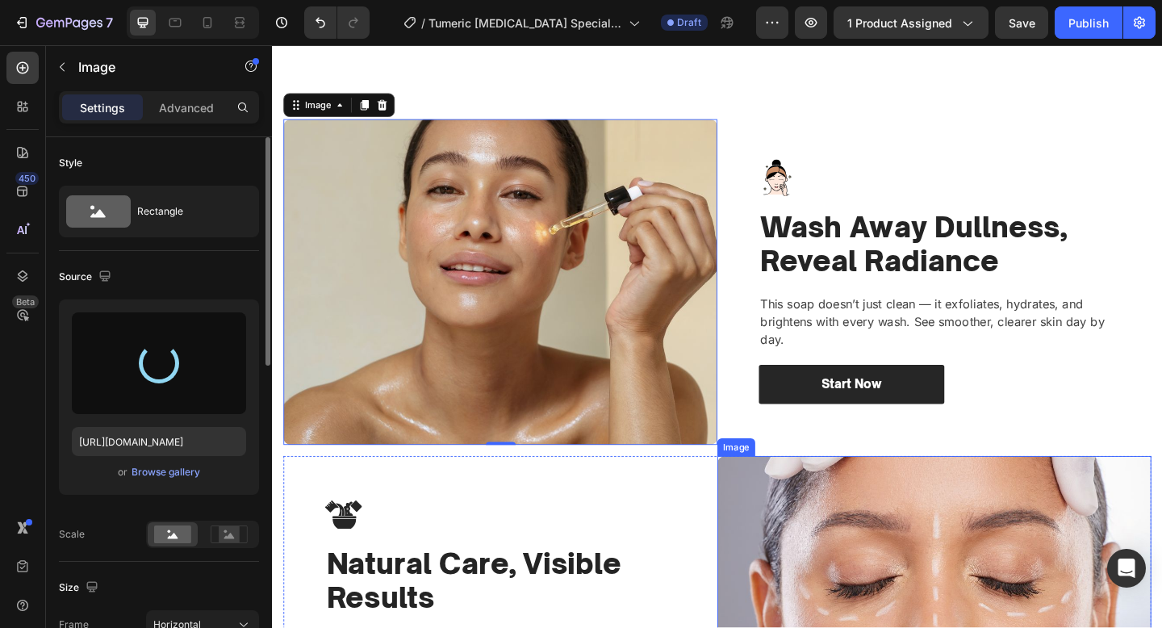
type input "[URL][DOMAIN_NAME]"
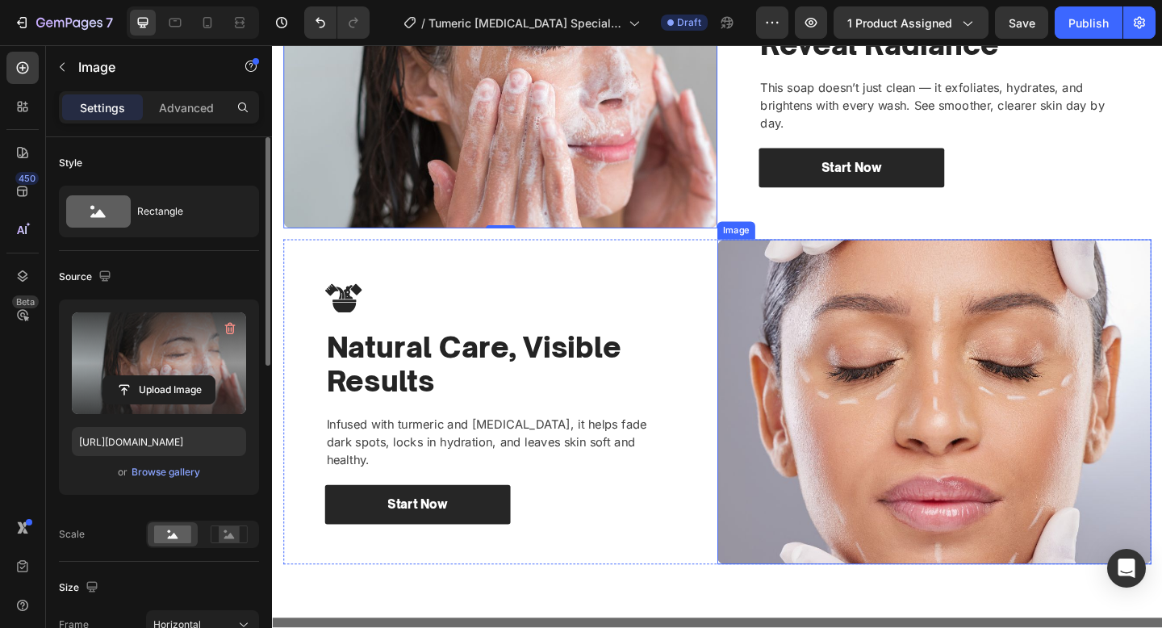
scroll to position [1666, 0]
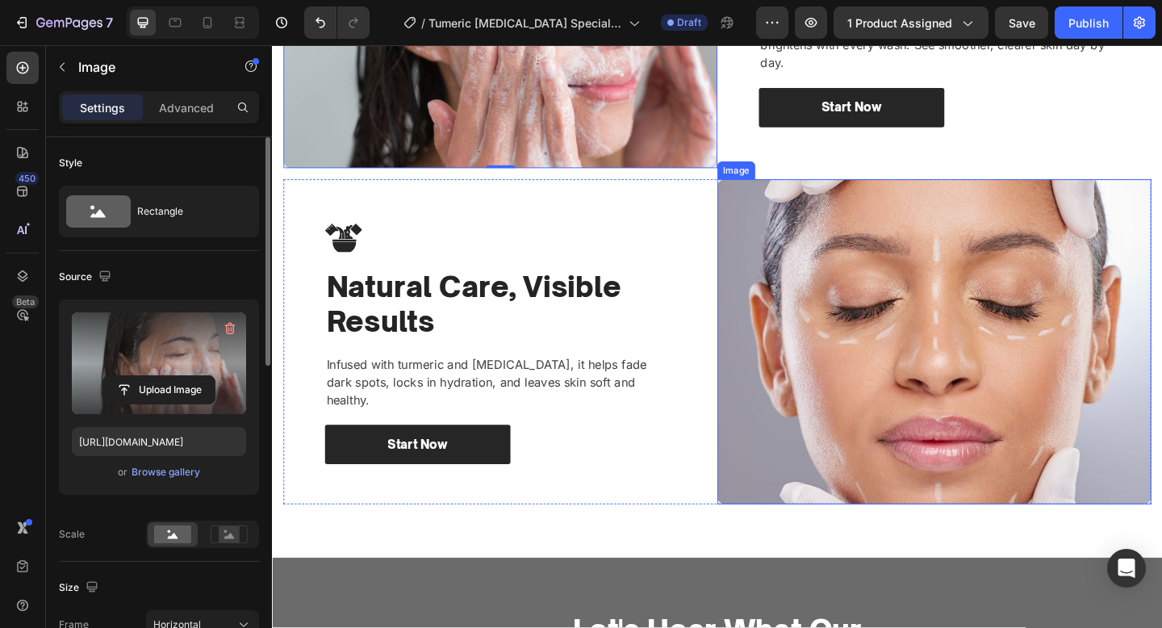
click at [1046, 430] on img at bounding box center [992, 368] width 472 height 354
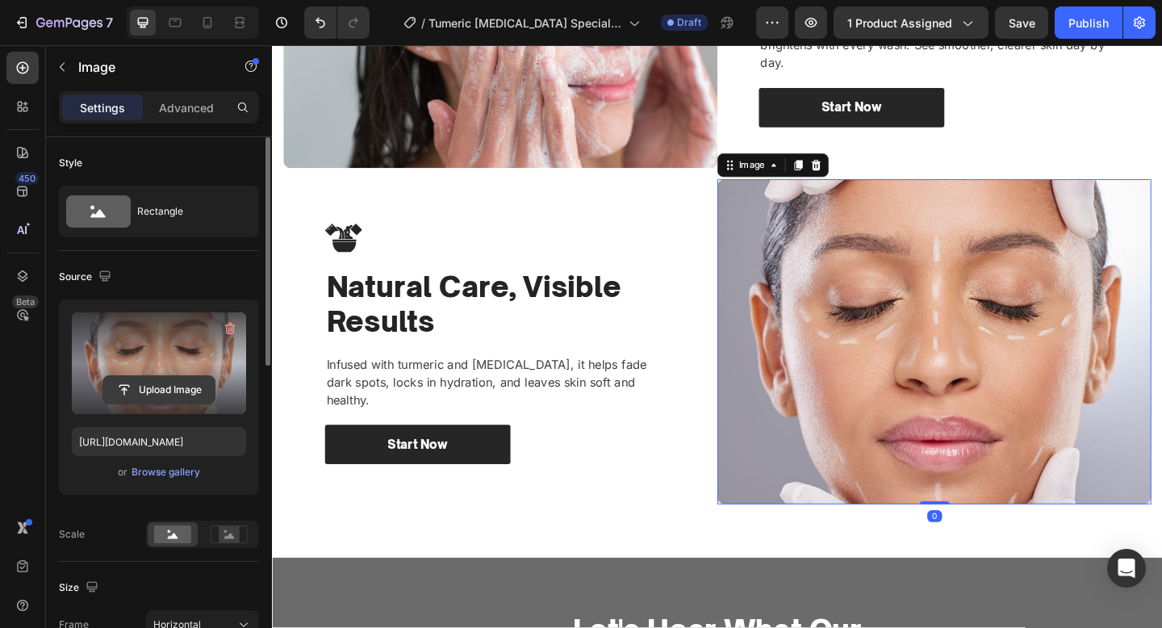
click at [159, 394] on input "file" at bounding box center [158, 389] width 111 height 27
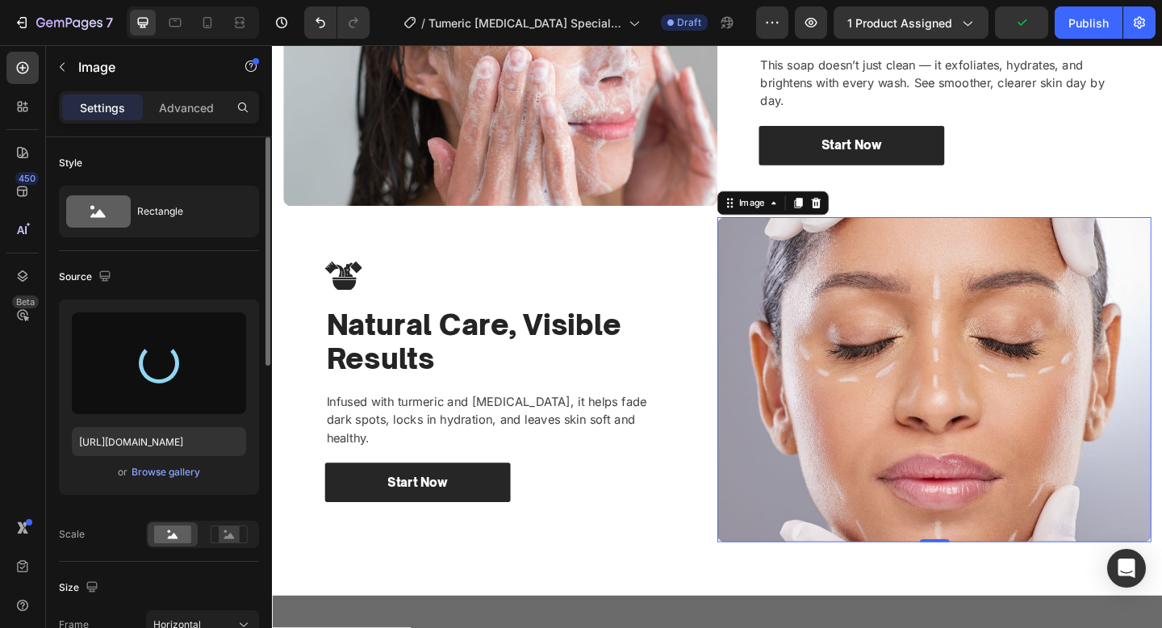
scroll to position [1637, 0]
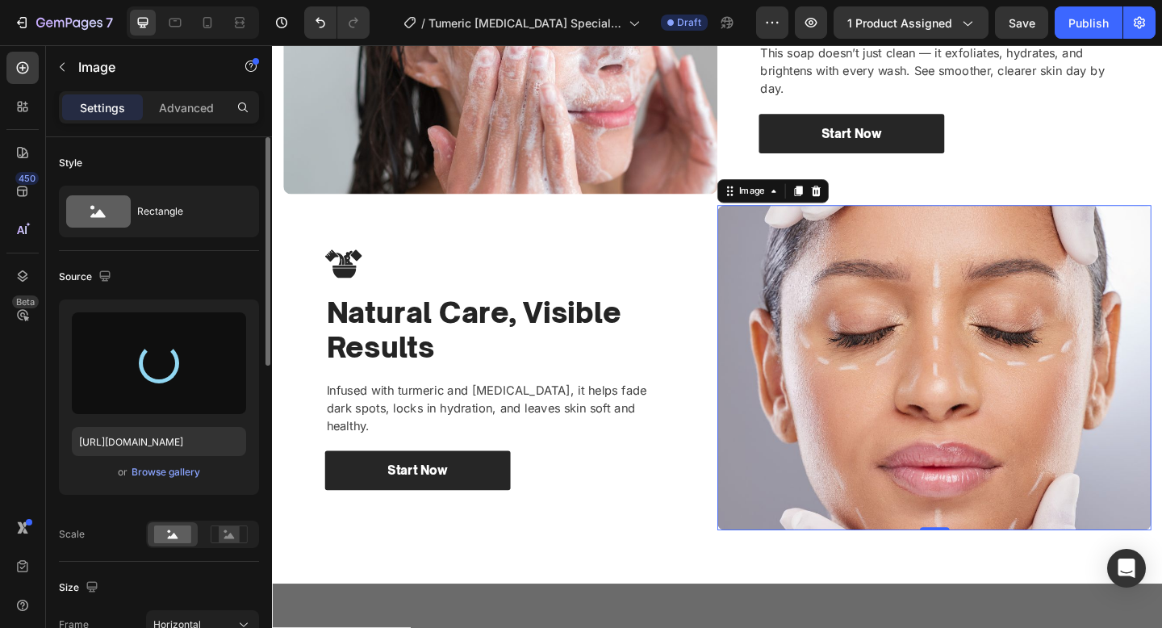
type input "[URL][DOMAIN_NAME]"
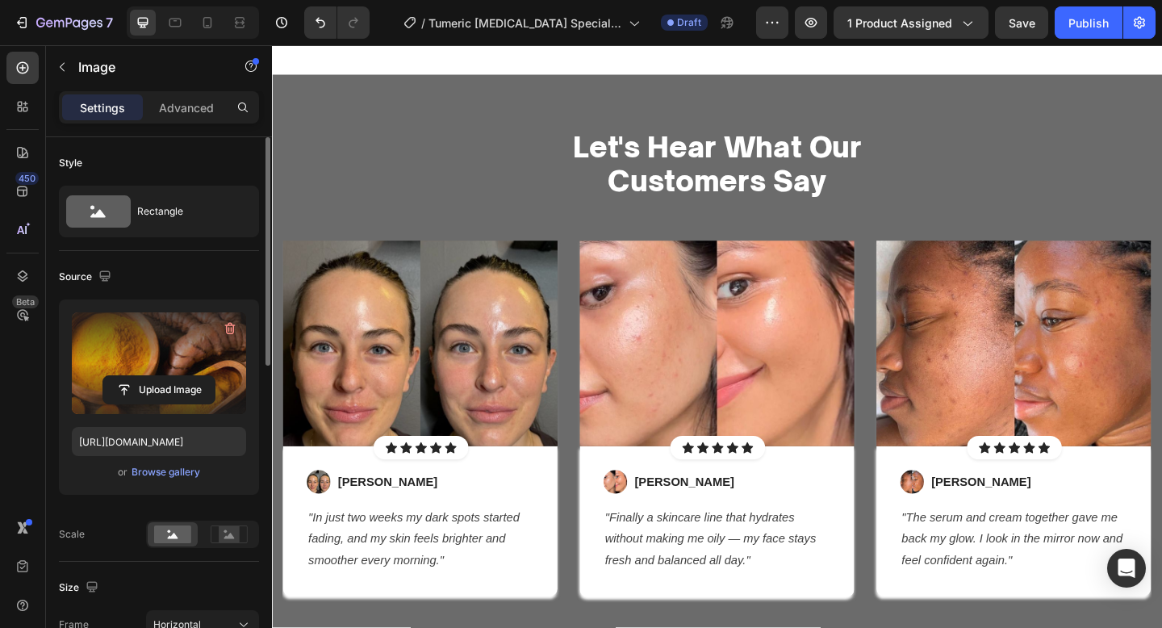
scroll to position [2214, 0]
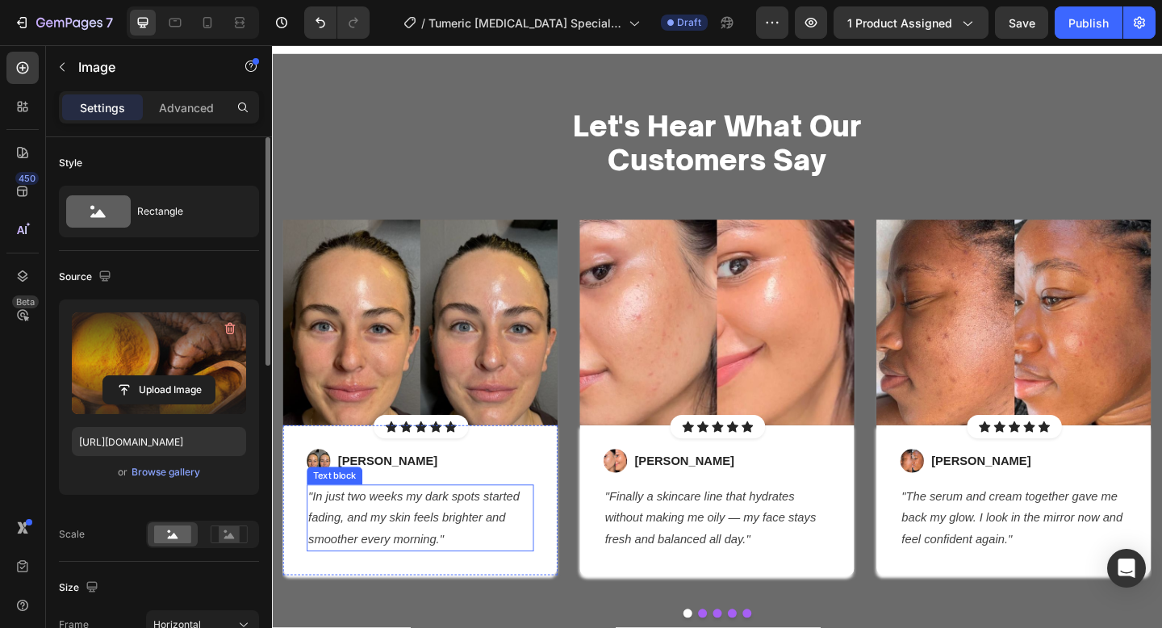
click at [462, 543] on icon ""In just two weeks my dark spots started fading, and my skin feels brighter and…" at bounding box center [427, 559] width 230 height 61
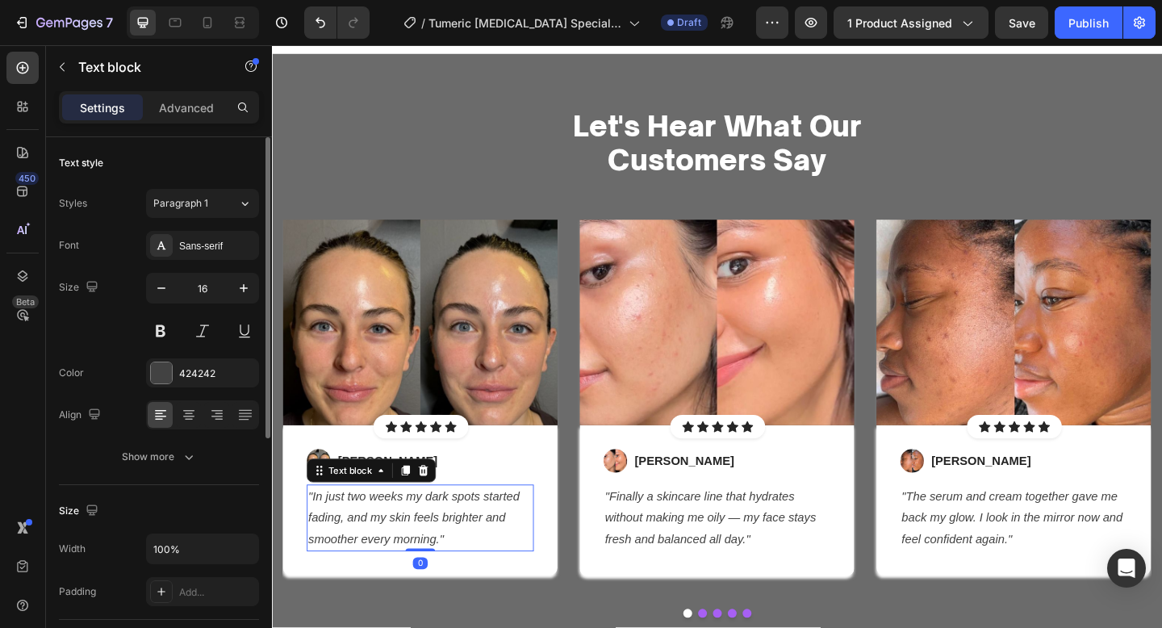
click at [462, 543] on icon ""In just two weeks my dark spots started fading, and my skin feels brighter and…" at bounding box center [427, 559] width 230 height 61
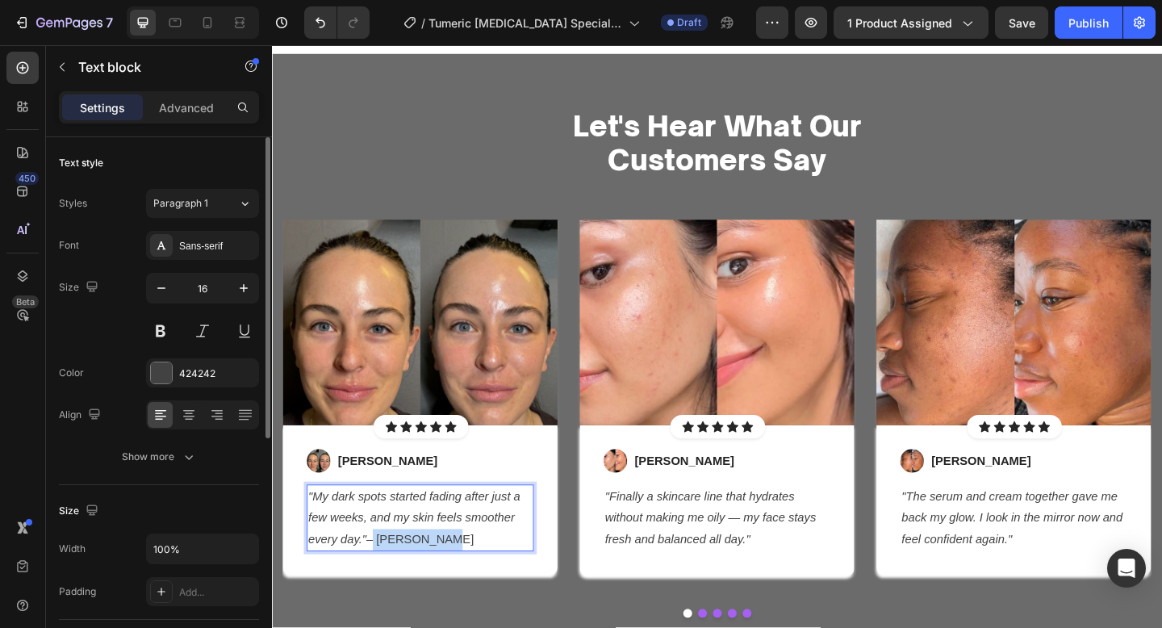
drag, startPoint x: 488, startPoint y: 588, endPoint x: 378, endPoint y: 586, distance: 110.6
click at [378, 586] on p ""My dark spots started fading after just a few weeks, and my skin feels smoothe…" at bounding box center [434, 559] width 244 height 69
click at [365, 495] on p "[PERSON_NAME]" at bounding box center [398, 497] width 108 height 19
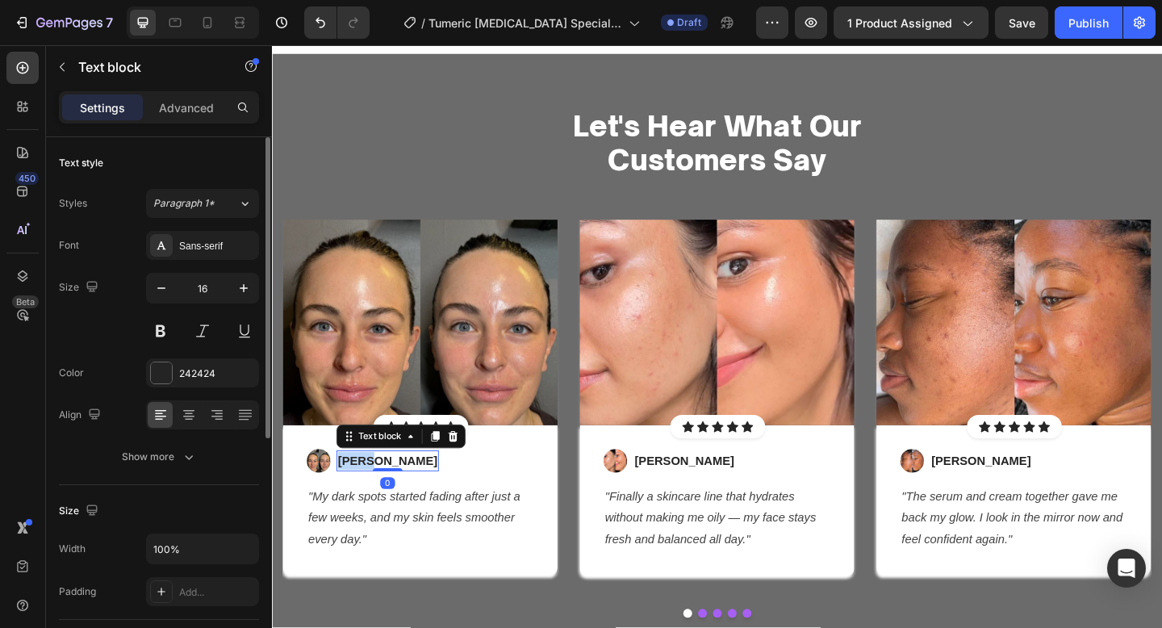
click at [365, 495] on p "[PERSON_NAME]" at bounding box center [398, 497] width 108 height 19
click at [352, 493] on p "– [PERSON_NAME]" at bounding box center [403, 497] width 119 height 19
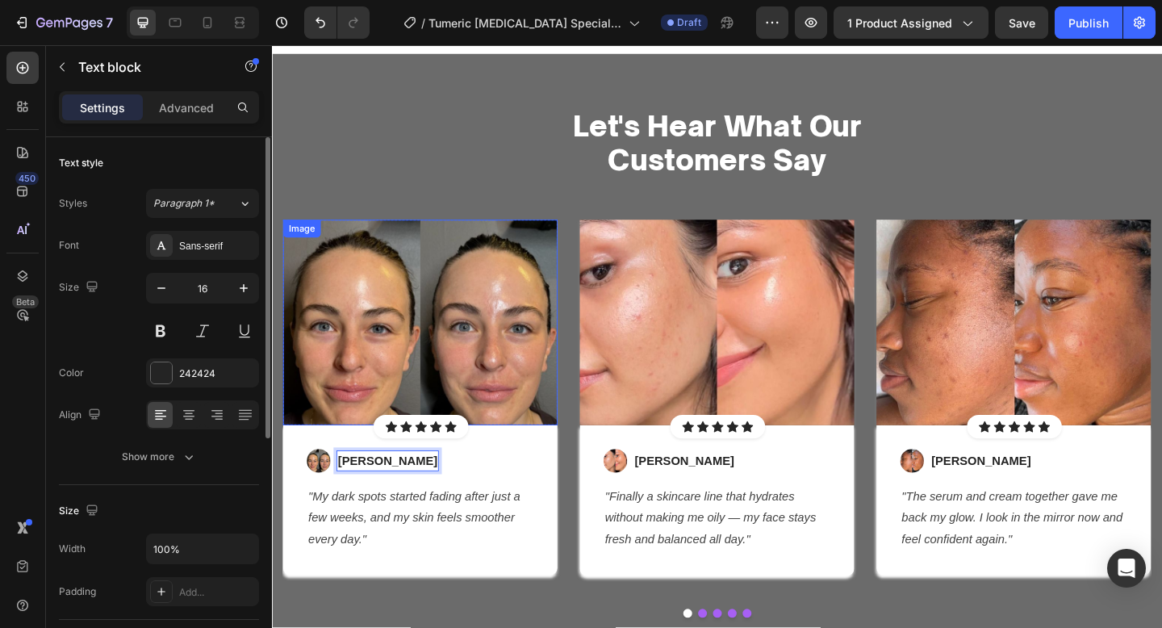
click at [400, 375] on img at bounding box center [433, 348] width 299 height 224
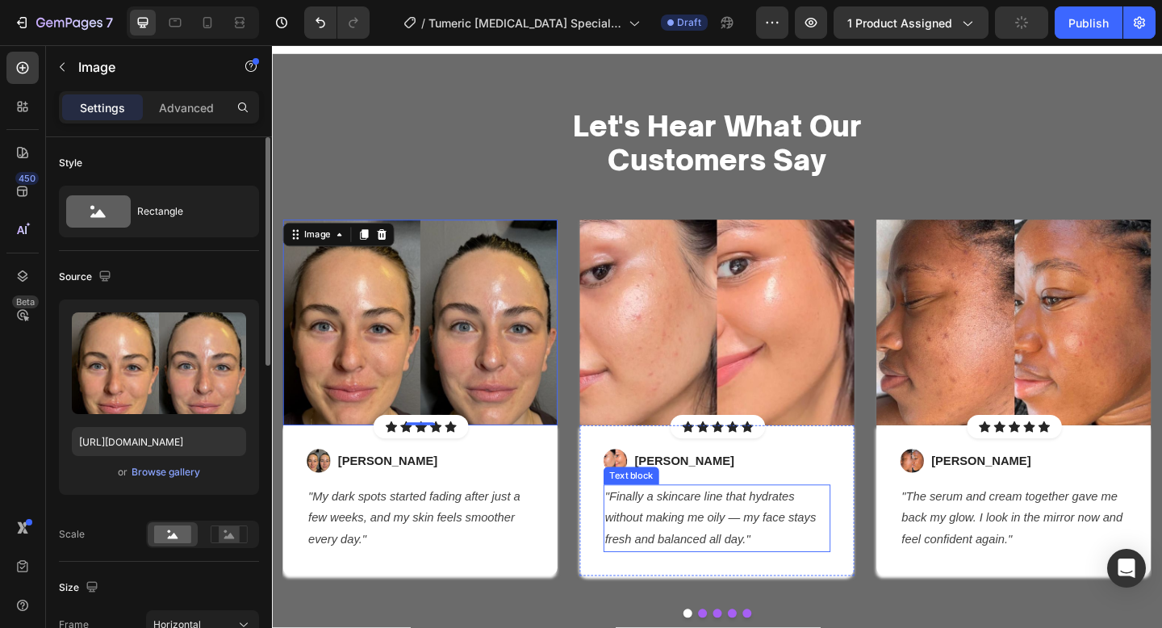
click at [734, 544] on icon ""Finally a skincare line that hydrates without making me oily — my face stays f…" at bounding box center [749, 559] width 230 height 61
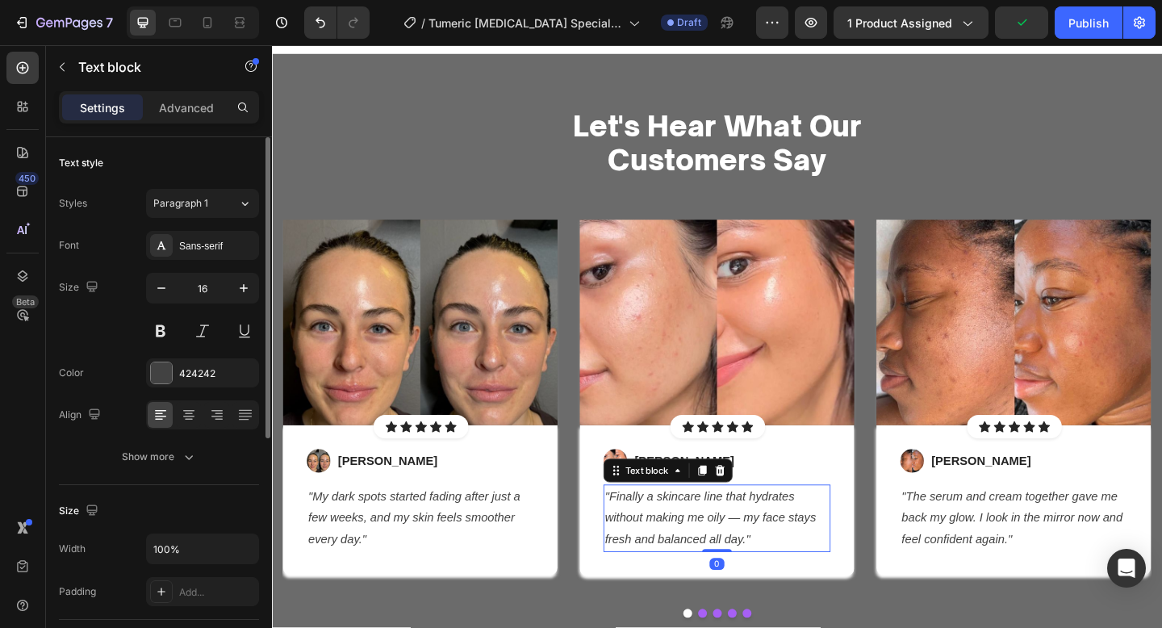
click at [734, 544] on icon ""Finally a skincare line that hydrates without making me oily — my face stays f…" at bounding box center [749, 559] width 230 height 61
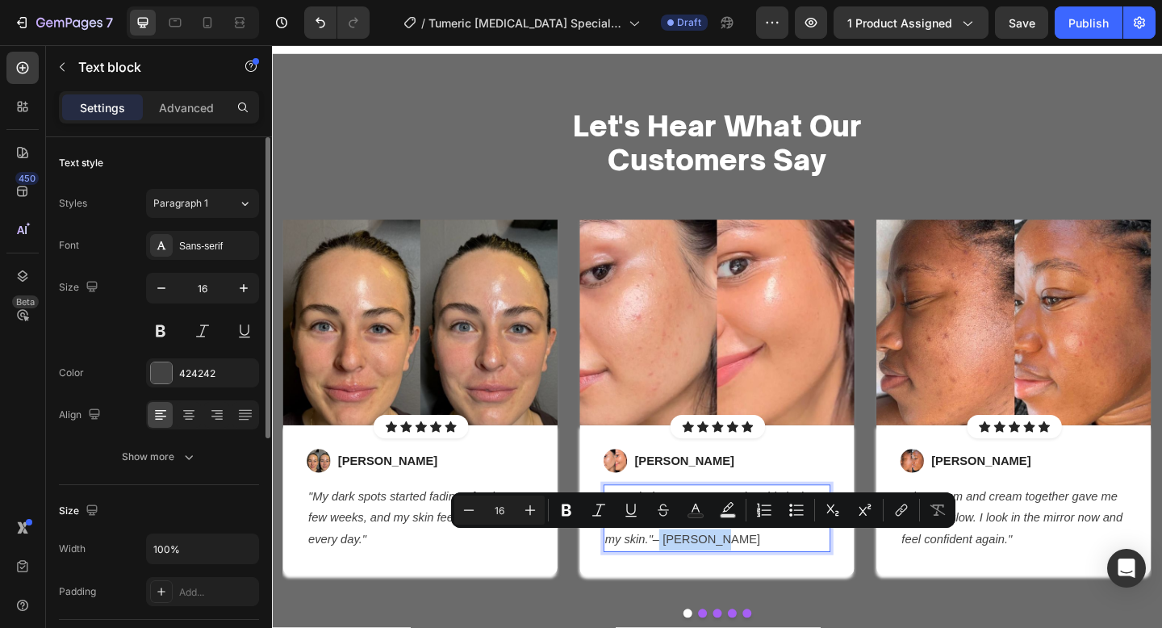
drag, startPoint x: 792, startPoint y: 583, endPoint x: 690, endPoint y: 588, distance: 101.8
click at [690, 588] on p ""I’ve tried so many soaps, but this is the only one that cleans deeply without …" at bounding box center [756, 559] width 244 height 69
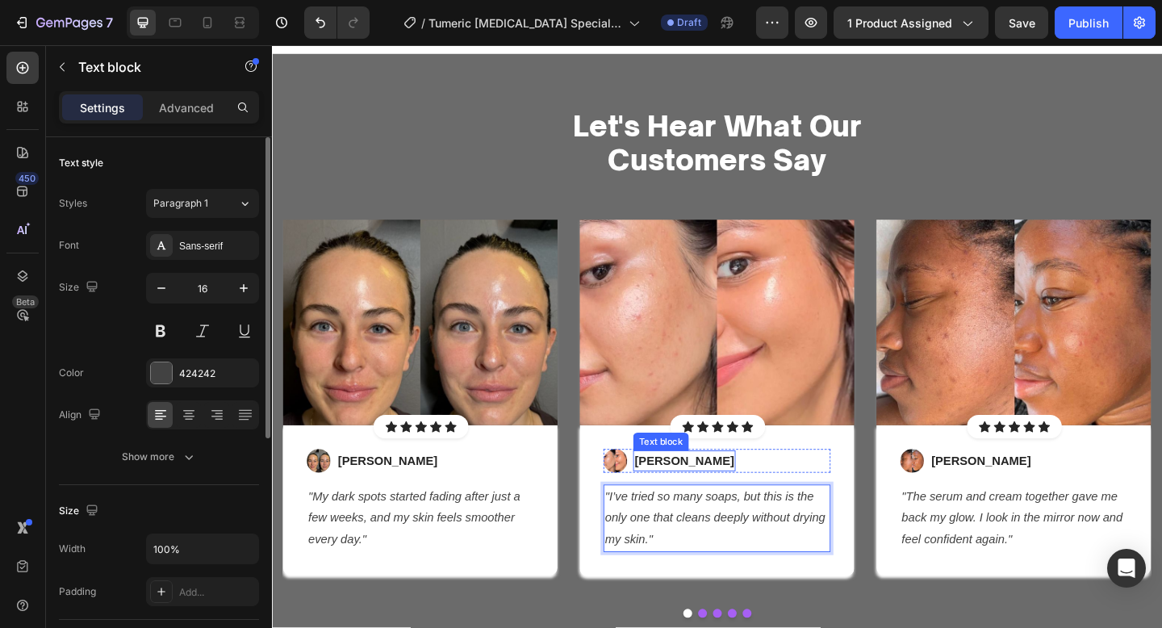
click at [675, 494] on p "Camille D." at bounding box center [721, 497] width 108 height 19
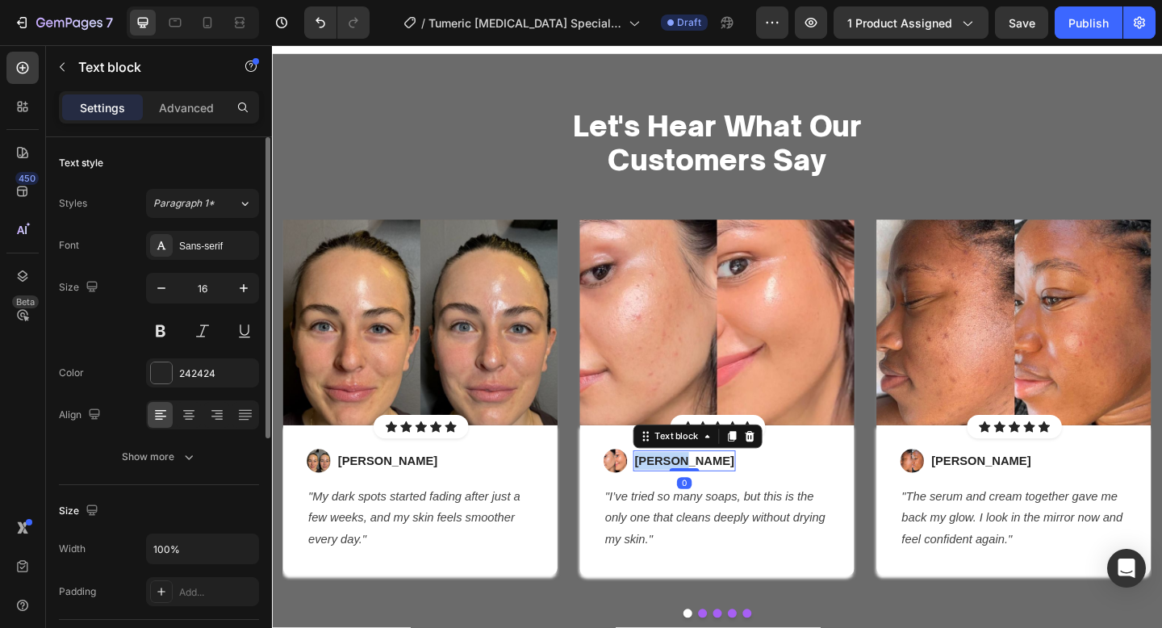
click at [675, 494] on p "Camille D." at bounding box center [721, 497] width 108 height 19
click at [674, 493] on p "– Emily R." at bounding box center [726, 497] width 119 height 19
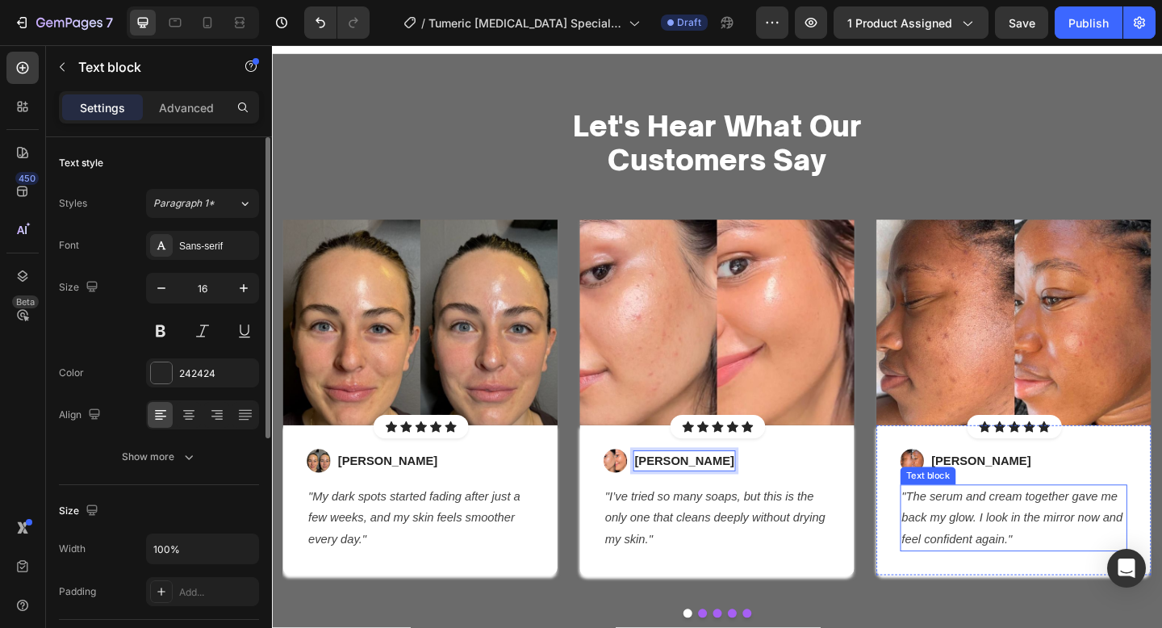
click at [1036, 576] on icon ""The serum and cream together gave me back my glow. I look in the mirror now an…" at bounding box center [1077, 559] width 240 height 61
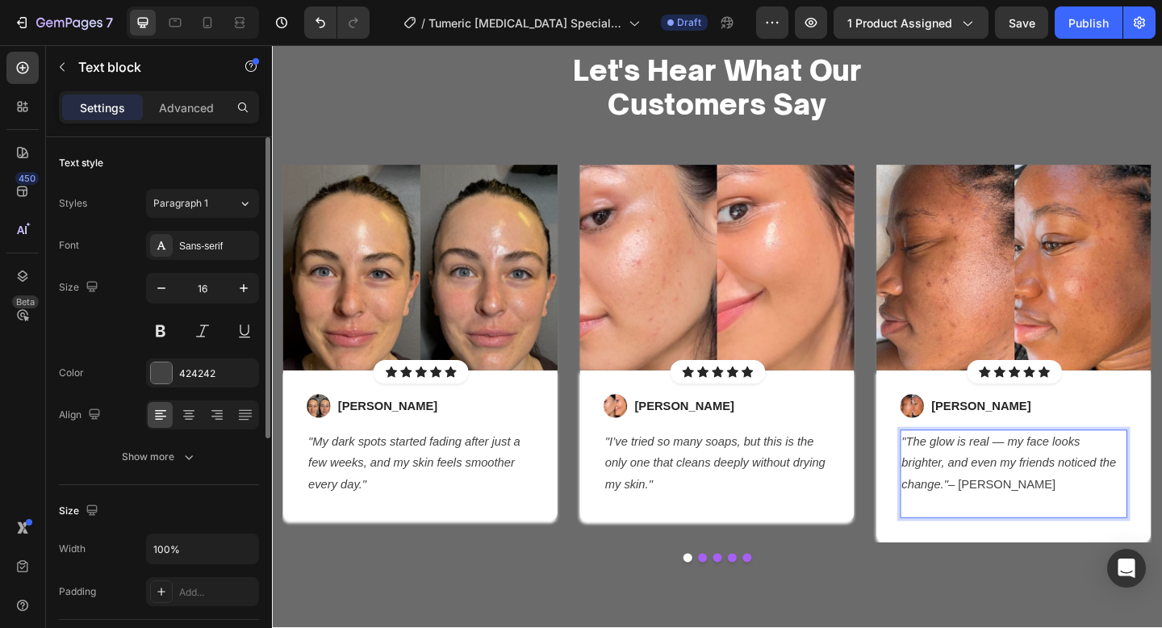
scroll to position [2286, 0]
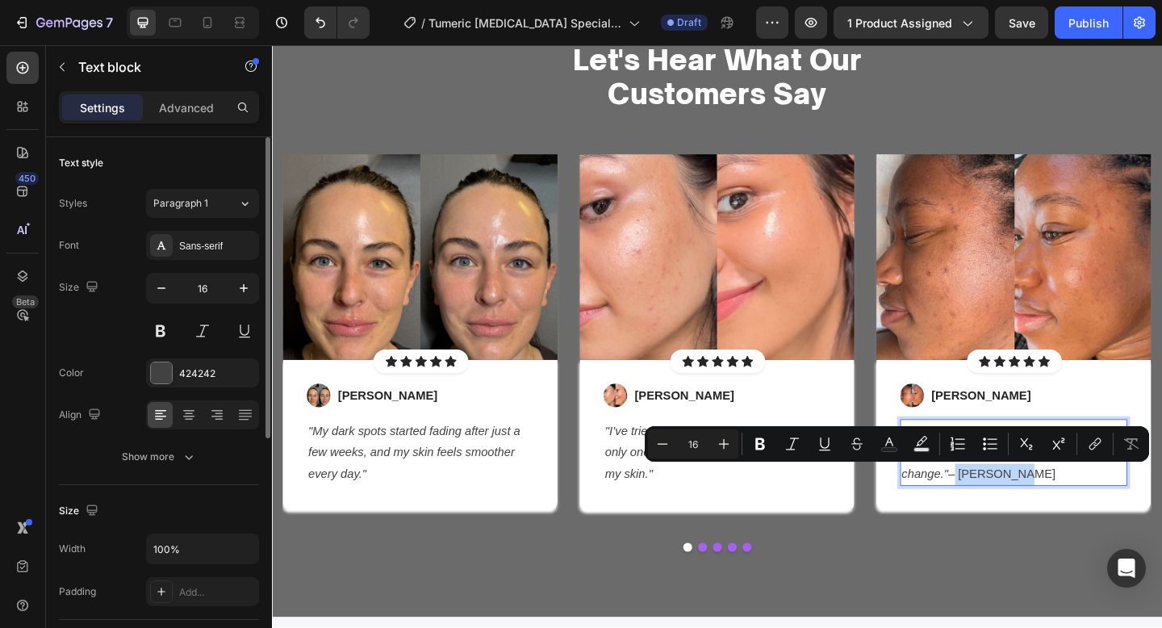
drag, startPoint x: 1107, startPoint y: 516, endPoint x: 1011, endPoint y: 514, distance: 96.1
click at [1011, 514] on p ""The glow is real — my face looks brighter, and even my friends noticed the cha…" at bounding box center [1079, 488] width 244 height 69
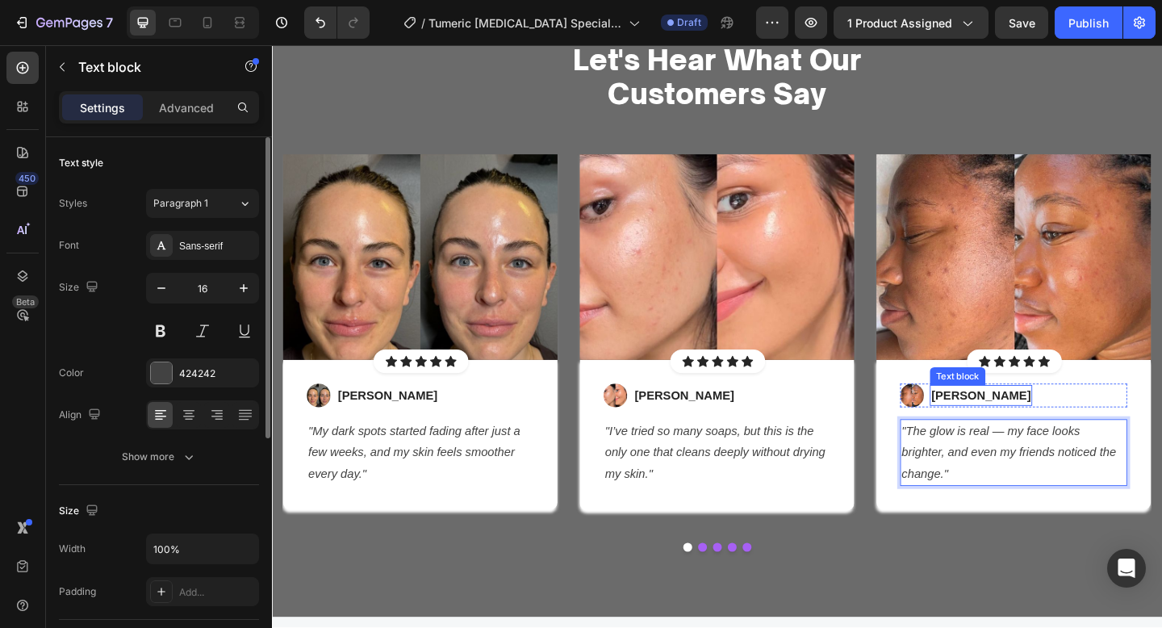
click at [1014, 427] on p "[PERSON_NAME]" at bounding box center [1043, 425] width 108 height 19
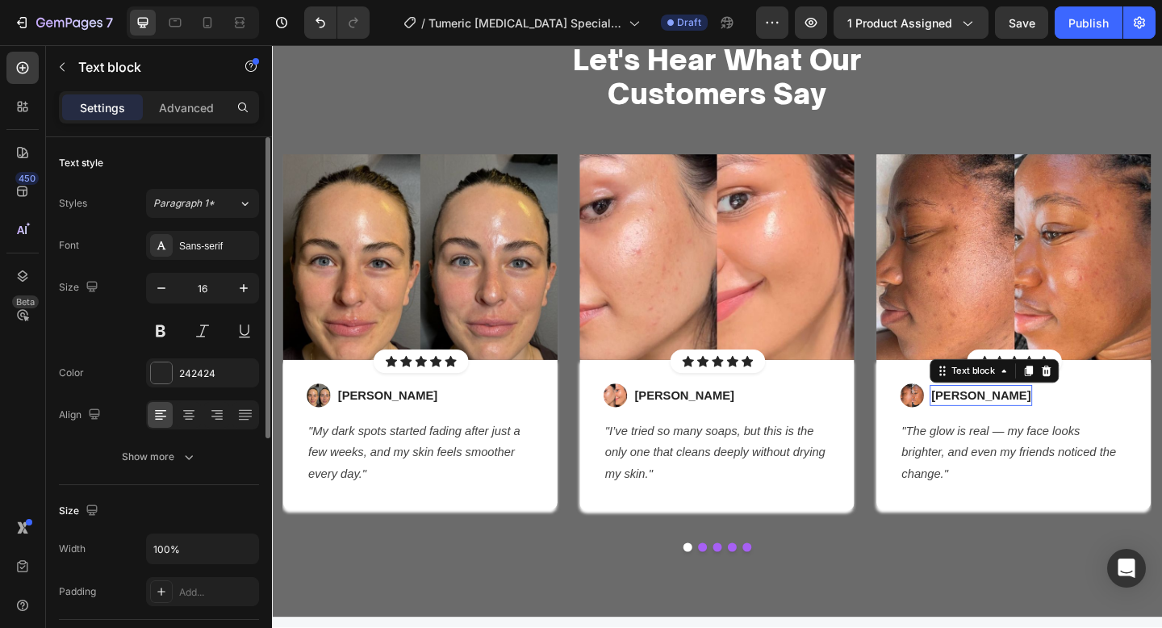
click at [1014, 427] on p "[PERSON_NAME]" at bounding box center [1043, 425] width 108 height 19
click at [996, 427] on p "– [PERSON_NAME]" at bounding box center [1048, 425] width 119 height 19
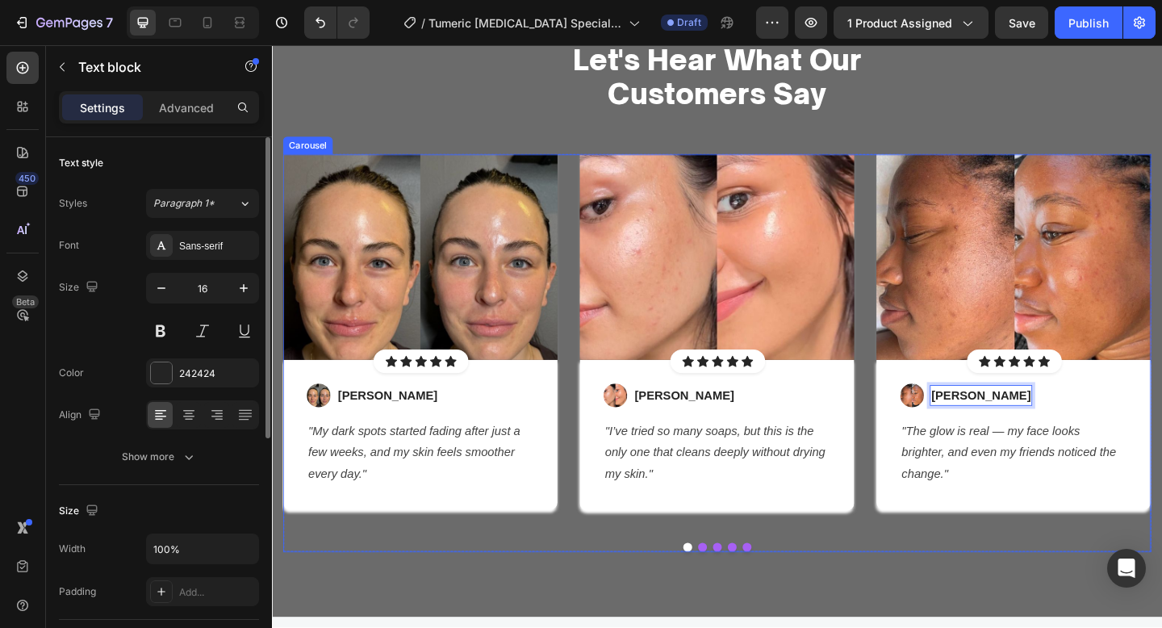
click at [859, 579] on div "Image Icon Icon Icon Icon Icon Icon List Hoz Row Row Image Vanessa K. Text bloc…" at bounding box center [756, 380] width 944 height 433
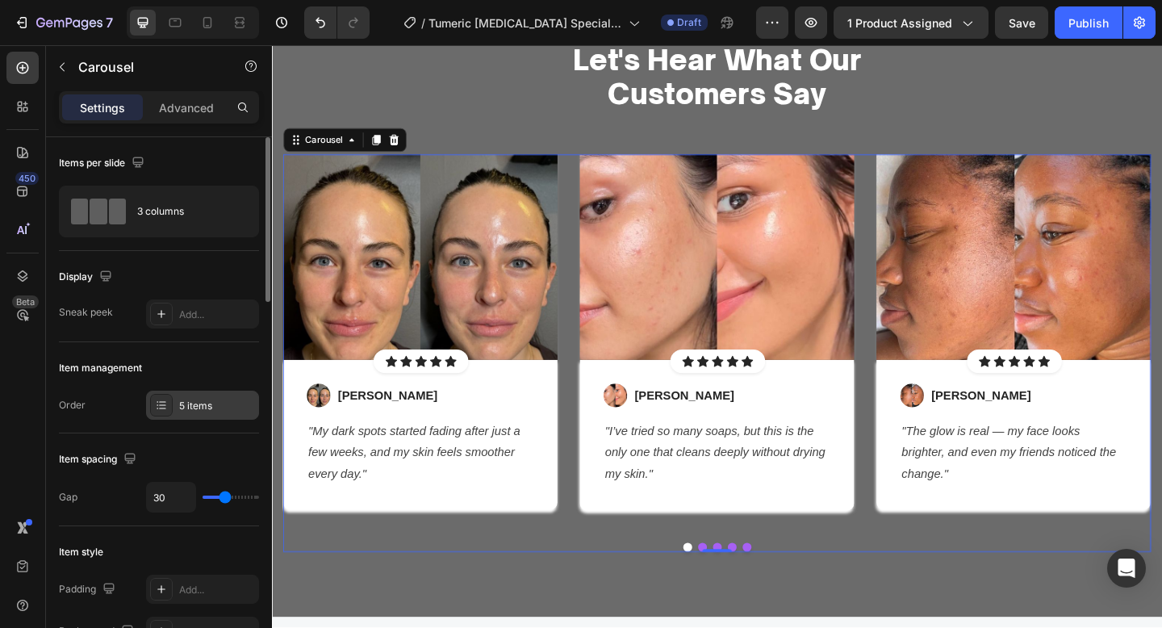
click at [182, 391] on div "5 items" at bounding box center [202, 405] width 113 height 29
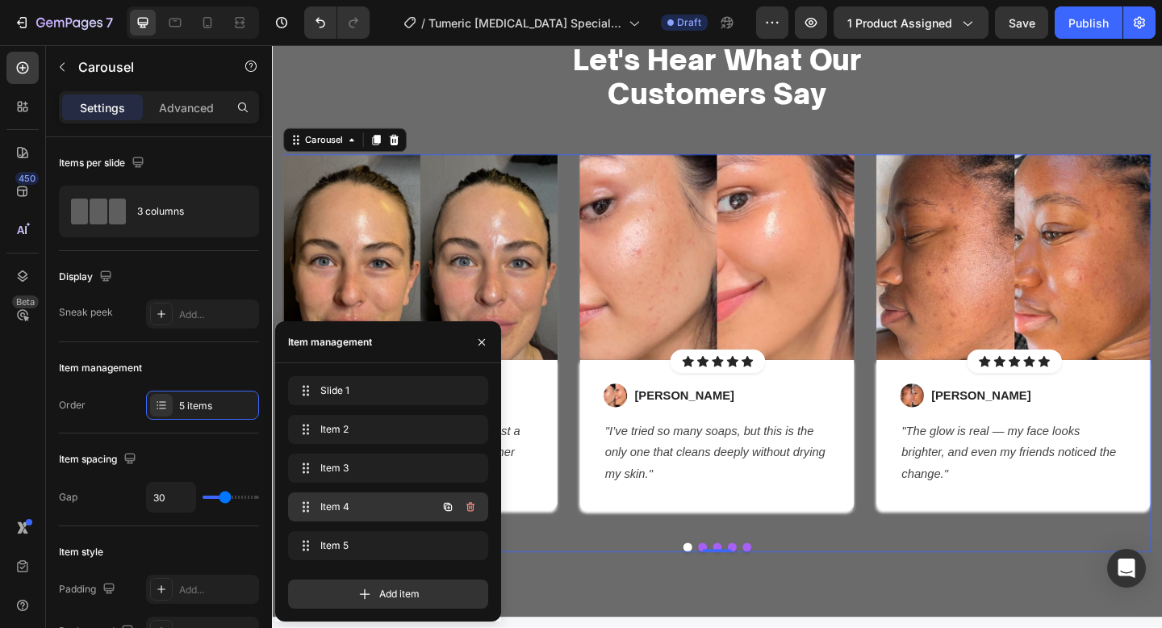
click at [341, 495] on div "Item 4 Item 4" at bounding box center [388, 506] width 200 height 29
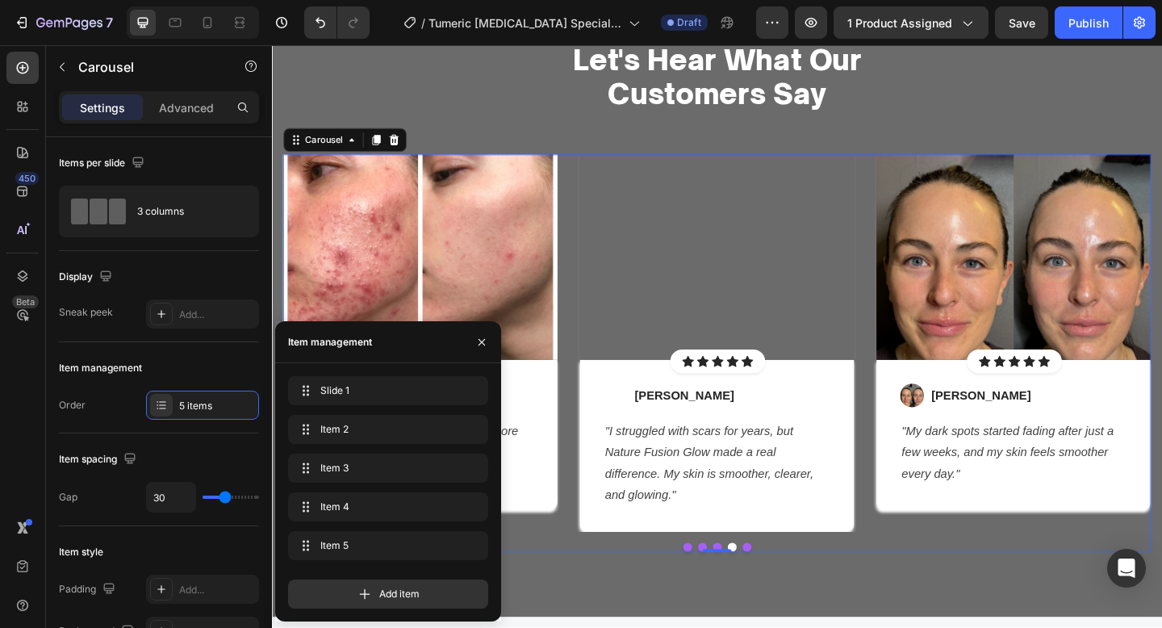
click at [582, 558] on div "Image Icon Icon Icon Icon Icon Icon List Hoz Row Row Image Jade P. Text block R…" at bounding box center [433, 369] width 299 height 411
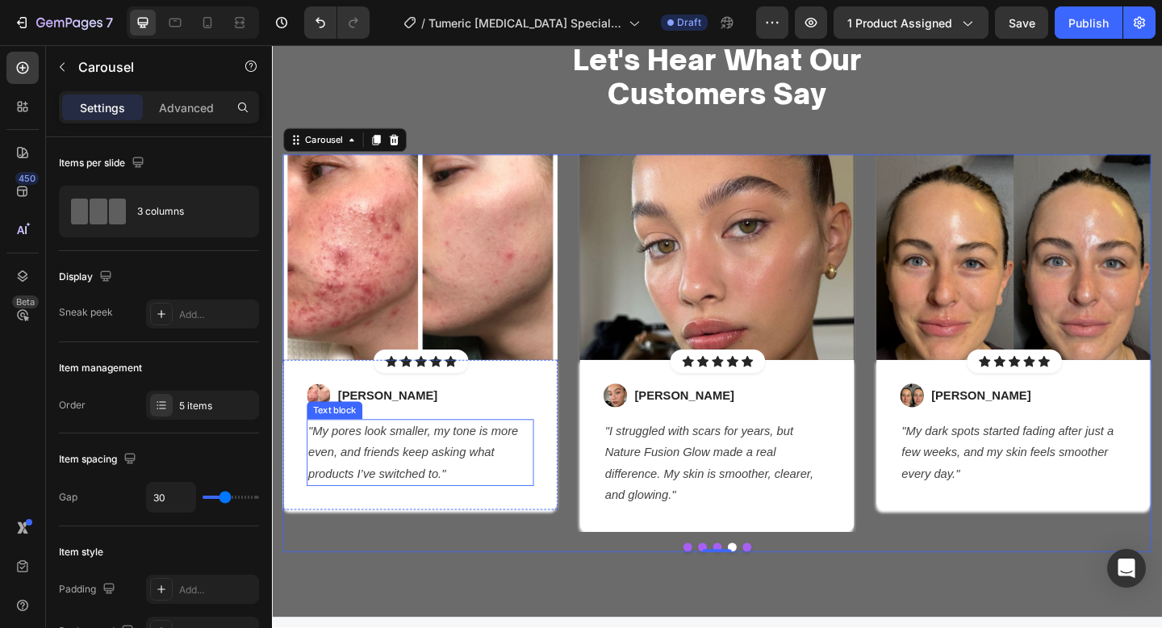
click at [476, 471] on icon ""My pores look smaller, my tone is more even, and friends keep asking what prod…" at bounding box center [426, 488] width 228 height 61
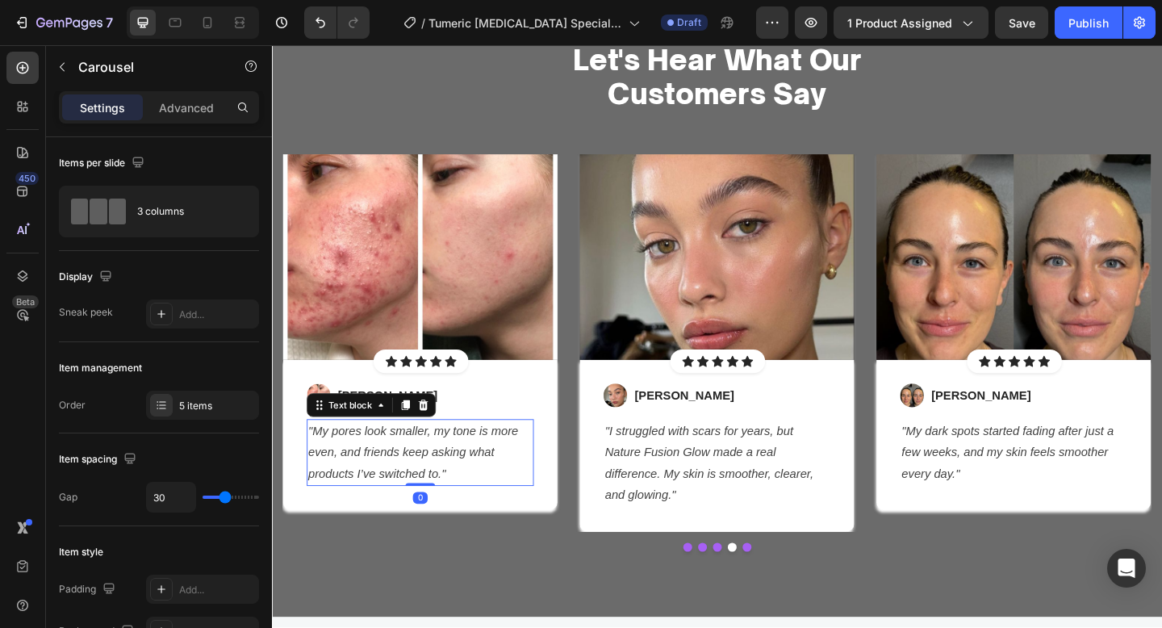
click at [476, 471] on icon ""My pores look smaller, my tone is more even, and friends keep asking what prod…" at bounding box center [426, 488] width 228 height 61
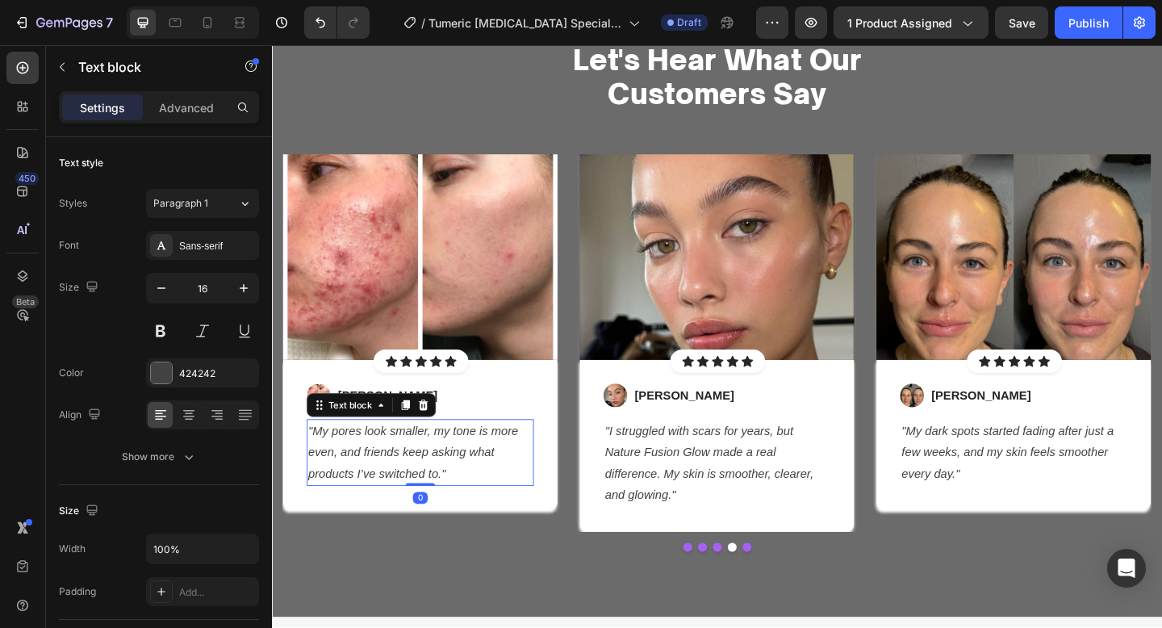
click at [476, 471] on icon ""My pores look smaller, my tone is more even, and friends keep asking what prod…" at bounding box center [426, 488] width 228 height 61
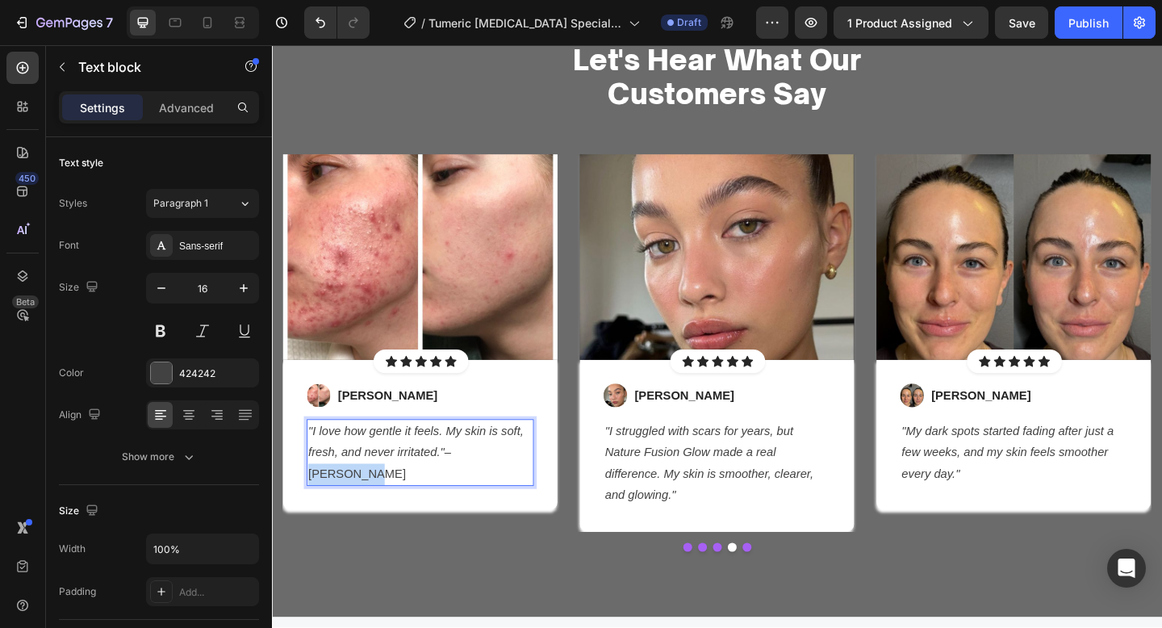
drag, startPoint x: 535, startPoint y: 487, endPoint x: 465, endPoint y: 490, distance: 70.3
click at [465, 490] on p ""I love how gentle it feels. My skin is soft, fresh, and never irritated." – Ni…" at bounding box center [434, 488] width 244 height 69
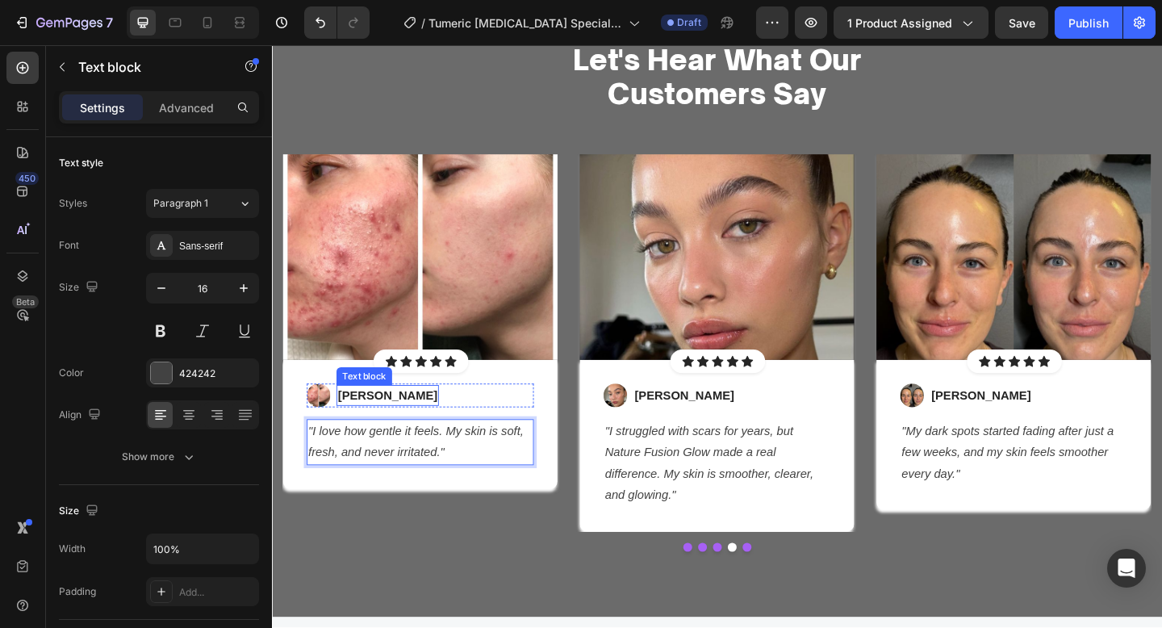
click at [353, 425] on p "Jade P." at bounding box center [398, 425] width 108 height 19
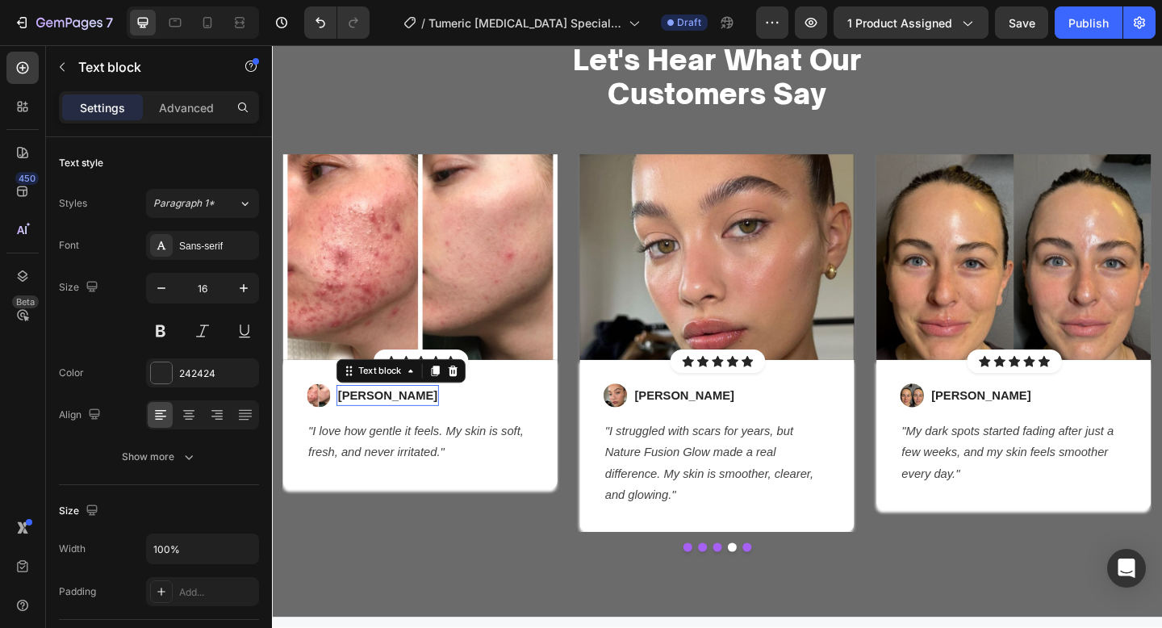
click at [353, 425] on p "Jade P." at bounding box center [398, 425] width 108 height 19
click at [353, 425] on p "– Nicole M." at bounding box center [403, 425] width 119 height 19
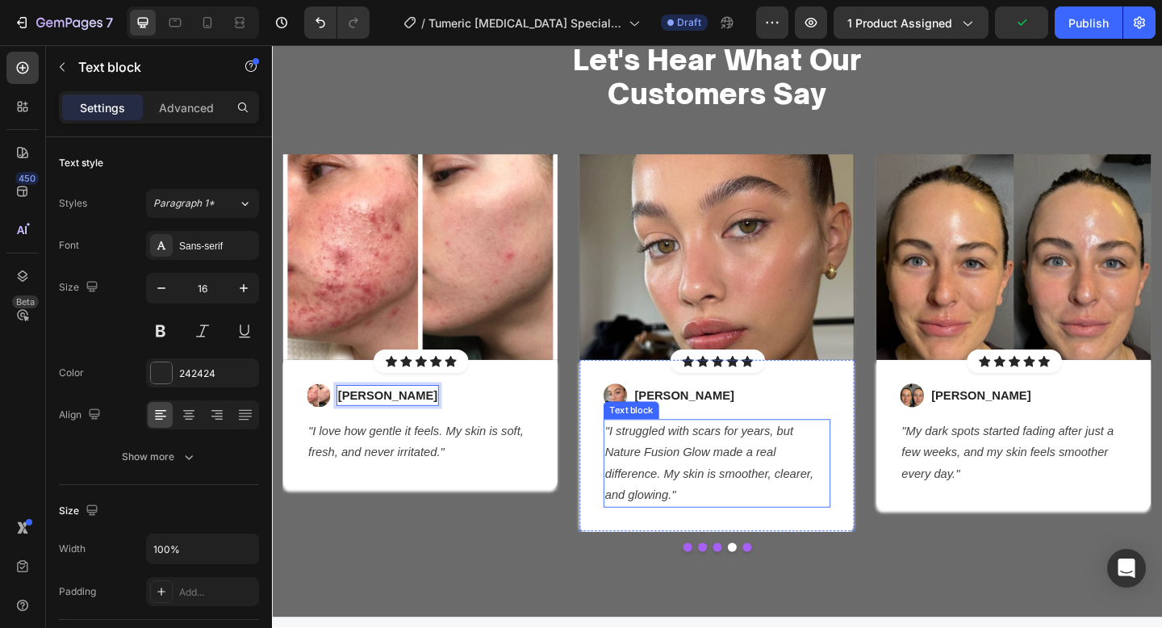
click at [739, 482] on icon ""I struggled with scars for years, but Nature Fusion Glow made a real differenc…" at bounding box center [747, 499] width 227 height 83
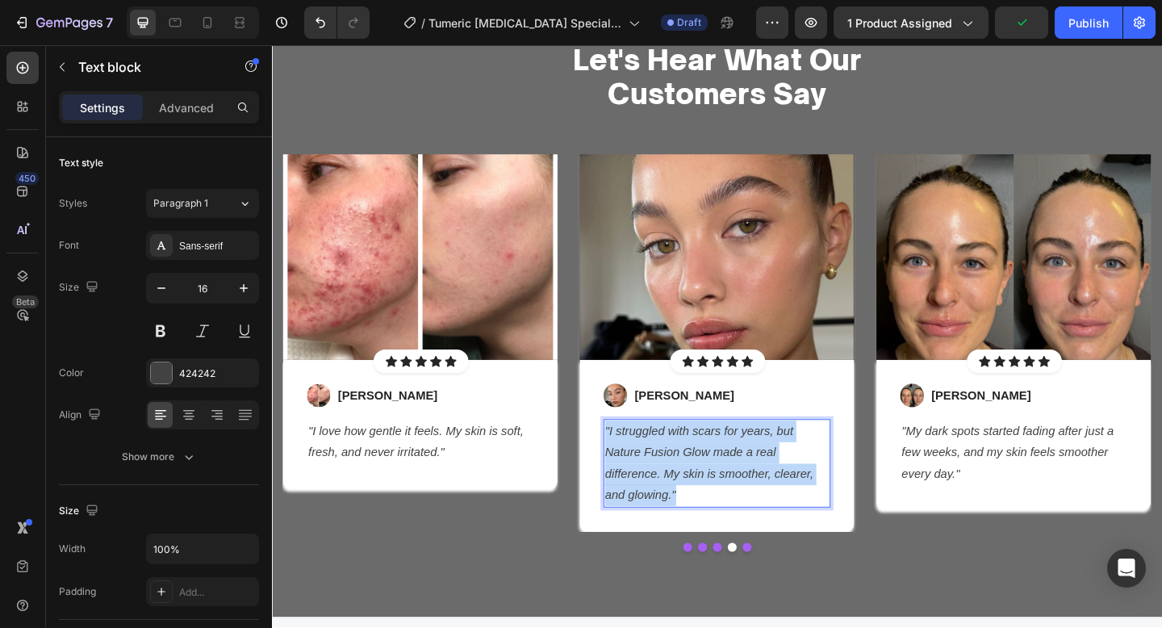
click at [739, 482] on icon ""I struggled with scars for years, but Nature Fusion Glow made a real differenc…" at bounding box center [747, 499] width 227 height 83
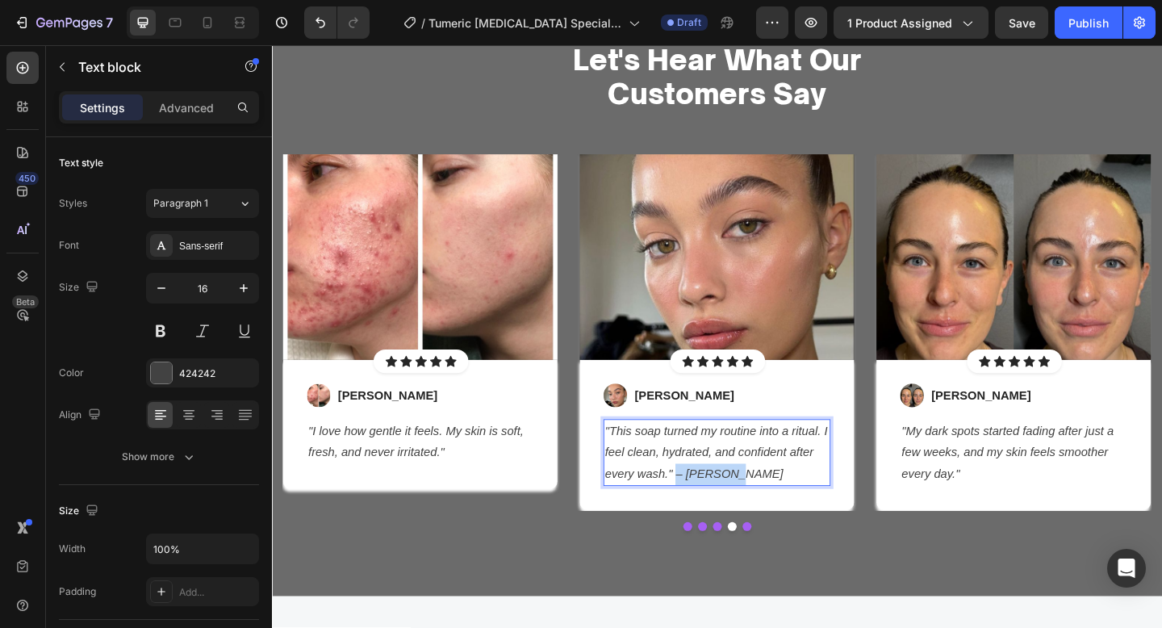
drag, startPoint x: 824, startPoint y: 516, endPoint x: 713, endPoint y: 517, distance: 111.4
click at [713, 517] on p ""This soap turned my routine into a ritual. I feel clean, hydrated, and confide…" at bounding box center [756, 488] width 244 height 69
click at [663, 419] on div "Image Vanessa K. Text block Row" at bounding box center [756, 426] width 247 height 26
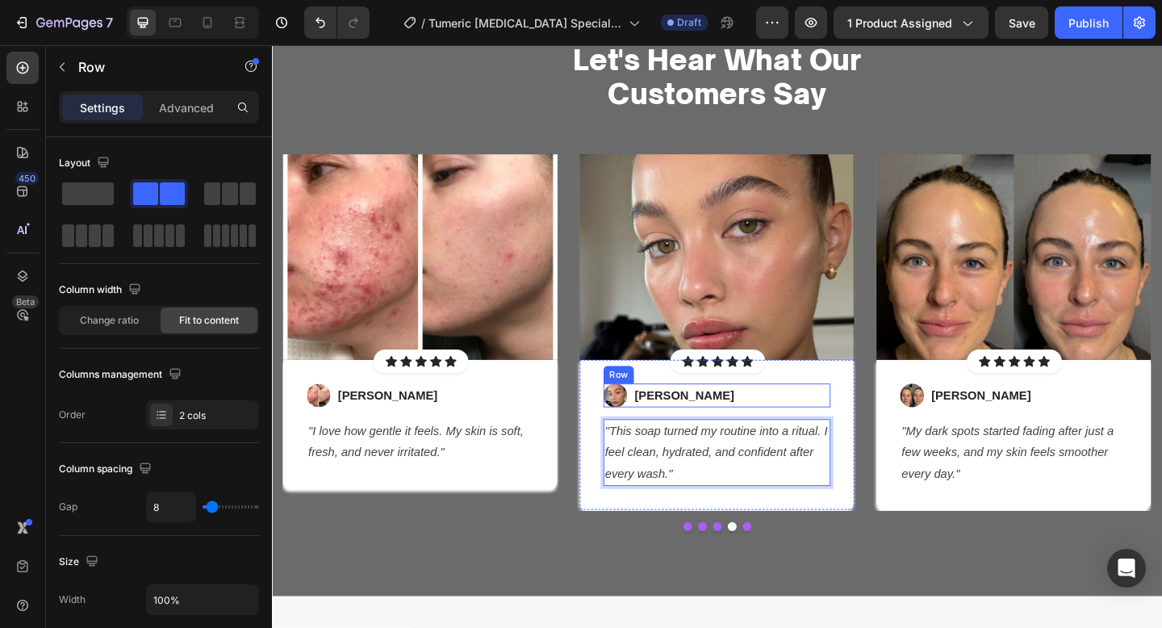
click at [663, 419] on div "Image Vanessa K. Text block Row" at bounding box center [756, 426] width 247 height 26
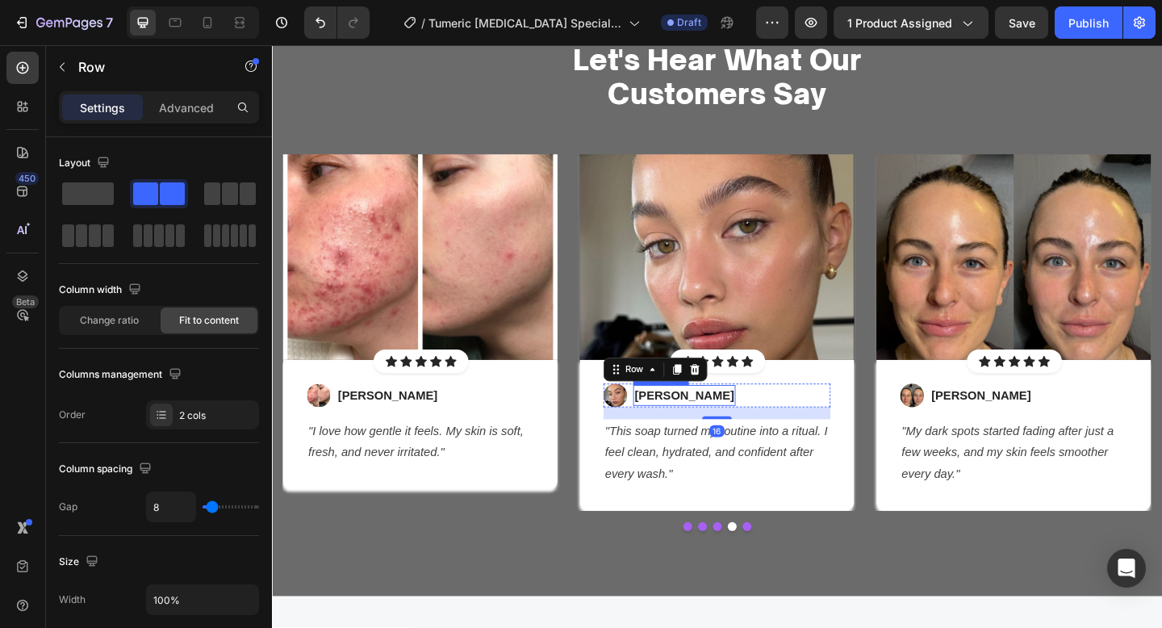
click at [685, 426] on p "[PERSON_NAME]" at bounding box center [721, 425] width 108 height 19
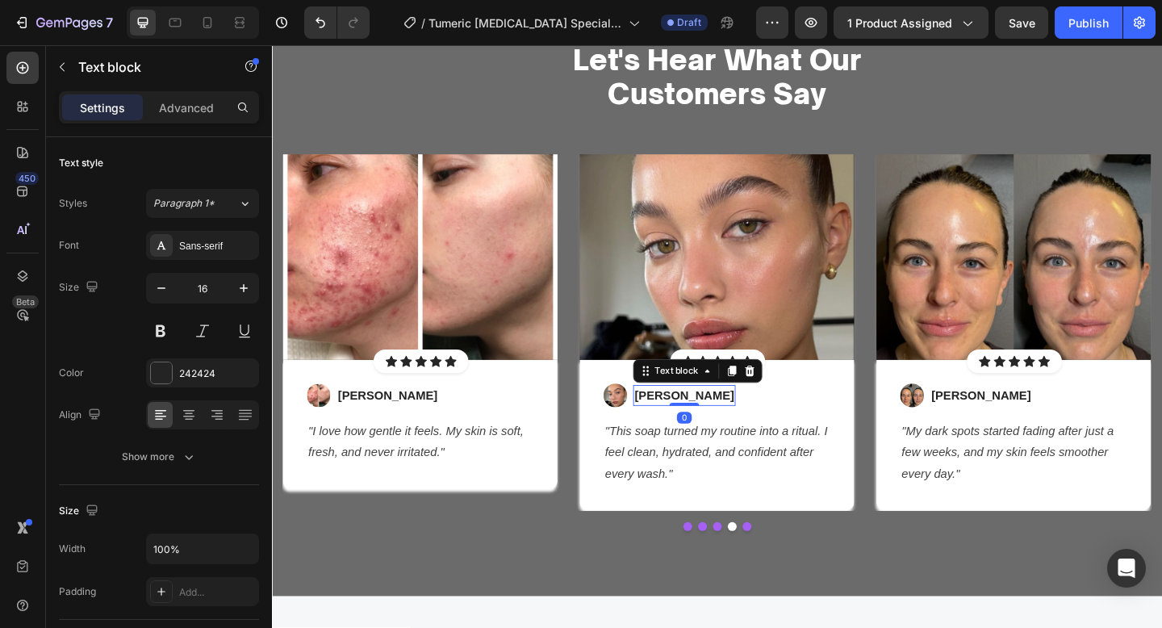
click at [685, 426] on p "[PERSON_NAME]" at bounding box center [721, 425] width 108 height 19
click at [673, 427] on icon "– [PERSON_NAME]" at bounding box center [726, 426] width 119 height 14
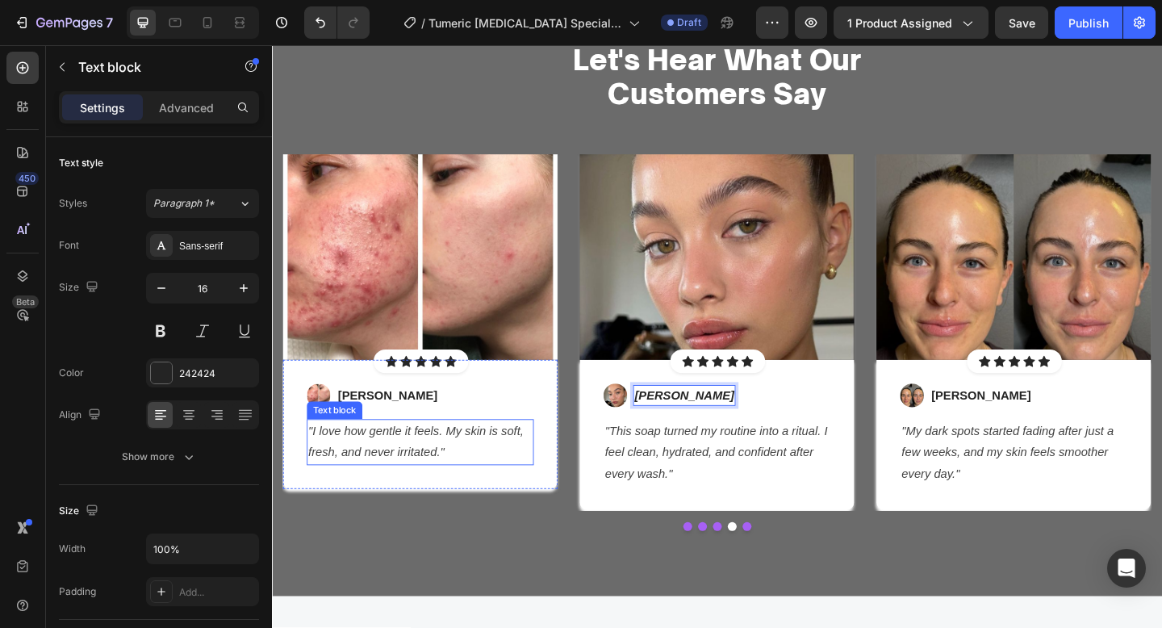
click at [517, 476] on p ""I love how gentle it feels. My skin is soft, fresh, and never irritated."" at bounding box center [434, 477] width 244 height 47
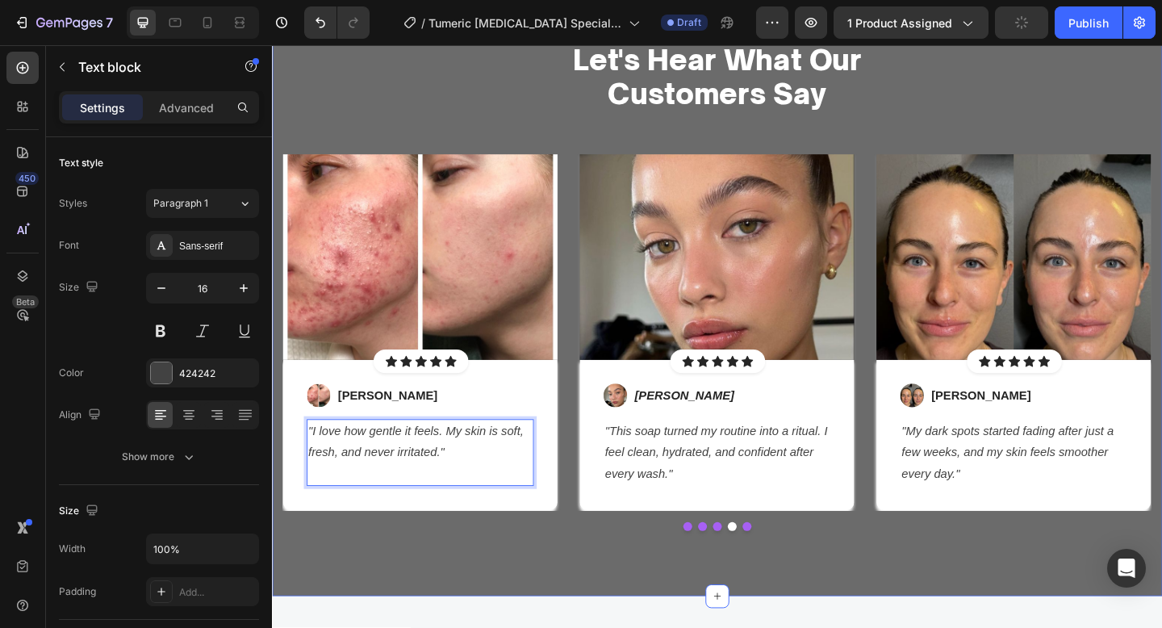
click at [518, 586] on div "Let's Hear What Our Customers Say Heading Row Image Icon Icon Icon Icon Icon Ic…" at bounding box center [756, 313] width 944 height 545
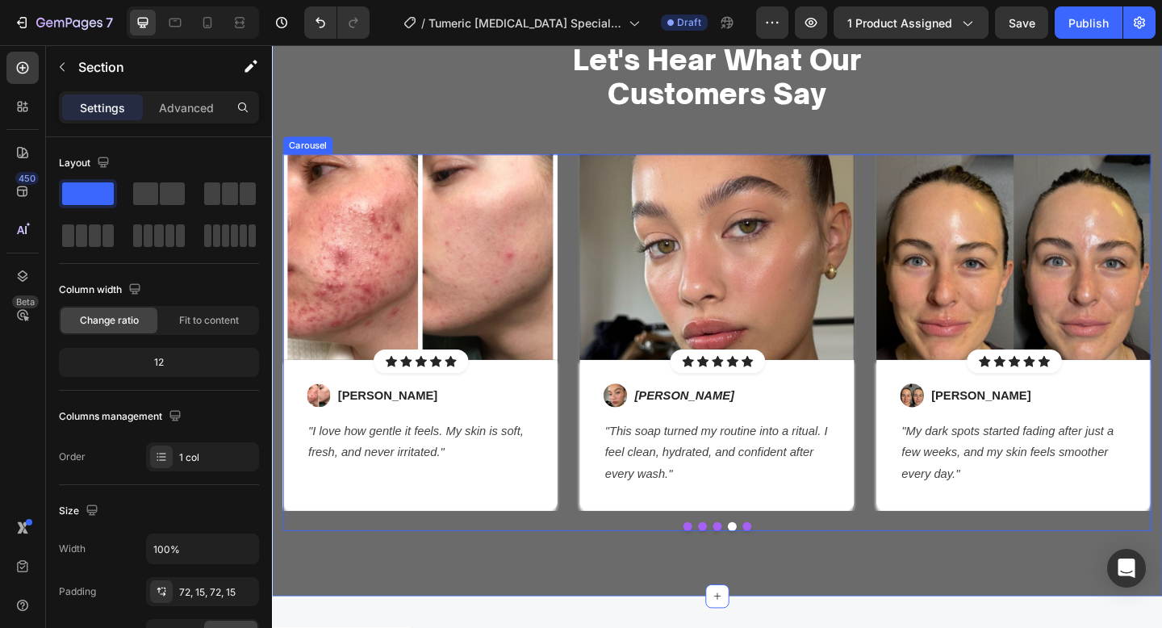
click at [769, 556] on div "Image Icon Icon Icon Icon Icon Icon List Hoz Row Row Image Vanessa K. Text bloc…" at bounding box center [756, 369] width 944 height 410
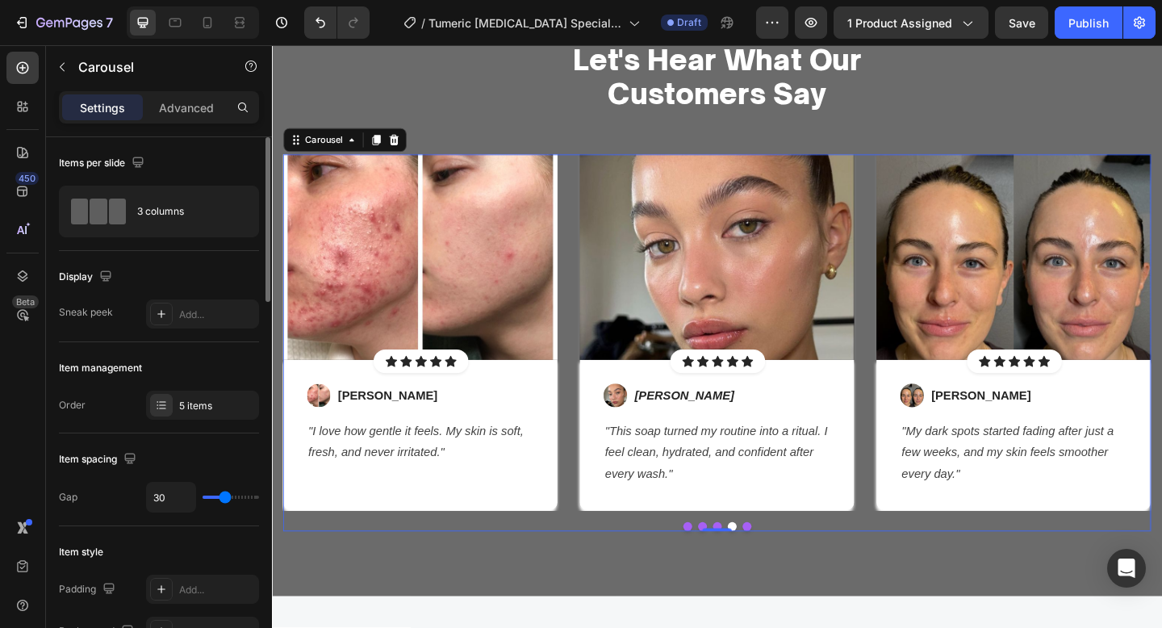
click at [179, 409] on div "5 items" at bounding box center [217, 406] width 76 height 15
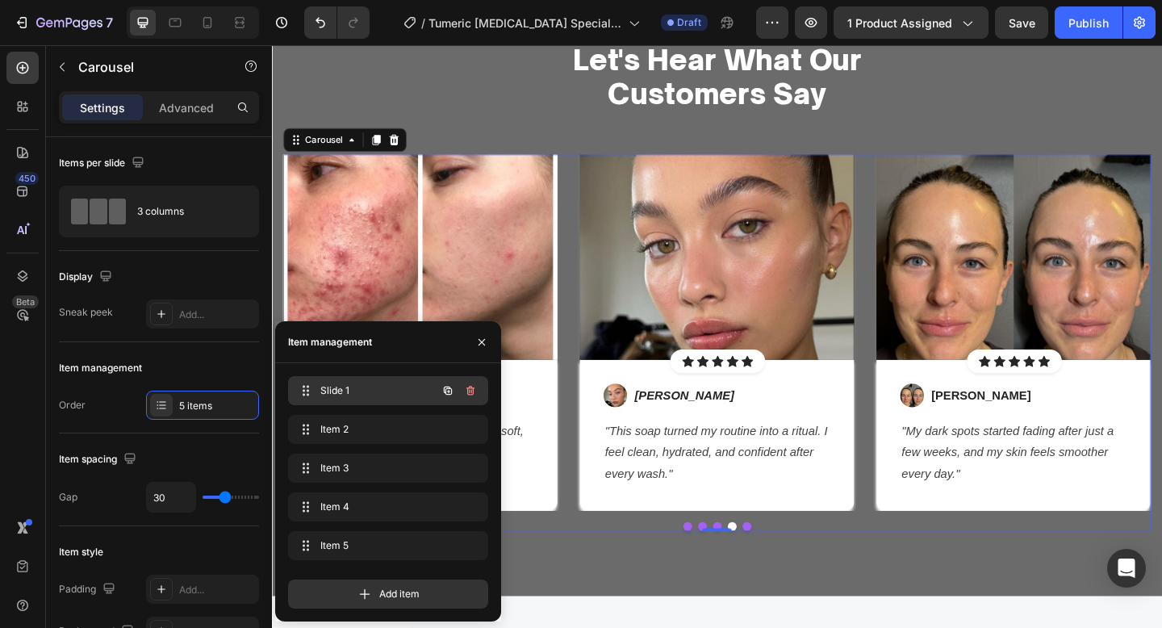
click at [321, 388] on span "Slide 1" at bounding box center [365, 390] width 91 height 15
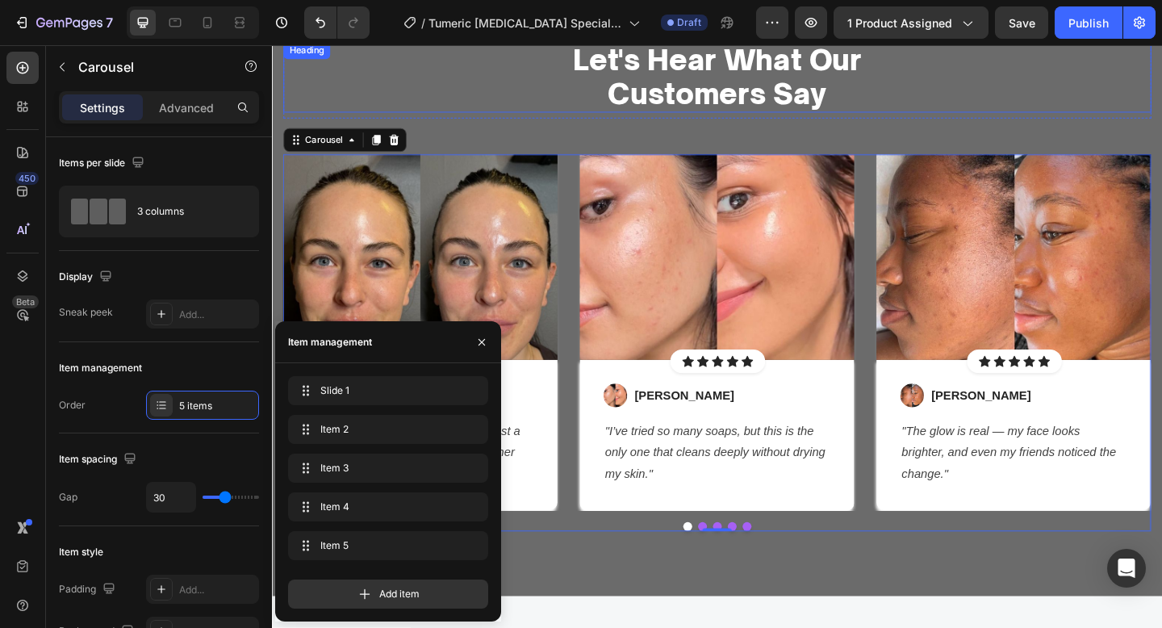
click at [841, 102] on p "Let's Hear What Our Customers Say" at bounding box center [756, 79] width 941 height 73
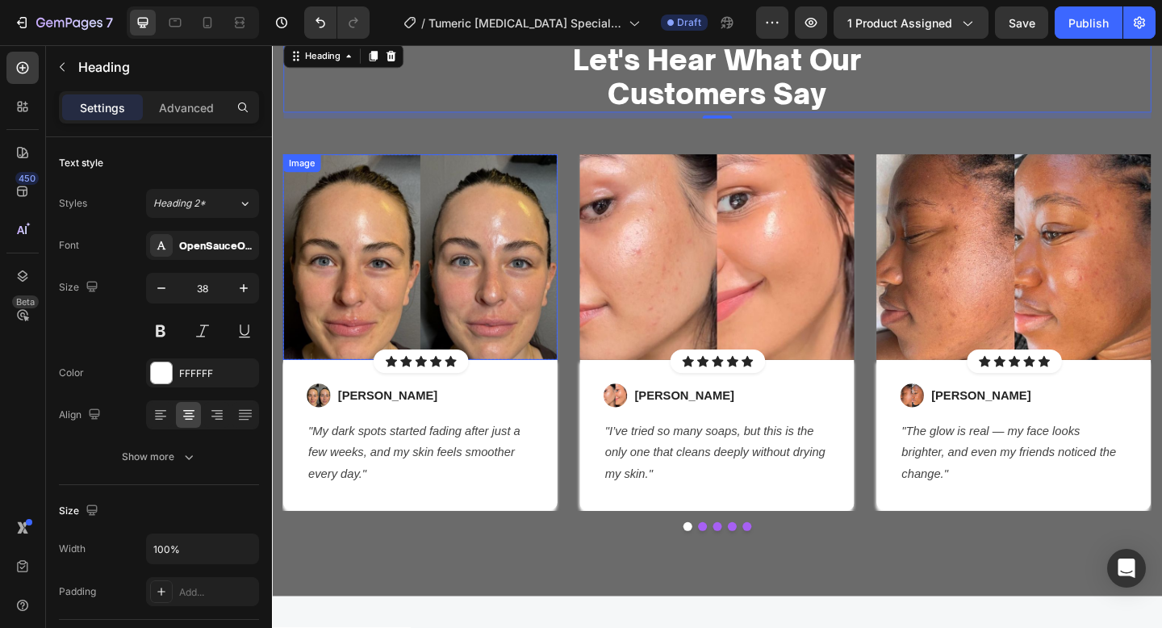
click at [486, 329] on img at bounding box center [433, 276] width 299 height 224
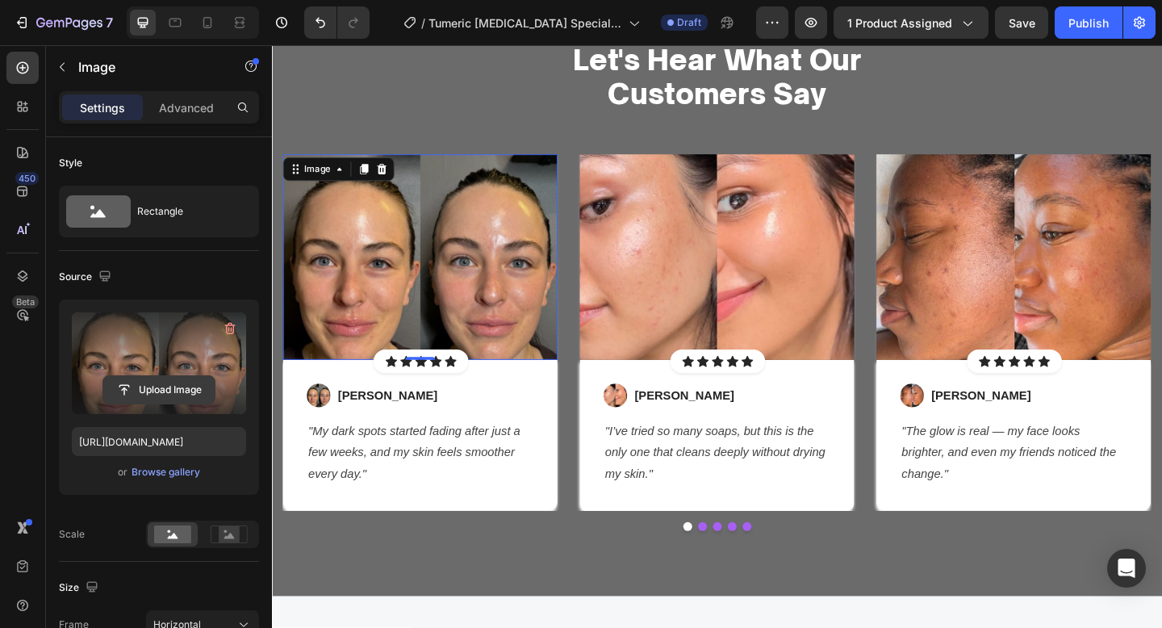
click at [169, 391] on input "file" at bounding box center [158, 389] width 111 height 27
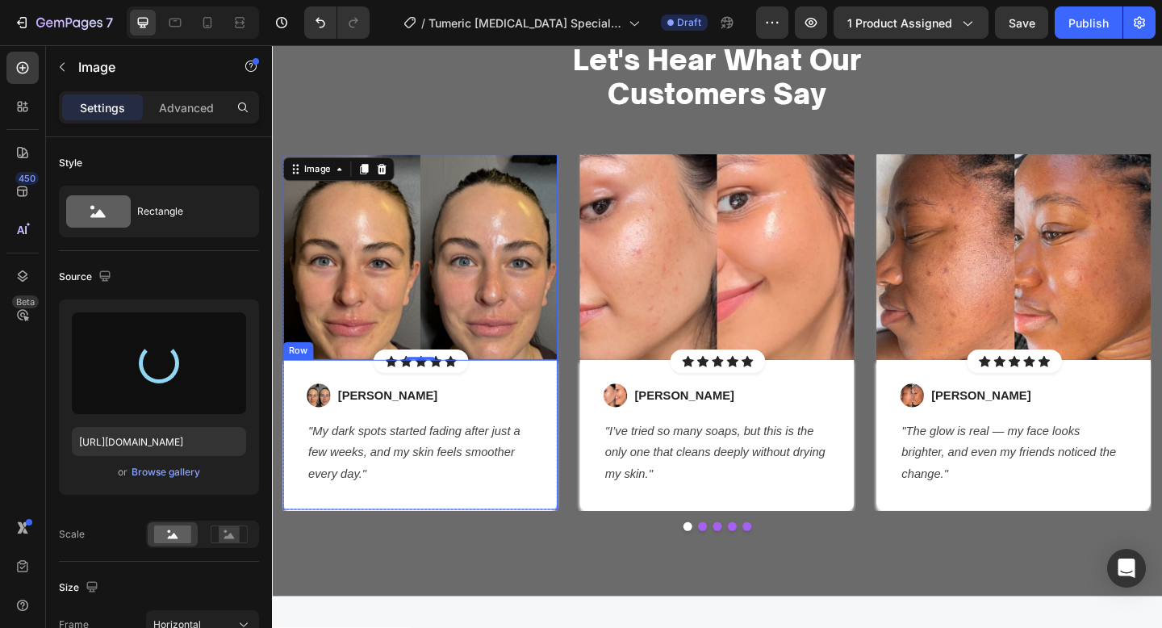
type input "https://cdn.shopify.com/s/files/1/0652/6065/0668/files/gempages_581515696211493…"
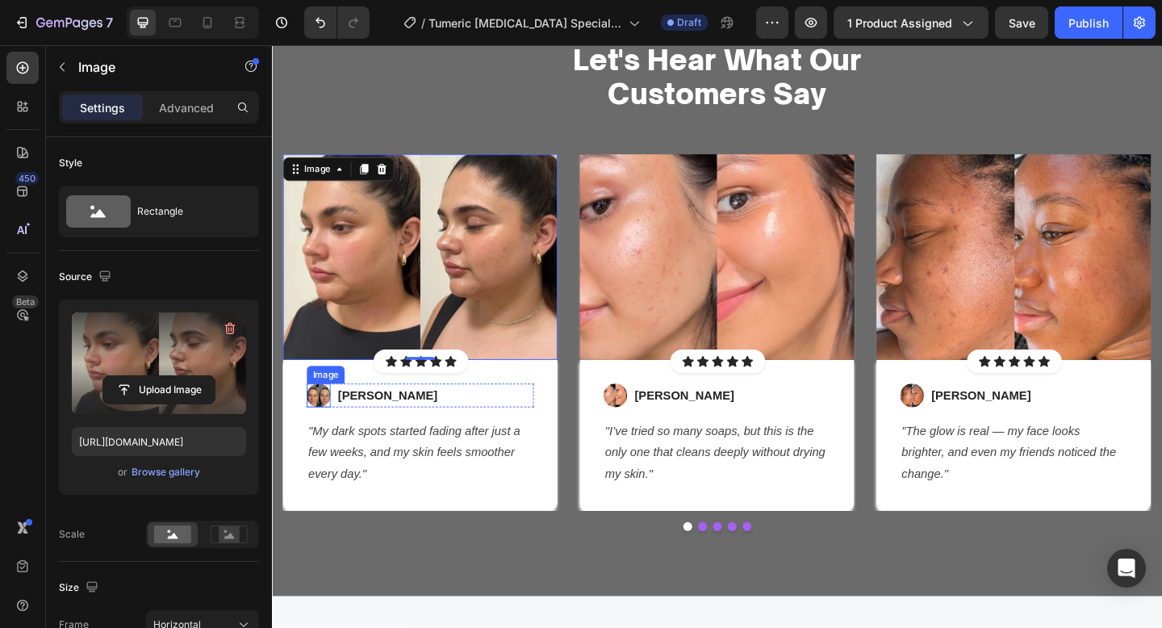
click at [330, 425] on img at bounding box center [323, 426] width 26 height 26
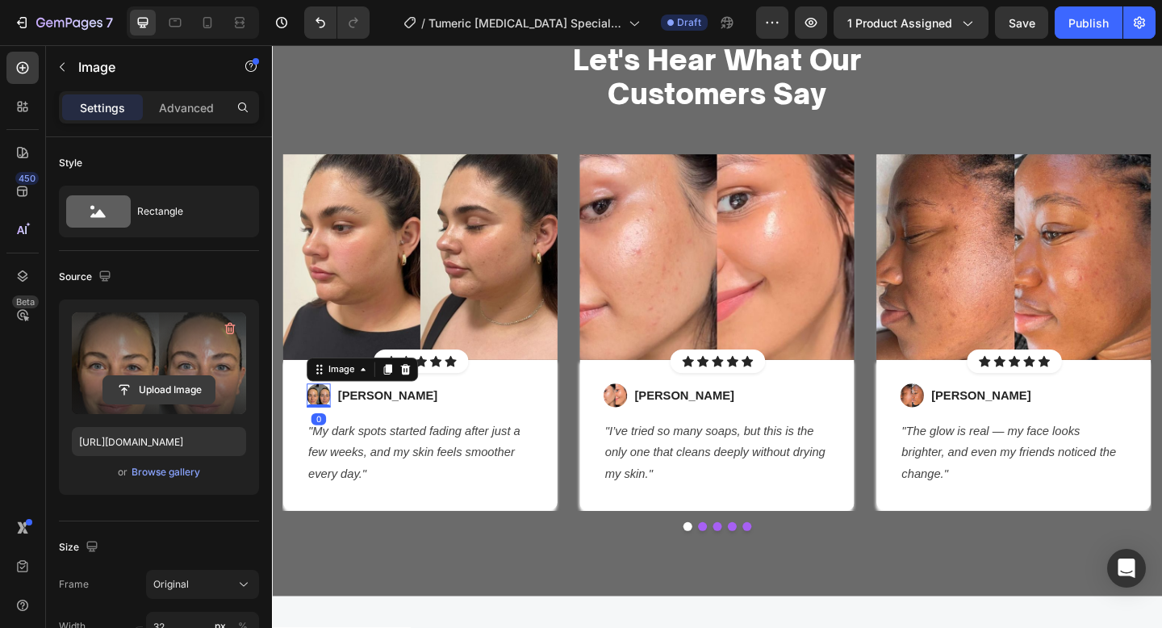
click at [148, 398] on input "file" at bounding box center [158, 389] width 111 height 27
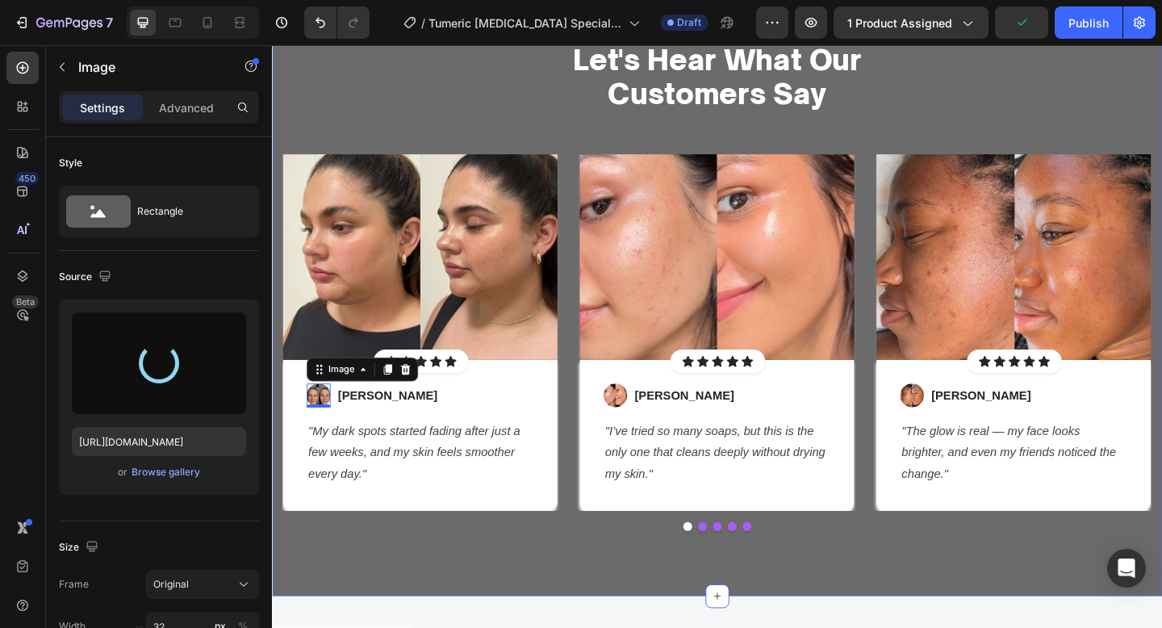
type input "https://cdn.shopify.com/s/files/1/0652/6065/0668/files/gempages_581515696211493…"
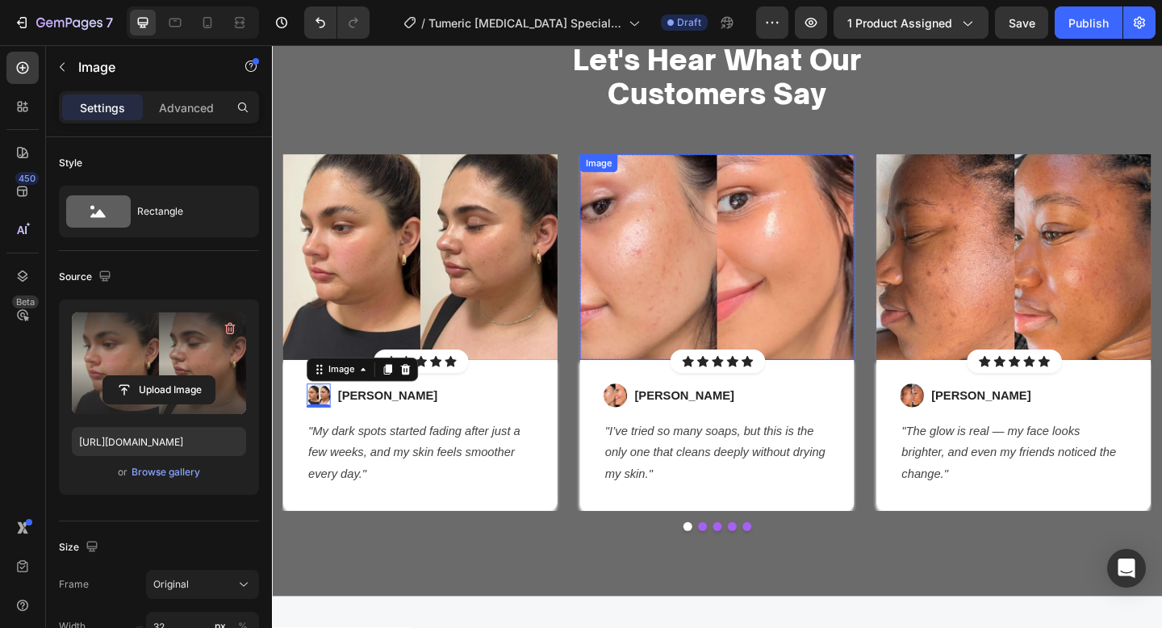
click at [701, 324] on img at bounding box center [756, 276] width 299 height 224
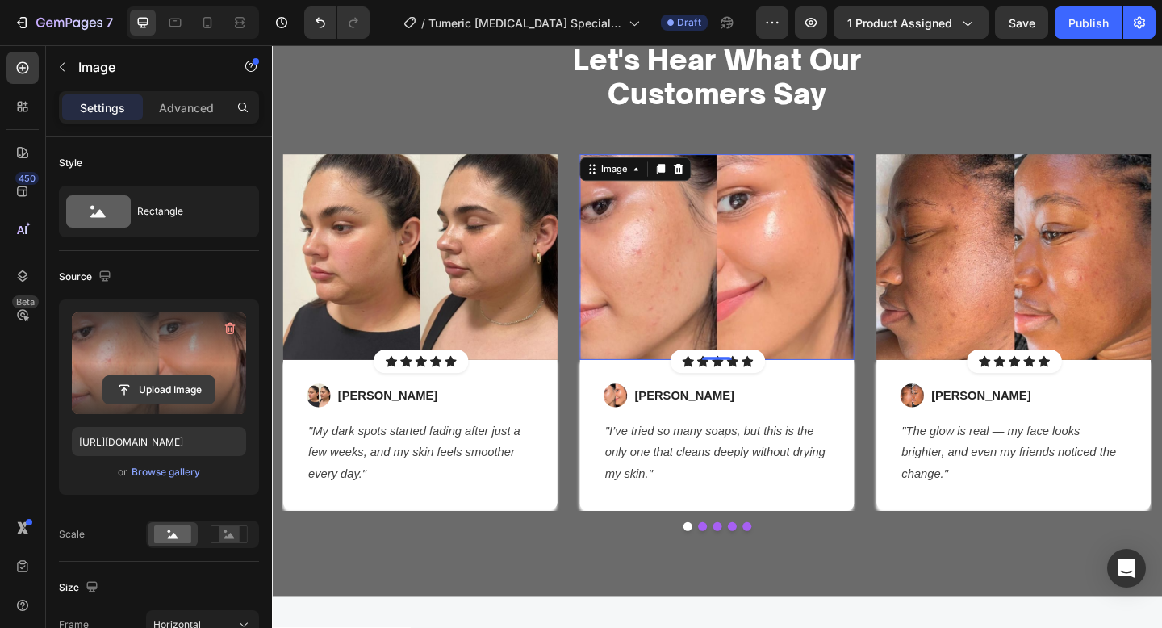
click at [179, 378] on input "file" at bounding box center [158, 389] width 111 height 27
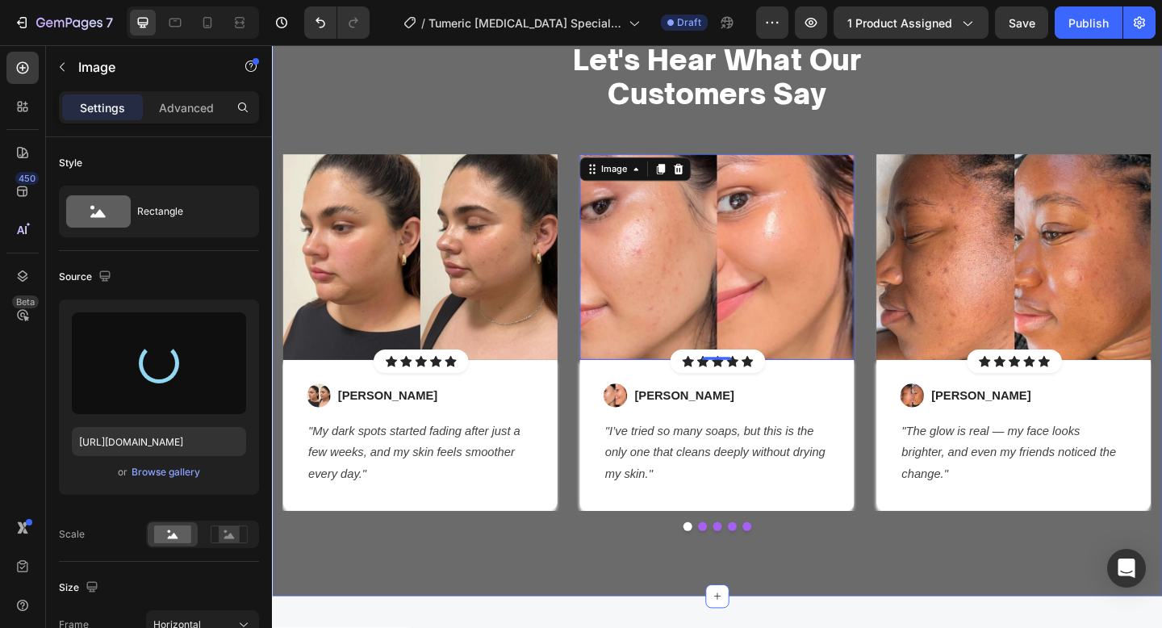
type input "https://cdn.shopify.com/s/files/1/0652/6065/0668/files/gempages_581515696211493…"
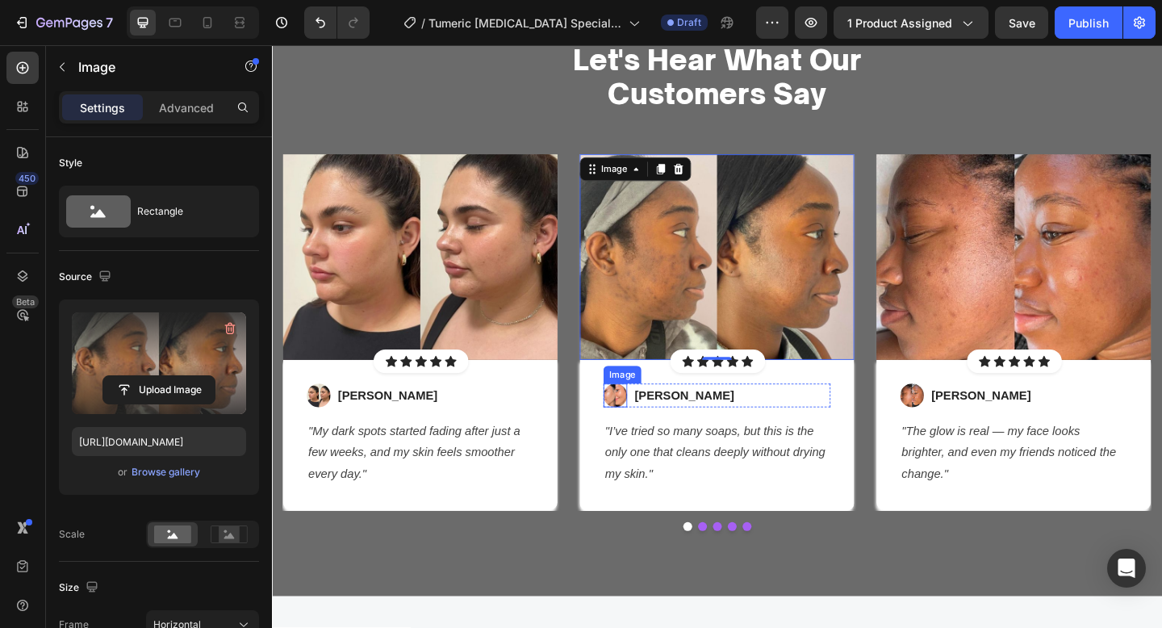
click at [639, 421] on img at bounding box center [646, 426] width 26 height 26
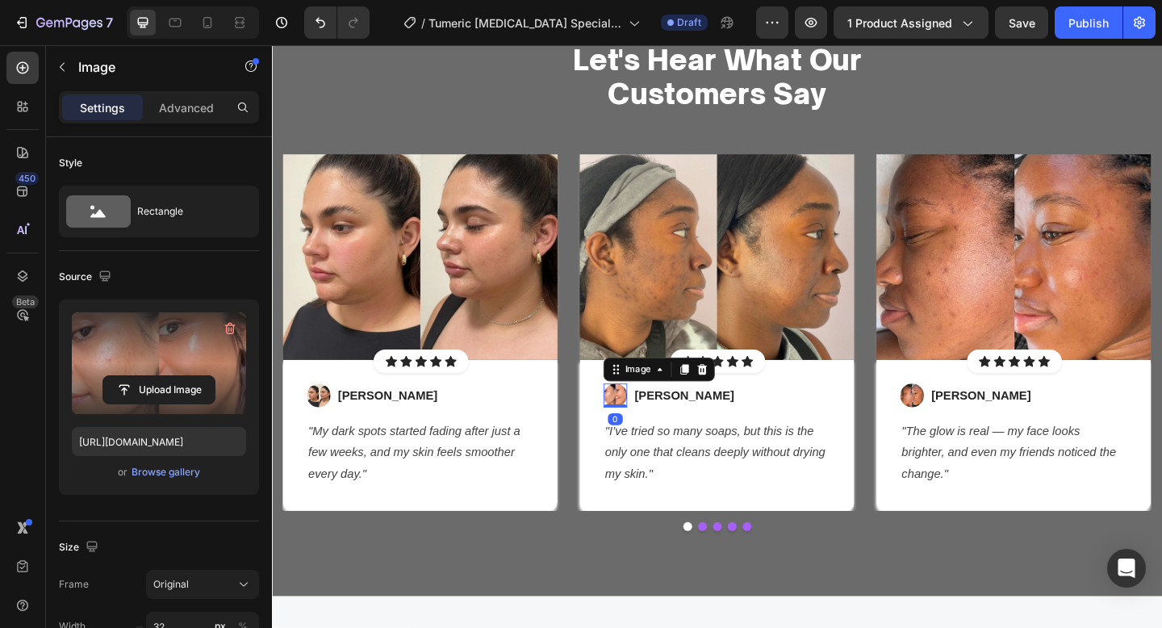
click at [179, 364] on label at bounding box center [159, 363] width 174 height 102
click at [179, 376] on input "file" at bounding box center [158, 389] width 111 height 27
click at [169, 391] on input "file" at bounding box center [158, 389] width 111 height 27
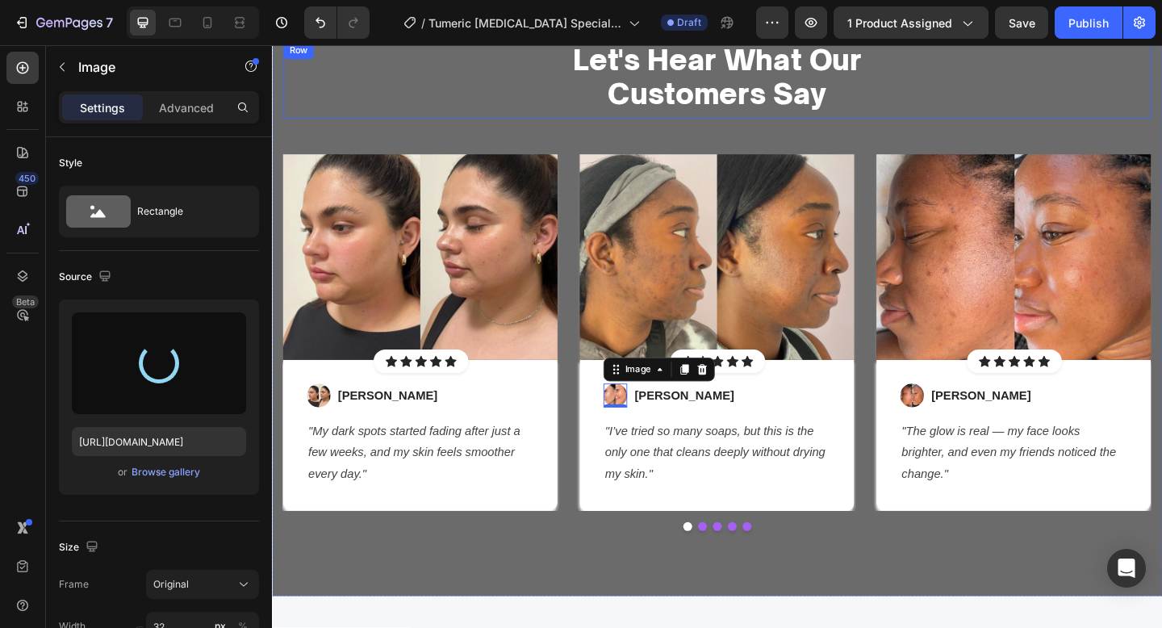
type input "https://cdn.shopify.com/s/files/1/0652/6065/0668/files/gempages_581515696211493…"
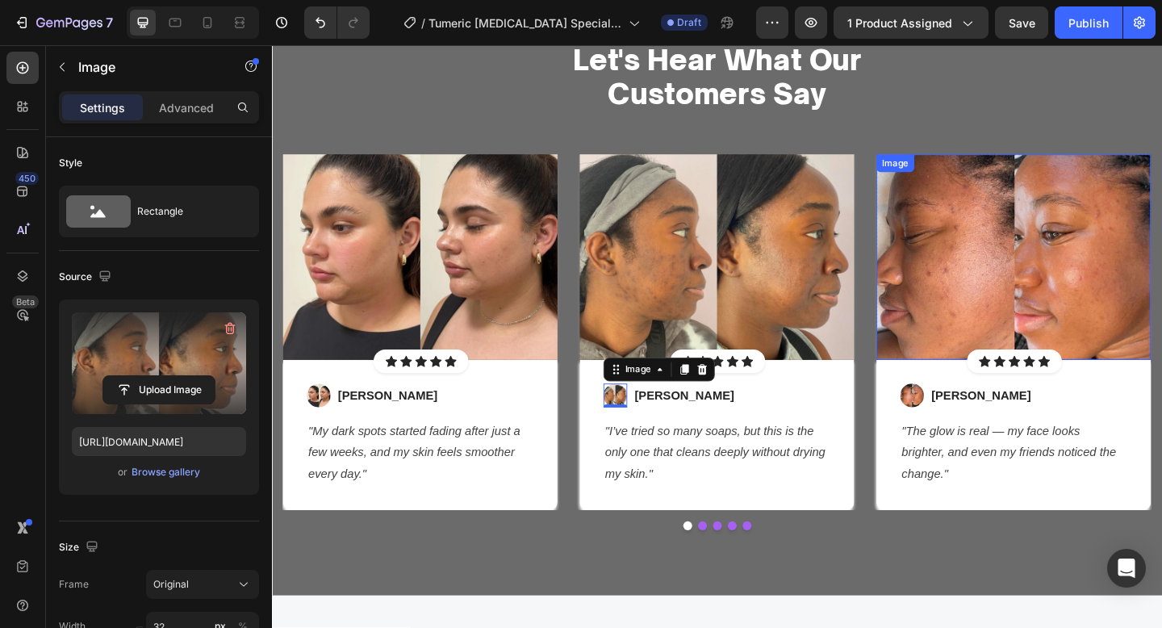
click at [982, 219] on img at bounding box center [1079, 276] width 299 height 224
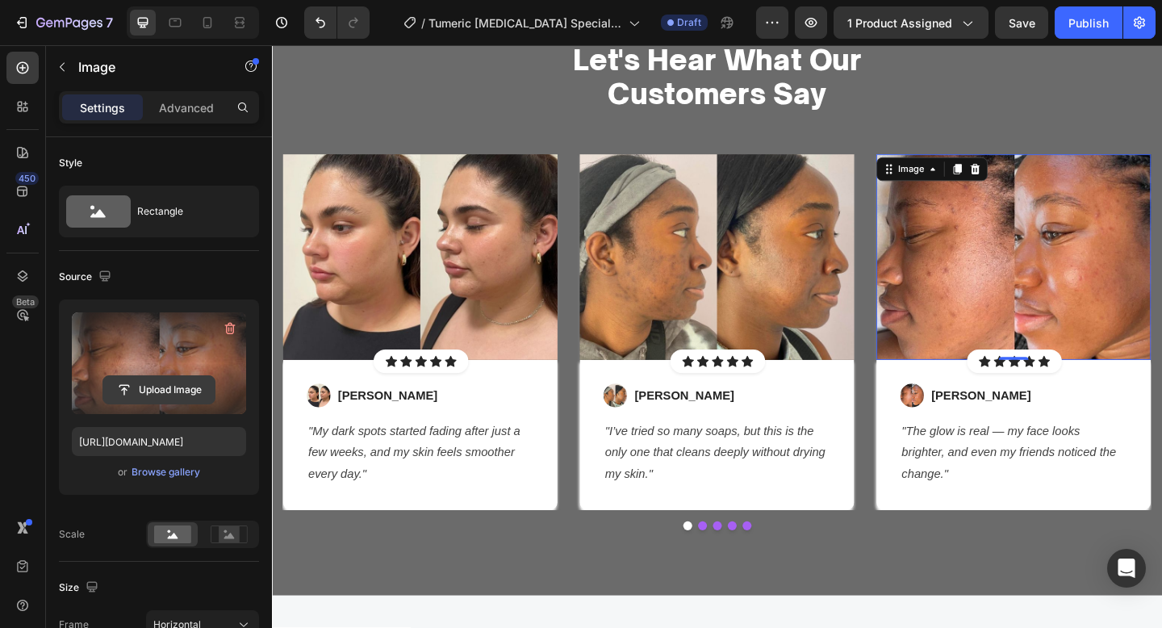
click at [135, 389] on input "file" at bounding box center [158, 389] width 111 height 27
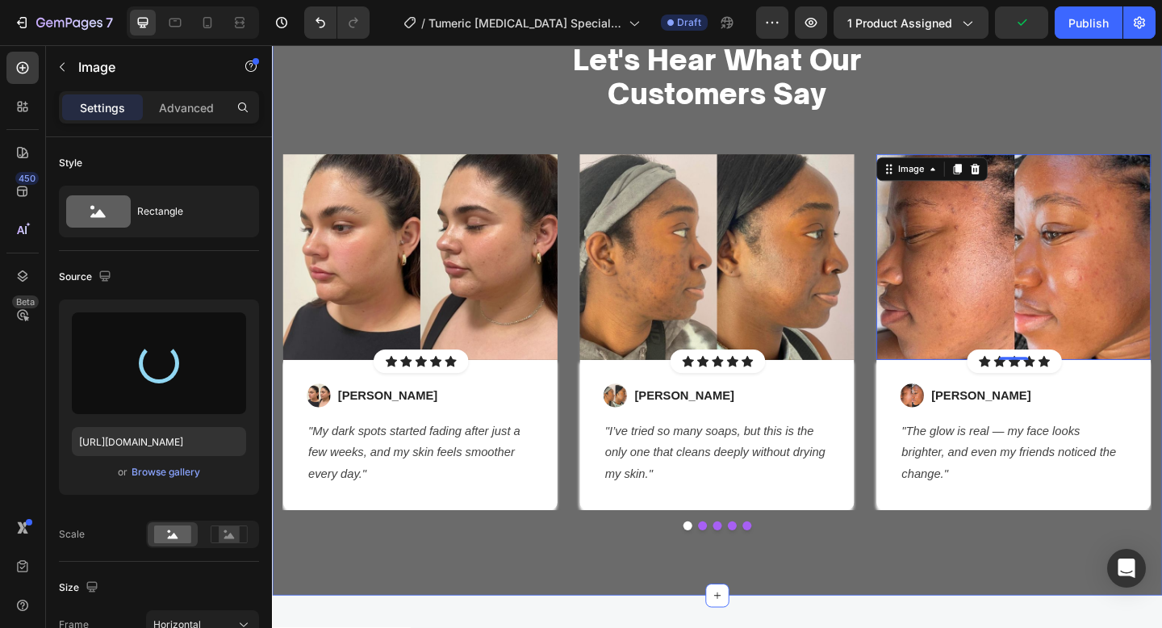
type input "https://cdn.shopify.com/s/files/1/0652/6065/0668/files/gempages_581515696211493…"
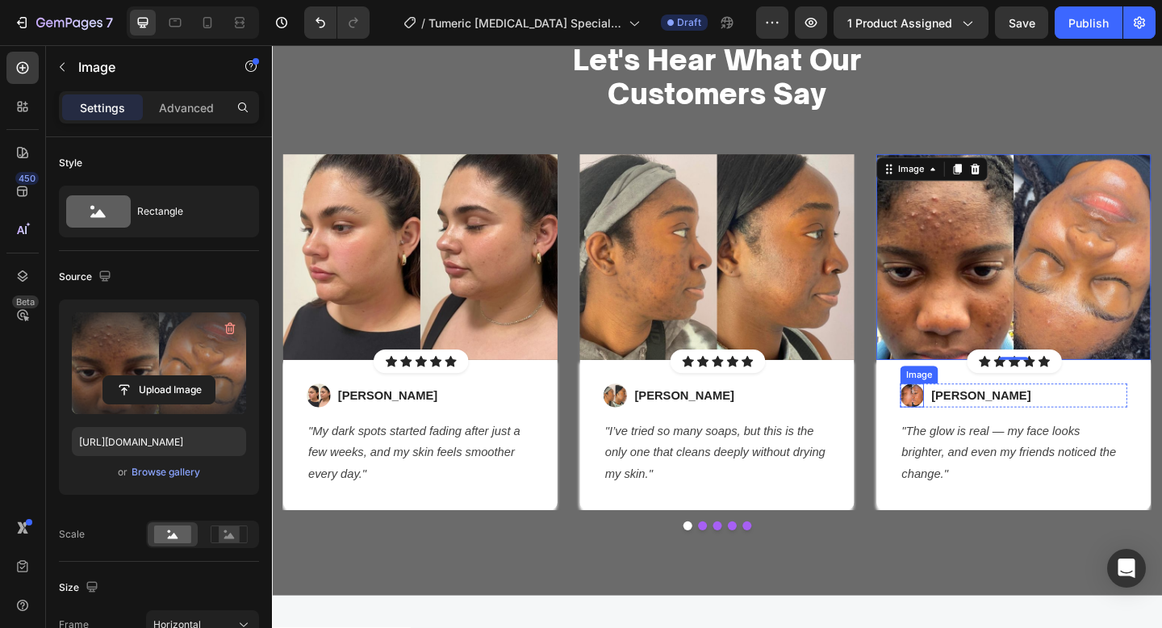
click at [970, 412] on div "Image Hannah D. Text block Row "The glow is real — my face looks brighter, and …" at bounding box center [1079, 468] width 299 height 163
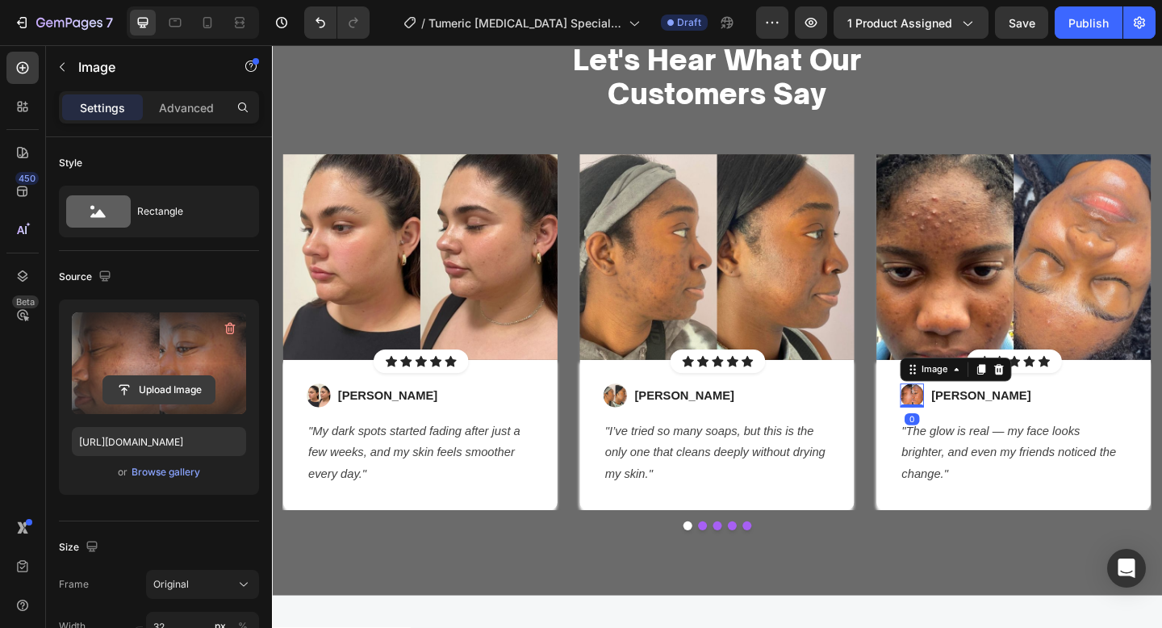
click at [178, 402] on input "file" at bounding box center [158, 389] width 111 height 27
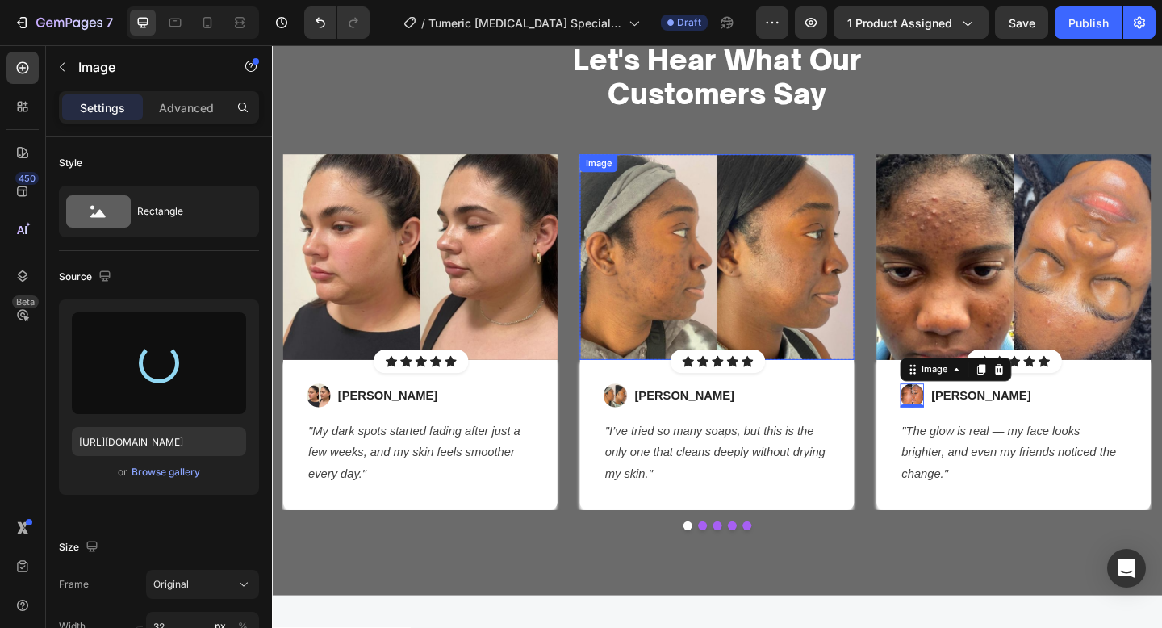
type input "https://cdn.shopify.com/s/files/1/0652/6065/0668/files/gempages_581515696211493…"
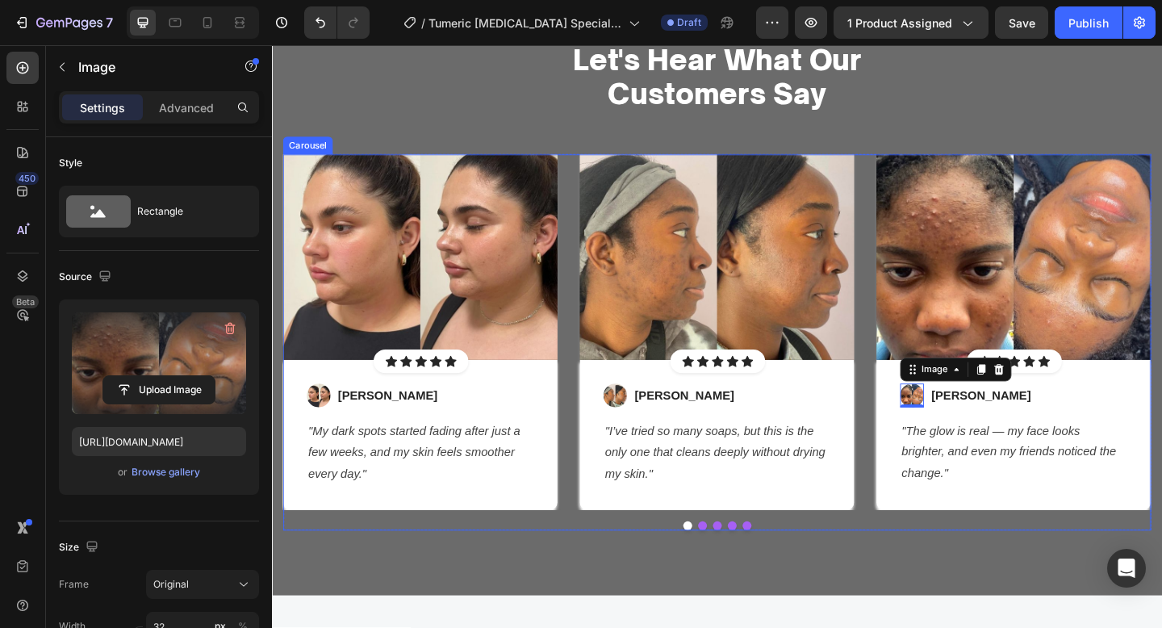
click at [621, 571] on div at bounding box center [756, 568] width 944 height 10
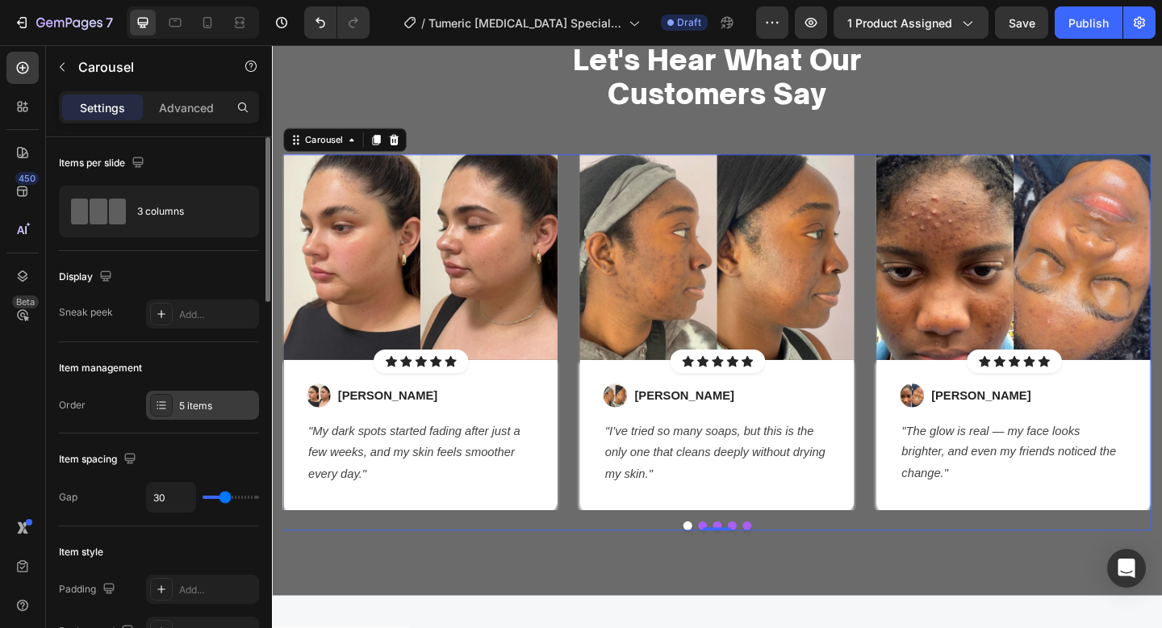
click at [191, 399] on div "5 items" at bounding box center [217, 406] width 76 height 15
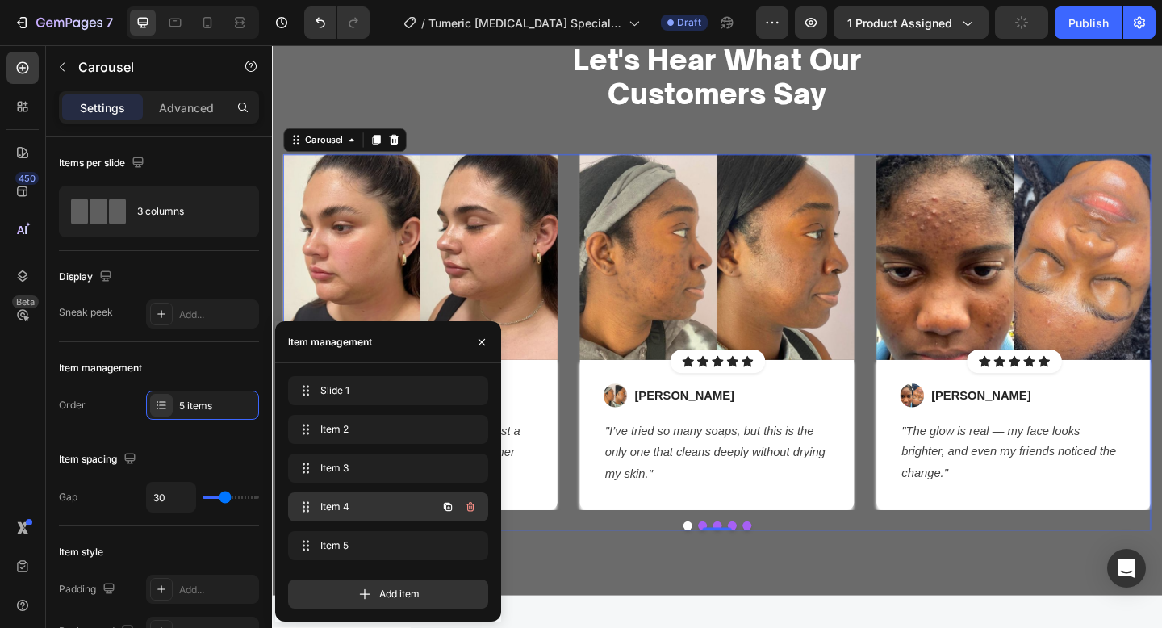
click at [330, 511] on span "Item 4" at bounding box center [365, 507] width 91 height 15
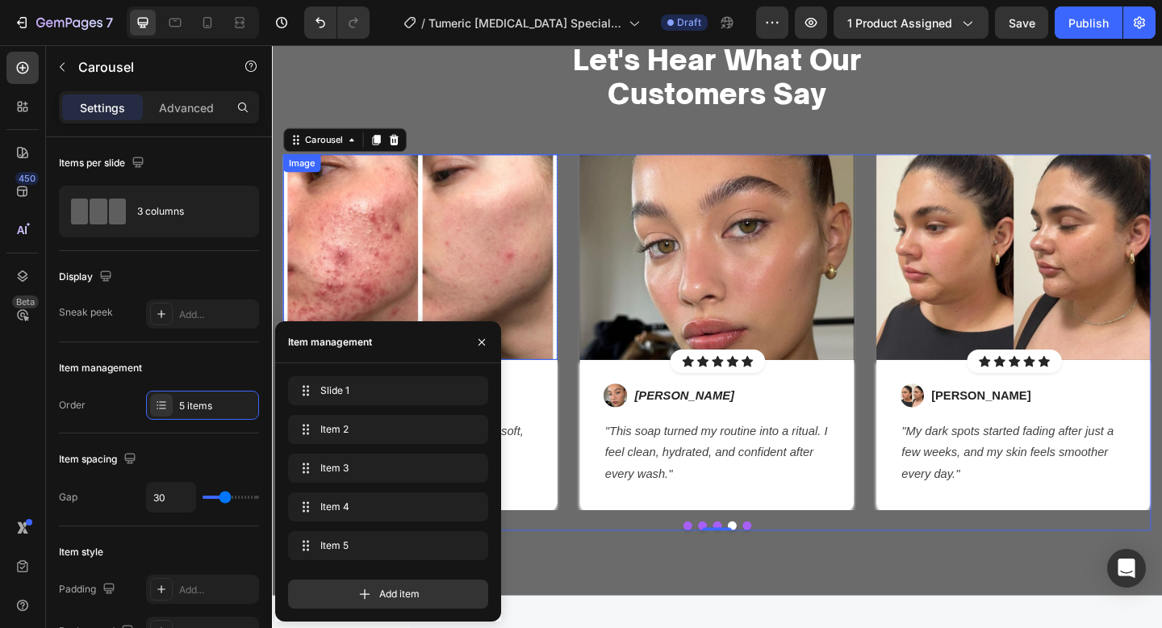
click at [425, 205] on img at bounding box center [433, 276] width 299 height 224
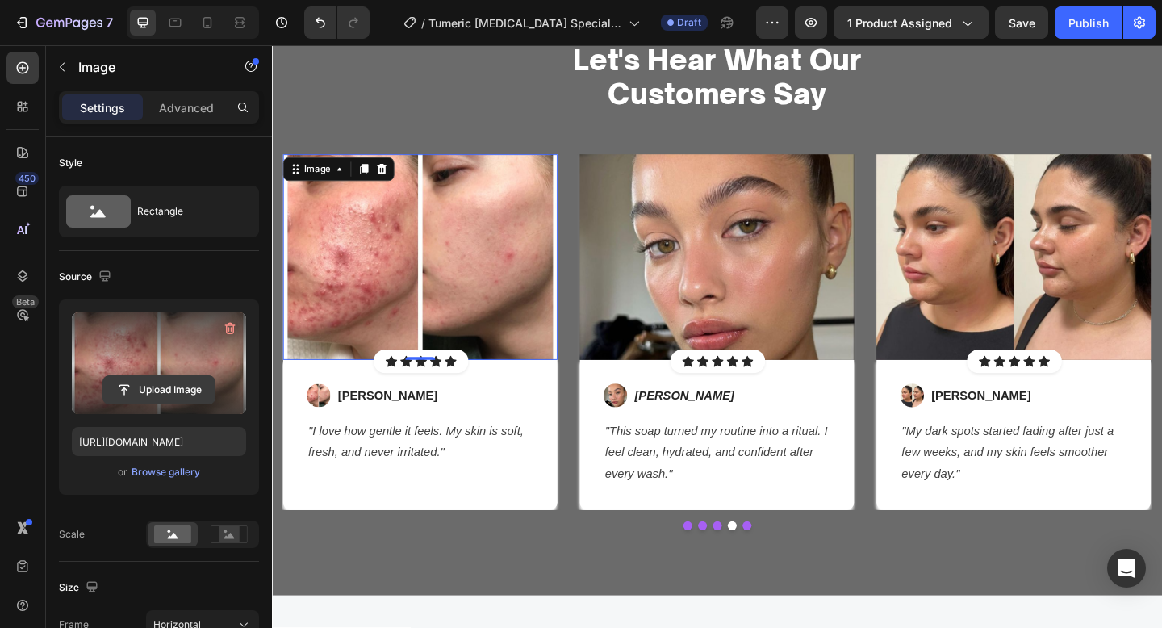
click at [153, 387] on input "file" at bounding box center [158, 389] width 111 height 27
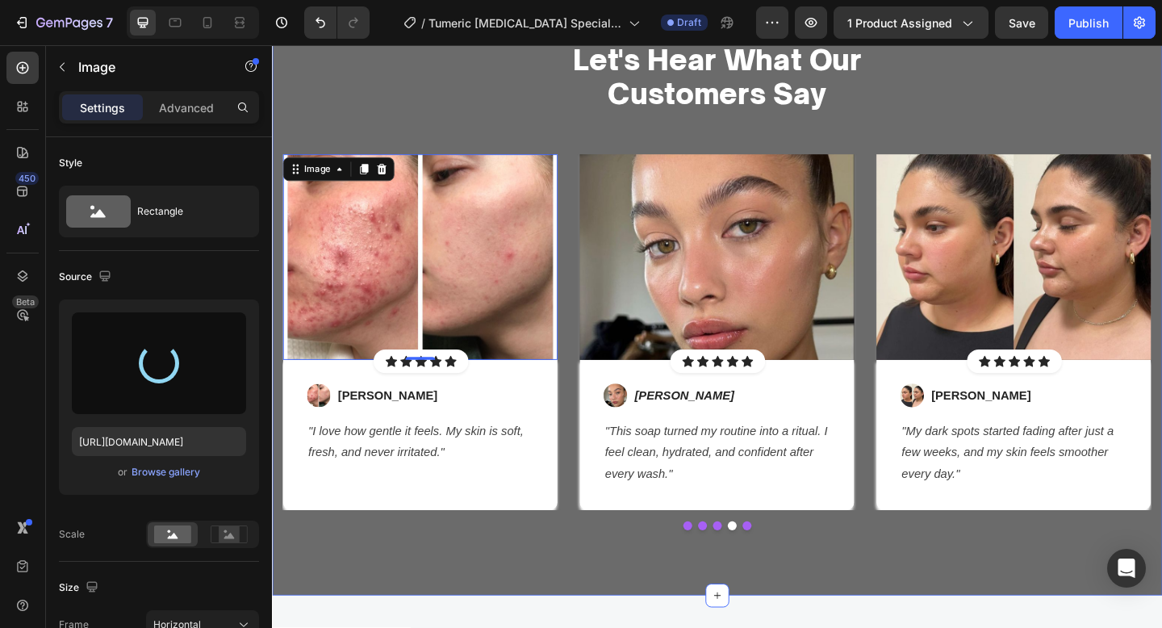
type input "https://cdn.shopify.com/s/files/1/0652/6065/0668/files/gempages_581515696211493…"
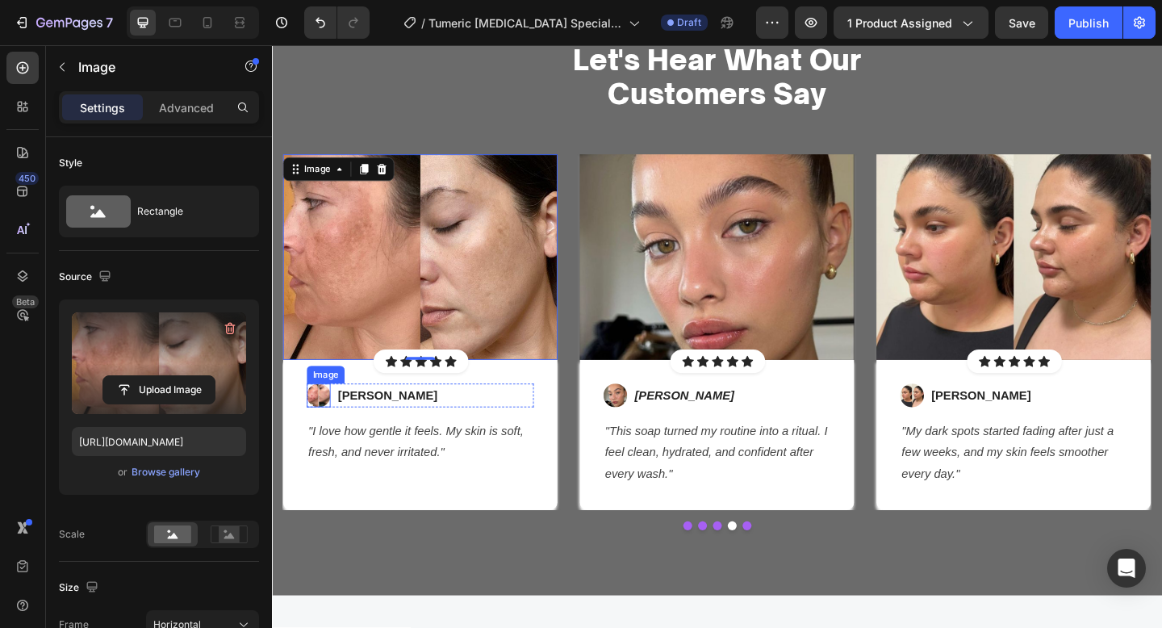
click at [323, 425] on img at bounding box center [323, 426] width 26 height 26
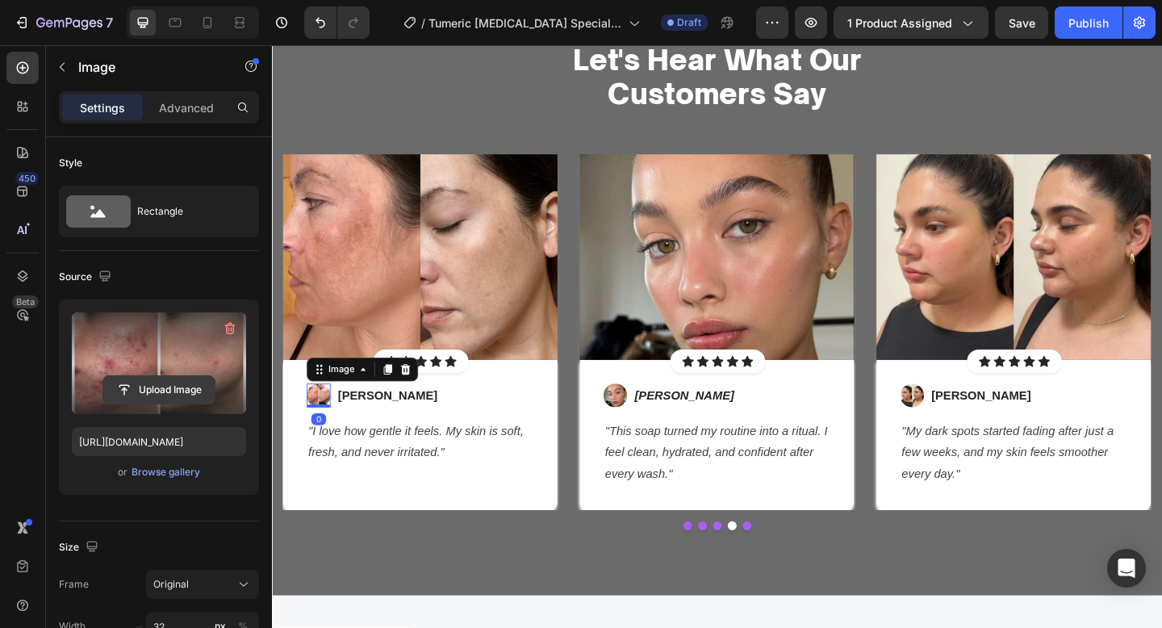
click at [155, 388] on input "file" at bounding box center [158, 389] width 111 height 27
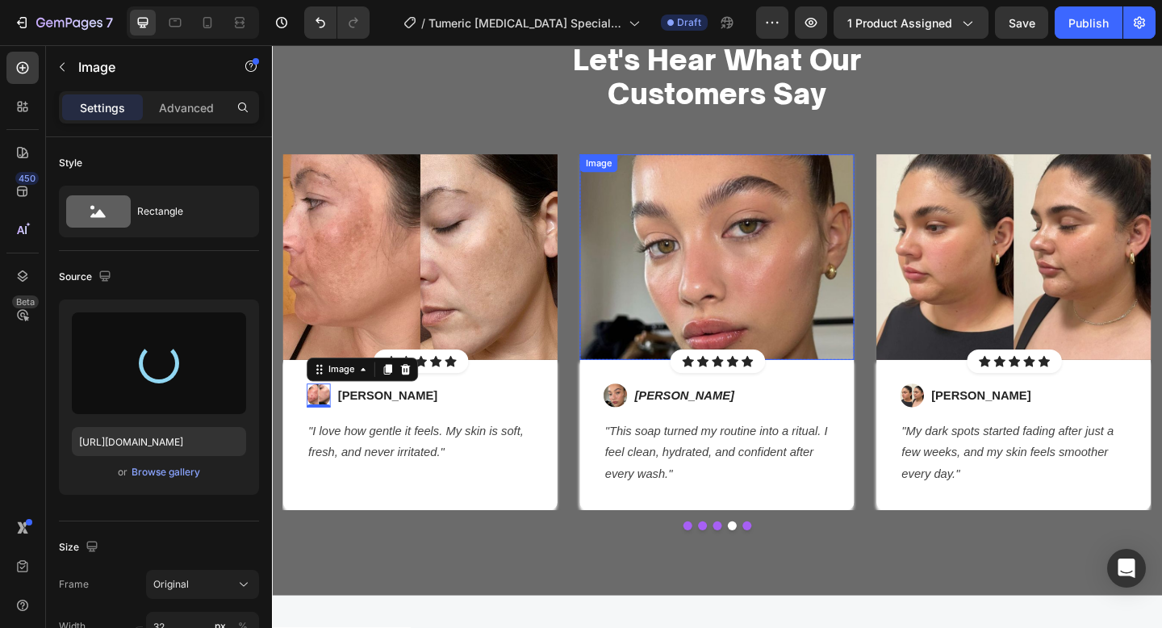
type input "https://cdn.shopify.com/s/files/1/0652/6065/0668/files/gempages_581515696211493…"
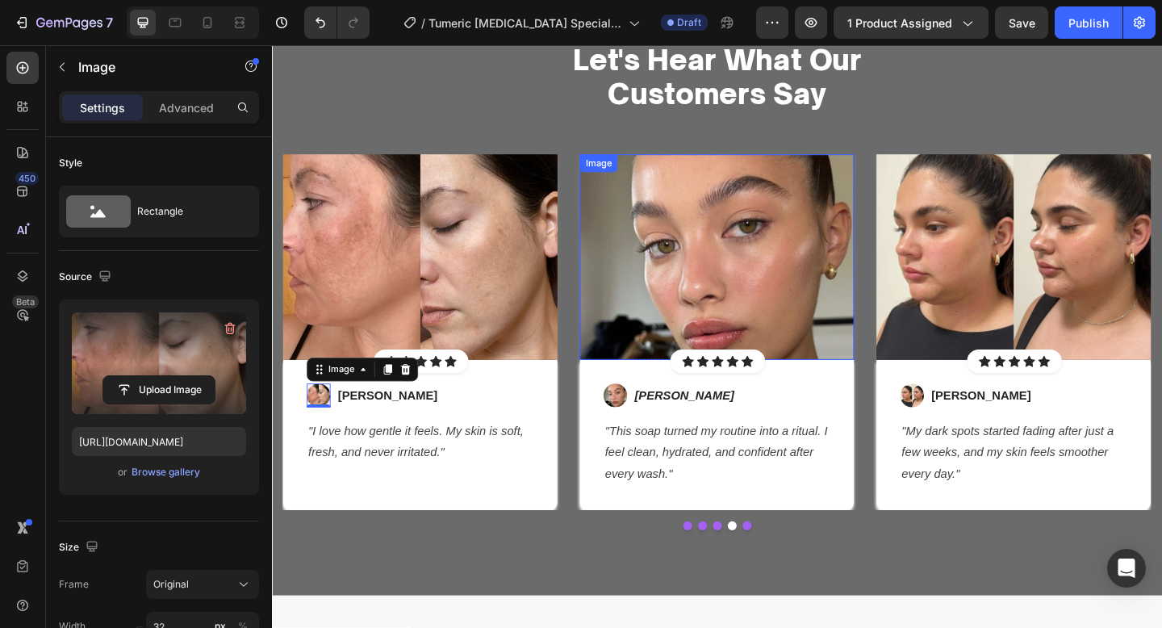
click at [810, 345] on img at bounding box center [756, 276] width 299 height 224
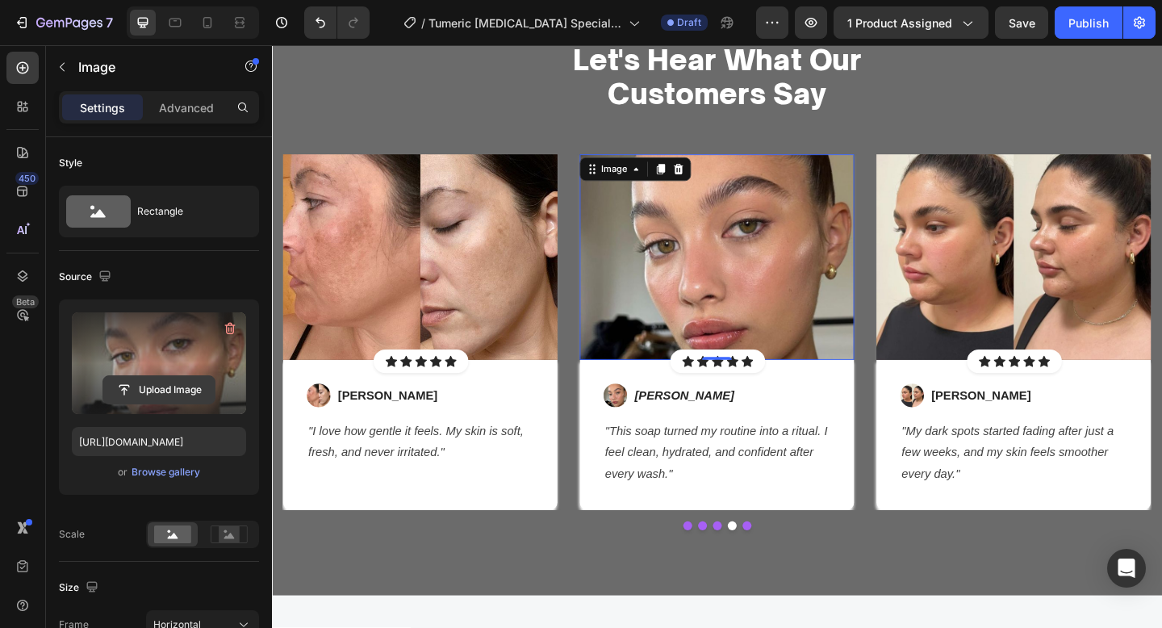
click at [199, 387] on input "file" at bounding box center [158, 389] width 111 height 27
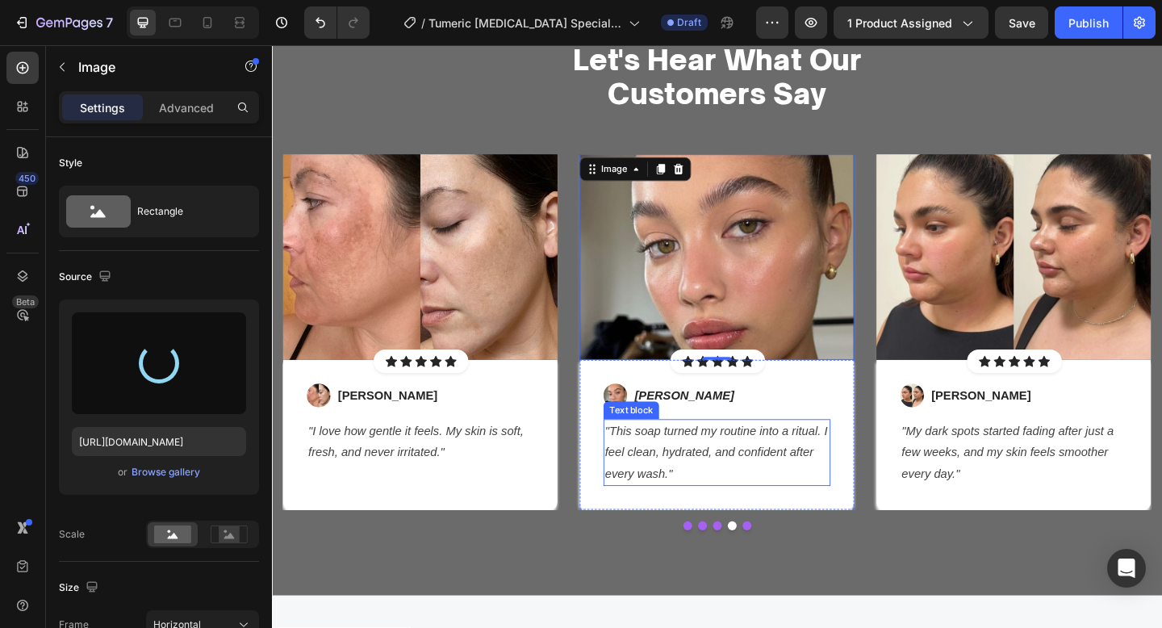
type input "https://cdn.shopify.com/s/files/1/0652/6065/0668/files/gempages_581515696211493…"
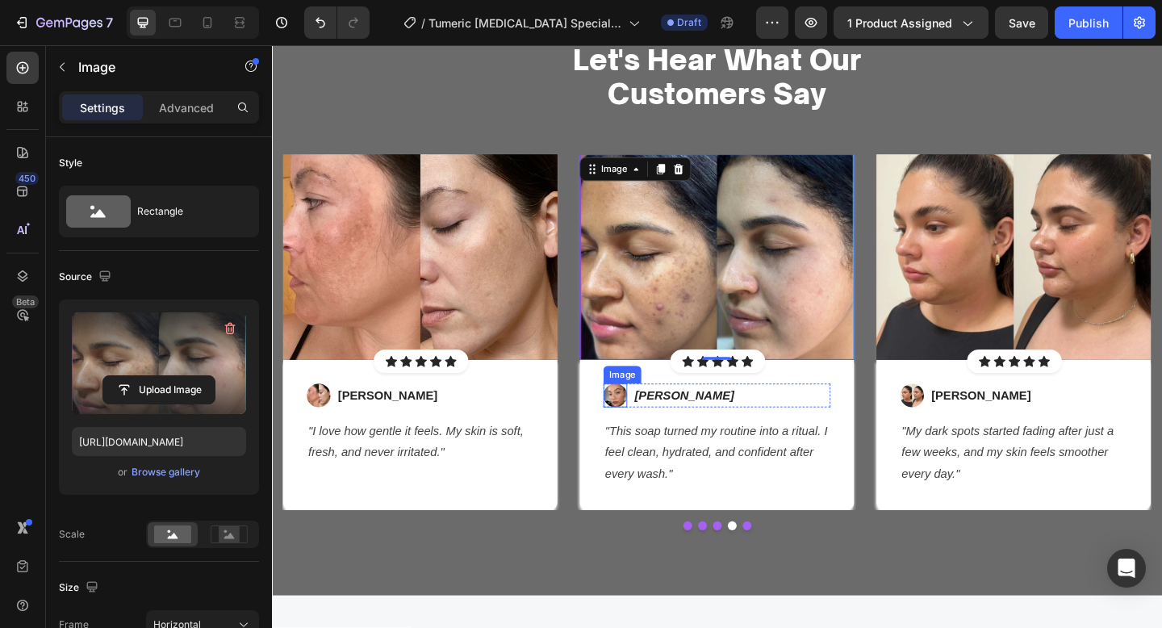
click at [648, 423] on img at bounding box center [646, 426] width 26 height 26
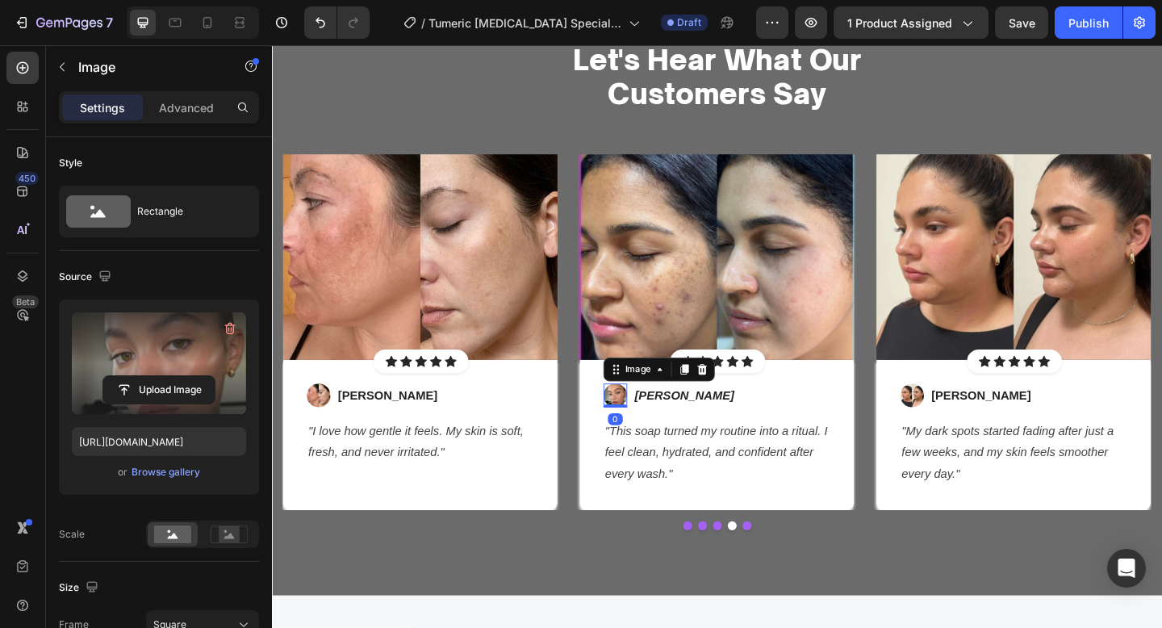
click at [203, 413] on label at bounding box center [159, 363] width 174 height 102
click at [203, 404] on input "file" at bounding box center [158, 389] width 111 height 27
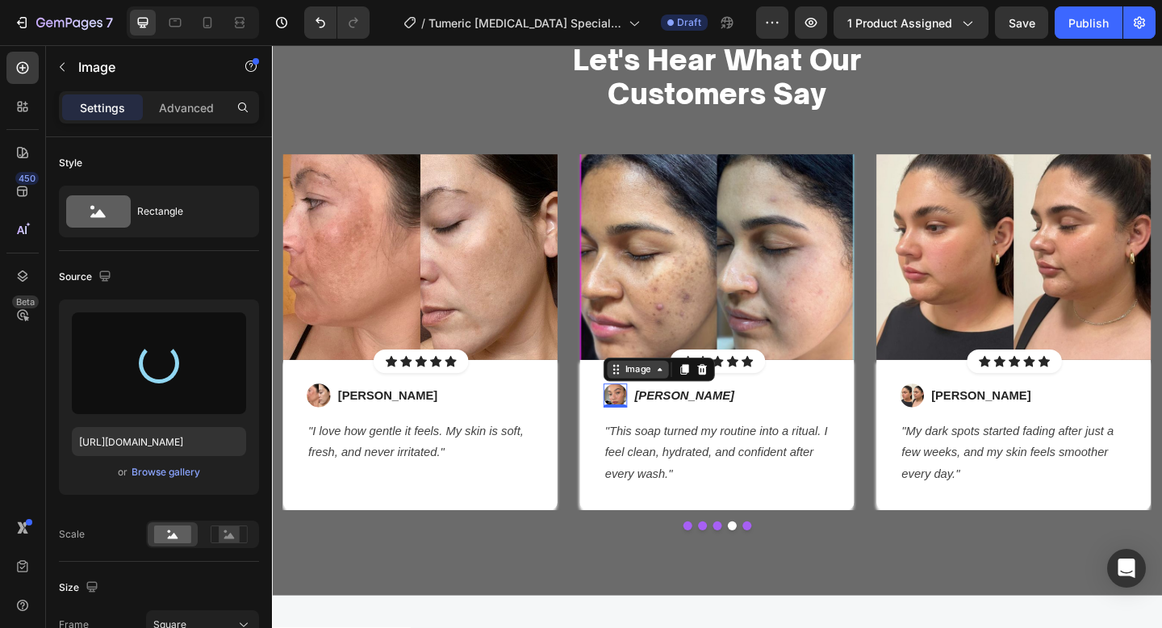
type input "https://cdn.shopify.com/s/files/1/0652/6065/0668/files/gempages_581515696211493…"
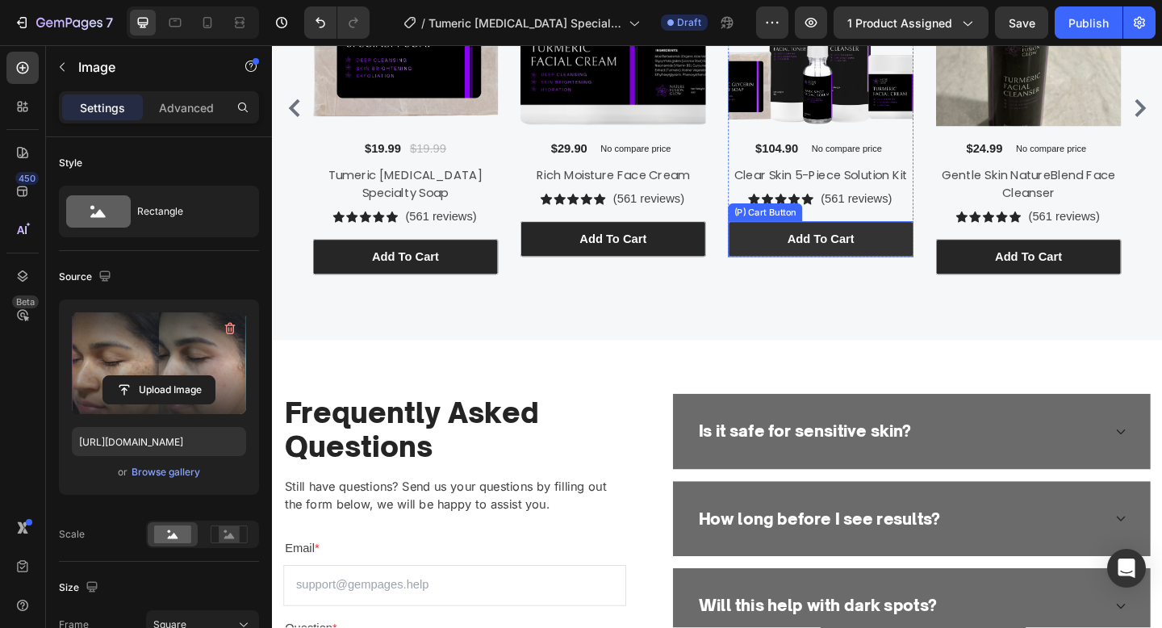
scroll to position [3242, 0]
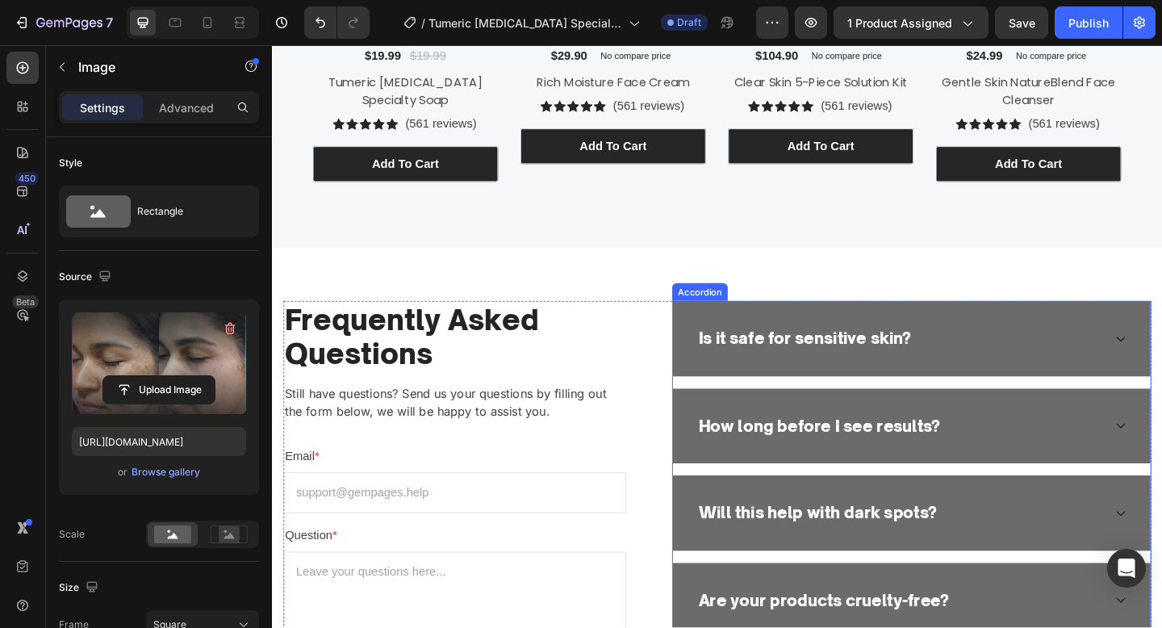
click at [835, 365] on p "Is it safe for sensitive skin?" at bounding box center [852, 365] width 232 height 26
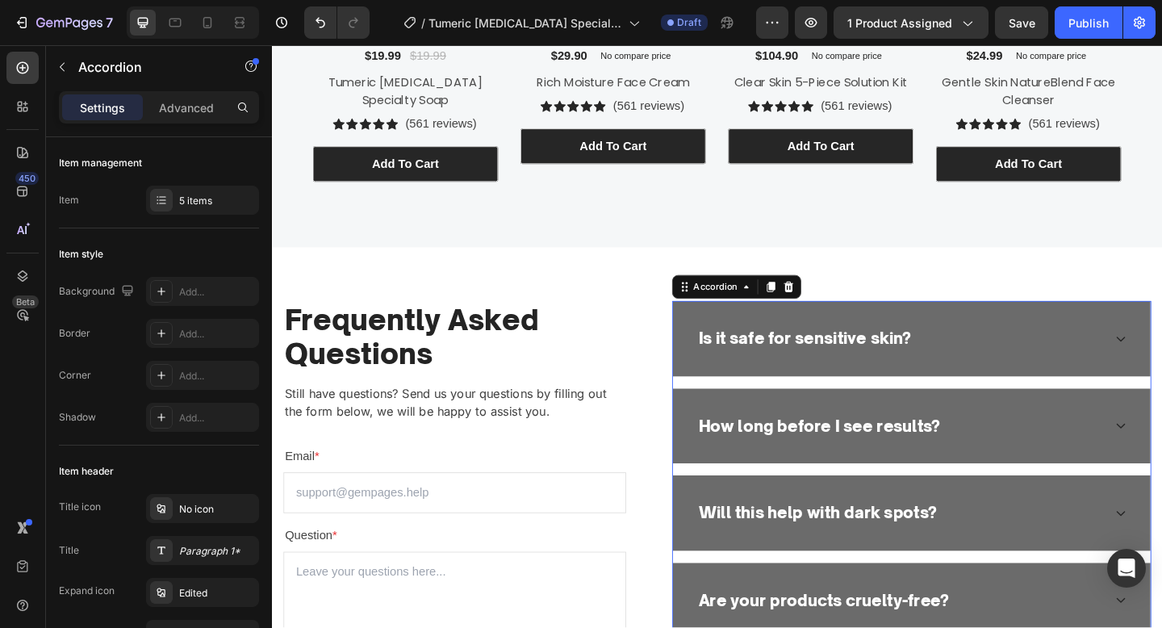
click at [835, 365] on p "Is it safe for sensitive skin?" at bounding box center [852, 365] width 232 height 26
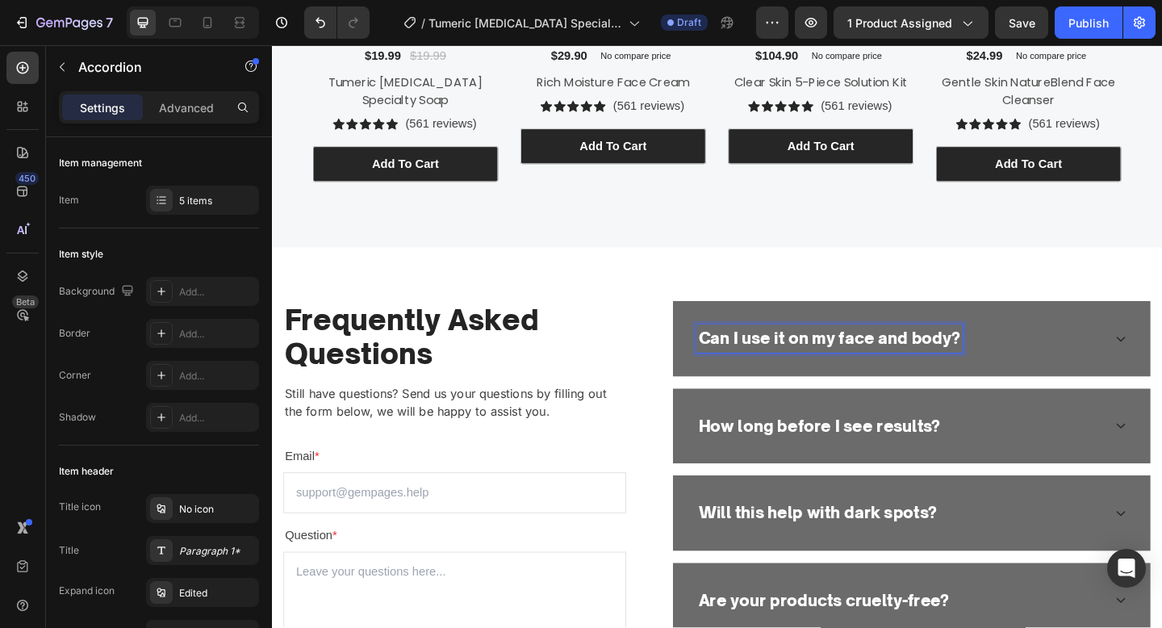
click at [1049, 353] on div "Can I use it on my face and body?" at bounding box center [955, 364] width 442 height 31
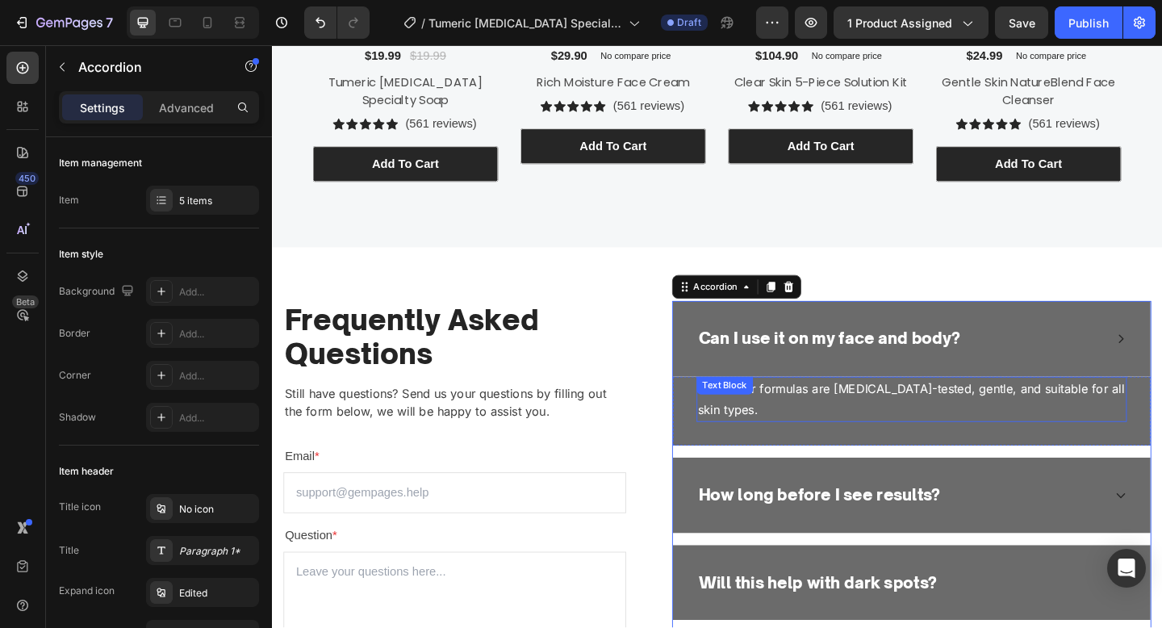
click at [992, 428] on p "Yes — our formulas are dermatologist-tested, gentle, and suitable for all skin …" at bounding box center [967, 431] width 465 height 47
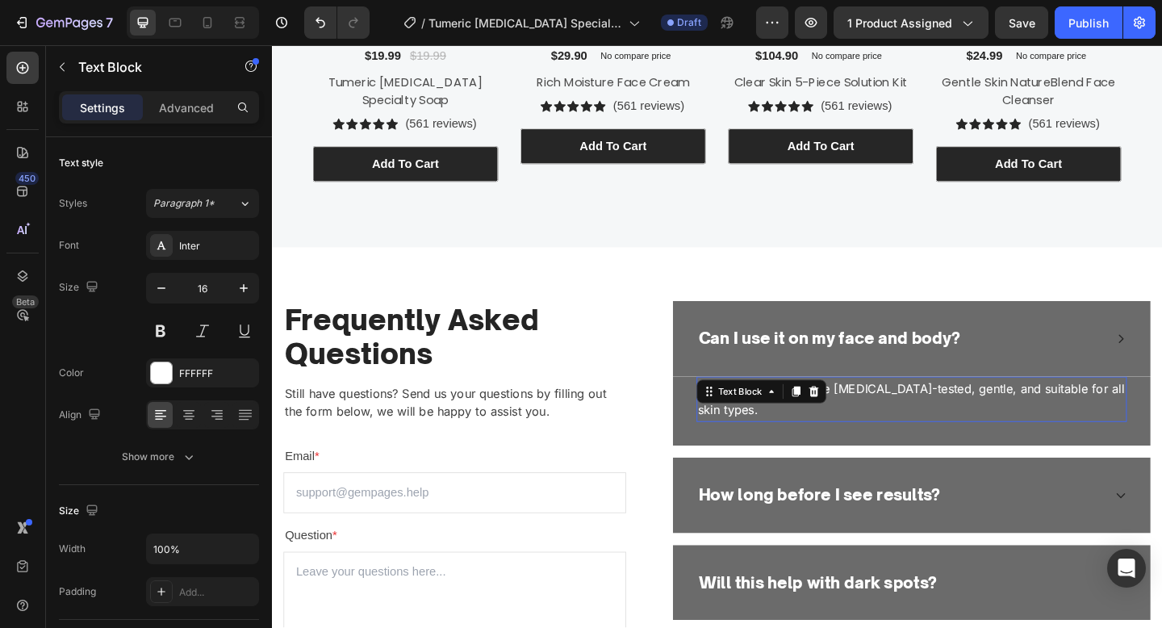
click at [992, 428] on p "Yes — our formulas are dermatologist-tested, gentle, and suitable for all skin …" at bounding box center [967, 431] width 465 height 47
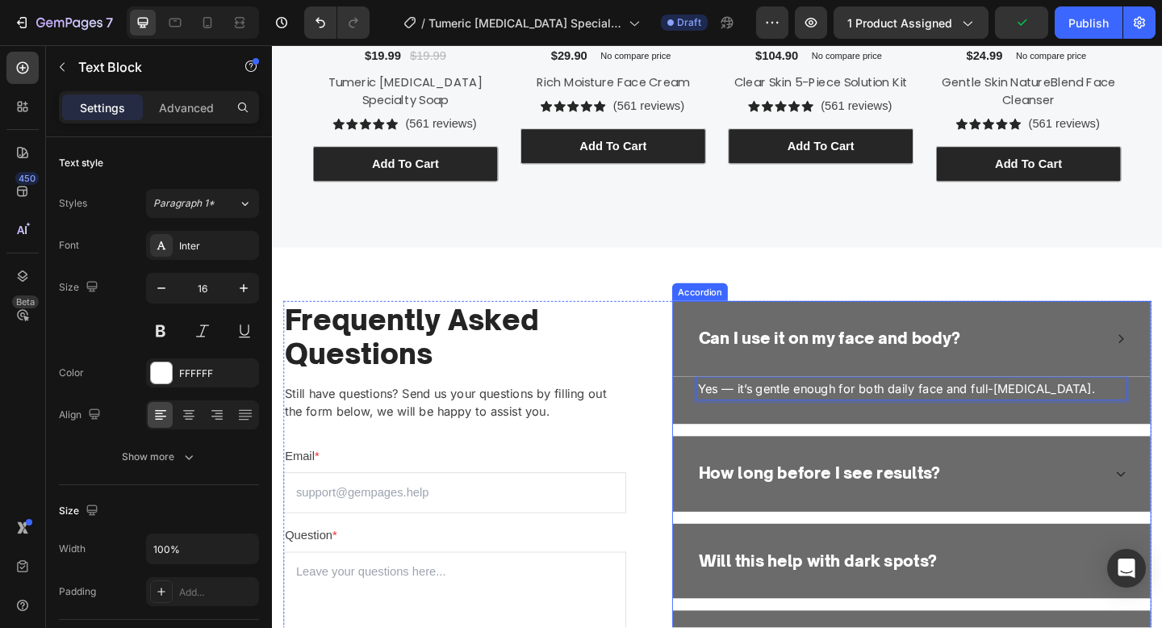
click at [863, 511] on p "How long before I see results?" at bounding box center [867, 512] width 263 height 26
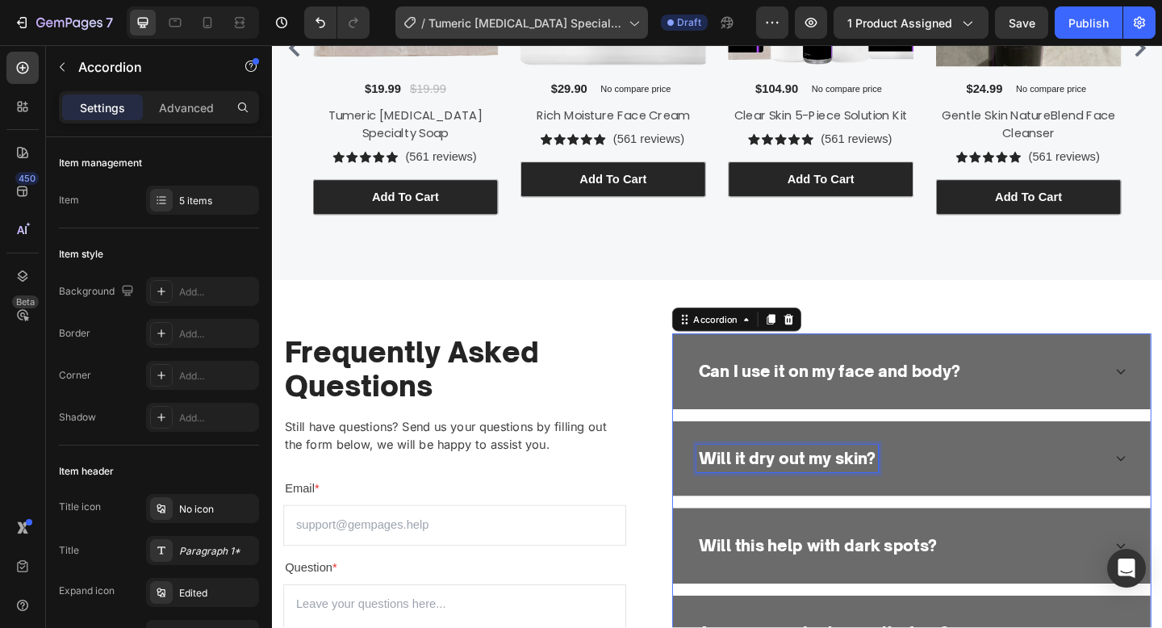
scroll to position [3189, 0]
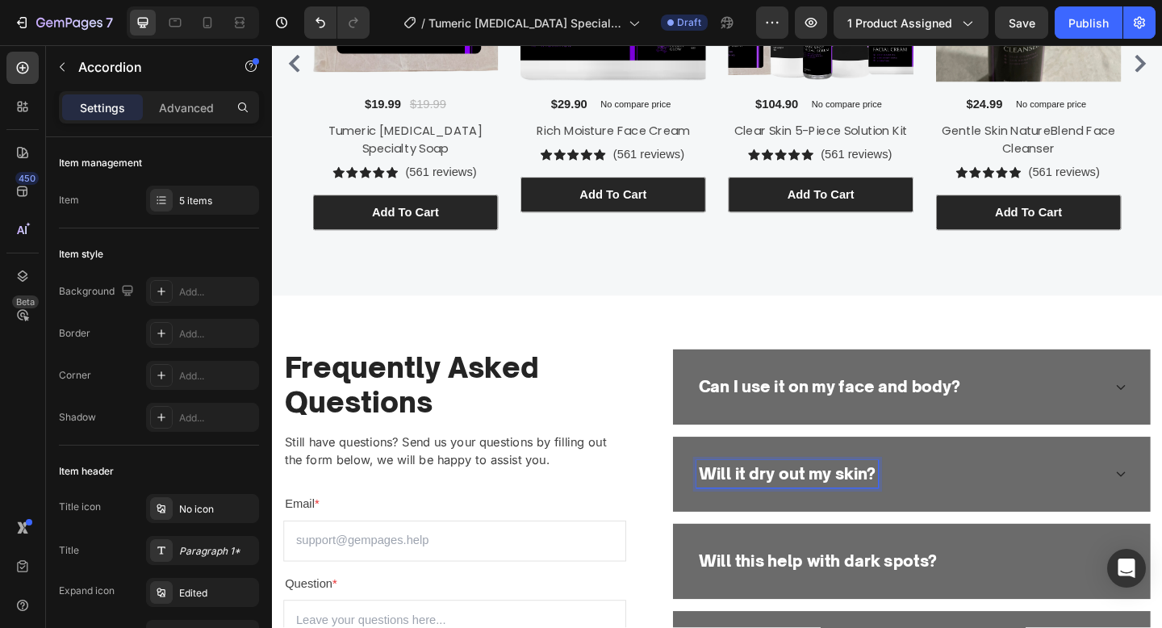
click at [972, 525] on div "Will it dry out my skin?" at bounding box center [955, 512] width 442 height 31
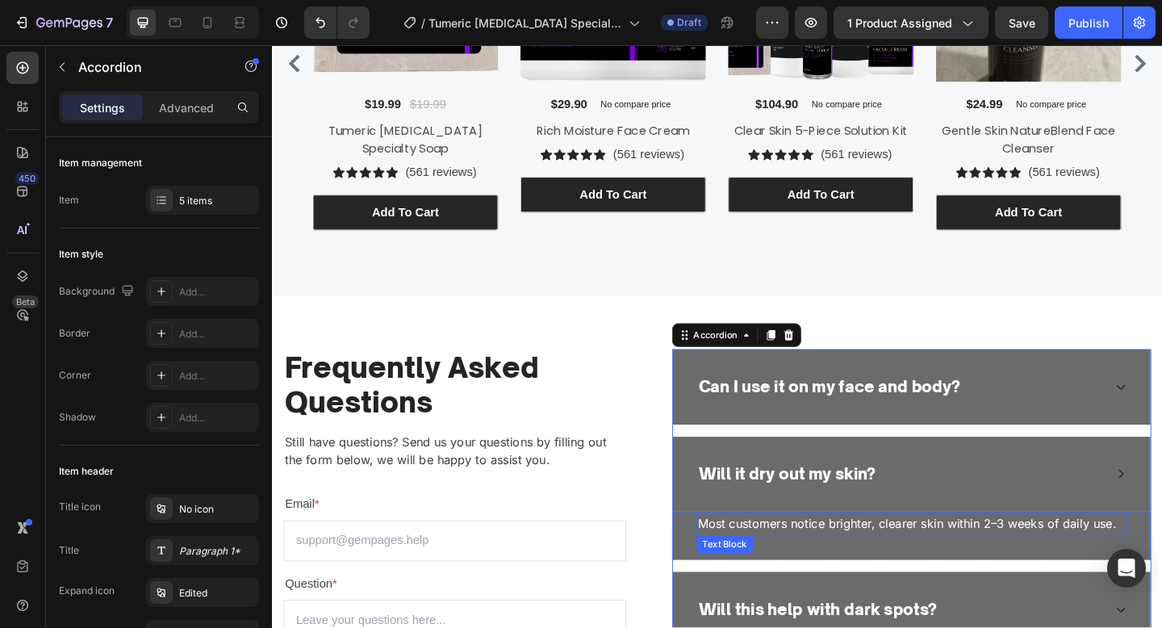
click at [947, 574] on p "Most customers notice brighter, clearer skin within 2–3 weeks of daily use." at bounding box center [967, 565] width 465 height 23
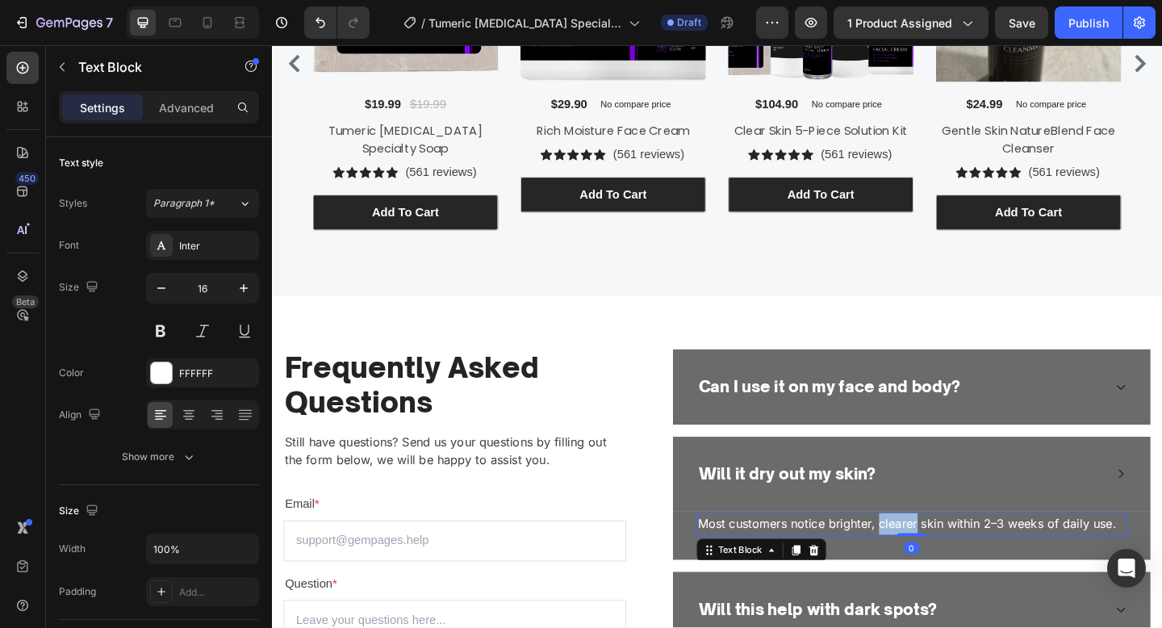
click at [947, 574] on p "Most customers notice brighter, clearer skin within 2–3 weeks of daily use." at bounding box center [967, 565] width 465 height 23
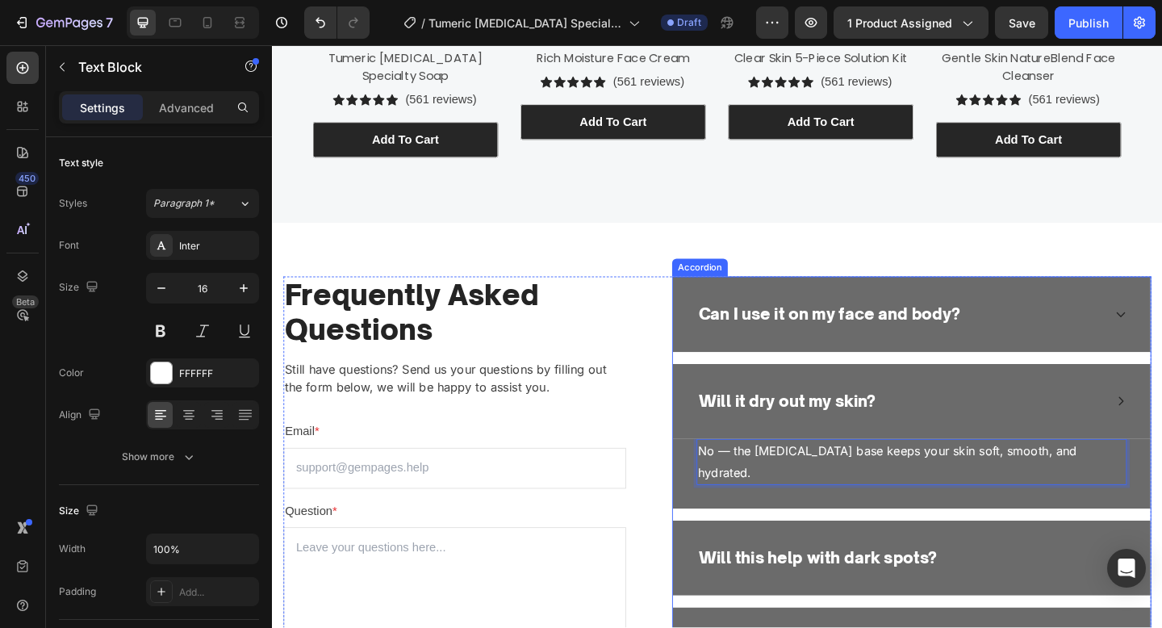
scroll to position [3347, 0]
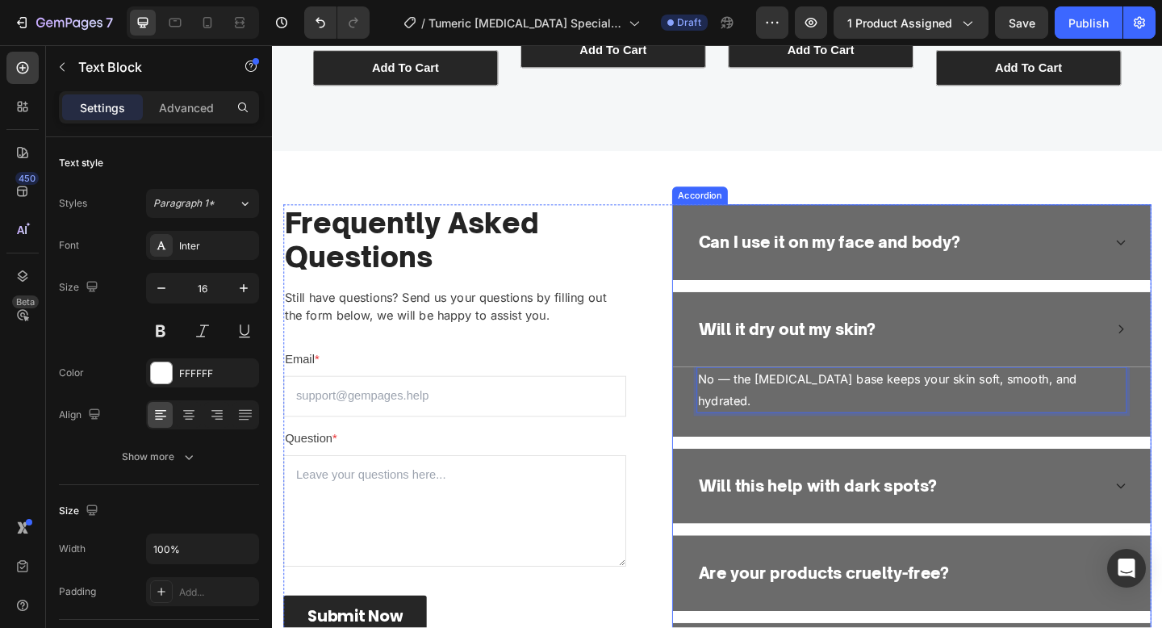
click at [876, 512] on p "Will this help with dark spots?" at bounding box center [865, 525] width 259 height 26
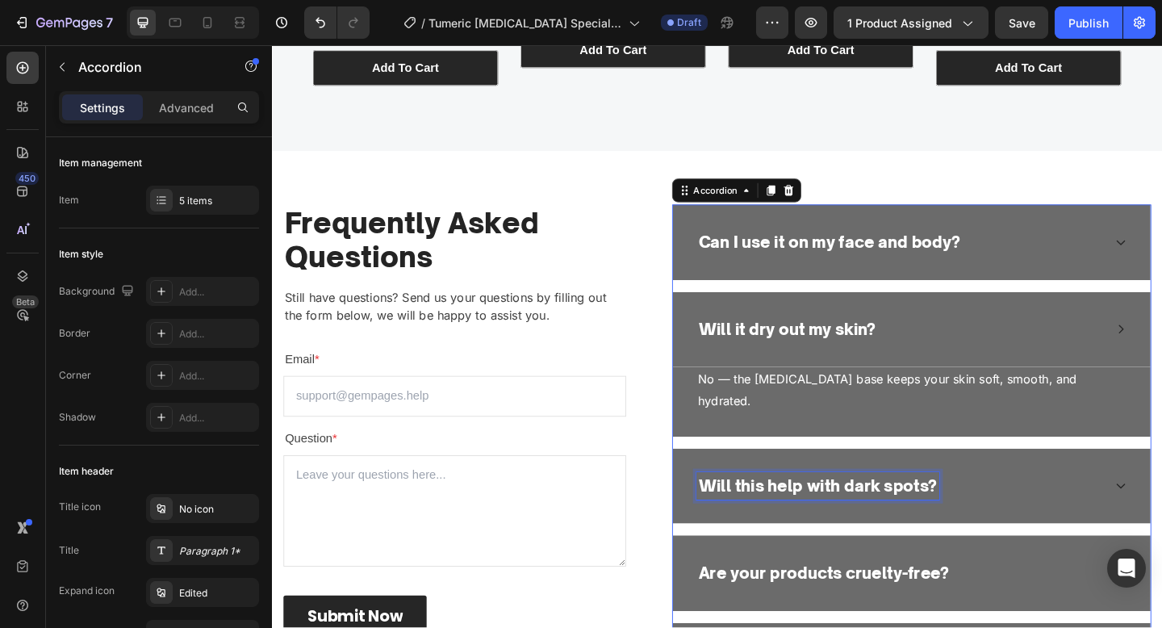
click at [876, 512] on p "Will this help with dark spots?" at bounding box center [865, 525] width 259 height 26
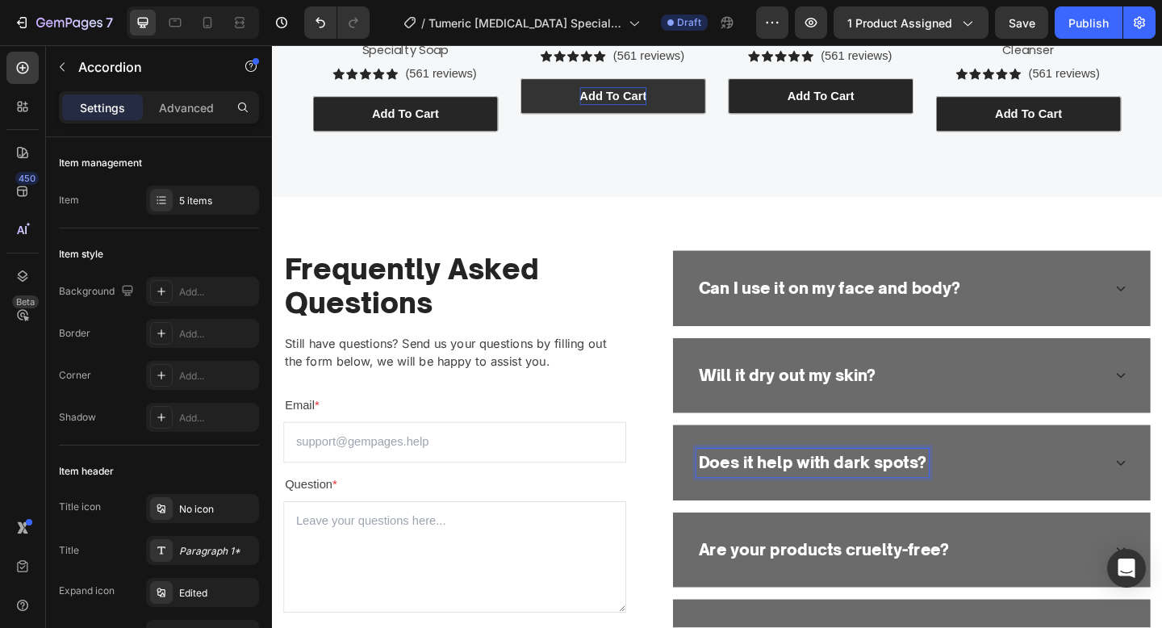
scroll to position [3294, 0]
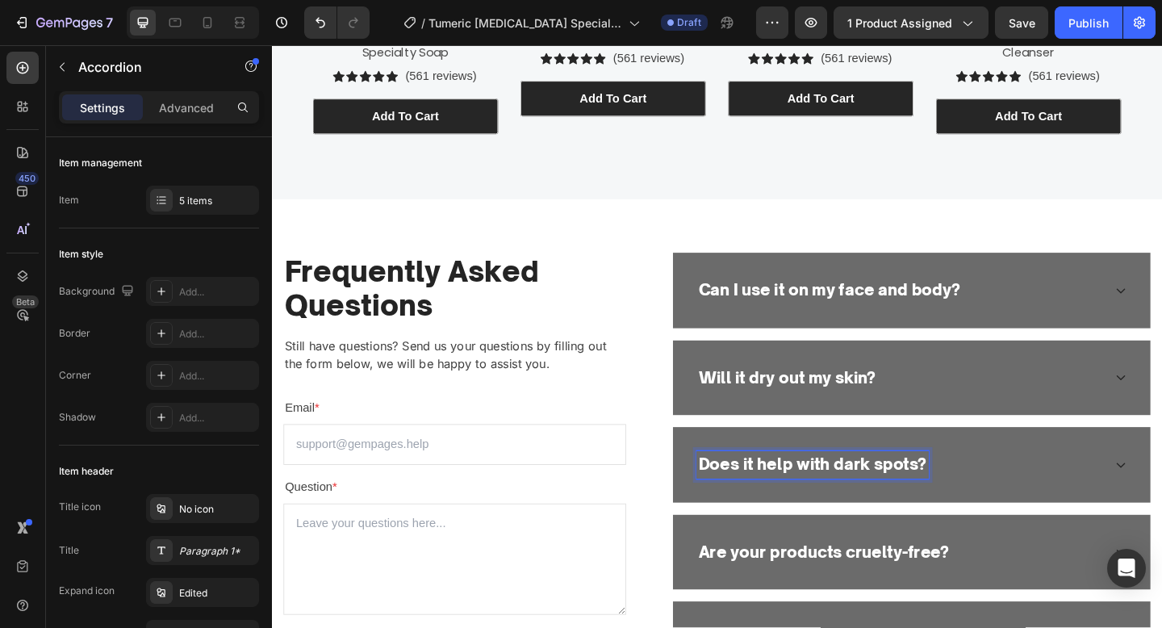
click at [1080, 520] on div "Does it help with dark spots?" at bounding box center [968, 502] width 520 height 82
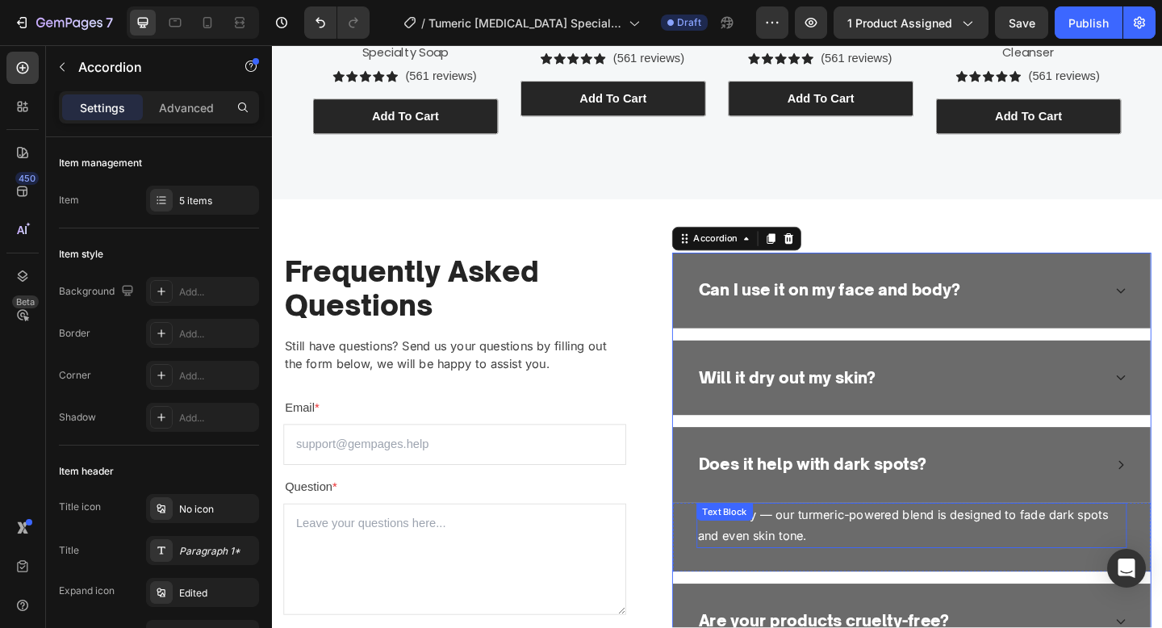
click at [1002, 545] on p "Absolutely — our turmeric-powered blend is designed to fade dark spots and even…" at bounding box center [967, 568] width 465 height 47
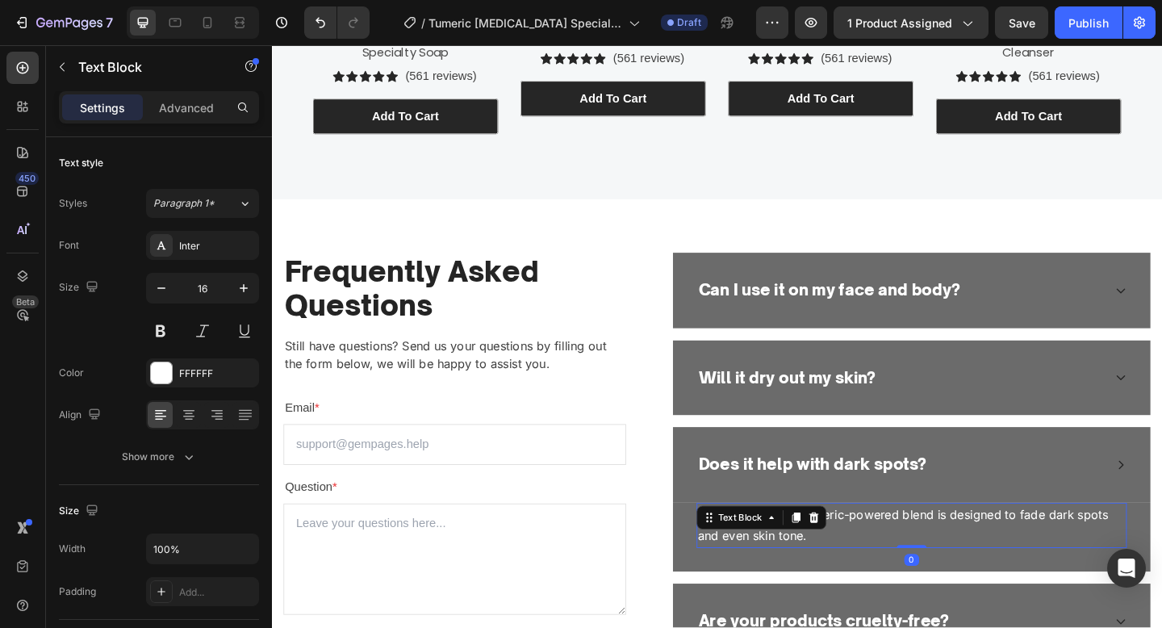
click at [997, 547] on p "Absolutely — our turmeric-powered blend is designed to fade dark spots and even…" at bounding box center [967, 568] width 465 height 47
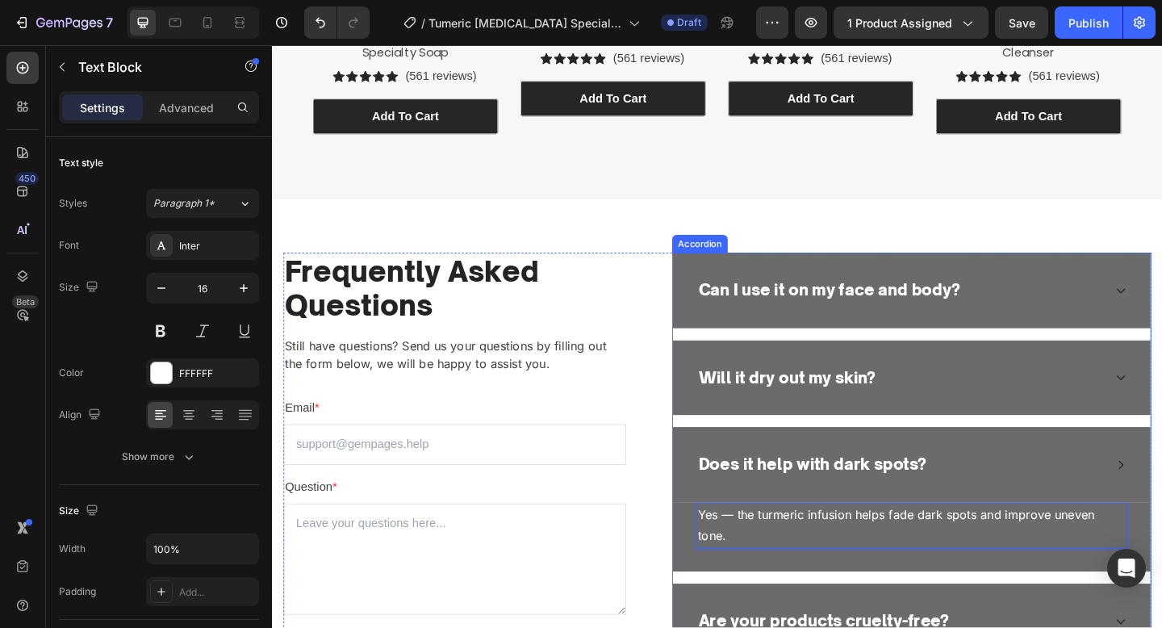
click at [1105, 498] on div "Does it help with dark spots?" at bounding box center [955, 502] width 442 height 31
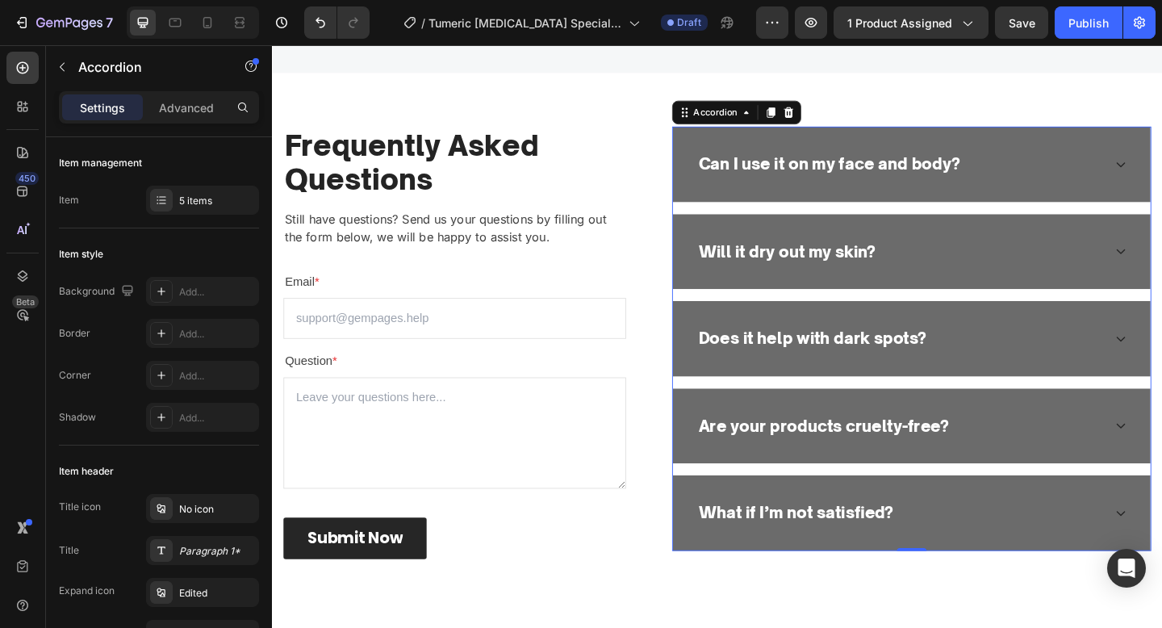
scroll to position [3462, 0]
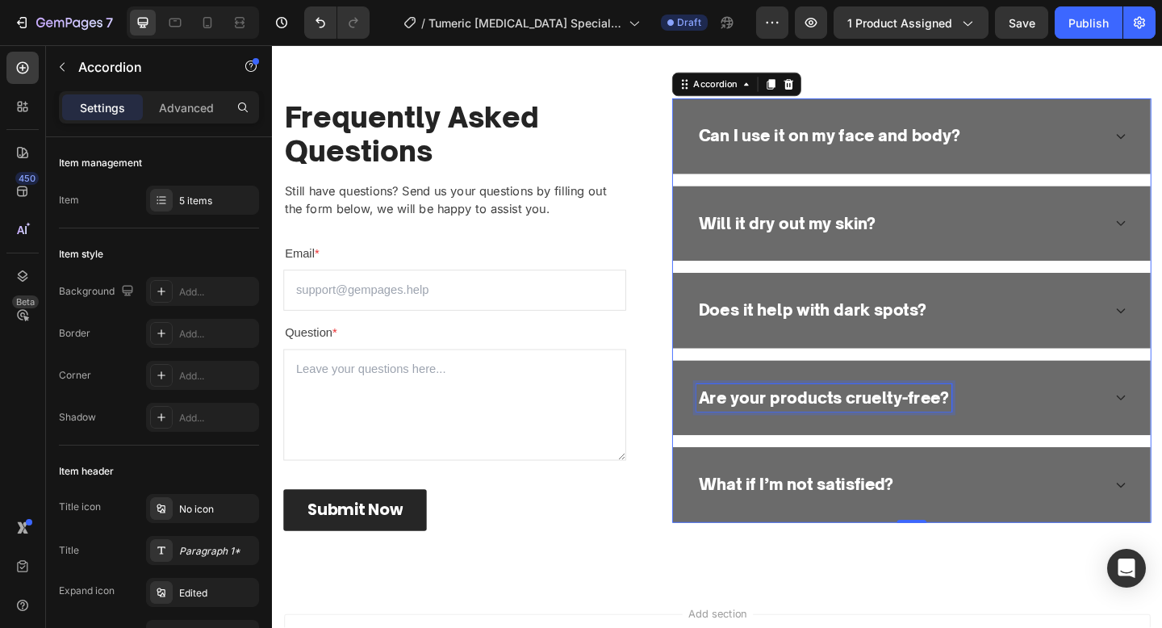
click at [880, 426] on p "Are your products cruelty-free?" at bounding box center [872, 429] width 273 height 26
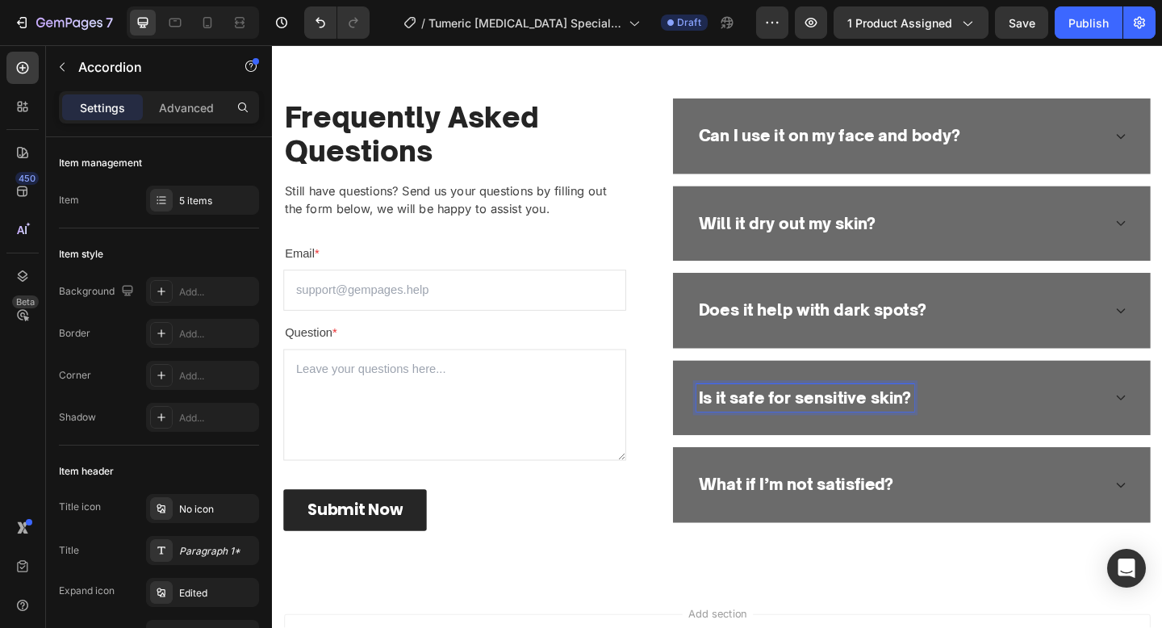
click at [1075, 430] on div "Is it safe for sensitive skin?" at bounding box center [955, 429] width 442 height 31
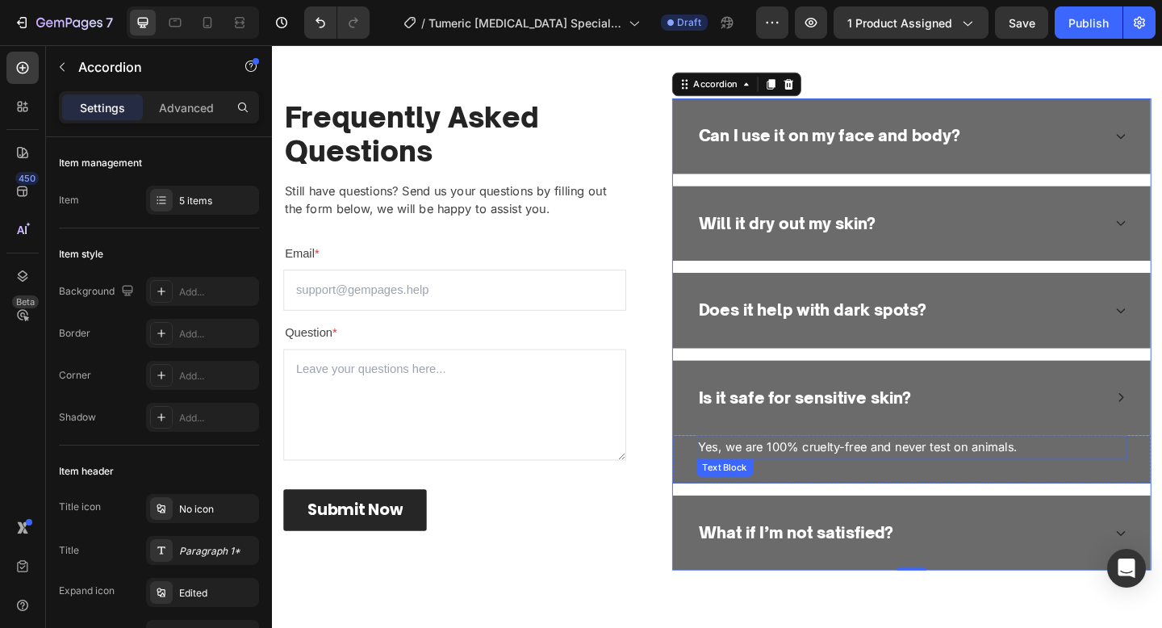
click at [975, 477] on p "Yes, we are 100% cruelty-free and never test on animals." at bounding box center [967, 482] width 465 height 23
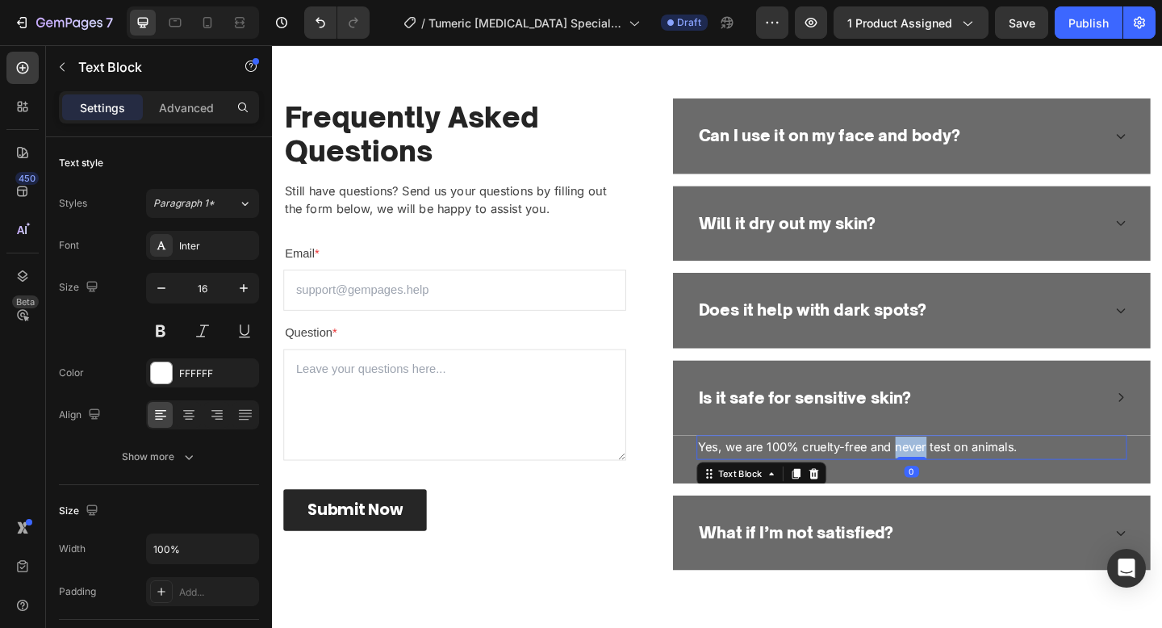
click at [975, 477] on p "Yes, we are 100% cruelty-free and never test on animals." at bounding box center [967, 482] width 465 height 23
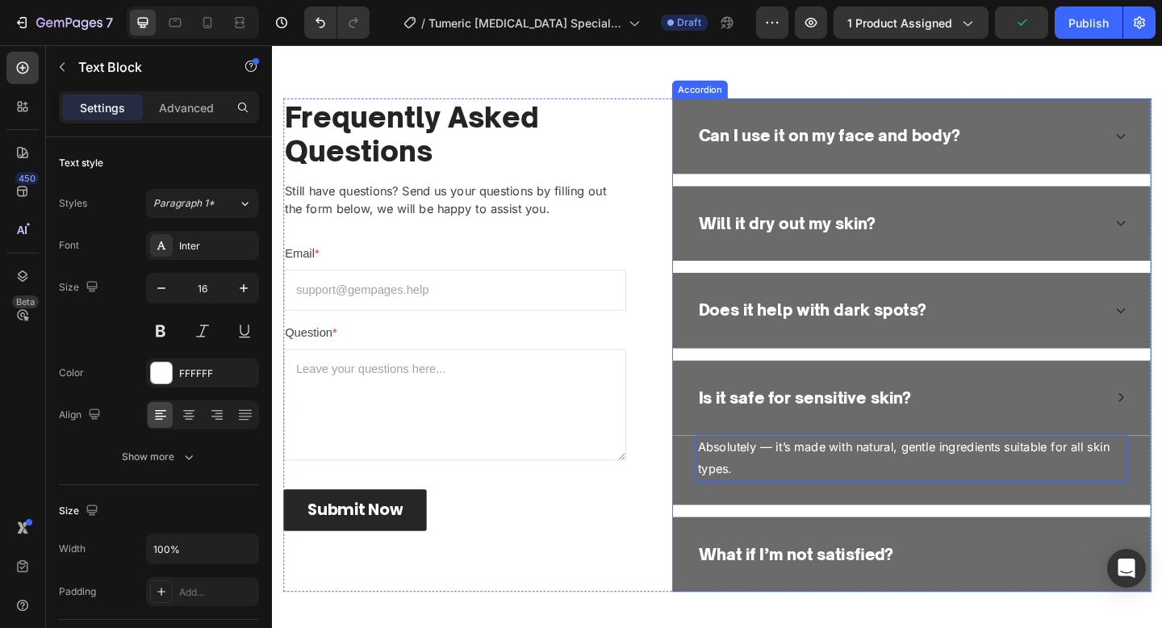
click at [893, 592] on p "What if I’m not satisfied?" at bounding box center [842, 600] width 212 height 26
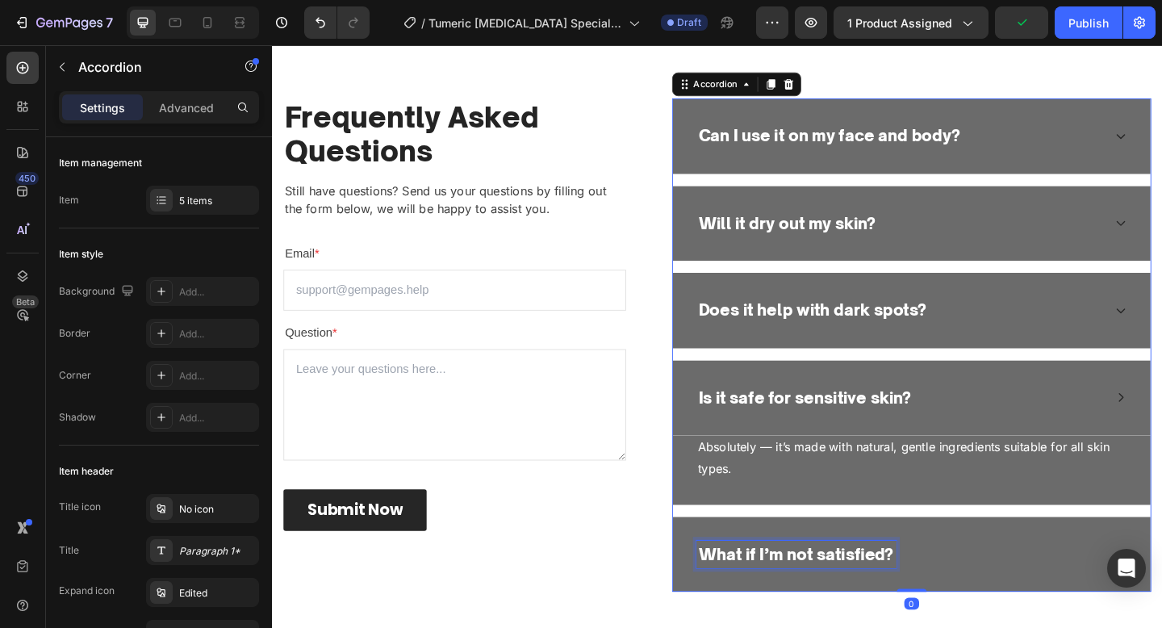
click at [893, 592] on p "What if I’m not satisfied?" at bounding box center [842, 600] width 212 height 26
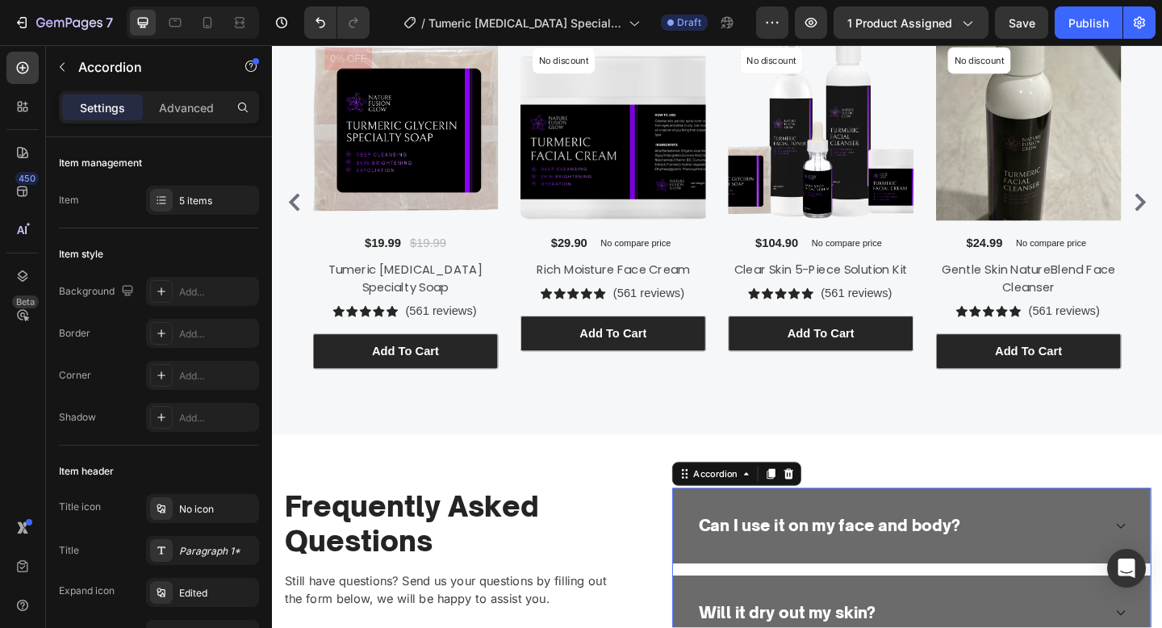
scroll to position [3387, 0]
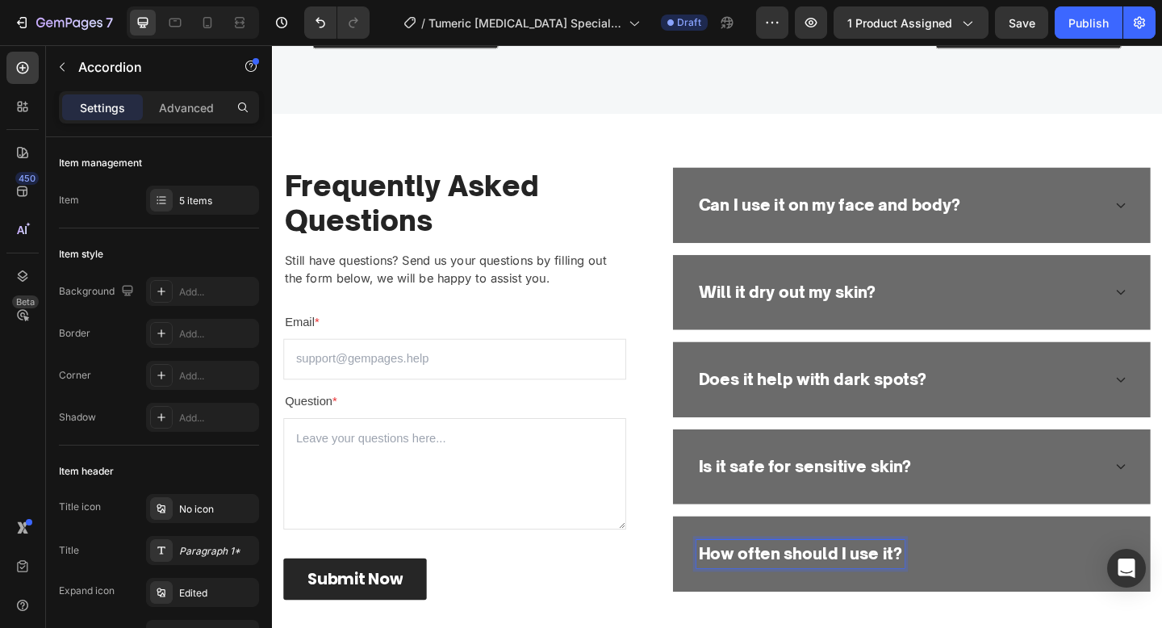
click at [1077, 602] on div "How often should I use it?" at bounding box center [955, 598] width 442 height 31
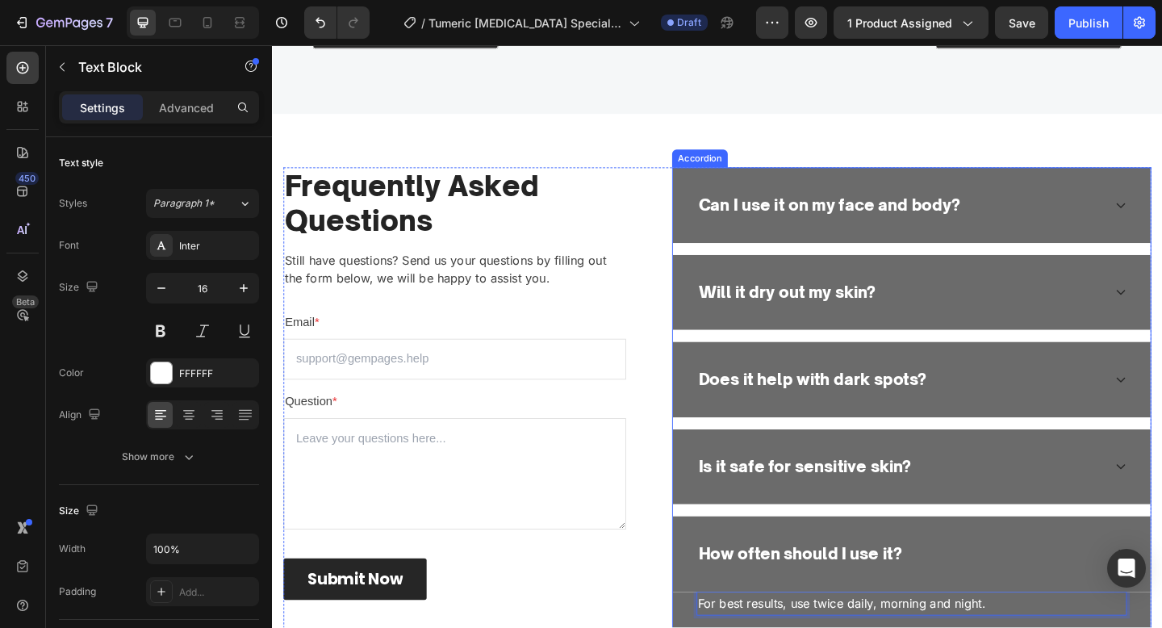
click at [1081, 578] on div "How often should I use it?" at bounding box center [968, 599] width 520 height 82
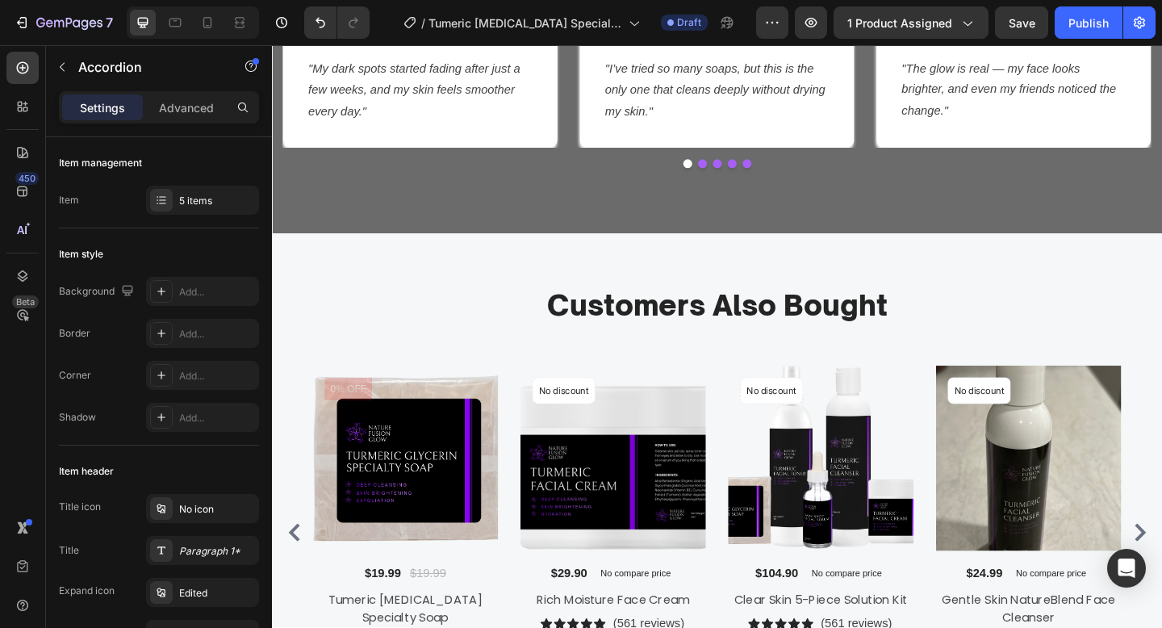
scroll to position [2872, 0]
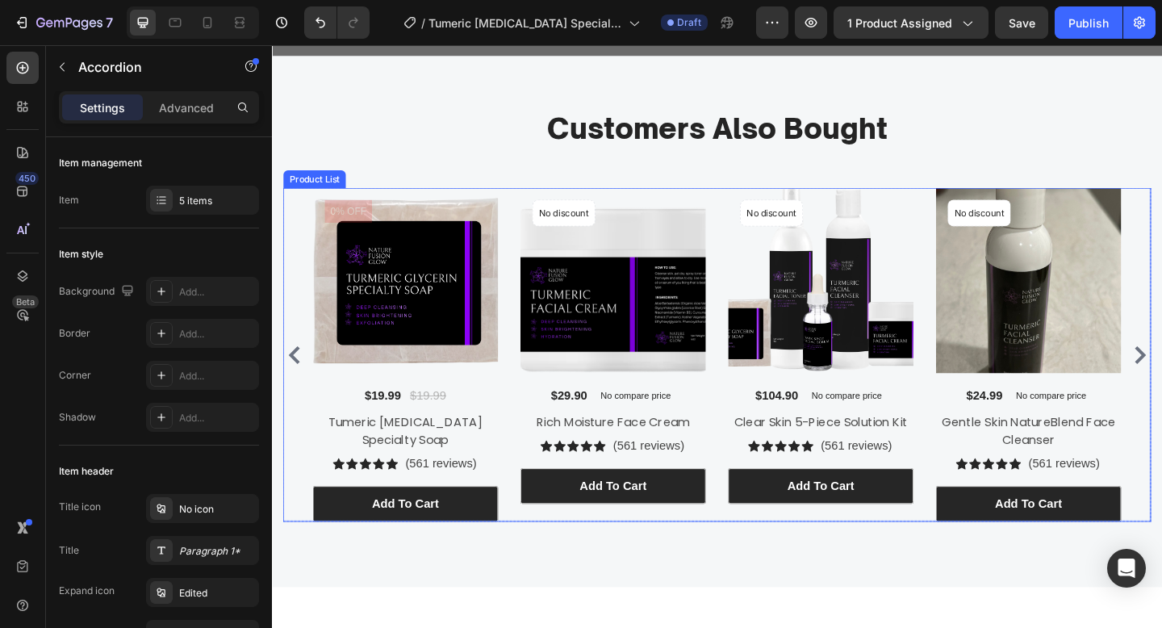
click at [525, 437] on div "Product Images 0% off Product Badge $19.99 (P) Price (P) Price $19.99 (P) Price…" at bounding box center [756, 382] width 880 height 363
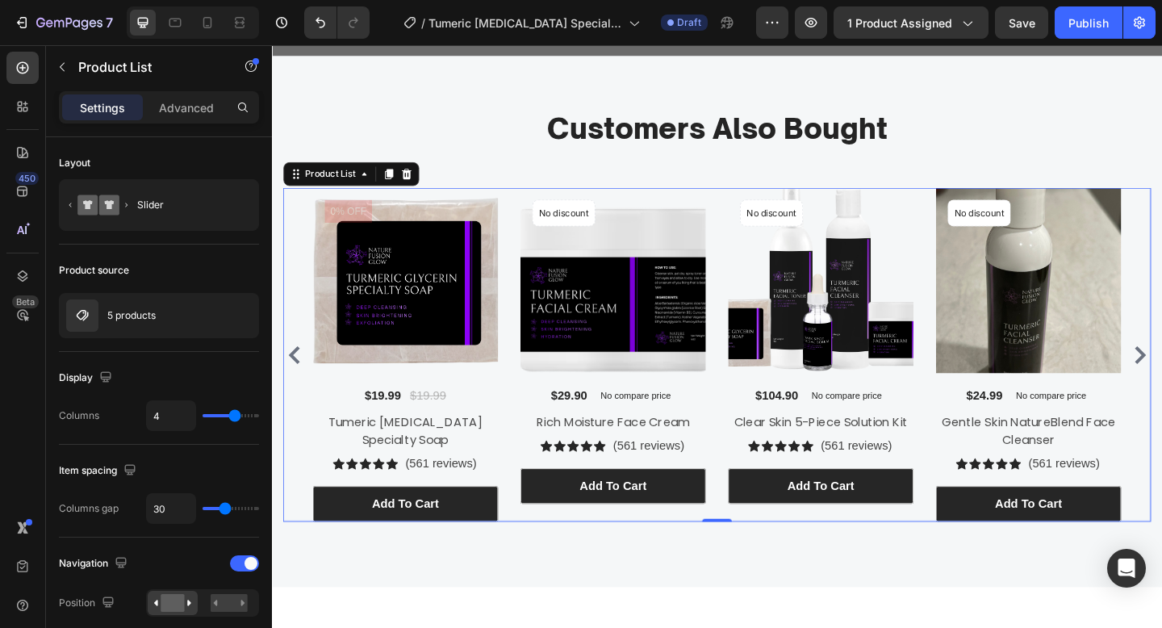
click at [164, 310] on div "5 products" at bounding box center [159, 315] width 200 height 45
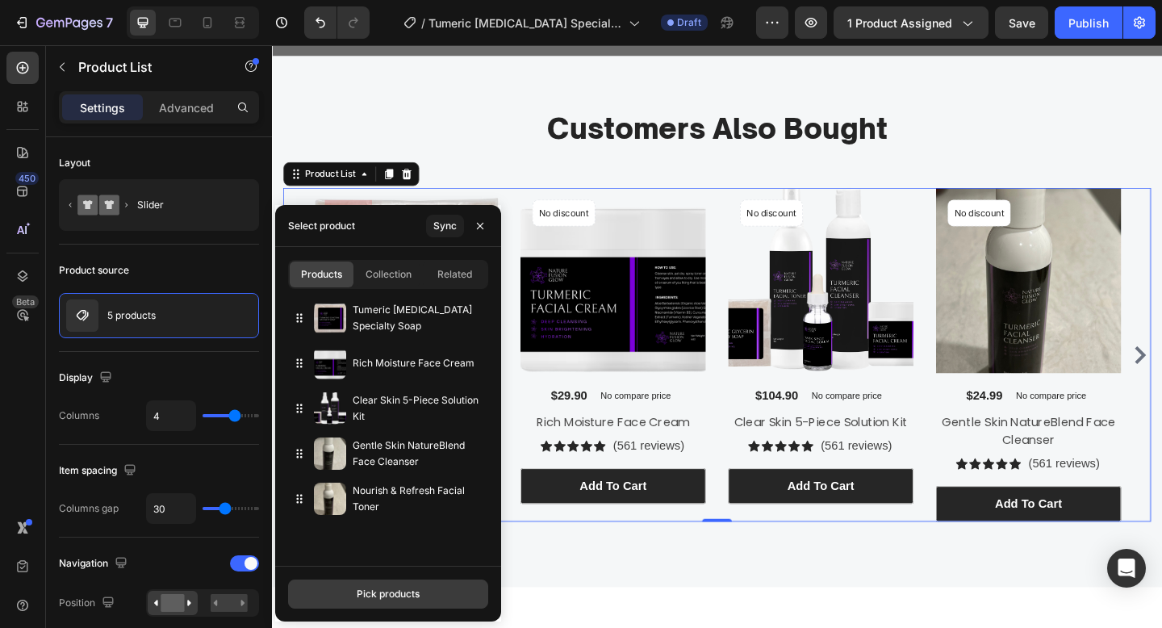
click at [413, 596] on div "Pick products" at bounding box center [388, 594] width 63 height 15
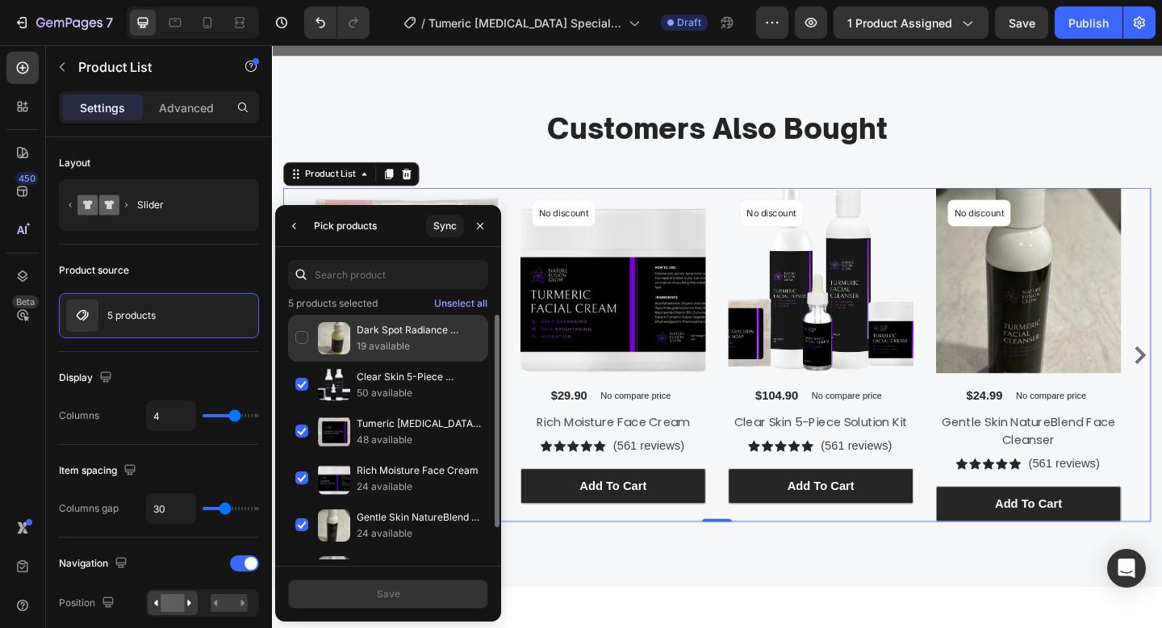
click at [391, 349] on p "19 available" at bounding box center [419, 346] width 124 height 16
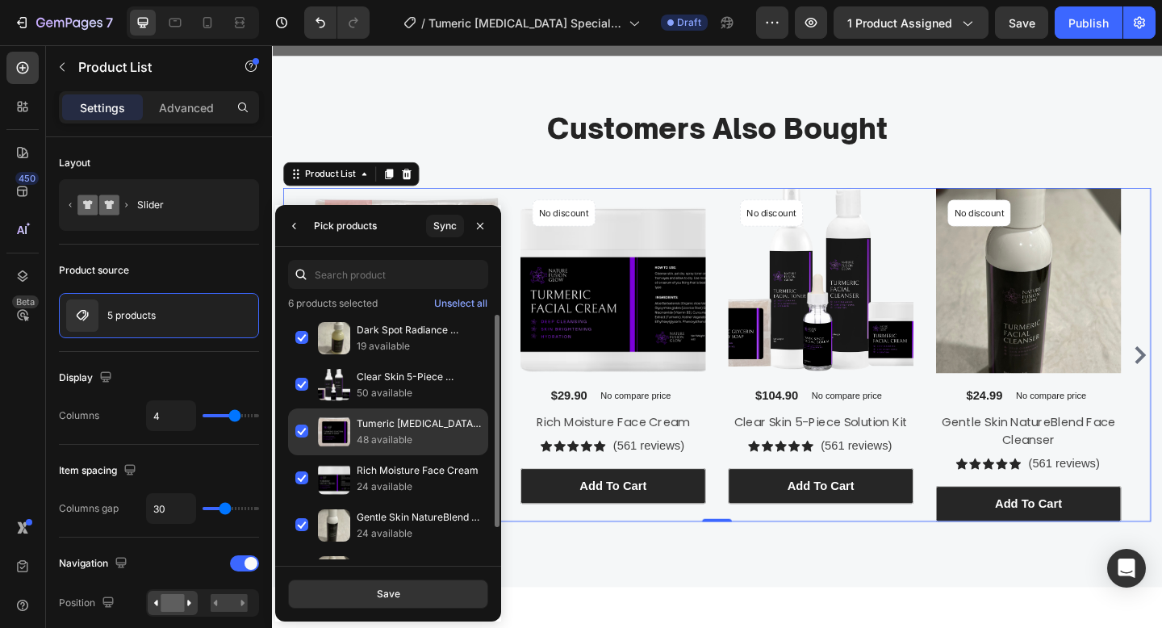
click at [390, 433] on p "48 available" at bounding box center [419, 440] width 124 height 16
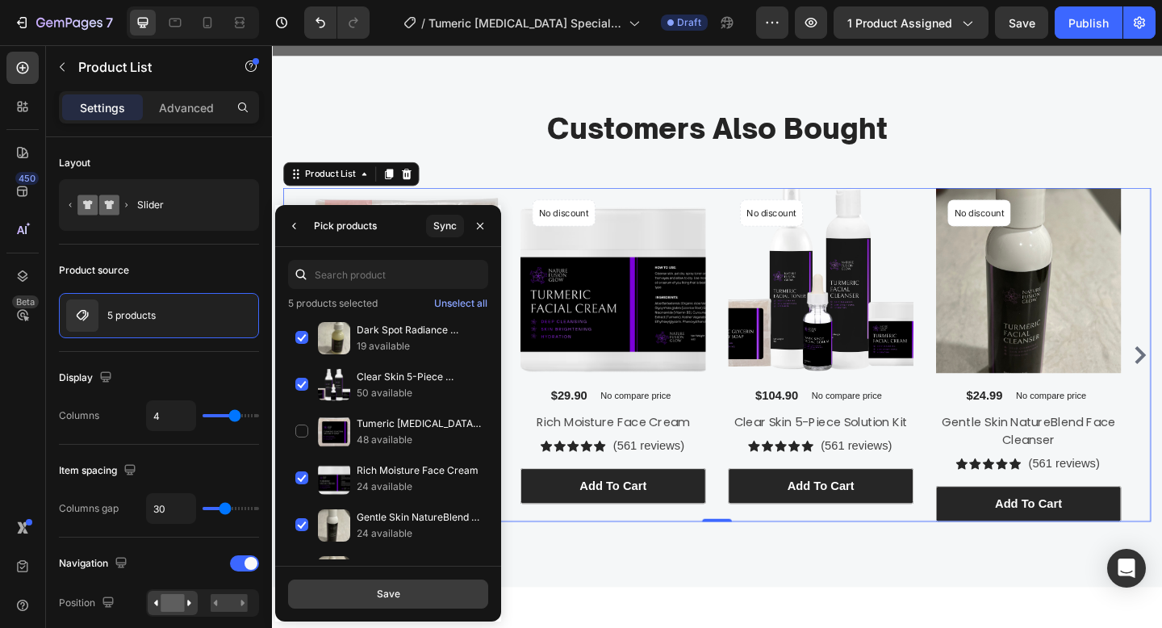
click at [389, 592] on div "Save" at bounding box center [388, 594] width 23 height 15
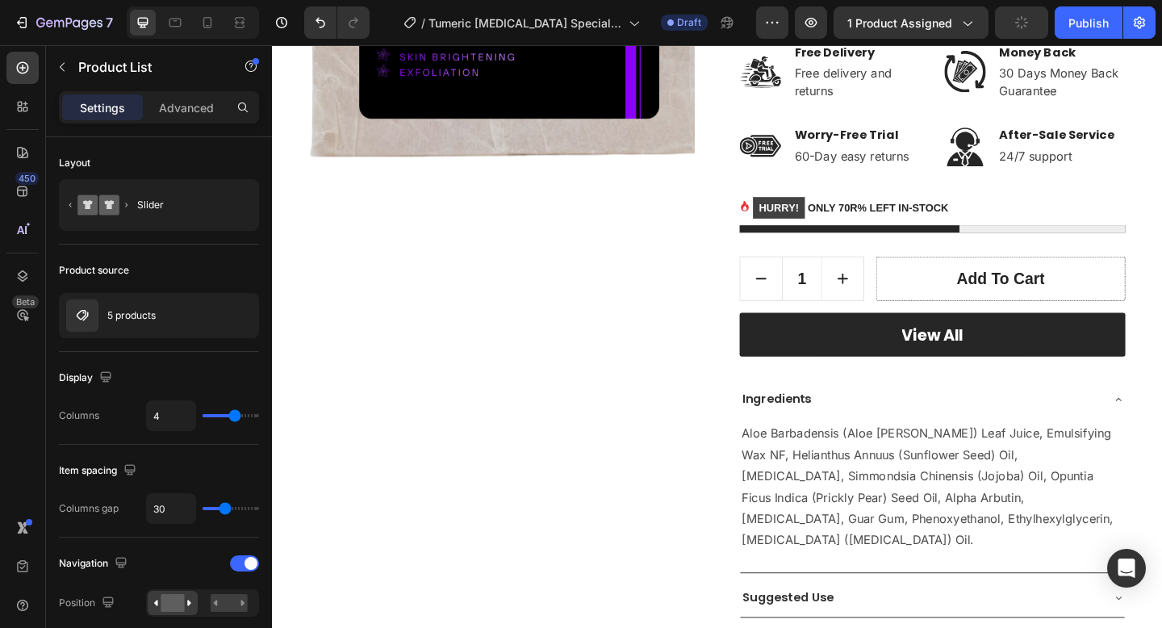
scroll to position [435, 0]
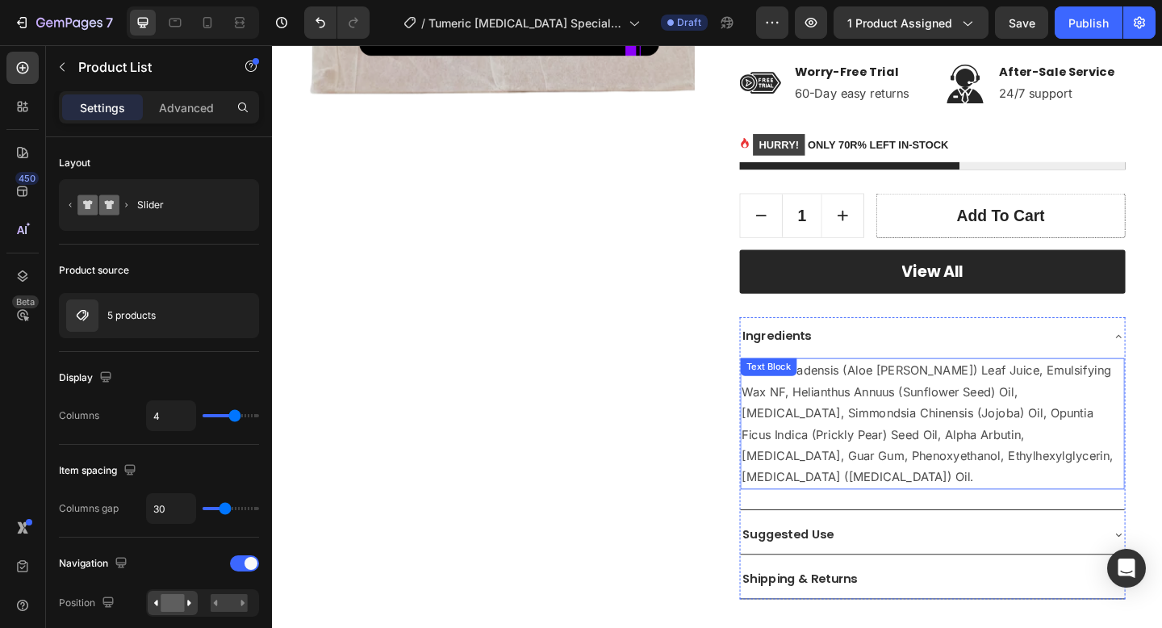
click at [960, 474] on p "Aloe Barbadensis (Aloe Vera) Leaf Juice, Emulsifying Wax NF, Helianthus Annuus …" at bounding box center [990, 457] width 415 height 140
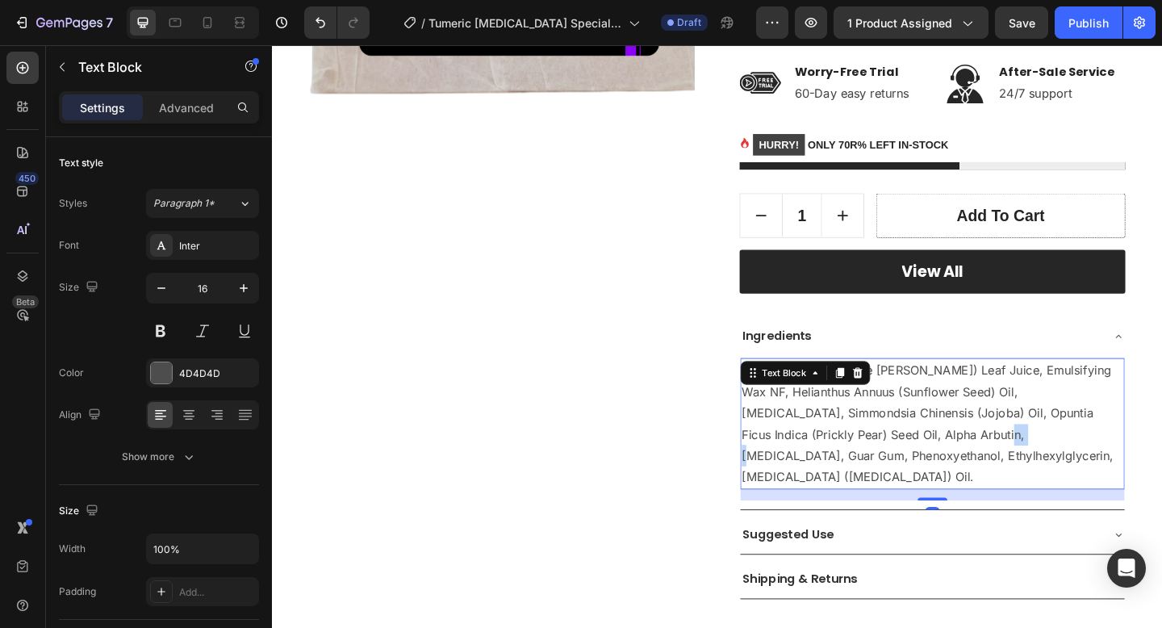
click at [960, 474] on p "Aloe Barbadensis (Aloe Vera) Leaf Juice, Emulsifying Wax NF, Helianthus Annuus …" at bounding box center [990, 457] width 415 height 140
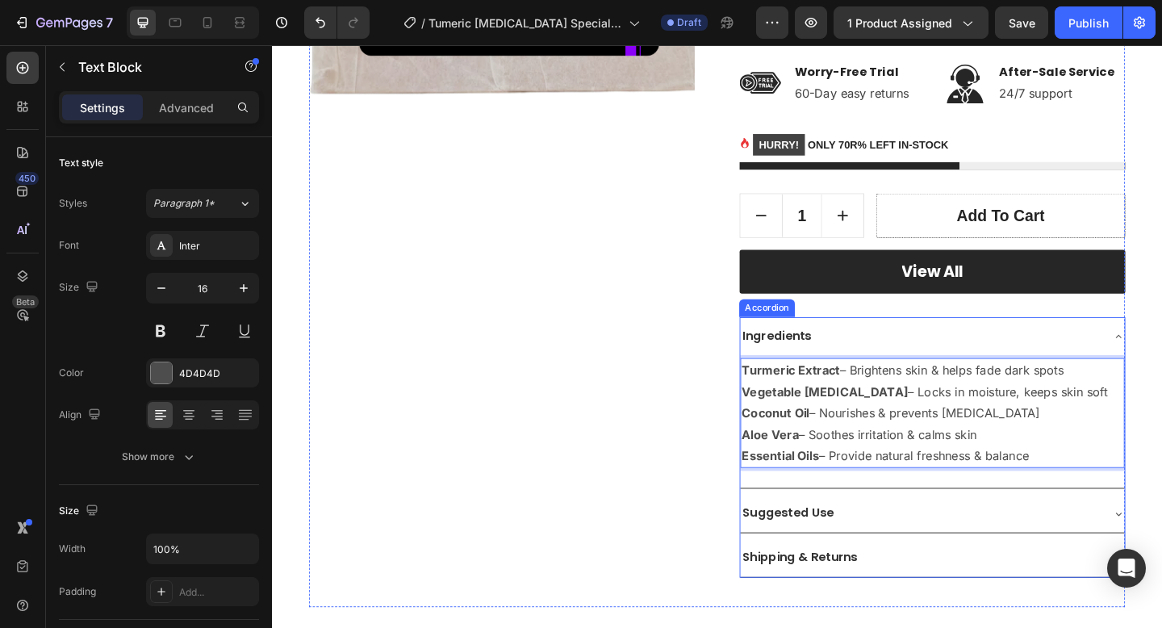
click at [906, 353] on div "Ingredients" at bounding box center [977, 362] width 392 height 28
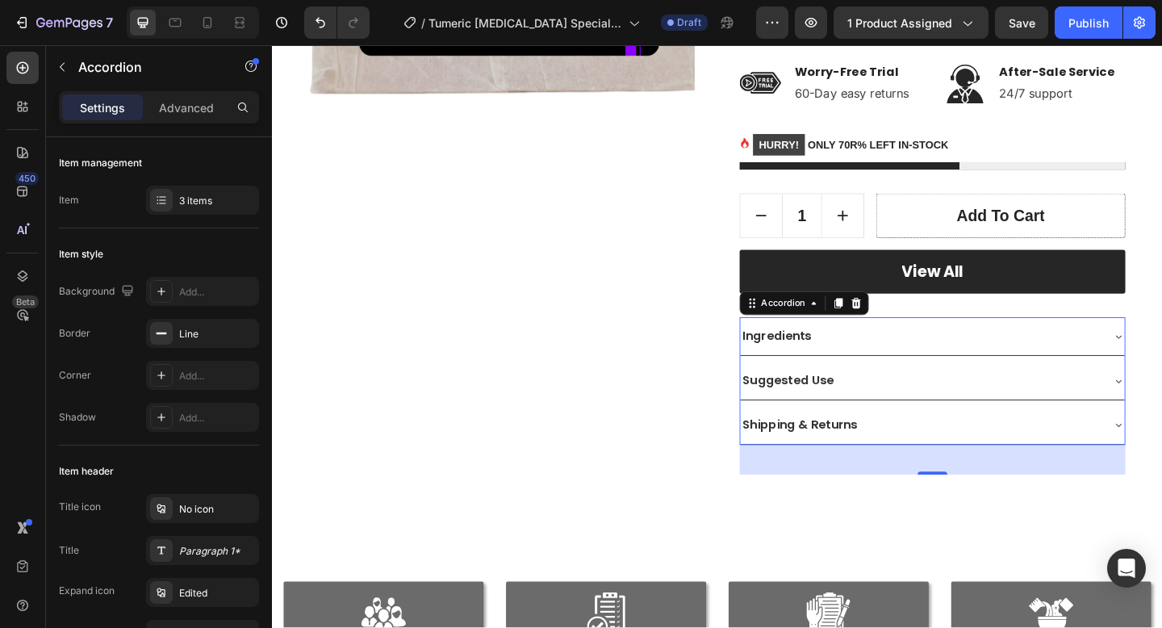
click at [964, 418] on div "Suggested Use" at bounding box center [977, 410] width 392 height 28
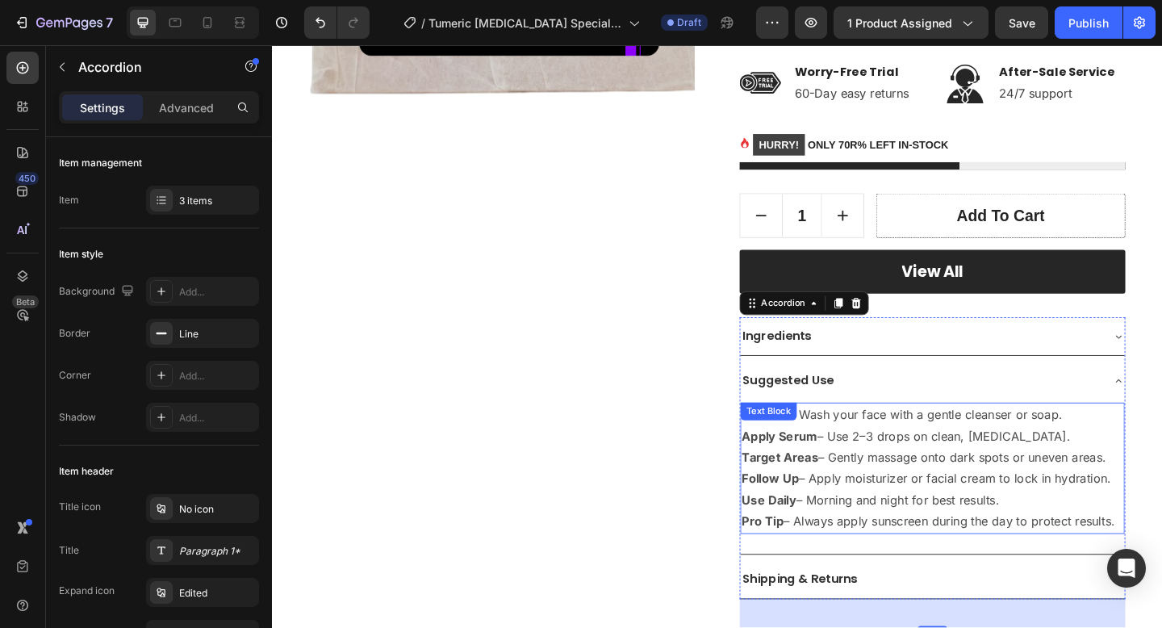
click at [986, 470] on p "Apply Serum – Use 2–3 drops on clean, dry skin." at bounding box center [990, 470] width 415 height 23
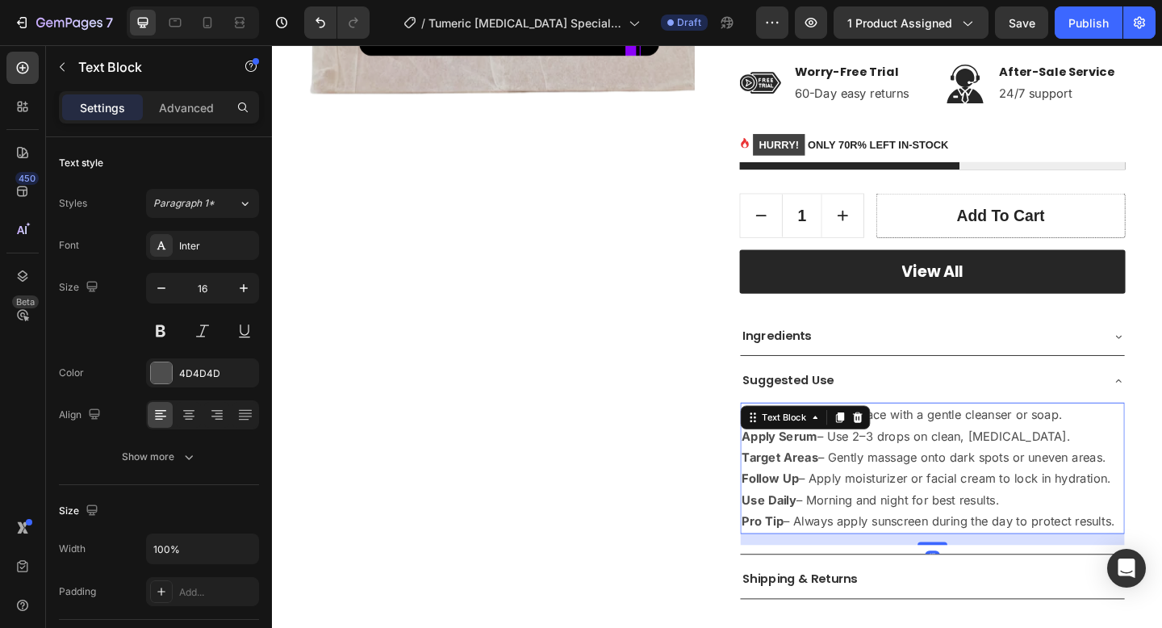
click at [1161, 557] on p "Pro Tip – Always apply sunscreen during the day to protect results." at bounding box center [990, 563] width 415 height 23
click at [1161, 565] on p "Pro Tip – Always apply sunscreen during the day to protect results." at bounding box center [990, 563] width 415 height 23
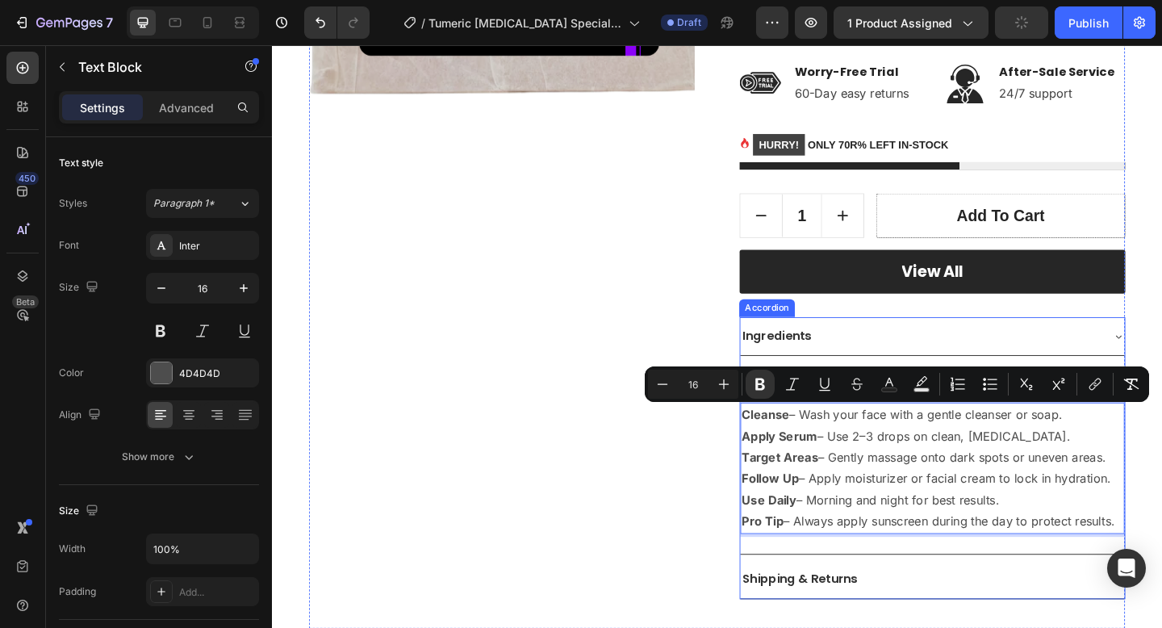
drag, startPoint x: 1190, startPoint y: 565, endPoint x: 788, endPoint y: 429, distance: 423.7
click at [788, 429] on div "Suggested Use Cleanse – Wash your face with a gentle cleanser or soap. Apply Se…" at bounding box center [990, 494] width 418 height 209
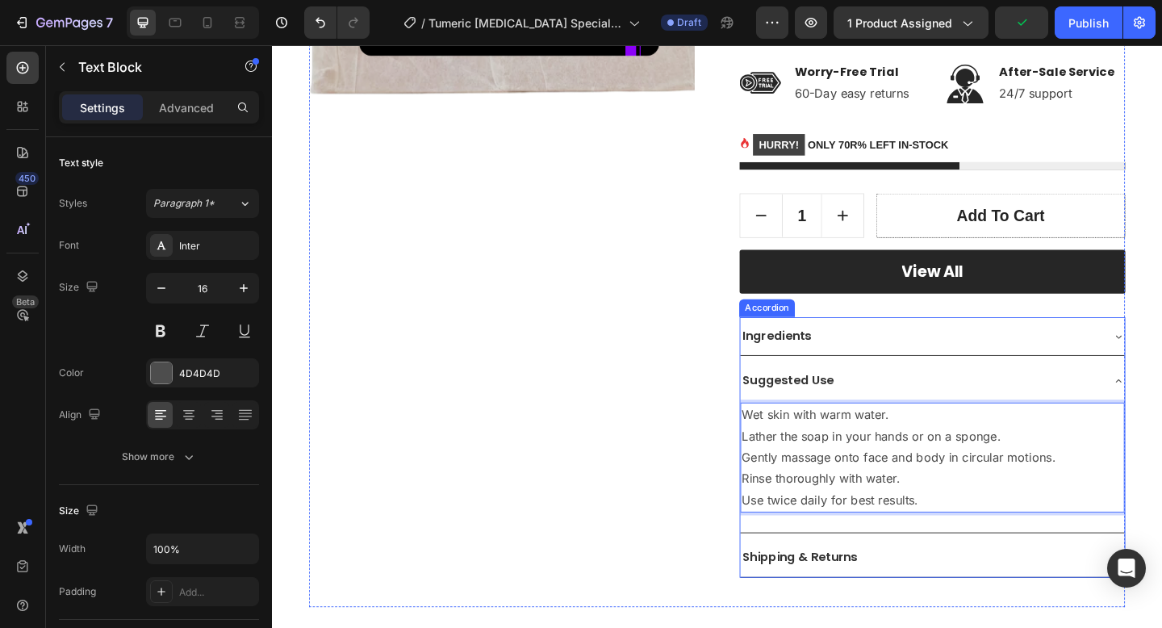
click at [924, 414] on div "Suggested Use" at bounding box center [977, 410] width 392 height 28
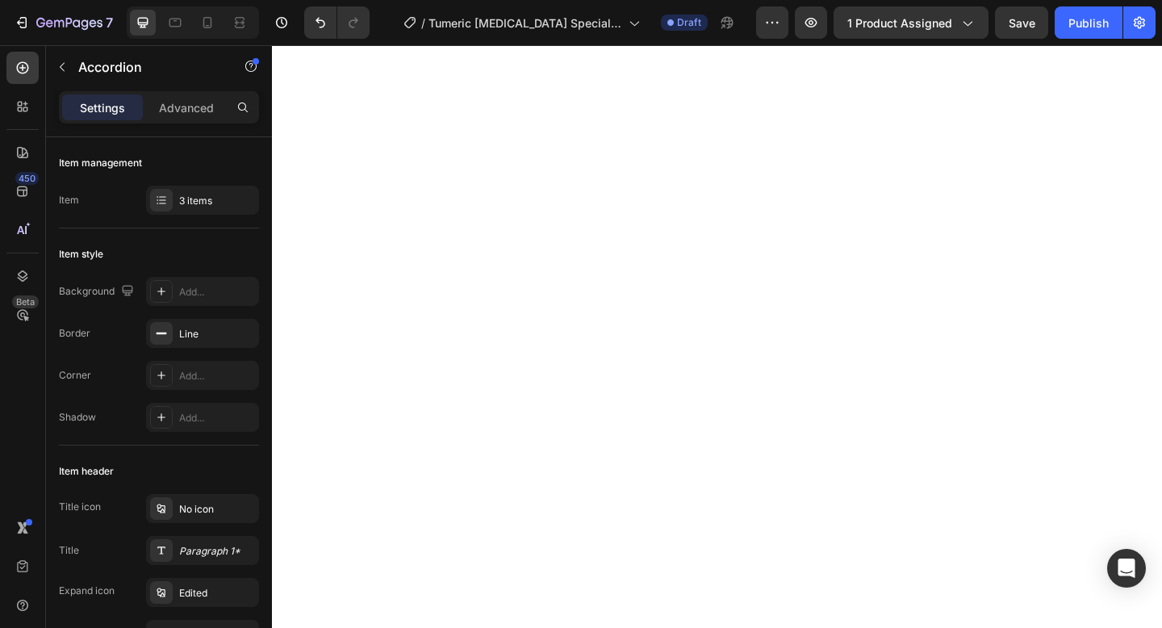
scroll to position [0, 0]
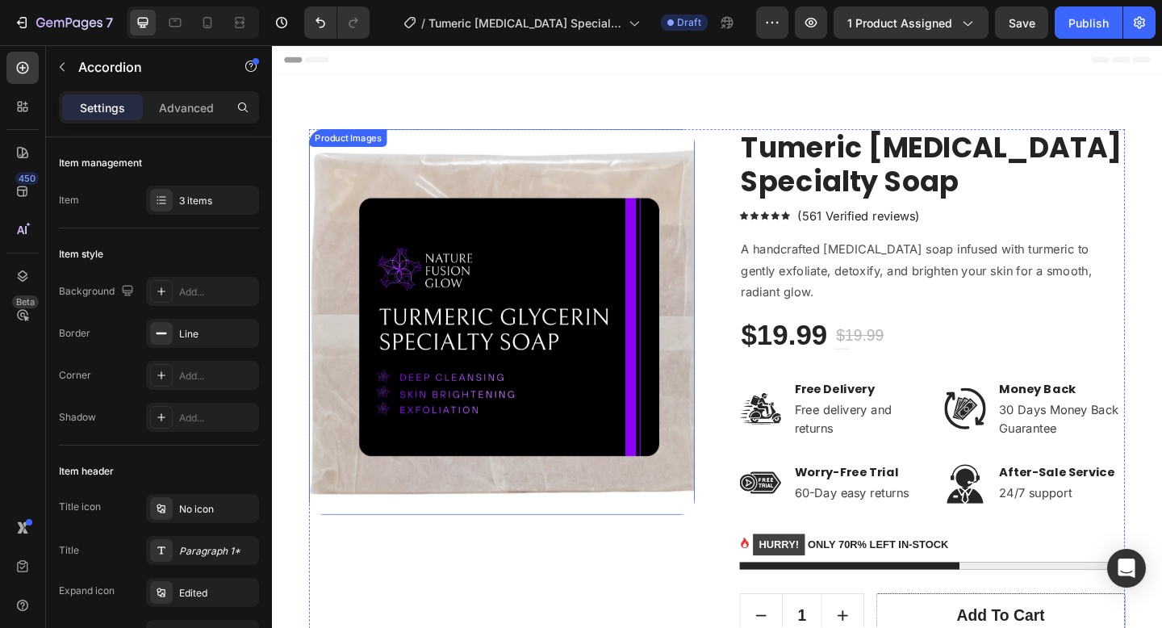
click at [659, 149] on img at bounding box center [522, 346] width 420 height 420
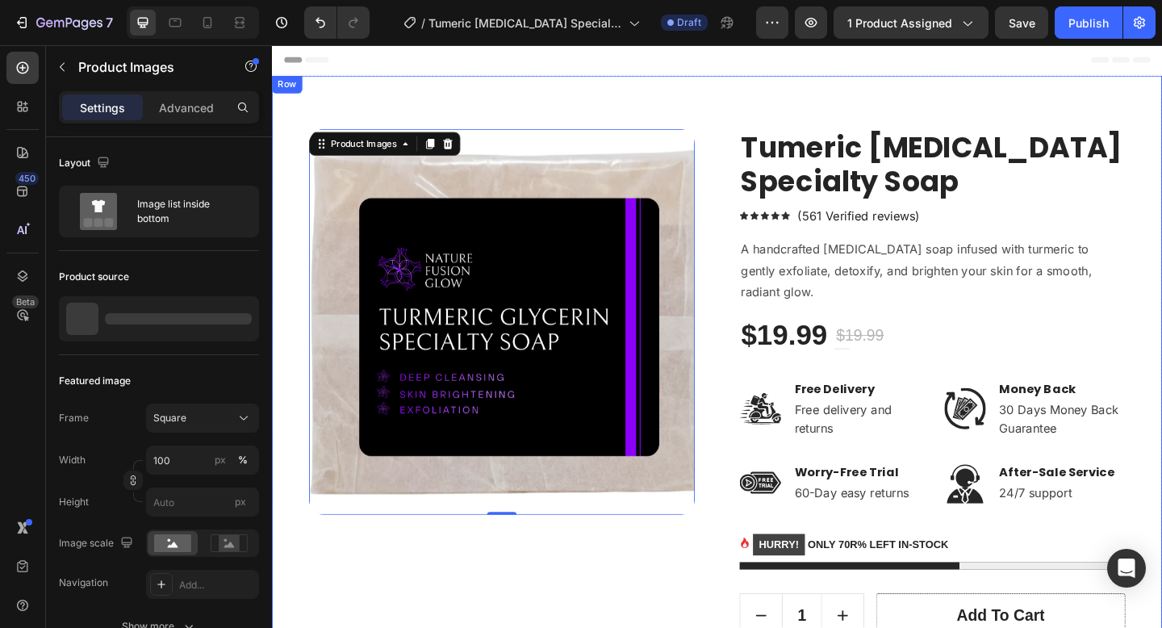
click at [683, 103] on div "Product Images 0 Tumeric Glycerin Specialty Soap (P) Title Icon Icon Icon Icon …" at bounding box center [756, 614] width 968 height 1072
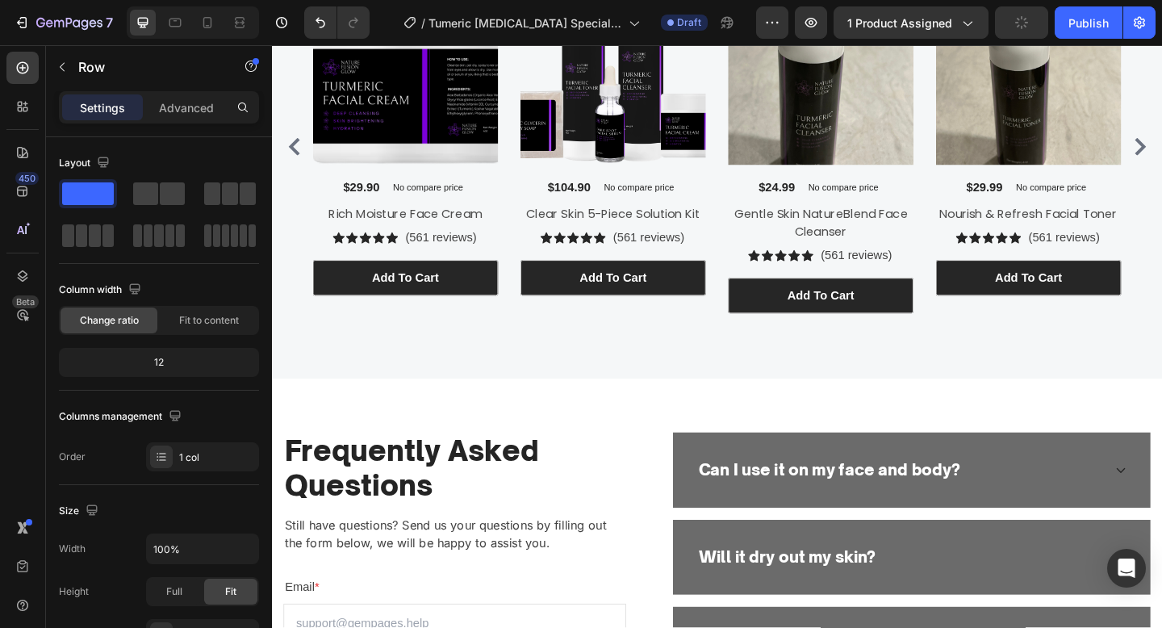
scroll to position [3466, 0]
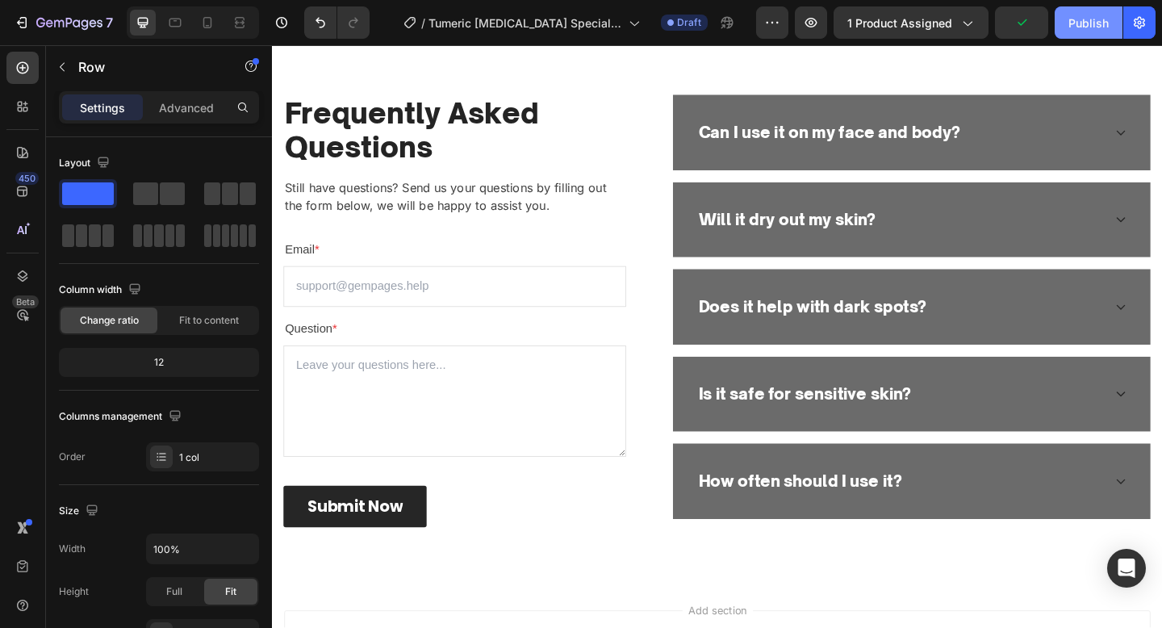
click at [1085, 19] on div "Publish" at bounding box center [1089, 23] width 40 height 17
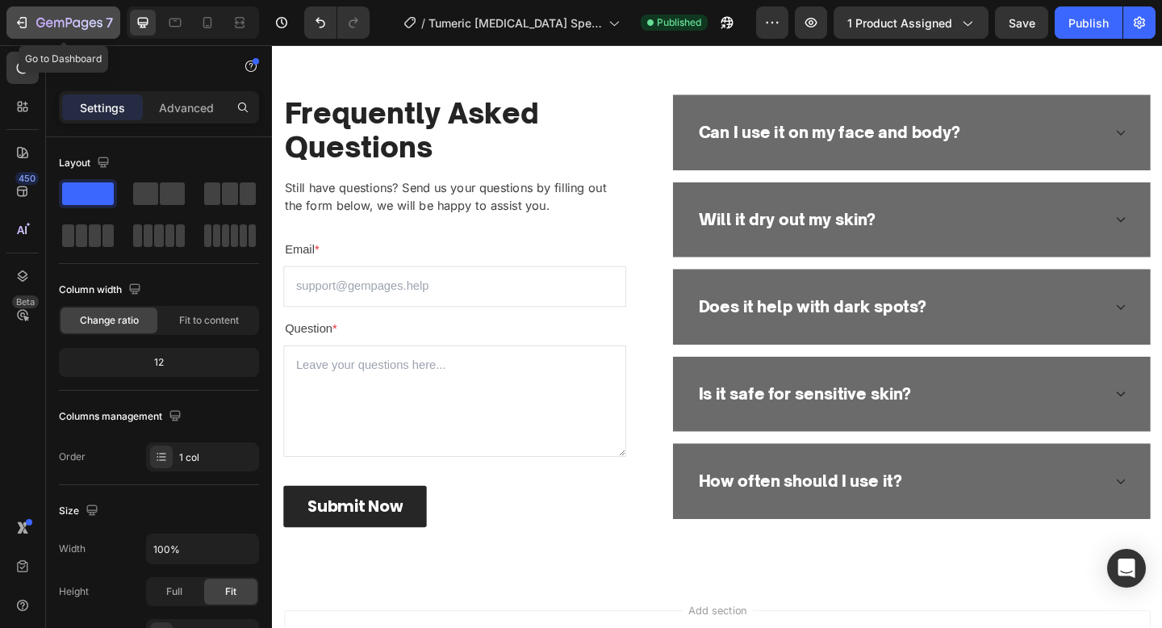
click at [27, 25] on icon "button" at bounding box center [22, 23] width 16 height 16
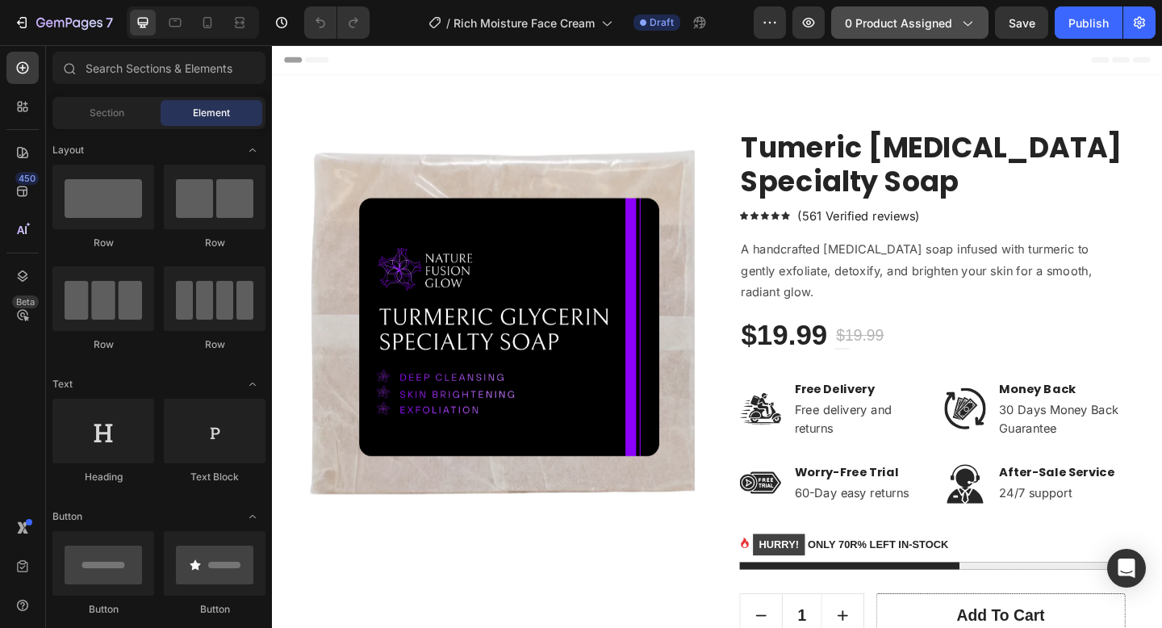
click at [878, 20] on span "0 product assigned" at bounding box center [898, 23] width 107 height 17
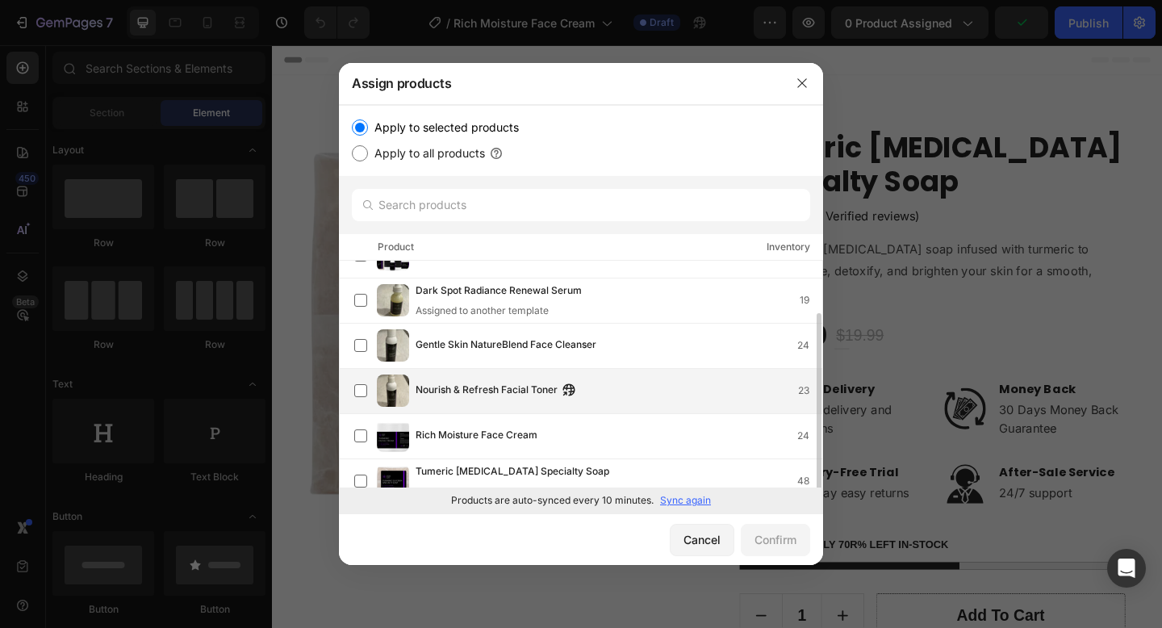
scroll to position [44, 0]
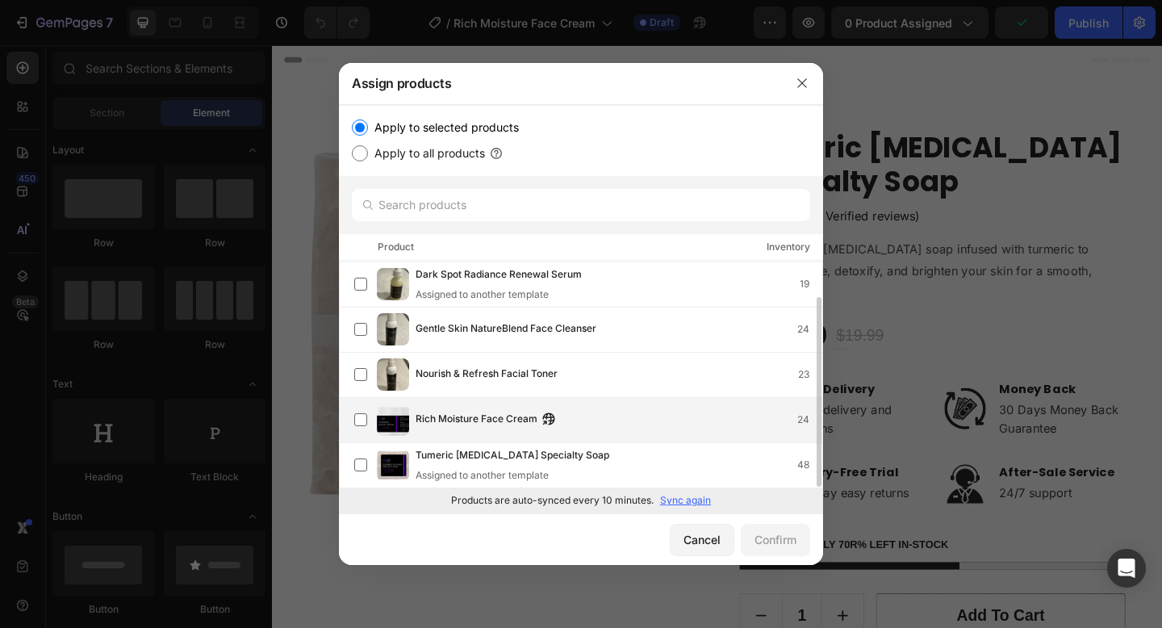
click at [658, 408] on div "Rich Moisture Face Cream 24" at bounding box center [588, 420] width 468 height 32
click at [771, 537] on div "Confirm" at bounding box center [776, 539] width 42 height 17
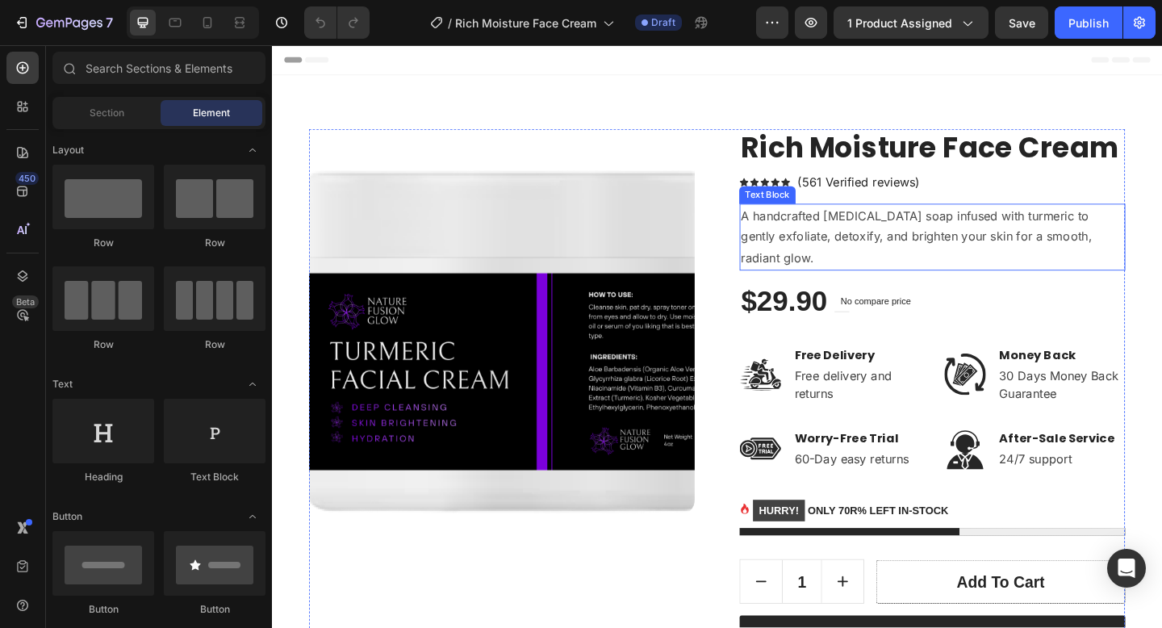
click at [923, 223] on p "A handcrafted [MEDICAL_DATA] soap infused with turmeric to gently exfoliate, de…" at bounding box center [990, 254] width 416 height 69
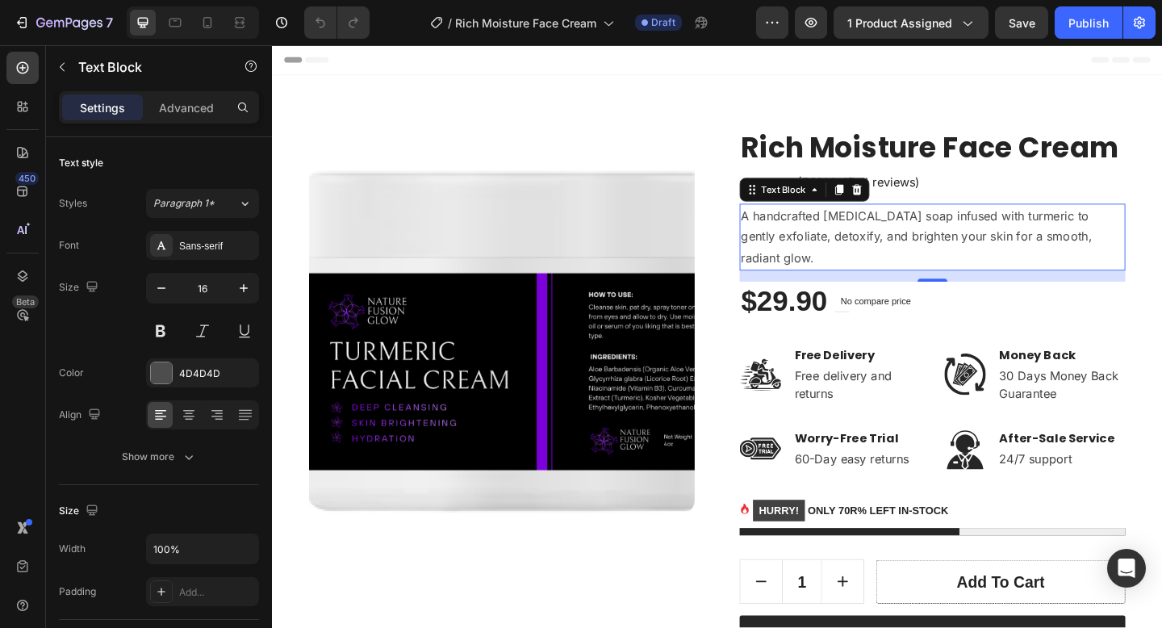
click at [923, 223] on p "A handcrafted [MEDICAL_DATA] soap infused with turmeric to gently exfoliate, de…" at bounding box center [990, 254] width 416 height 69
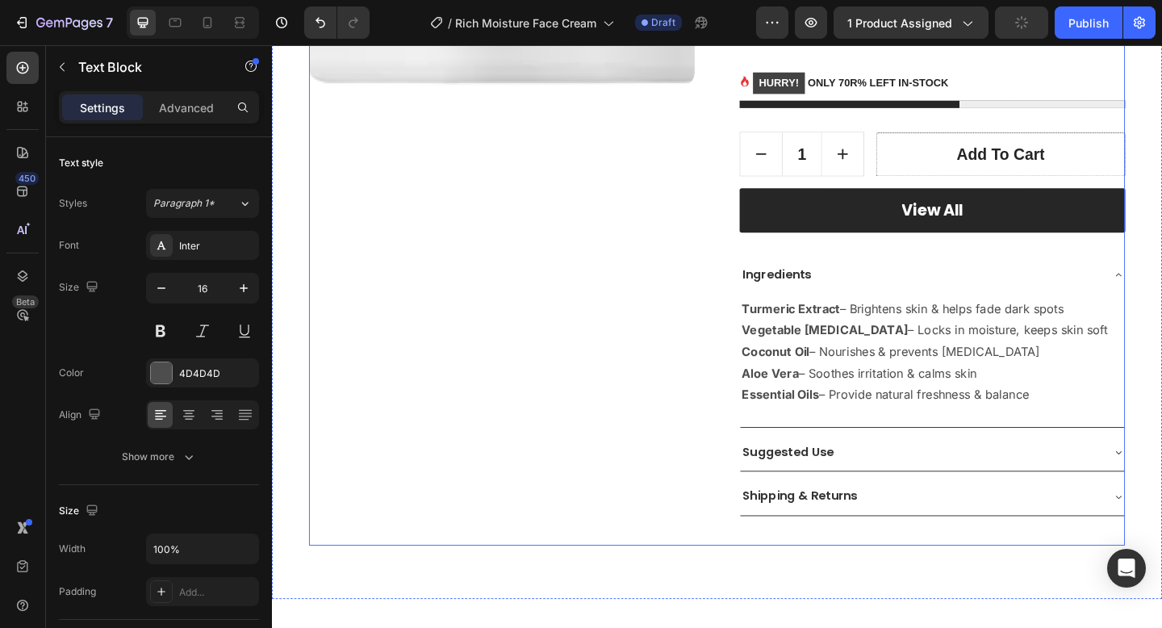
scroll to position [507, 0]
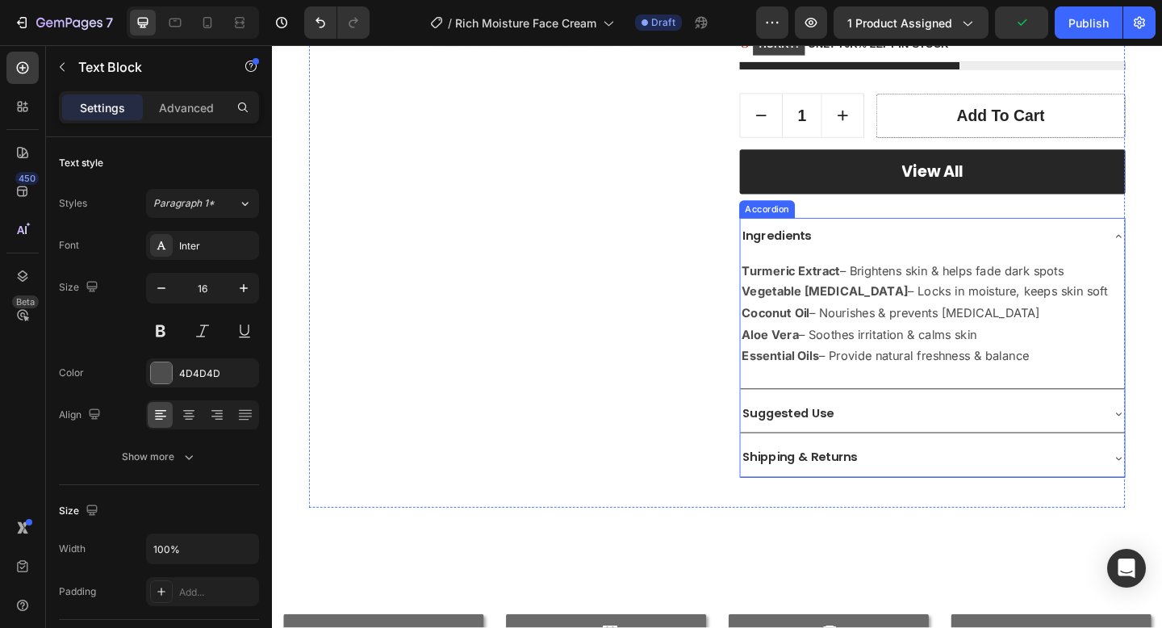
click at [977, 429] on div "Suggested Use" at bounding box center [990, 446] width 418 height 41
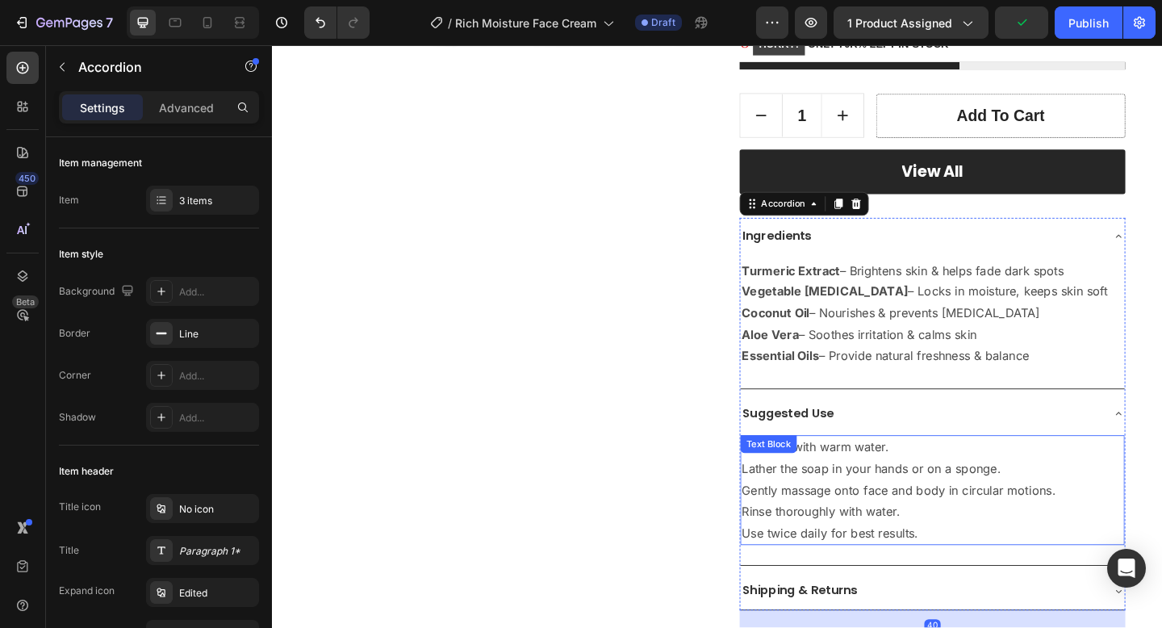
click at [1024, 555] on p "Rinse thoroughly with water." at bounding box center [990, 553] width 415 height 23
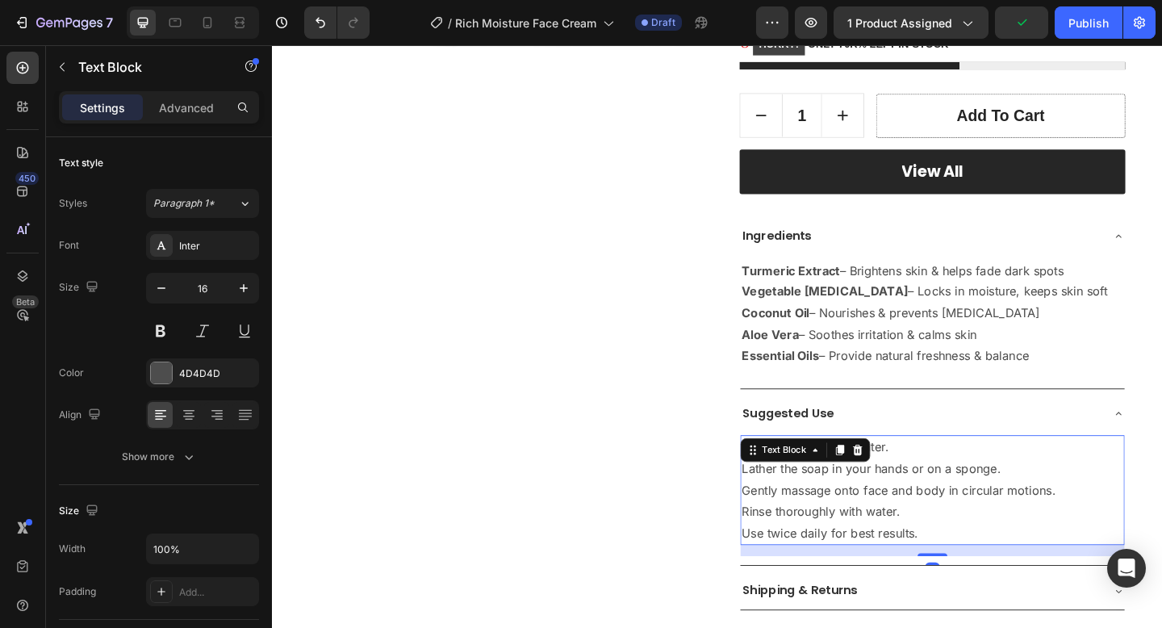
click at [1019, 571] on p "Use twice daily for best results." at bounding box center [990, 576] width 415 height 23
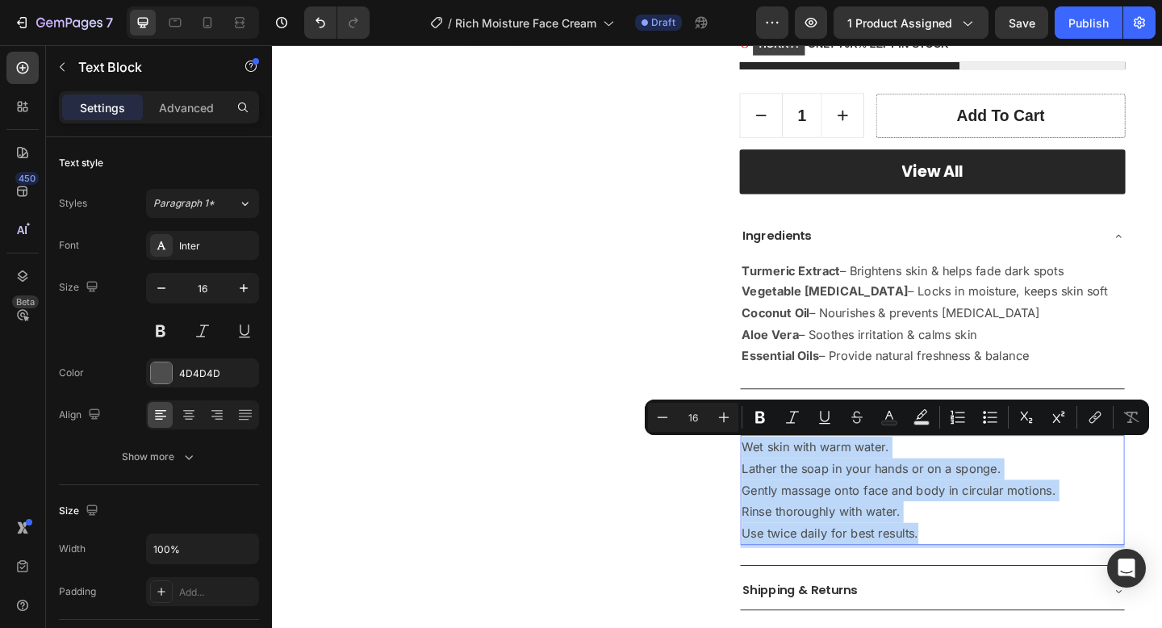
drag, startPoint x: 1019, startPoint y: 571, endPoint x: 785, endPoint y: 484, distance: 249.5
click at [785, 484] on div "Wet skin with warm water. Lather the soap in your hands or on a sponge. Gently …" at bounding box center [990, 529] width 418 height 119
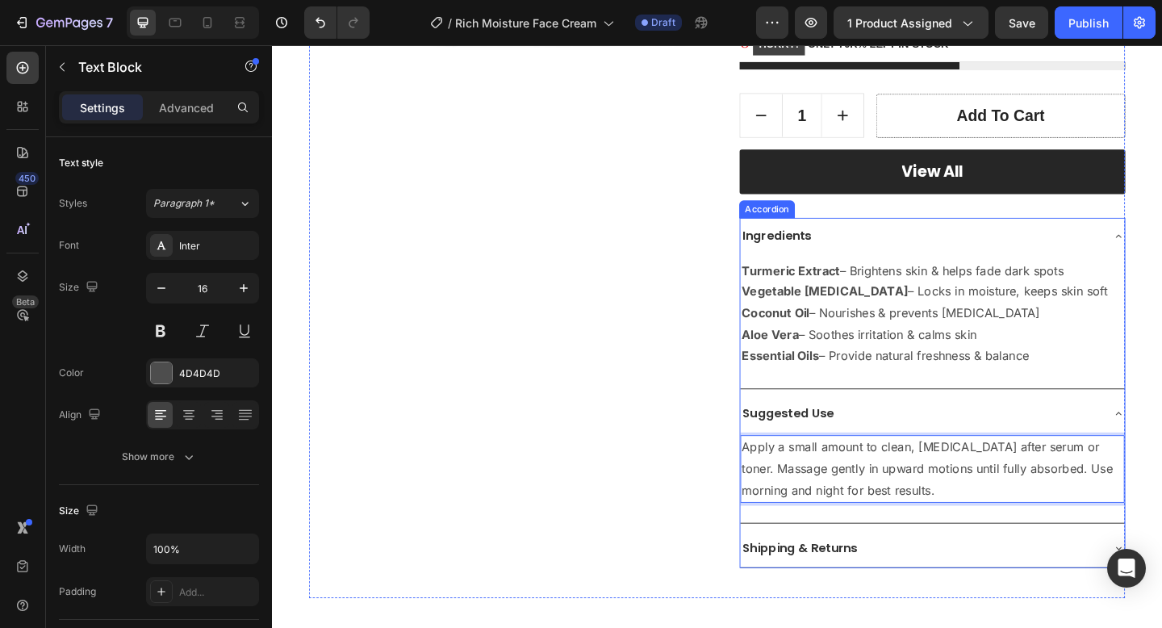
click at [914, 444] on div "Suggested Use" at bounding box center [977, 447] width 392 height 28
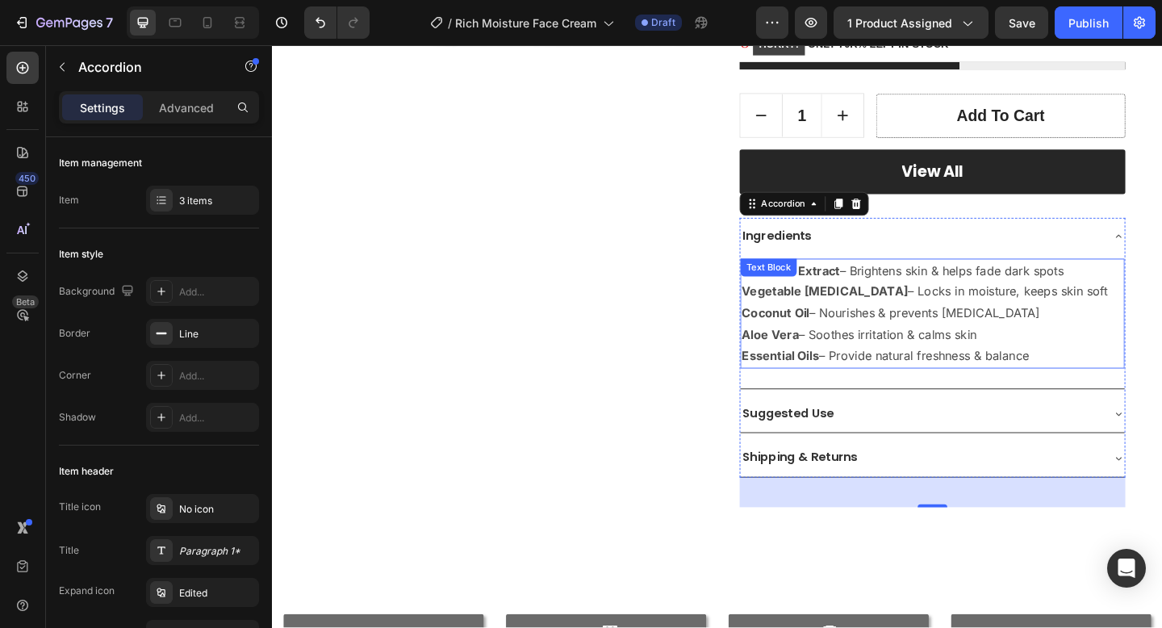
click at [1118, 353] on p "Aloe [PERSON_NAME] – Soothes irritation & calms skin" at bounding box center [990, 360] width 415 height 23
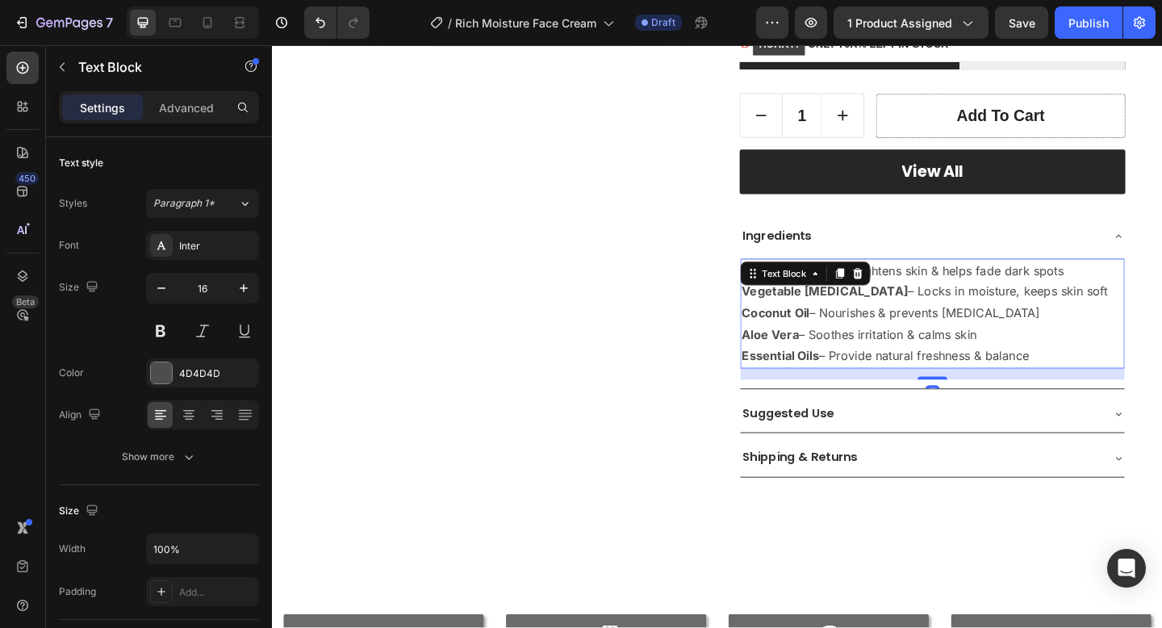
click at [1148, 360] on p "Aloe [PERSON_NAME] – Soothes irritation & calms skin" at bounding box center [990, 360] width 415 height 23
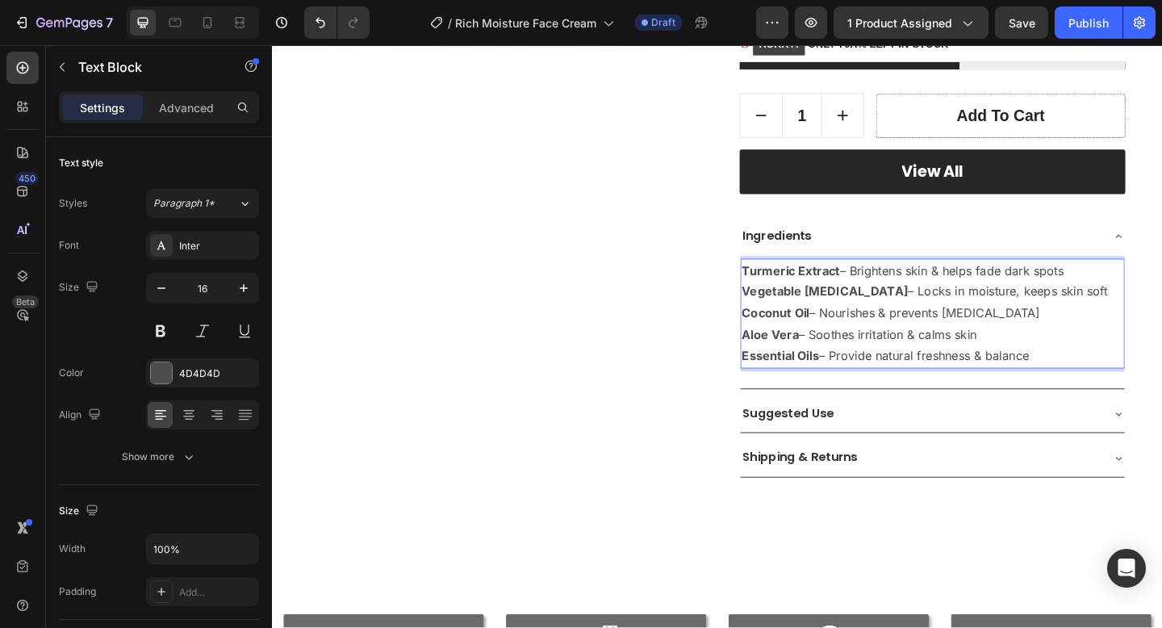
click at [1148, 373] on p "Essential Oils – Provide natural freshness & balance" at bounding box center [990, 383] width 415 height 23
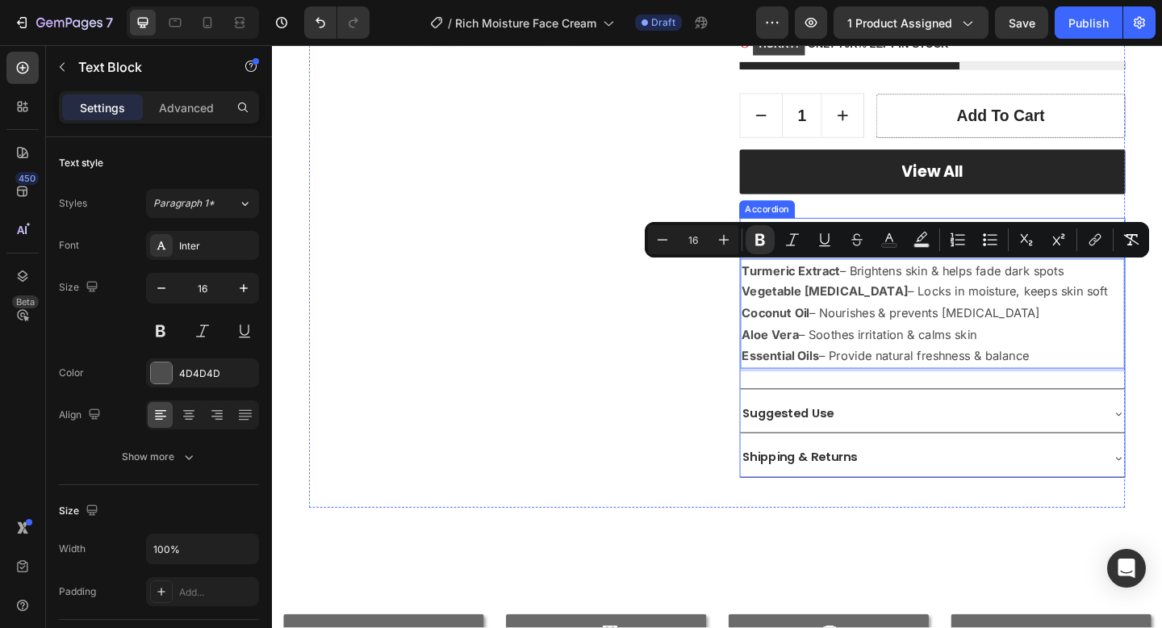
drag, startPoint x: 1134, startPoint y: 378, endPoint x: 896, endPoint y: 274, distance: 259.8
click at [896, 274] on div "Turmeric Extract – Brightens skin & helps fade dark spots Vegetable [MEDICAL_DA…" at bounding box center [990, 346] width 418 height 144
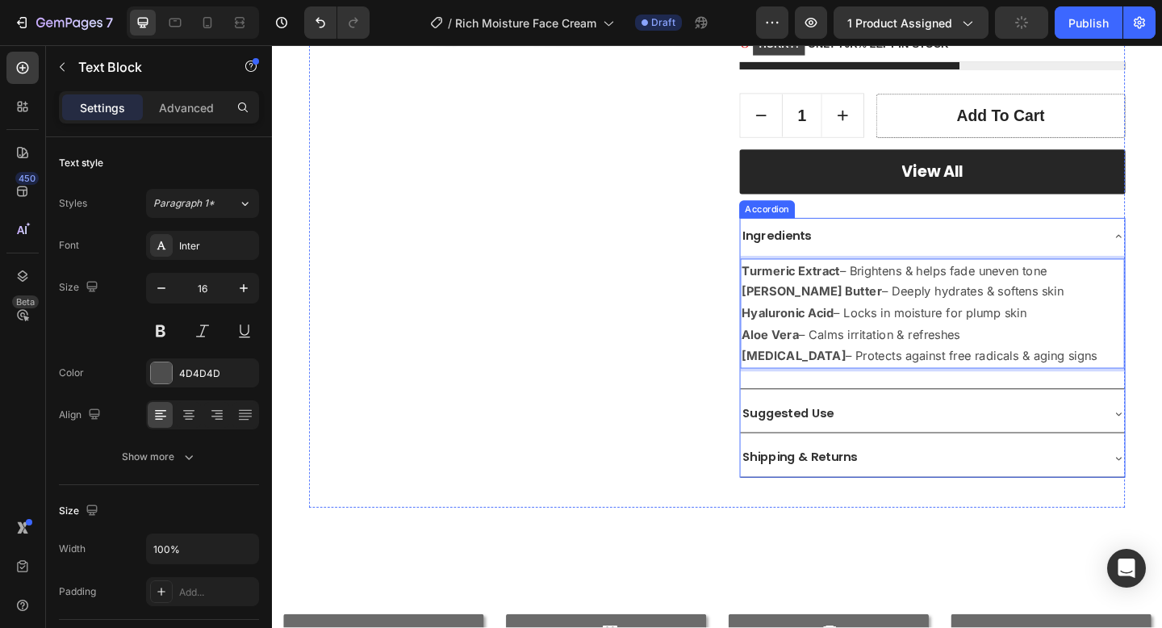
click at [1012, 266] on div "Ingredients" at bounding box center [977, 254] width 392 height 28
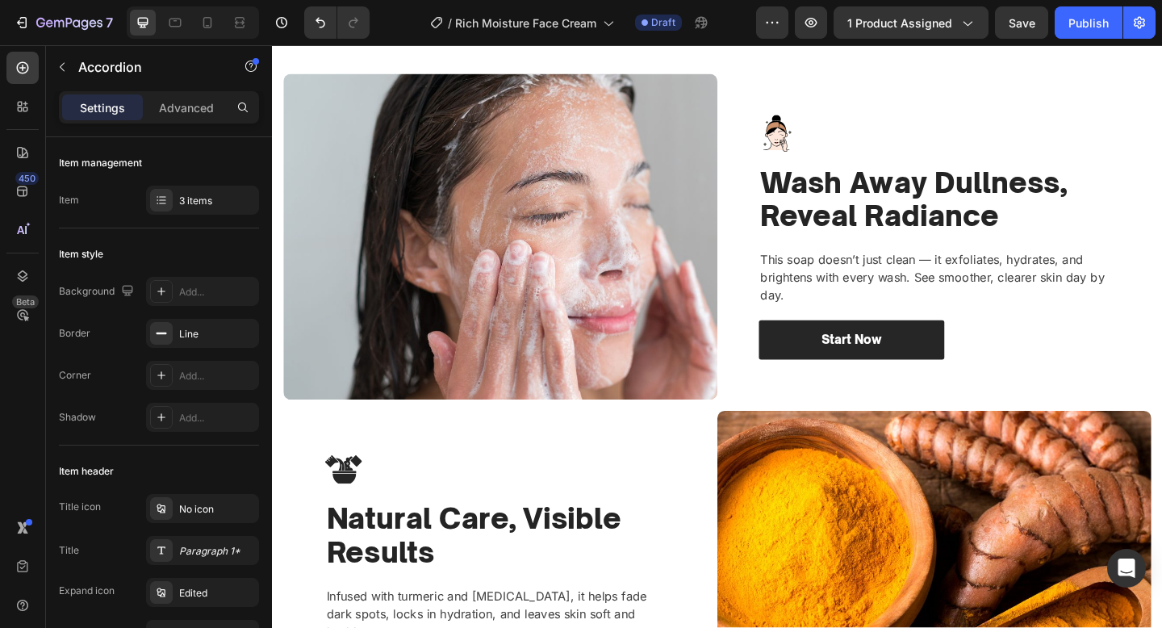
scroll to position [1234, 0]
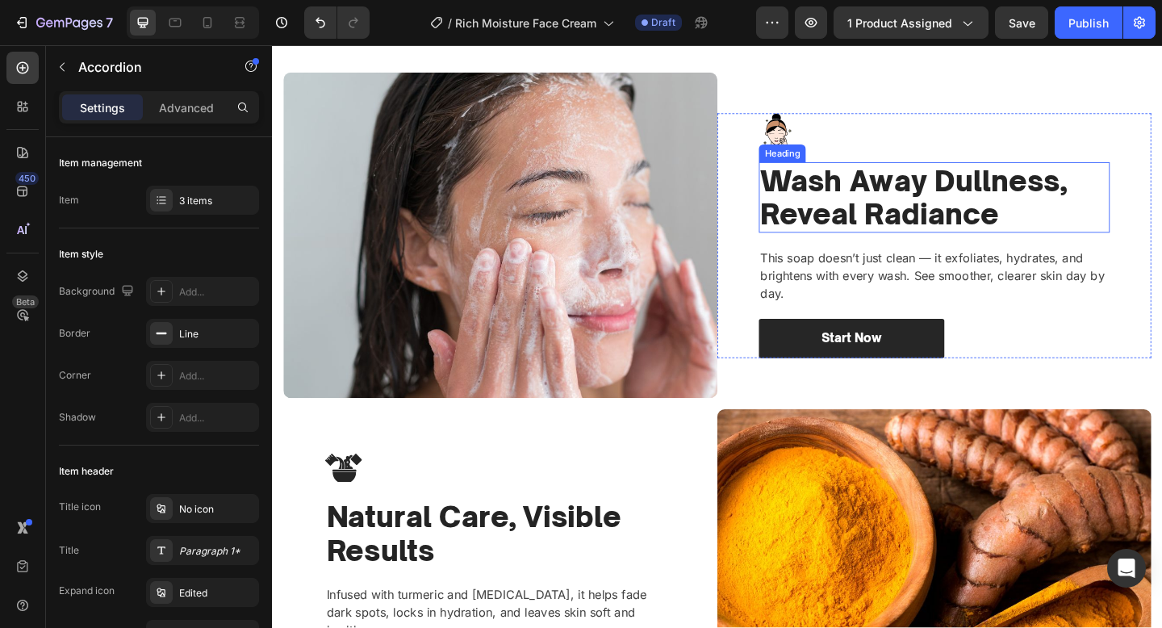
click at [906, 231] on h2 "Wash Away Dullness, Reveal Radiance" at bounding box center [992, 211] width 382 height 77
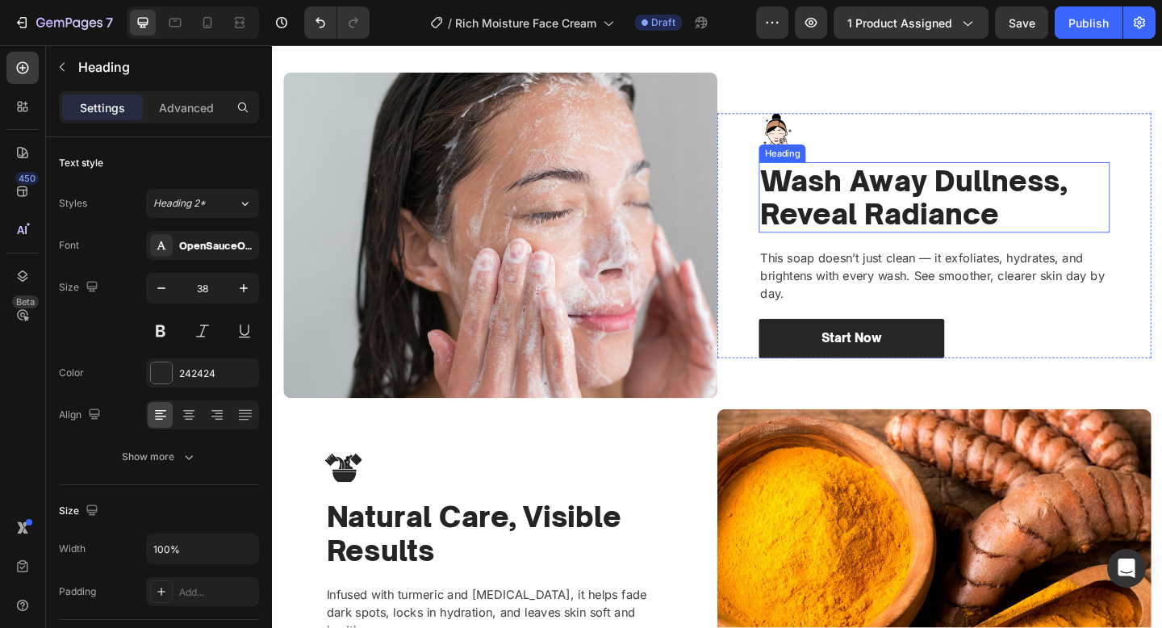
click at [906, 231] on h2 "Wash Away Dullness, Reveal Radiance" at bounding box center [992, 211] width 382 height 77
click at [906, 231] on p "Wash Away Dullness, Reveal Radiance" at bounding box center [992, 210] width 379 height 73
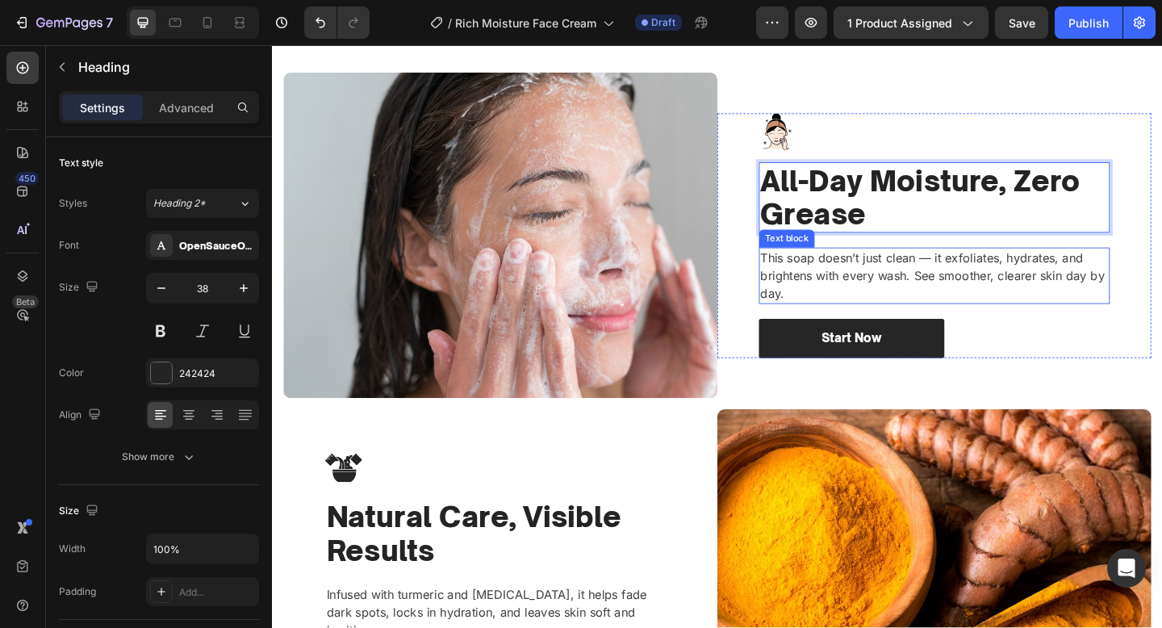
click at [974, 303] on p "This soap doesn’t just clean — it exfoliates, hydrates, and brightens with ever…" at bounding box center [992, 296] width 379 height 58
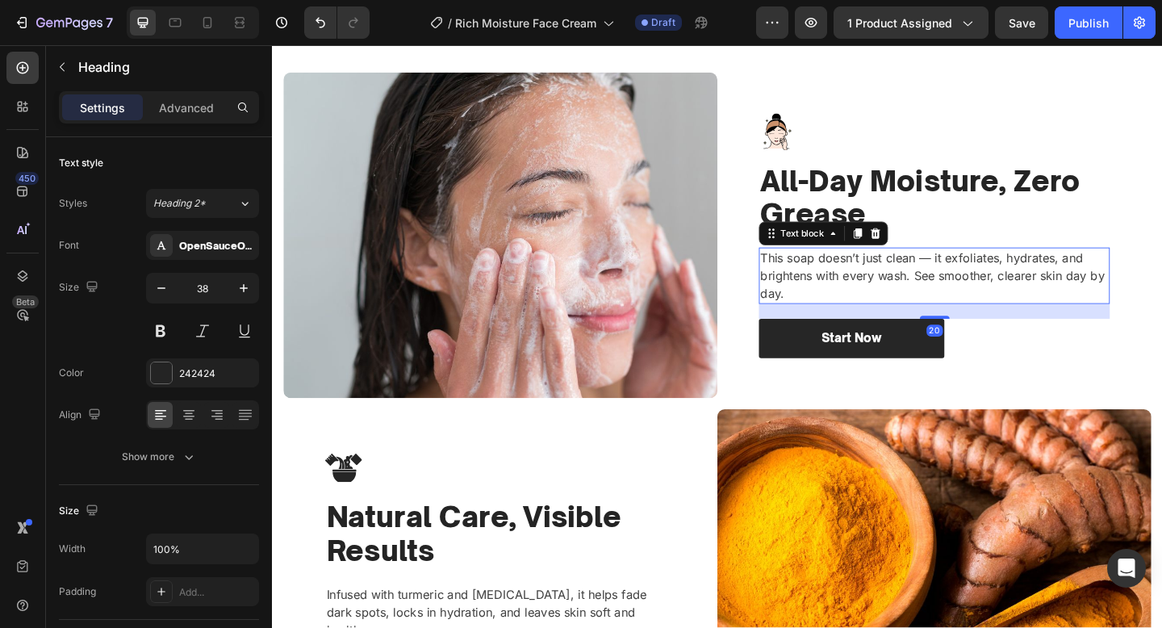
click at [974, 303] on p "This soap doesn’t just clean — it exfoliates, hydrates, and brightens with ever…" at bounding box center [992, 296] width 379 height 58
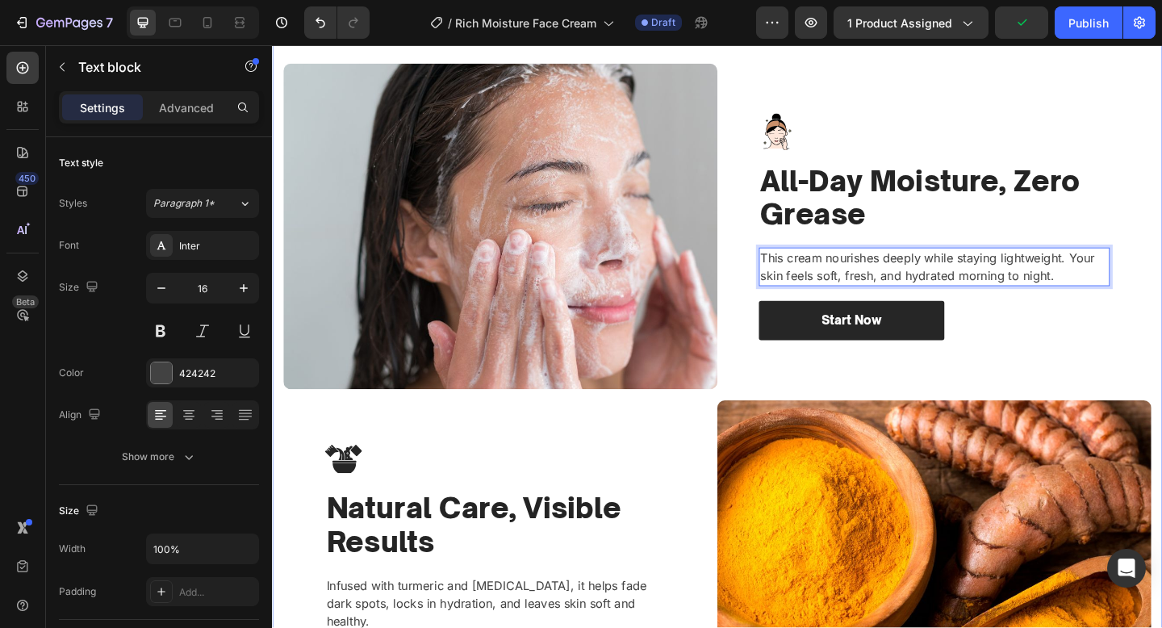
scroll to position [1545, 0]
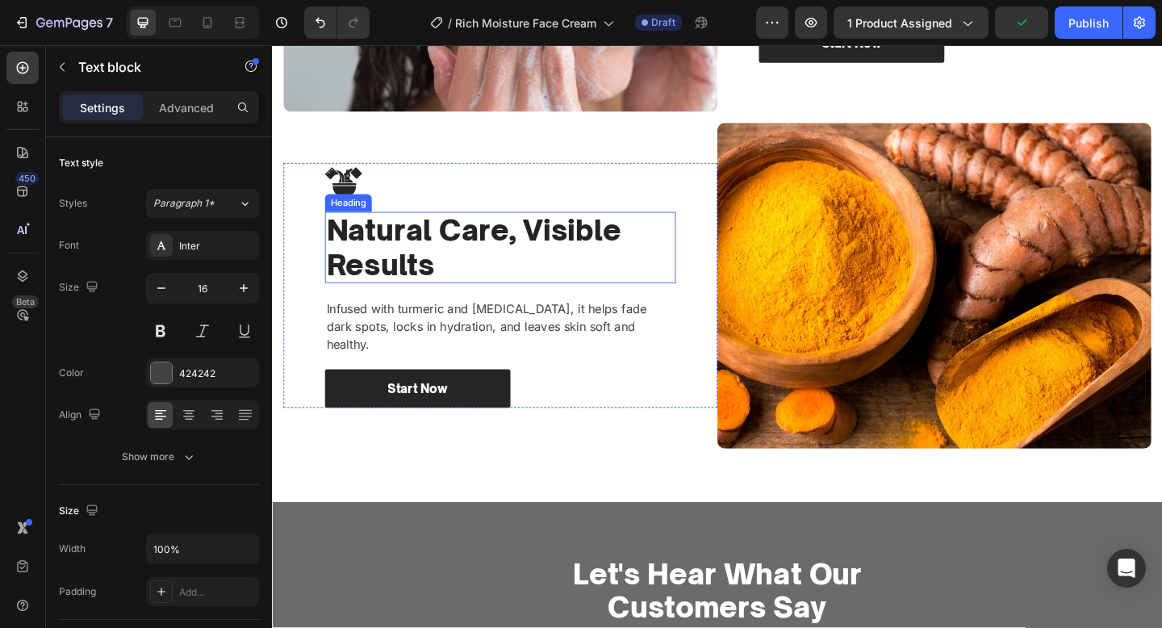
click at [469, 296] on h2 "Natural Care, Visible Results" at bounding box center [520, 265] width 382 height 77
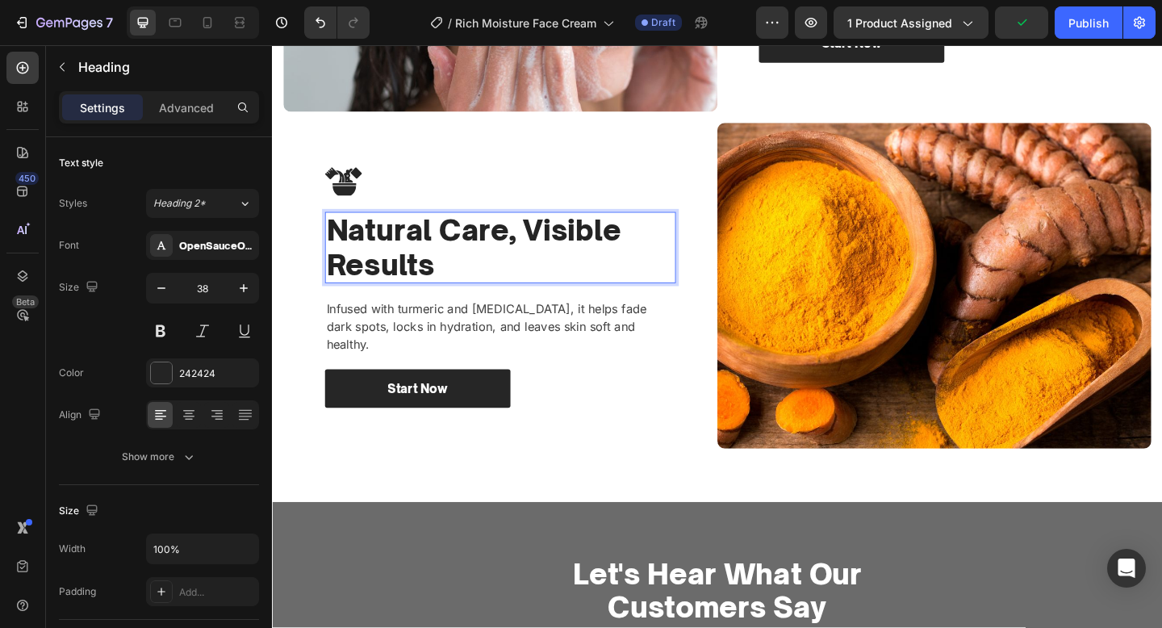
click at [469, 296] on p "Natural Care, Visible Results" at bounding box center [520, 264] width 379 height 73
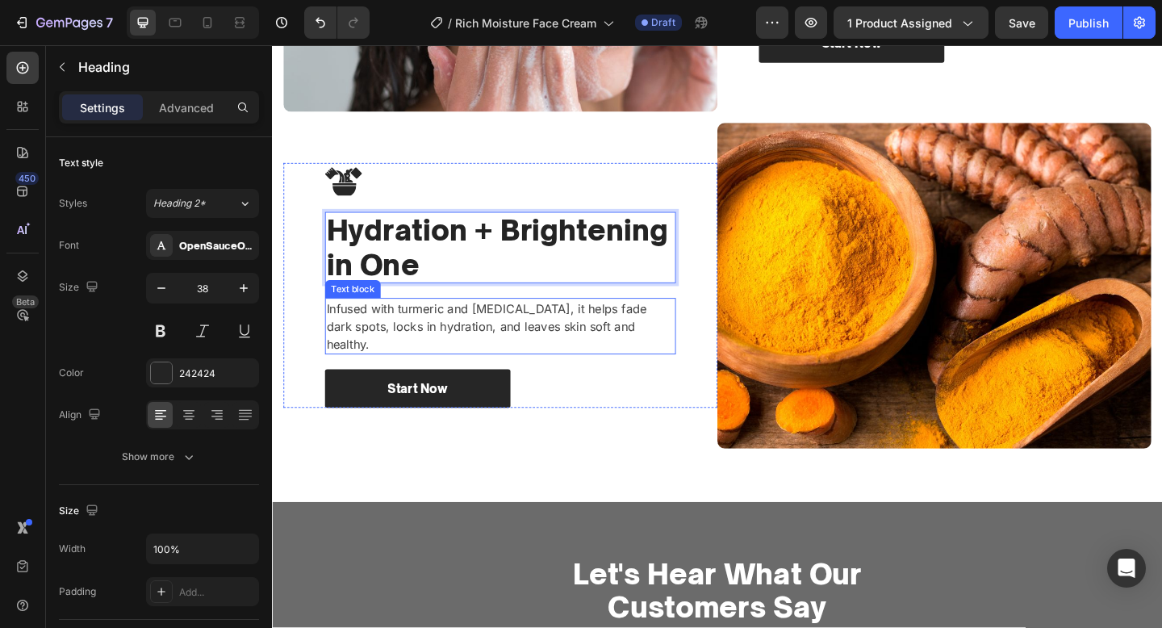
click at [555, 341] on p "Infused with turmeric and [MEDICAL_DATA], it helps fade dark spots, locks in hy…" at bounding box center [520, 351] width 379 height 58
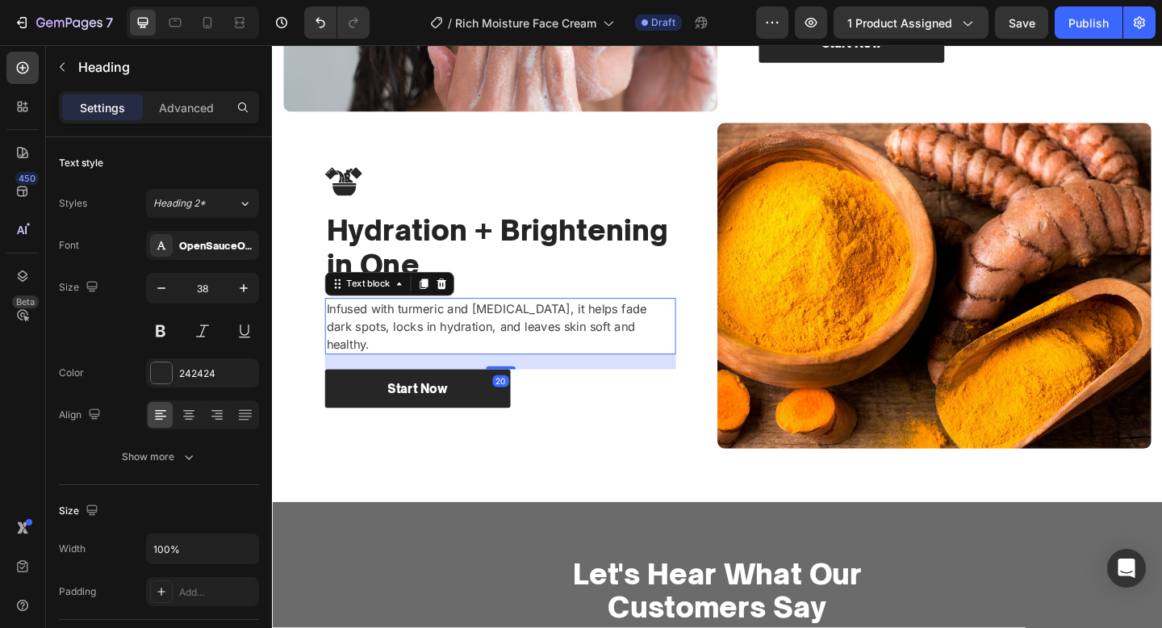
click at [555, 341] on p "Infused with turmeric and [MEDICAL_DATA], it helps fade dark spots, locks in hy…" at bounding box center [520, 351] width 379 height 58
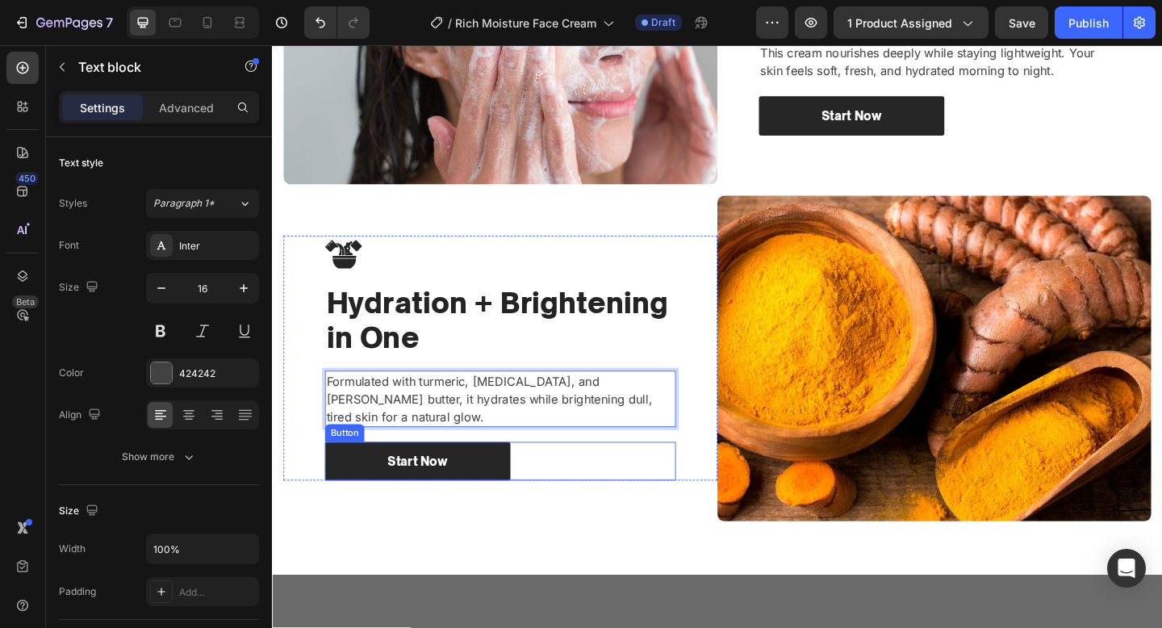
scroll to position [1463, 0]
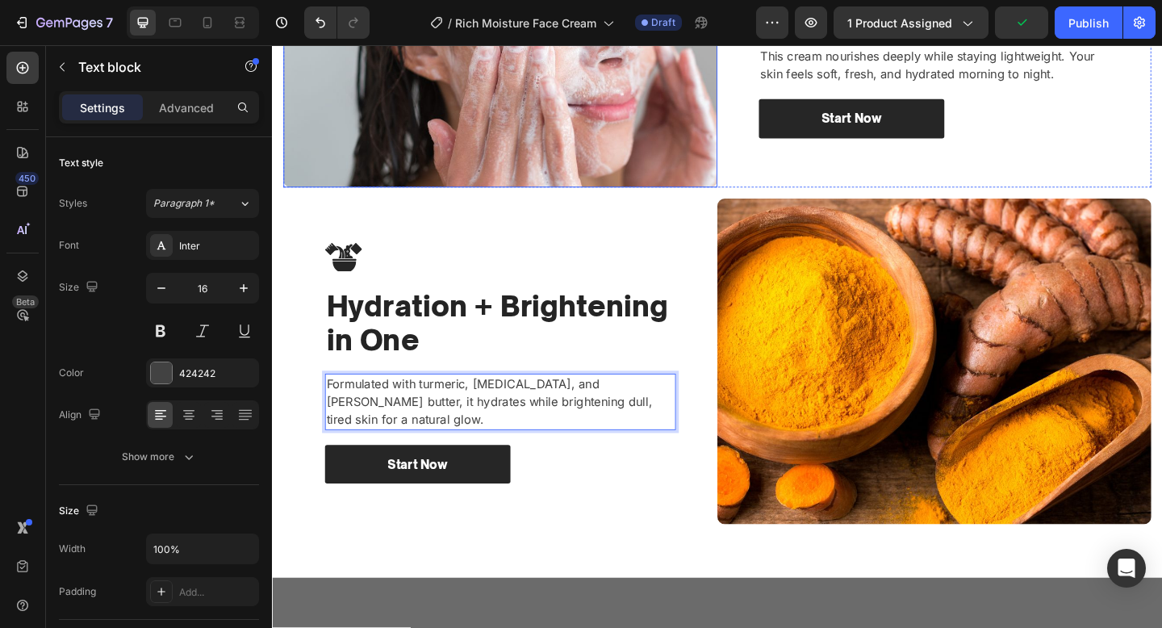
click at [588, 190] on img at bounding box center [520, 23] width 472 height 354
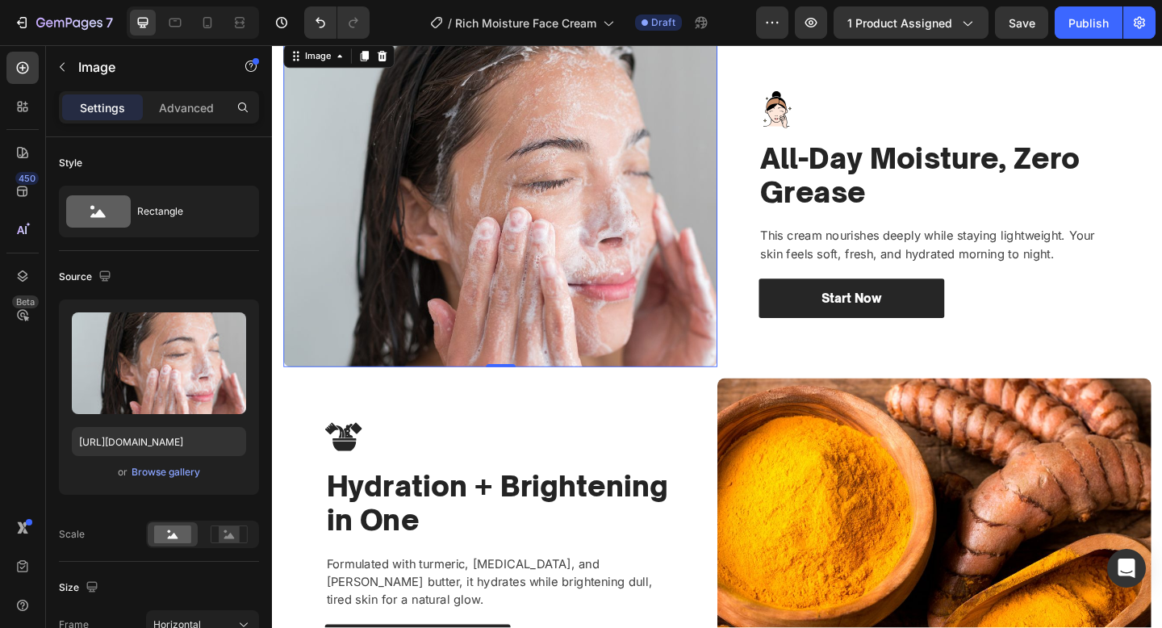
scroll to position [1401, 0]
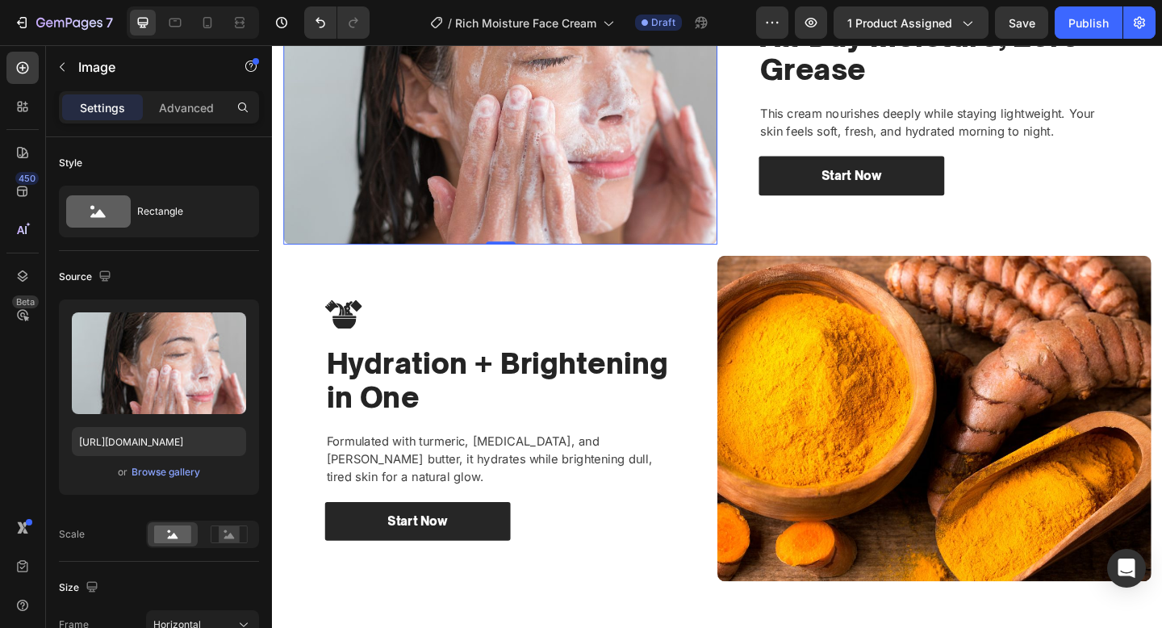
click at [415, 247] on img at bounding box center [520, 85] width 472 height 354
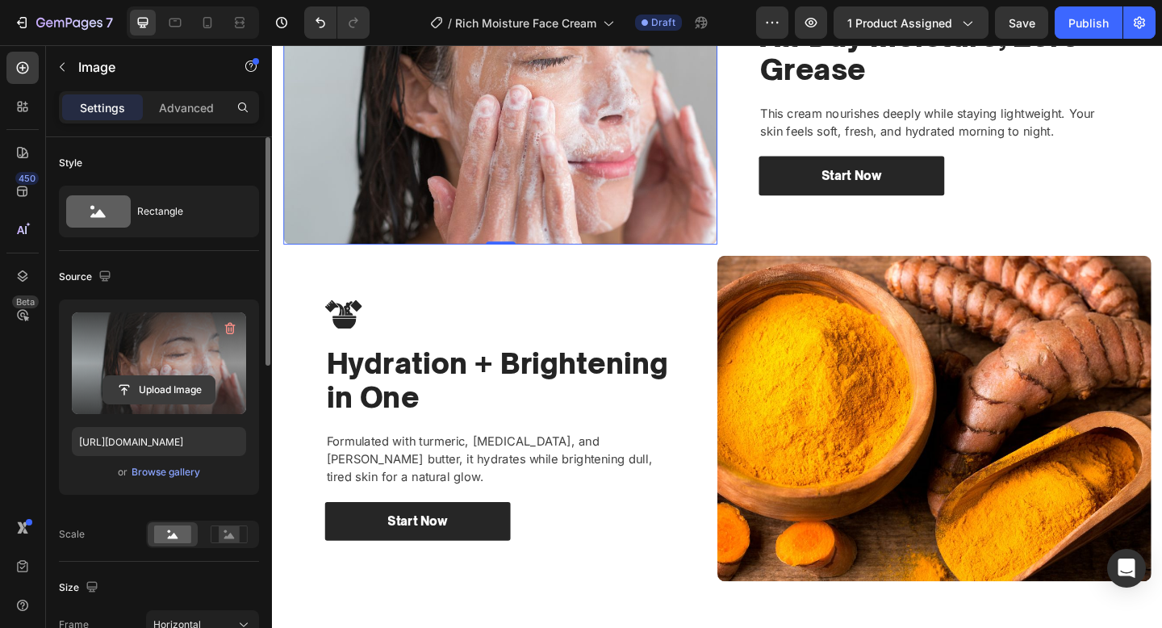
click at [177, 391] on input "file" at bounding box center [158, 389] width 111 height 27
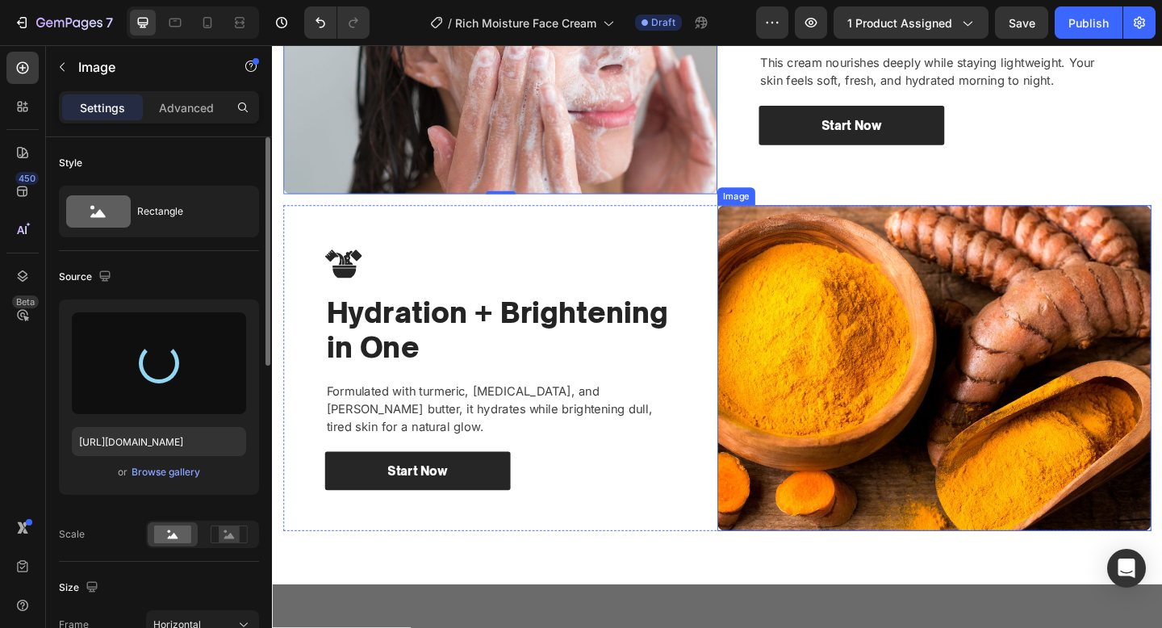
scroll to position [1457, 0]
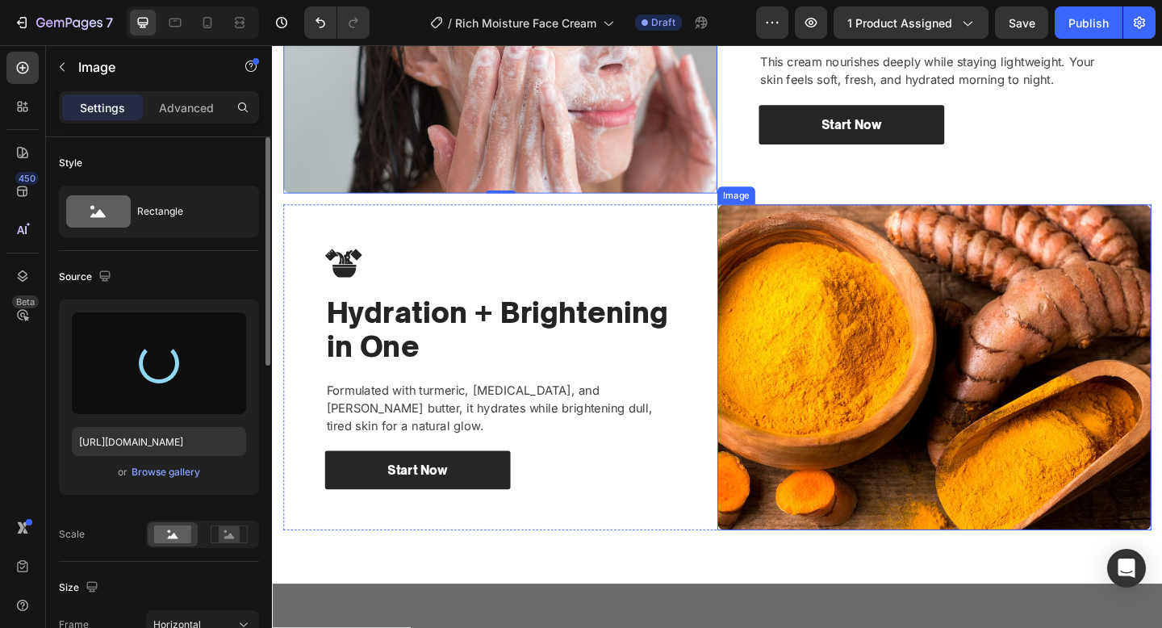
type input "[URL][DOMAIN_NAME]"
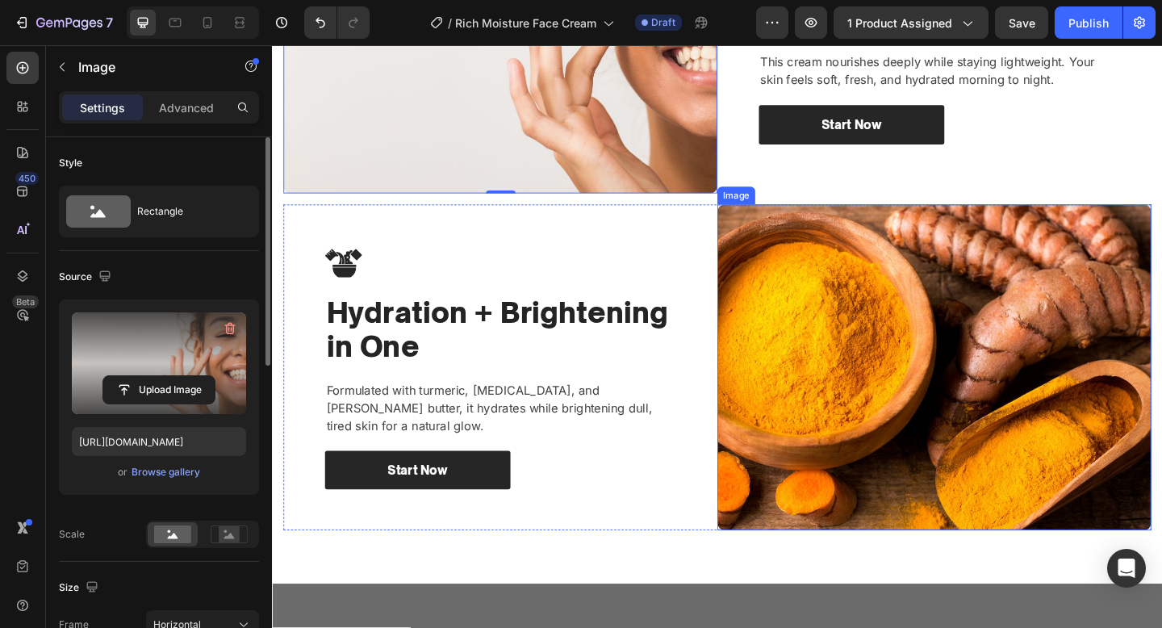
click at [900, 357] on img at bounding box center [992, 396] width 472 height 354
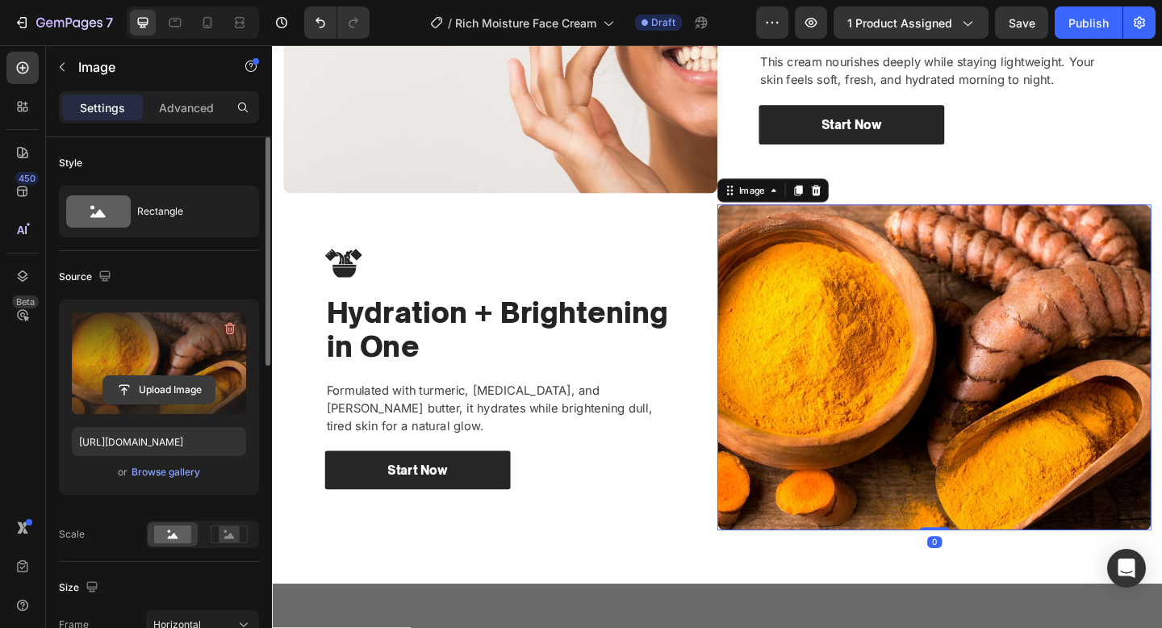
click at [159, 391] on input "file" at bounding box center [158, 389] width 111 height 27
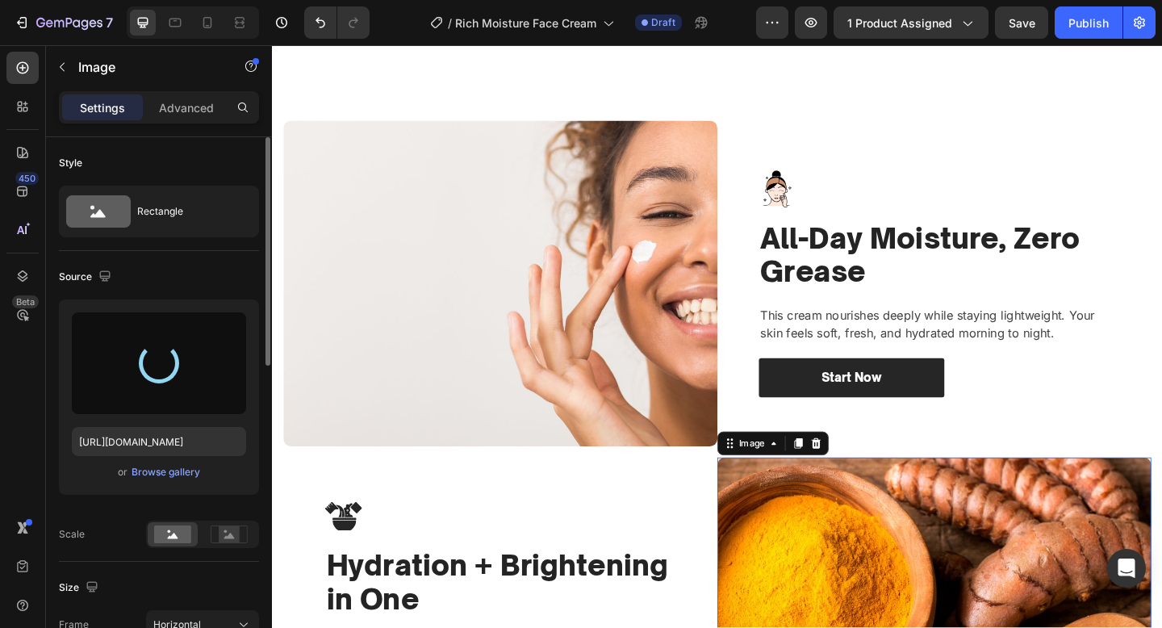
type input "[URL][DOMAIN_NAME]"
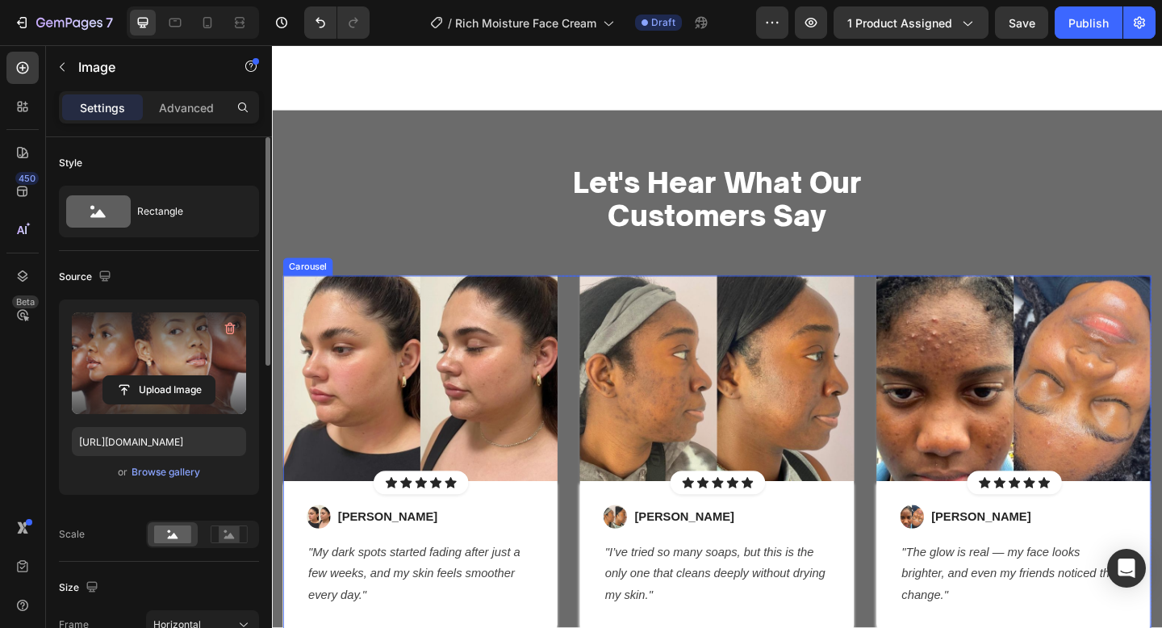
scroll to position [2086, 0]
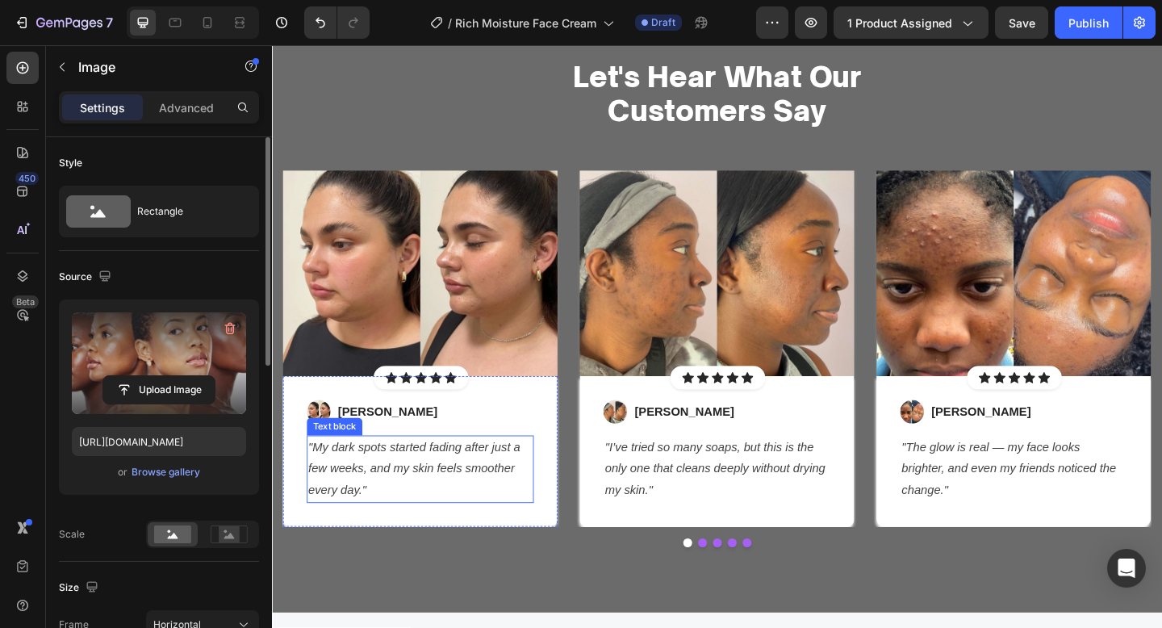
click at [422, 504] on icon ""My dark spots started fading after just a few weeks, and my skin feels smoothe…" at bounding box center [427, 505] width 231 height 61
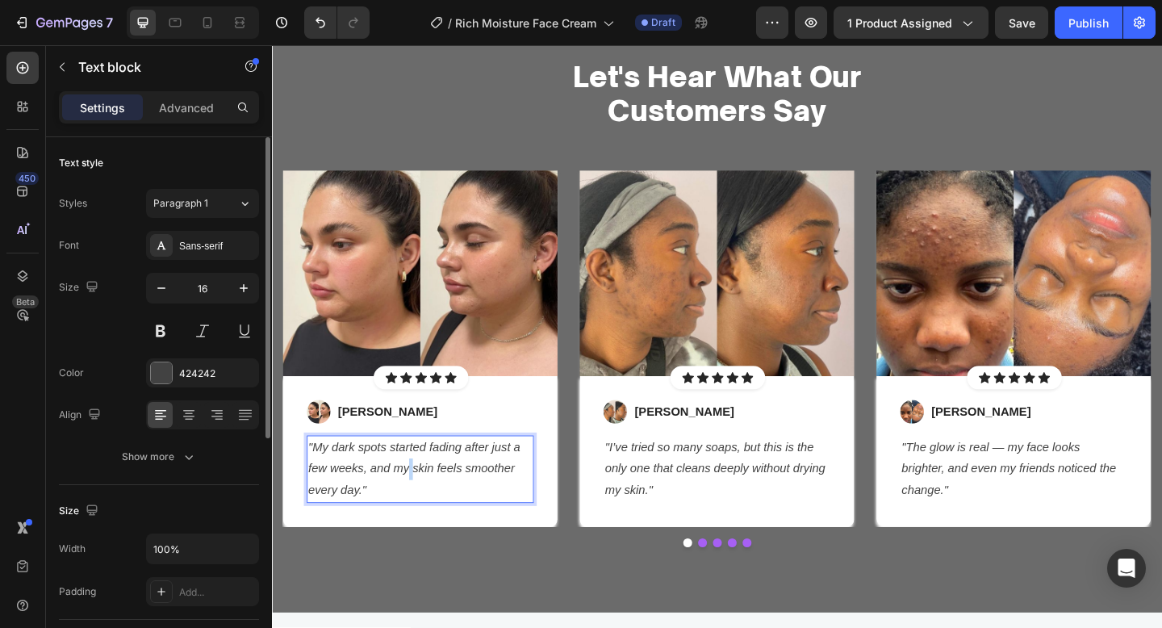
click at [422, 504] on icon ""My dark spots started fading after just a few weeks, and my skin feels smoothe…" at bounding box center [427, 505] width 231 height 61
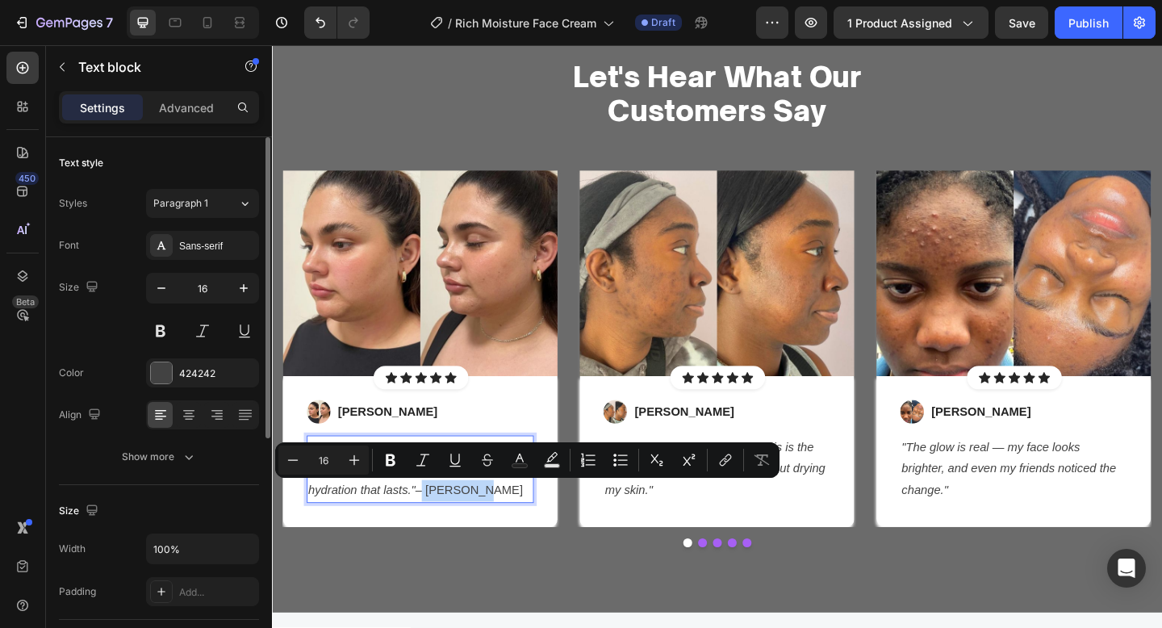
drag, startPoint x: 521, startPoint y: 532, endPoint x: 433, endPoint y: 525, distance: 87.4
click at [433, 525] on p ""This cream keeps my skin soft all day without feeling heavy. I finally found h…" at bounding box center [434, 505] width 244 height 69
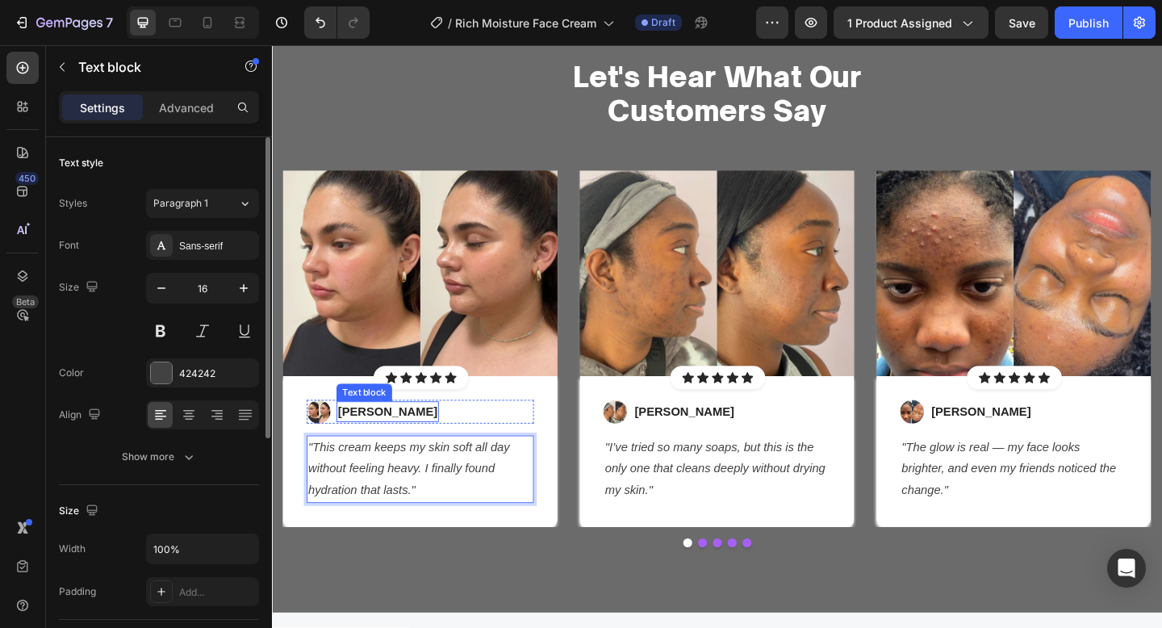
click at [375, 437] on p "[PERSON_NAME]" at bounding box center [398, 443] width 108 height 19
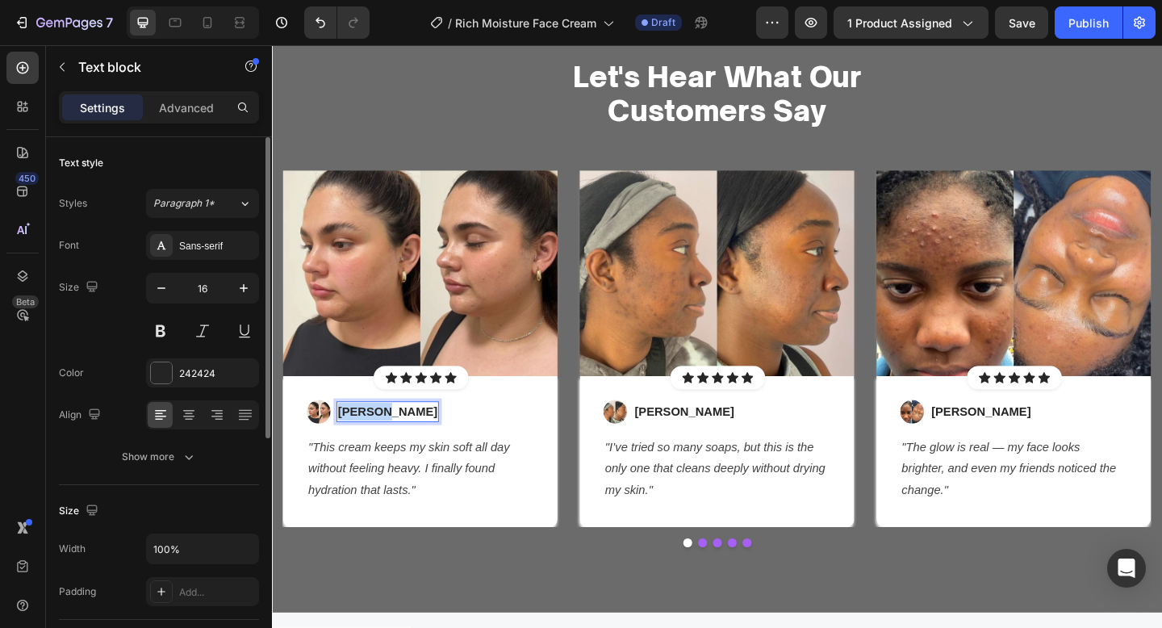
click at [375, 437] on p "[PERSON_NAME]" at bounding box center [398, 443] width 108 height 19
click at [358, 445] on p "– Chloe M." at bounding box center [403, 443] width 119 height 19
click at [702, 504] on icon ""I’ve tried so many soaps, but this is the only one that cleans deeply without …" at bounding box center [754, 505] width 240 height 61
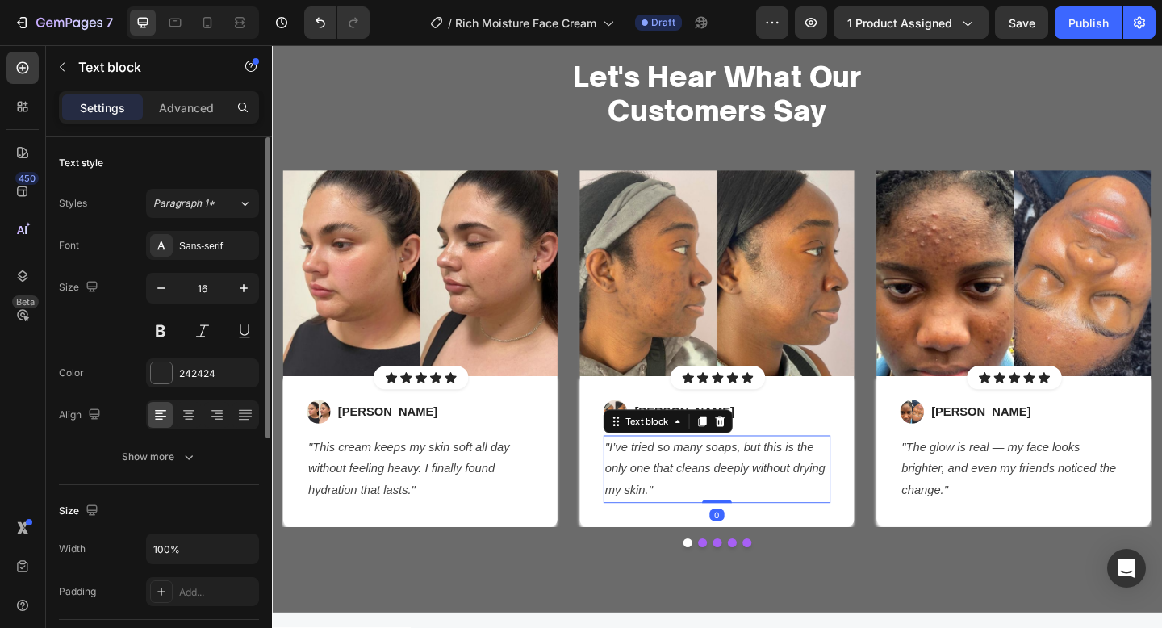
click at [702, 504] on icon ""I’ve tried so many soaps, but this is the only one that cleans deeply without …" at bounding box center [754, 505] width 240 height 61
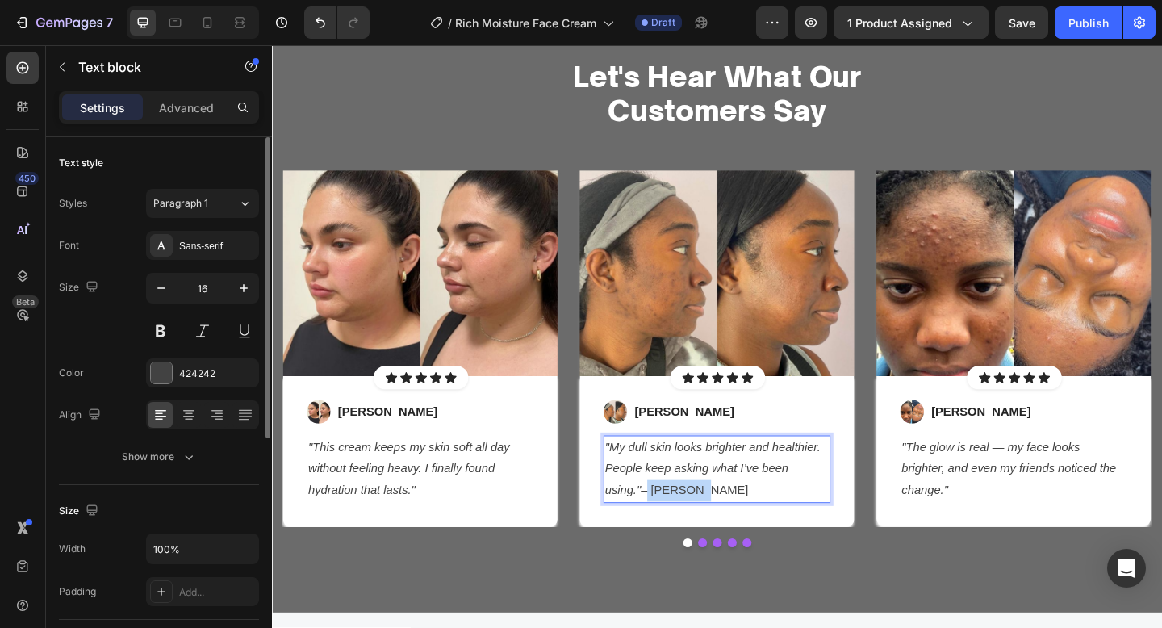
drag, startPoint x: 730, startPoint y: 531, endPoint x: 637, endPoint y: 536, distance: 93.7
click at [637, 536] on p ""My dull skin looks brighter and healthier. People keep asking what I’ve been u…" at bounding box center [756, 505] width 244 height 69
click at [692, 447] on p "[PERSON_NAME]" at bounding box center [721, 443] width 108 height 19
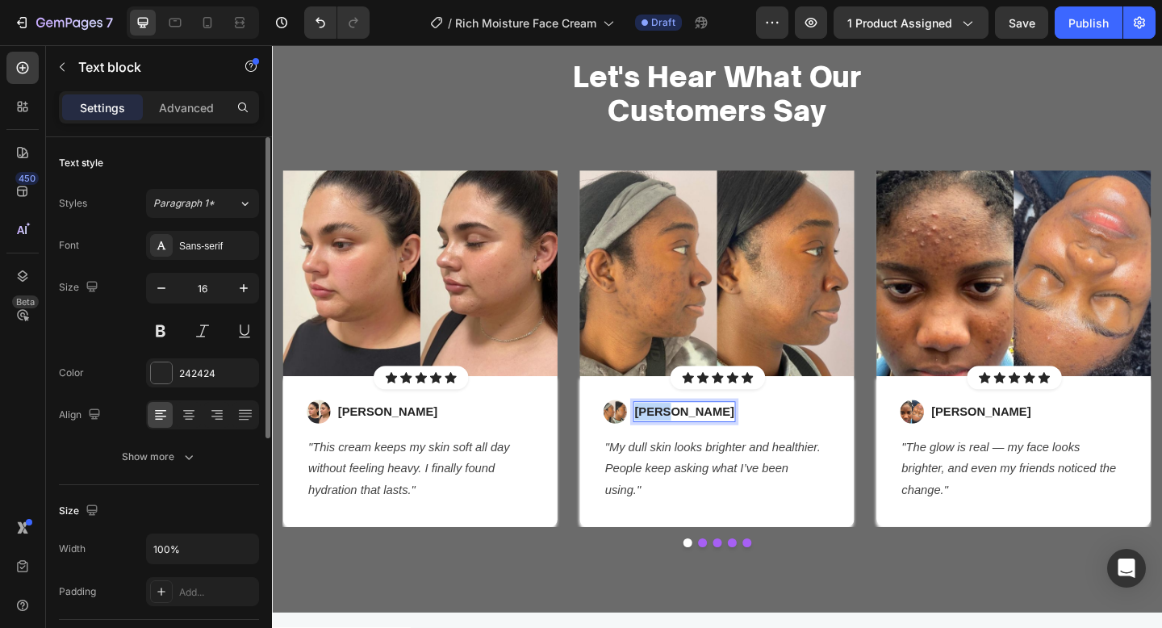
click at [692, 447] on p "[PERSON_NAME]" at bounding box center [721, 443] width 108 height 19
click at [677, 447] on p "– Emma S." at bounding box center [726, 443] width 119 height 19
click at [1050, 504] on icon ""The glow is real — my face looks brighter, and even my friends noticed the cha…" at bounding box center [1073, 505] width 233 height 61
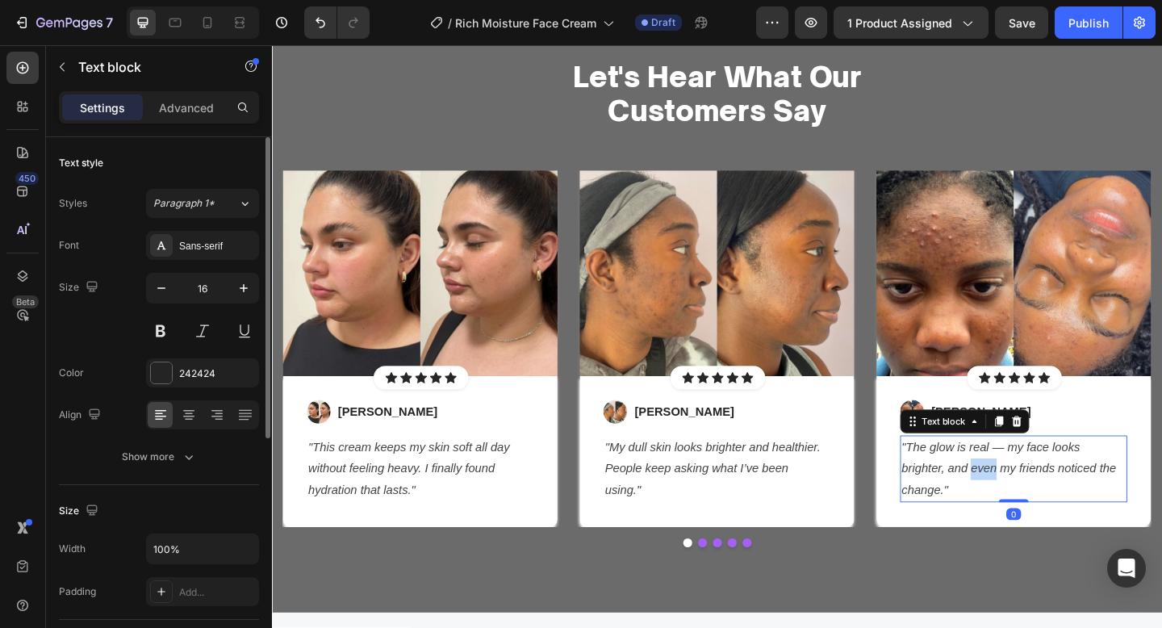
click at [1050, 504] on icon ""The glow is real — my face looks brighter, and even my friends noticed the cha…" at bounding box center [1073, 505] width 233 height 61
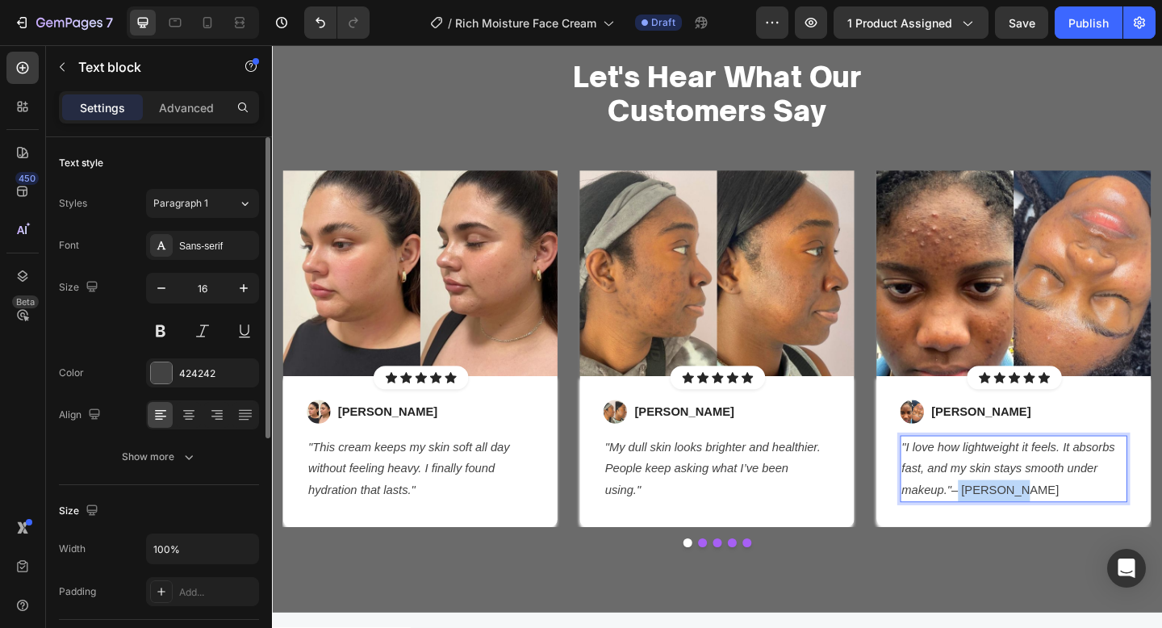
drag, startPoint x: 1083, startPoint y: 521, endPoint x: 1017, endPoint y: 525, distance: 66.3
click at [1017, 525] on p ""I love how lightweight it feels. It absorbs fast, and my skin stays smooth und…" at bounding box center [1079, 505] width 244 height 69
click at [1009, 433] on div "[PERSON_NAME]" at bounding box center [1043, 444] width 111 height 23
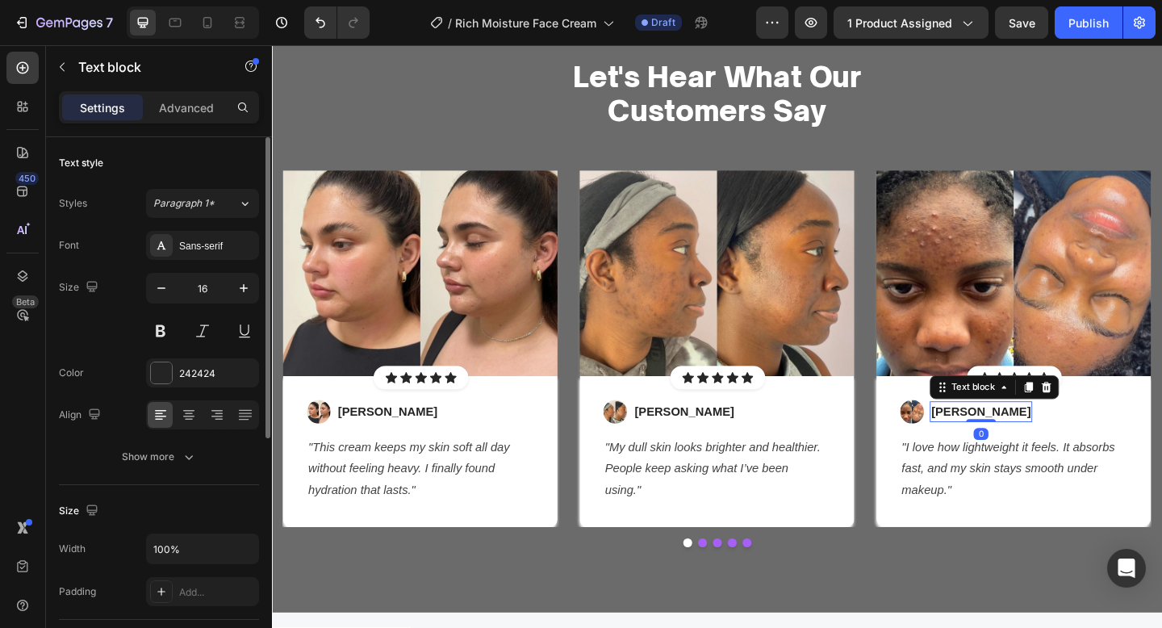
click at [1009, 435] on p "[PERSON_NAME]" at bounding box center [1043, 443] width 108 height 19
click at [998, 444] on p "– [PERSON_NAME]" at bounding box center [1048, 443] width 119 height 19
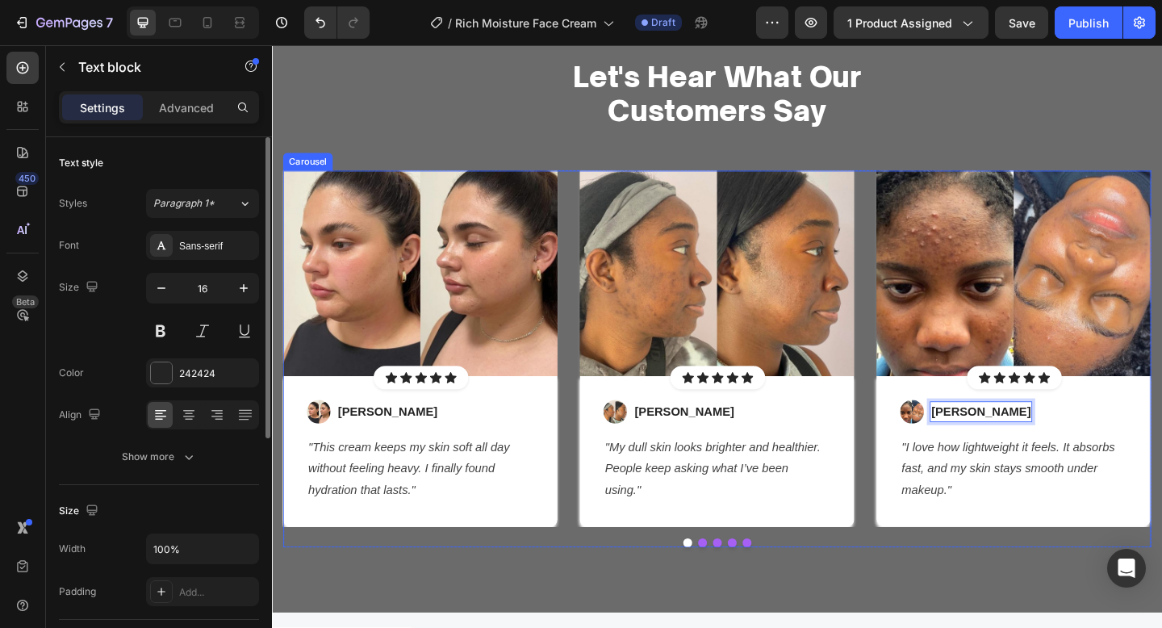
click at [867, 575] on div "Image Icon Icon Icon Icon Icon Icon List Hoz Row Row Image Chloe M. Text block …" at bounding box center [756, 387] width 944 height 410
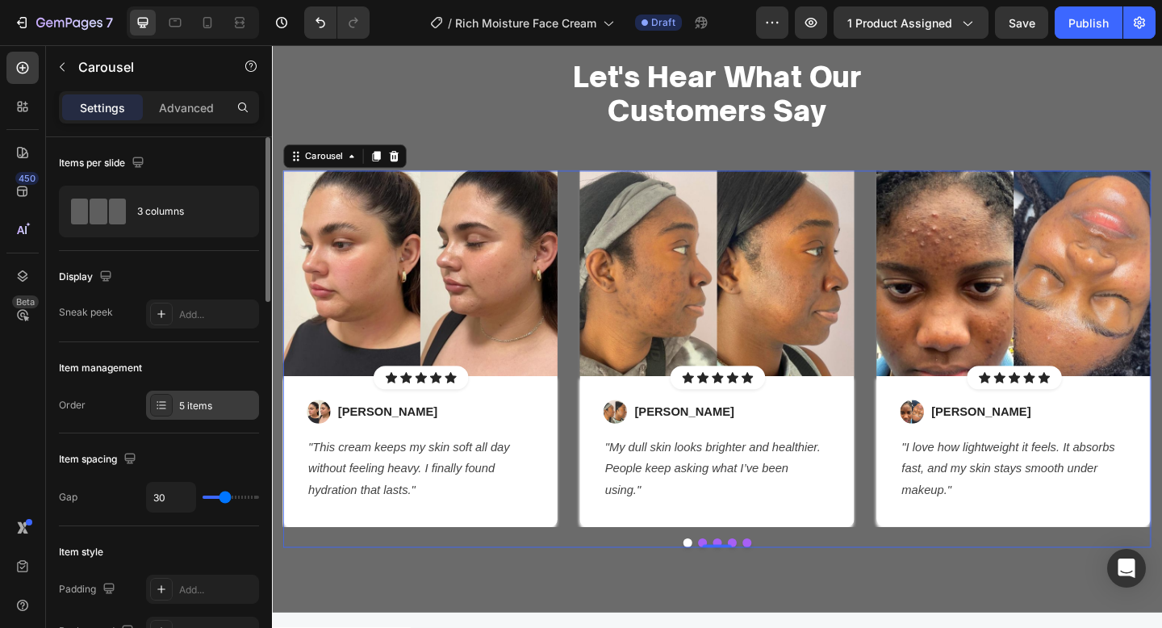
click at [205, 402] on div "5 items" at bounding box center [217, 406] width 76 height 15
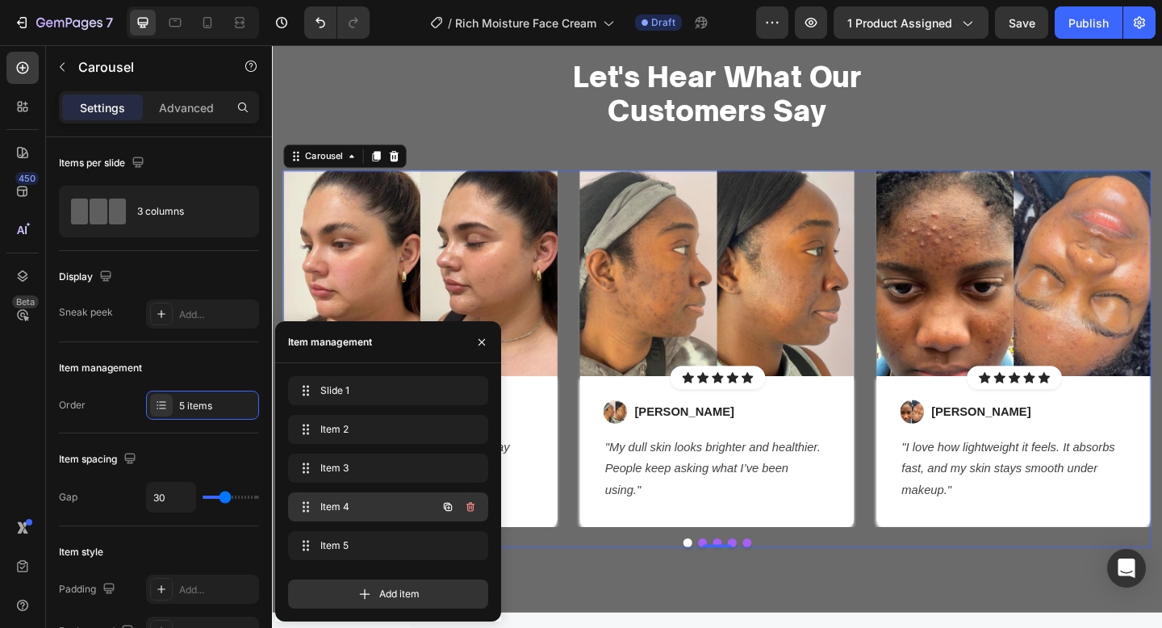
click at [358, 508] on span "Item 4" at bounding box center [365, 507] width 91 height 15
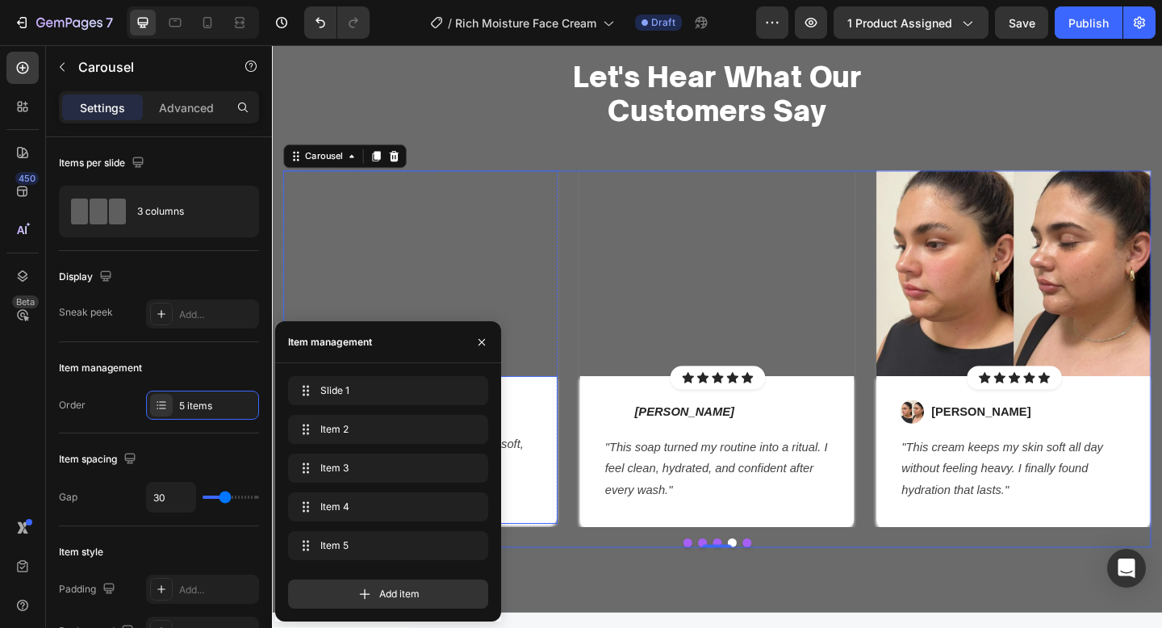
click at [558, 484] on div "Image Nicole M. Text block Row "I love how gentle it feels. My skin is soft, fr…" at bounding box center [433, 486] width 299 height 163
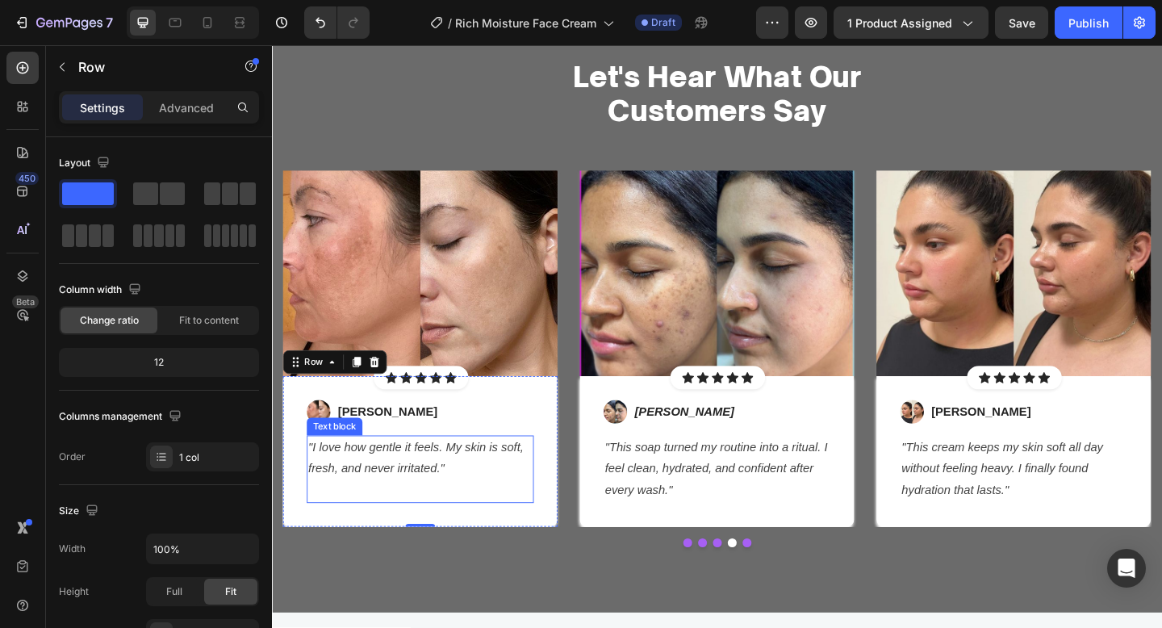
click at [500, 490] on icon ""I love how gentle it feels. My skin is soft, fresh, and never irritated."" at bounding box center [429, 493] width 234 height 37
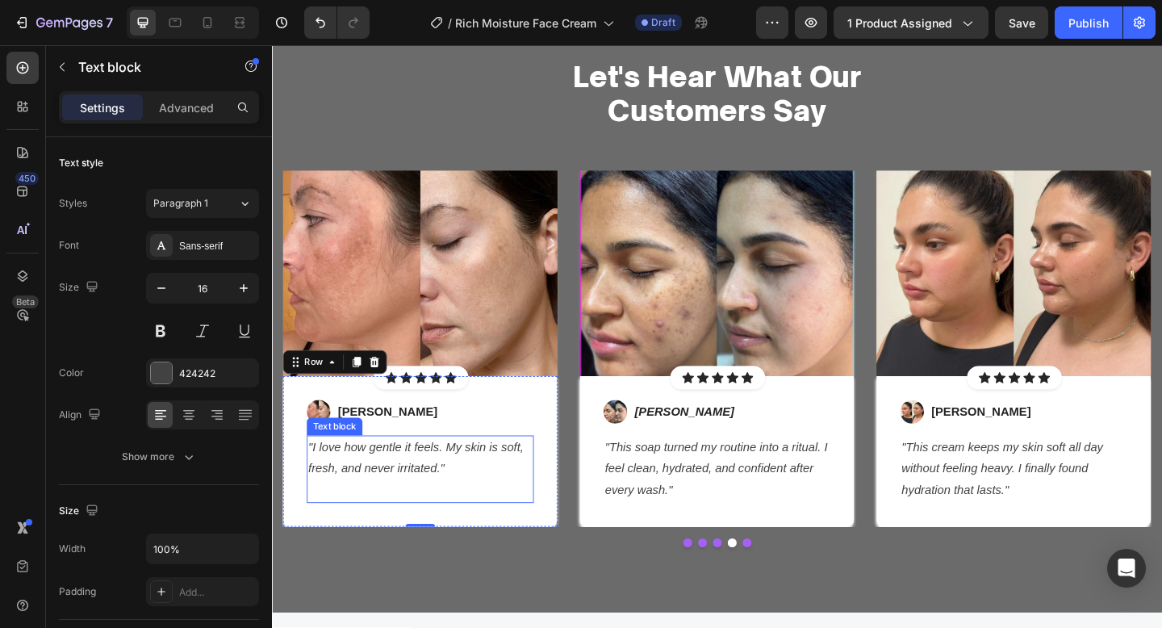
click at [500, 490] on icon ""I love how gentle it feels. My skin is soft, fresh, and never irritated."" at bounding box center [429, 493] width 234 height 37
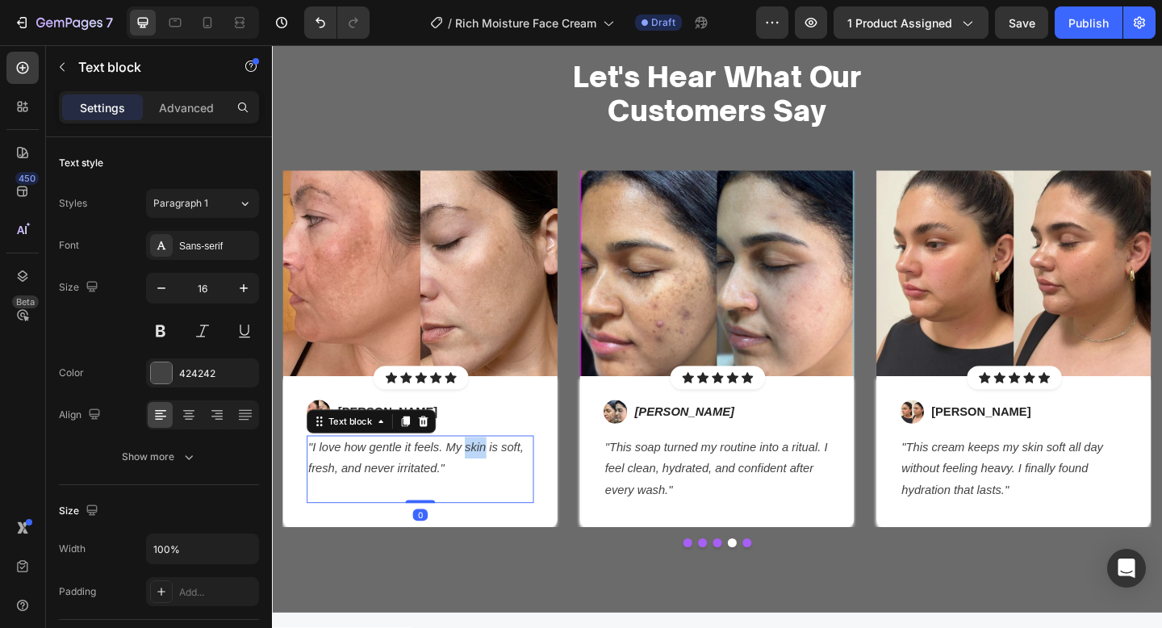
click at [500, 490] on icon ""I love how gentle it feels. My skin is soft, fresh, and never irritated."" at bounding box center [429, 493] width 234 height 37
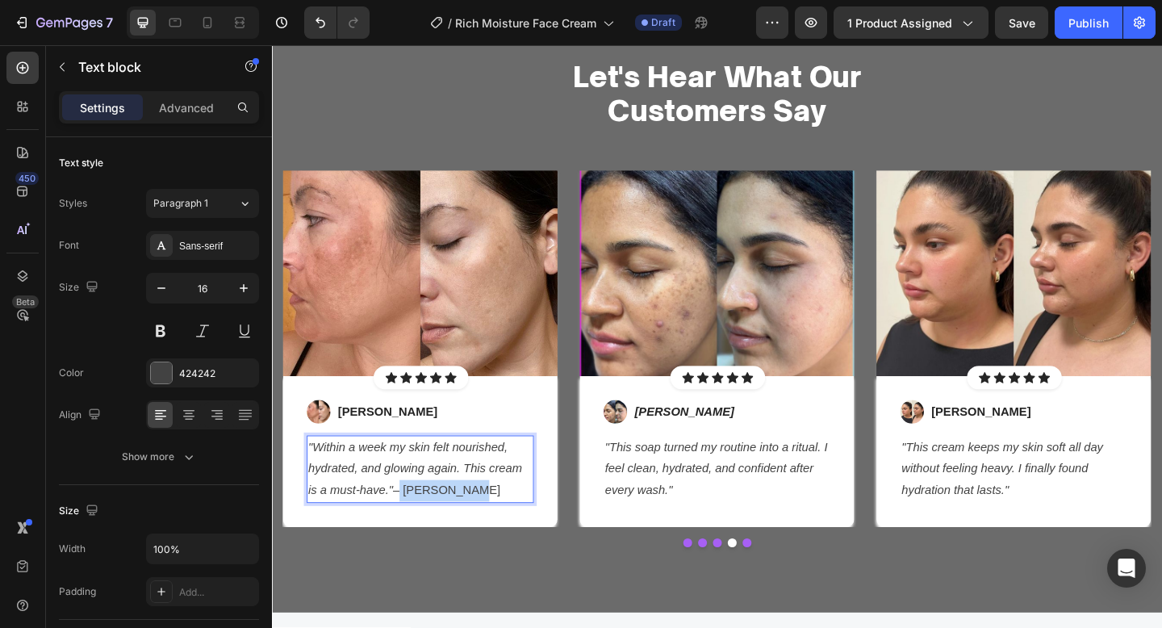
drag, startPoint x: 509, startPoint y: 519, endPoint x: 408, endPoint y: 533, distance: 101.8
click at [408, 533] on p ""Within a week my skin felt nourished, hydrated, and glowing again. This cream …" at bounding box center [434, 505] width 244 height 69
click at [367, 448] on p "Nicole M." at bounding box center [398, 443] width 108 height 19
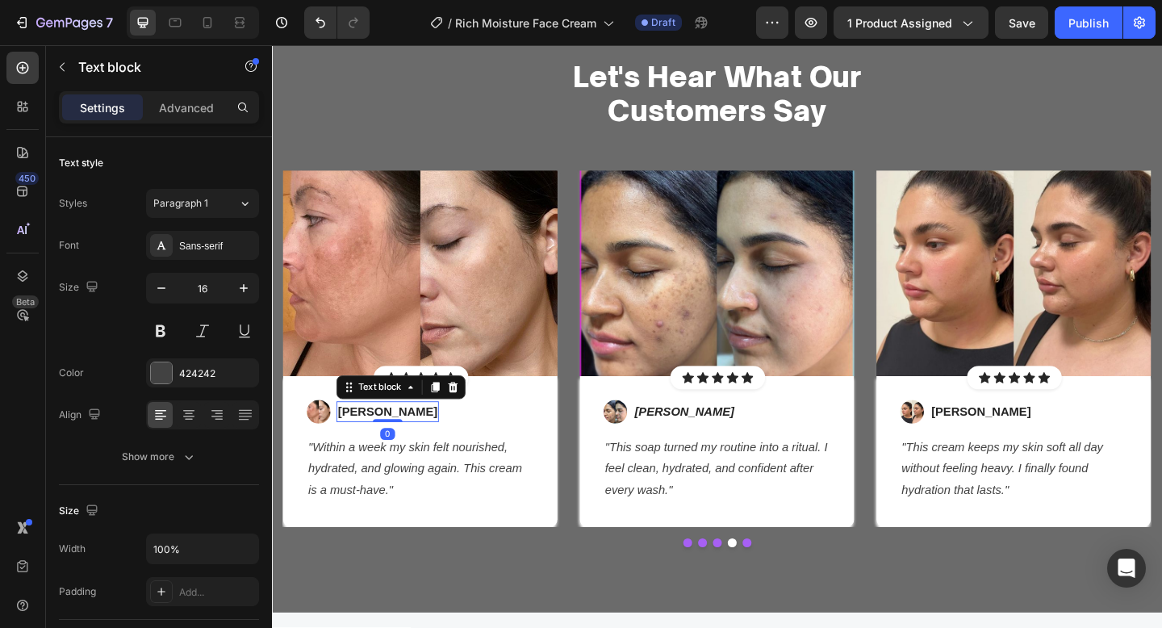
click at [367, 448] on p "Nicole M." at bounding box center [398, 443] width 108 height 19
click at [357, 440] on p "– [PERSON_NAME]" at bounding box center [403, 443] width 119 height 19
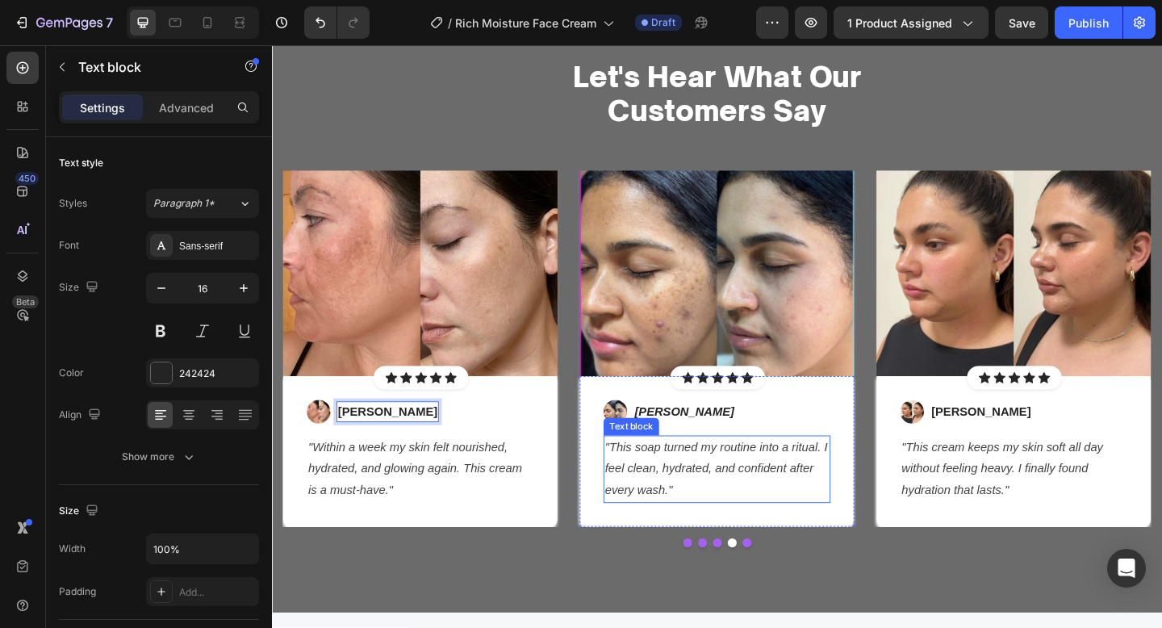
click at [715, 487] on icon ""This soap turned my routine into a ritual. I feel clean, hydrated, and confide…" at bounding box center [755, 505] width 242 height 61
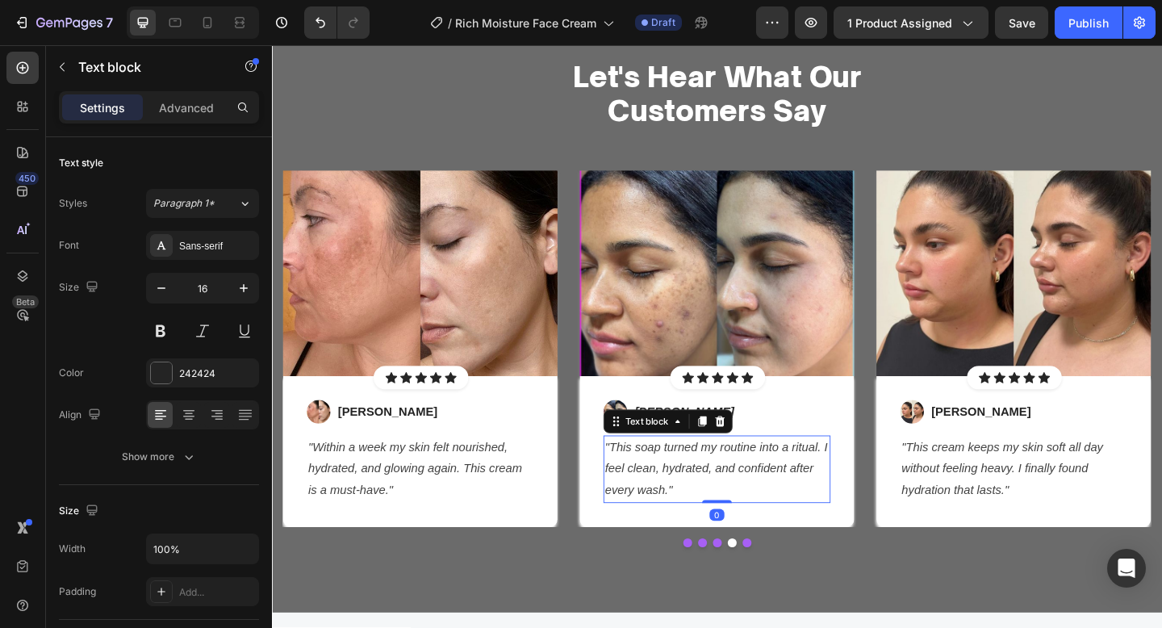
click at [715, 487] on icon ""This soap turned my routine into a ritual. I feel clean, hydrated, and confide…" at bounding box center [755, 505] width 242 height 61
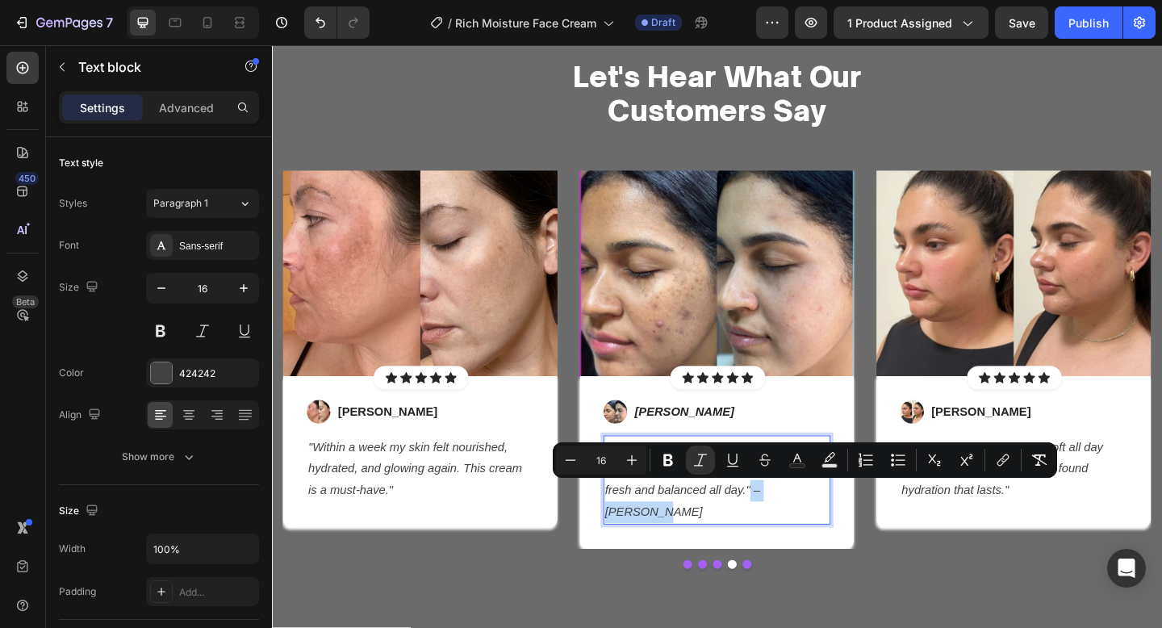
drag, startPoint x: 876, startPoint y: 533, endPoint x: 790, endPoint y: 537, distance: 85.6
click at [790, 537] on p ""Finally, a moisturizer that hydrates without making me oily. My face feels fre…" at bounding box center [756, 517] width 244 height 93
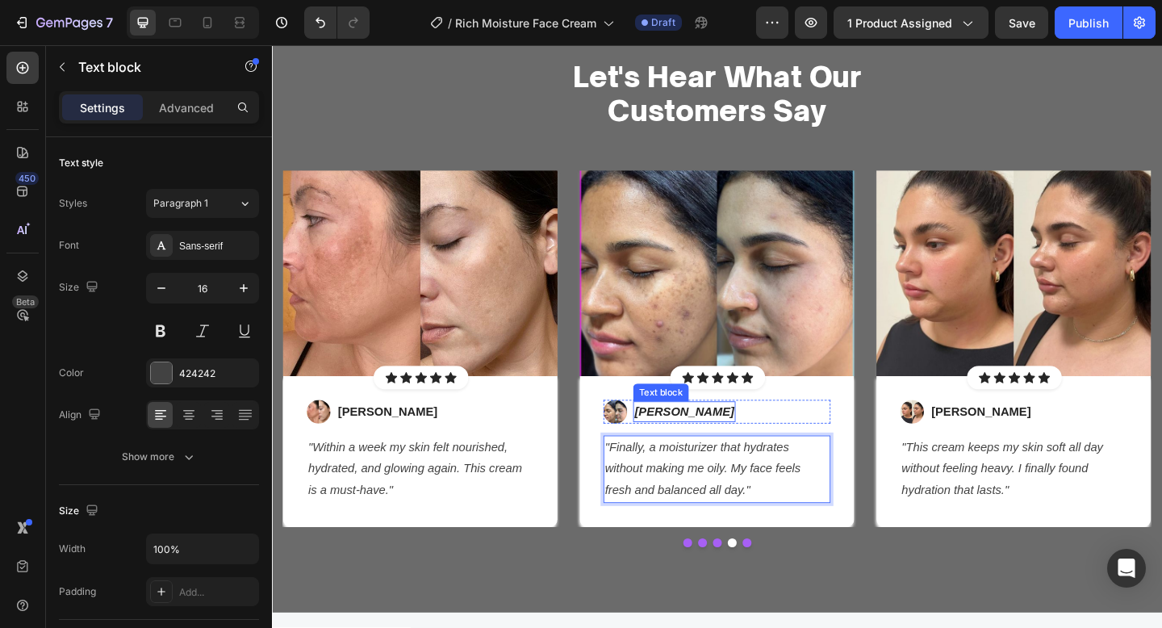
click at [684, 437] on icon "[PERSON_NAME]" at bounding box center [721, 444] width 108 height 14
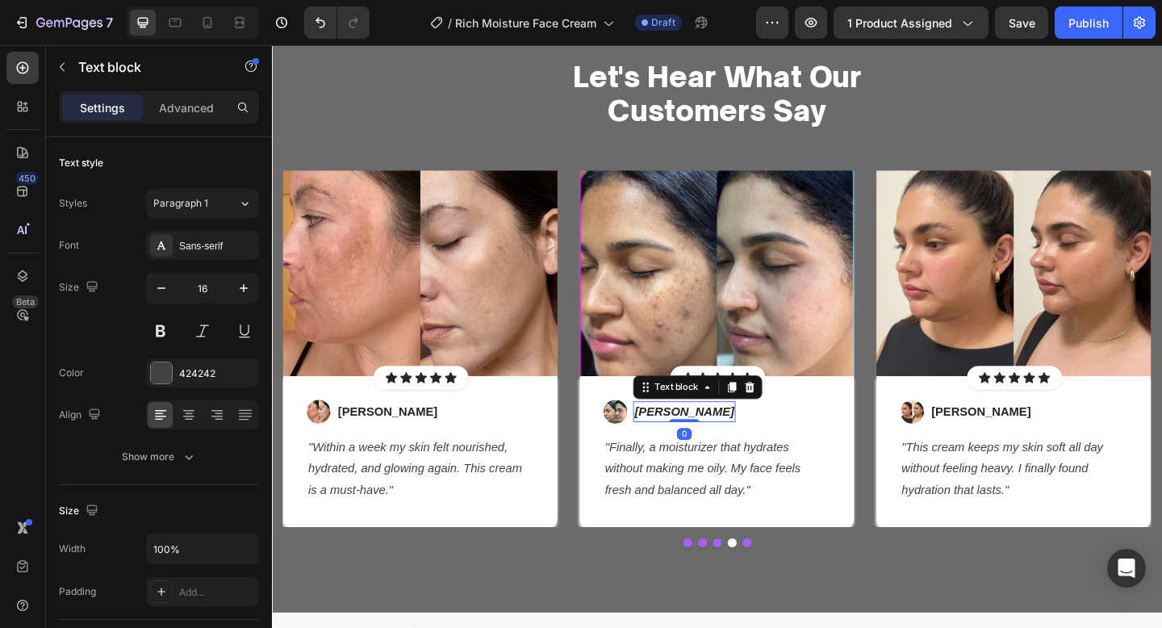
click at [684, 437] on icon "[PERSON_NAME]" at bounding box center [721, 444] width 108 height 14
click at [682, 443] on icon "– [PERSON_NAME]" at bounding box center [726, 444] width 119 height 14
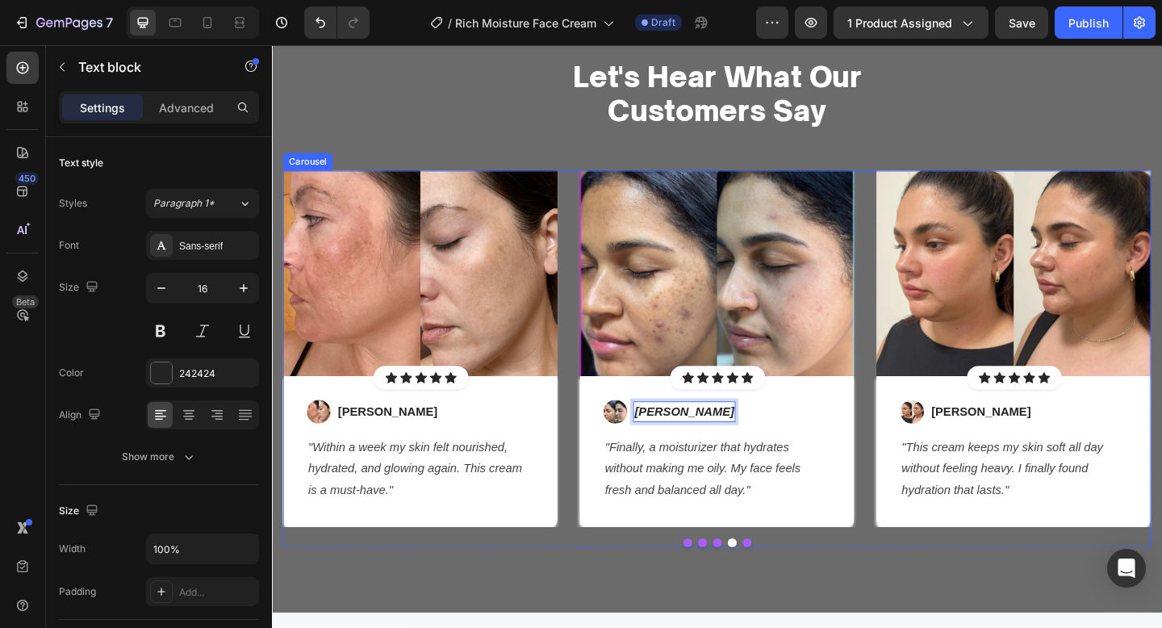
click at [726, 574] on div "Image Icon Icon Icon Icon Icon Icon List Hoz Row Row Image Chloe M. Text block …" at bounding box center [756, 387] width 944 height 410
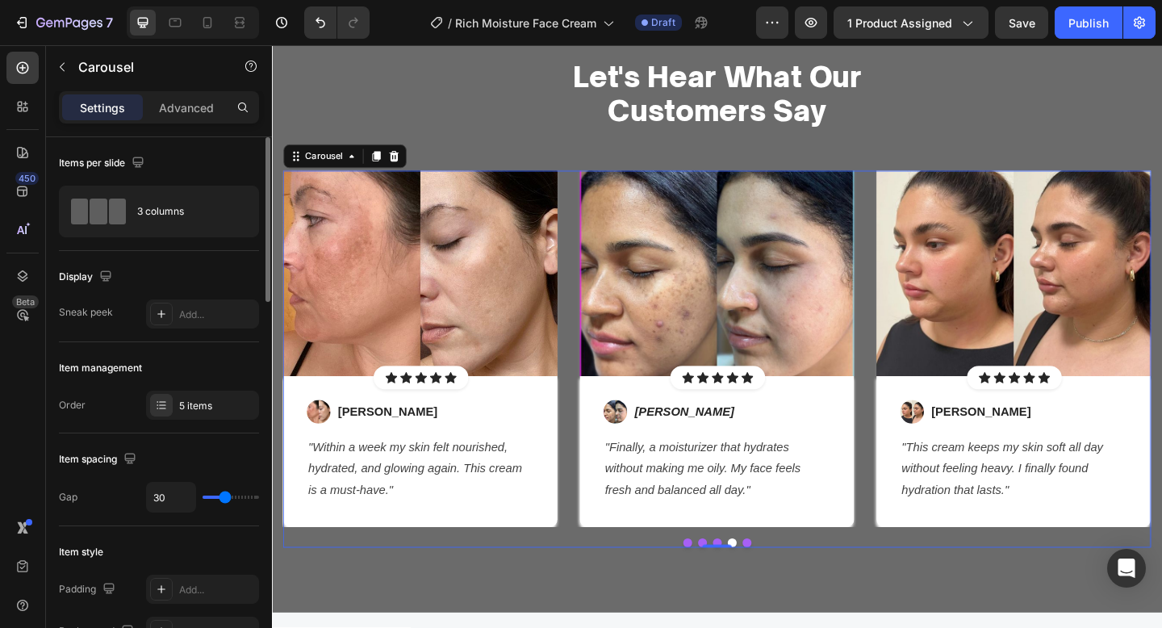
click at [186, 409] on div "5 items" at bounding box center [217, 406] width 76 height 15
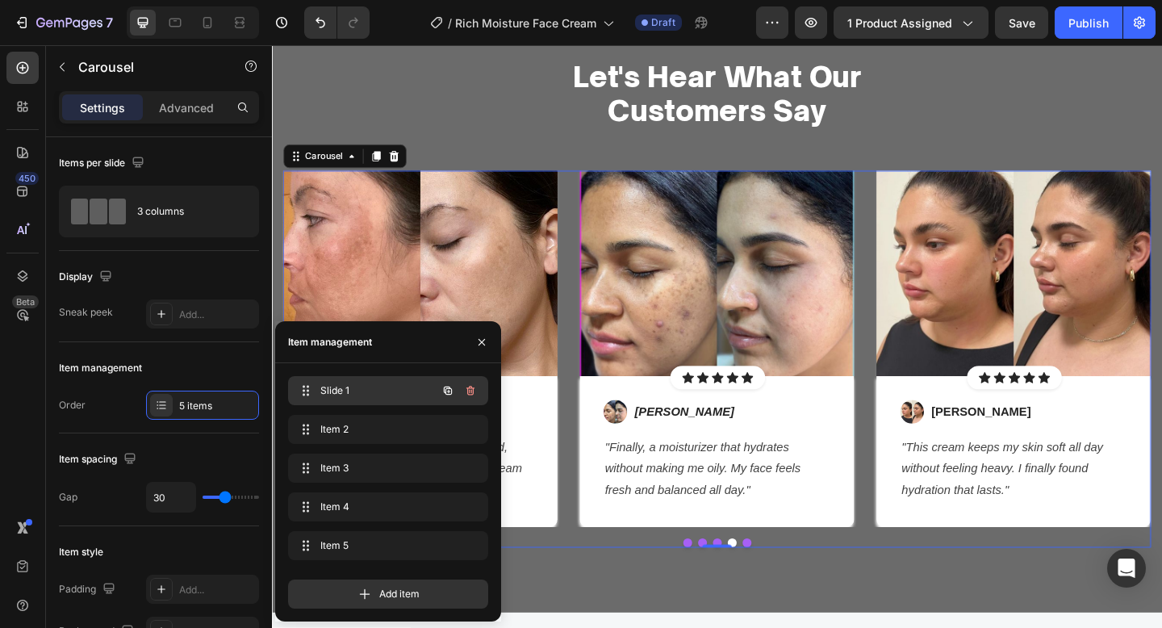
click at [333, 398] on div "Slide 1 Slide 1" at bounding box center [366, 390] width 142 height 23
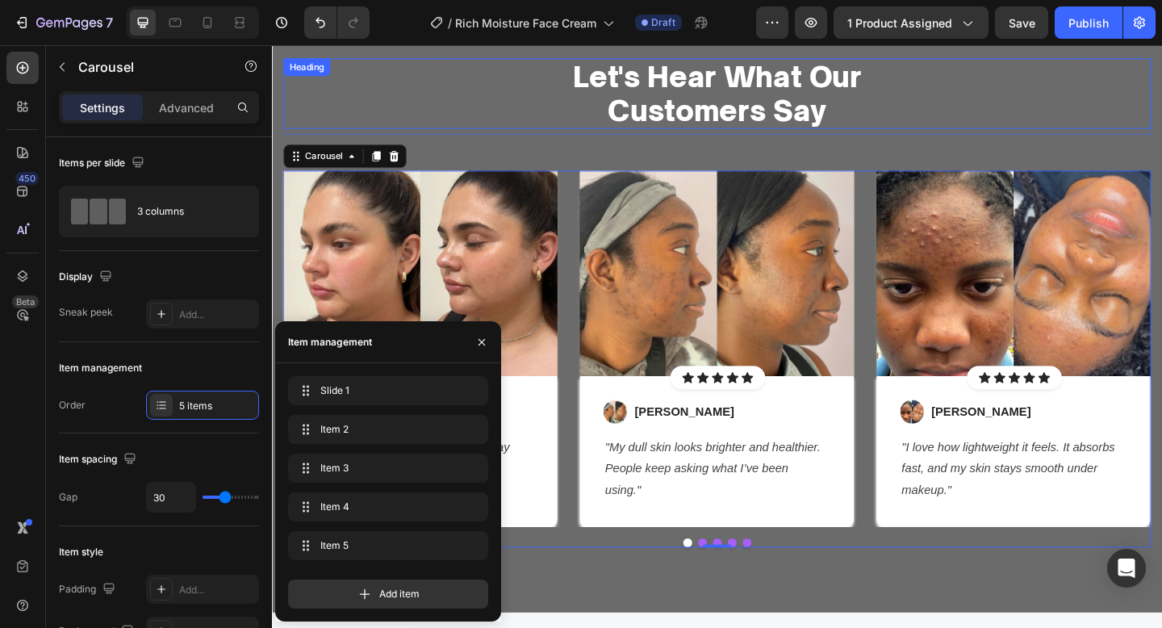
click at [450, 94] on p "Let's Hear What Our Customers Say" at bounding box center [756, 97] width 941 height 73
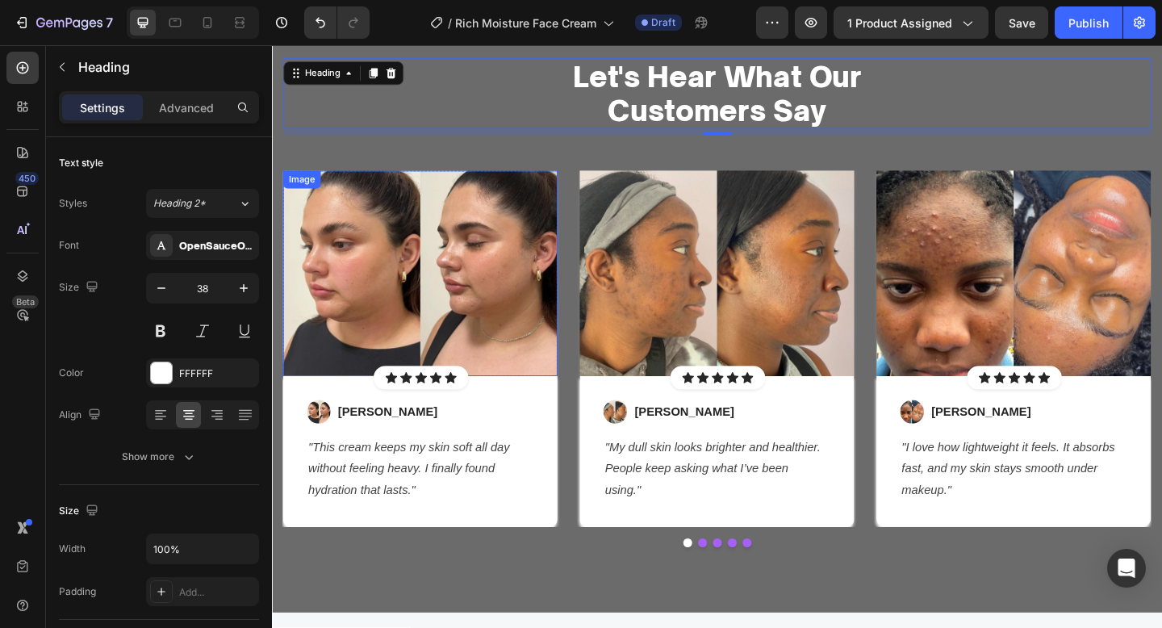
click at [471, 316] on img at bounding box center [433, 294] width 299 height 224
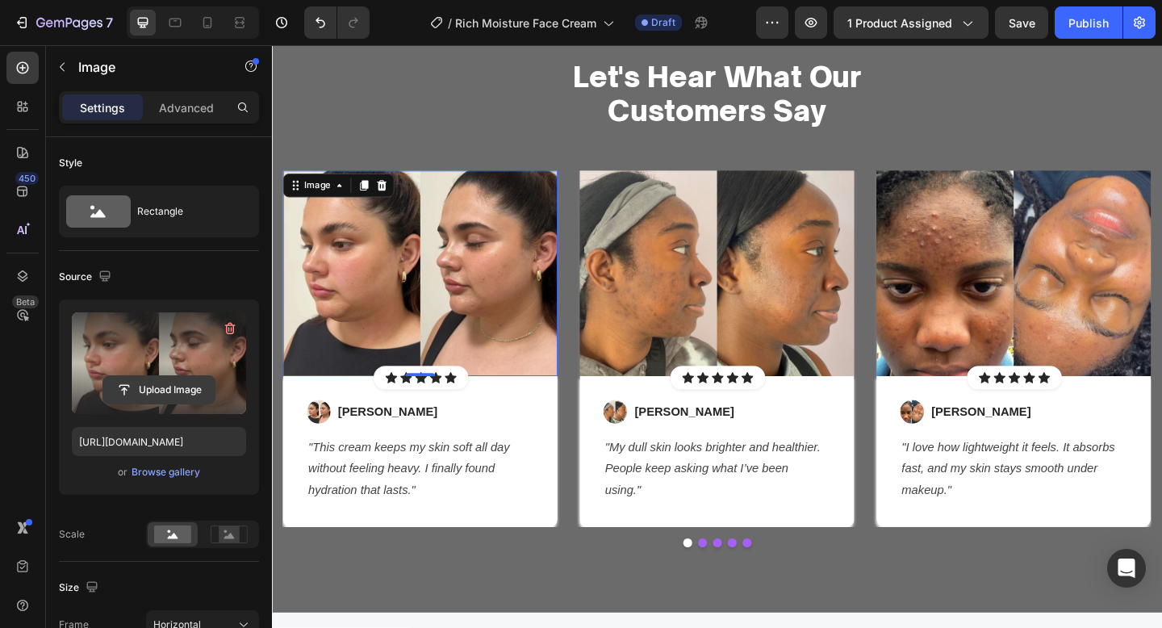
click at [168, 380] on input "file" at bounding box center [158, 389] width 111 height 27
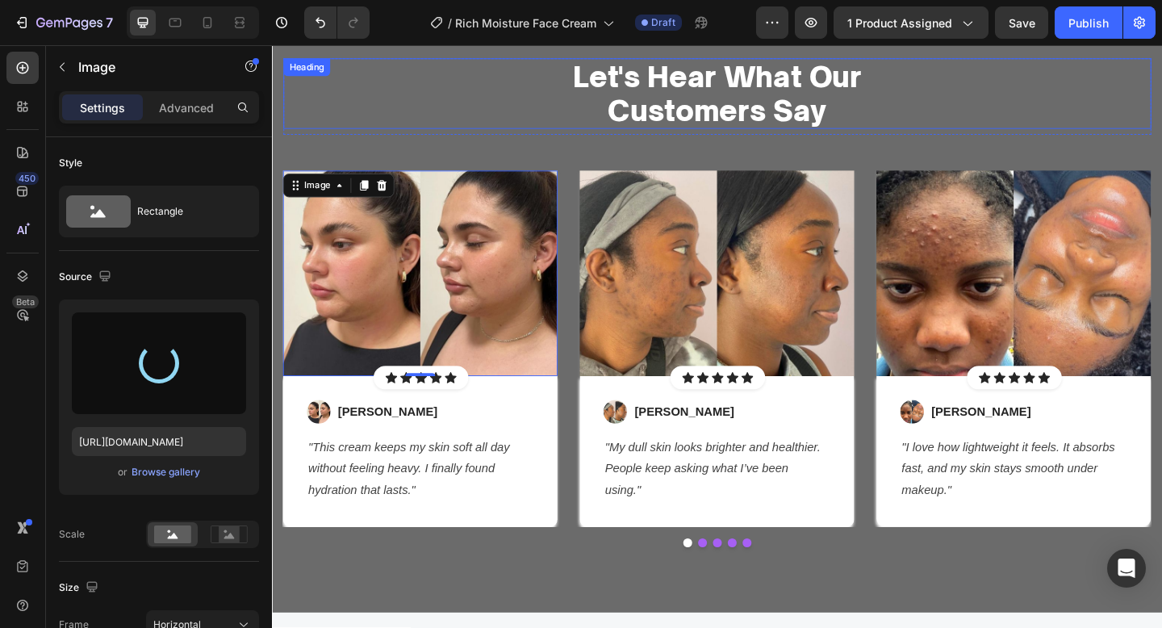
type input "https://cdn.shopify.com/s/files/1/0652/6065/0668/files/gempages_581515696211493…"
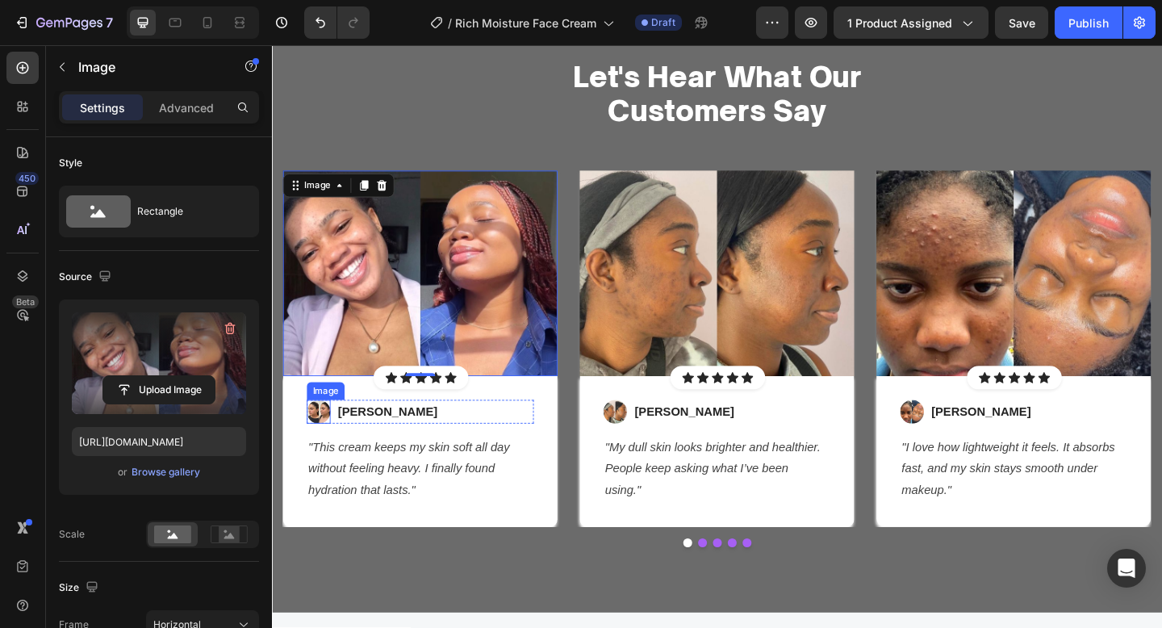
click at [324, 448] on img at bounding box center [323, 444] width 26 height 26
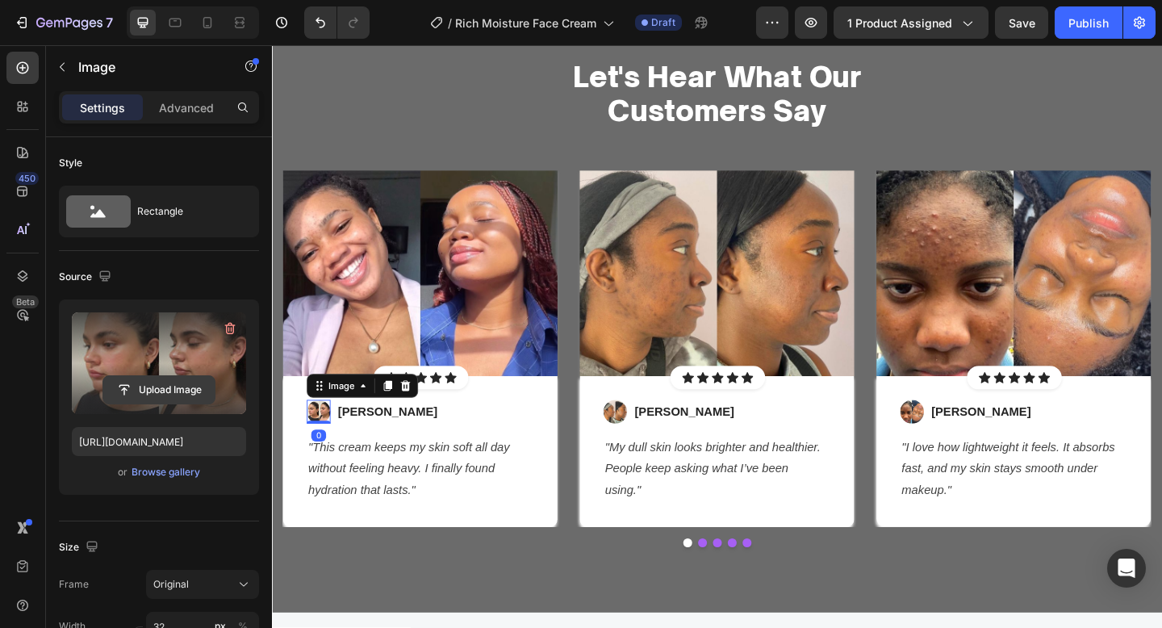
click at [168, 382] on input "file" at bounding box center [158, 389] width 111 height 27
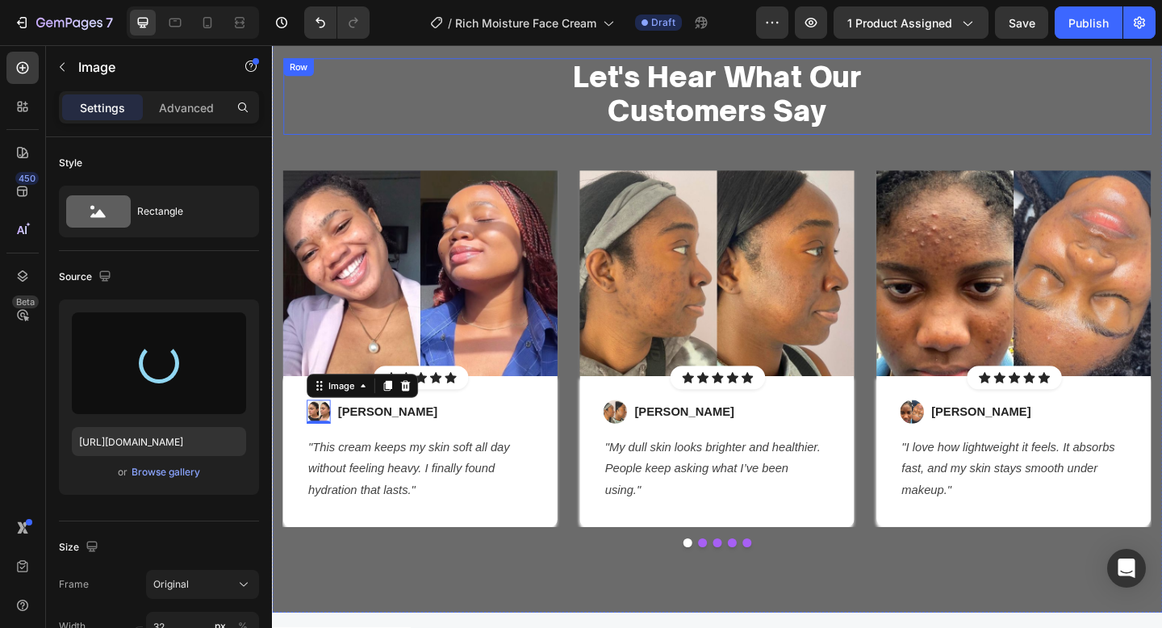
type input "https://cdn.shopify.com/s/files/1/0652/6065/0668/files/gempages_581515696211493…"
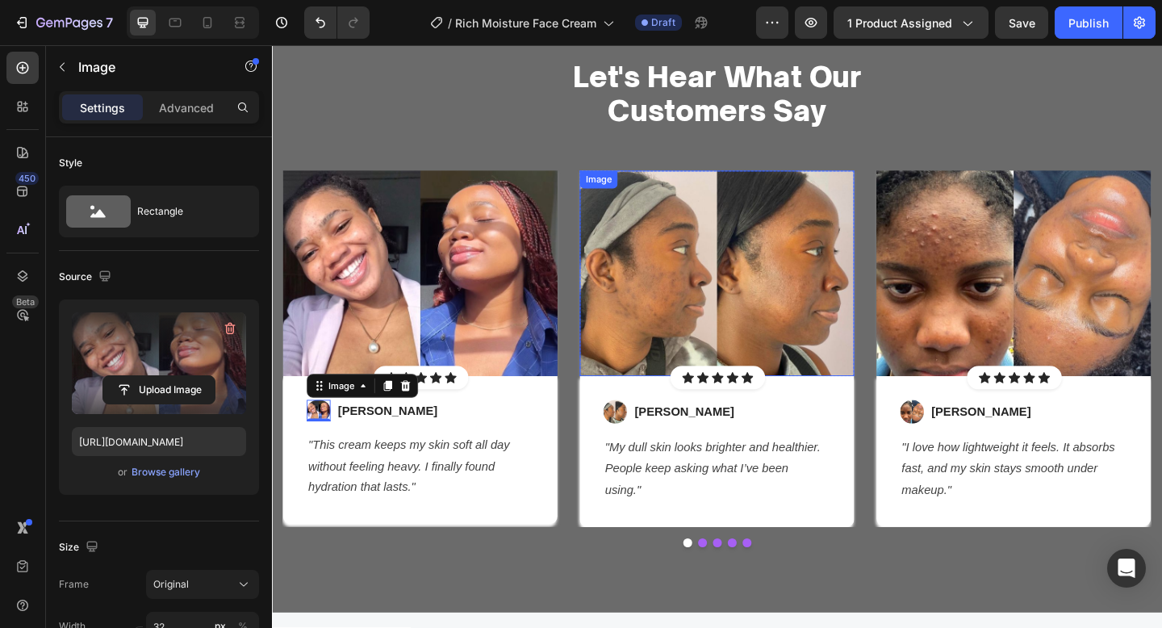
click at [636, 195] on div "Image" at bounding box center [627, 191] width 35 height 15
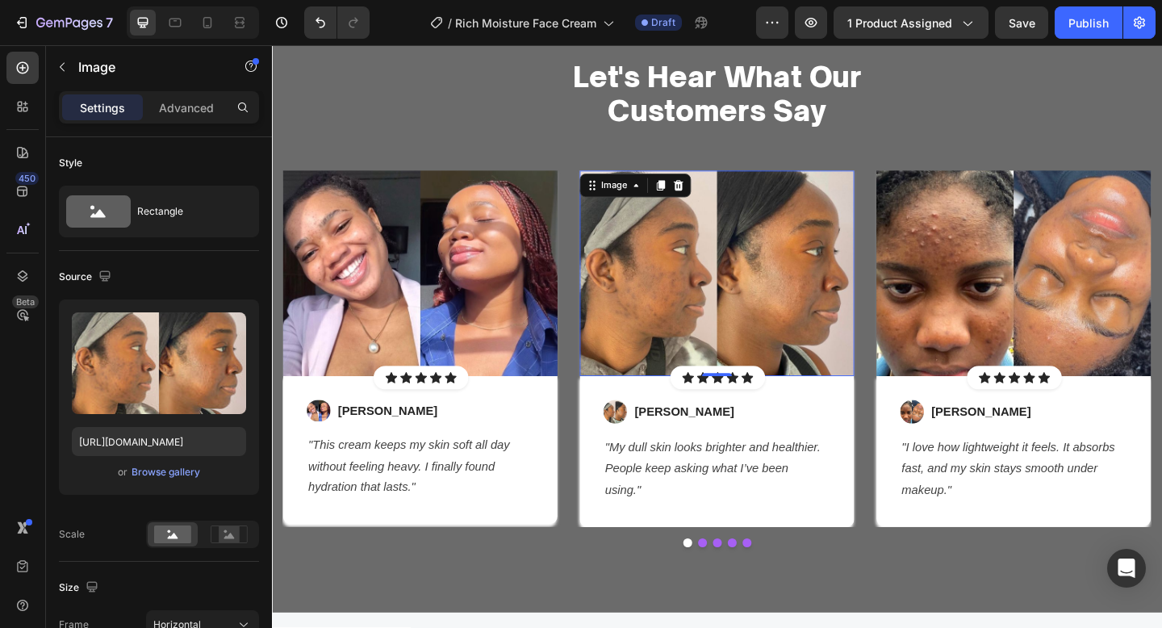
click at [681, 316] on img at bounding box center [756, 294] width 299 height 224
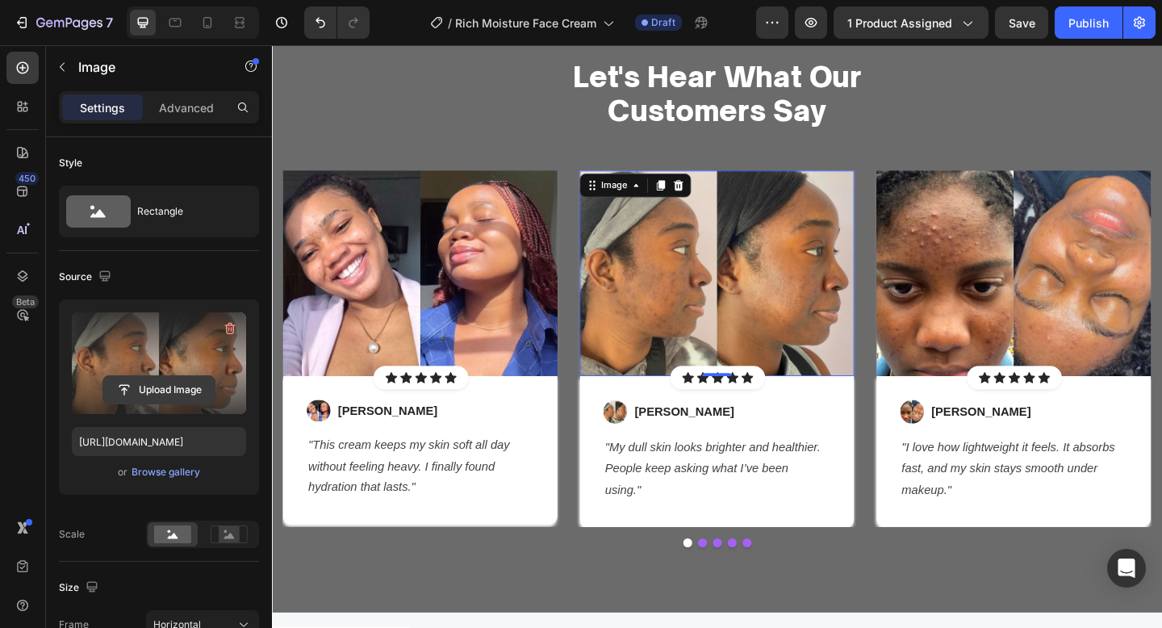
click at [199, 388] on input "file" at bounding box center [158, 389] width 111 height 27
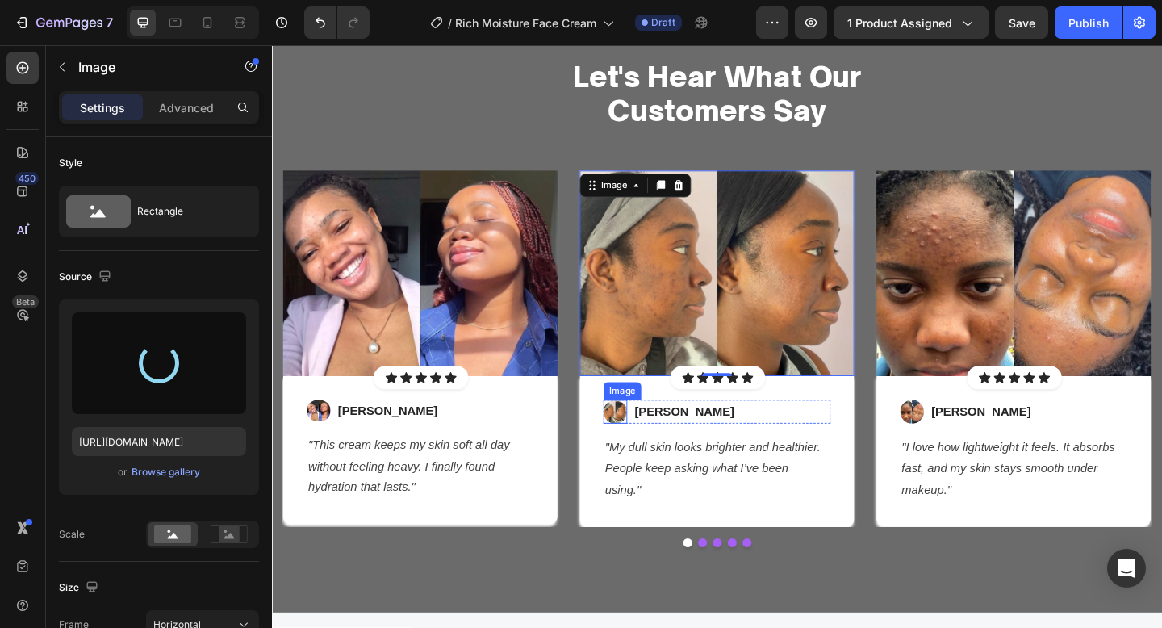
type input "https://cdn.shopify.com/s/files/1/0652/6065/0668/files/gempages_581515696211493…"
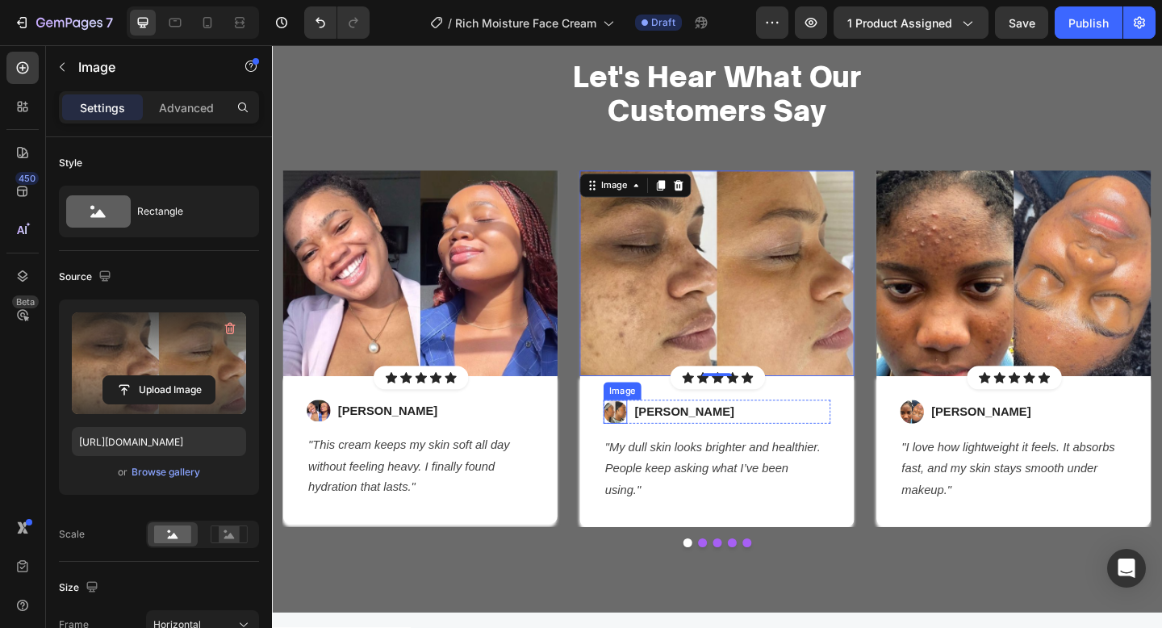
click at [642, 452] on img at bounding box center [646, 444] width 26 height 26
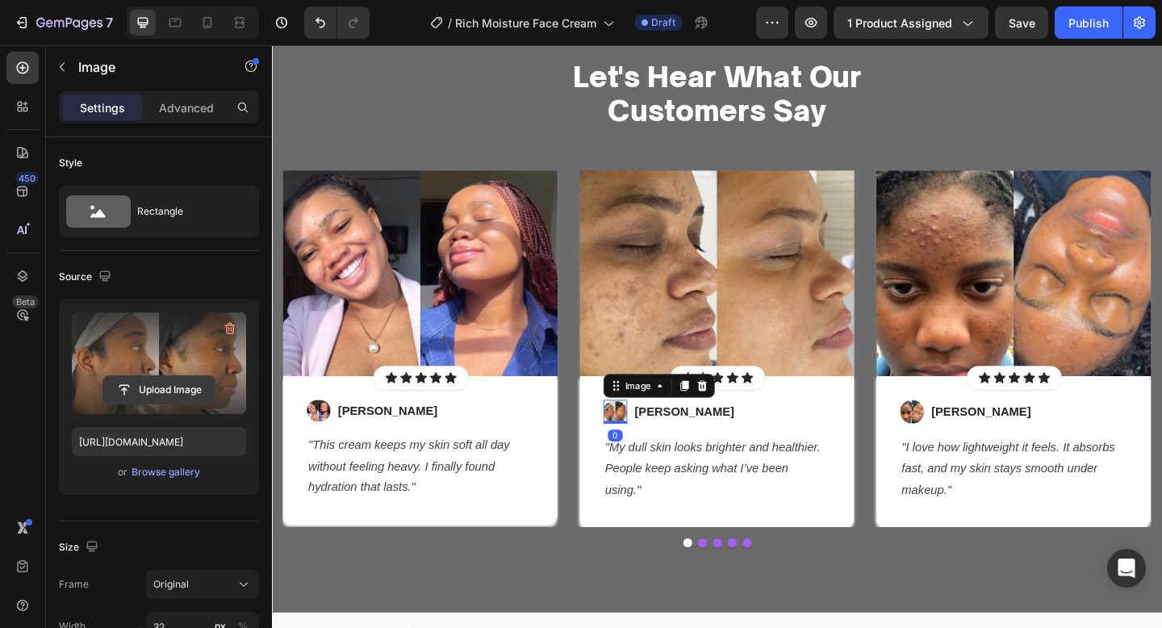
click at [154, 398] on input "file" at bounding box center [158, 389] width 111 height 27
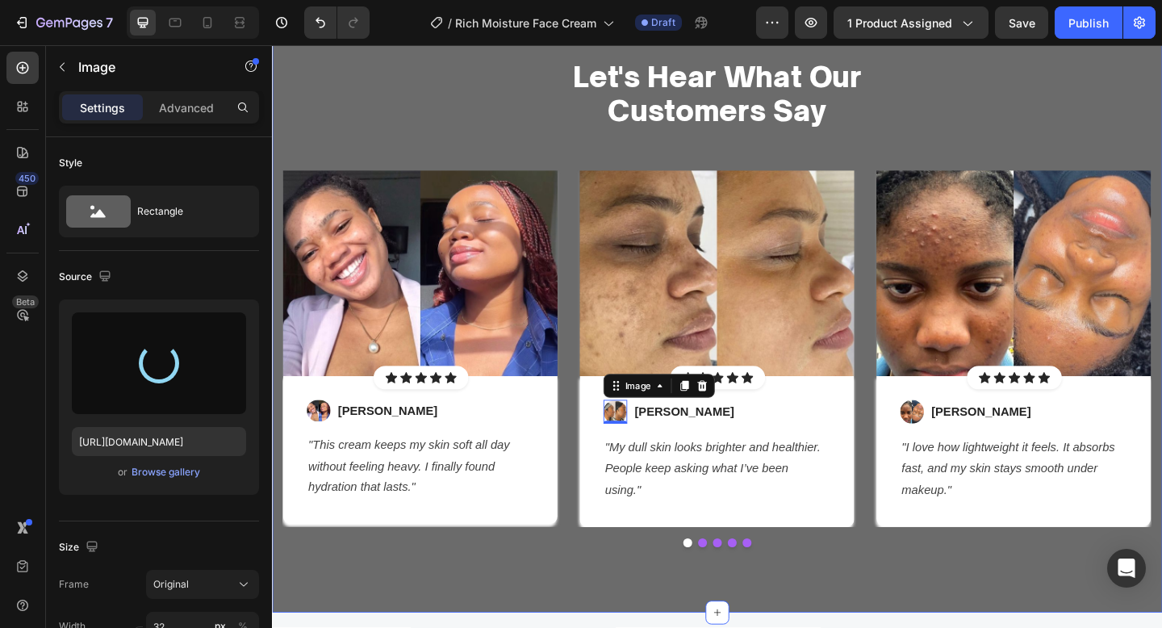
type input "https://cdn.shopify.com/s/files/1/0652/6065/0668/files/gempages_581515696211493…"
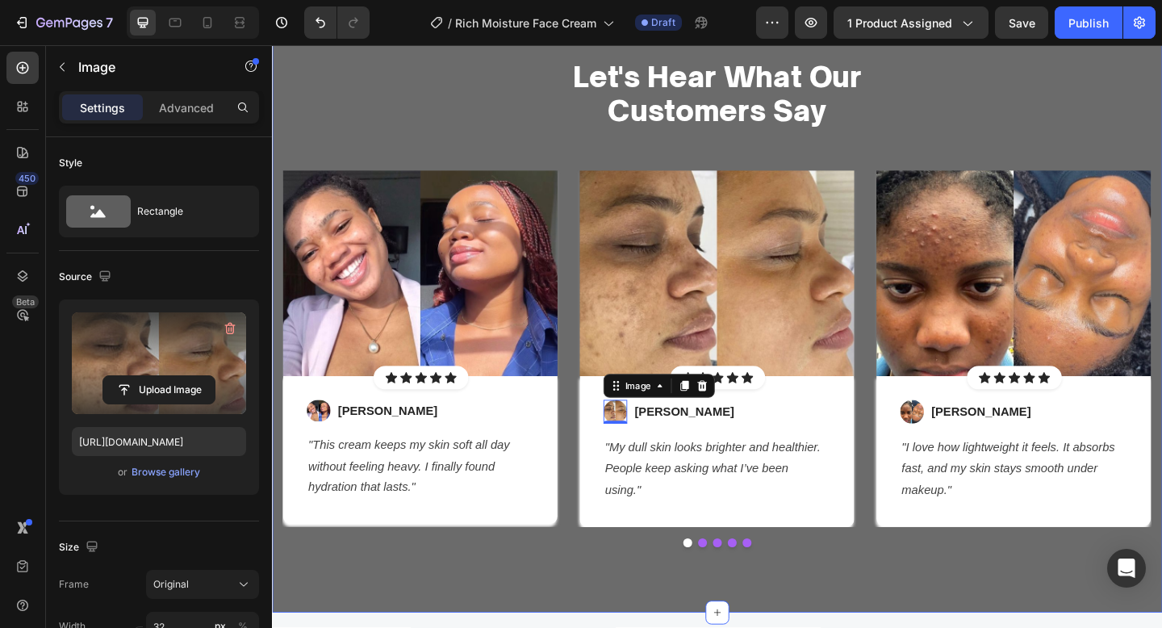
click at [628, 55] on div "Let's Hear What Our Customers Say Heading Row Image Icon Icon Icon Icon Icon Ic…" at bounding box center [756, 332] width 968 height 661
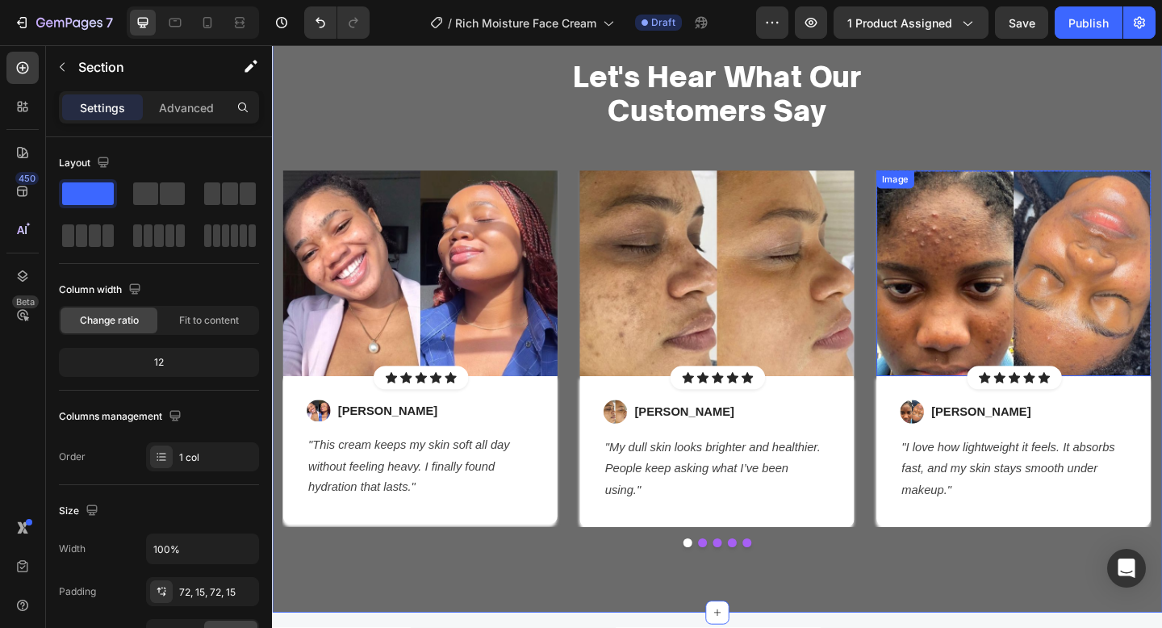
click at [1020, 295] on img at bounding box center [1079, 294] width 299 height 224
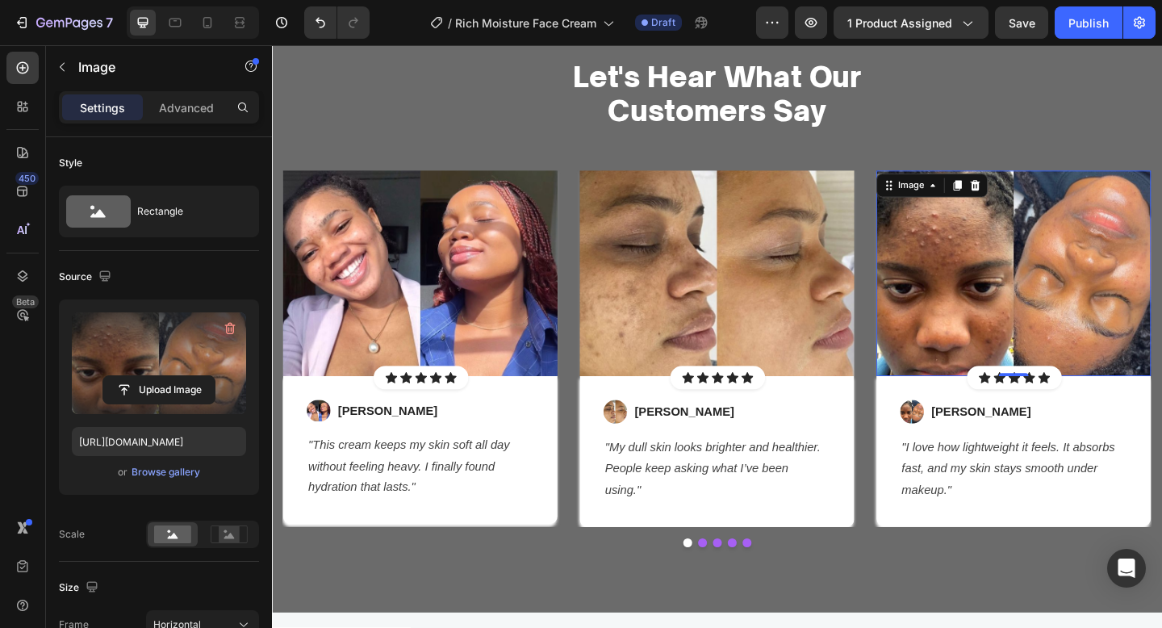
click at [172, 404] on label at bounding box center [159, 363] width 174 height 102
click at [172, 404] on input "file" at bounding box center [158, 389] width 111 height 27
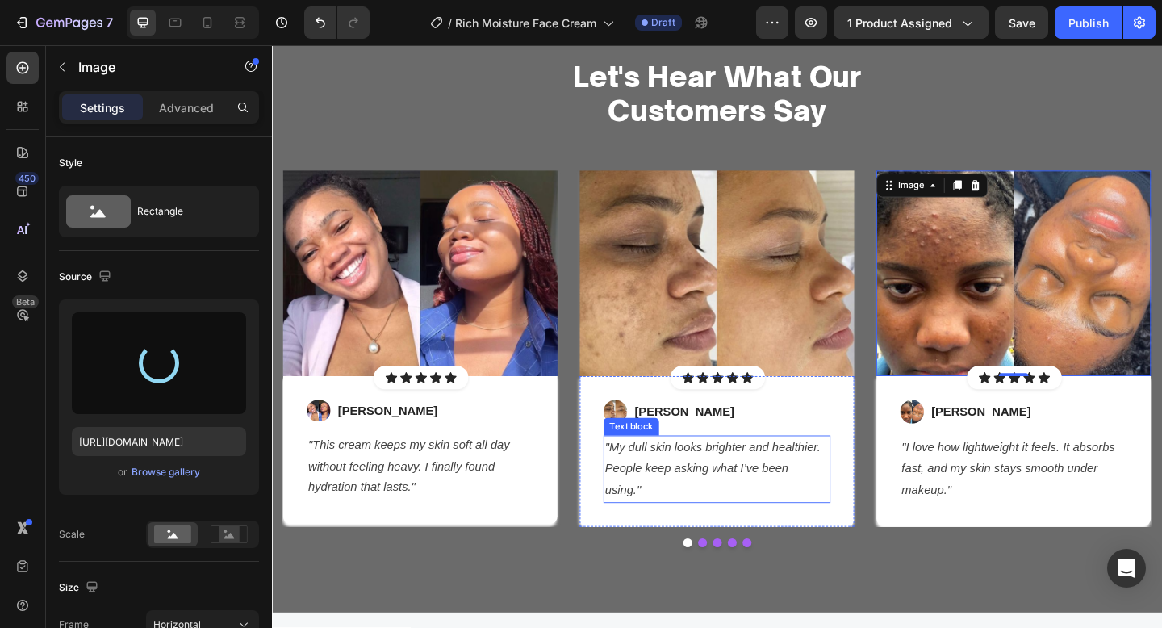
type input "https://cdn.shopify.com/s/files/1/0652/6065/0668/files/gempages_581515696211493…"
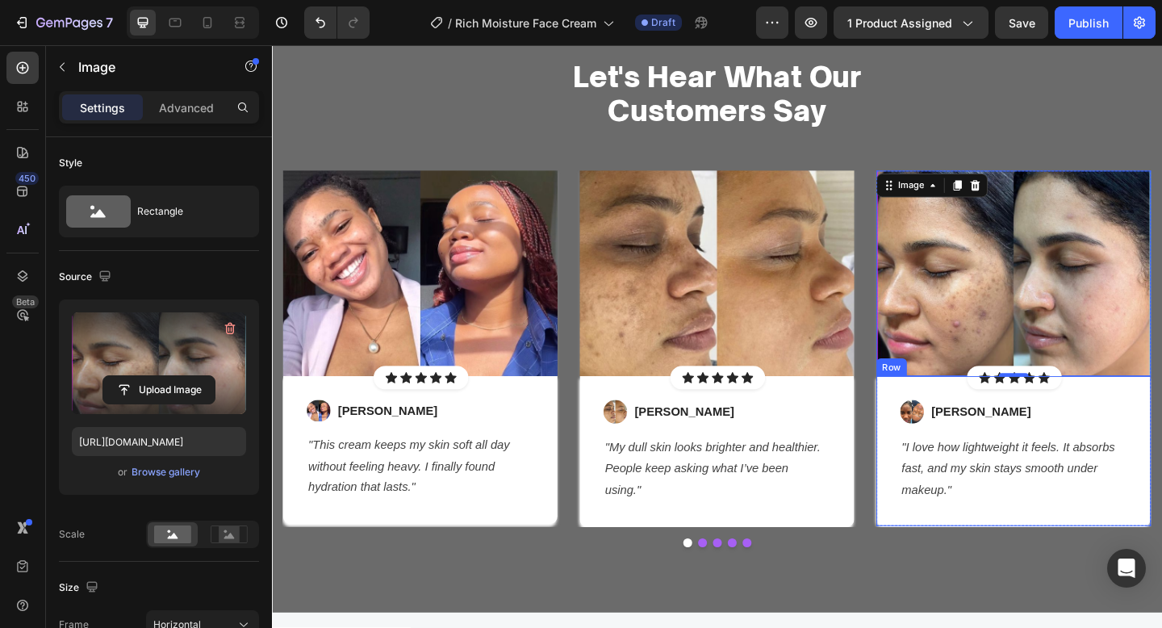
click at [952, 463] on div "Image Sarah L. Text block Row "I love how lightweight it feels. It absorbs fast…" at bounding box center [1079, 486] width 299 height 163
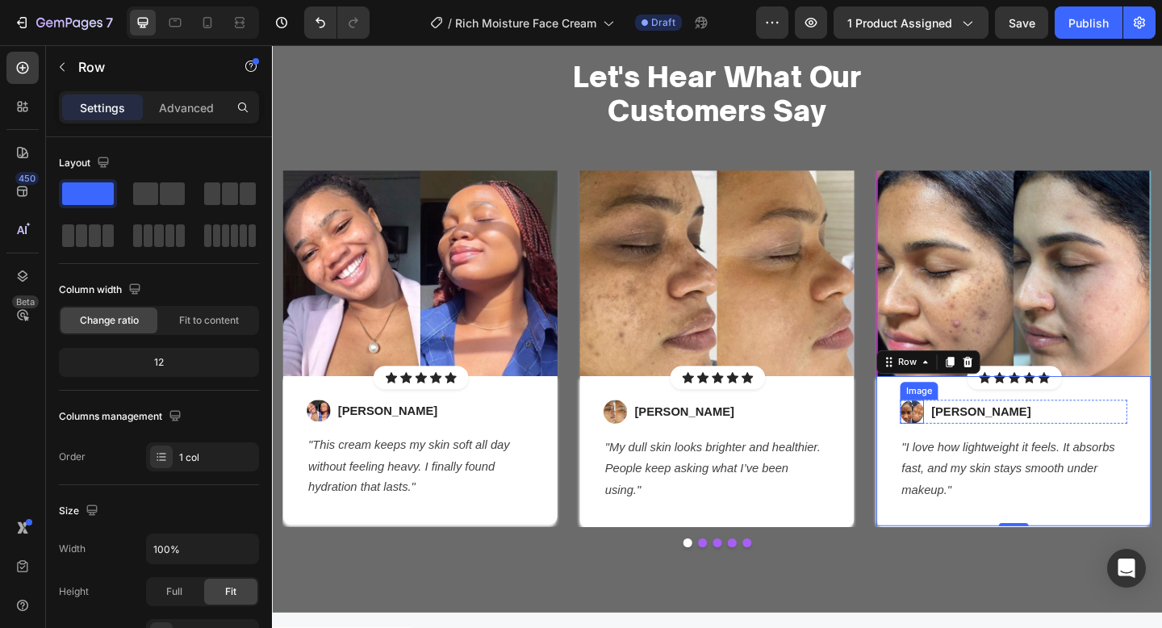
click at [970, 437] on img at bounding box center [969, 444] width 26 height 26
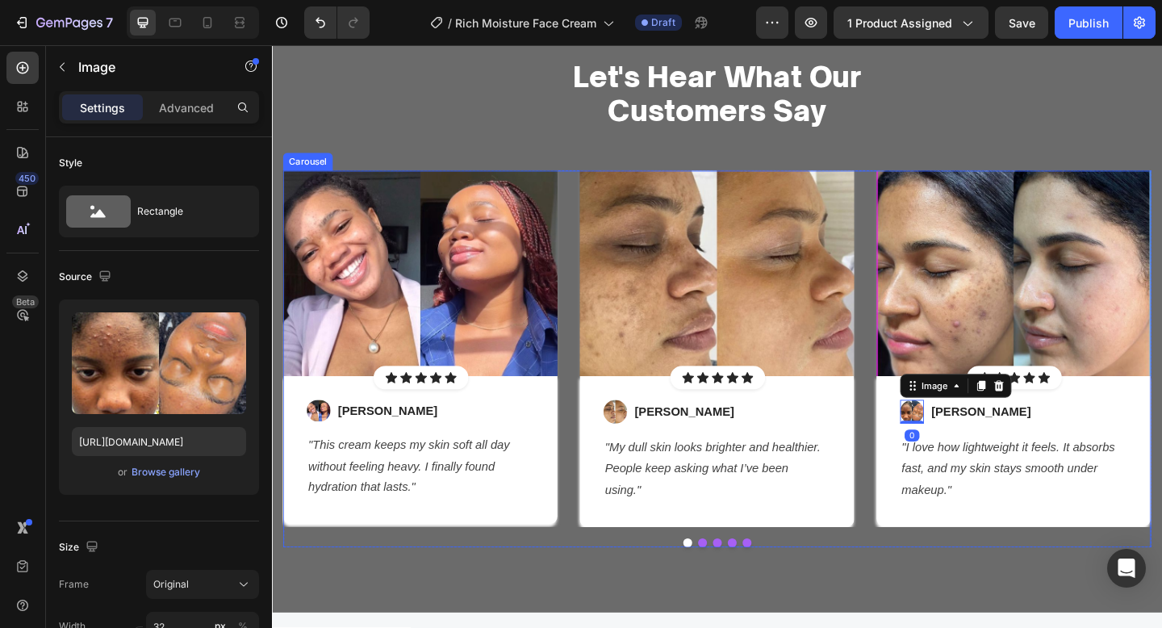
click at [759, 589] on button "Dot" at bounding box center [756, 587] width 10 height 10
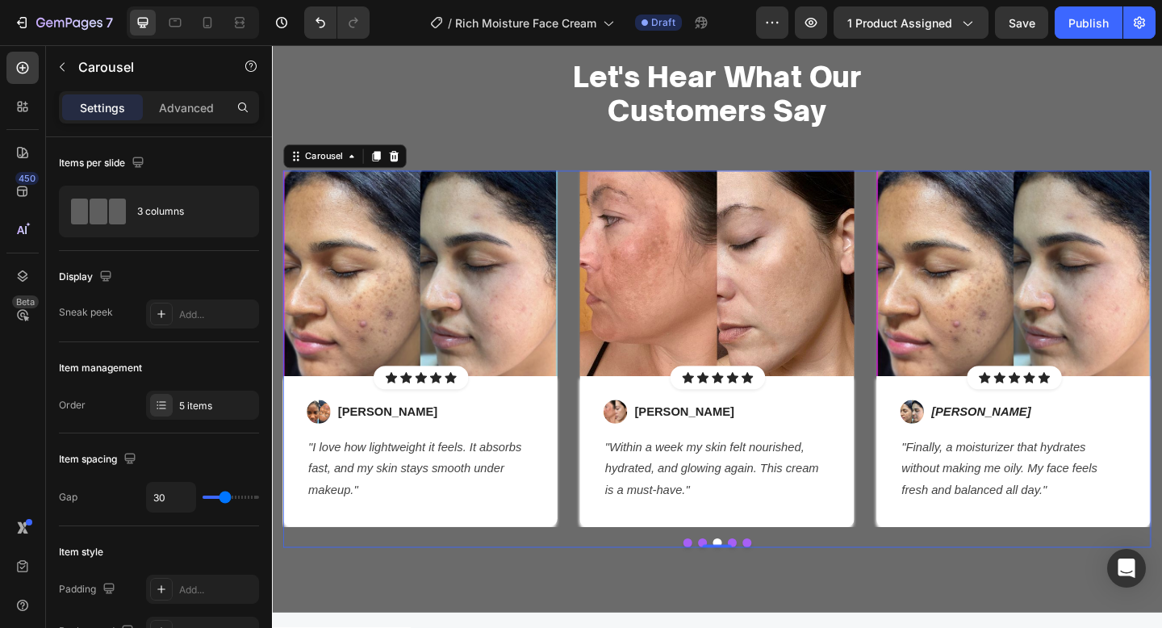
click at [724, 589] on button "Dot" at bounding box center [724, 587] width 10 height 10
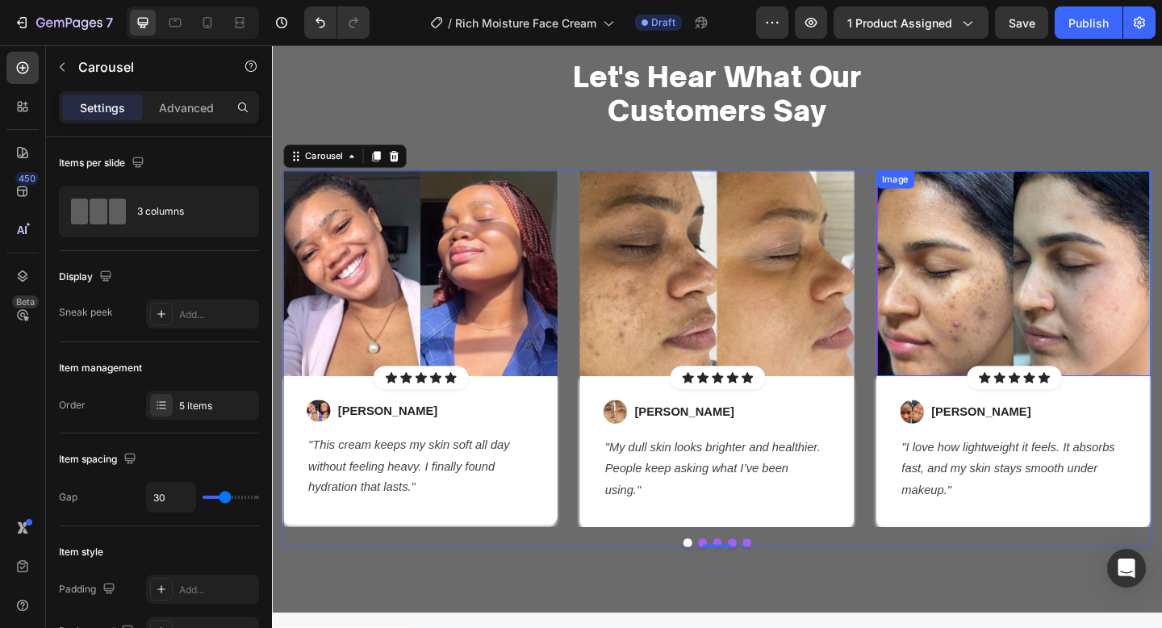
click at [1152, 277] on img at bounding box center [1079, 294] width 299 height 224
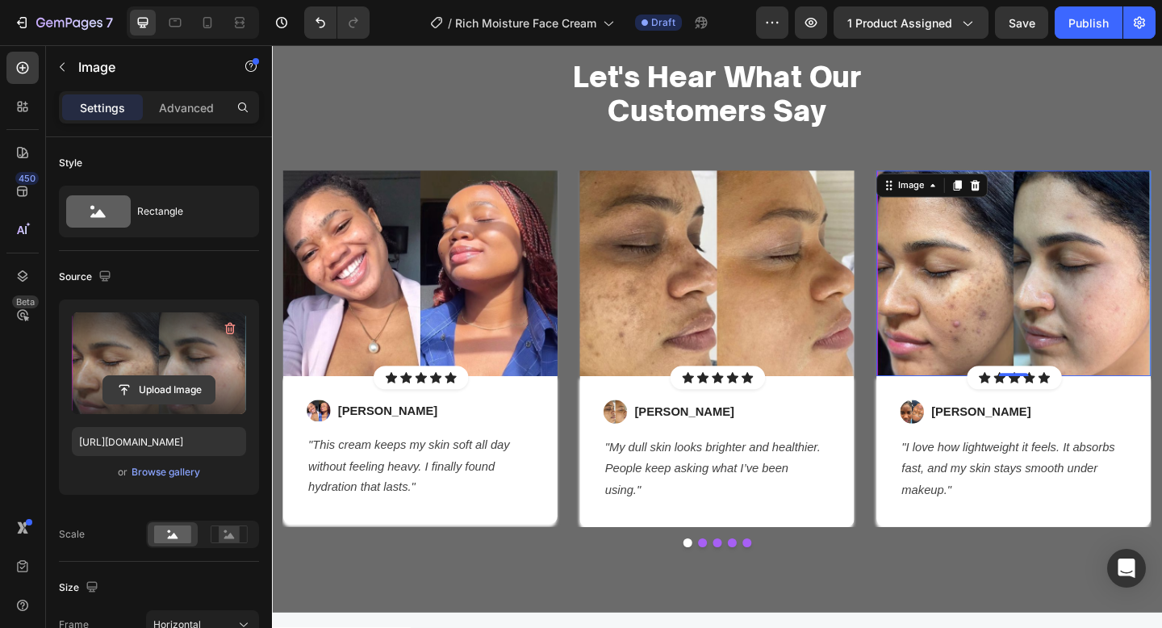
click at [151, 396] on input "file" at bounding box center [158, 389] width 111 height 27
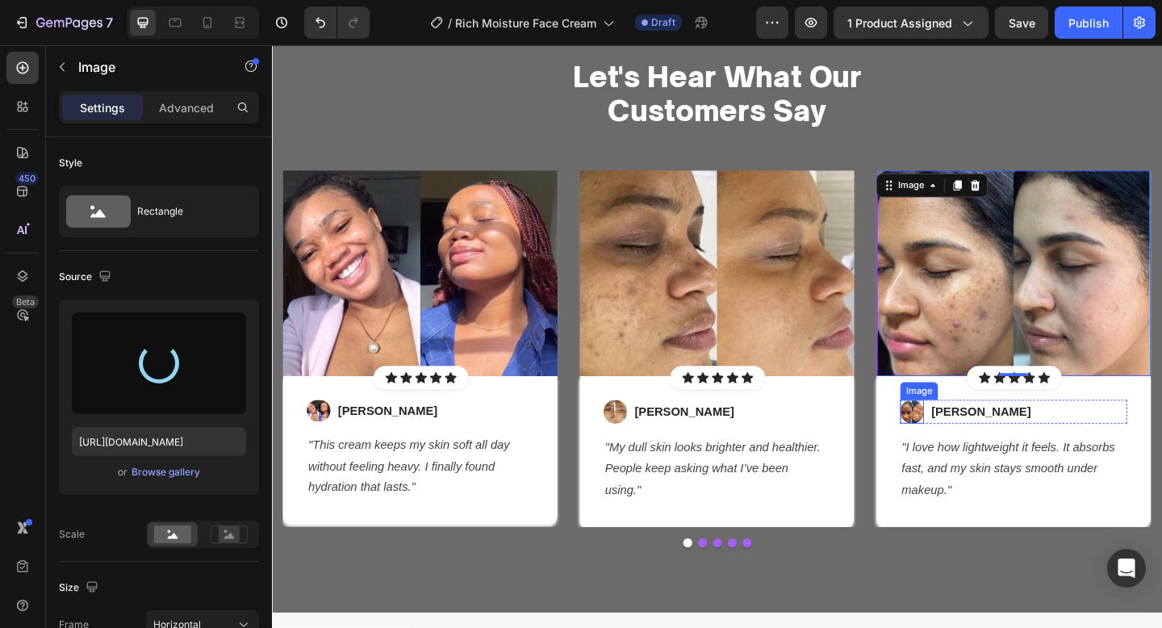
type input "https://cdn.shopify.com/s/files/1/0652/6065/0668/files/gempages_581515696211493…"
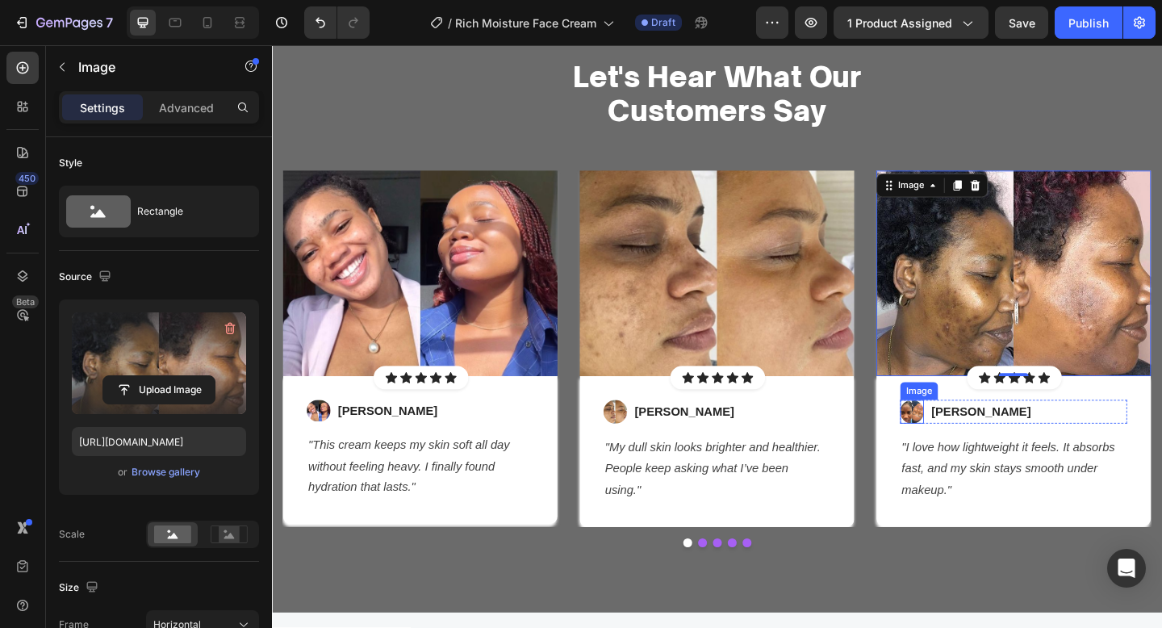
click at [972, 447] on img at bounding box center [969, 444] width 26 height 26
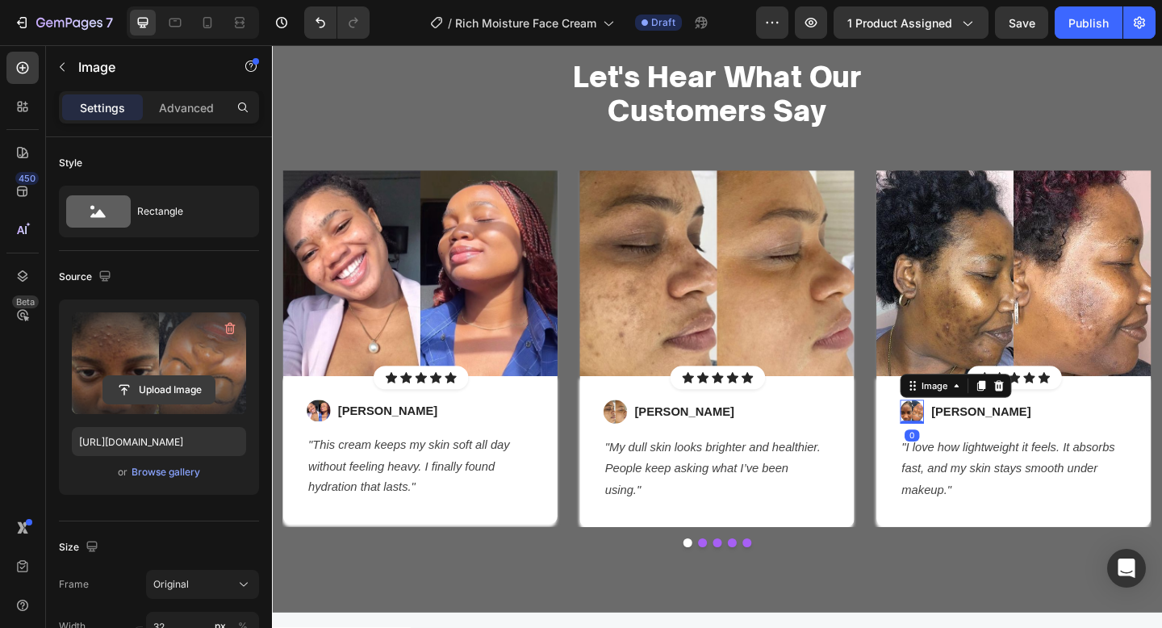
click at [144, 387] on input "file" at bounding box center [158, 389] width 111 height 27
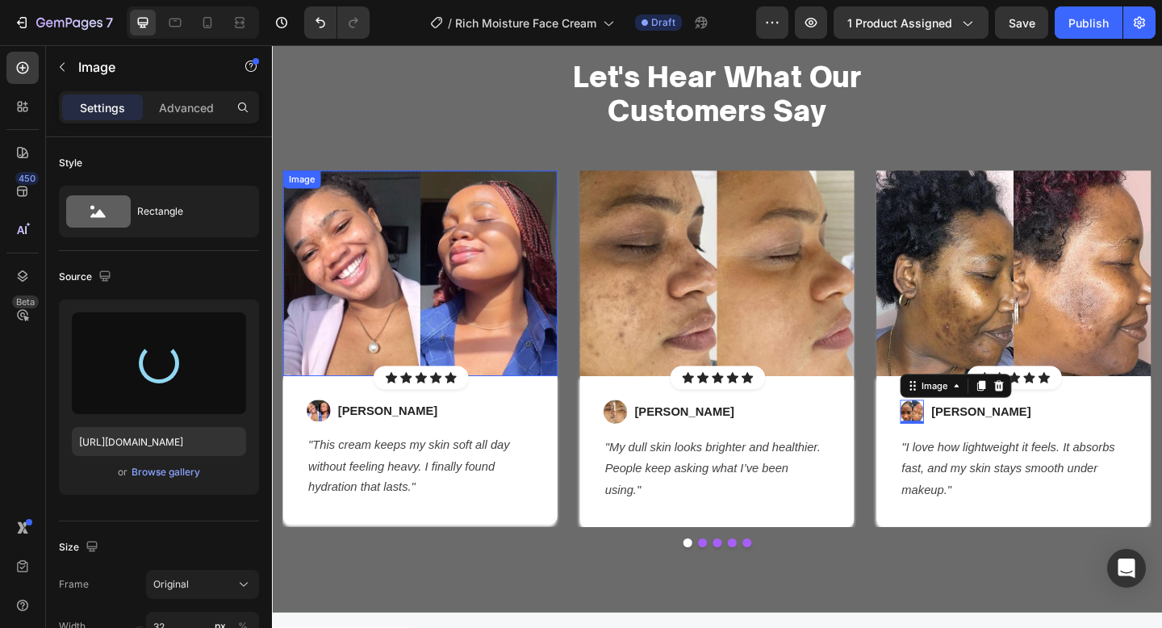
type input "https://cdn.shopify.com/s/files/1/0652/6065/0668/files/gempages_581515696211493…"
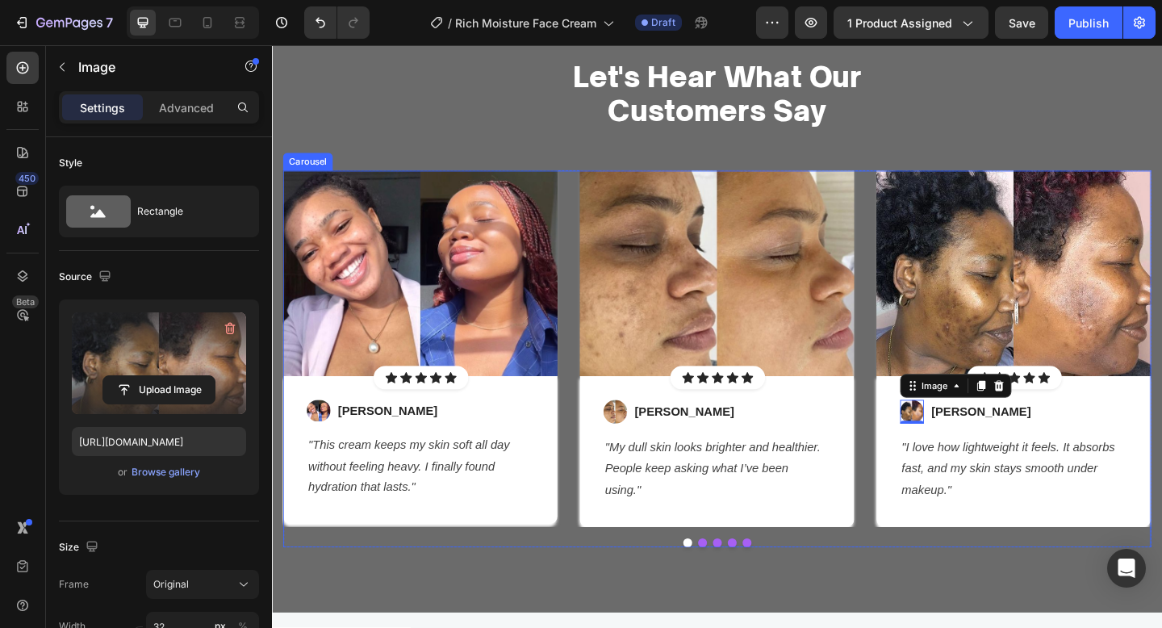
click at [921, 580] on div "Image Icon Icon Icon Icon Icon Icon List Hoz Row Row Image Chloe M. Text block …" at bounding box center [756, 387] width 944 height 410
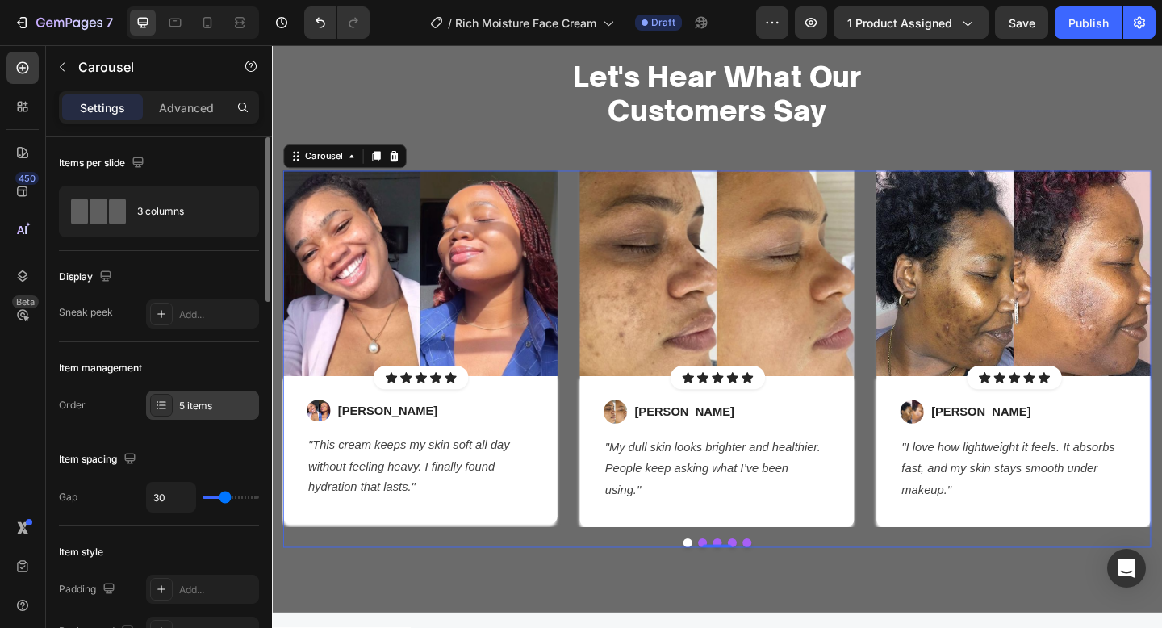
click at [193, 418] on div "5 items" at bounding box center [202, 405] width 113 height 29
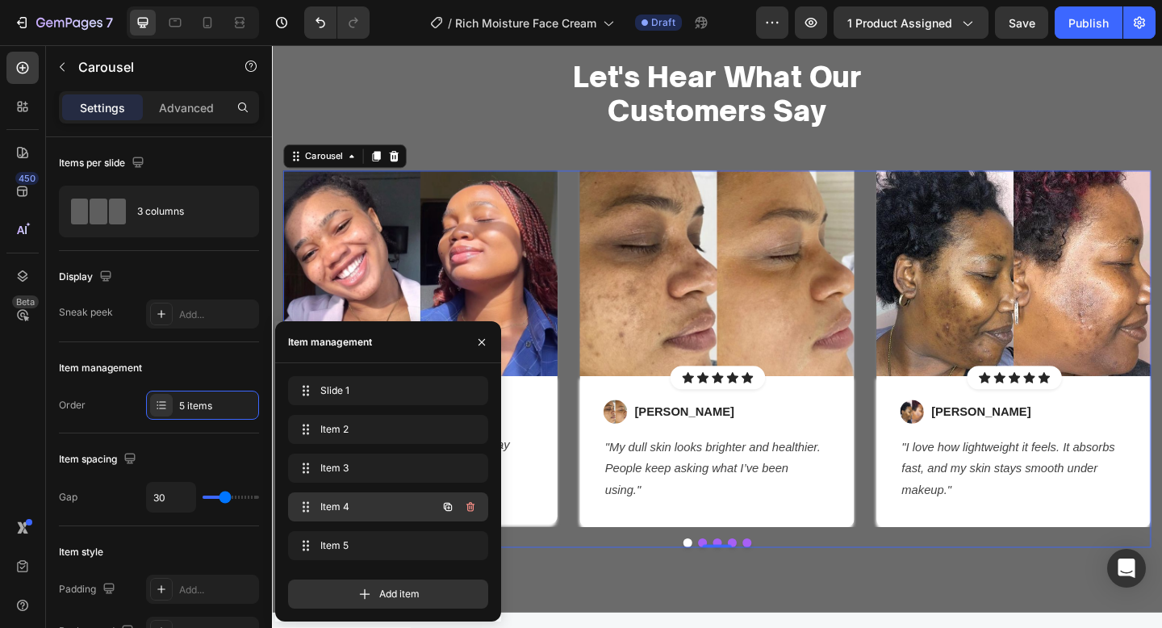
click at [374, 508] on span "Item 4" at bounding box center [365, 507] width 91 height 15
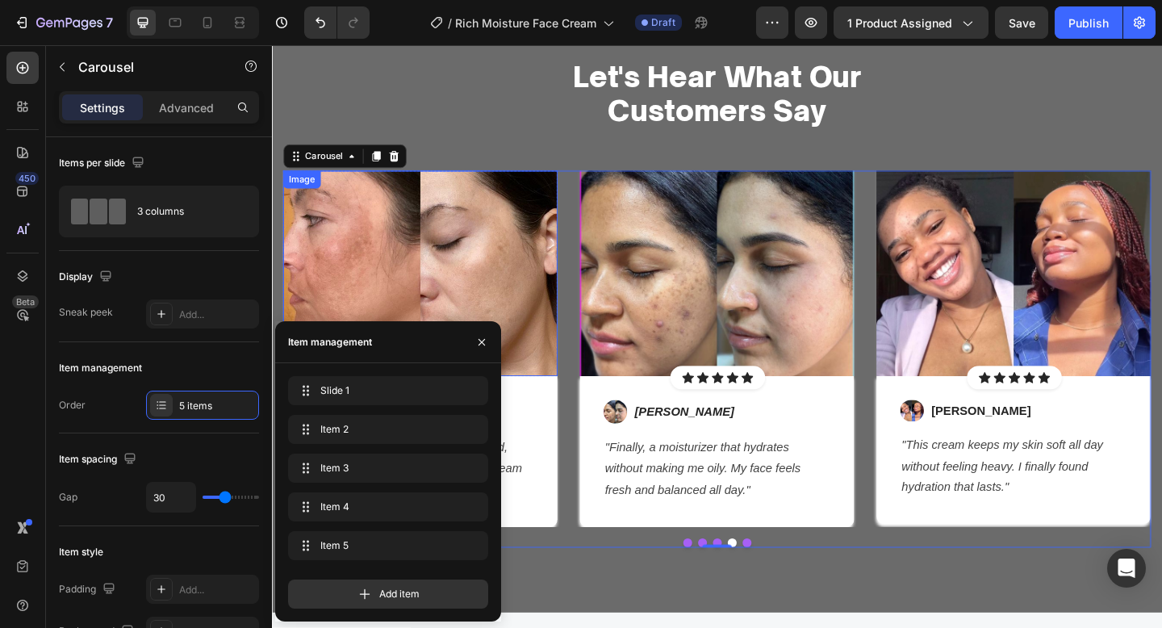
click at [482, 316] on img at bounding box center [433, 294] width 299 height 224
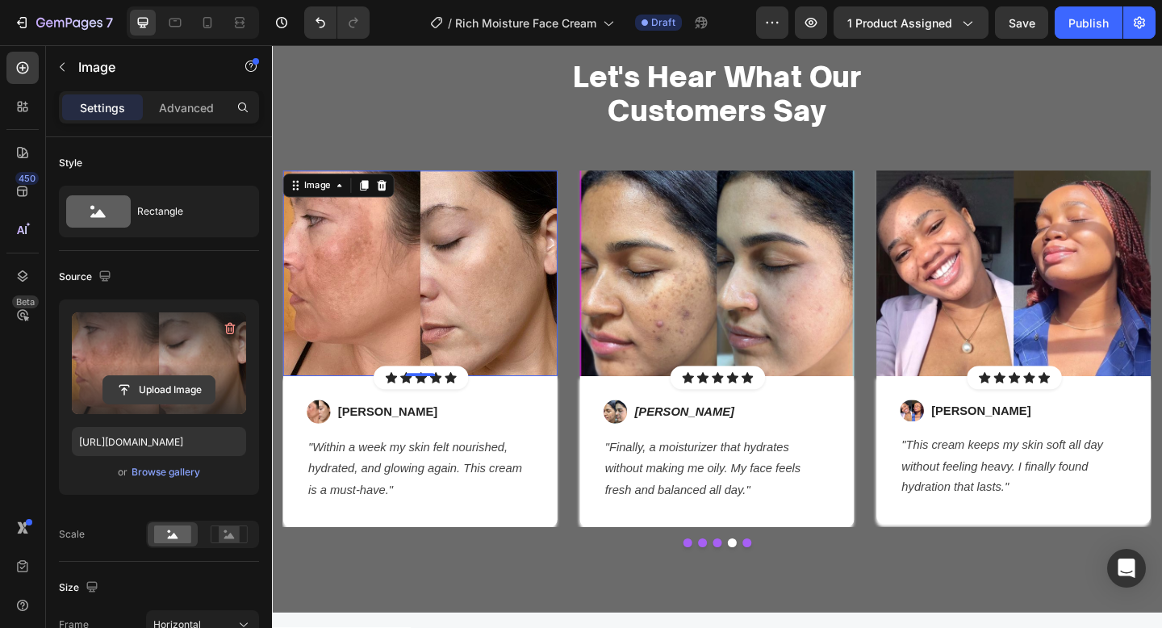
click at [156, 399] on input "file" at bounding box center [158, 389] width 111 height 27
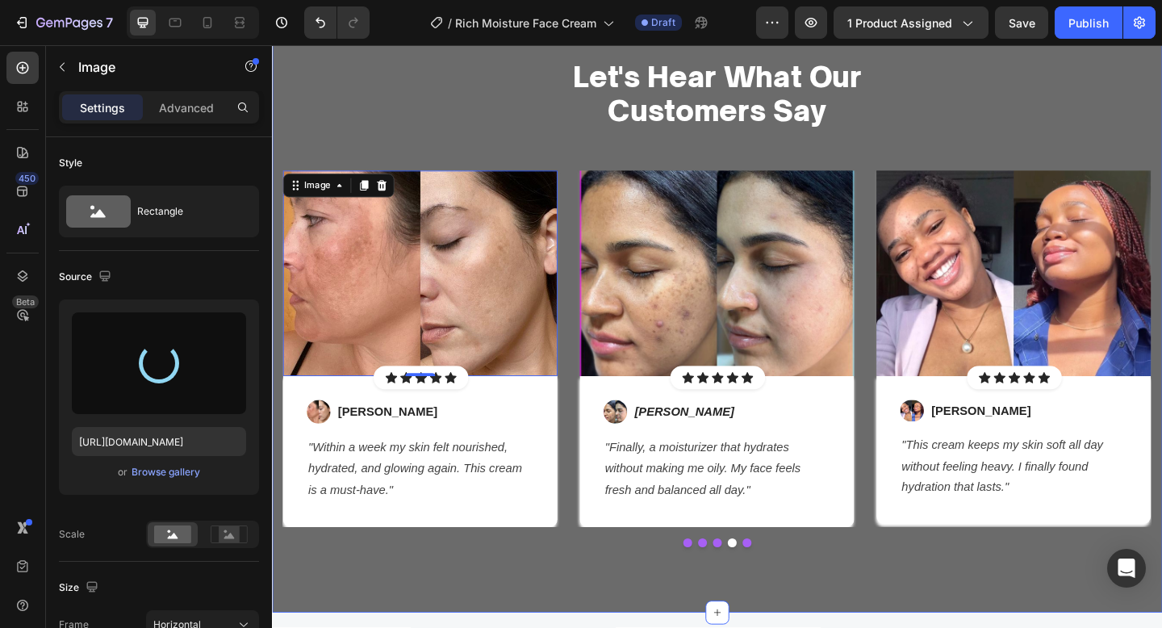
type input "https://cdn.shopify.com/s/files/1/0652/6065/0668/files/gempages_581515696211493…"
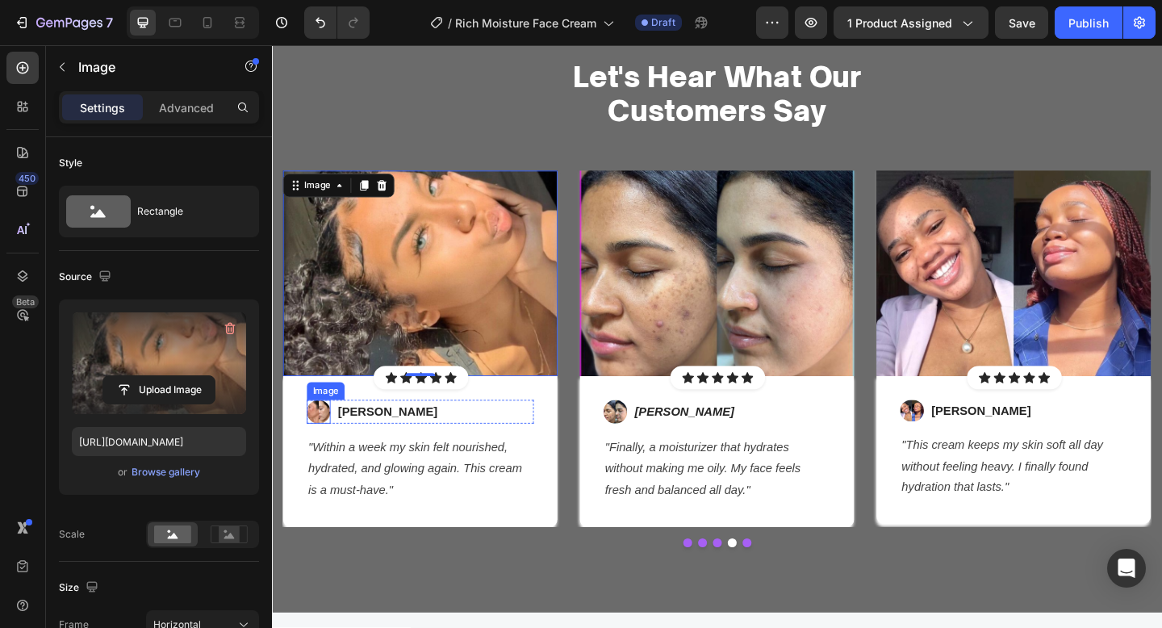
click at [316, 448] on img at bounding box center [323, 444] width 26 height 26
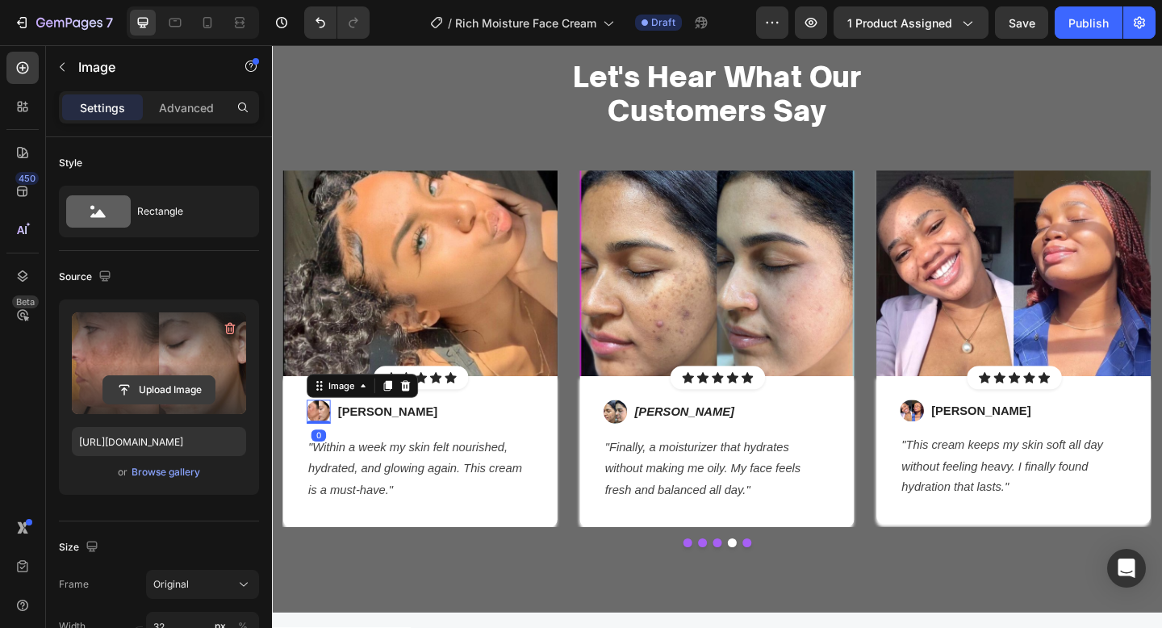
click at [161, 395] on input "file" at bounding box center [158, 389] width 111 height 27
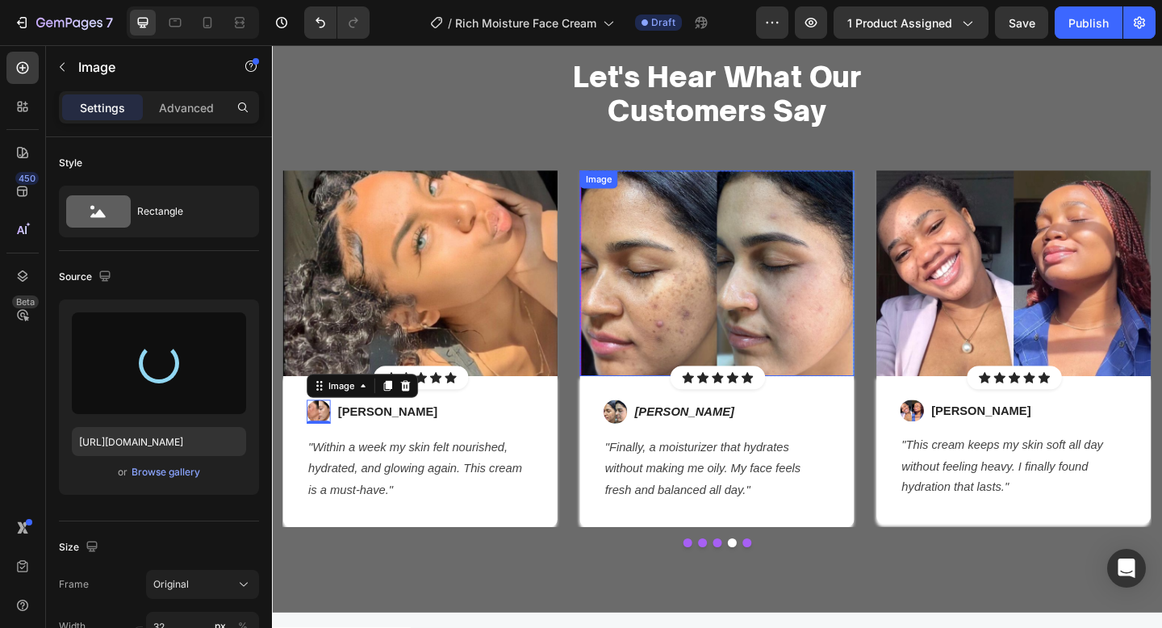
type input "https://cdn.shopify.com/s/files/1/0652/6065/0668/files/gempages_581515696211493…"
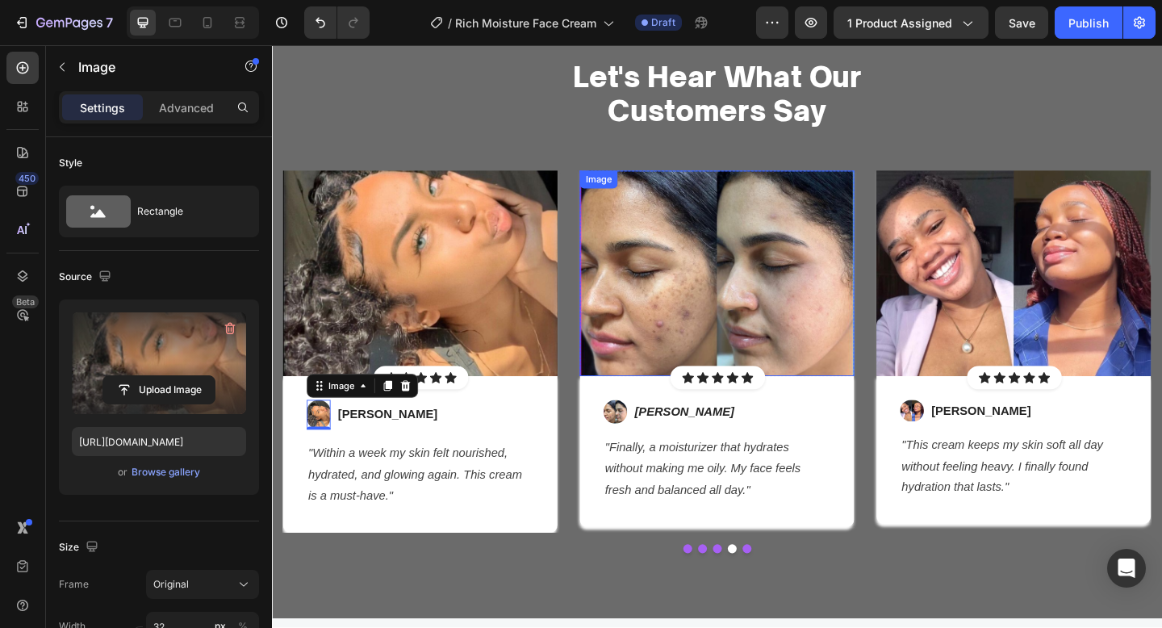
click at [806, 301] on img at bounding box center [756, 294] width 299 height 224
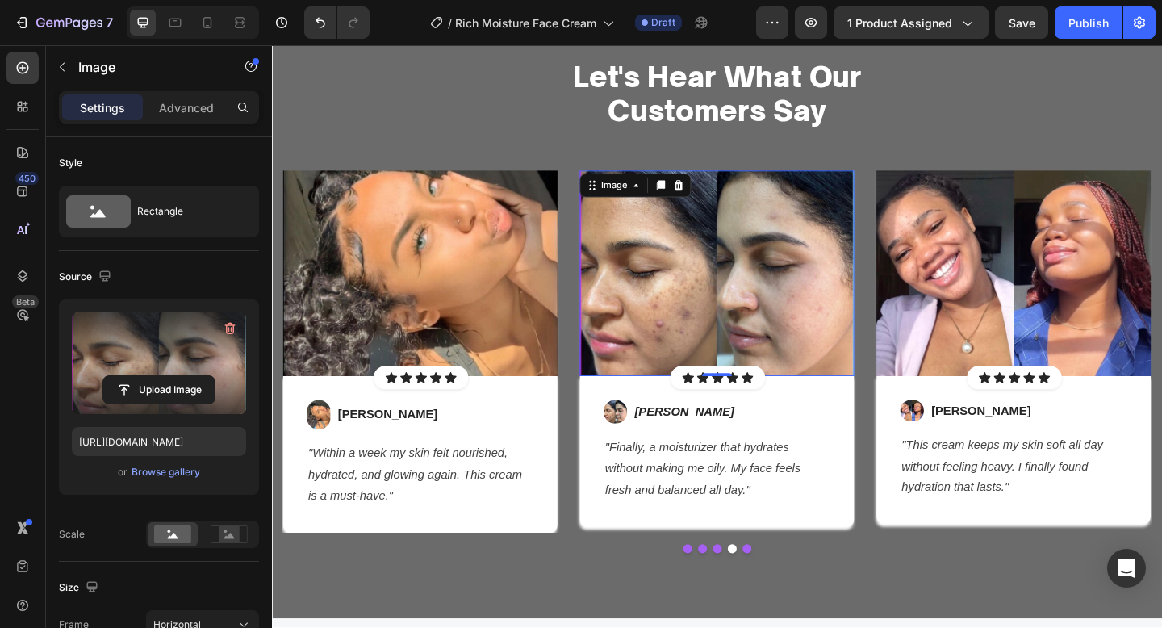
click at [176, 374] on label at bounding box center [159, 363] width 174 height 102
click at [176, 376] on input "file" at bounding box center [158, 389] width 111 height 27
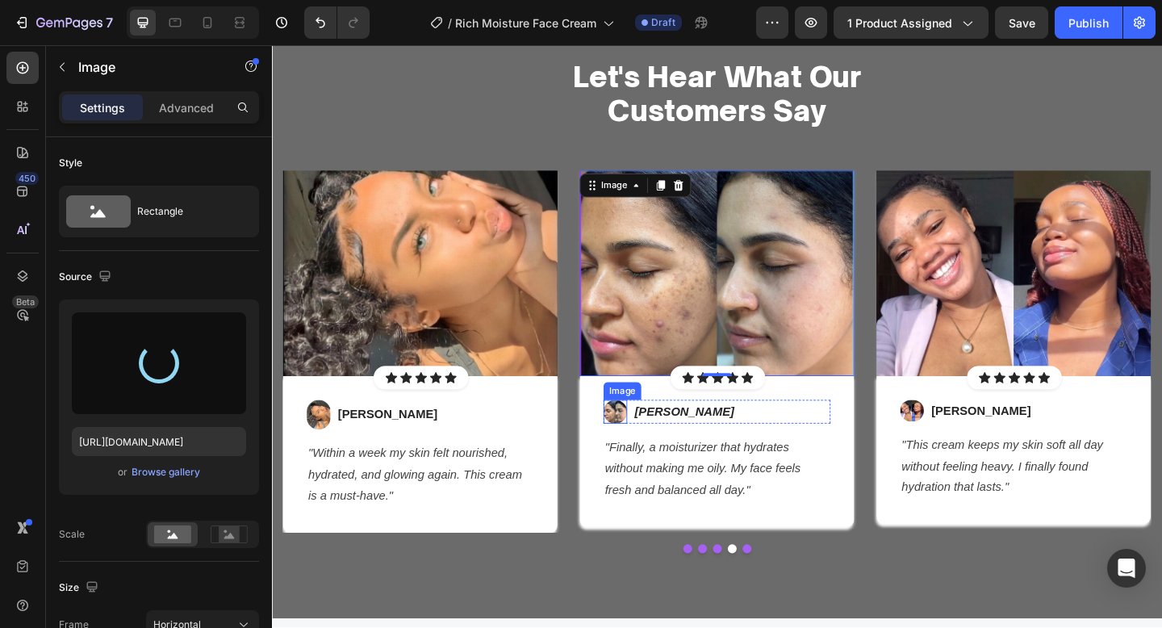
type input "https://cdn.shopify.com/s/files/1/0652/6065/0668/files/gempages_581515696211493…"
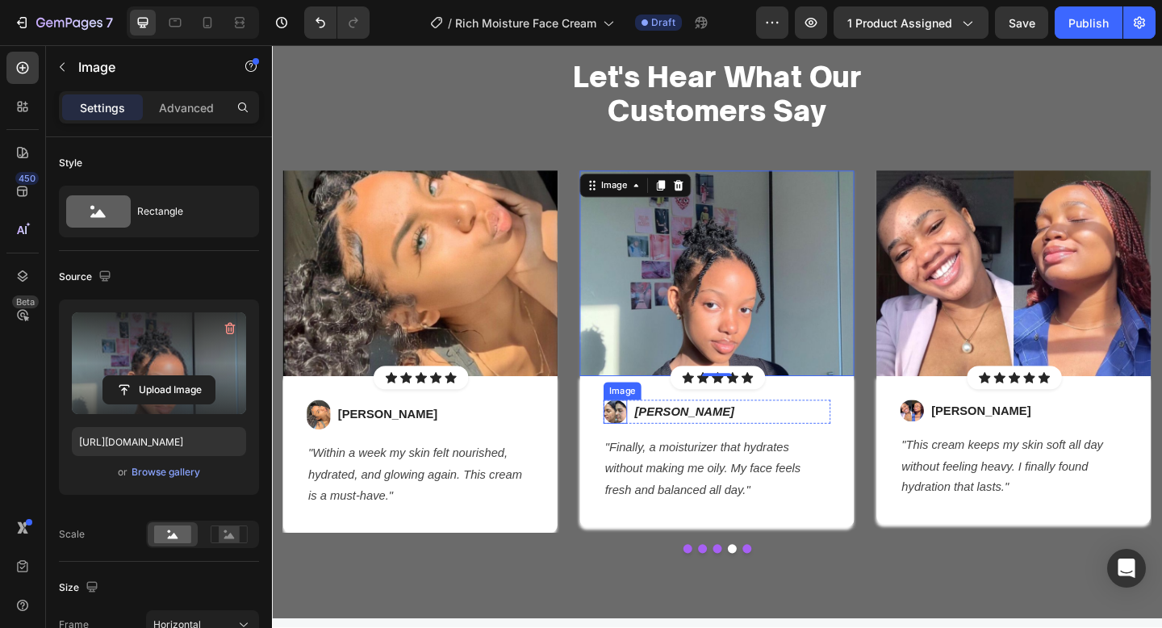
click at [646, 441] on img at bounding box center [646, 444] width 26 height 26
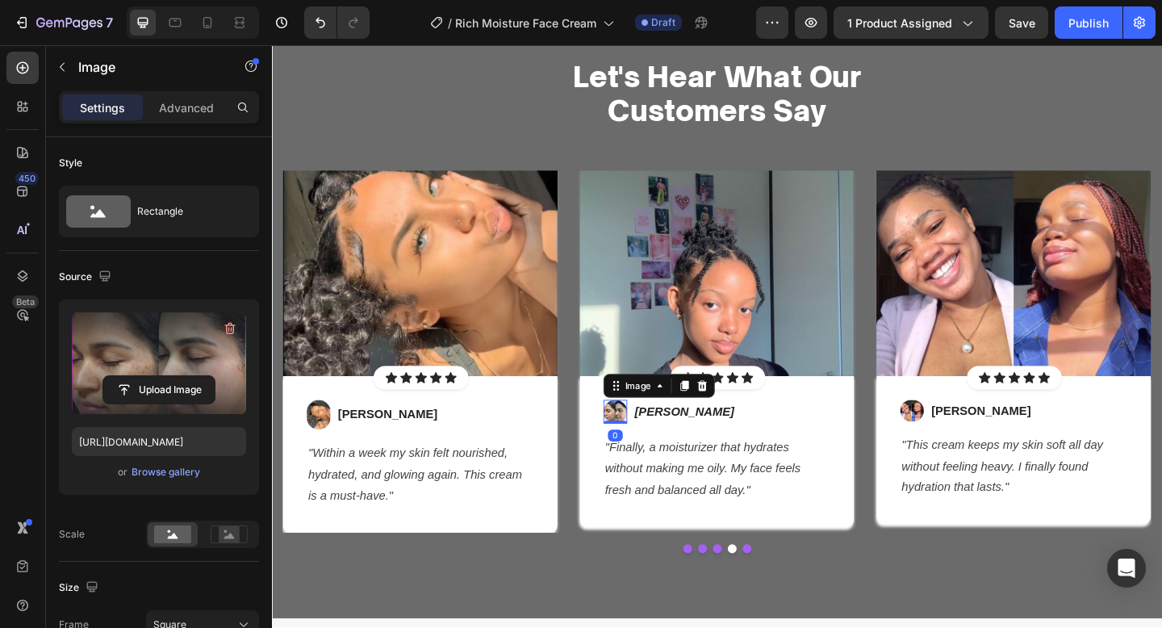
click at [186, 366] on label at bounding box center [159, 363] width 174 height 102
click at [186, 376] on input "file" at bounding box center [158, 389] width 111 height 27
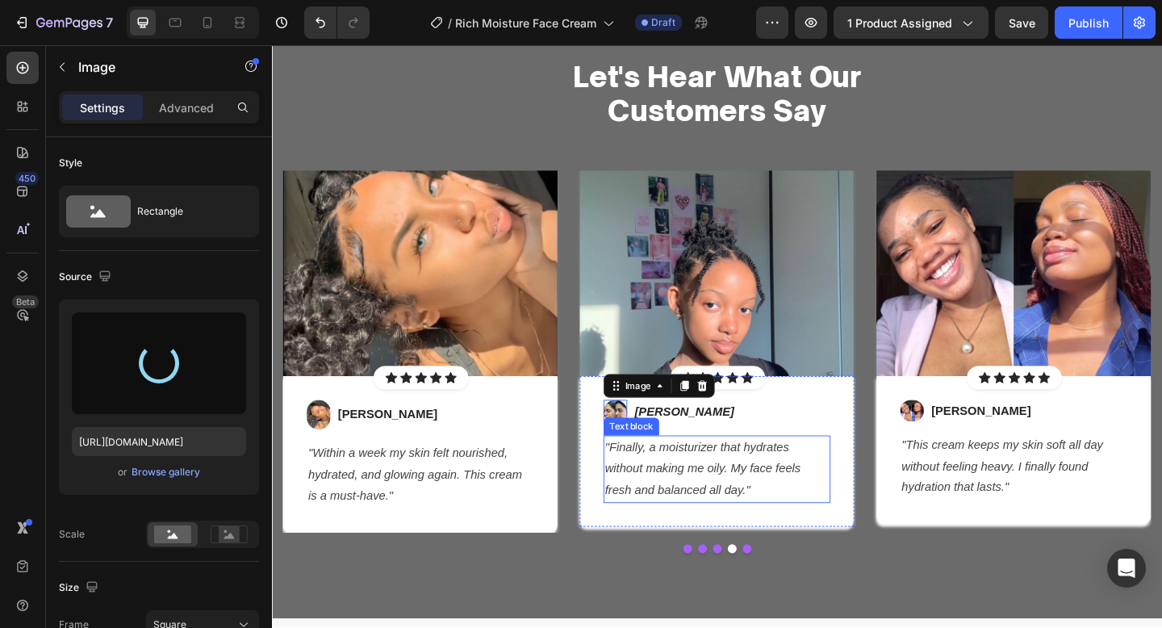
type input "https://cdn.shopify.com/s/files/1/0652/6065/0668/files/gempages_581515696211493…"
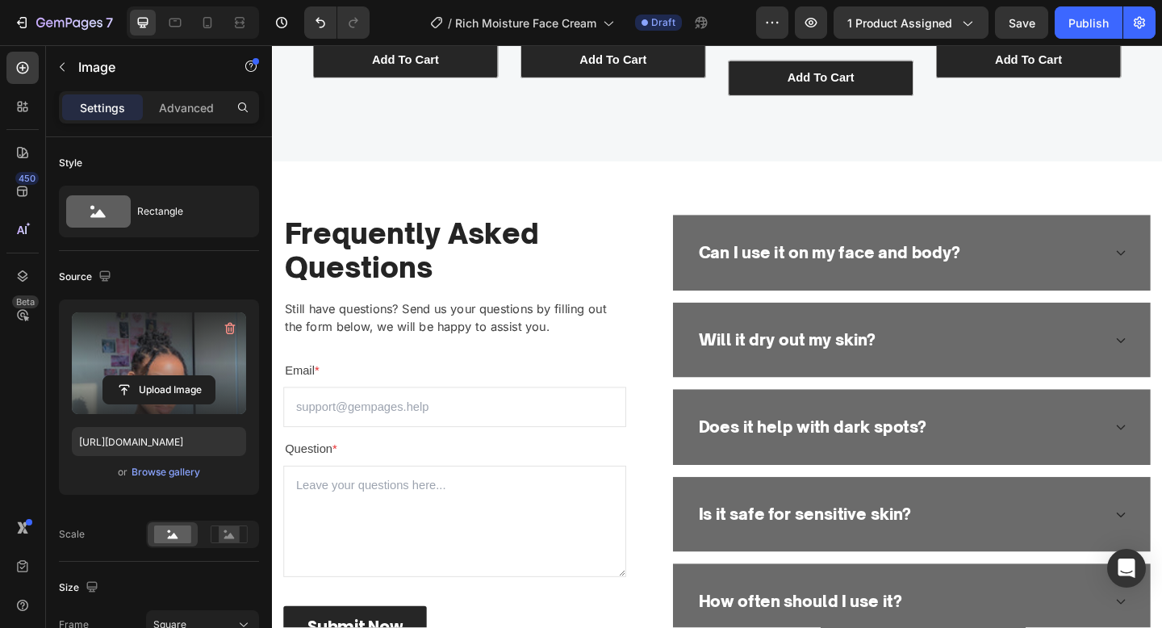
scroll to position [3179, 0]
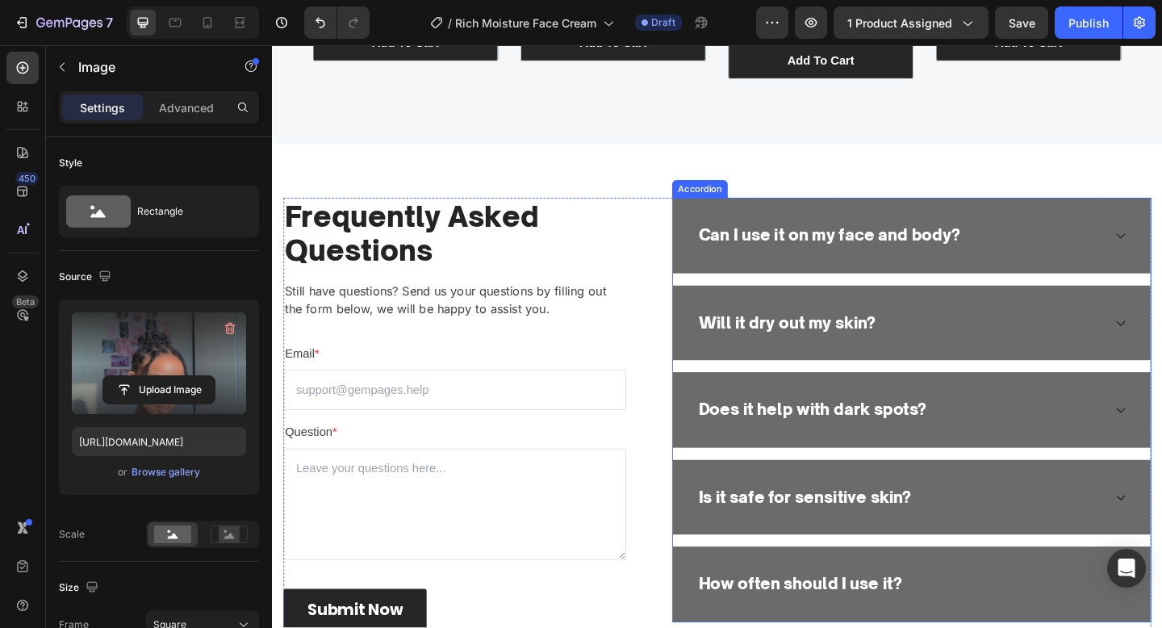
click at [813, 260] on p "Can I use it on my face and body?" at bounding box center [878, 253] width 285 height 26
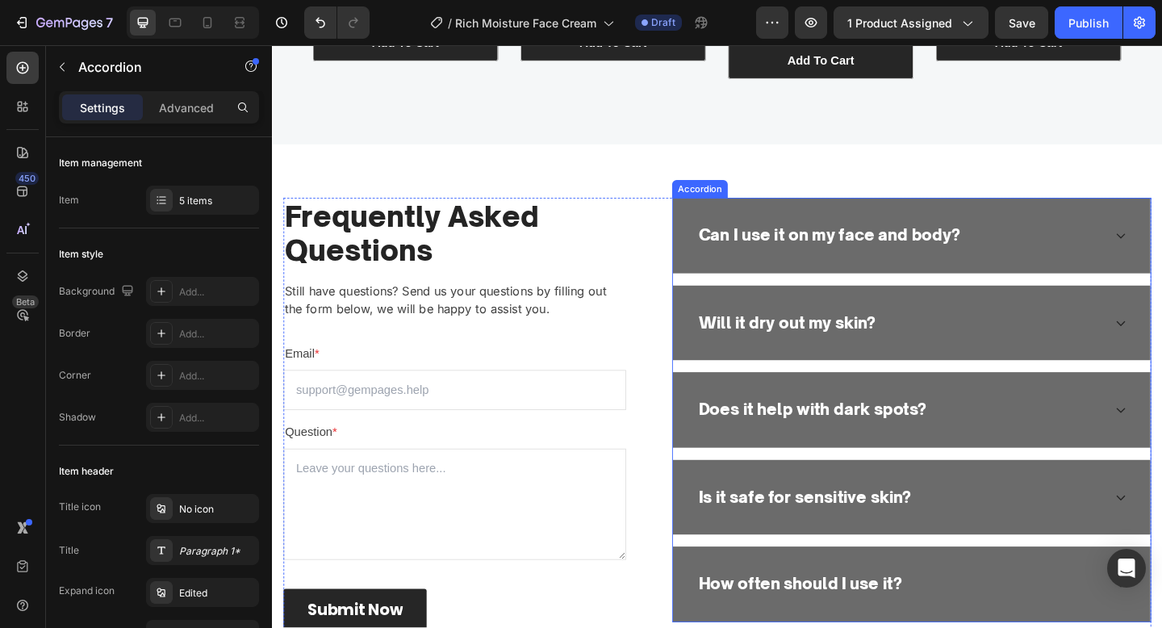
click at [813, 260] on p "Can I use it on my face and body?" at bounding box center [878, 253] width 285 height 26
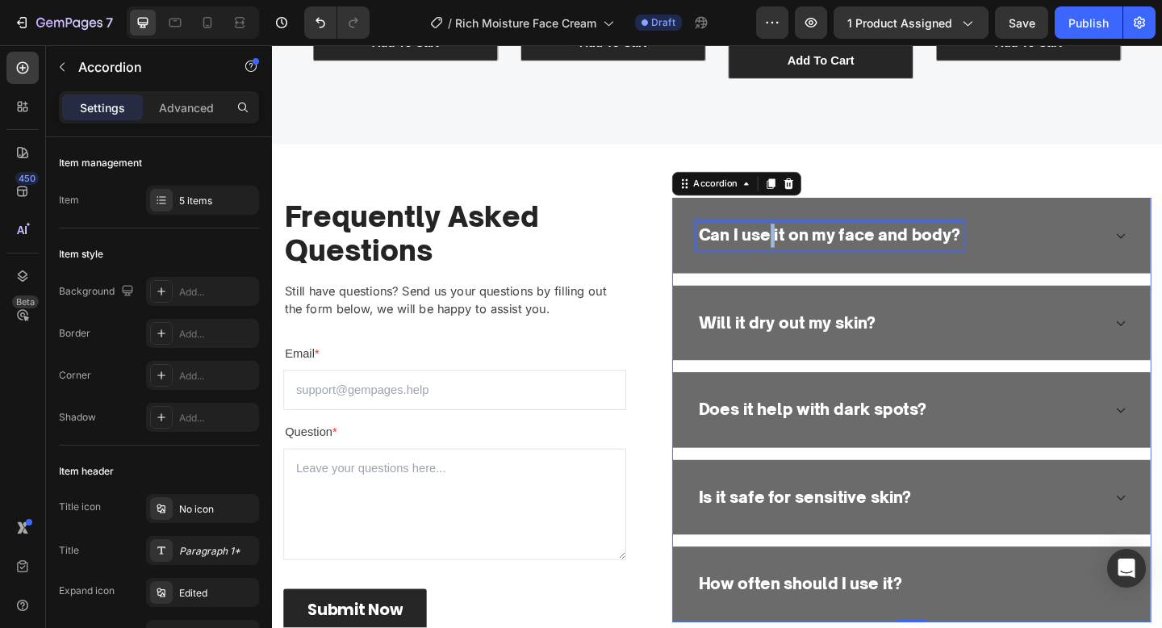
click at [813, 260] on p "Can I use it on my face and body?" at bounding box center [878, 253] width 285 height 26
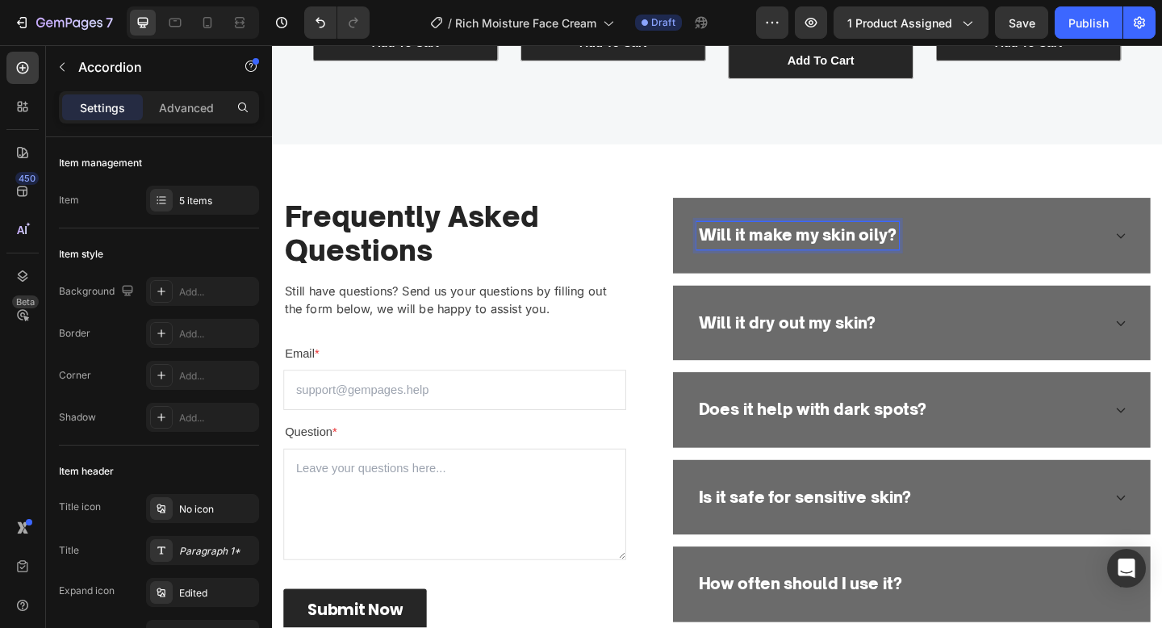
click at [1017, 258] on div "Will it make my skin oily?" at bounding box center [955, 252] width 442 height 31
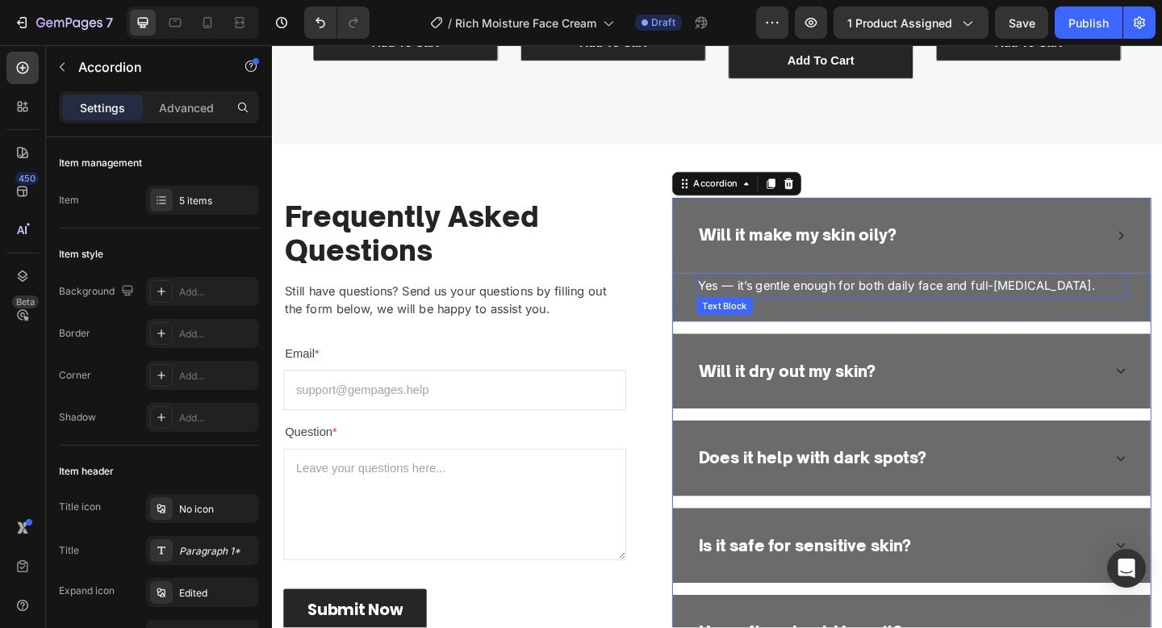
click at [956, 310] on p "Yes — it’s gentle enough for both daily face and full-body cleansing." at bounding box center [967, 306] width 465 height 23
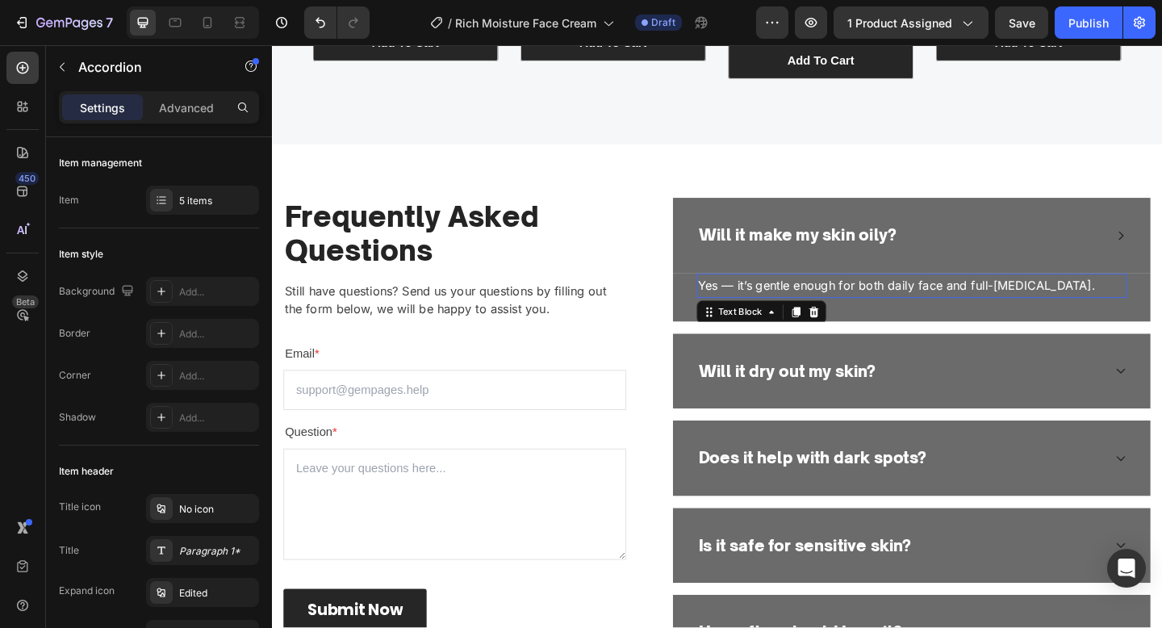
click at [956, 310] on p "Yes — it’s gentle enough for both daily face and full-body cleansing." at bounding box center [967, 306] width 465 height 23
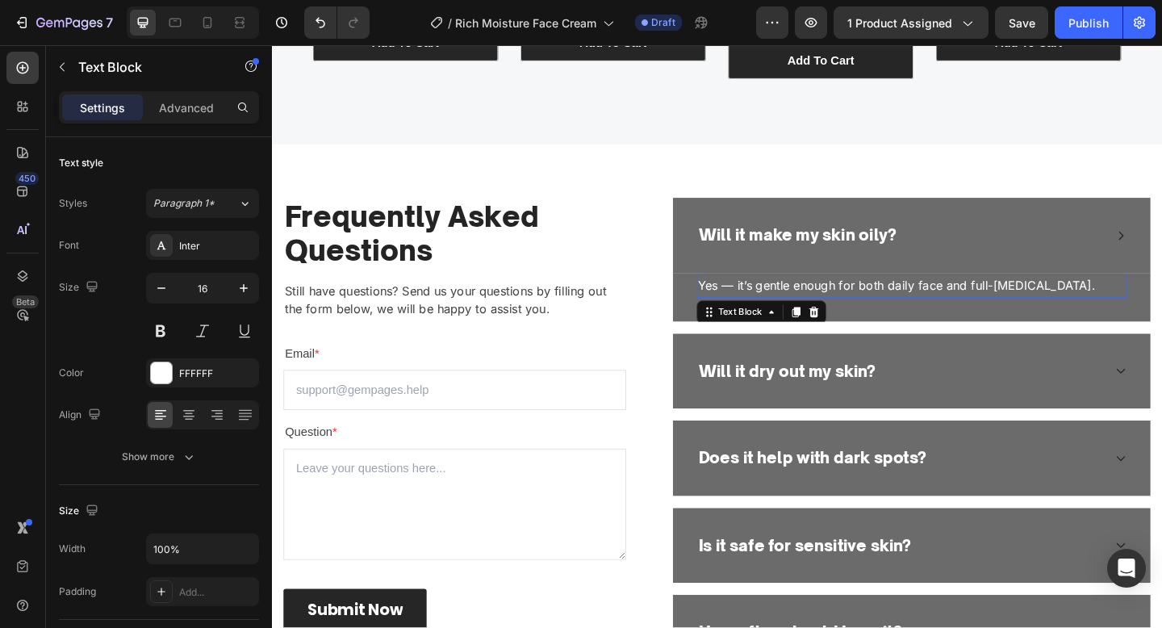
click at [956, 310] on p "Yes — it’s gentle enough for both daily face and full-body cleansing." at bounding box center [967, 306] width 465 height 23
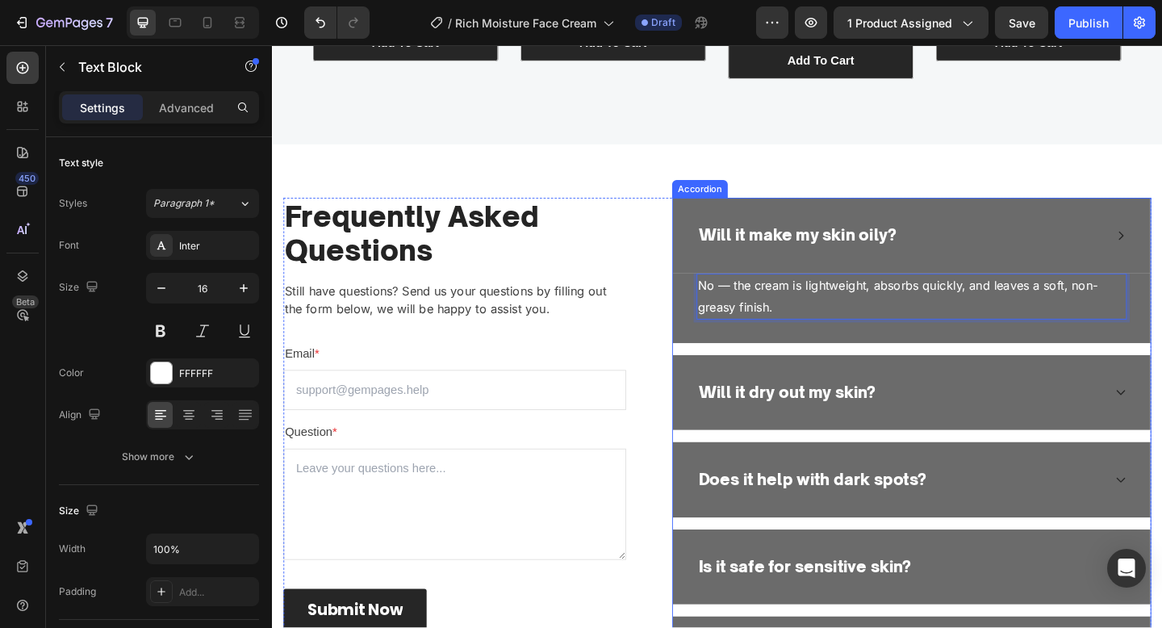
click at [819, 418] on p "Will it dry out my skin?" at bounding box center [832, 424] width 193 height 26
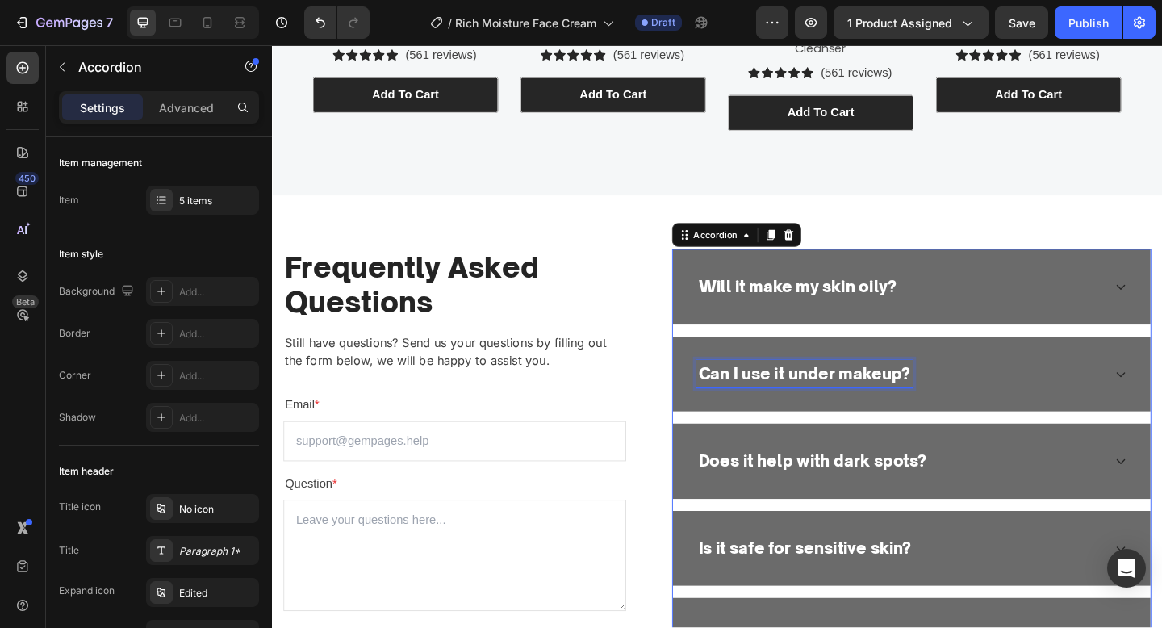
scroll to position [3103, 0]
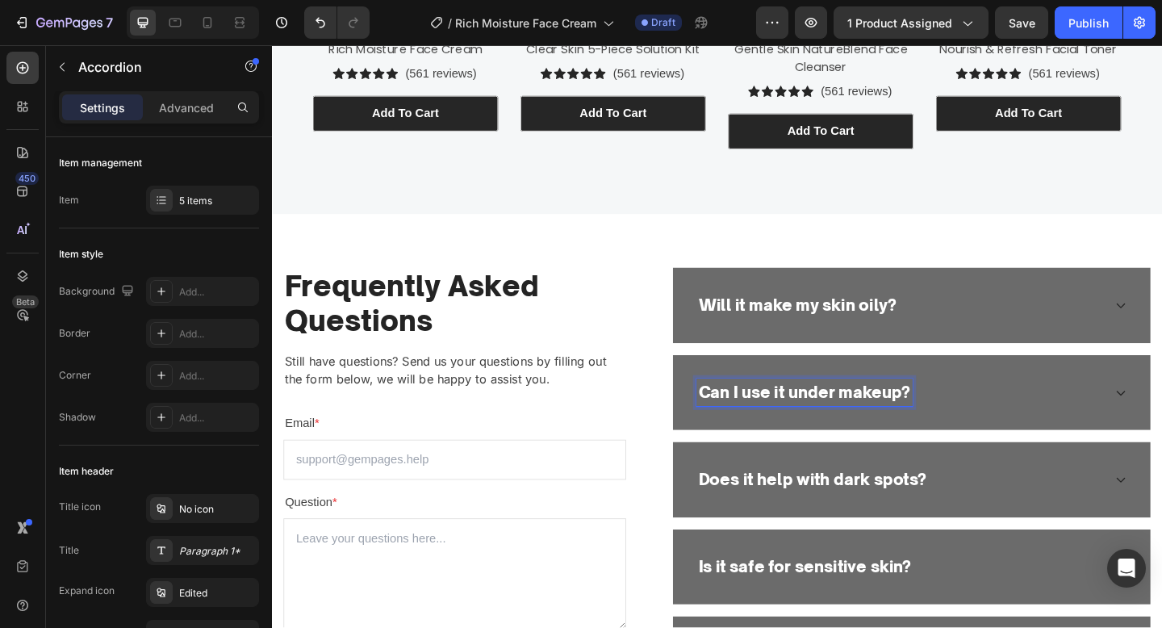
click at [1033, 419] on div "Can I use it under makeup?" at bounding box center [955, 423] width 442 height 31
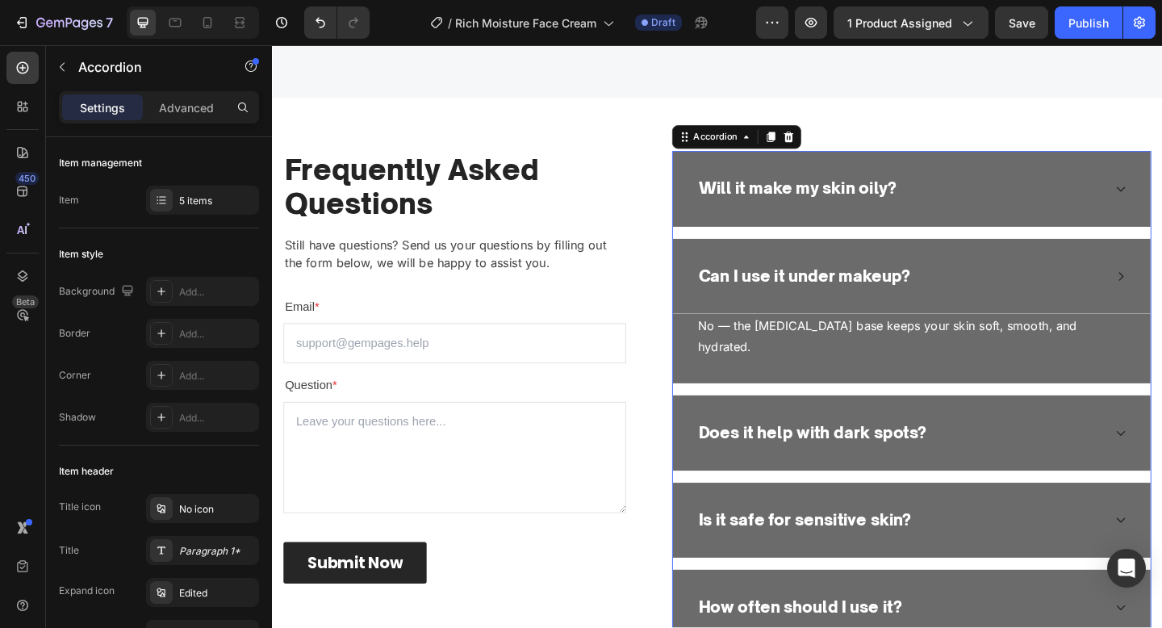
scroll to position [3272, 0]
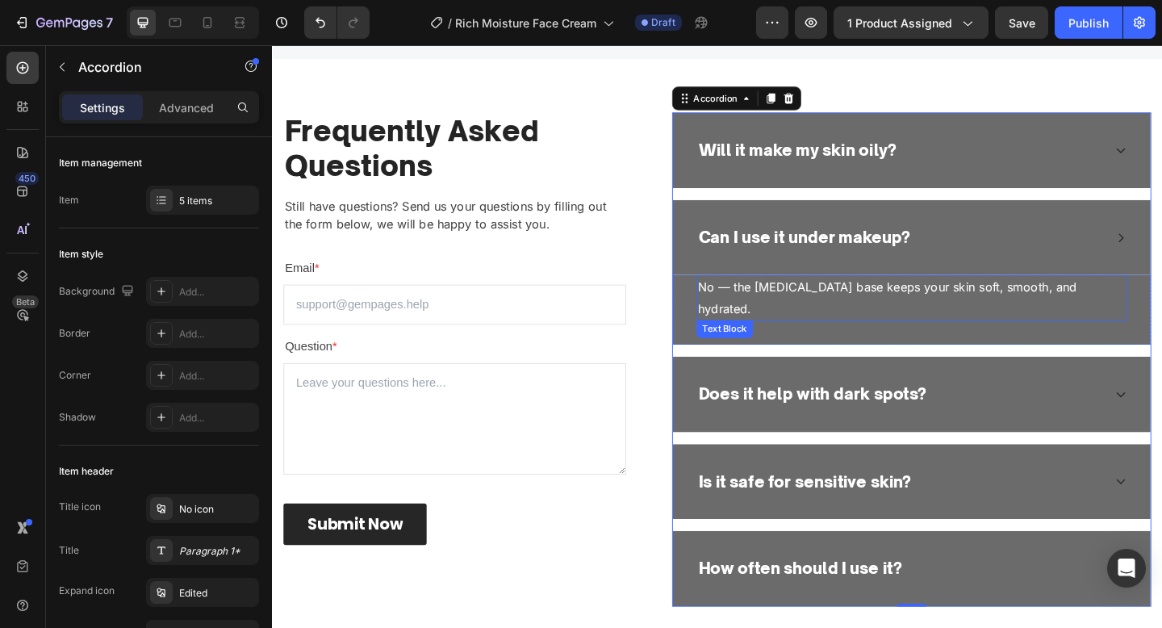
click at [925, 303] on p "No — the glycerin base keeps your skin soft, smooth, and hydrated." at bounding box center [967, 320] width 465 height 47
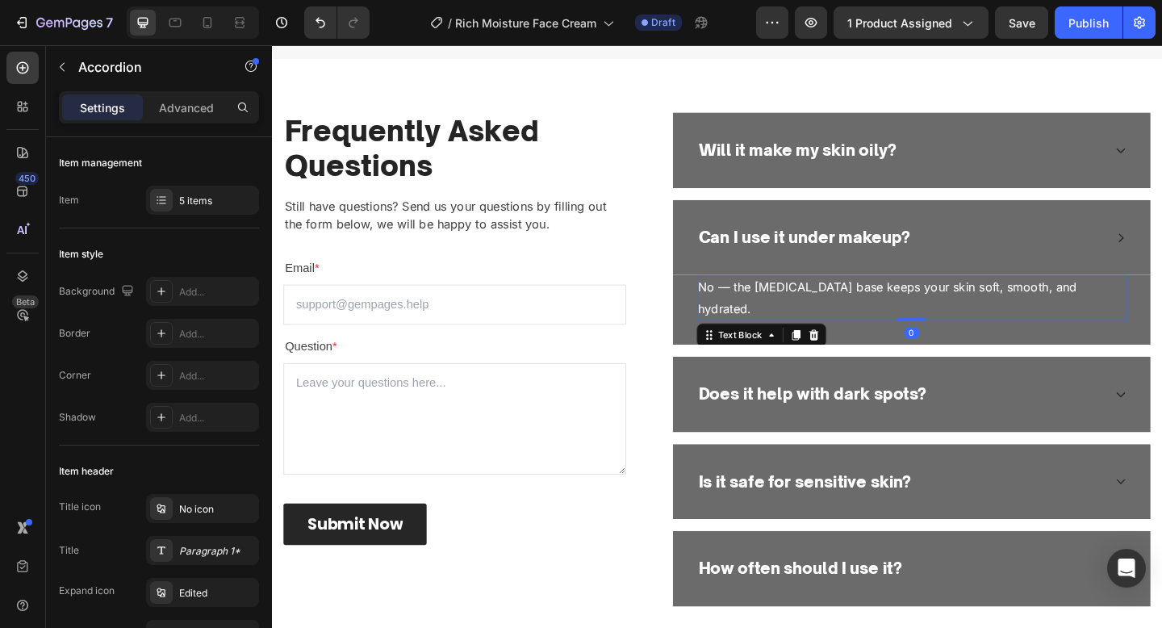
click at [925, 303] on p "No — the glycerin base keeps your skin soft, smooth, and hydrated." at bounding box center [967, 320] width 465 height 47
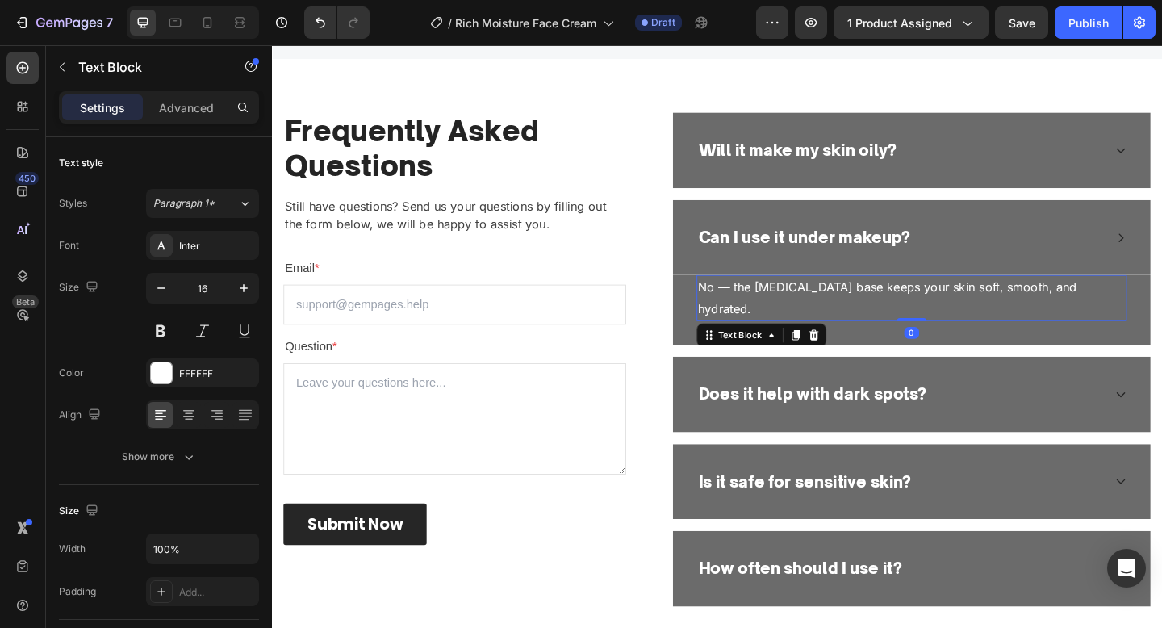
click at [925, 303] on p "No — the glycerin base keeps your skin soft, smooth, and hydrated." at bounding box center [967, 320] width 465 height 47
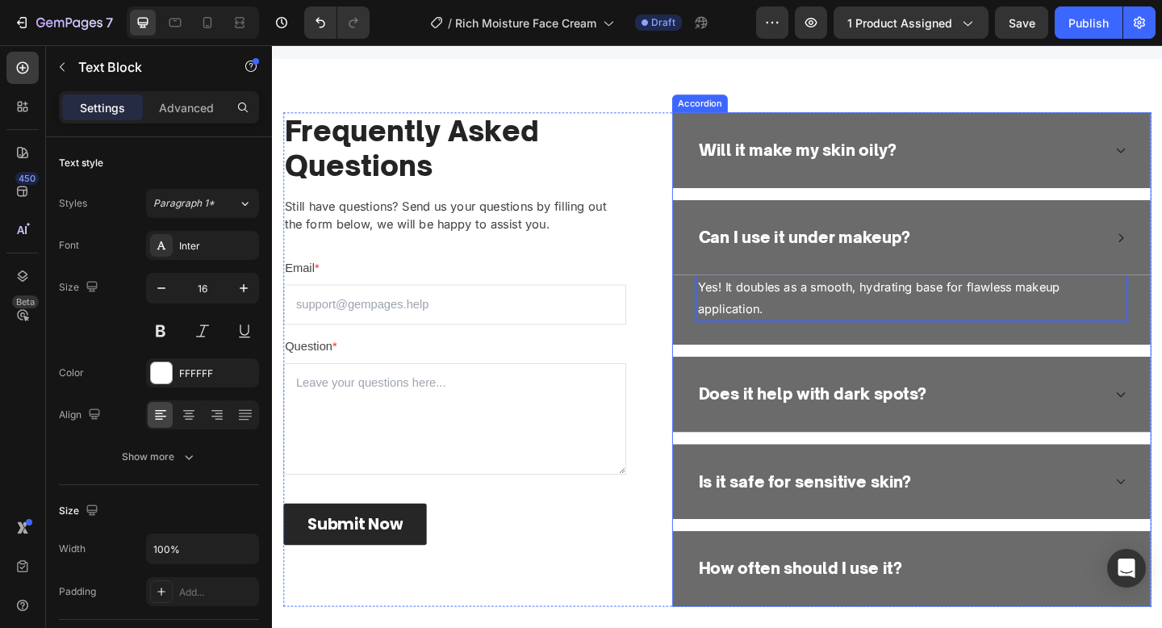
click at [859, 430] on p "Does it help with dark spots?" at bounding box center [860, 425] width 248 height 26
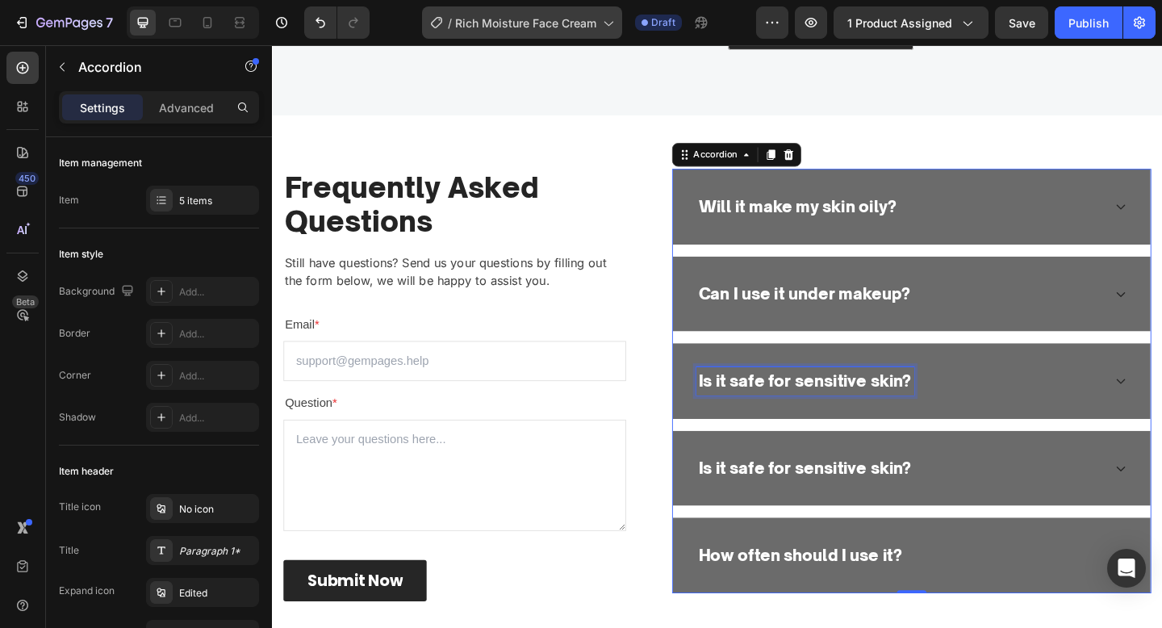
scroll to position [3197, 0]
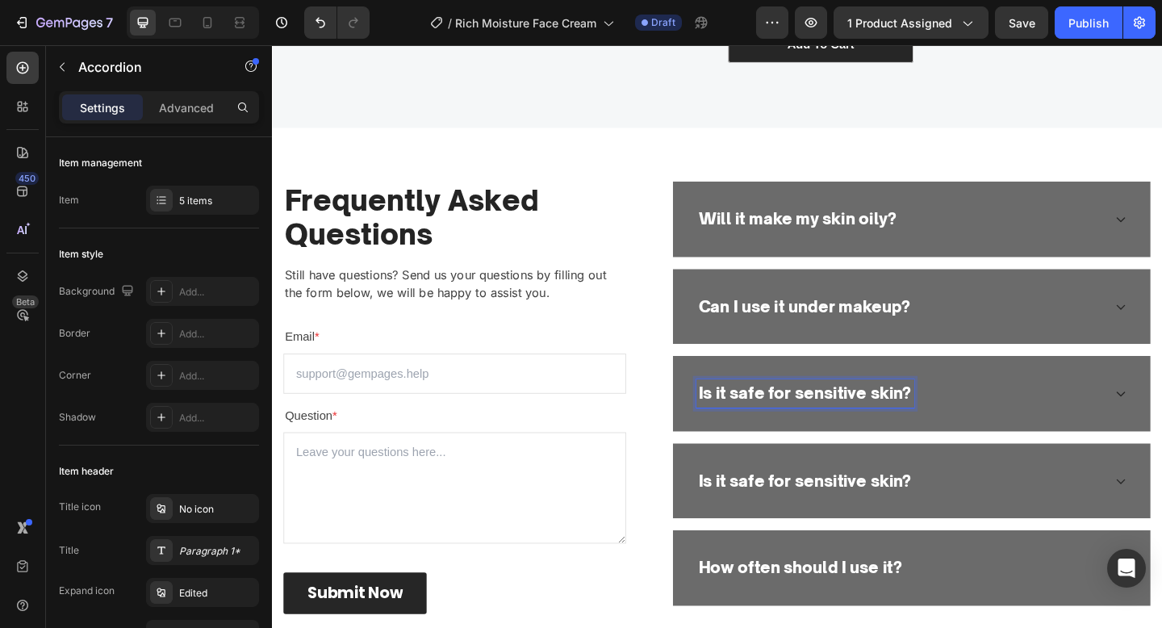
click at [1030, 417] on div "Is it safe for sensitive skin?" at bounding box center [955, 424] width 442 height 31
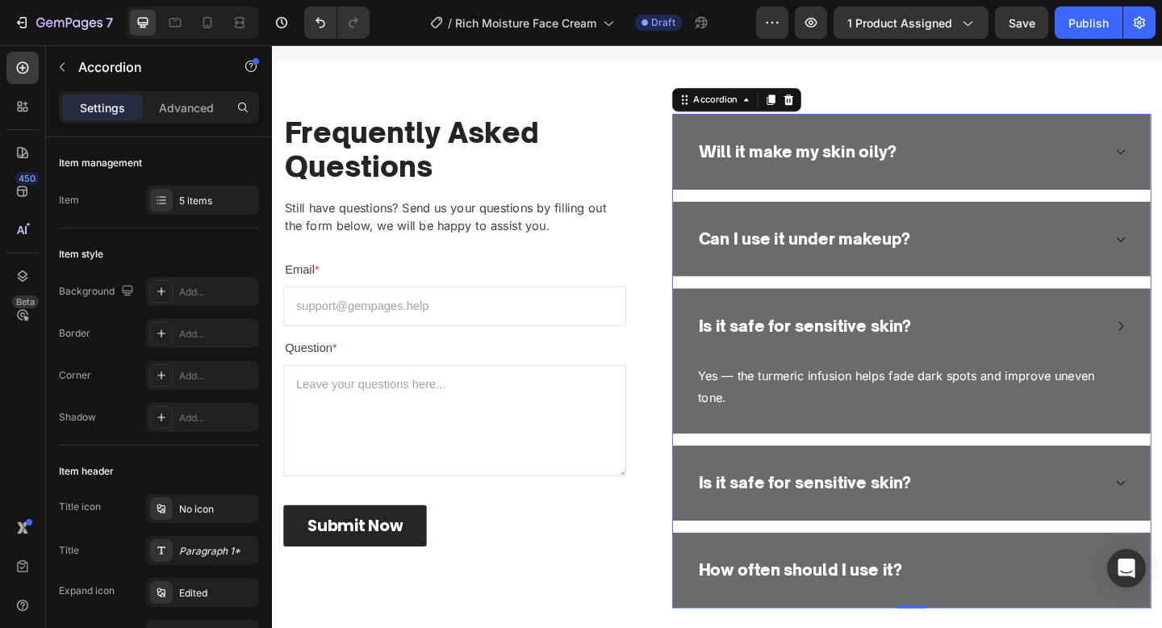
scroll to position [3315, 0]
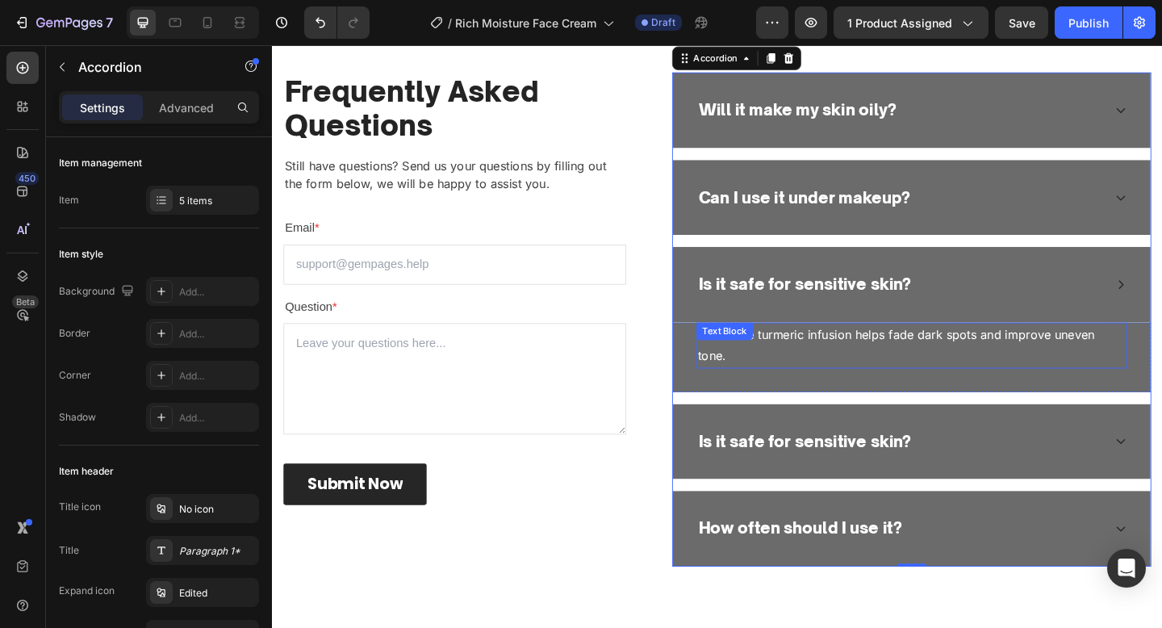
click at [1002, 367] on p "Yes — the turmeric infusion helps fade dark spots and improve uneven tone." at bounding box center [967, 372] width 465 height 47
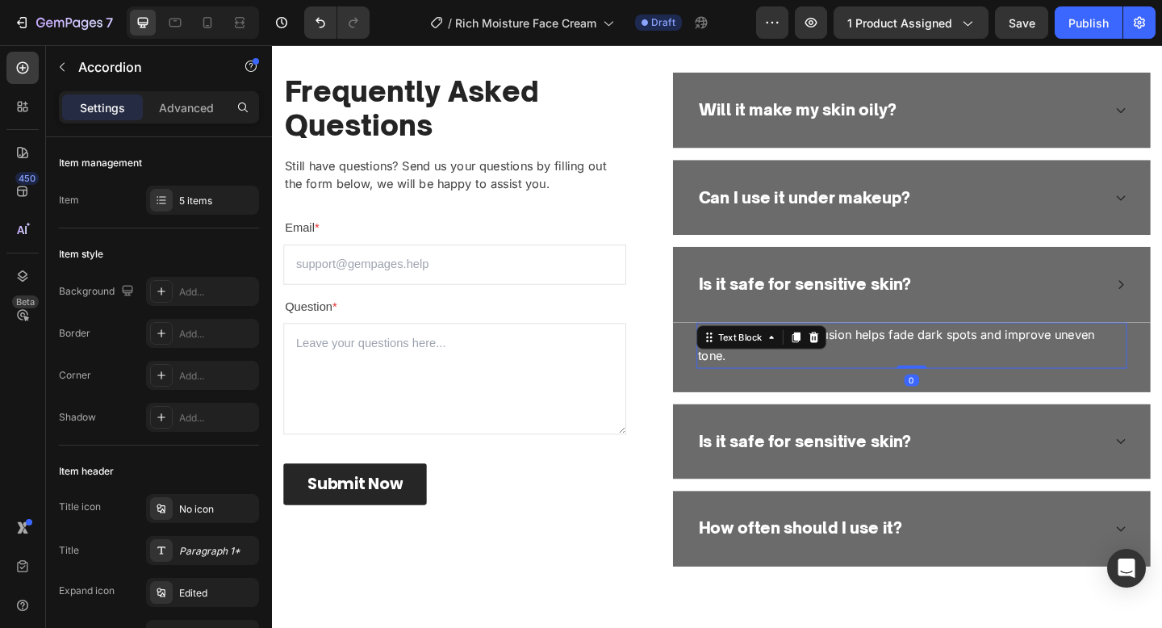
click at [1002, 367] on p "Yes — the turmeric infusion helps fade dark spots and improve uneven tone." at bounding box center [967, 372] width 465 height 47
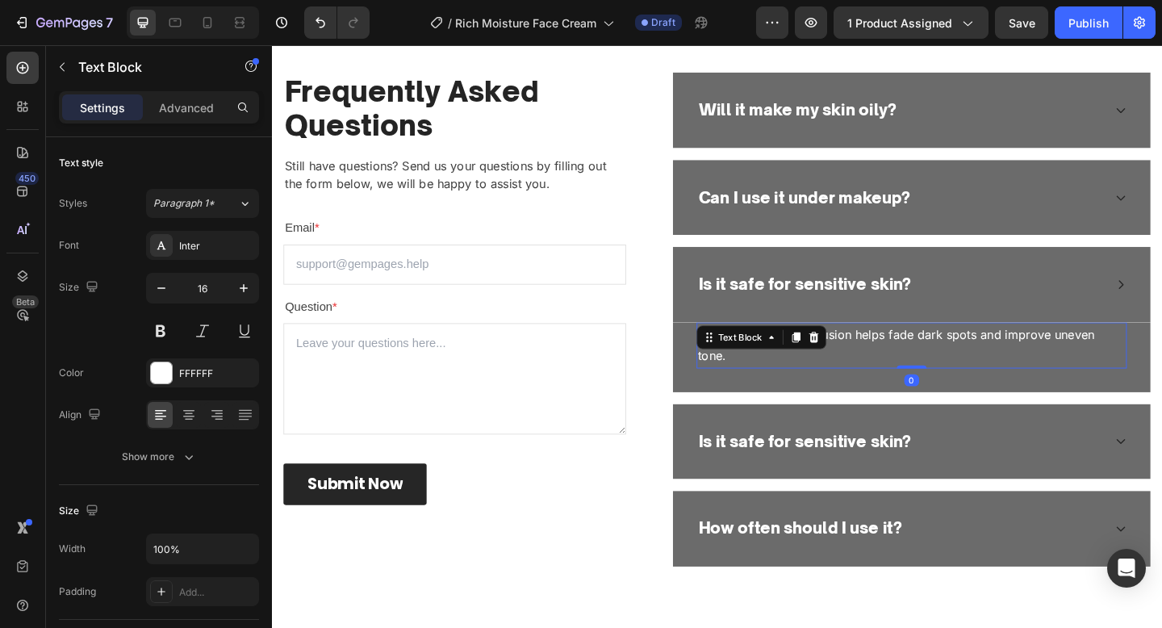
click at [1002, 367] on p "Yes — the turmeric infusion helps fade dark spots and improve uneven tone." at bounding box center [967, 372] width 465 height 47
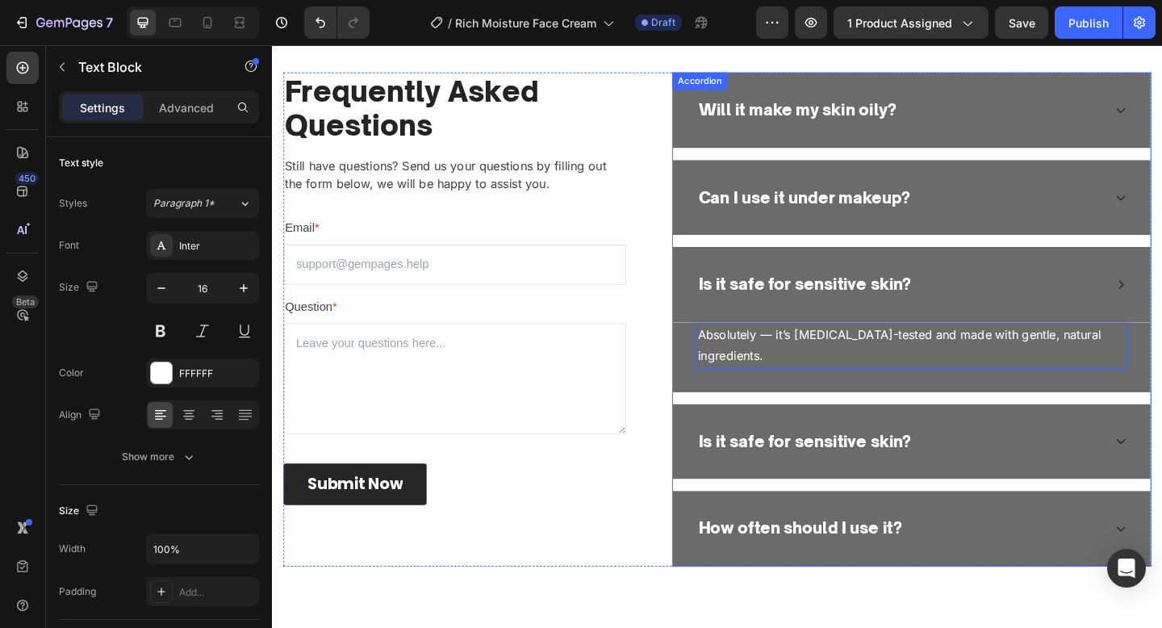
click at [843, 473] on p "Is it safe for sensitive skin?" at bounding box center [852, 477] width 232 height 26
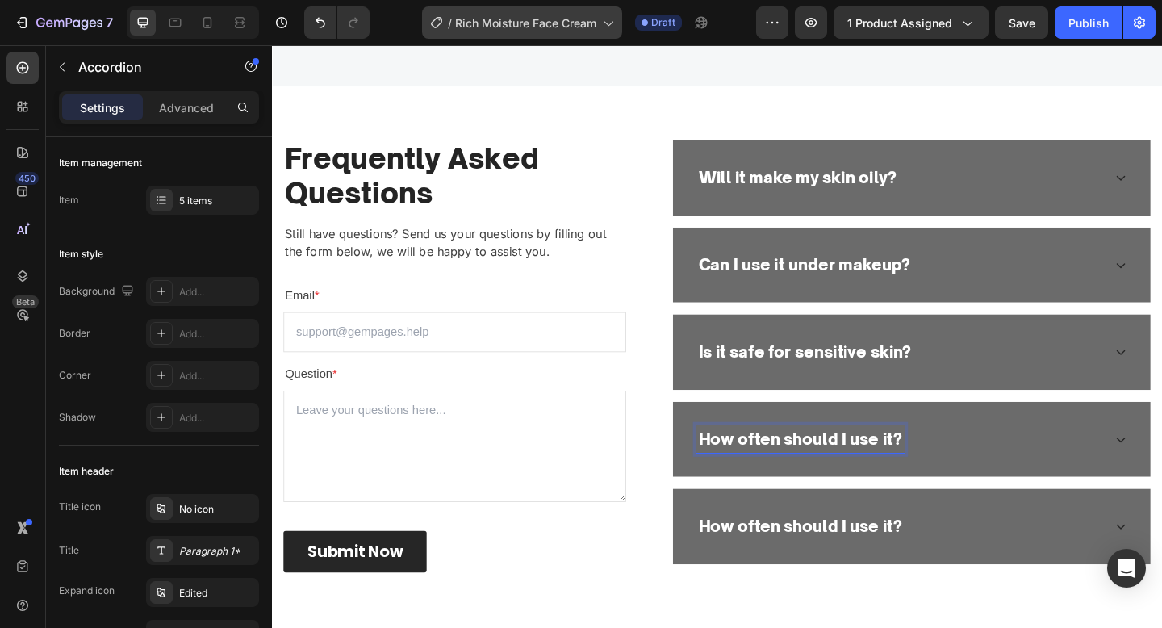
scroll to position [2889, 0]
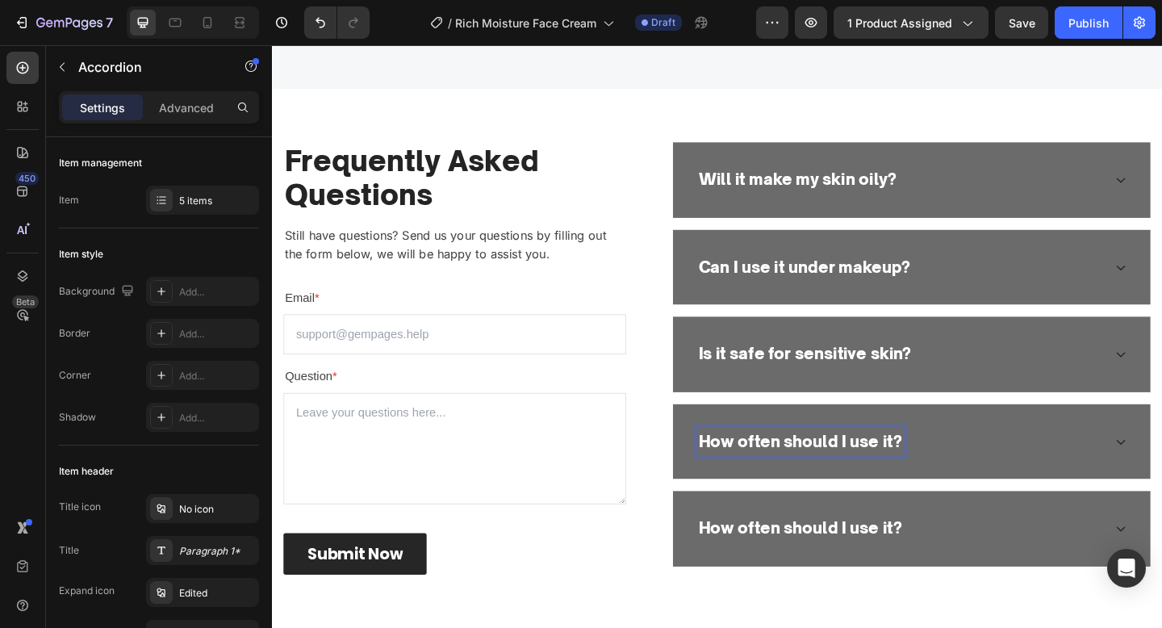
click at [989, 471] on div "How often should I use it?" at bounding box center [955, 477] width 442 height 31
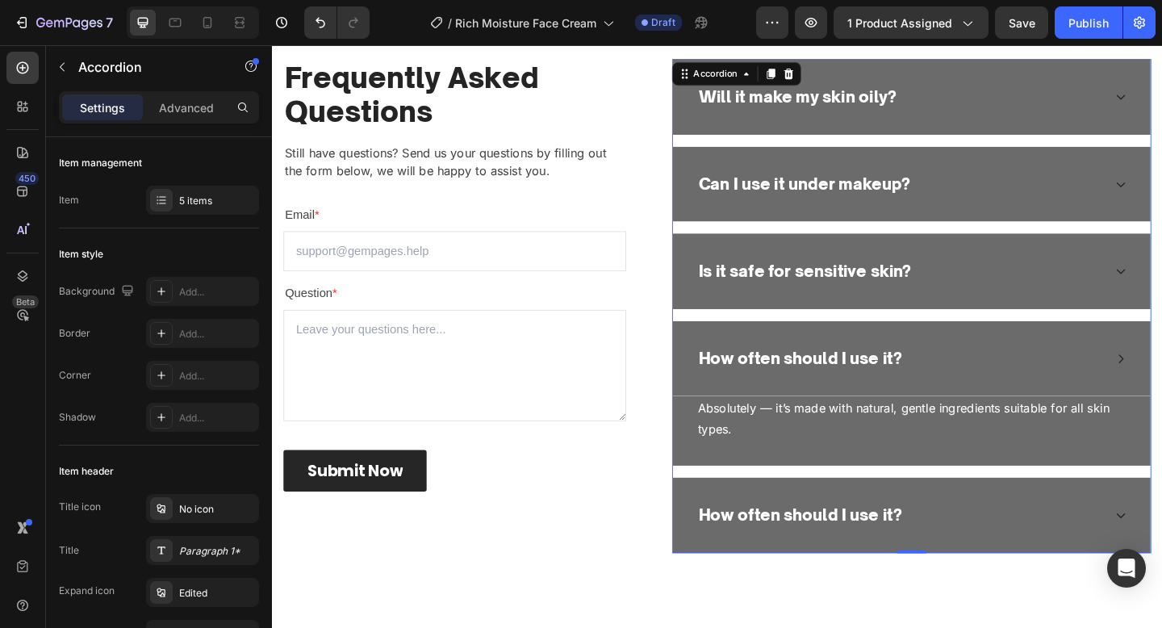
scroll to position [2998, 0]
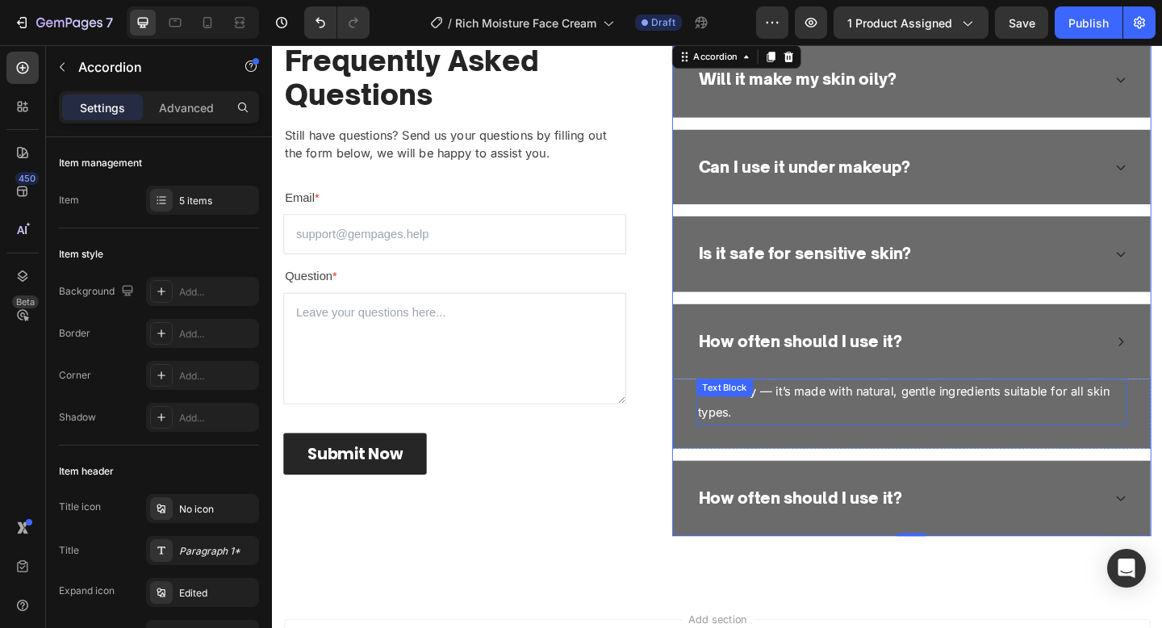
click at [983, 412] on p "Absolutely — it’s made with natural, gentle ingredients suitable for all skin t…" at bounding box center [967, 433] width 465 height 47
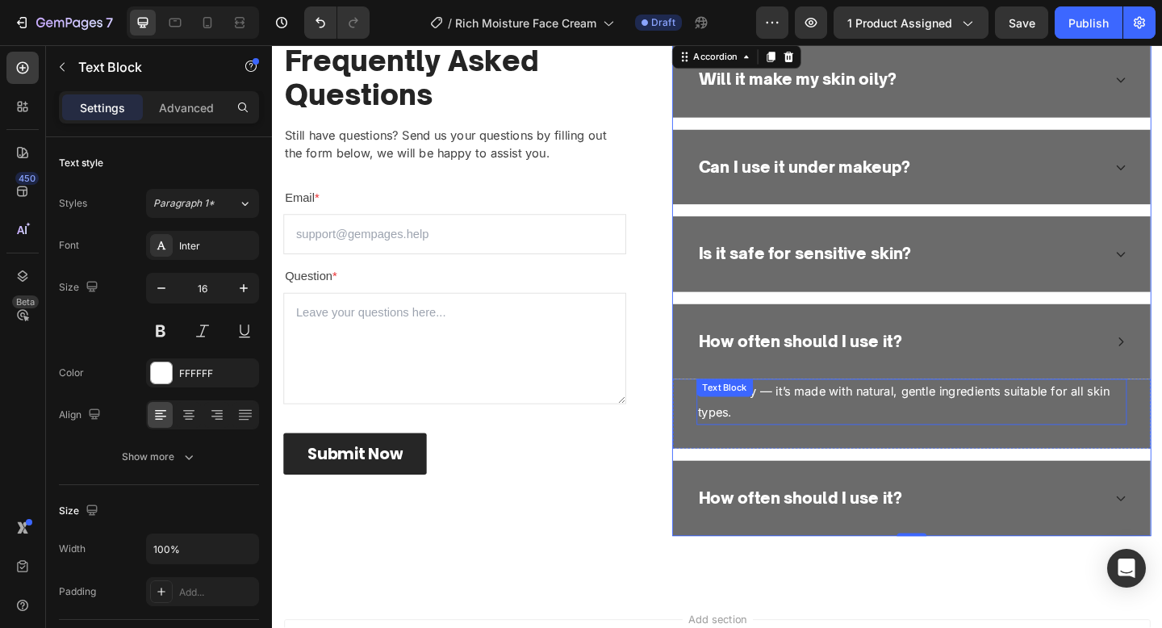
click at [983, 412] on p "Absolutely — it’s made with natural, gentle ingredients suitable for all skin t…" at bounding box center [967, 433] width 465 height 47
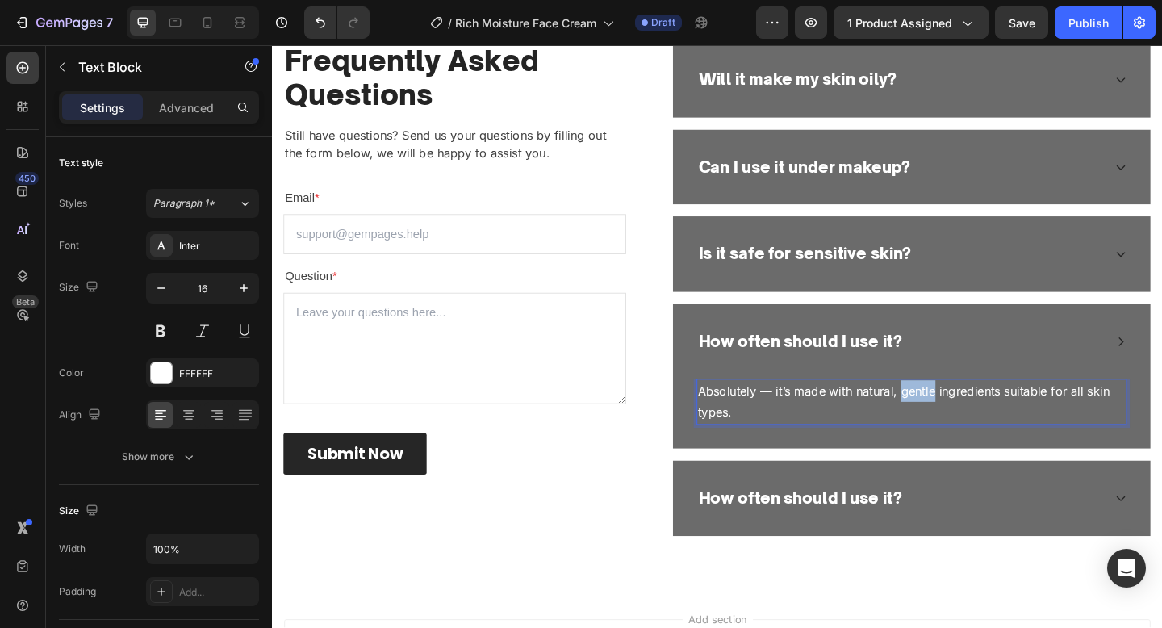
click at [983, 412] on p "Absolutely — it’s made with natural, gentle ingredients suitable for all skin t…" at bounding box center [967, 433] width 465 height 47
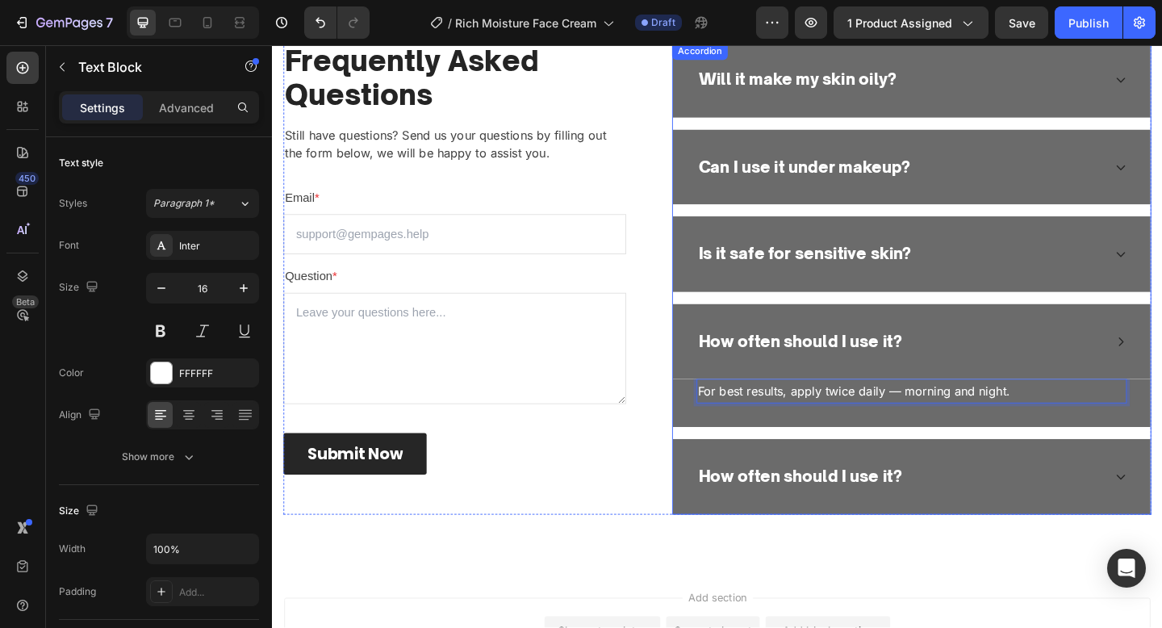
click at [902, 509] on p "How often should I use it?" at bounding box center [846, 515] width 221 height 26
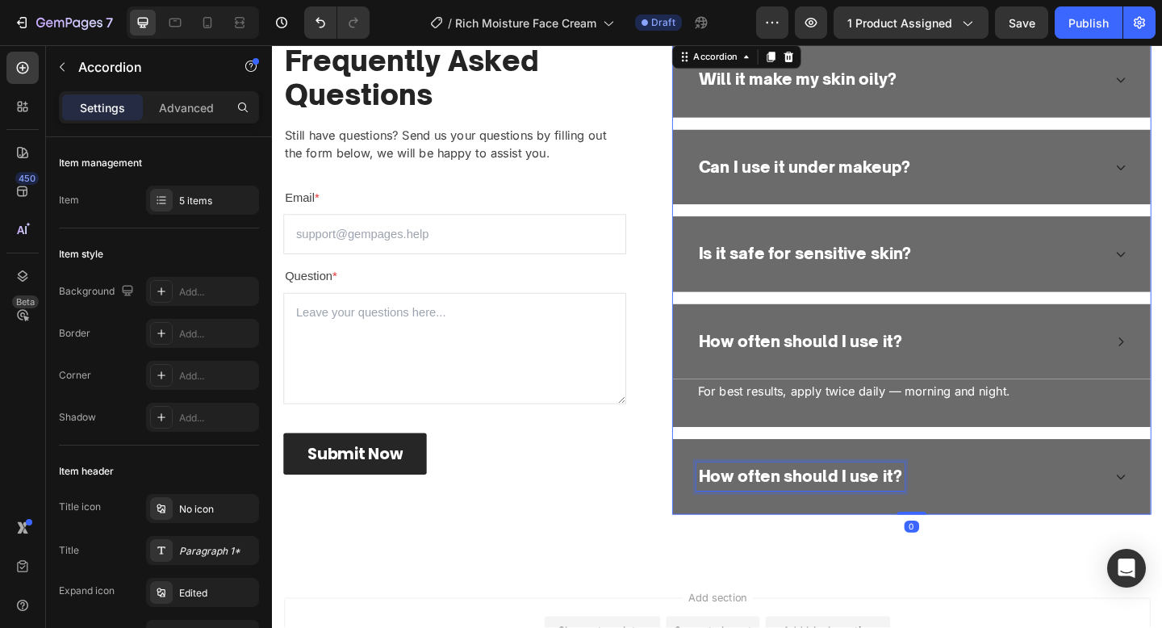
click at [902, 509] on p "How often should I use it?" at bounding box center [846, 515] width 221 height 26
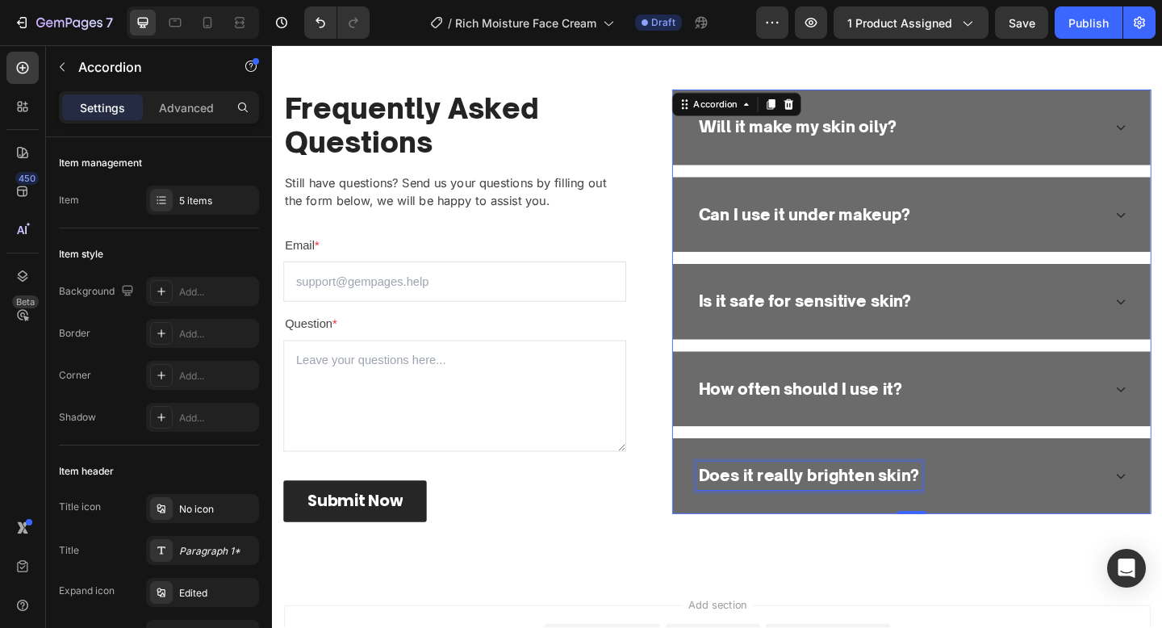
scroll to position [2947, 0]
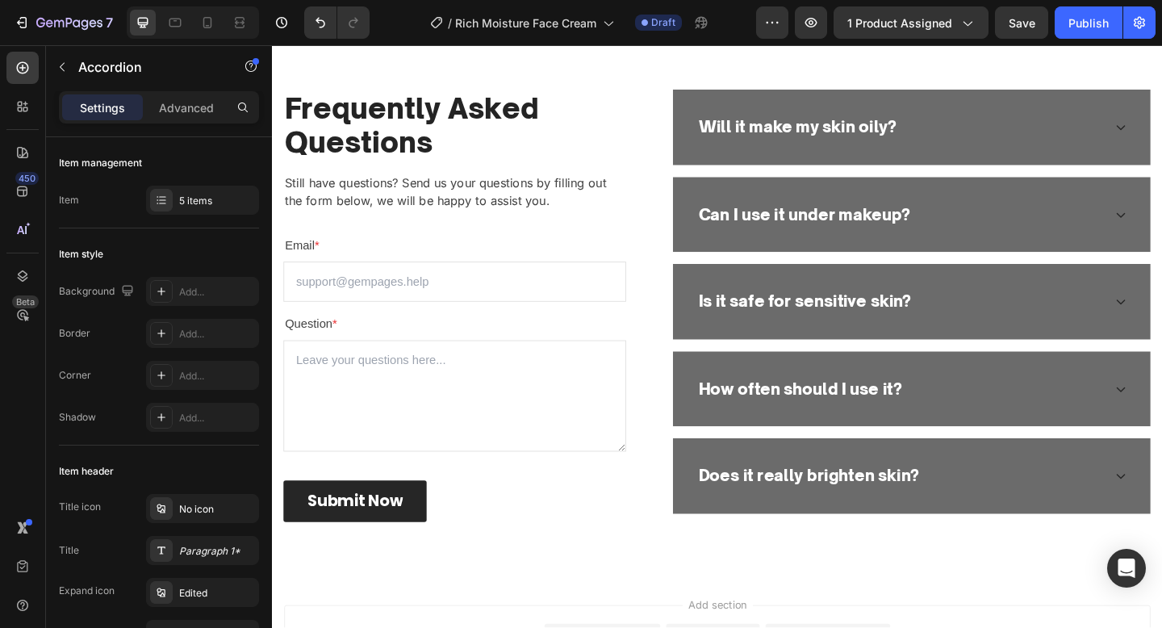
click at [1013, 497] on div "Does it really brighten skin?" at bounding box center [968, 514] width 520 height 82
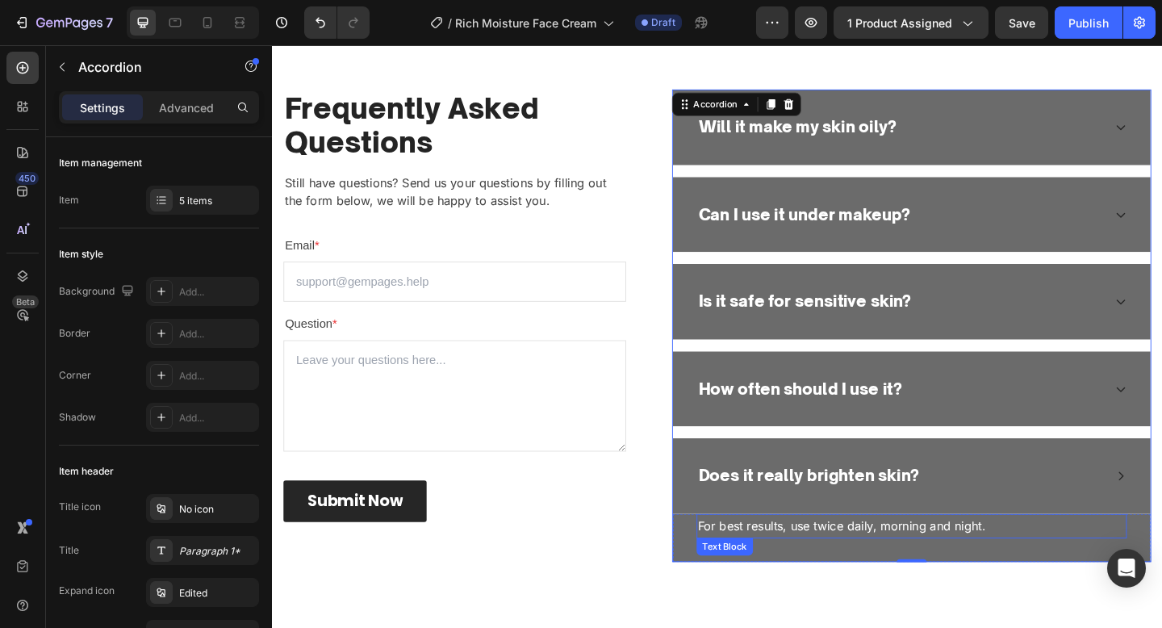
click at [981, 567] on p "For best results, use twice daily, morning and night." at bounding box center [967, 568] width 465 height 23
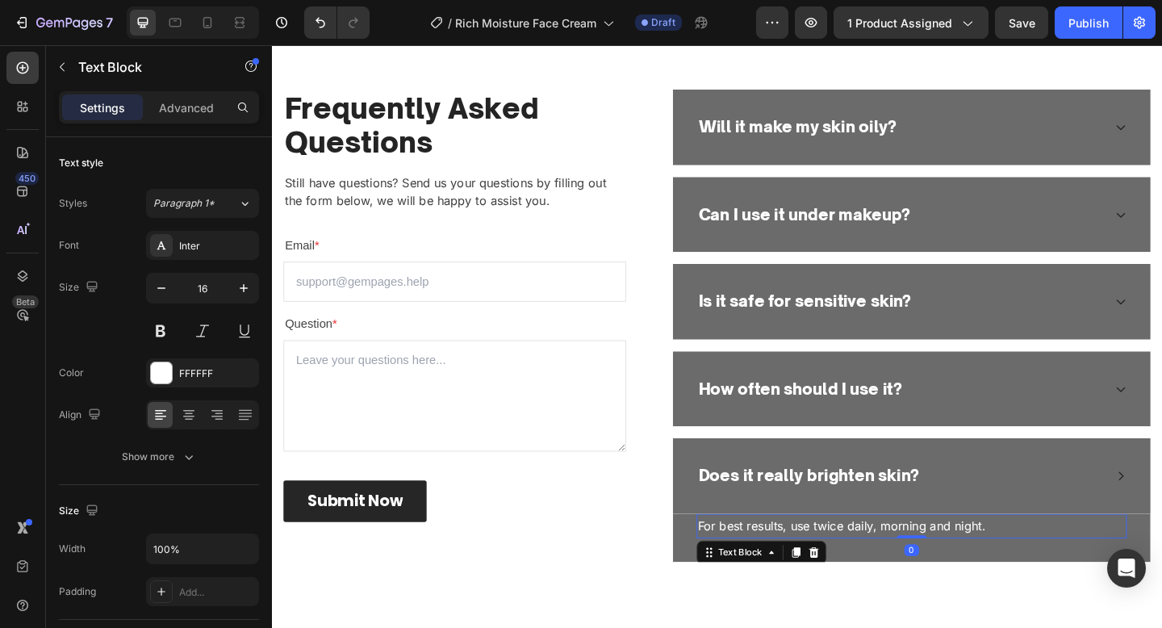
click at [981, 567] on p "For best results, use twice daily, morning and night." at bounding box center [967, 568] width 465 height 23
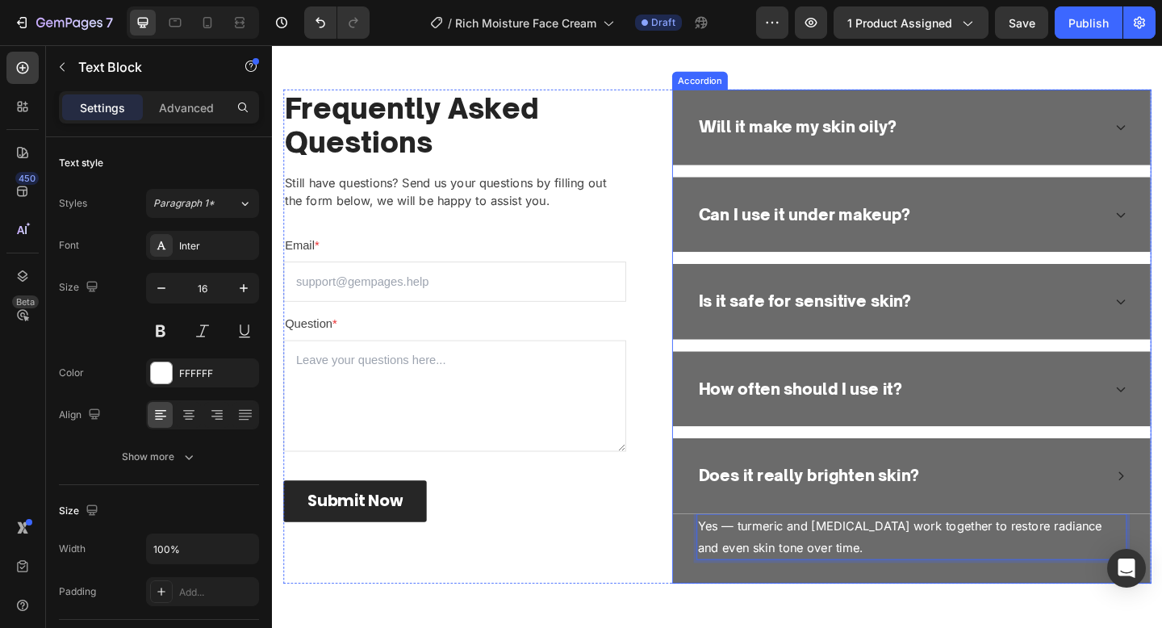
click at [1047, 515] on div "Does it really brighten skin?" at bounding box center [955, 514] width 442 height 31
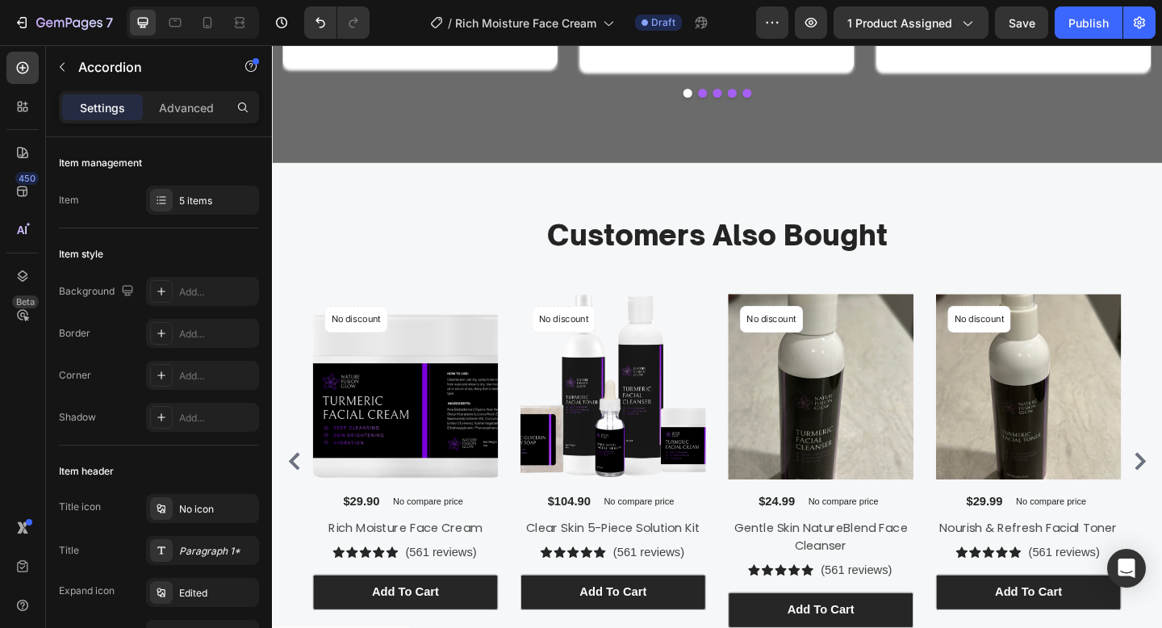
scroll to position [2706, 0]
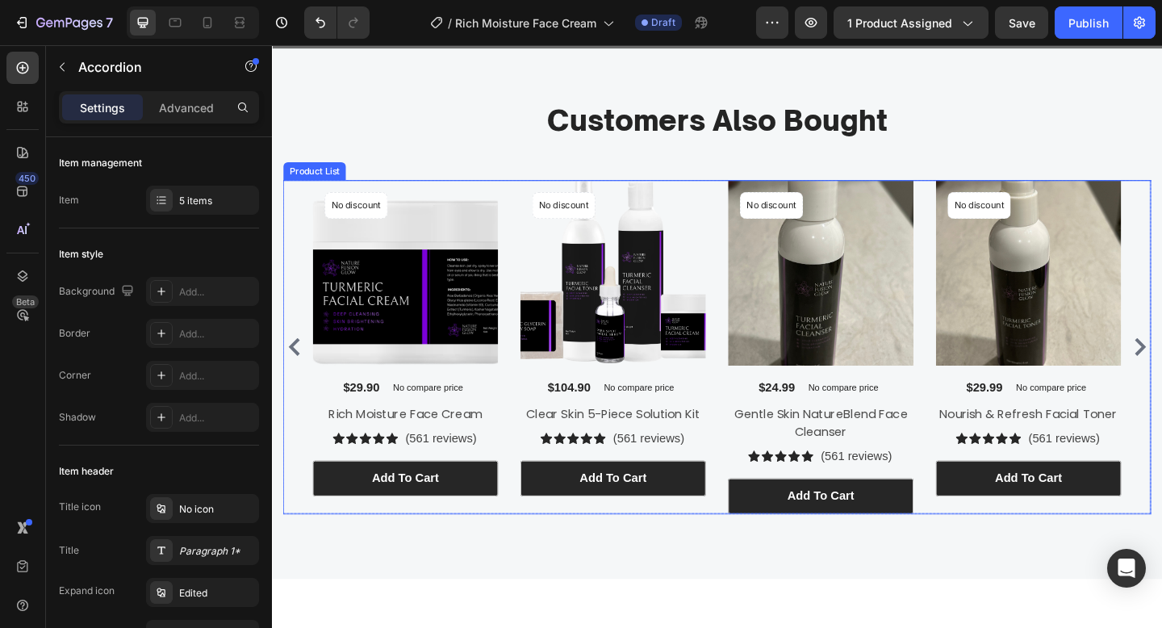
click at [749, 431] on div "Product Images No discount Not be displayed when published Product Badge $29.90…" at bounding box center [756, 373] width 880 height 363
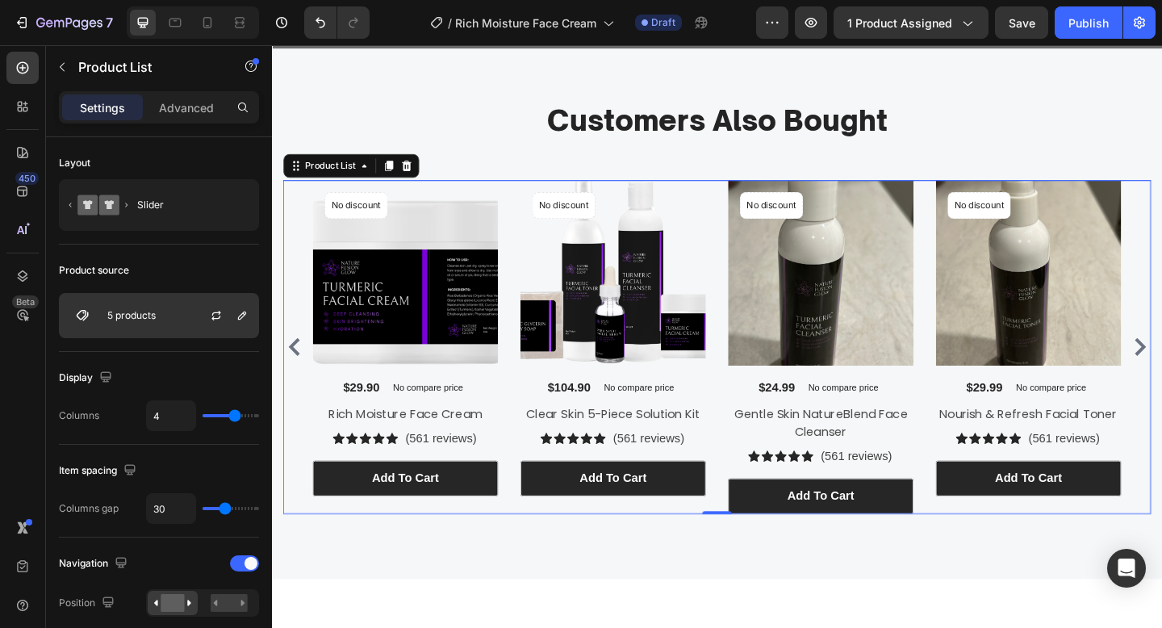
click at [169, 320] on div "5 products" at bounding box center [159, 315] width 200 height 45
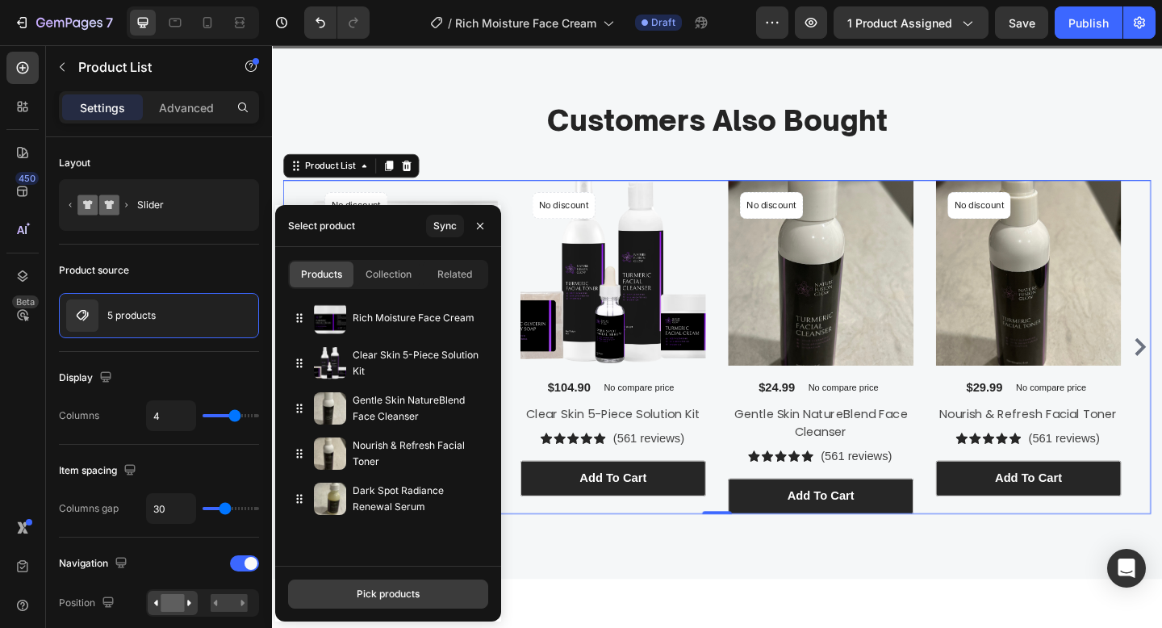
click at [380, 598] on div "Pick products" at bounding box center [388, 594] width 63 height 15
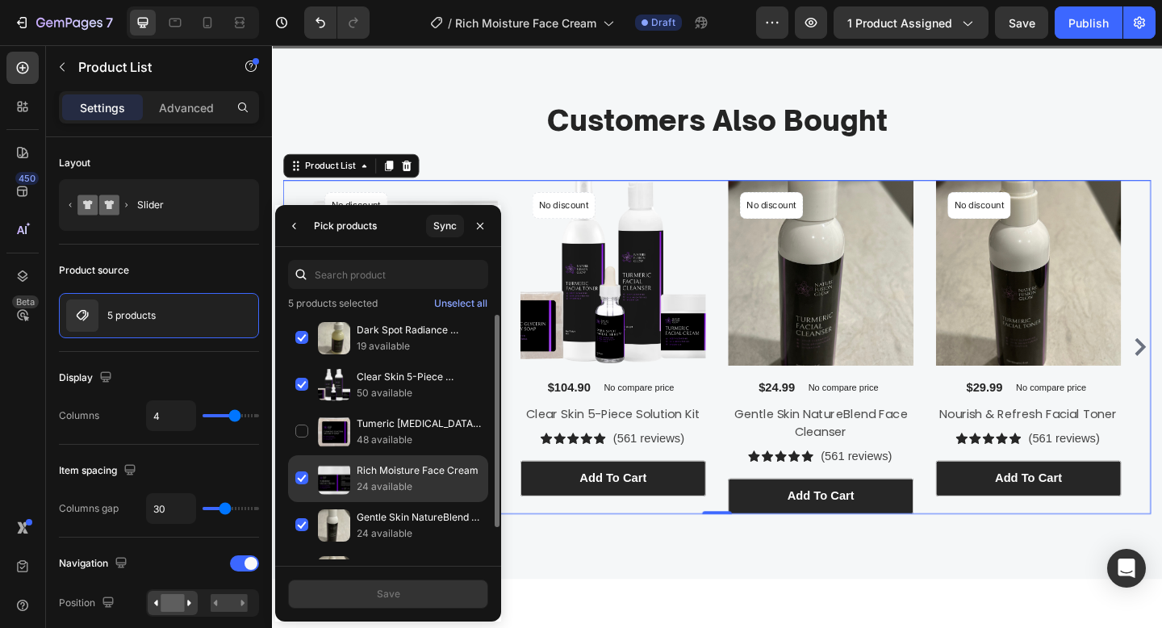
click at [408, 466] on p "Rich Moisture Face Cream" at bounding box center [419, 470] width 124 height 16
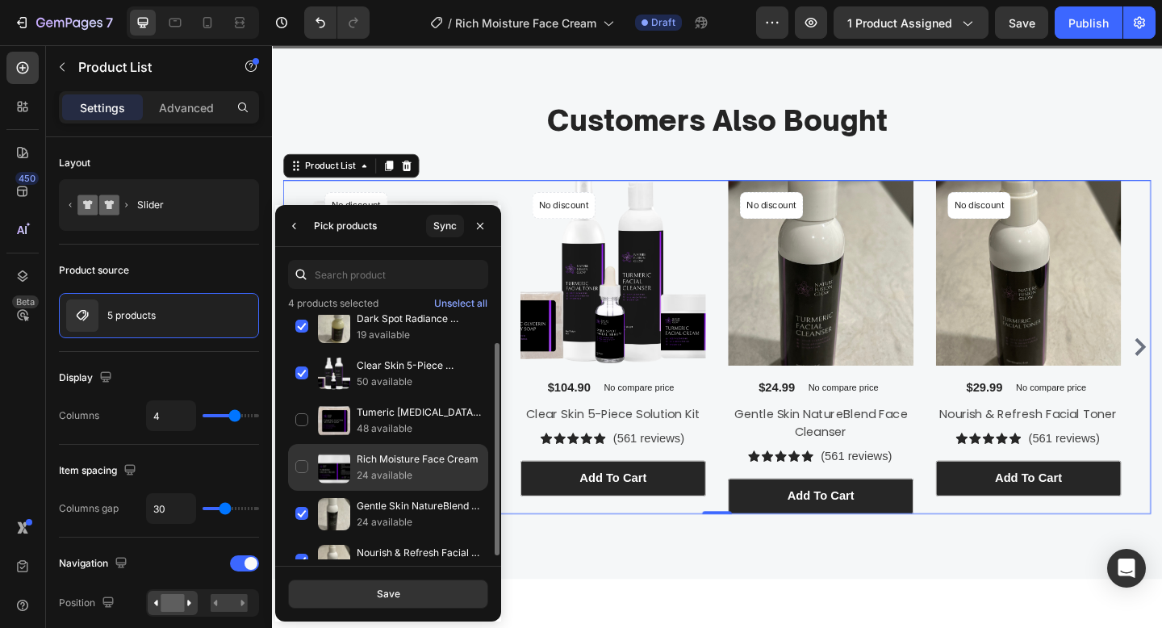
scroll to position [36, 0]
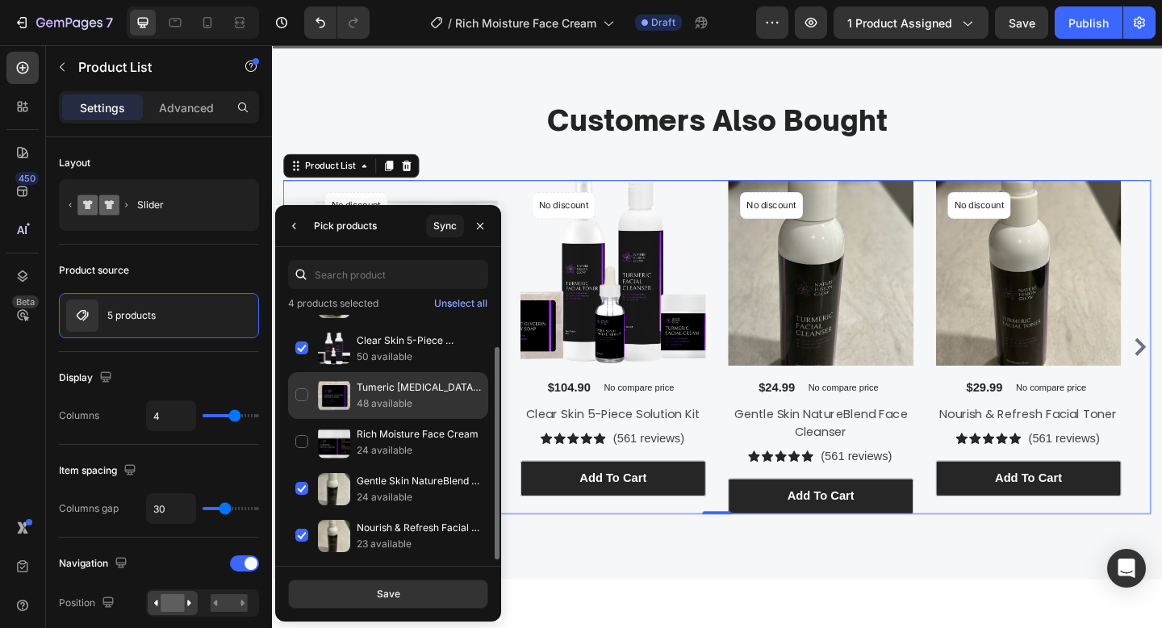
click at [403, 393] on p "Tumeric Glycerin Specialty Soap" at bounding box center [419, 387] width 124 height 16
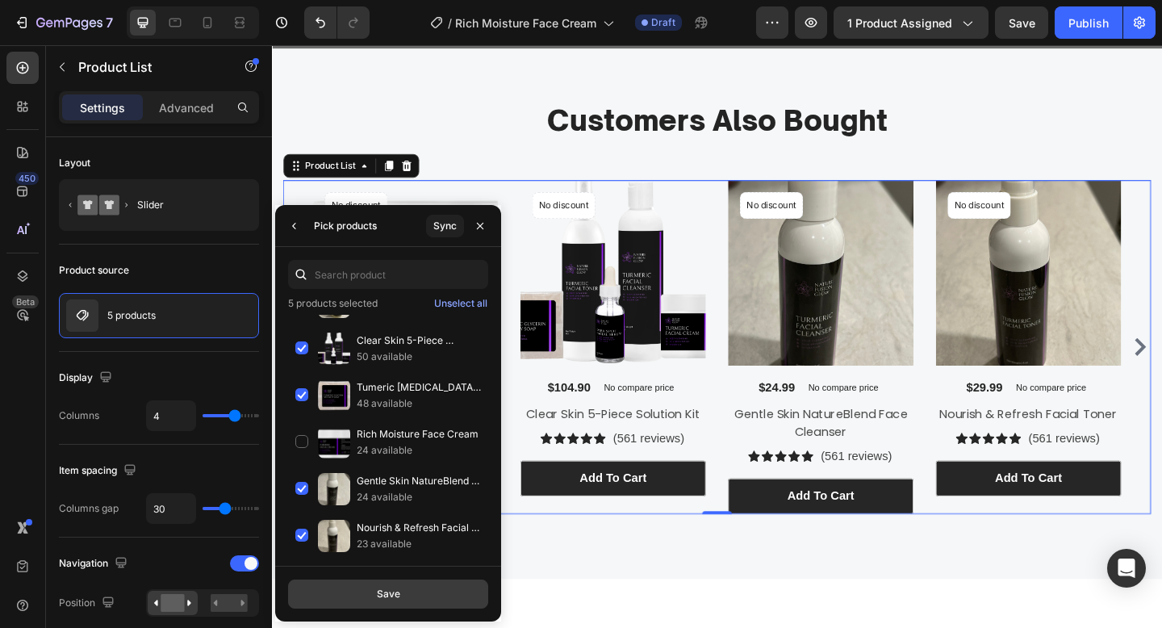
click at [416, 601] on button "Save" at bounding box center [388, 593] width 200 height 29
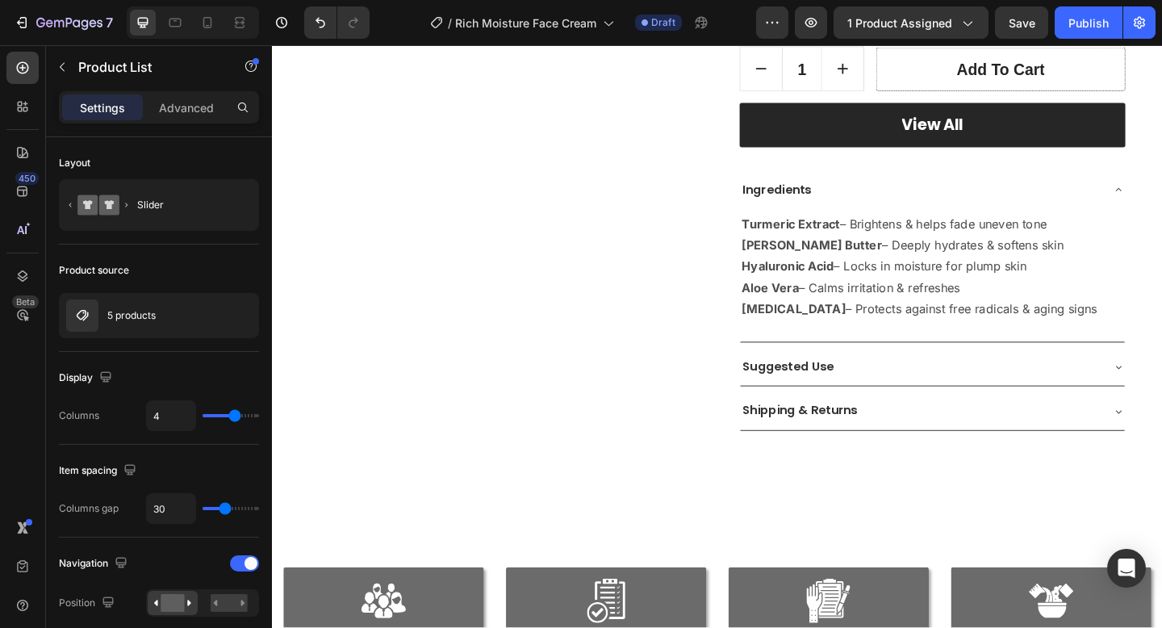
scroll to position [582, 0]
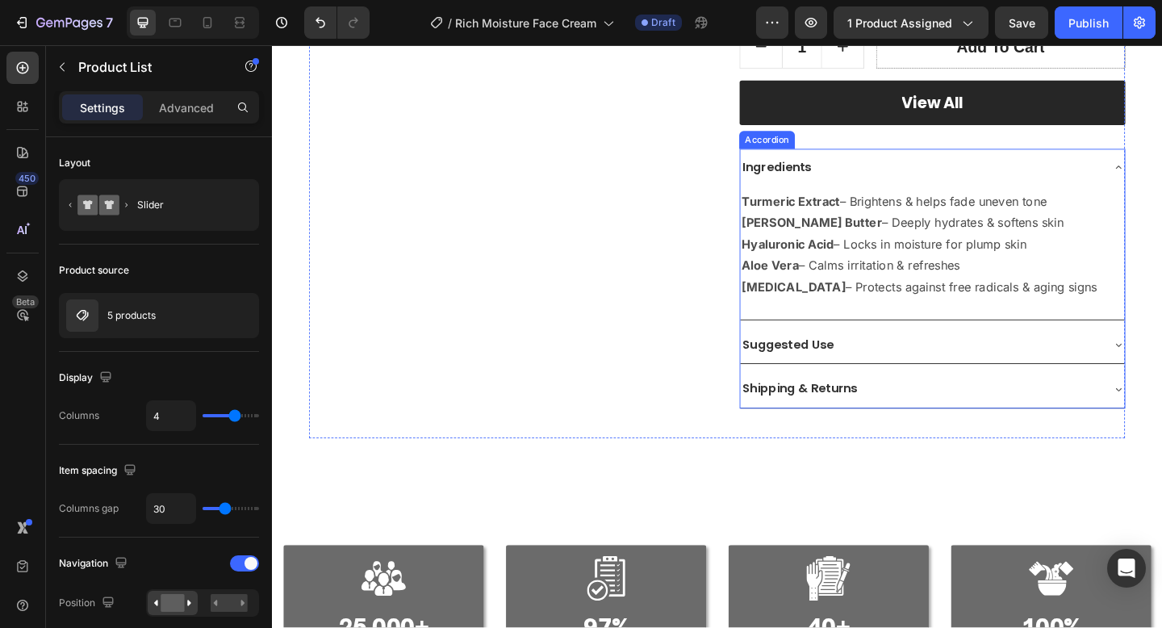
click at [940, 160] on div "Ingredients" at bounding box center [990, 178] width 418 height 41
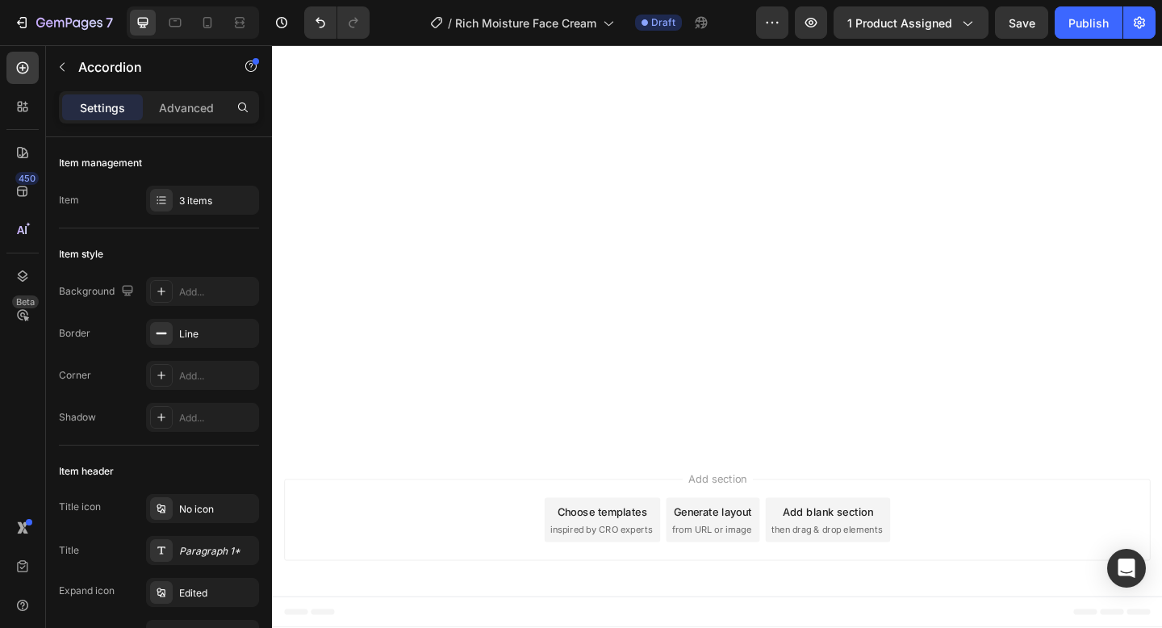
scroll to position [0, 0]
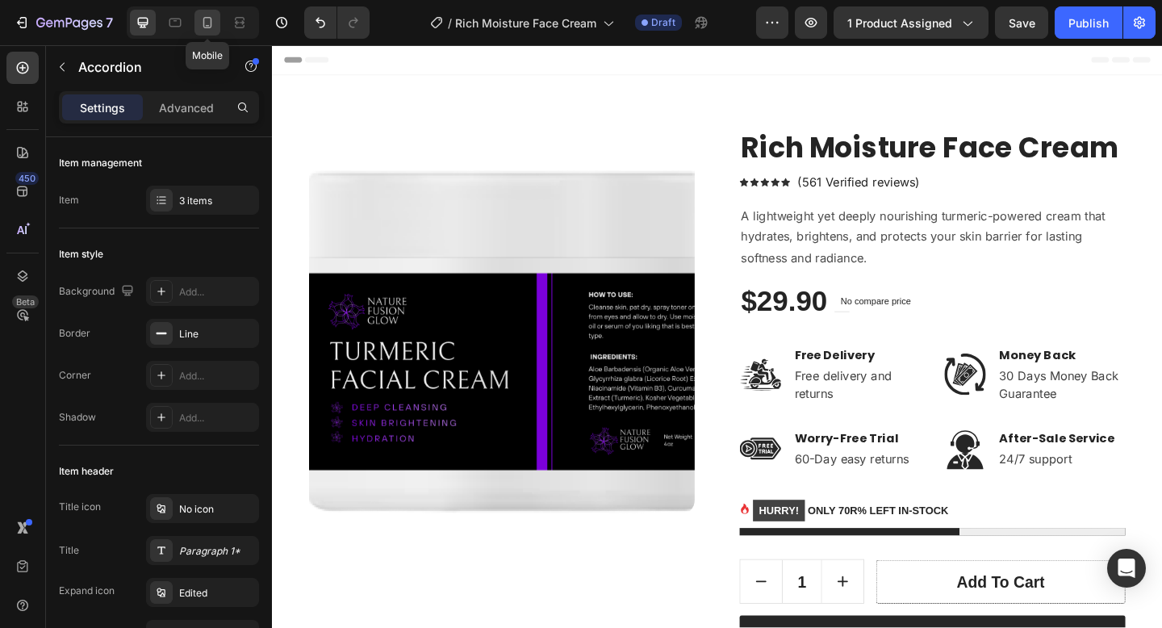
click at [207, 33] on div at bounding box center [207, 23] width 26 height 26
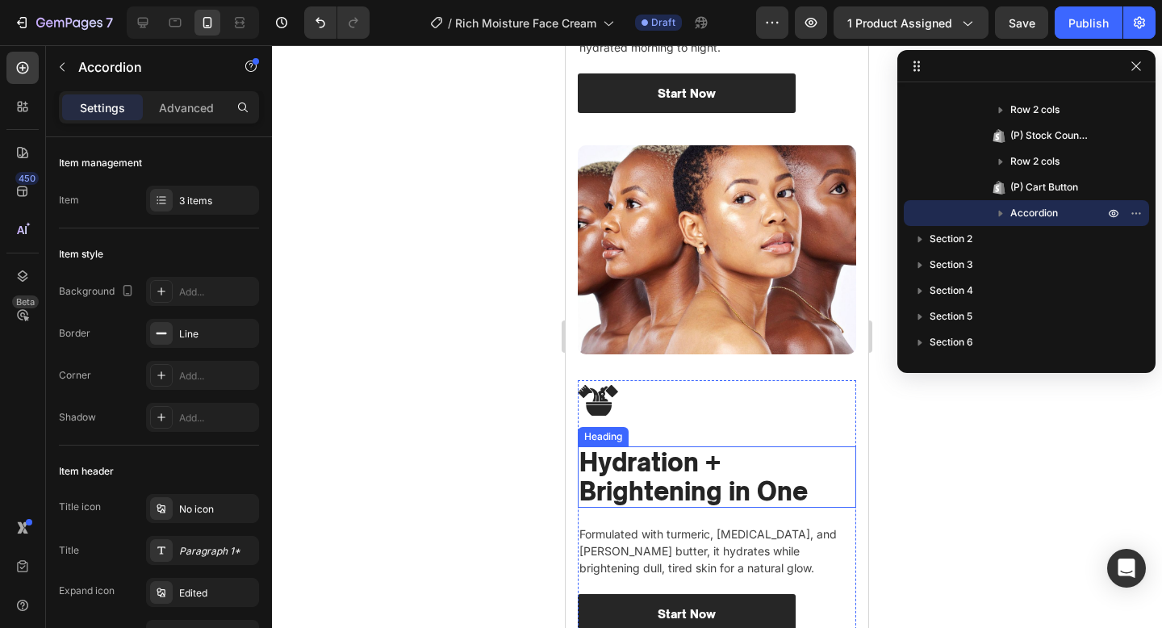
scroll to position [2252, 0]
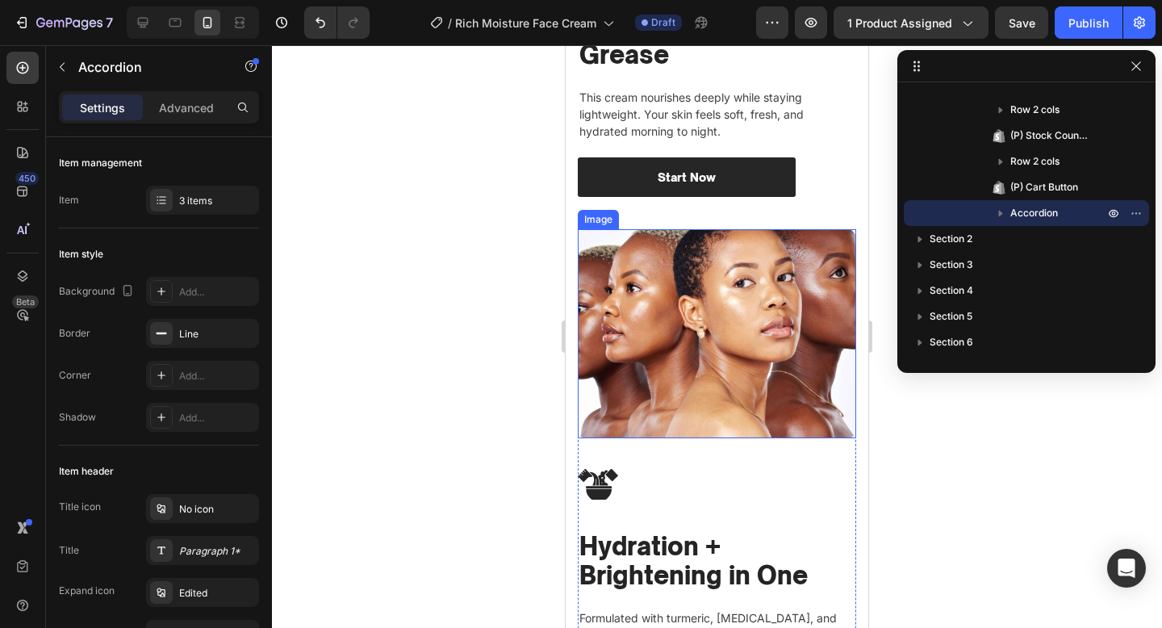
click at [738, 370] on img at bounding box center [717, 333] width 278 height 209
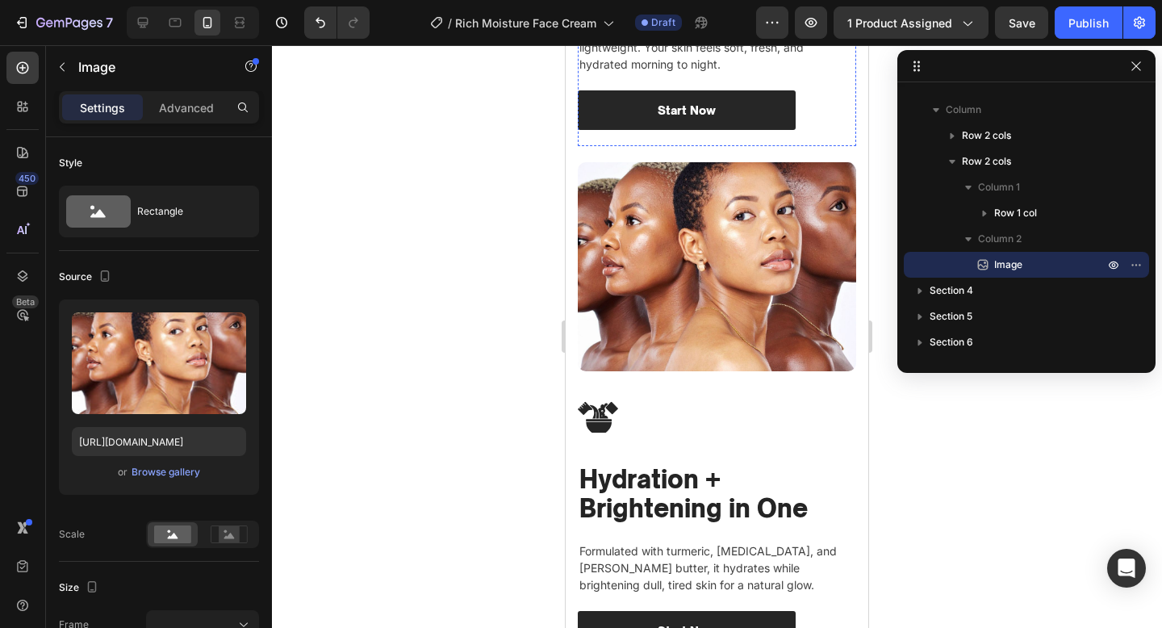
scroll to position [2424, 0]
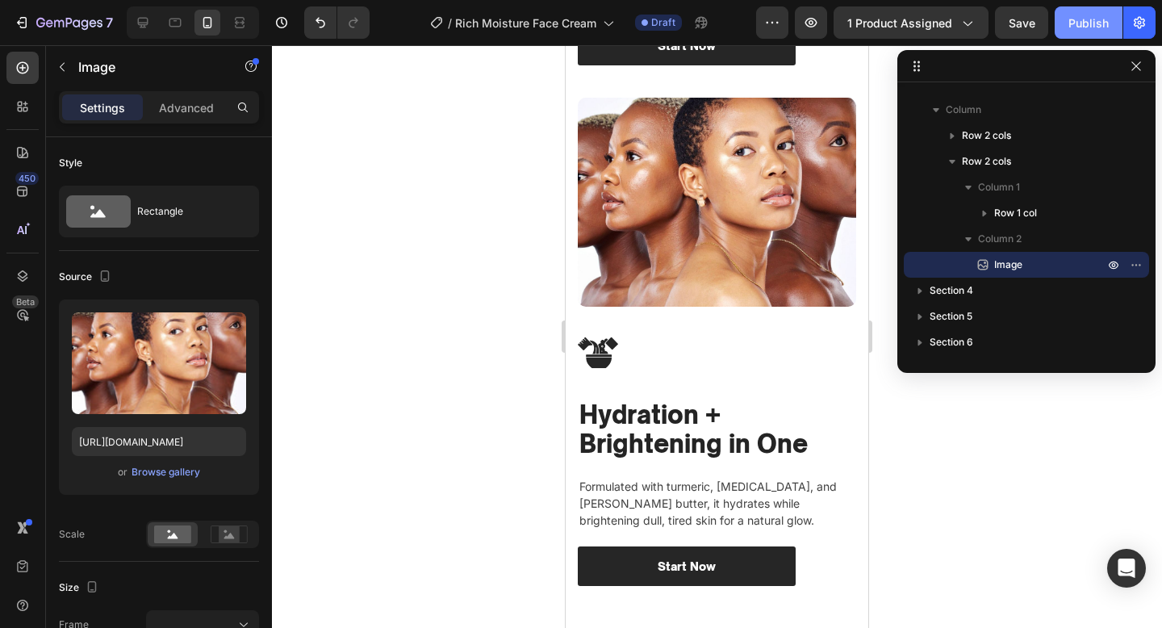
click at [1084, 10] on button "Publish" at bounding box center [1089, 22] width 68 height 32
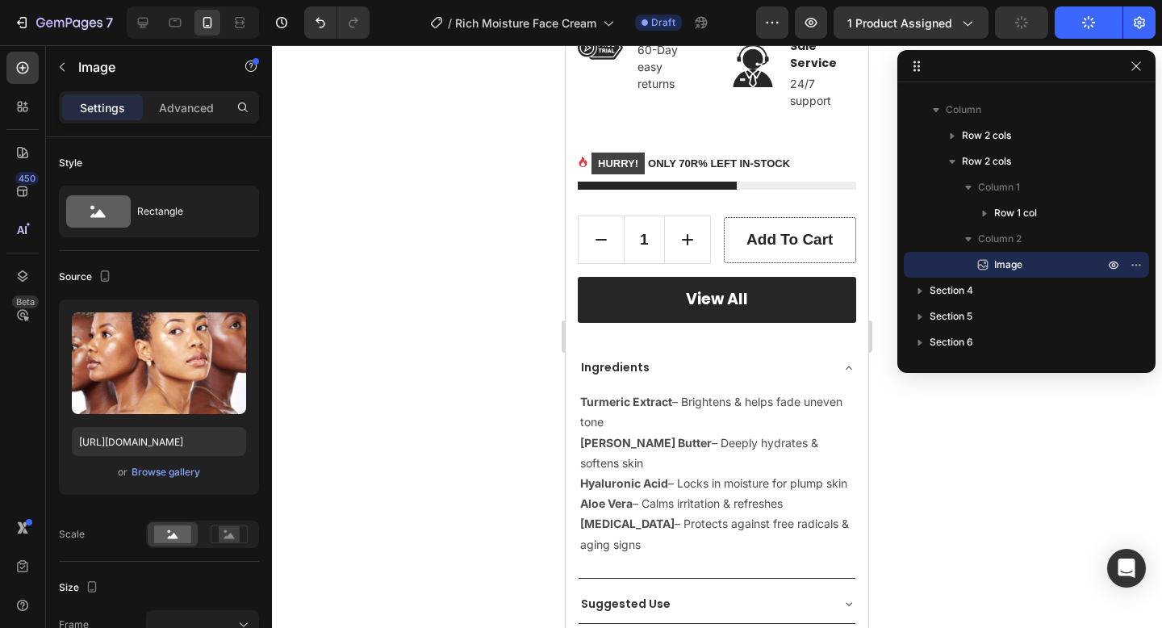
scroll to position [0, 0]
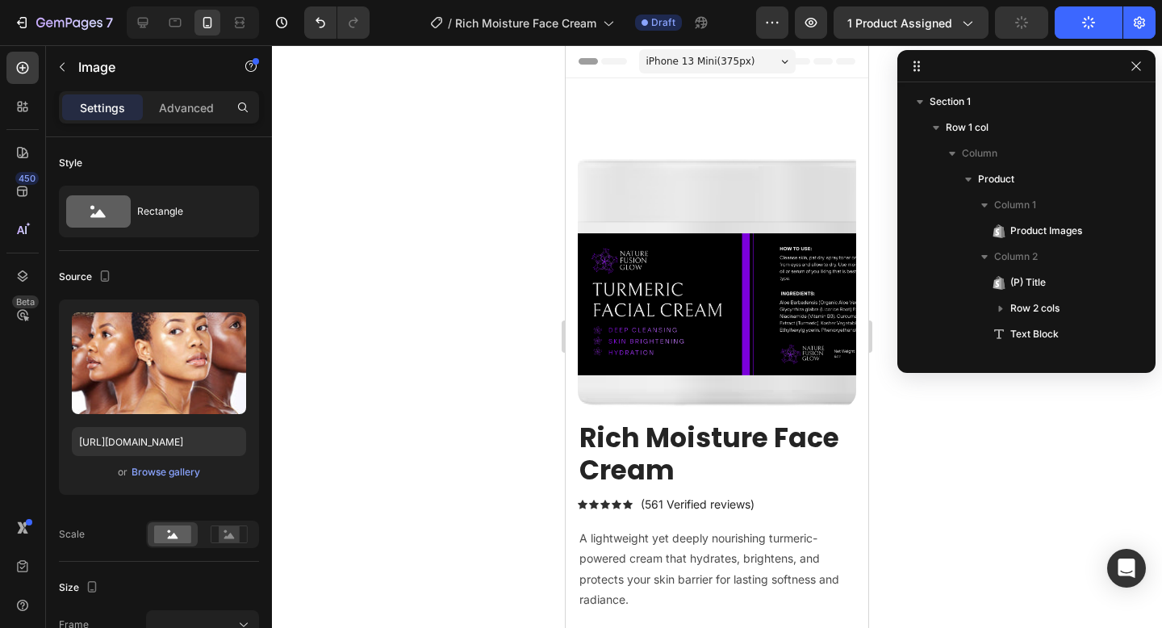
scroll to position [457, 0]
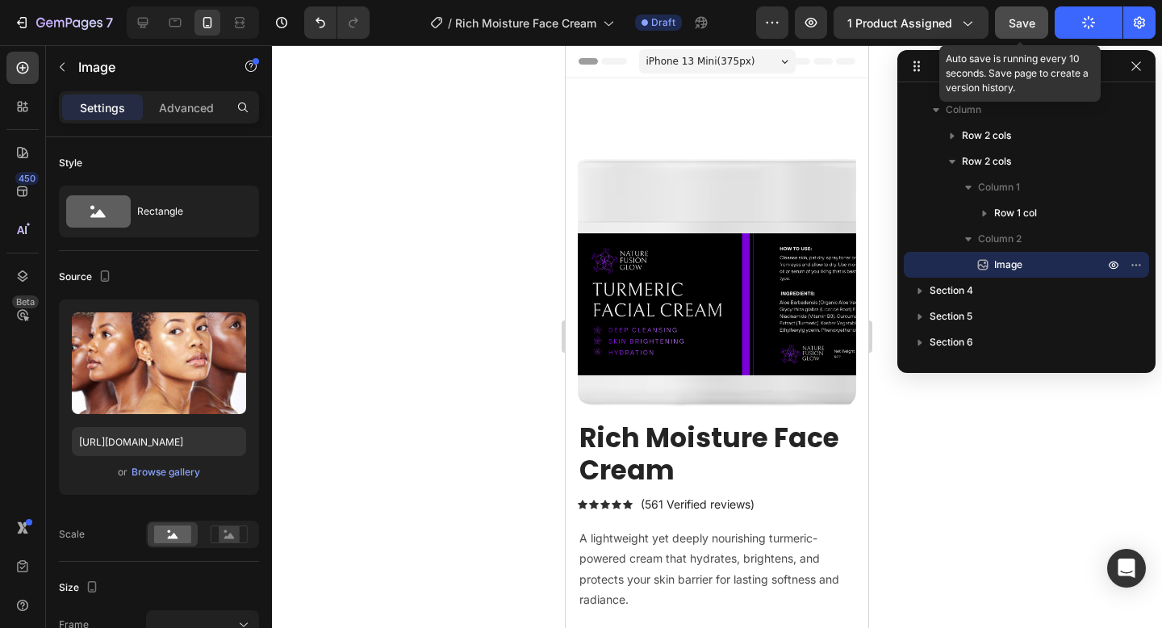
click at [1021, 30] on div "Save" at bounding box center [1022, 23] width 27 height 17
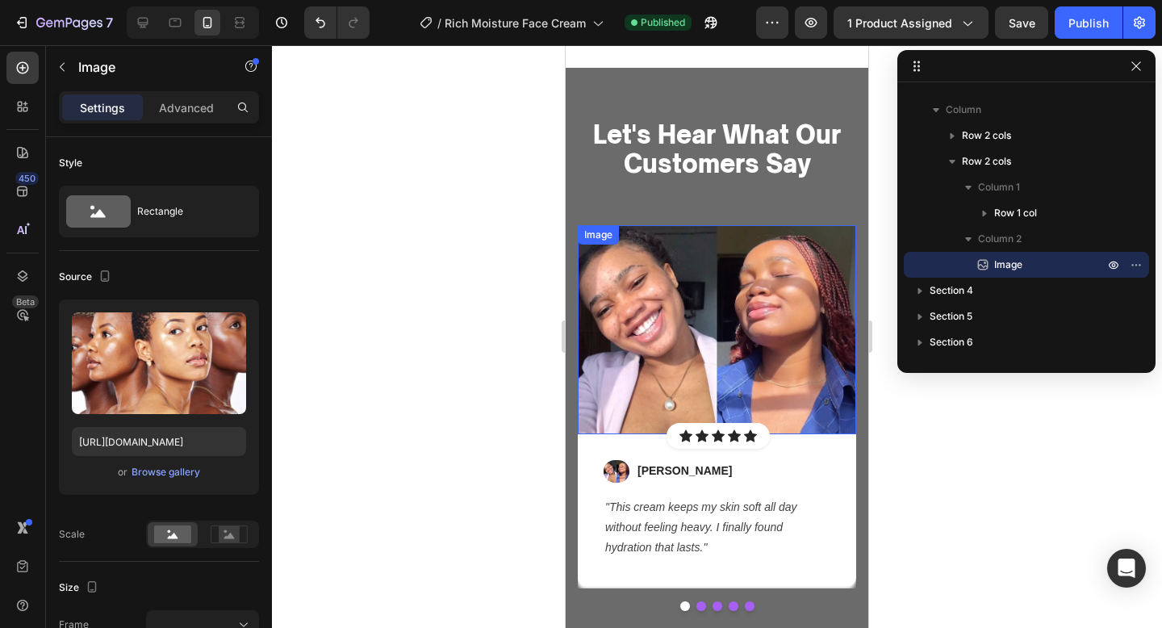
scroll to position [2908, 0]
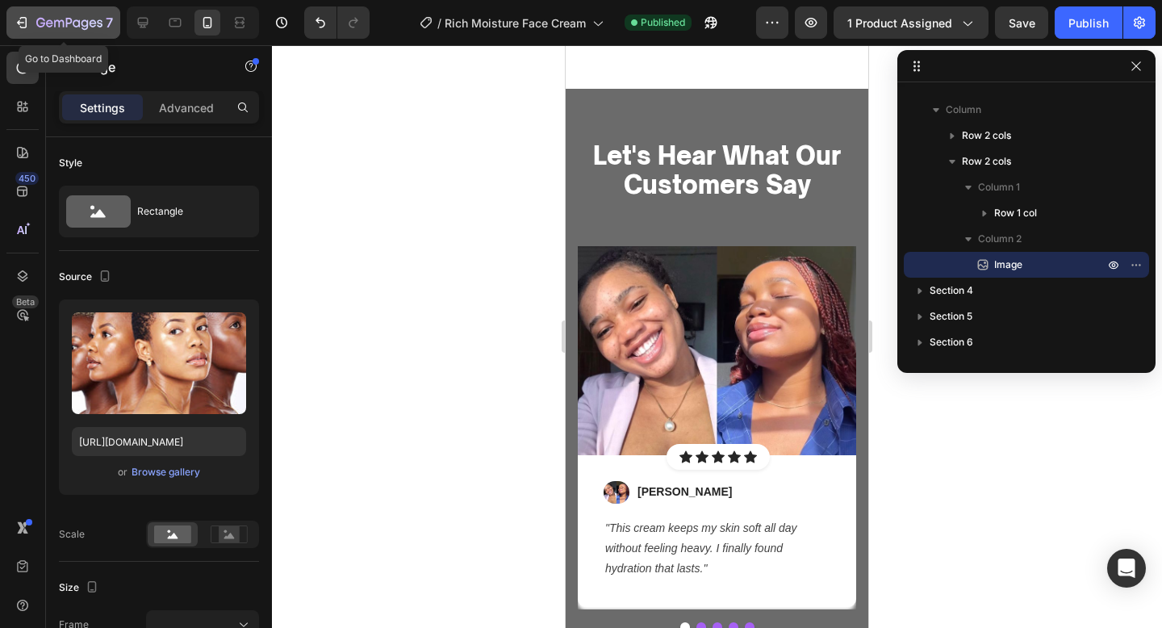
click at [65, 34] on button "7" at bounding box center [63, 22] width 114 height 32
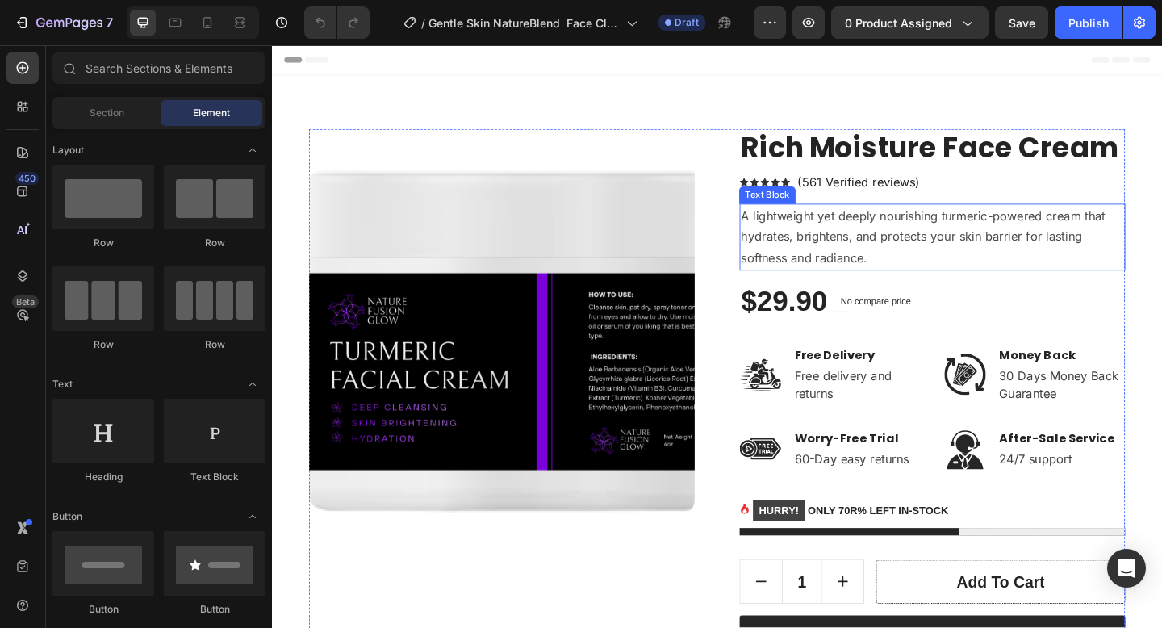
click at [895, 237] on p "A lightweight yet deeply nourishing turmeric-powered cream that hydrates, brigh…" at bounding box center [990, 254] width 416 height 69
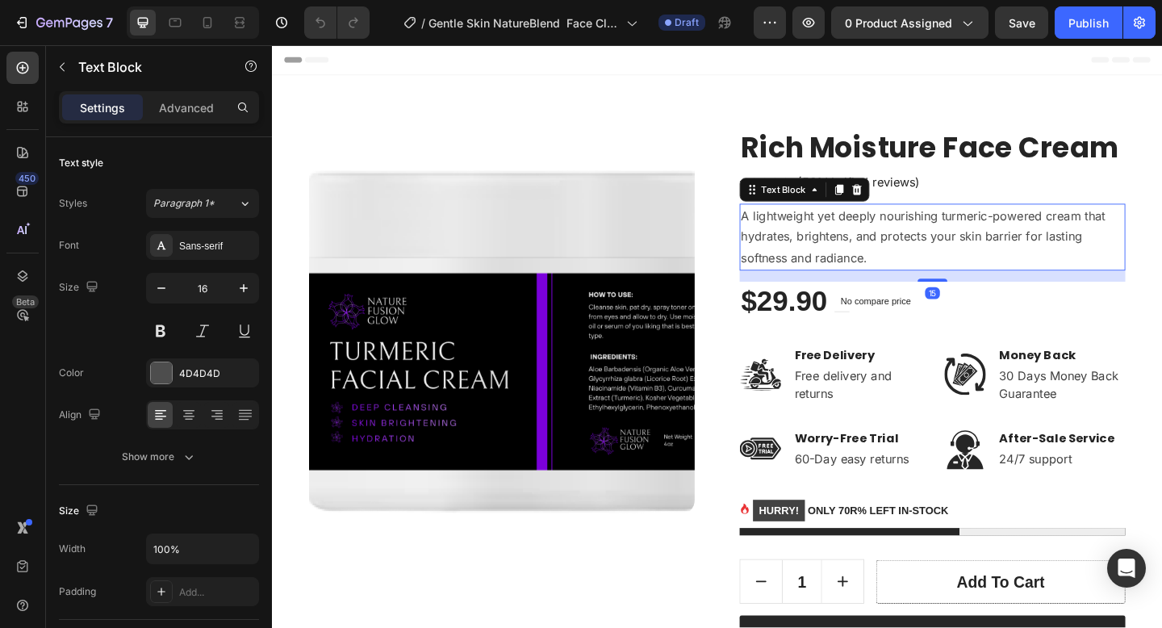
click at [895, 237] on p "A lightweight yet deeply nourishing turmeric-powered cream that hydrates, brigh…" at bounding box center [990, 254] width 416 height 69
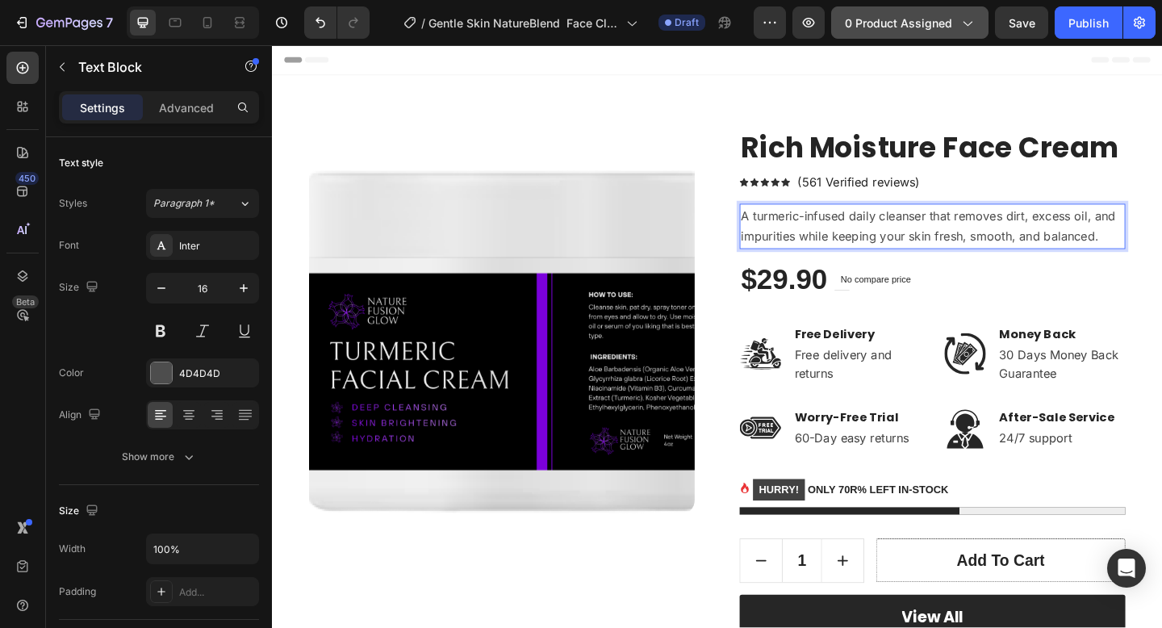
click at [873, 15] on span "0 product assigned" at bounding box center [898, 23] width 107 height 17
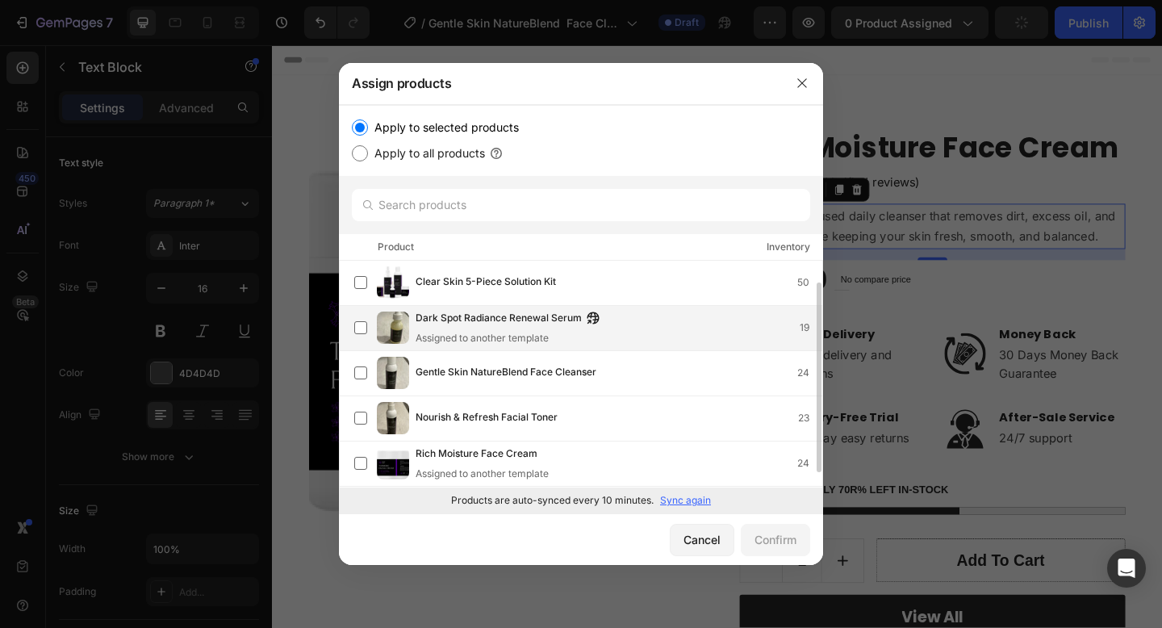
scroll to position [44, 0]
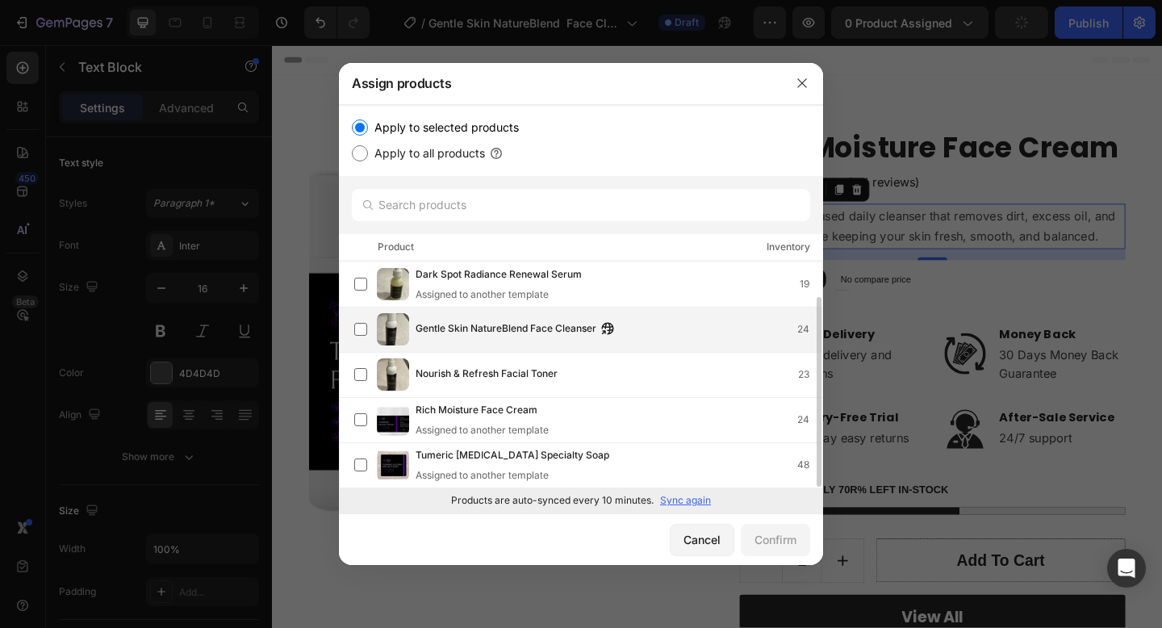
click at [689, 329] on div "Gentle Skin NatureBlend Face Cleanser 24" at bounding box center [619, 329] width 407 height 18
click at [786, 543] on div "Confirm" at bounding box center [776, 539] width 42 height 17
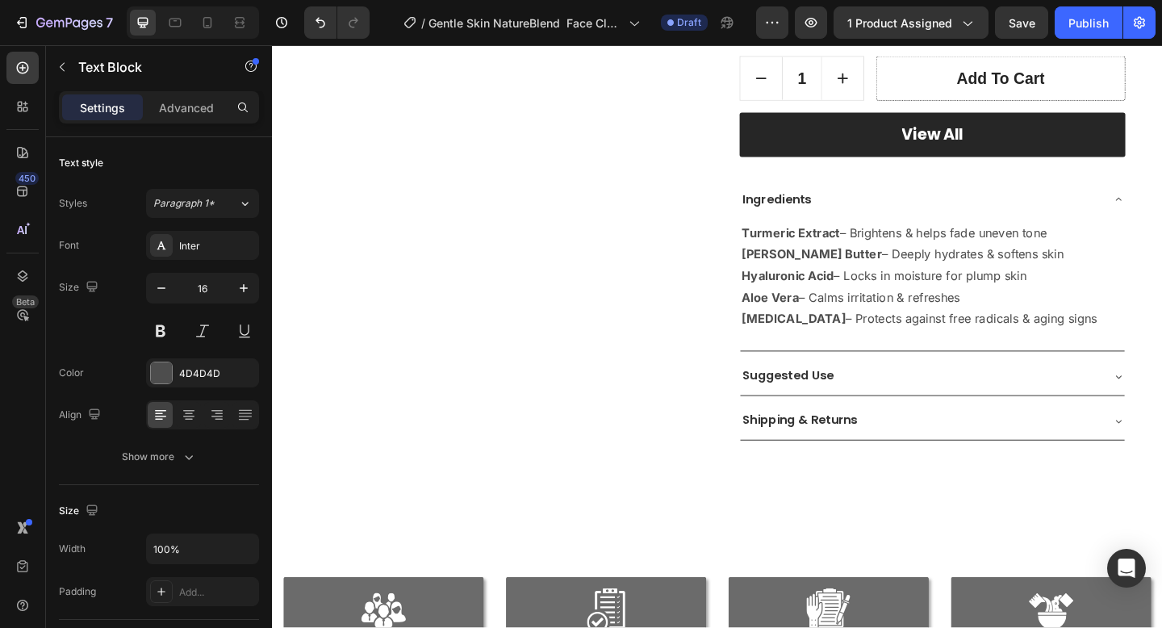
scroll to position [569, 0]
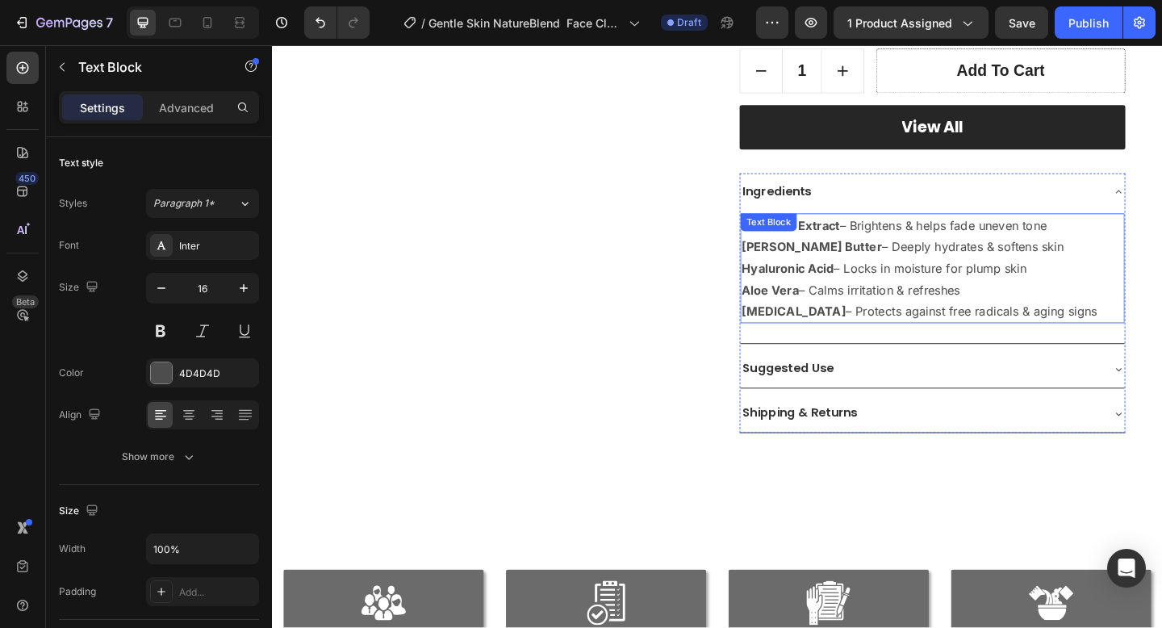
click at [1096, 341] on p "[MEDICAL_DATA] – Protects against free radicals & aging signs" at bounding box center [990, 335] width 415 height 23
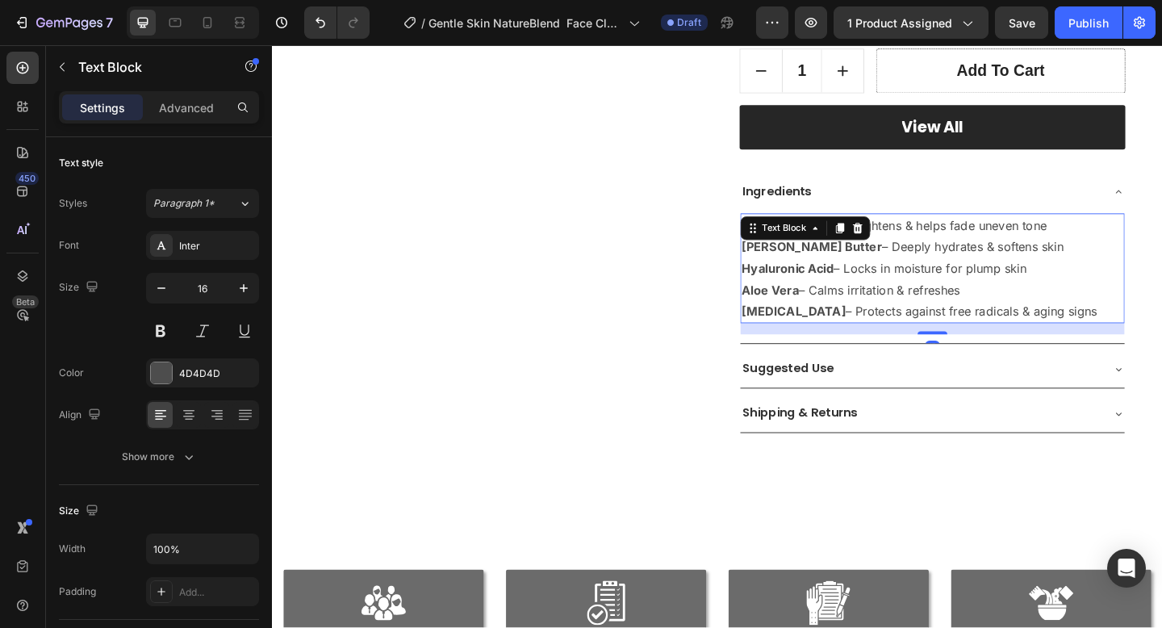
click at [1161, 339] on p "[MEDICAL_DATA] – Protects against free radicals & aging signs" at bounding box center [990, 335] width 415 height 23
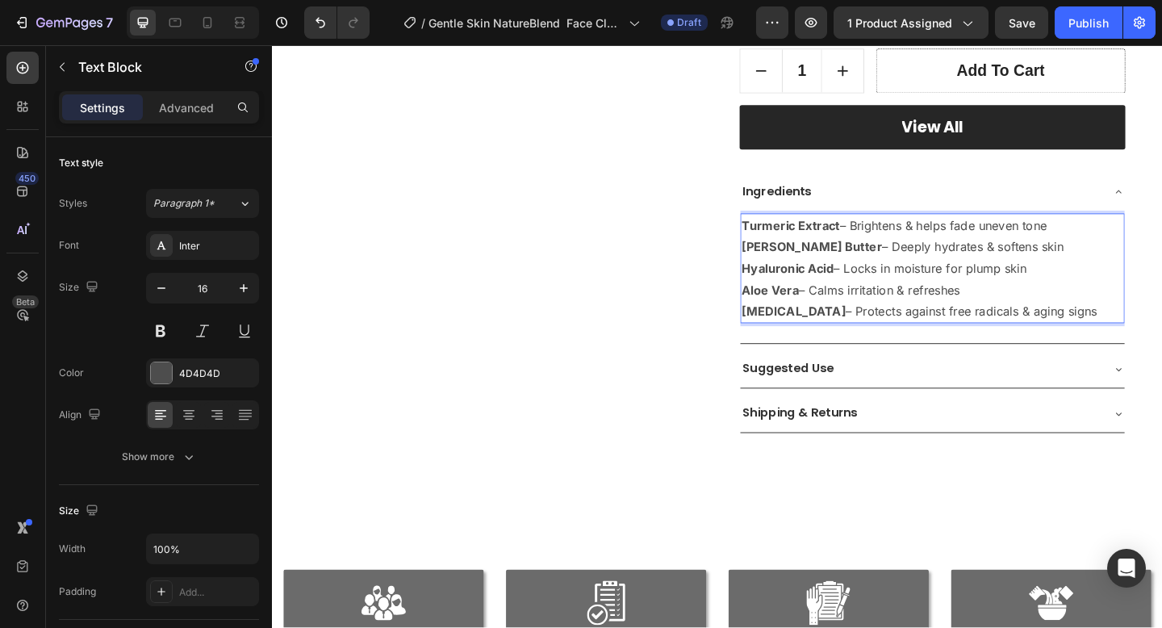
drag, startPoint x: 1161, startPoint y: 339, endPoint x: 783, endPoint y: 236, distance: 391.4
click at [783, 236] on div "Turmeric Extract – Brightens & helps fade uneven tone [PERSON_NAME] Butter – De…" at bounding box center [990, 287] width 418 height 119
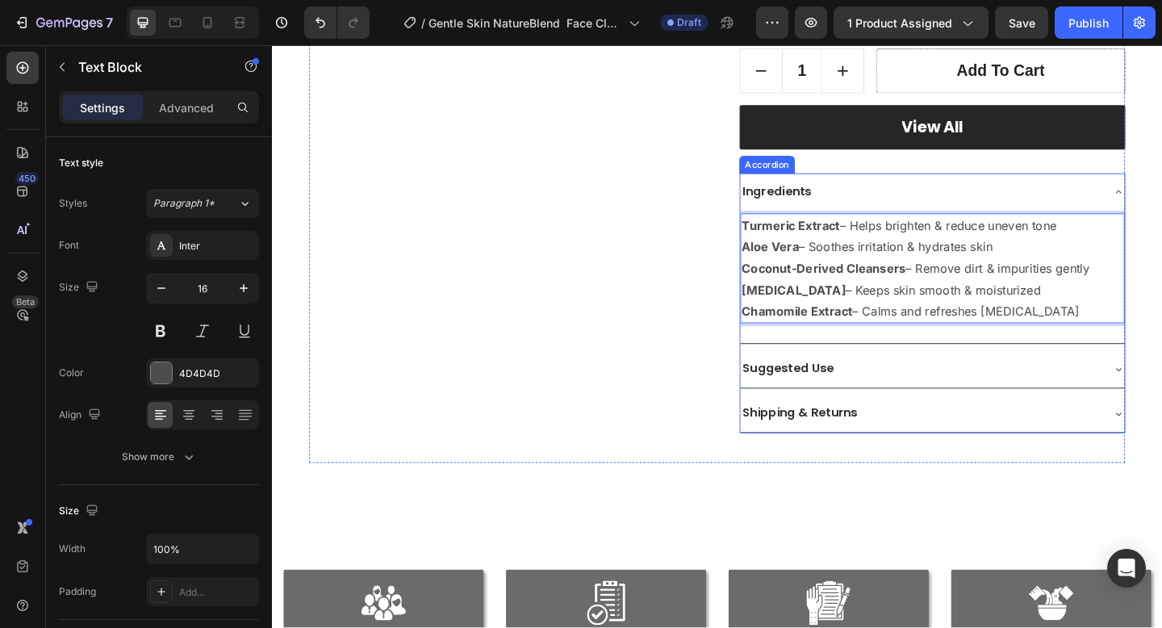
click at [977, 206] on div "Ingredients" at bounding box center [977, 205] width 392 height 28
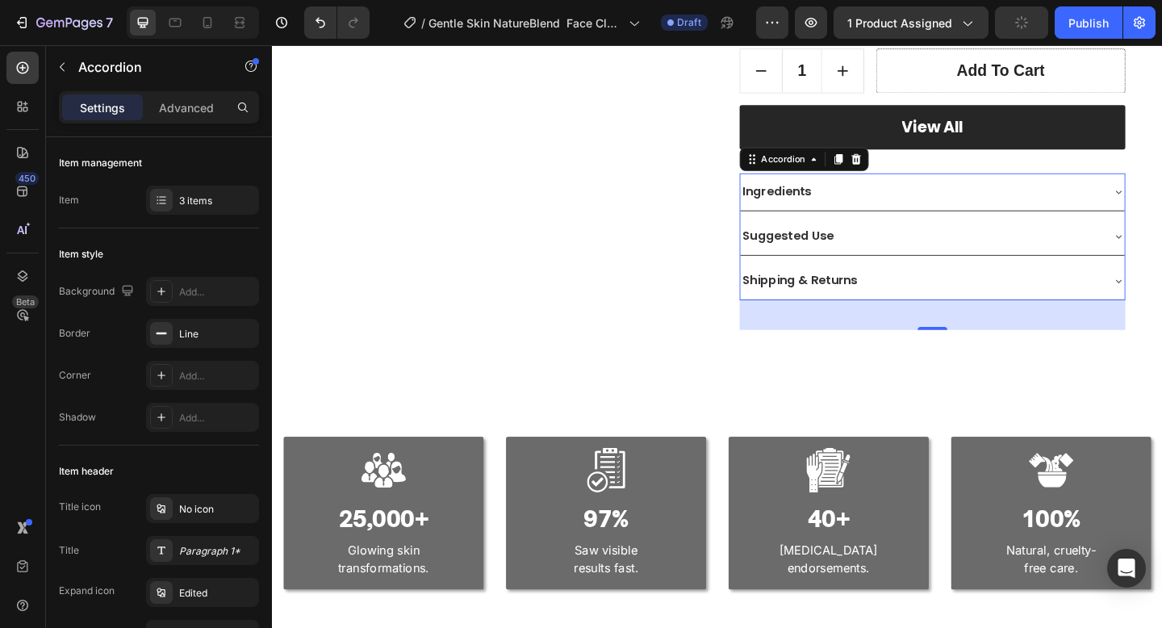
click at [960, 246] on div "Suggested Use" at bounding box center [977, 253] width 392 height 28
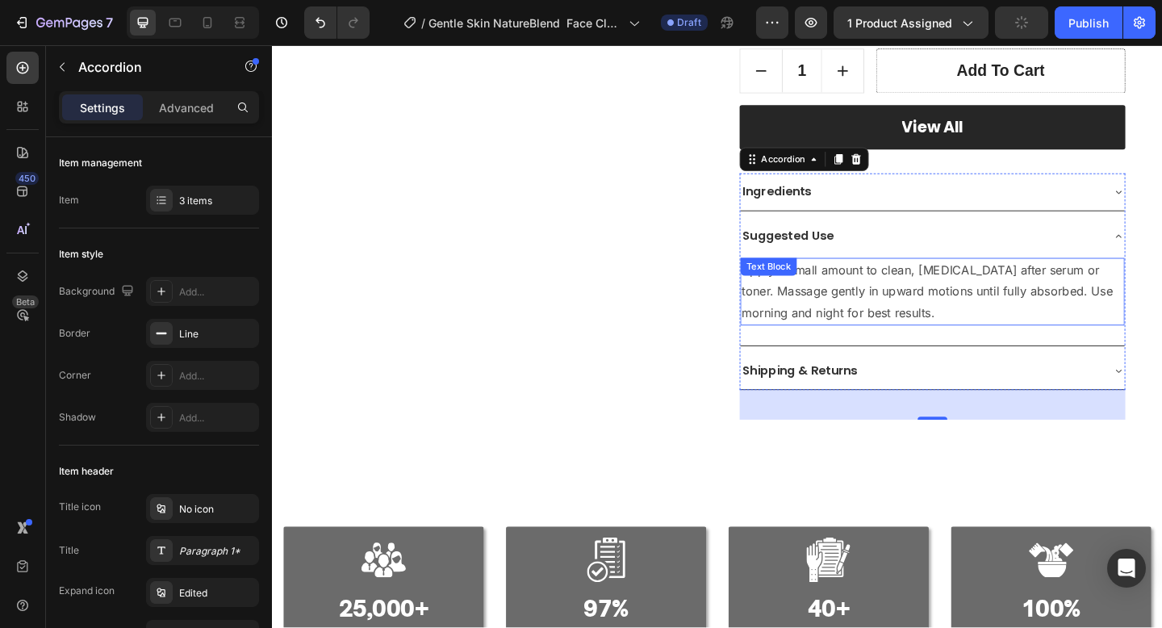
click at [1036, 333] on p "Apply a small amount to clean, [MEDICAL_DATA] after serum or toner. Massage gen…" at bounding box center [990, 312] width 415 height 69
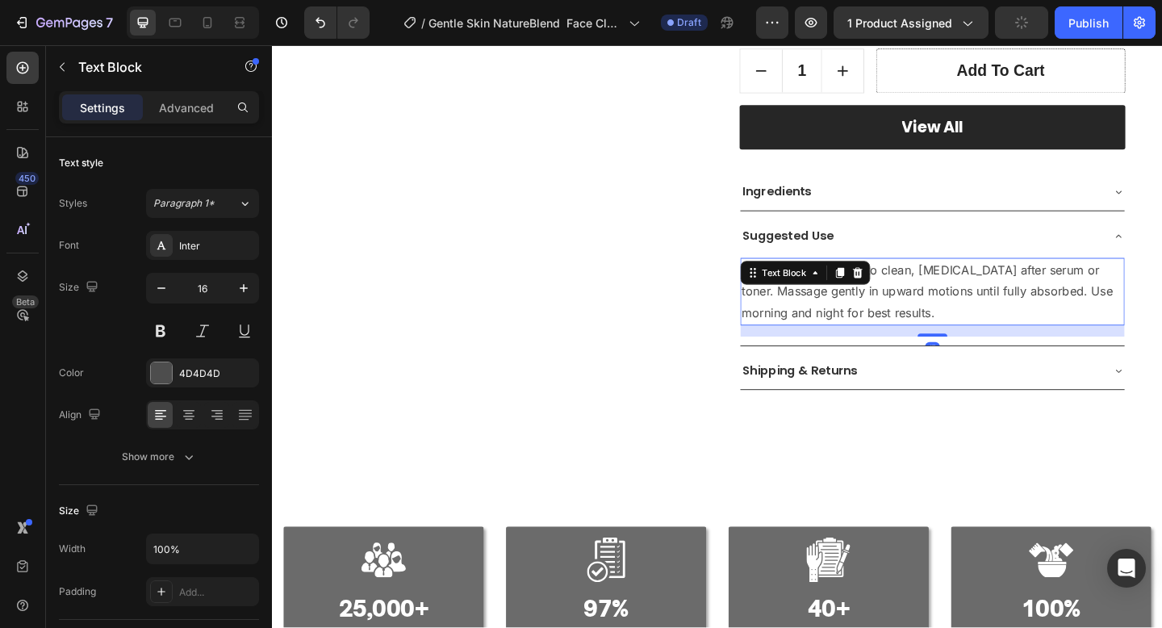
click at [1036, 333] on p "Apply a small amount to clean, [MEDICAL_DATA] after serum or toner. Massage gen…" at bounding box center [990, 312] width 415 height 69
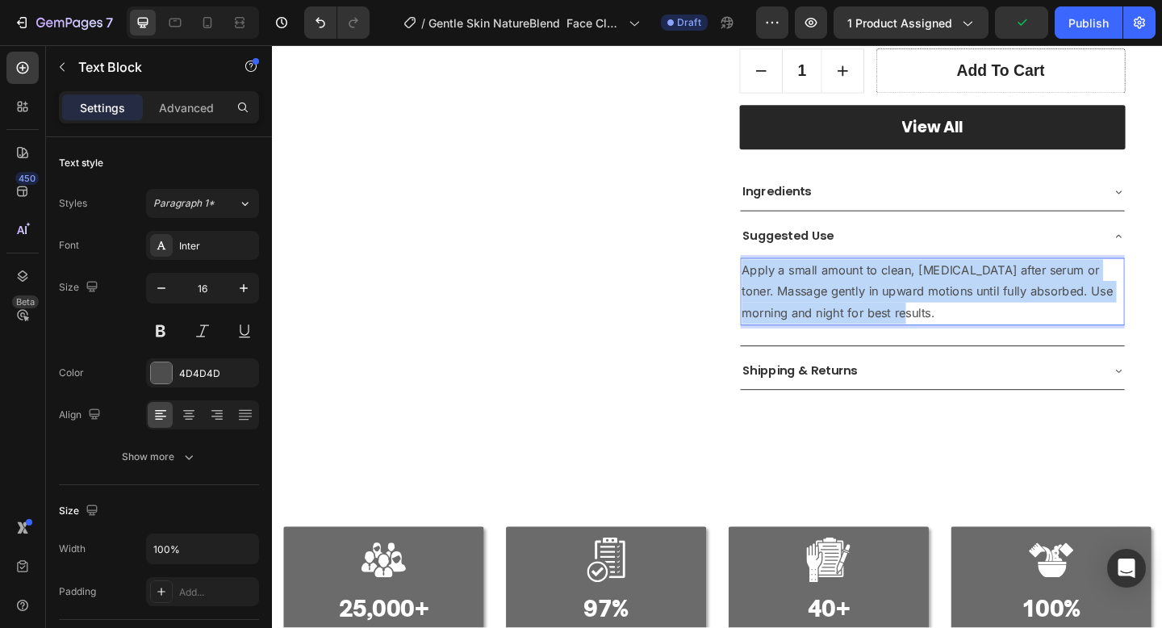
click at [1036, 333] on p "Apply a small amount to clean, [MEDICAL_DATA] after serum or toner. Massage gen…" at bounding box center [990, 312] width 415 height 69
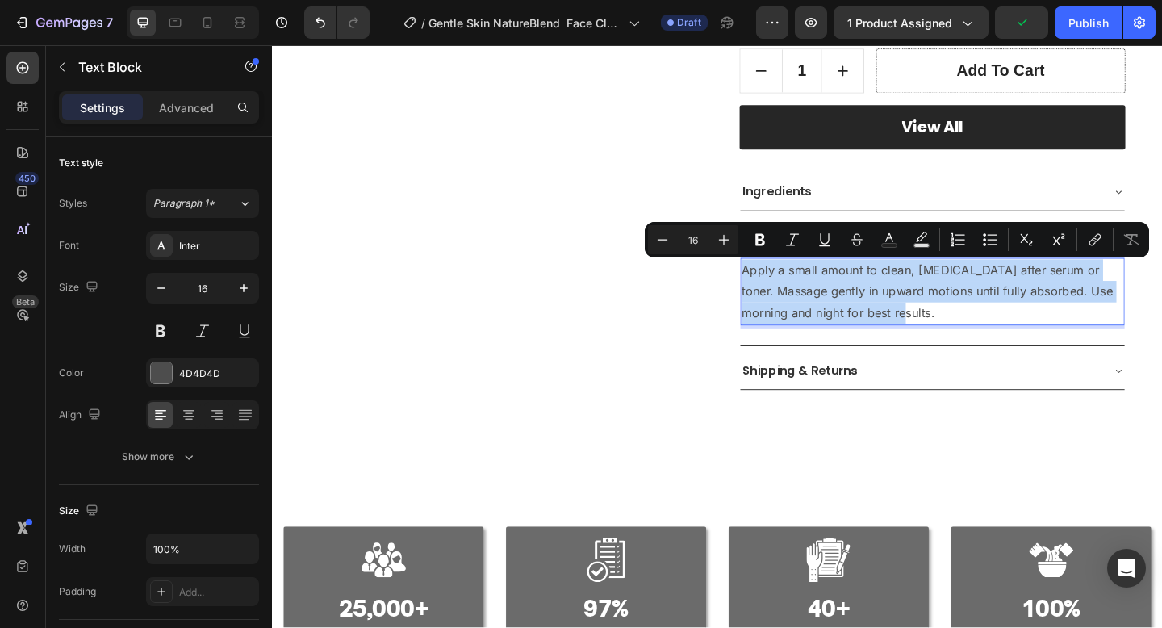
click at [1036, 333] on p "Apply a small amount to clean, [MEDICAL_DATA] after serum or toner. Massage gen…" at bounding box center [990, 312] width 415 height 69
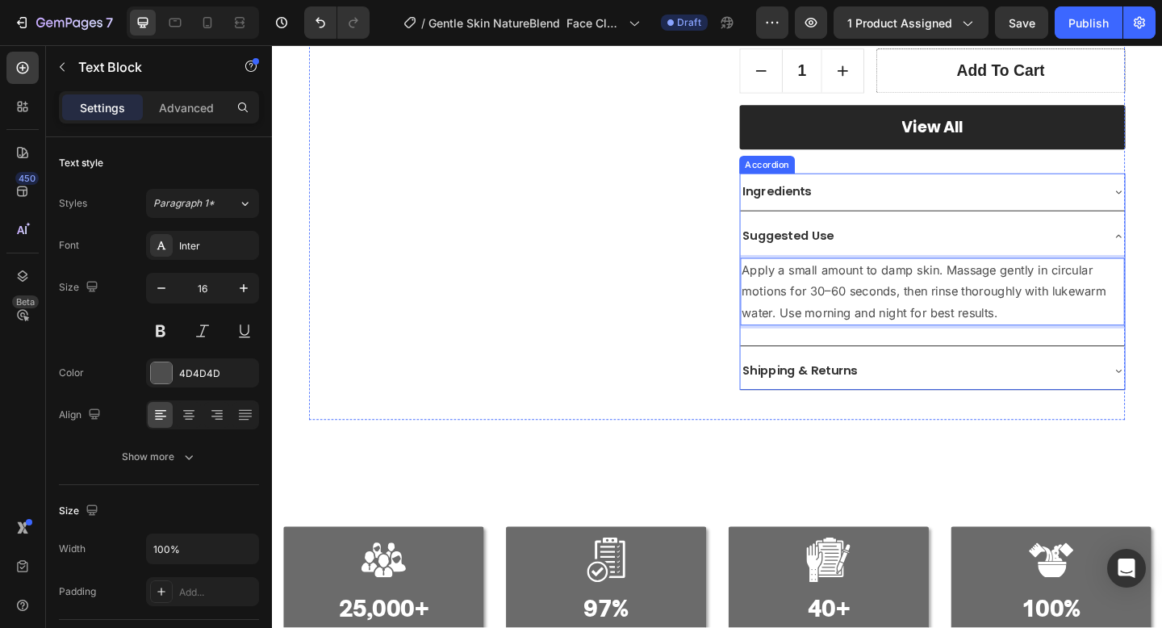
click at [1067, 257] on div "Suggested Use" at bounding box center [977, 253] width 392 height 28
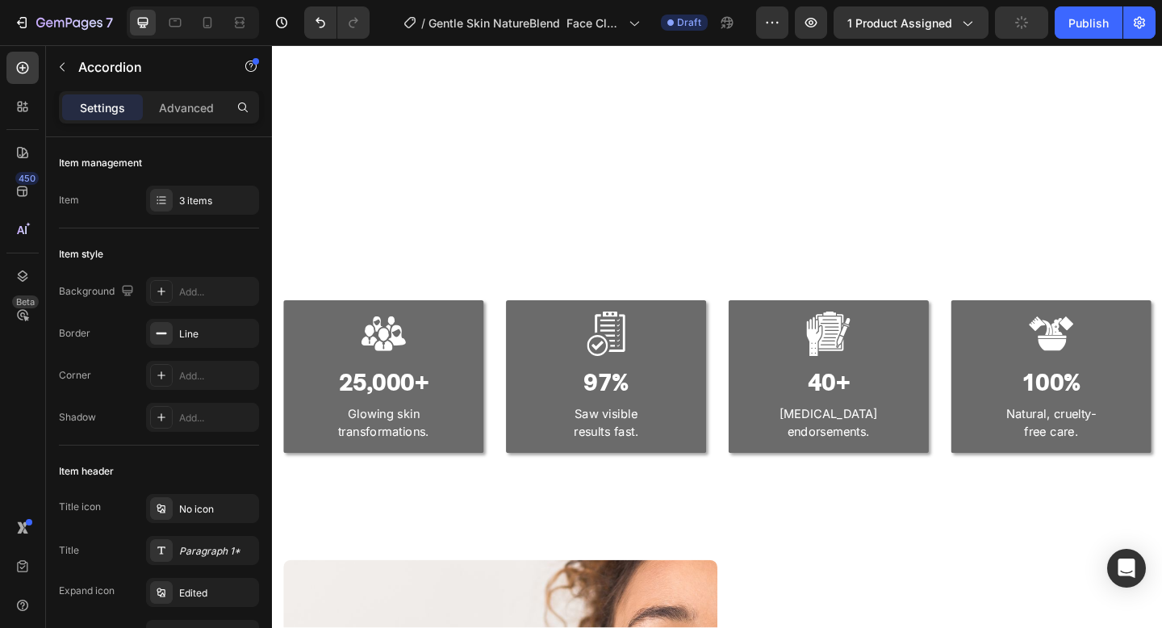
scroll to position [1004, 0]
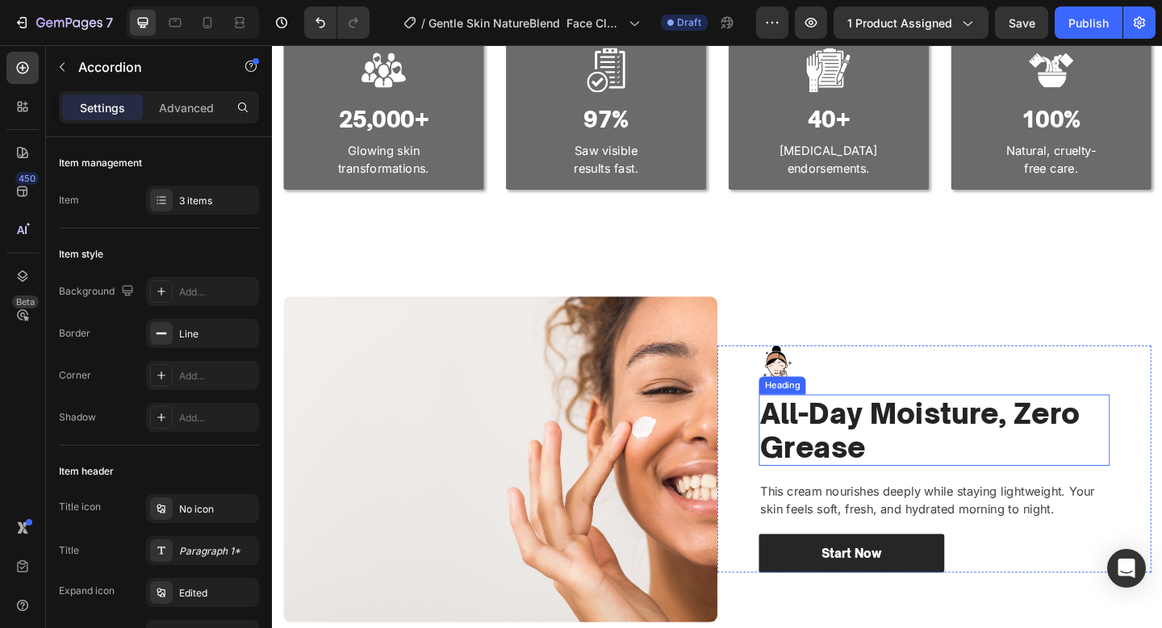
click at [888, 452] on h2 "All-Day Moisture, Zero Grease" at bounding box center [992, 463] width 382 height 77
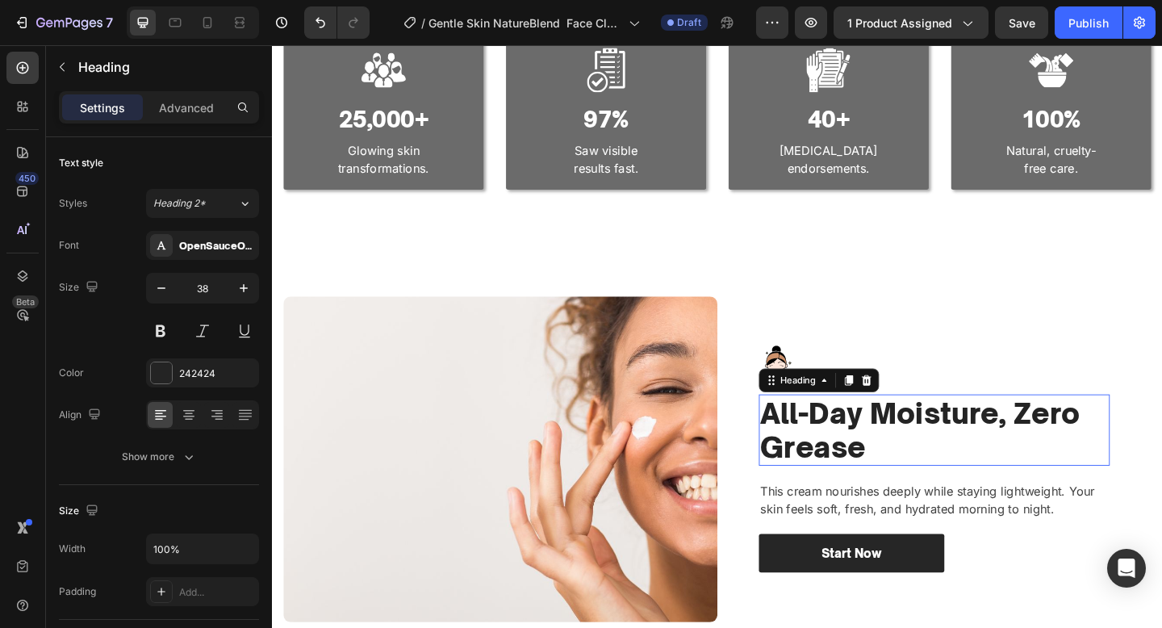
click at [888, 452] on h2 "All-Day Moisture, Zero Grease" at bounding box center [992, 463] width 382 height 77
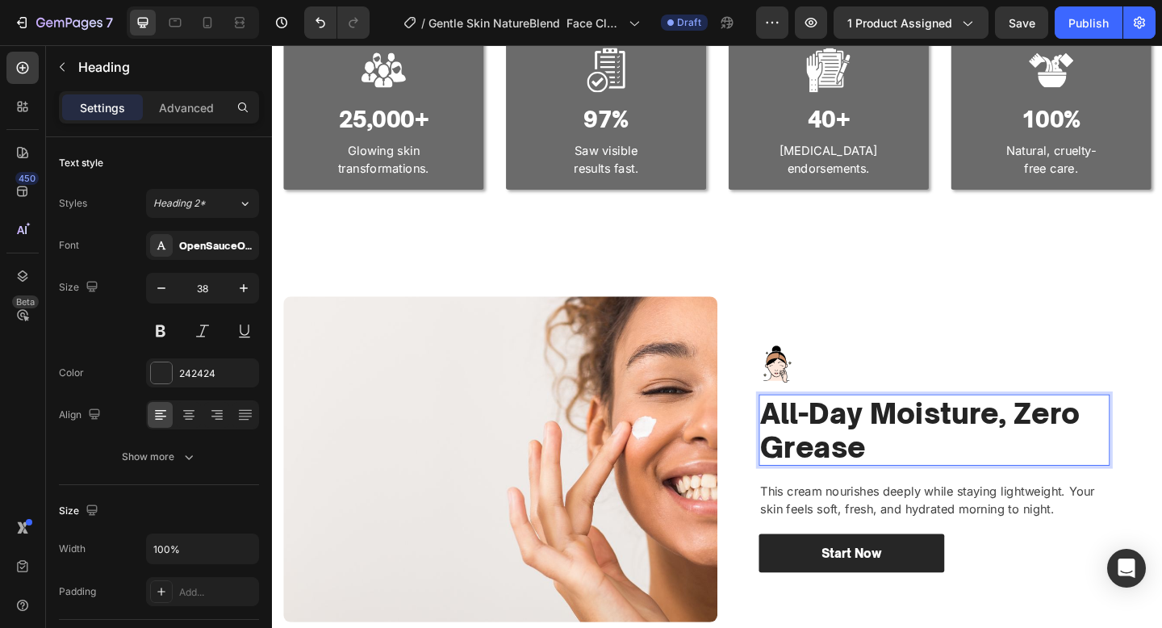
click at [888, 452] on p "All-Day Moisture, Zero Grease" at bounding box center [992, 463] width 379 height 73
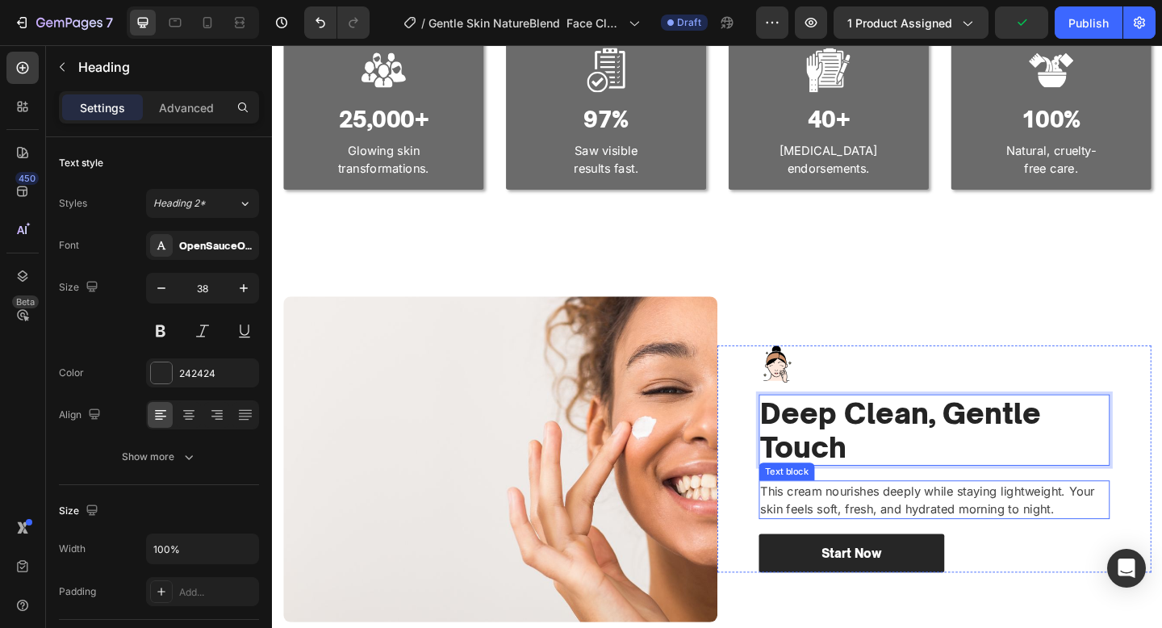
click at [968, 529] on p "This cream nourishes deeply while staying lightweight. Your skin feels soft, fr…" at bounding box center [992, 540] width 379 height 39
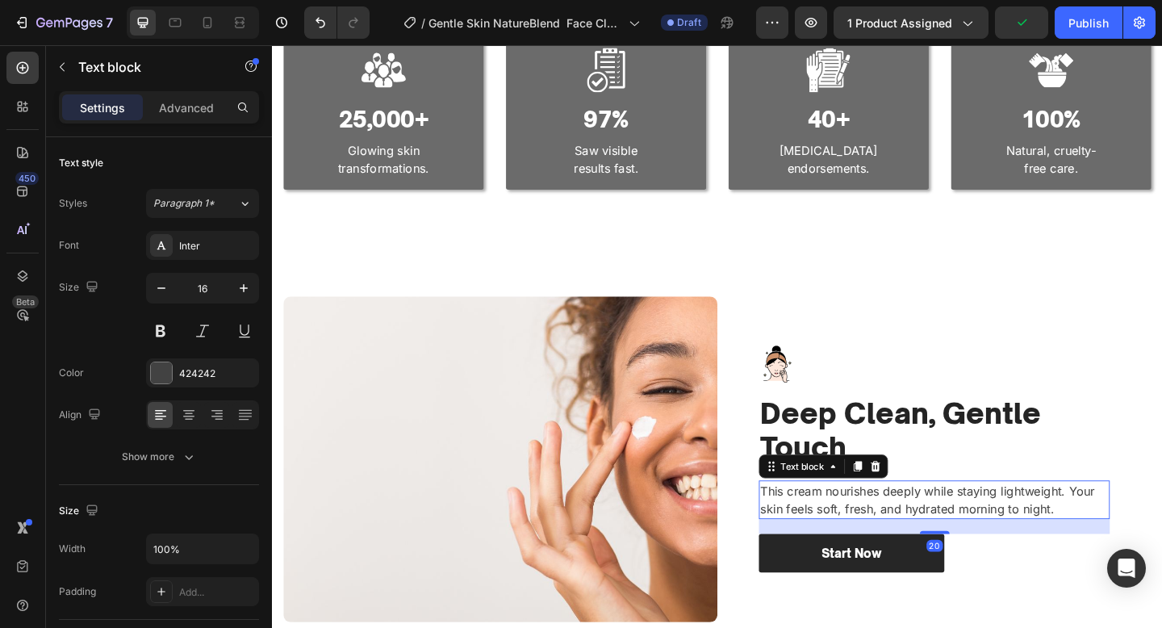
click at [968, 529] on p "This cream nourishes deeply while staying lightweight. Your skin feels soft, fr…" at bounding box center [992, 540] width 379 height 39
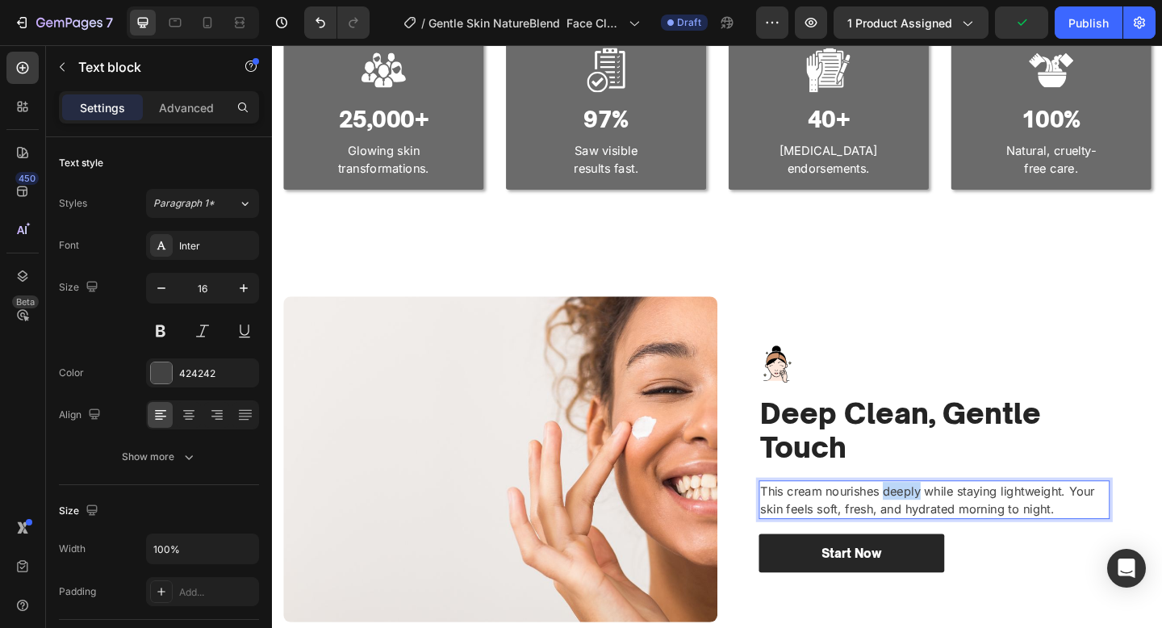
click at [968, 529] on p "This cream nourishes deeply while staying lightweight. Your skin feels soft, fr…" at bounding box center [992, 540] width 379 height 39
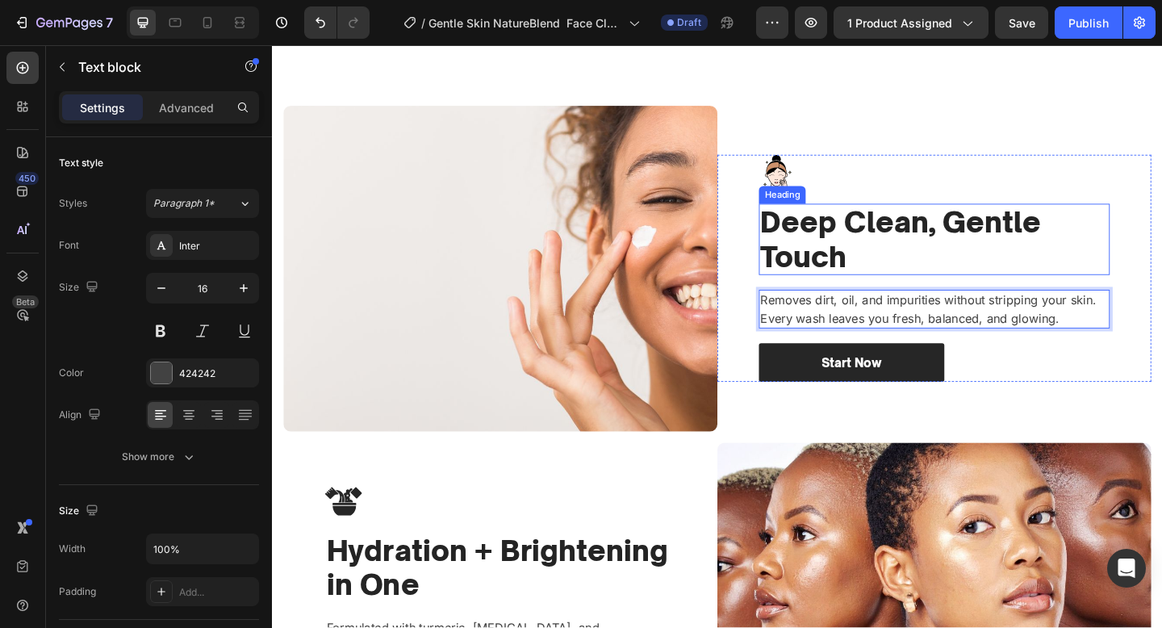
scroll to position [1495, 0]
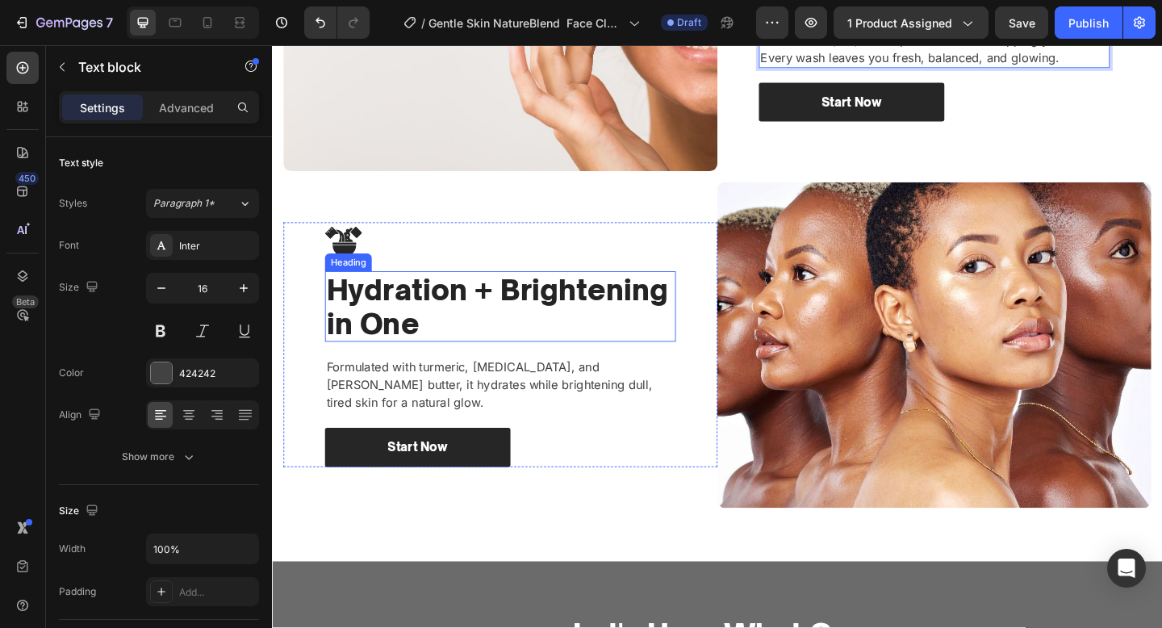
click at [573, 329] on h2 "Hydration + Brightening in One" at bounding box center [520, 329] width 382 height 77
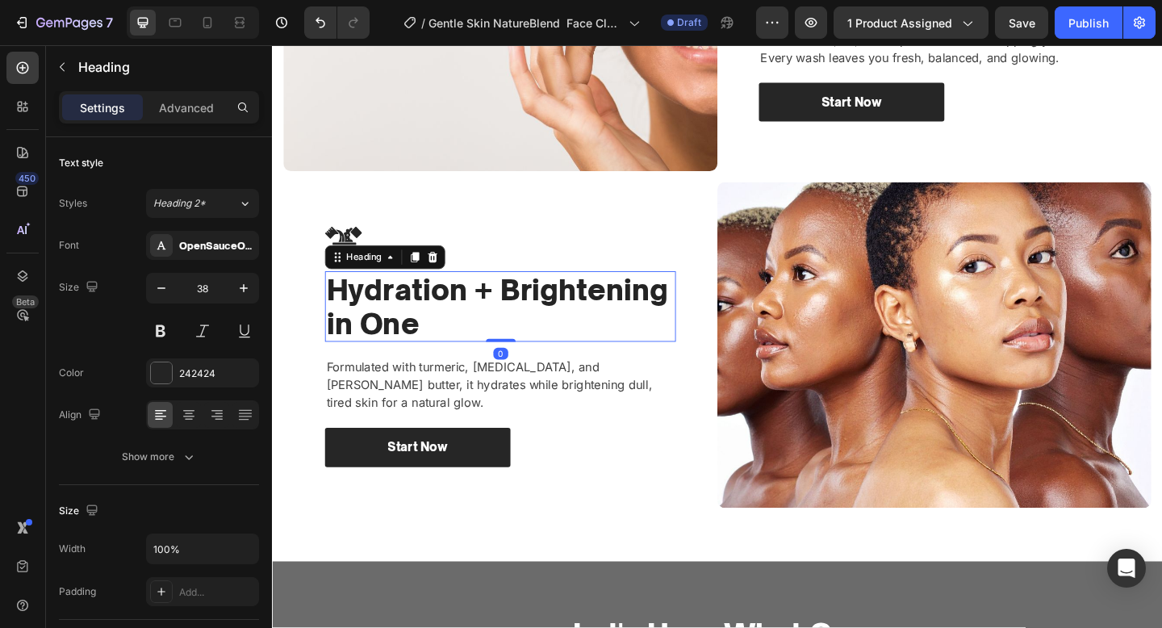
click at [573, 329] on h2 "Hydration + Brightening in One" at bounding box center [520, 329] width 382 height 77
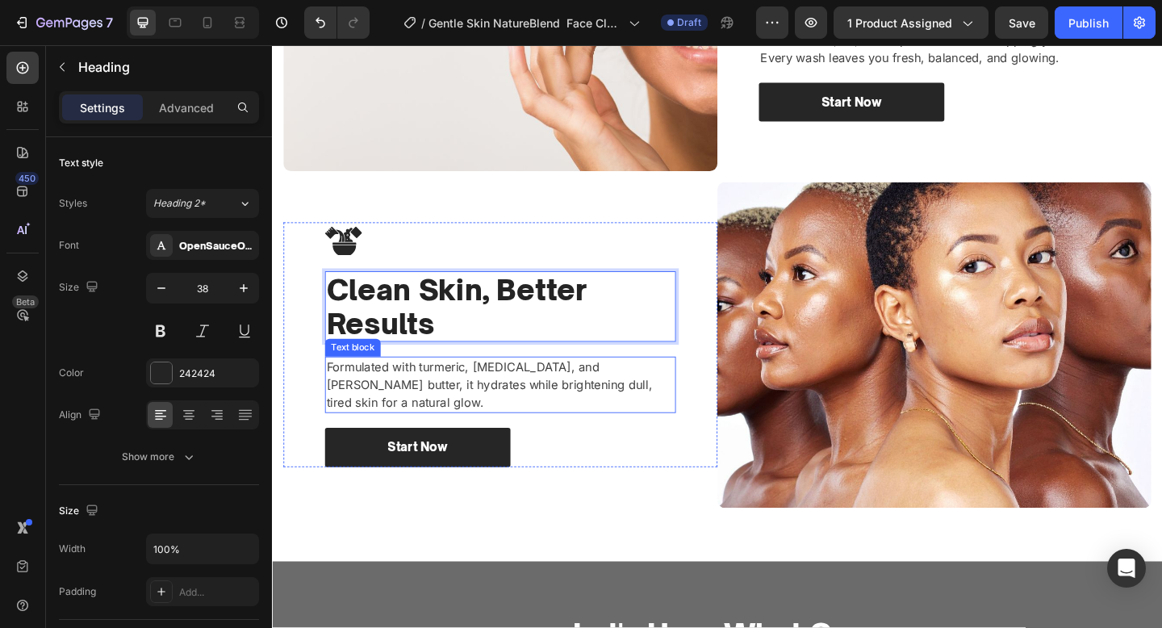
click at [637, 414] on p "Formulated with turmeric, [MEDICAL_DATA], and [PERSON_NAME] butter, it hydrates…" at bounding box center [520, 415] width 379 height 58
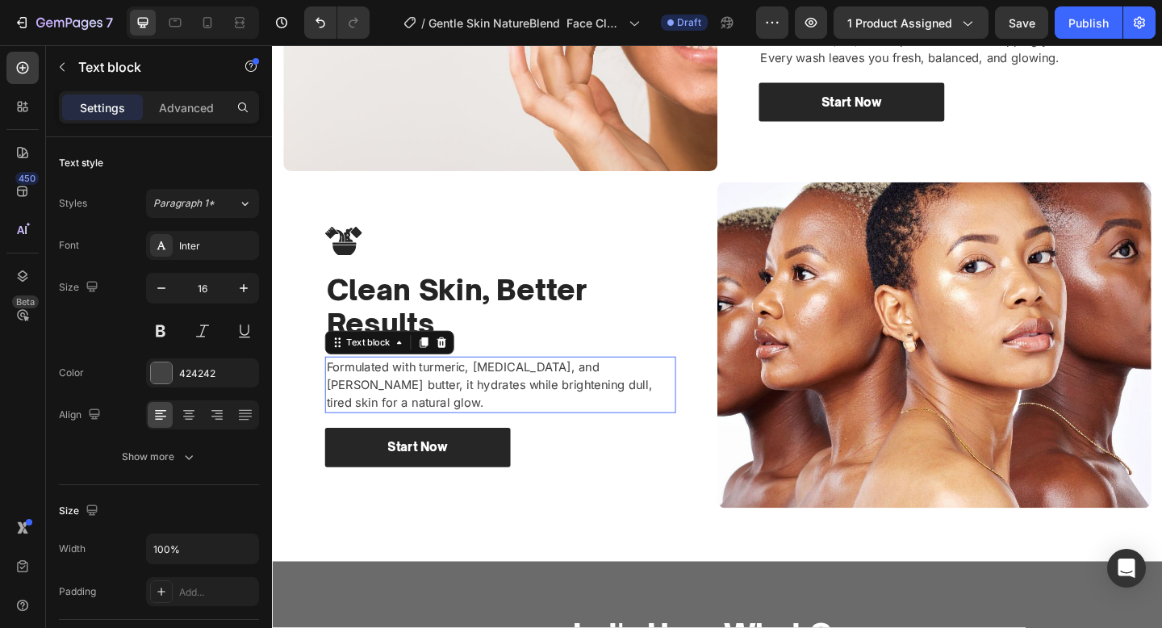
click at [637, 414] on p "Formulated with turmeric, [MEDICAL_DATA], and [PERSON_NAME] butter, it hydrates…" at bounding box center [520, 415] width 379 height 58
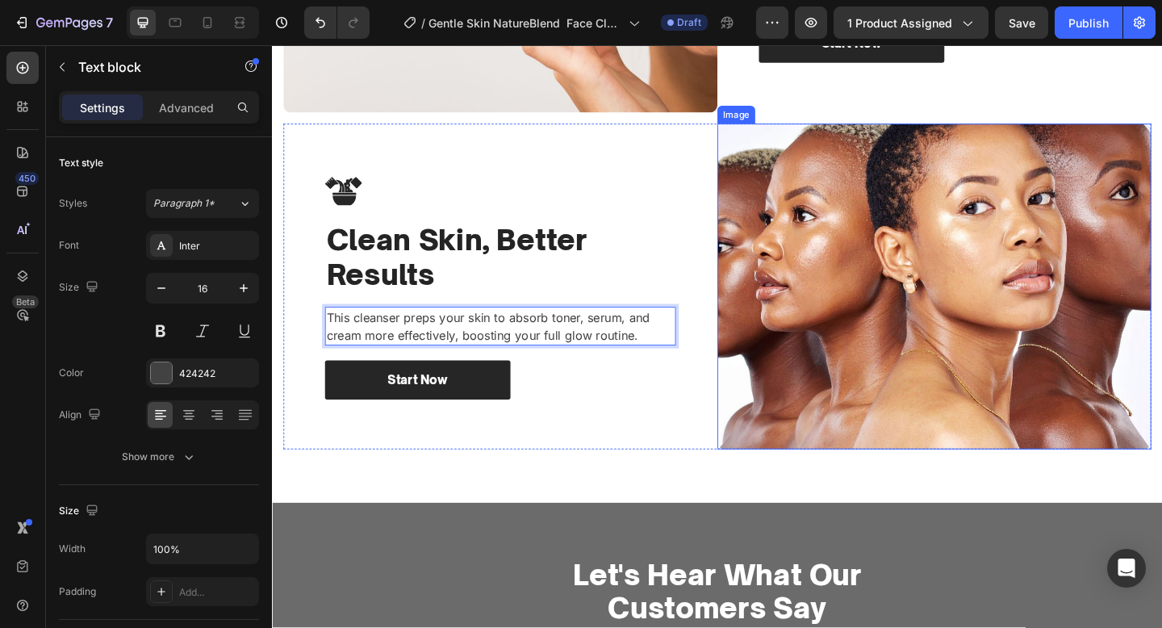
scroll to position [1141, 0]
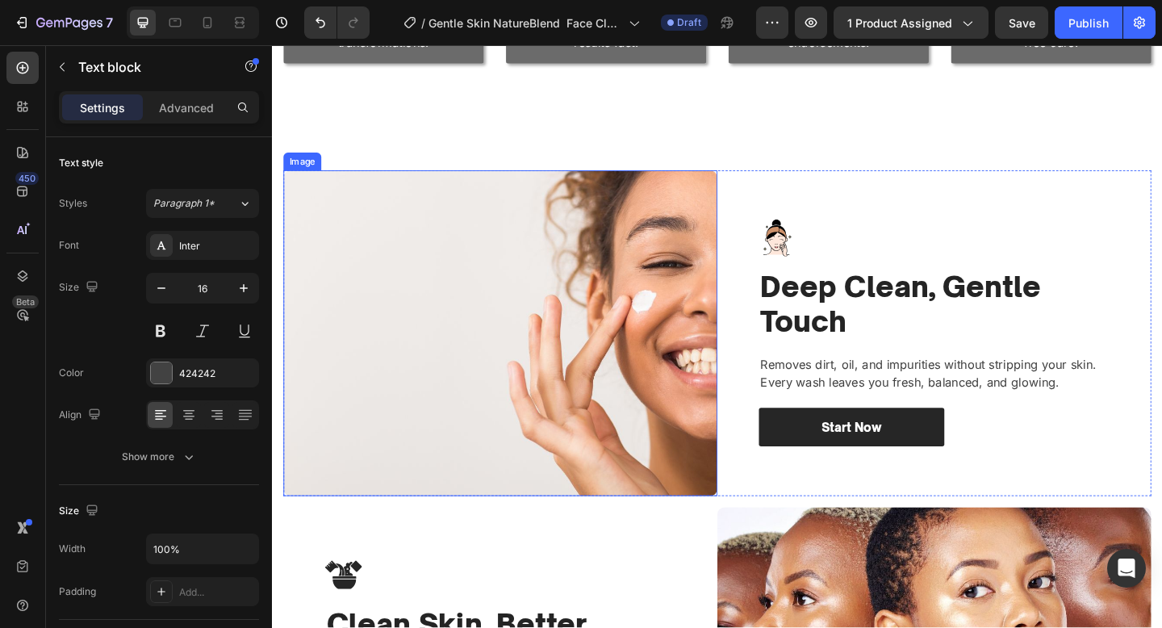
click at [634, 227] on img at bounding box center [520, 359] width 472 height 354
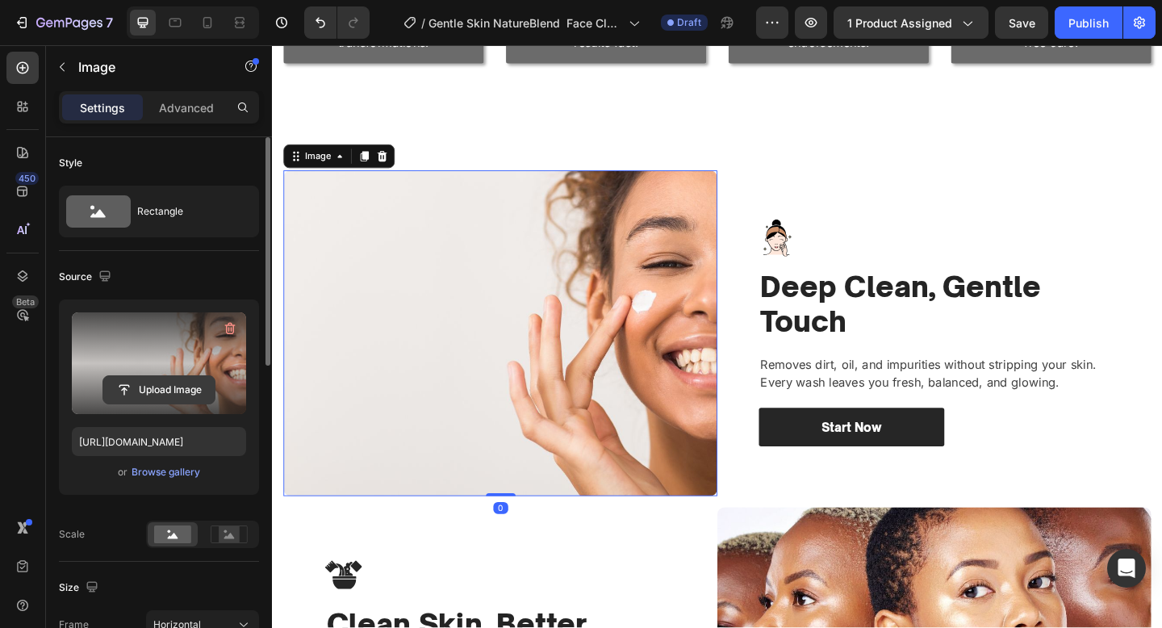
click at [190, 391] on input "file" at bounding box center [158, 389] width 111 height 27
click at [163, 388] on input "file" at bounding box center [158, 389] width 111 height 27
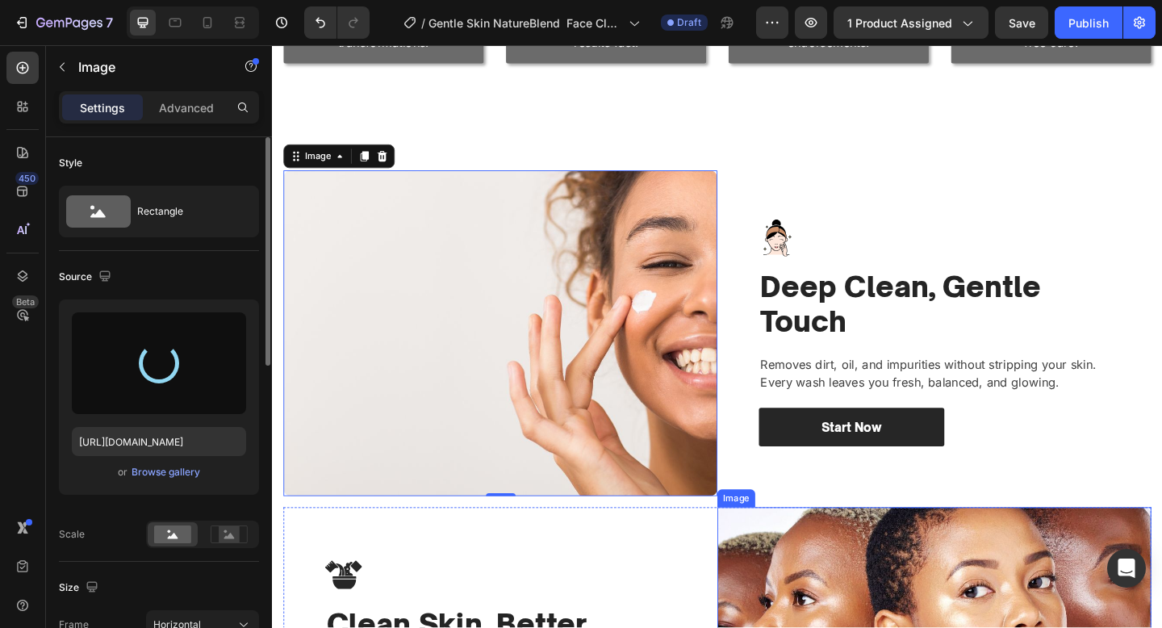
type input "[URL][DOMAIN_NAME]"
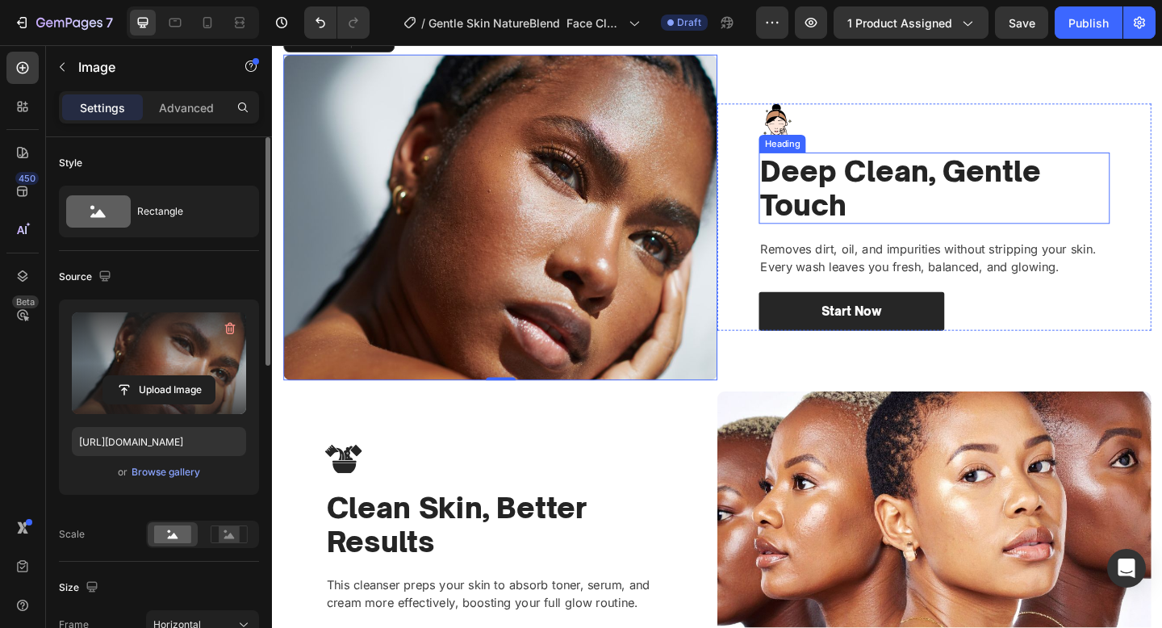
scroll to position [1503, 0]
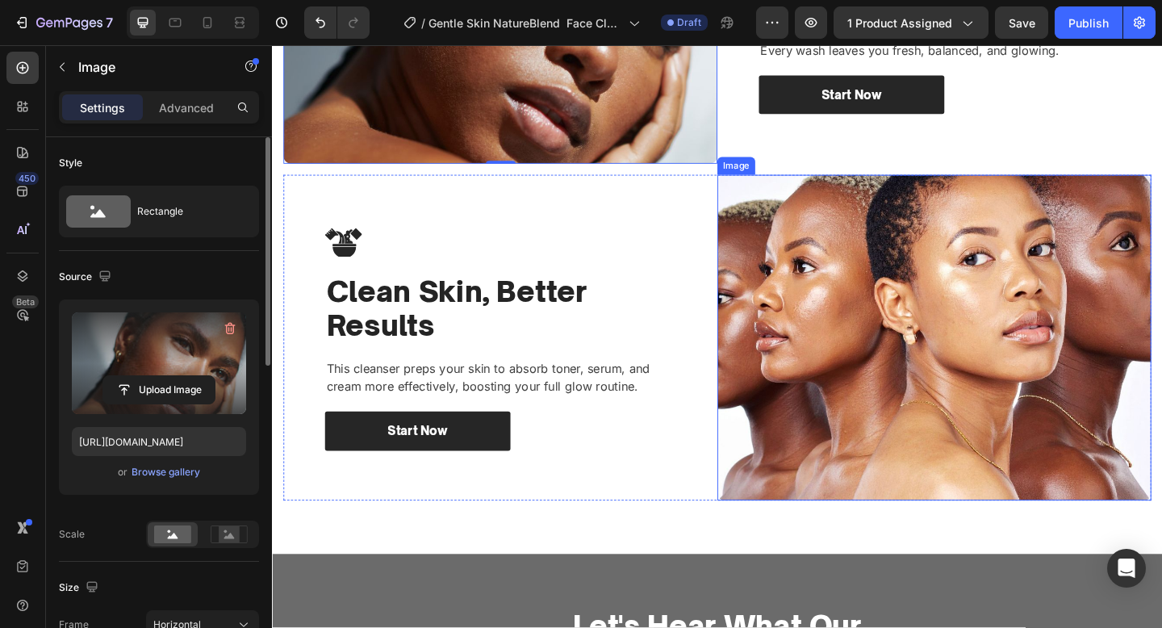
click at [913, 363] on img at bounding box center [992, 363] width 472 height 354
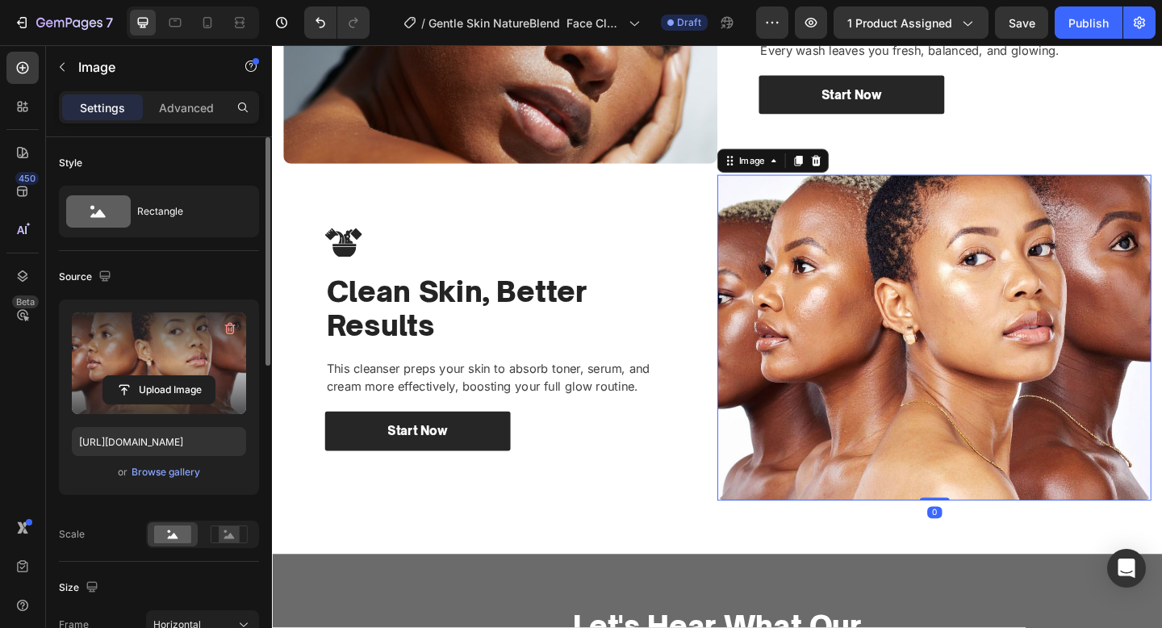
click at [168, 371] on label at bounding box center [159, 363] width 174 height 102
click at [168, 376] on input "file" at bounding box center [158, 389] width 111 height 27
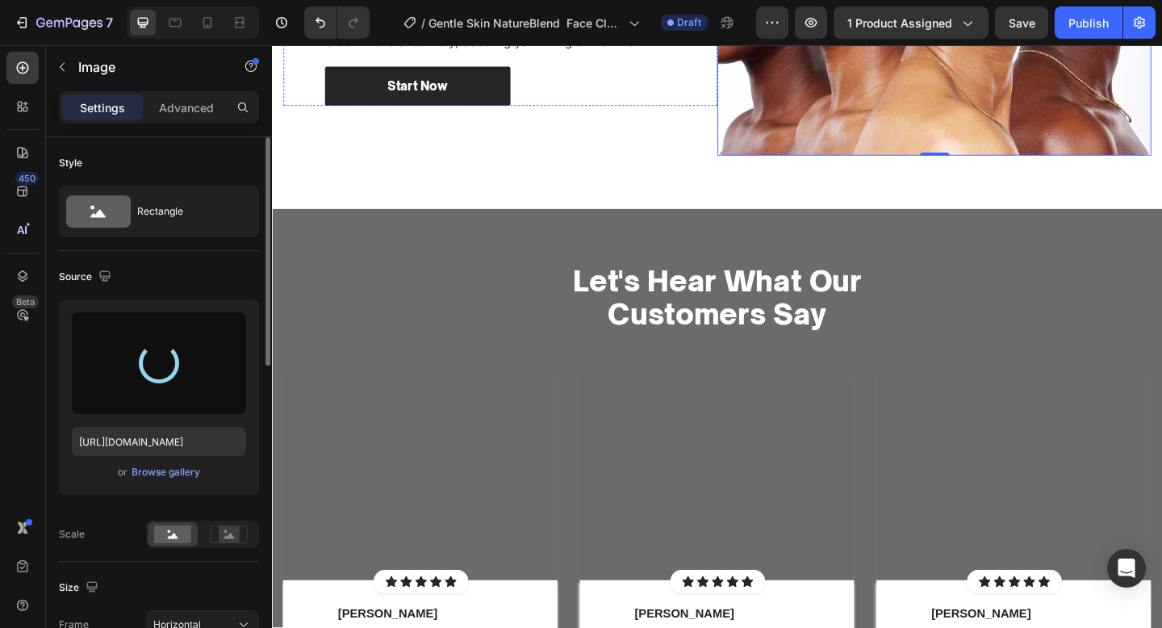
scroll to position [1896, 0]
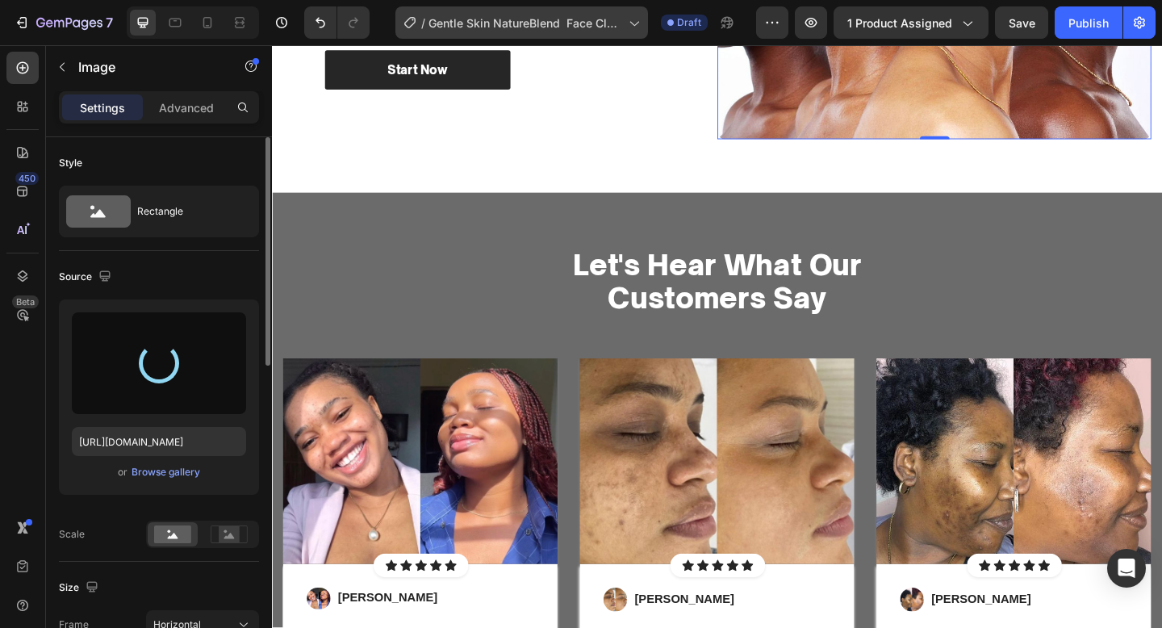
type input "[URL][DOMAIN_NAME]"
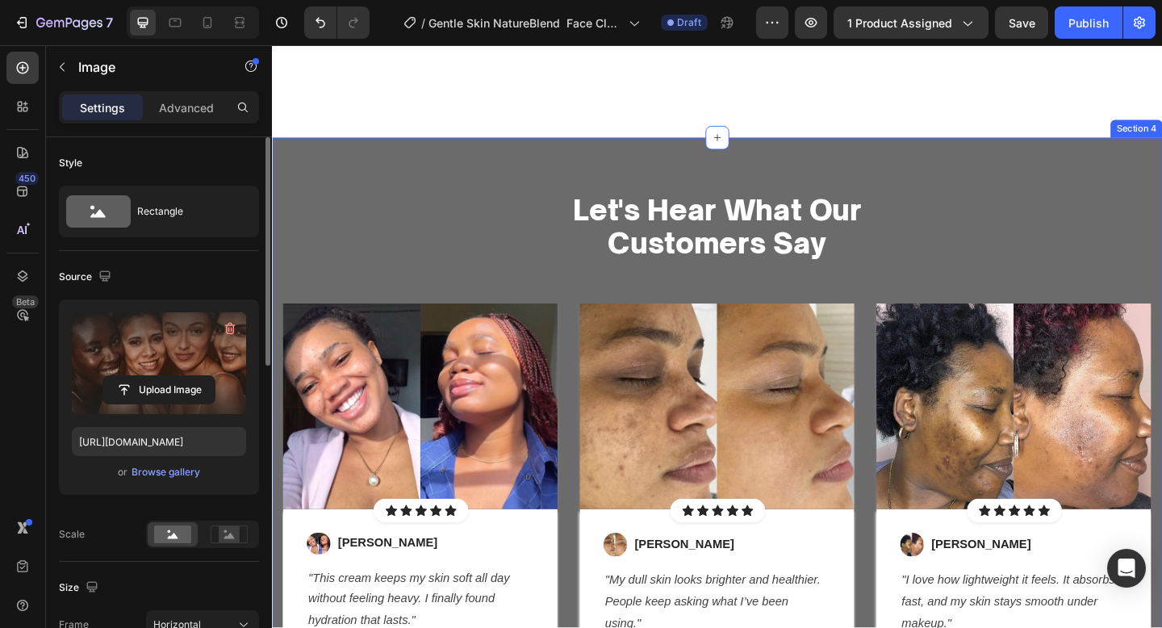
scroll to position [2140, 0]
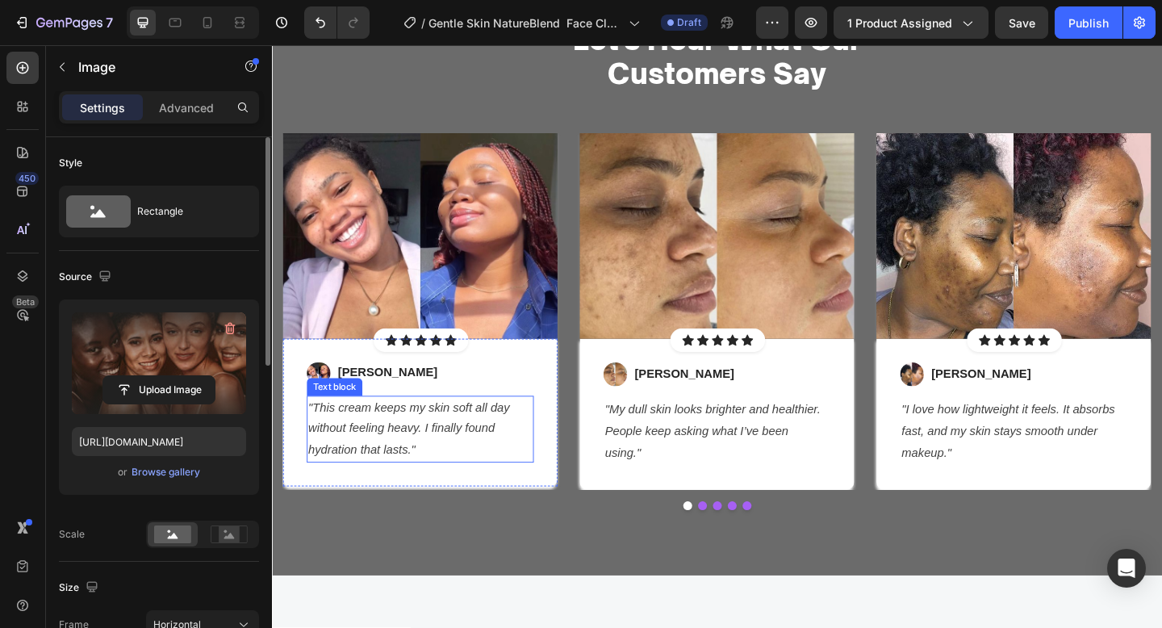
click at [457, 479] on p ""This cream keeps my skin soft all day without feeling heavy. I finally found h…" at bounding box center [434, 463] width 244 height 69
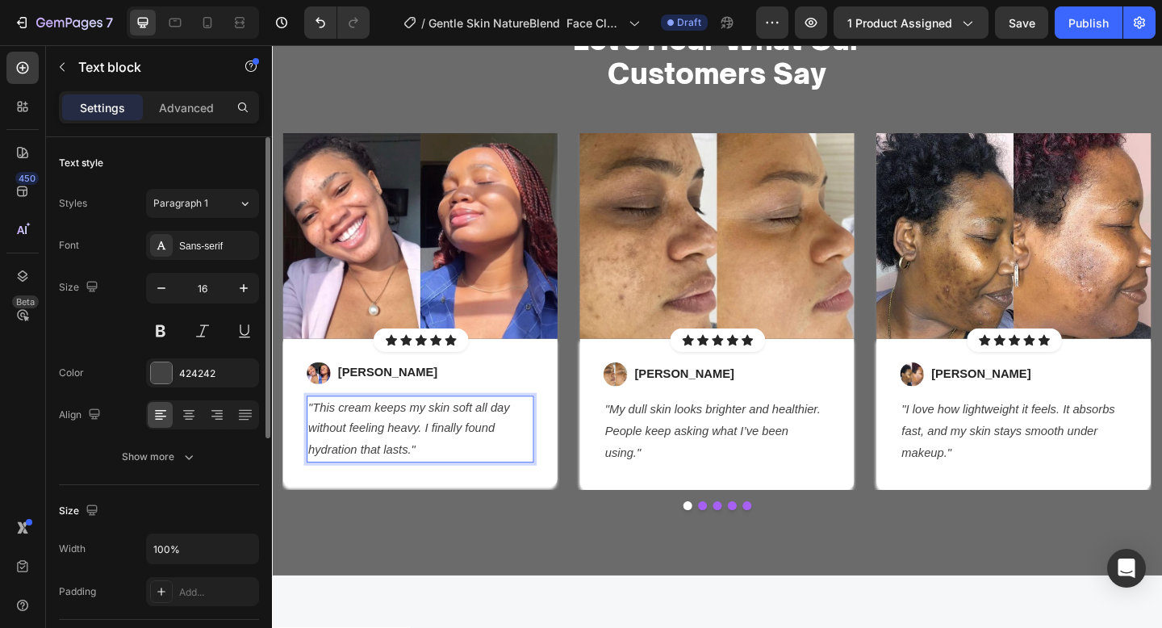
click at [457, 479] on p ""This cream keeps my skin soft all day without feeling heavy. I finally found h…" at bounding box center [434, 463] width 244 height 69
drag, startPoint x: 450, startPoint y: 479, endPoint x: 371, endPoint y: 489, distance: 79.0
click at [371, 489] on p ""My skin finally feels clean without that tight, dry feeling. It’s the perfect …" at bounding box center [434, 463] width 244 height 69
click at [359, 395] on p "[PERSON_NAME]" at bounding box center [398, 401] width 108 height 19
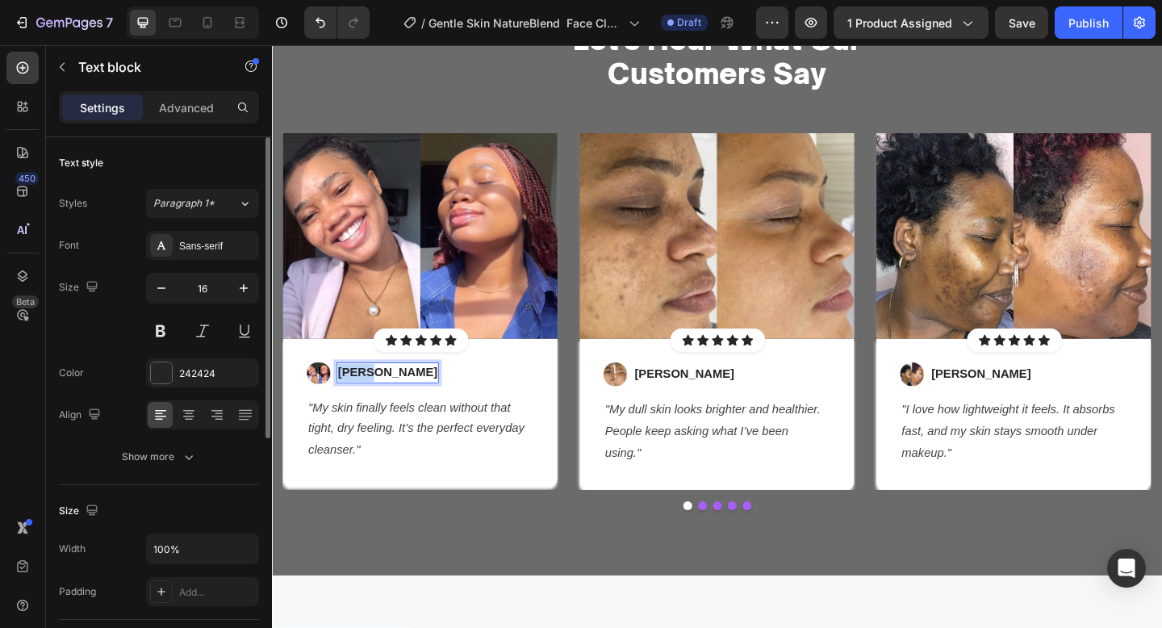
click at [359, 395] on p "[PERSON_NAME]" at bounding box center [398, 401] width 108 height 19
click at [356, 397] on p "– [PERSON_NAME]" at bounding box center [403, 401] width 119 height 19
click at [675, 438] on icon ""My dull skin looks brighter and healthier. People keep asking what I’ve been u…" at bounding box center [751, 465] width 235 height 61
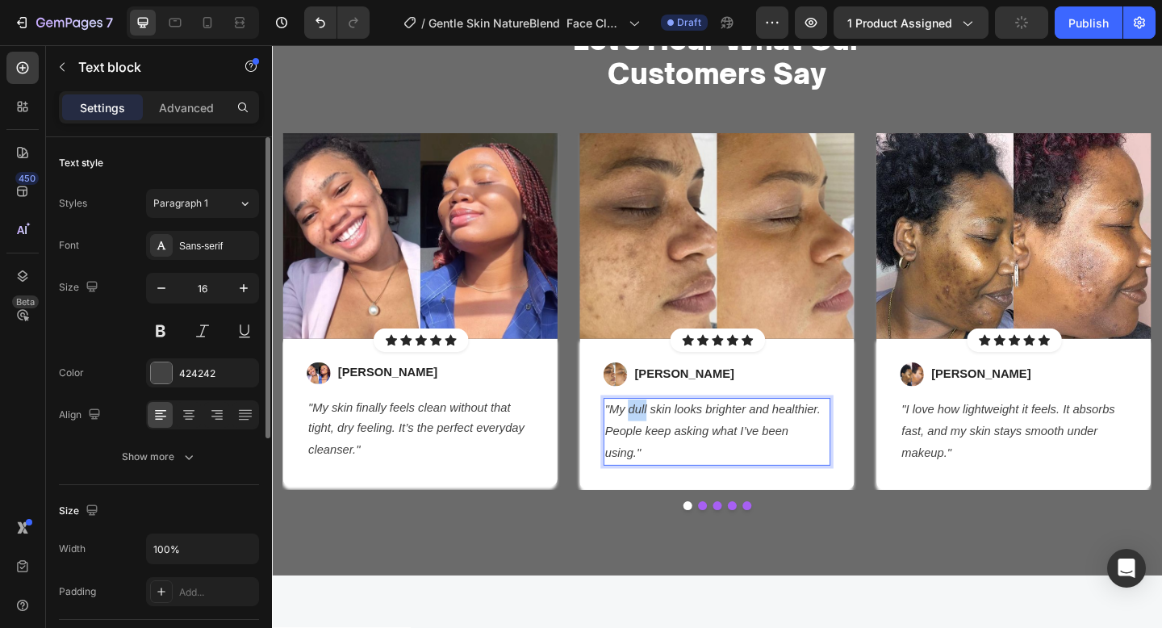
click at [675, 438] on icon ""My dull skin looks brighter and healthier. People keep asking what I’ve been u…" at bounding box center [751, 465] width 235 height 61
drag, startPoint x: 749, startPoint y: 491, endPoint x: 669, endPoint y: 492, distance: 79.9
click at [669, 492] on p ""After a week my face looked fresher and brighter. I love how soft my skin feel…" at bounding box center [756, 465] width 244 height 69
click at [687, 405] on p "Emma S." at bounding box center [721, 403] width 108 height 19
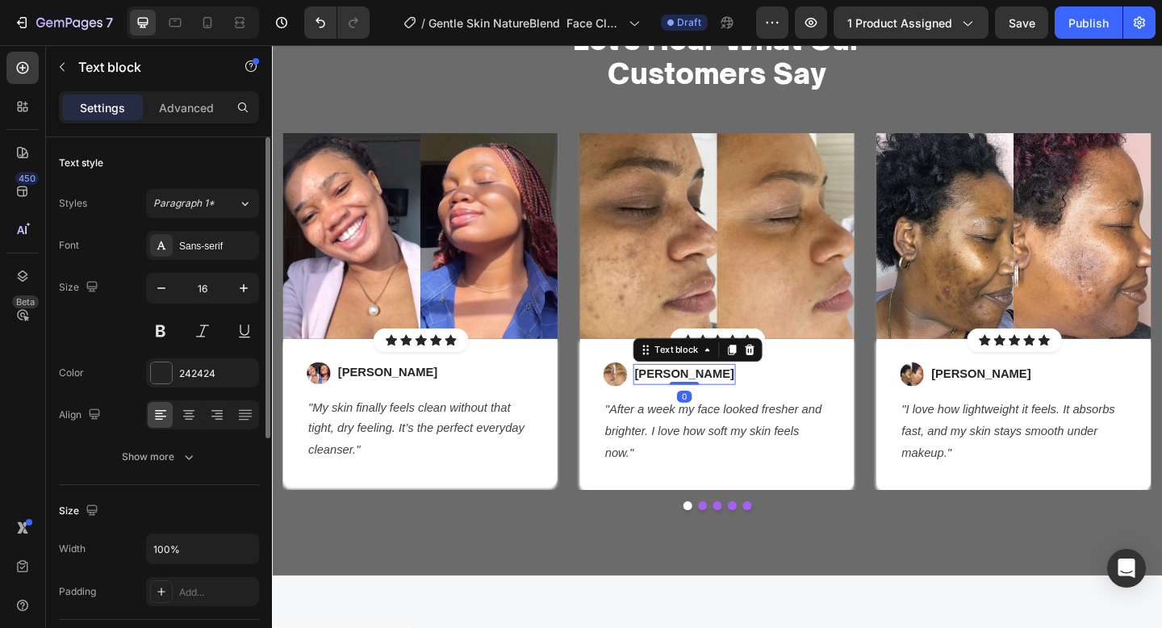
click at [687, 405] on p "Emma S." at bounding box center [721, 403] width 108 height 19
click at [673, 400] on p "– [PERSON_NAME]" at bounding box center [726, 403] width 119 height 19
click at [675, 404] on p "– [PERSON_NAME]" at bounding box center [726, 403] width 119 height 19
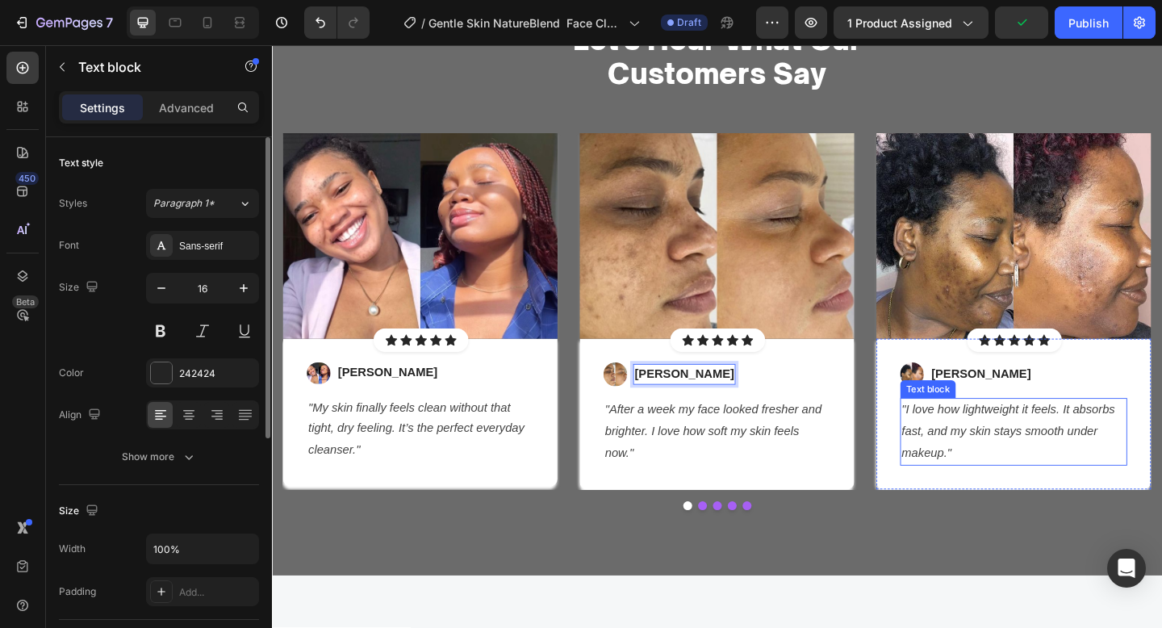
click at [1002, 450] on p ""I love how lightweight it feels. It absorbs fast, and my skin stays smooth und…" at bounding box center [1079, 465] width 244 height 69
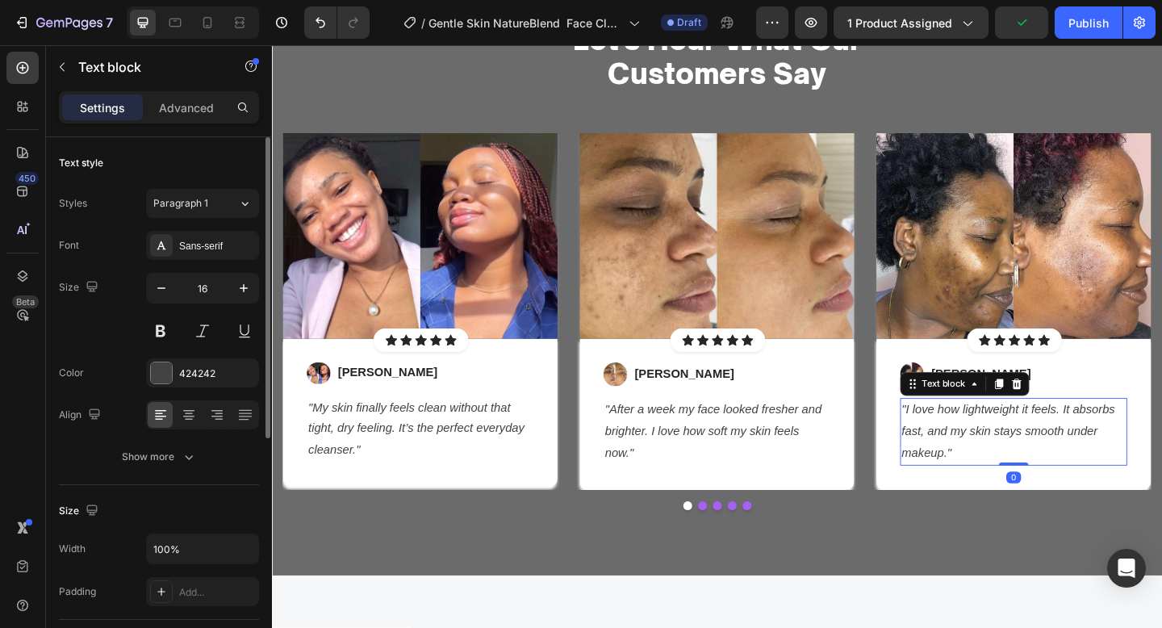
click at [1002, 450] on p ""I love how lightweight it feels. It absorbs fast, and my skin stays smooth und…" at bounding box center [1079, 465] width 244 height 69
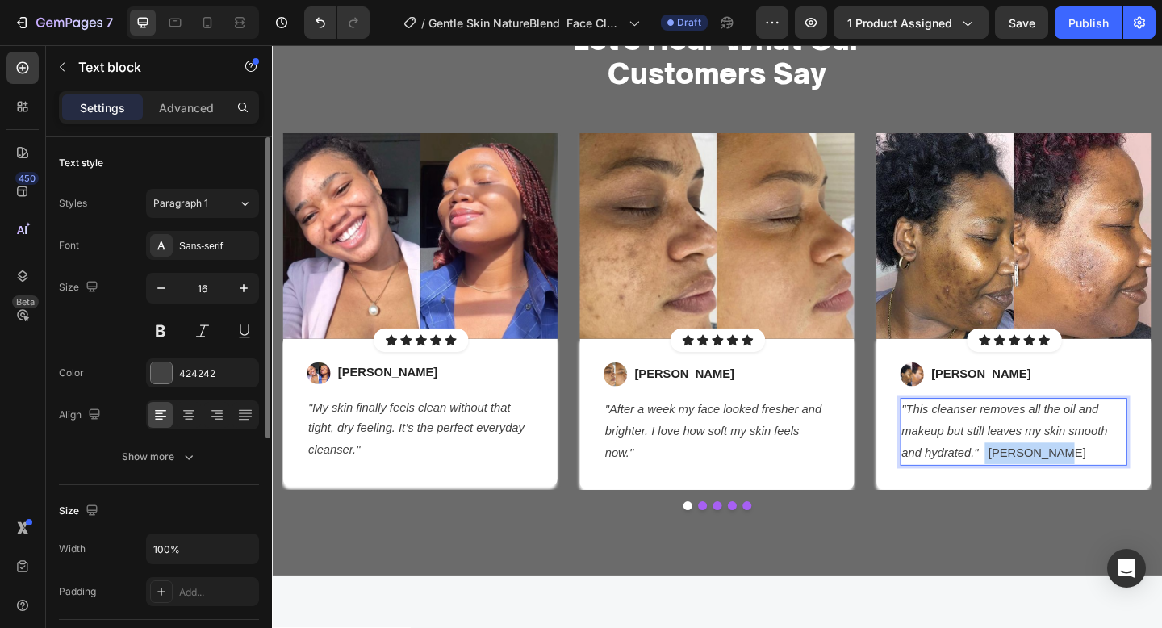
drag, startPoint x: 1127, startPoint y: 495, endPoint x: 1044, endPoint y: 491, distance: 83.2
click at [1044, 491] on p ""This cleanser removes all the oil and makeup but still leaves my skin smooth a…" at bounding box center [1079, 465] width 244 height 69
click at [994, 404] on p "[PERSON_NAME]" at bounding box center [1043, 403] width 108 height 19
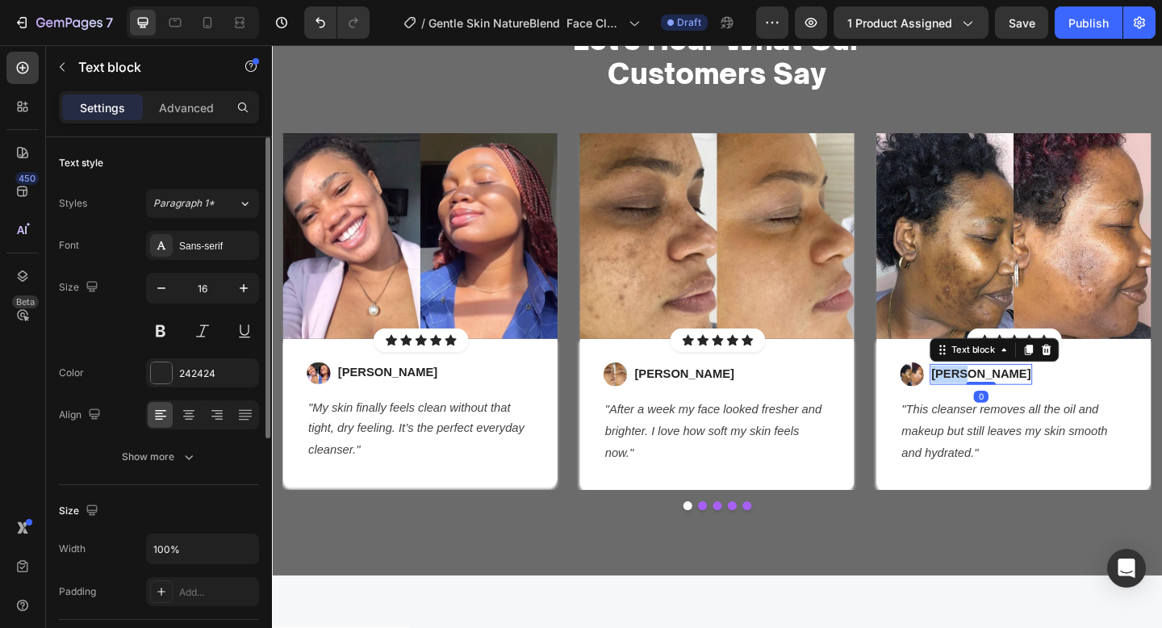
click at [994, 404] on p "[PERSON_NAME]" at bounding box center [1043, 403] width 108 height 19
click at [1000, 402] on p "– [PERSON_NAME]" at bounding box center [1048, 403] width 119 height 19
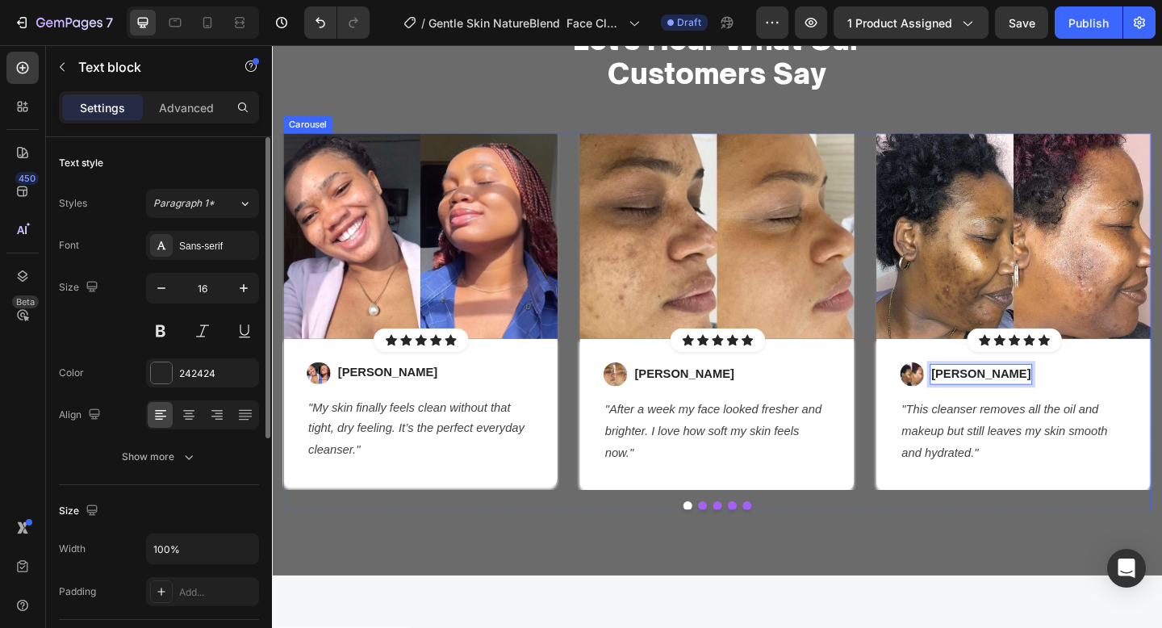
click at [913, 541] on div "Image Icon Icon Icon Icon Icon Icon List Hoz Row Row Image Emily R. Text block …" at bounding box center [756, 346] width 944 height 410
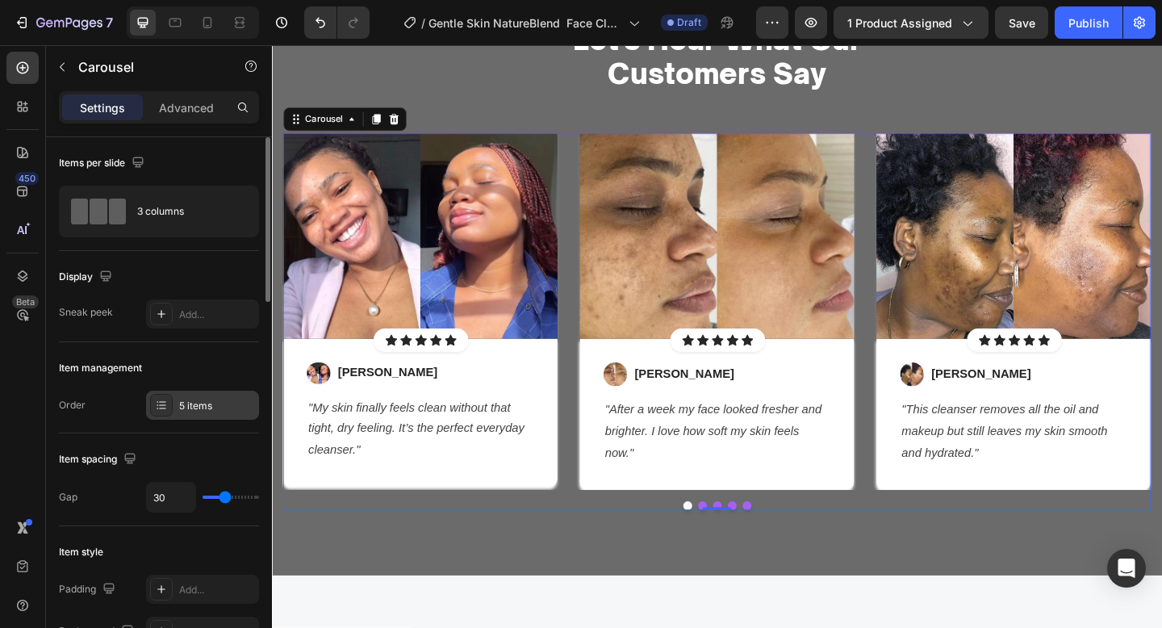
click at [194, 399] on div "5 items" at bounding box center [217, 406] width 76 height 15
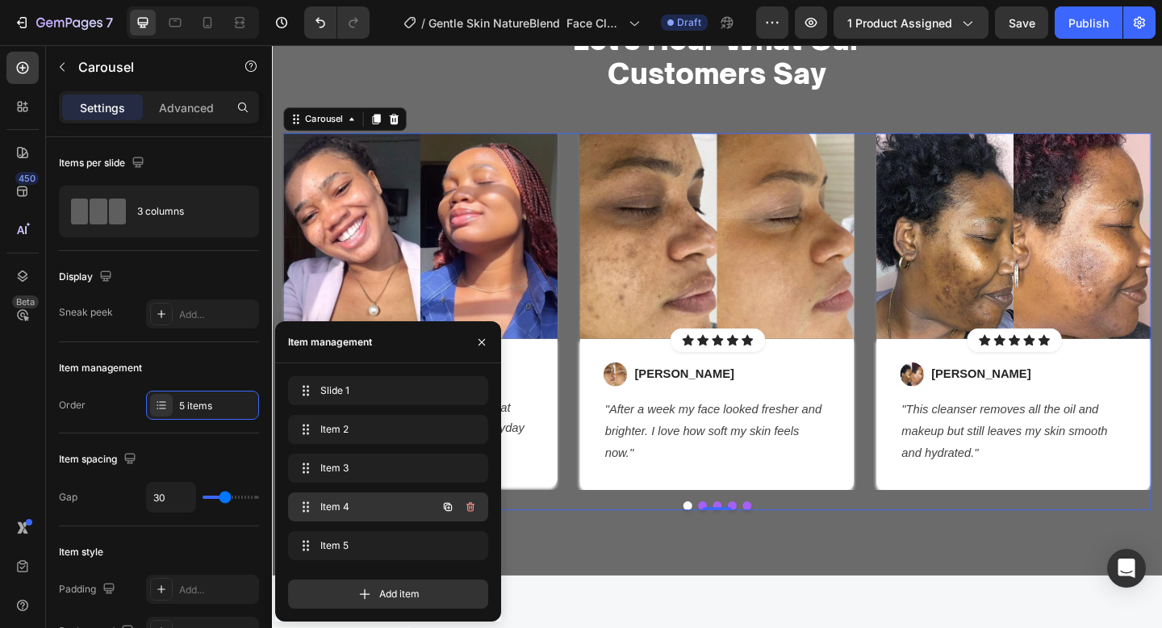
click at [346, 512] on span "Item 4" at bounding box center [365, 507] width 91 height 15
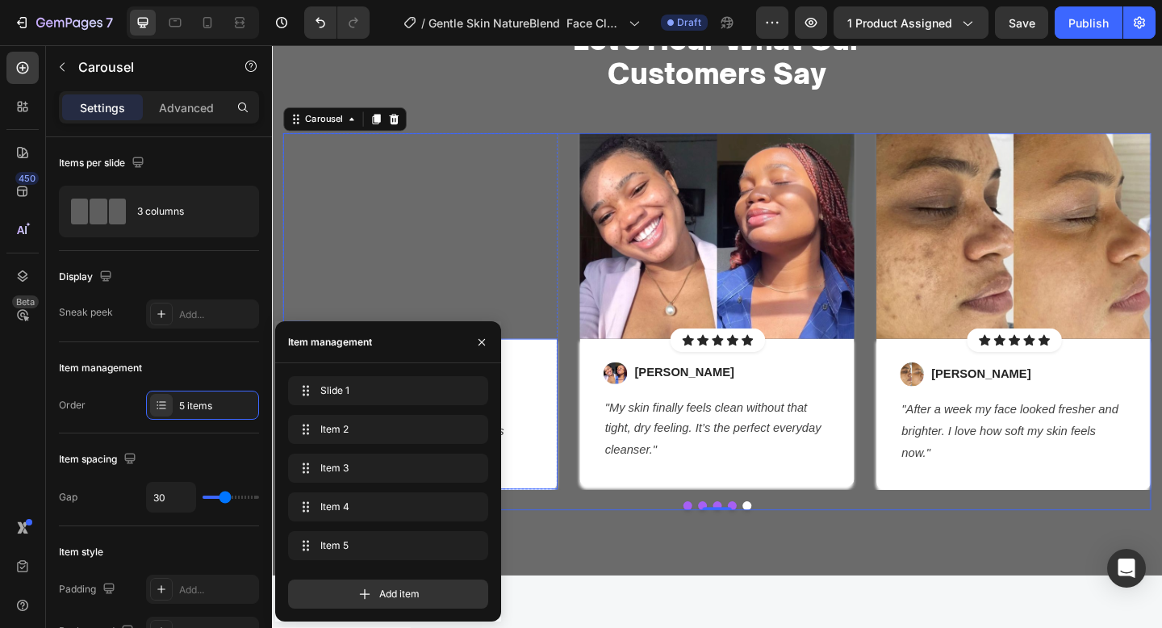
click at [557, 446] on div "Image Hannah D. Text block Row "Finally, a moisturizer that hydrates without ma…" at bounding box center [433, 446] width 299 height 163
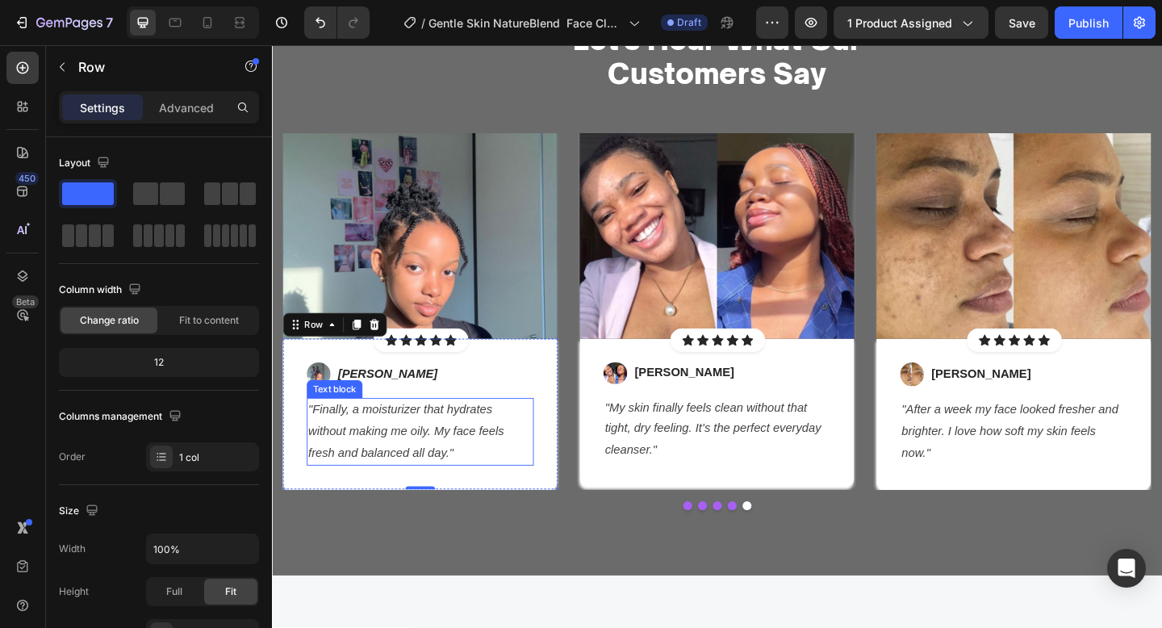
click at [496, 449] on icon ""Finally, a moisturizer that hydrates without making me oily. My face feels fre…" at bounding box center [418, 465] width 213 height 61
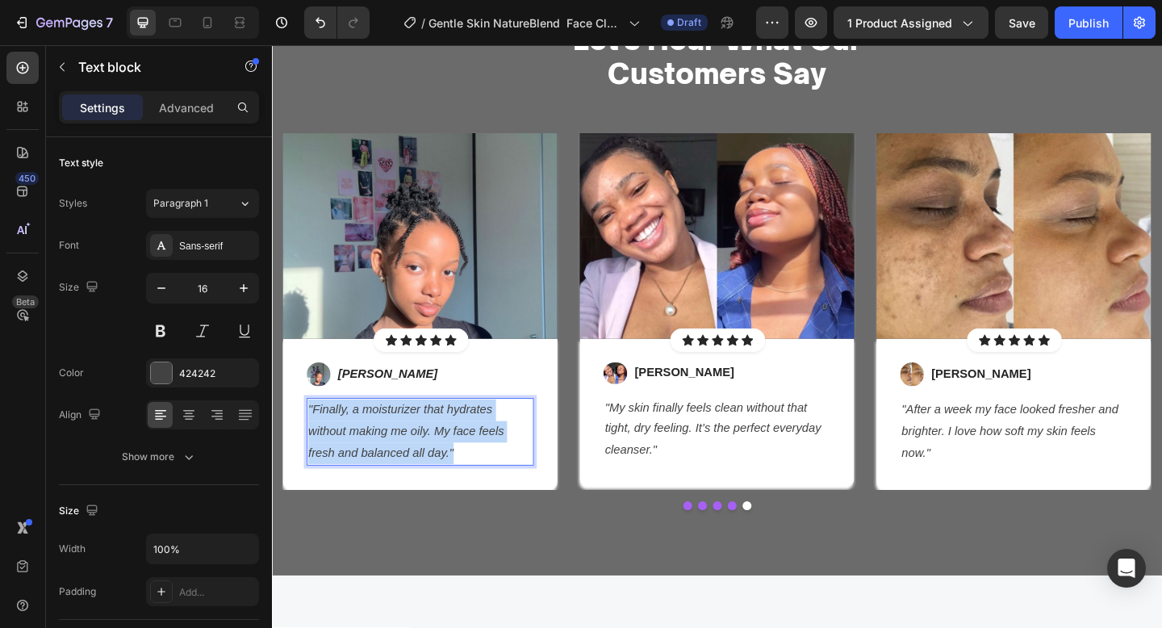
click at [496, 449] on icon ""Finally, a moisturizer that hydrates without making me oily. My face feels fre…" at bounding box center [418, 465] width 213 height 61
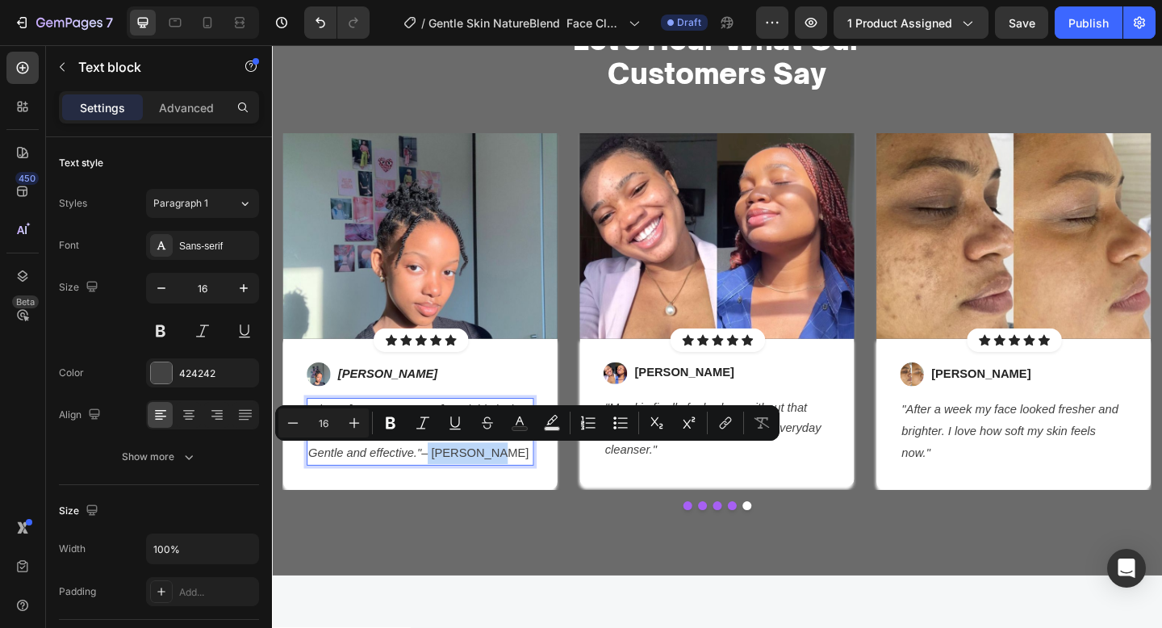
drag, startPoint x: 508, startPoint y: 490, endPoint x: 397, endPoint y: 491, distance: 111.4
click at [397, 491] on p ""I have sensitive skin, and this is the only cleanser that doesn’t irritate me.…" at bounding box center [434, 465] width 244 height 69
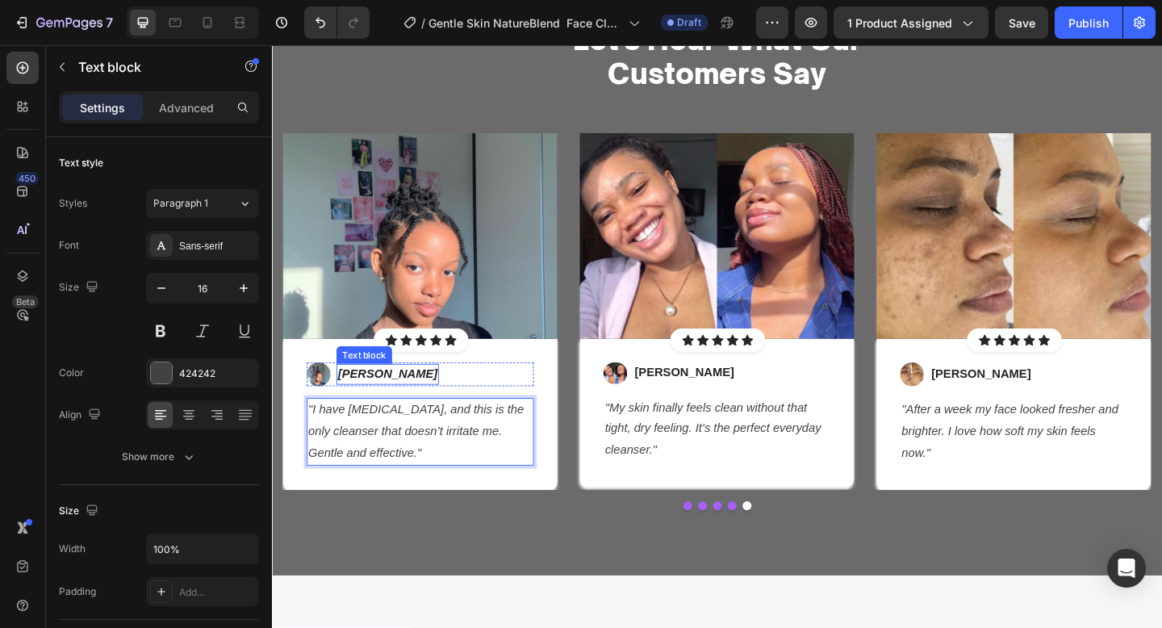
click at [374, 414] on div "[PERSON_NAME]" at bounding box center [397, 403] width 111 height 23
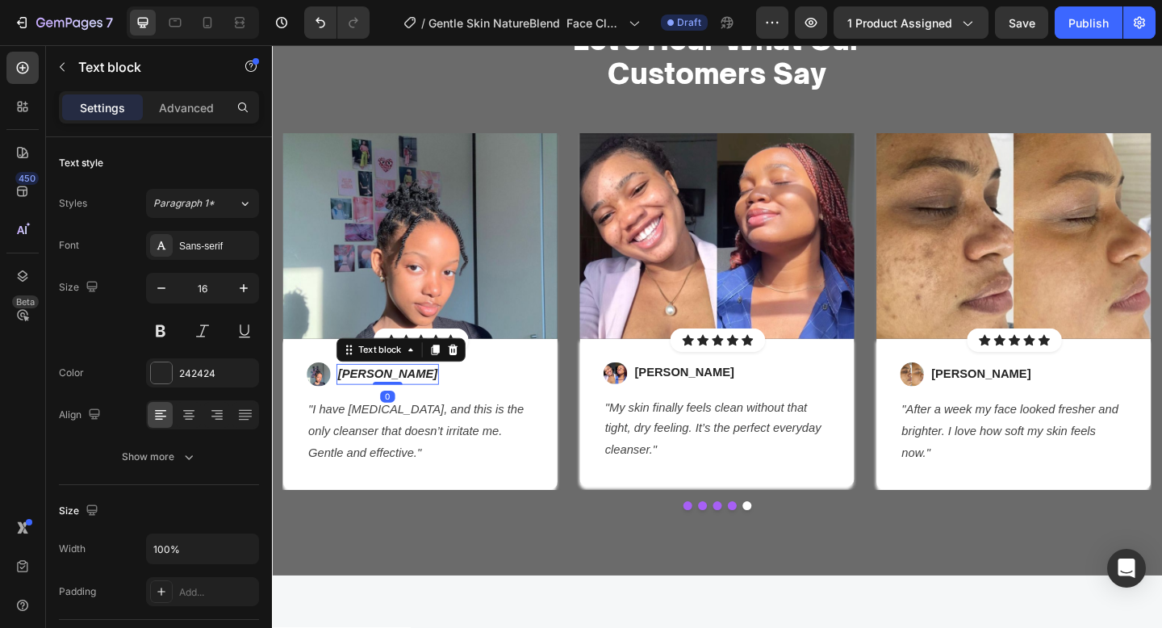
click at [382, 414] on div at bounding box center [398, 413] width 32 height 3
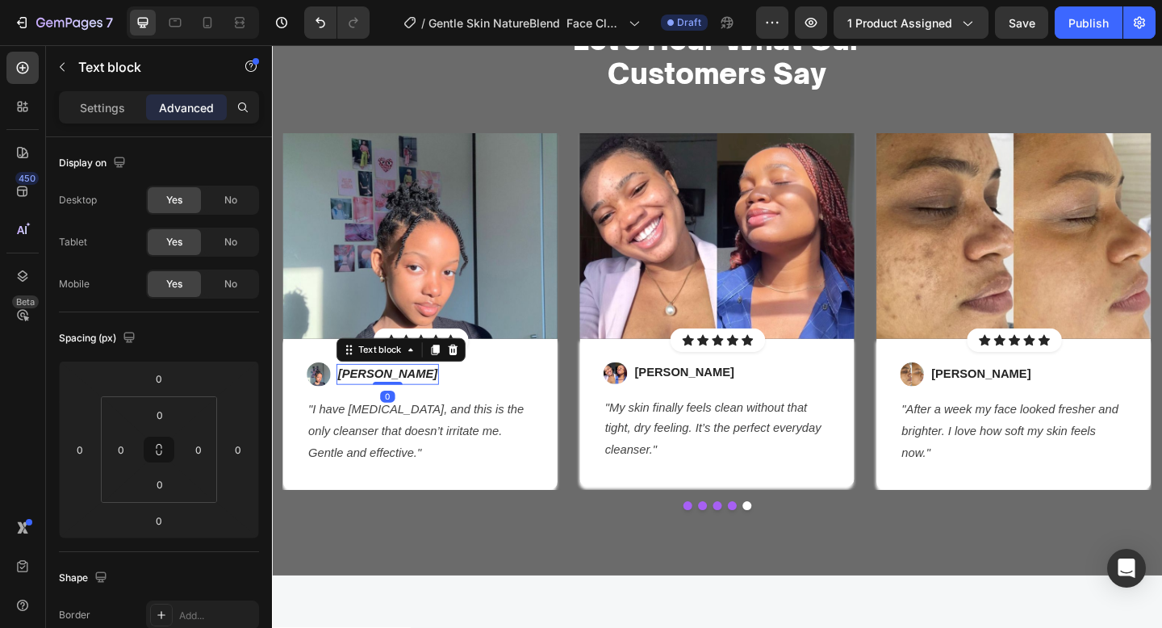
click at [368, 408] on icon "[PERSON_NAME]" at bounding box center [398, 403] width 108 height 14
click at [349, 405] on icon "– [PERSON_NAME]" at bounding box center [403, 403] width 119 height 14
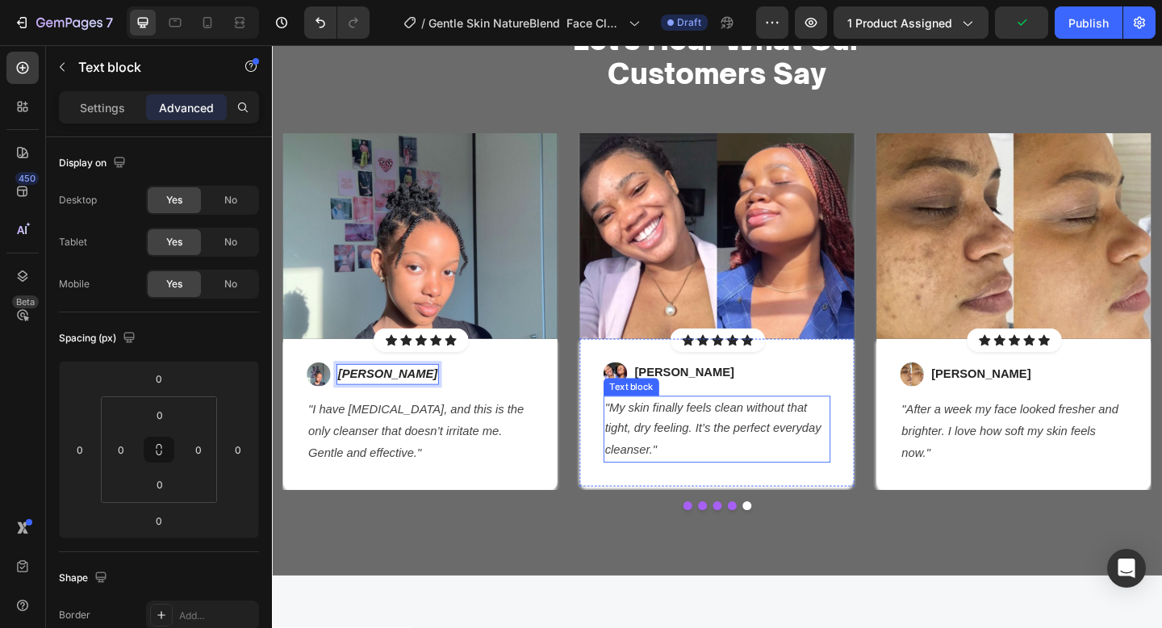
click at [732, 446] on icon ""My skin finally feels clean without that tight, dry feeling. It’s the perfect …" at bounding box center [751, 463] width 235 height 61
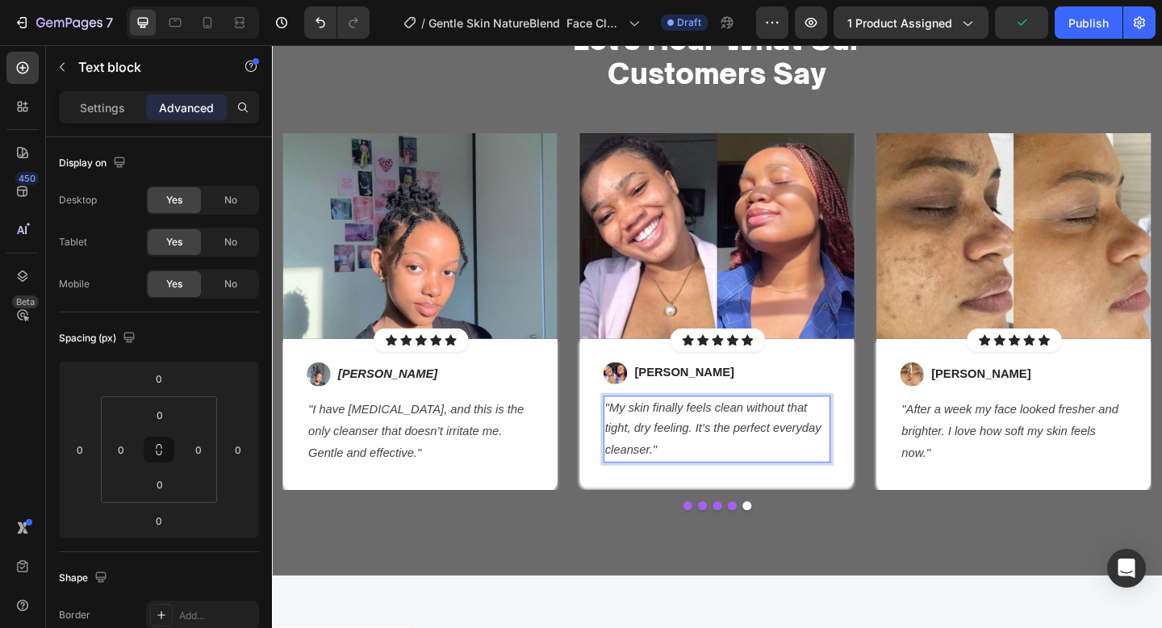
click at [732, 446] on icon ""My skin finally feels clean without that tight, dry feeling. It’s the perfect …" at bounding box center [751, 463] width 235 height 61
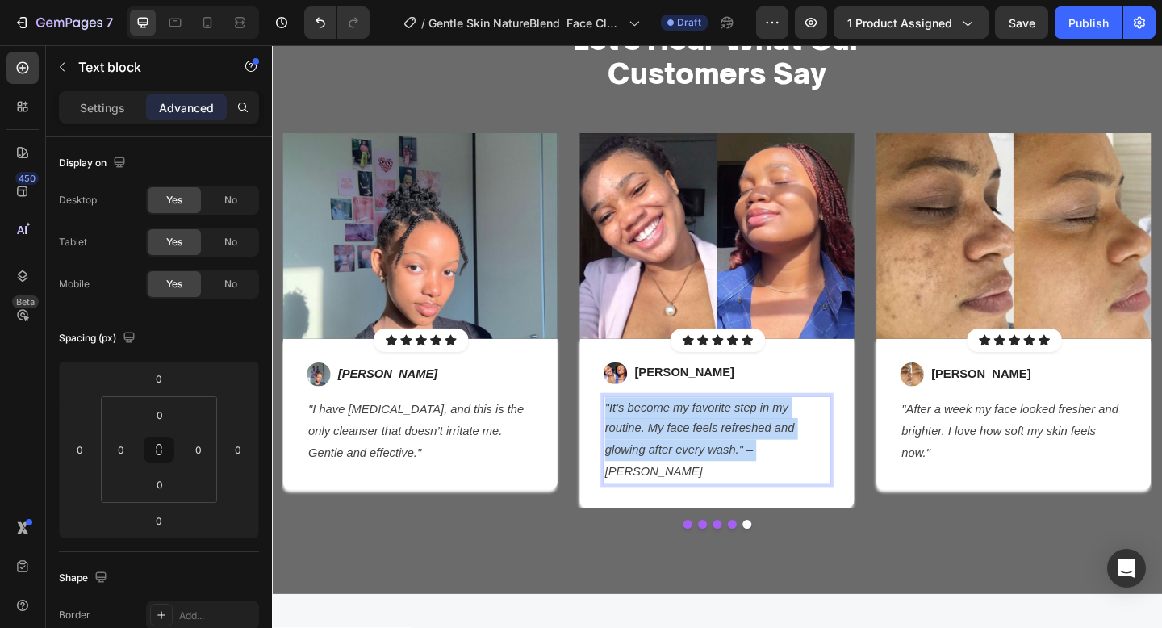
drag, startPoint x: 861, startPoint y: 490, endPoint x: 808, endPoint y: 482, distance: 53.9
click at [851, 487] on p ""It’s become my favorite step in my routine. My face feels refreshed and glowin…" at bounding box center [756, 475] width 244 height 93
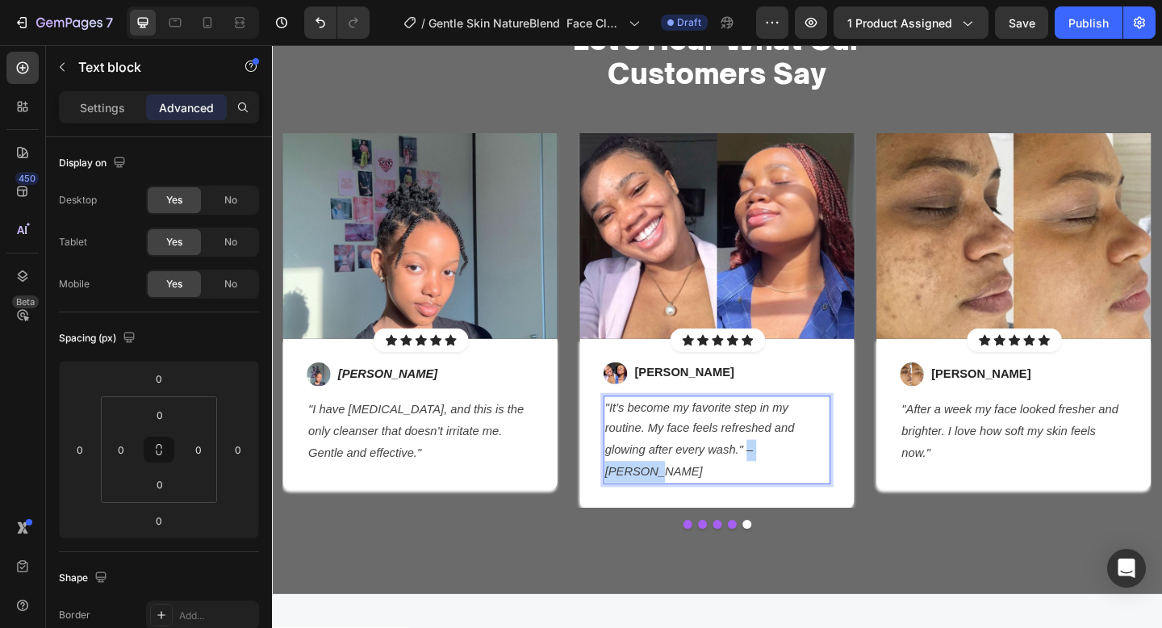
drag, startPoint x: 851, startPoint y: 487, endPoint x: 792, endPoint y: 486, distance: 59.7
click at [792, 486] on p ""It’s become my favorite step in my routine. My face feels refreshed and glowin…" at bounding box center [756, 475] width 244 height 93
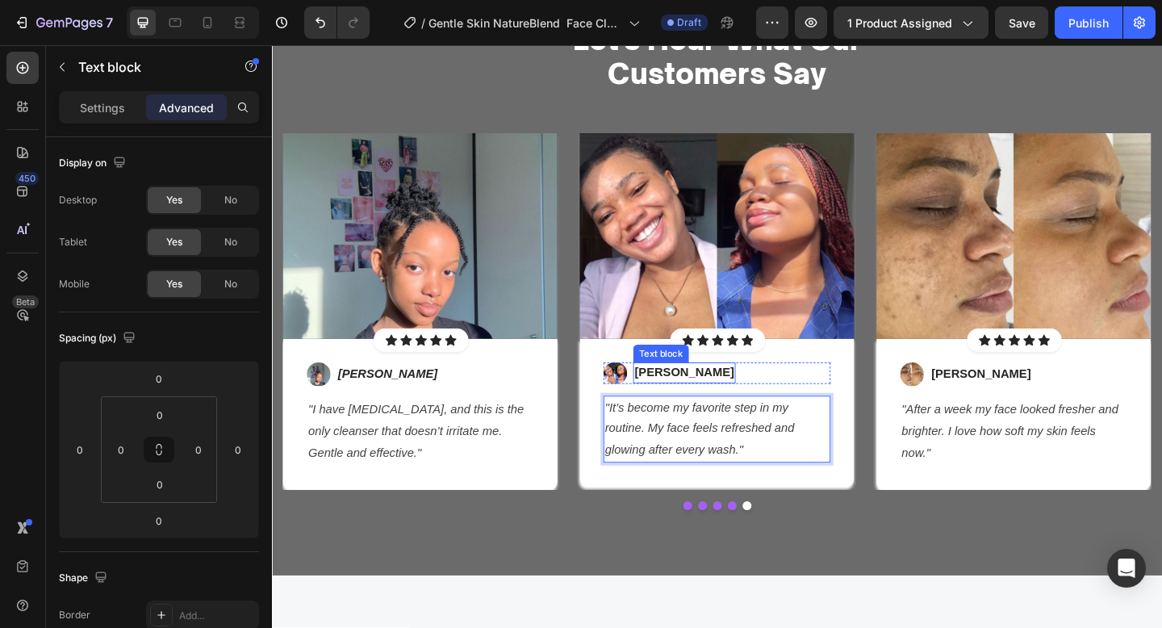
click at [690, 404] on p "[PERSON_NAME]" at bounding box center [721, 401] width 108 height 19
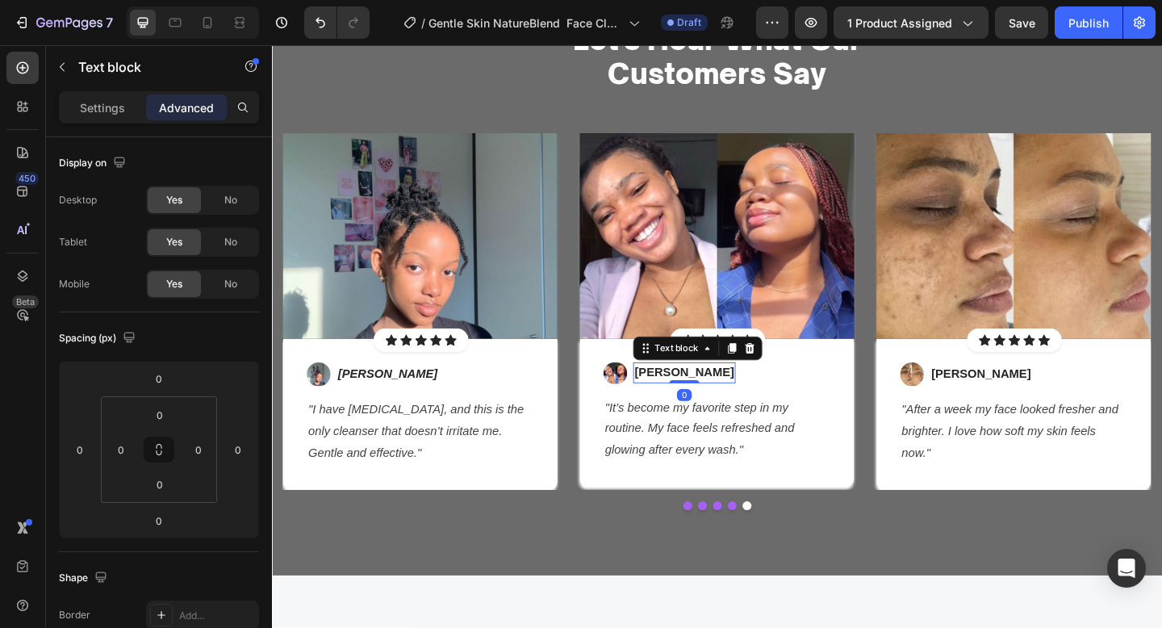
click at [690, 404] on p "[PERSON_NAME]" at bounding box center [721, 401] width 108 height 19
click at [675, 400] on icon "– [PERSON_NAME]" at bounding box center [726, 402] width 119 height 14
click at [680, 404] on icon "– [PERSON_NAME]" at bounding box center [726, 402] width 119 height 14
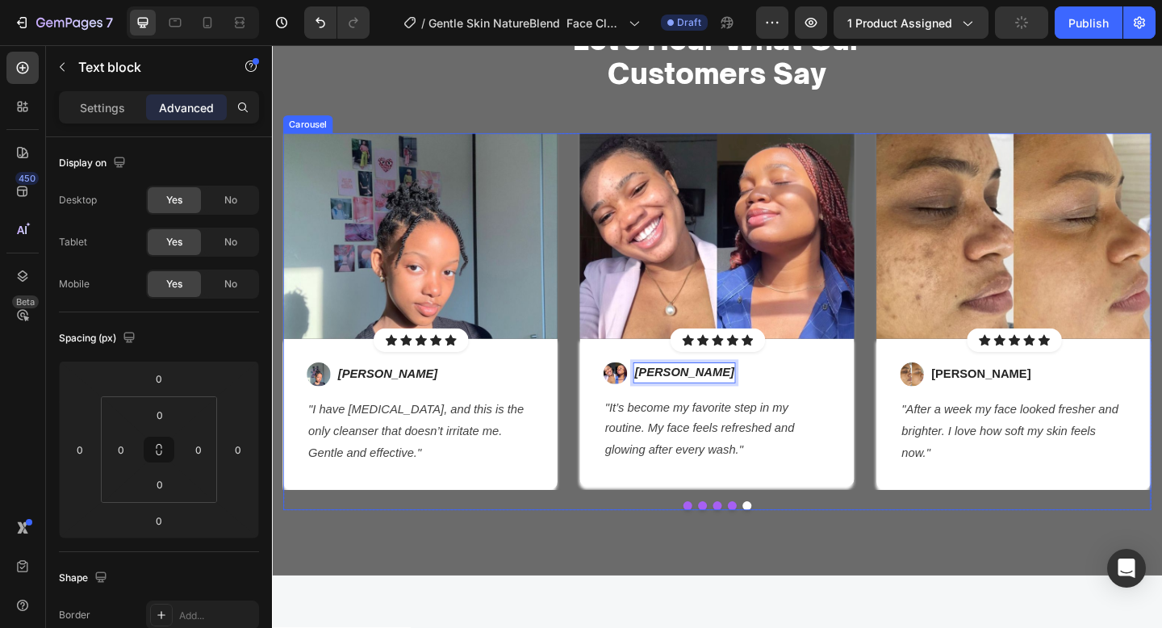
click at [785, 542] on div "Image Icon Icon Icon Icon Icon Icon List Hoz Row Row Image Chloe M. Text block …" at bounding box center [756, 346] width 944 height 410
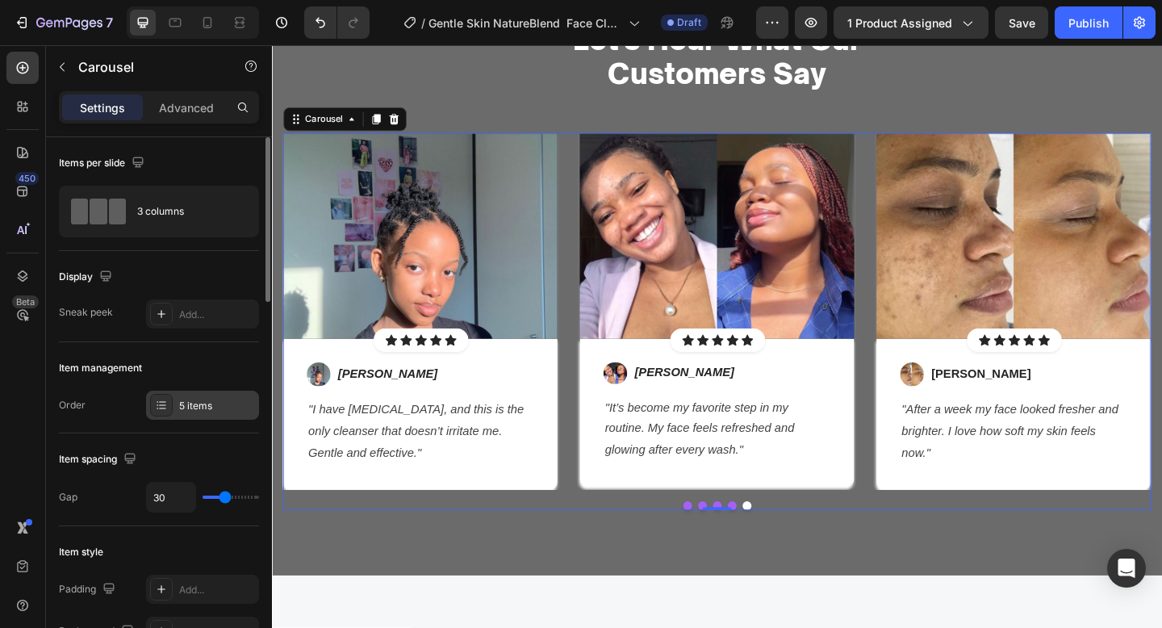
click at [182, 399] on div "5 items" at bounding box center [217, 406] width 76 height 15
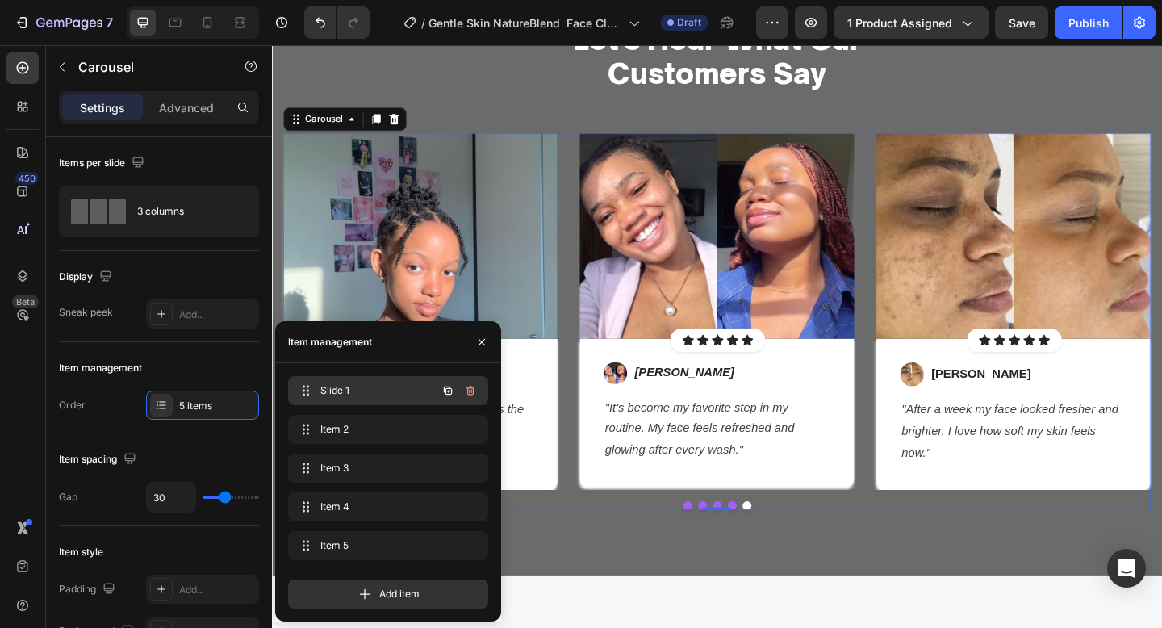
click at [293, 383] on div "Slide 1 Slide 1" at bounding box center [388, 390] width 200 height 29
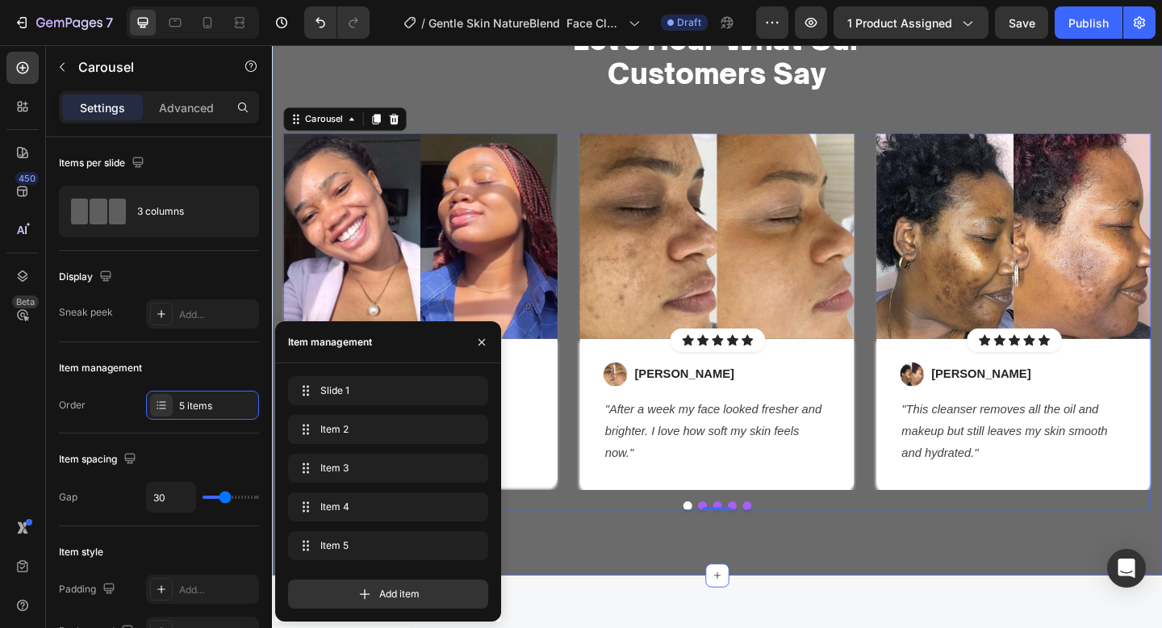
click at [661, 584] on div "Let's Hear What Our Customers Say Heading Row Image Icon Icon Icon Icon Icon Ic…" at bounding box center [756, 291] width 968 height 661
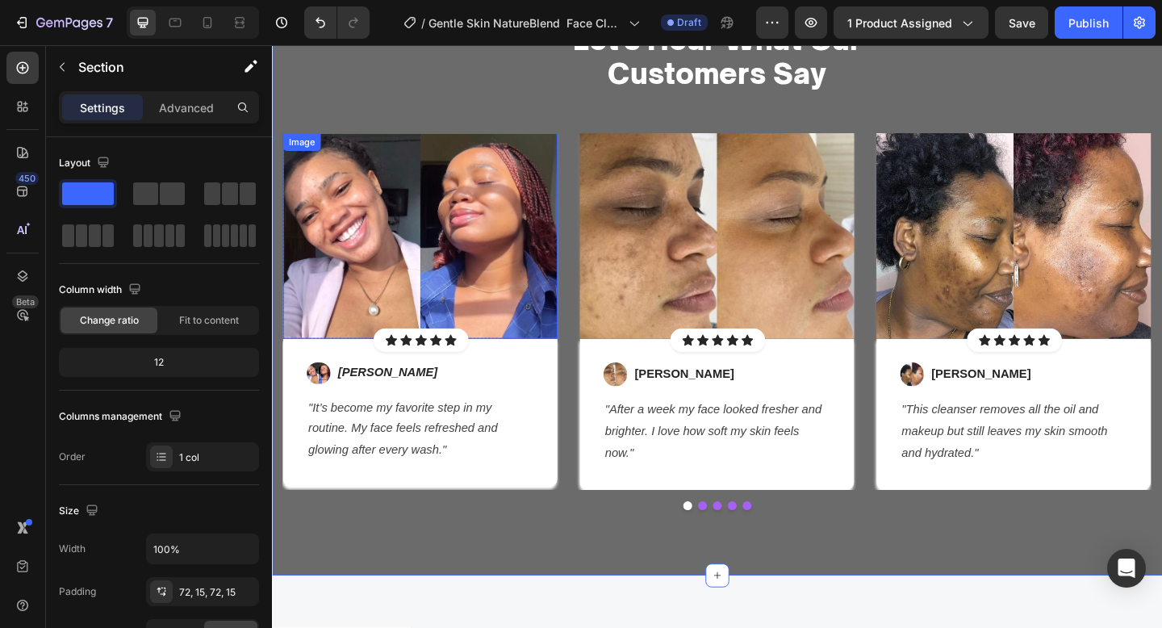
click at [525, 232] on img at bounding box center [433, 253] width 299 height 224
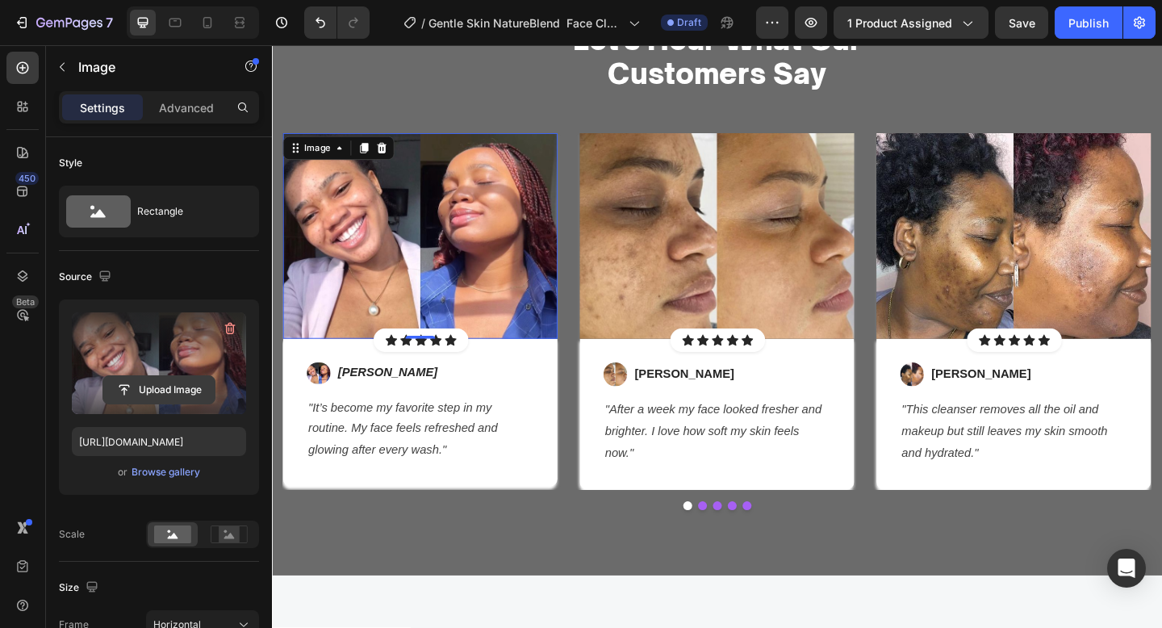
click at [157, 380] on input "file" at bounding box center [158, 389] width 111 height 27
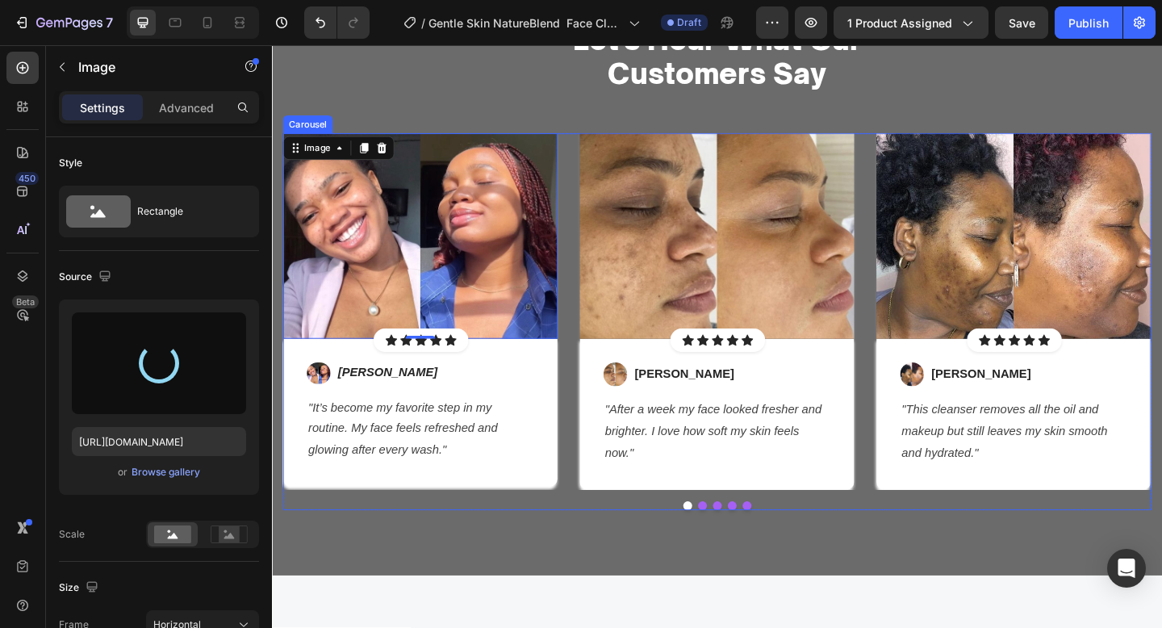
type input "[URL][DOMAIN_NAME]"
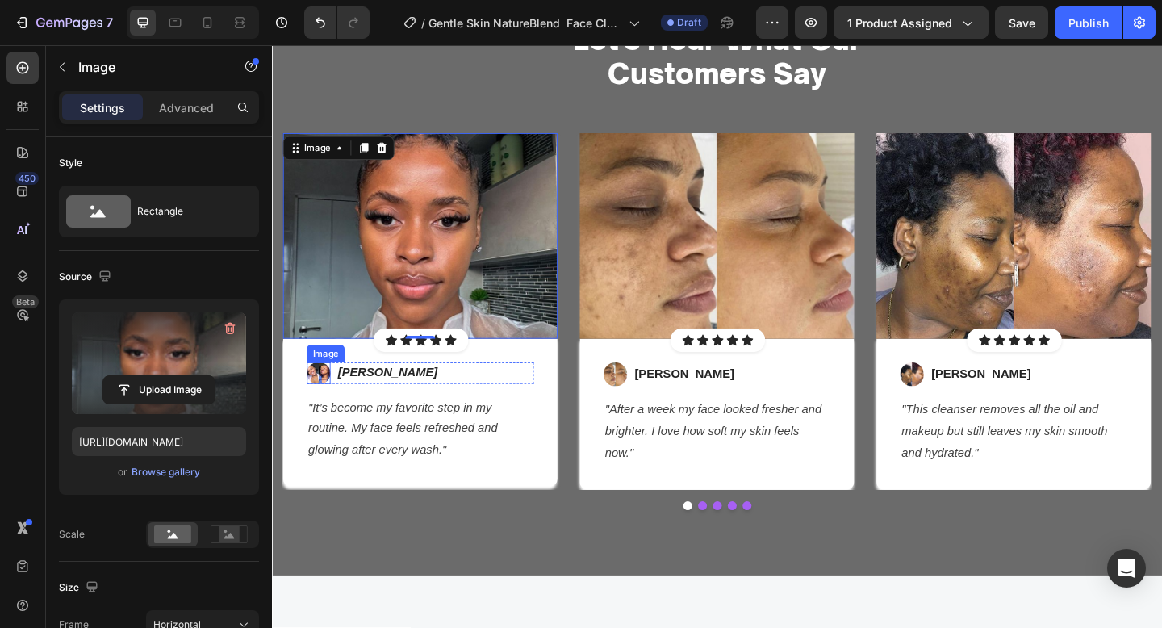
click at [312, 395] on img at bounding box center [323, 402] width 26 height 23
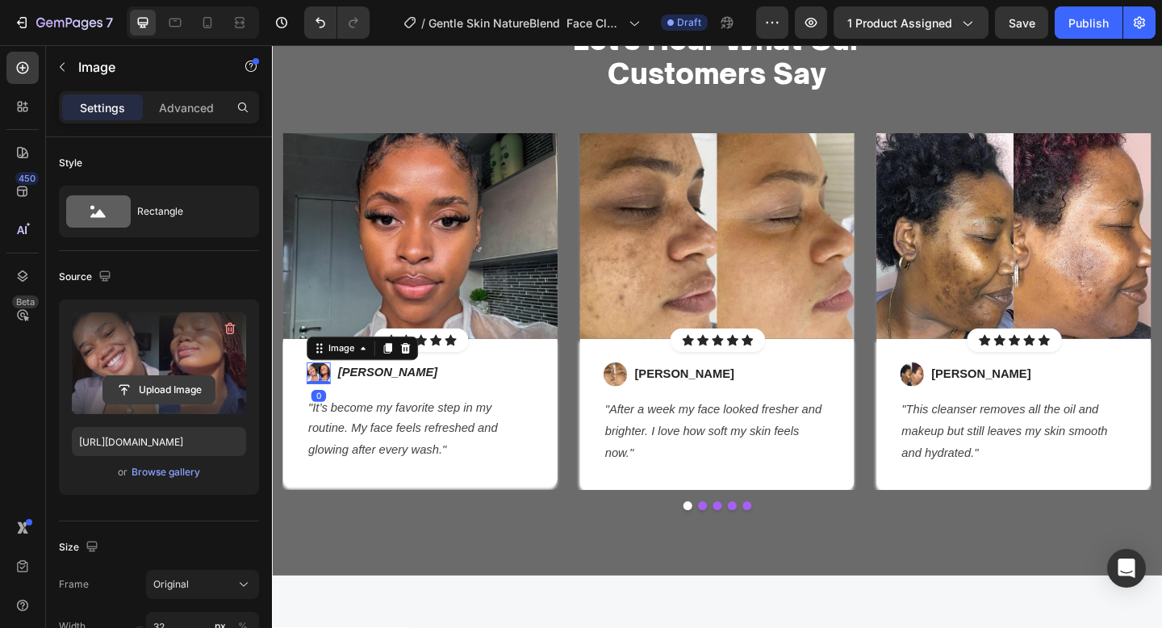
click at [118, 388] on input "file" at bounding box center [158, 389] width 111 height 27
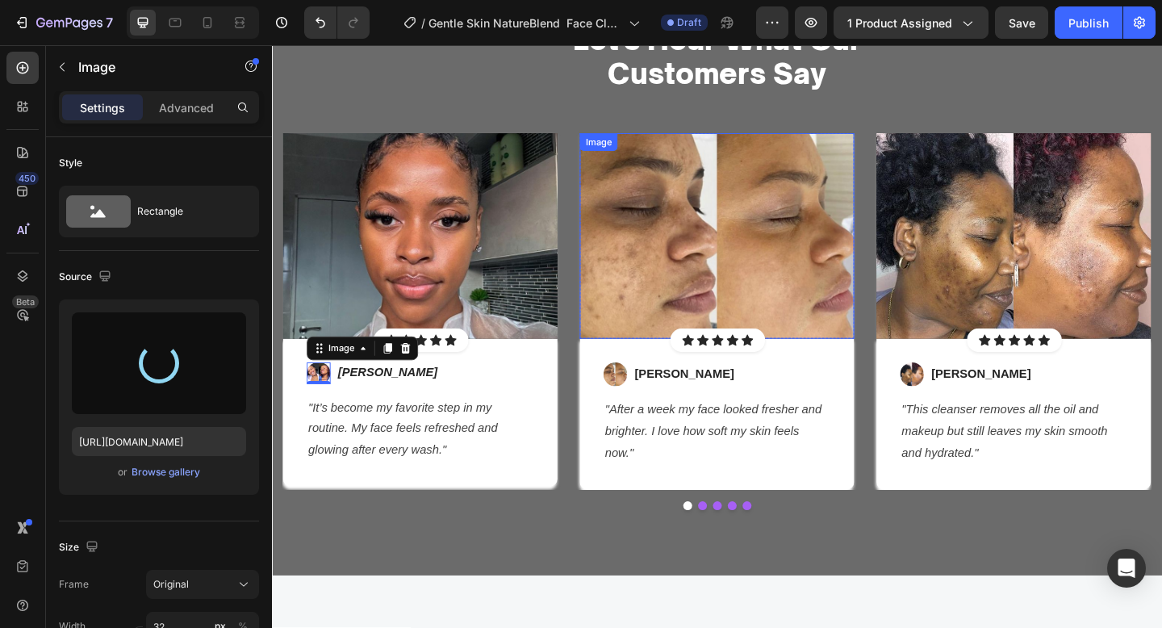
type input "[URL][DOMAIN_NAME]"
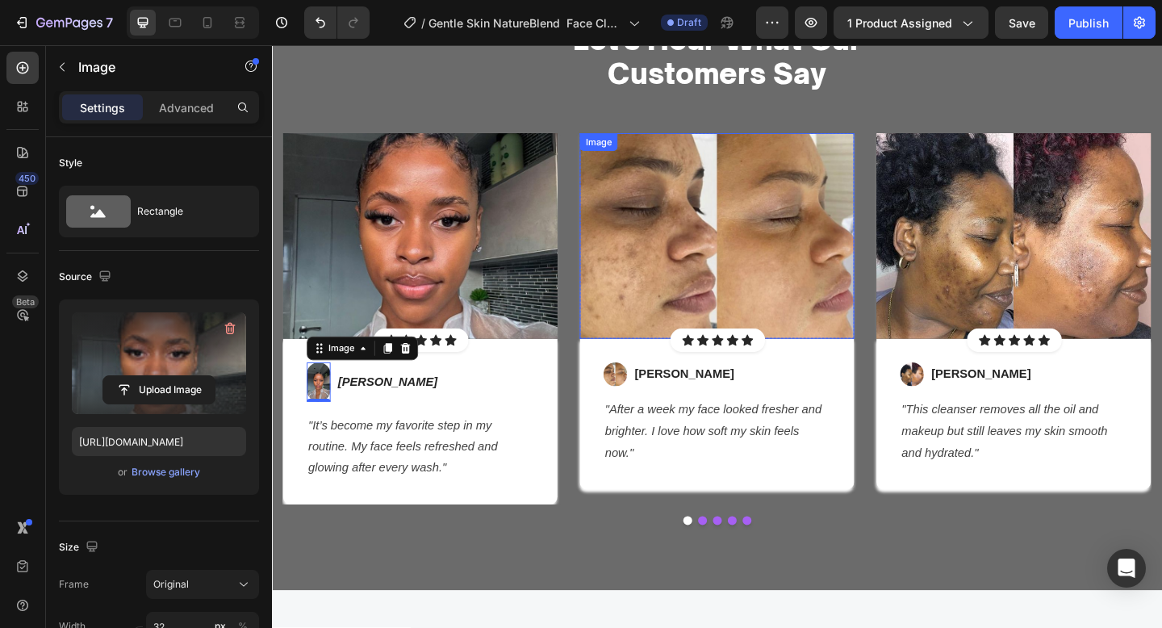
click at [769, 313] on img at bounding box center [756, 253] width 299 height 224
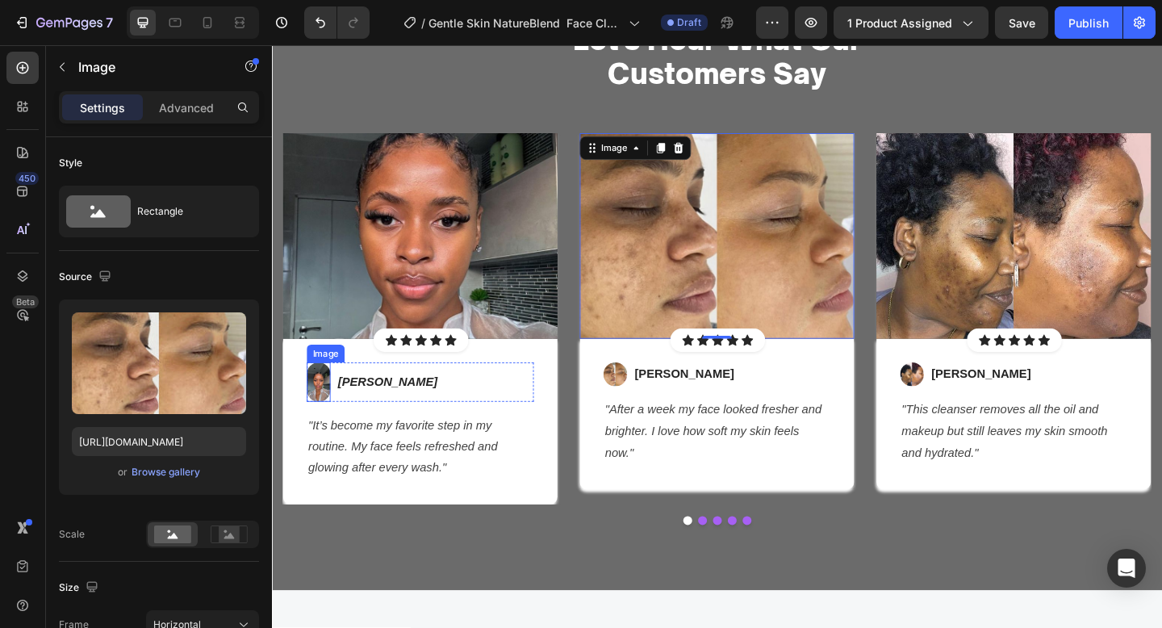
click at [328, 423] on img at bounding box center [323, 412] width 26 height 42
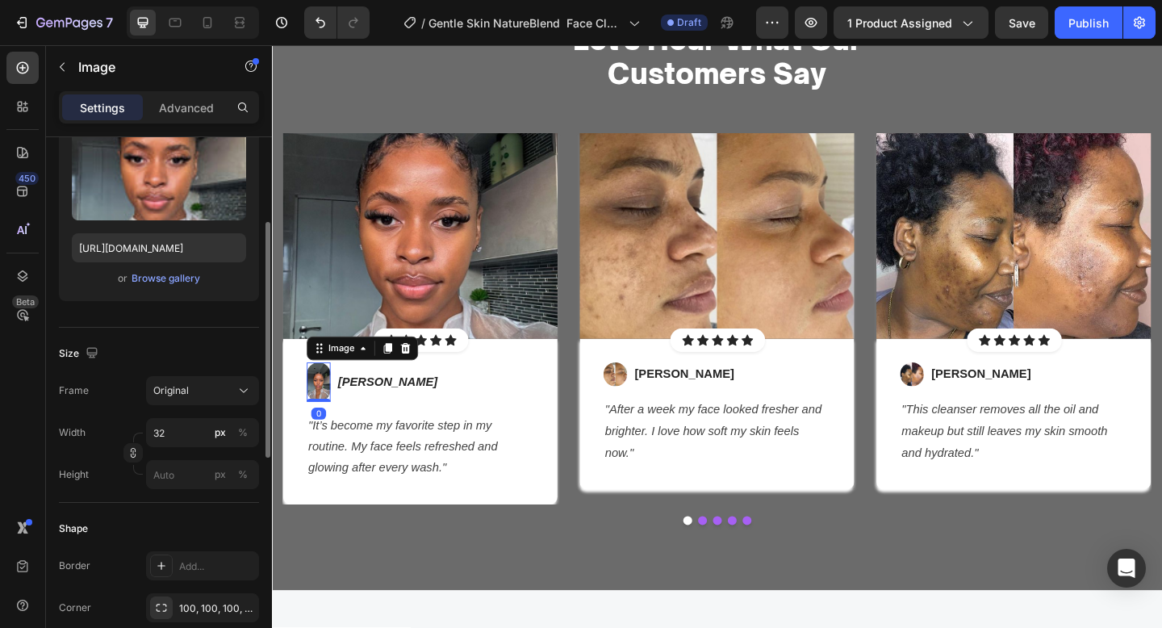
scroll to position [203, 0]
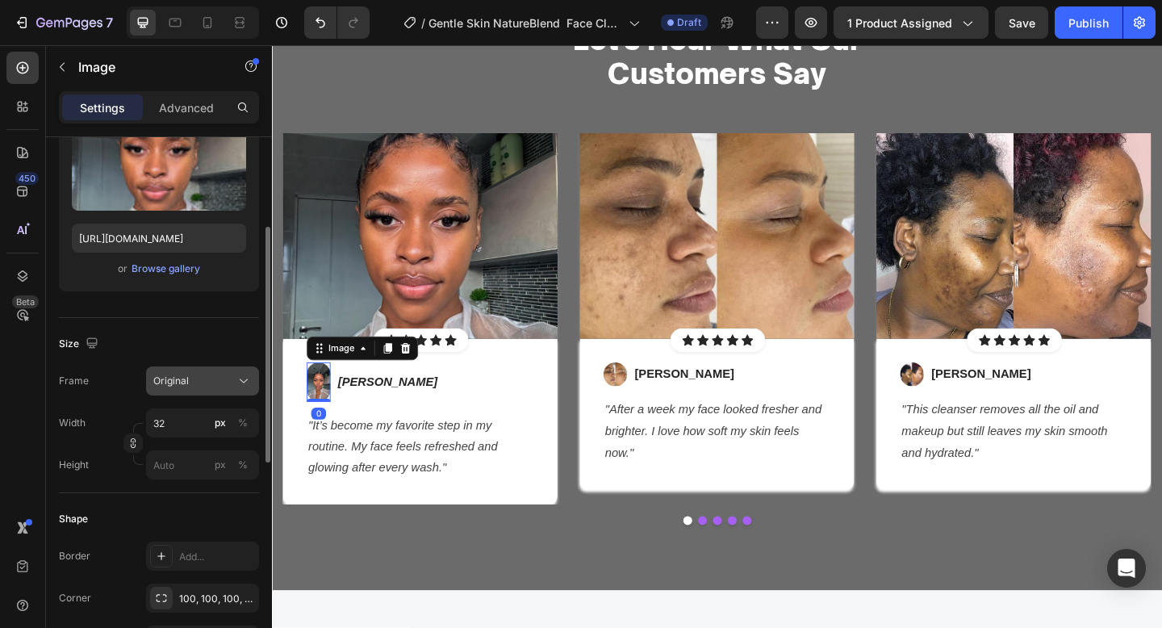
click at [197, 384] on div "Original" at bounding box center [192, 381] width 79 height 15
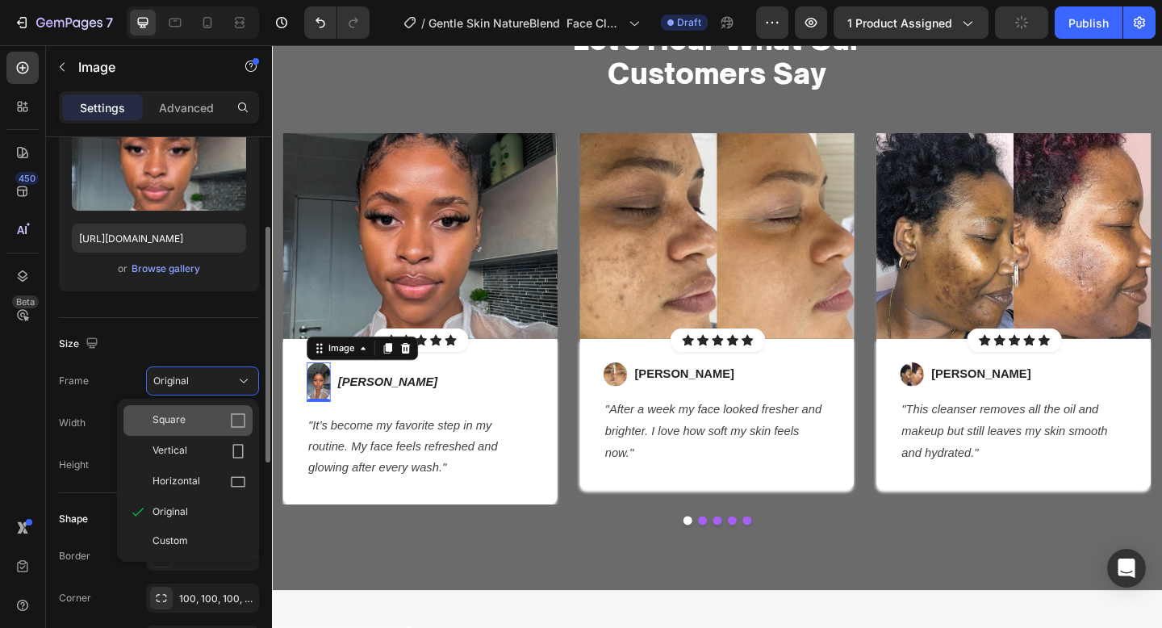
click at [219, 426] on div "Square" at bounding box center [200, 420] width 94 height 16
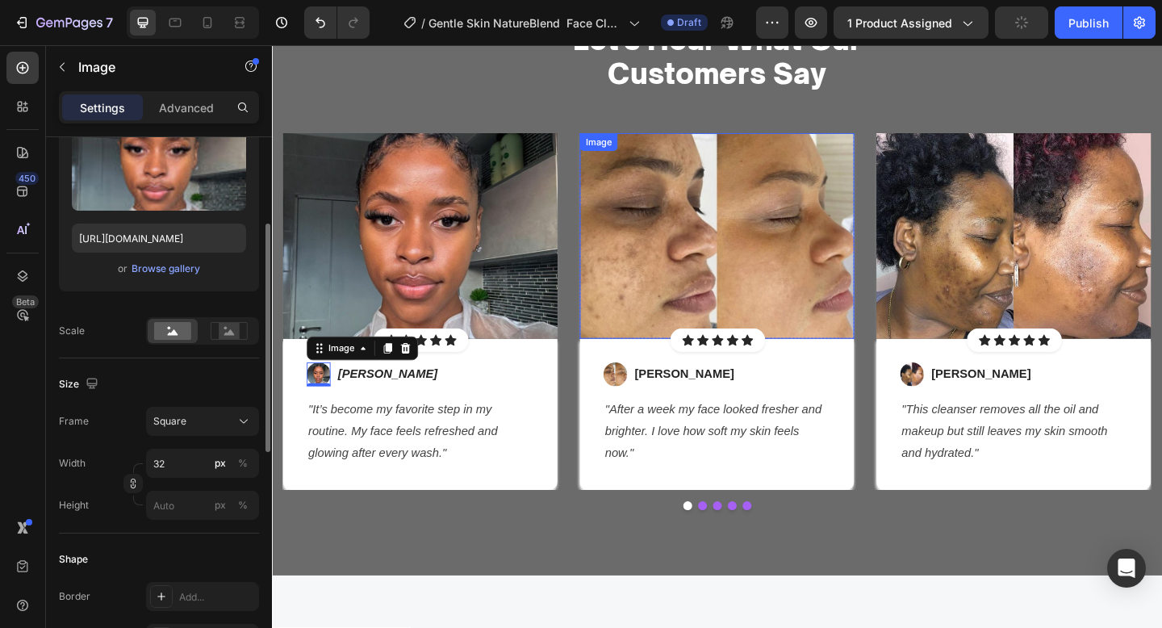
click at [722, 252] on img at bounding box center [756, 253] width 299 height 224
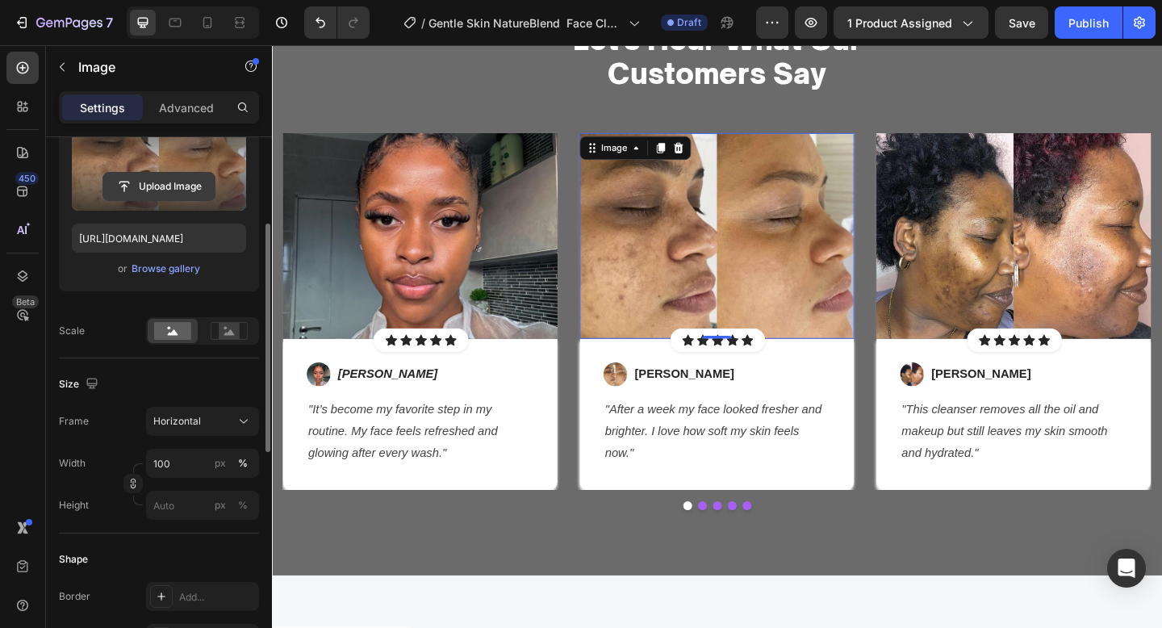
click at [146, 186] on input "file" at bounding box center [158, 186] width 111 height 27
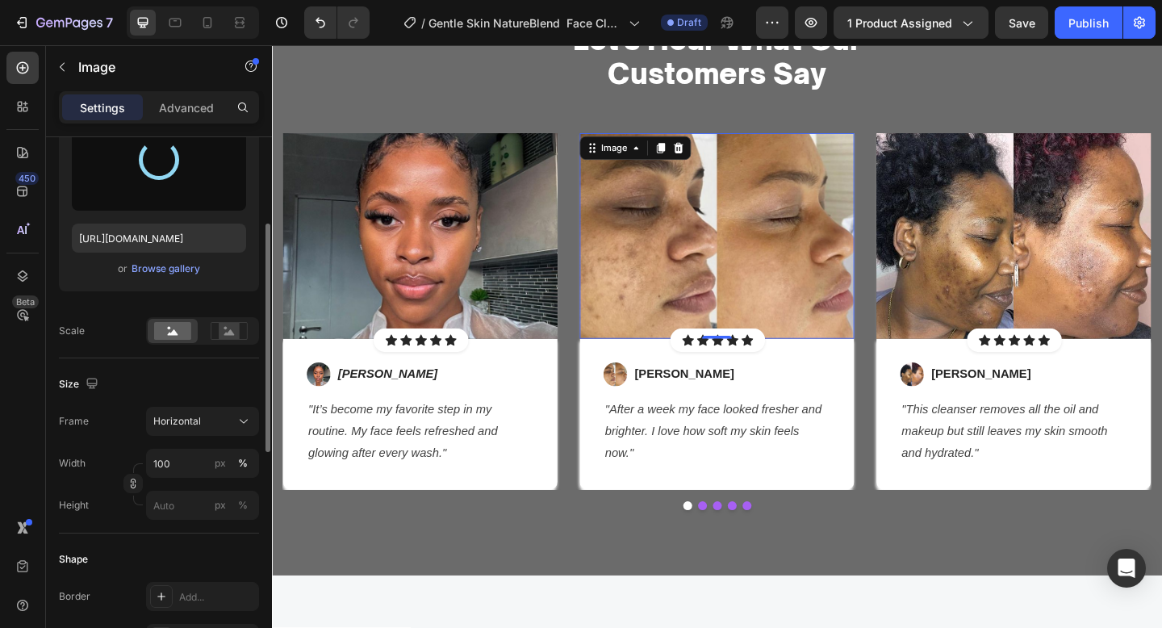
type input "[URL][DOMAIN_NAME]"
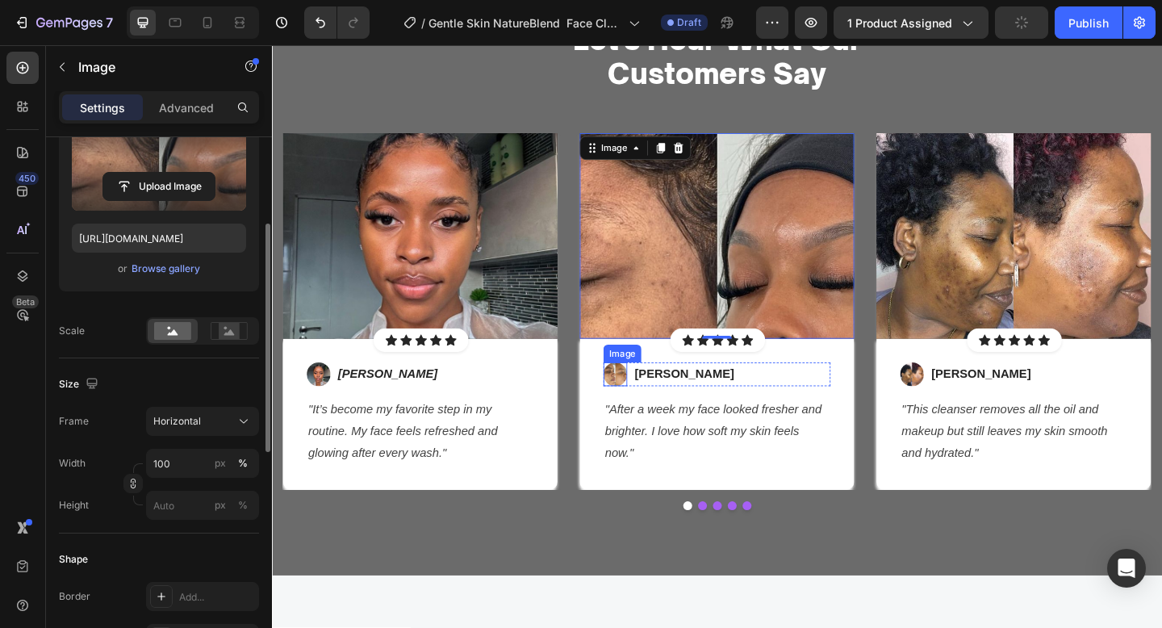
click at [648, 396] on img at bounding box center [646, 404] width 26 height 26
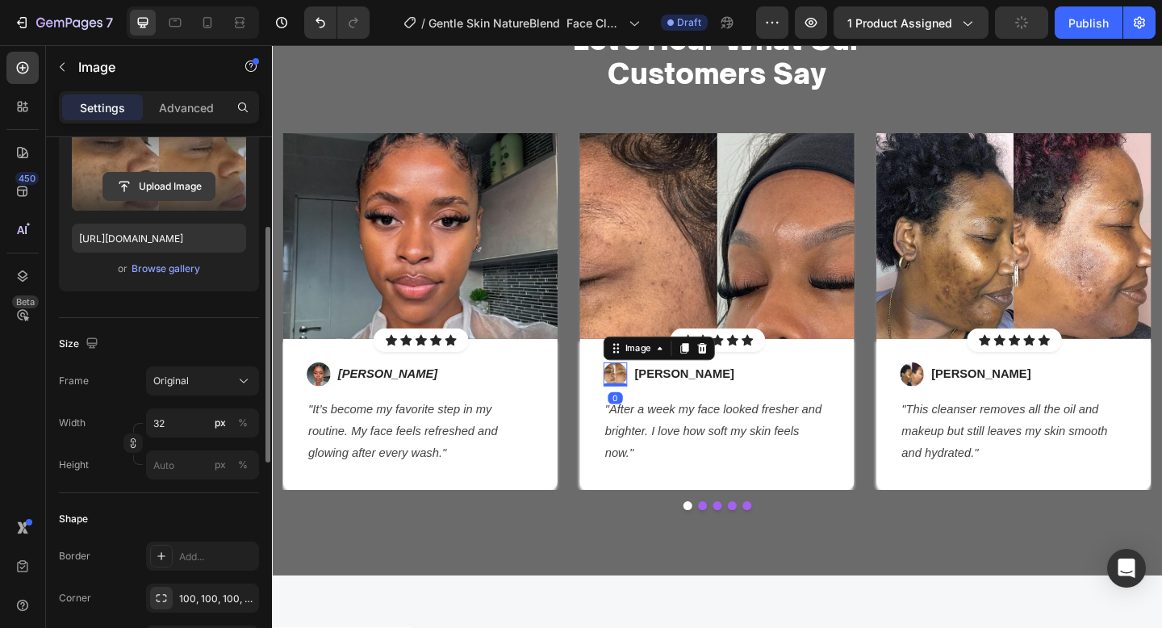
click at [145, 188] on input "file" at bounding box center [158, 186] width 111 height 27
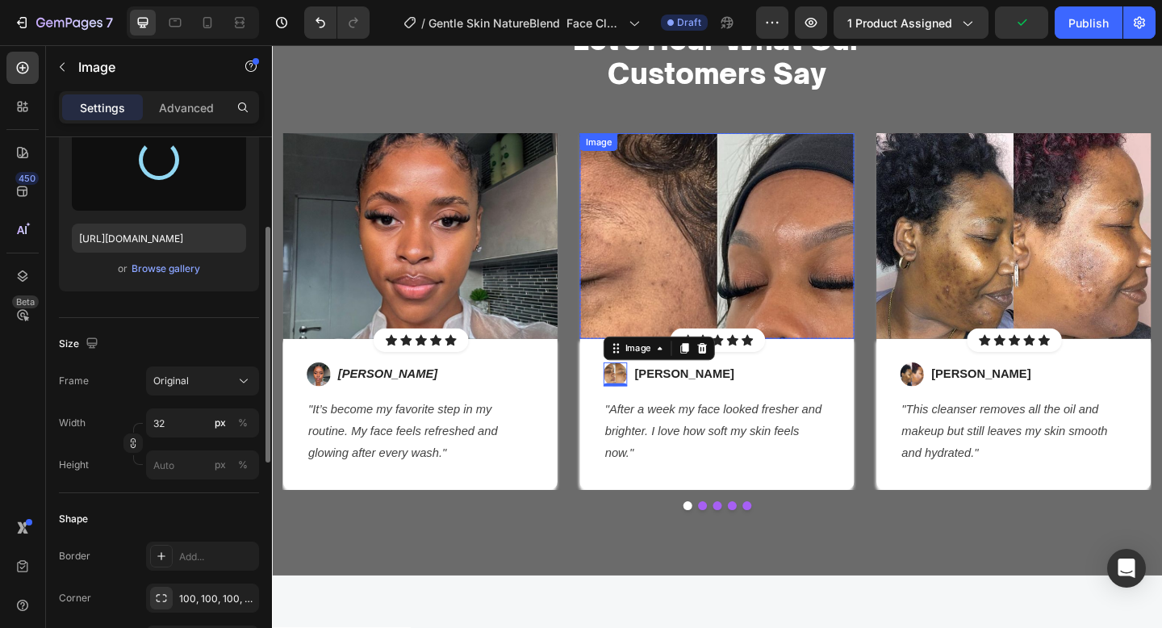
type input "[URL][DOMAIN_NAME]"
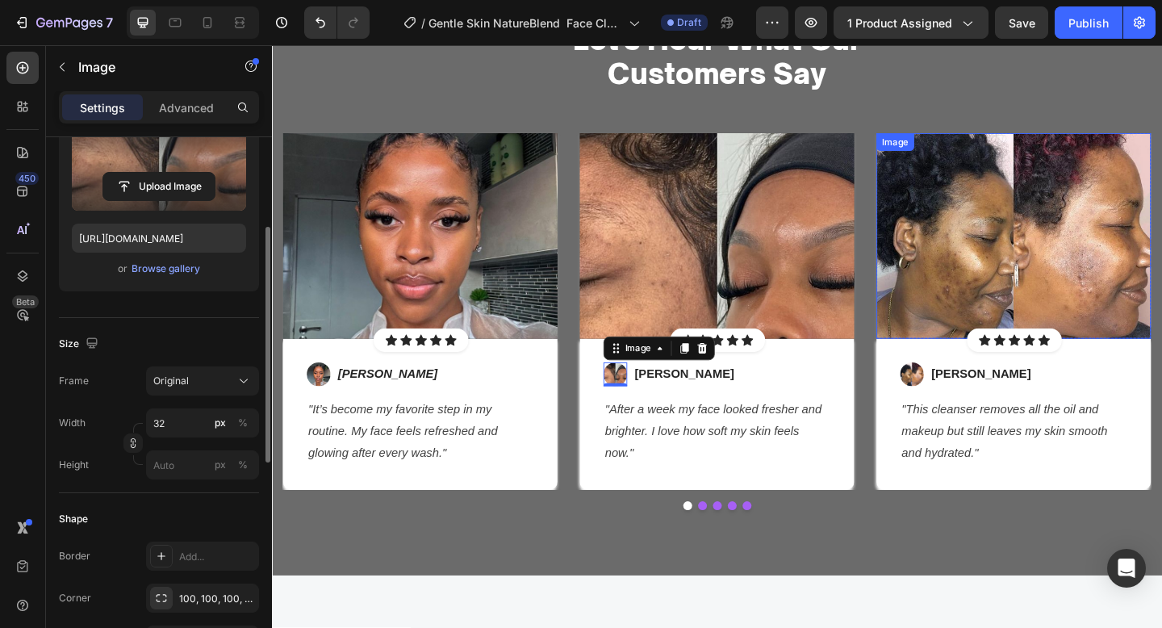
click at [998, 265] on img at bounding box center [1079, 253] width 299 height 224
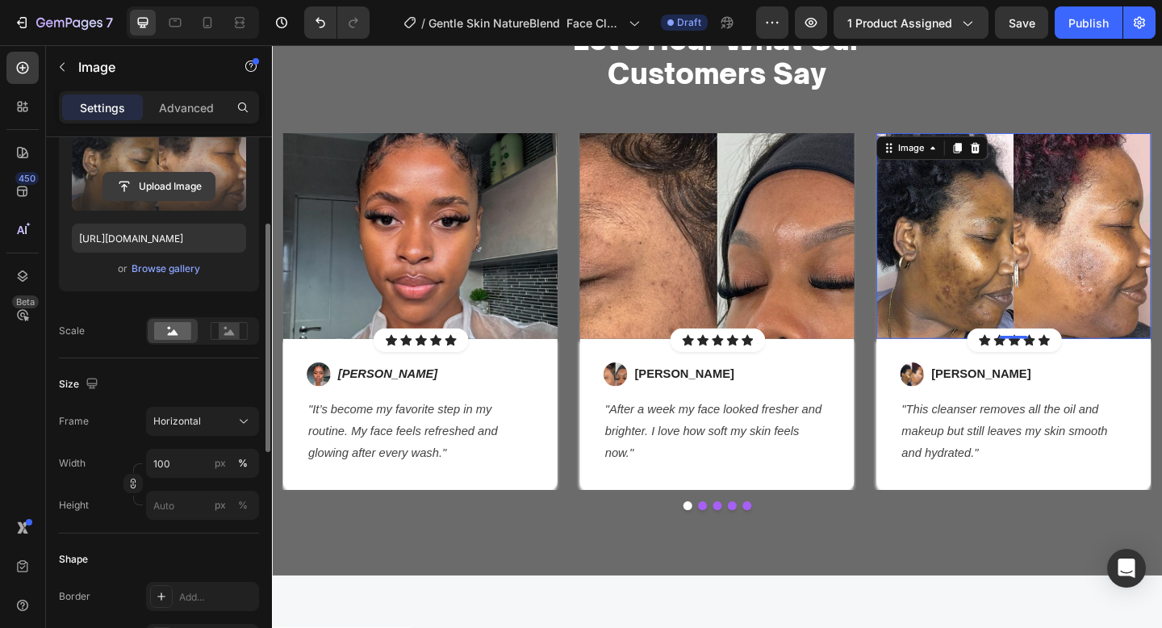
click at [157, 178] on input "file" at bounding box center [158, 186] width 111 height 27
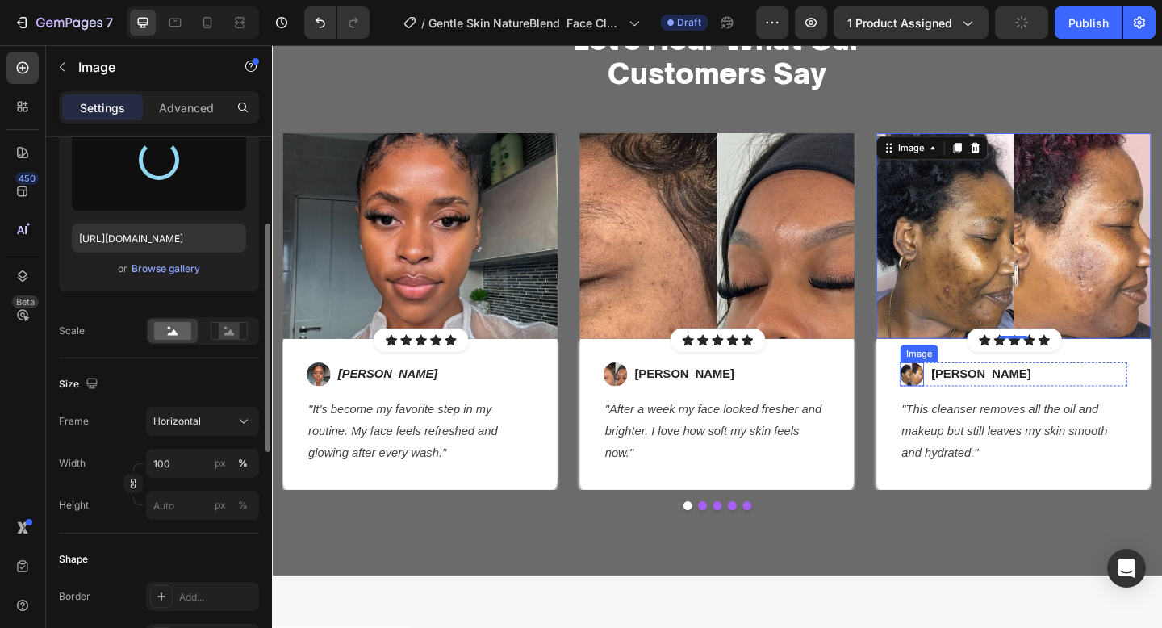
type input "[URL][DOMAIN_NAME]"
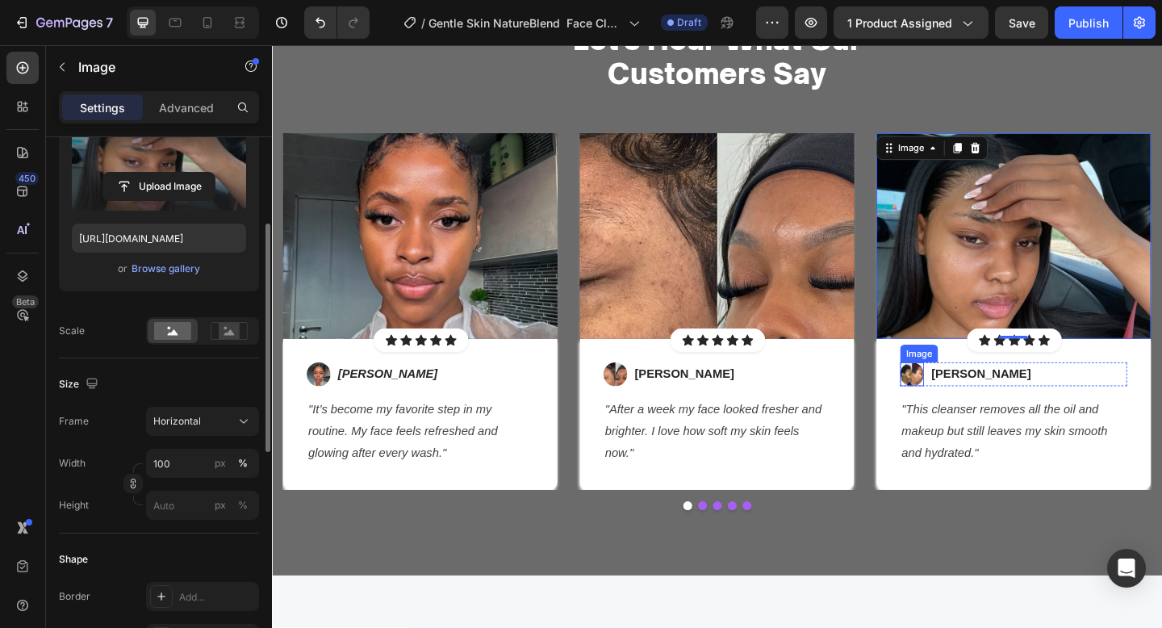
click at [964, 410] on img at bounding box center [969, 404] width 26 height 26
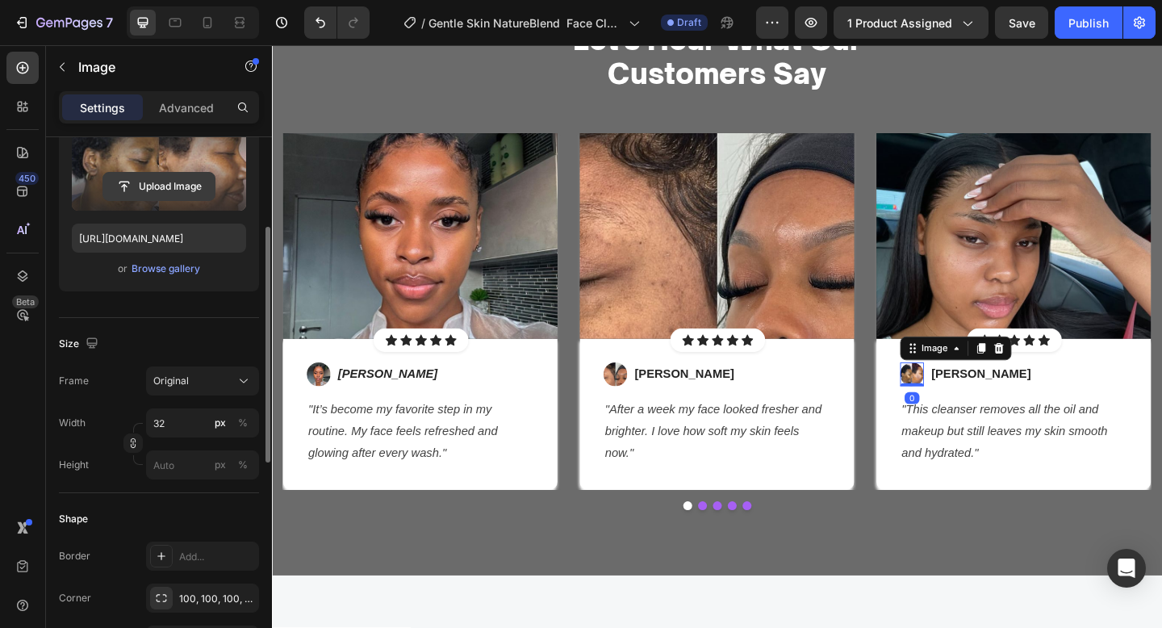
click at [175, 192] on input "file" at bounding box center [158, 186] width 111 height 27
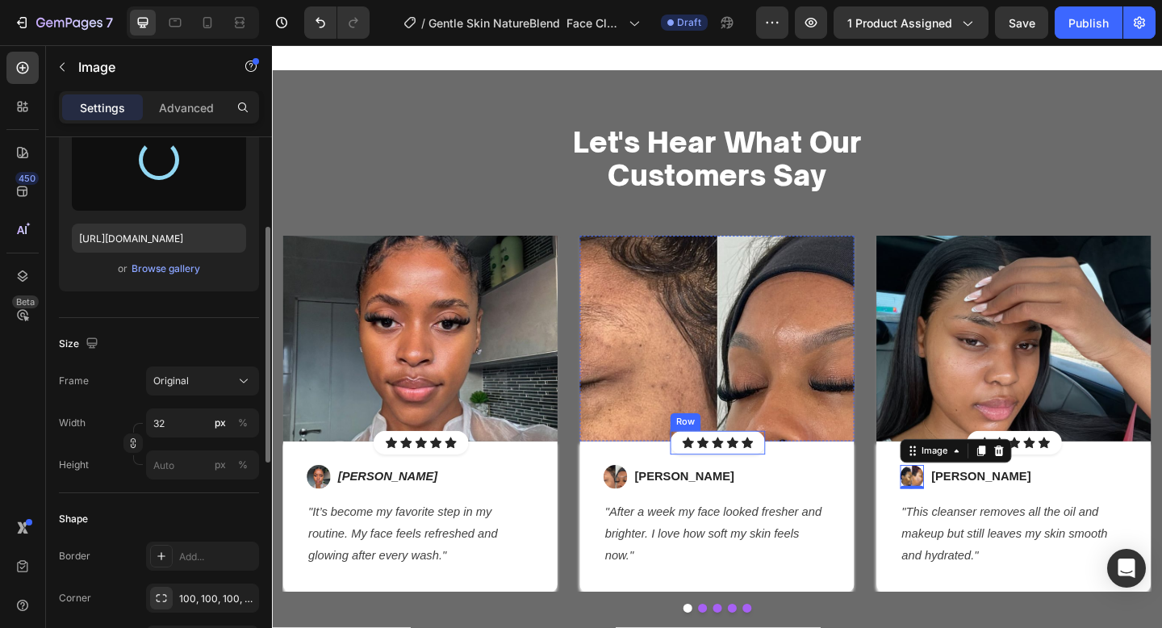
type input "[URL][DOMAIN_NAME]"
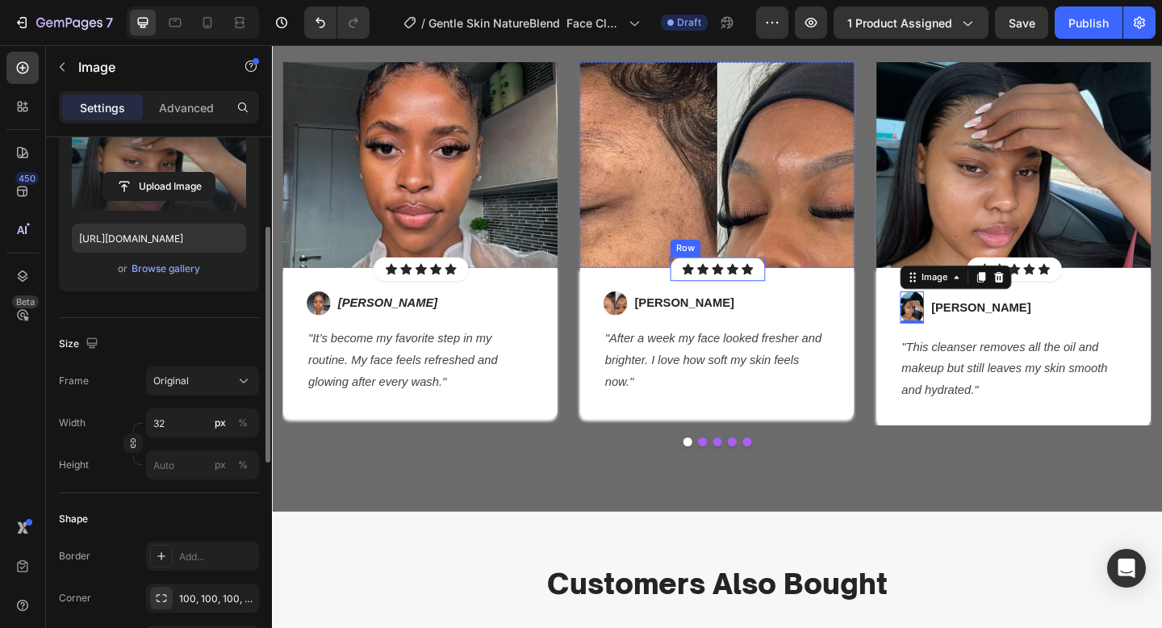
scroll to position [2219, 0]
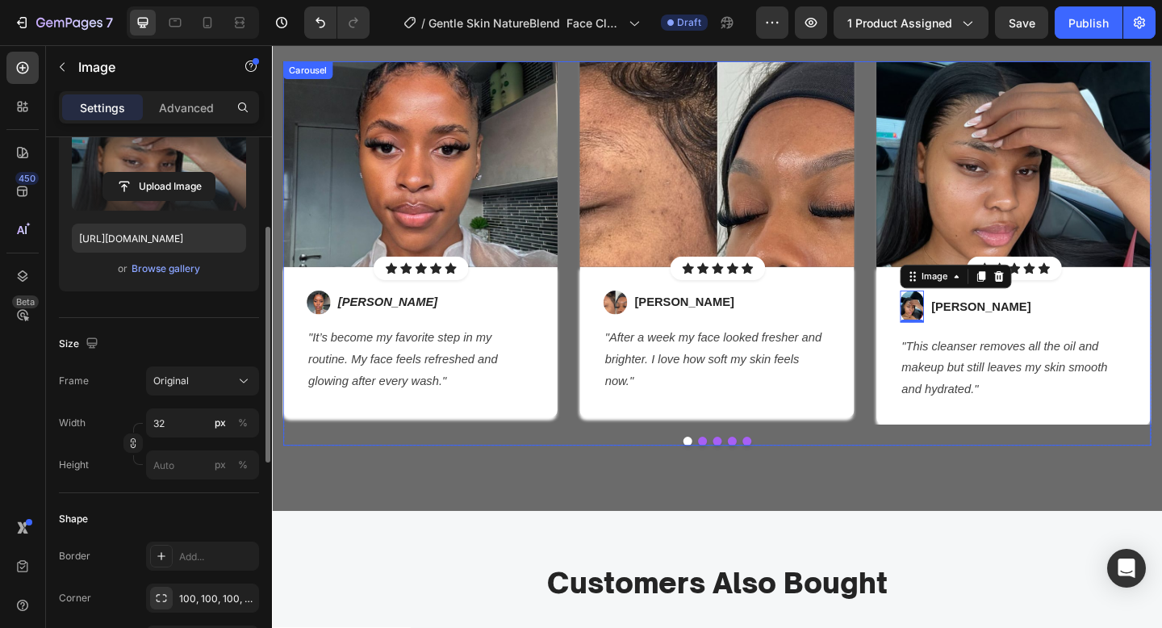
click at [687, 459] on div "Image Icon Icon Icon Icon Icon Icon List Hoz Row Row Image Chloe M. Text block …" at bounding box center [756, 272] width 944 height 419
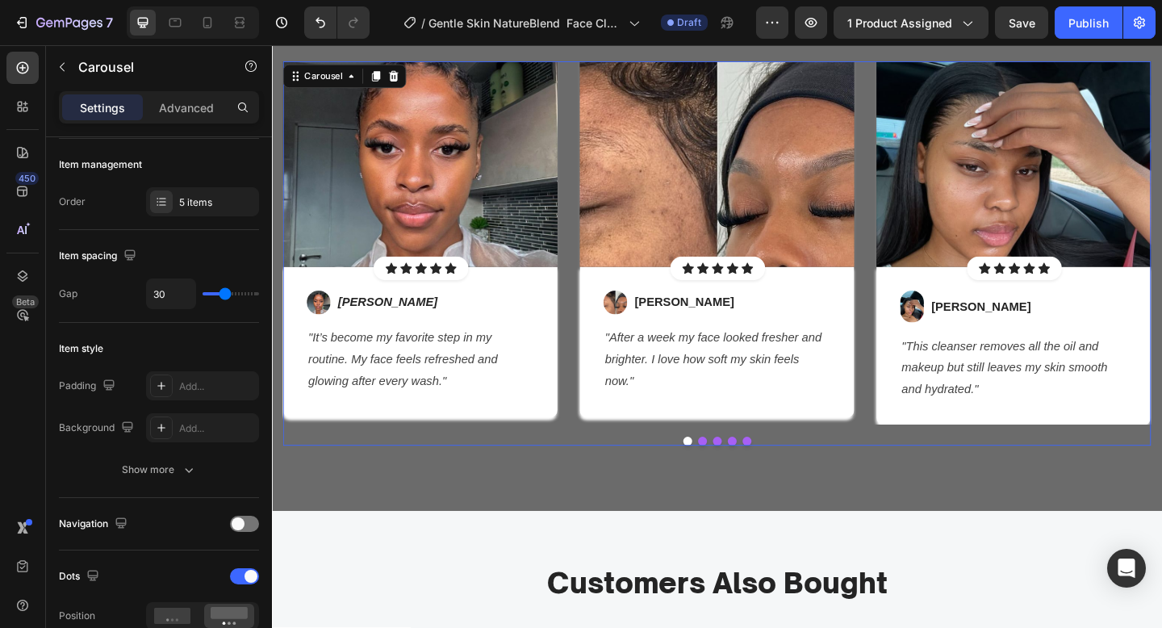
scroll to position [0, 0]
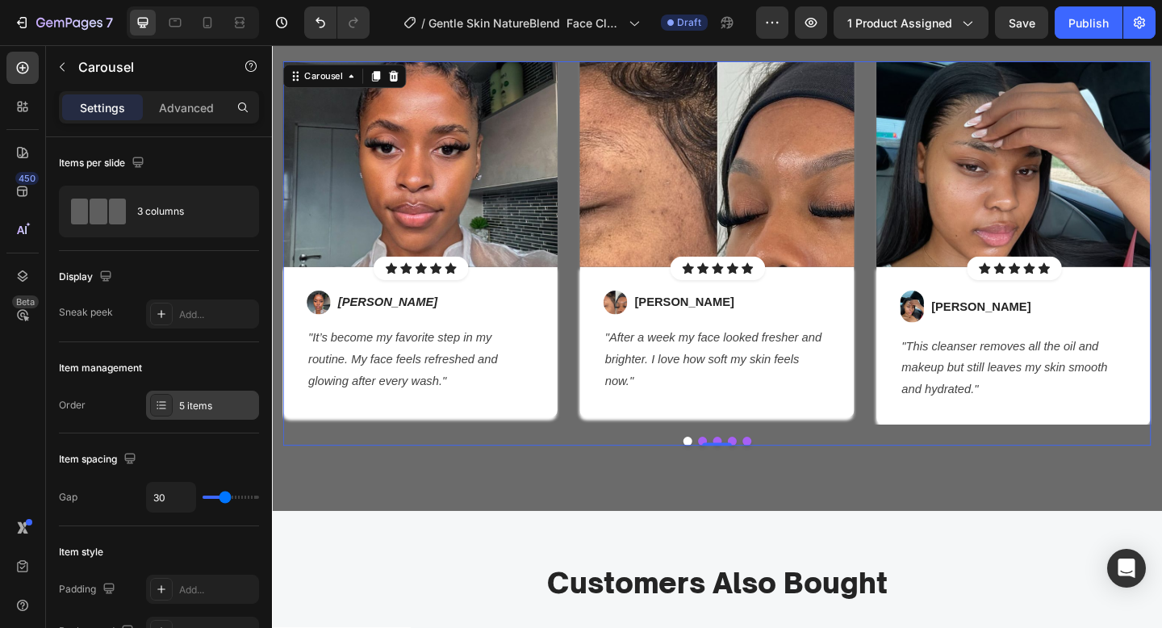
click at [182, 416] on div "5 items" at bounding box center [202, 405] width 113 height 29
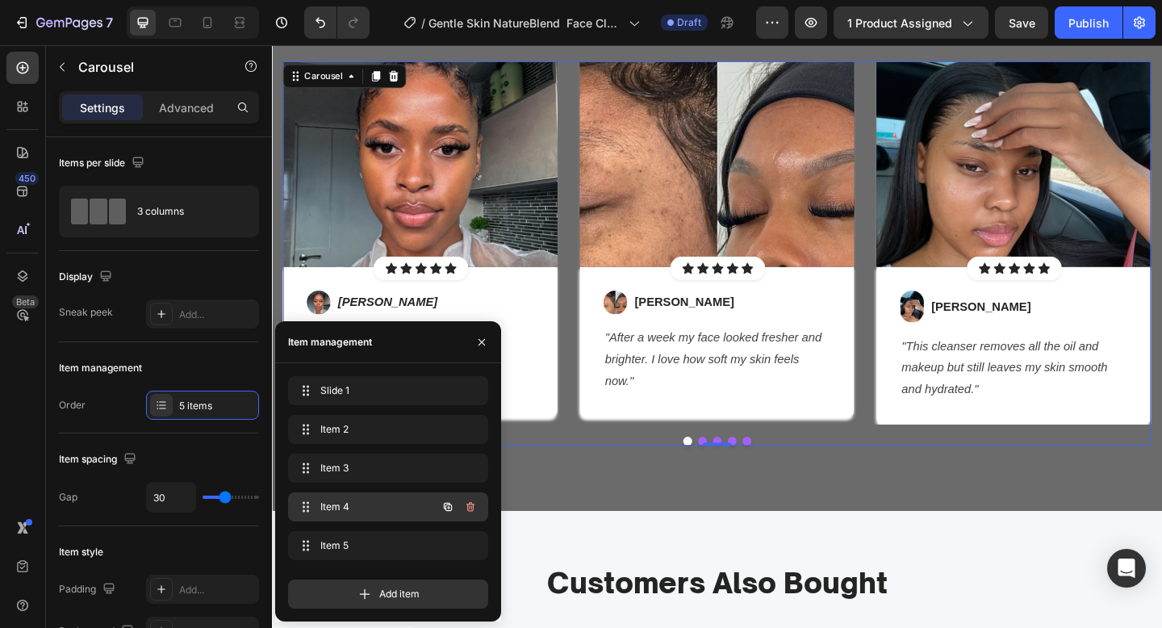
click at [314, 493] on div "Item 4 Item 4" at bounding box center [388, 506] width 200 height 29
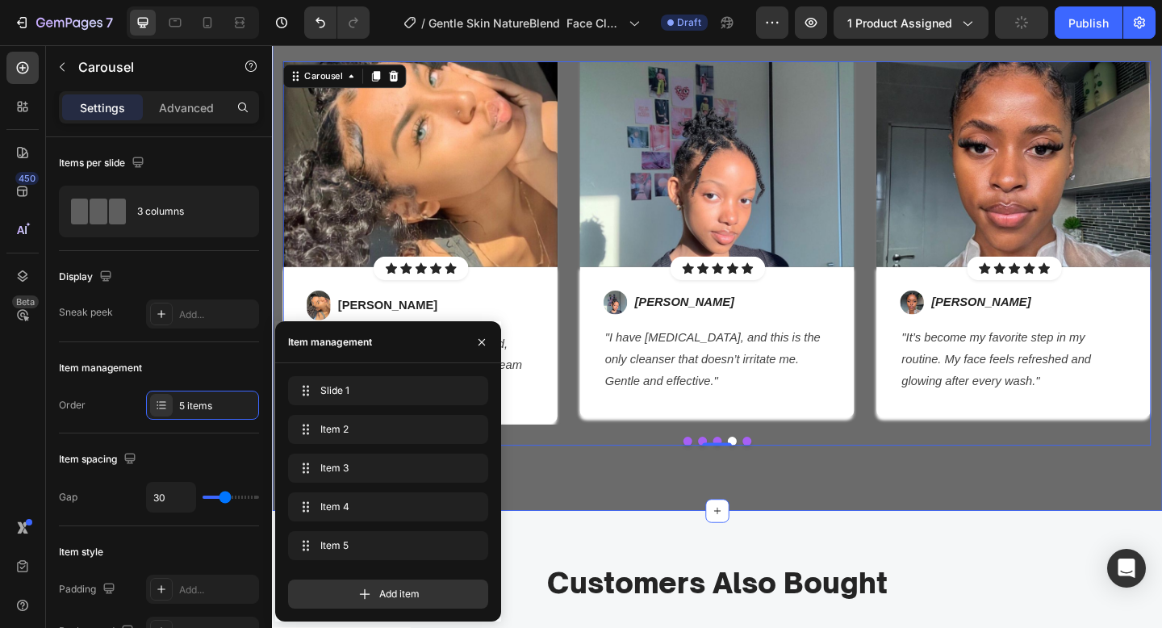
click at [544, 505] on div "Let's Hear What Our Customers Say Heading Row Image Icon Icon Icon Icon Icon Ic…" at bounding box center [756, 218] width 968 height 670
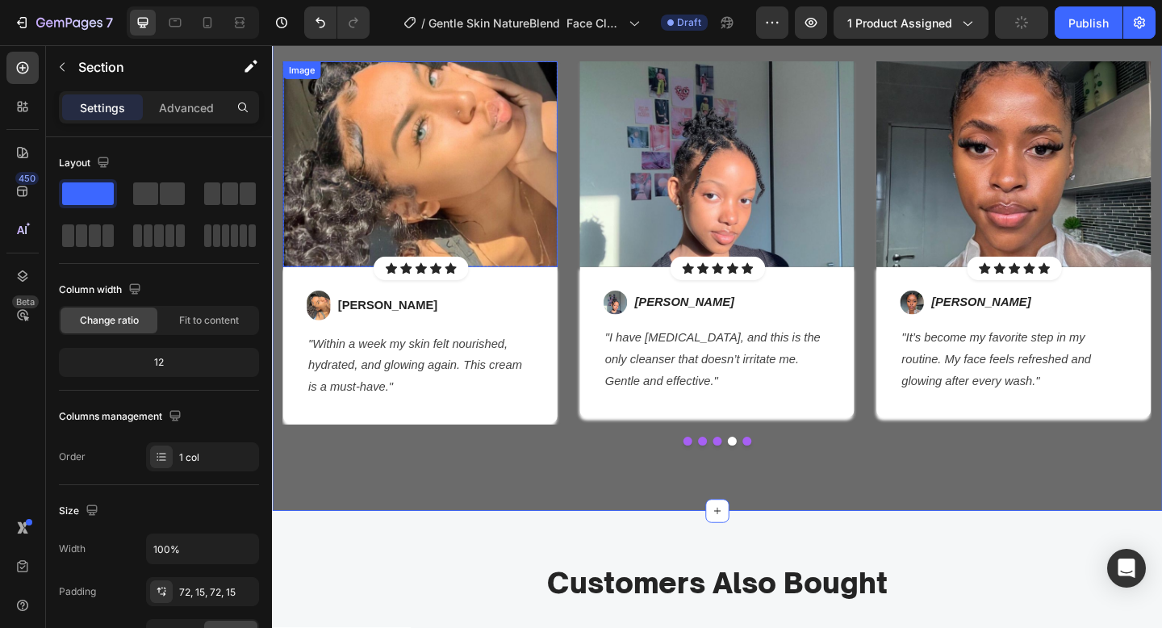
click at [438, 220] on img at bounding box center [433, 175] width 299 height 224
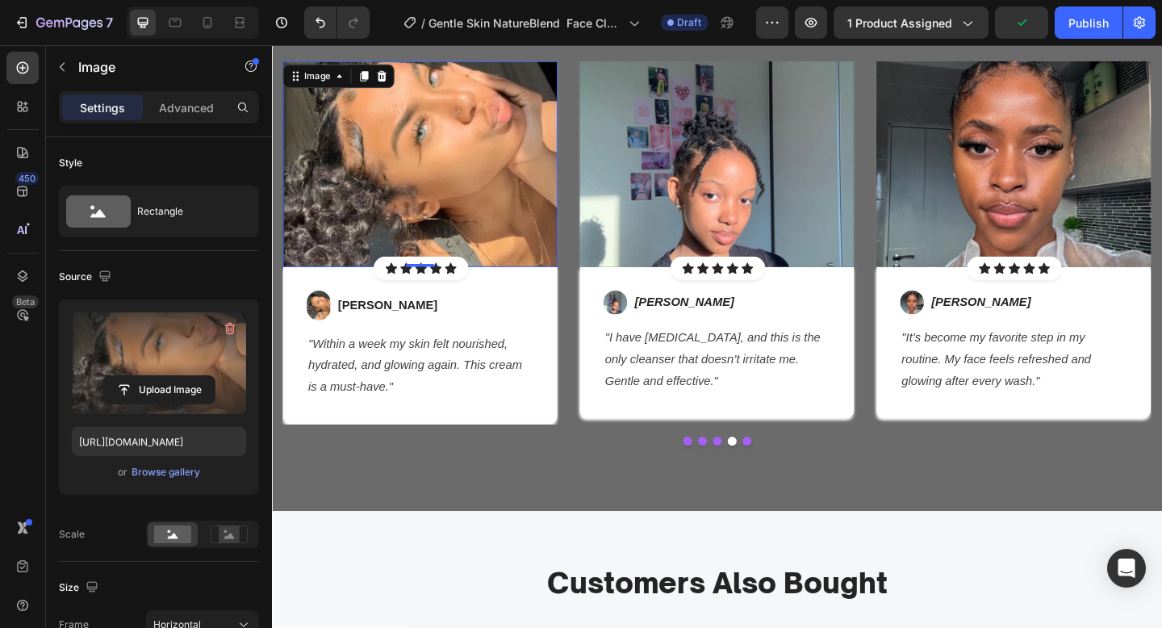
click at [135, 370] on label at bounding box center [159, 363] width 174 height 102
click at [135, 376] on input "file" at bounding box center [158, 389] width 111 height 27
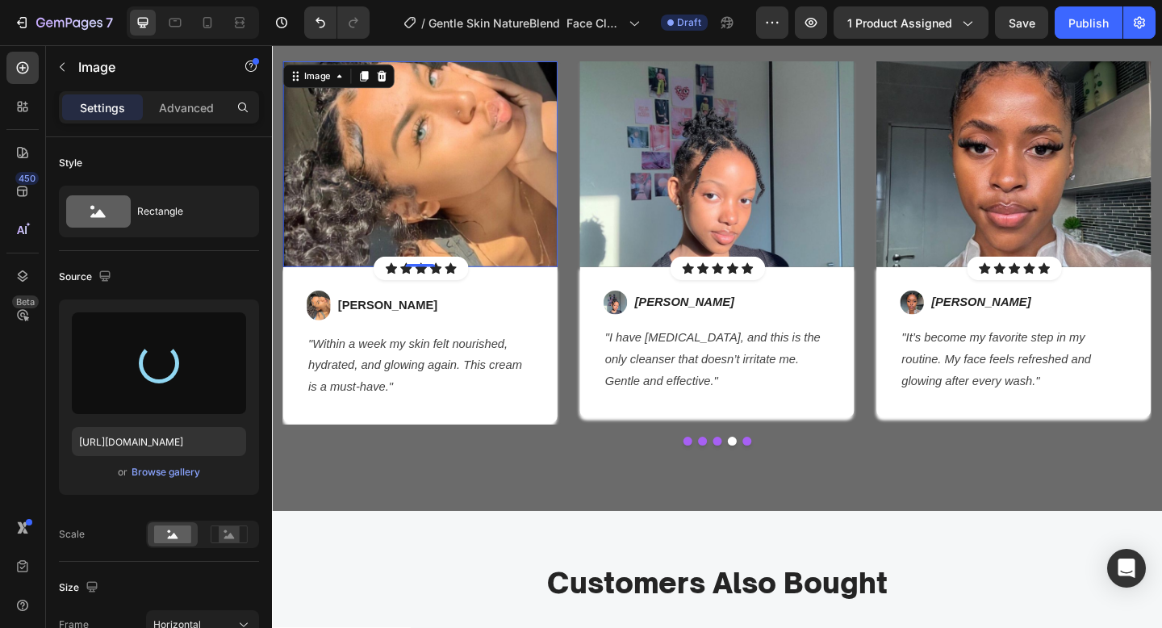
type input "[URL][DOMAIN_NAME]"
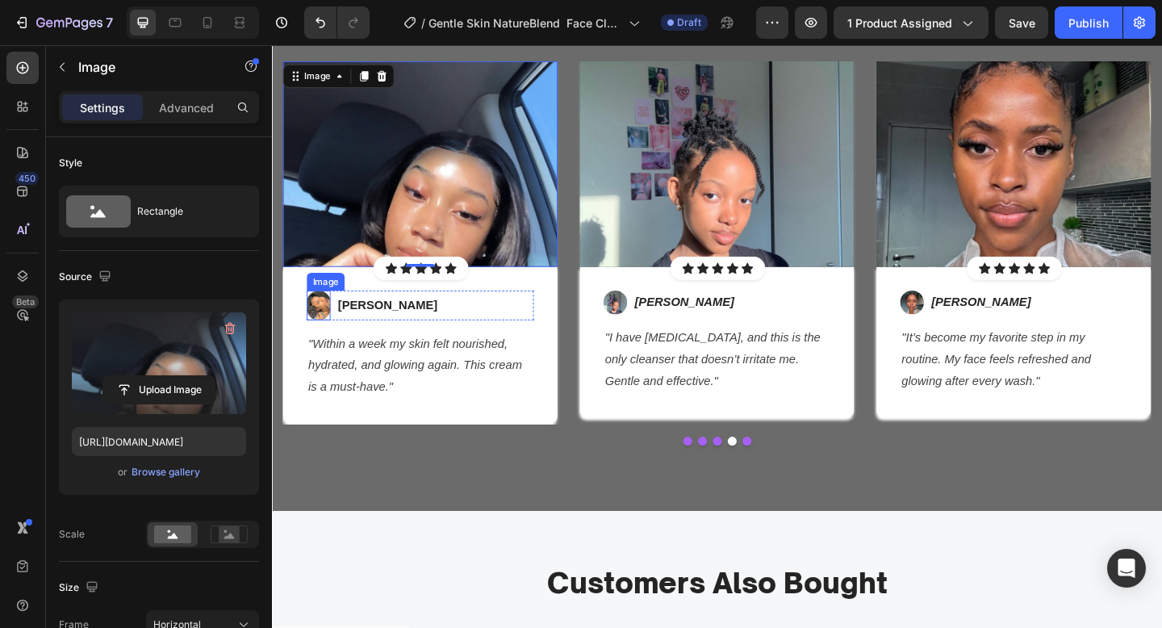
click at [326, 330] on img at bounding box center [323, 328] width 26 height 32
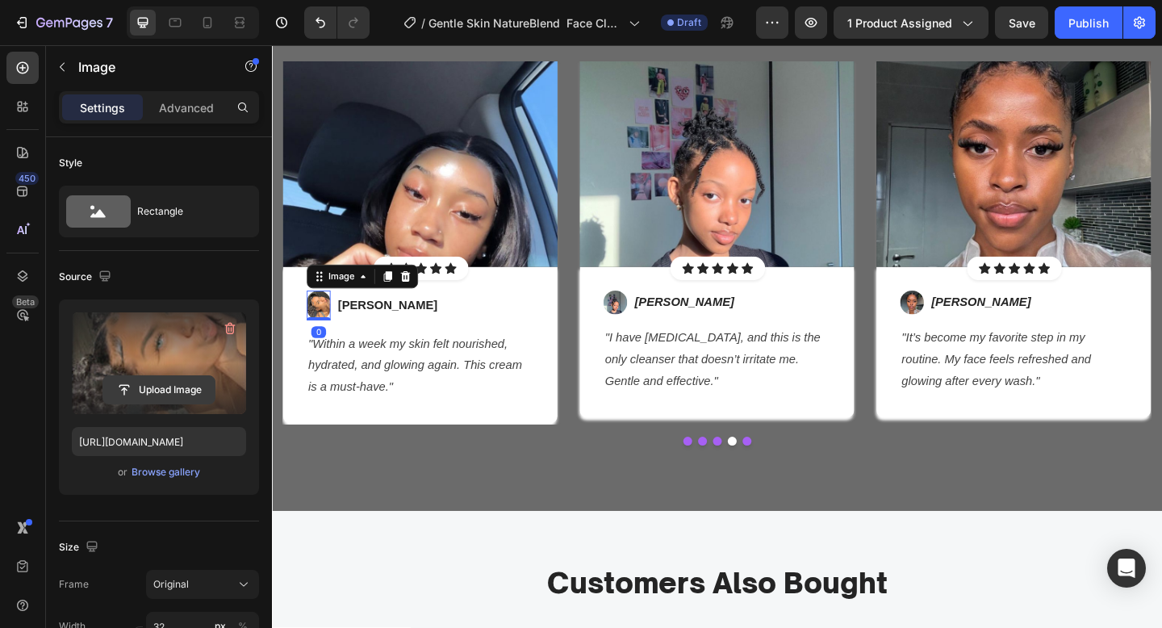
click at [178, 395] on input "file" at bounding box center [158, 389] width 111 height 27
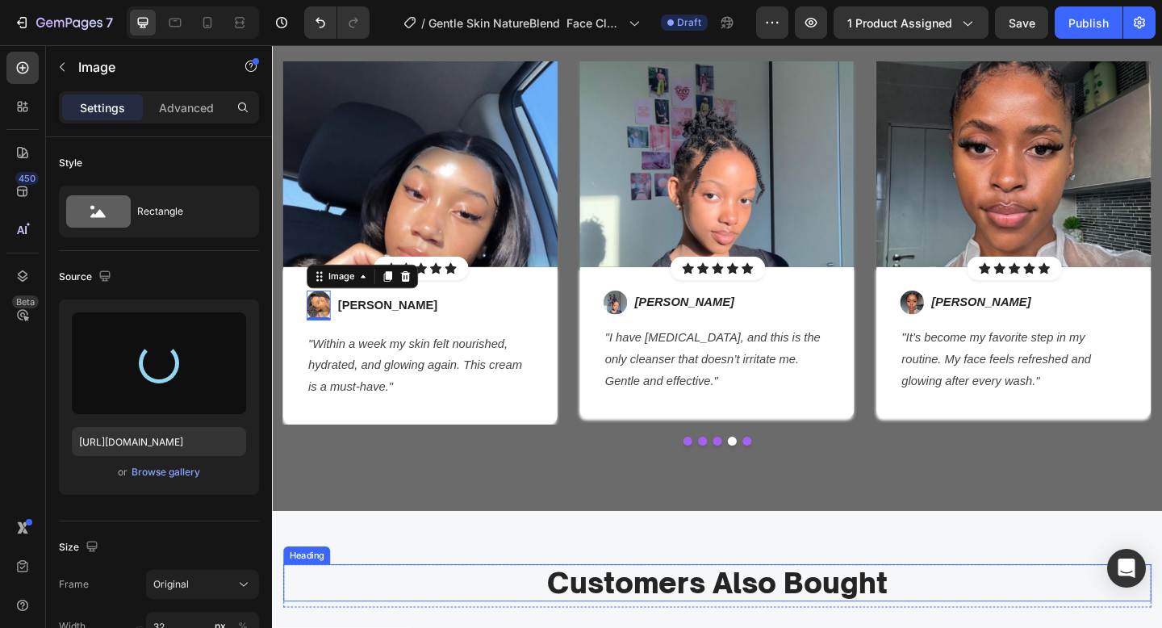
type input "[URL][DOMAIN_NAME]"
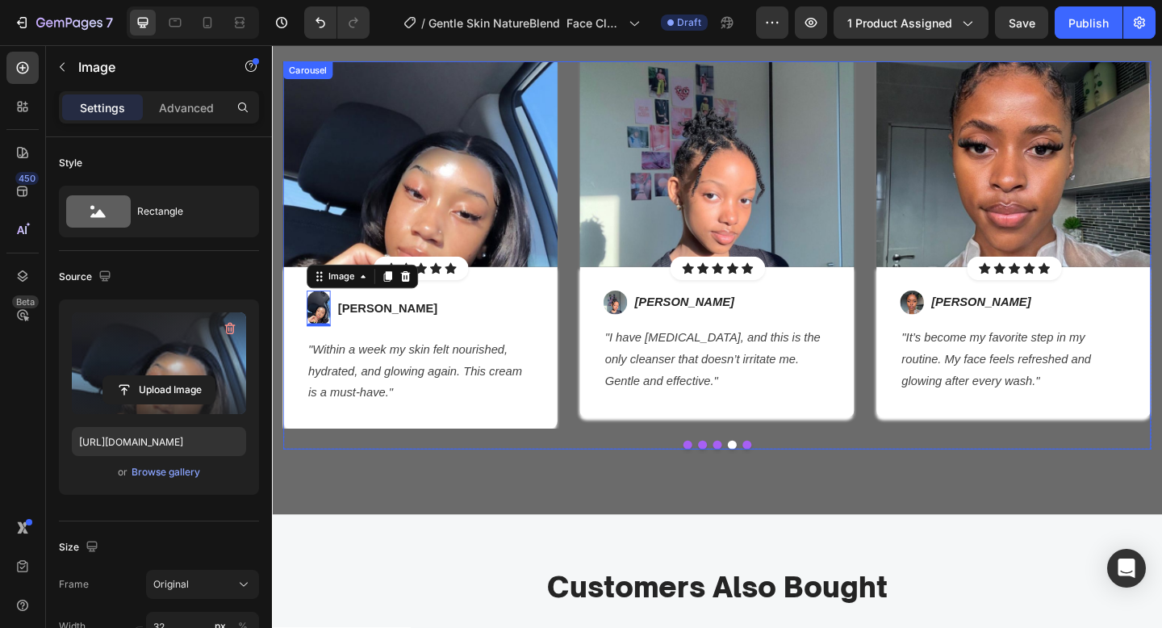
click at [452, 475] on div at bounding box center [756, 480] width 944 height 10
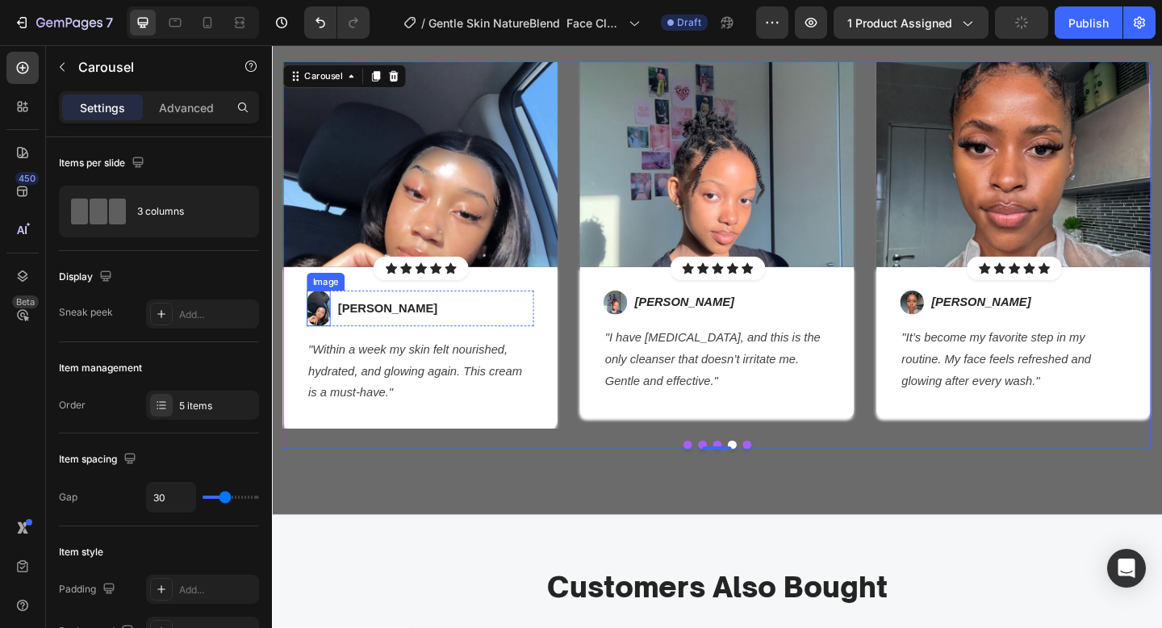
click at [320, 328] on img at bounding box center [323, 331] width 26 height 39
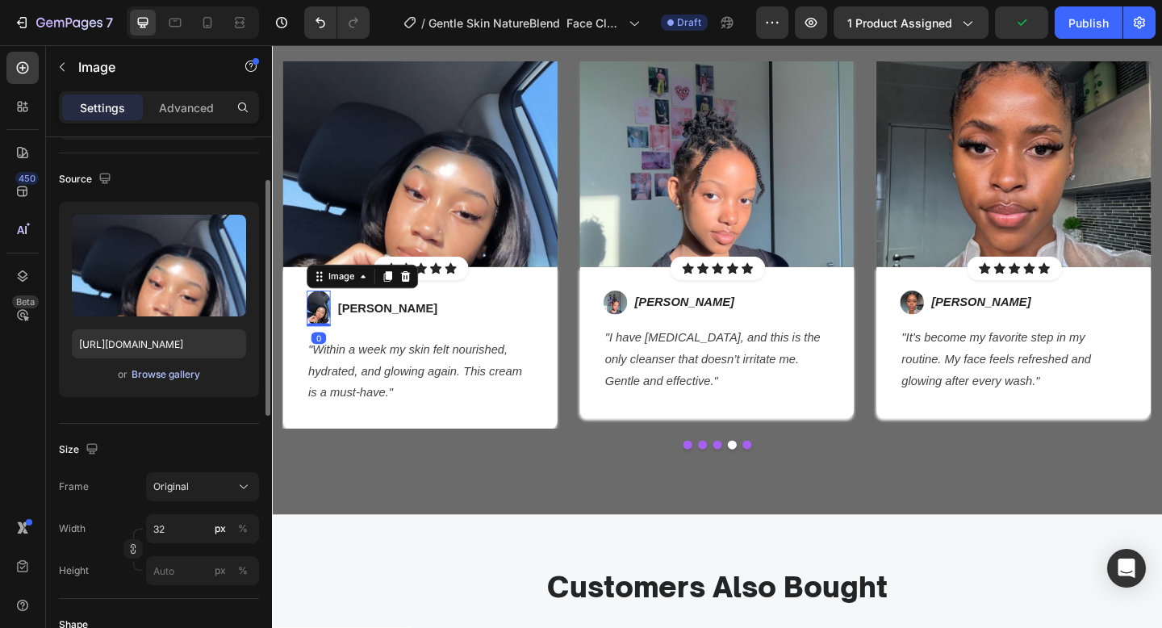
scroll to position [200, 0]
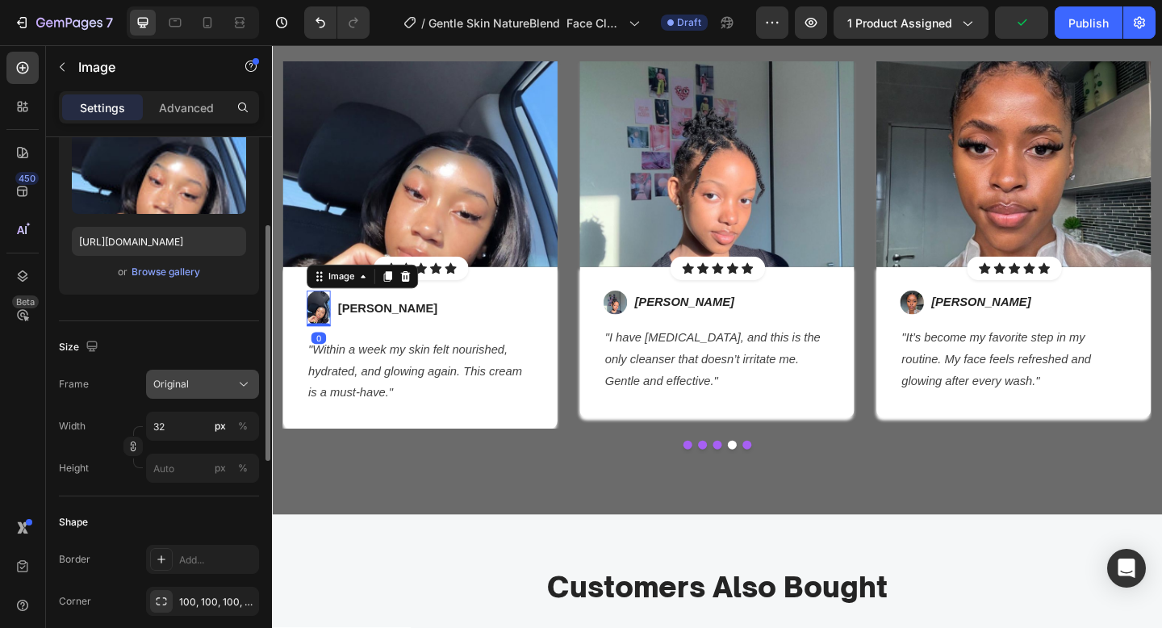
click at [188, 396] on button "Original" at bounding box center [202, 384] width 113 height 29
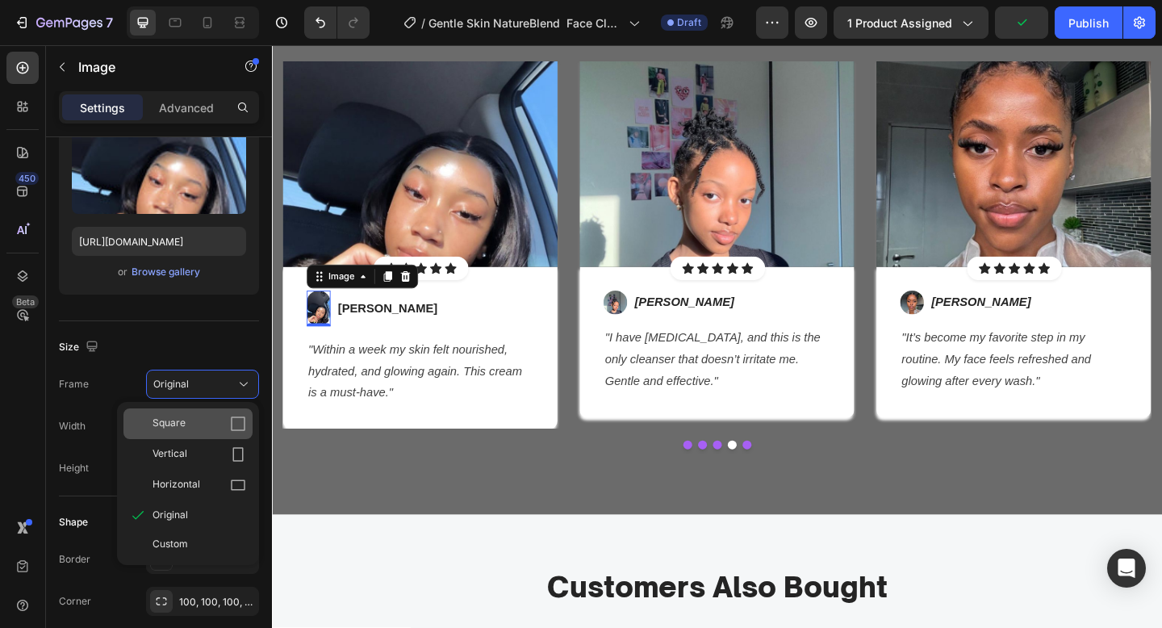
click at [207, 425] on div "Square" at bounding box center [200, 424] width 94 height 16
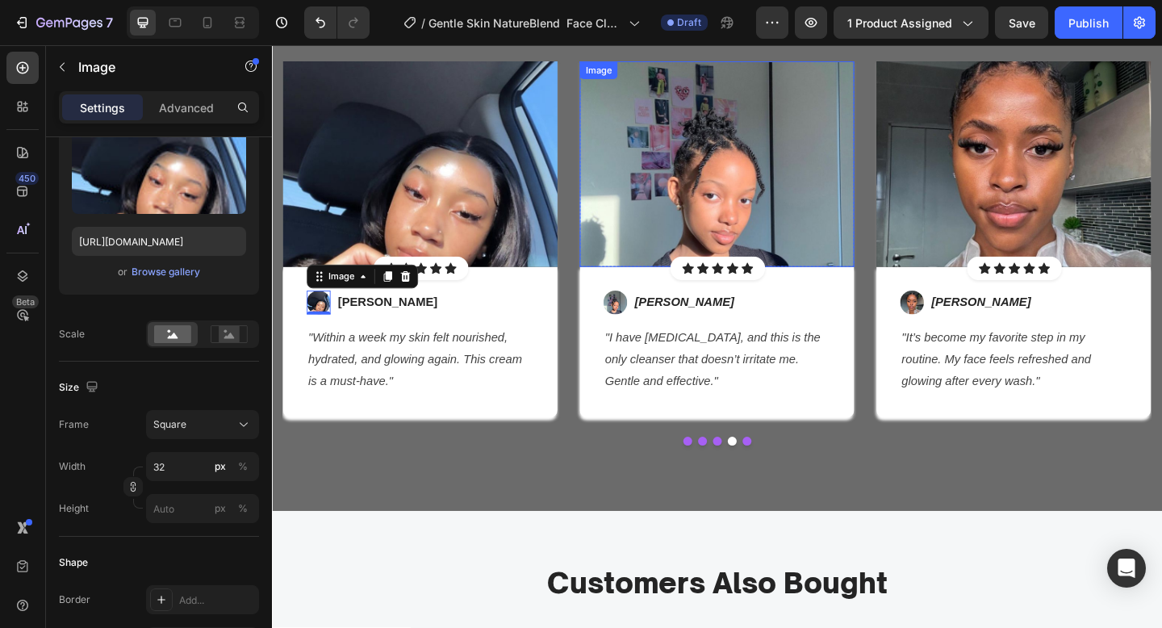
click at [876, 157] on img at bounding box center [756, 175] width 299 height 224
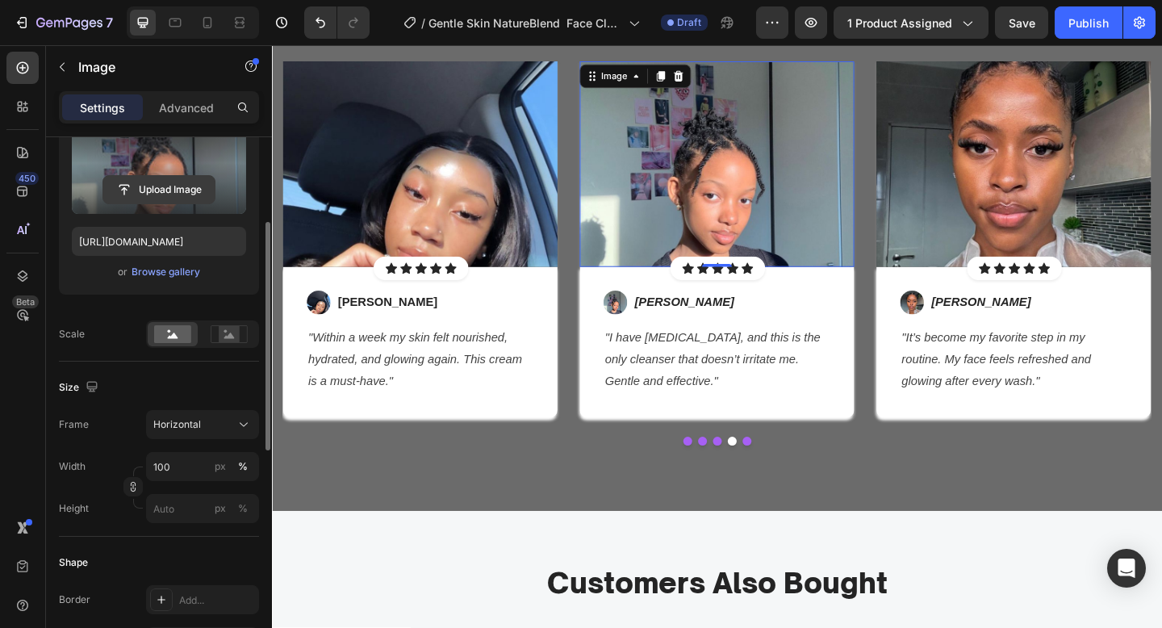
click at [158, 186] on input "file" at bounding box center [158, 189] width 111 height 27
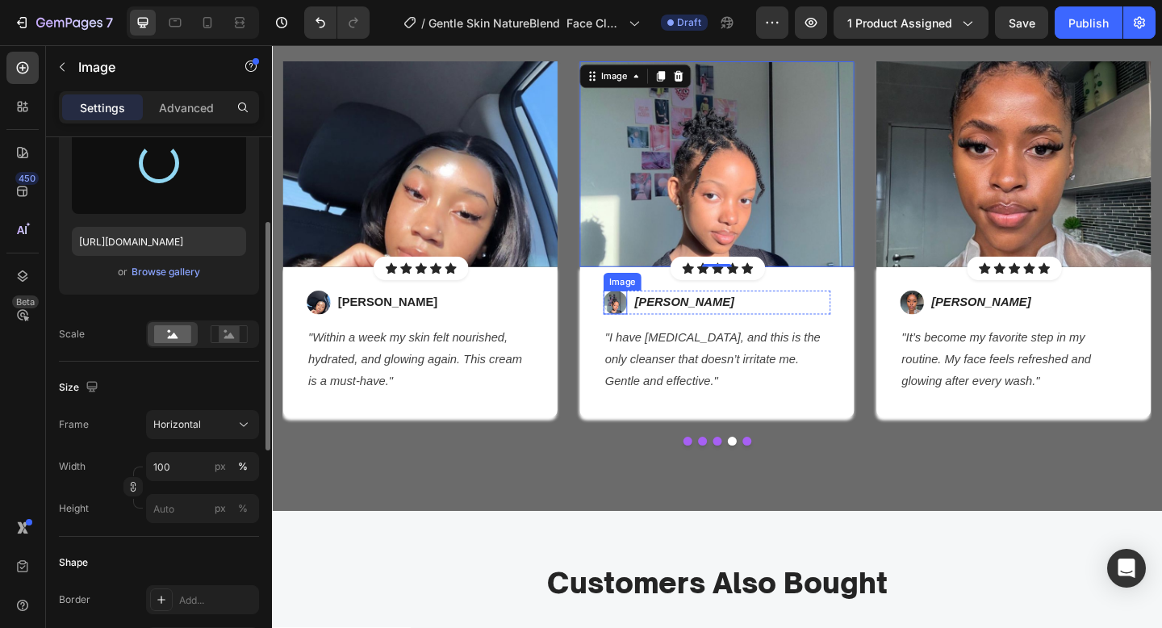
type input "[URL][DOMAIN_NAME]"
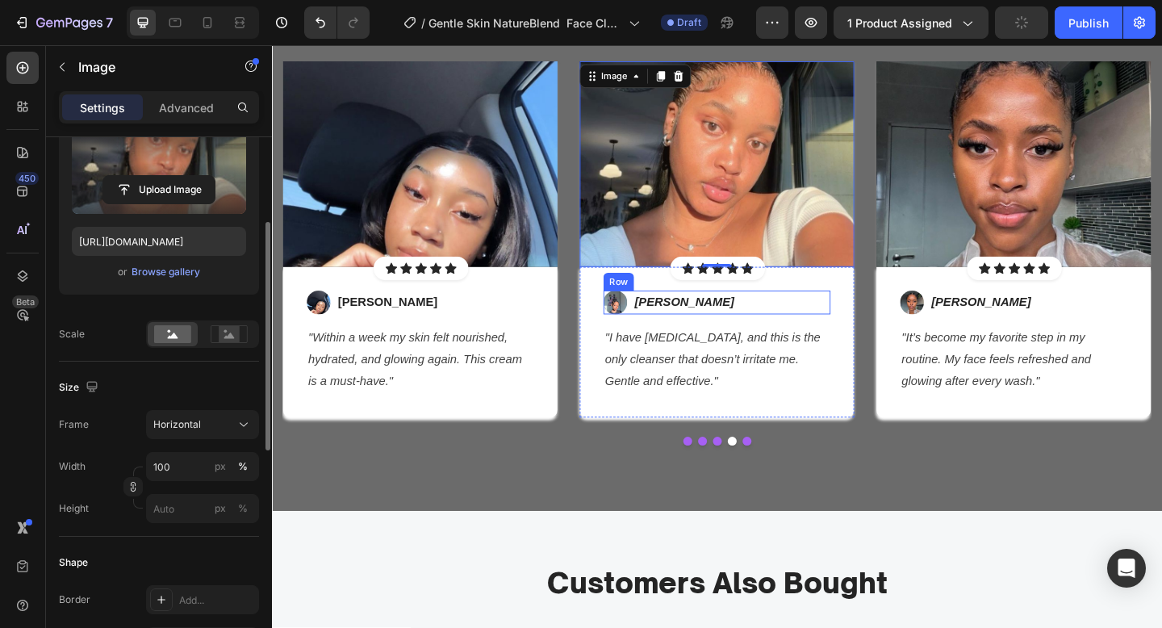
click at [663, 320] on div "Image Hannah D. Text block Row" at bounding box center [756, 325] width 247 height 26
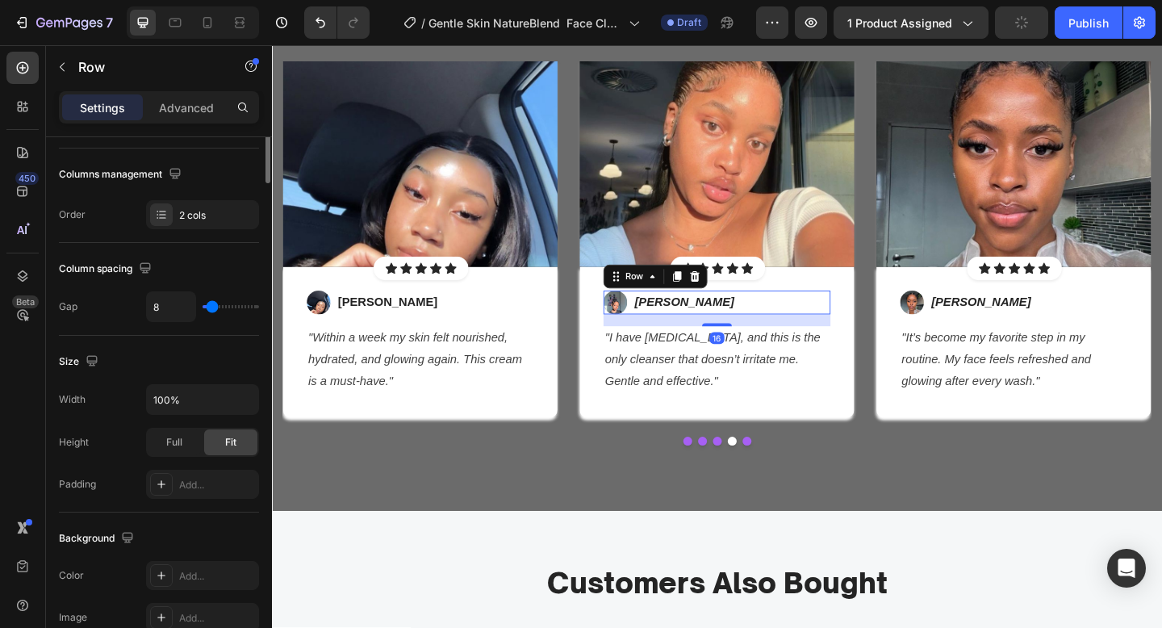
scroll to position [0, 0]
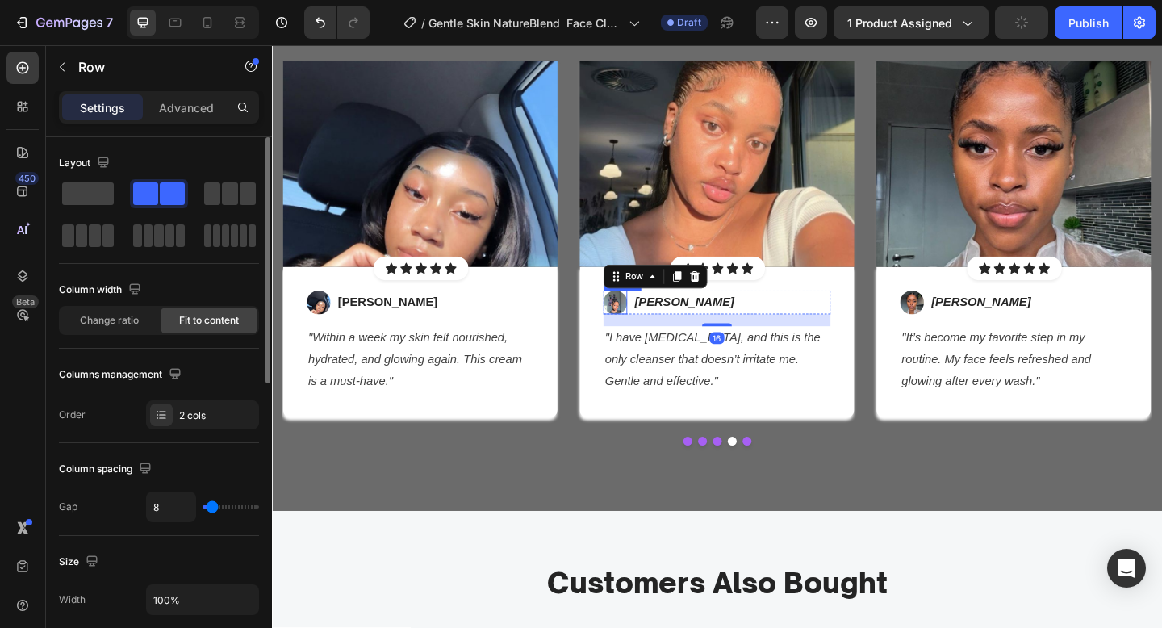
click at [649, 320] on img at bounding box center [646, 325] width 26 height 26
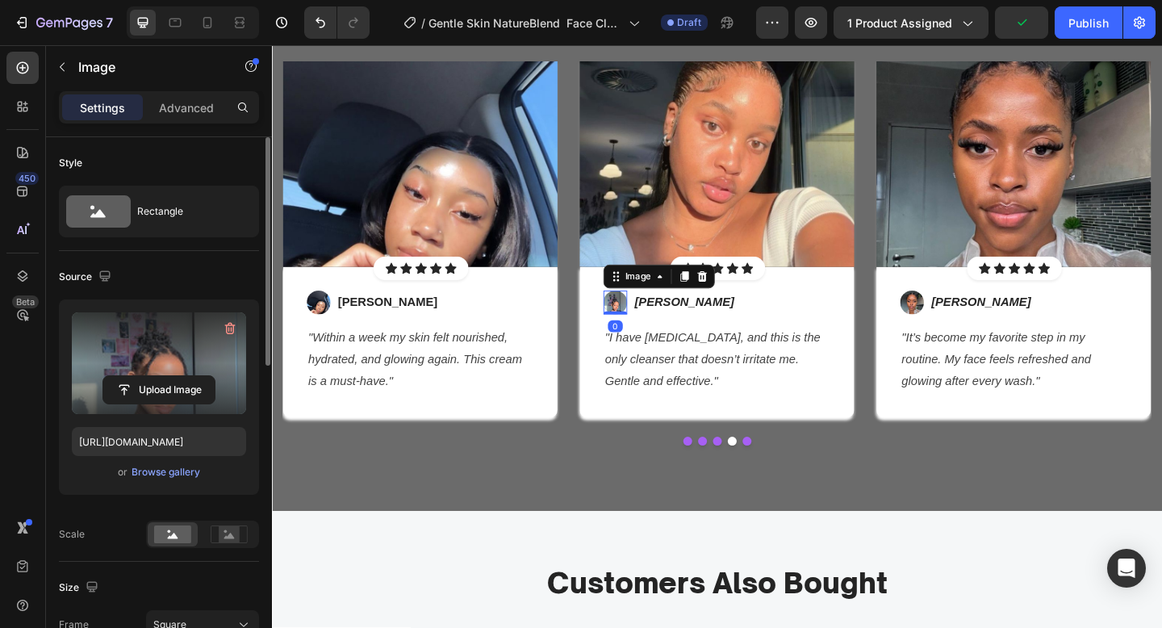
click at [174, 362] on label at bounding box center [159, 363] width 174 height 102
click at [174, 376] on input "file" at bounding box center [158, 389] width 111 height 27
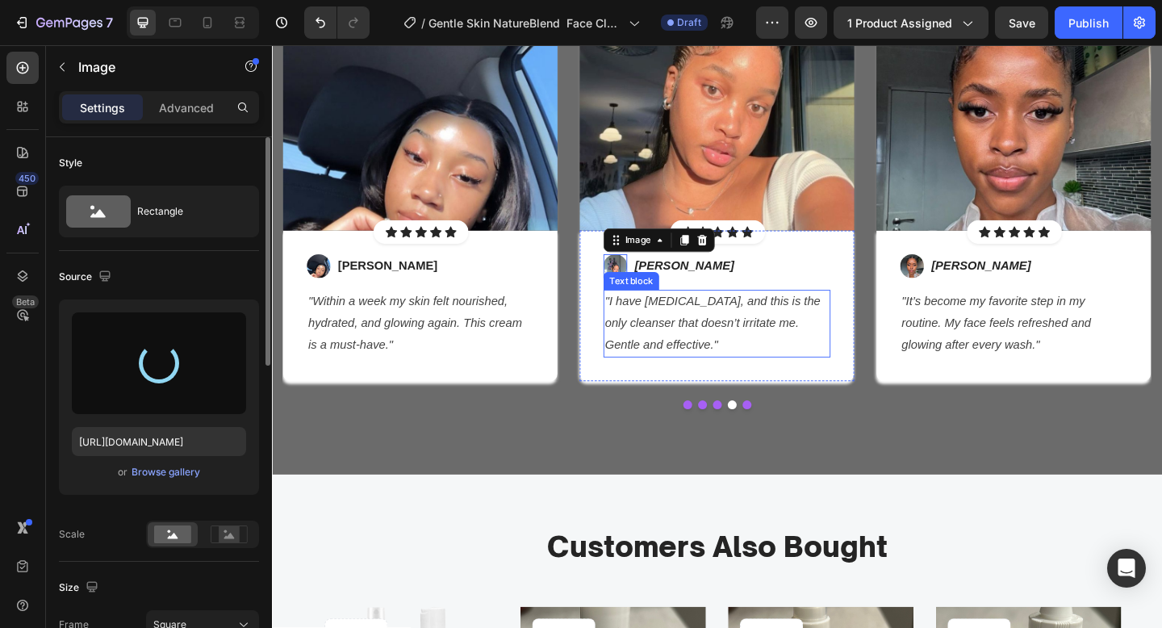
type input "[URL][DOMAIN_NAME]"
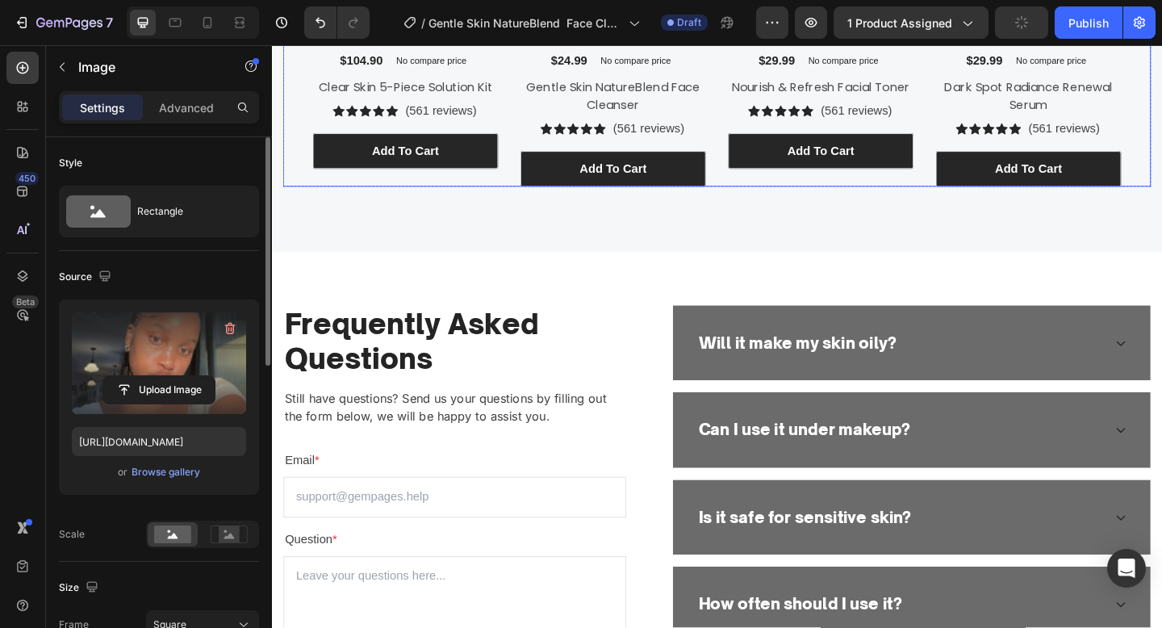
scroll to position [3110, 0]
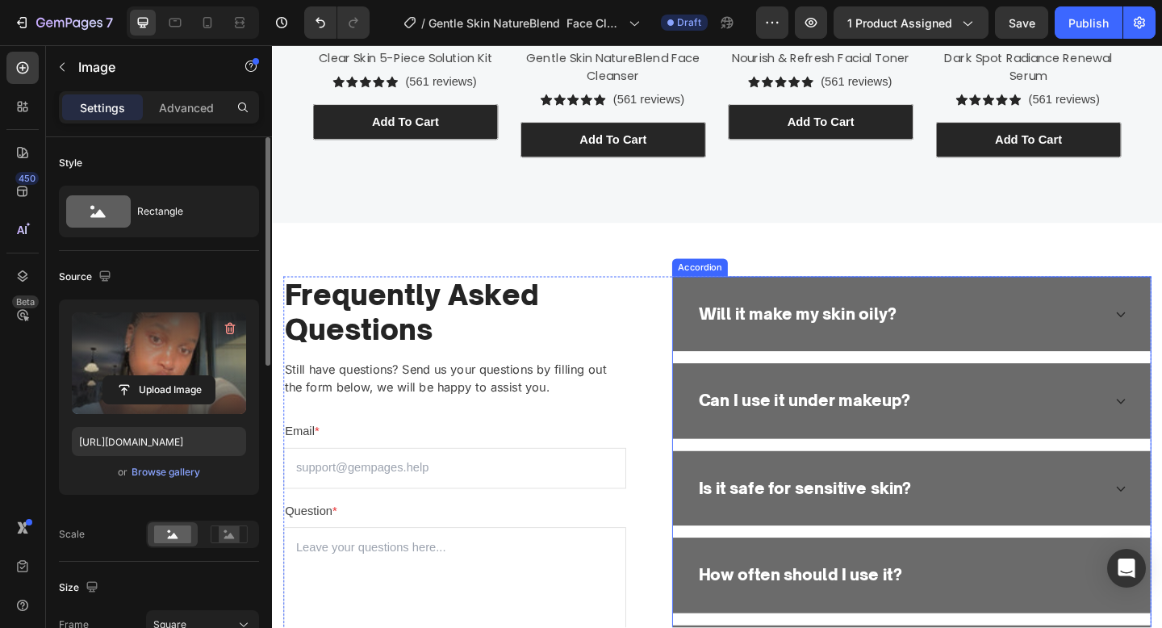
click at [837, 336] on p "Will it make my skin oily?" at bounding box center [843, 338] width 215 height 26
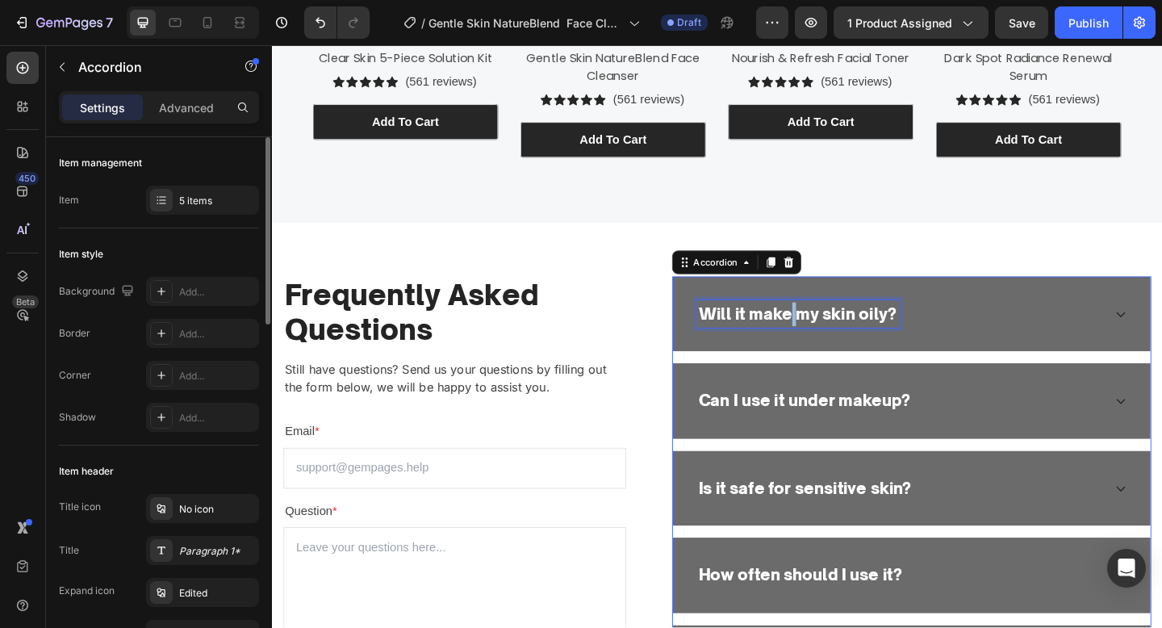
click at [837, 336] on p "Will it make my skin oily?" at bounding box center [843, 338] width 215 height 26
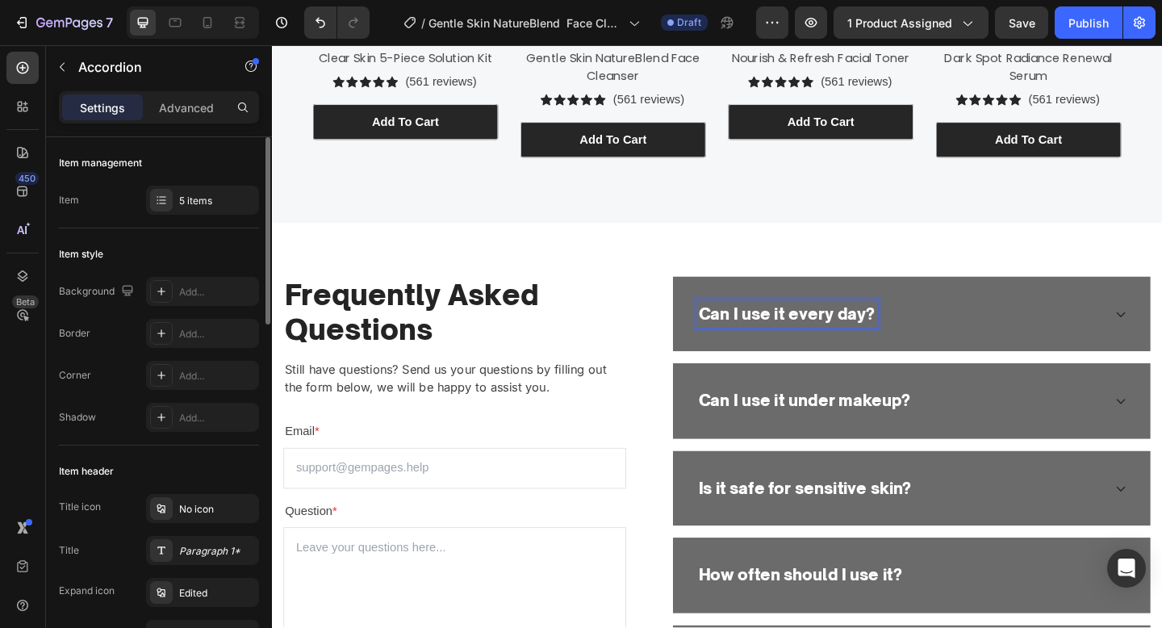
click at [1052, 351] on div "Can I use it every day?" at bounding box center [955, 338] width 442 height 31
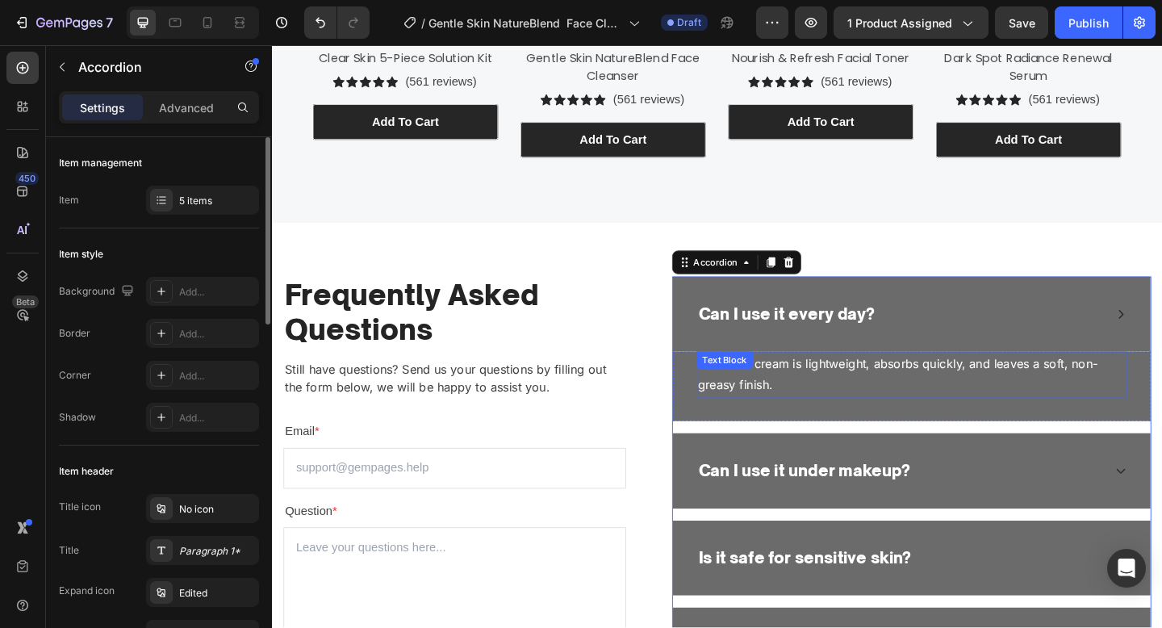
click at [989, 391] on p "No — the cream is lightweight, absorbs quickly, and leaves a soft, non-greasy f…" at bounding box center [967, 403] width 465 height 47
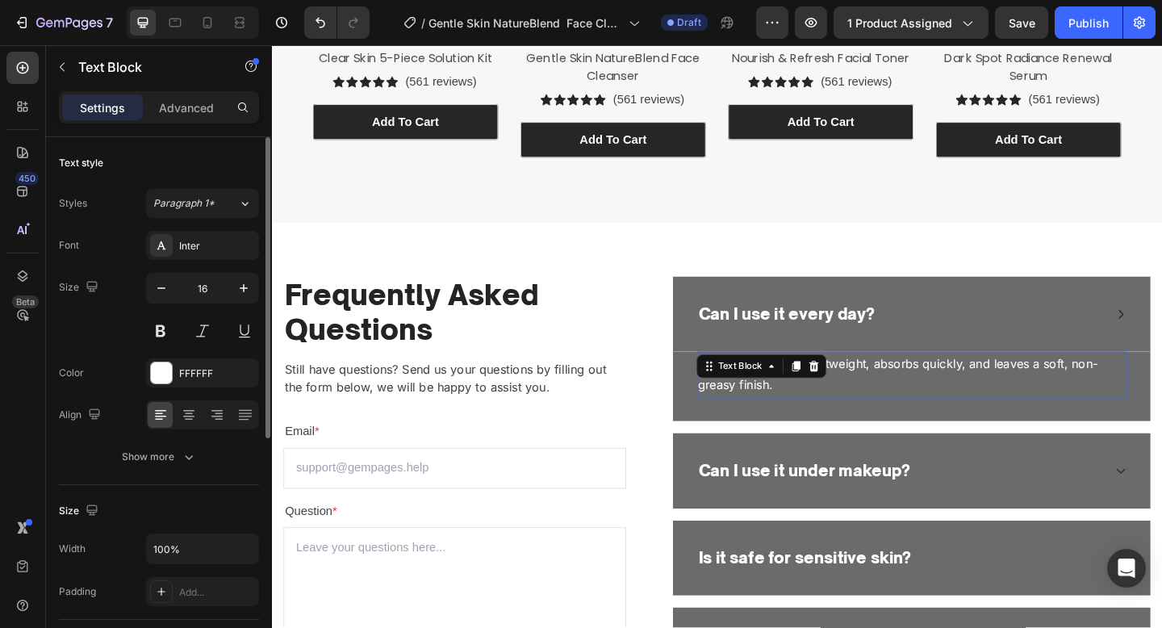
click at [989, 391] on p "No — the cream is lightweight, absorbs quickly, and leaves a soft, non-greasy f…" at bounding box center [967, 403] width 465 height 47
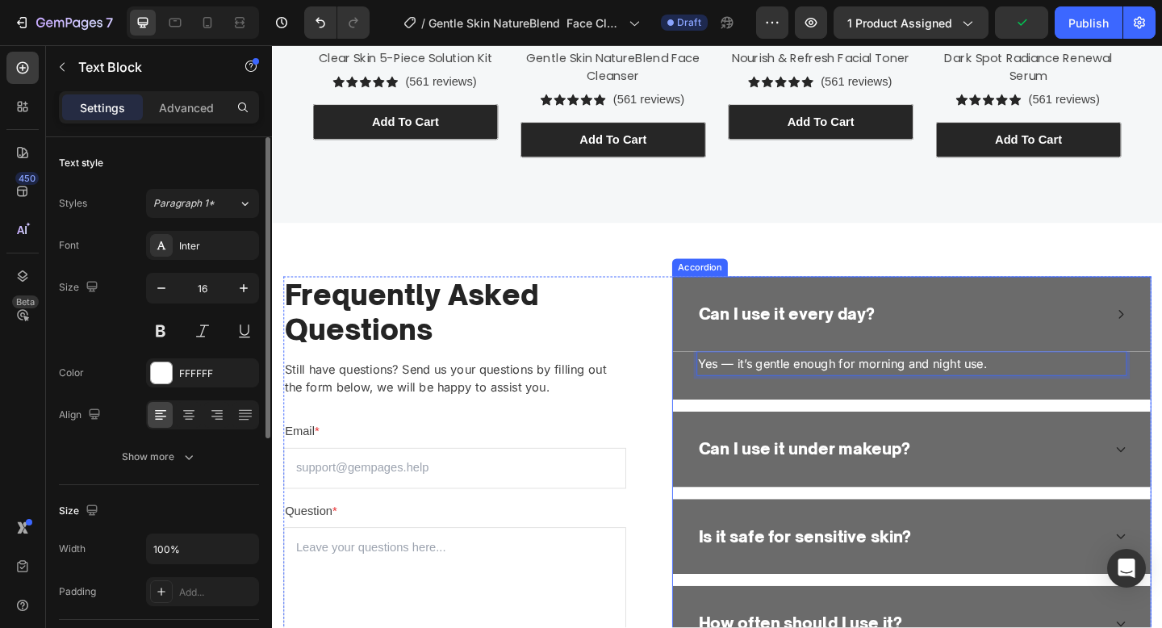
click at [851, 487] on p "Can I use it under makeup?" at bounding box center [851, 485] width 230 height 26
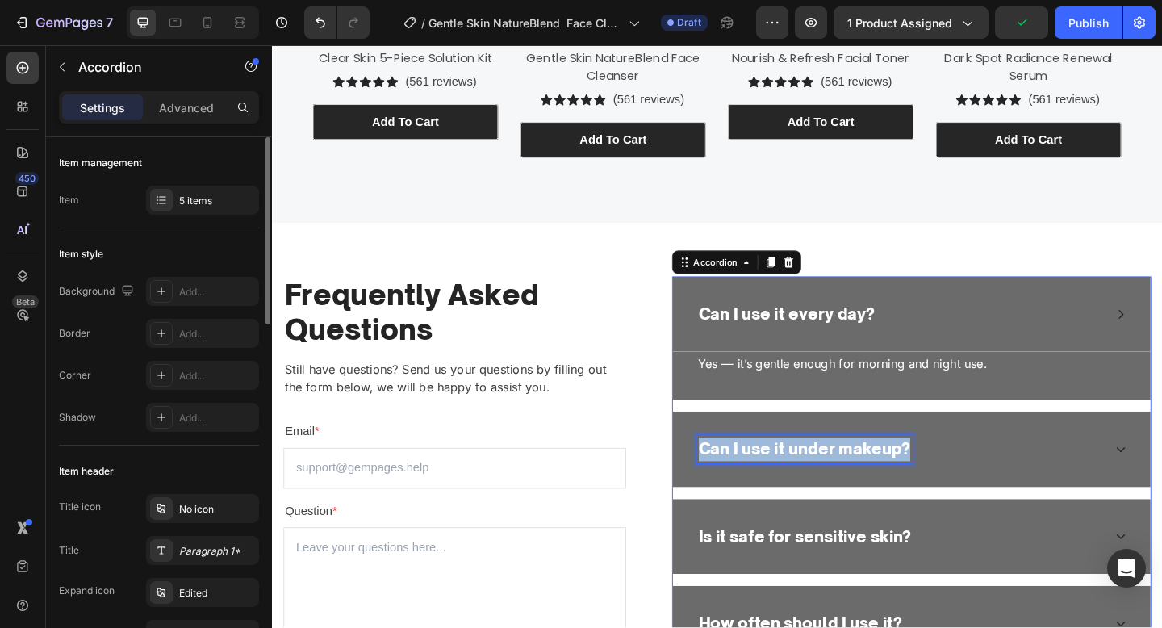
click at [851, 487] on p "Can I use it under makeup?" at bounding box center [851, 485] width 230 height 26
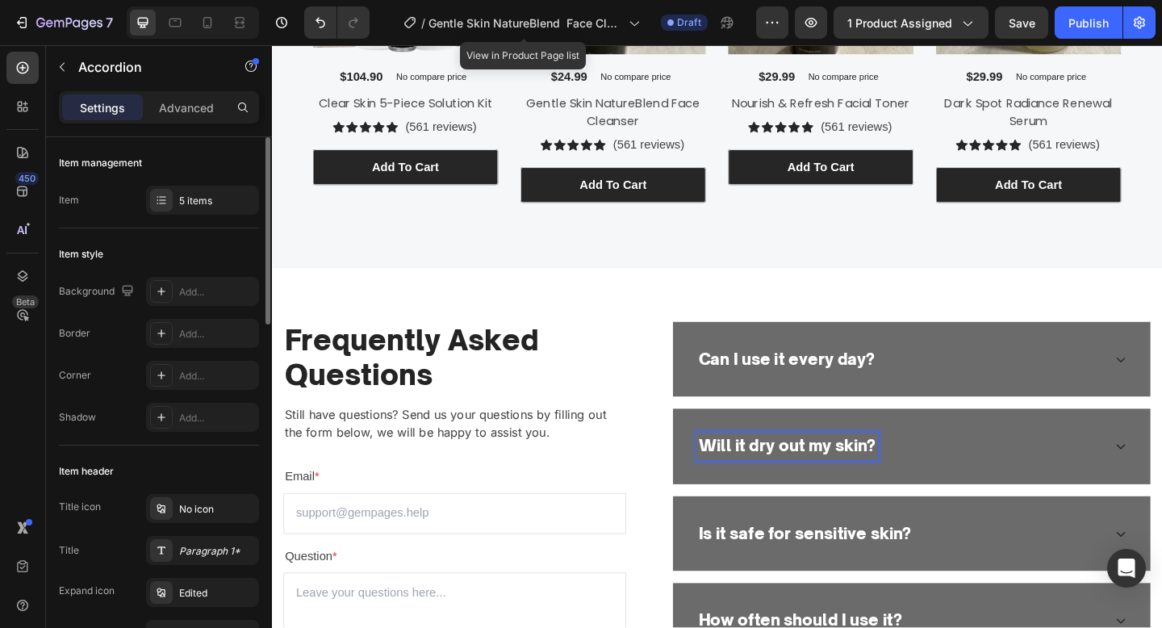
scroll to position [3057, 0]
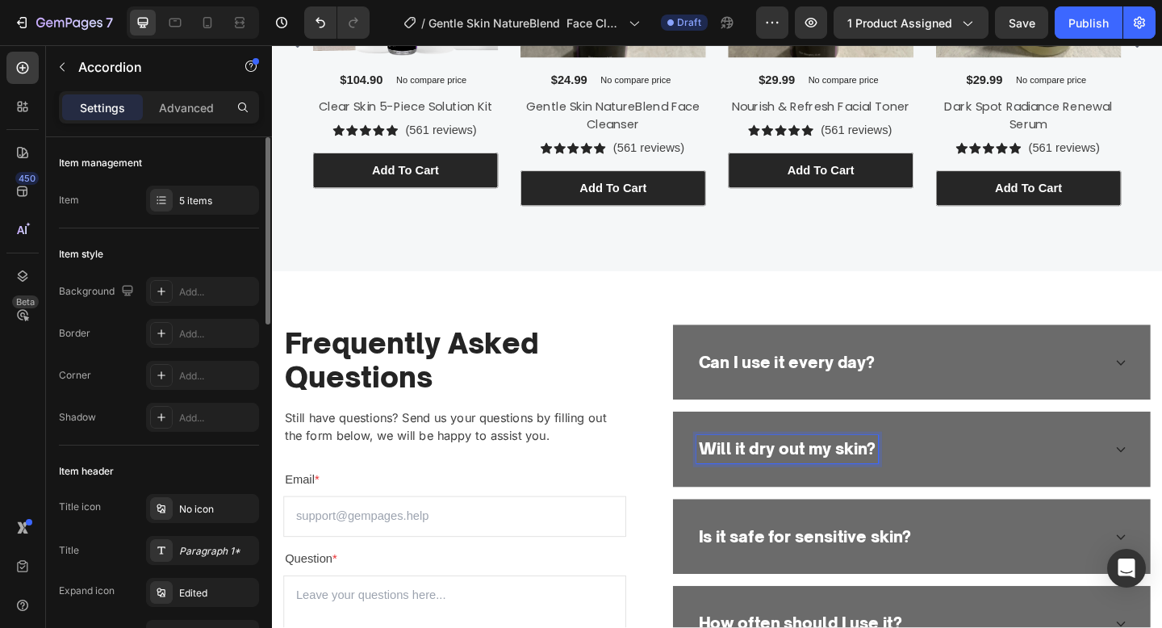
click at [1071, 491] on div "Will it dry out my skin?" at bounding box center [955, 485] width 442 height 31
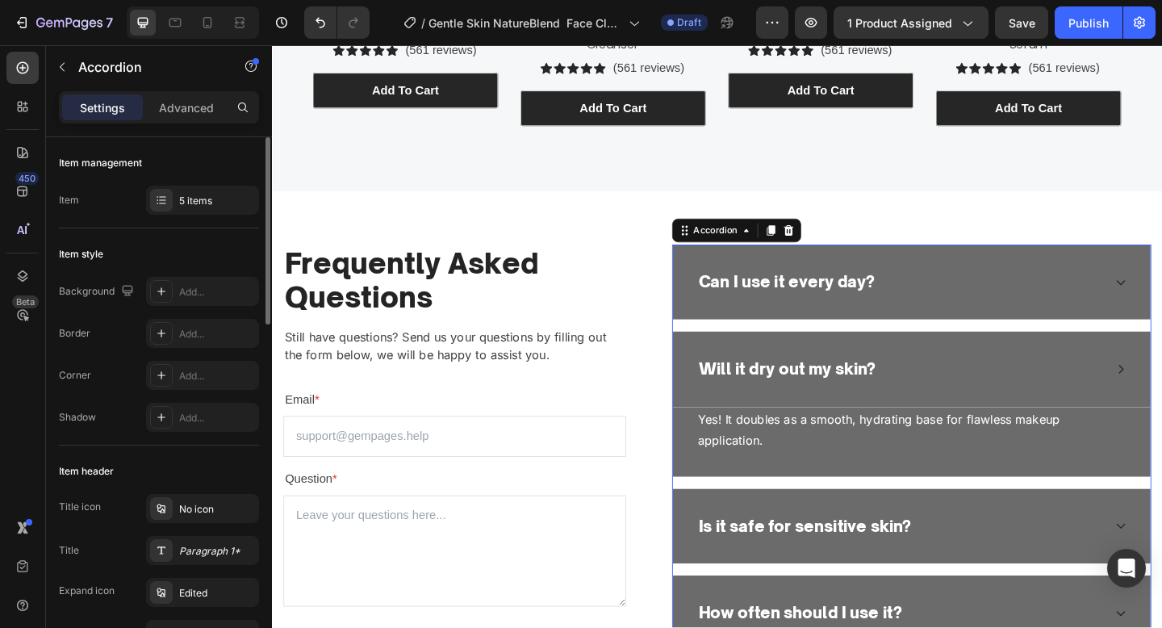
scroll to position [3231, 0]
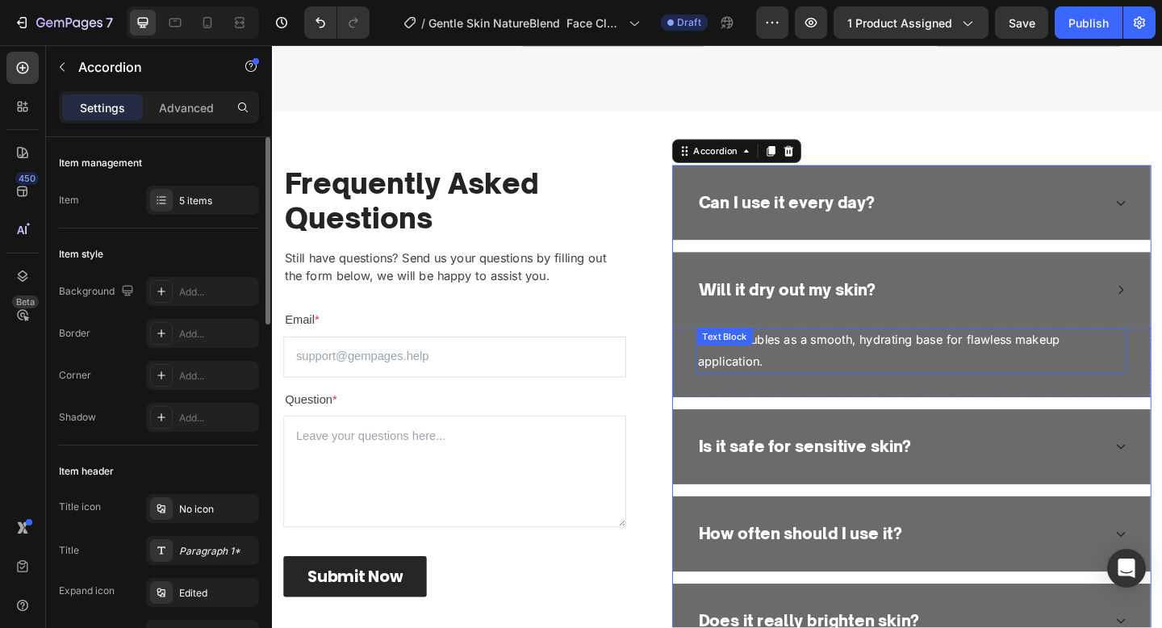
click at [967, 396] on p "Yes! It doubles as a smooth, hydrating base for flawless makeup application." at bounding box center [967, 377] width 465 height 47
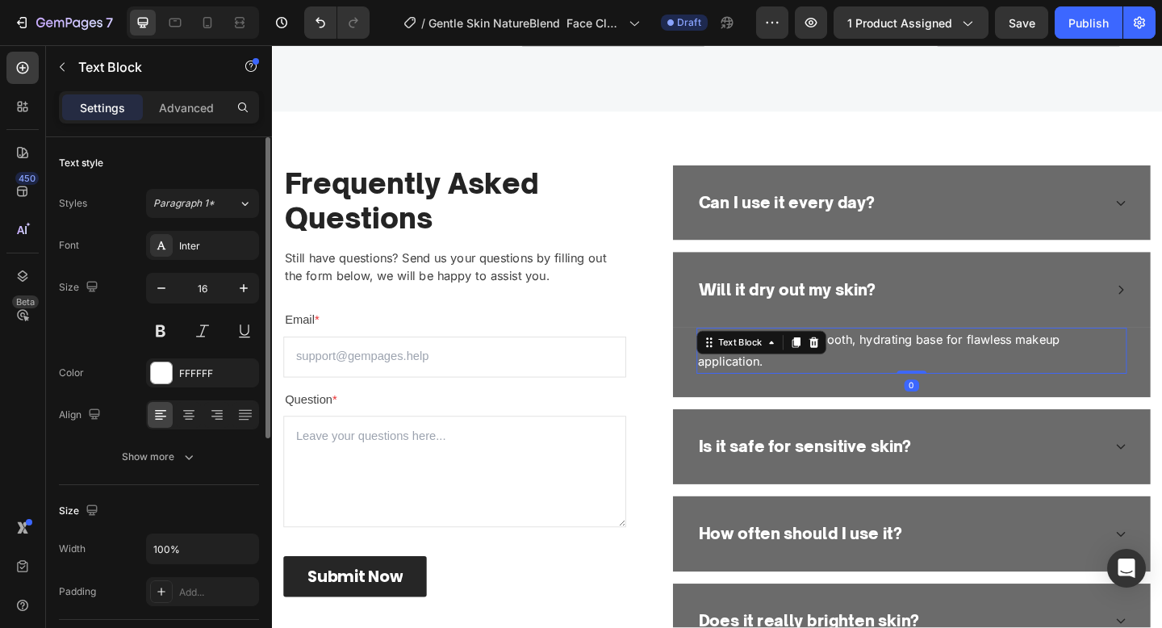
click at [967, 396] on p "Yes! It doubles as a smooth, hydrating base for flawless makeup application." at bounding box center [967, 377] width 465 height 47
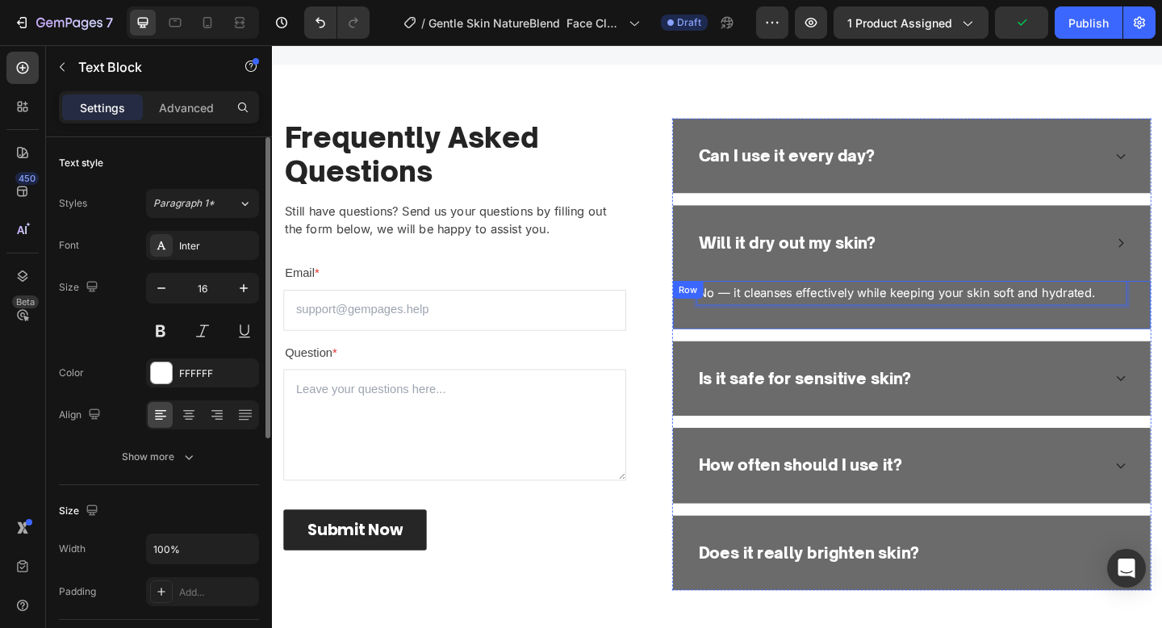
scroll to position [3308, 0]
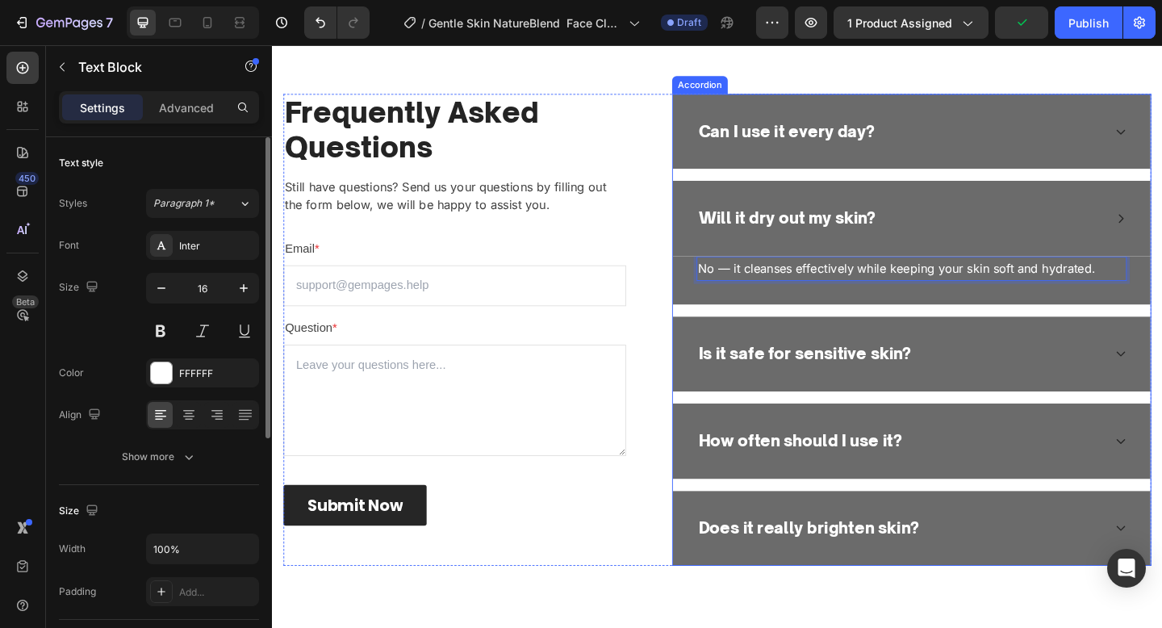
click at [819, 379] on p "Is it safe for sensitive skin?" at bounding box center [852, 382] width 232 height 26
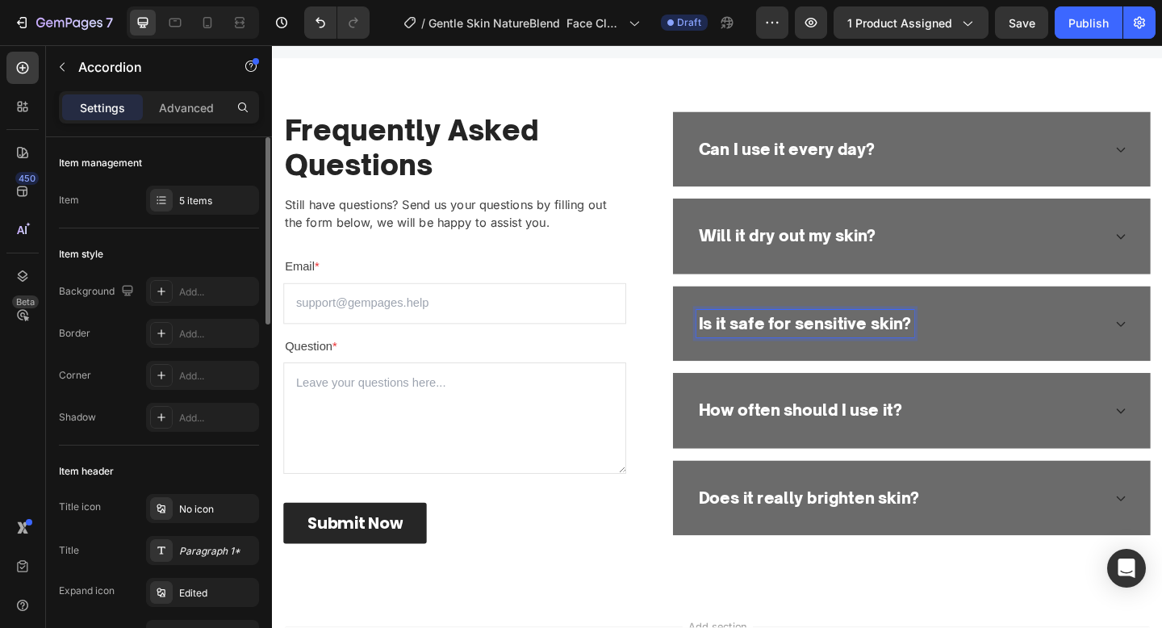
scroll to position [3346, 0]
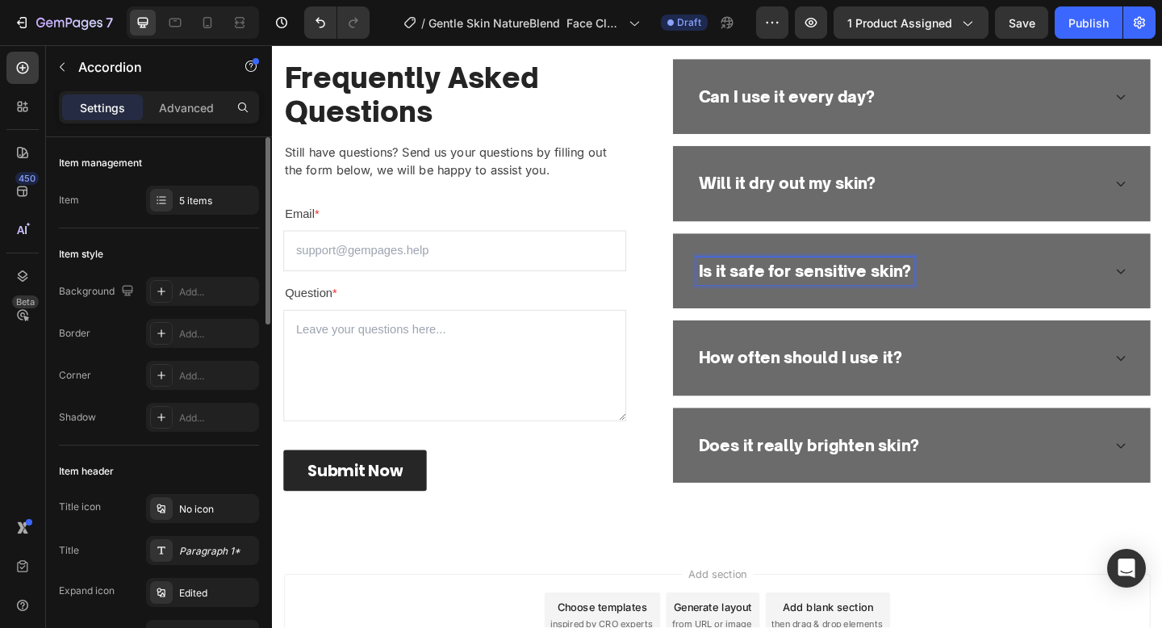
click at [1091, 305] on div "Is it safe for sensitive skin?" at bounding box center [955, 291] width 442 height 31
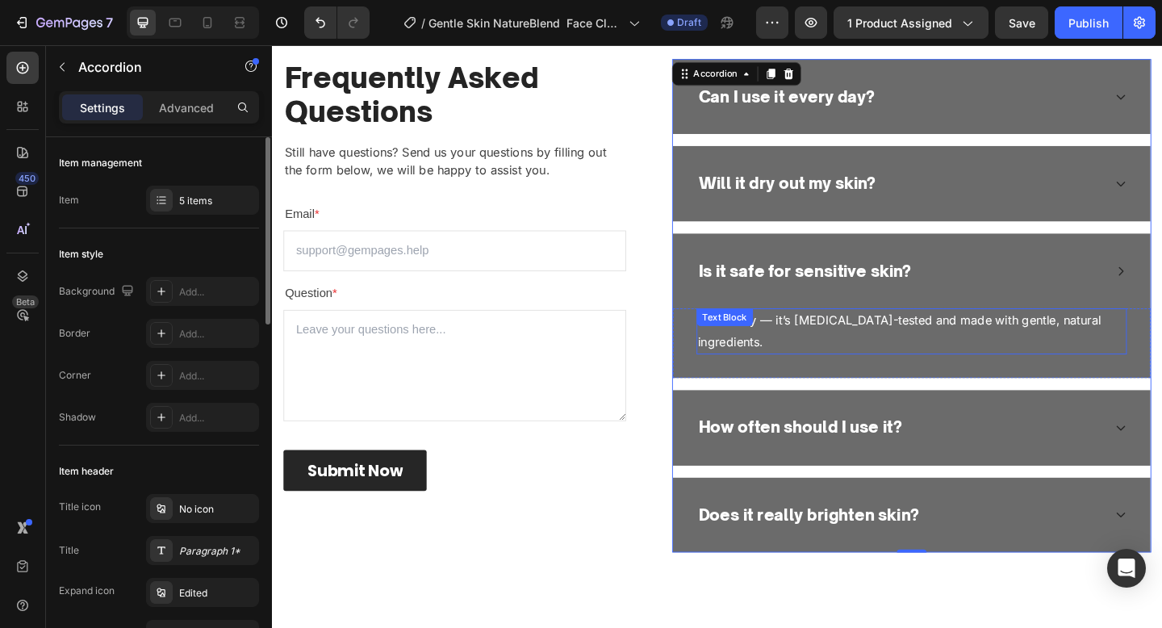
click at [1025, 344] on p "Absolutely — it’s dermatologist-tested and made with gentle, natural ingredient…" at bounding box center [967, 356] width 465 height 47
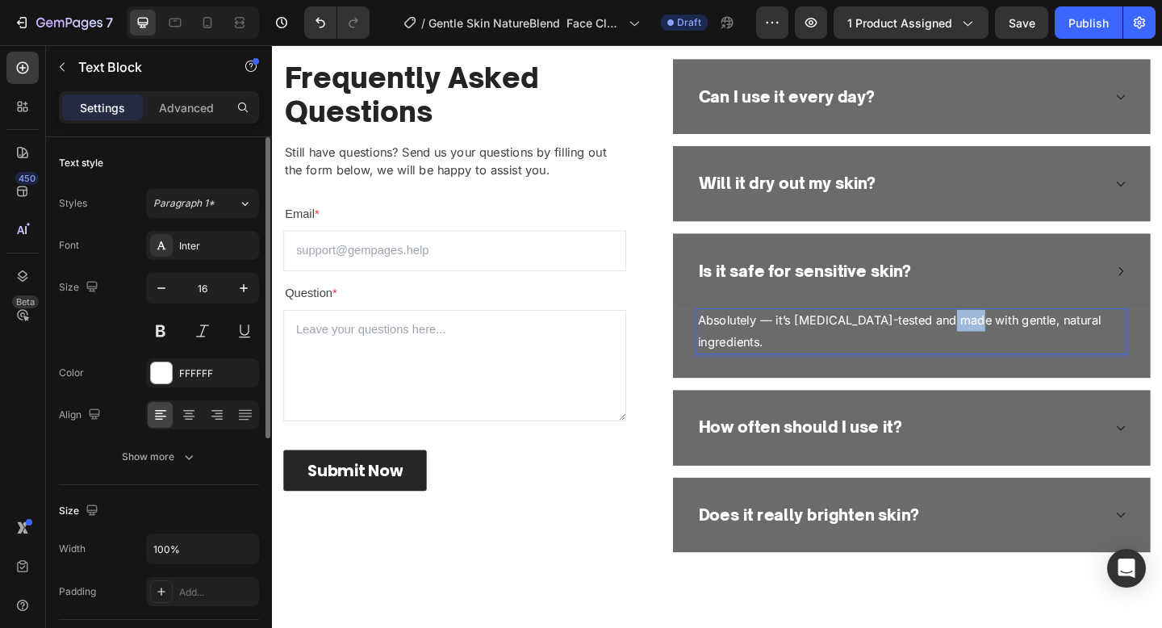
click at [1025, 344] on p "Absolutely — it’s dermatologist-tested and made with gentle, natural ingredient…" at bounding box center [967, 356] width 465 height 47
click at [818, 465] on p "How often should I use it?" at bounding box center [846, 462] width 221 height 26
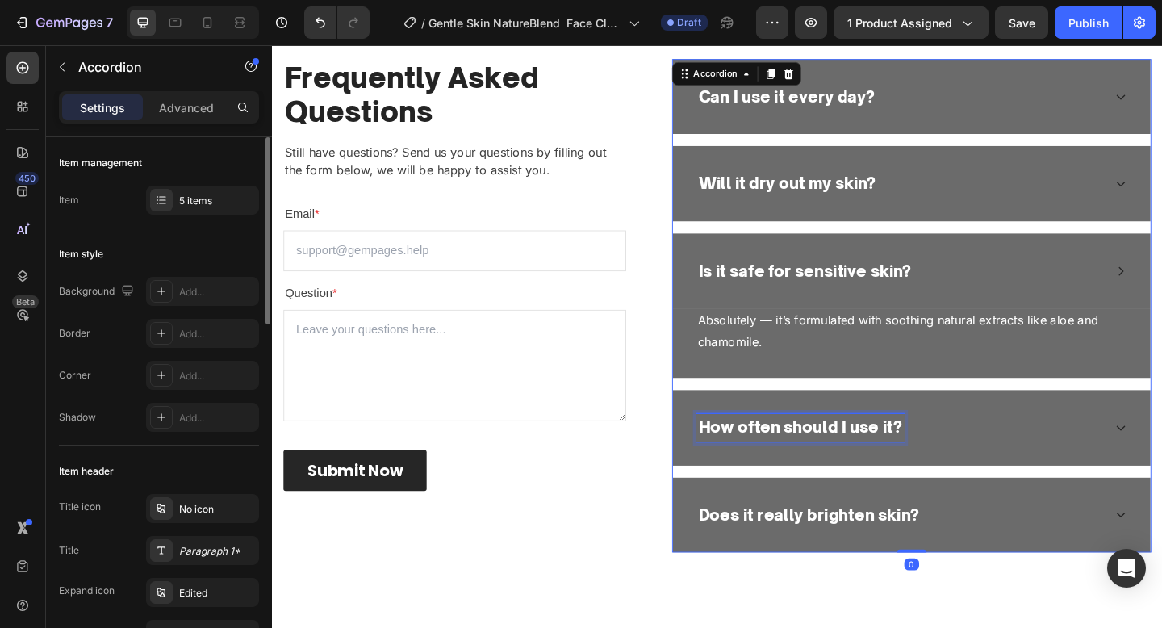
click at [818, 465] on p "How often should I use it?" at bounding box center [846, 462] width 221 height 26
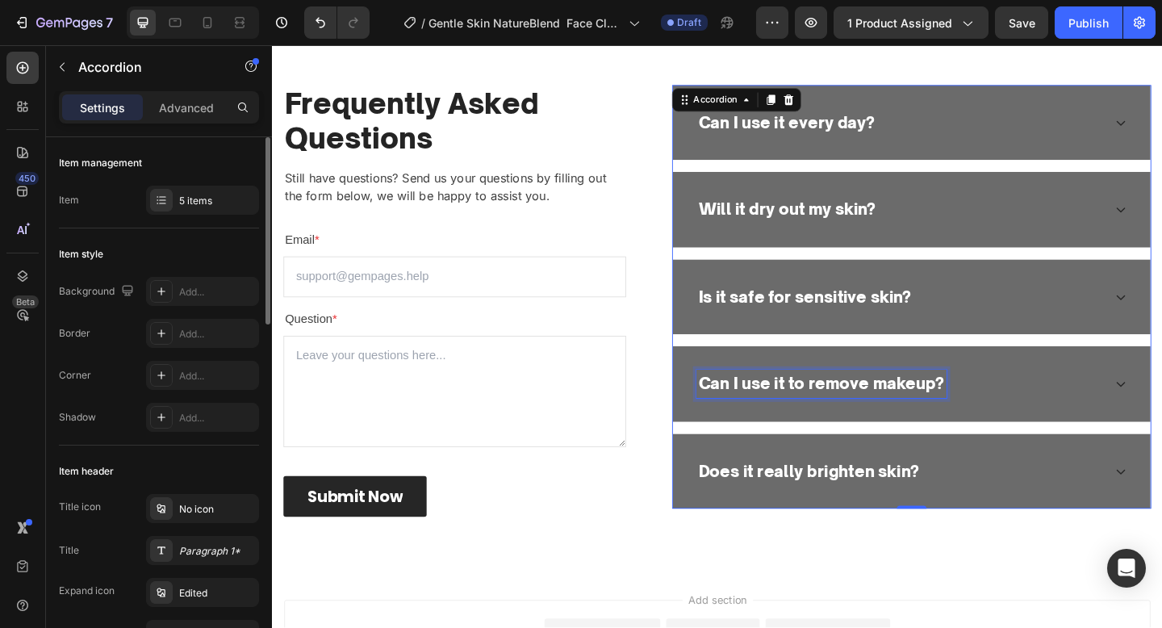
scroll to position [3270, 0]
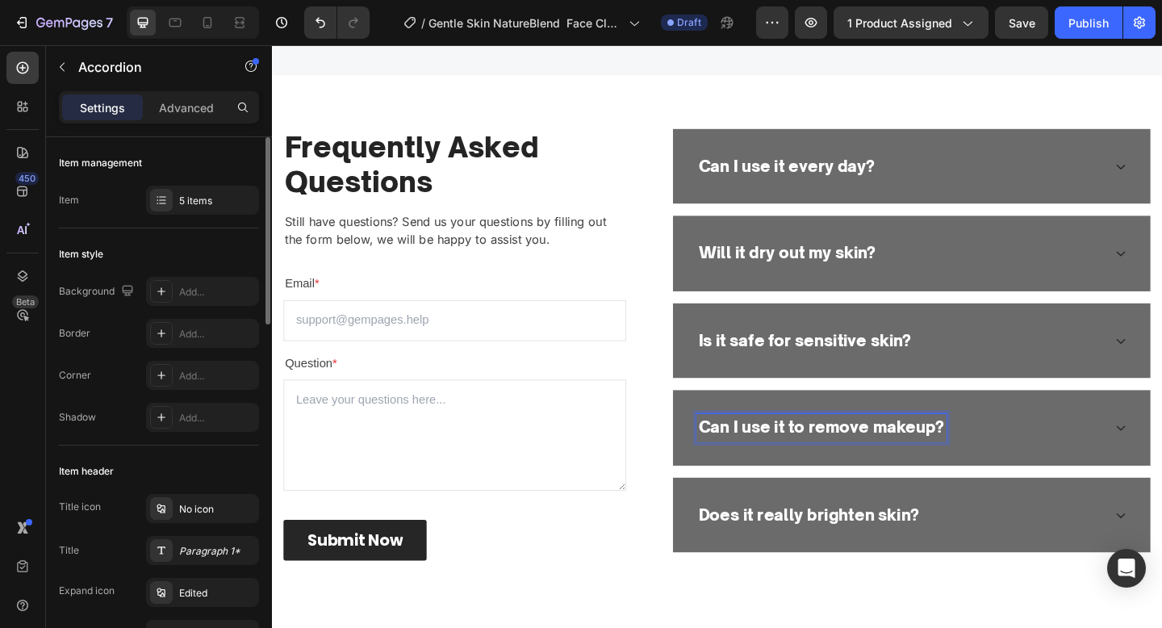
click at [1069, 452] on div "Can I use it to remove makeup?" at bounding box center [955, 461] width 442 height 31
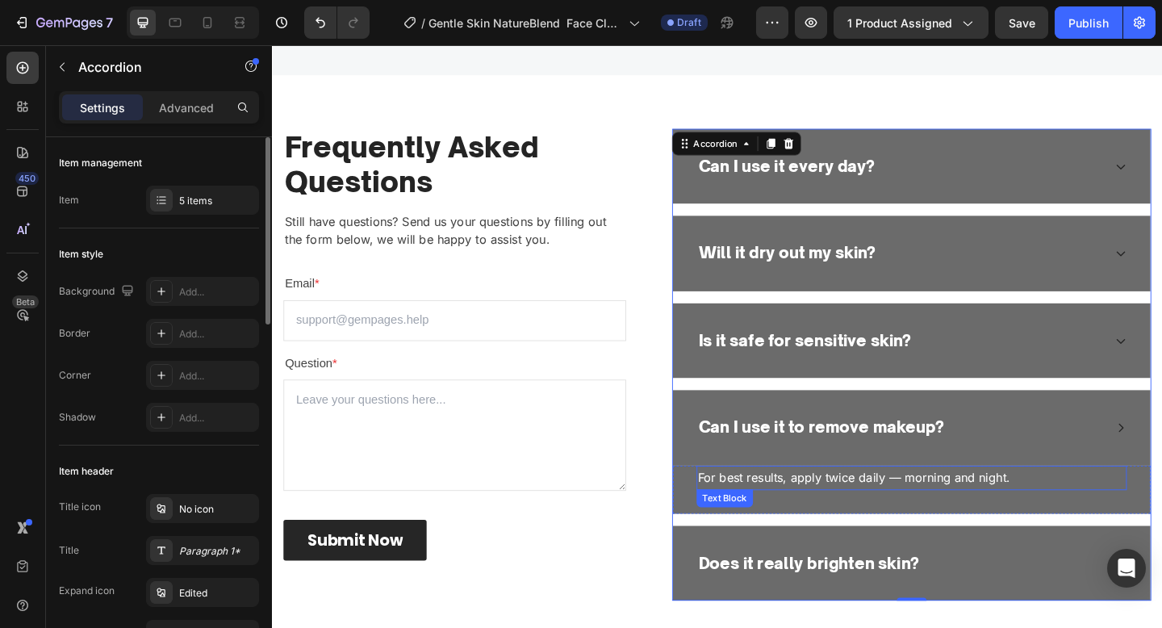
click at [1018, 508] on p "For best results, apply twice daily — morning and night." at bounding box center [967, 515] width 465 height 23
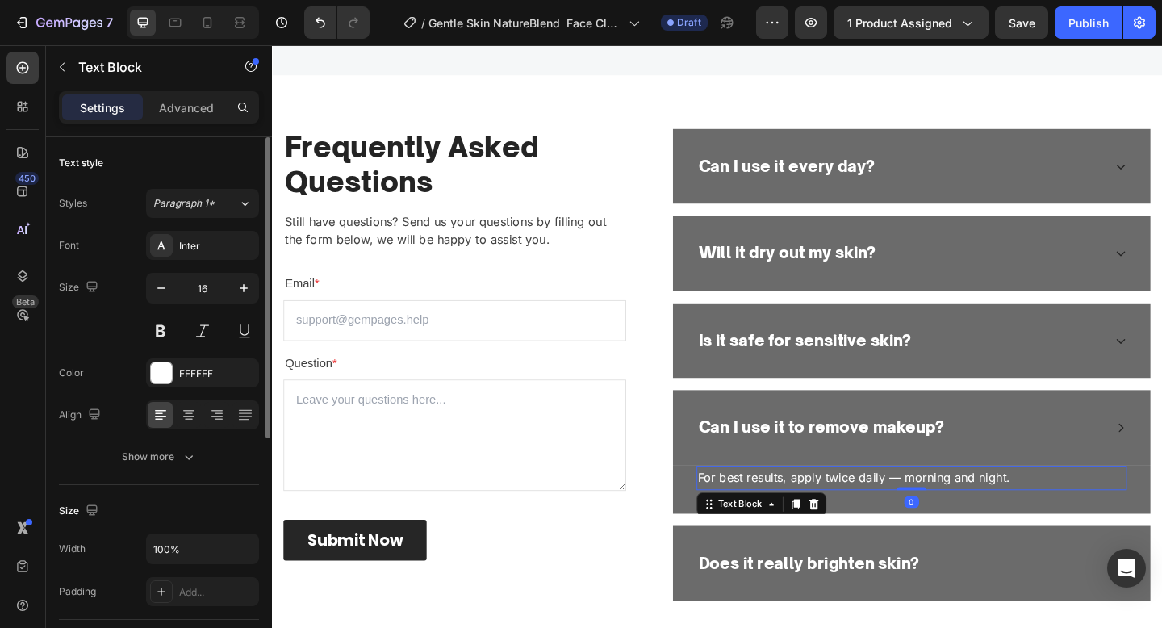
click at [1018, 508] on p "For best results, apply twice daily — morning and night." at bounding box center [967, 515] width 465 height 23
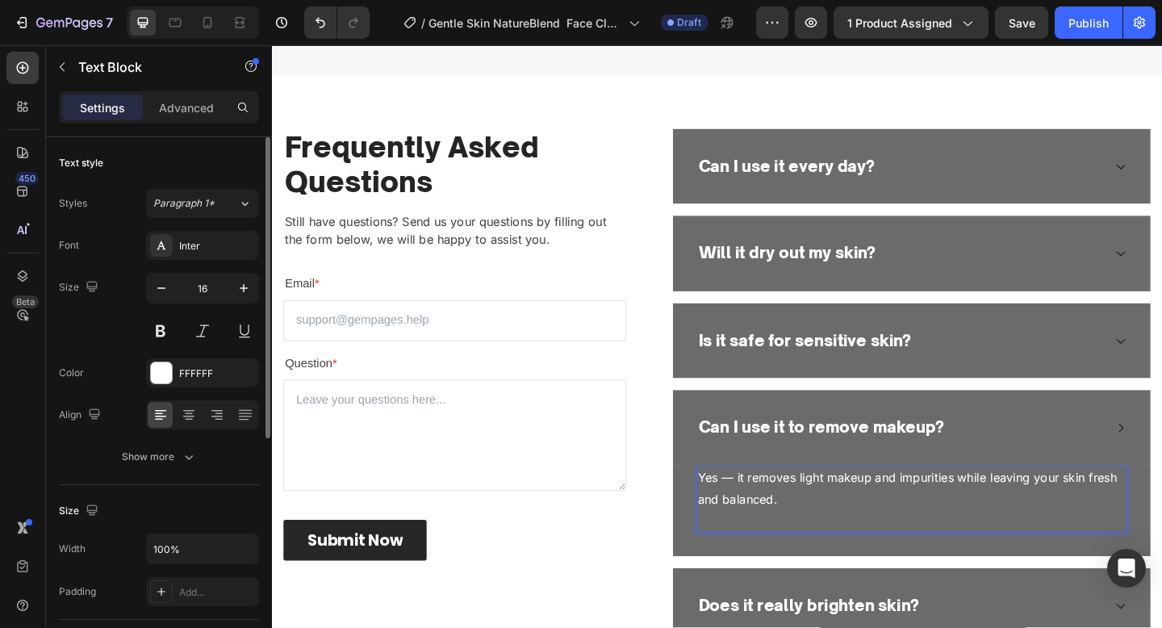
click at [1018, 508] on p "Yes — it removes light makeup and impurities while leaving your skin fresh and …" at bounding box center [967, 527] width 465 height 47
click at [826, 557] on p "Rich Text Editor. Editing area: main" at bounding box center [967, 562] width 465 height 23
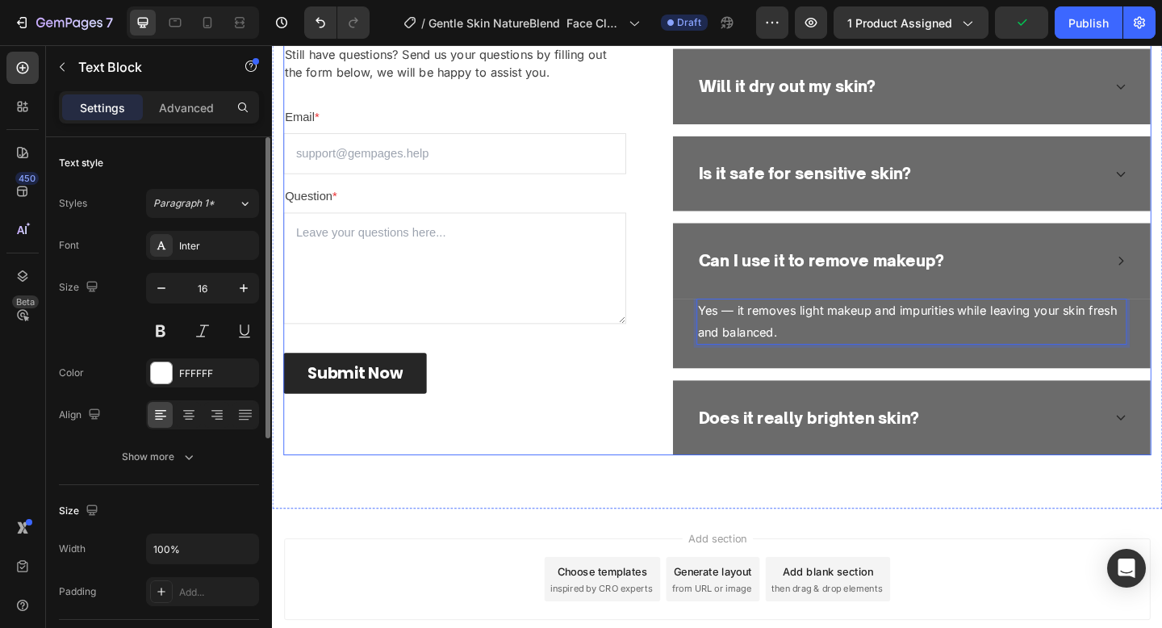
scroll to position [3467, 0]
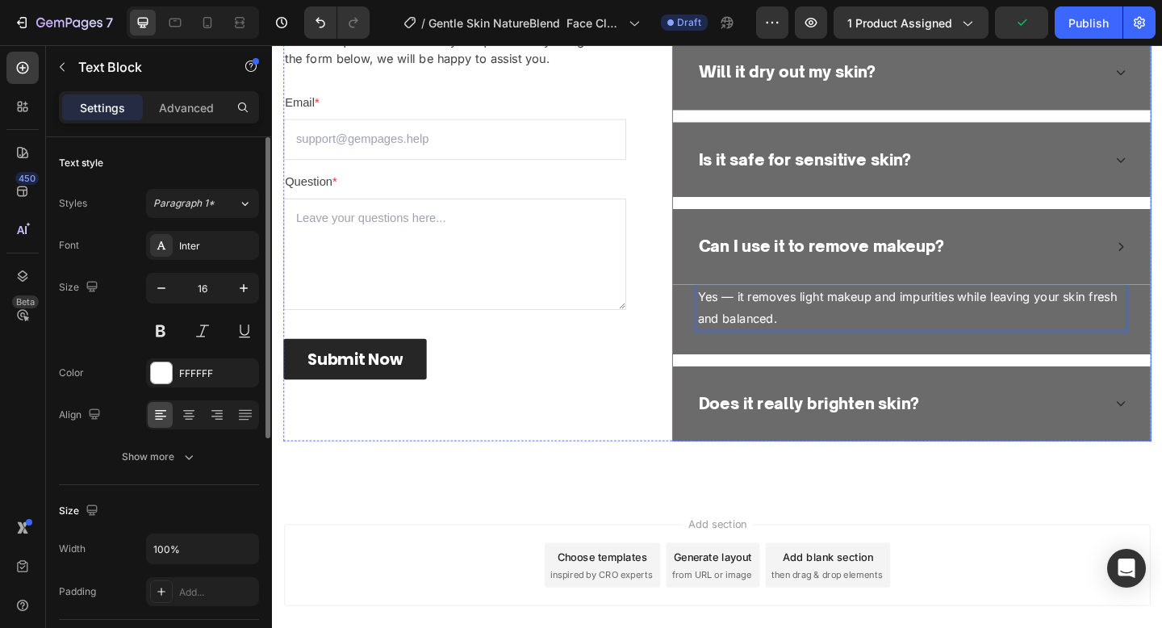
click at [835, 432] on p "Does it really brighten skin?" at bounding box center [856, 436] width 240 height 26
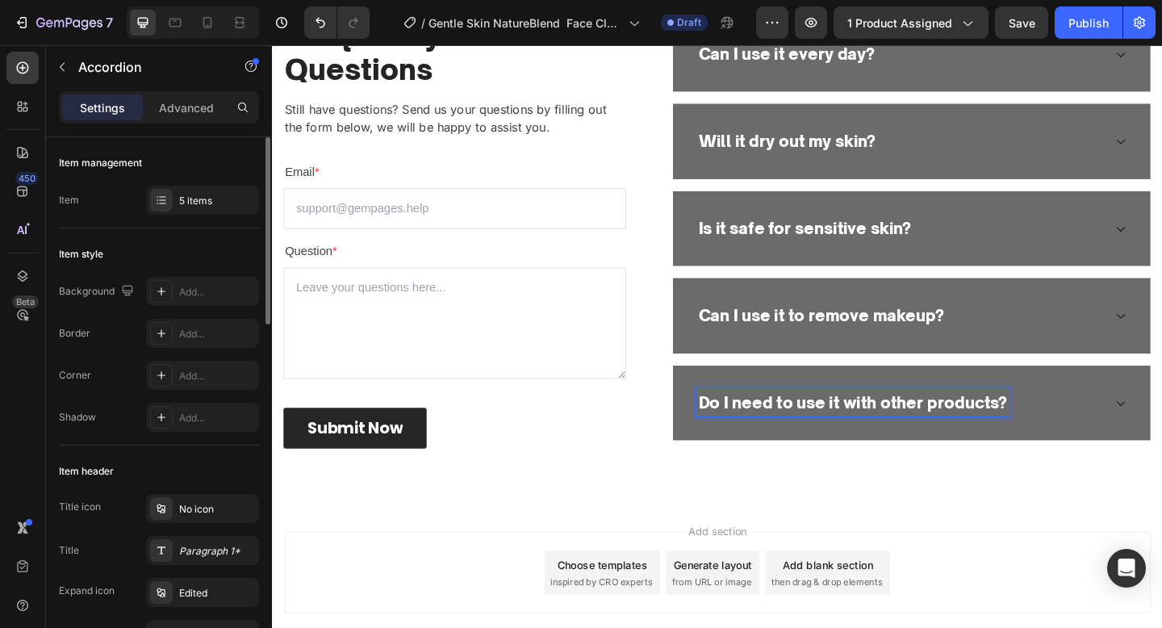
scroll to position [3392, 0]
click at [1138, 425] on div "Do I need to use it with other products?" at bounding box center [955, 435] width 442 height 31
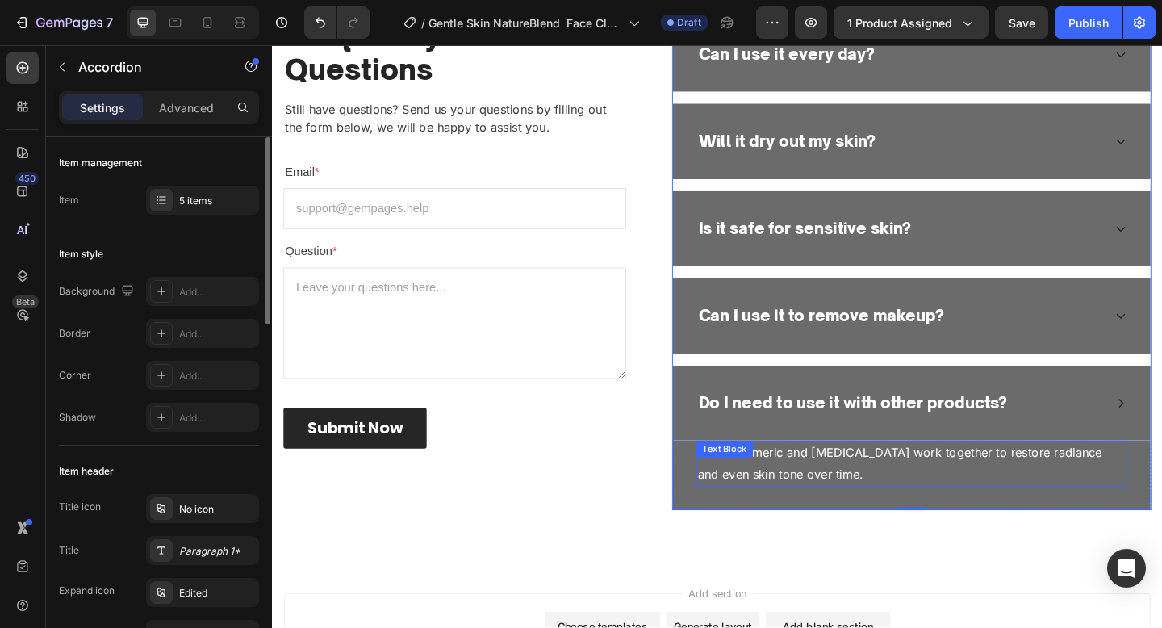
click at [1070, 477] on p "Yes — turmeric and hyaluronic acid work together to restore radiance and even s…" at bounding box center [967, 500] width 465 height 47
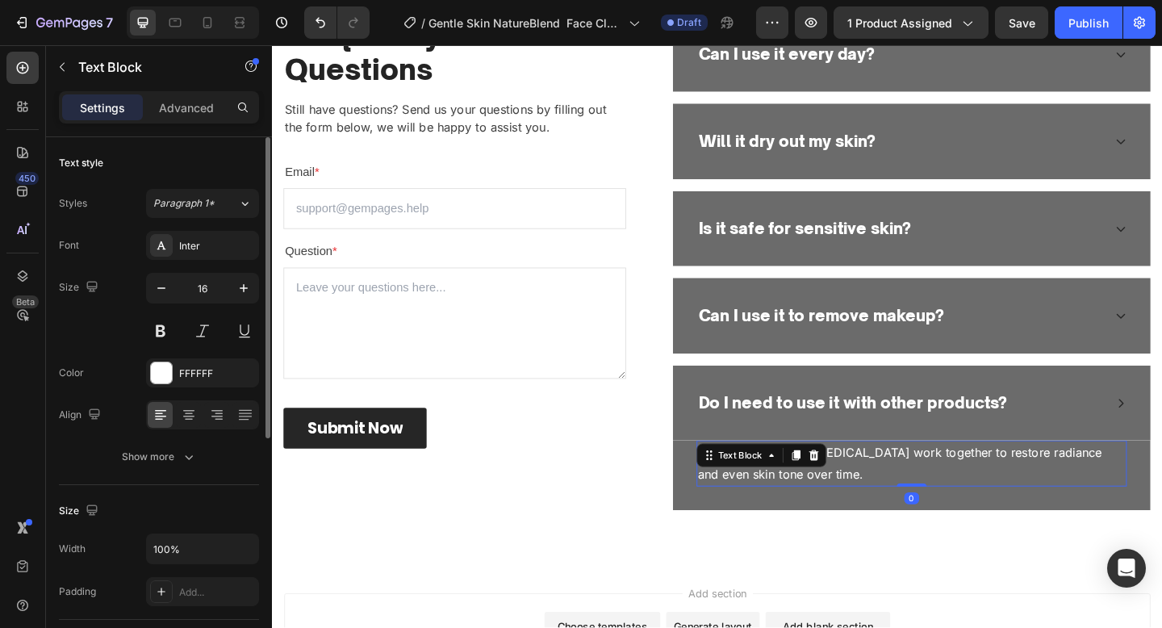
click at [1070, 477] on p "Yes — turmeric and hyaluronic acid work together to restore radiance and even s…" at bounding box center [967, 500] width 465 height 47
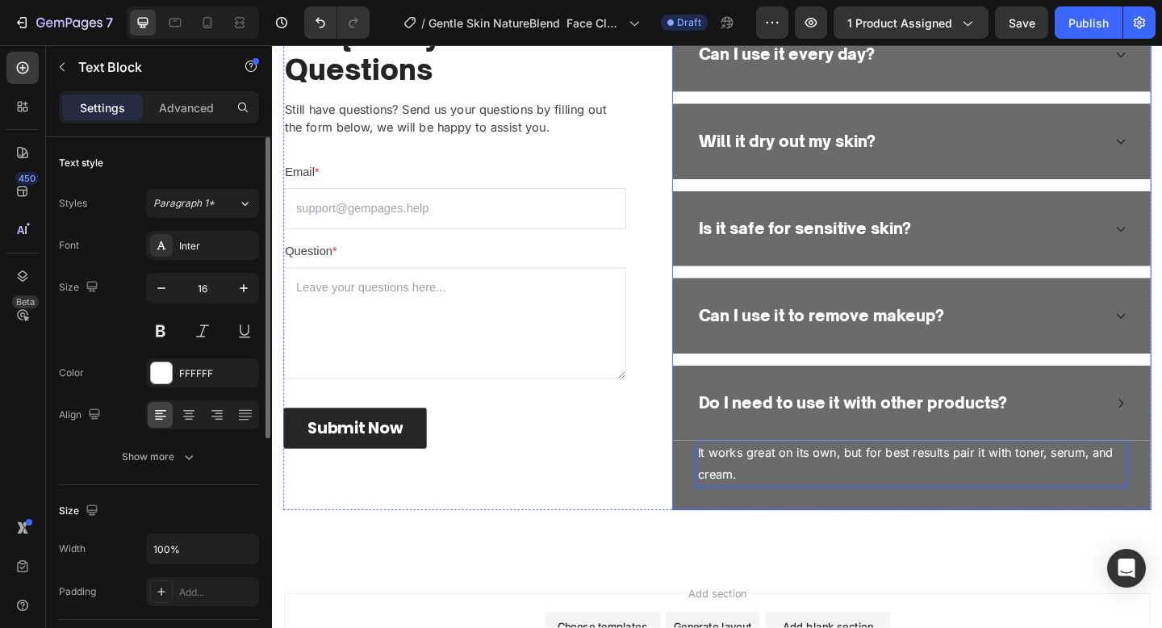
click at [1144, 402] on div "Do I need to use it with other products?" at bounding box center [968, 435] width 520 height 82
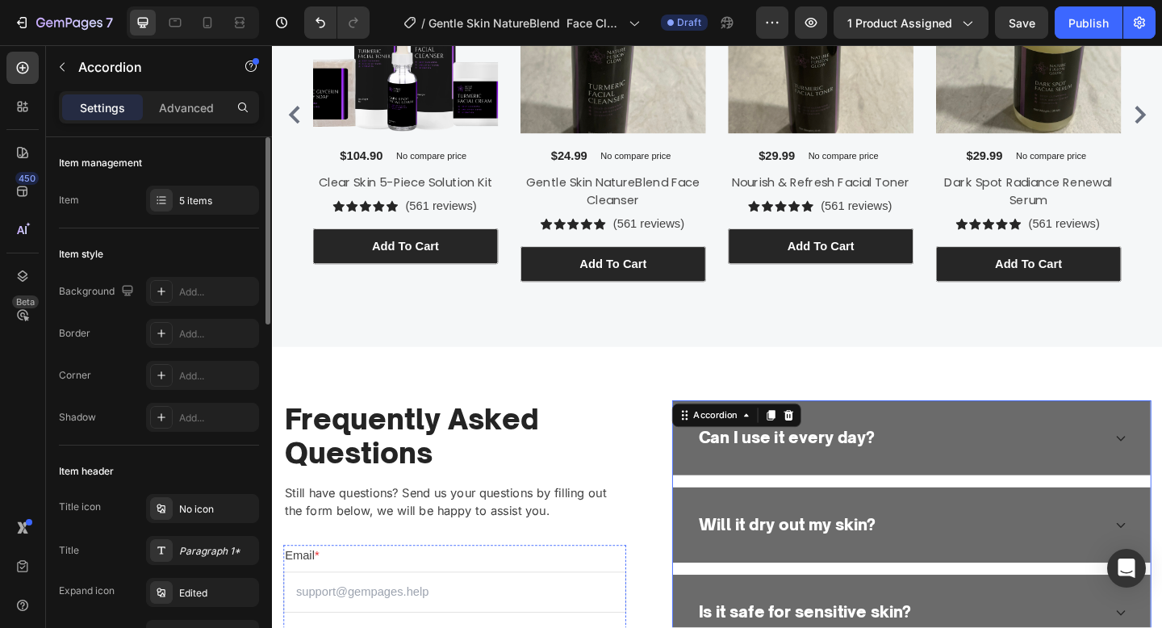
scroll to position [2885, 0]
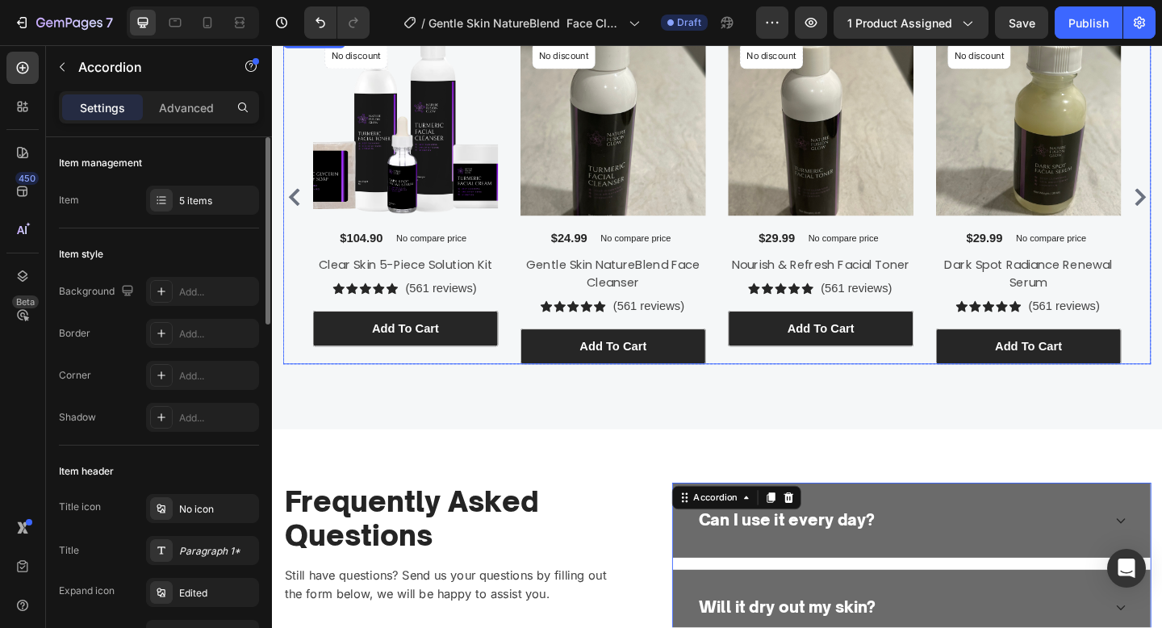
click at [533, 320] on div "Product Images No discount Not be displayed when published Product Badge $104.9…" at bounding box center [756, 210] width 880 height 363
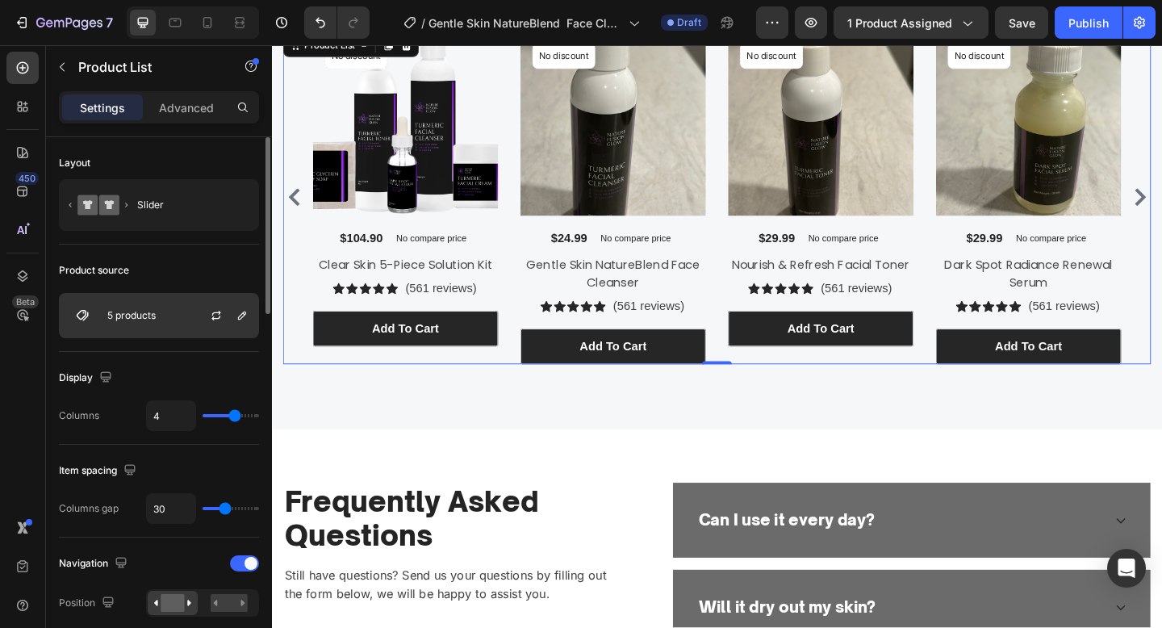
click at [189, 325] on div at bounding box center [222, 316] width 71 height 44
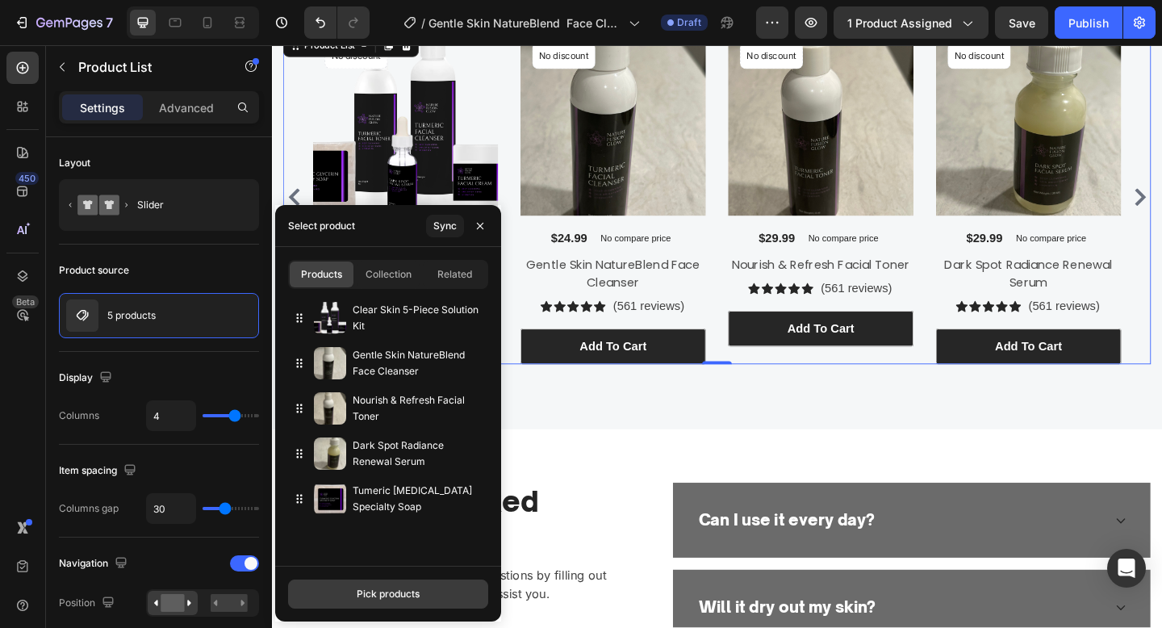
click at [390, 596] on div "Pick products" at bounding box center [388, 594] width 63 height 15
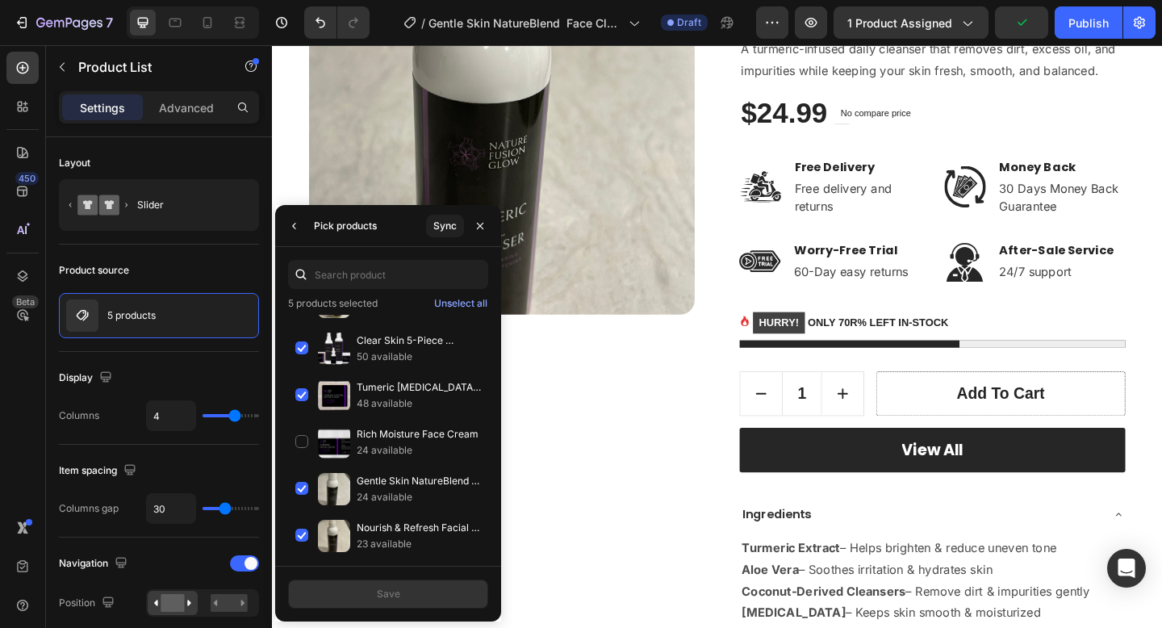
scroll to position [226, 0]
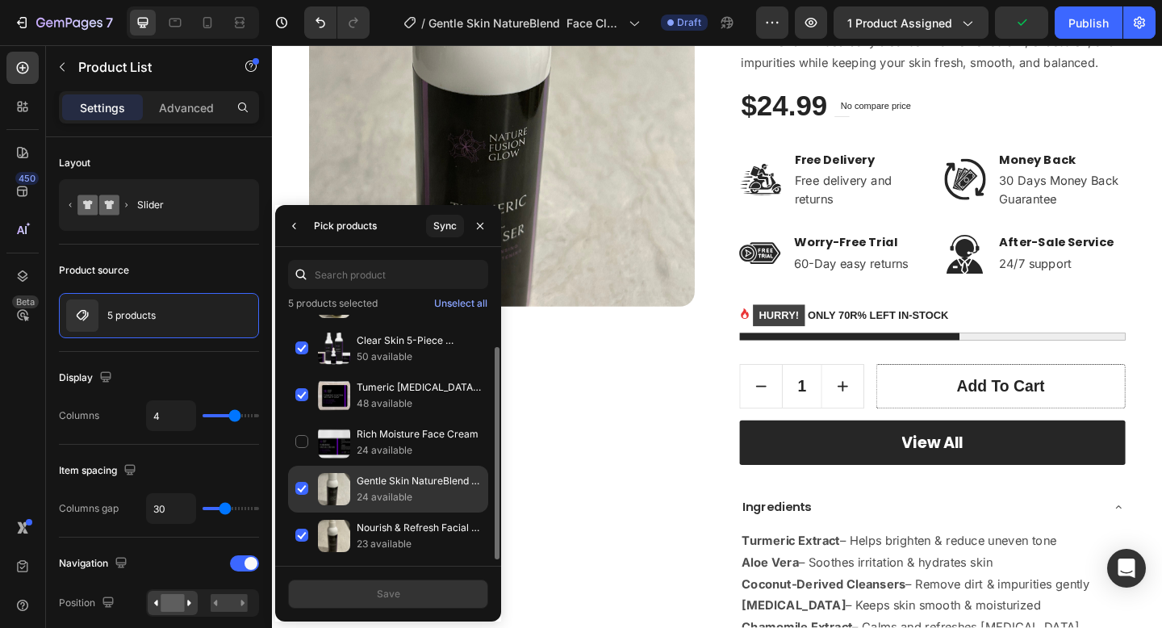
click at [366, 491] on p "24 available" at bounding box center [419, 497] width 124 height 16
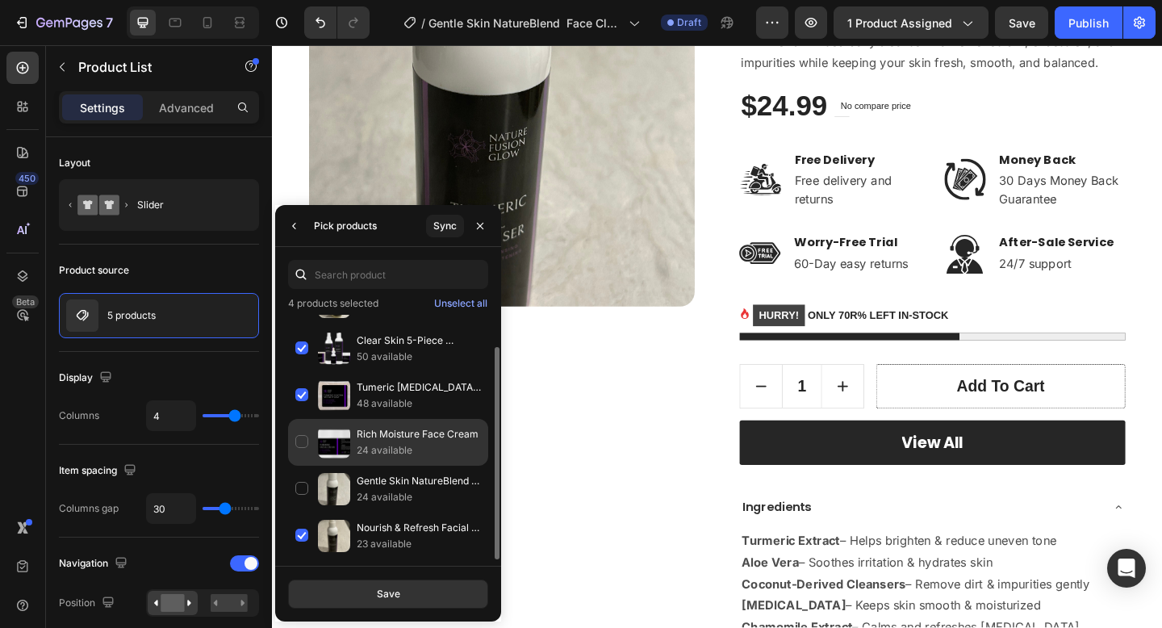
click at [370, 433] on p "Rich Moisture Face Cream" at bounding box center [419, 434] width 124 height 16
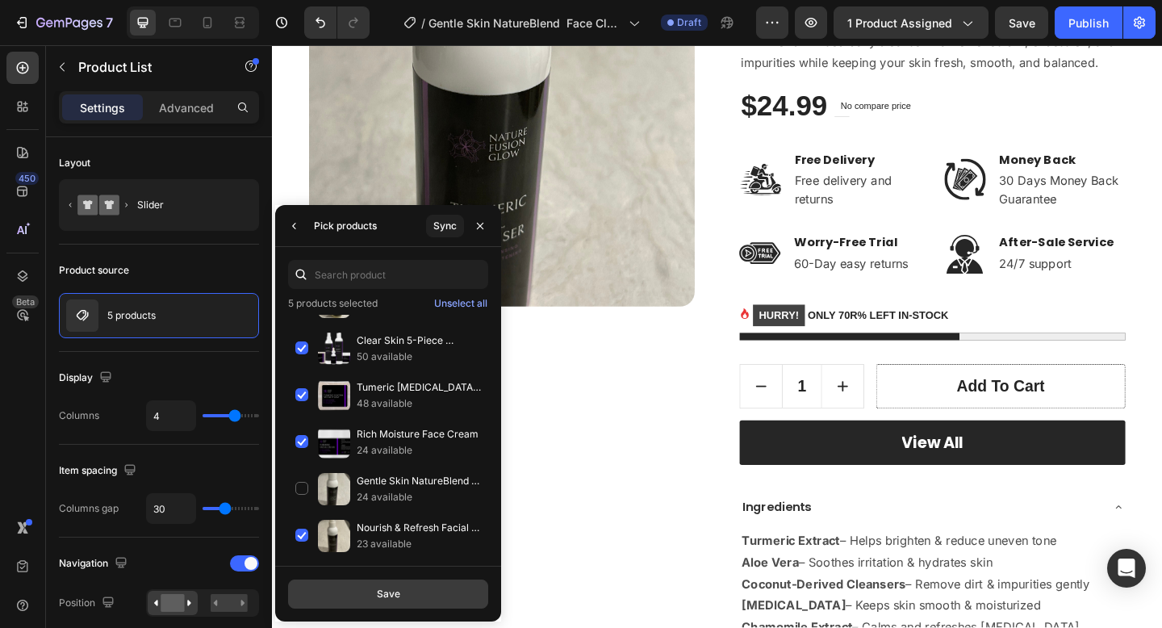
click at [395, 587] on div "Save" at bounding box center [388, 594] width 23 height 15
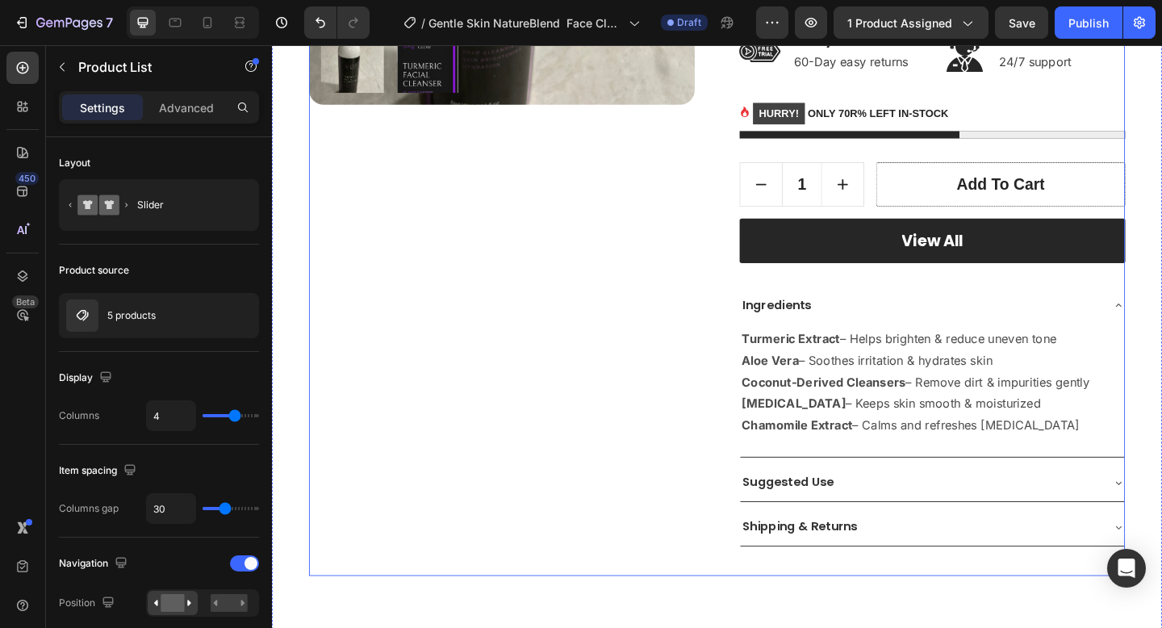
scroll to position [497, 0]
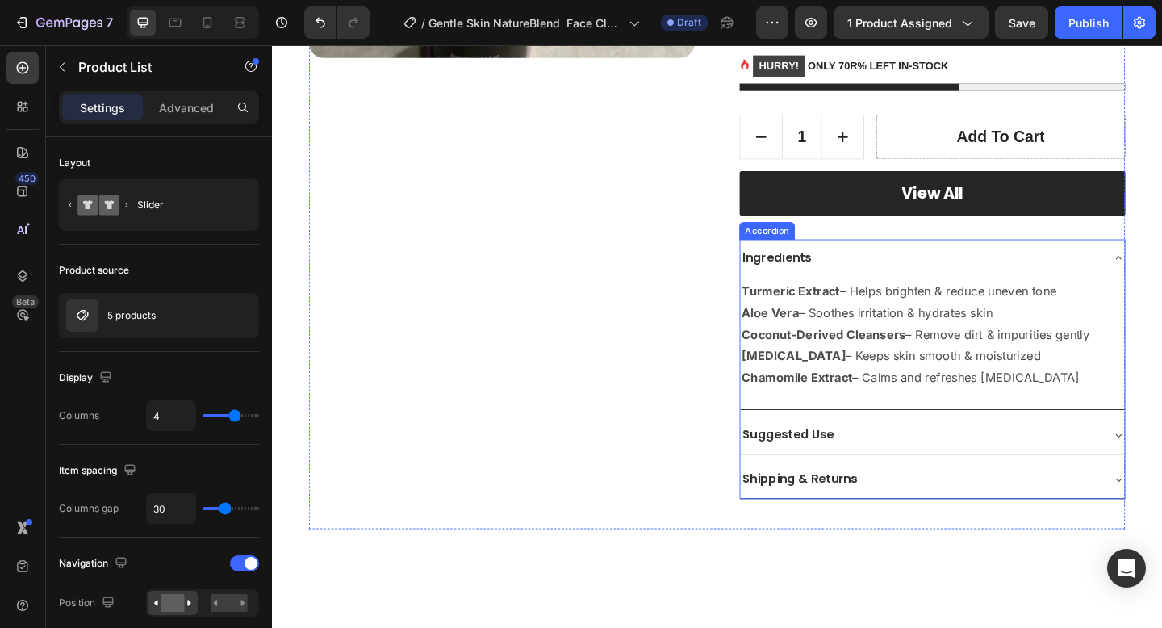
click at [1002, 294] on div "Ingredients" at bounding box center [990, 277] width 418 height 41
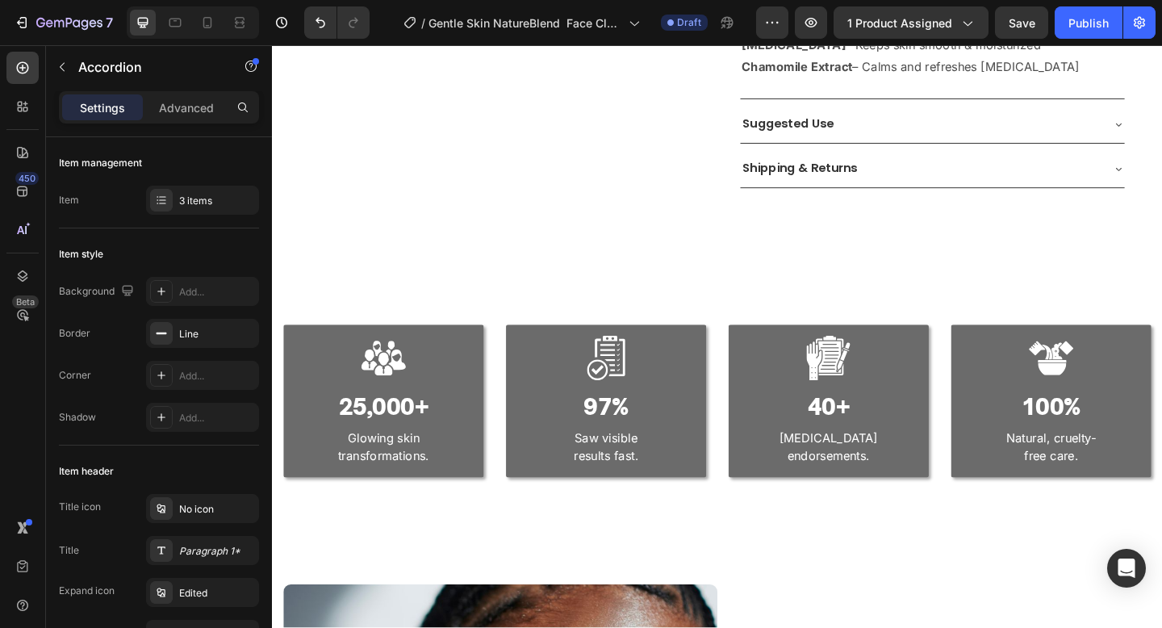
scroll to position [0, 0]
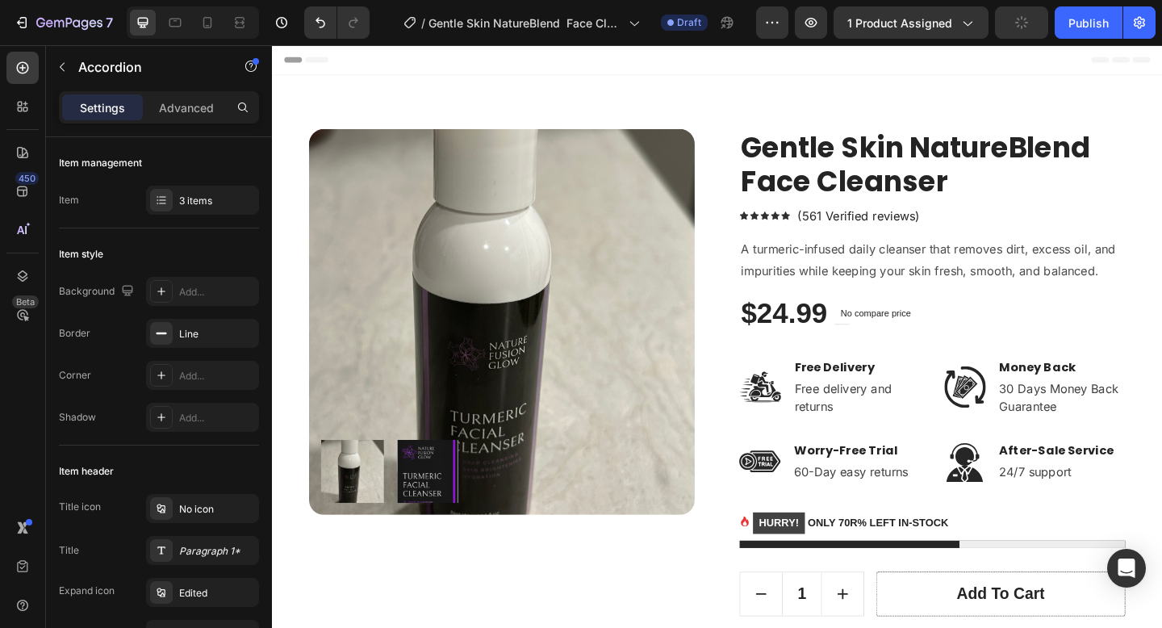
click at [1093, 39] on div "7 Version history / Gentle Skin NatureBlend Face Cleanser Draft Preview 1 produ…" at bounding box center [581, 23] width 1162 height 46
click at [1071, 23] on div "Publish" at bounding box center [1089, 23] width 40 height 17
click at [195, 31] on div at bounding box center [207, 23] width 26 height 26
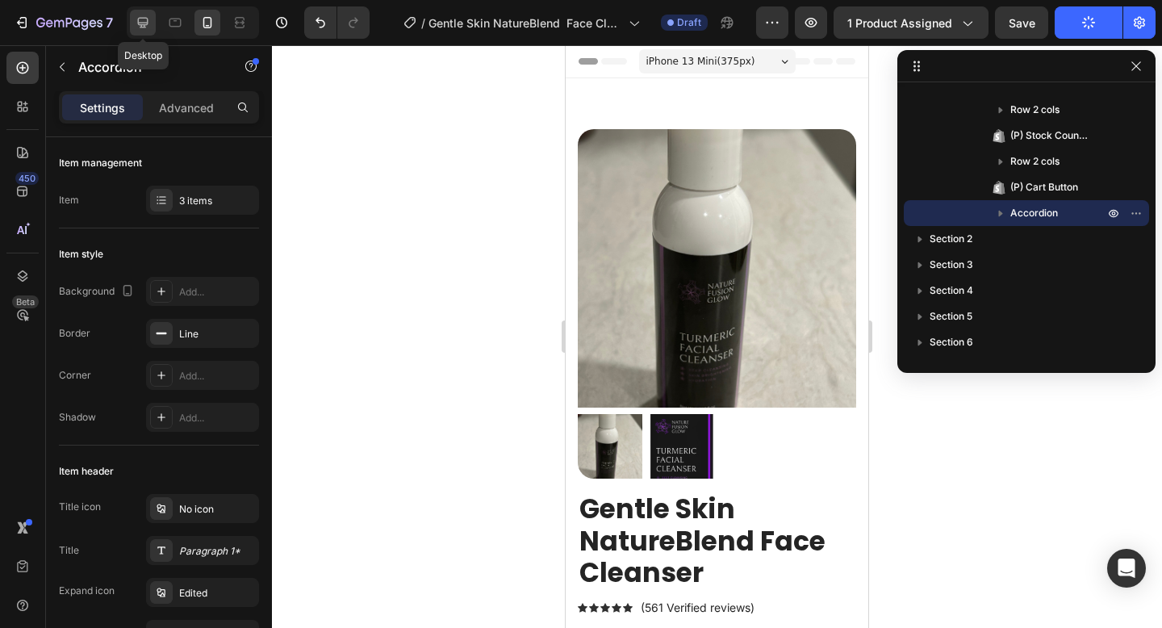
click at [138, 18] on icon at bounding box center [143, 23] width 16 height 16
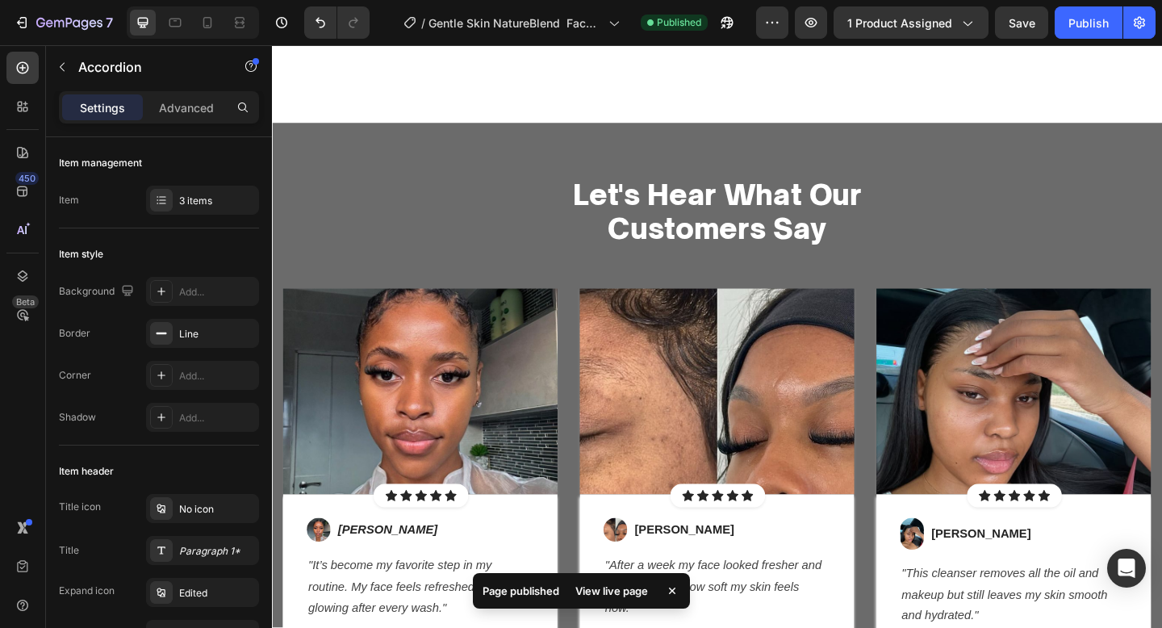
scroll to position [2629, 0]
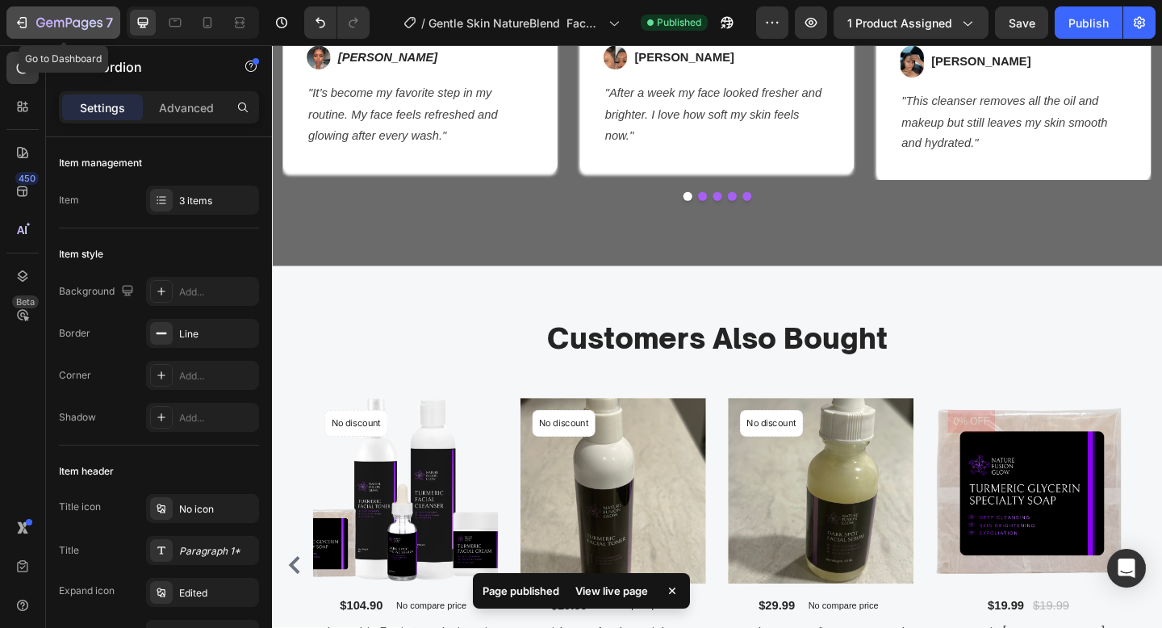
click at [47, 27] on icon "button" at bounding box center [69, 24] width 66 height 14
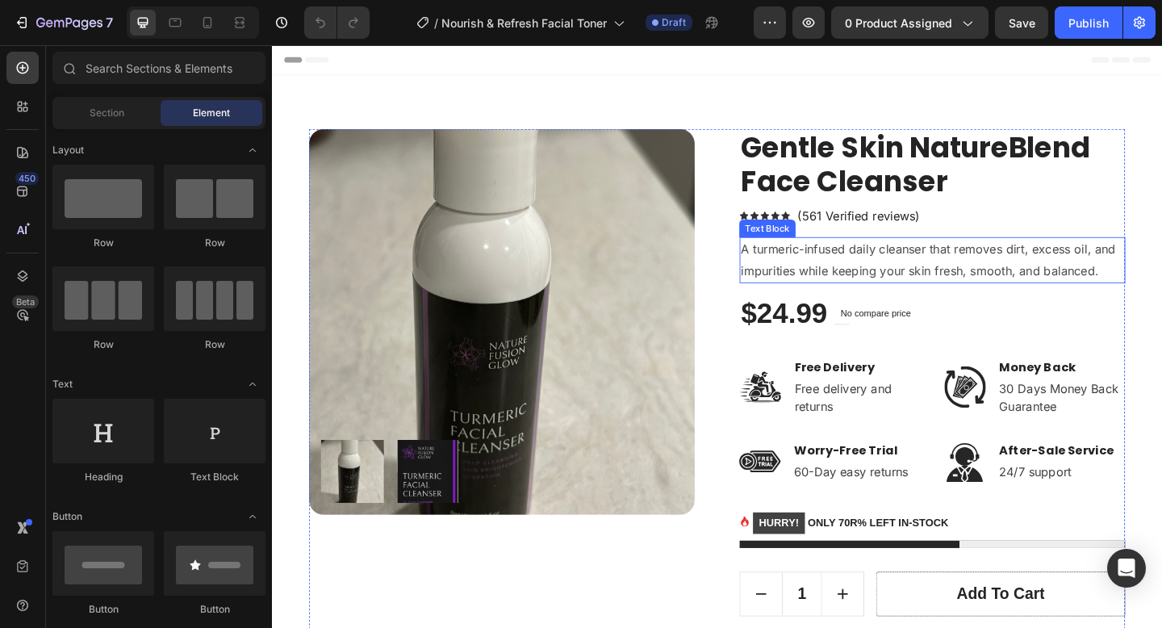
click at [952, 271] on p "A turmeric-infused daily cleanser that removes dirt, excess oil, and impurities…" at bounding box center [990, 279] width 416 height 47
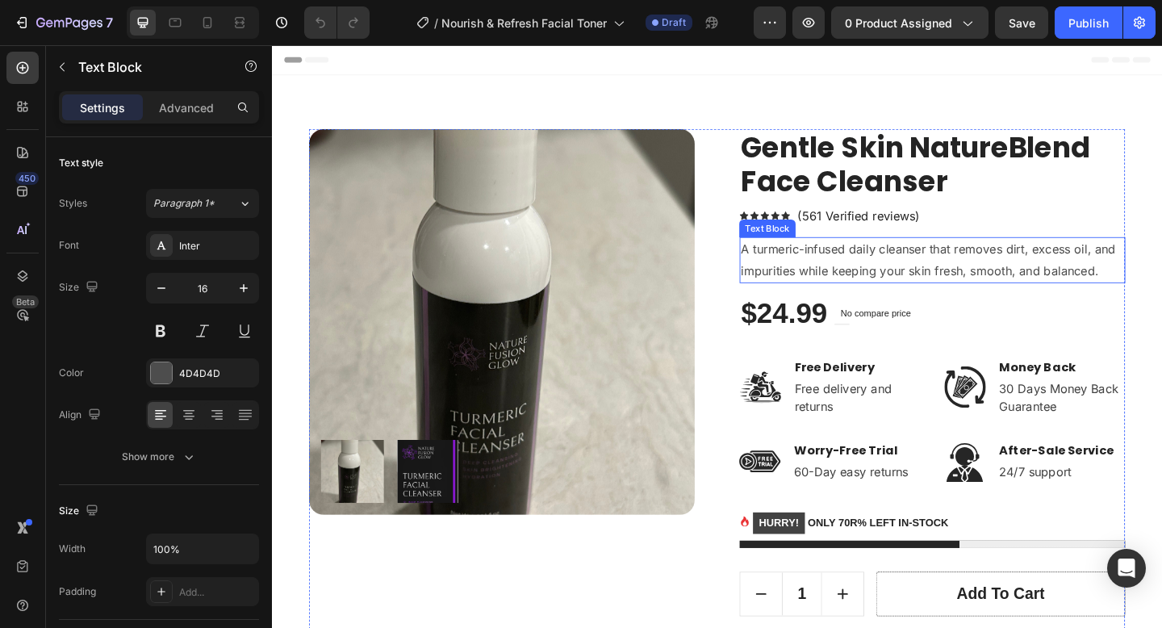
click at [952, 271] on p "A turmeric-infused daily cleanser that removes dirt, excess oil, and impurities…" at bounding box center [990, 279] width 416 height 47
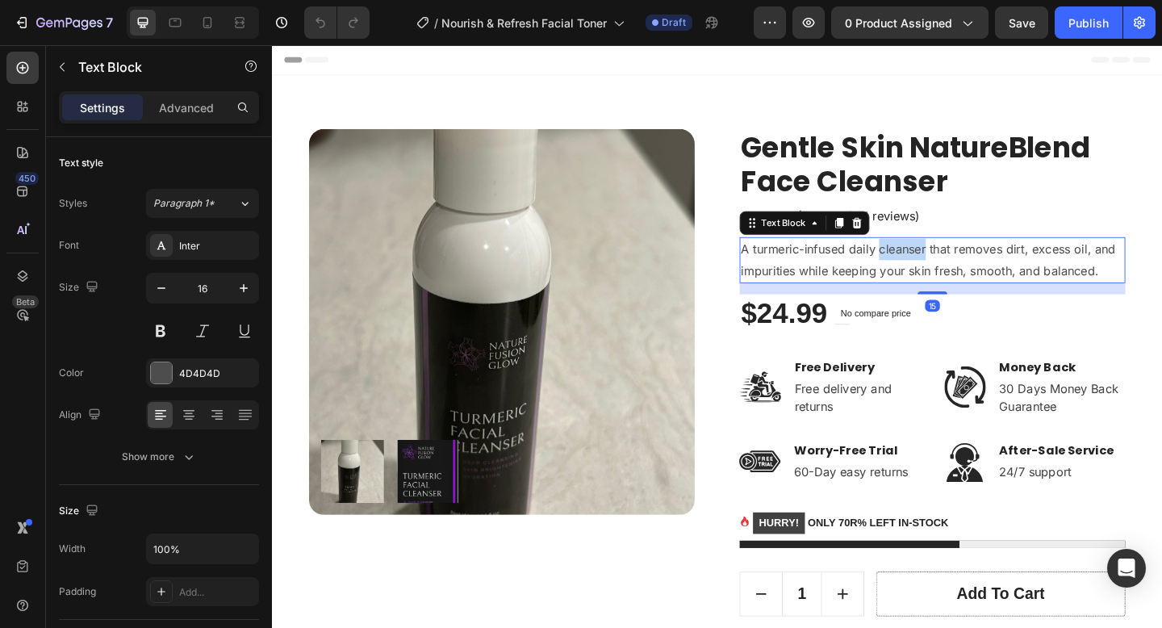
click at [952, 271] on p "A turmeric-infused daily cleanser that removes dirt, excess oil, and impurities…" at bounding box center [990, 279] width 416 height 47
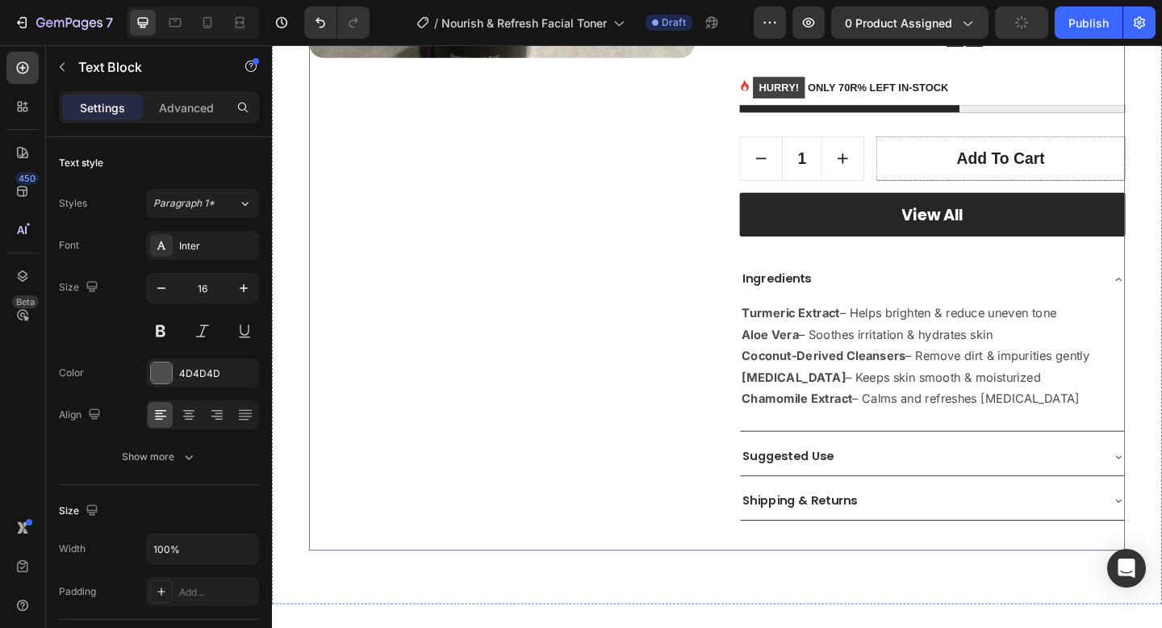
scroll to position [554, 0]
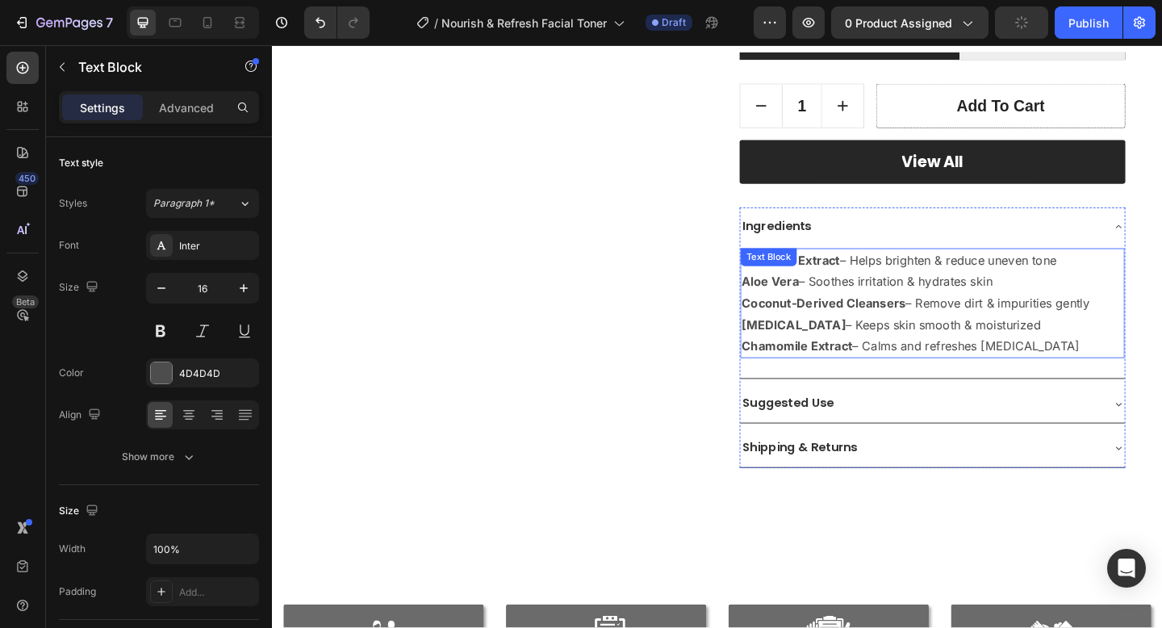
click at [1161, 371] on p "Chamomile Extract – Calms and refreshes [MEDICAL_DATA]" at bounding box center [990, 372] width 415 height 23
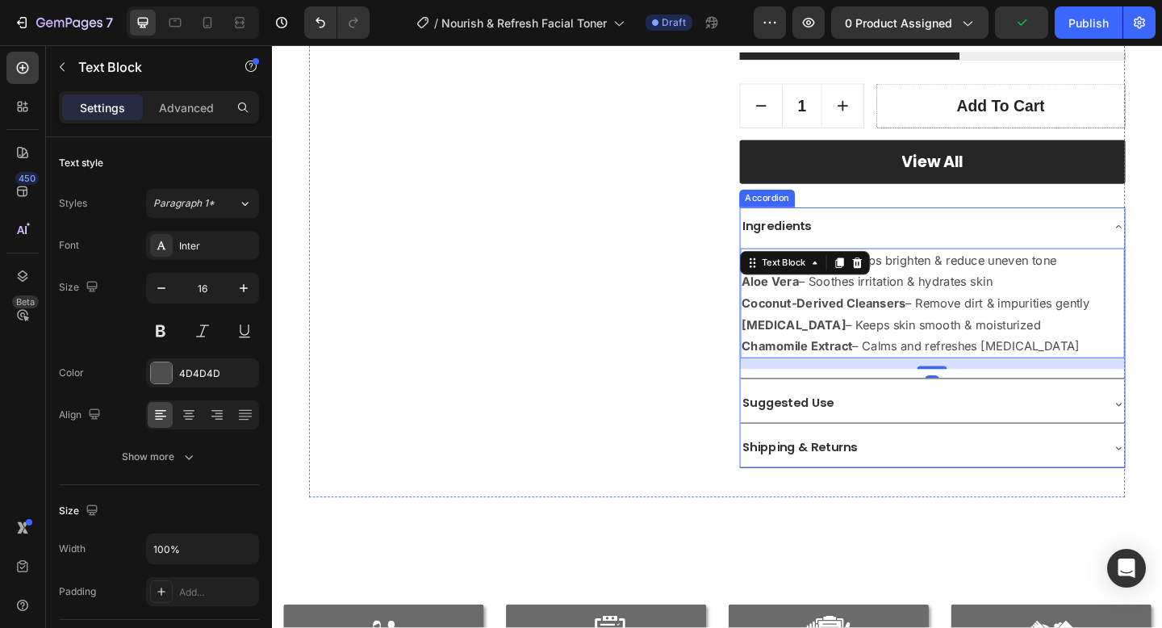
click at [1085, 420] on div "Suggested Use" at bounding box center [990, 435] width 418 height 41
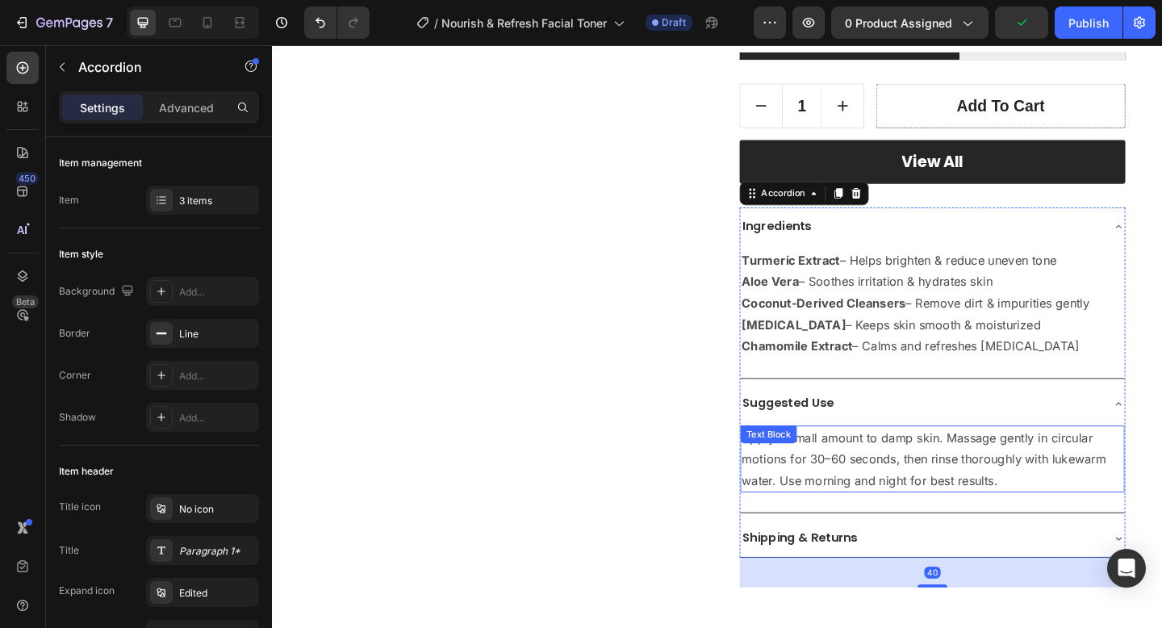
click at [973, 513] on p "Apply a small amount to damp skin. Massage gently in circular motions for 30–60…" at bounding box center [990, 495] width 415 height 69
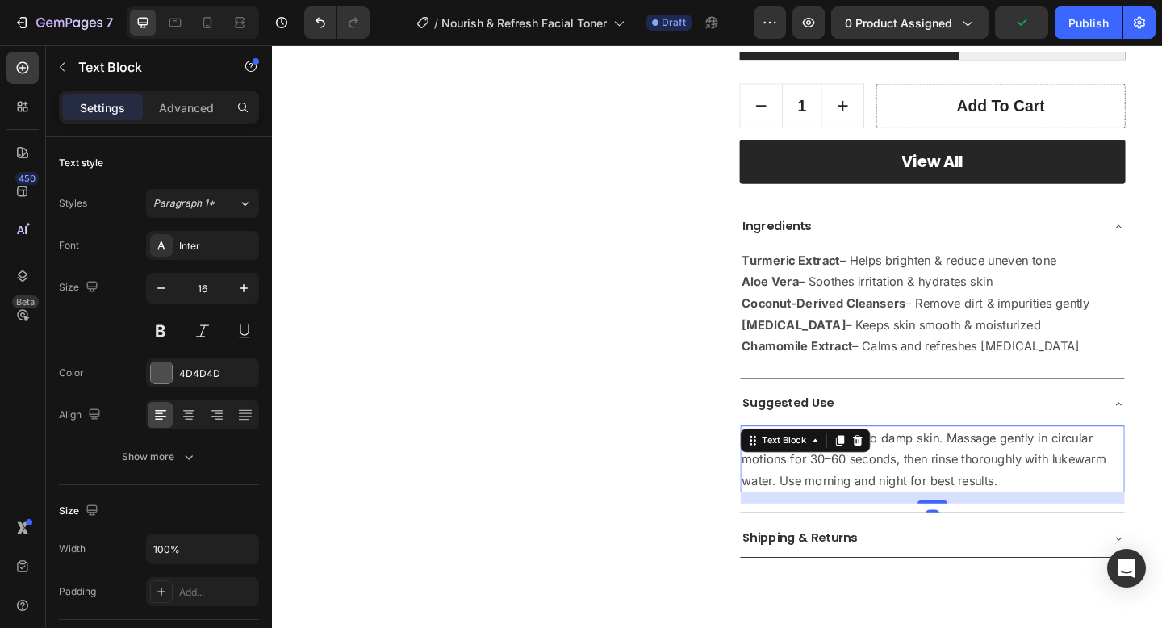
click at [973, 513] on p "Apply a small amount to damp skin. Massage gently in circular motions for 30–60…" at bounding box center [990, 495] width 415 height 69
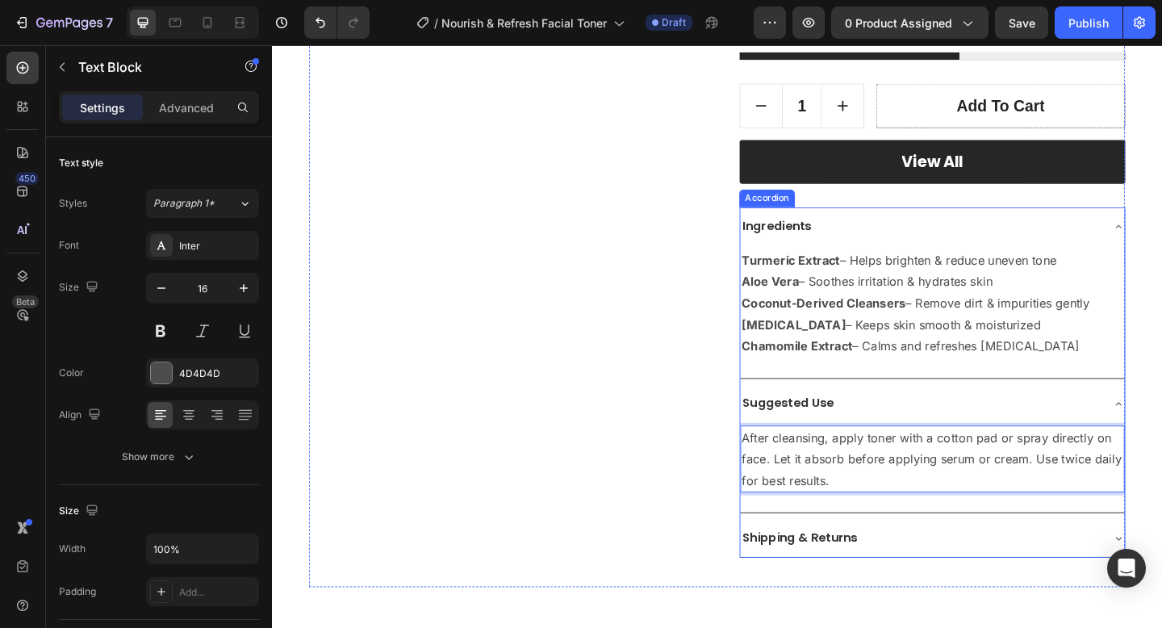
click at [945, 434] on div "Suggested Use" at bounding box center [977, 435] width 392 height 28
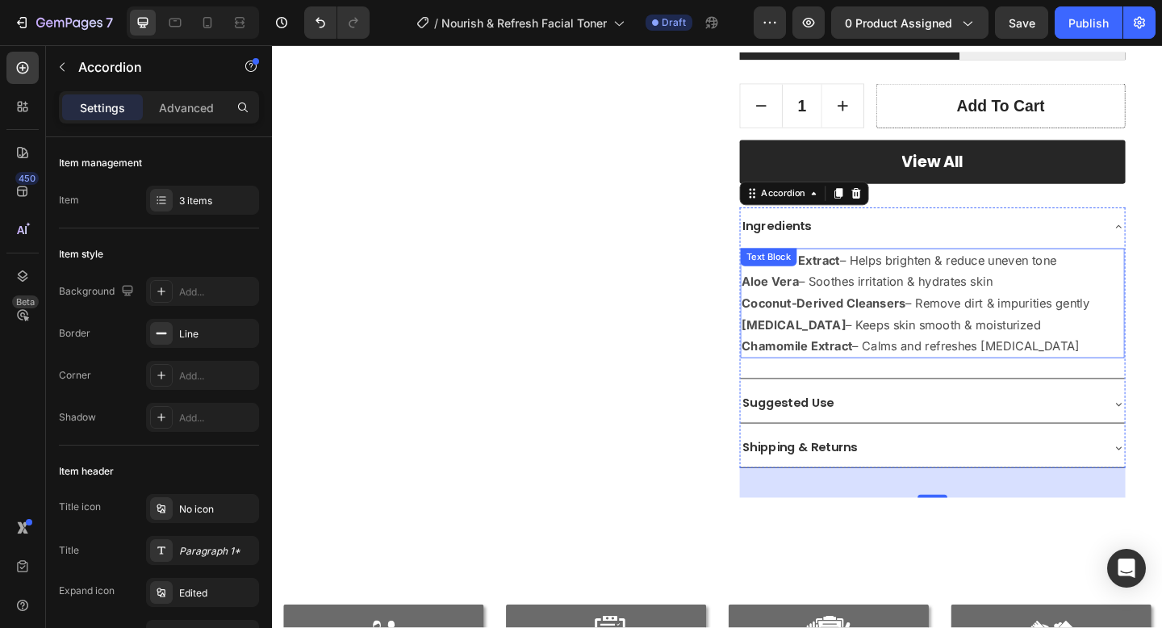
click at [927, 326] on strong "Coconut-Derived Cleansers" at bounding box center [872, 326] width 178 height 16
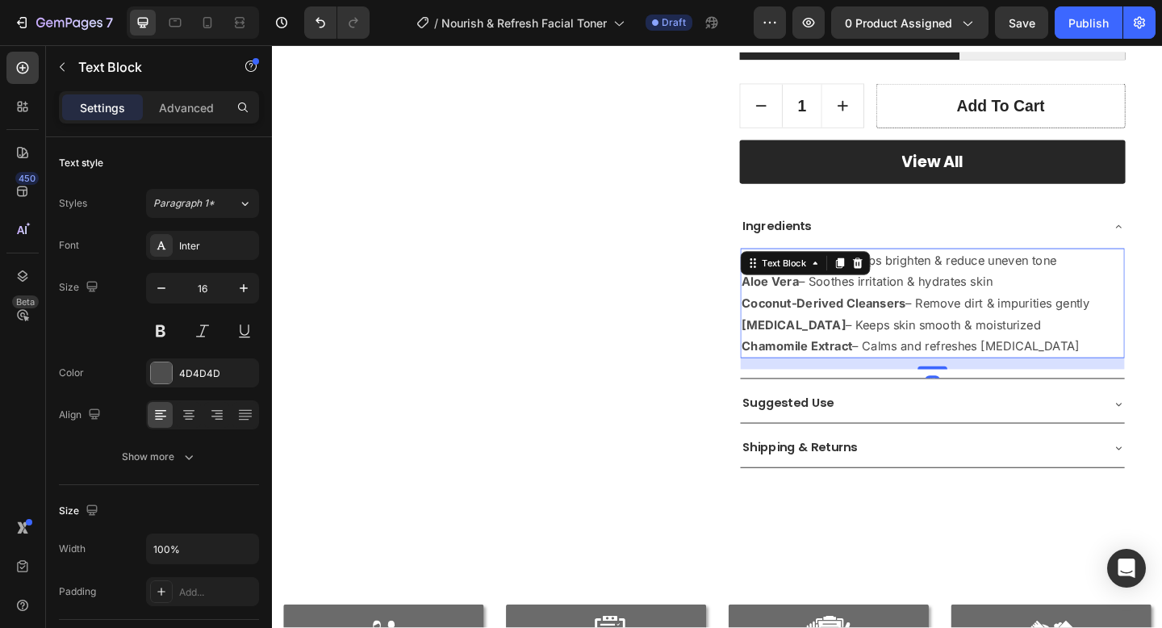
click at [1161, 370] on p "Chamomile Extract – Calms and refreshes [MEDICAL_DATA]" at bounding box center [990, 372] width 415 height 23
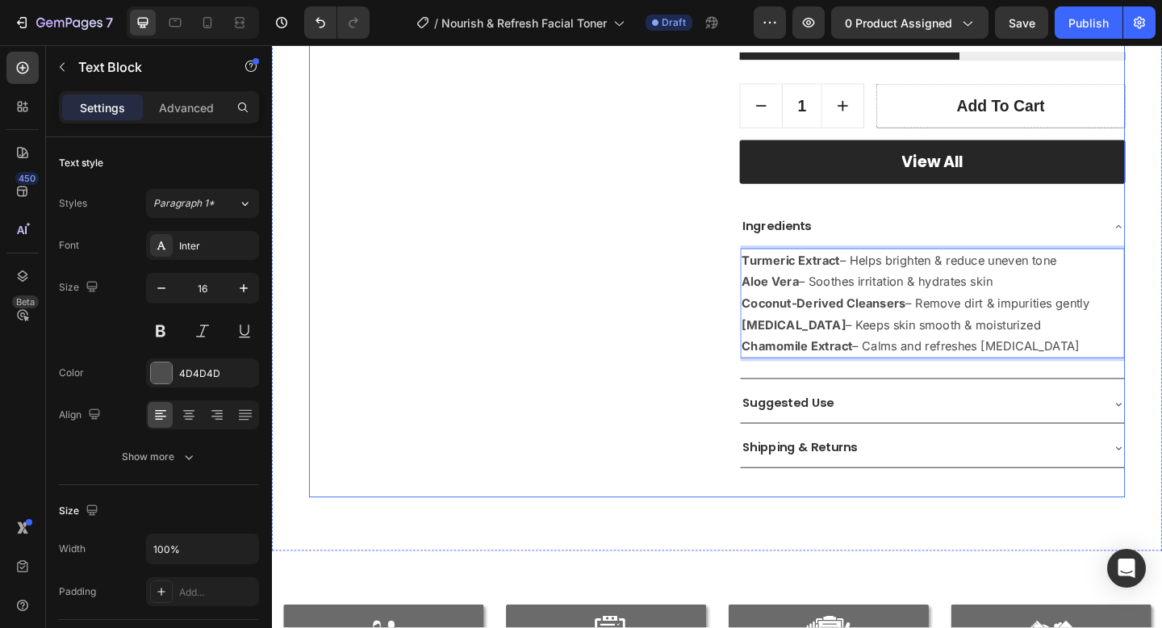
drag, startPoint x: 1167, startPoint y: 370, endPoint x: 765, endPoint y: 282, distance: 411.6
click at [765, 282] on div "Product Images Gentle Skin NatureBlend Face Cleanser (P) Title Icon Icon Icon I…" at bounding box center [756, 60] width 888 height 956
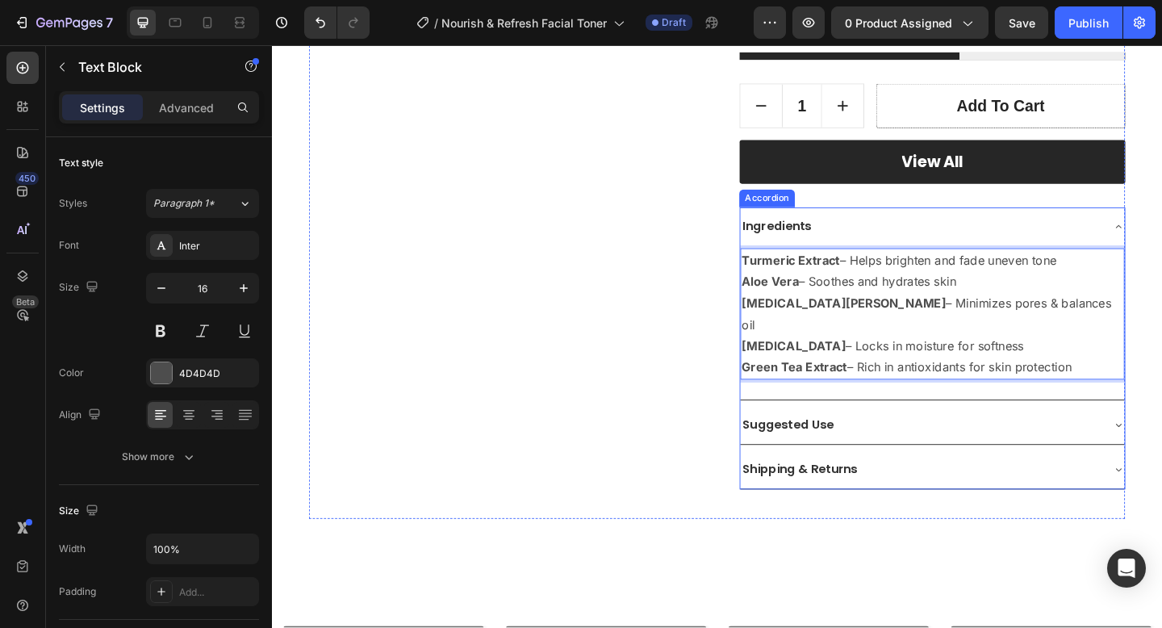
click at [939, 239] on div "Ingredients" at bounding box center [977, 242] width 392 height 28
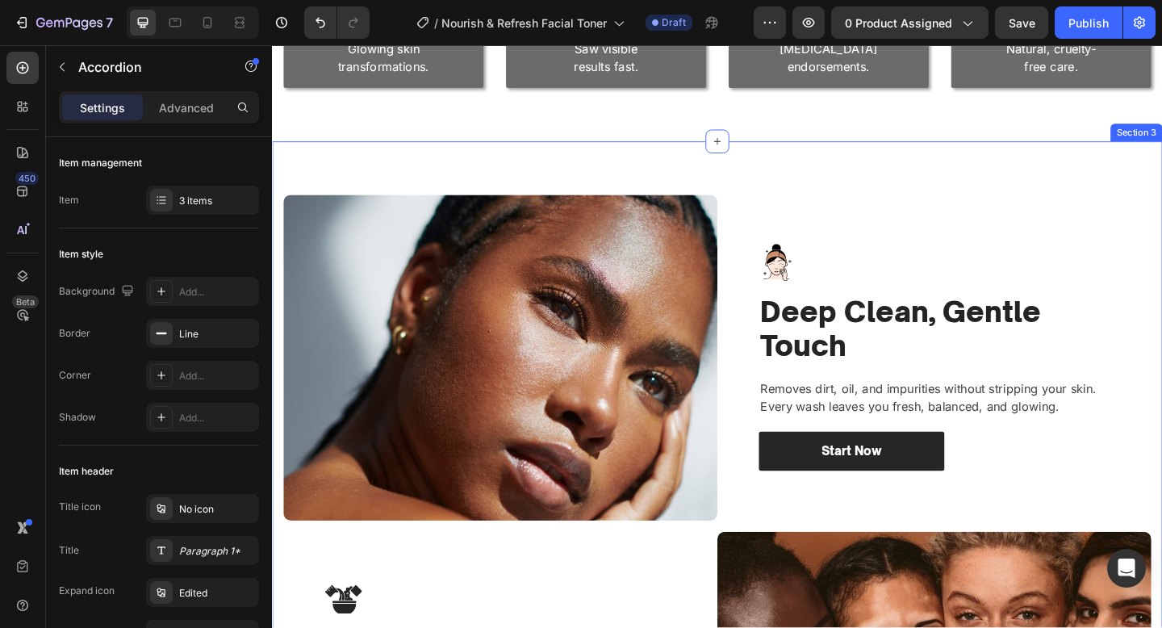
scroll to position [1221, 0]
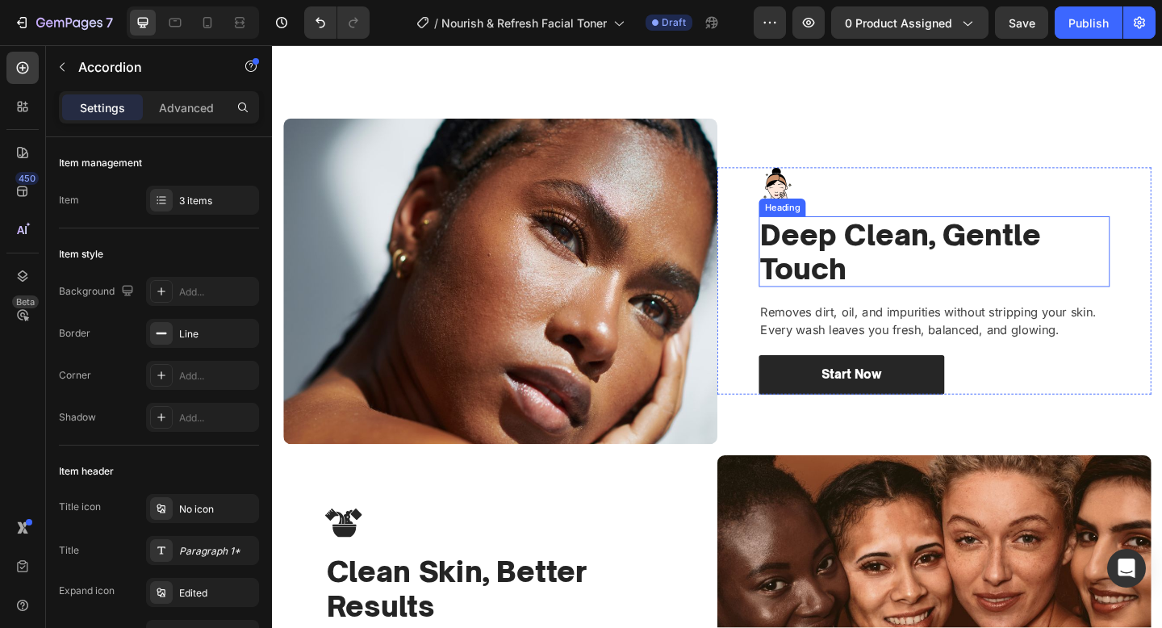
click at [879, 257] on h2 "Deep Clean, Gentle Touch" at bounding box center [992, 270] width 382 height 77
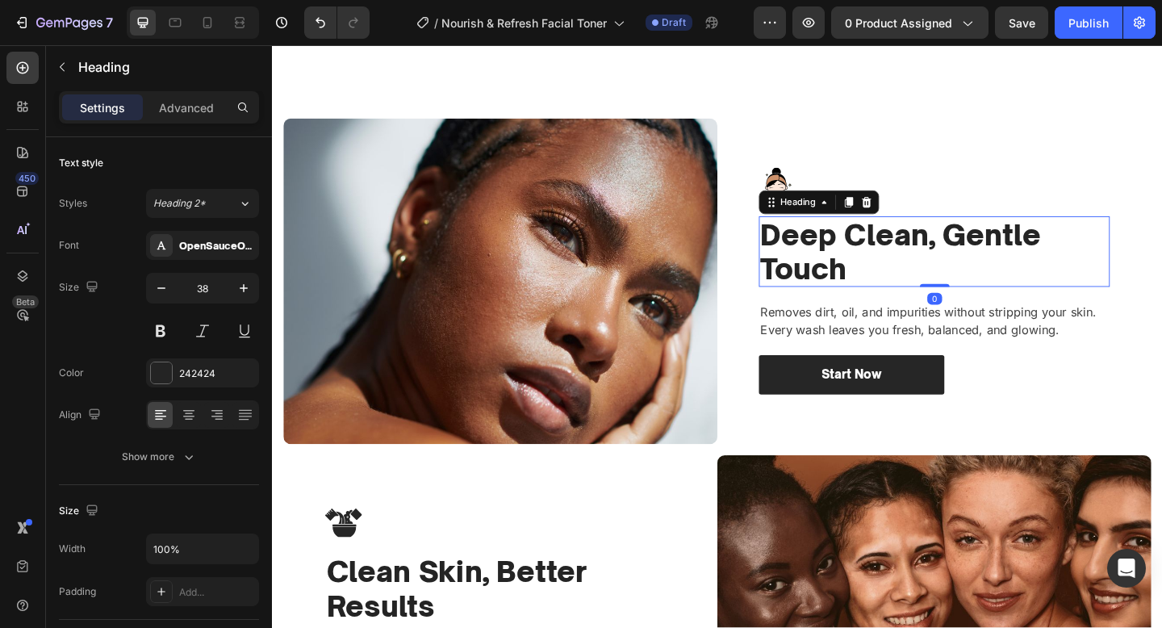
click at [879, 257] on h2 "Deep Clean, Gentle Touch" at bounding box center [992, 270] width 382 height 77
click at [879, 257] on p "Deep Clean, Gentle Touch" at bounding box center [992, 269] width 379 height 73
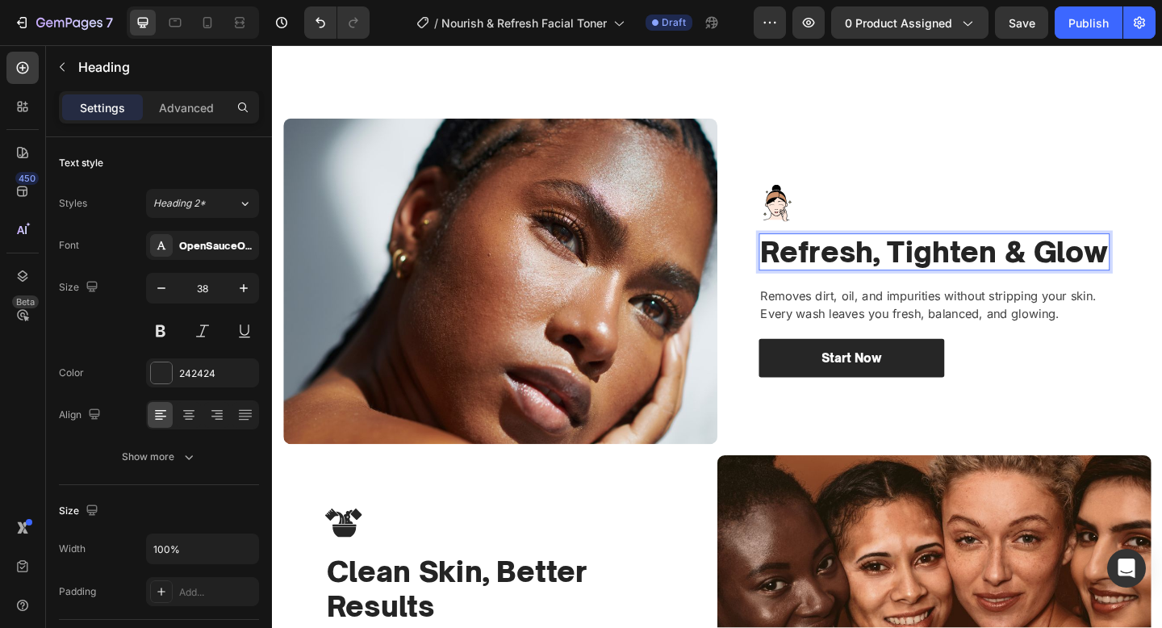
scroll to position [1239, 0]
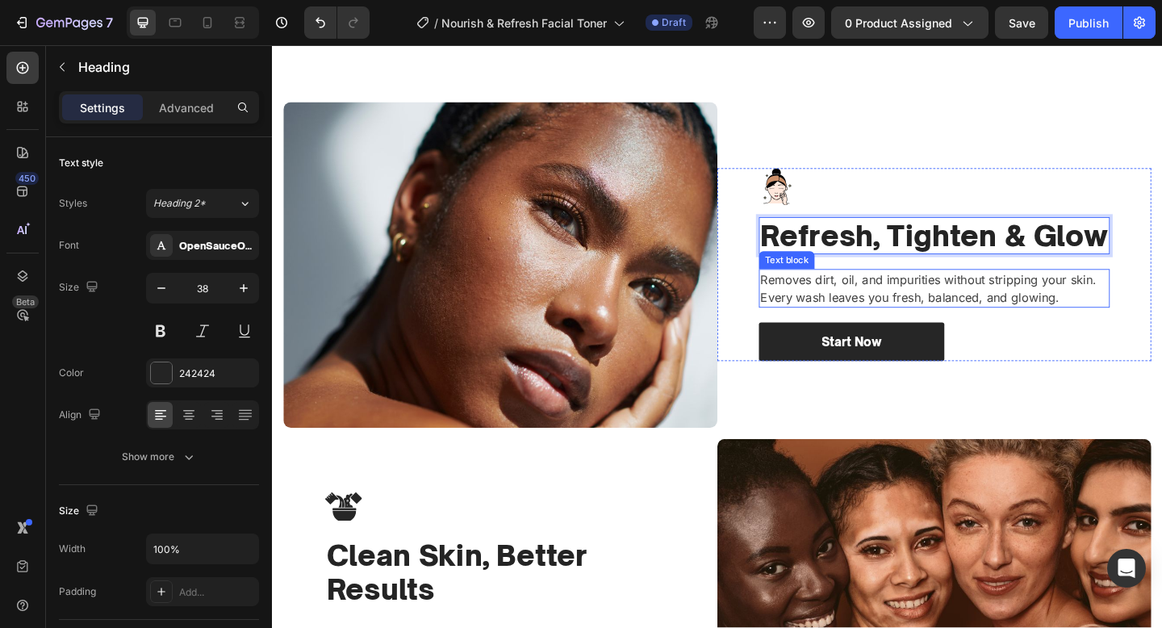
click at [886, 303] on p "Removes dirt, oil, and impurities without stripping your skin. Every wash leave…" at bounding box center [992, 310] width 379 height 39
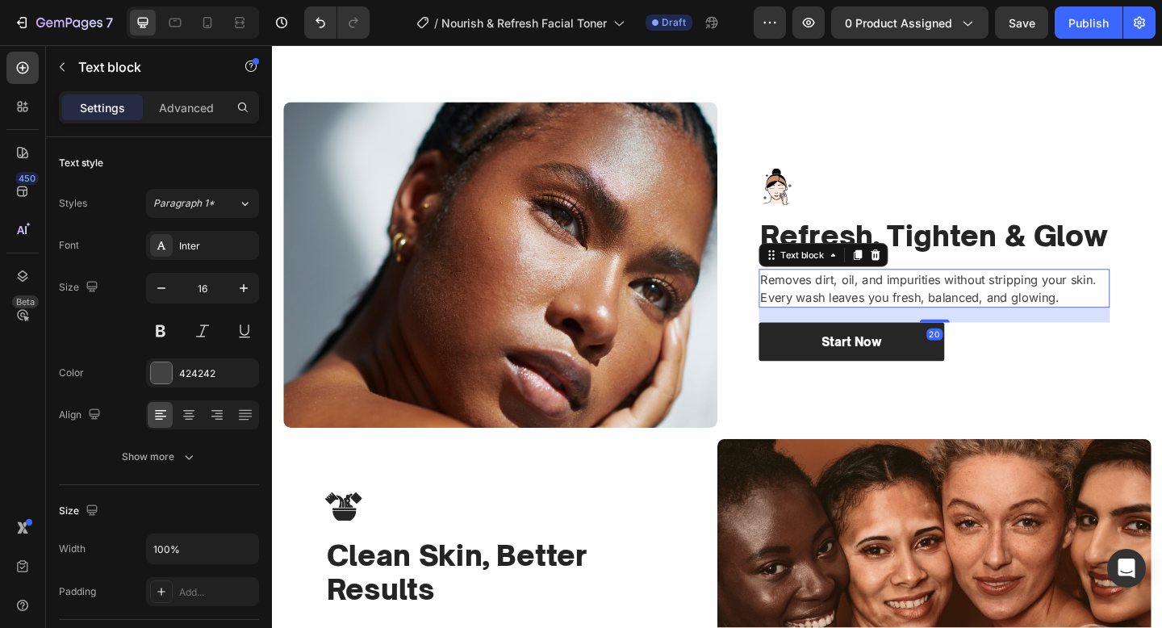
click at [886, 303] on p "Removes dirt, oil, and impurities without stripping your skin. Every wash leave…" at bounding box center [992, 310] width 379 height 39
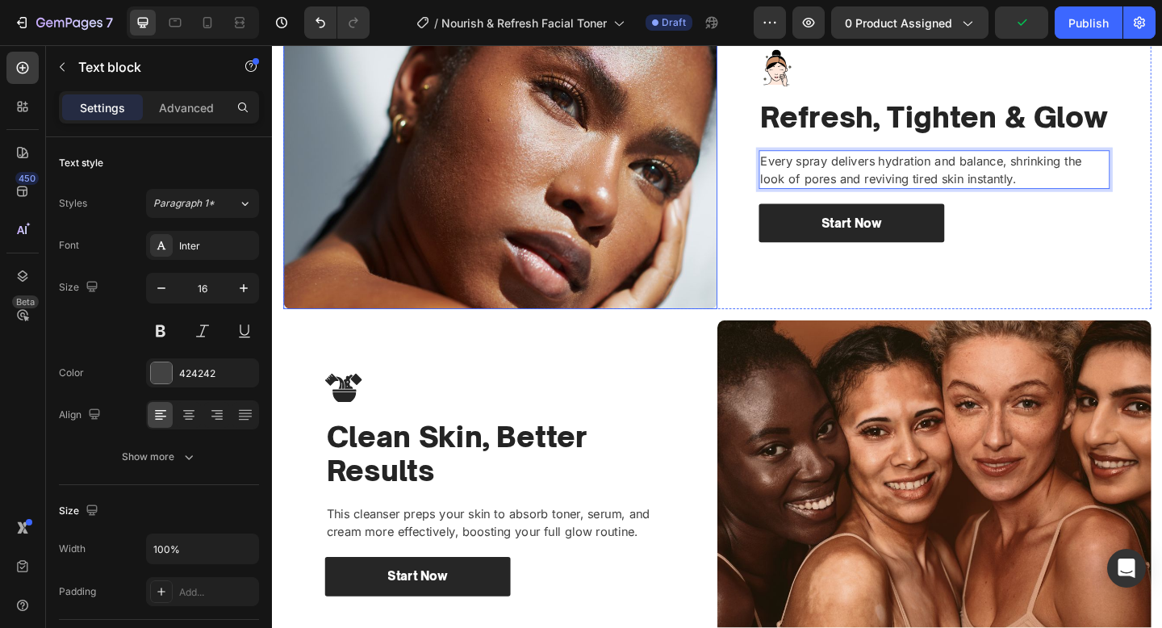
scroll to position [1579, 0]
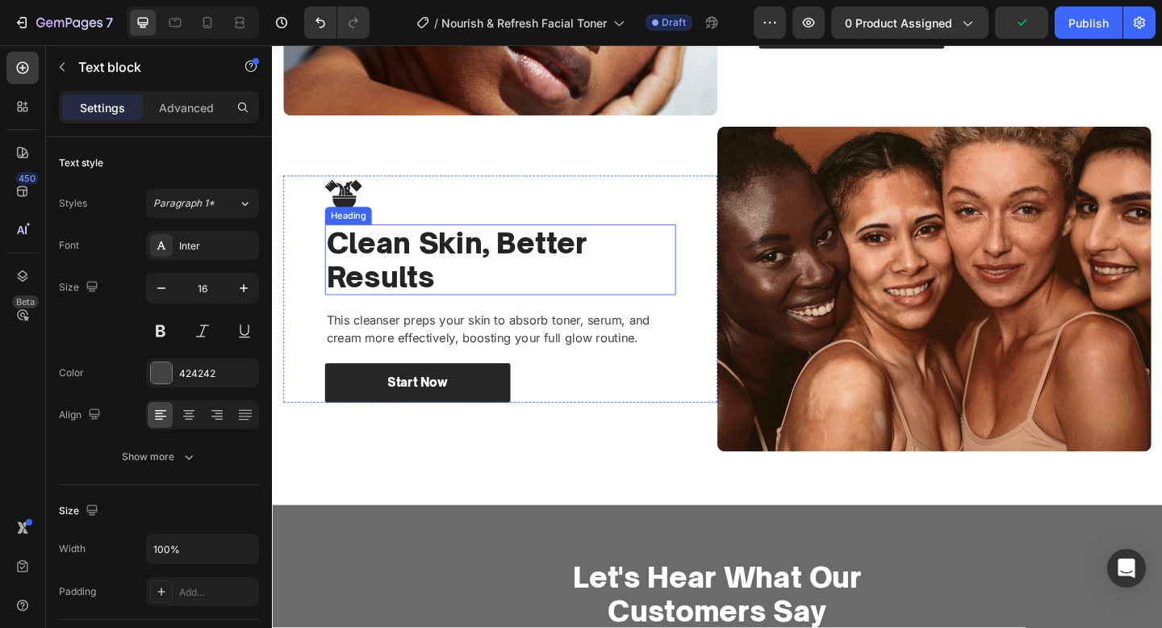
click at [551, 258] on h2 "Clean Skin, Better Results" at bounding box center [520, 278] width 382 height 77
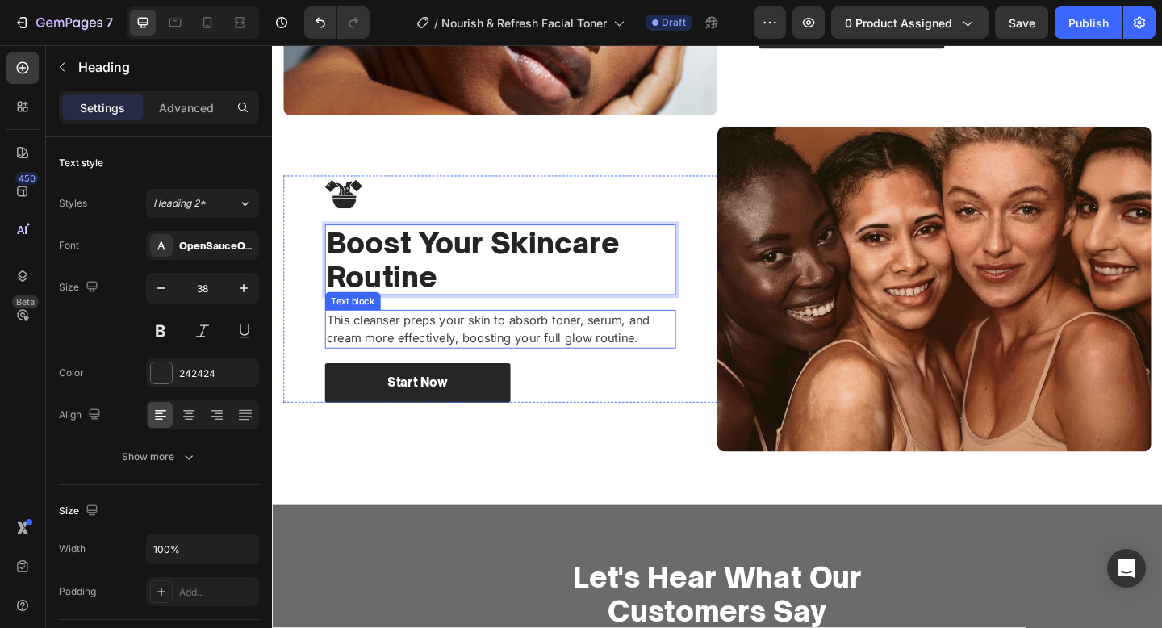
click at [649, 361] on p "This cleanser preps your skin to absorb toner, serum, and cream more effectivel…" at bounding box center [520, 354] width 379 height 39
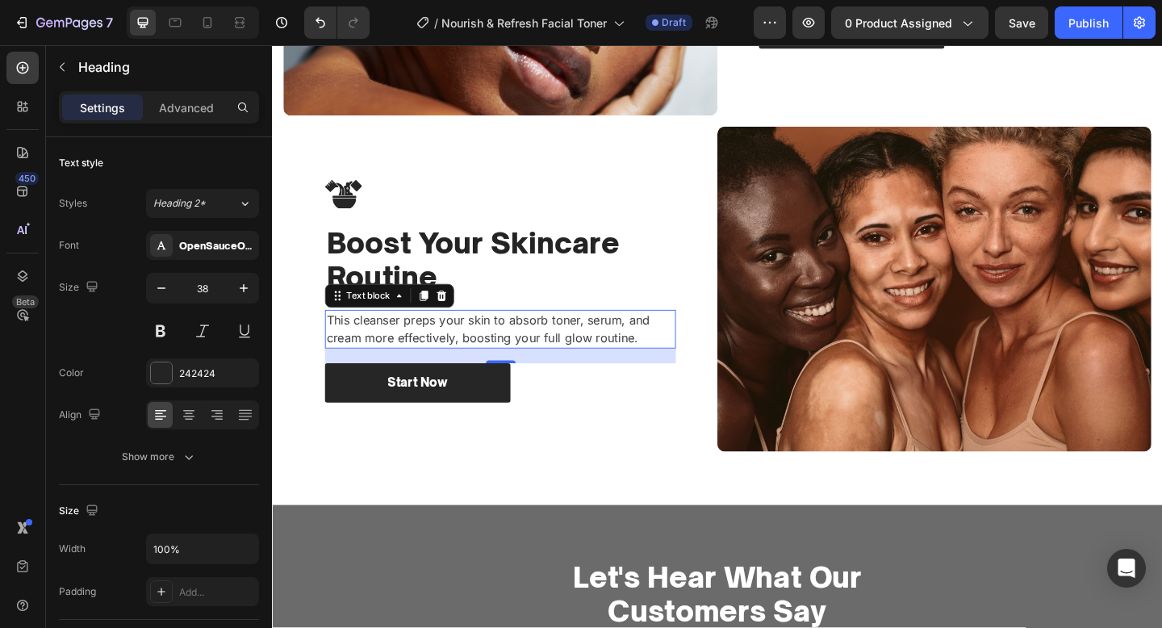
click at [649, 361] on p "This cleanser preps your skin to absorb toner, serum, and cream more effectivel…" at bounding box center [520, 354] width 379 height 39
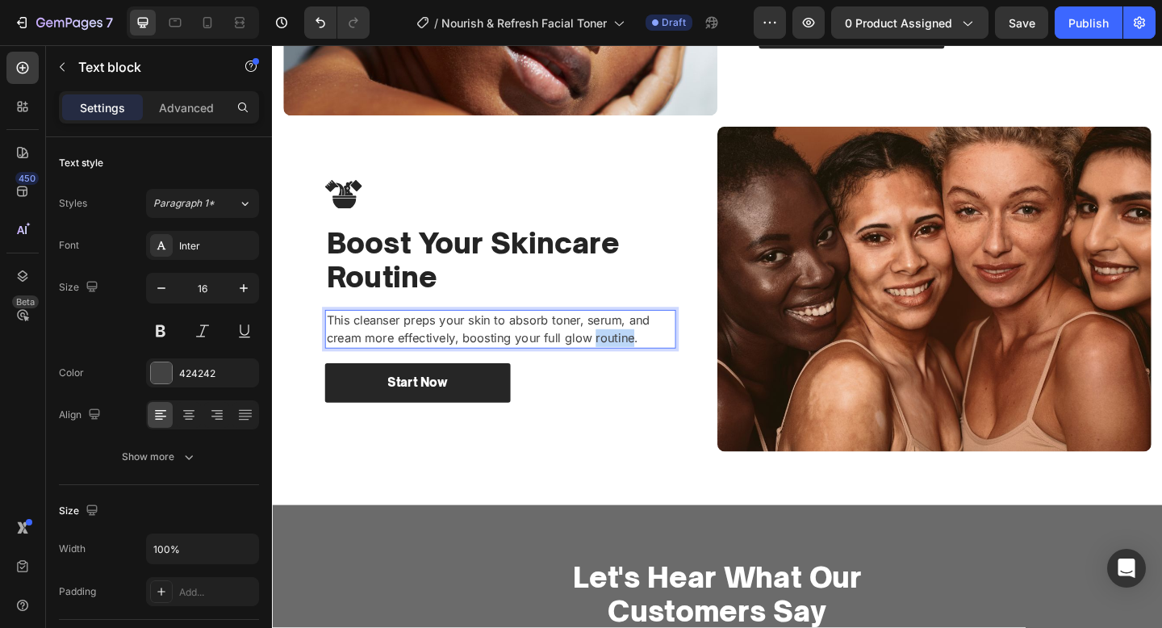
click at [649, 361] on p "This cleanser preps your skin to absorb toner, serum, and cream more effectivel…" at bounding box center [520, 354] width 379 height 39
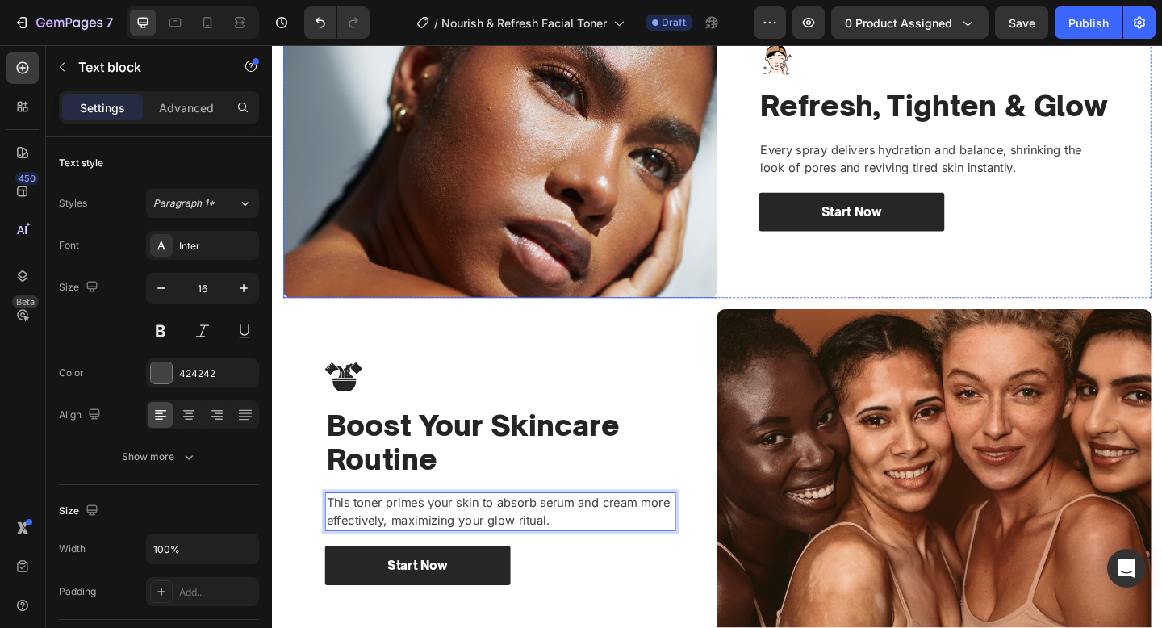
scroll to position [1574, 0]
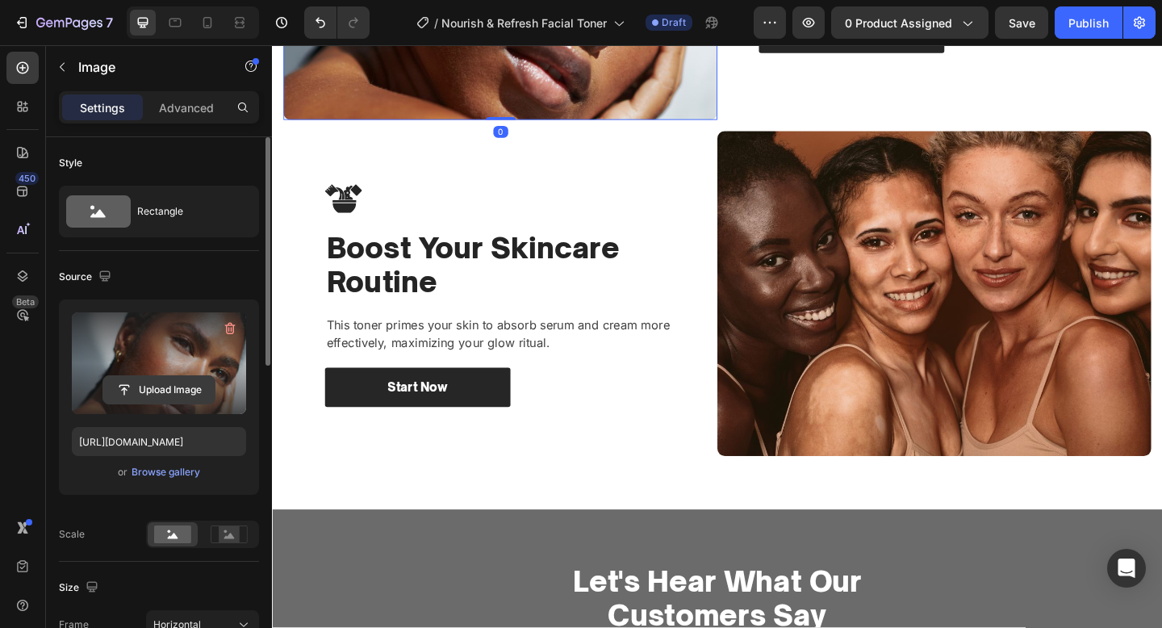
click at [169, 375] on button "Upload Image" at bounding box center [158, 389] width 113 height 29
click at [174, 390] on input "file" at bounding box center [158, 389] width 111 height 27
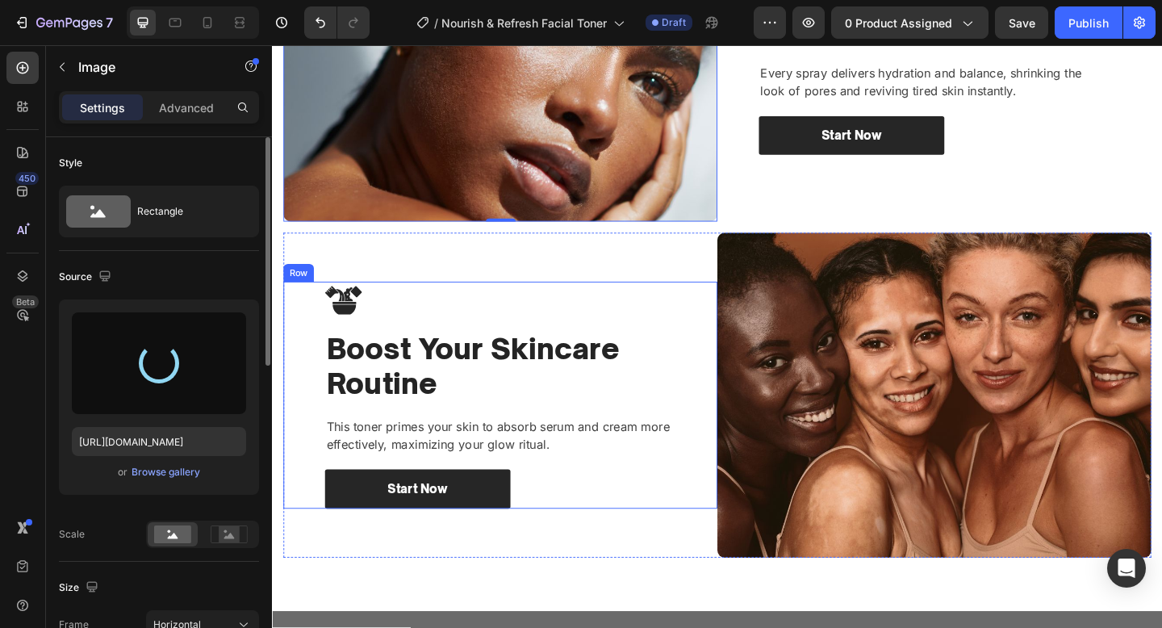
scroll to position [1462, 0]
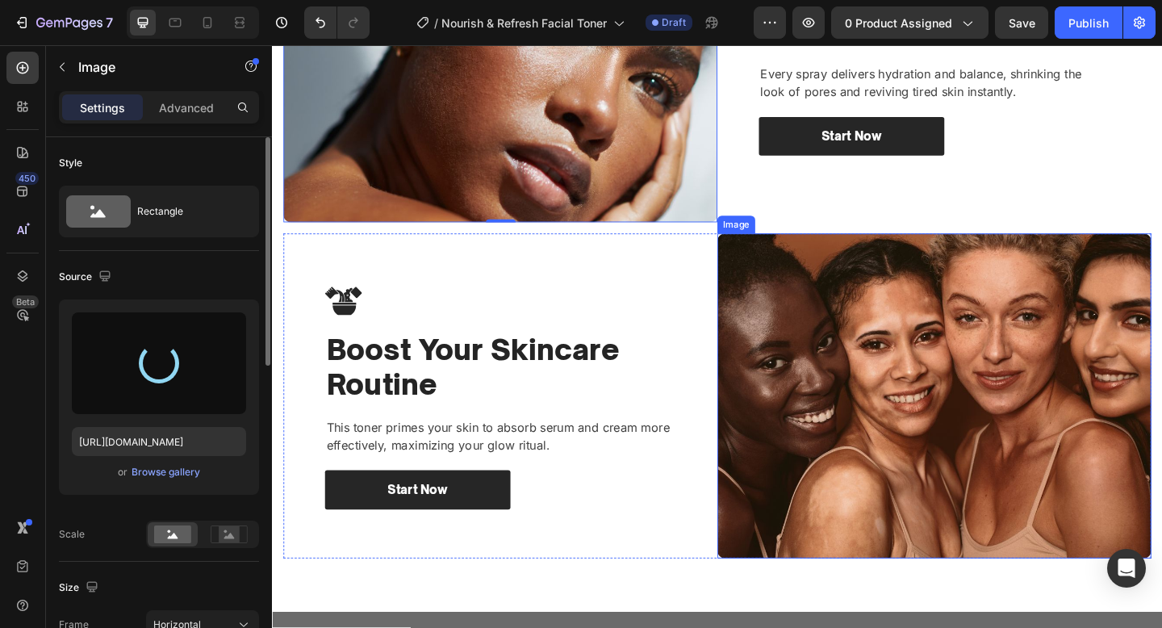
type input "[URL][DOMAIN_NAME]"
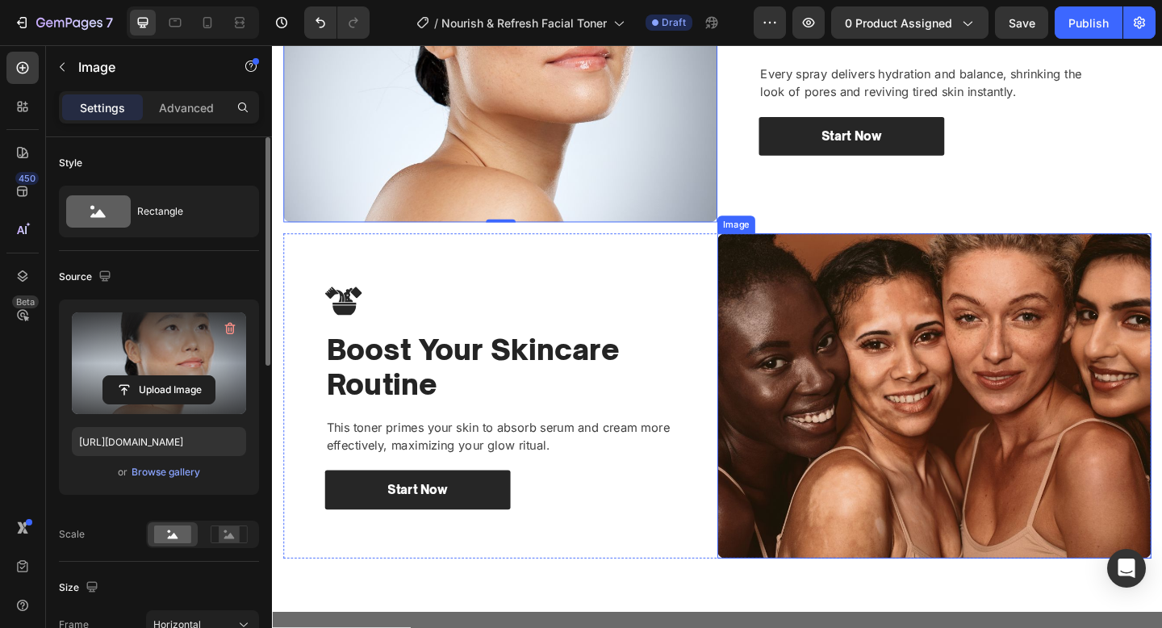
click at [993, 469] on img at bounding box center [992, 427] width 472 height 354
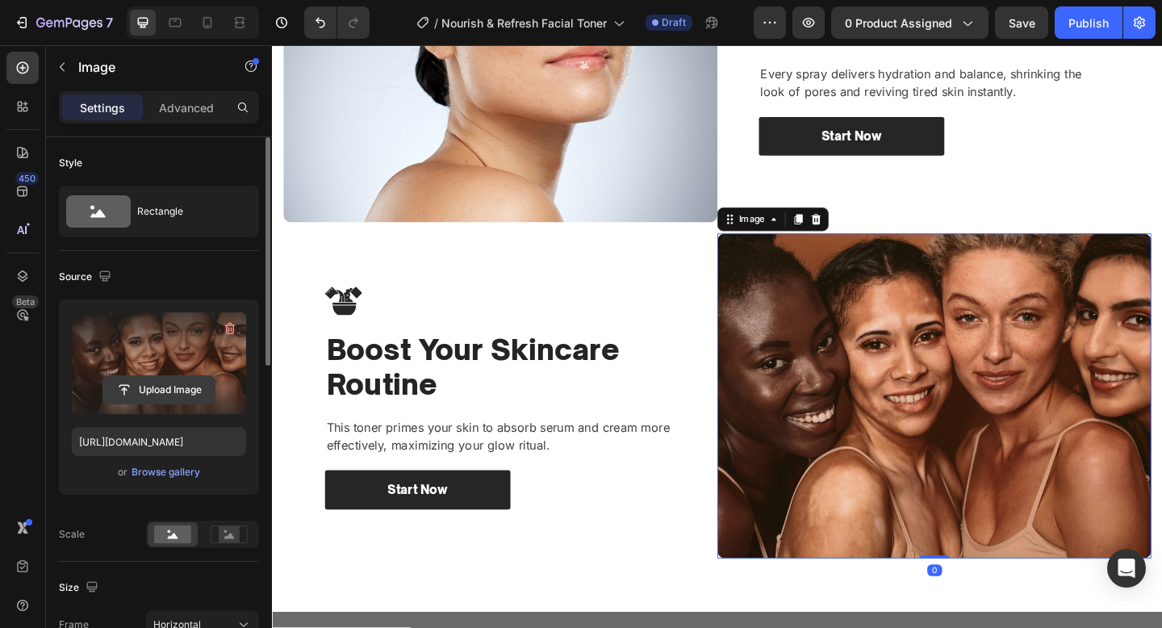
click at [174, 397] on input "file" at bounding box center [158, 389] width 111 height 27
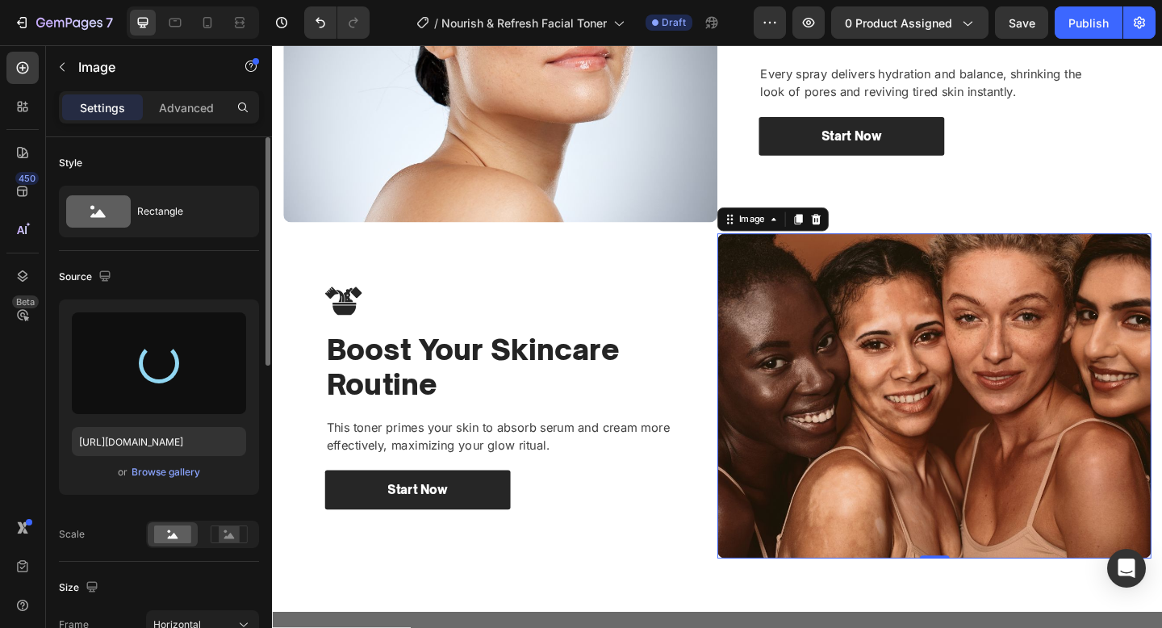
type input "[URL][DOMAIN_NAME]"
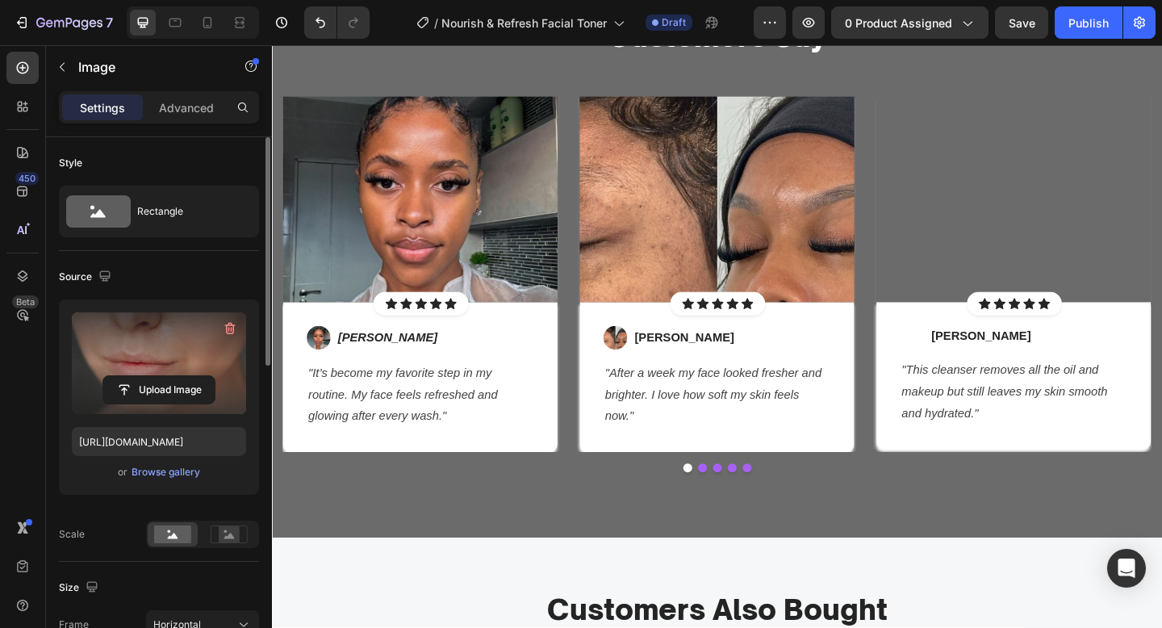
scroll to position [2219, 0]
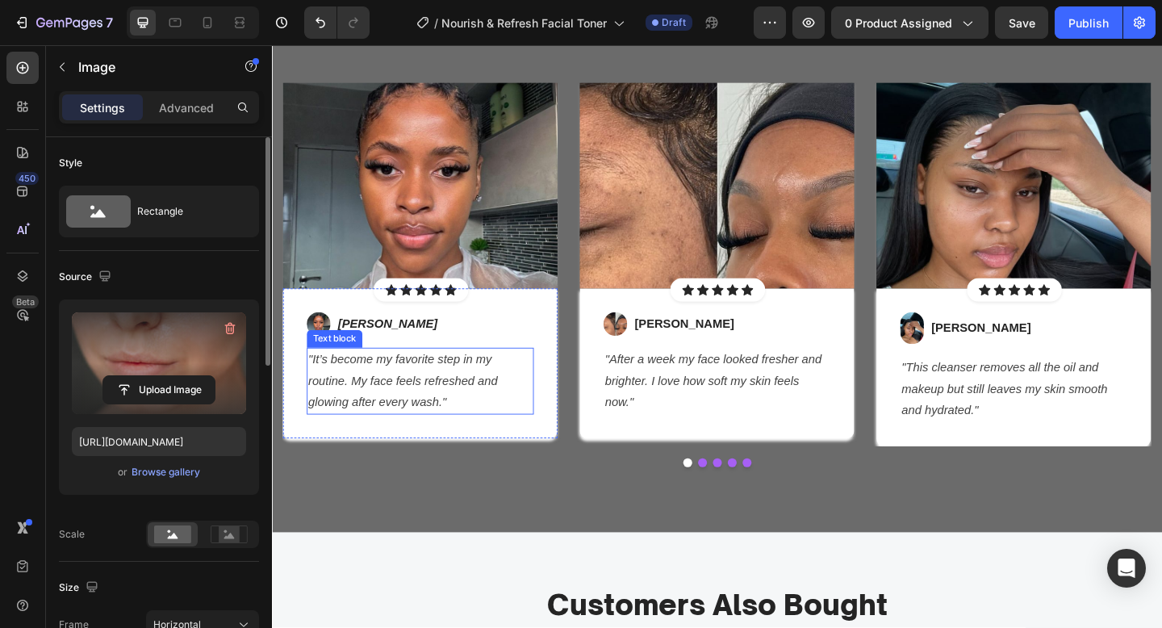
click at [389, 439] on icon ""It’s become my favorite step in my routine. My face feels refreshed and glowin…" at bounding box center [415, 410] width 206 height 61
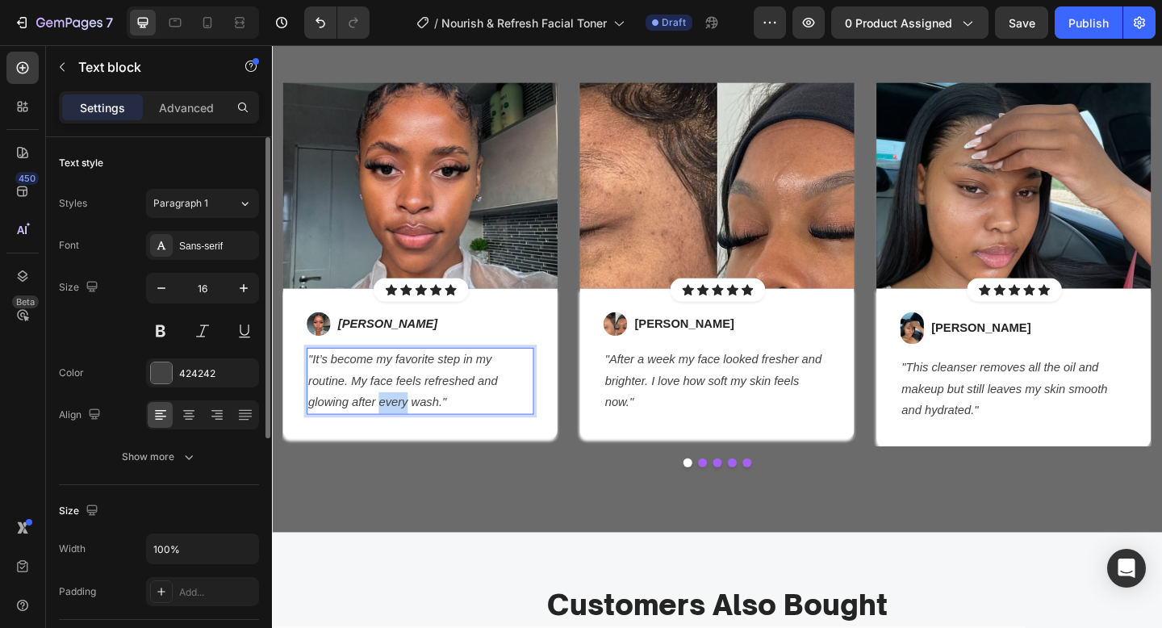
click at [389, 439] on icon ""It’s become my favorite step in my routine. My face feels refreshed and glowin…" at bounding box center [415, 410] width 206 height 61
drag, startPoint x: 465, startPoint y: 436, endPoint x: 377, endPoint y: 437, distance: 88.0
click at [377, 437] on p ""My pores look smaller, and my skin feels so fresh after every spray. I can’t g…" at bounding box center [434, 410] width 244 height 69
click at [365, 341] on icon "[PERSON_NAME]" at bounding box center [398, 348] width 108 height 14
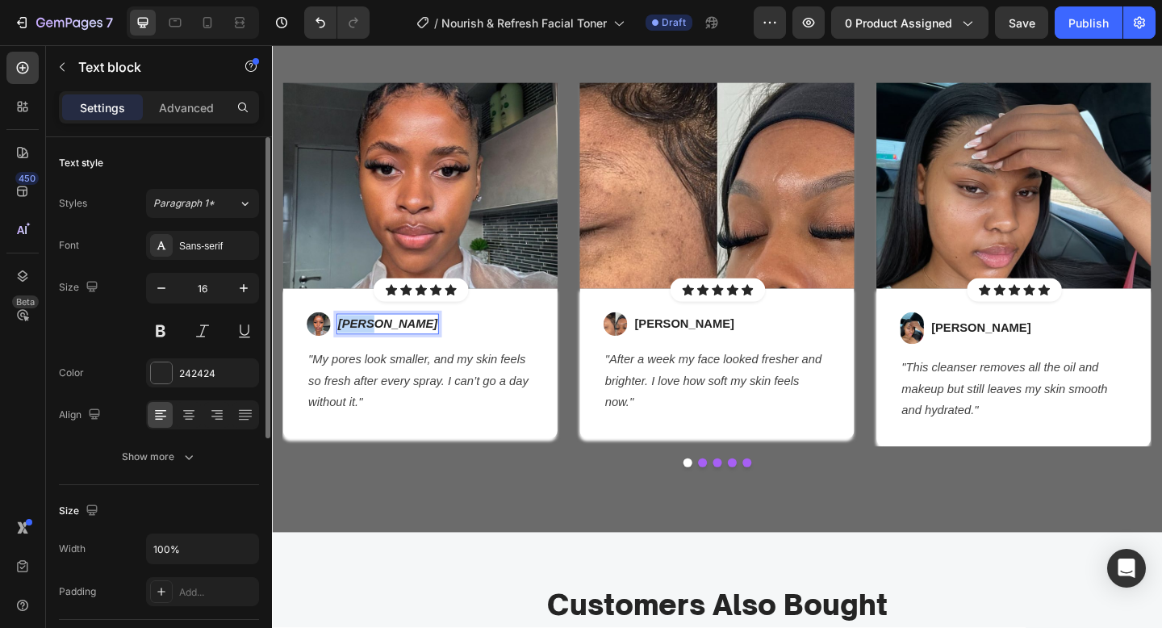
click at [365, 341] on icon "[PERSON_NAME]" at bounding box center [398, 348] width 108 height 14
click at [354, 347] on icon "– [PERSON_NAME]" at bounding box center [403, 348] width 119 height 14
click at [770, 388] on icon ""After a week my face looked fresher and brighter. I love how soft my skin feel…" at bounding box center [752, 410] width 236 height 61
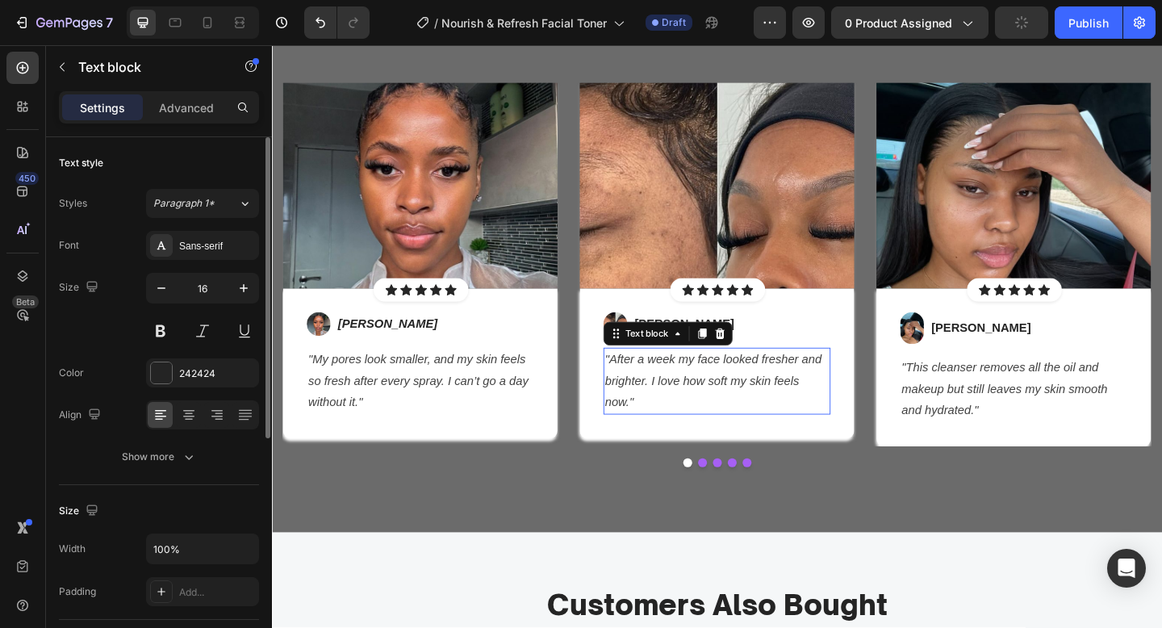
click at [770, 388] on icon ""After a week my face looked fresher and brighter. I love how soft my skin feel…" at bounding box center [752, 410] width 236 height 61
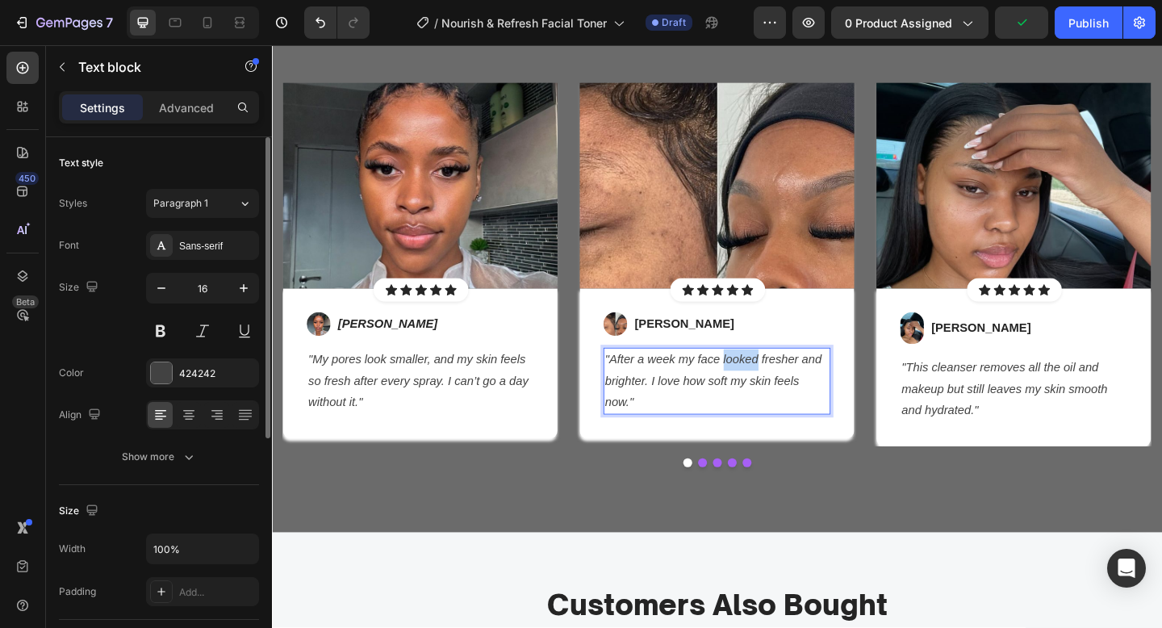
click at [770, 388] on icon ""After a week my face looked fresher and brighter. I love how soft my skin feel…" at bounding box center [752, 410] width 236 height 61
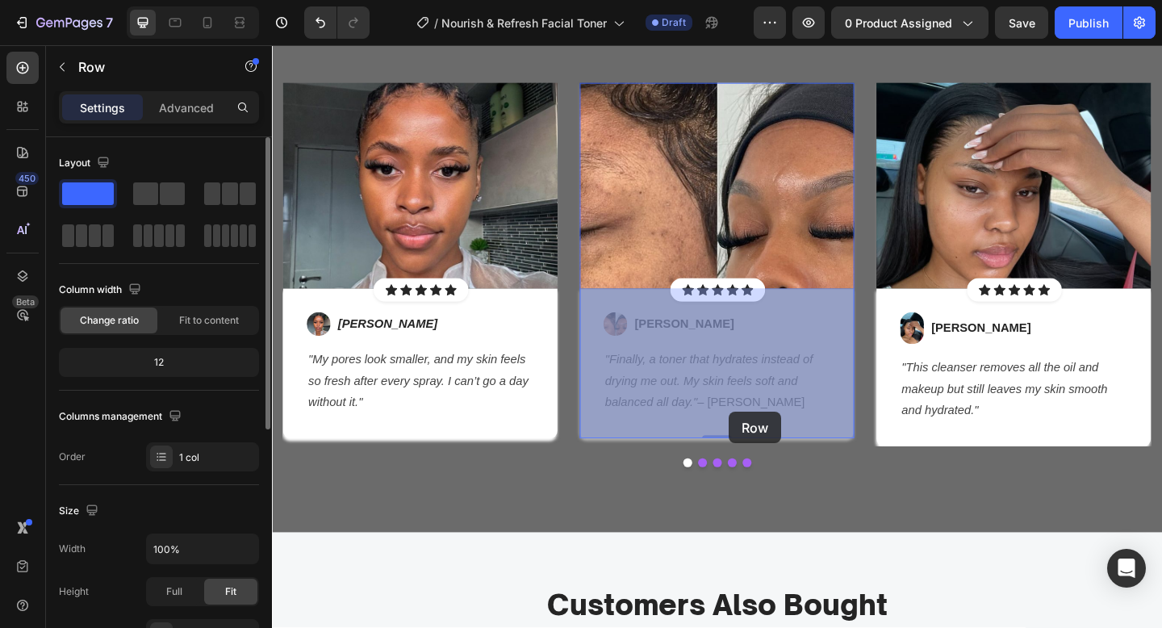
drag, startPoint x: 815, startPoint y: 447, endPoint x: 803, endPoint y: 447, distance: 12.1
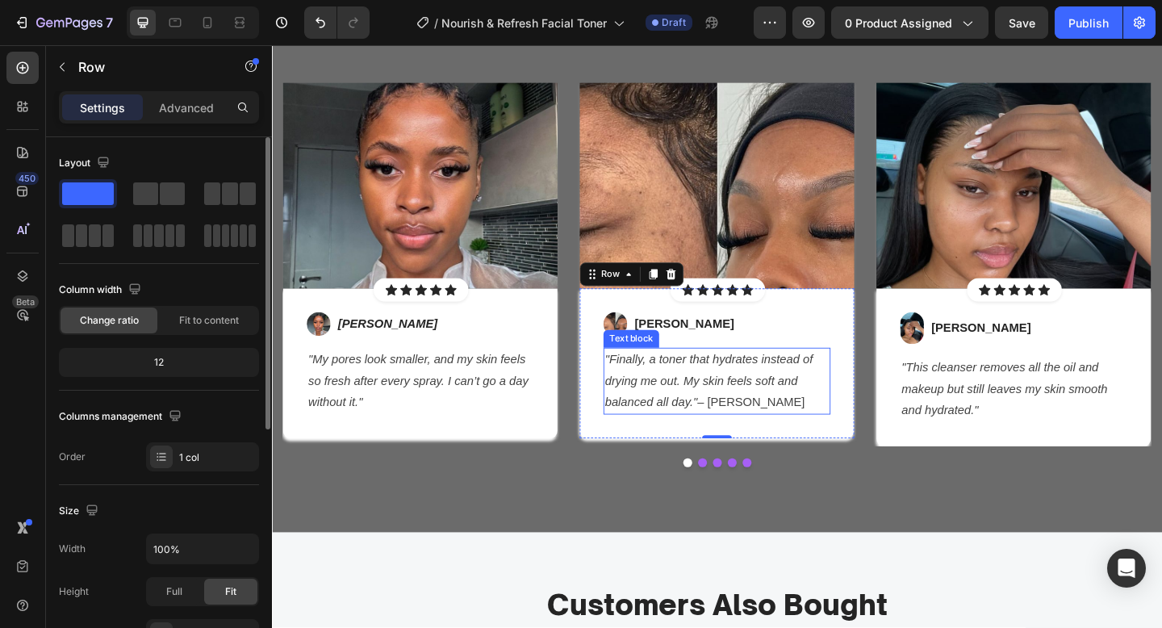
click at [815, 436] on p ""Finally, a toner that hydrates instead of drying me out. My skin feels soft an…" at bounding box center [756, 410] width 244 height 69
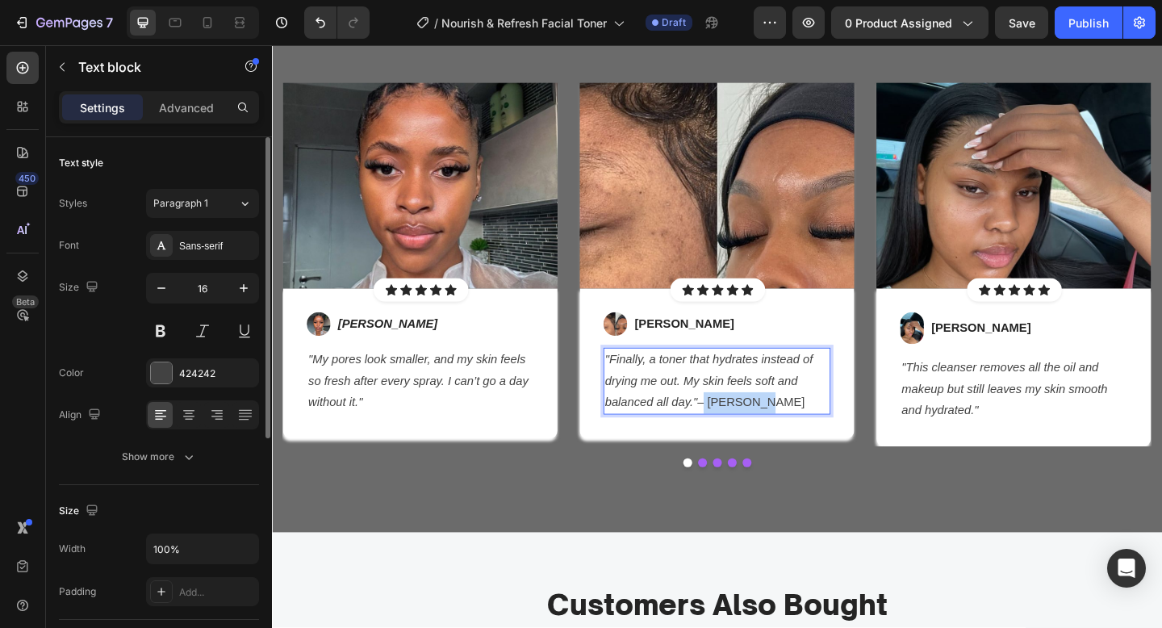
drag, startPoint x: 809, startPoint y: 433, endPoint x: 738, endPoint y: 435, distance: 70.3
click at [738, 435] on p ""Finally, a toner that hydrates instead of drying me out. My skin feels soft an…" at bounding box center [756, 410] width 244 height 69
click at [690, 349] on p "[PERSON_NAME]" at bounding box center [721, 348] width 108 height 19
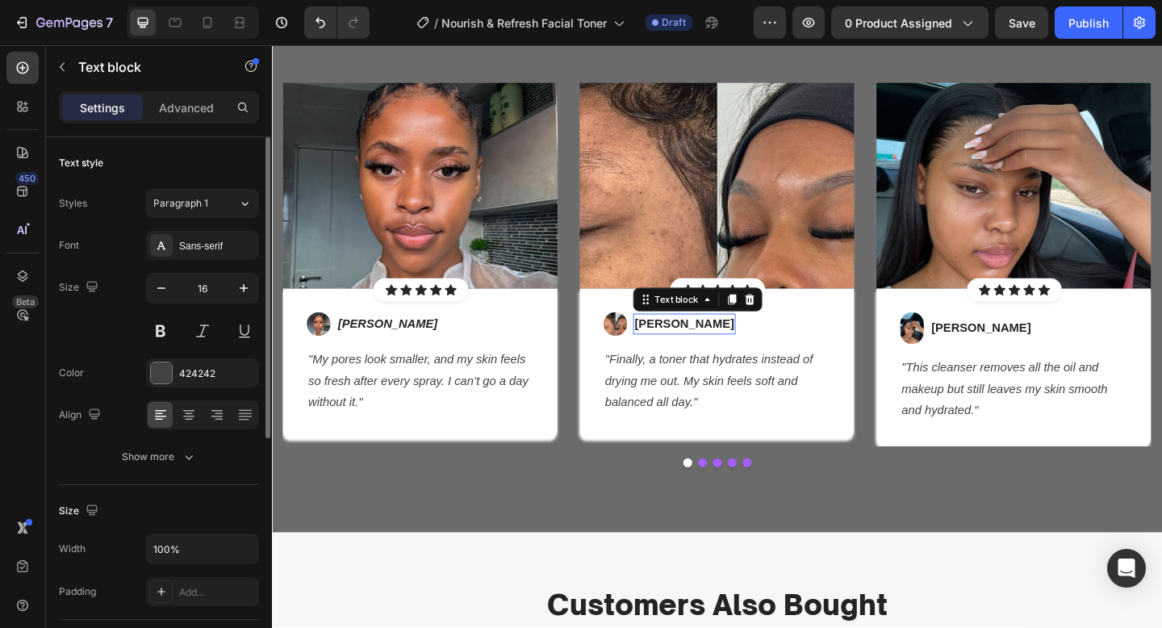
click at [690, 349] on p "[PERSON_NAME]" at bounding box center [721, 348] width 108 height 19
click at [680, 345] on p "– [PERSON_NAME]" at bounding box center [726, 348] width 119 height 19
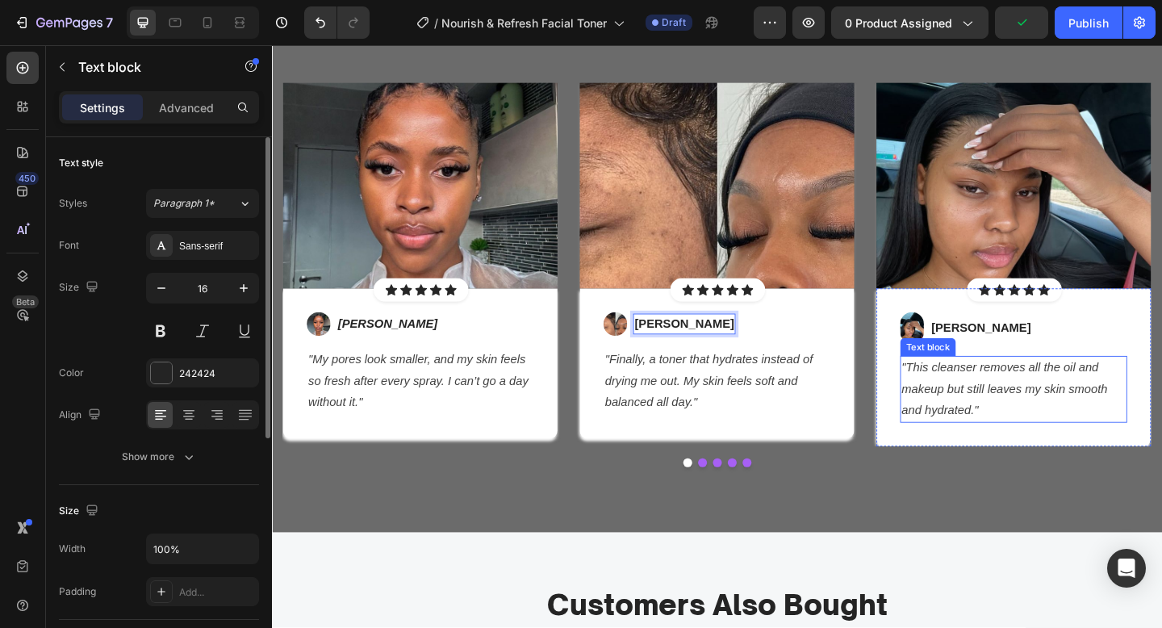
click at [1077, 389] on icon ""This cleanser removes all the oil and makeup but still leaves my skin smooth a…" at bounding box center [1069, 419] width 224 height 61
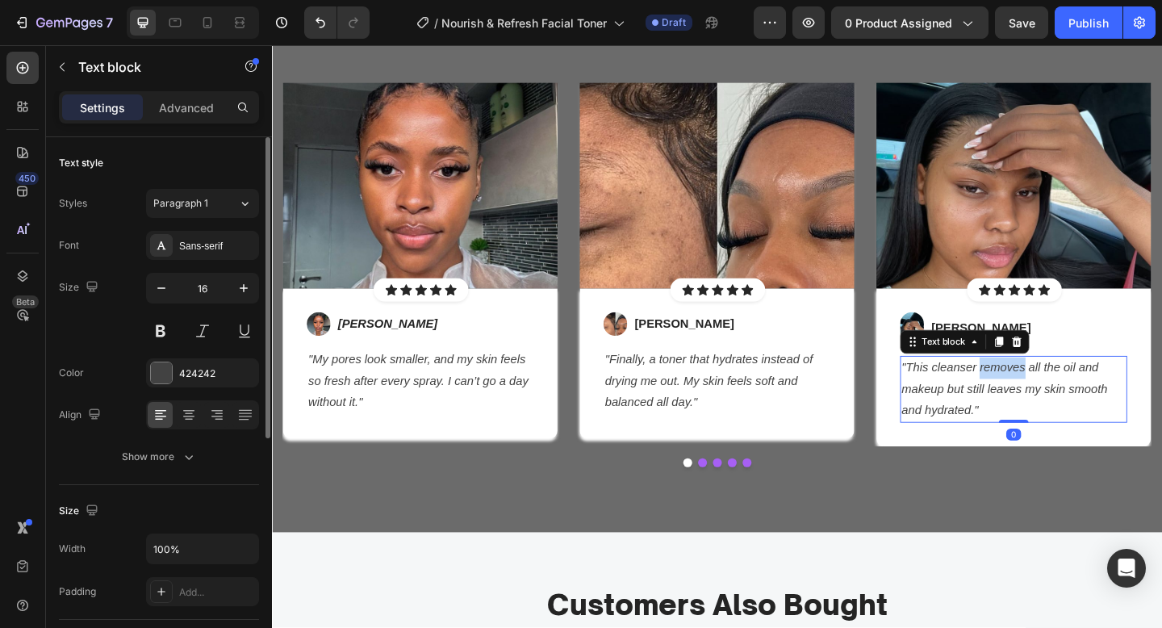
click at [1077, 389] on icon ""This cleanser removes all the oil and makeup but still leaves my skin smooth a…" at bounding box center [1069, 419] width 224 height 61
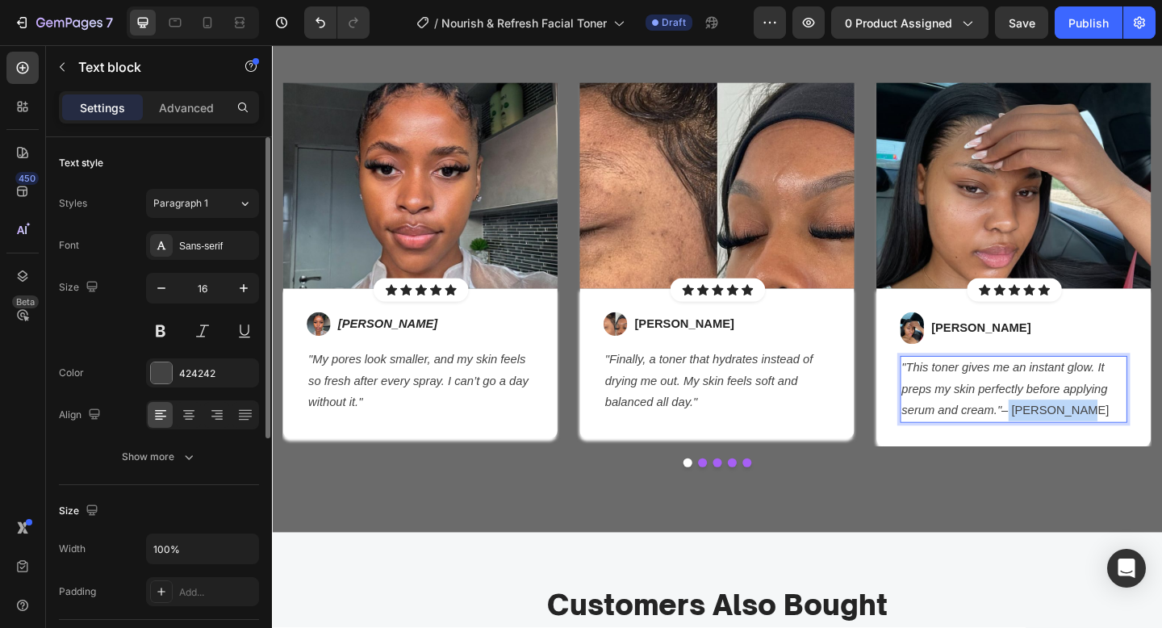
drag, startPoint x: 1154, startPoint y: 437, endPoint x: 1070, endPoint y: 443, distance: 84.1
click at [1070, 443] on p ""This toner gives me an instant glow. It preps my skin perfectly before applyin…" at bounding box center [1079, 419] width 244 height 69
click at [1015, 353] on p "[PERSON_NAME]" at bounding box center [1043, 352] width 108 height 19
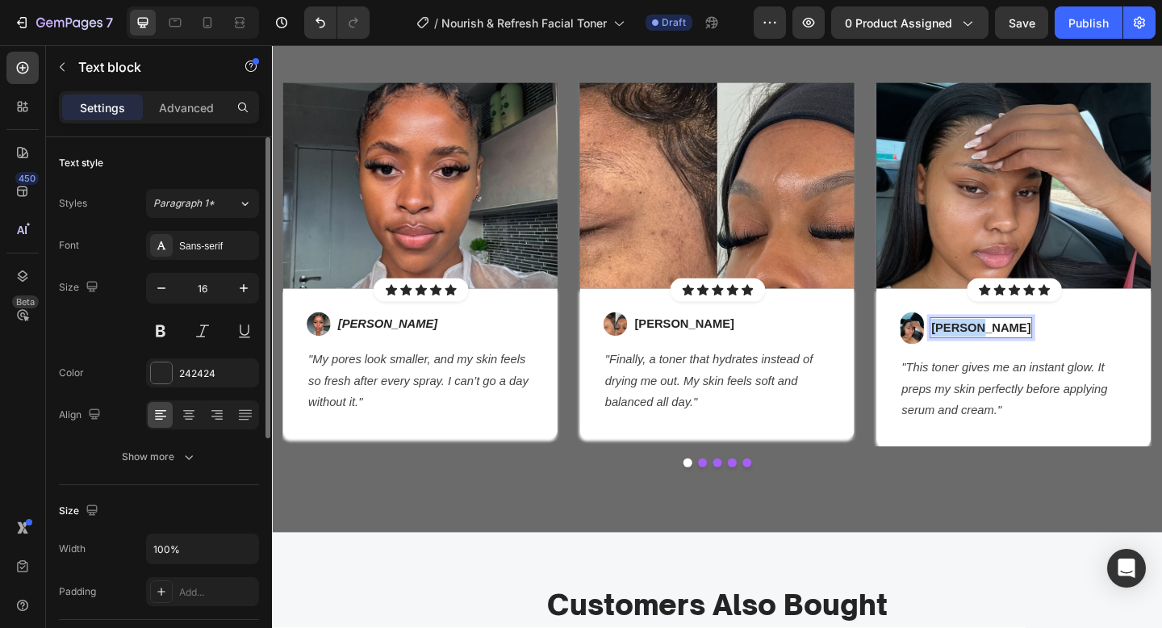
click at [1015, 353] on p "[PERSON_NAME]" at bounding box center [1043, 352] width 108 height 19
click at [1004, 350] on p "– [PERSON_NAME]" at bounding box center [1048, 352] width 119 height 19
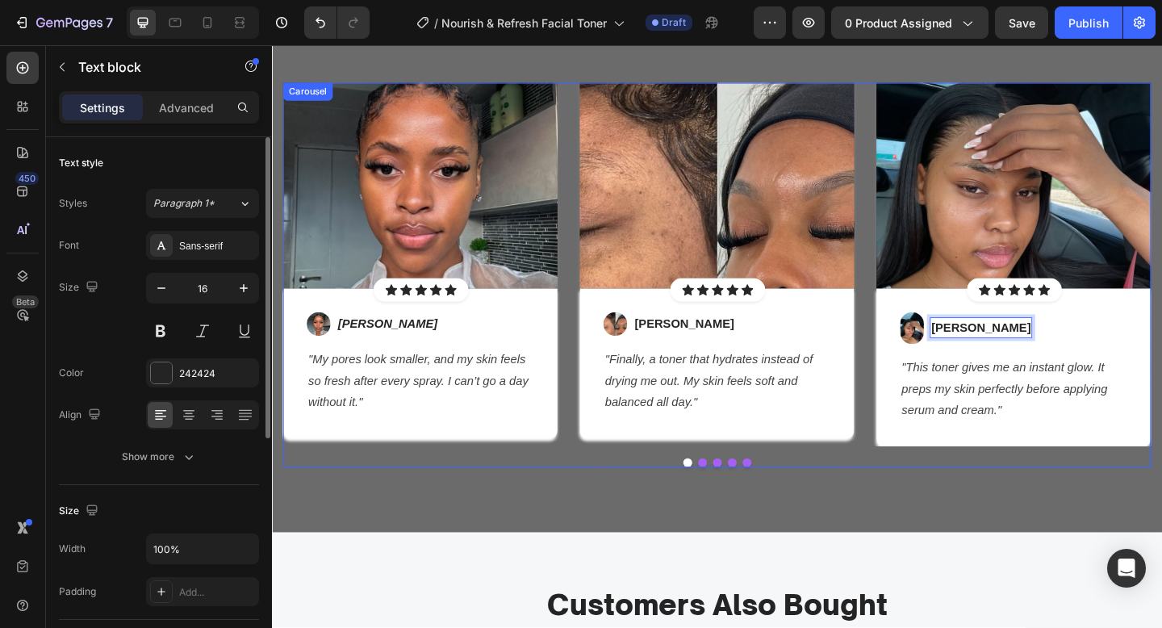
click at [873, 501] on div at bounding box center [756, 500] width 944 height 10
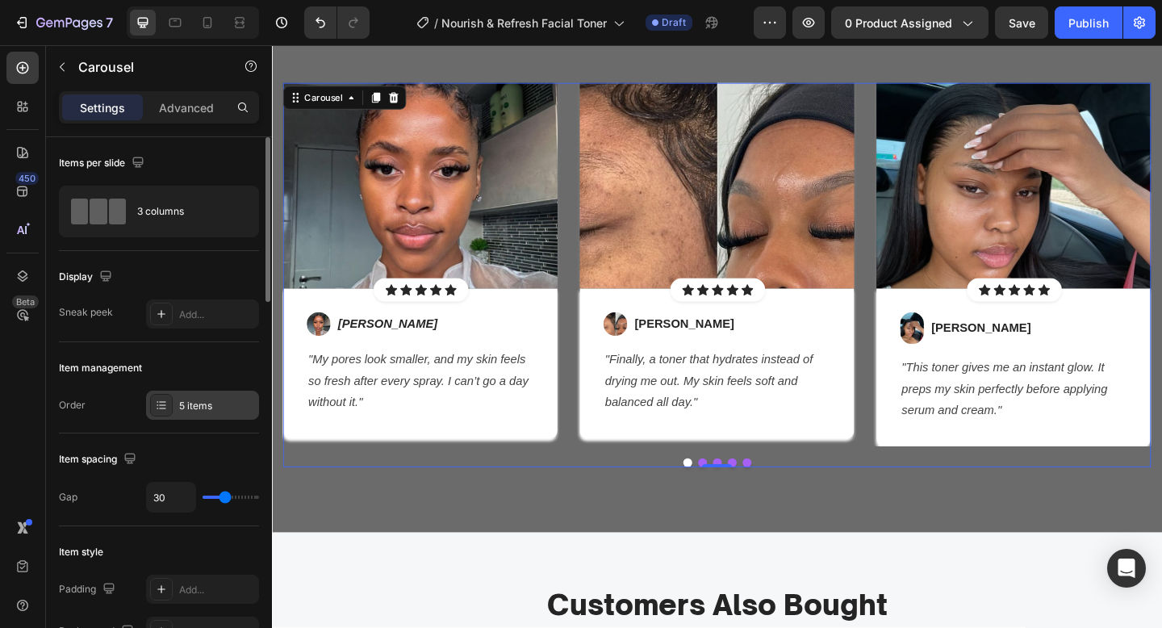
click at [195, 399] on div "5 items" at bounding box center [217, 406] width 76 height 15
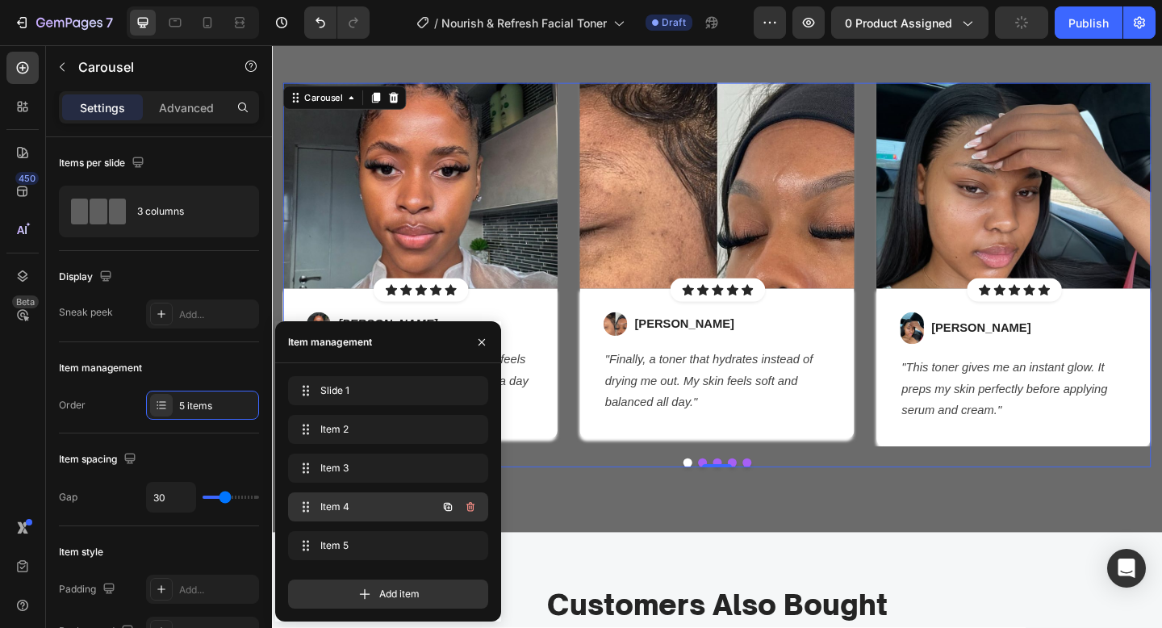
click at [328, 496] on div "Item 4 Item 4" at bounding box center [366, 507] width 142 height 23
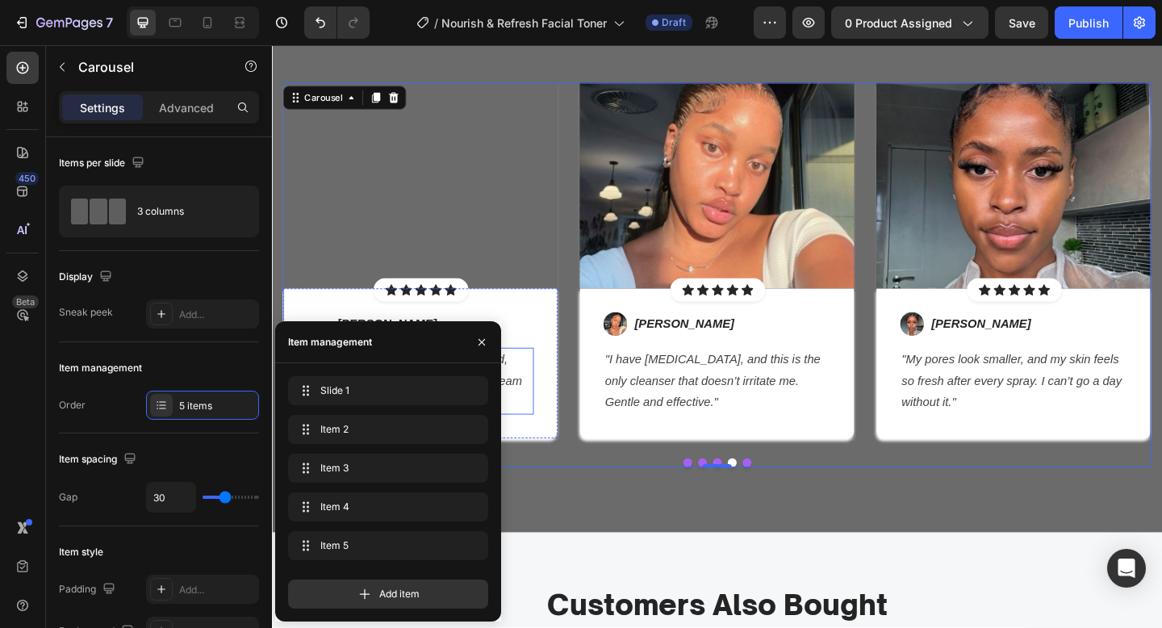
click at [549, 407] on p ""Within a week my skin felt nourished, hydrated, and glowing again. This cream …" at bounding box center [434, 410] width 244 height 69
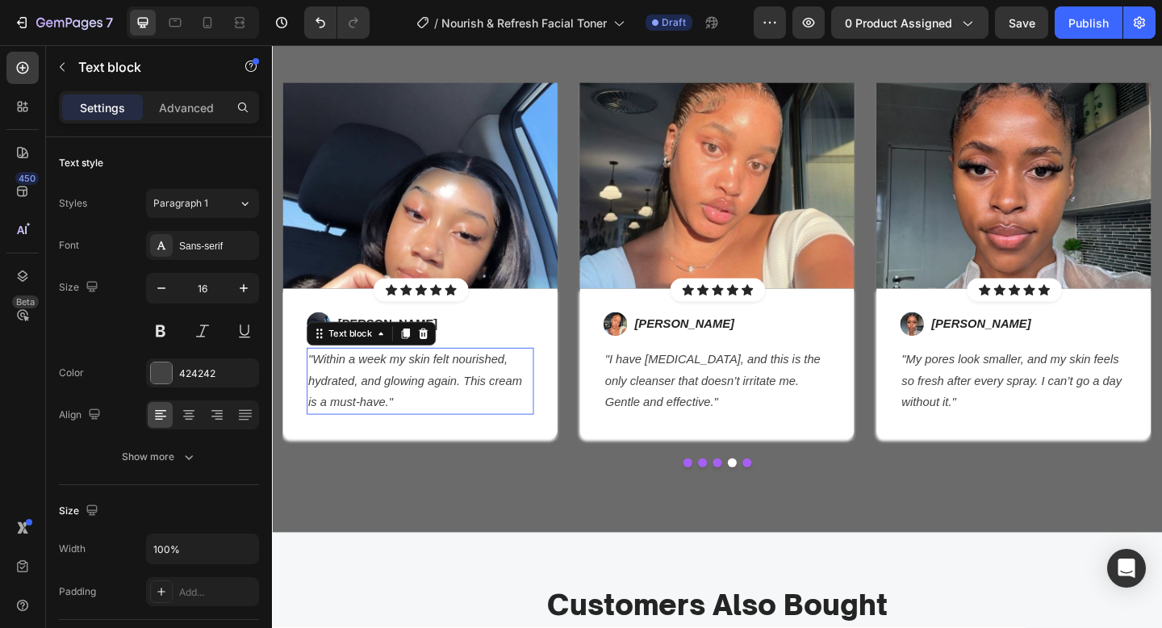
click at [549, 407] on p ""Within a week my skin felt nourished, hydrated, and glowing again. This cream …" at bounding box center [434, 410] width 244 height 69
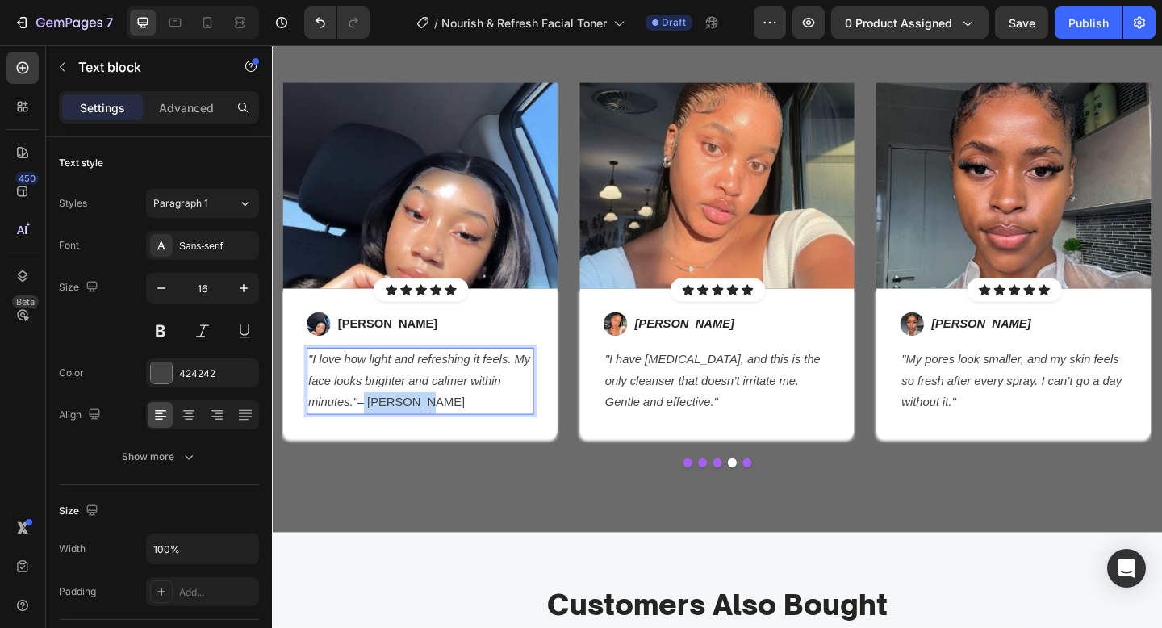
drag, startPoint x: 471, startPoint y: 441, endPoint x: 369, endPoint y: 439, distance: 101.7
click at [369, 439] on p ""I love how light and refreshing it feels. My face looks brighter and calmer wi…" at bounding box center [434, 410] width 244 height 69
click at [365, 352] on p "[PERSON_NAME]" at bounding box center [398, 348] width 108 height 19
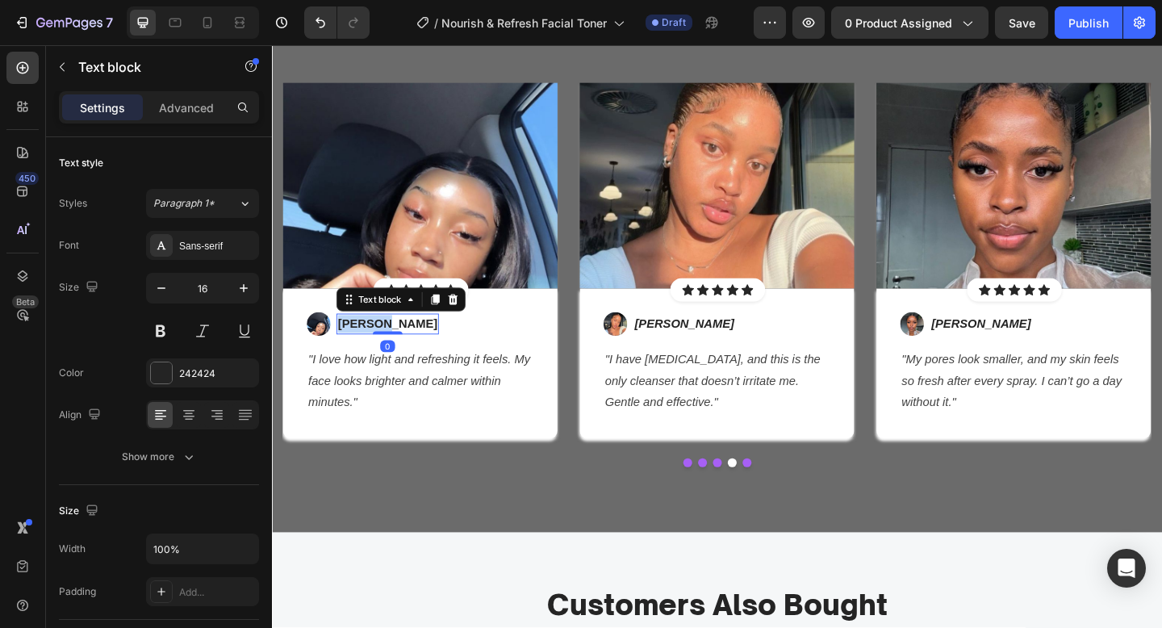
click at [365, 352] on p "[PERSON_NAME]" at bounding box center [398, 348] width 108 height 19
click at [355, 346] on p "– [PERSON_NAME]" at bounding box center [403, 348] width 119 height 19
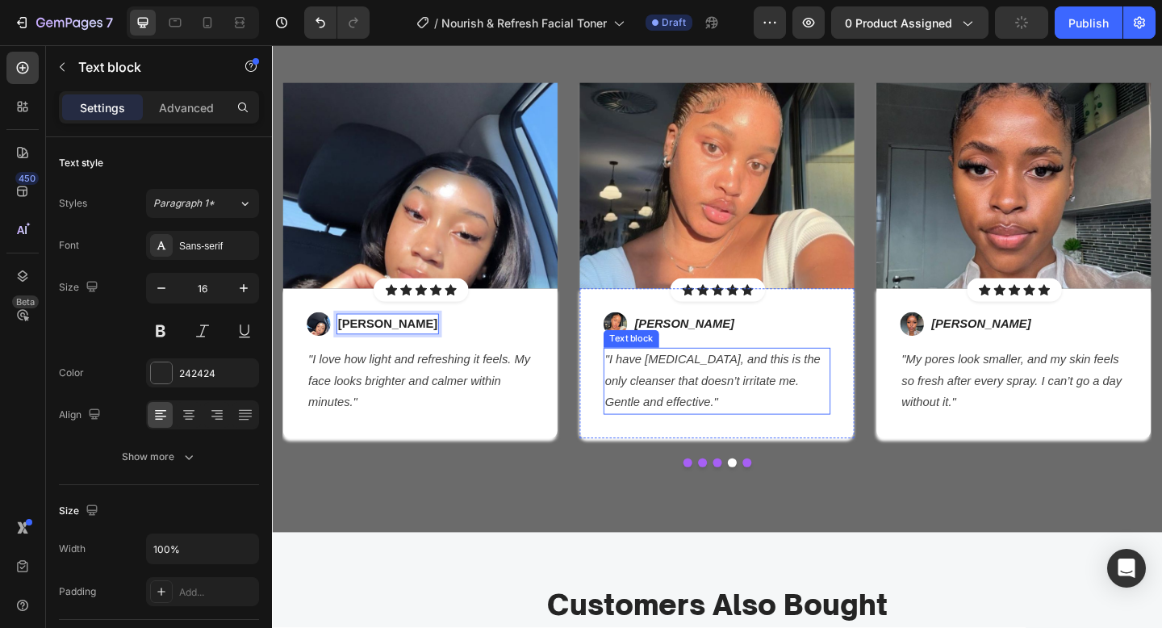
click at [740, 401] on p ""I have [MEDICAL_DATA], and this is the only cleanser that doesn’t irritate me.…" at bounding box center [756, 410] width 244 height 69
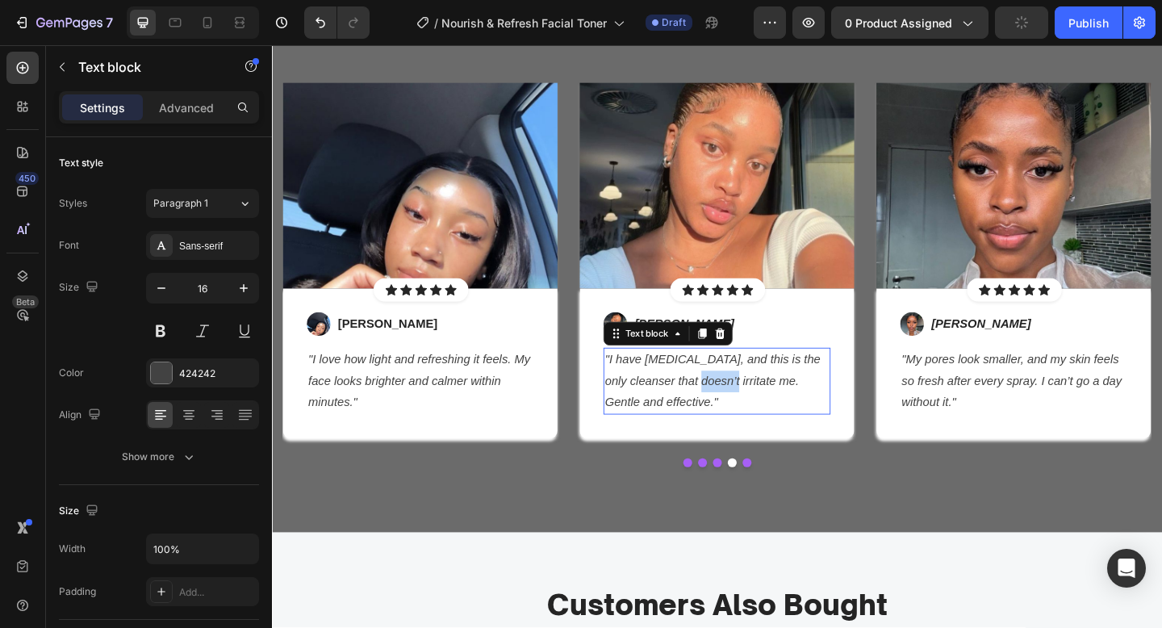
click at [740, 401] on p ""I have [MEDICAL_DATA], and this is the only cleanser that doesn’t irritate me.…" at bounding box center [756, 410] width 244 height 69
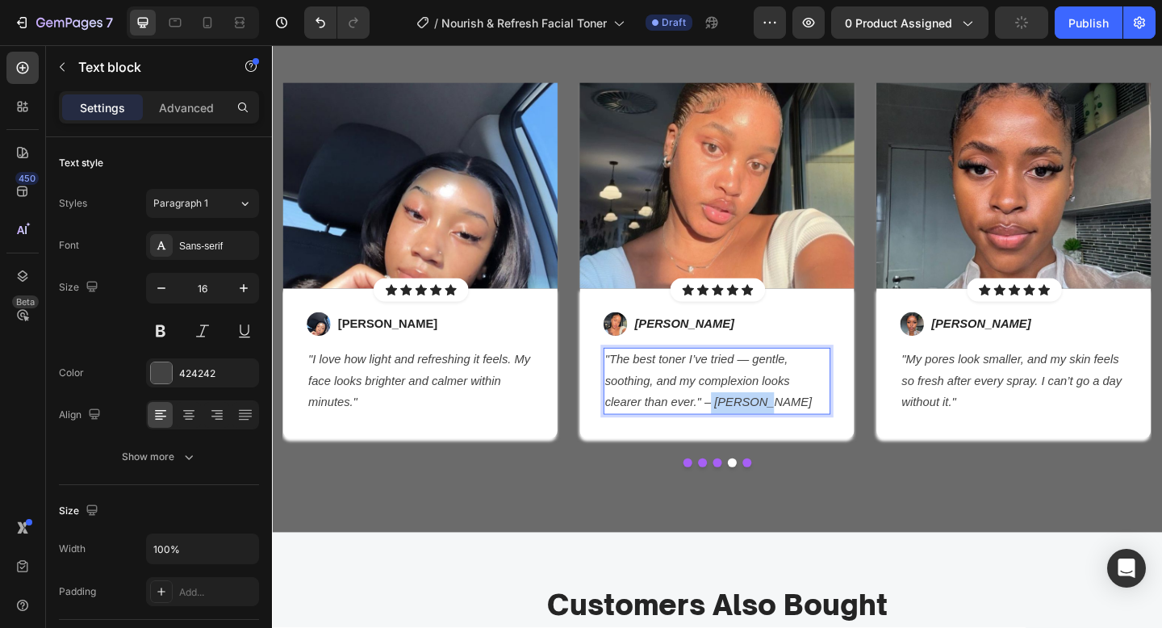
drag, startPoint x: 836, startPoint y: 442, endPoint x: 748, endPoint y: 441, distance: 88.0
click at [748, 441] on p ""The best toner I’ve tried — gentle, soothing, and my complexion looks clearer …" at bounding box center [756, 410] width 244 height 69
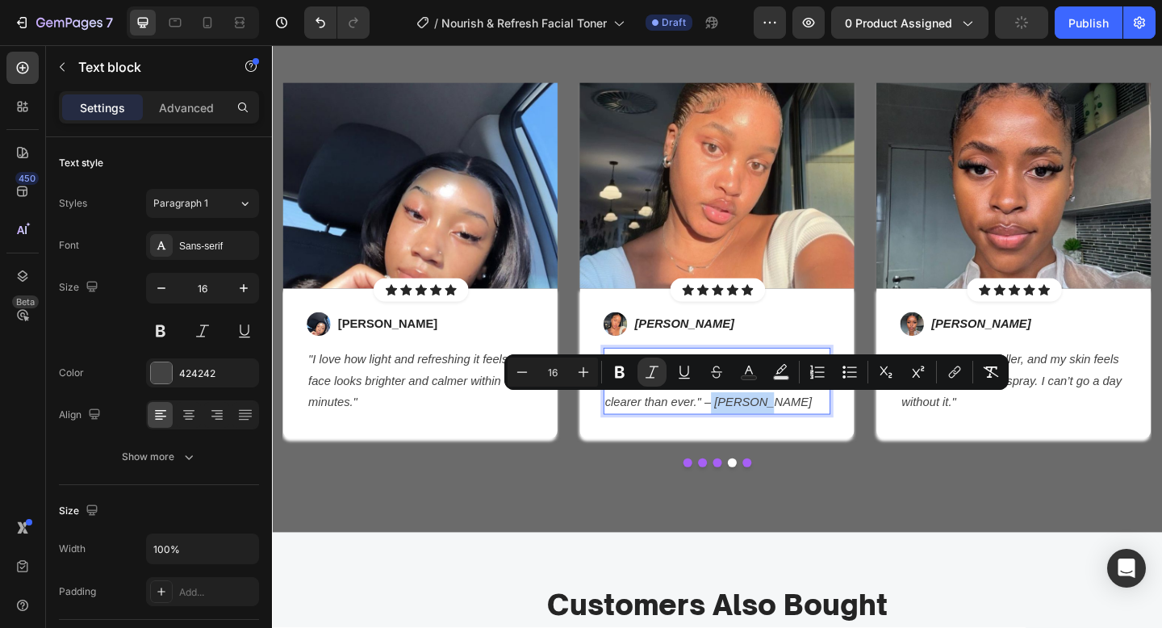
click at [805, 433] on p ""The best toner I’ve tried — gentle, soothing, and my complexion looks clearer …" at bounding box center [756, 410] width 244 height 69
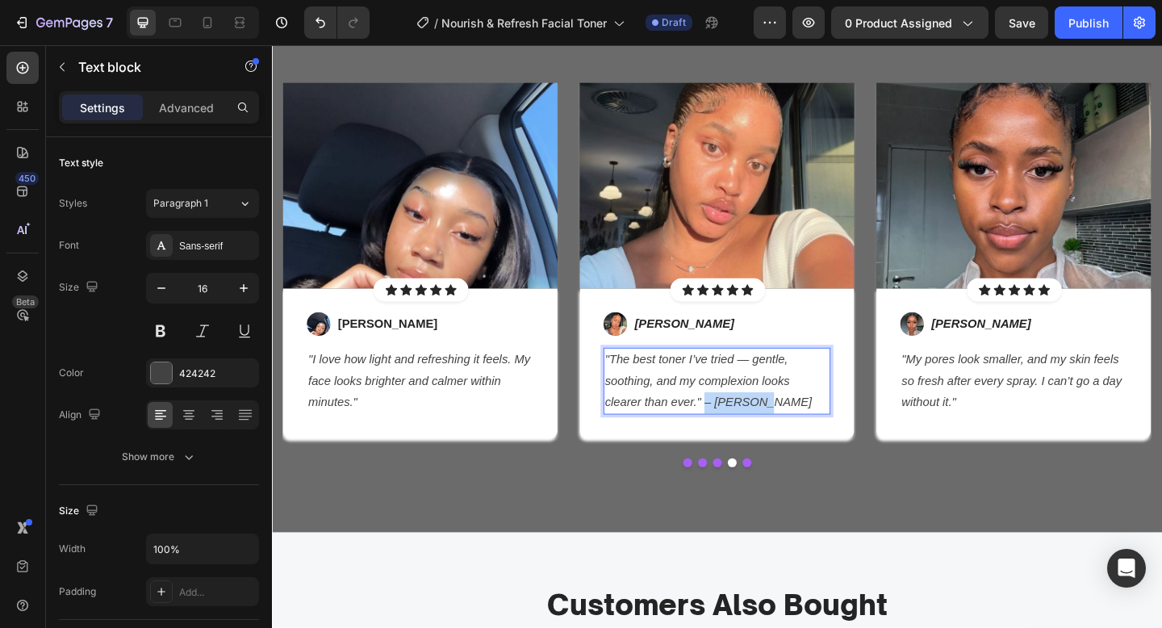
drag, startPoint x: 805, startPoint y: 433, endPoint x: 742, endPoint y: 434, distance: 63.0
click at [742, 434] on p ""The best toner I’ve tried — gentle, soothing, and my complexion looks clearer …" at bounding box center [756, 410] width 244 height 69
click at [688, 347] on icon "[PERSON_NAME]" at bounding box center [721, 348] width 108 height 14
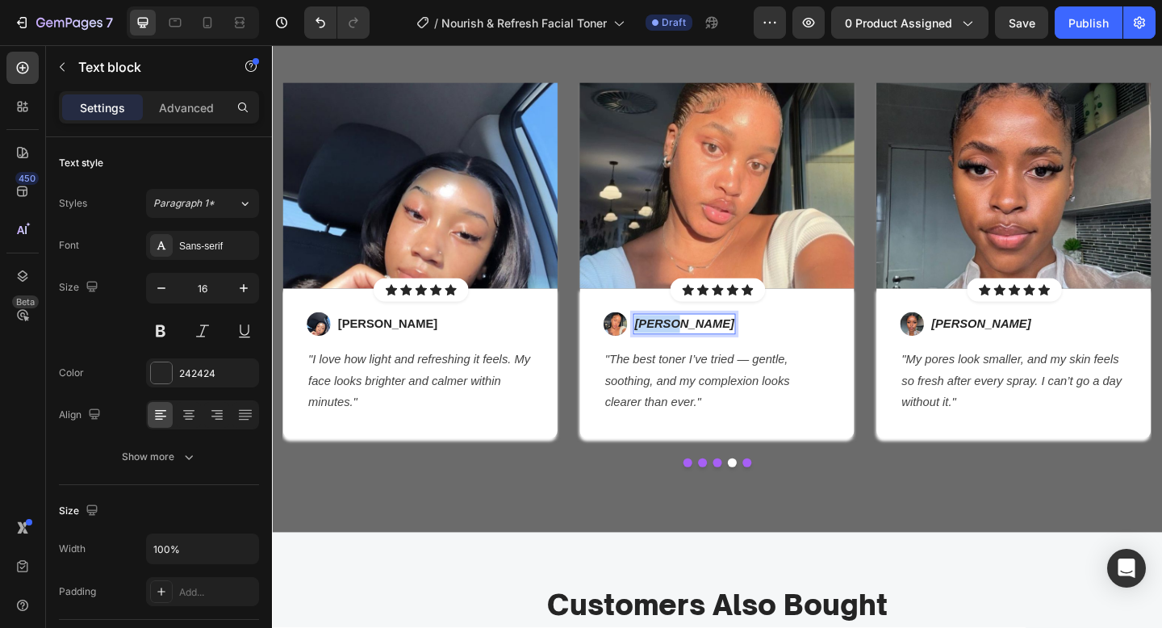
click at [688, 347] on icon "[PERSON_NAME]" at bounding box center [721, 348] width 108 height 14
click at [680, 347] on icon "– [PERSON_NAME]" at bounding box center [726, 348] width 119 height 14
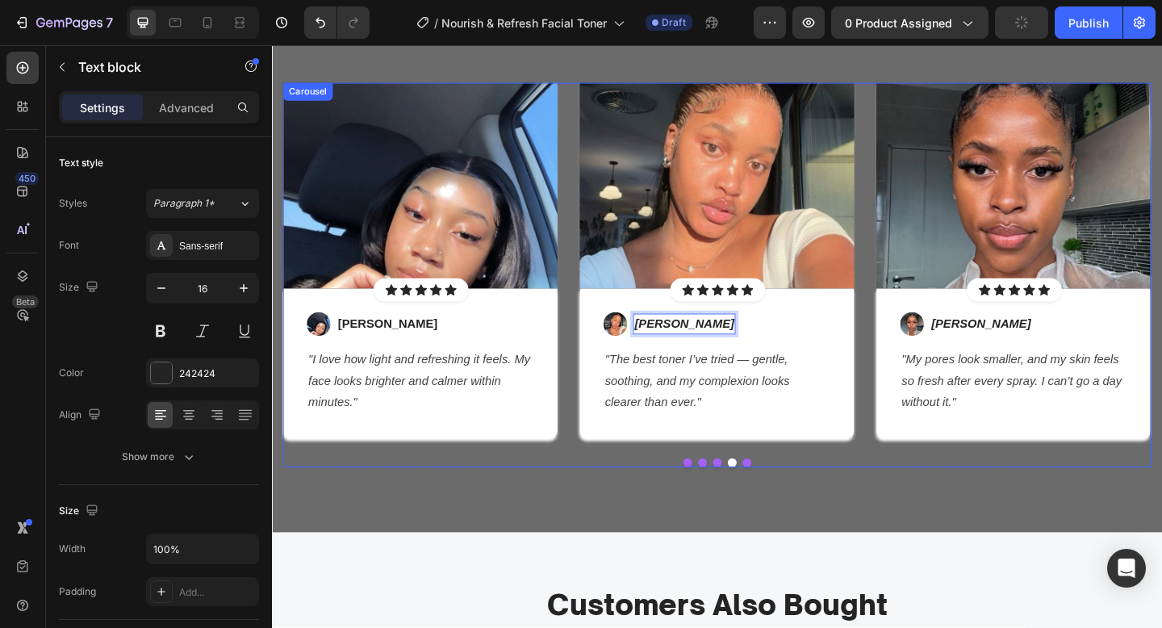
click at [794, 487] on div "Image Icon Icon Icon Icon Icon Icon List Hoz Row Row Image [PERSON_NAME] Text b…" at bounding box center [756, 295] width 944 height 419
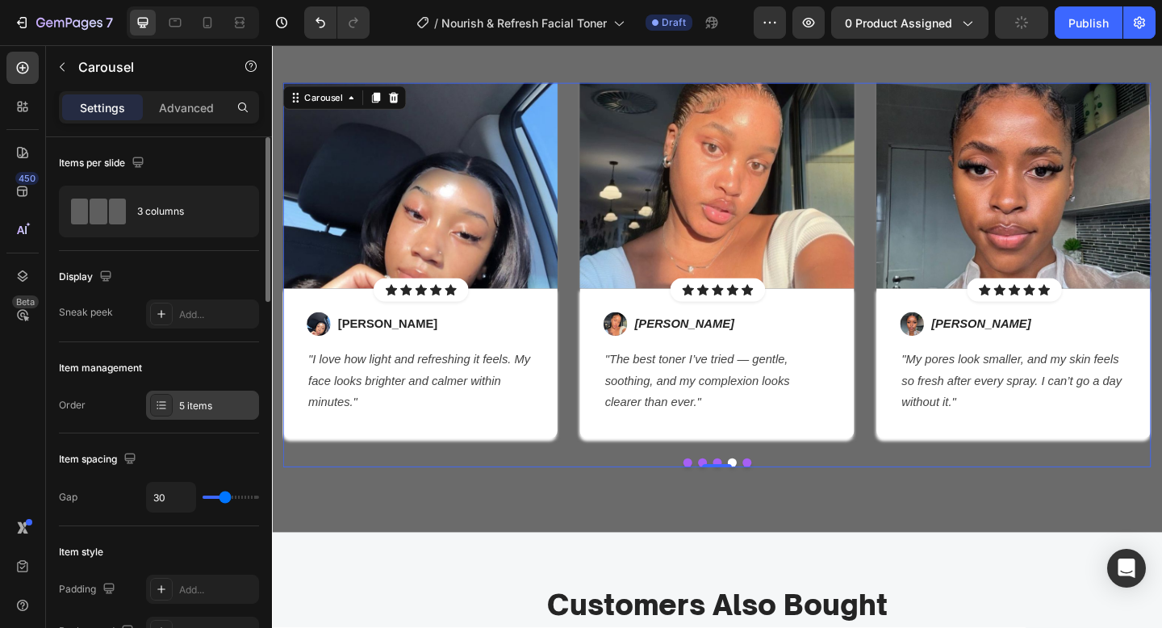
click at [218, 413] on div "5 items" at bounding box center [202, 405] width 113 height 29
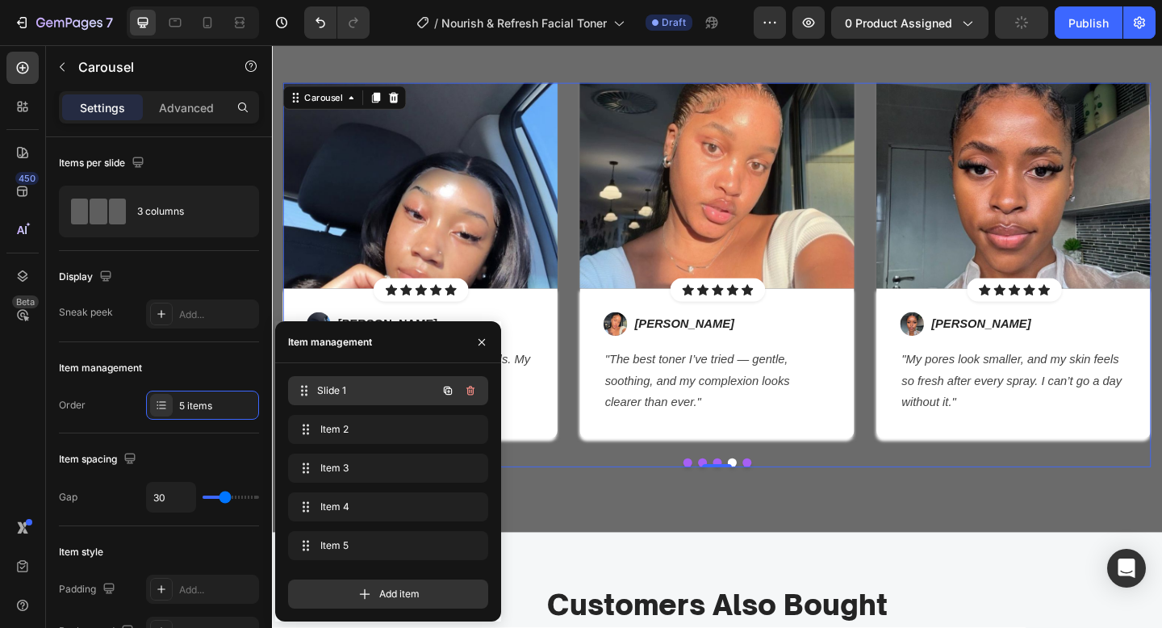
click at [349, 391] on span "Slide 1" at bounding box center [376, 390] width 119 height 15
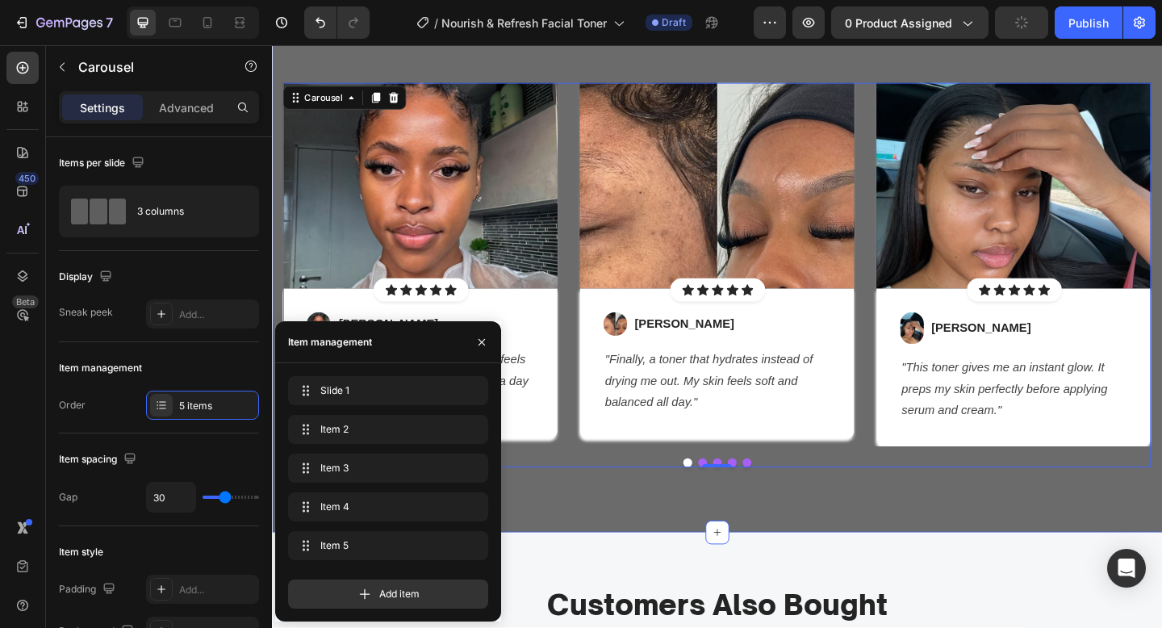
click at [625, 522] on div "Let's Hear What Our Customers Say Heading Row Image Icon Icon Icon Icon Icon Ic…" at bounding box center [756, 241] width 968 height 670
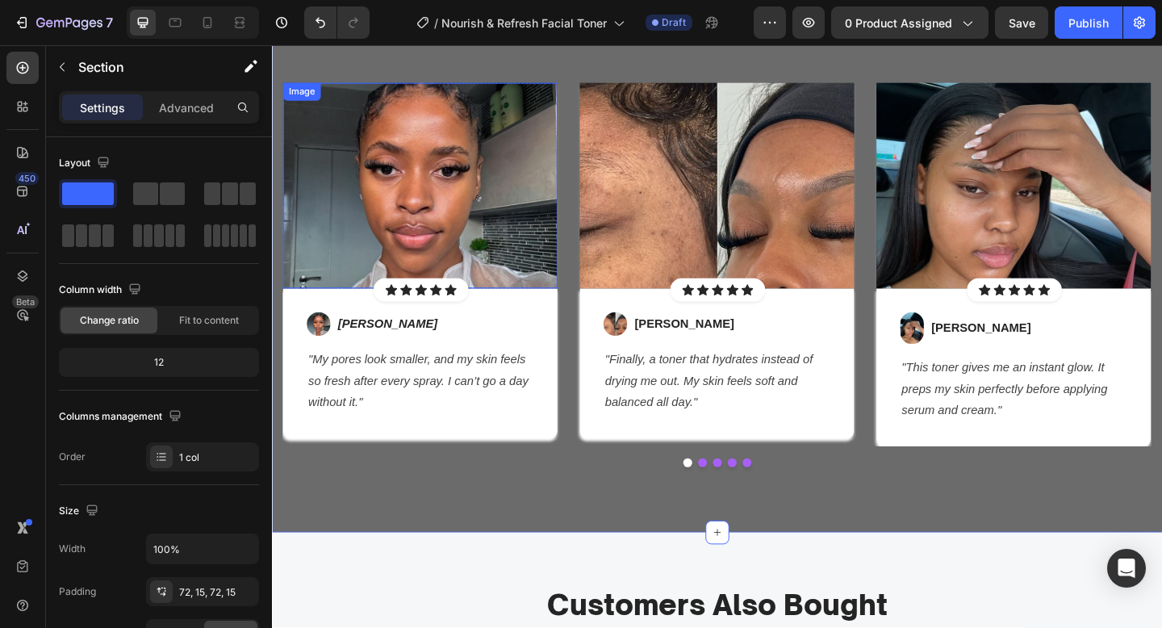
click at [443, 232] on img at bounding box center [433, 198] width 299 height 224
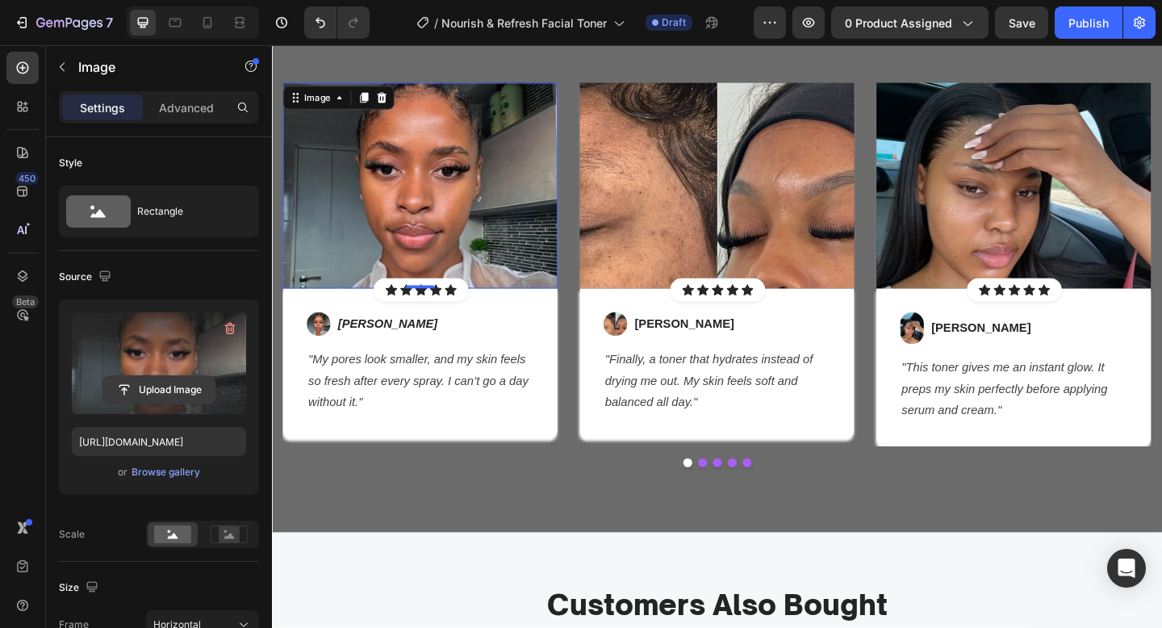
click at [190, 383] on input "file" at bounding box center [158, 389] width 111 height 27
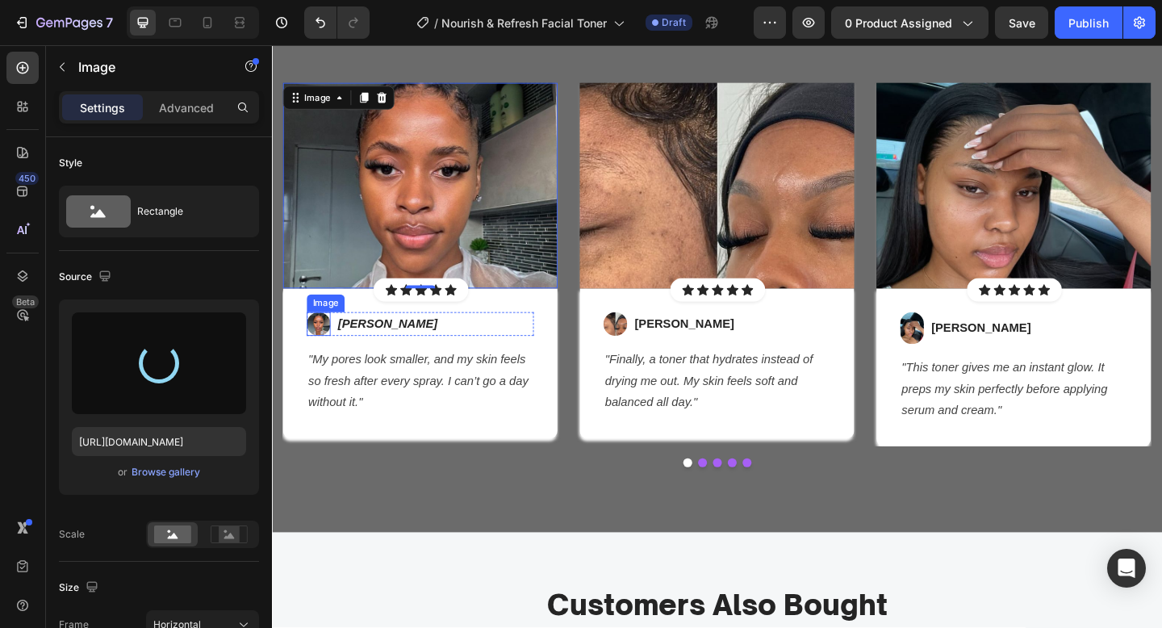
type input "[URL][DOMAIN_NAME]"
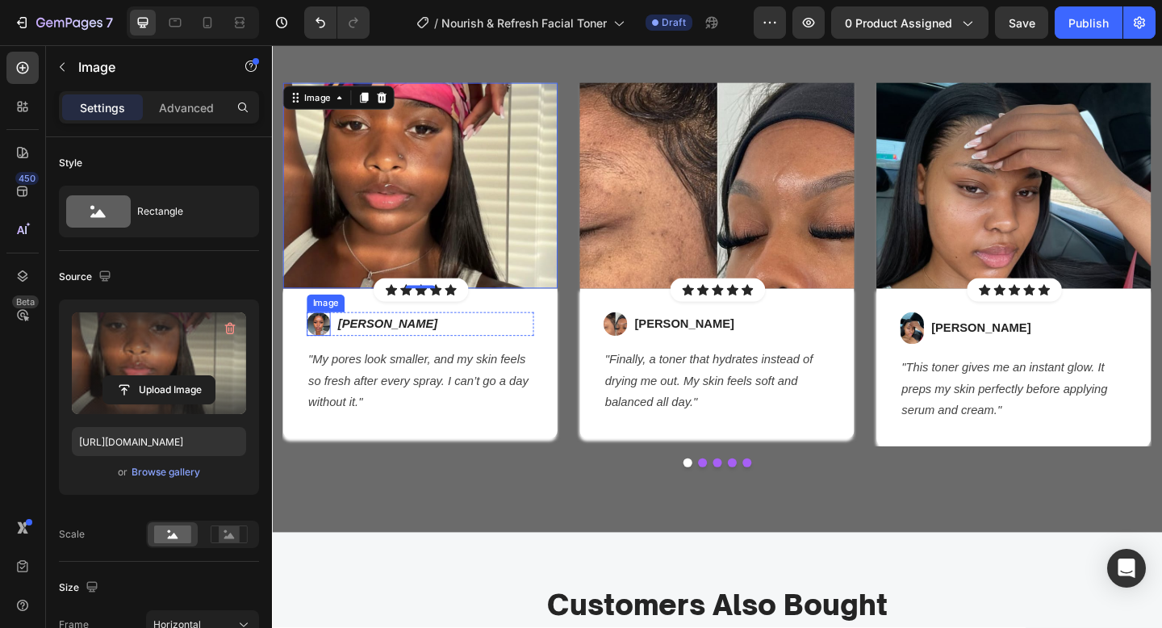
click at [321, 342] on img at bounding box center [323, 349] width 26 height 26
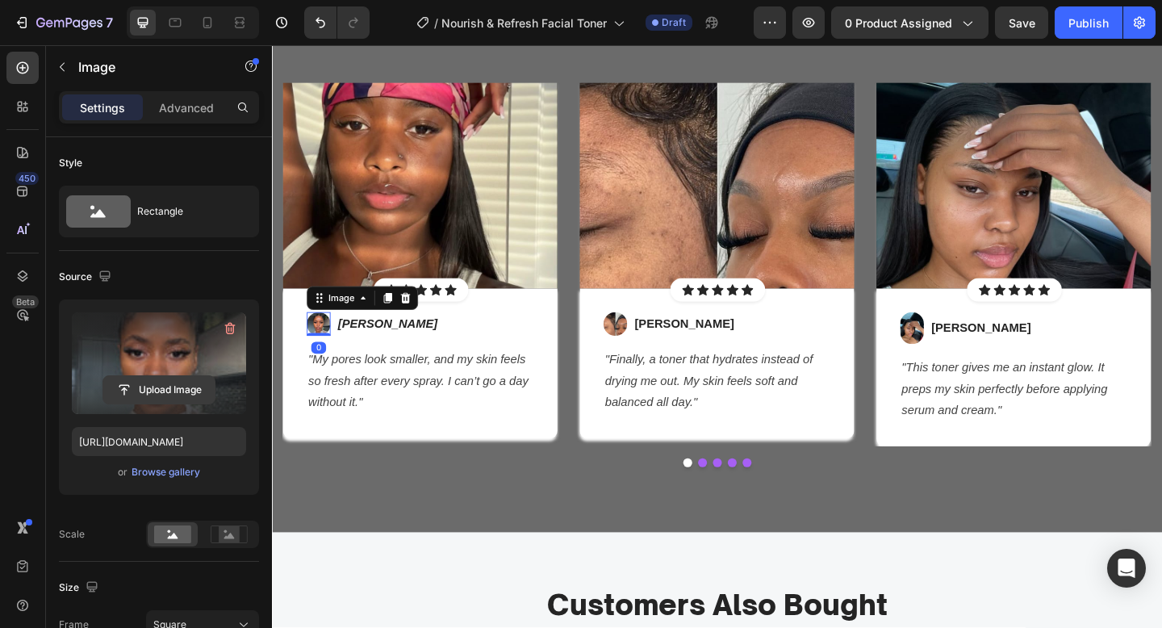
click at [169, 387] on input "file" at bounding box center [158, 389] width 111 height 27
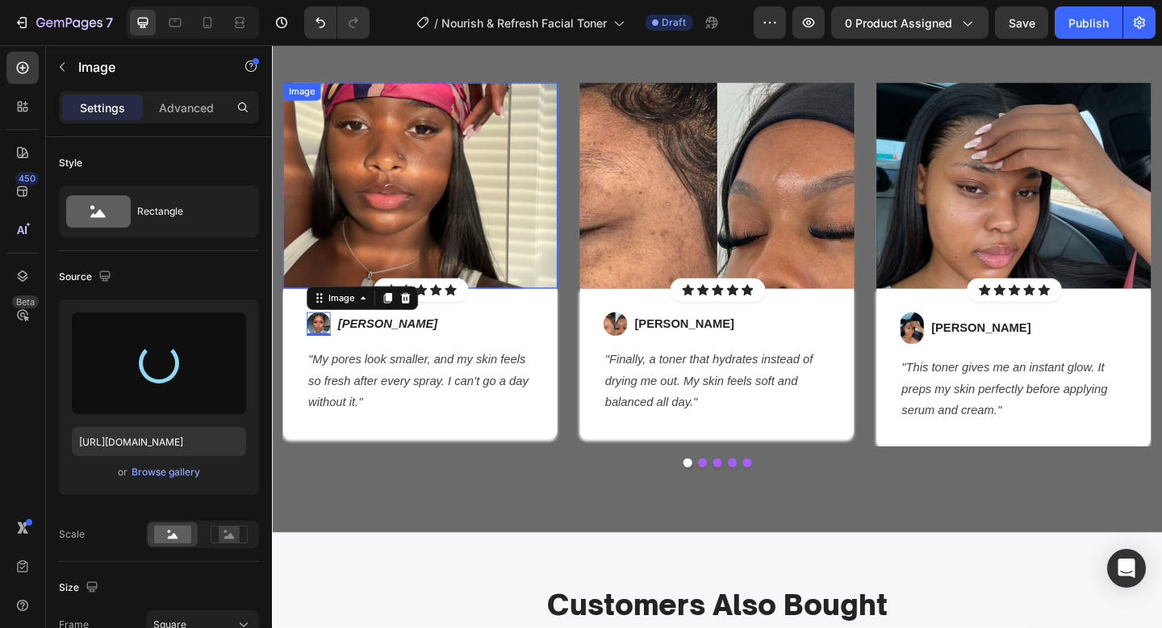
type input "[URL][DOMAIN_NAME]"
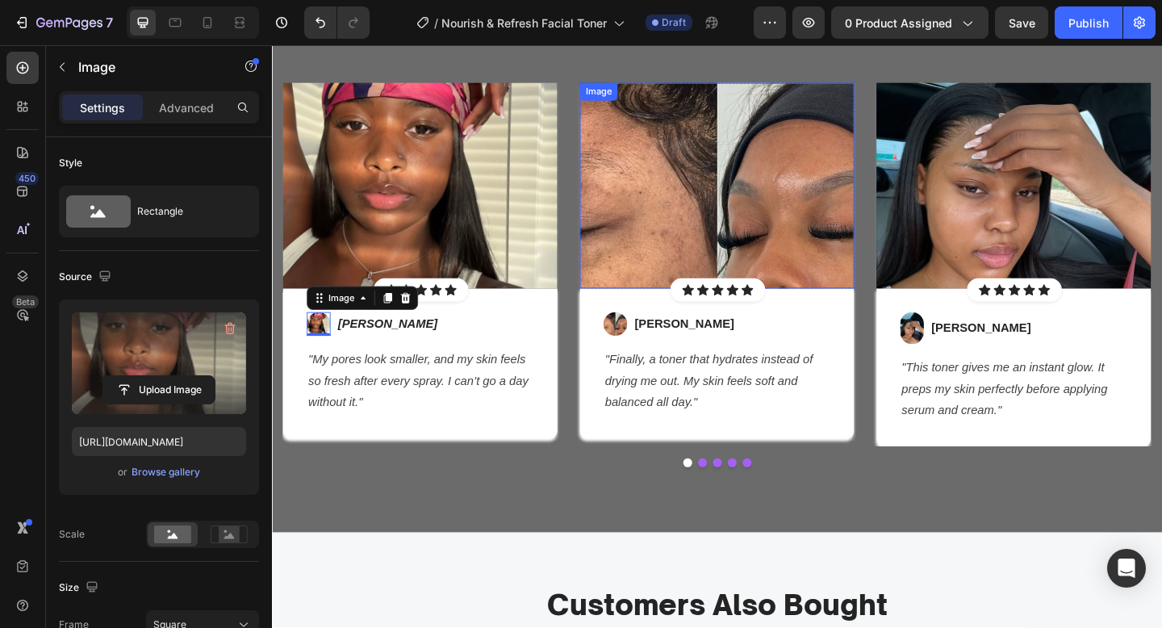
click at [735, 211] on img at bounding box center [756, 198] width 299 height 224
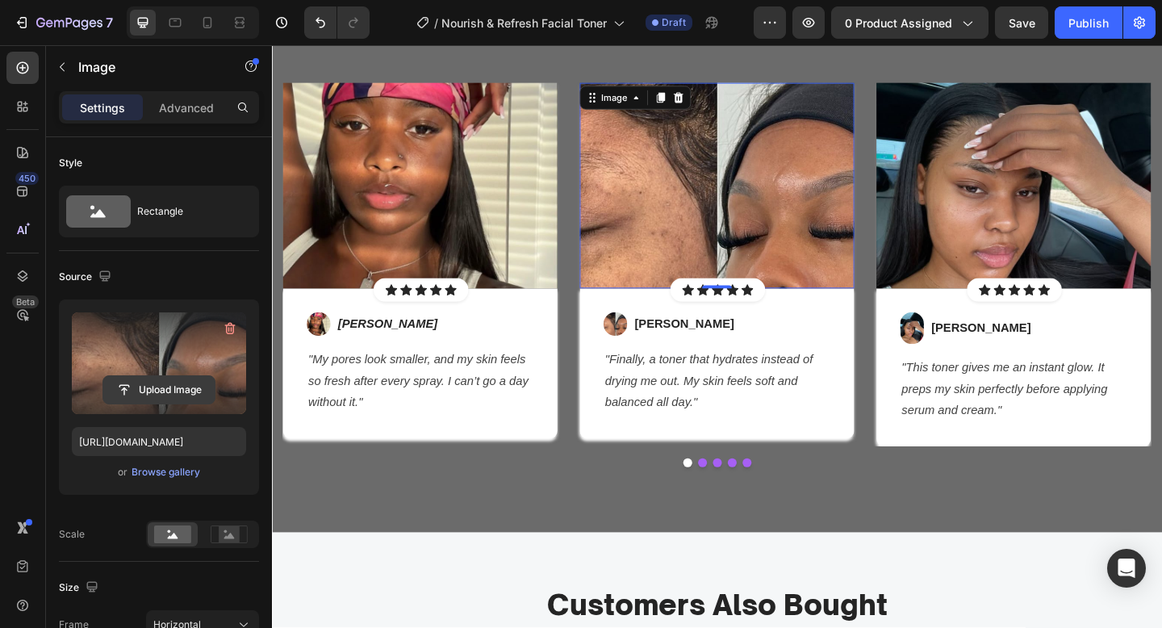
click at [177, 403] on input "file" at bounding box center [158, 389] width 111 height 27
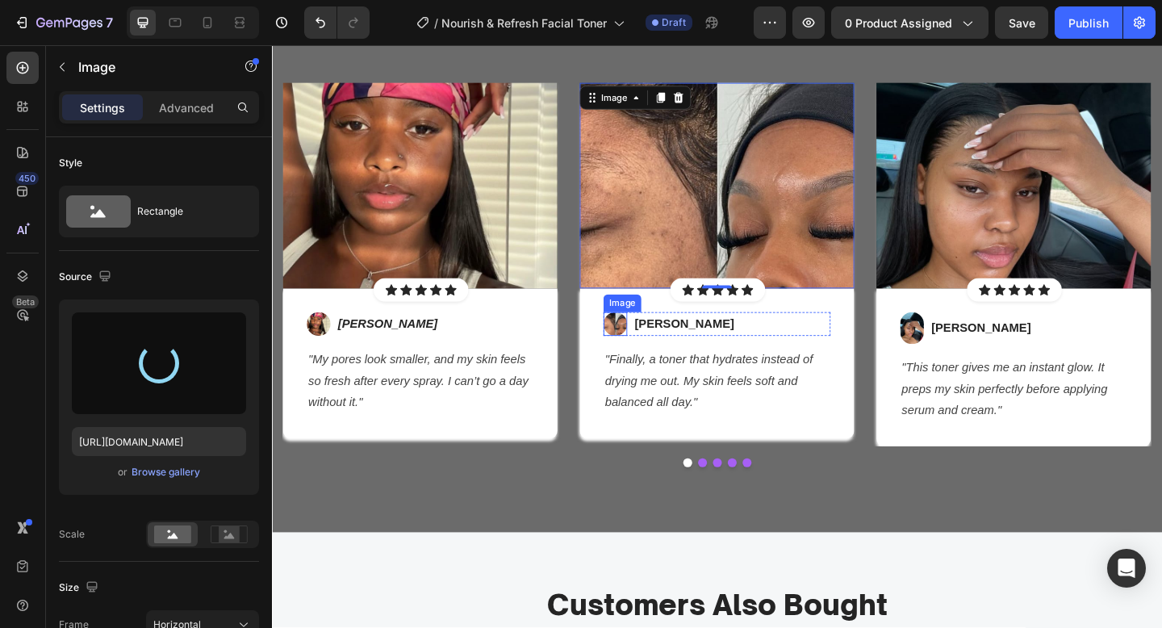
type input "[URL][DOMAIN_NAME]"
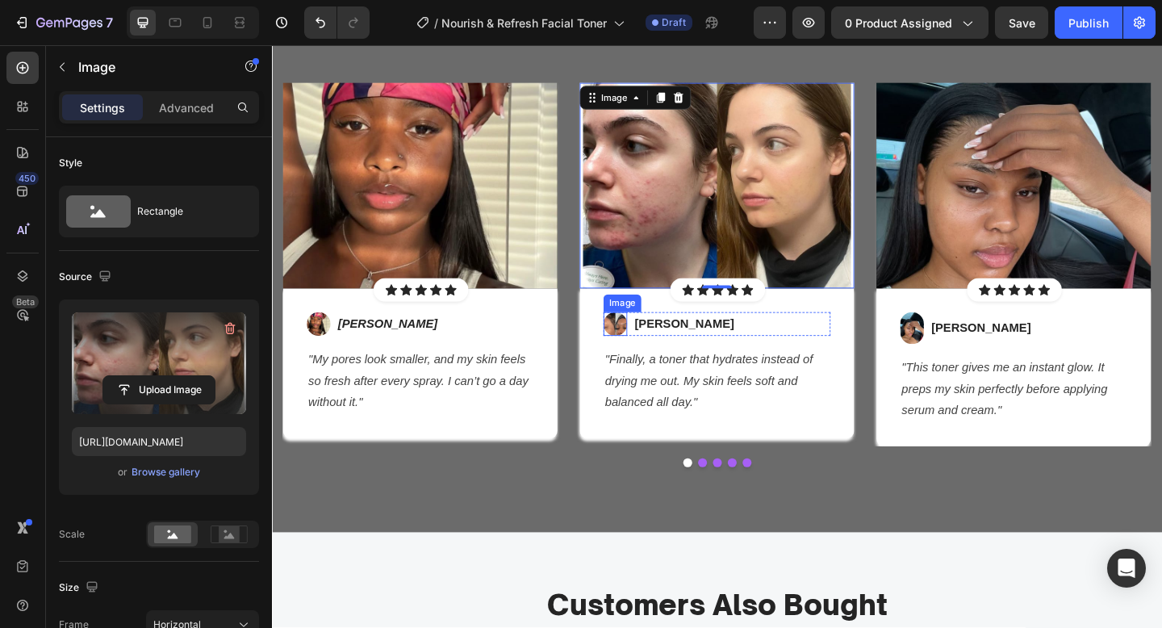
click at [642, 350] on img at bounding box center [646, 349] width 26 height 26
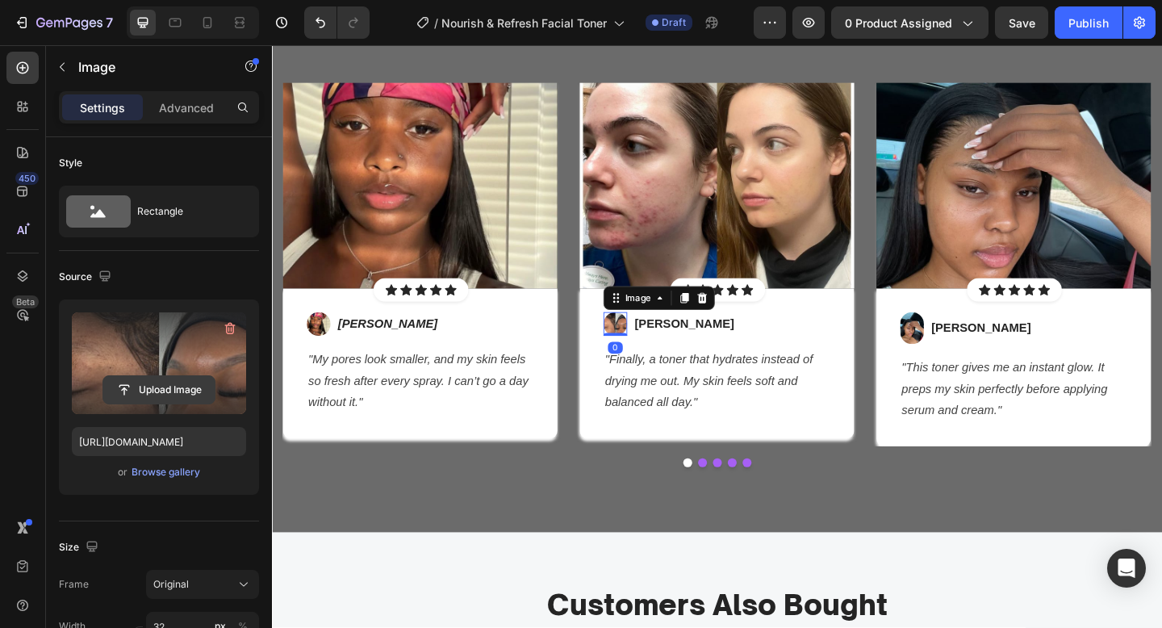
click at [159, 389] on input "file" at bounding box center [158, 389] width 111 height 27
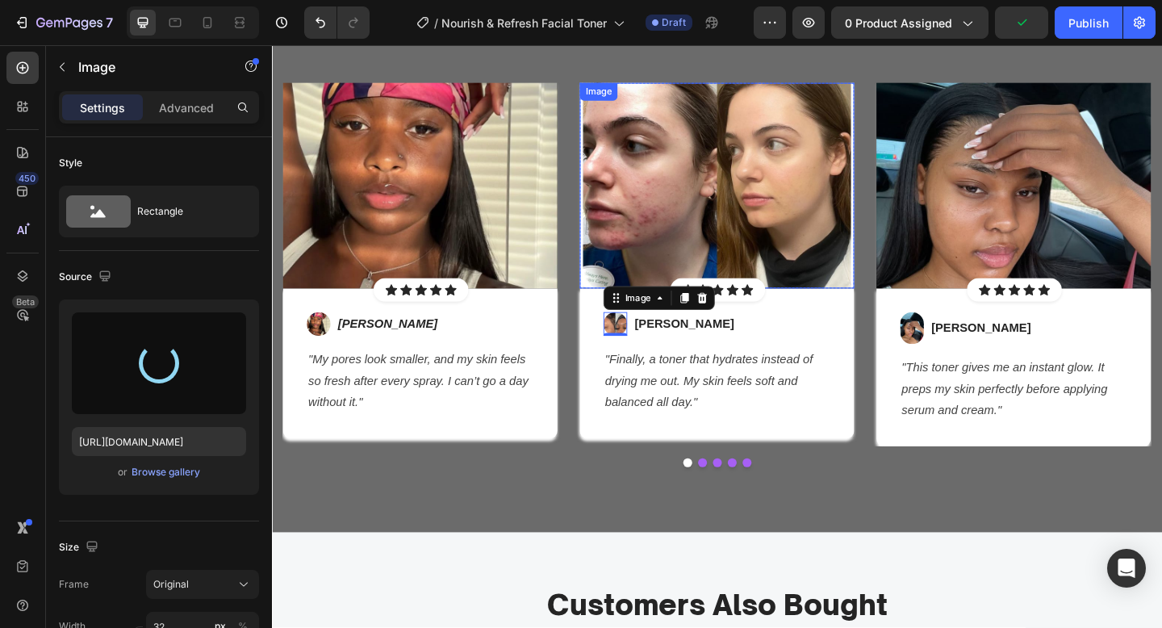
type input "https://cdn.shopify.com/s/files/1/0652/6065/0668/files/gempages_581515696211493…"
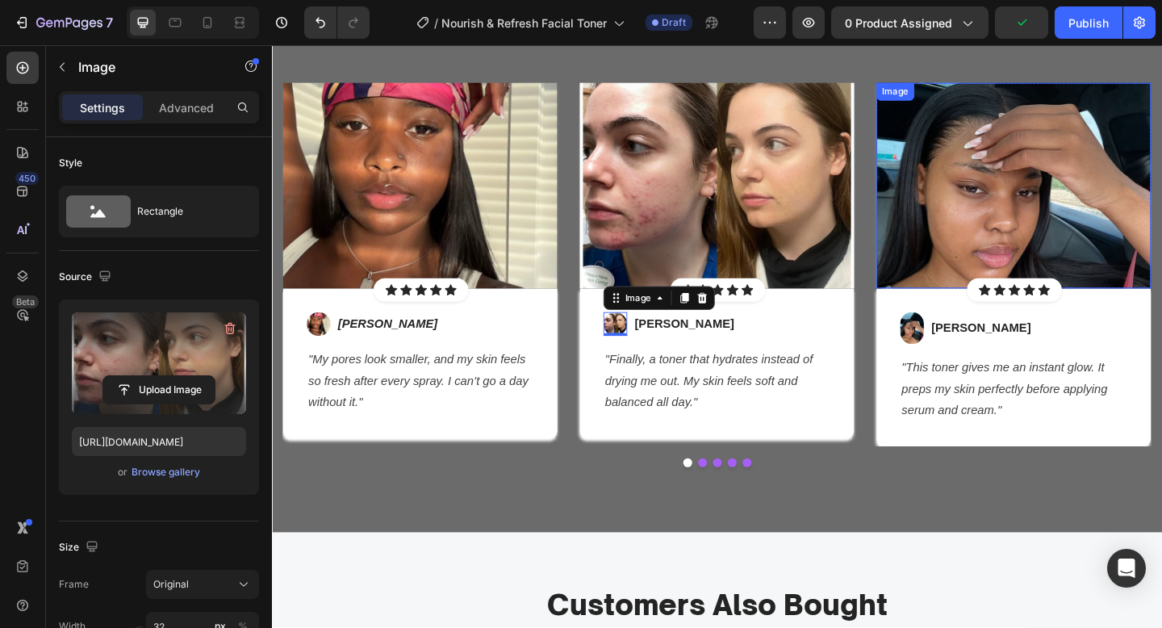
click at [1034, 246] on img at bounding box center [1079, 198] width 299 height 224
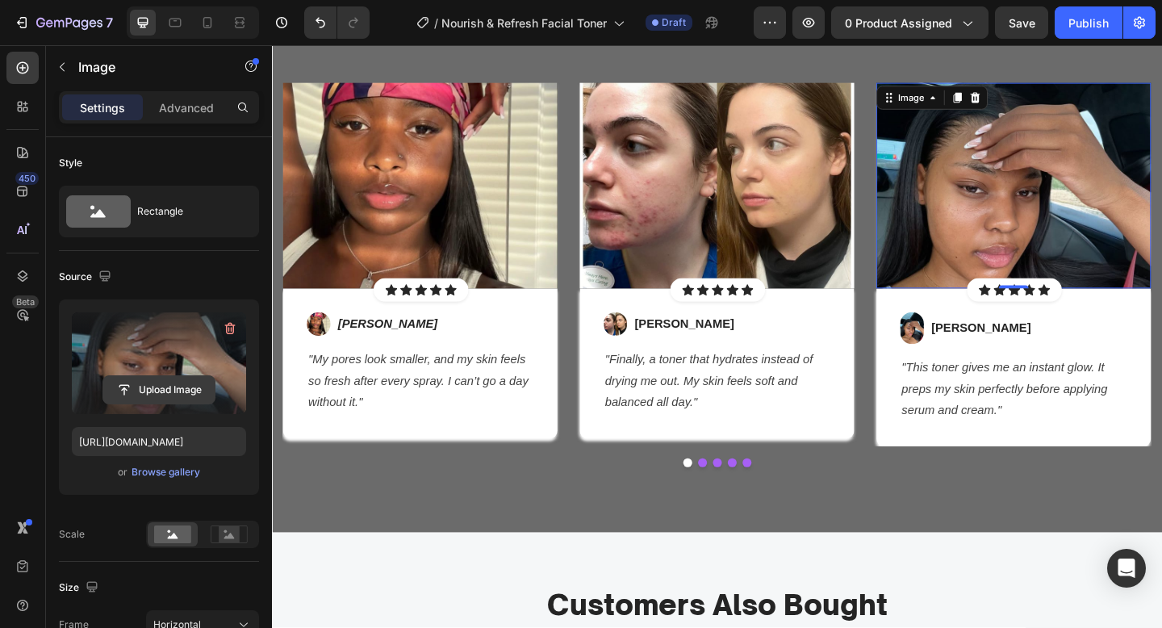
click at [161, 390] on input "file" at bounding box center [158, 389] width 111 height 27
click at [148, 399] on input "file" at bounding box center [158, 389] width 111 height 27
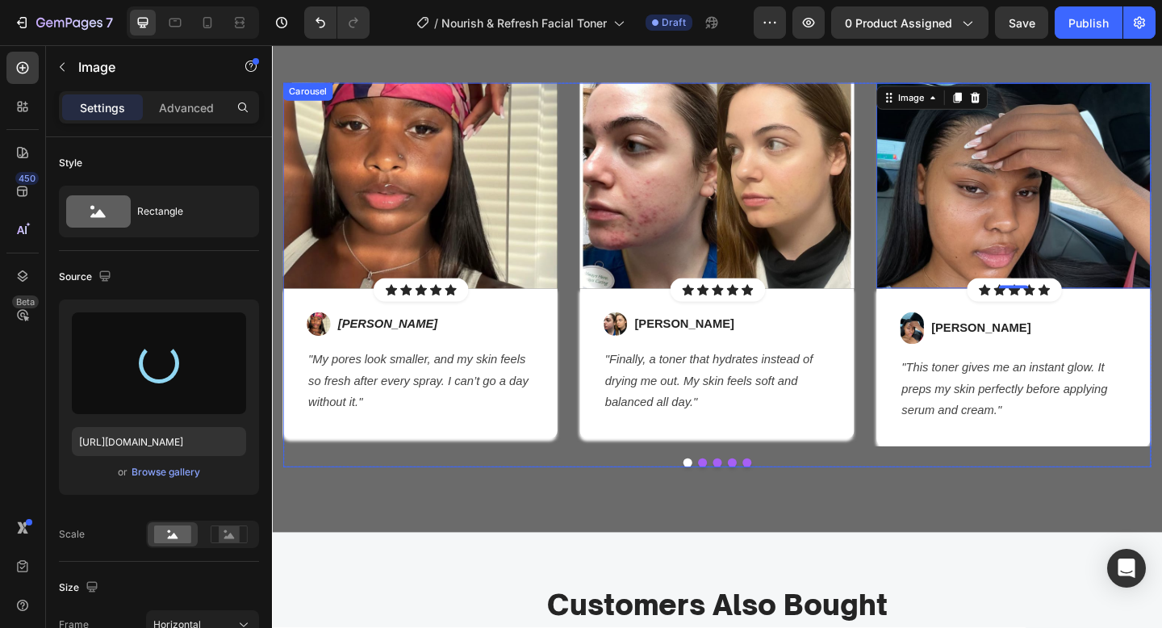
type input "https://cdn.shopify.com/s/files/1/0652/6065/0668/files/gempages_581515696211493…"
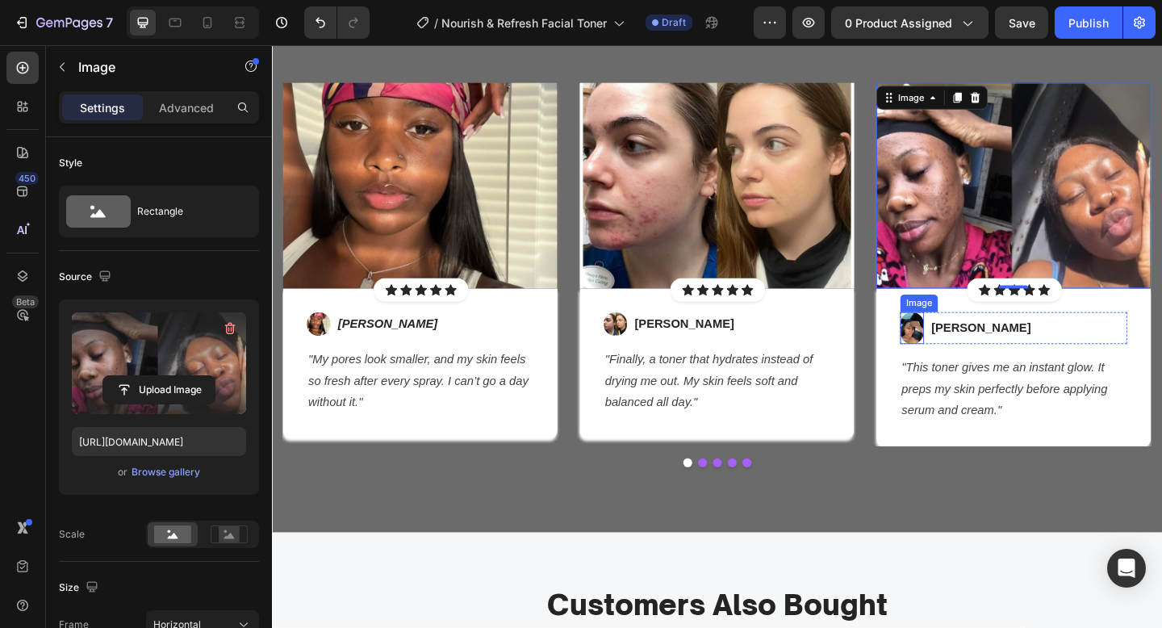
click at [972, 361] on img at bounding box center [969, 353] width 26 height 35
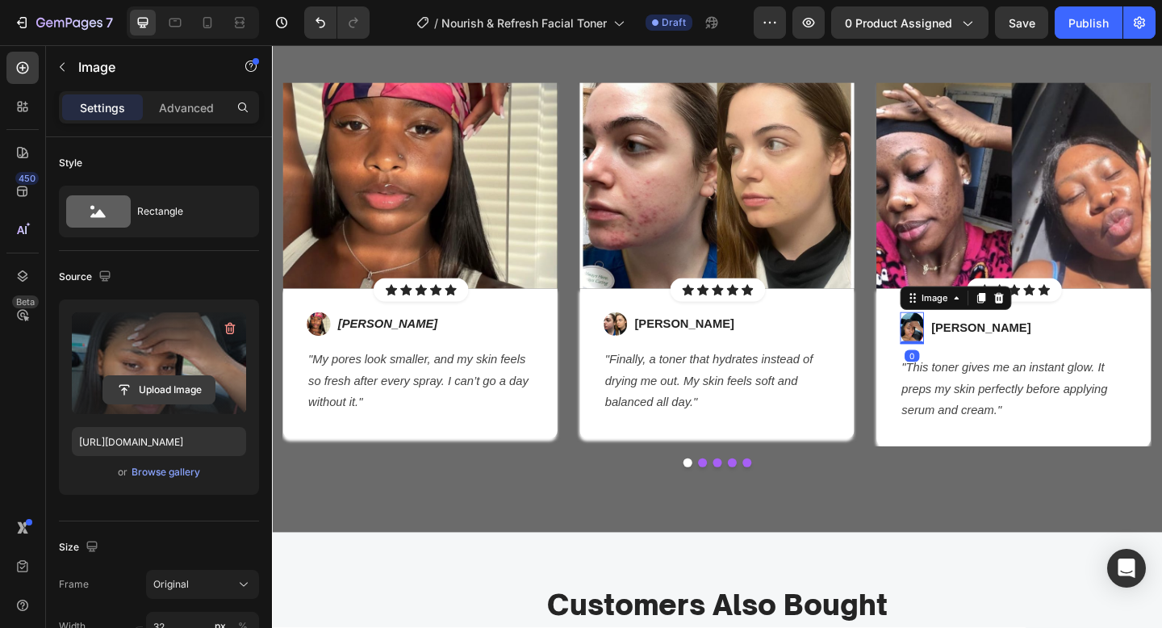
click at [170, 391] on input "file" at bounding box center [158, 389] width 111 height 27
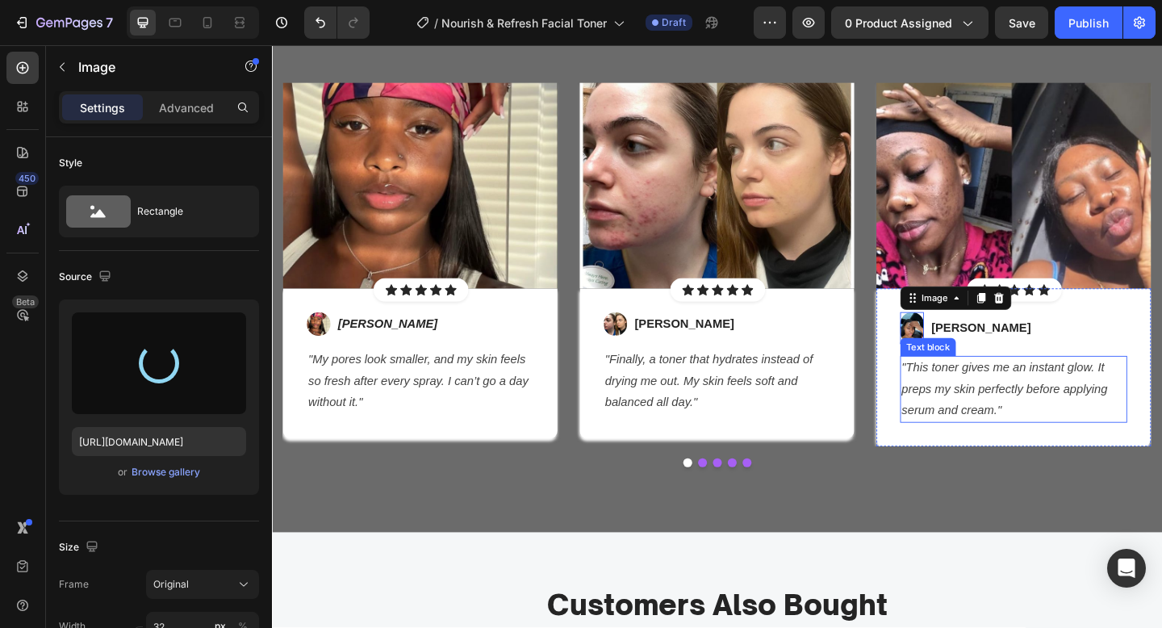
type input "https://cdn.shopify.com/s/files/1/0652/6065/0668/files/gempages_581515696211493…"
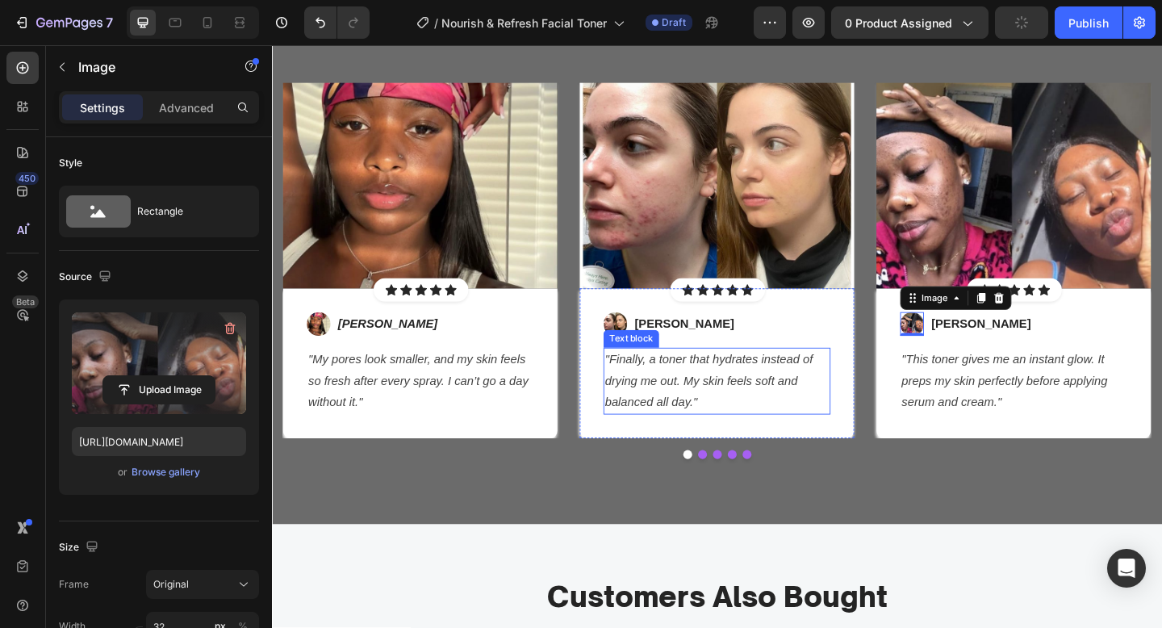
click at [661, 442] on p ""Finally, a toner that hydrates instead of drying me out. My skin feels soft an…" at bounding box center [756, 410] width 244 height 69
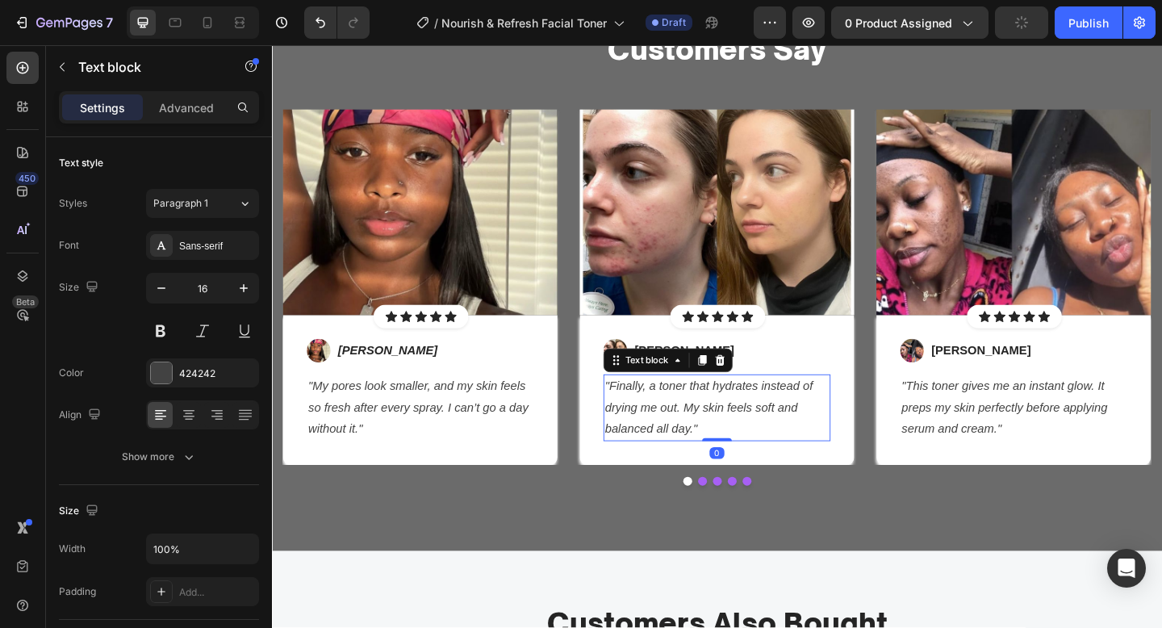
scroll to position [2165, 0]
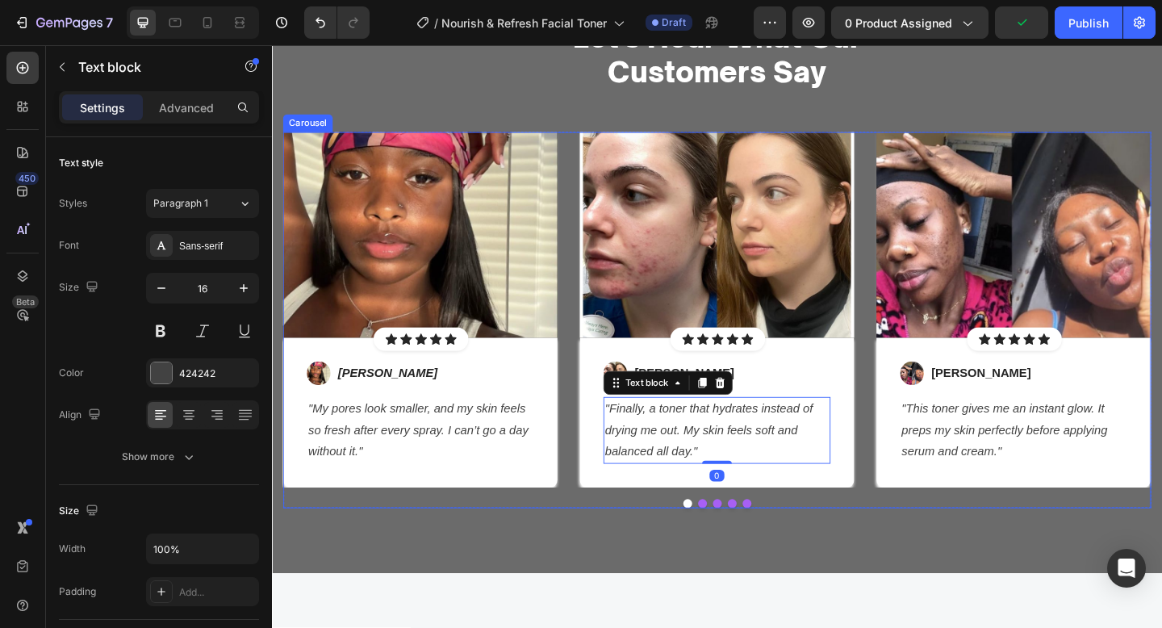
click at [863, 535] on div "Image Icon Icon Icon Icon Icon Icon List Hoz Row Row Image Hannah D. Text block…" at bounding box center [756, 345] width 944 height 410
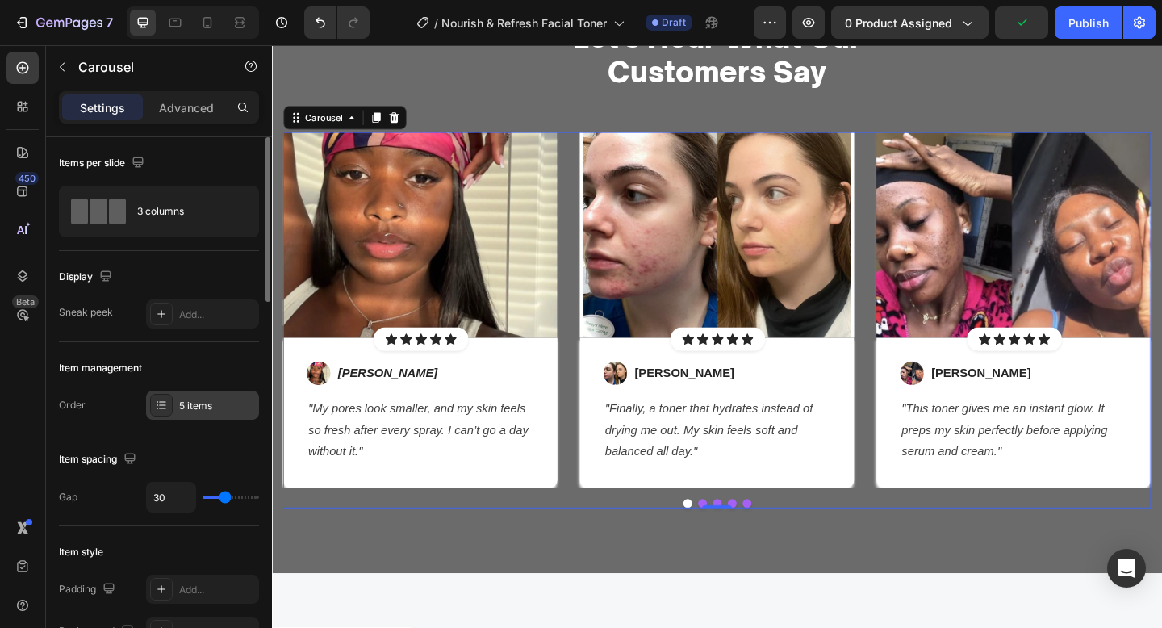
click at [167, 411] on icon at bounding box center [161, 405] width 13 height 13
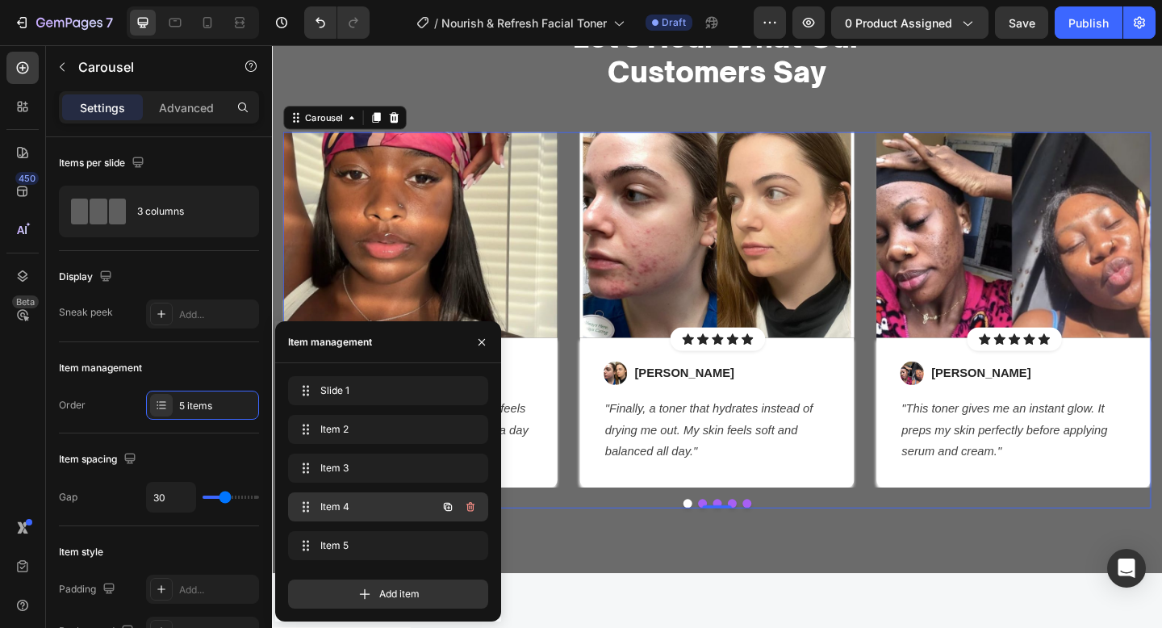
click at [386, 496] on div "Item 4 Item 4" at bounding box center [366, 507] width 142 height 23
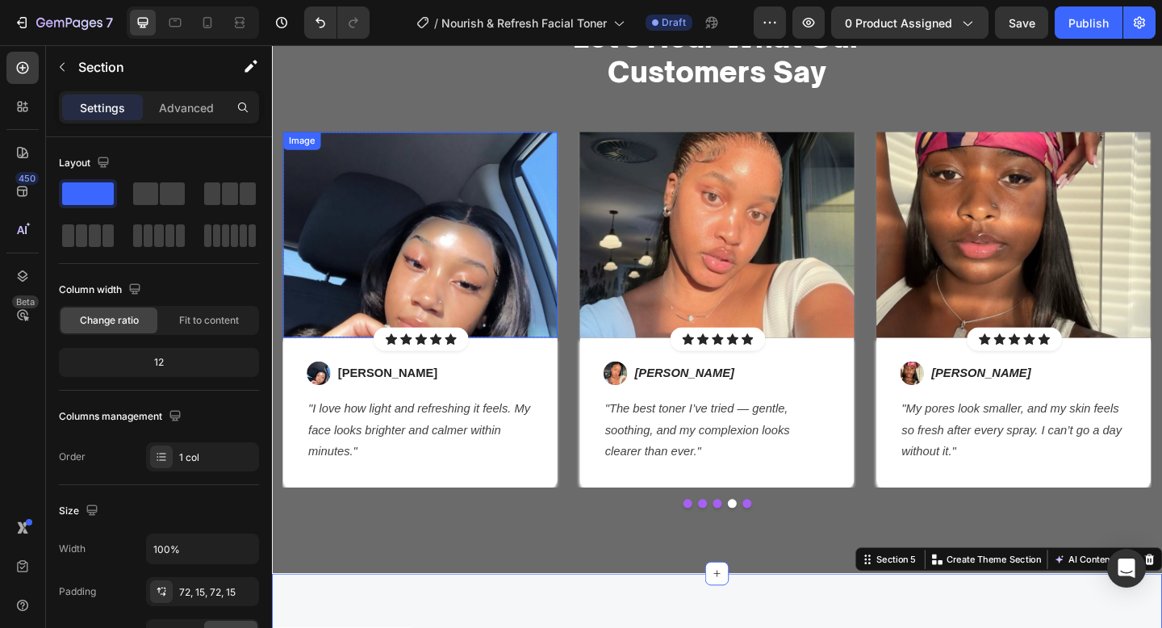
click at [460, 270] on img at bounding box center [433, 252] width 299 height 224
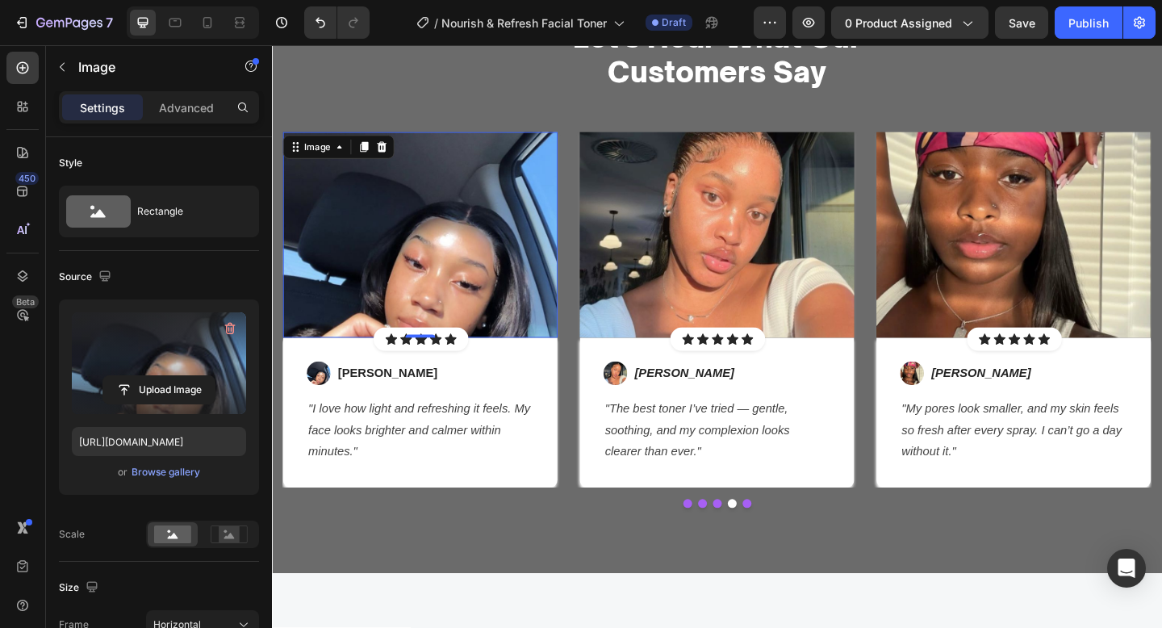
click at [148, 372] on label at bounding box center [159, 363] width 174 height 102
click at [148, 376] on input "file" at bounding box center [158, 389] width 111 height 27
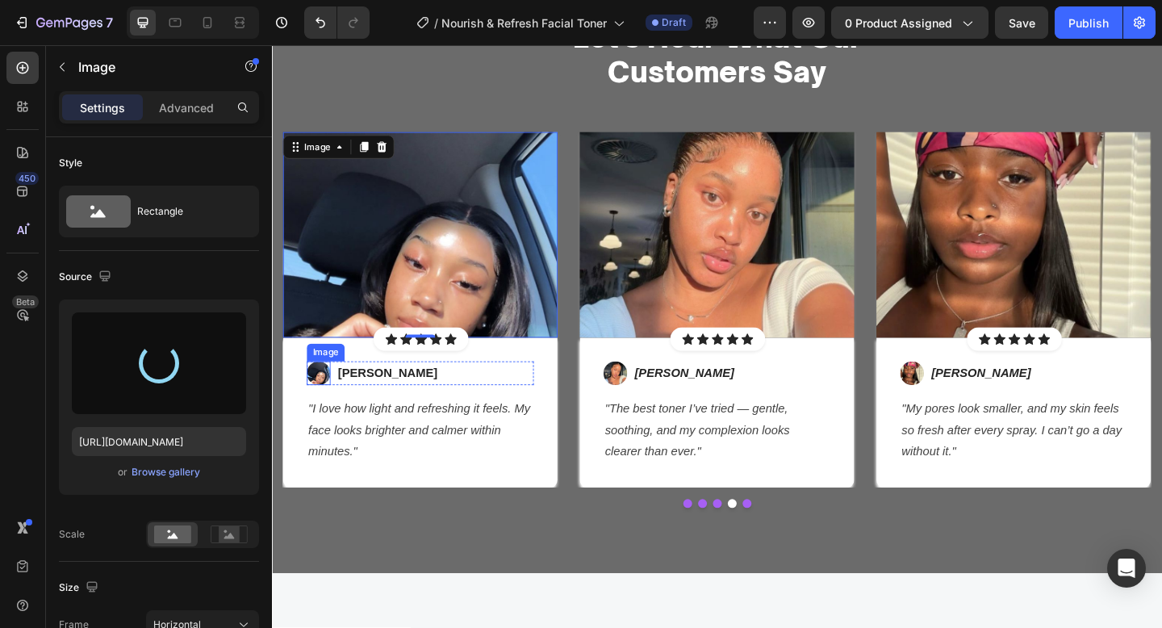
type input "https://cdn.shopify.com/s/files/1/0652/6065/0668/files/gempages_581515696211493…"
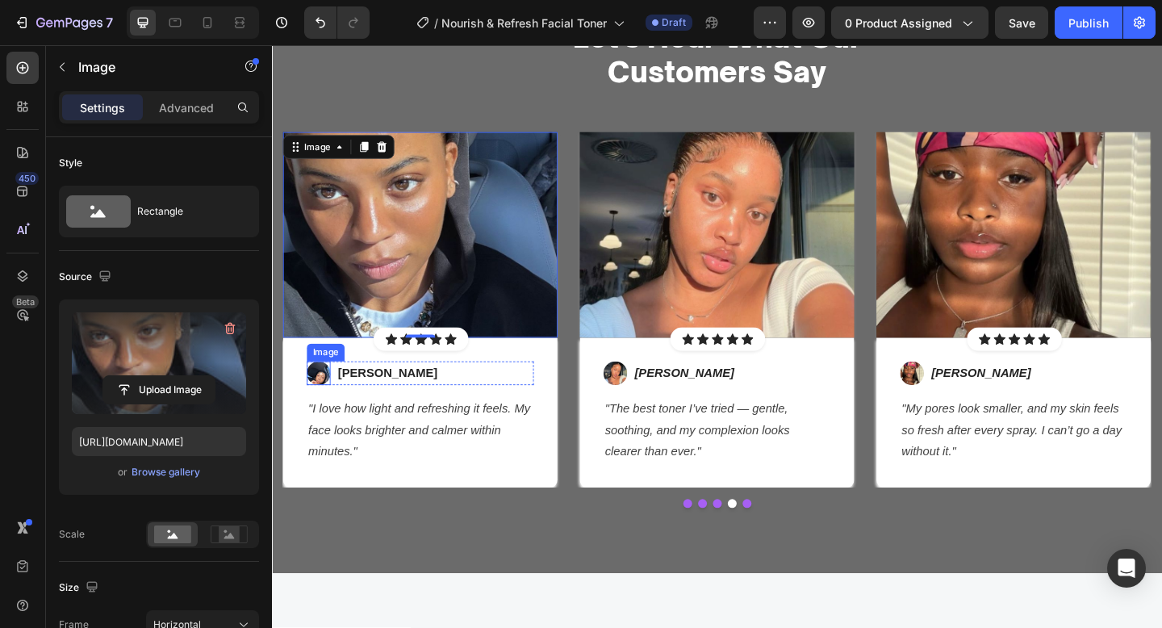
click at [328, 408] on img at bounding box center [323, 402] width 26 height 26
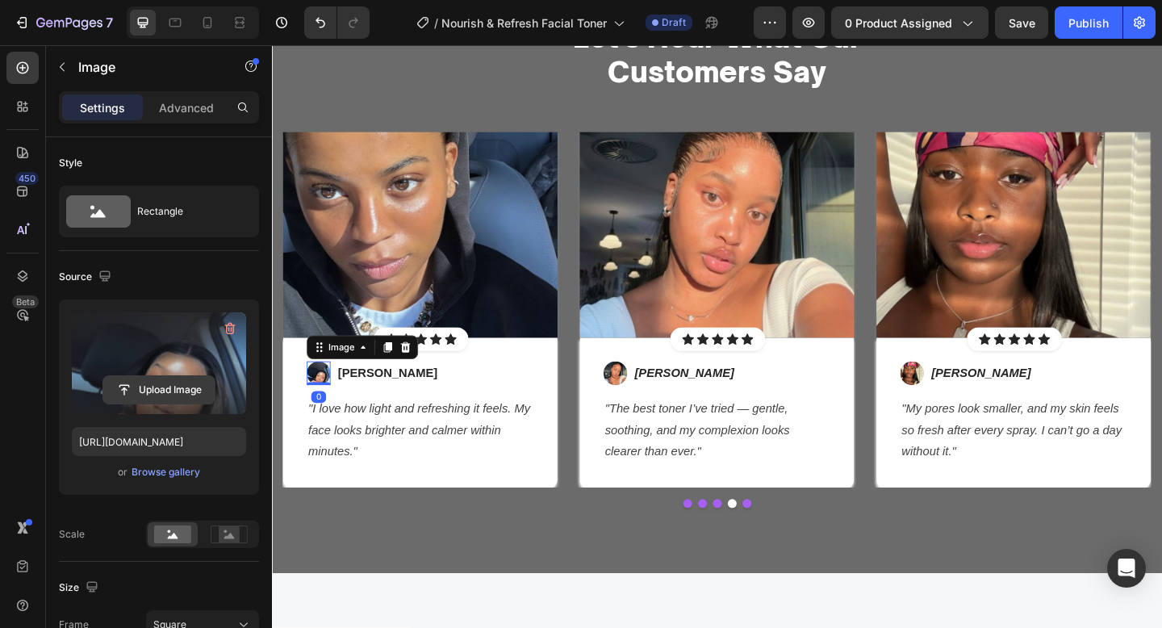
click at [180, 380] on input "file" at bounding box center [158, 389] width 111 height 27
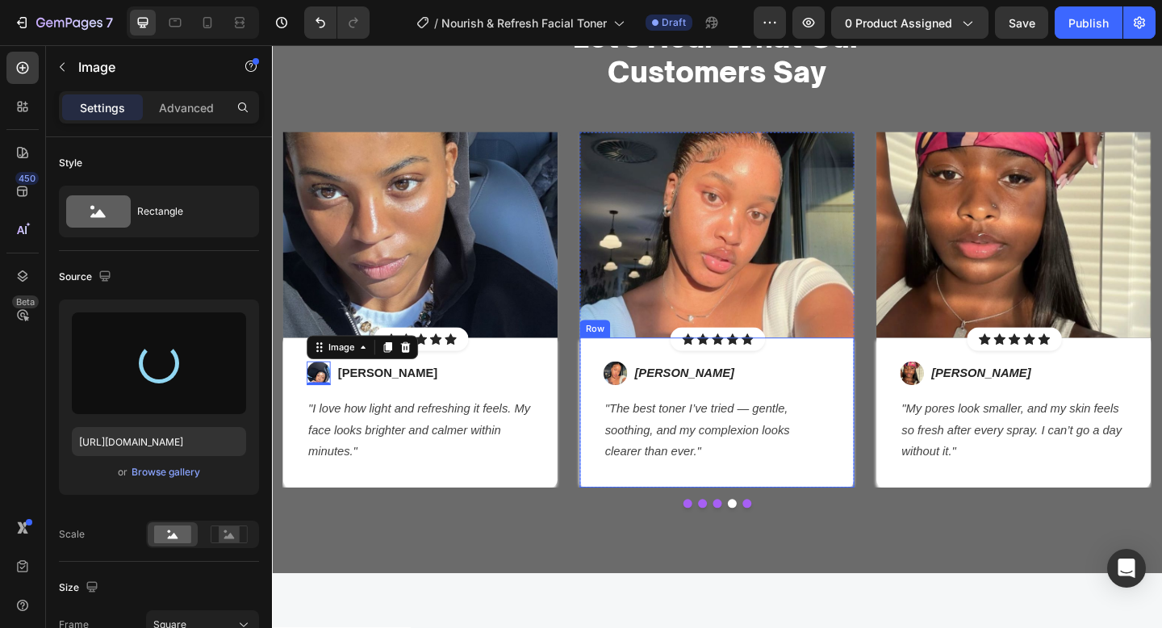
type input "https://cdn.shopify.com/s/files/1/0652/6065/0668/files/gempages_581515696211493…"
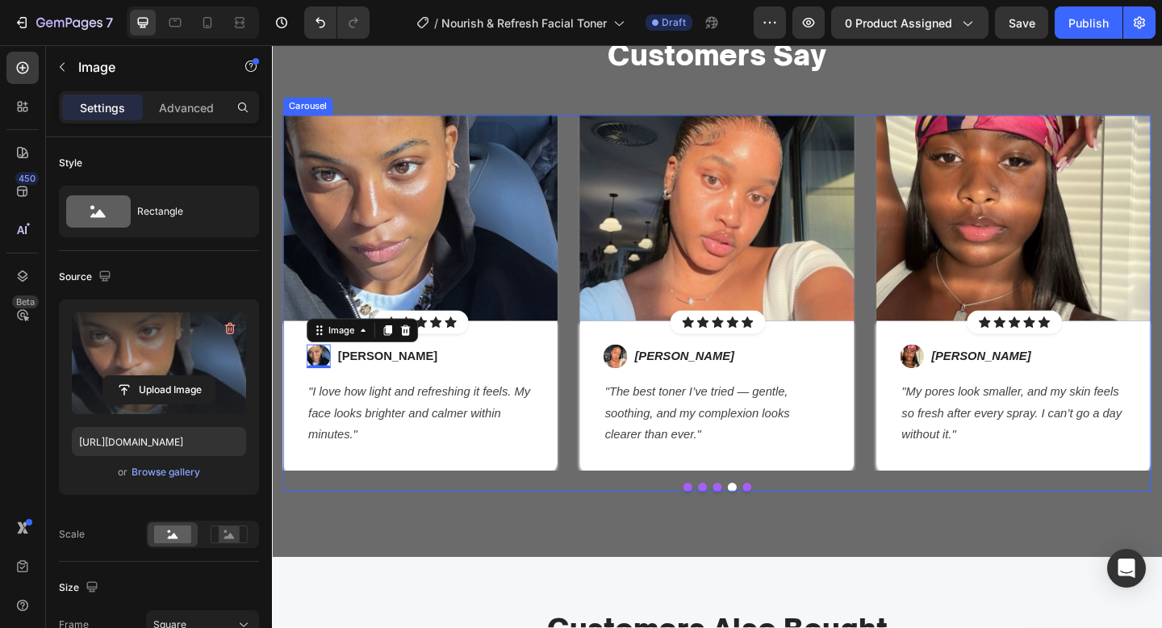
scroll to position [2193, 0]
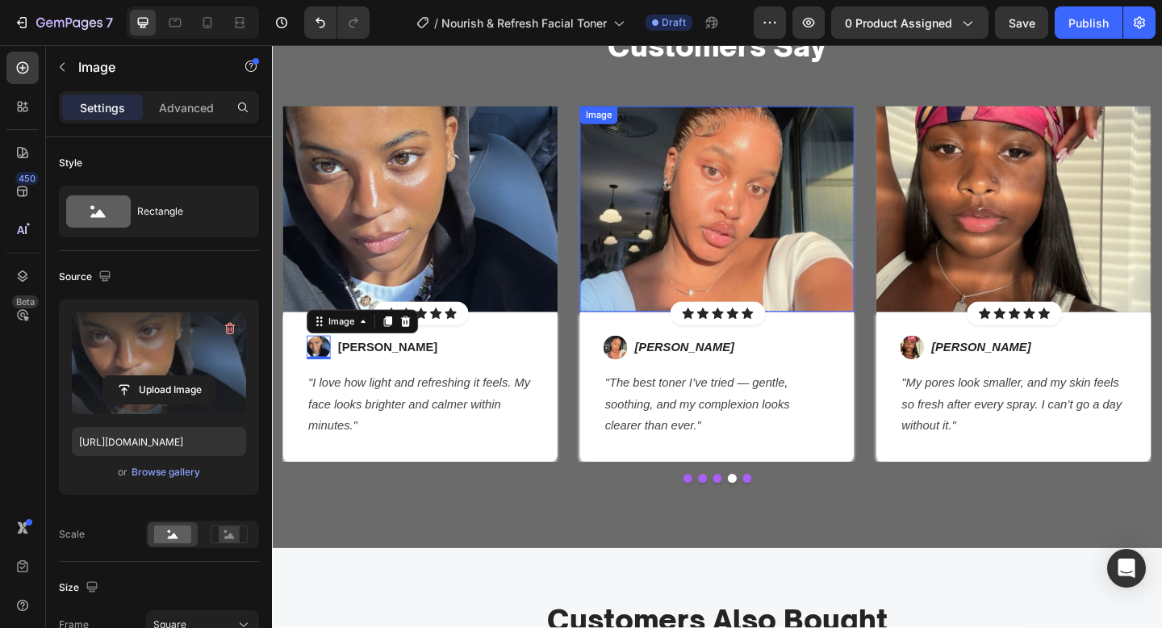
click at [779, 266] on img at bounding box center [756, 224] width 299 height 224
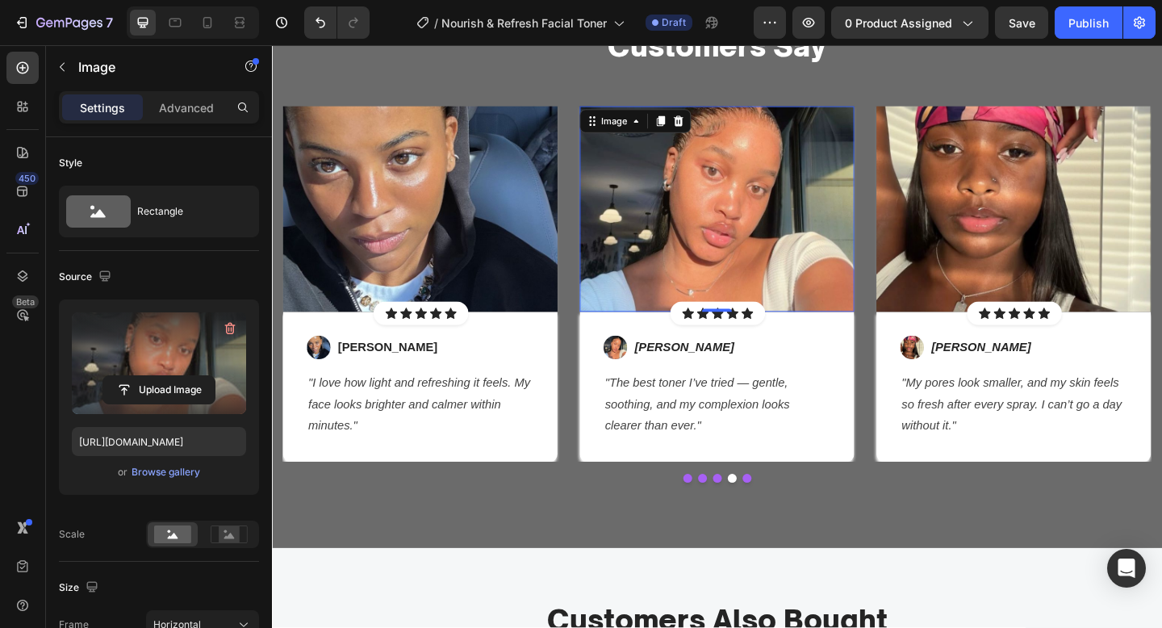
click at [224, 373] on label at bounding box center [159, 363] width 174 height 102
click at [215, 376] on input "file" at bounding box center [158, 389] width 111 height 27
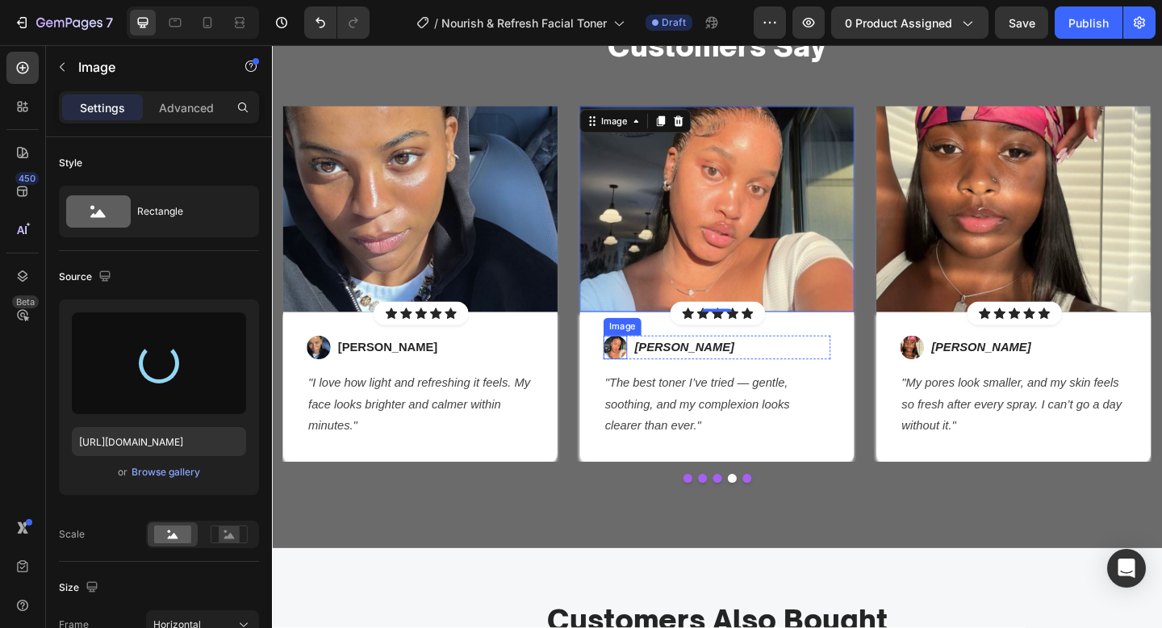
type input "https://cdn.shopify.com/s/files/1/0652/6065/0668/files/gempages_581515696211493…"
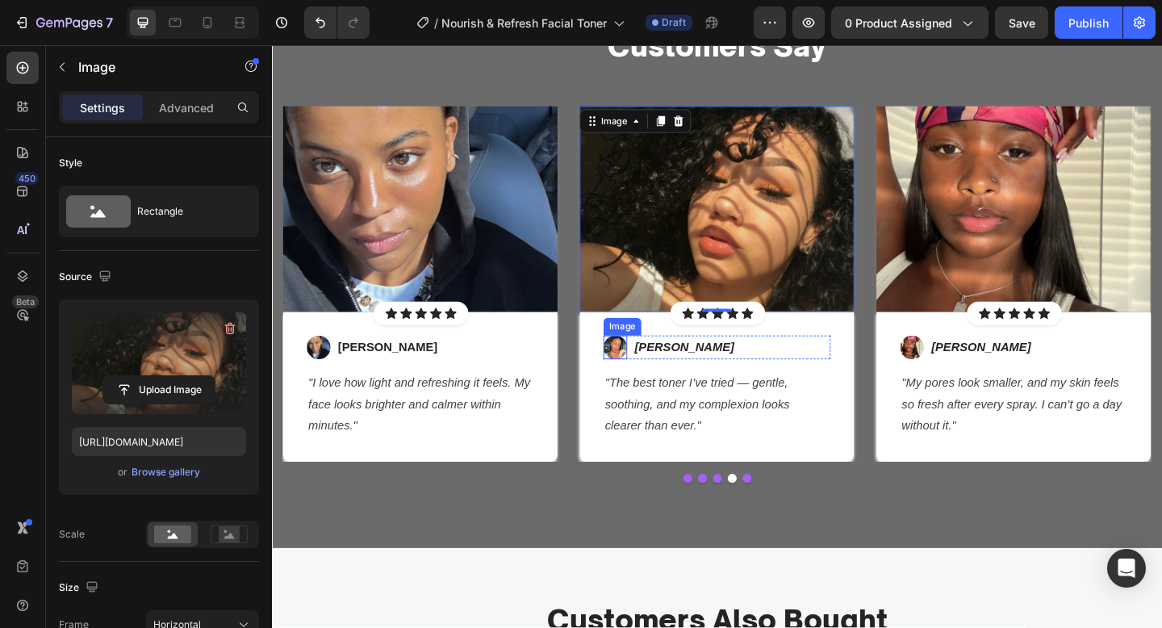
click at [645, 379] on img at bounding box center [646, 375] width 26 height 26
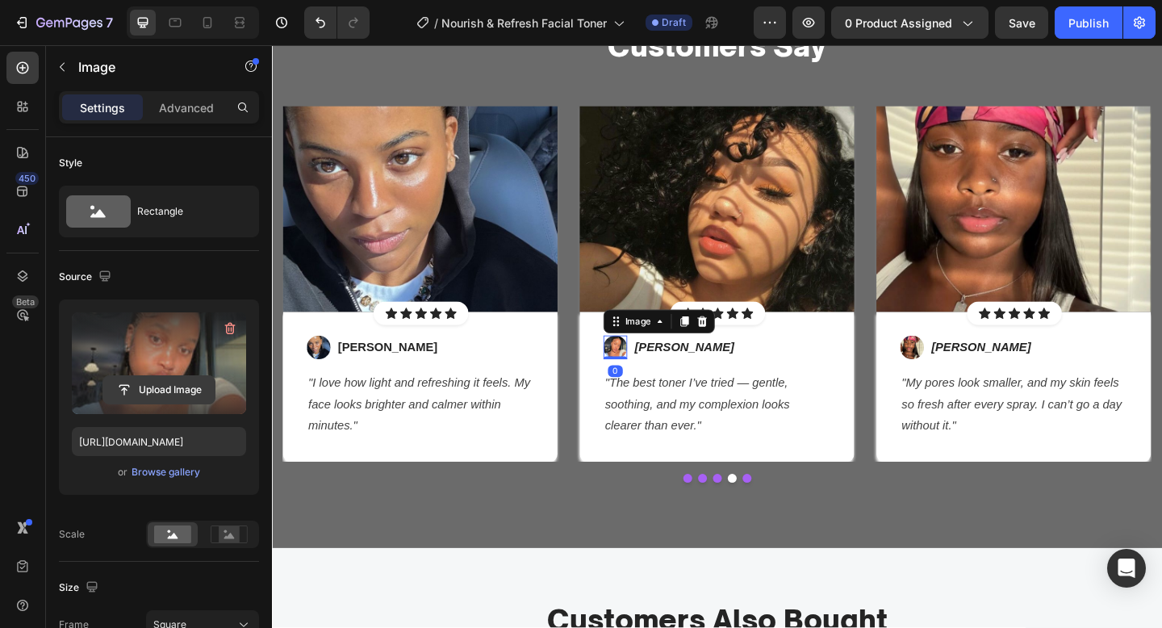
click at [191, 398] on input "file" at bounding box center [158, 389] width 111 height 27
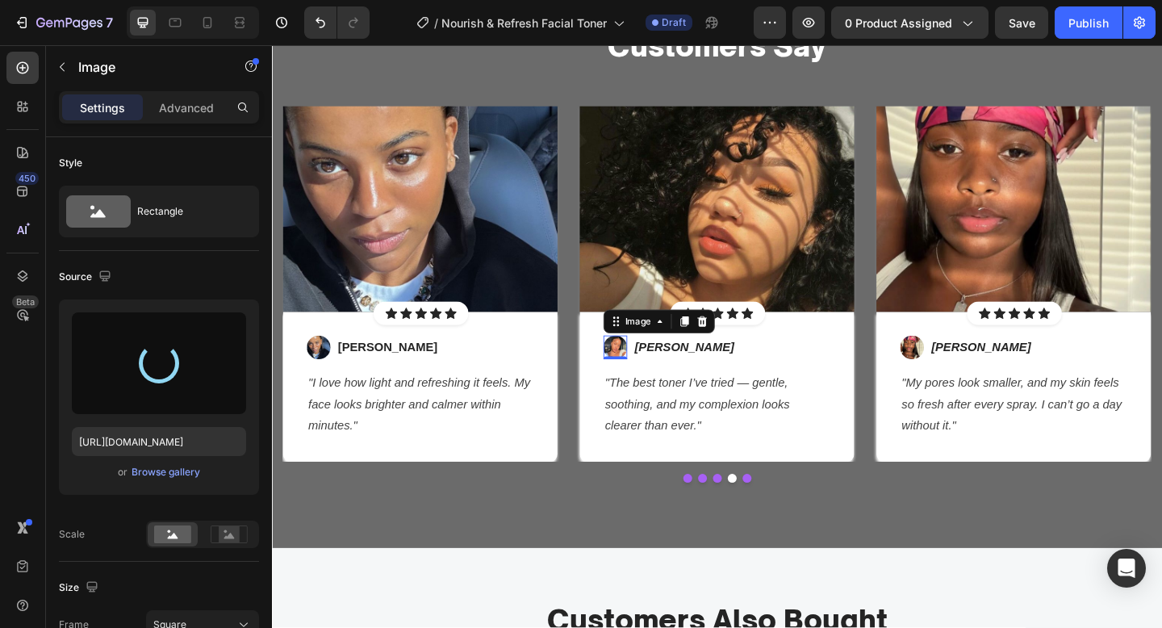
type input "https://cdn.shopify.com/s/files/1/0652/6065/0668/files/gempages_581515696211493…"
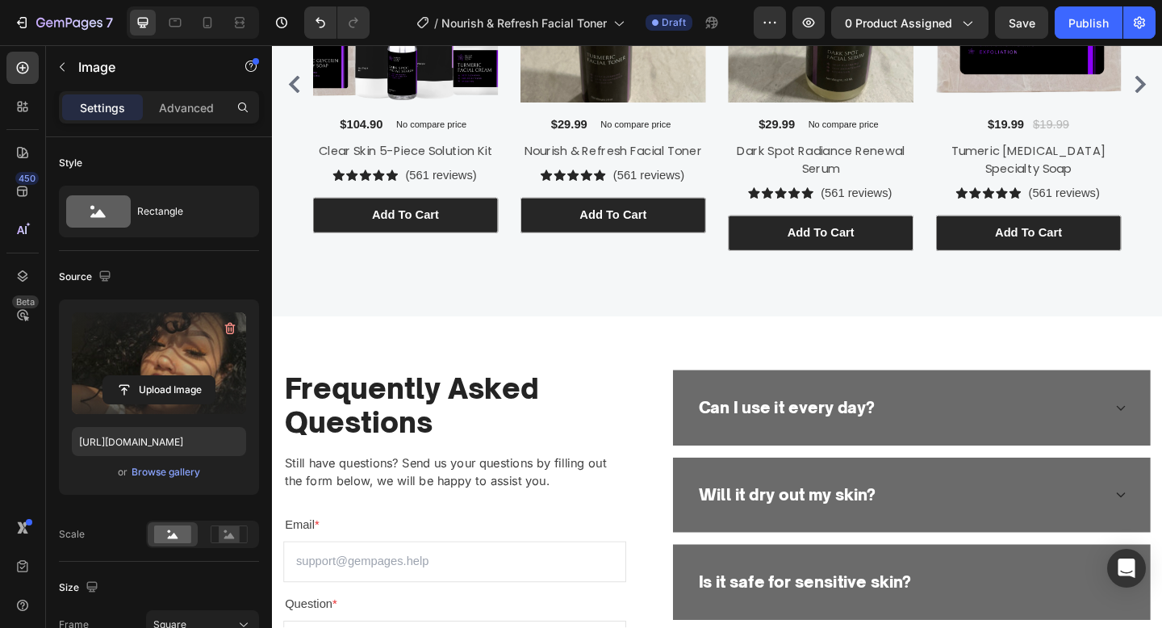
scroll to position [3003, 0]
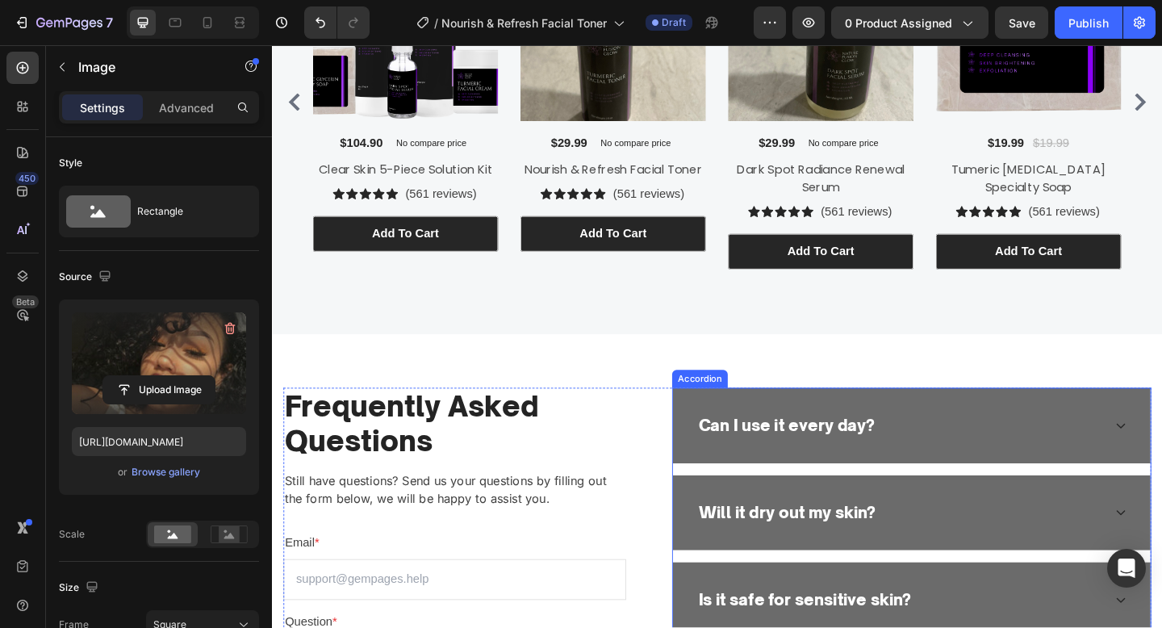
click at [809, 464] on p "Can I use it every day?" at bounding box center [832, 459] width 192 height 26
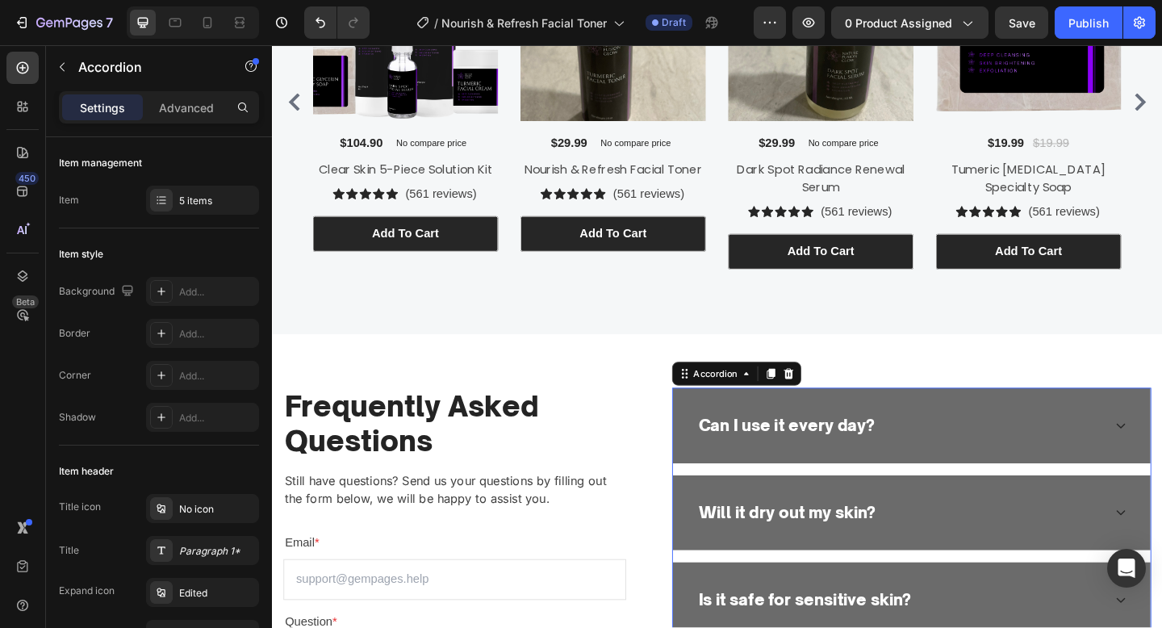
click at [809, 464] on p "Can I use it every day?" at bounding box center [832, 459] width 192 height 26
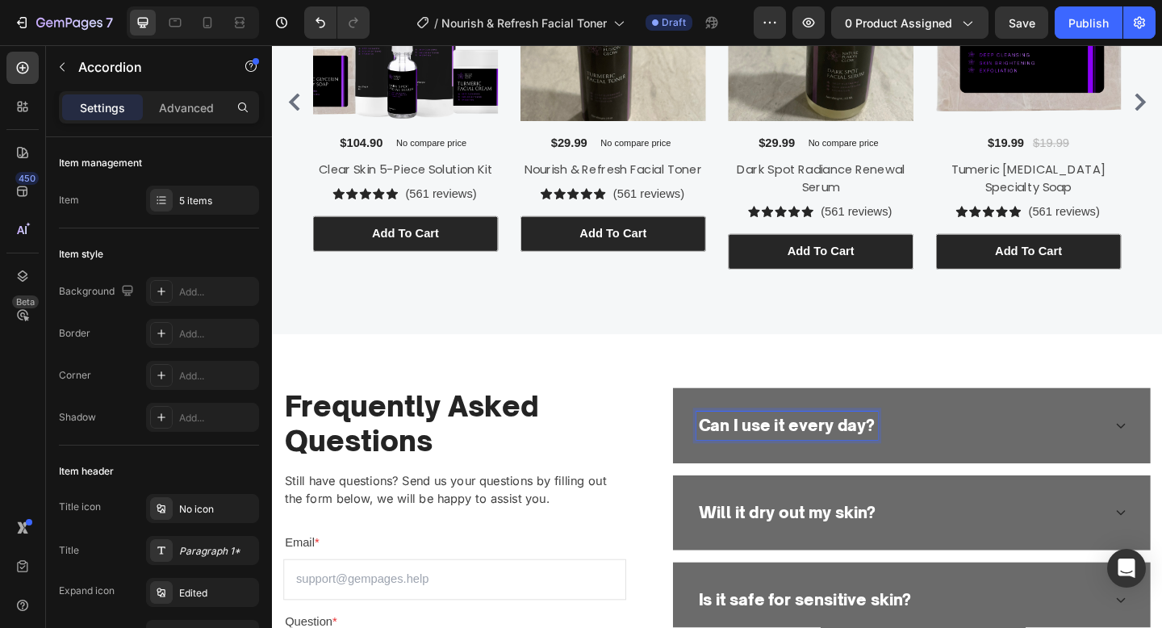
click at [987, 479] on div "Can I use it every day?" at bounding box center [968, 459] width 520 height 82
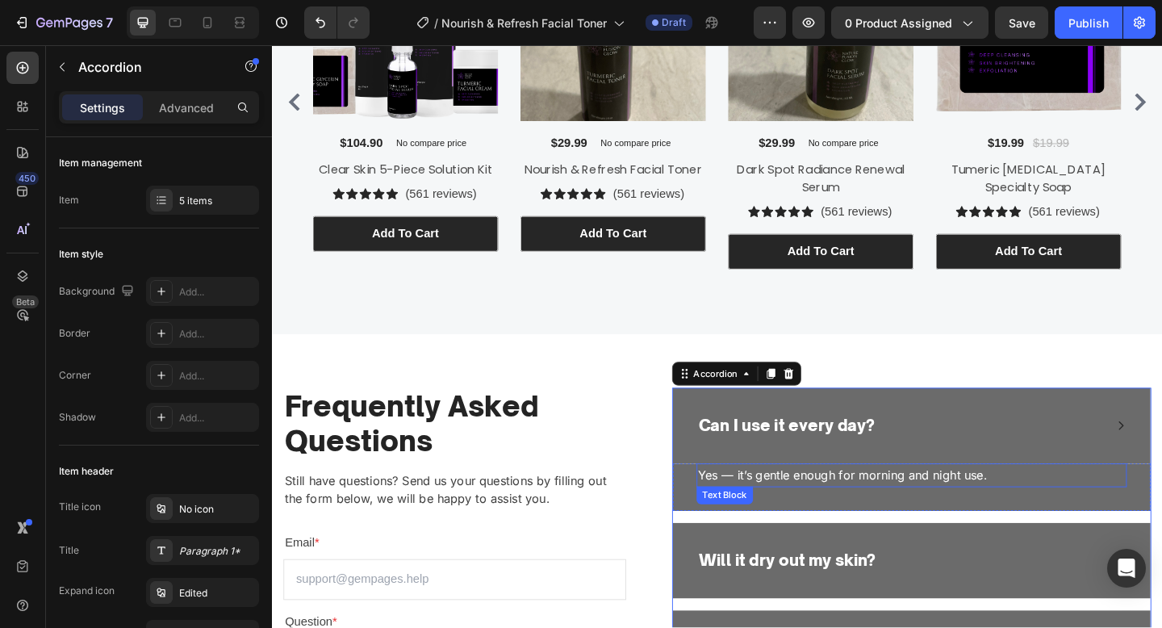
click at [913, 520] on p "Yes — it’s gentle enough for morning and night use." at bounding box center [967, 513] width 465 height 23
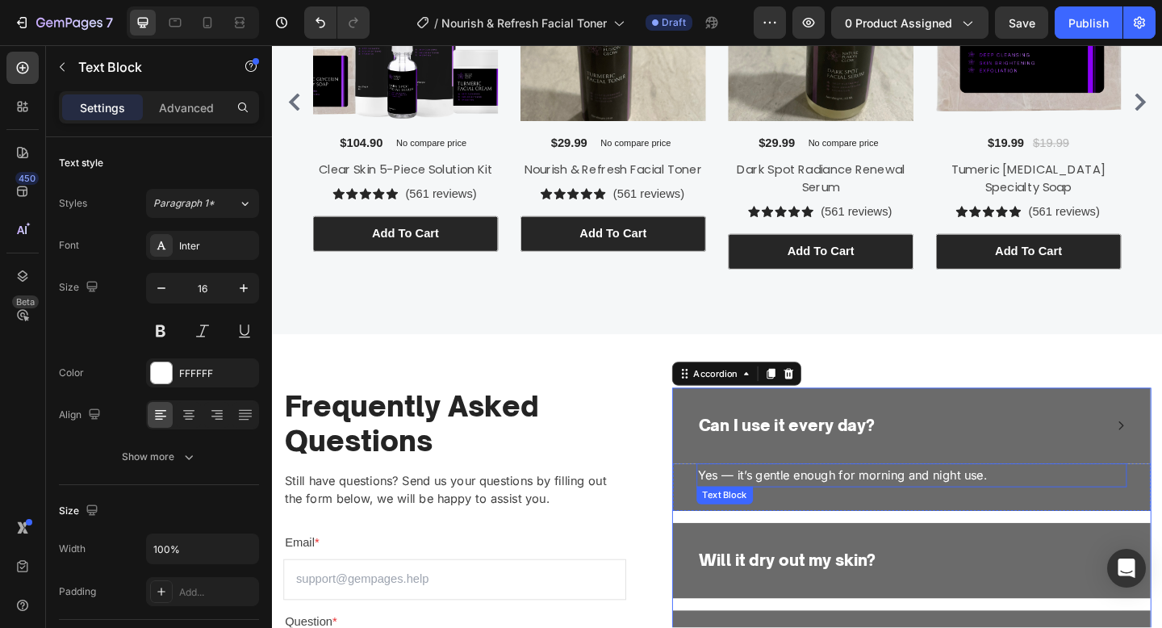
click at [913, 520] on p "Yes — it’s gentle enough for morning and night use." at bounding box center [967, 513] width 465 height 23
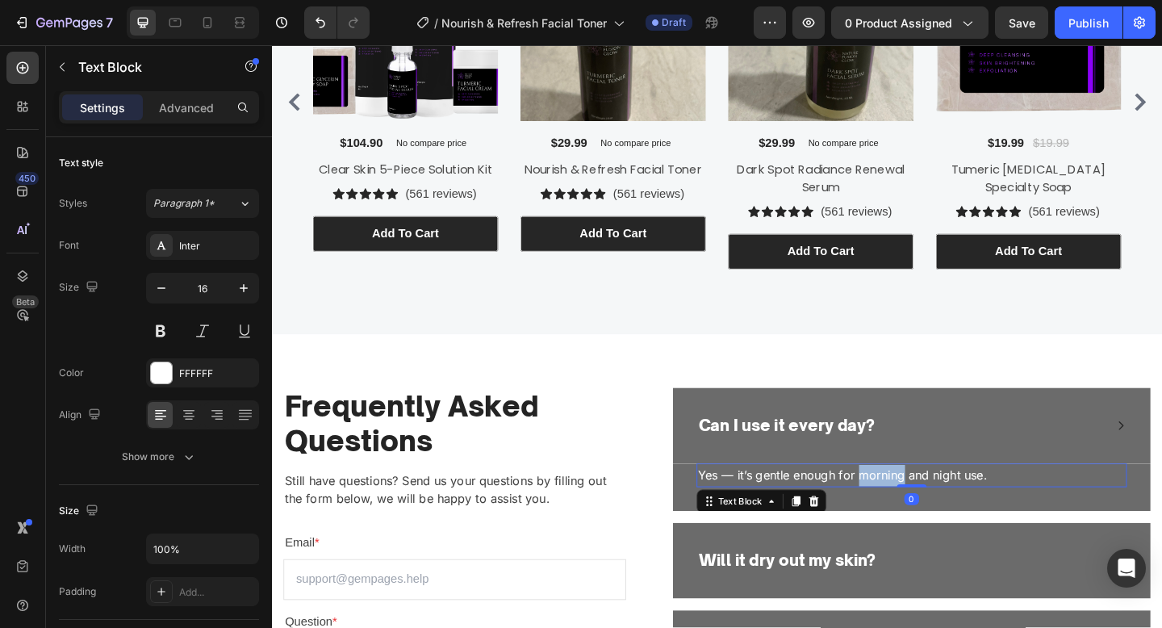
click at [913, 520] on p "Yes — it’s gentle enough for morning and night use." at bounding box center [967, 513] width 465 height 23
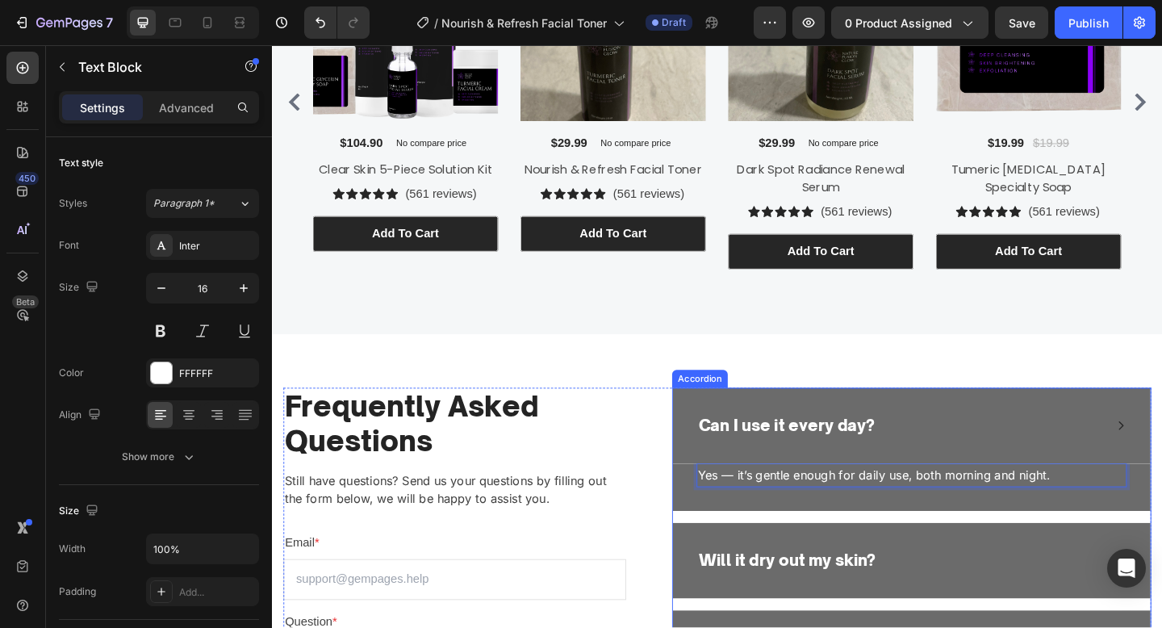
scroll to position [3194, 0]
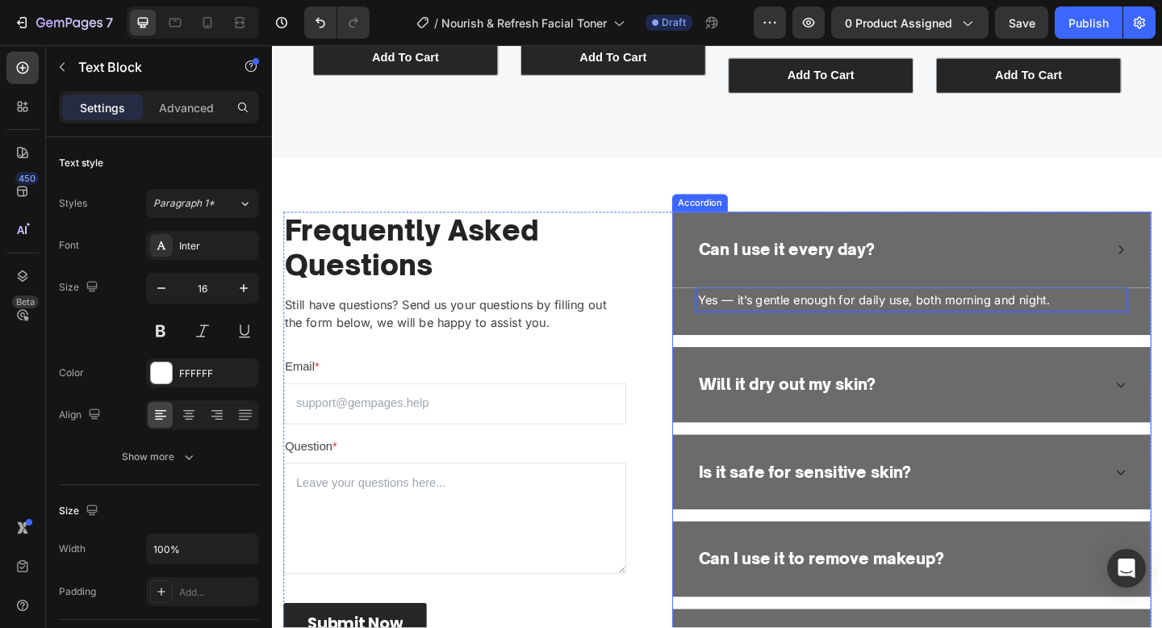
click at [849, 419] on p "Will it dry out my skin?" at bounding box center [832, 415] width 193 height 26
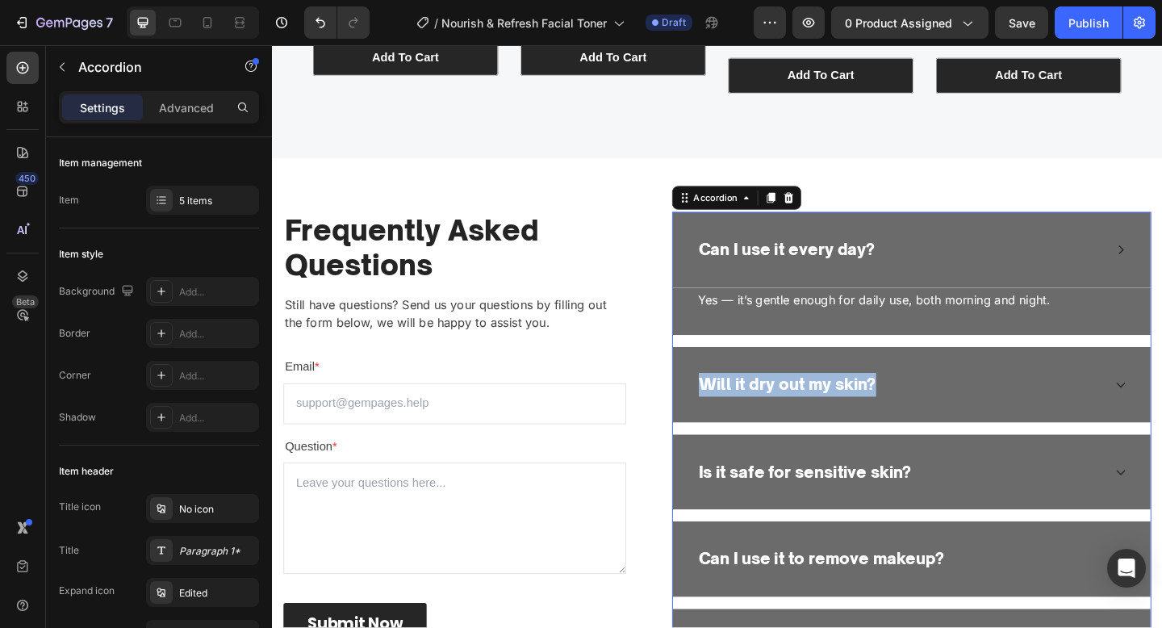
click at [849, 419] on p "Will it dry out my skin?" at bounding box center [832, 415] width 193 height 26
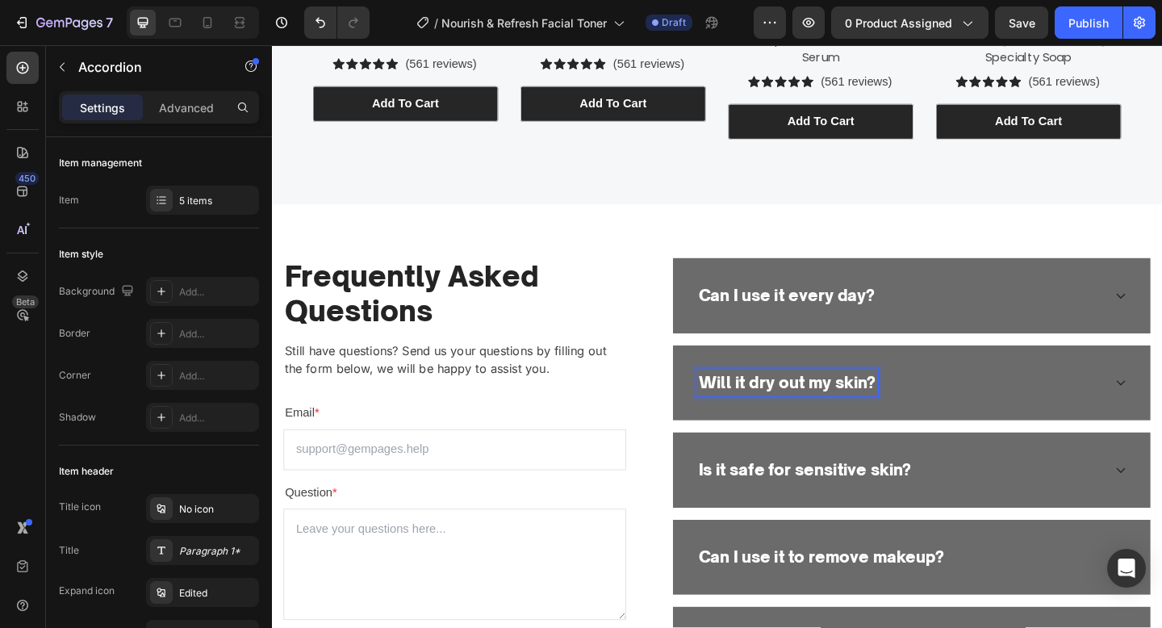
scroll to position [3142, 0]
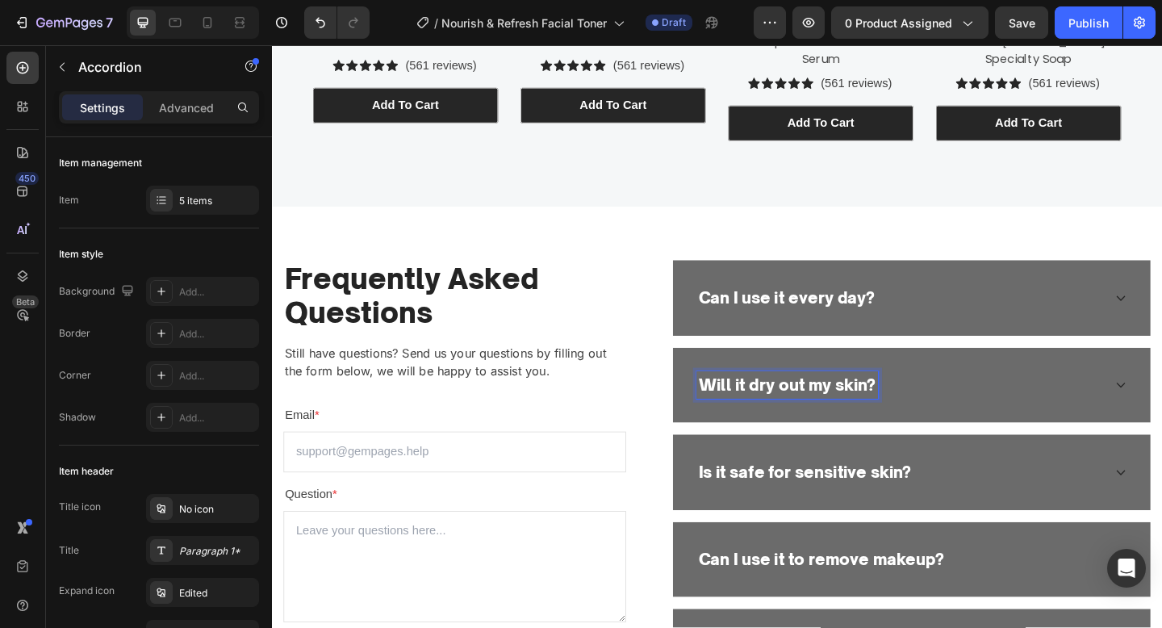
click at [1031, 437] on div "Will it dry out my skin?" at bounding box center [968, 415] width 520 height 82
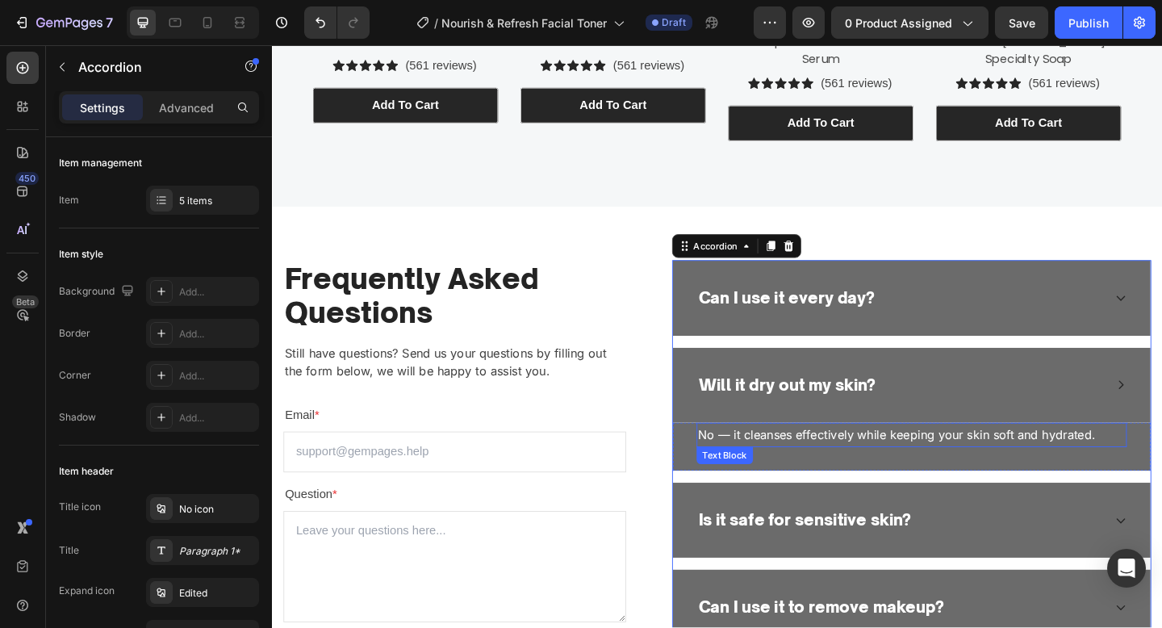
click at [911, 474] on p "No — it cleanses effectively while keeping your skin soft and hydrated." at bounding box center [967, 469] width 465 height 23
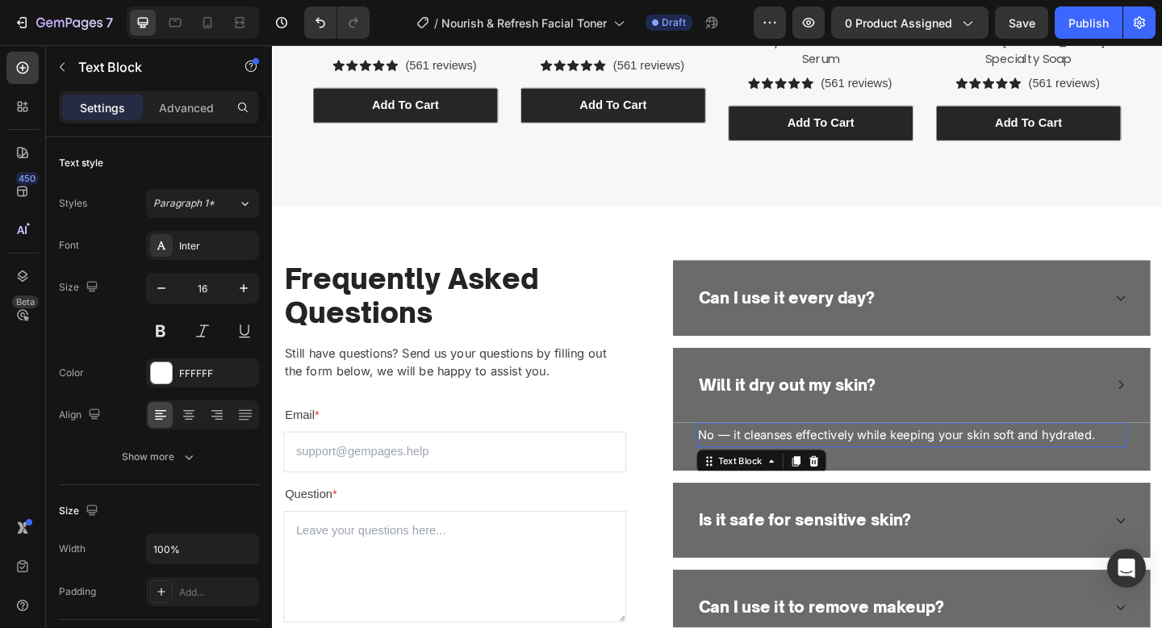
click at [911, 474] on p "No — it cleanses effectively while keeping your skin soft and hydrated." at bounding box center [967, 469] width 465 height 23
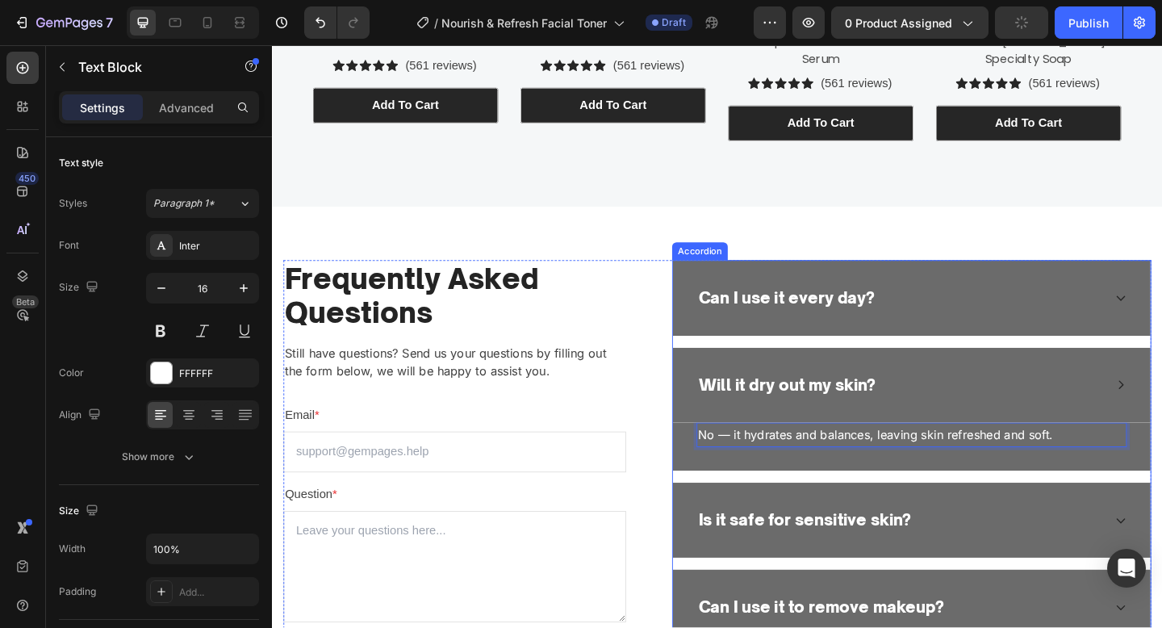
click at [830, 559] on p "Is it safe for sensitive skin?" at bounding box center [852, 563] width 232 height 26
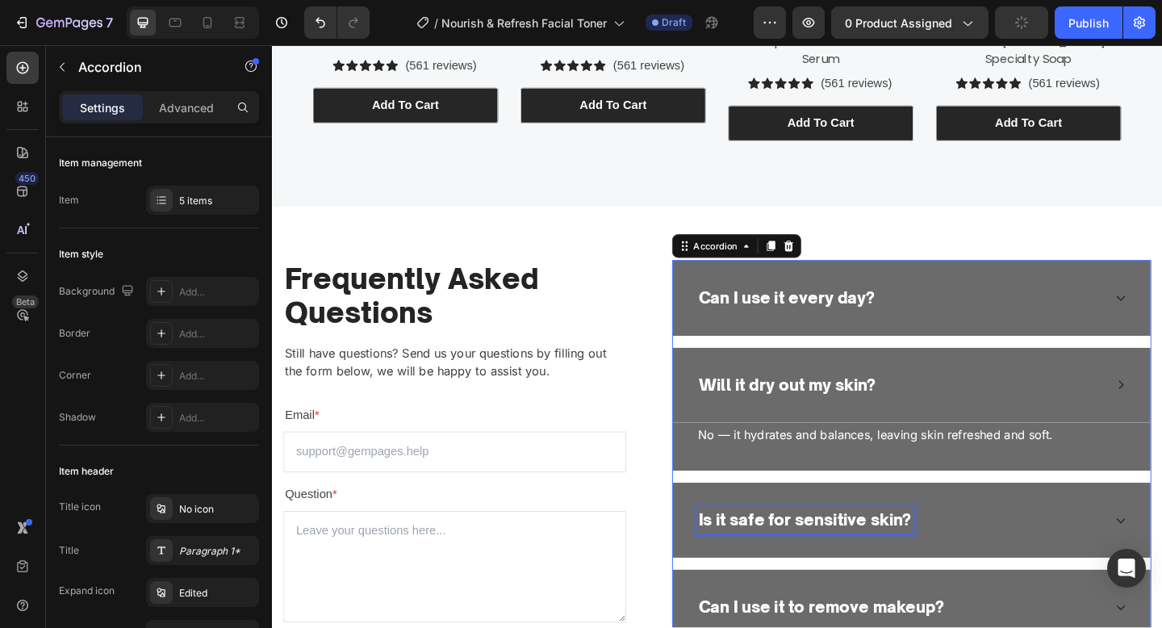
click at [830, 559] on p "Is it safe for sensitive skin?" at bounding box center [852, 563] width 232 height 26
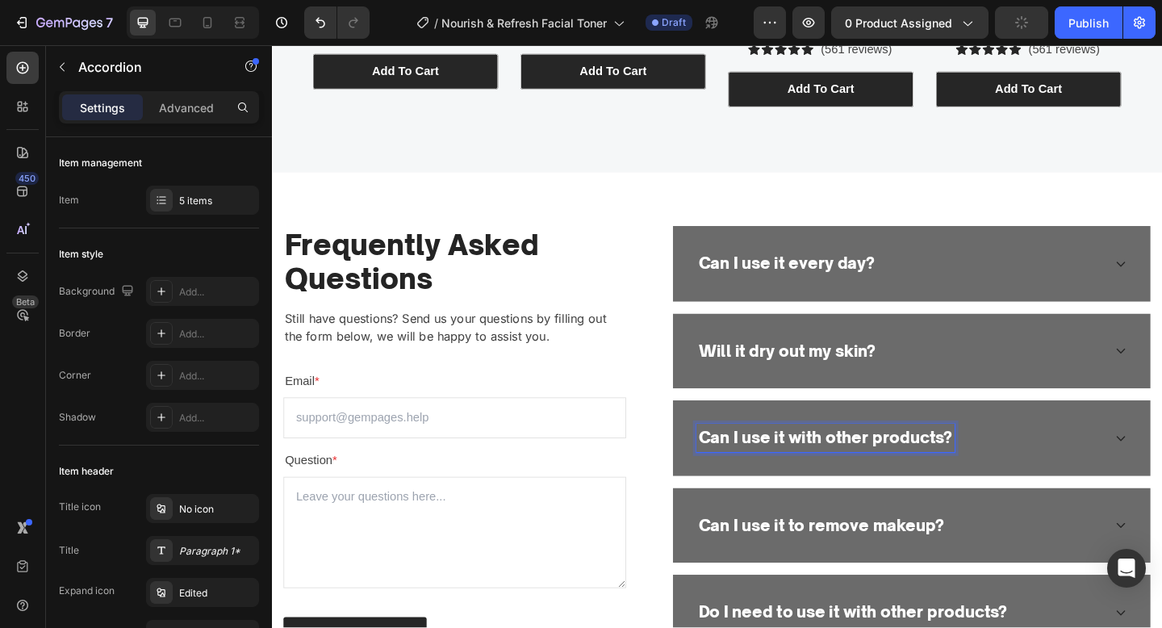
scroll to position [3185, 0]
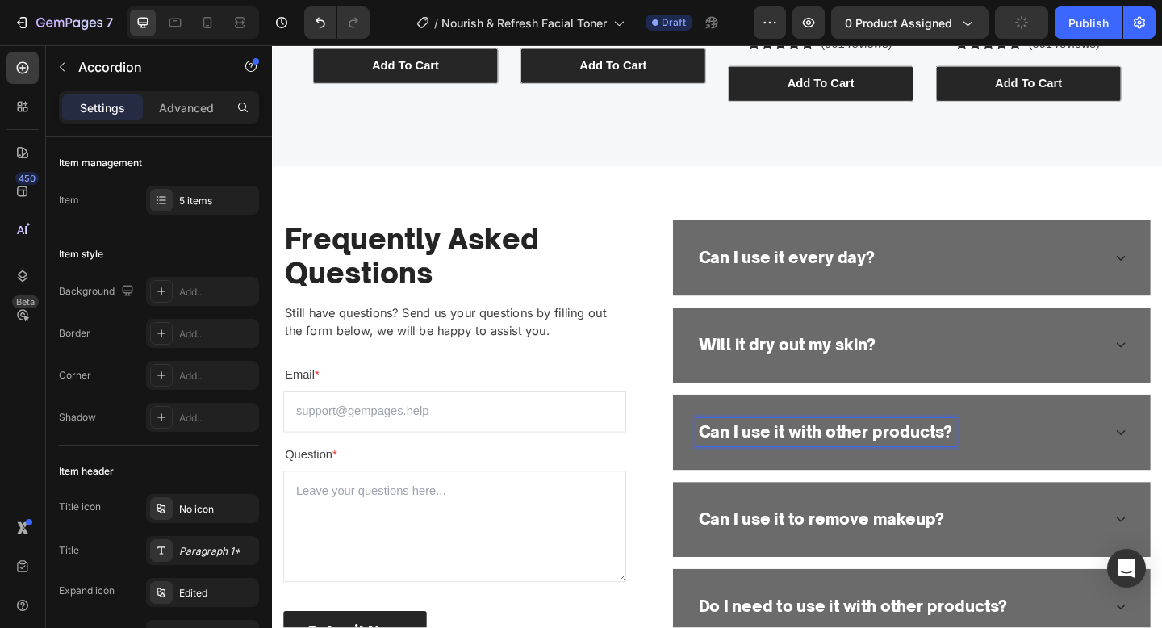
click at [1089, 462] on div "Can I use it with other products?" at bounding box center [955, 466] width 442 height 31
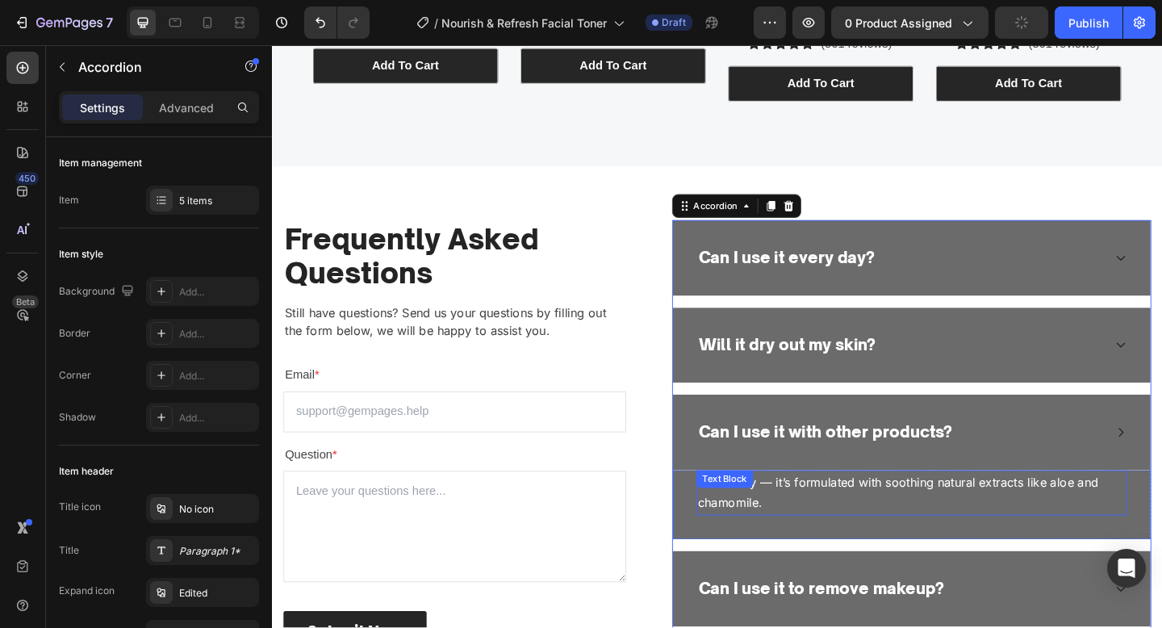
click at [1025, 525] on p "Absolutely — it’s formulated with soothing natural extracts like aloe and chamo…" at bounding box center [967, 532] width 465 height 47
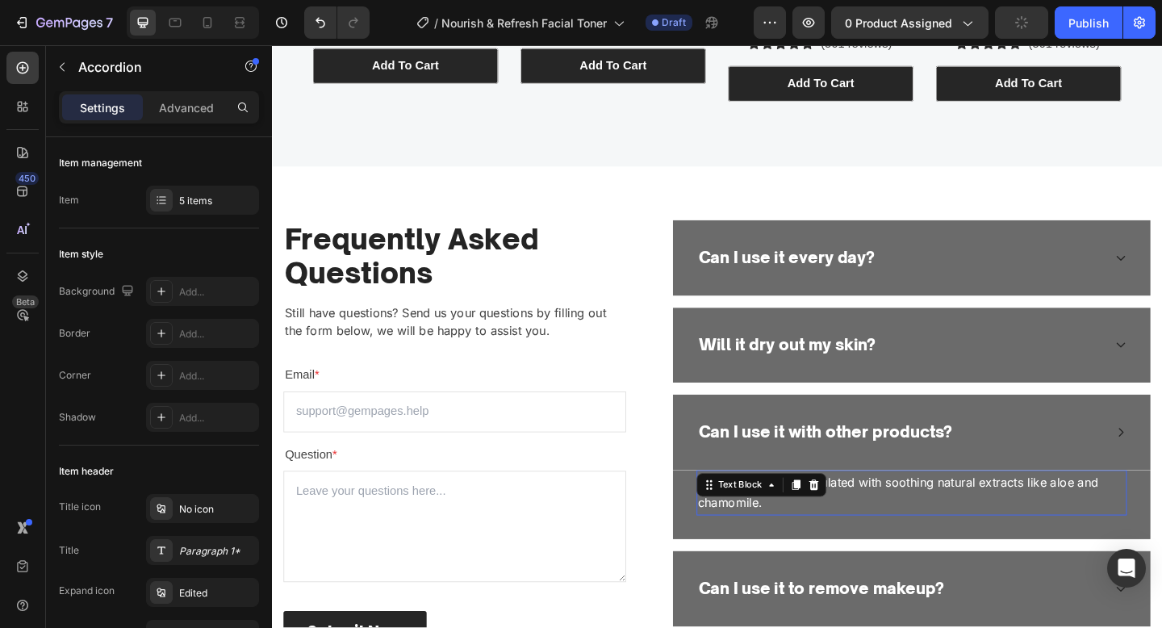
click at [1025, 525] on p "Absolutely — it’s formulated with soothing natural extracts like aloe and chamo…" at bounding box center [967, 532] width 465 height 47
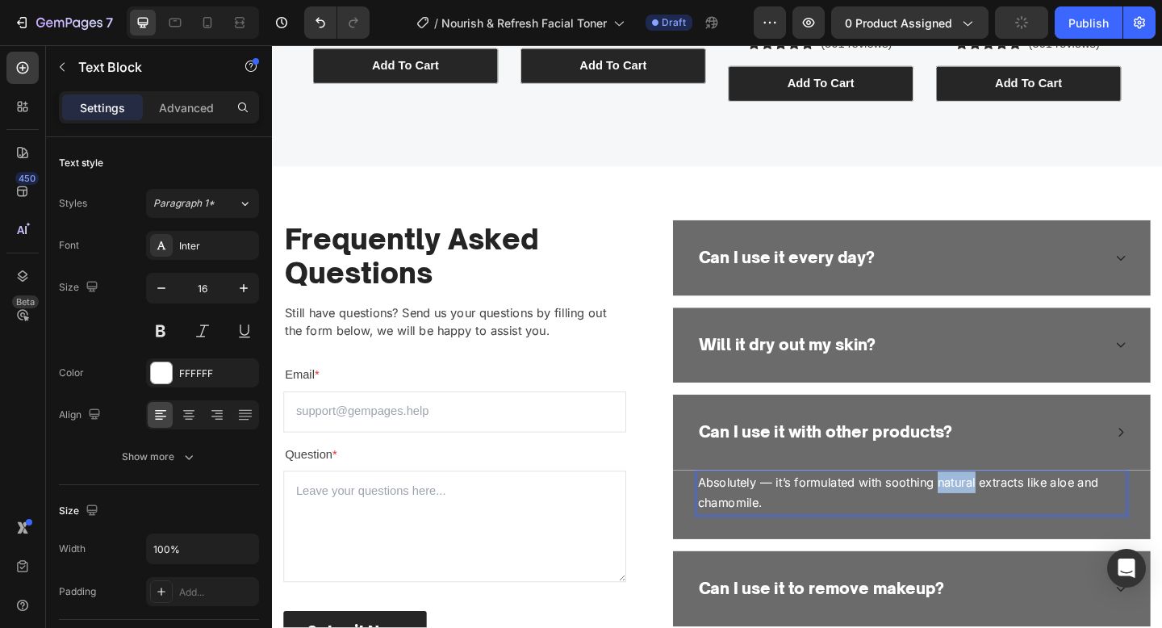
click at [1025, 525] on p "Absolutely — it’s formulated with soothing natural extracts like aloe and chamo…" at bounding box center [967, 532] width 465 height 47
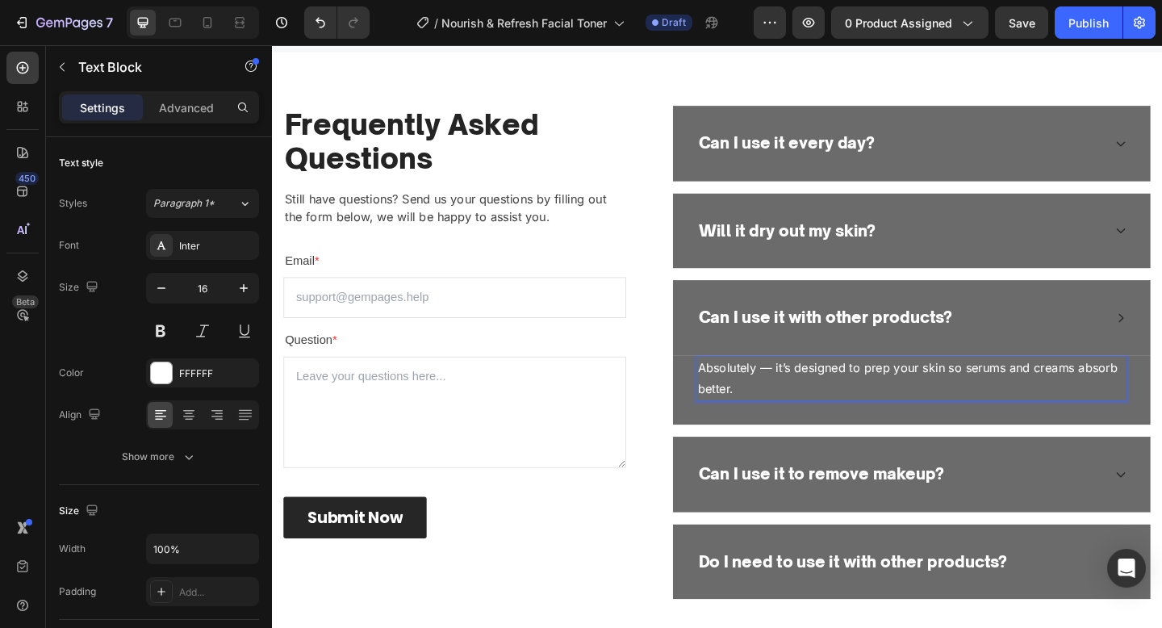
scroll to position [3344, 0]
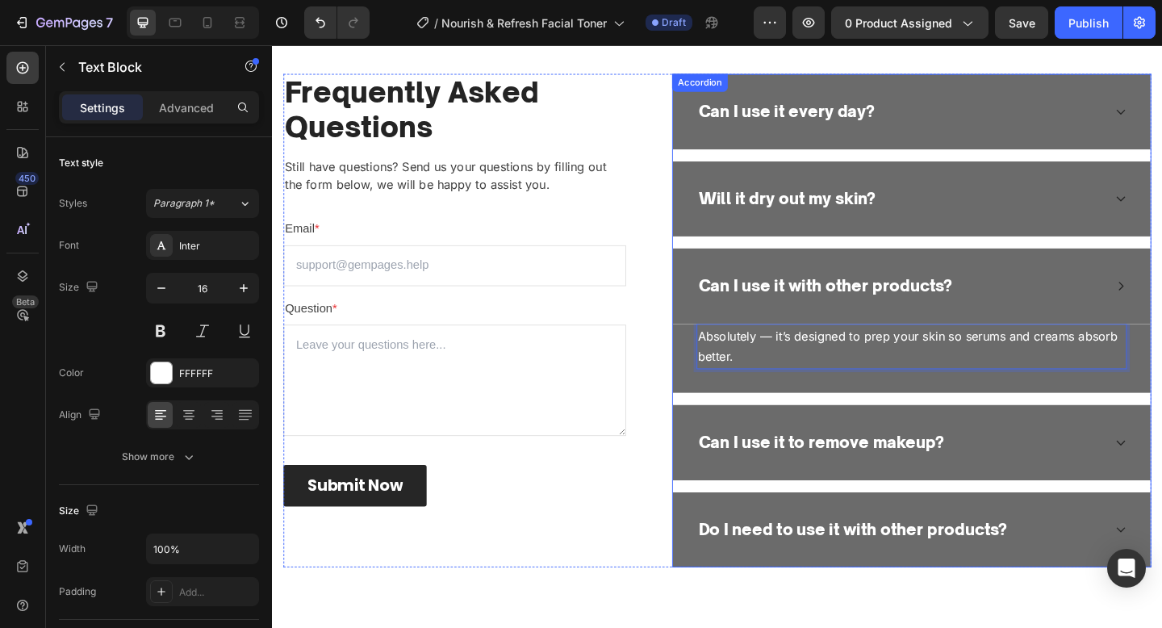
click at [864, 487] on p "Can I use it to remove makeup?" at bounding box center [869, 478] width 267 height 26
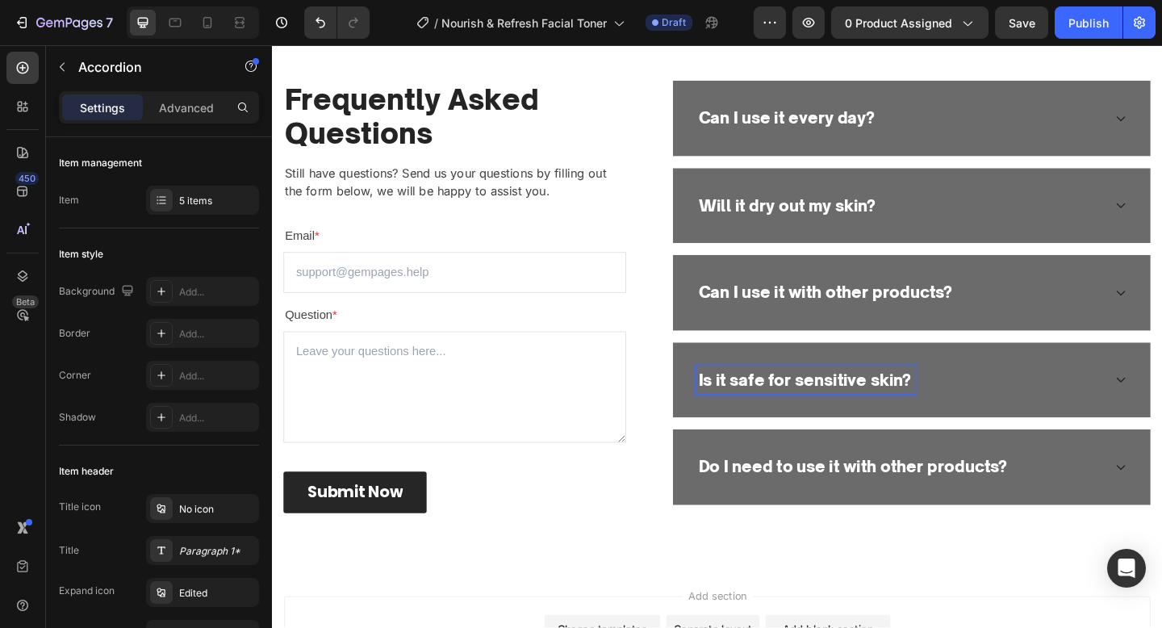
scroll to position [3059, 0]
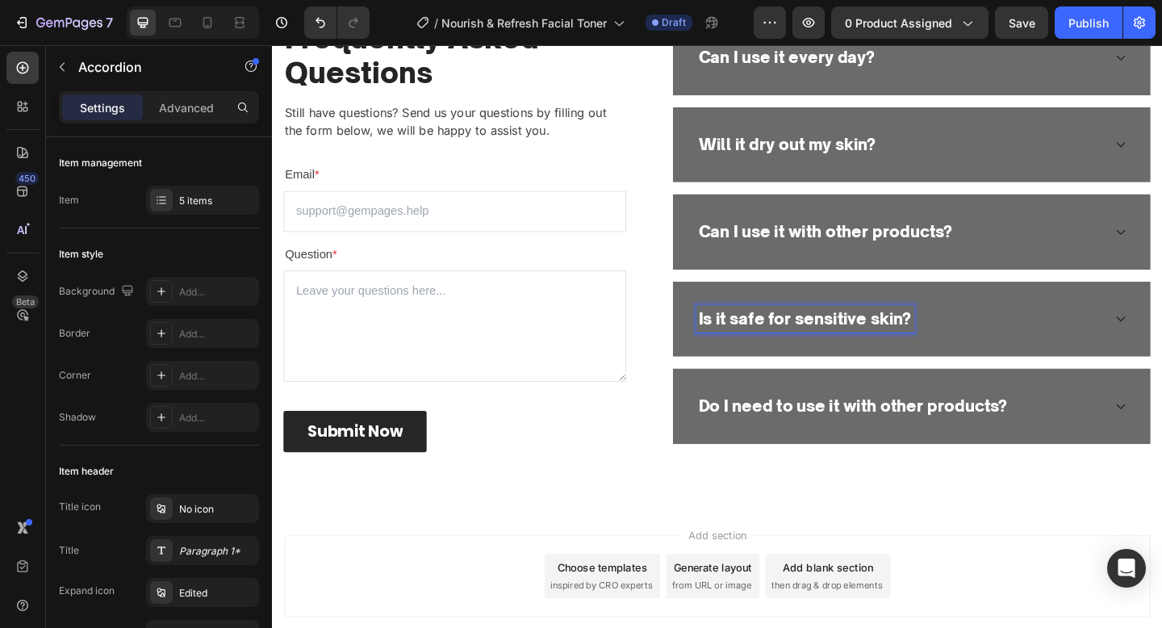
click at [1008, 323] on div "Is it safe for sensitive skin?" at bounding box center [968, 344] width 520 height 82
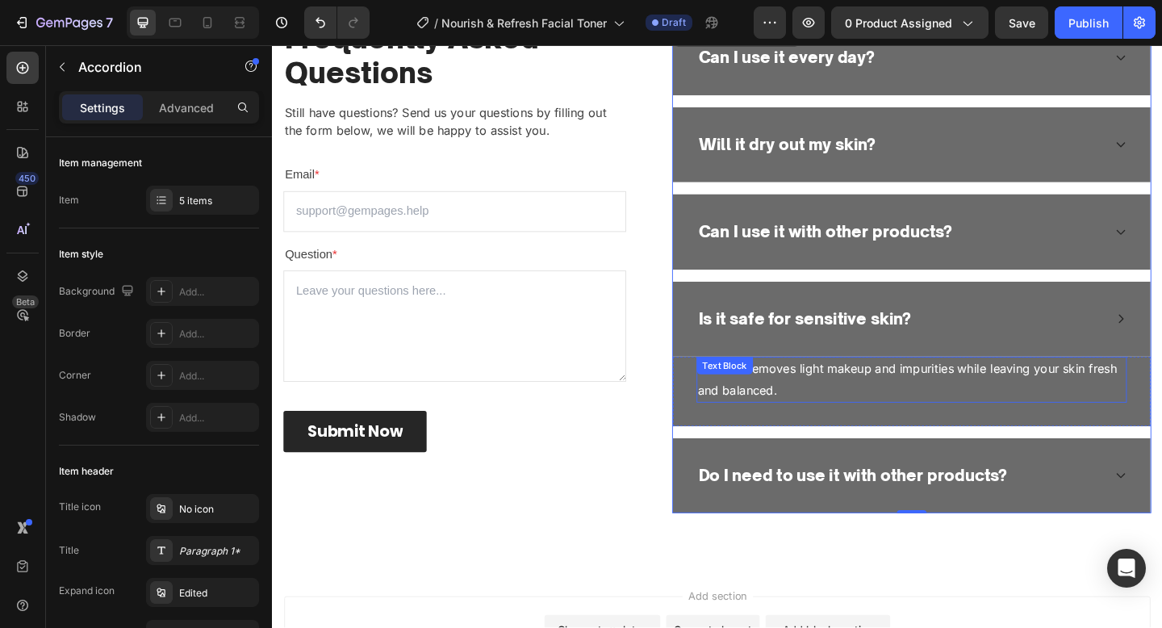
click at [947, 419] on p "Yes — it removes light makeup and impurities while leaving your skin fresh and …" at bounding box center [967, 409] width 465 height 47
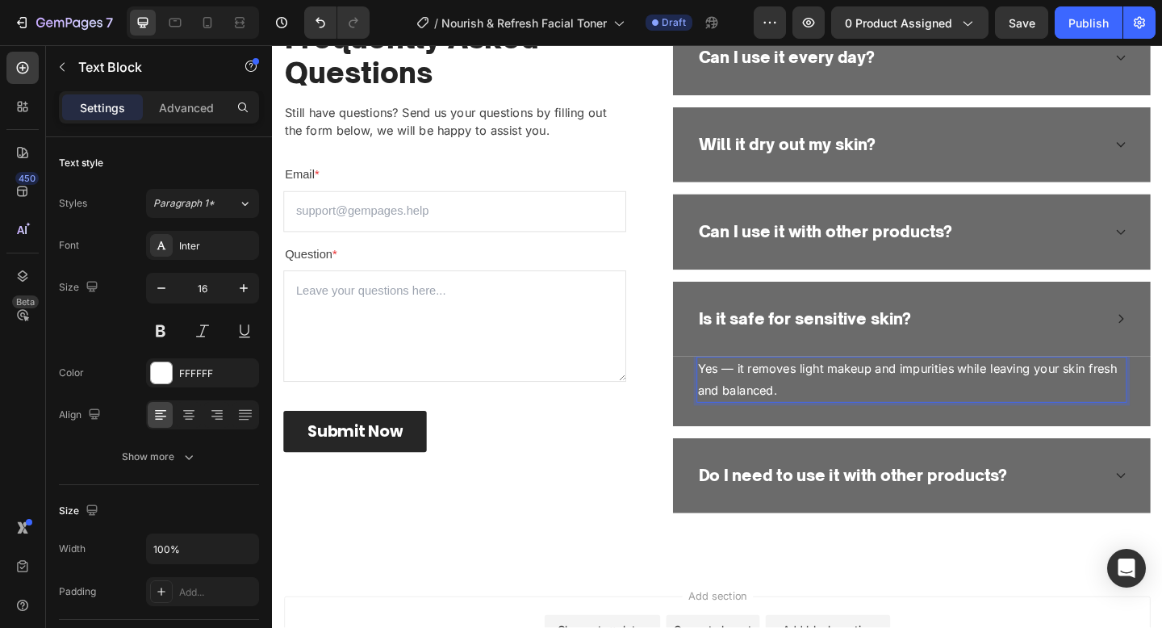
click at [947, 419] on p "Yes — it removes light makeup and impurities while leaving your skin fresh and …" at bounding box center [967, 409] width 465 height 47
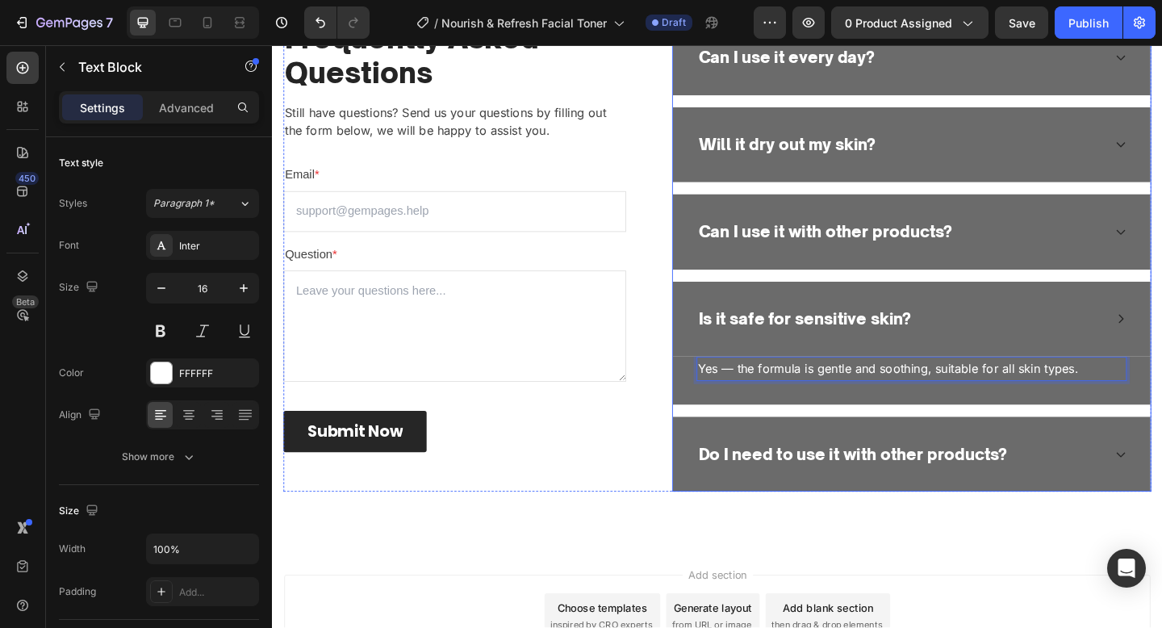
click at [967, 484] on p "Do I need to use it with other products?" at bounding box center [904, 491] width 336 height 26
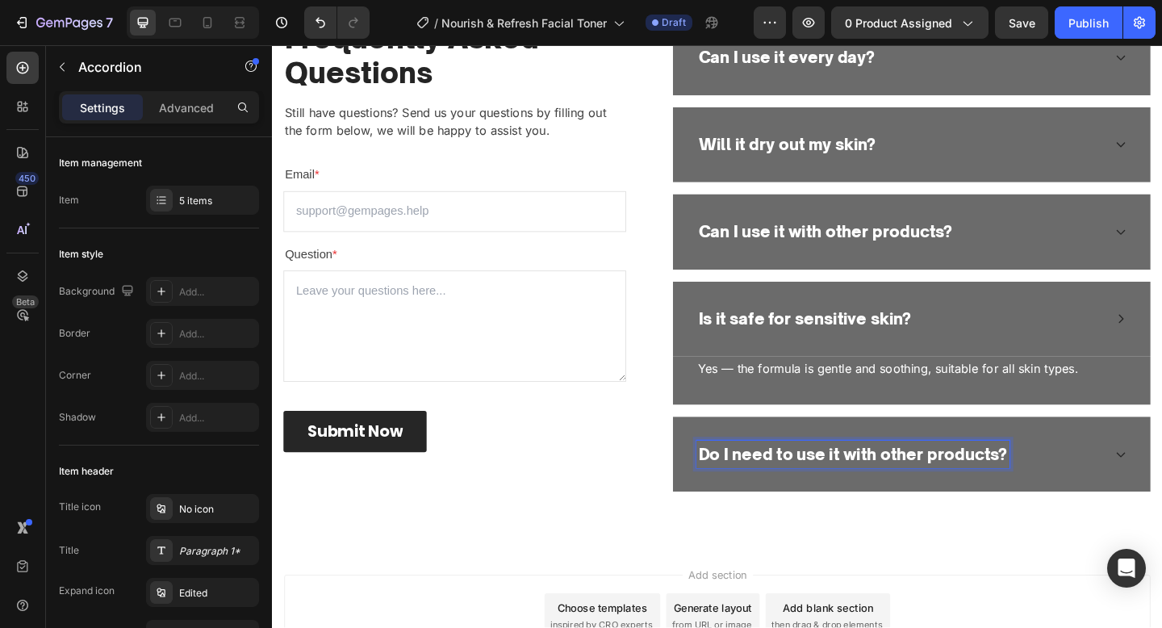
click at [967, 484] on p "Do I need to use it with other products?" at bounding box center [904, 491] width 336 height 26
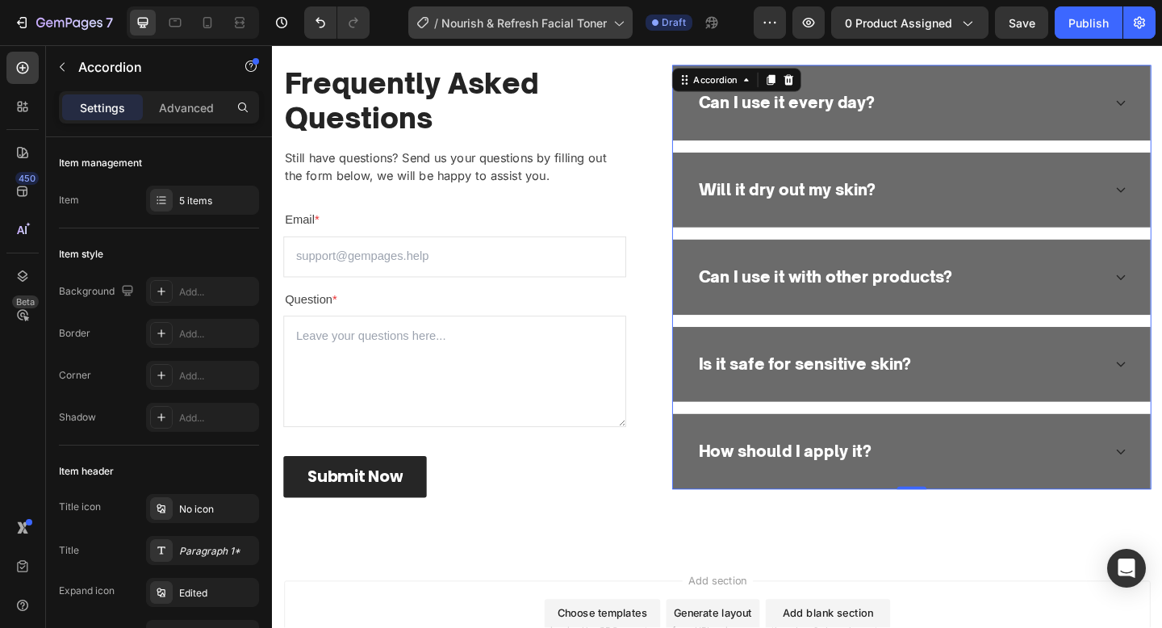
scroll to position [3007, 0]
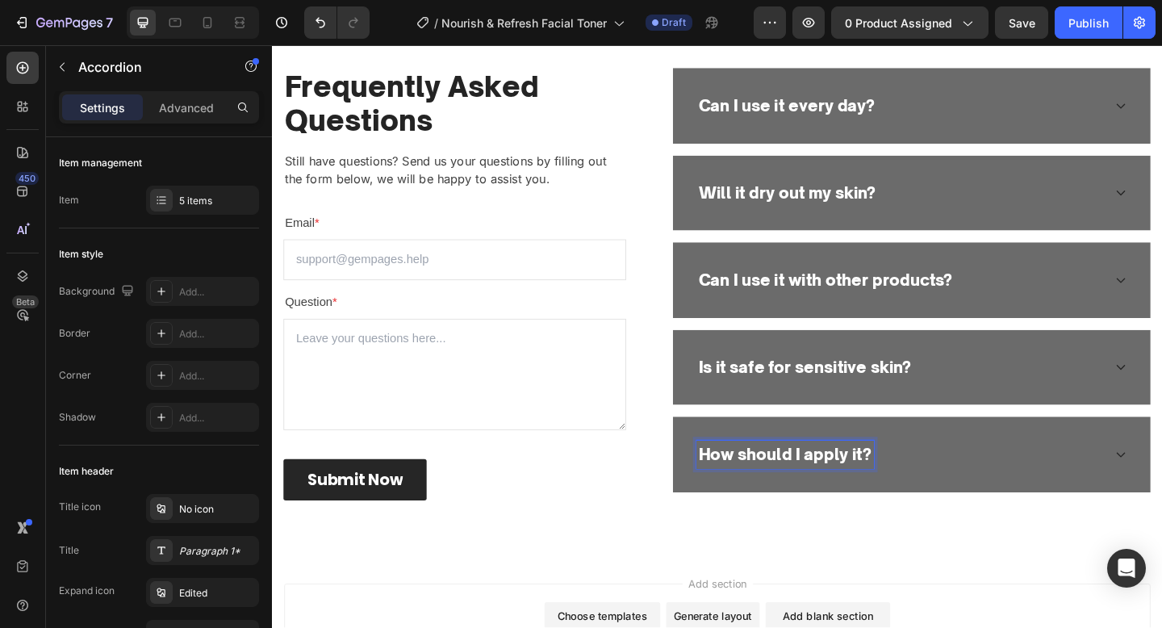
click at [1033, 475] on div "How should I apply it?" at bounding box center [955, 490] width 442 height 31
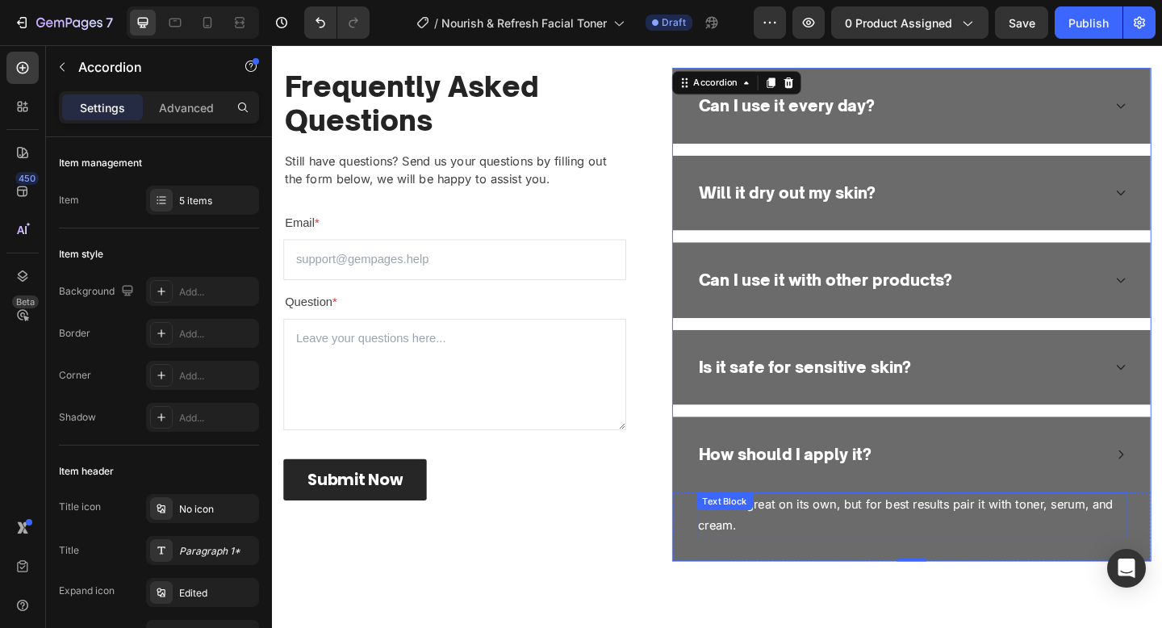
click at [952, 536] on p "It works great on its own, but for best results pair it with toner, serum, and …" at bounding box center [967, 556] width 465 height 47
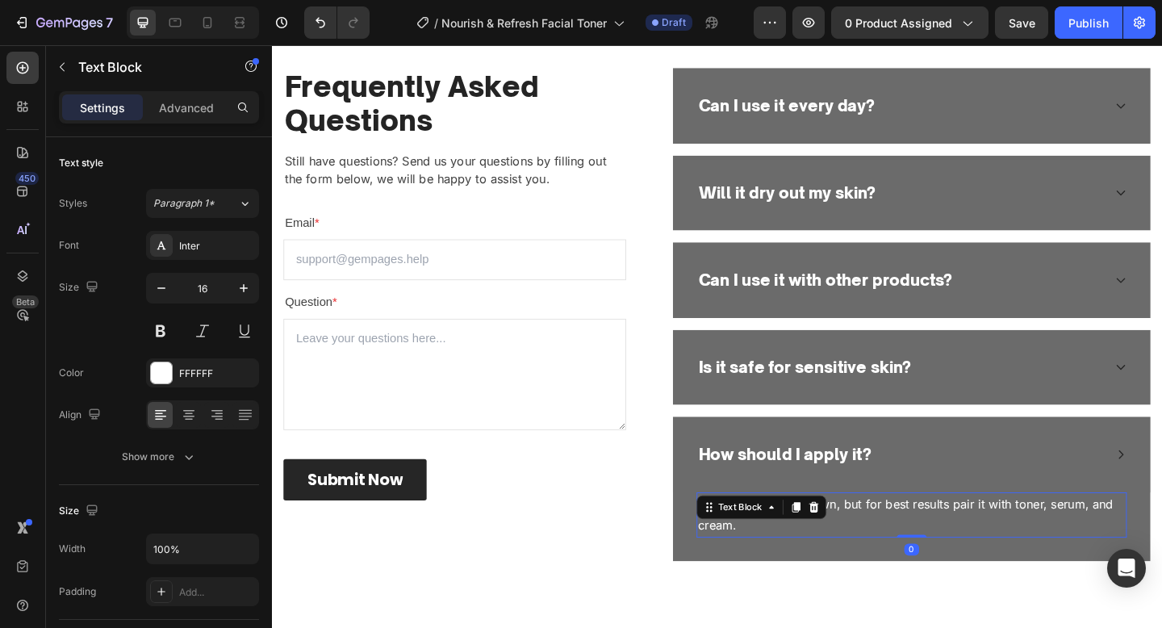
click at [952, 536] on p "It works great on its own, but for best results pair it with toner, serum, and …" at bounding box center [967, 556] width 465 height 47
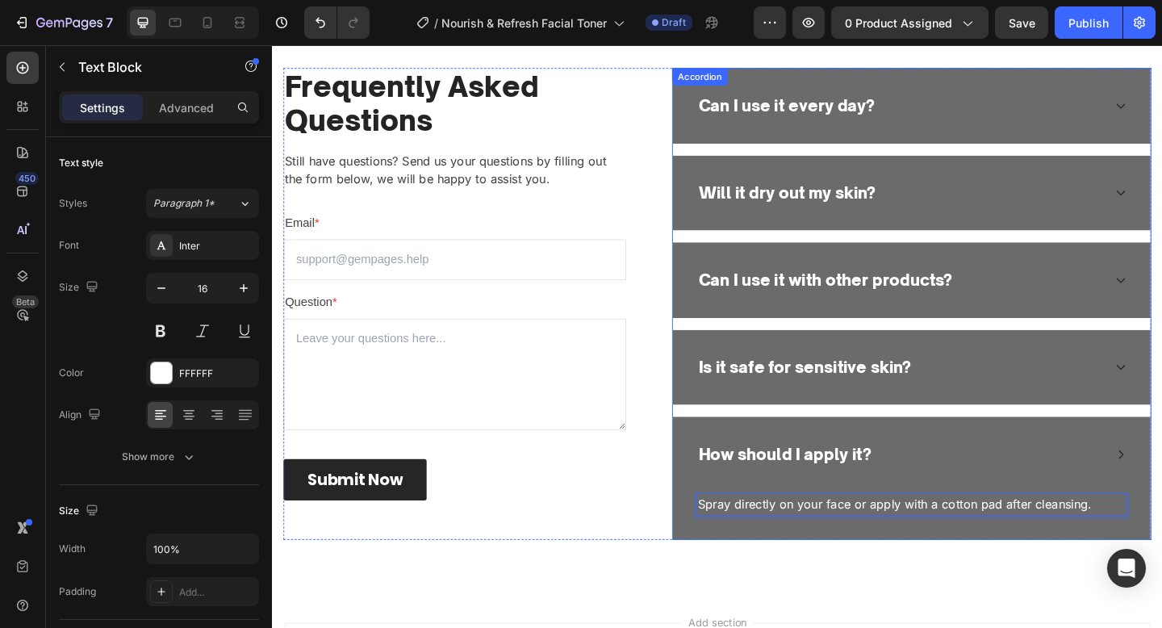
click at [973, 511] on div "How should I apply it?" at bounding box center [968, 491] width 520 height 82
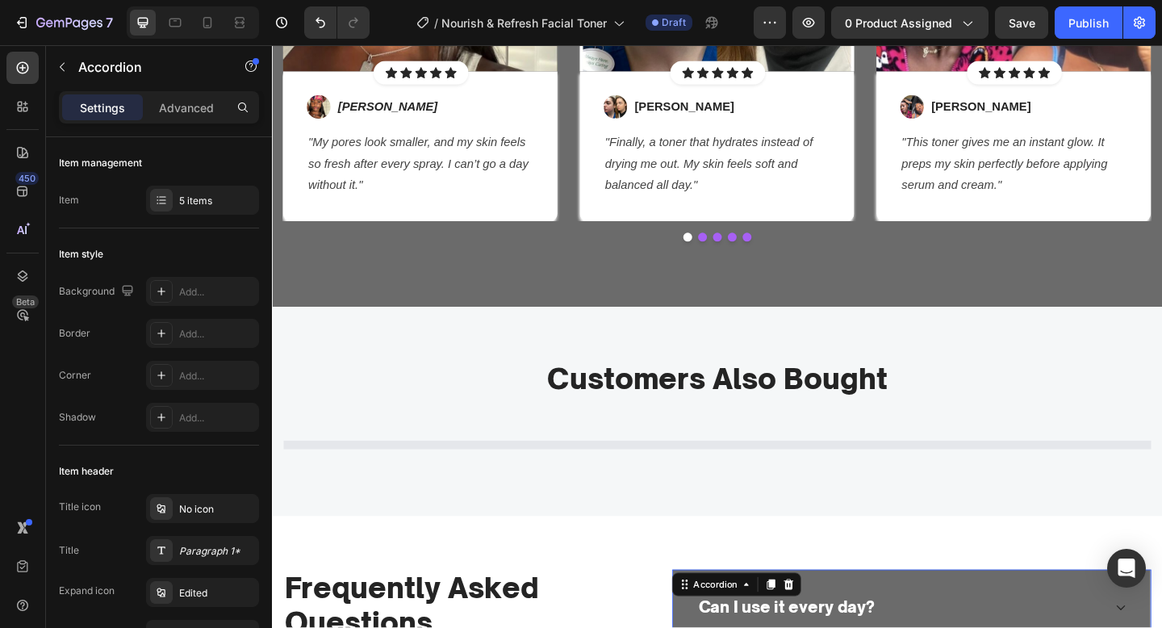
scroll to position [2674, 0]
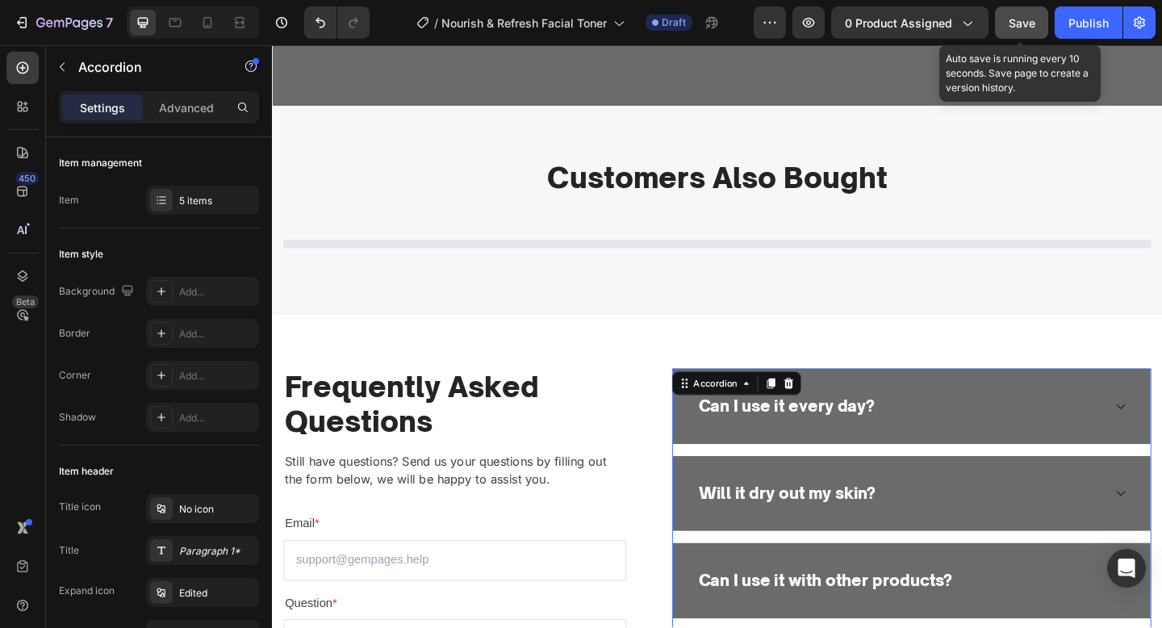
click at [1009, 16] on span "Save" at bounding box center [1022, 23] width 27 height 14
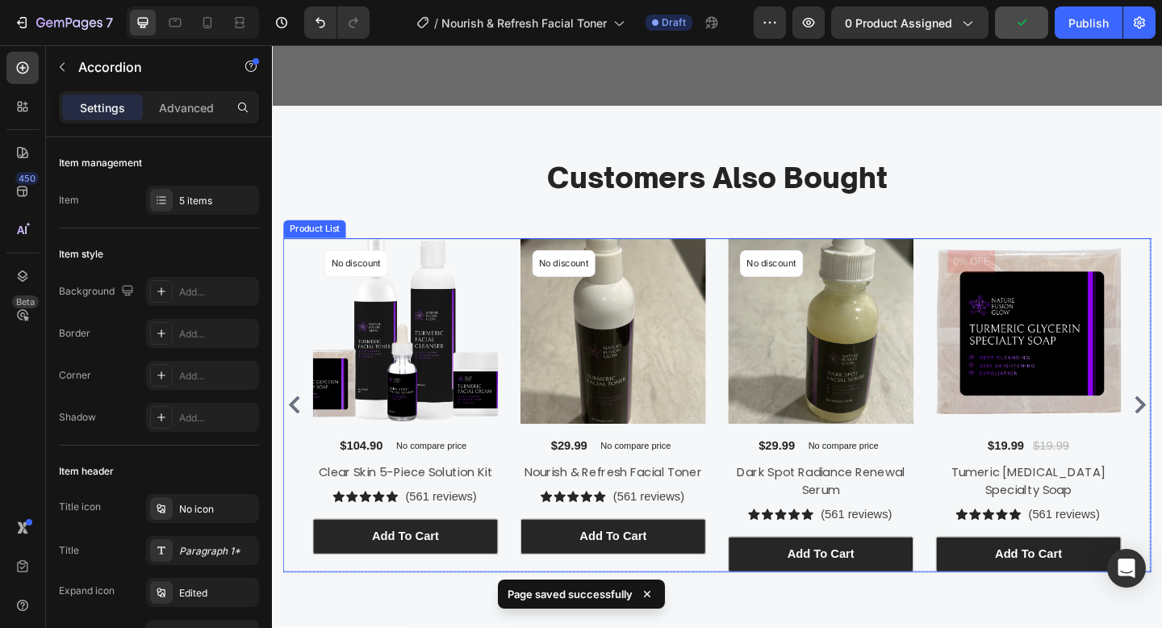
click at [766, 503] on div "Product Images No discount Not be displayed when published Product Badge $104.9…" at bounding box center [756, 436] width 880 height 363
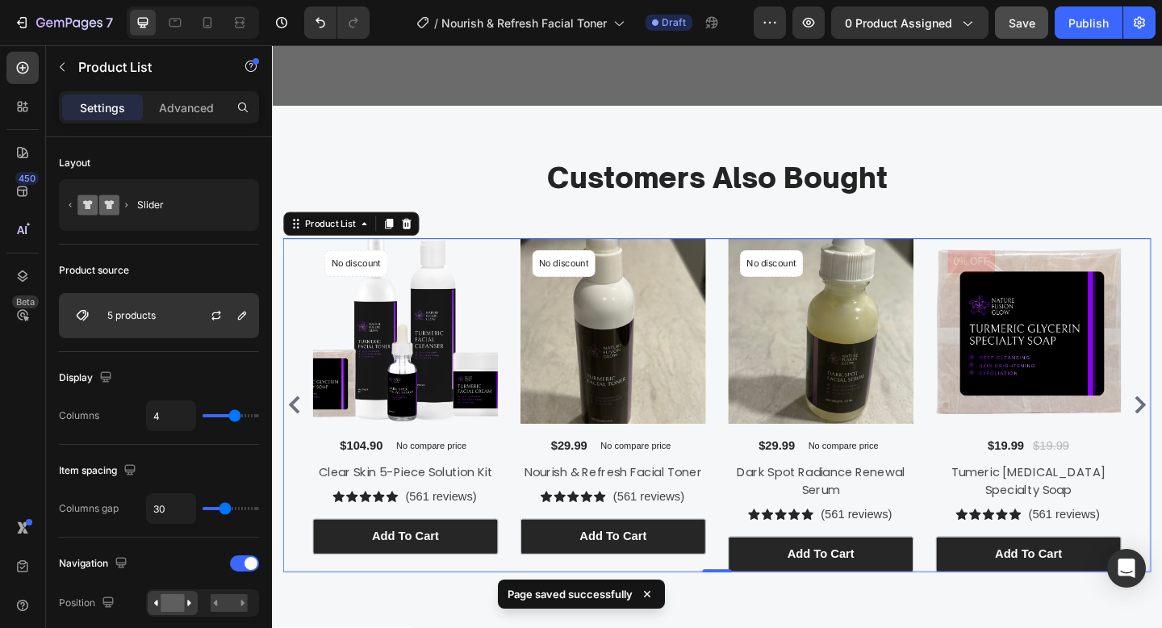
click at [176, 324] on div "5 products" at bounding box center [159, 315] width 200 height 45
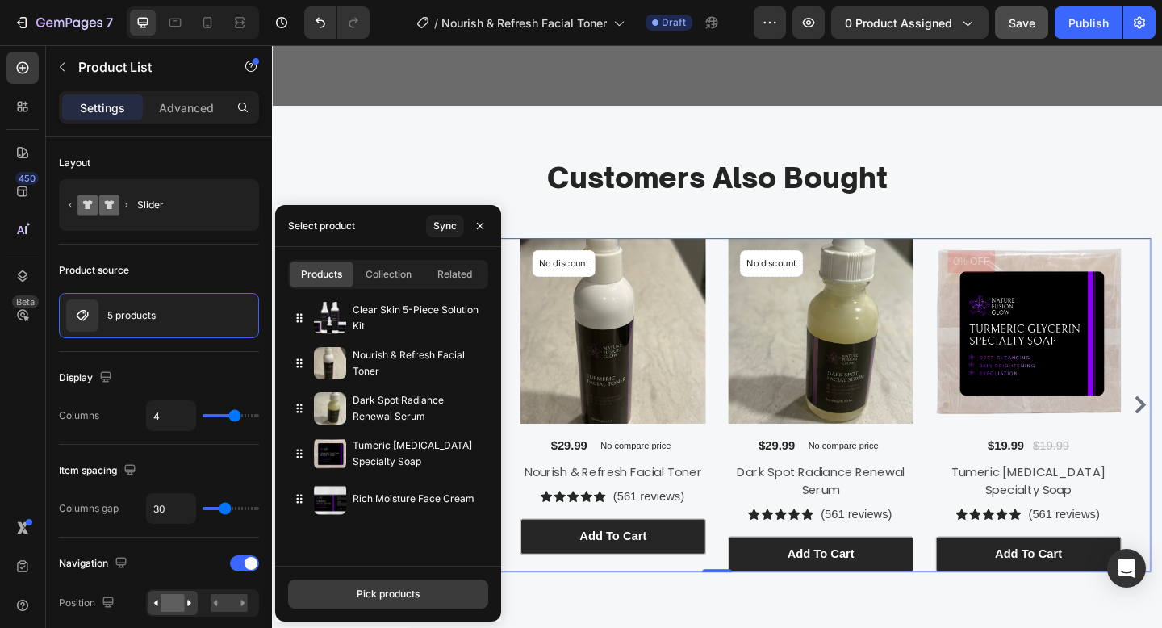
click at [405, 595] on div "Pick products" at bounding box center [388, 594] width 63 height 15
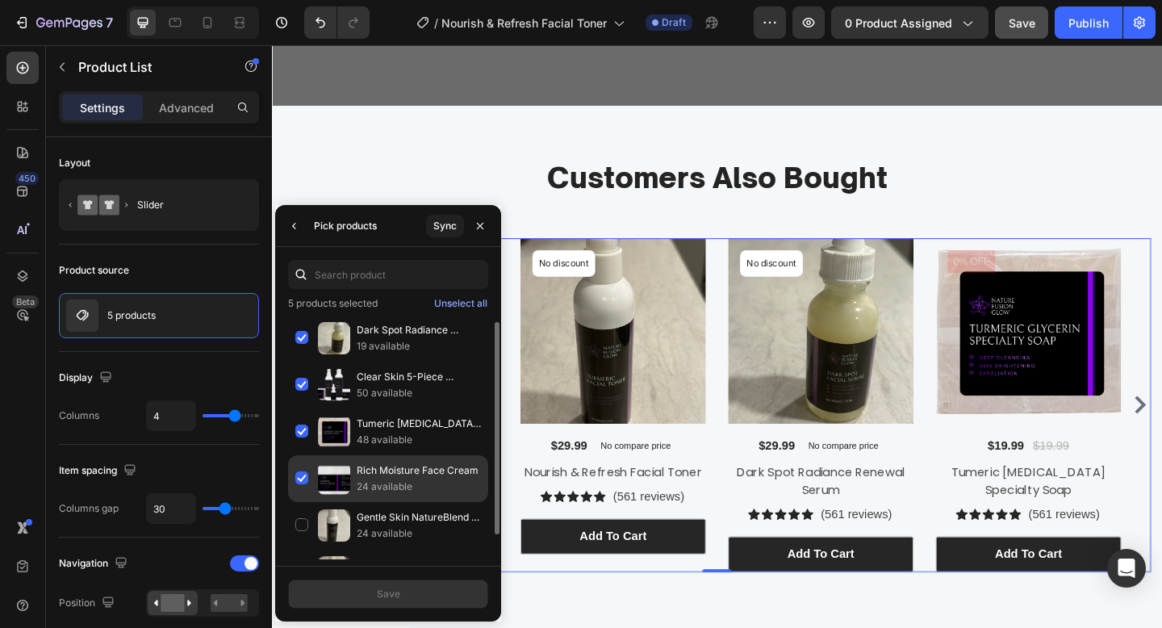
scroll to position [36, 0]
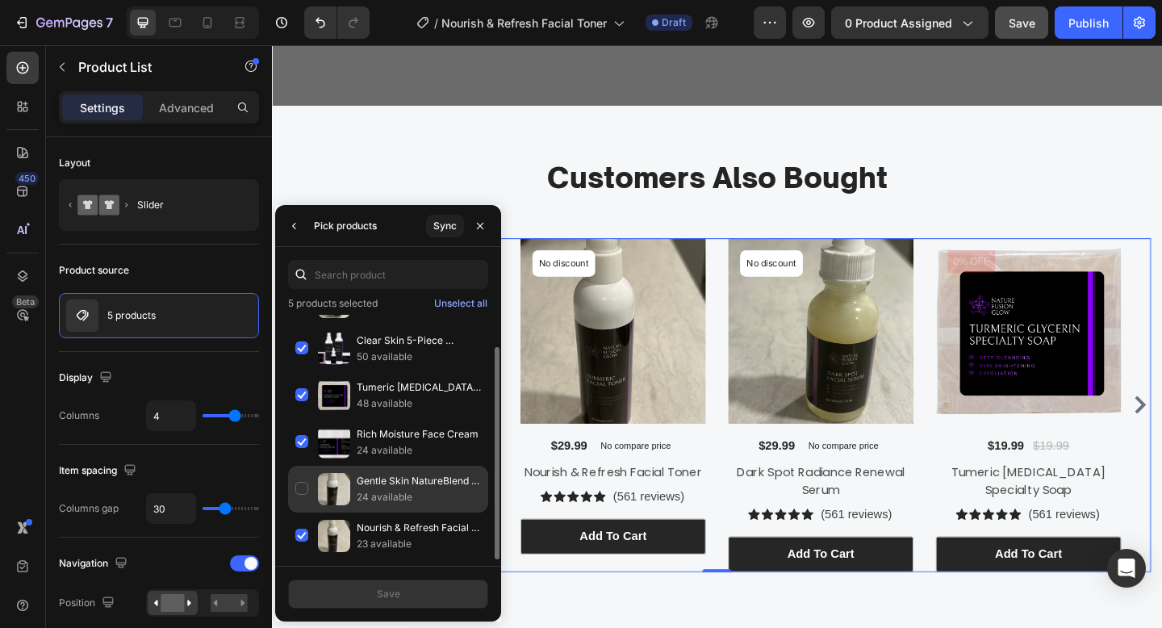
click at [364, 481] on p "Gentle Skin NatureBlend Face Cleanser" at bounding box center [419, 481] width 124 height 16
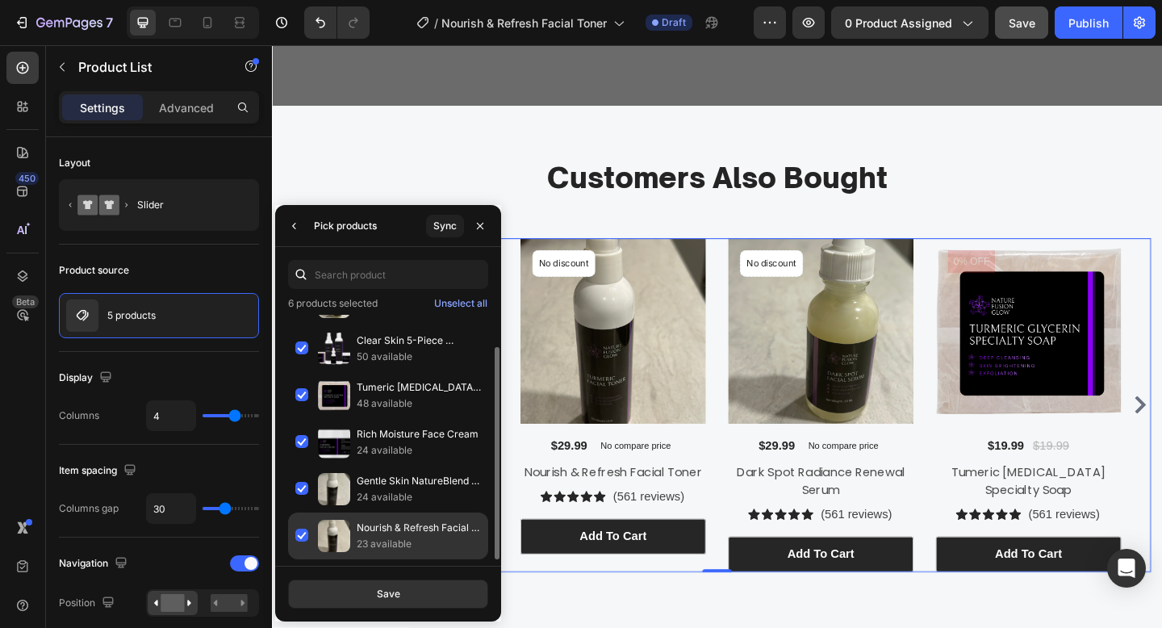
click at [381, 537] on p "23 available" at bounding box center [419, 544] width 124 height 16
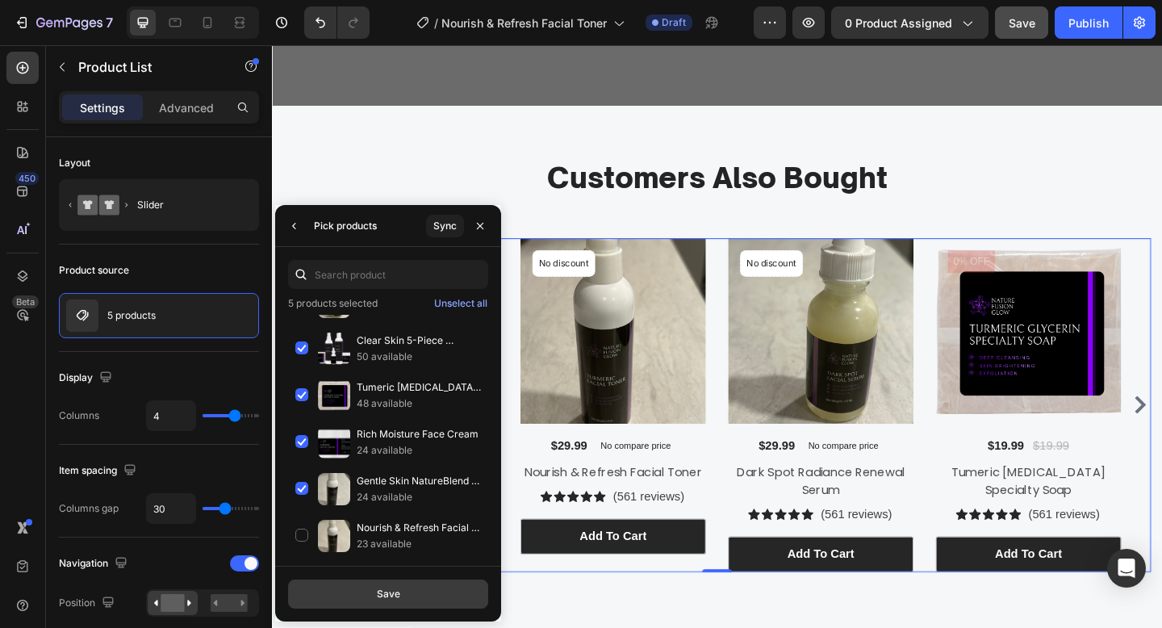
click at [401, 600] on button "Save" at bounding box center [388, 593] width 200 height 29
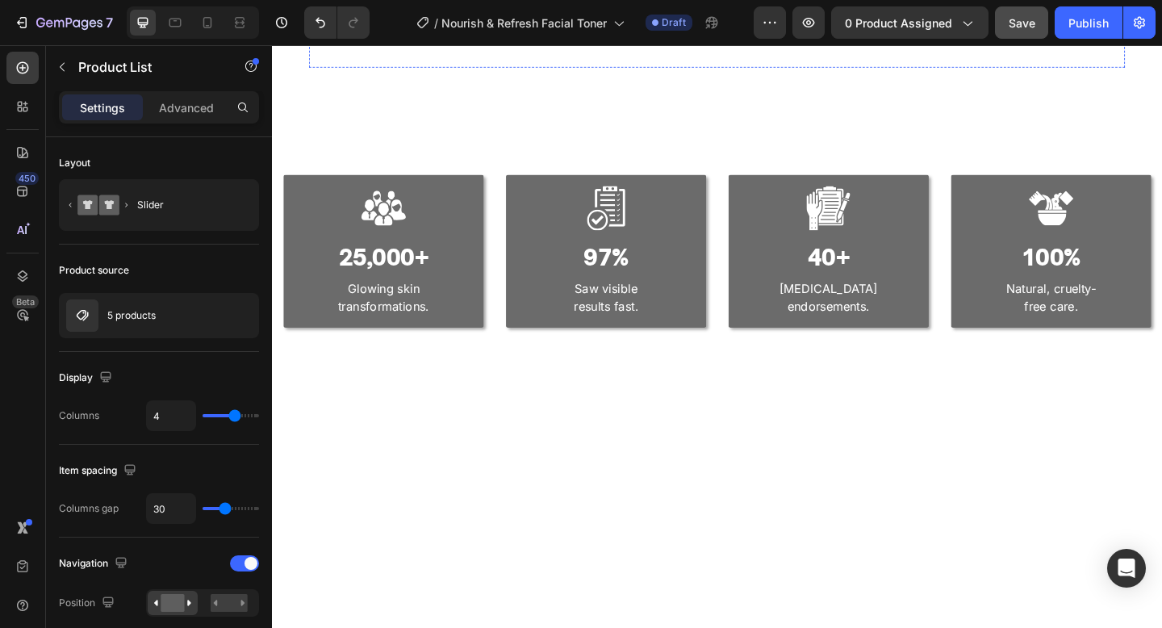
scroll to position [65, 0]
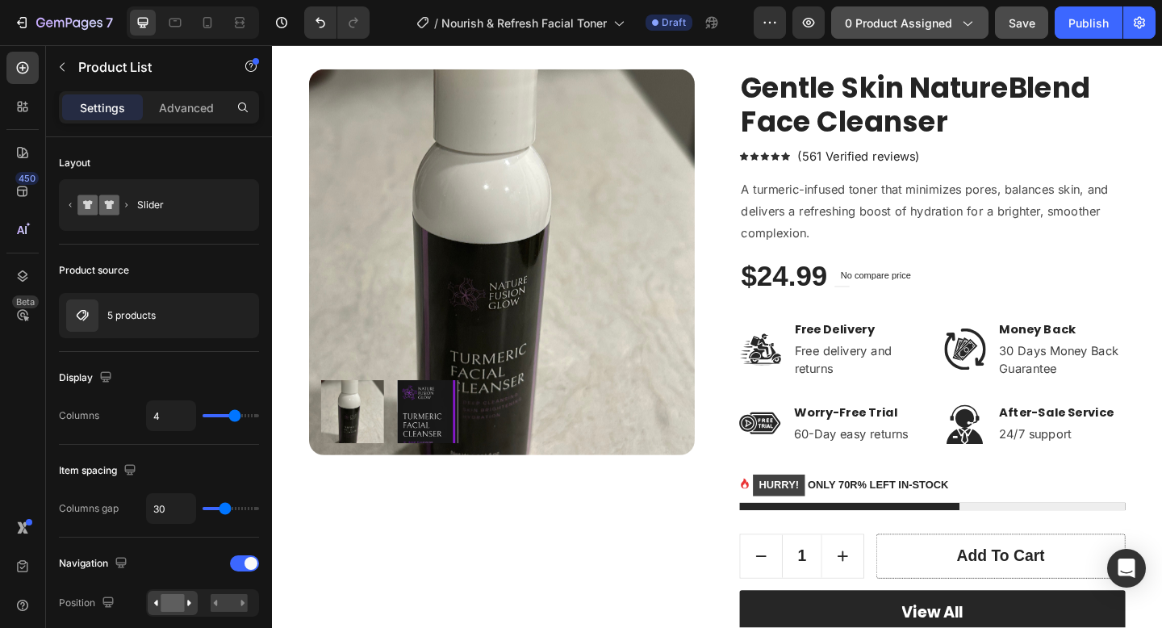
click at [912, 26] on span "0 product assigned" at bounding box center [898, 23] width 107 height 17
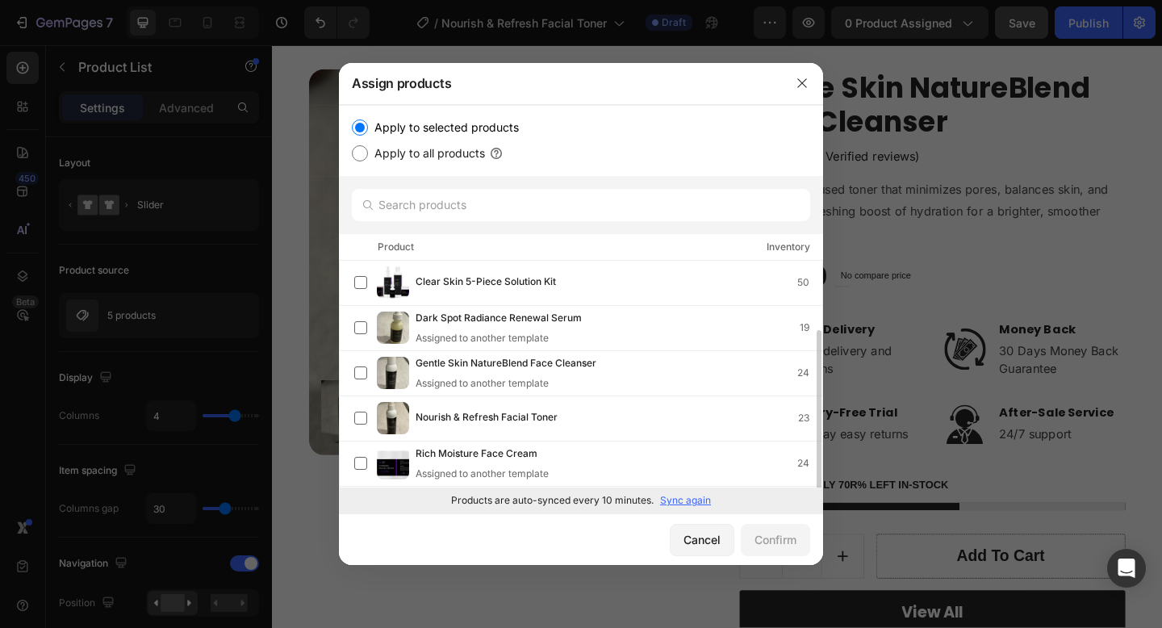
scroll to position [44, 0]
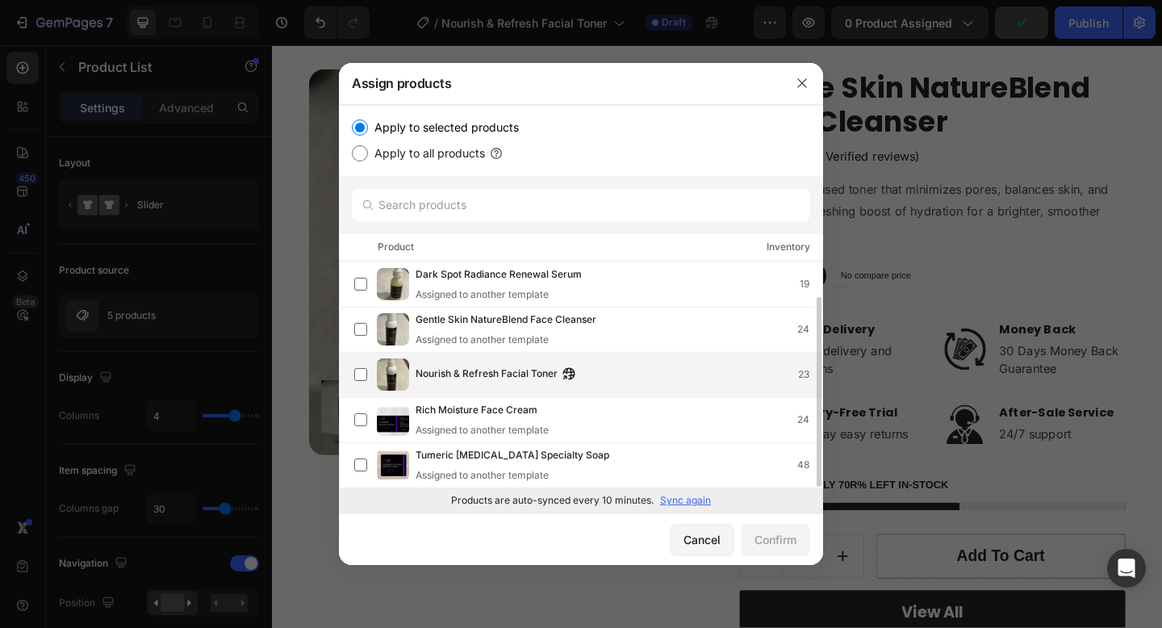
click at [628, 374] on div "Nourish & Refresh Facial Toner 23" at bounding box center [619, 375] width 407 height 18
click at [781, 544] on div "Confirm" at bounding box center [776, 539] width 42 height 17
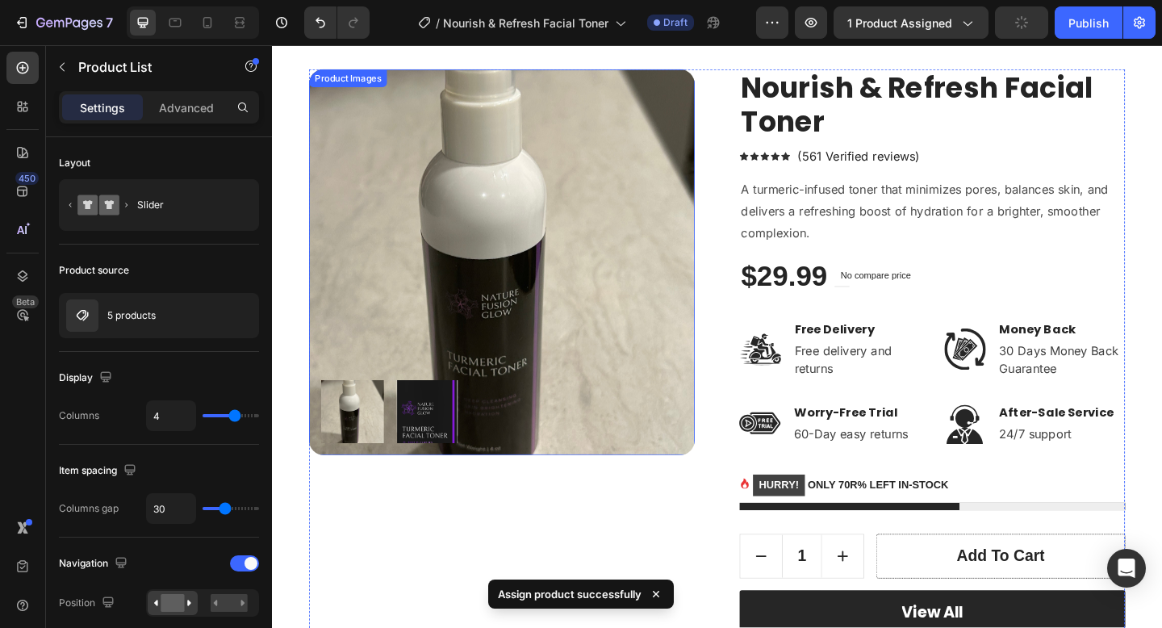
scroll to position [0, 0]
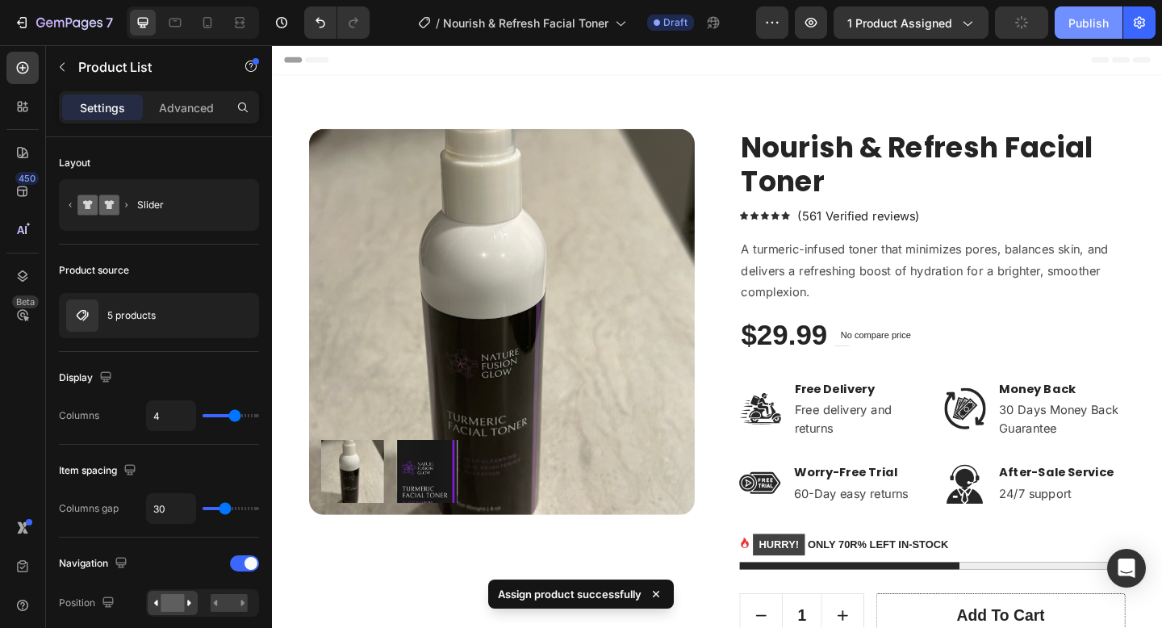
click at [1081, 23] on div "Publish" at bounding box center [1089, 23] width 40 height 17
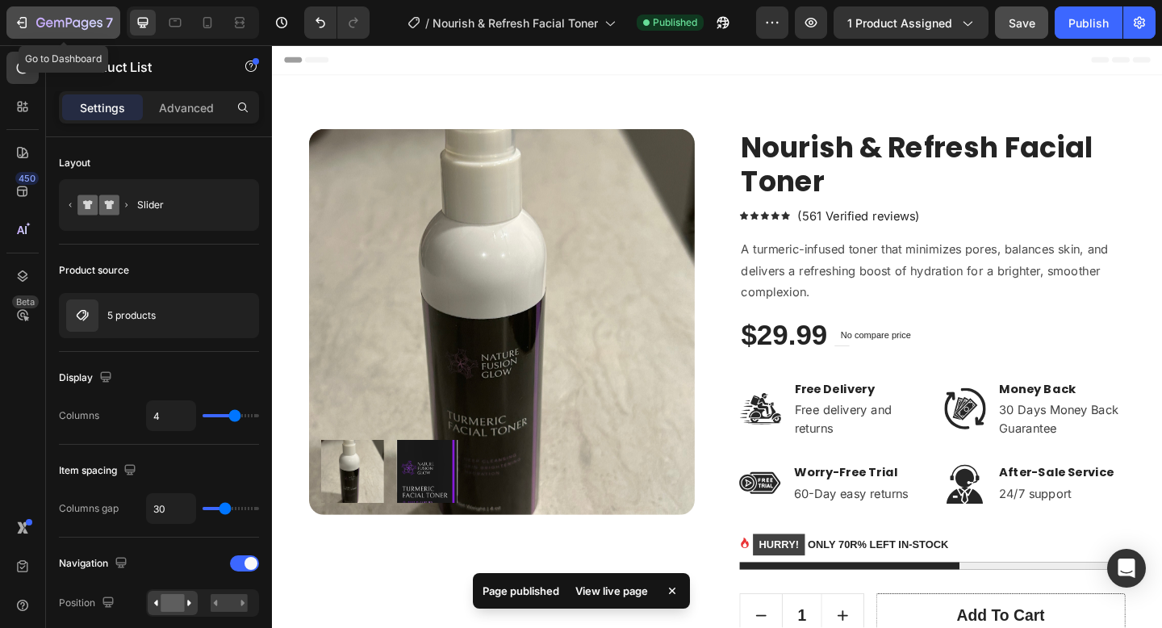
click at [21, 33] on button "7" at bounding box center [63, 22] width 114 height 32
